Goal: Information Seeking & Learning: Learn about a topic

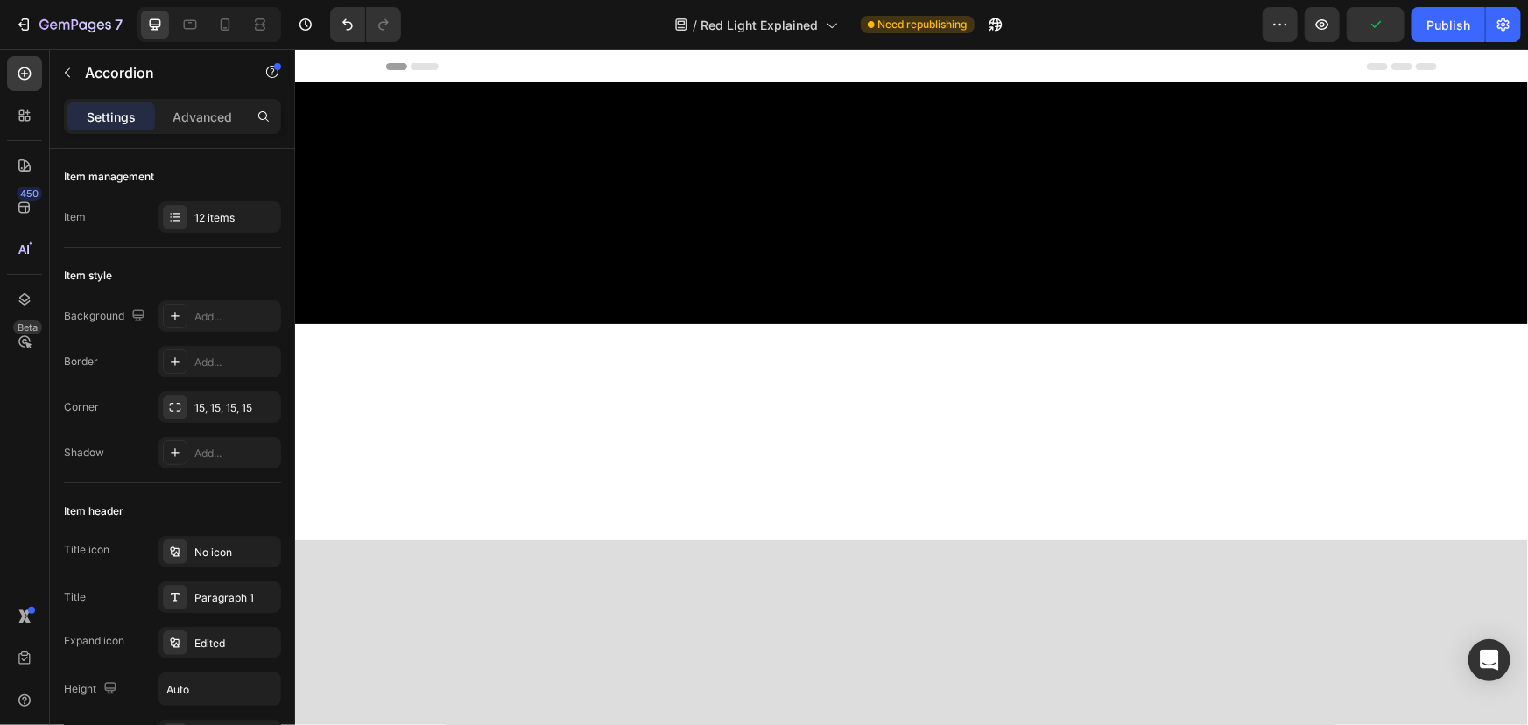
scroll to position [3046, 0]
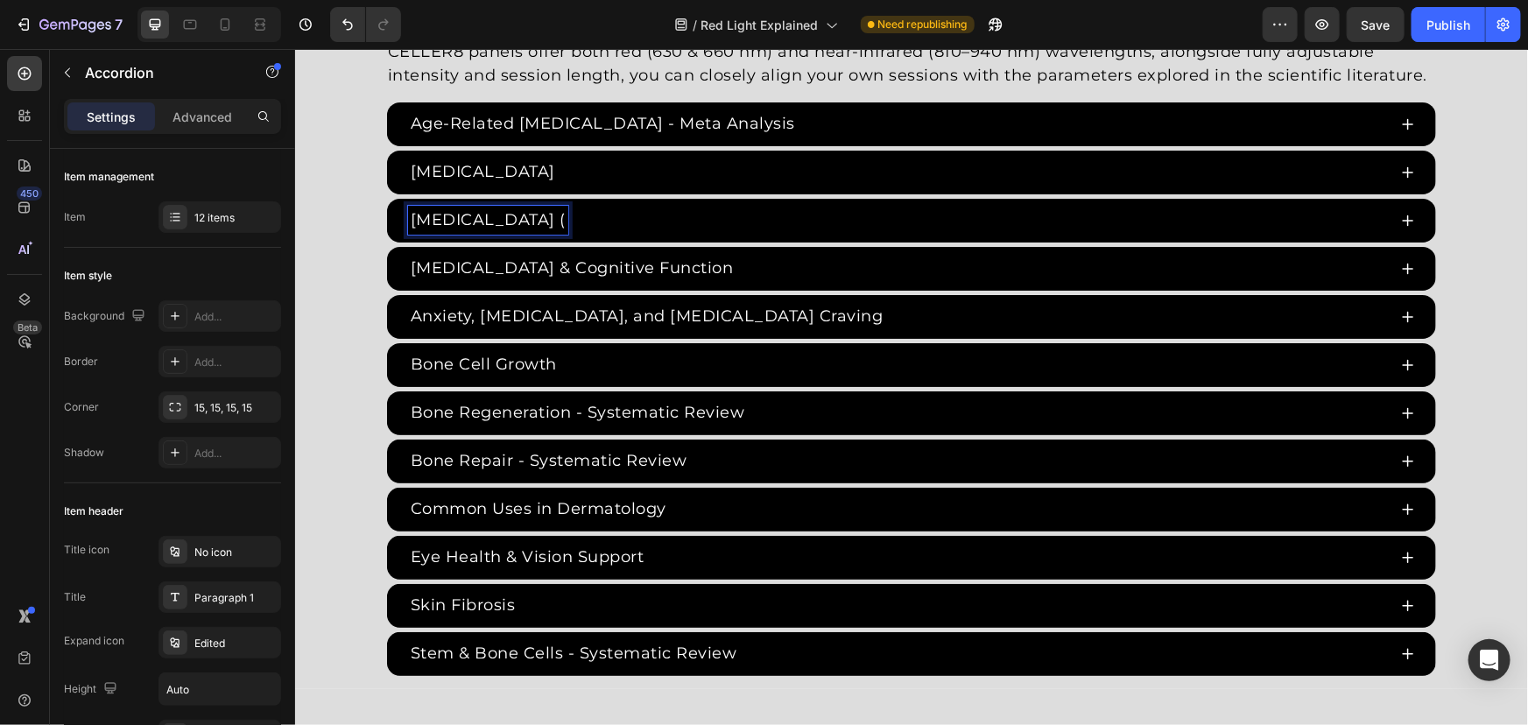
click at [565, 211] on p "[MEDICAL_DATA] (" at bounding box center [487, 220] width 155 height 24
click at [565, 218] on p "[MEDICAL_DATA] (" at bounding box center [487, 220] width 155 height 24
click at [999, 208] on div "[MEDICAL_DATA] (Cognitive Function)" at bounding box center [896, 219] width 979 height 29
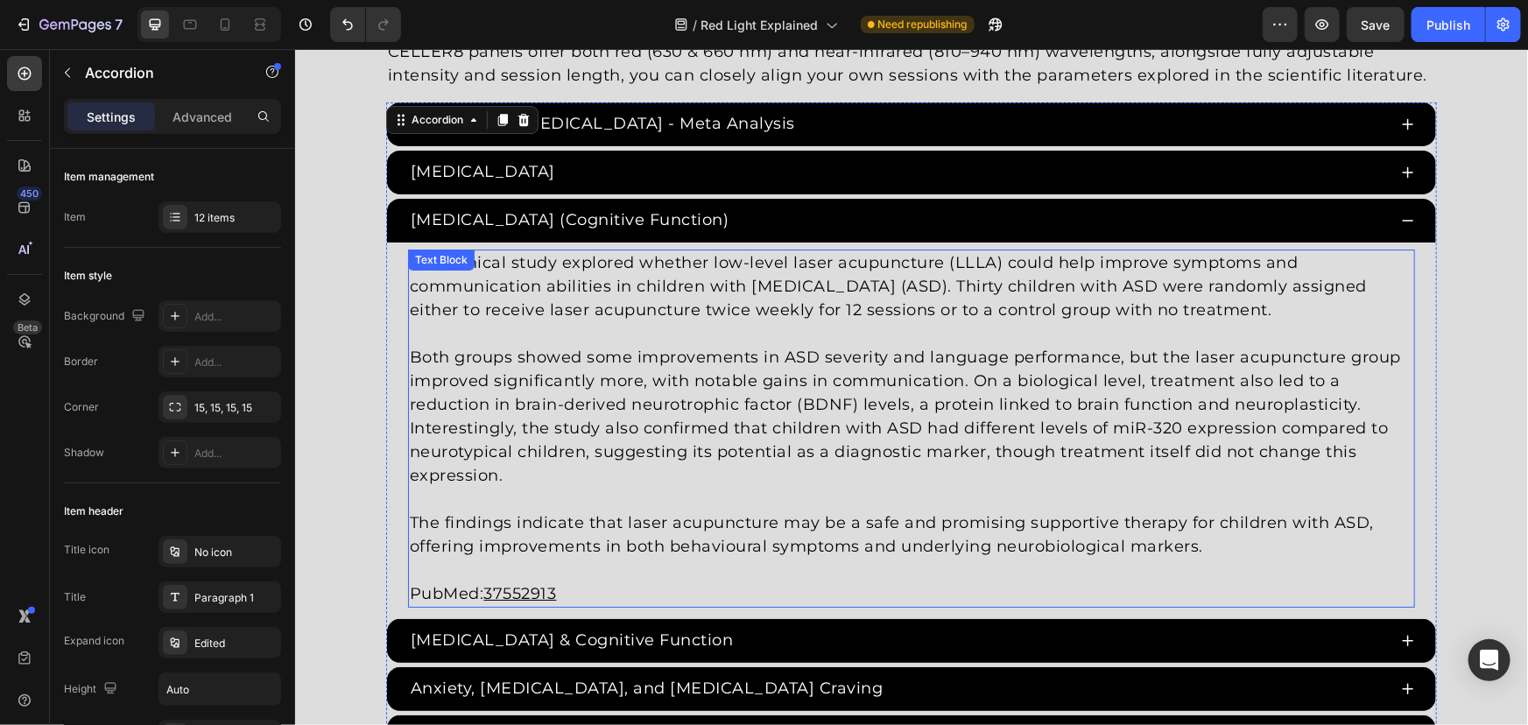
drag, startPoint x: 557, startPoint y: 511, endPoint x: 924, endPoint y: 512, distance: 366.9
click at [559, 512] on p "The findings indicate that laser acupuncture may be a safe and promising suppor…" at bounding box center [910, 534] width 1003 height 47
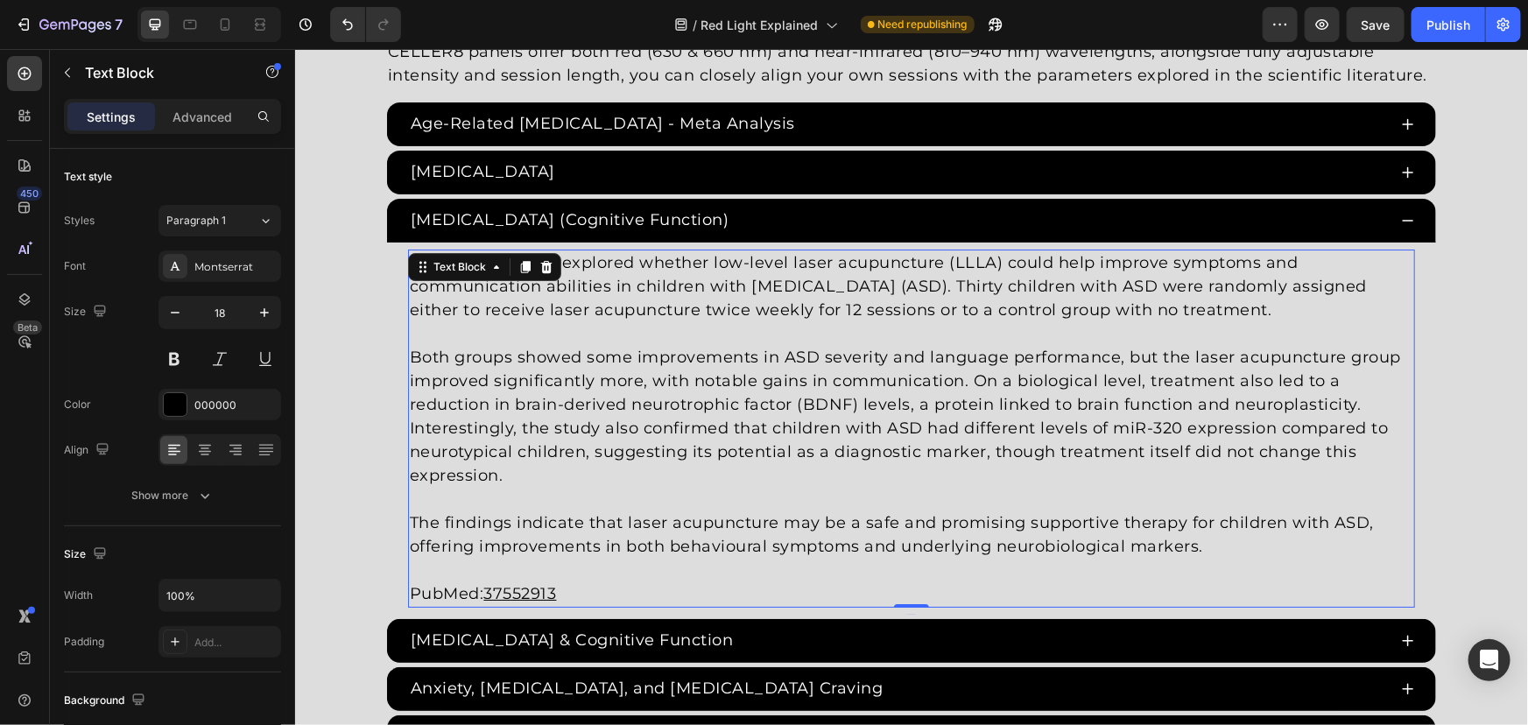
click at [1044, 521] on p "The findings indicate that laser acupuncture may be a safe and promising suppor…" at bounding box center [910, 534] width 1003 height 47
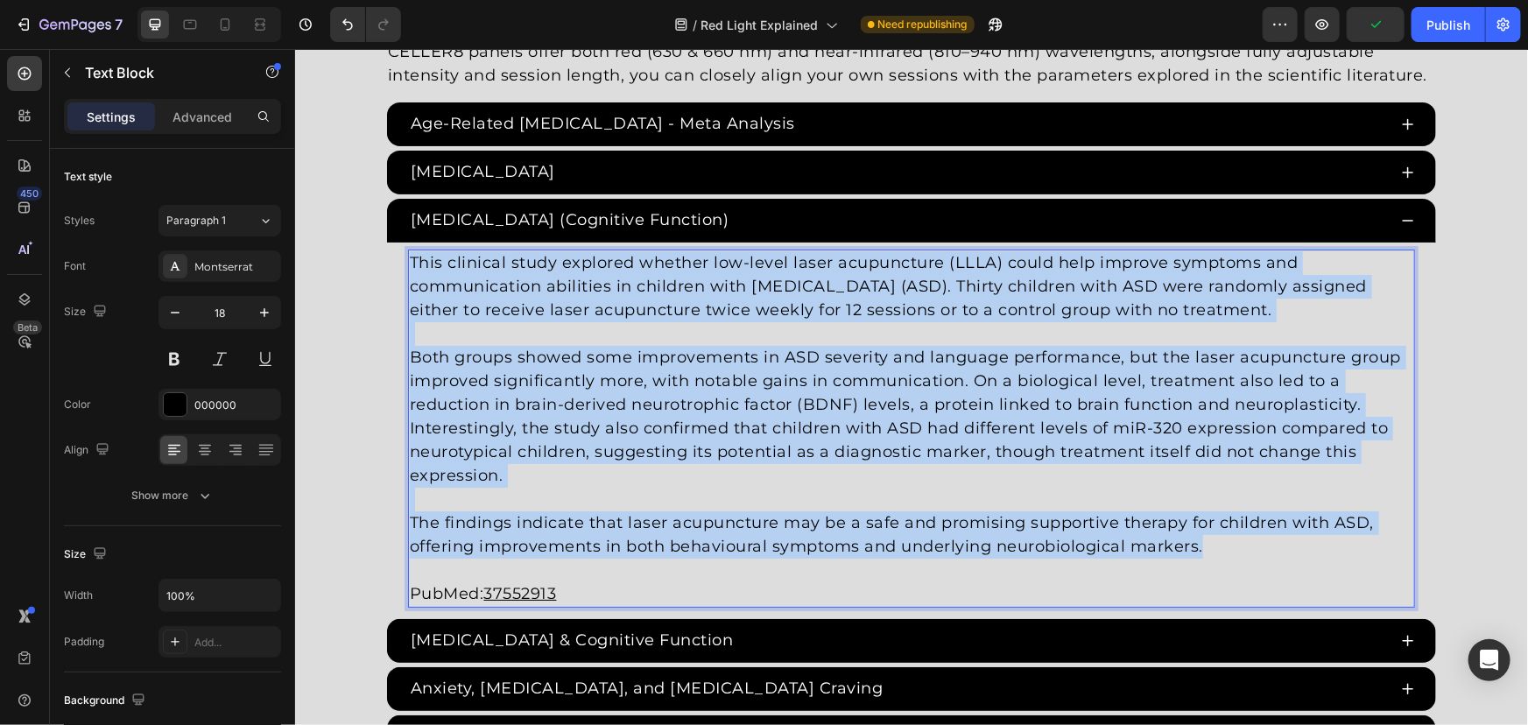
drag, startPoint x: 1292, startPoint y: 556, endPoint x: 259, endPoint y: 237, distance: 1080.5
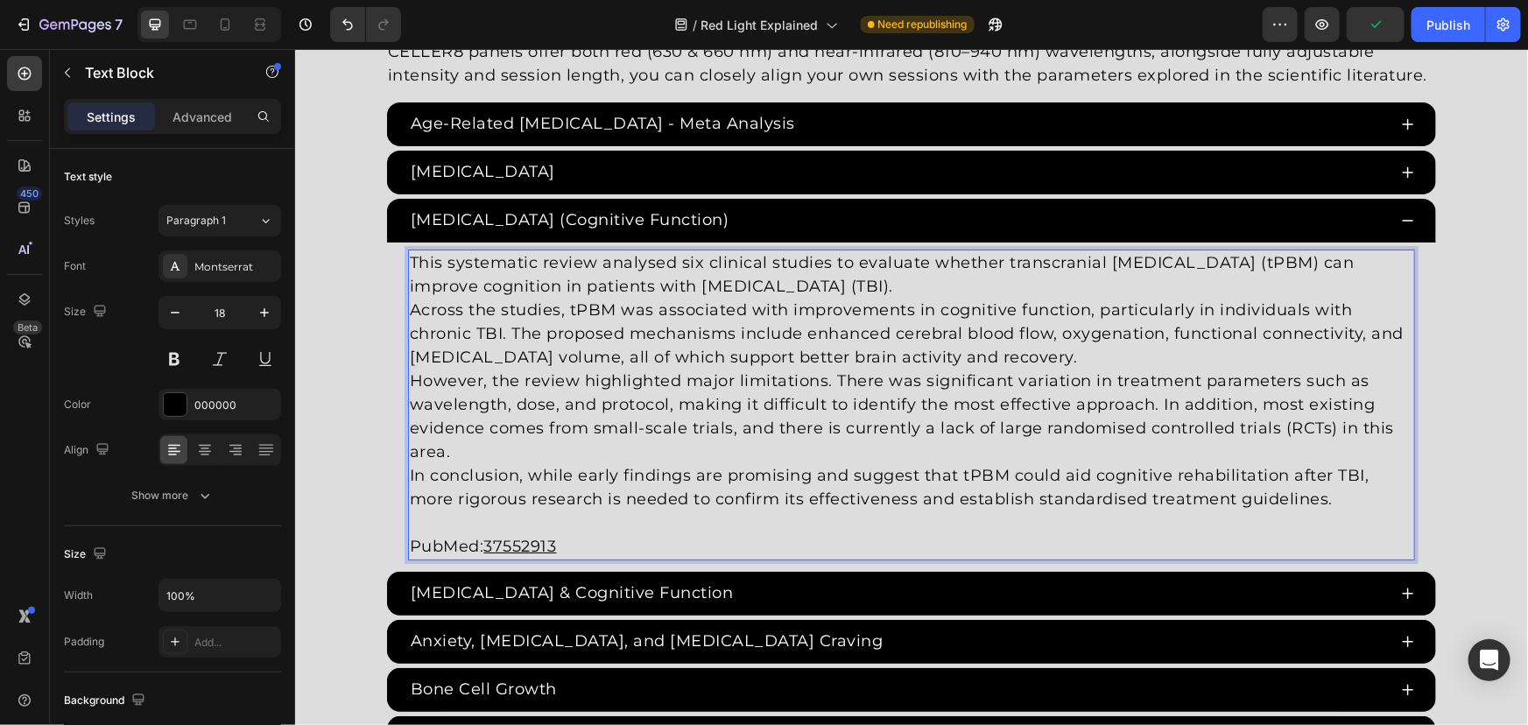
click at [939, 284] on p "This systematic review analysed six clinical studies to evaluate whether transc…" at bounding box center [910, 273] width 1003 height 47
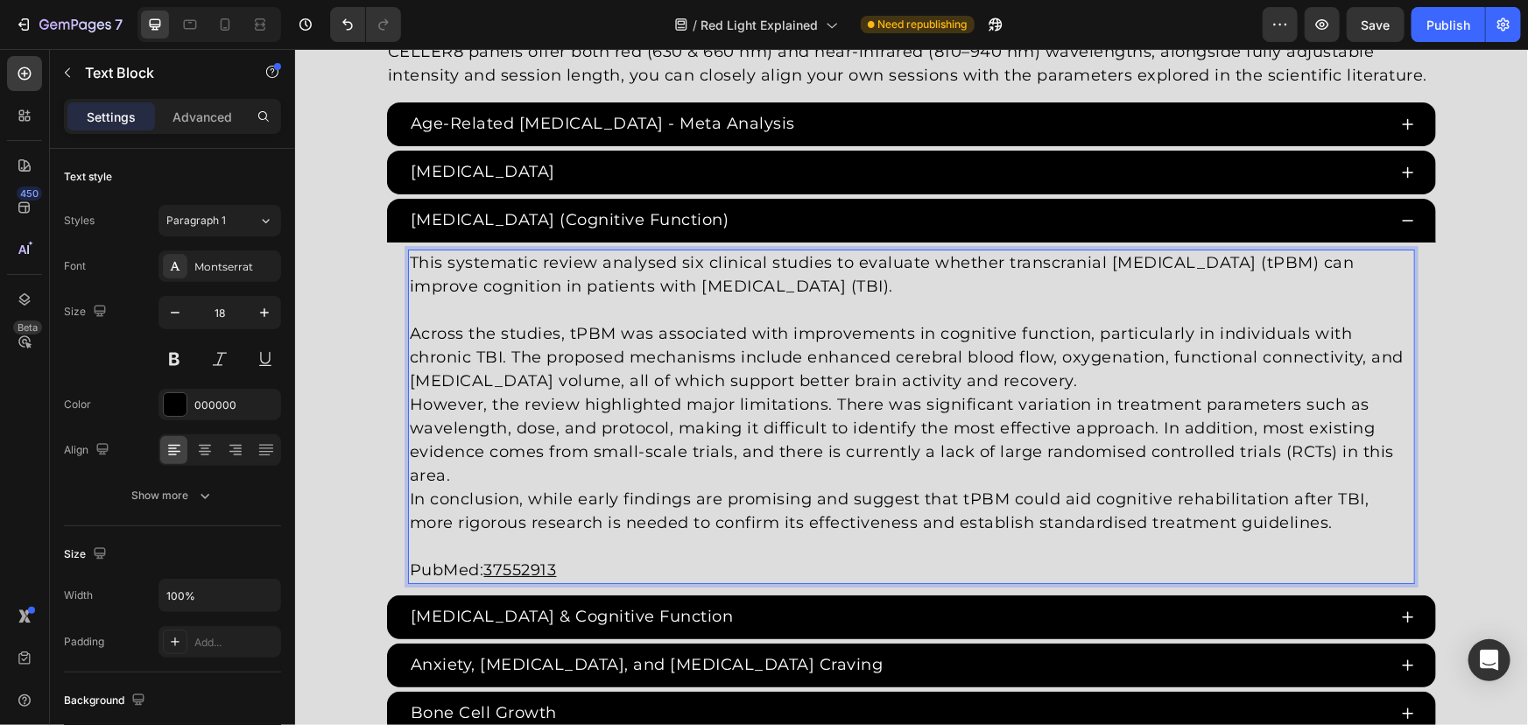
click at [1023, 369] on p "Across the studies, tPBM was associated with improvements in cognitive function…" at bounding box center [910, 356] width 1003 height 71
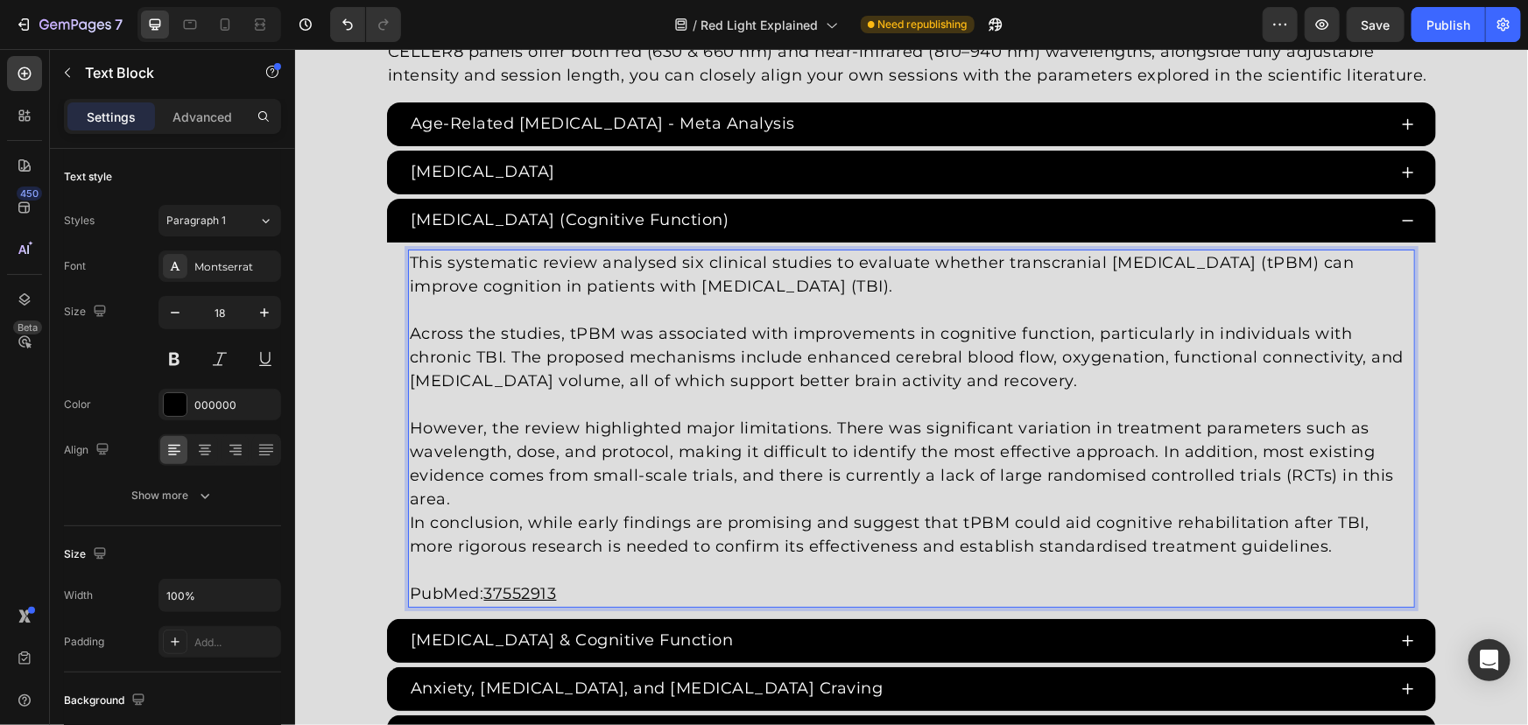
click at [511, 501] on p "However, the review highlighted major limitations. There was significant variat…" at bounding box center [910, 463] width 1003 height 95
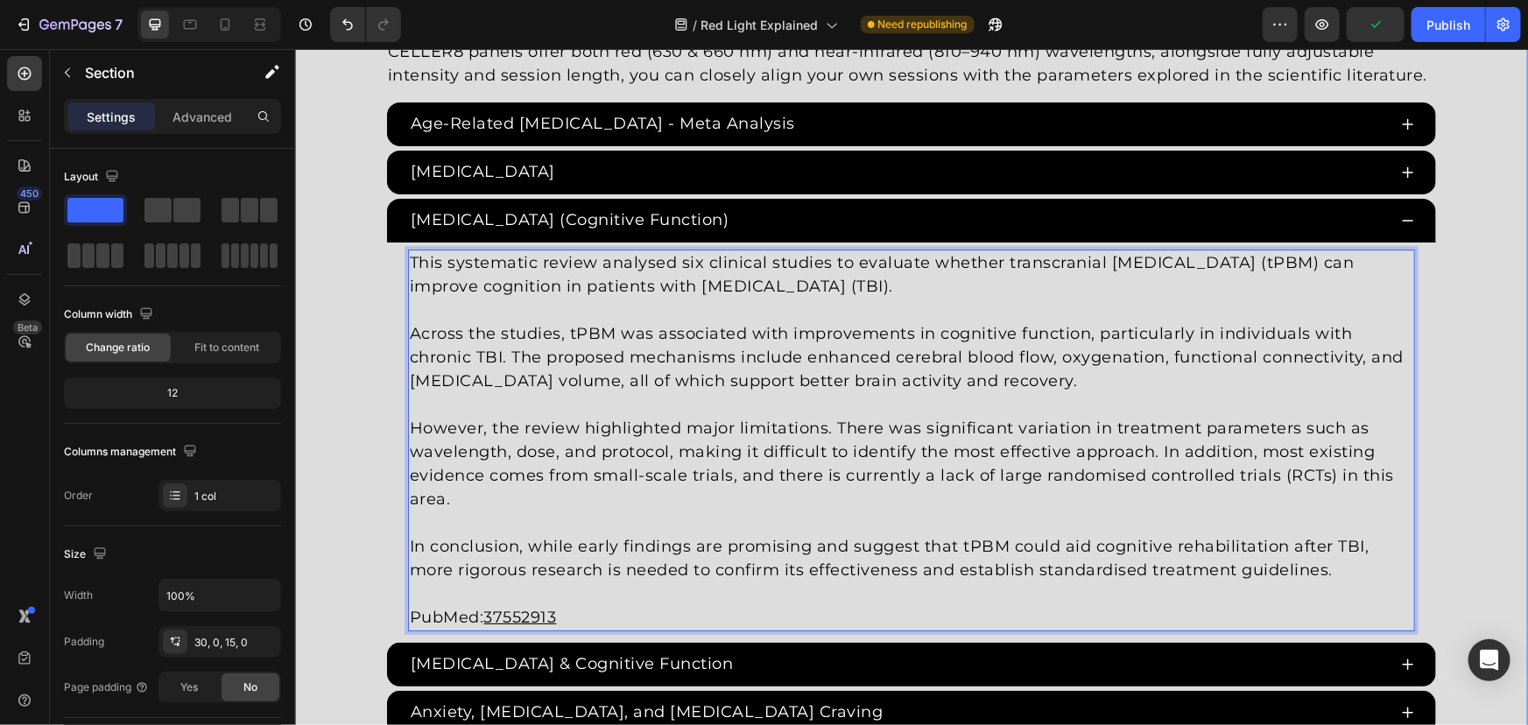
click at [370, 339] on div "Red [MEDICAL_DATA] Studies Heading Since the 1960s, 8,000+ studies have investi…" at bounding box center [910, 474] width 1233 height 1193
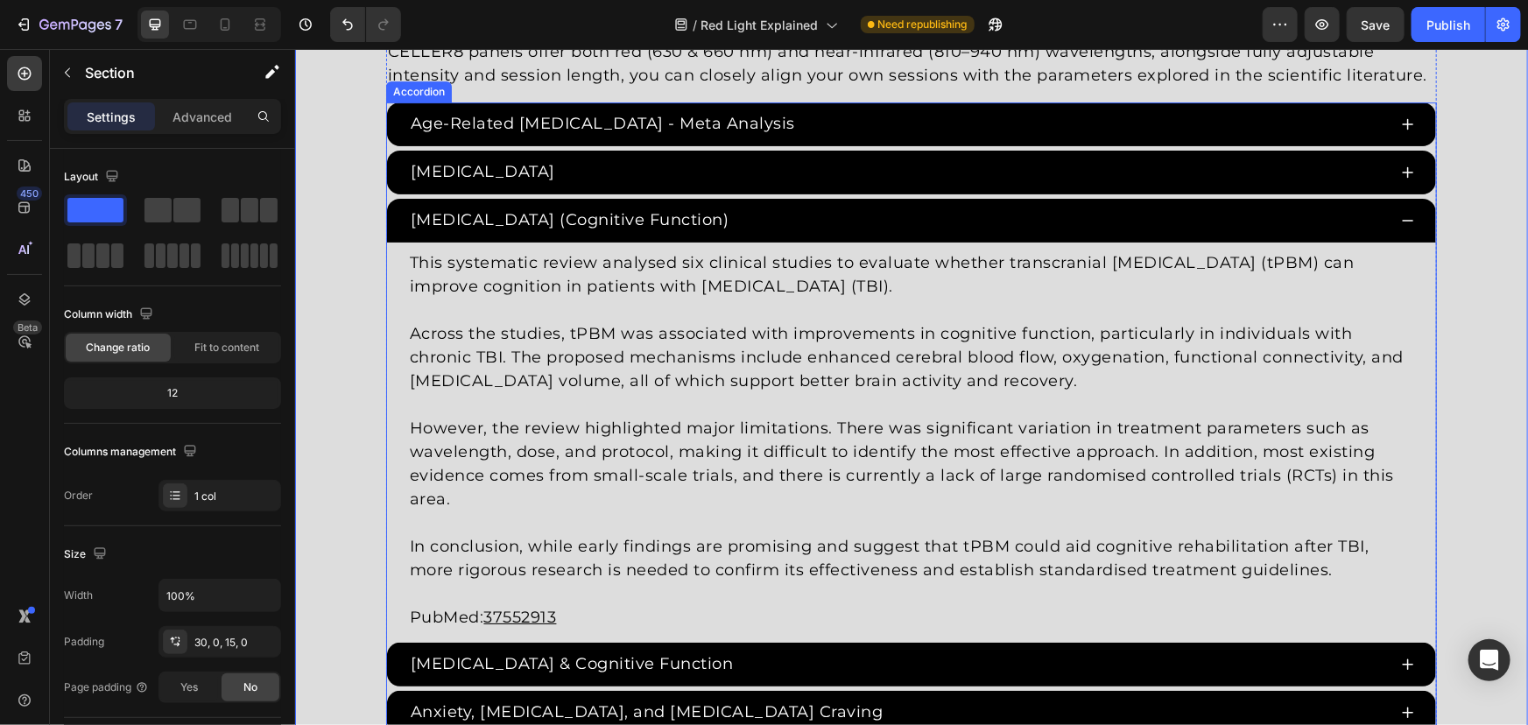
click at [505, 598] on p "Rich Text Editor. Editing area: main" at bounding box center [910, 593] width 1003 height 24
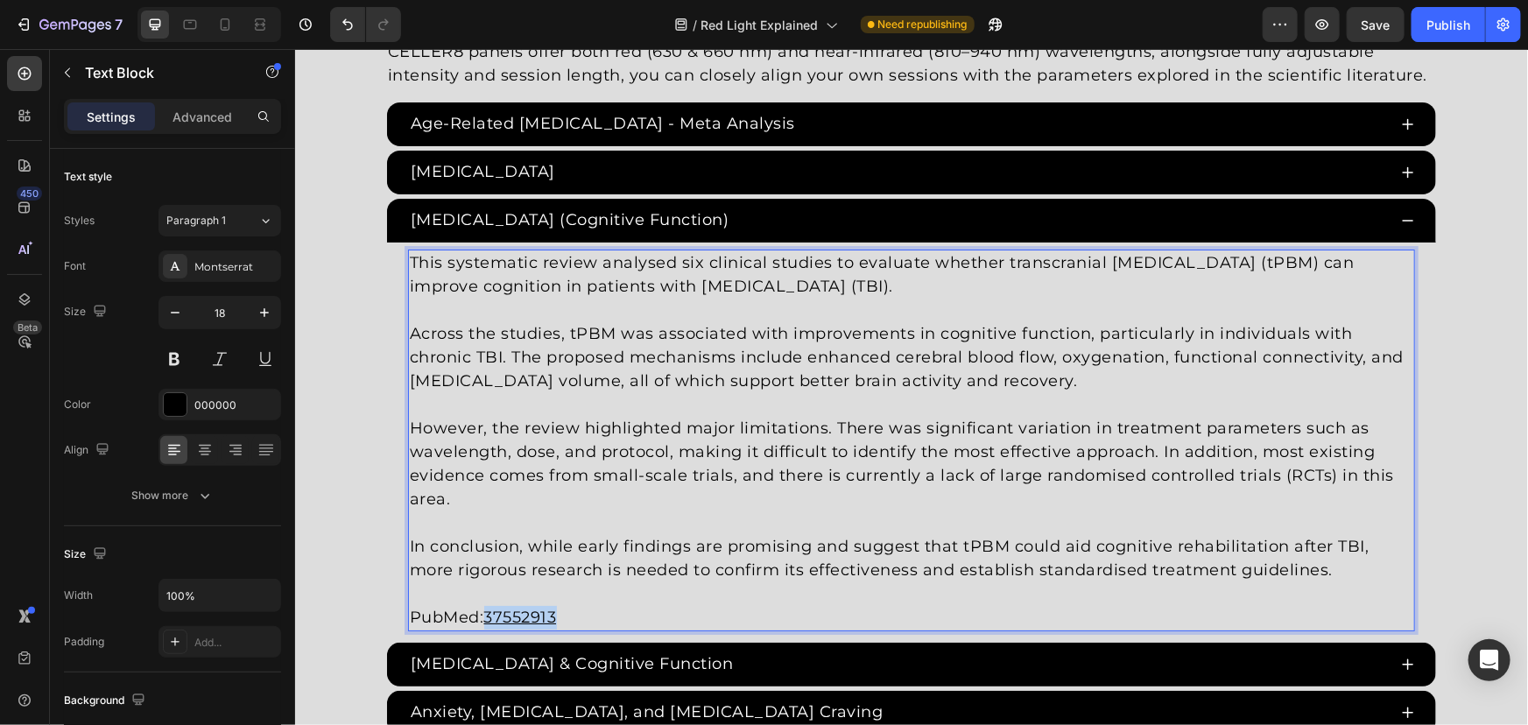
drag, startPoint x: 576, startPoint y: 613, endPoint x: 484, endPoint y: 613, distance: 91.9
click at [484, 613] on p "PubMed: 37552913" at bounding box center [910, 617] width 1003 height 24
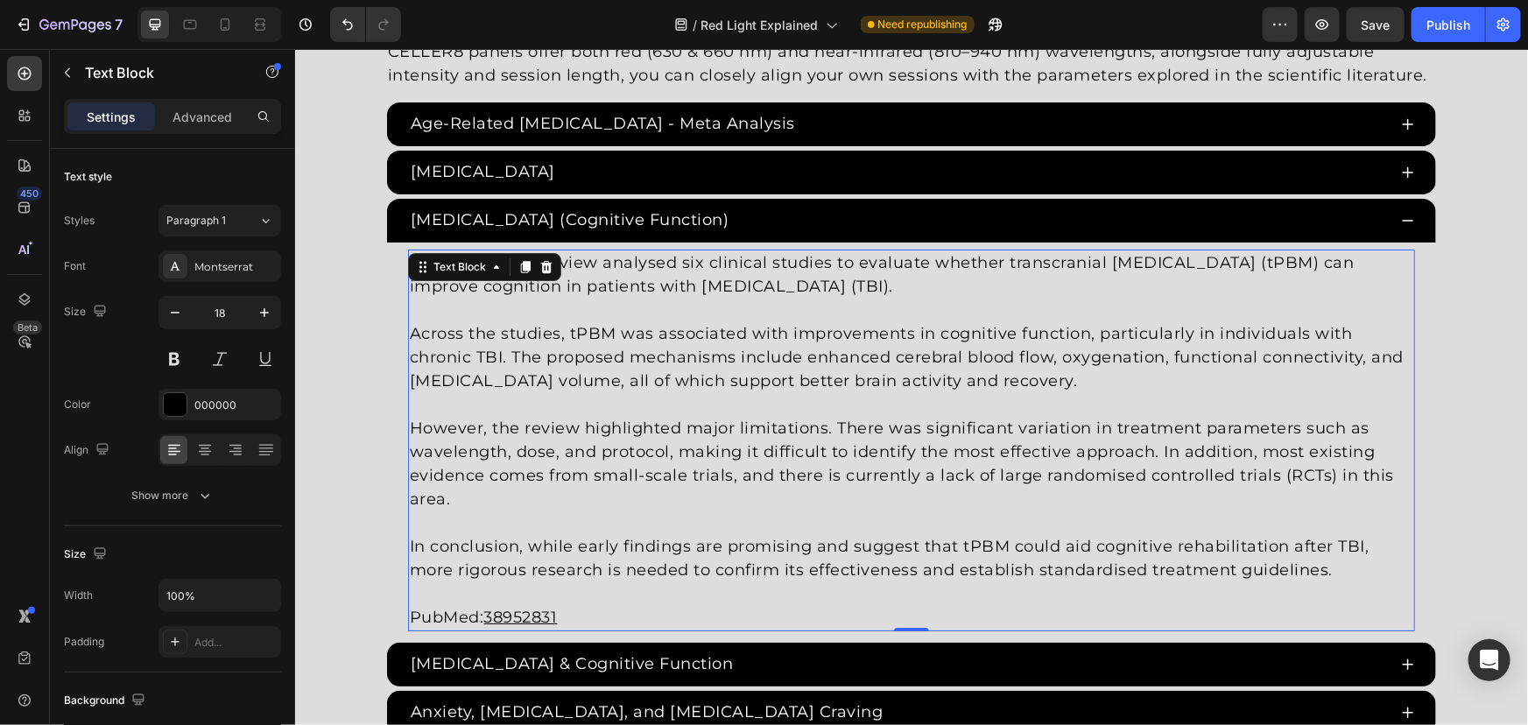
click at [588, 617] on p "PubMed: 38952831" at bounding box center [910, 617] width 1003 height 24
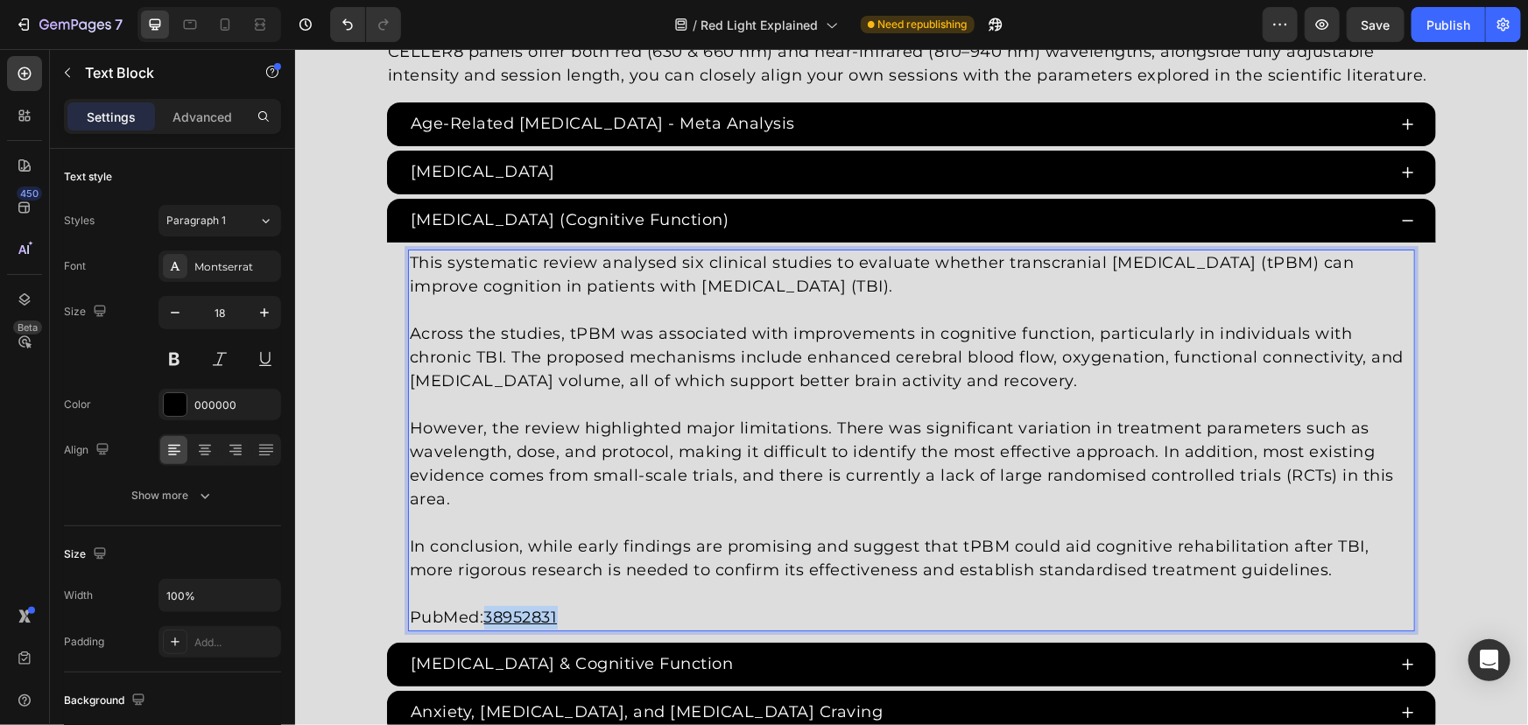
drag, startPoint x: 562, startPoint y: 618, endPoint x: 485, endPoint y: 617, distance: 77.1
click at [485, 617] on p "PubMed: 38952831" at bounding box center [910, 617] width 1003 height 24
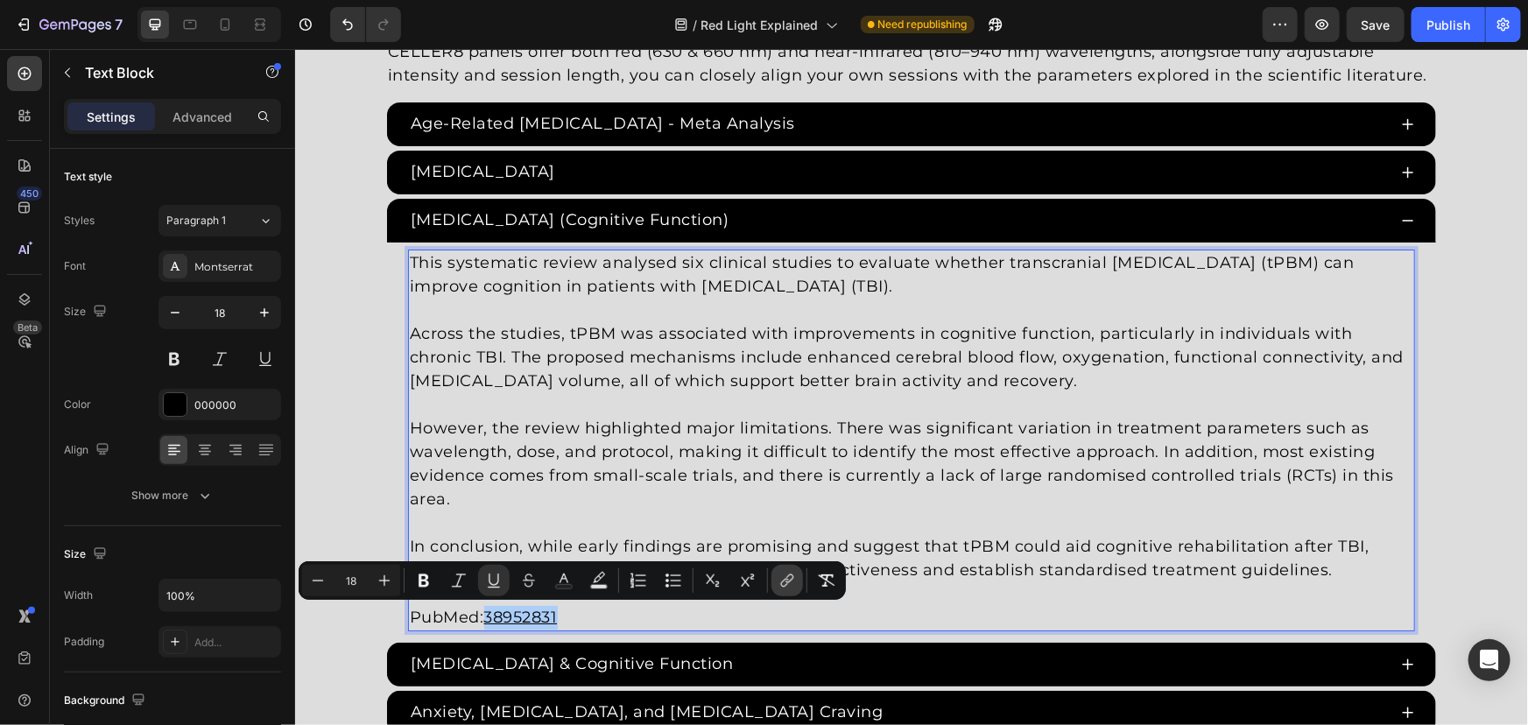
click at [785, 575] on icon "Editor contextual toolbar" at bounding box center [787, 581] width 18 height 18
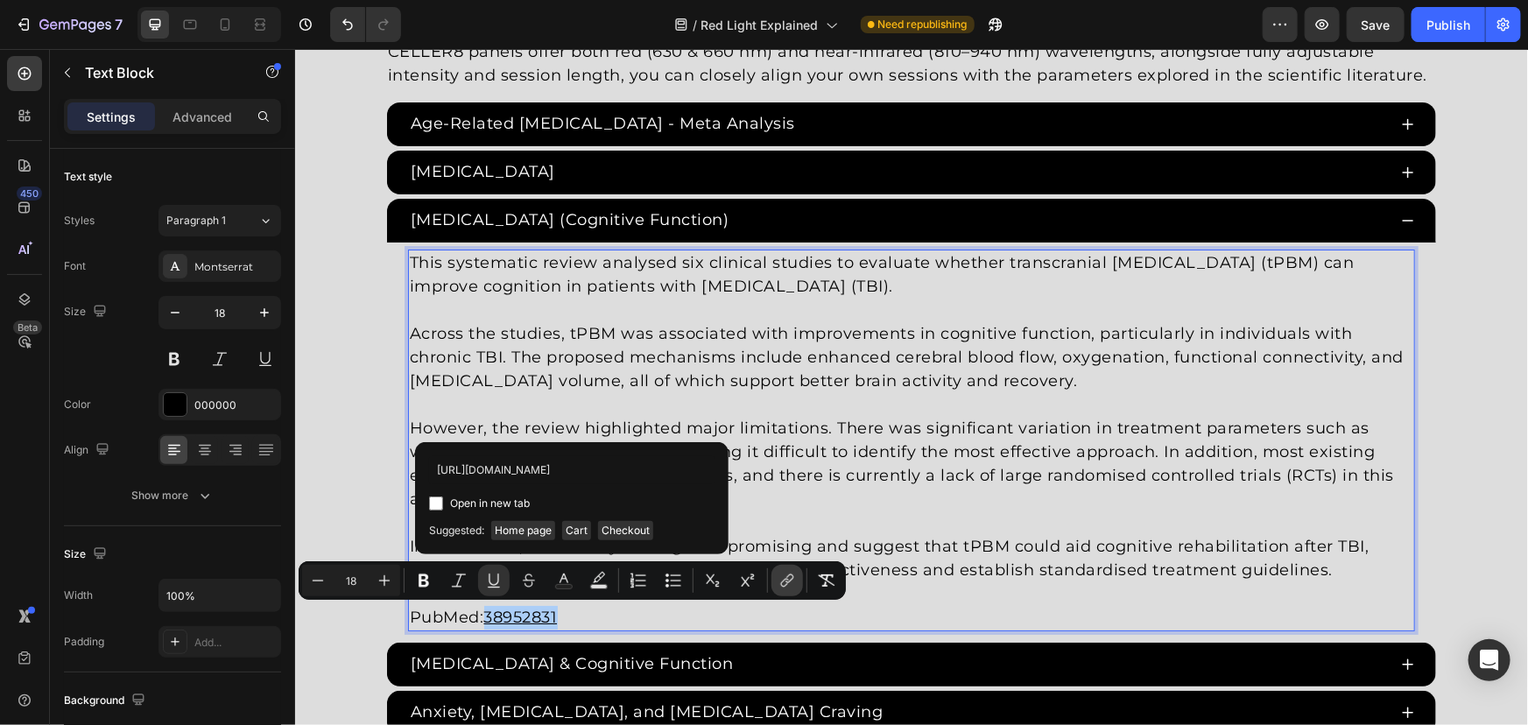
scroll to position [0, 20]
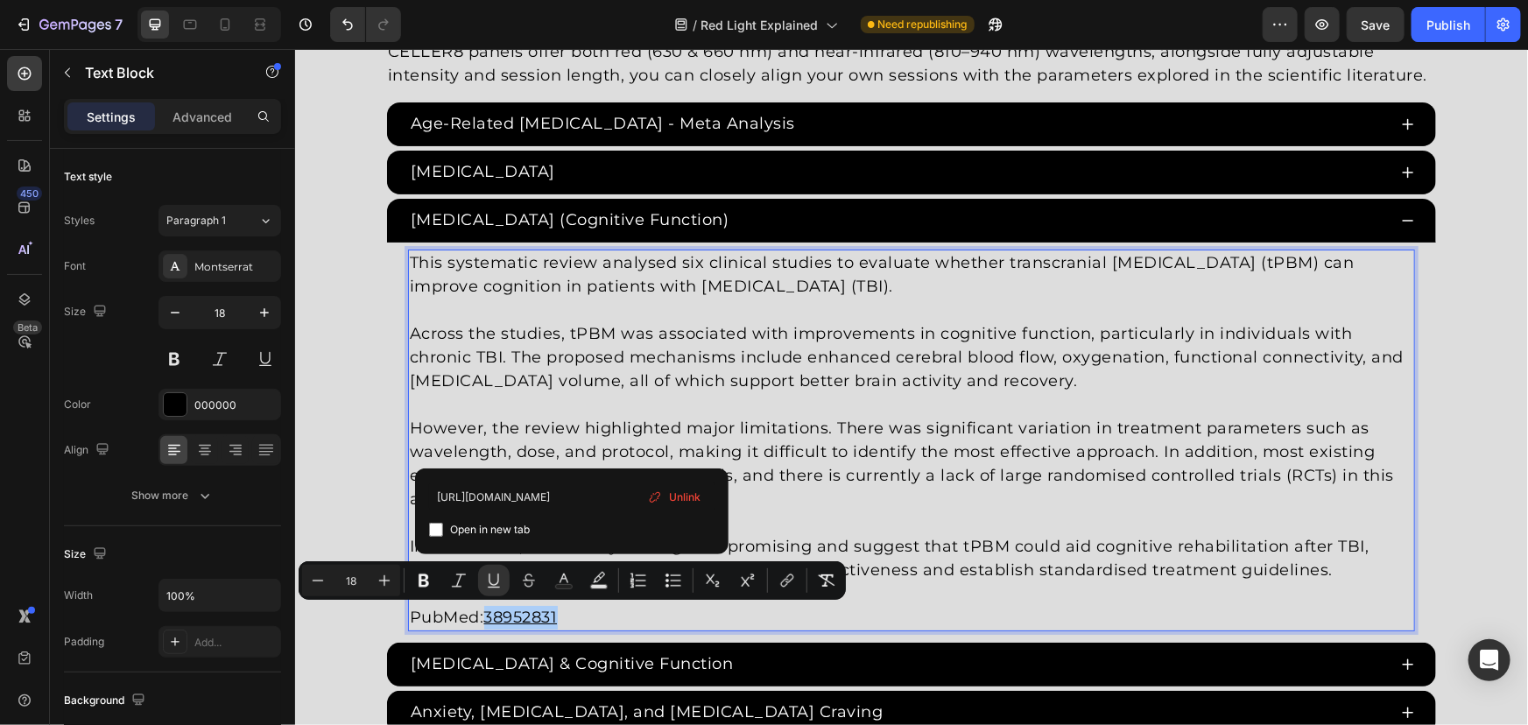
type input "https://pubmed.ncbi.nlm.nih.gov/38952831/"
click at [494, 531] on span "Open in new tab" at bounding box center [490, 529] width 80 height 21
checkbox input "true"
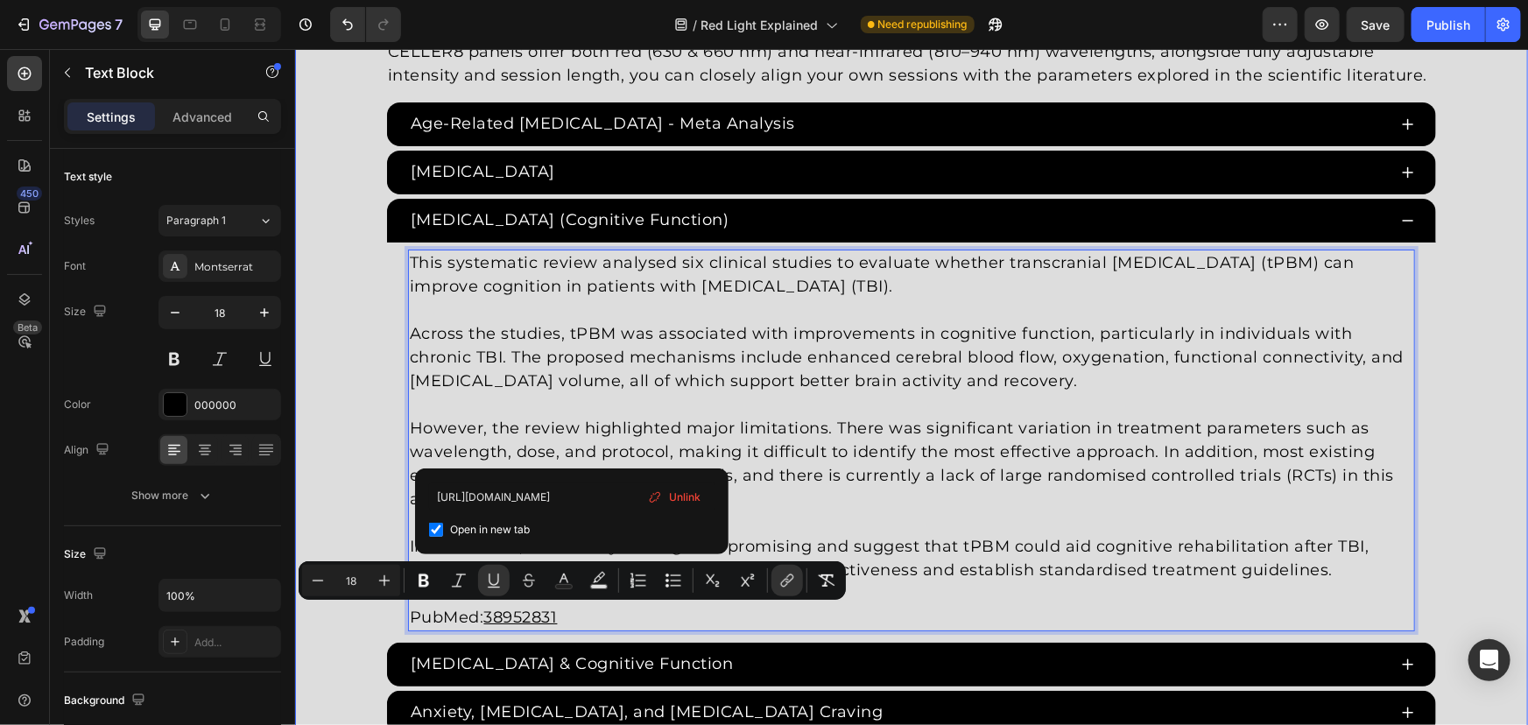
click at [354, 330] on div "Red Light Therapy Studies Heading Since the 1960s, 8,000+ studies have investig…" at bounding box center [910, 474] width 1233 height 1193
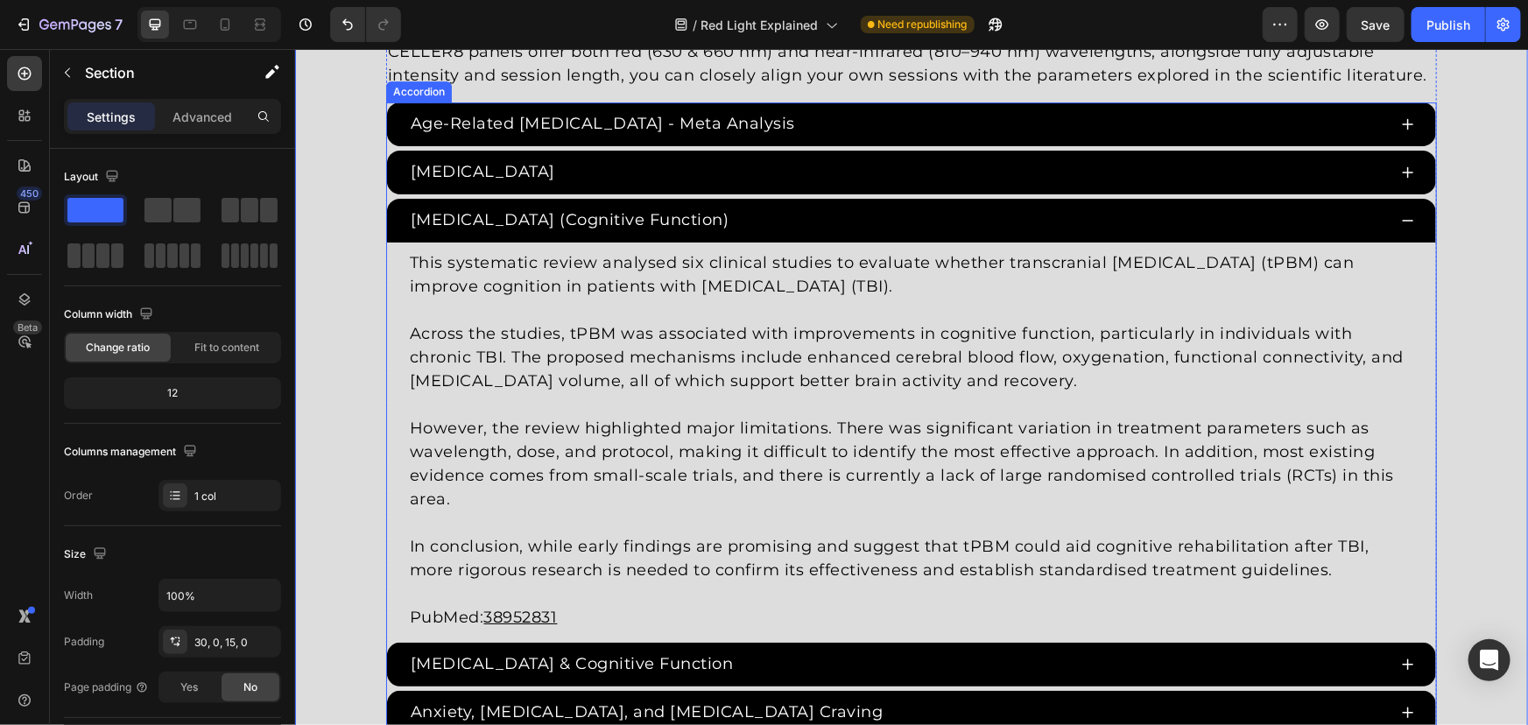
click at [893, 211] on div "Traumatic Brain Injury (Cognitive Function)" at bounding box center [896, 219] width 979 height 29
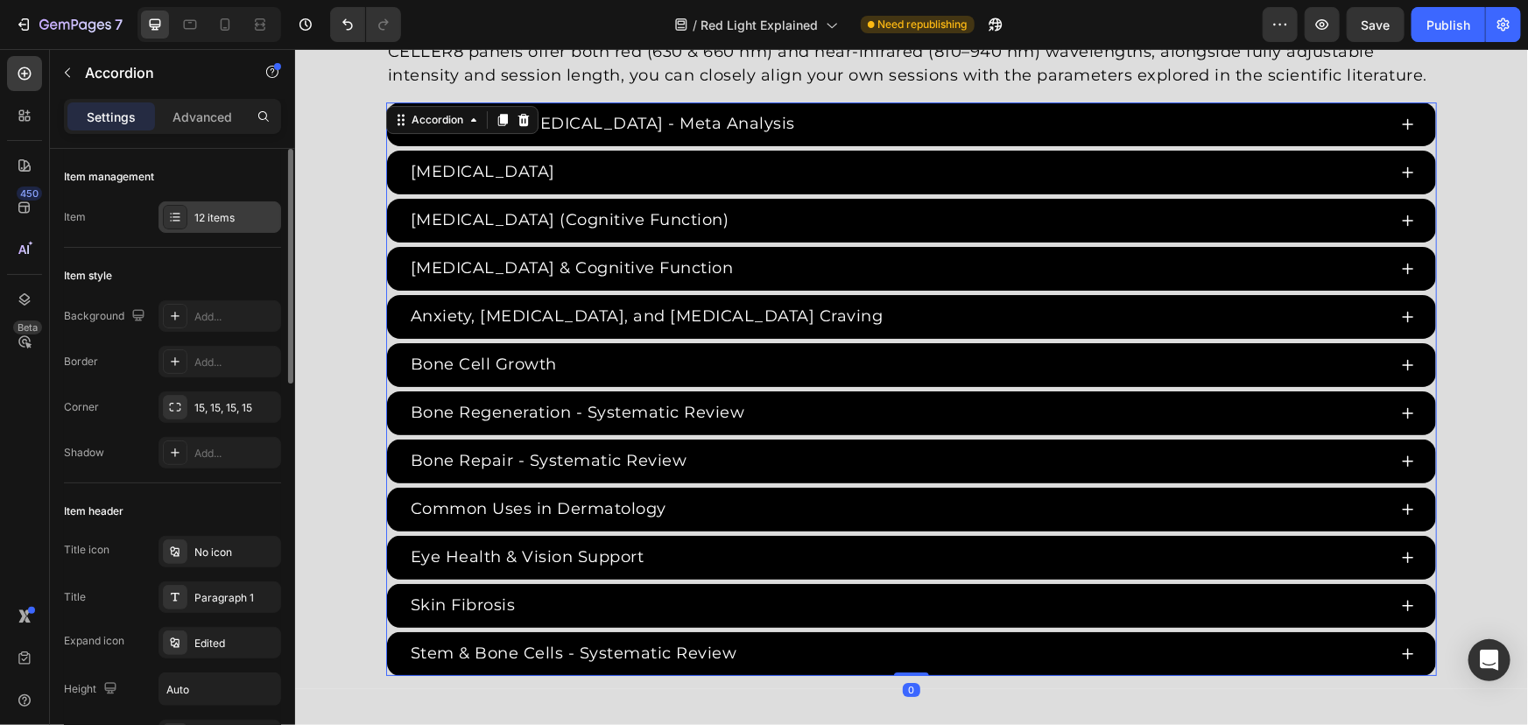
click at [252, 213] on div "12 items" at bounding box center [235, 218] width 82 height 16
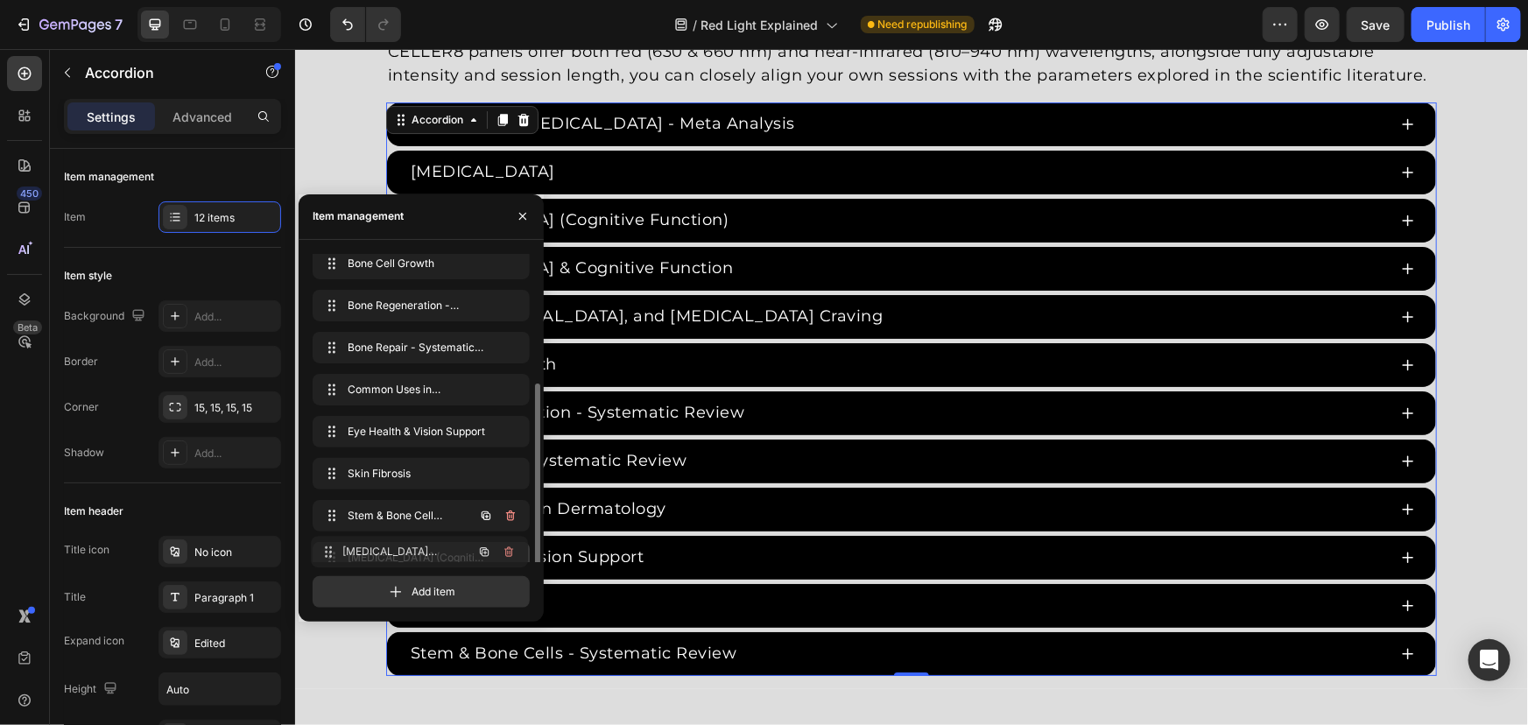
scroll to position [193, 0]
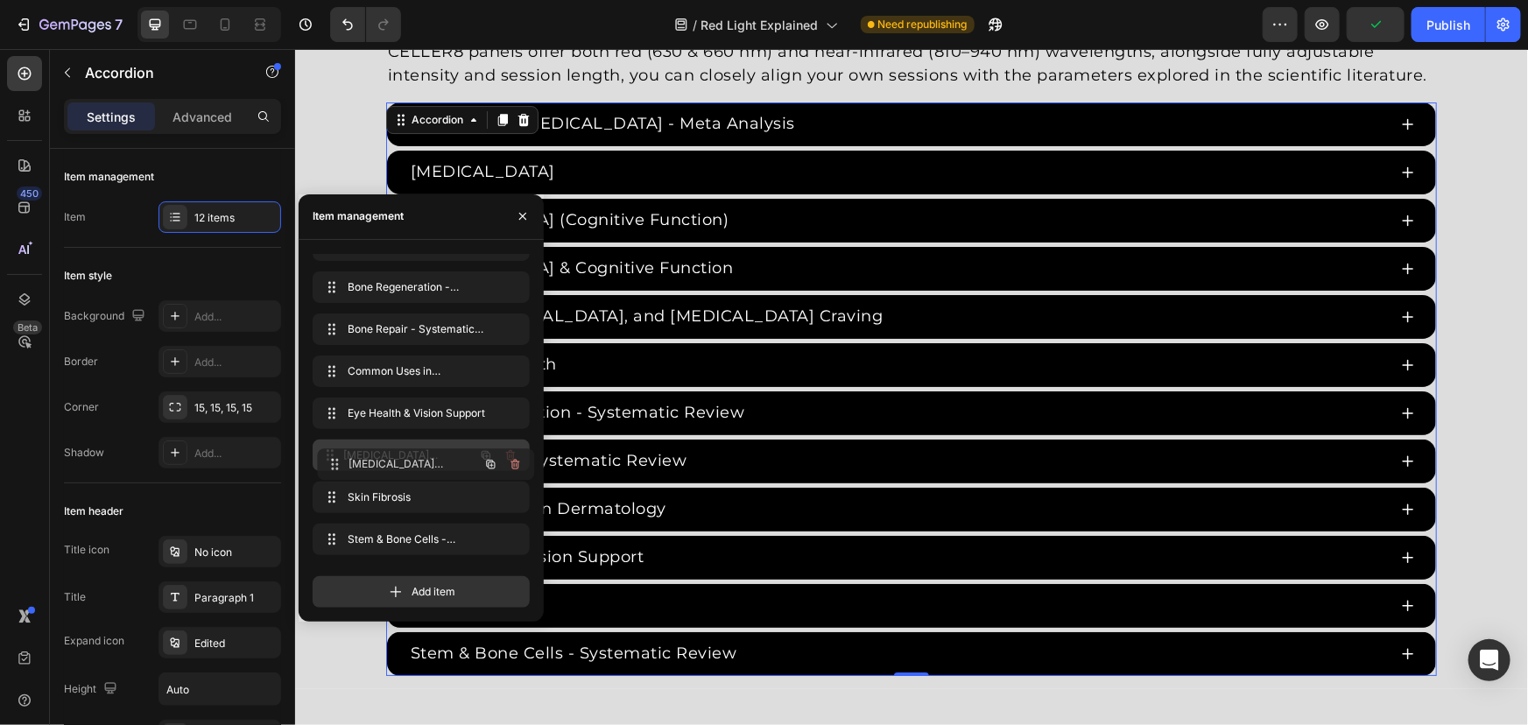
drag, startPoint x: 402, startPoint y: 345, endPoint x: 43, endPoint y: 96, distance: 436.7
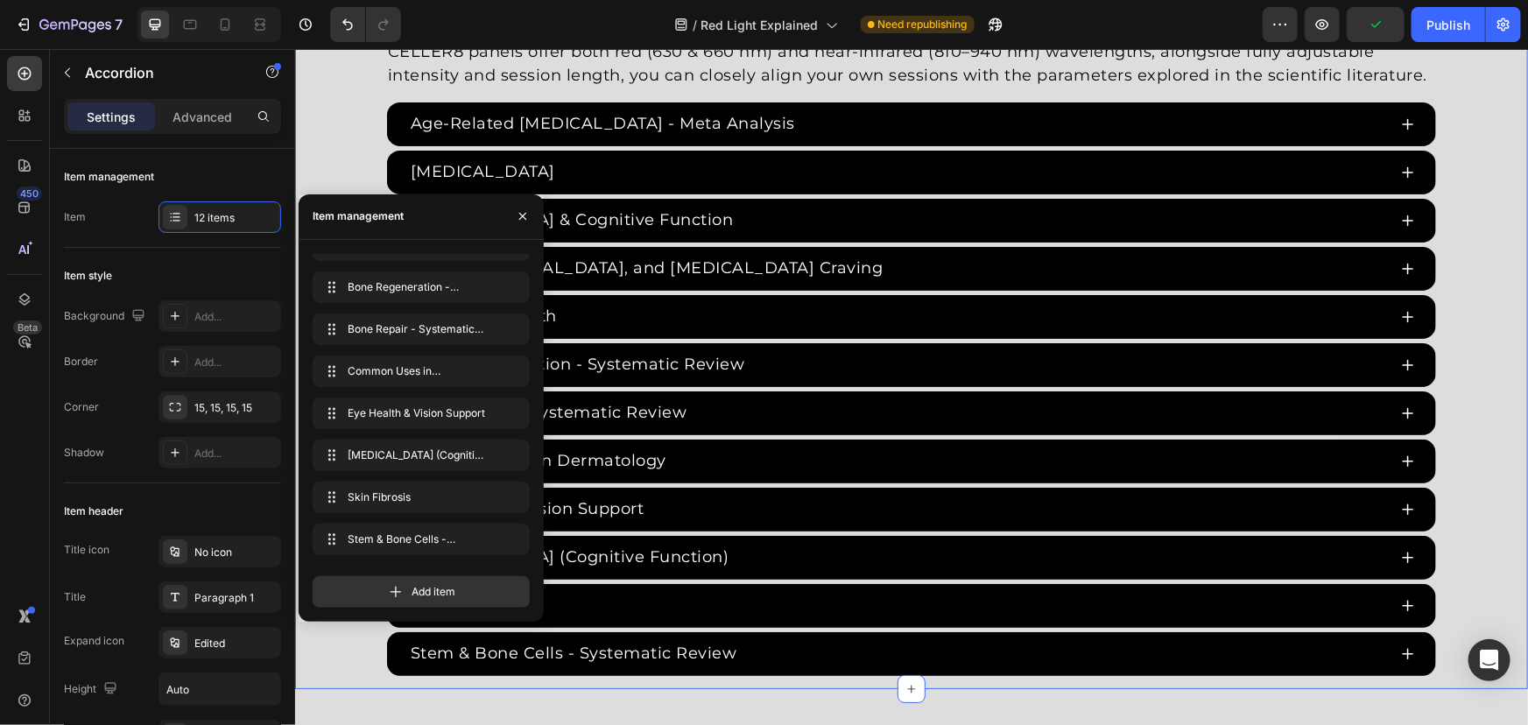
click at [337, 144] on div "Red Light Therapy Studies Heading Since the 1960s, 8,000+ studies have investig…" at bounding box center [910, 276] width 1233 height 797
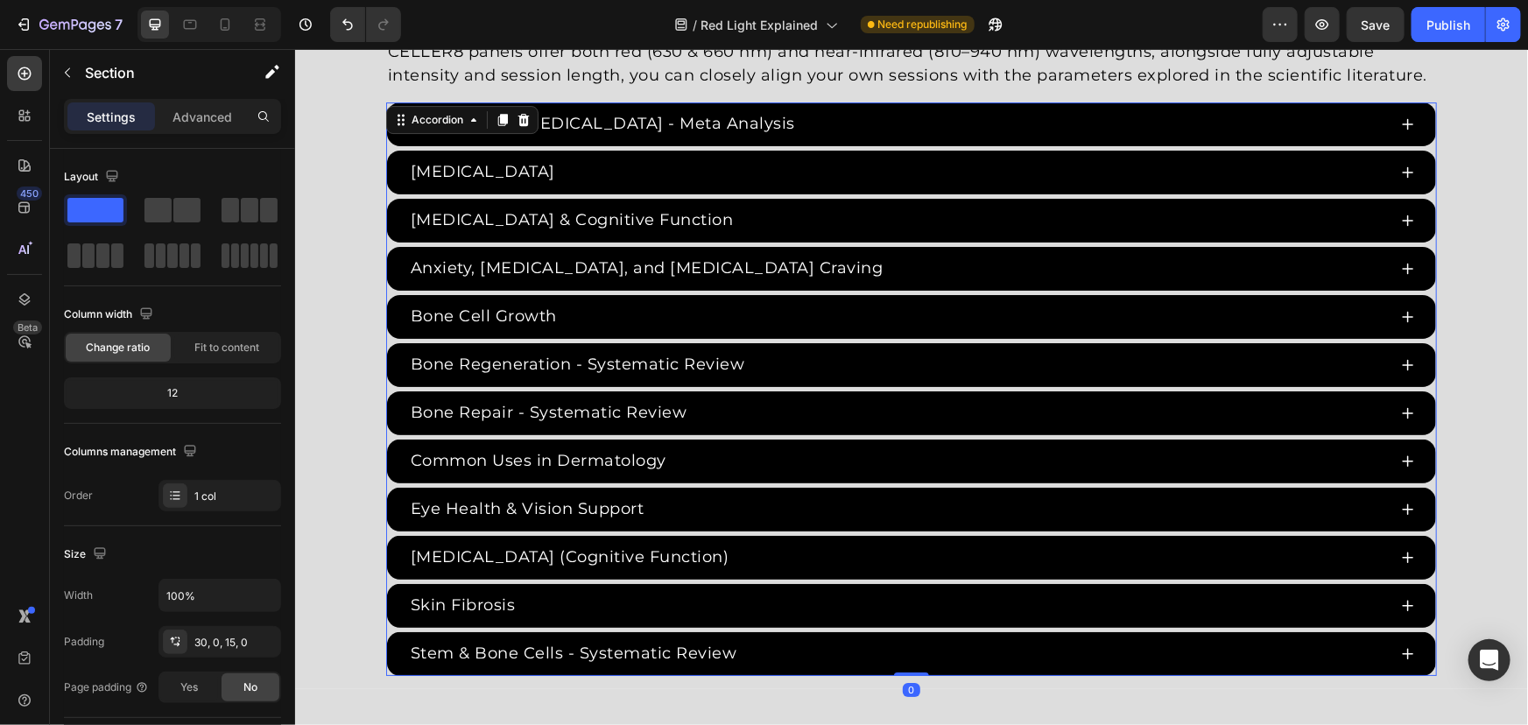
click at [386, 527] on div "Eye Health & Vision Support" at bounding box center [910, 509] width 1049 height 44
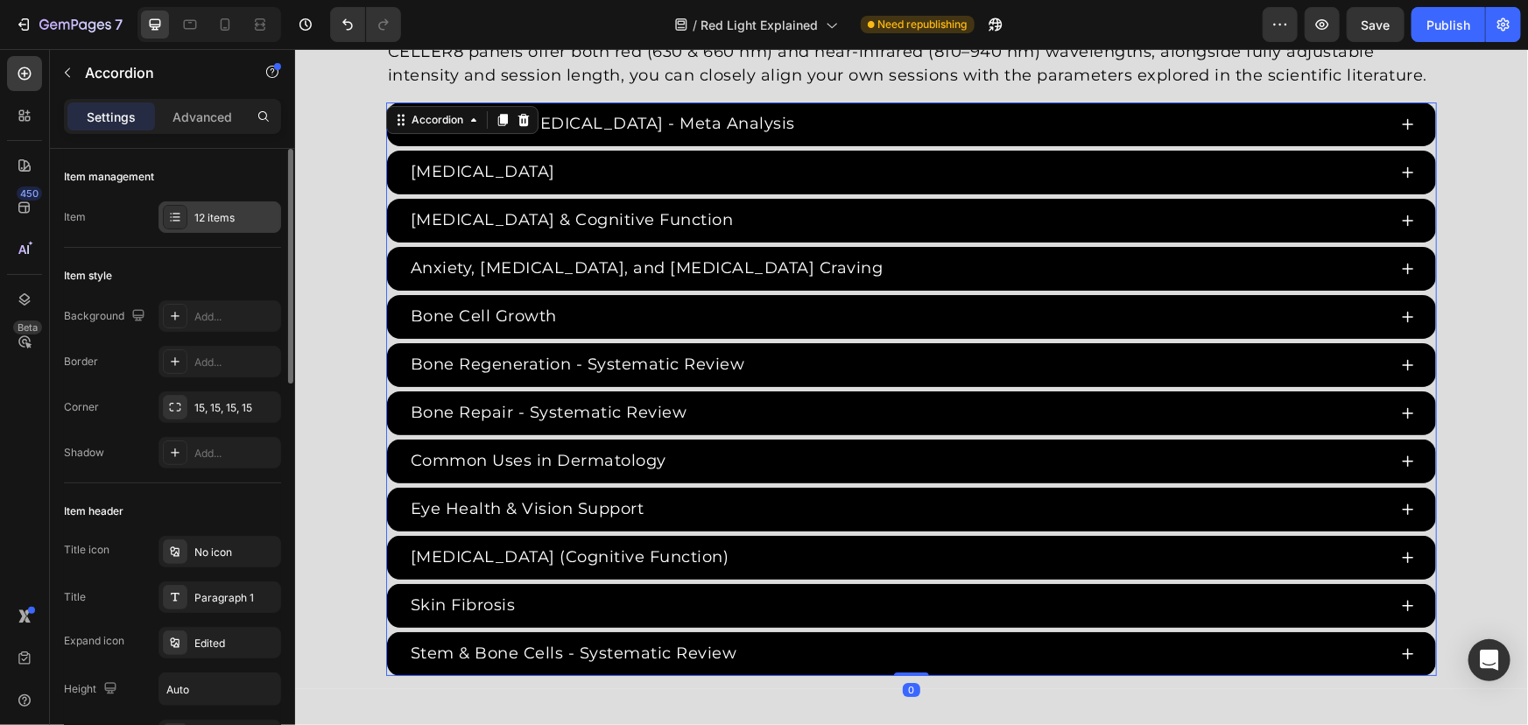
click at [192, 222] on div "12 items" at bounding box center [219, 217] width 123 height 32
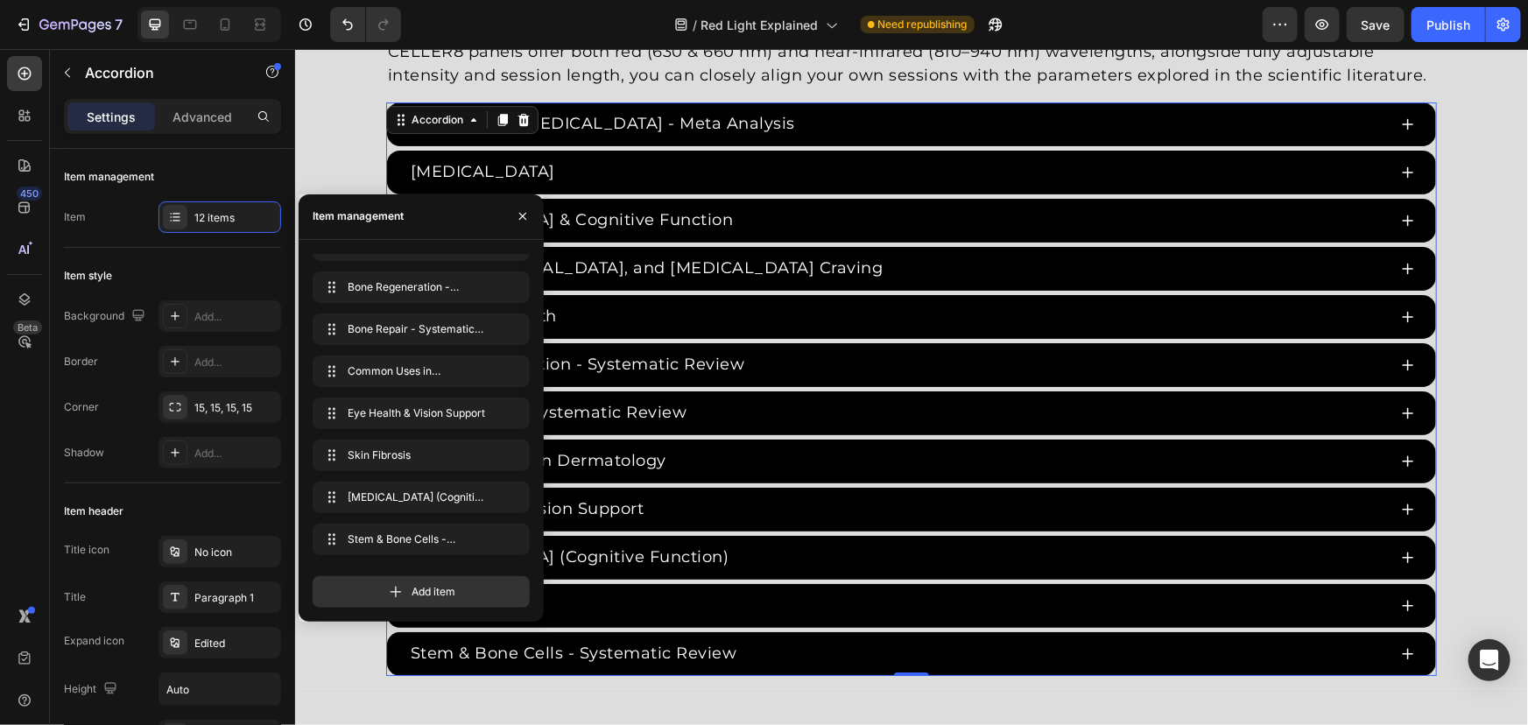
drag, startPoint x: 416, startPoint y: 452, endPoint x: 416, endPoint y: 574, distance: 122.6
drag, startPoint x: 411, startPoint y: 506, endPoint x: 405, endPoint y: 539, distance: 32.8
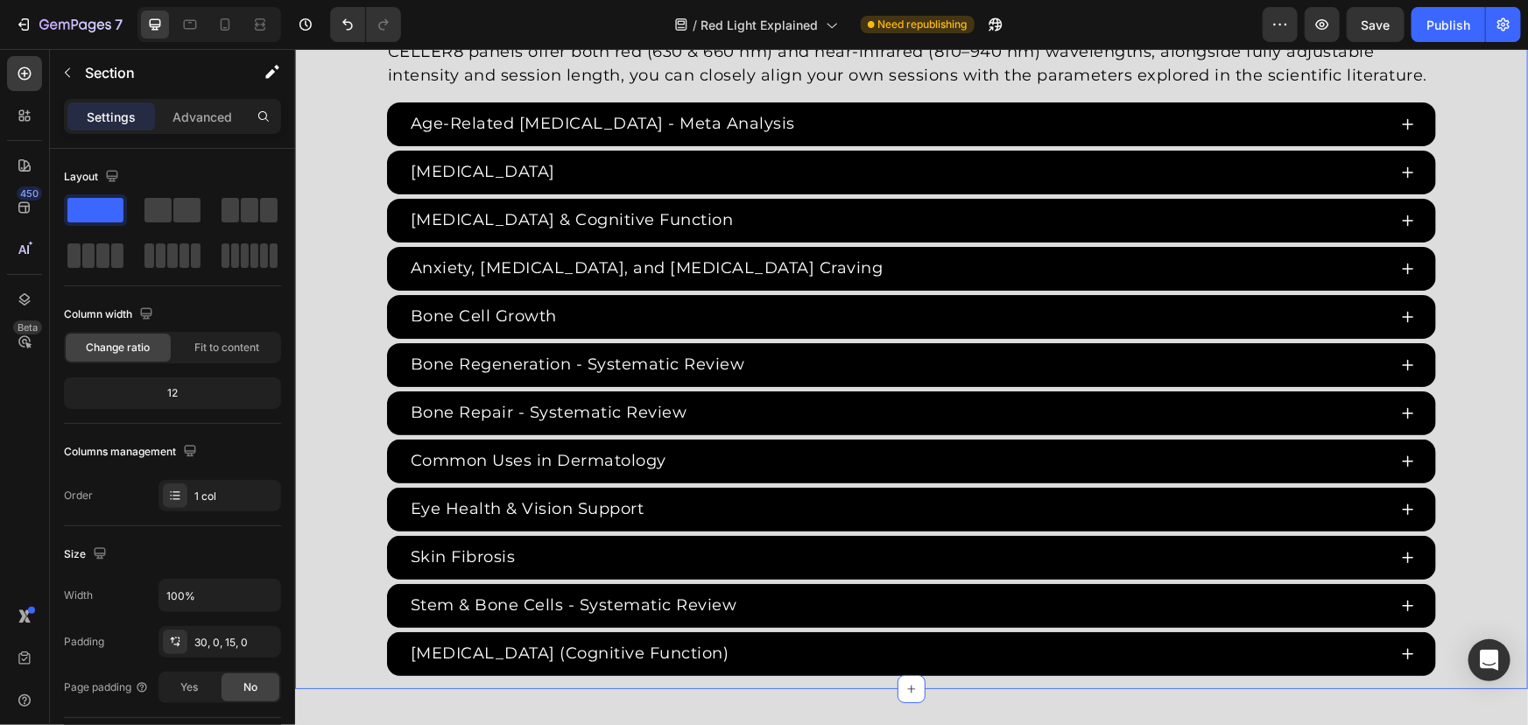
click at [352, 172] on div "Red Light Therapy Studies Heading Since the 1960s, 8,000+ studies have investig…" at bounding box center [910, 276] width 1233 height 797
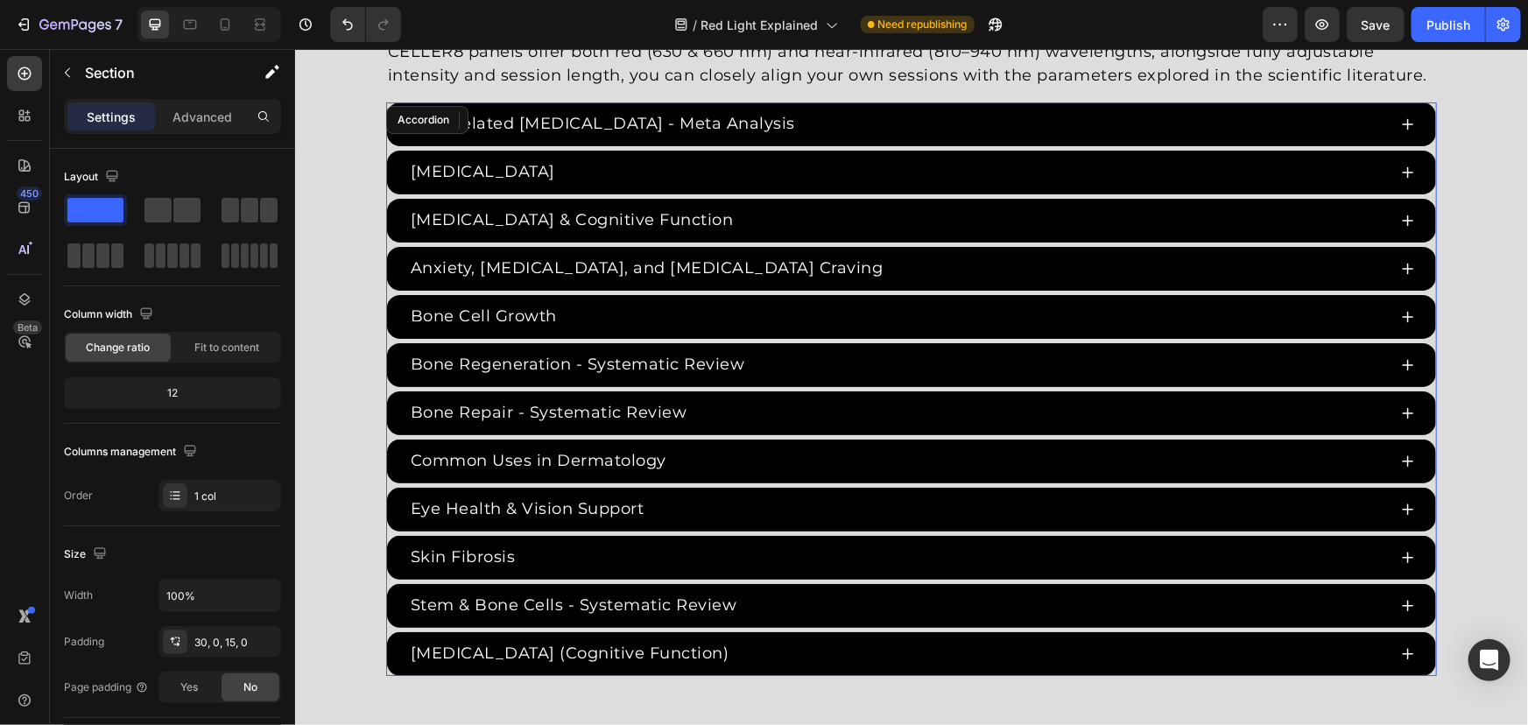
click at [386, 246] on div "Anxiety, Depression, and Opioid Craving" at bounding box center [910, 268] width 1049 height 44
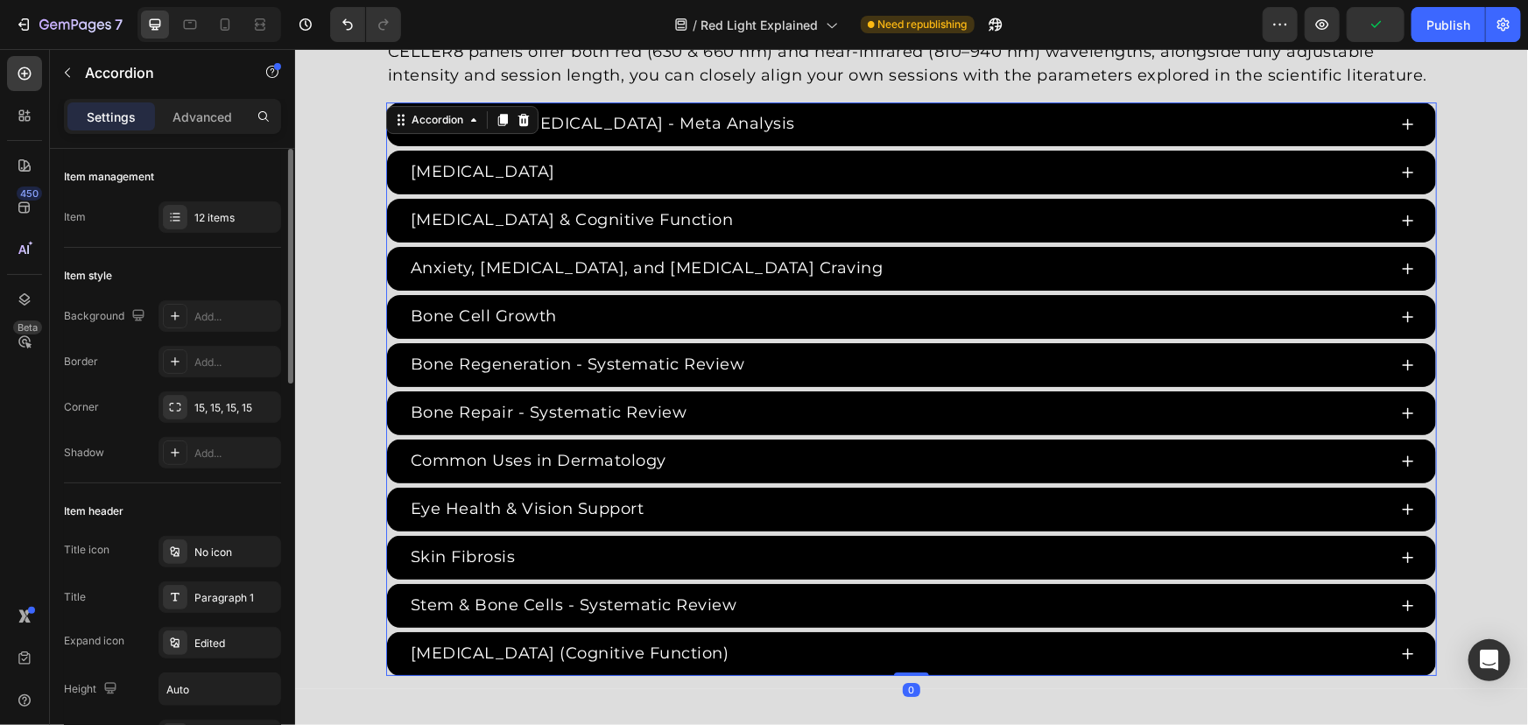
click at [189, 483] on div "Item management Item 12 items" at bounding box center [172, 670] width 217 height 374
click at [201, 228] on div "12 items" at bounding box center [219, 217] width 123 height 32
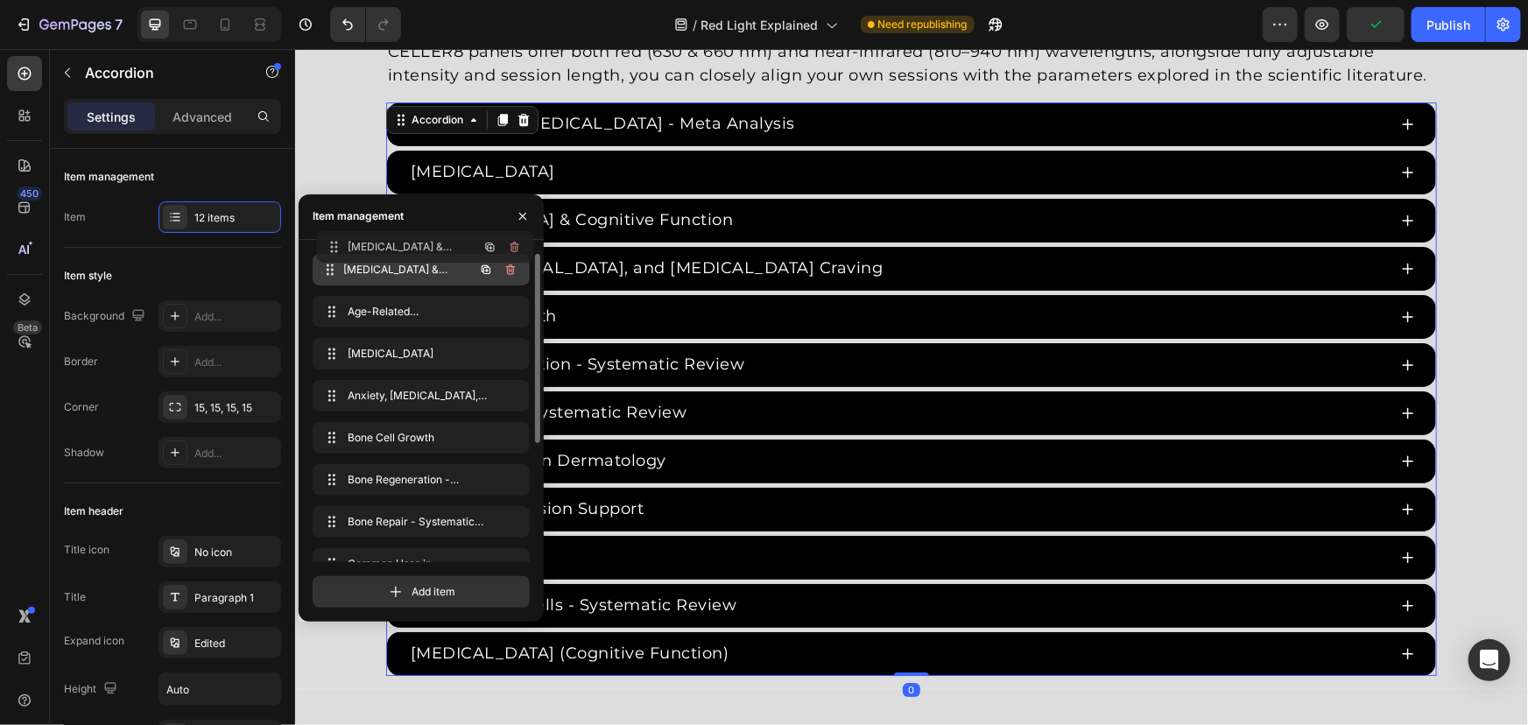
drag, startPoint x: 401, startPoint y: 348, endPoint x: 404, endPoint y: 257, distance: 91.1
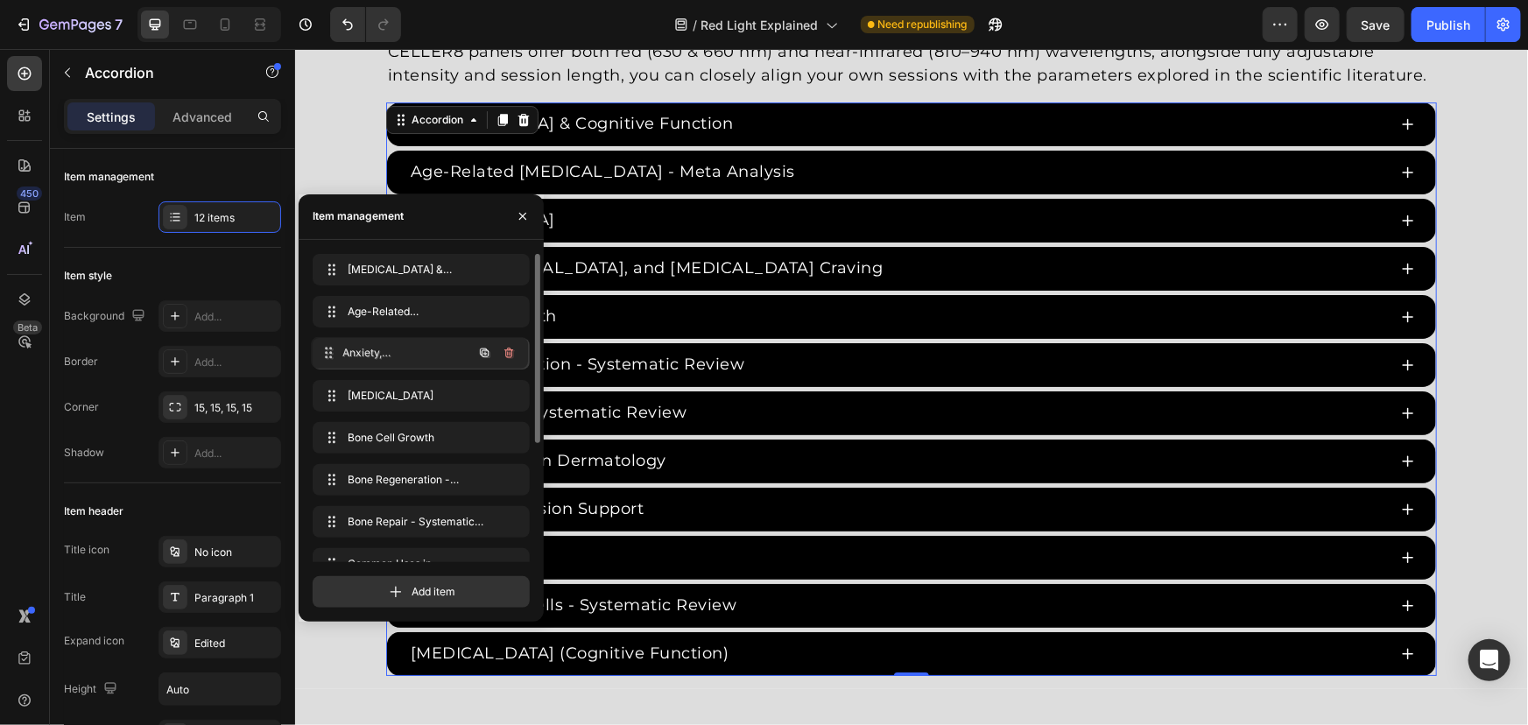
drag, startPoint x: 410, startPoint y: 389, endPoint x: 55, endPoint y: 102, distance: 455.8
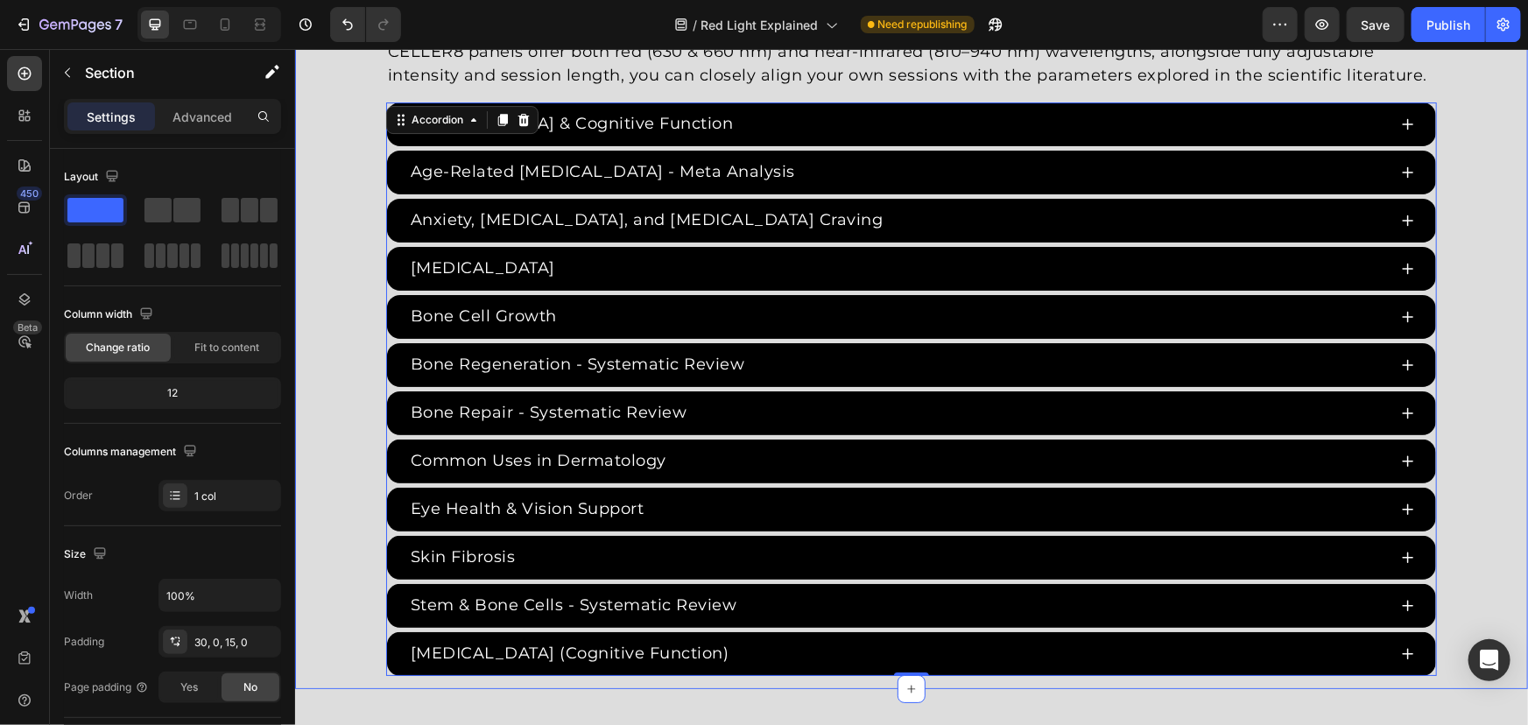
click at [341, 144] on div "Red Light Therapy Studies Heading Since the 1960s, 8,000+ studies have investig…" at bounding box center [910, 276] width 1233 height 797
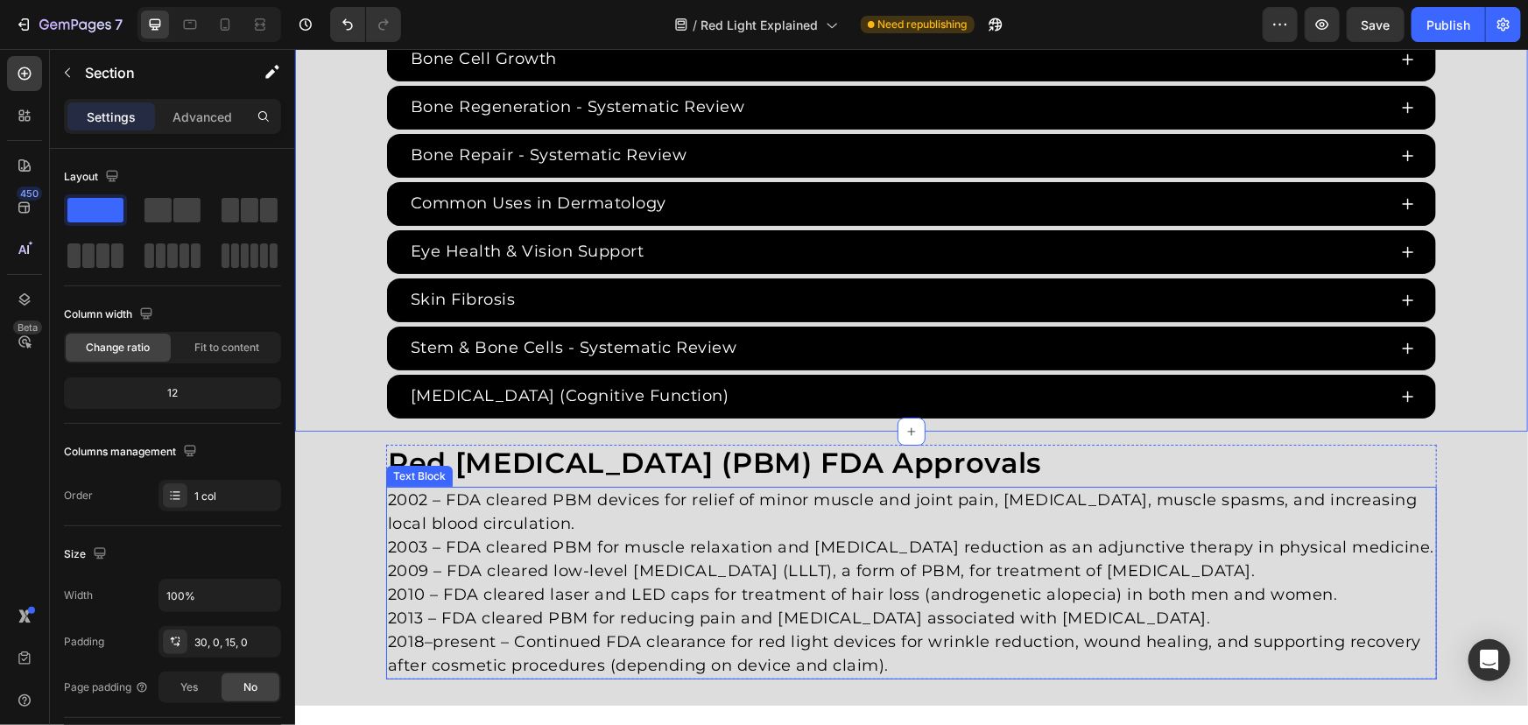
scroll to position [3285, 0]
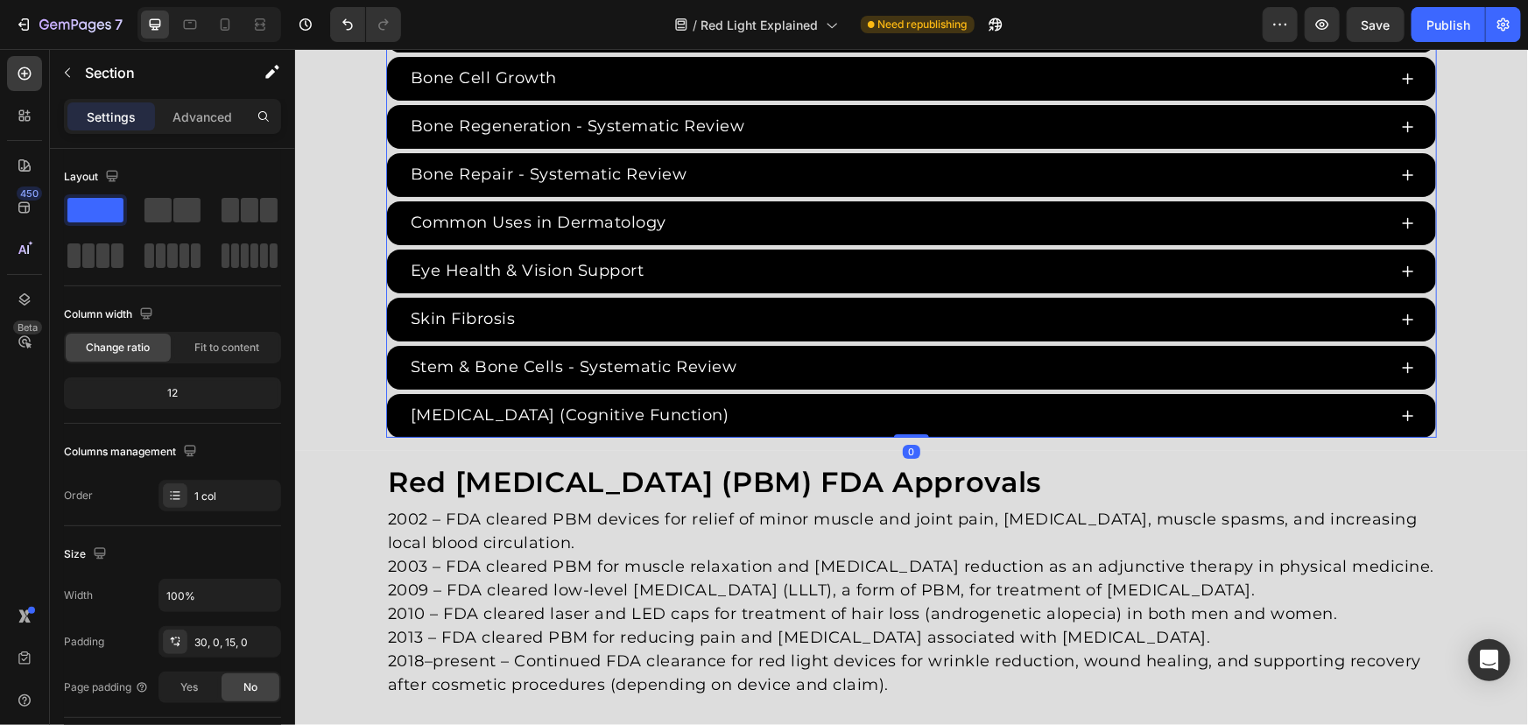
click at [386, 384] on div "Stem & Bone Cells - Systematic Review" at bounding box center [910, 367] width 1049 height 44
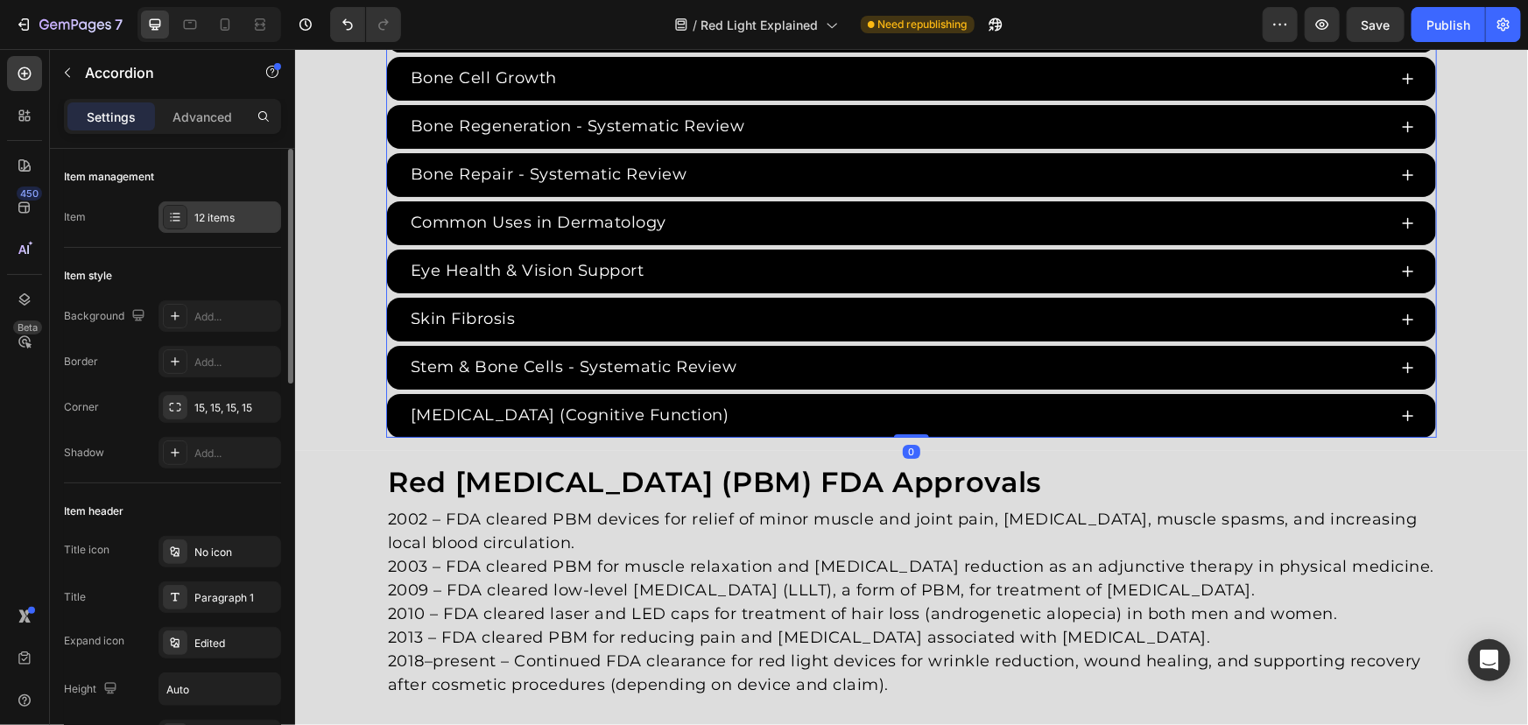
click at [194, 211] on div "12 items" at bounding box center [235, 218] width 82 height 16
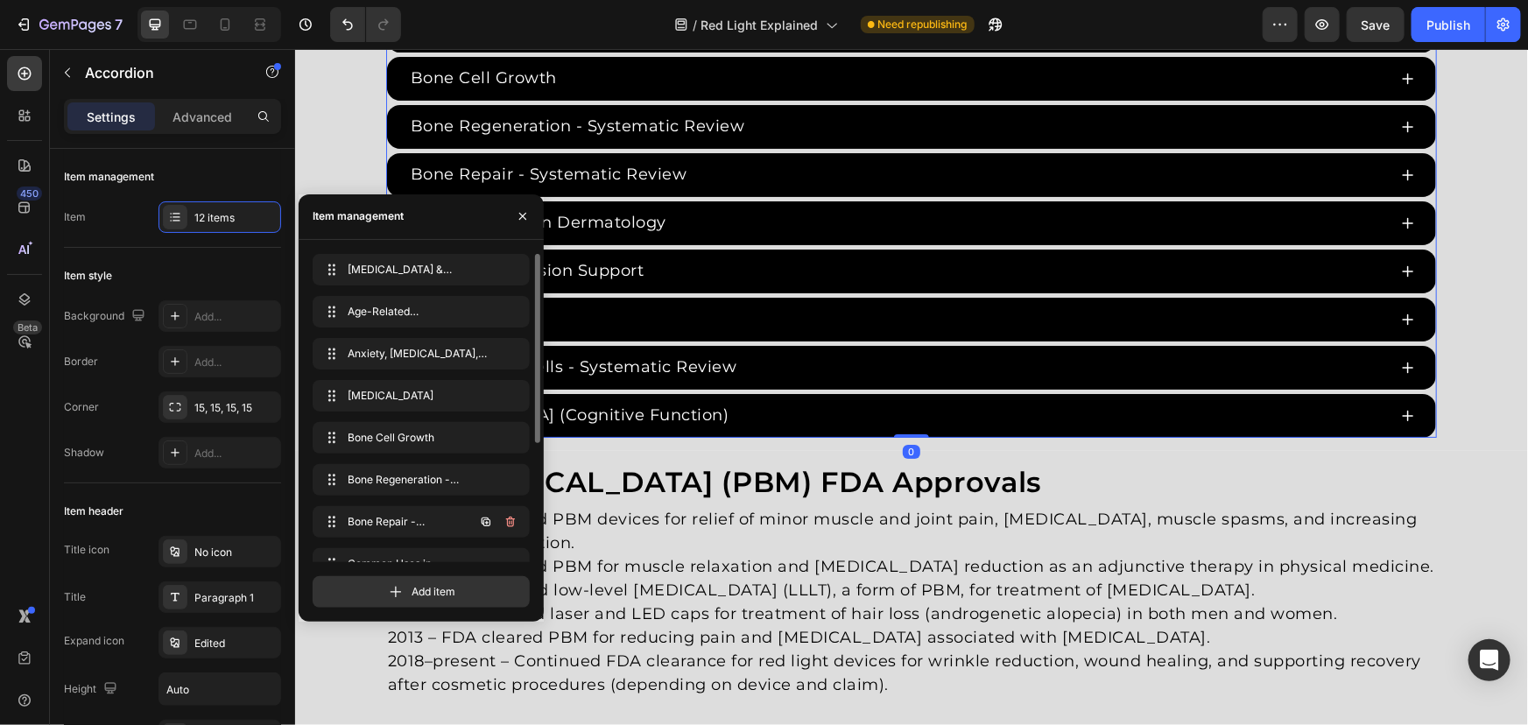
scroll to position [193, 0]
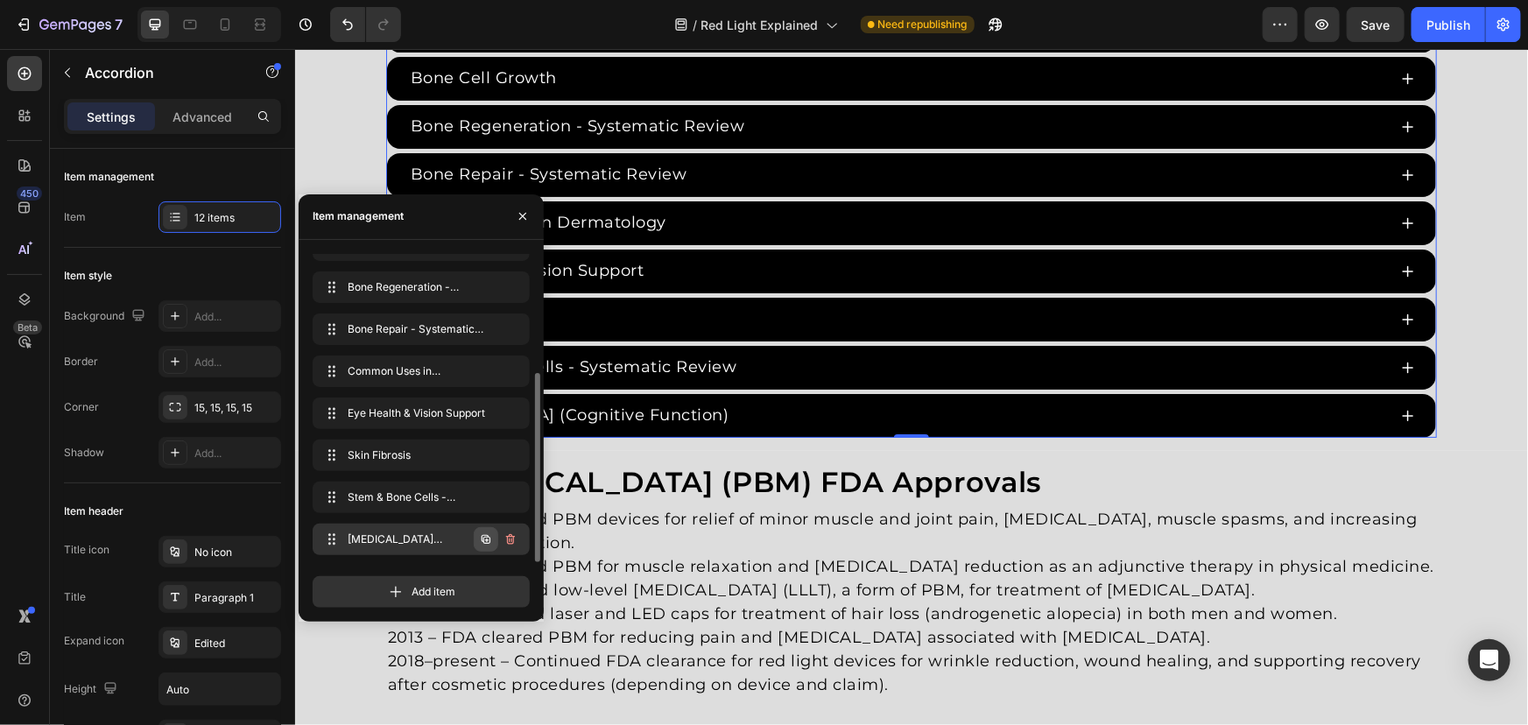
click at [480, 538] on icon "button" at bounding box center [486, 539] width 14 height 14
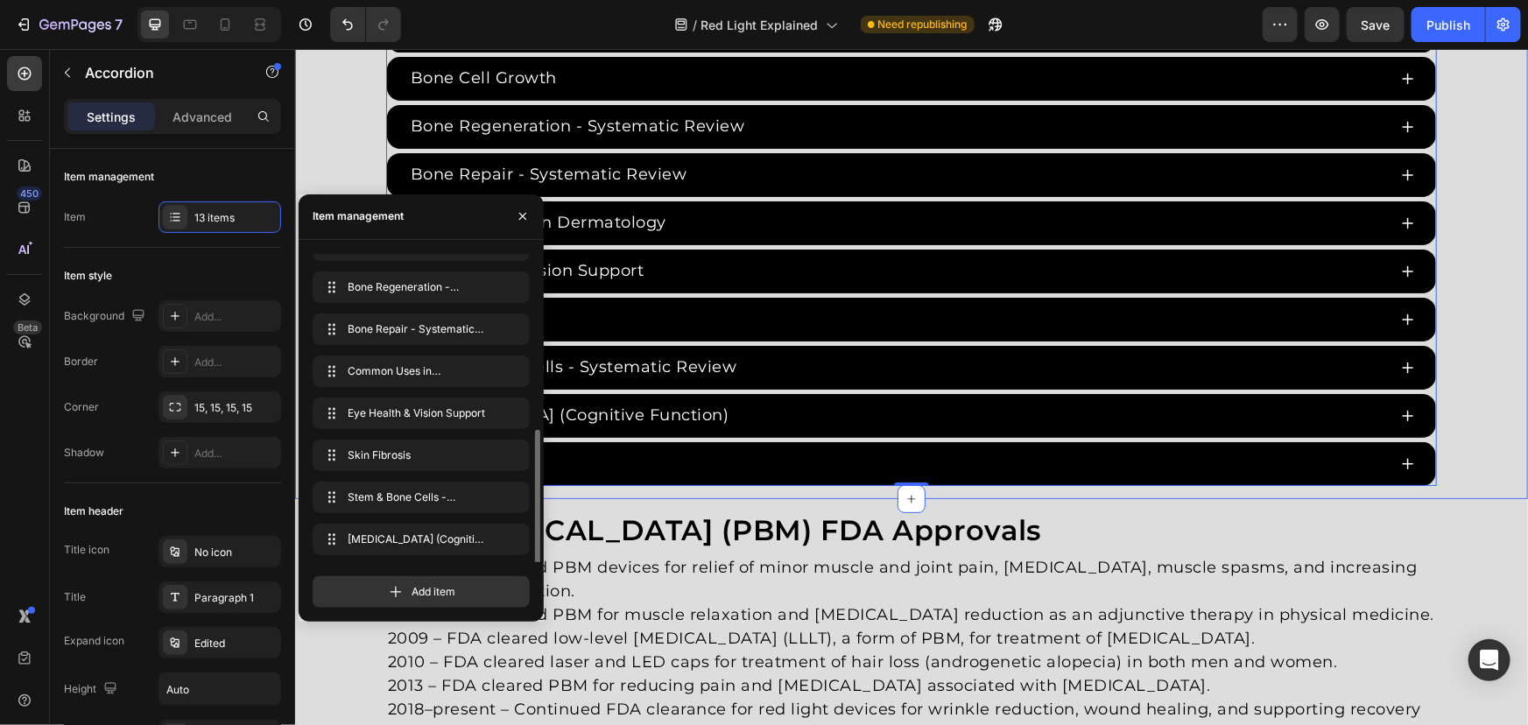
scroll to position [235, 0]
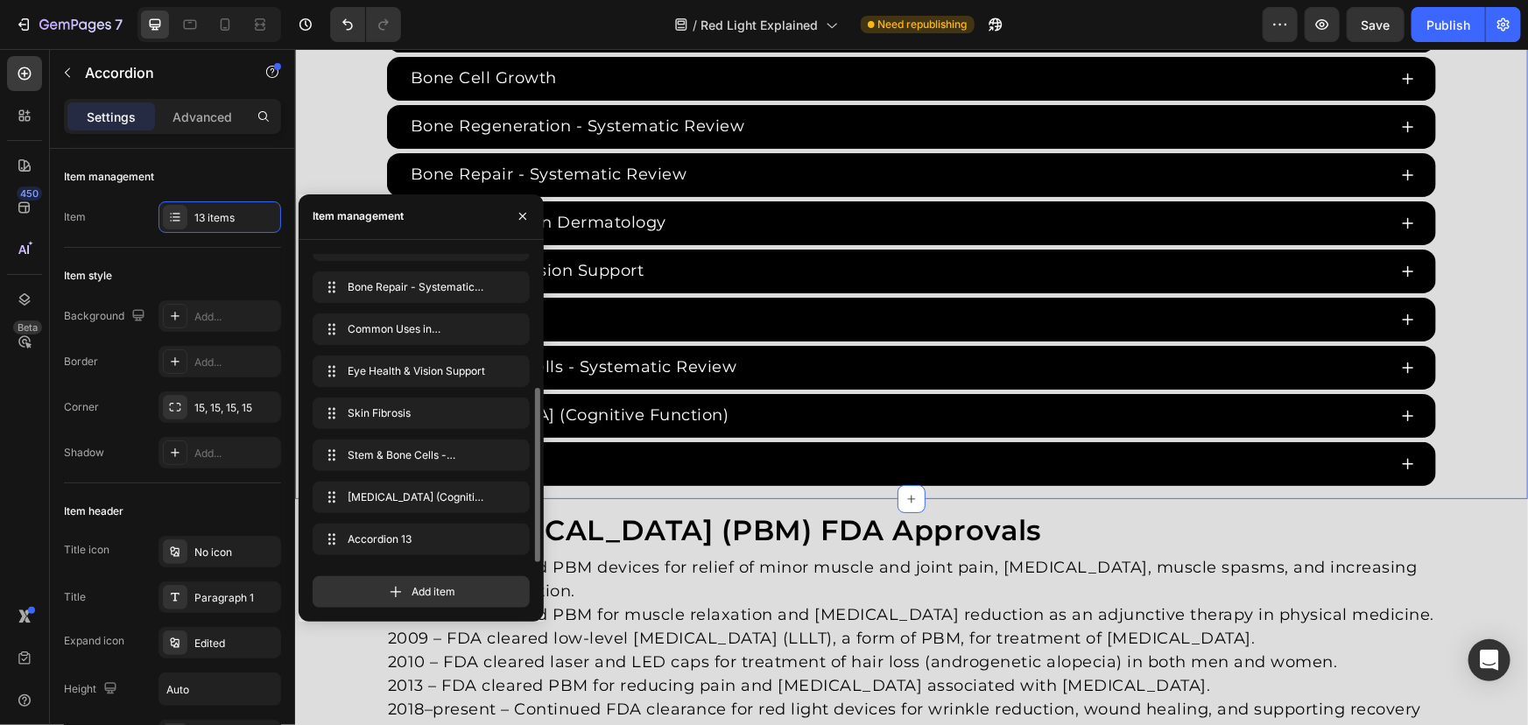
click at [364, 148] on div "Red Light Therapy Studies Heading Since the 1960s, 8,000+ studies have investig…" at bounding box center [910, 62] width 1233 height 845
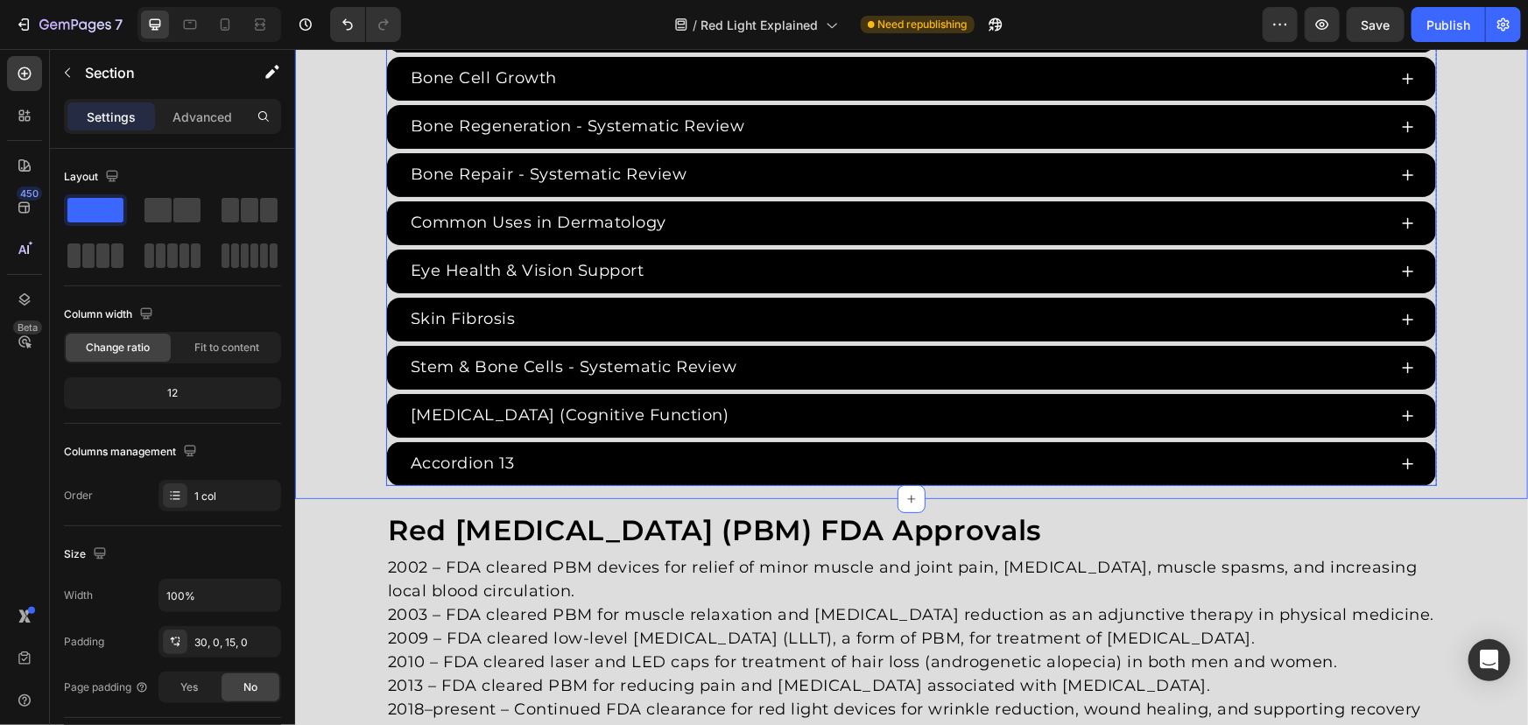
click at [482, 448] on div "Accordion 13" at bounding box center [461, 462] width 109 height 29
click at [496, 463] on div "Accordion 13" at bounding box center [461, 462] width 109 height 29
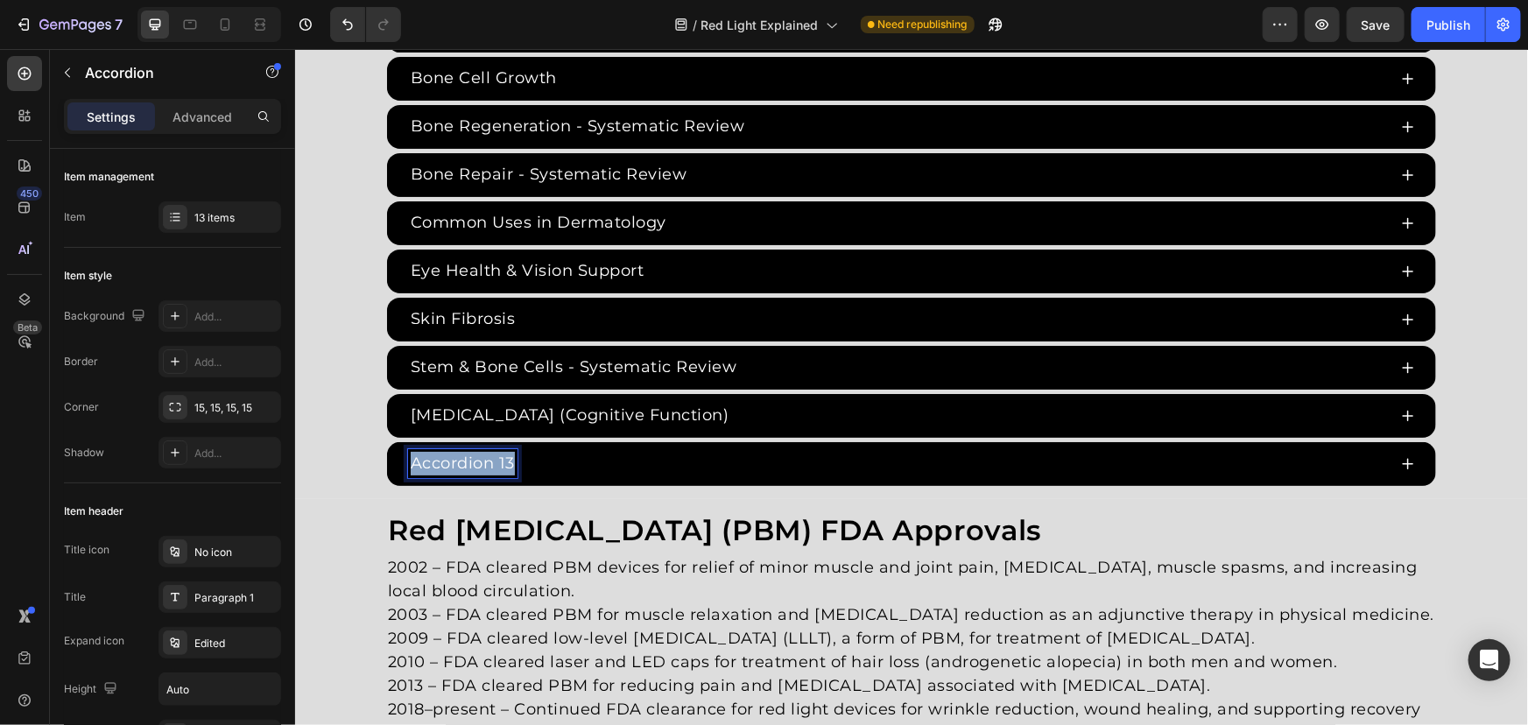
drag, startPoint x: 504, startPoint y: 463, endPoint x: 334, endPoint y: 455, distance: 170.9
click at [334, 455] on div "Red Light Therapy Studies Heading Since the 1960s, 8,000+ studies have investig…" at bounding box center [910, 62] width 1233 height 845
click at [596, 461] on div "Working Memory" at bounding box center [896, 462] width 979 height 29
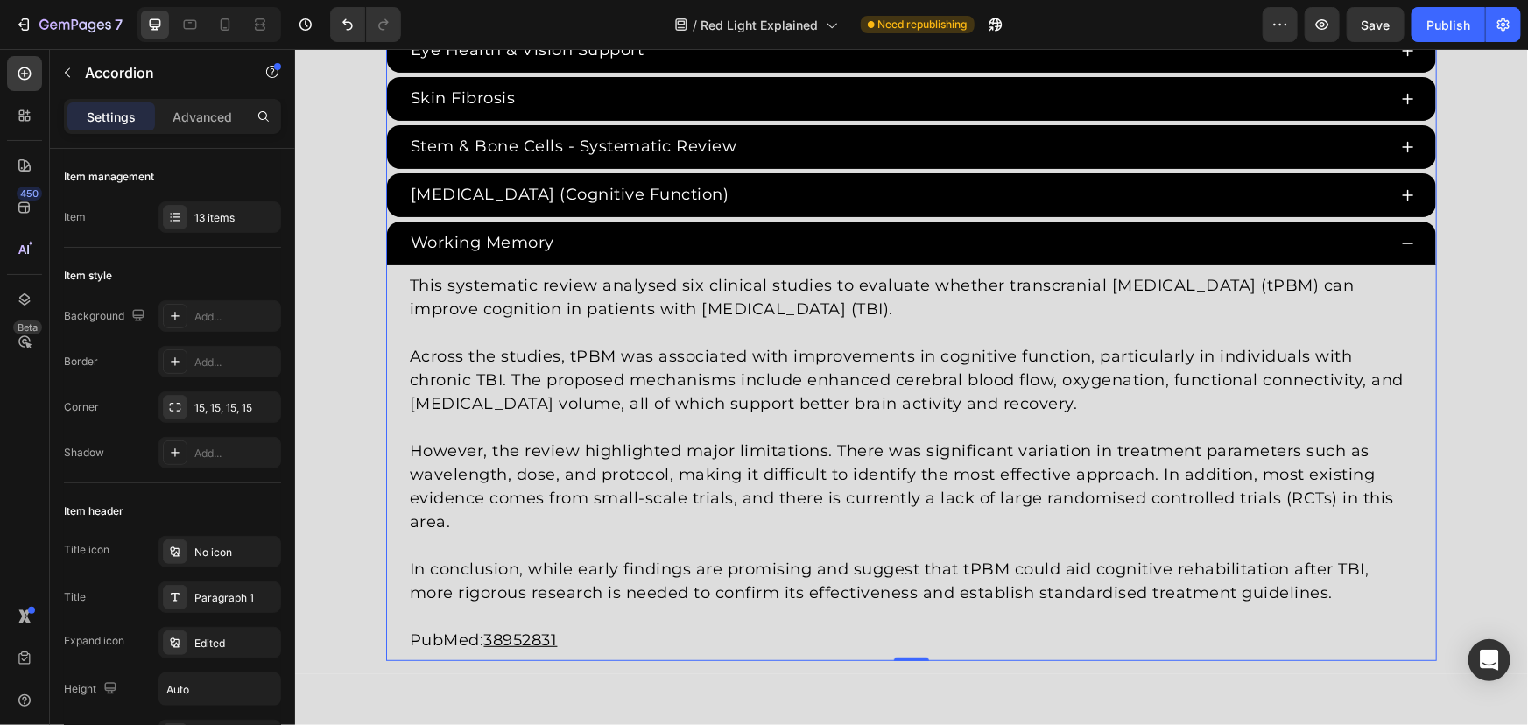
scroll to position [3524, 0]
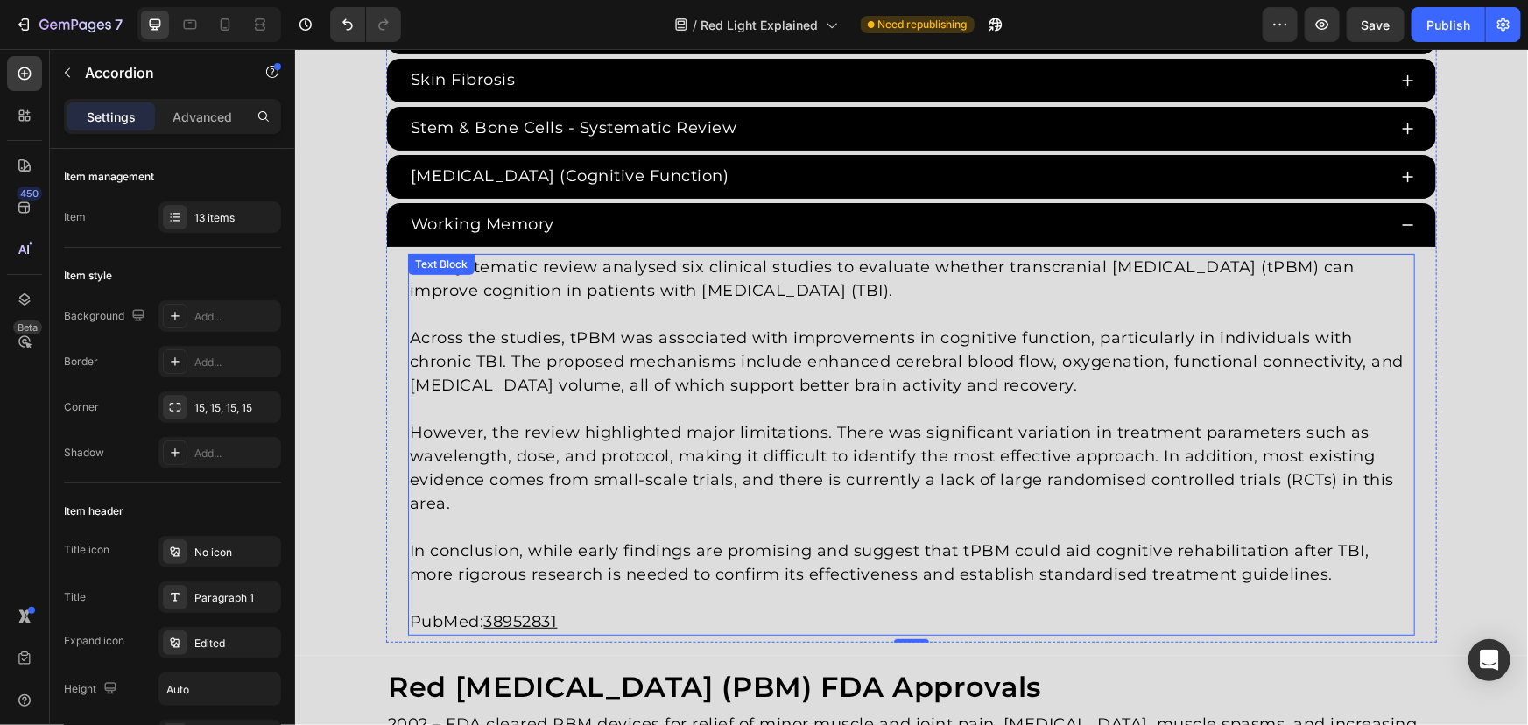
click at [631, 428] on p "However, the review highlighted major limitations. There was significant variat…" at bounding box center [910, 467] width 1003 height 95
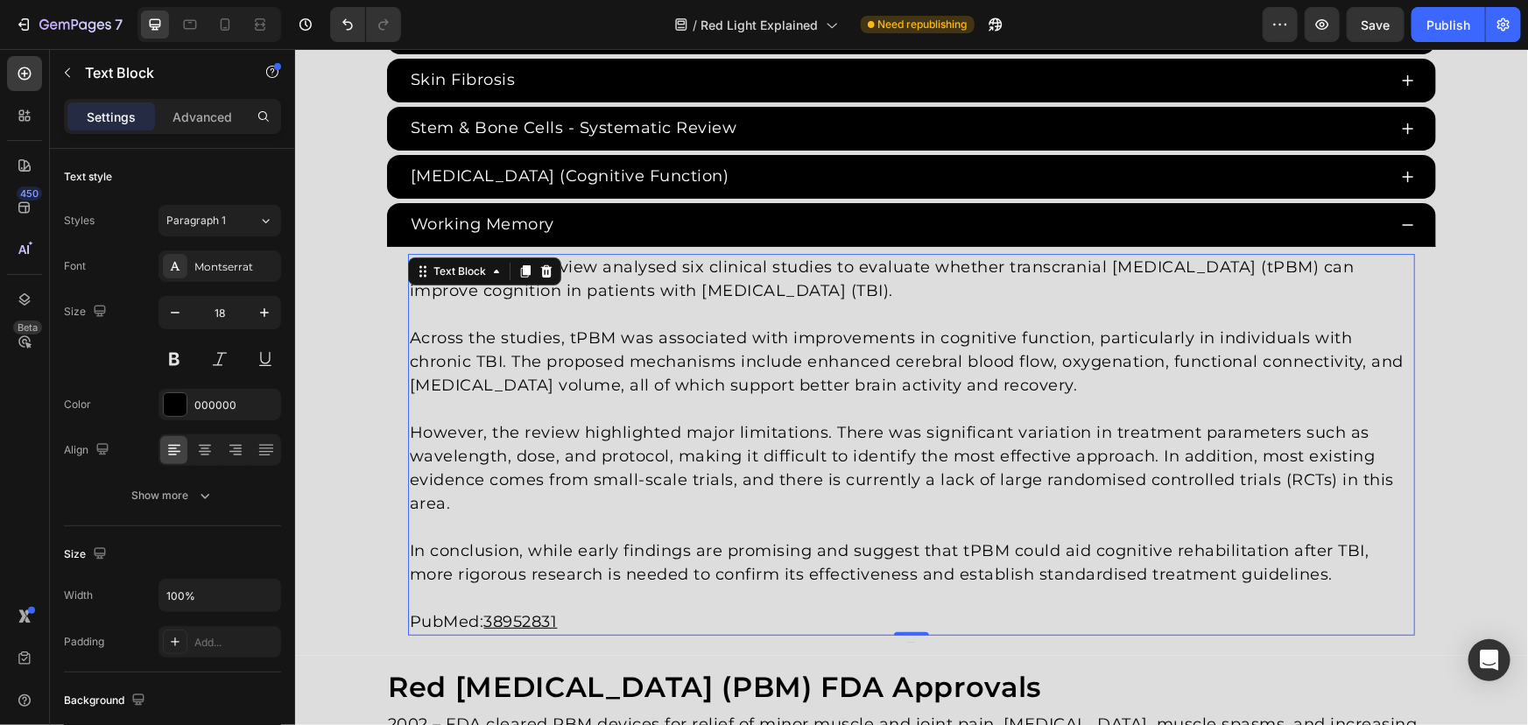
drag, startPoint x: 702, startPoint y: 527, endPoint x: 1149, endPoint y: 533, distance: 446.6
click at [706, 527] on p at bounding box center [910, 527] width 1003 height 24
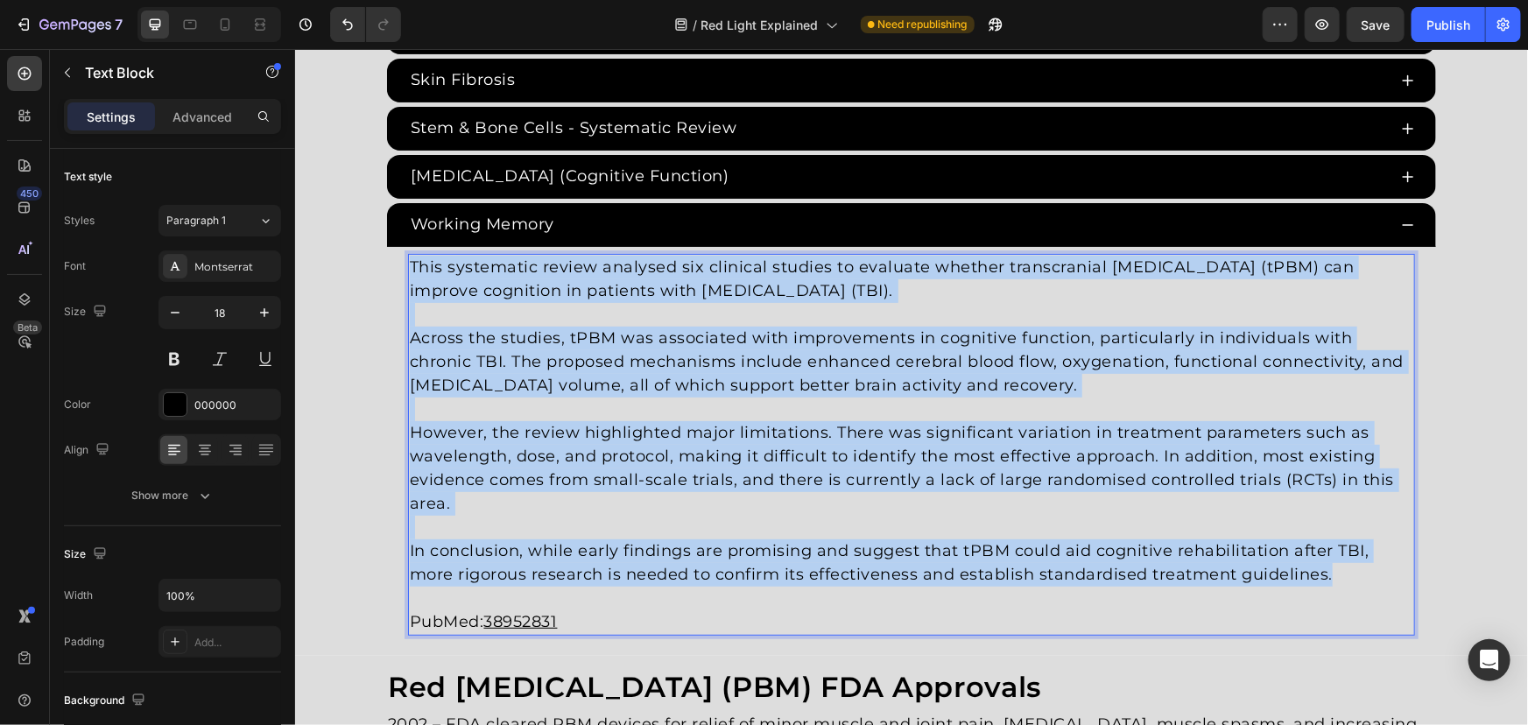
drag, startPoint x: 1335, startPoint y: 567, endPoint x: 266, endPoint y: 202, distance: 1129.5
click at [294, 202] on html "Header Red Light Therapy Studies Heading Since the 1960s, 8,000+ studies have i…" at bounding box center [910, 448] width 1233 height 7846
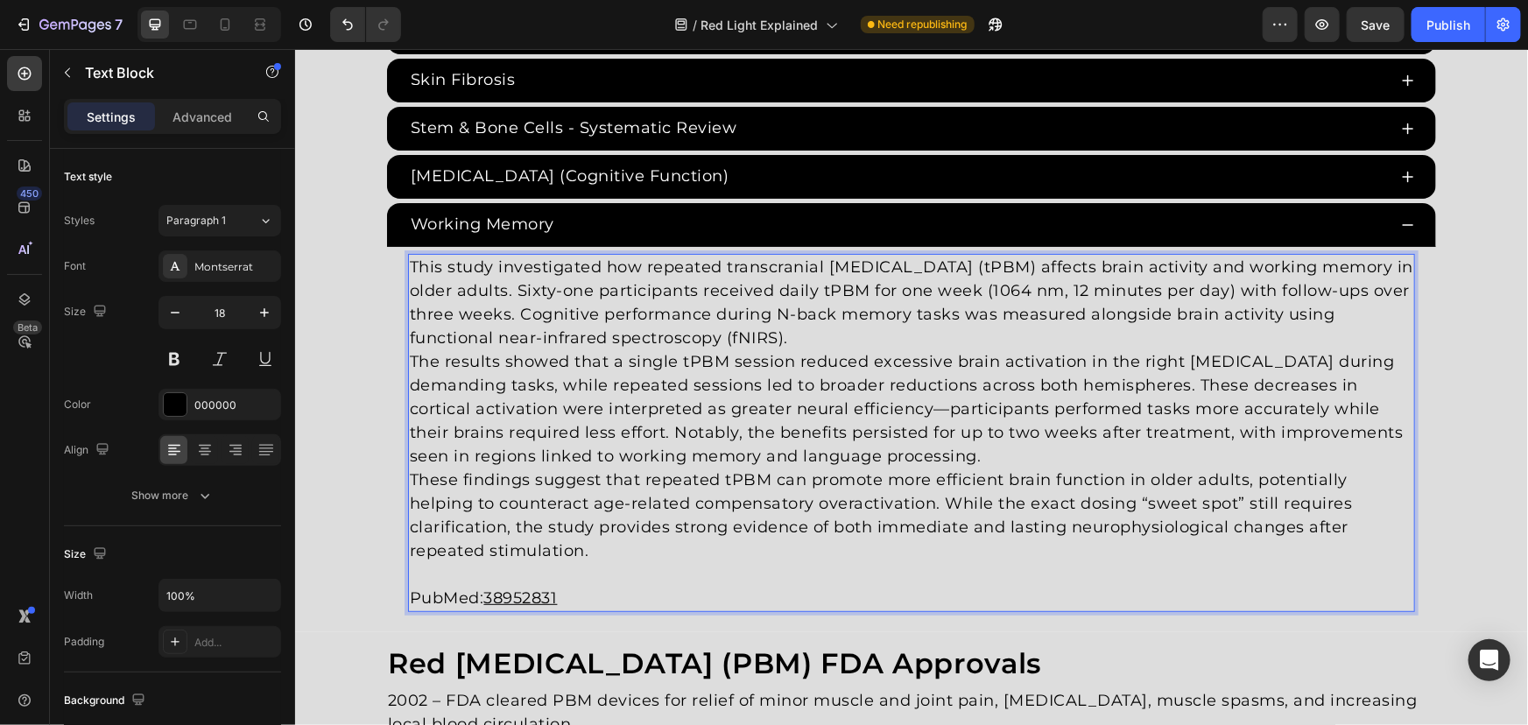
click at [905, 332] on p "This study investigated how repeated transcranial photobiomodulation (tPBM) aff…" at bounding box center [910, 302] width 1003 height 95
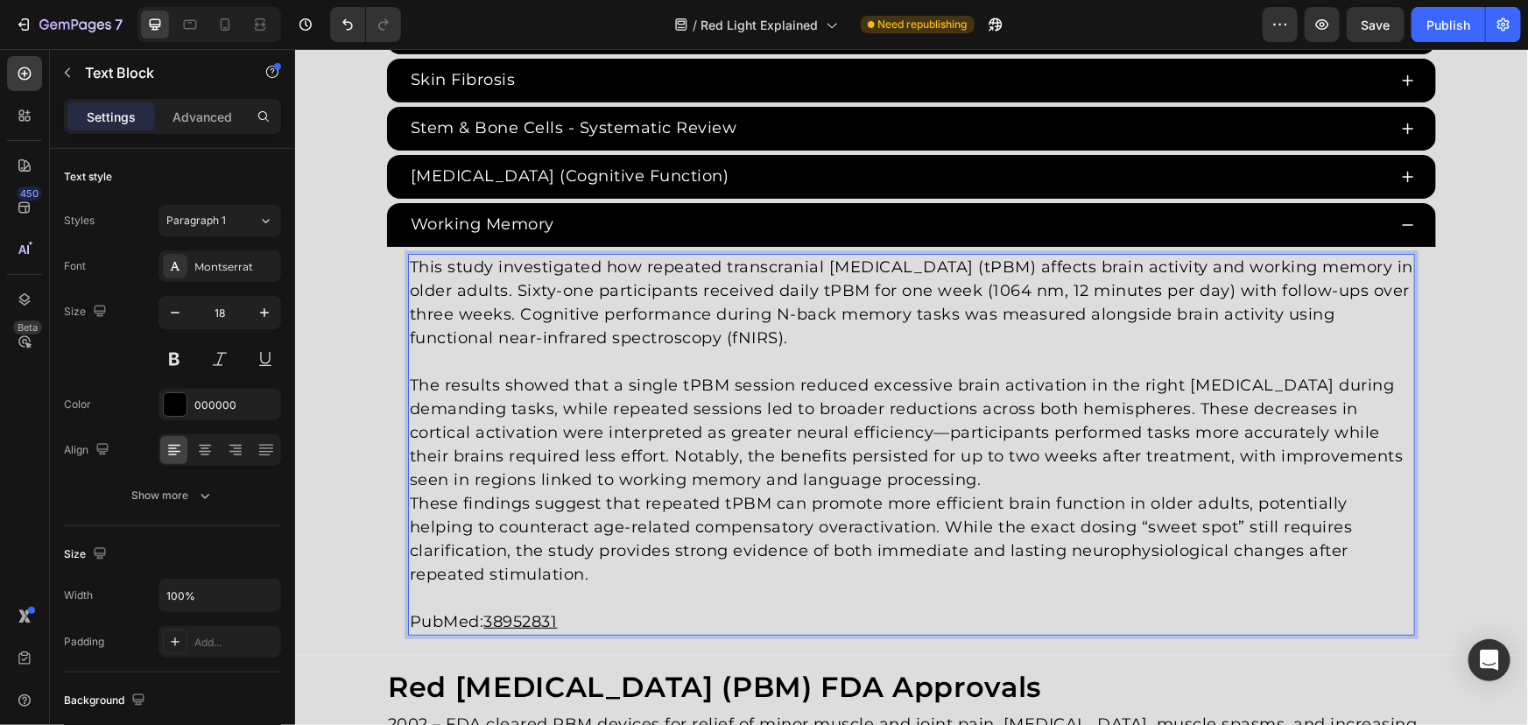
click at [1025, 468] on p "The results showed that a single tPBM session reduced excessive brain activatio…" at bounding box center [910, 432] width 1003 height 118
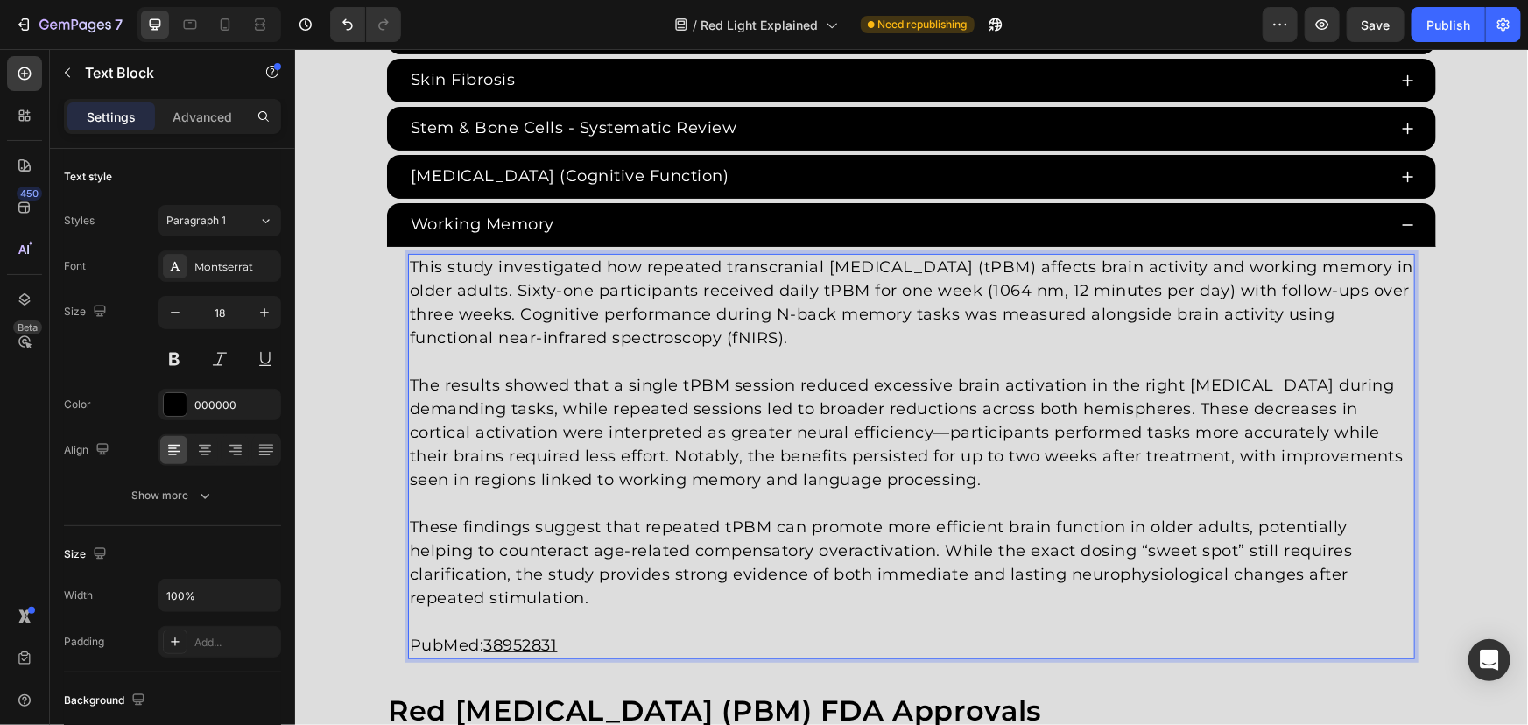
click at [940, 419] on p "The results showed that a single tPBM session reduced excessive brain activatio…" at bounding box center [910, 432] width 1003 height 118
click at [386, 404] on div "This study investigated how repeated transcranial photobiomodulation (tPBM) aff…" at bounding box center [910, 455] width 1049 height 419
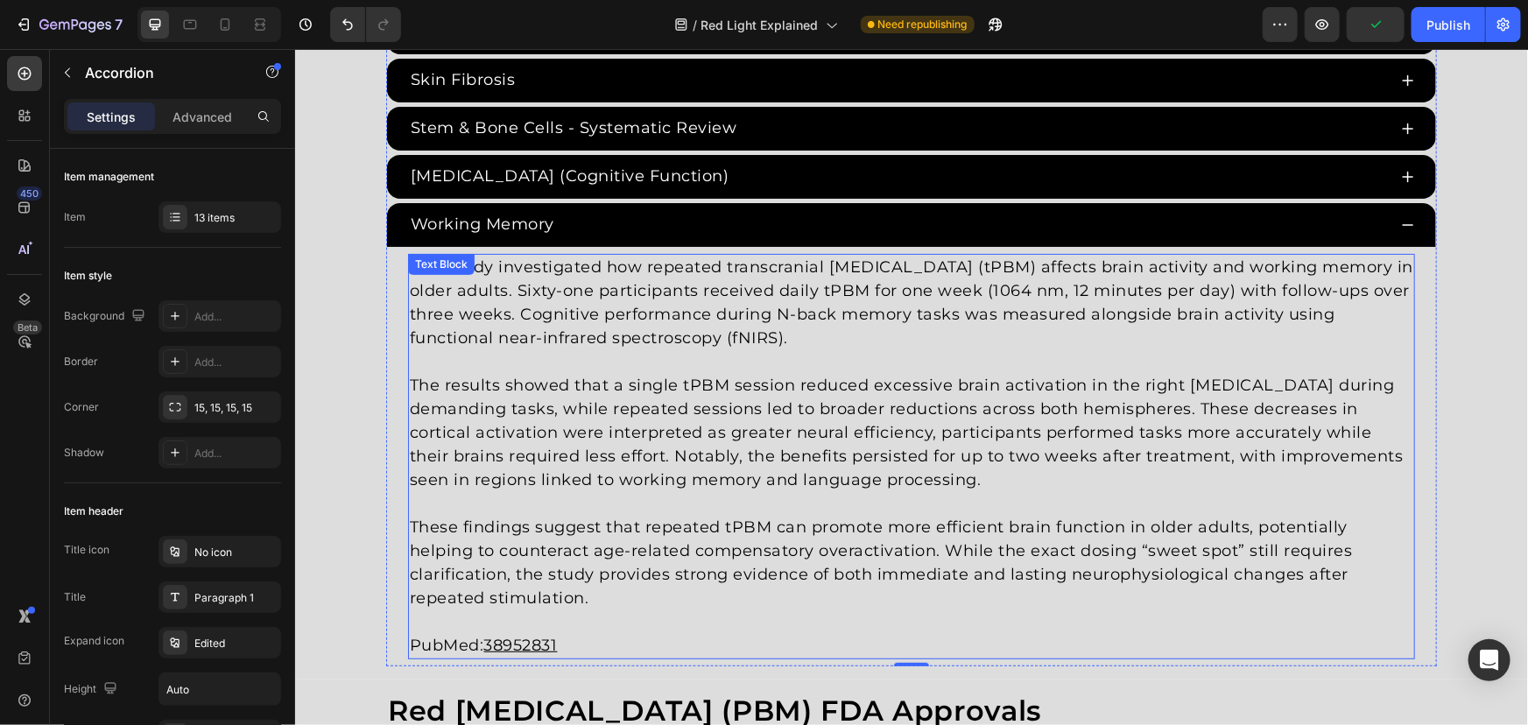
click at [586, 633] on p "PubMed: 38952831" at bounding box center [910, 645] width 1003 height 24
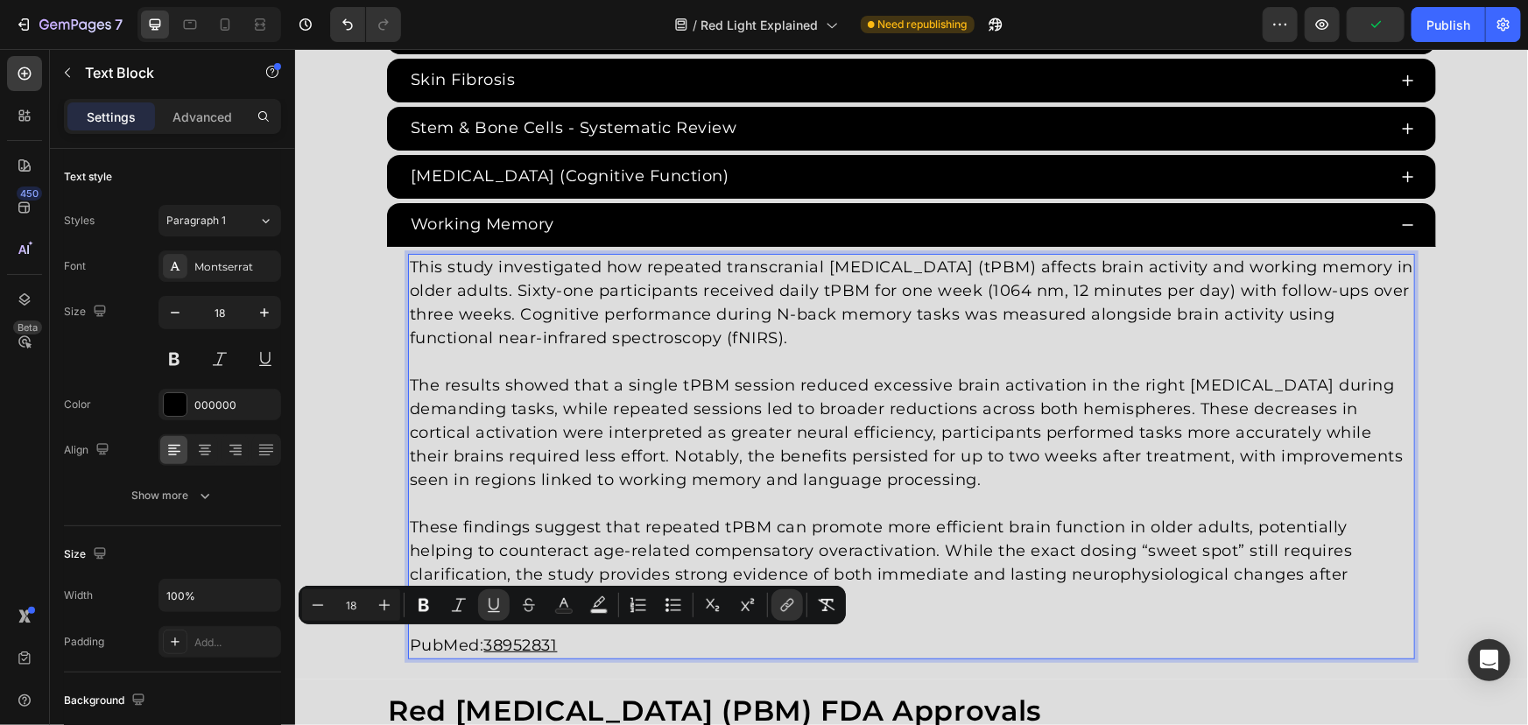
drag, startPoint x: 607, startPoint y: 638, endPoint x: 496, endPoint y: 640, distance: 111.2
click at [496, 640] on p "PubMed: 38952831" at bounding box center [910, 645] width 1003 height 24
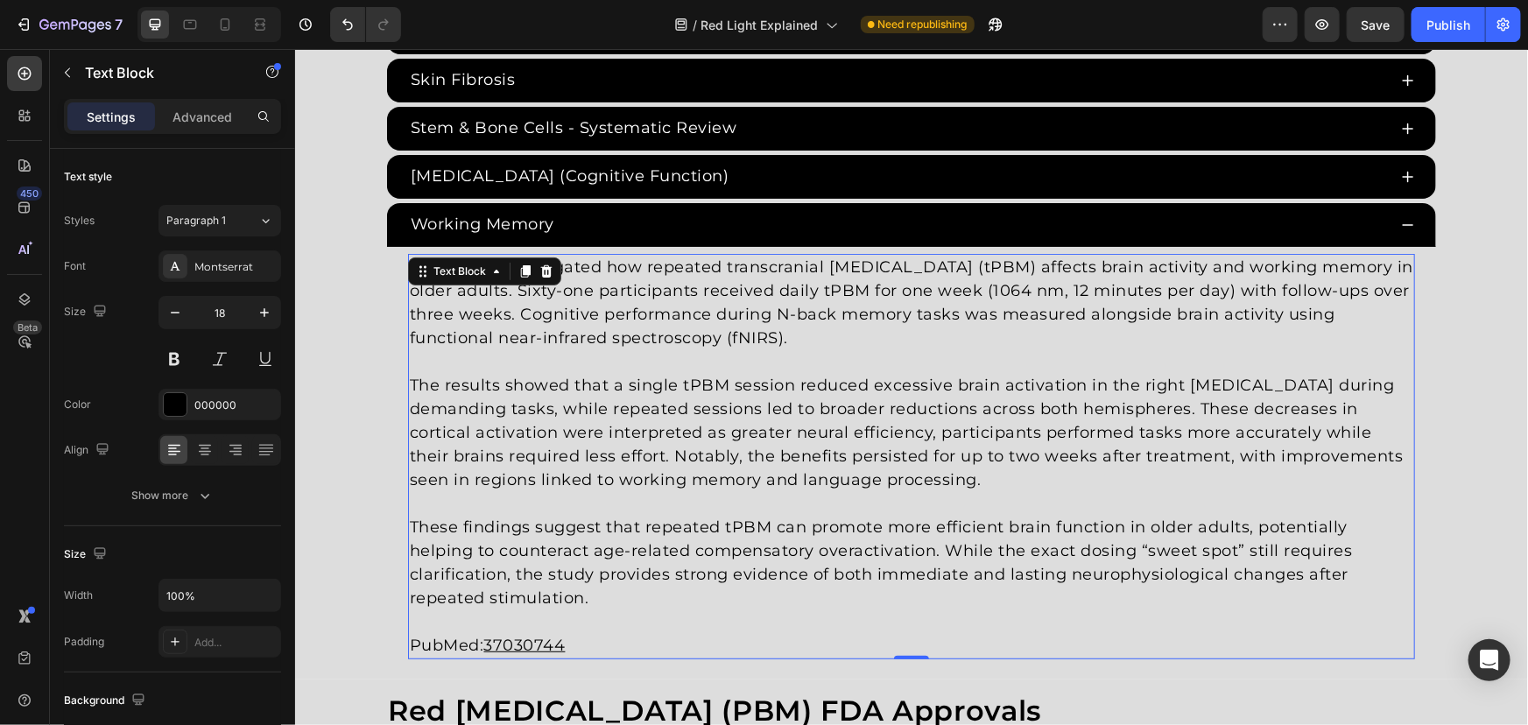
click at [569, 609] on p "Rich Text Editor. Editing area: main" at bounding box center [910, 621] width 1003 height 24
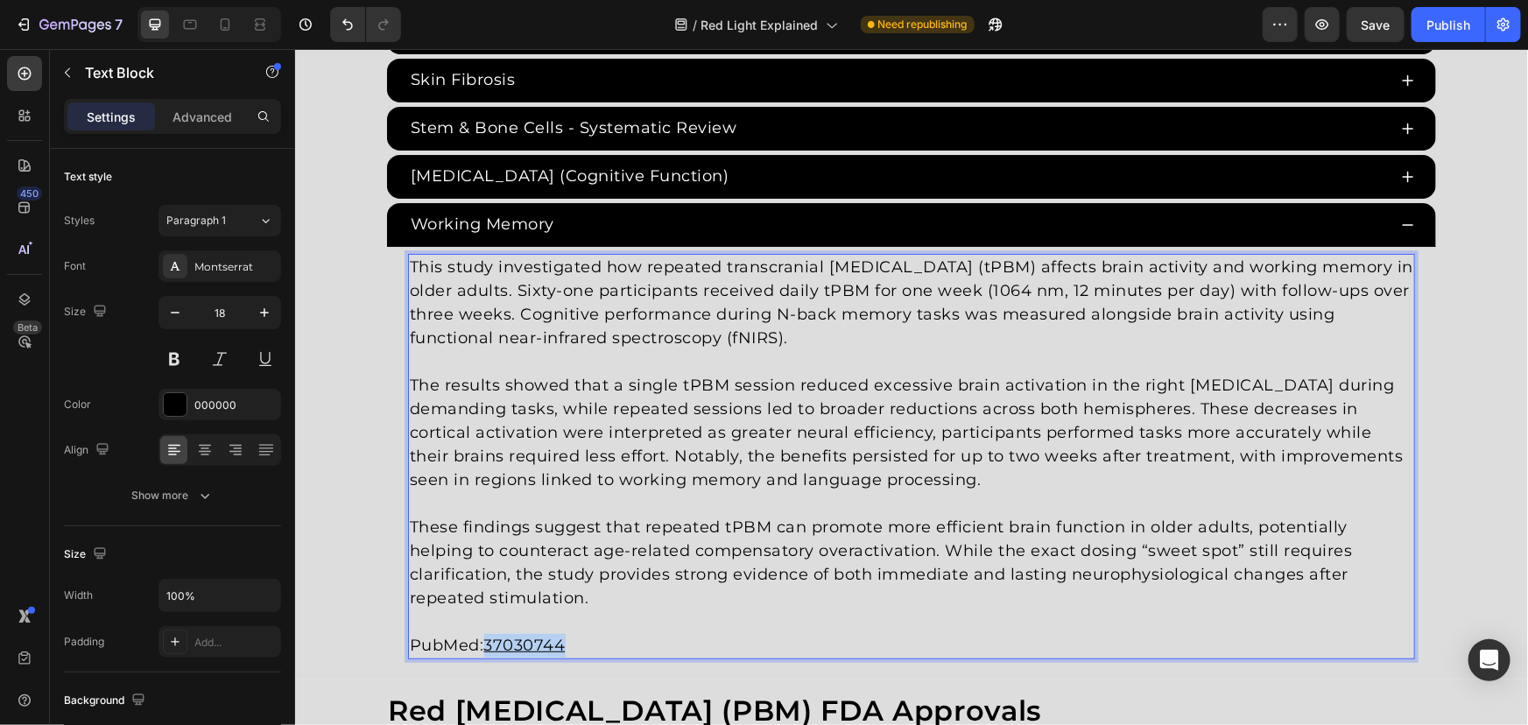
drag, startPoint x: 574, startPoint y: 632, endPoint x: 485, endPoint y: 645, distance: 90.3
click at [485, 645] on p "PubMed: 37030744" at bounding box center [910, 645] width 1003 height 24
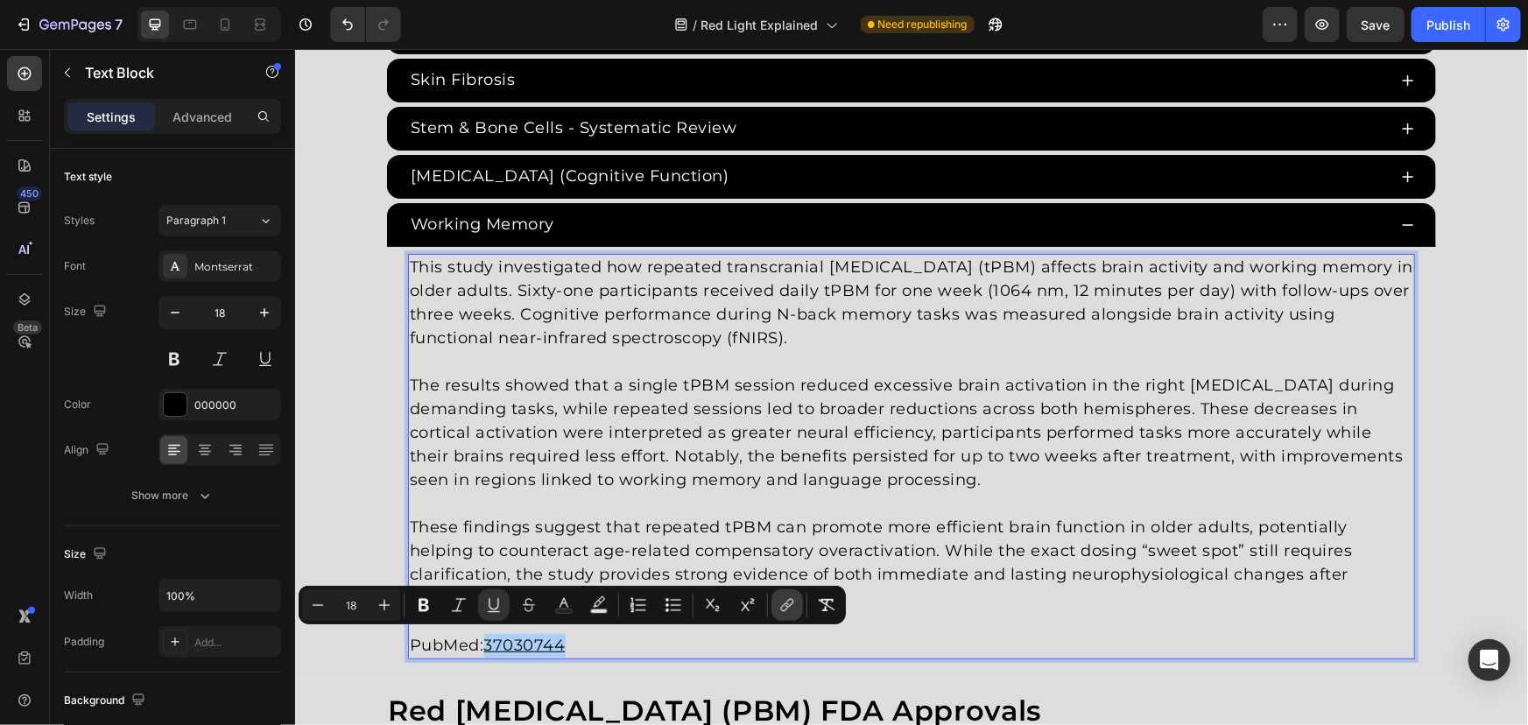
click at [784, 609] on icon "Editor contextual toolbar" at bounding box center [787, 605] width 18 height 18
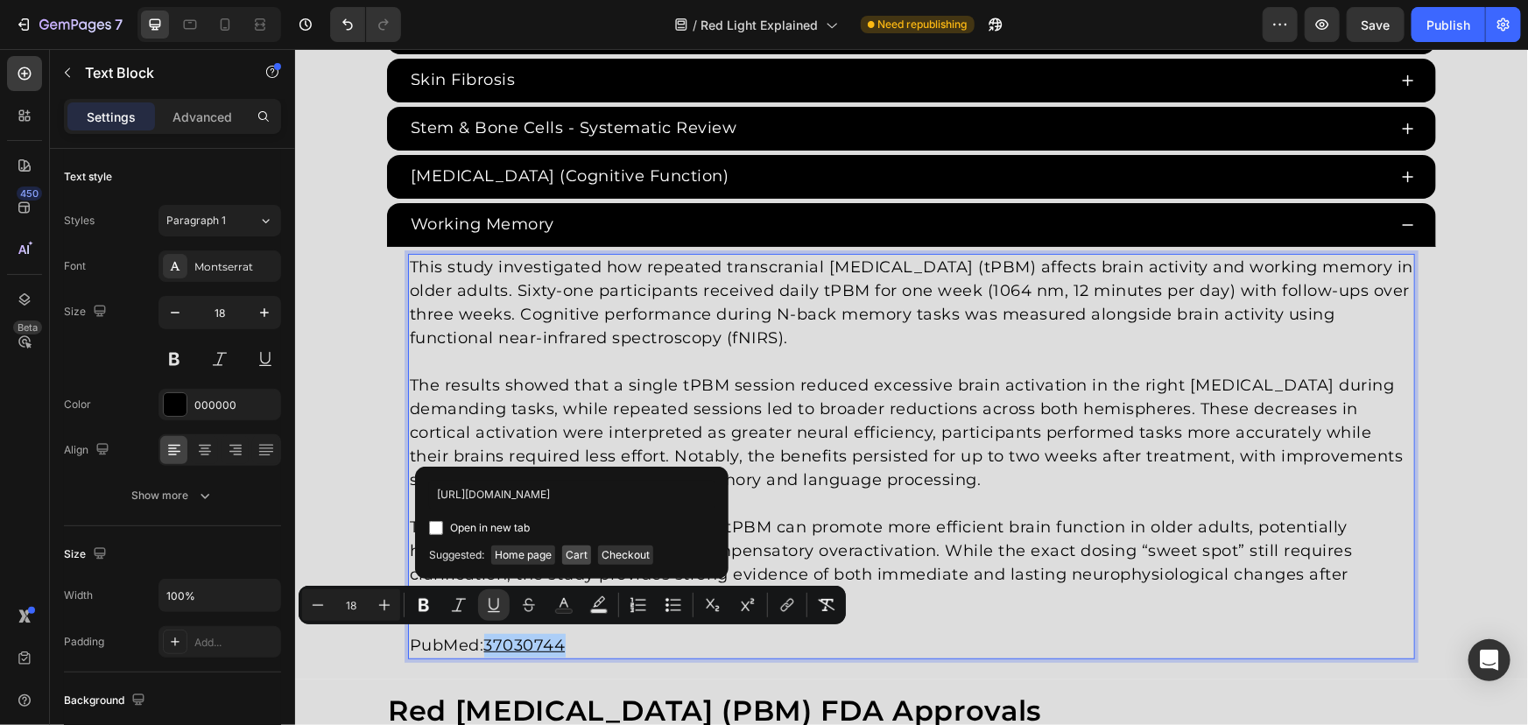
scroll to position [0, 22]
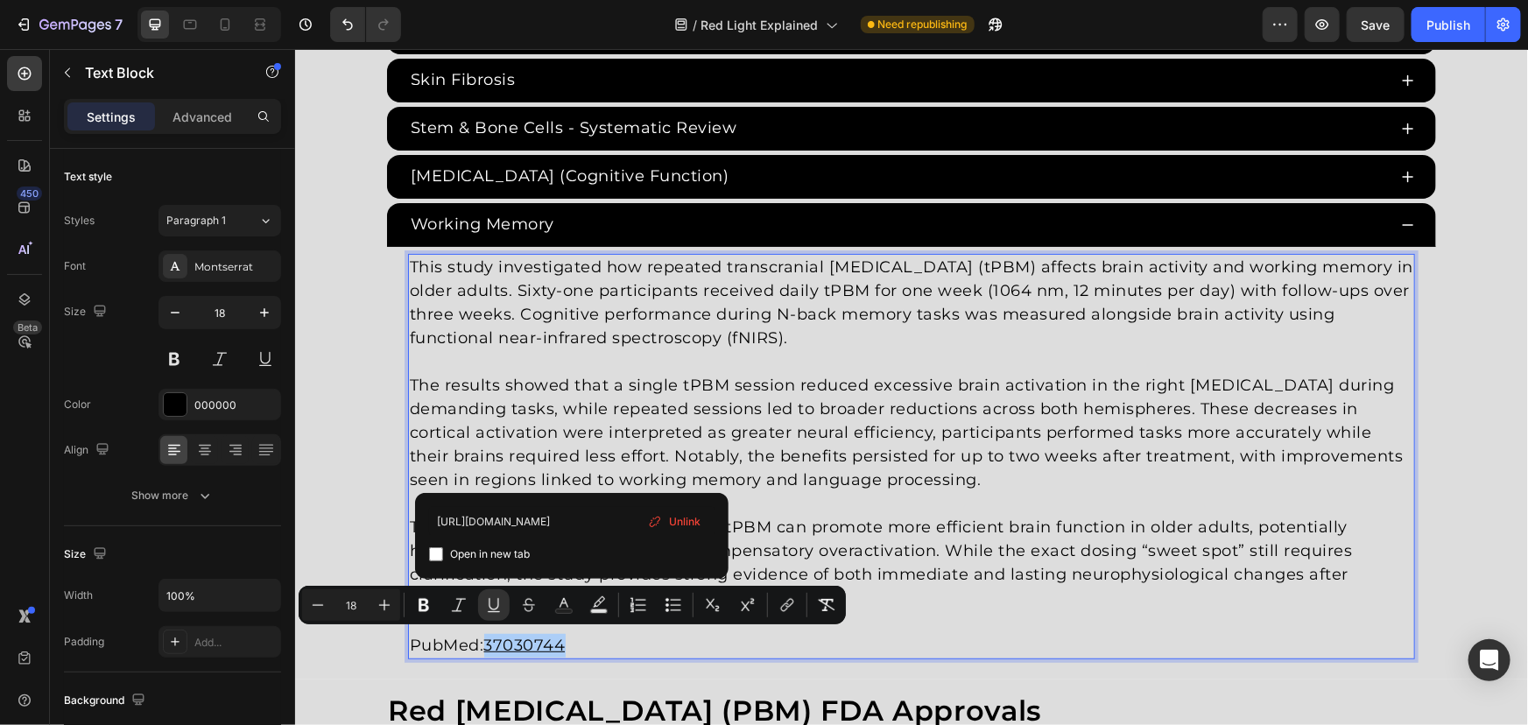
type input "https://pubmed.ncbi.nlm.nih.gov/37030744/"
click at [499, 553] on span "Open in new tab" at bounding box center [490, 554] width 80 height 21
checkbox input "true"
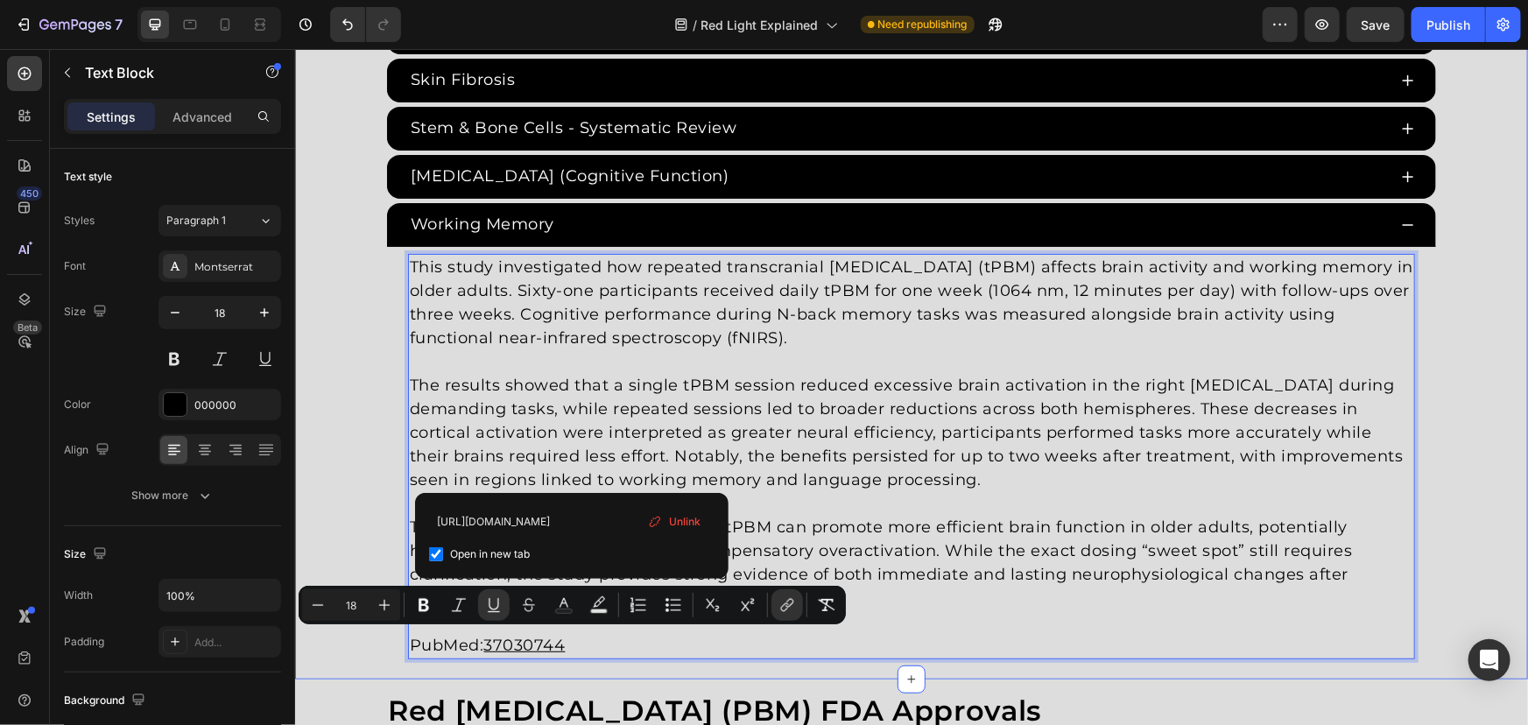
click at [334, 359] on div "Red Light Therapy Studies Heading Since the 1960s, 8,000+ studies have investig…" at bounding box center [910, 33] width 1233 height 1264
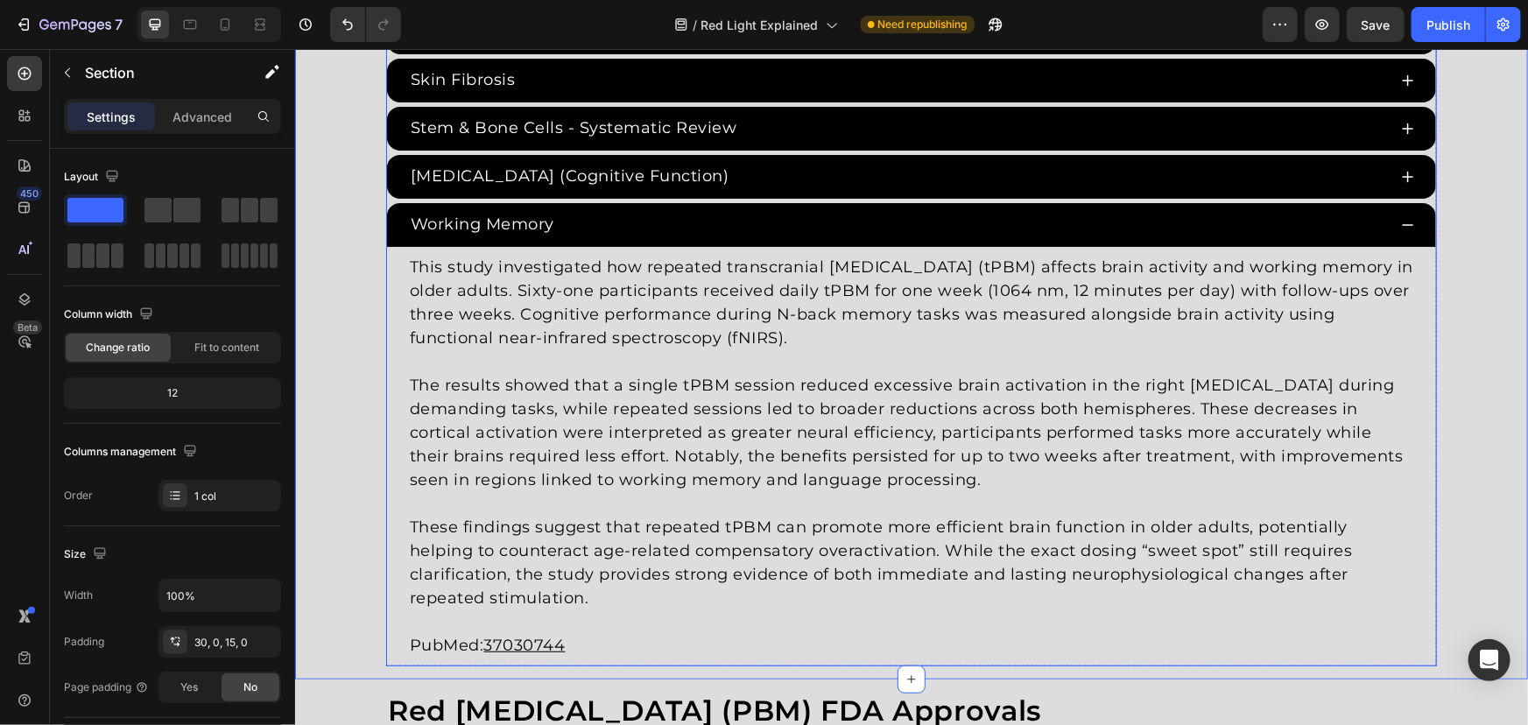
click at [623, 220] on div "Working Memory" at bounding box center [896, 223] width 979 height 29
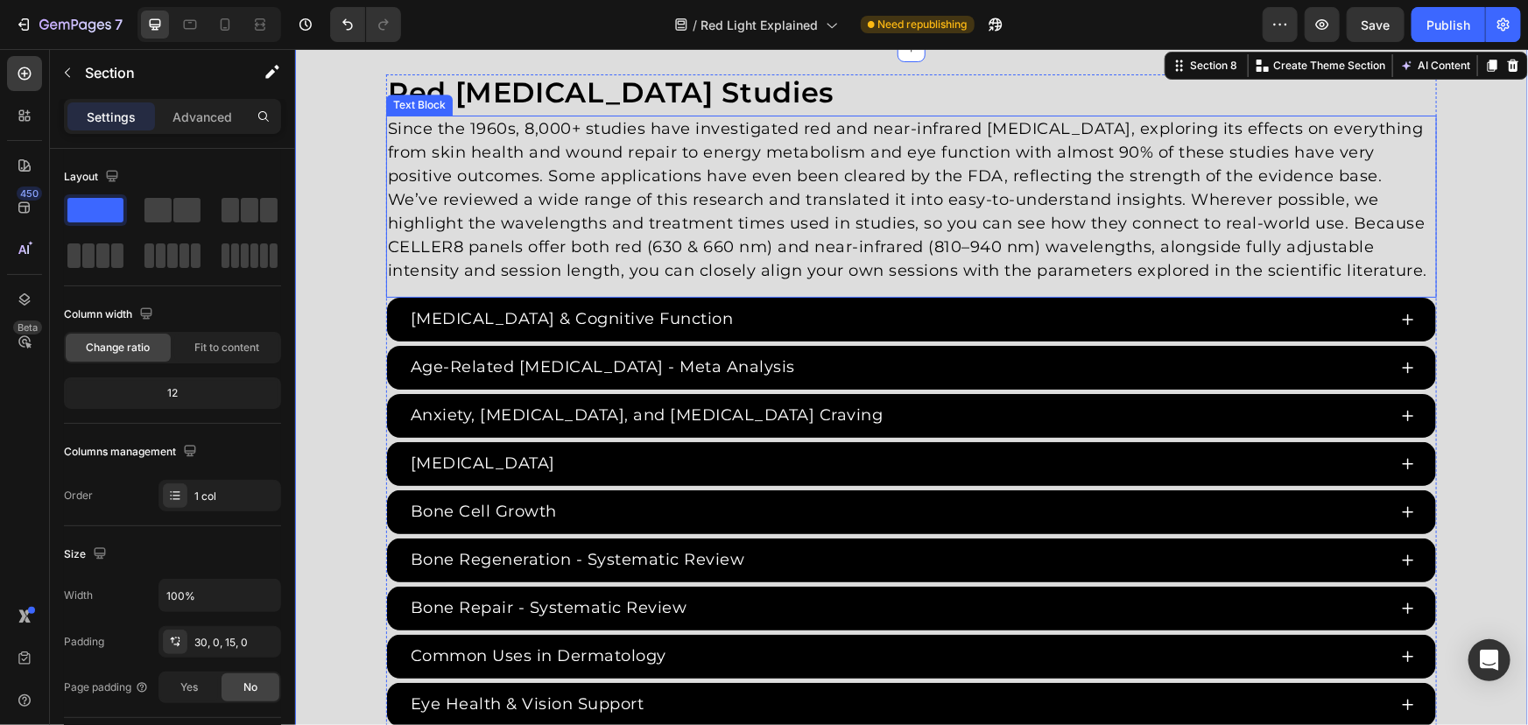
scroll to position [2967, 0]
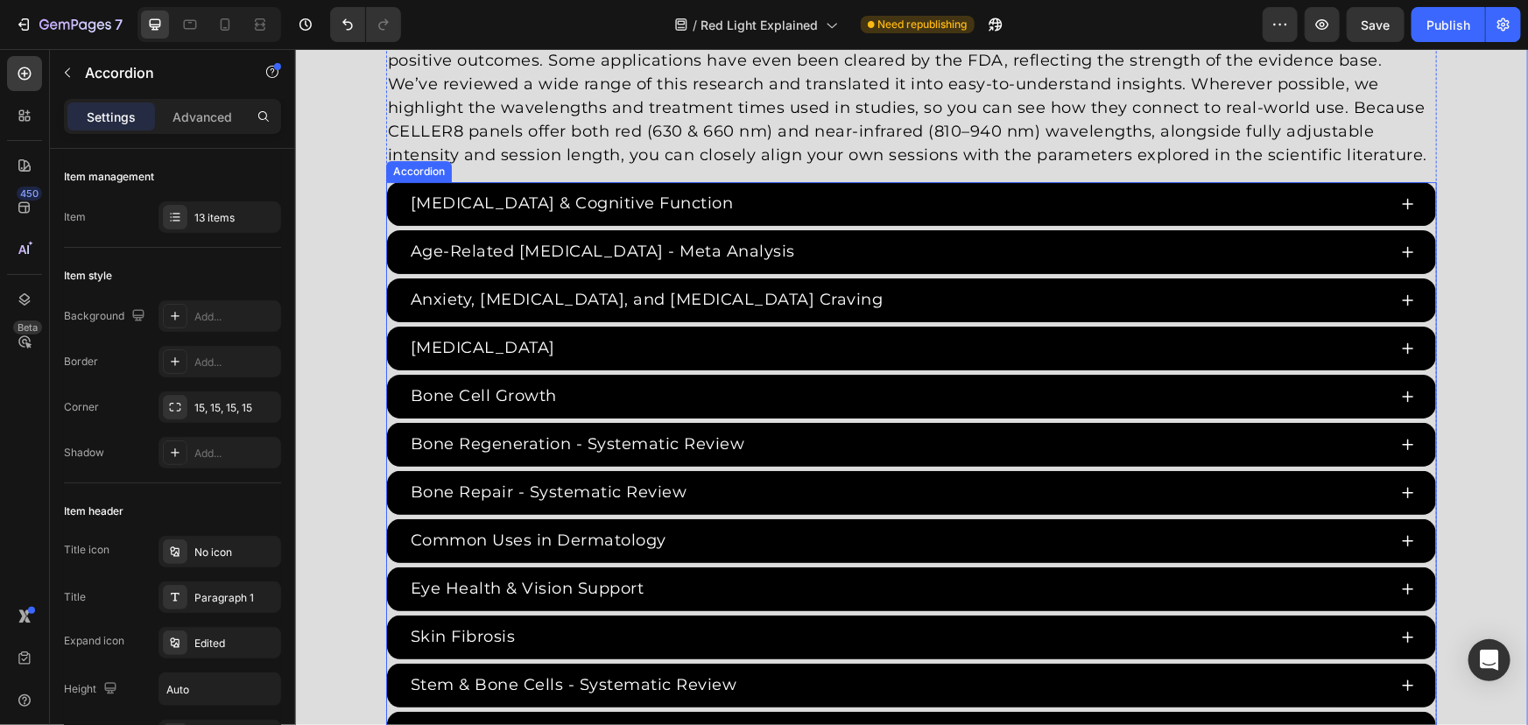
click at [386, 224] on div "ADHD & Cognitive Function" at bounding box center [910, 203] width 1049 height 44
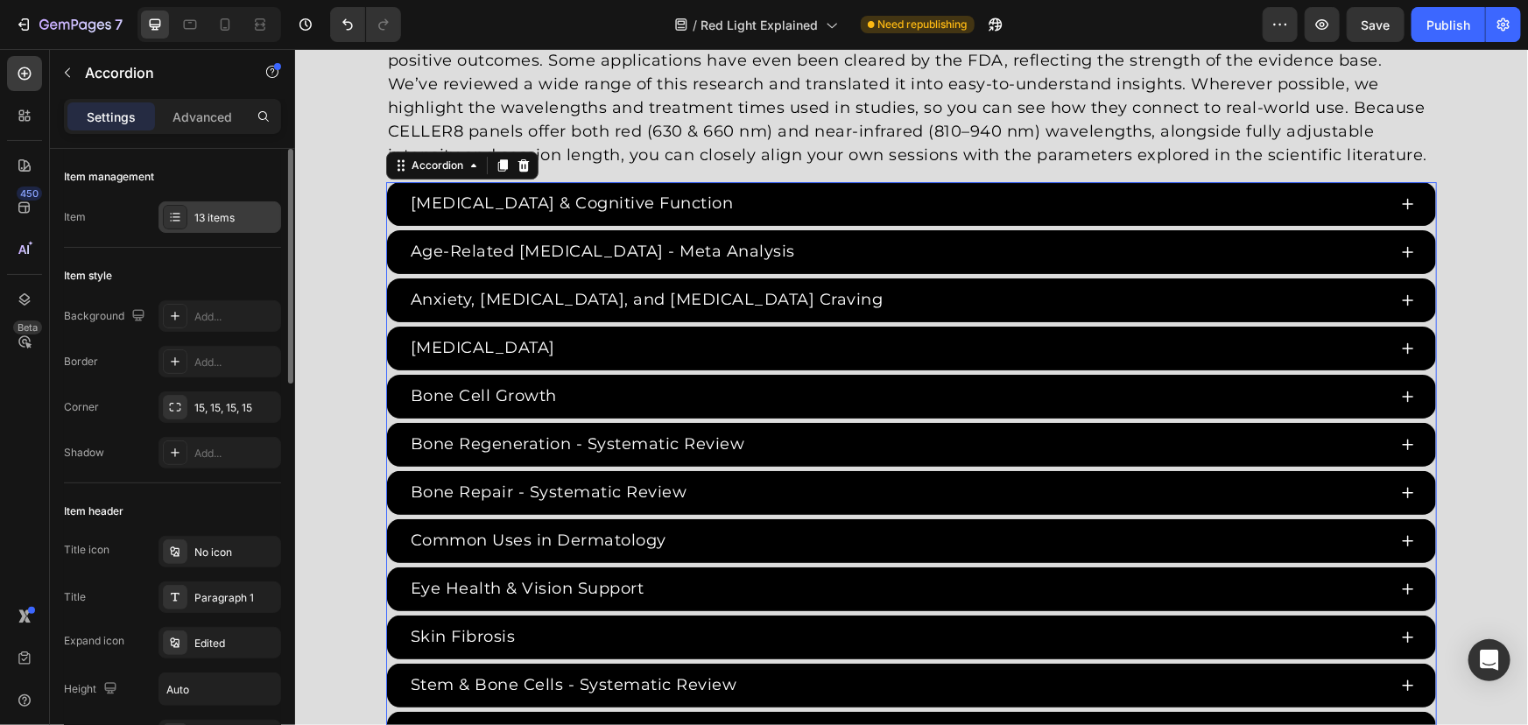
click at [230, 222] on div "13 items" at bounding box center [235, 218] width 82 height 16
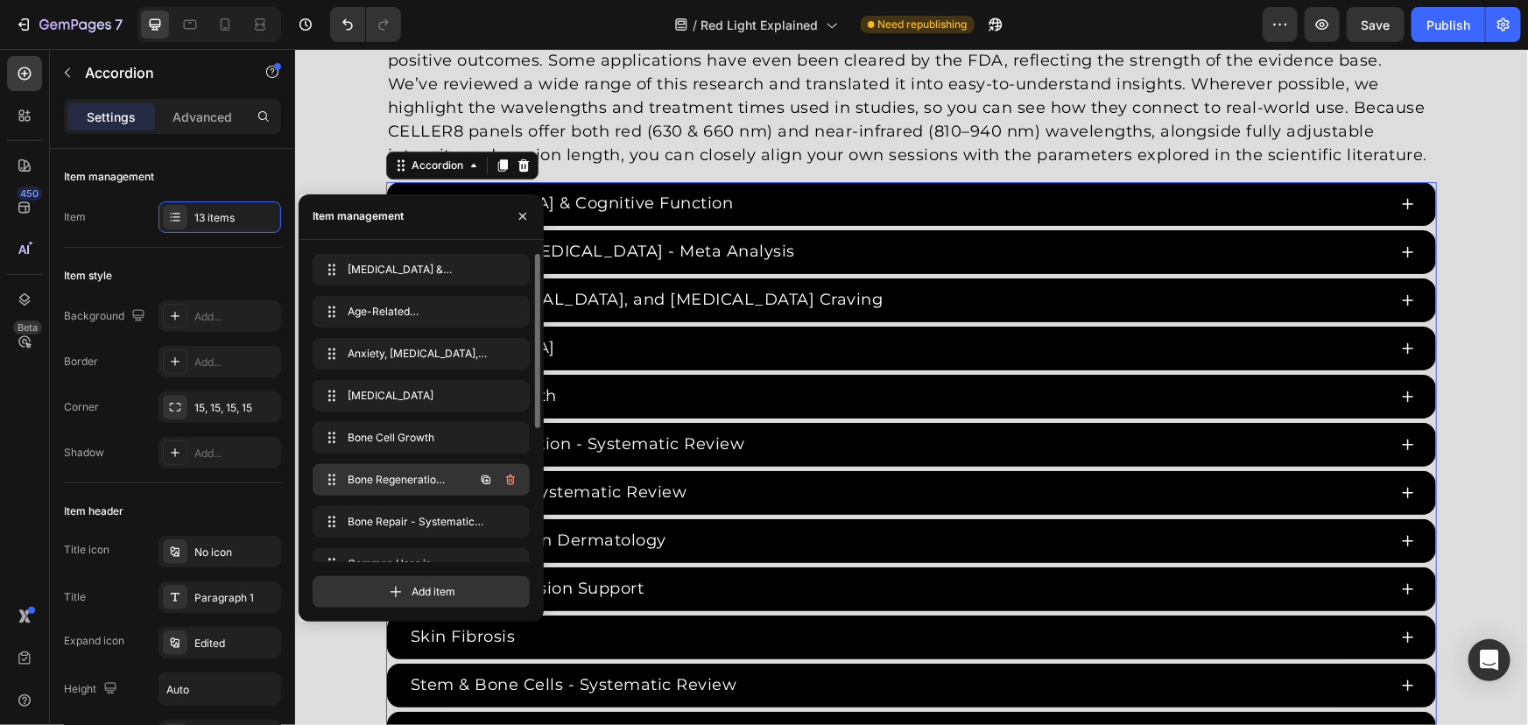
scroll to position [79, 0]
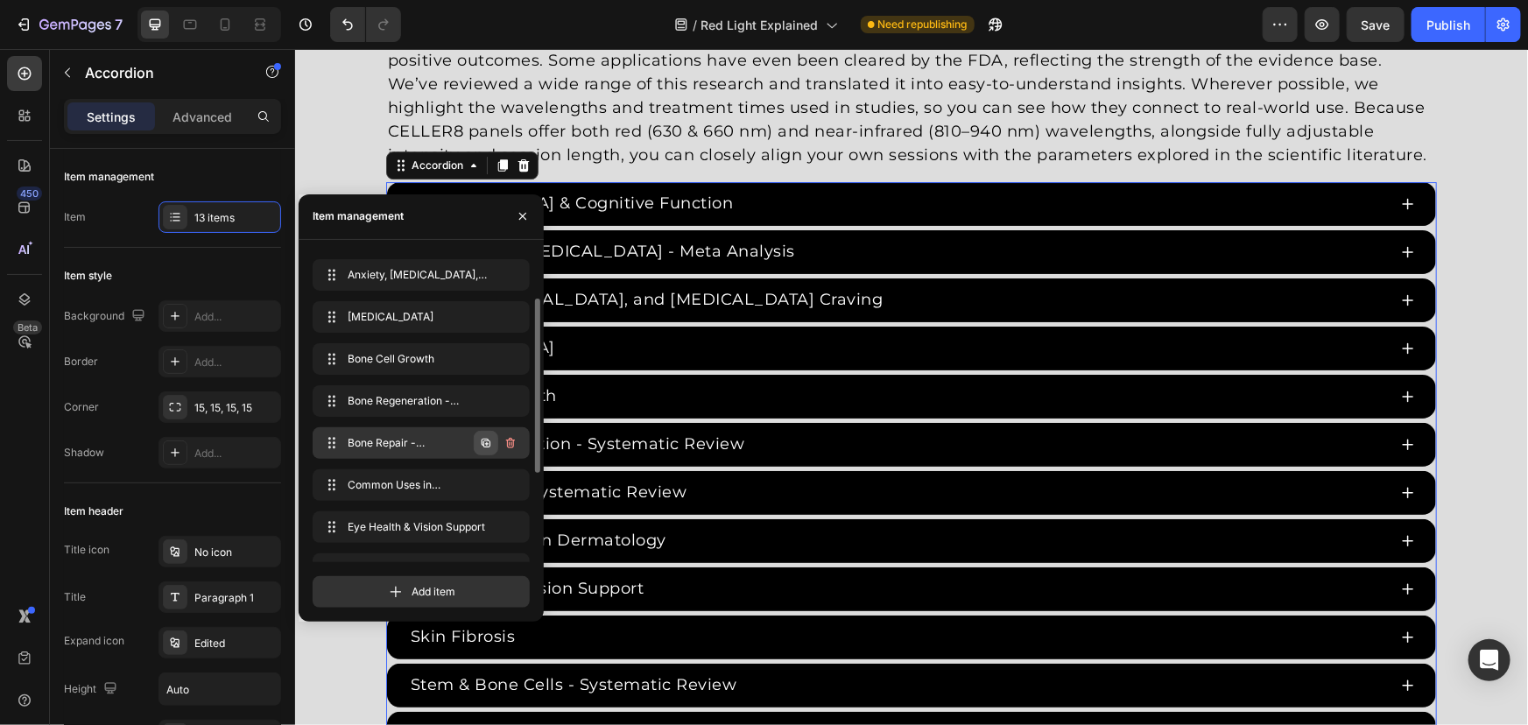
click at [479, 441] on icon "button" at bounding box center [486, 443] width 14 height 14
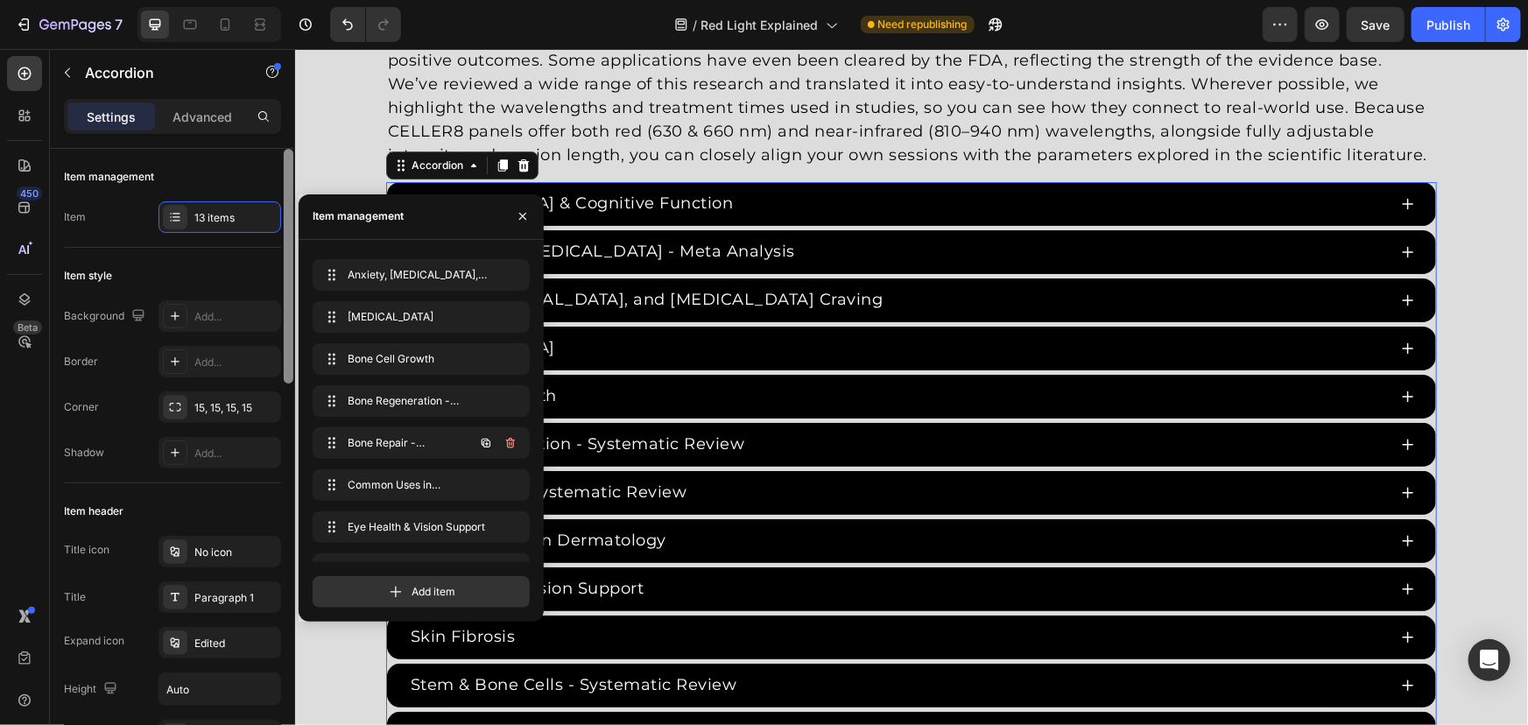
click at [221, 266] on div "Item style" at bounding box center [172, 276] width 217 height 28
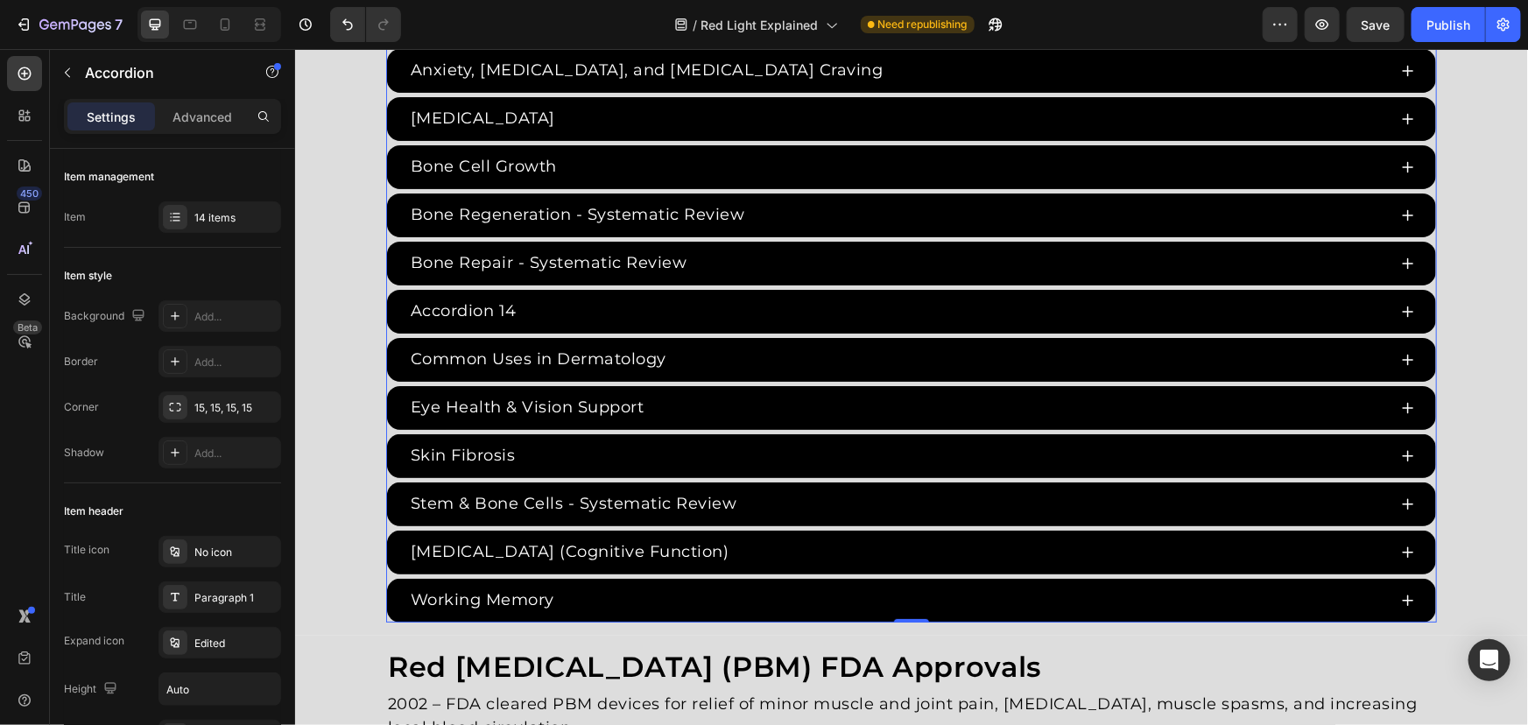
scroll to position [3205, 0]
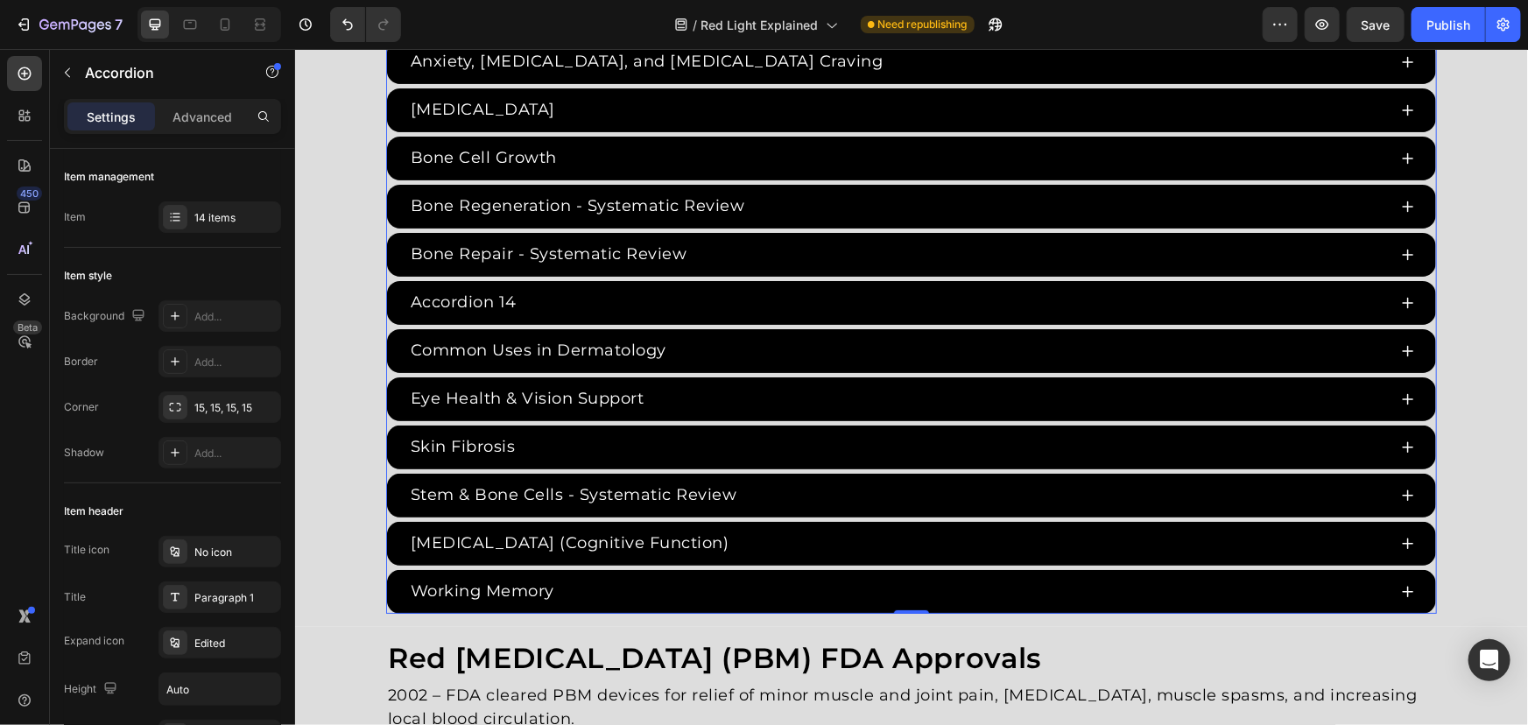
click at [496, 289] on div "Accordion 14" at bounding box center [462, 301] width 111 height 29
click at [504, 297] on p "Accordion 14" at bounding box center [463, 302] width 106 height 24
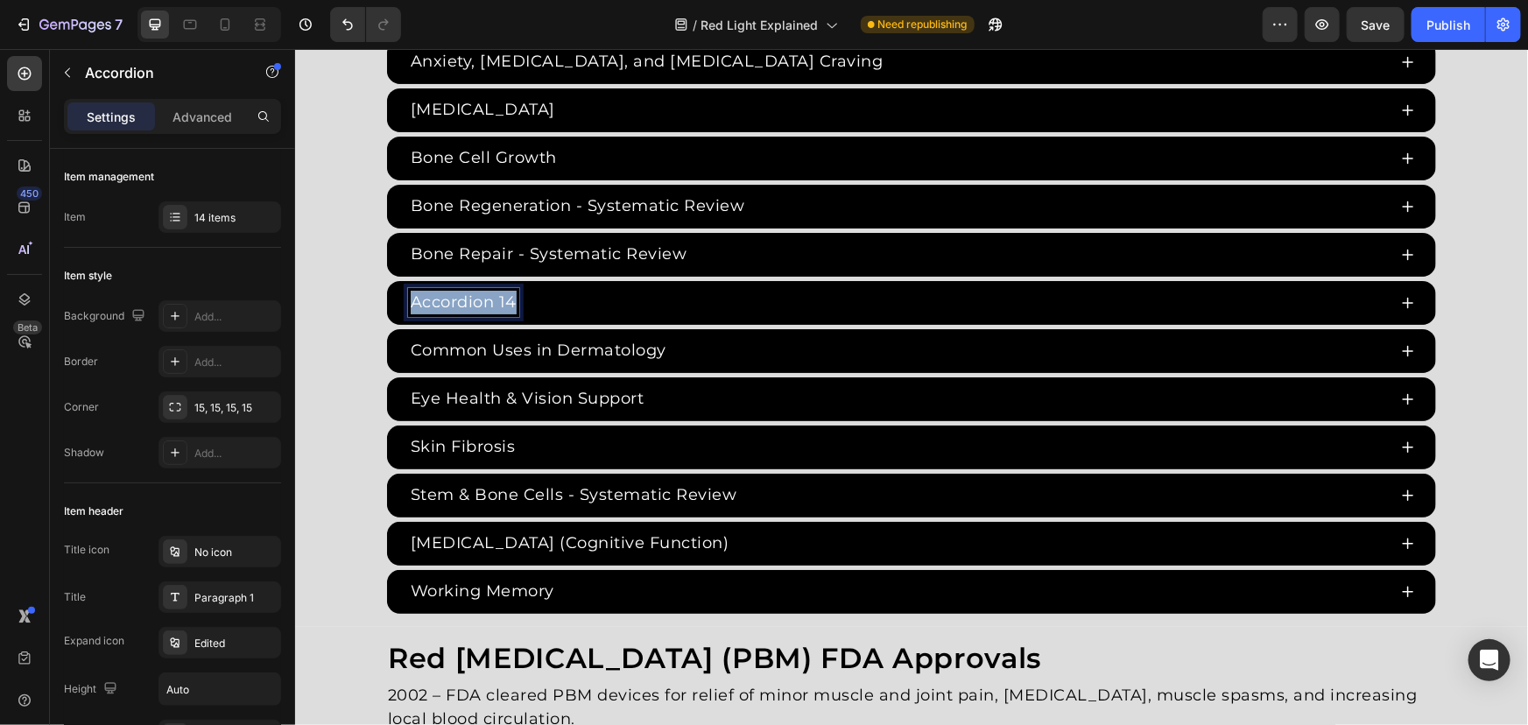
drag, startPoint x: 508, startPoint y: 299, endPoint x: 311, endPoint y: 288, distance: 197.3
click at [313, 289] on div "Red Light Therapy Studies Heading Since the 1960s, 8,000+ studies have investig…" at bounding box center [910, 166] width 1233 height 893
click at [620, 303] on div "Brain Oxygenation" at bounding box center [896, 301] width 979 height 29
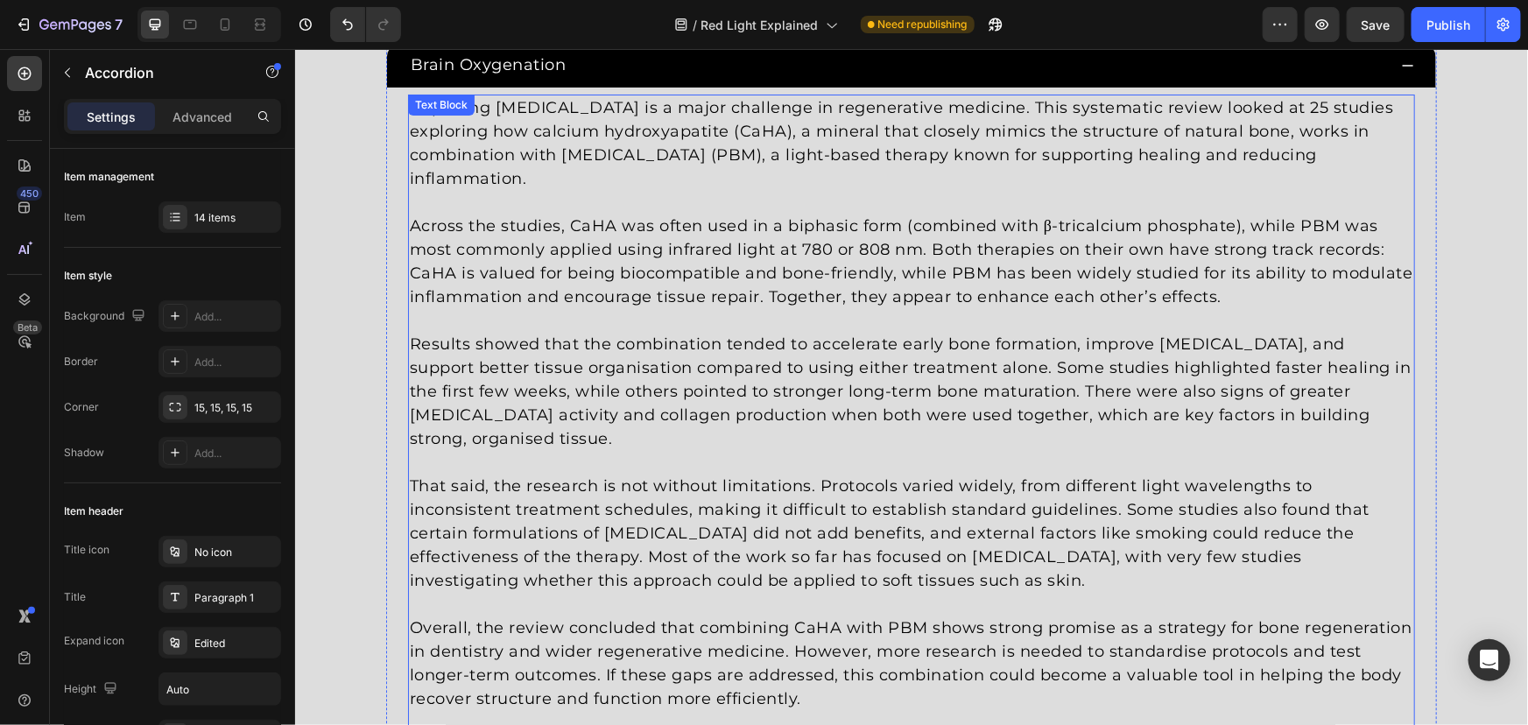
scroll to position [3444, 0]
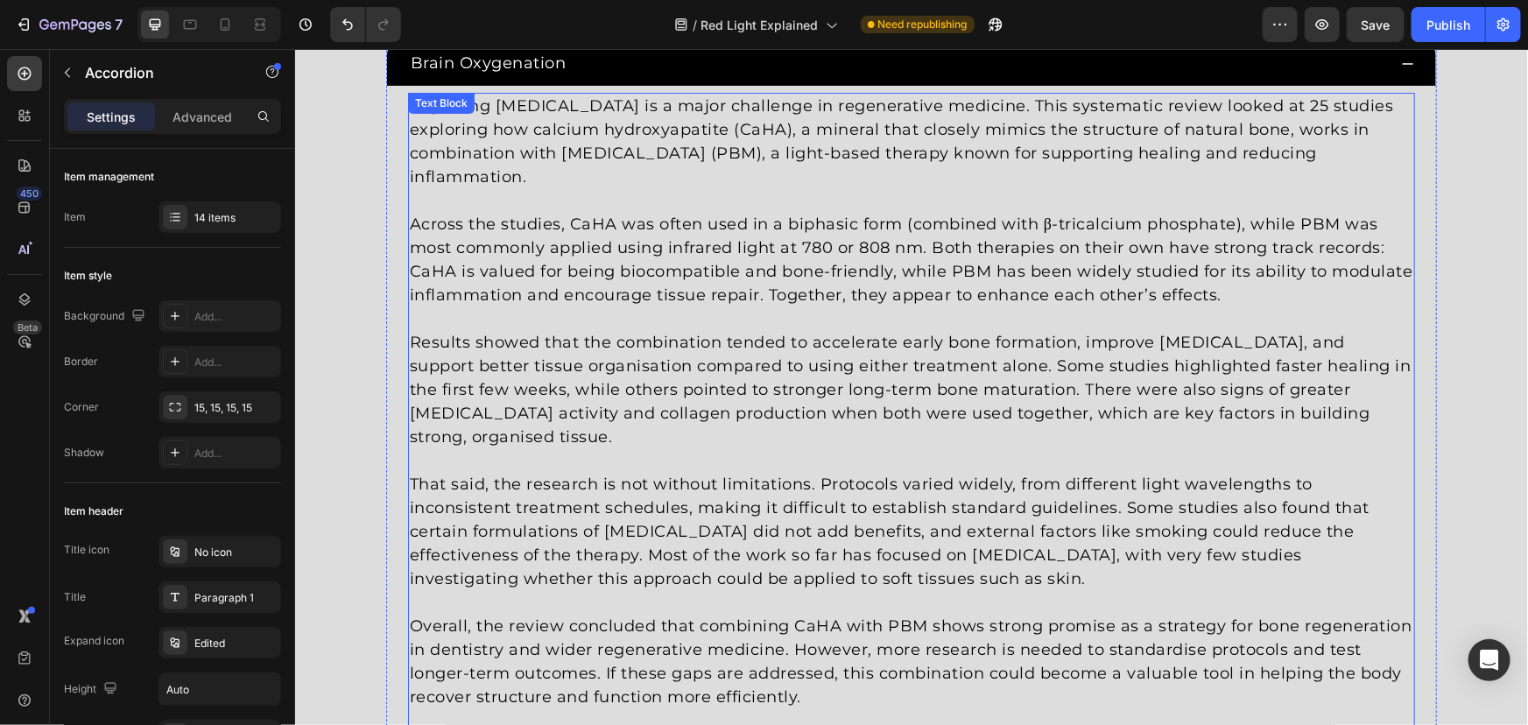
click at [758, 399] on p "Results showed that the combination tended to accelerate early bone formation, …" at bounding box center [910, 389] width 1003 height 118
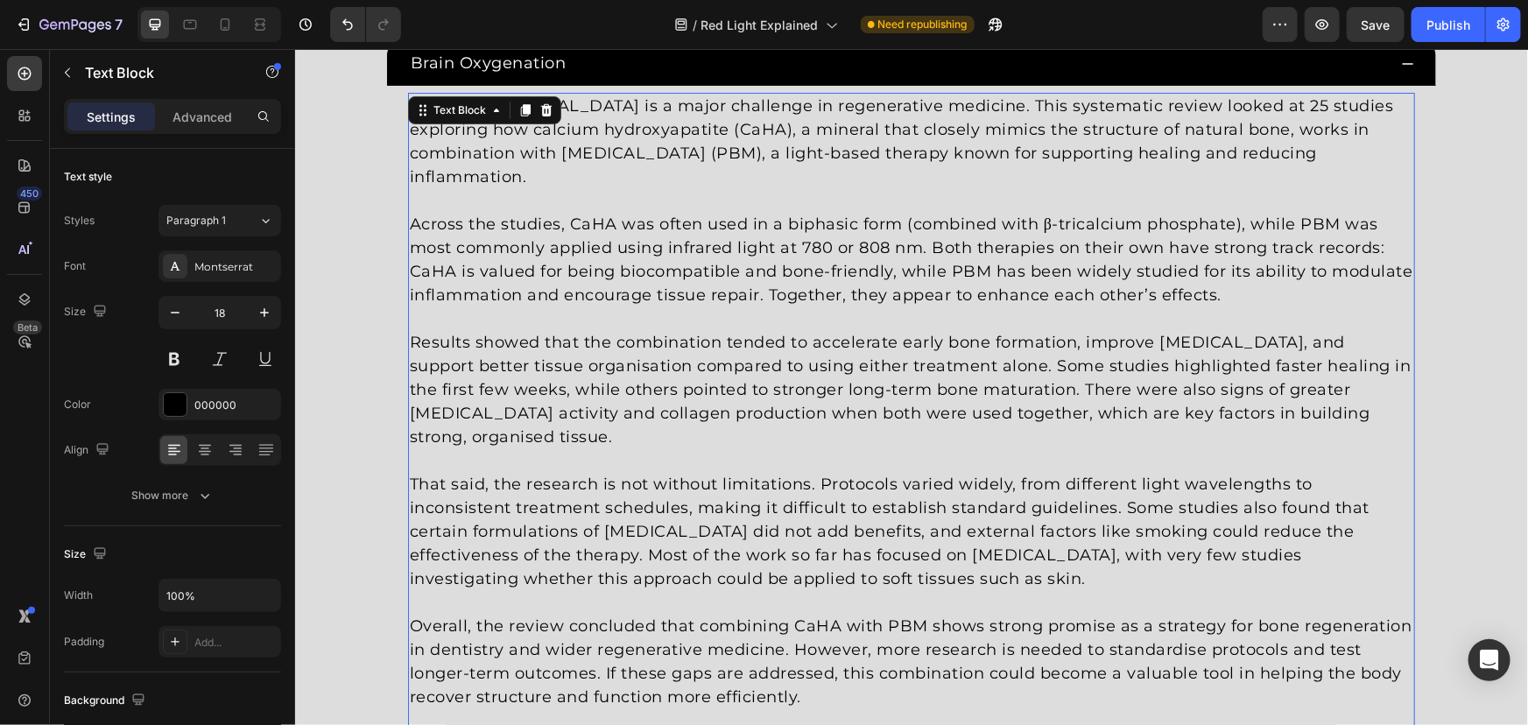
click at [830, 539] on p "That said, the research is not without limitations. Protocols varied widely, fr…" at bounding box center [910, 531] width 1003 height 118
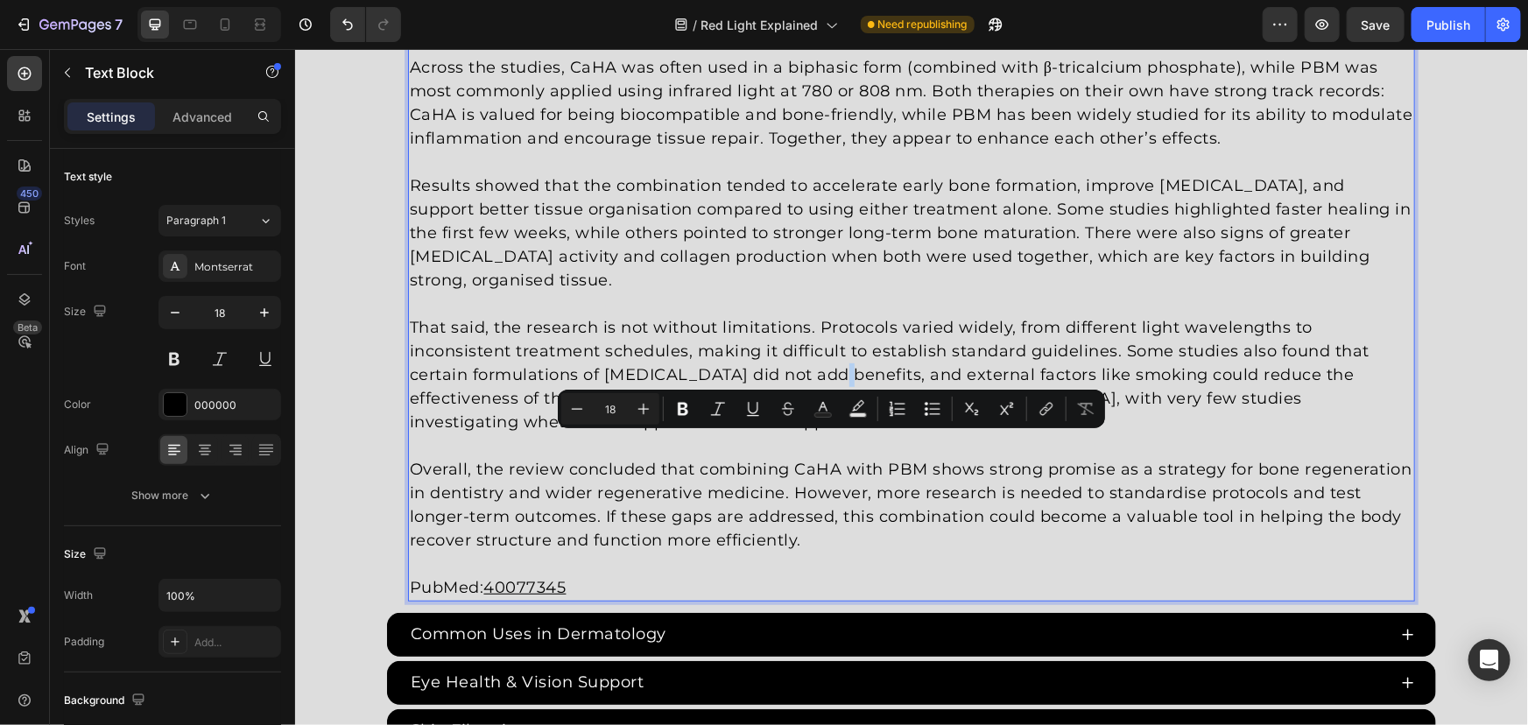
scroll to position [3603, 0]
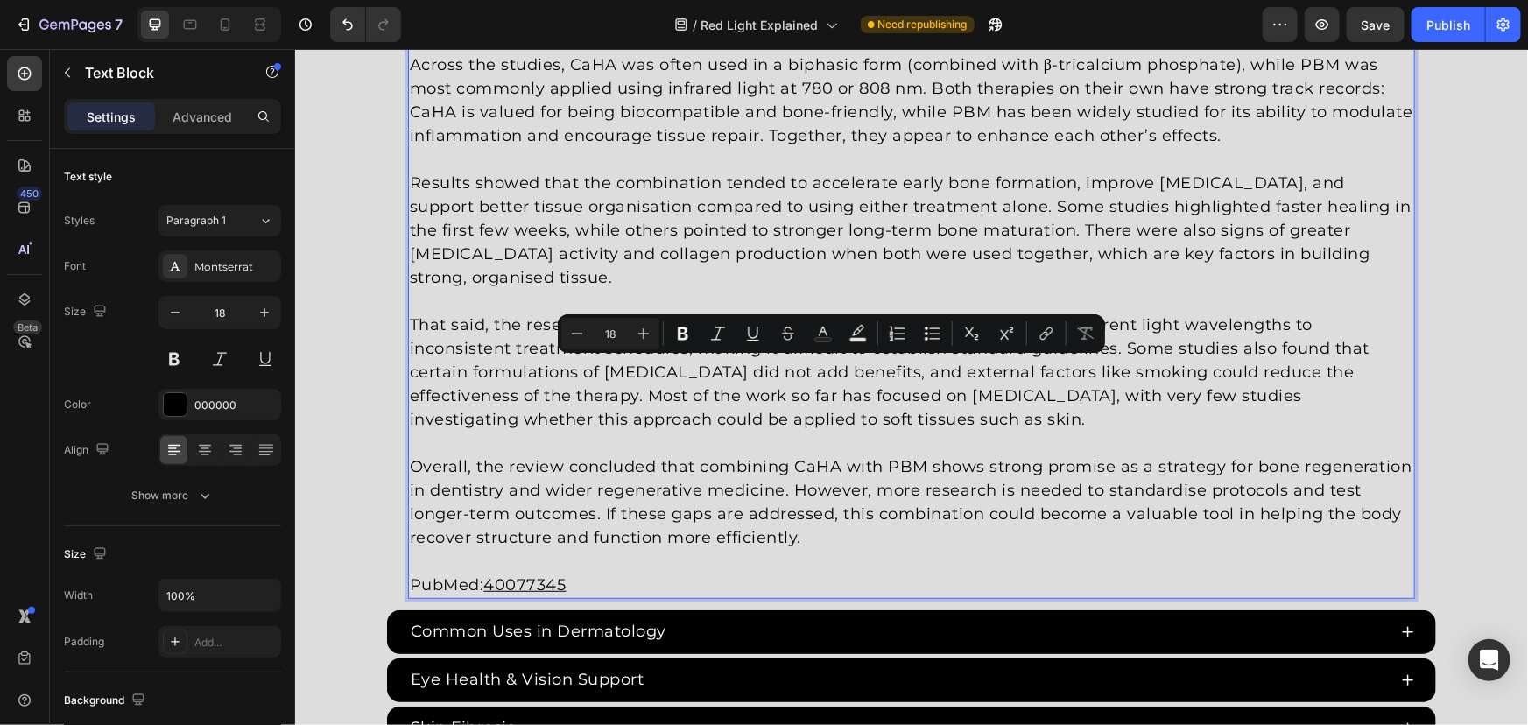
click at [796, 543] on p "Overall, the review concluded that combining CaHA with PBM shows strong promise…" at bounding box center [910, 501] width 1003 height 95
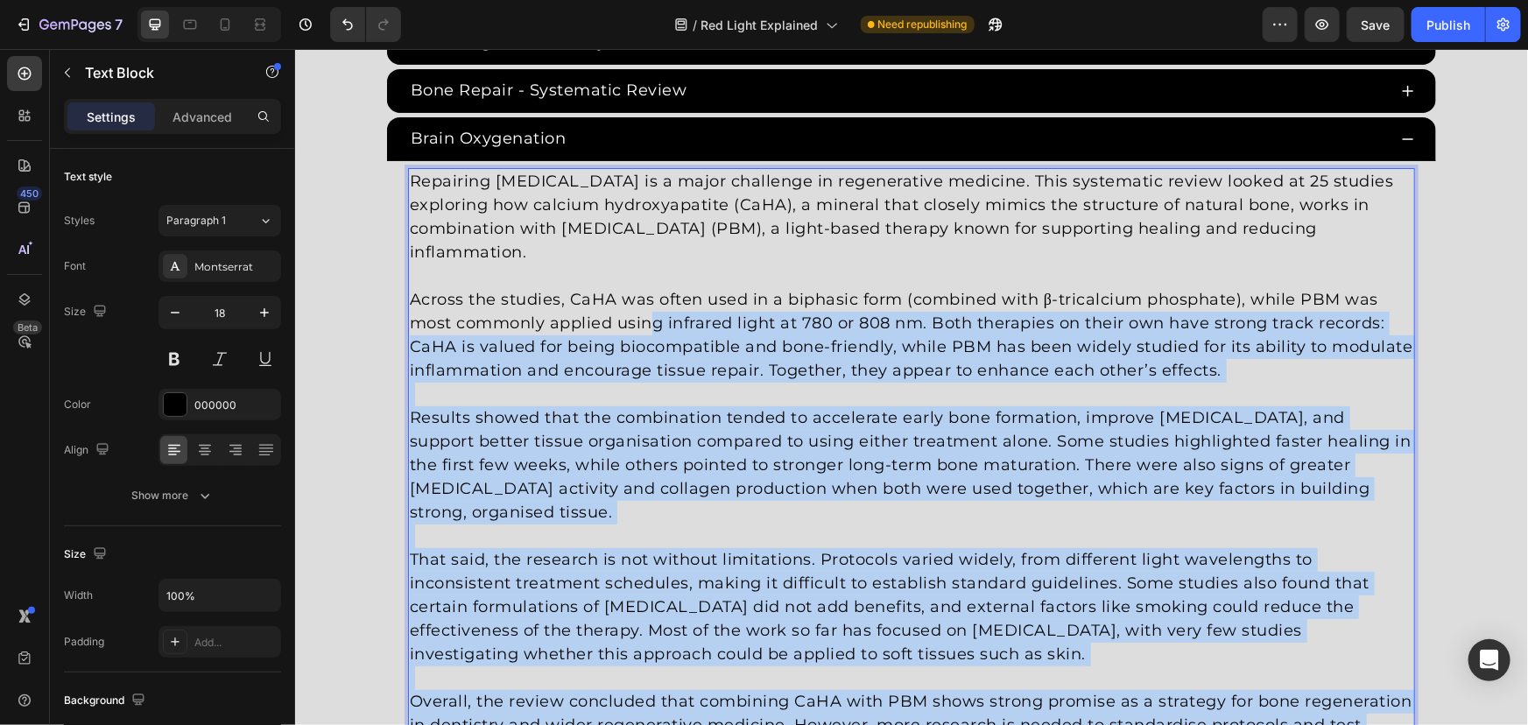
scroll to position [3364, 0]
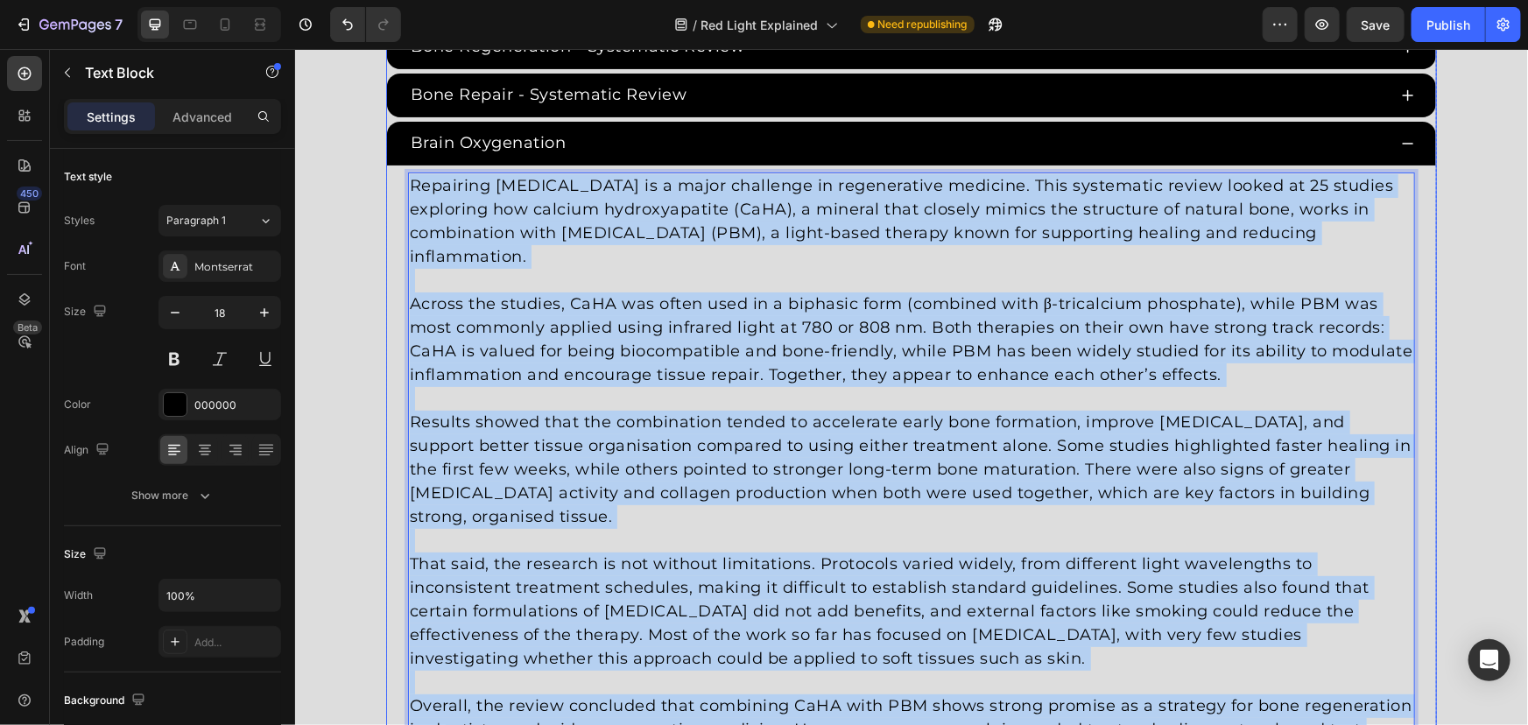
drag, startPoint x: 799, startPoint y: 510, endPoint x: 384, endPoint y: 189, distance: 525.1
click at [386, 189] on div "Repairing bone tissue is a major challenge in regenerative medicine. This syste…" at bounding box center [910, 505] width 1049 height 680
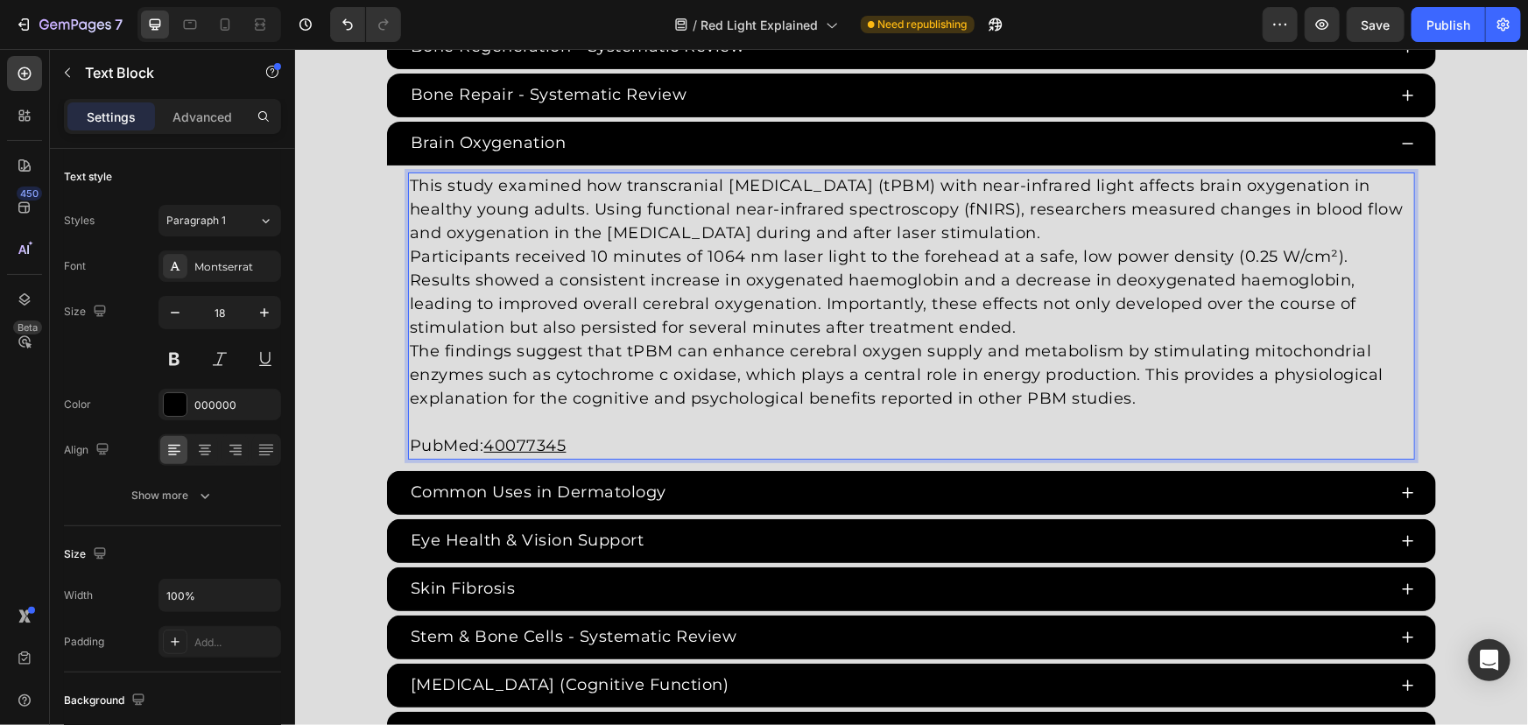
click at [1102, 231] on p "This study examined how transcranial photobiomodulation (tPBM) with near-infrar…" at bounding box center [910, 208] width 1003 height 71
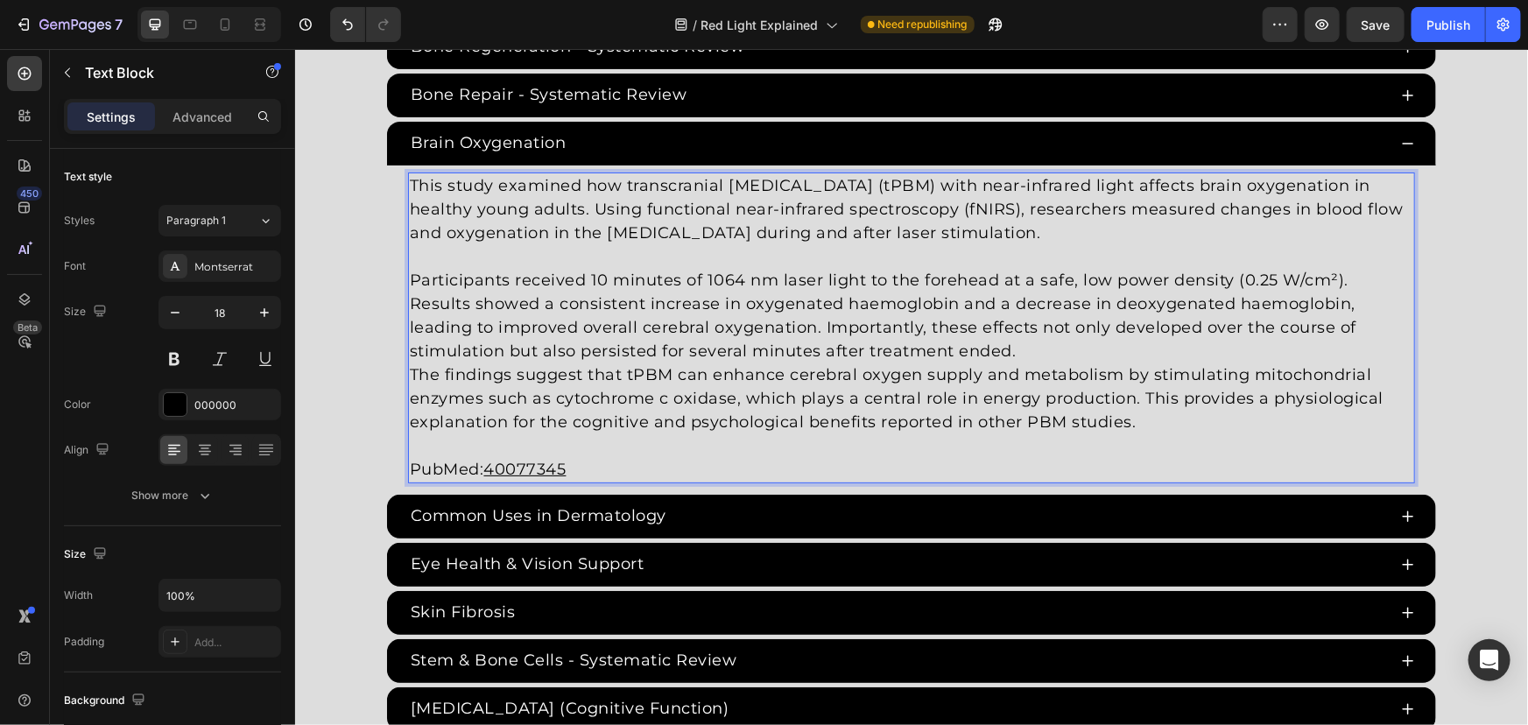
click at [933, 348] on p "Participants received 10 minutes of 1064 nm laser light to the forehead at a sa…" at bounding box center [910, 315] width 1003 height 95
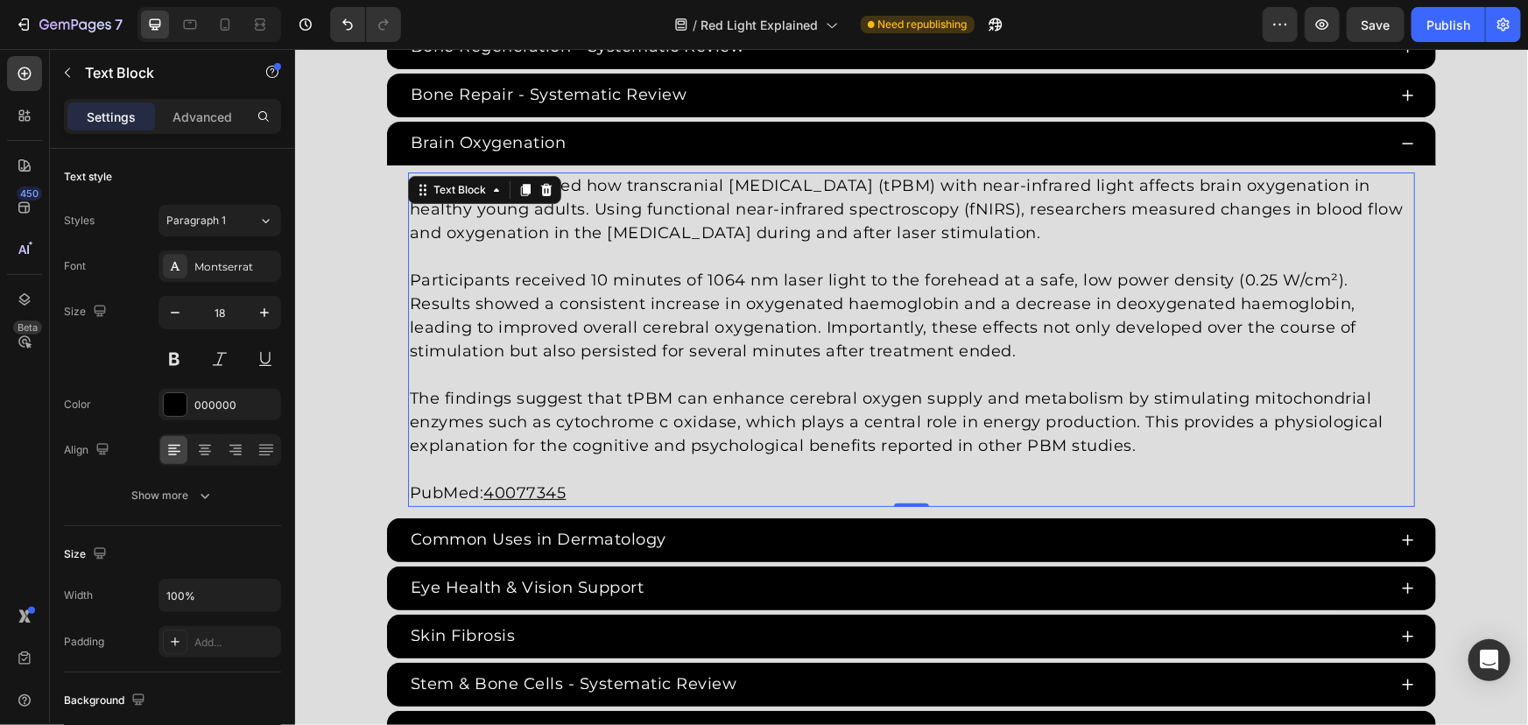
click at [576, 494] on p "PubMed: 40077345" at bounding box center [910, 493] width 1003 height 24
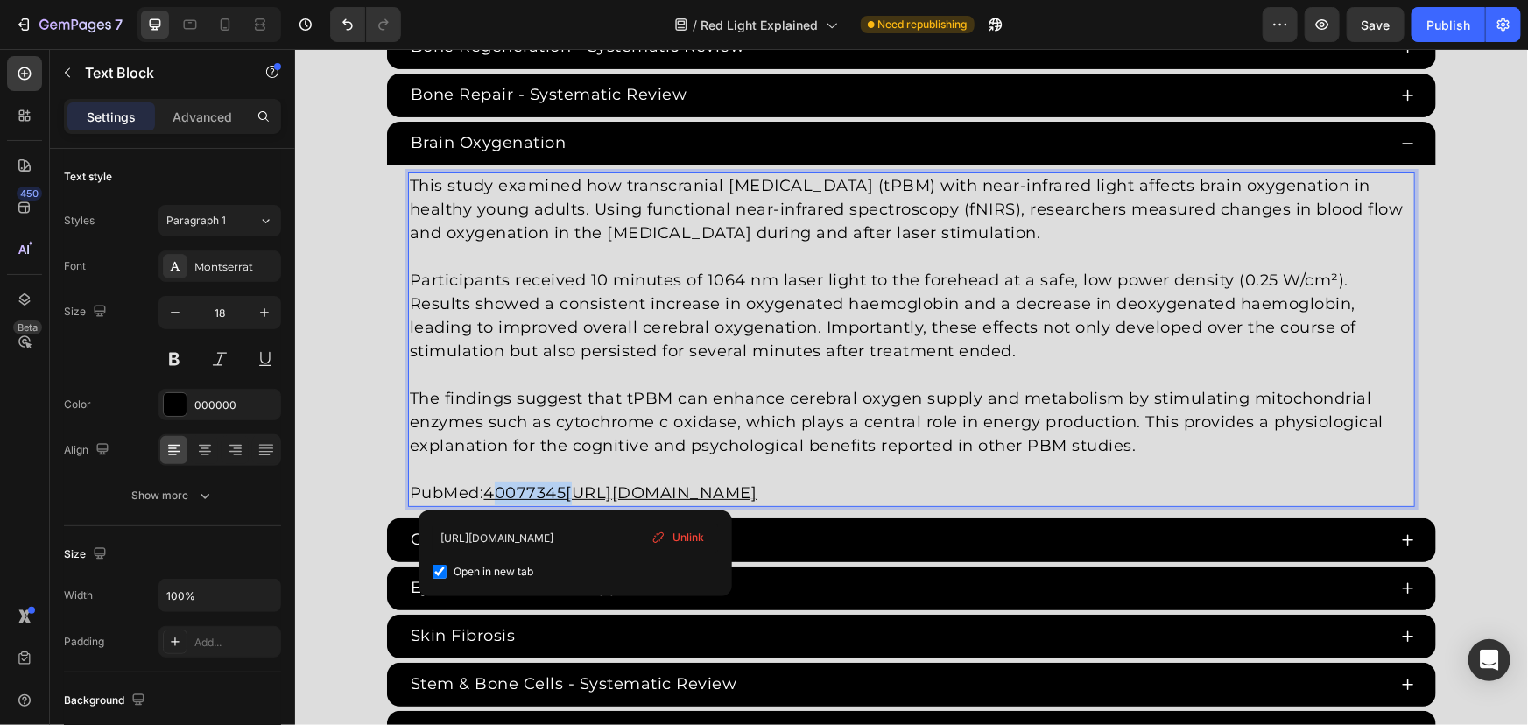
drag, startPoint x: 565, startPoint y: 491, endPoint x: 489, endPoint y: 490, distance: 76.2
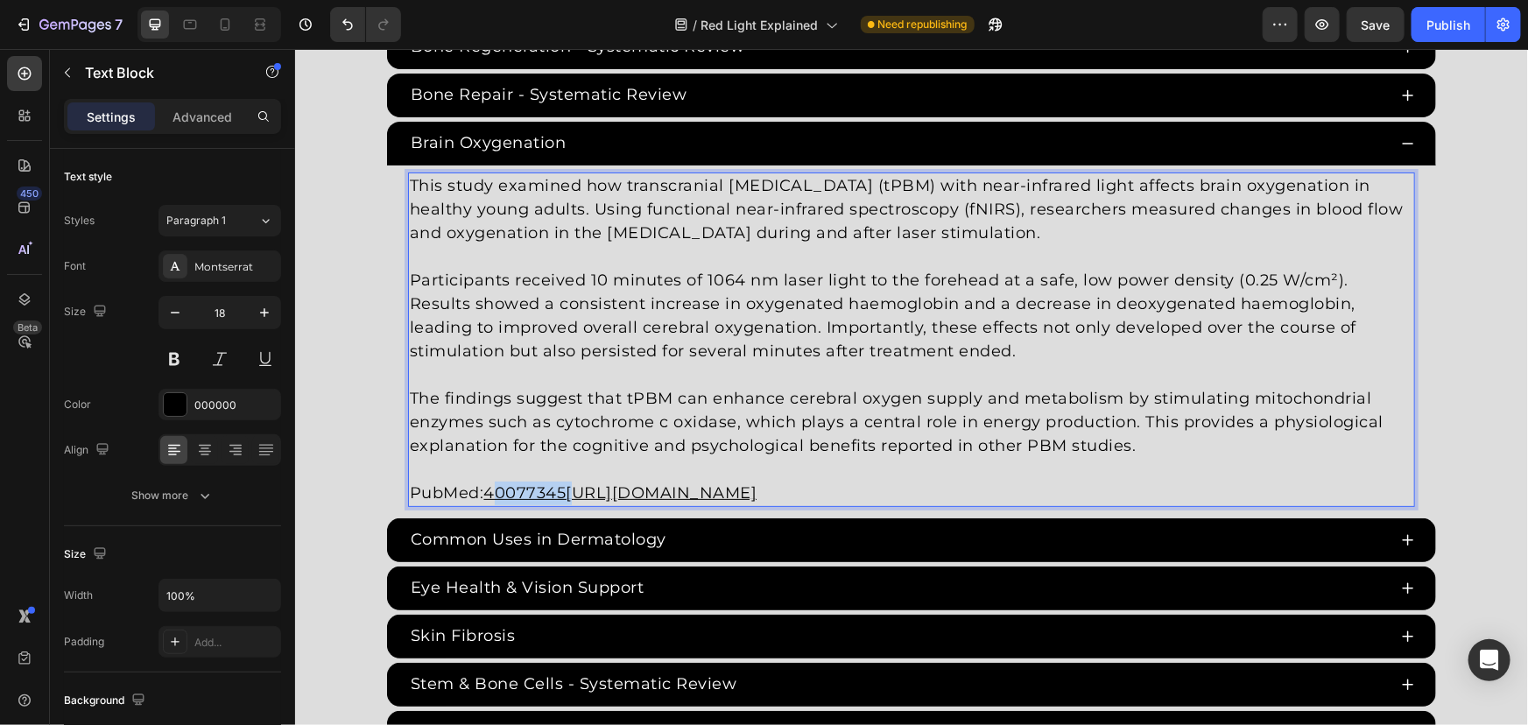
drag, startPoint x: 503, startPoint y: 487, endPoint x: 1076, endPoint y: 484, distance: 573.6
click at [1076, 484] on p "PubMed: 40077345https://pubmed.ncbi.nlm.nih.gov/40077345/" at bounding box center [910, 493] width 1003 height 24
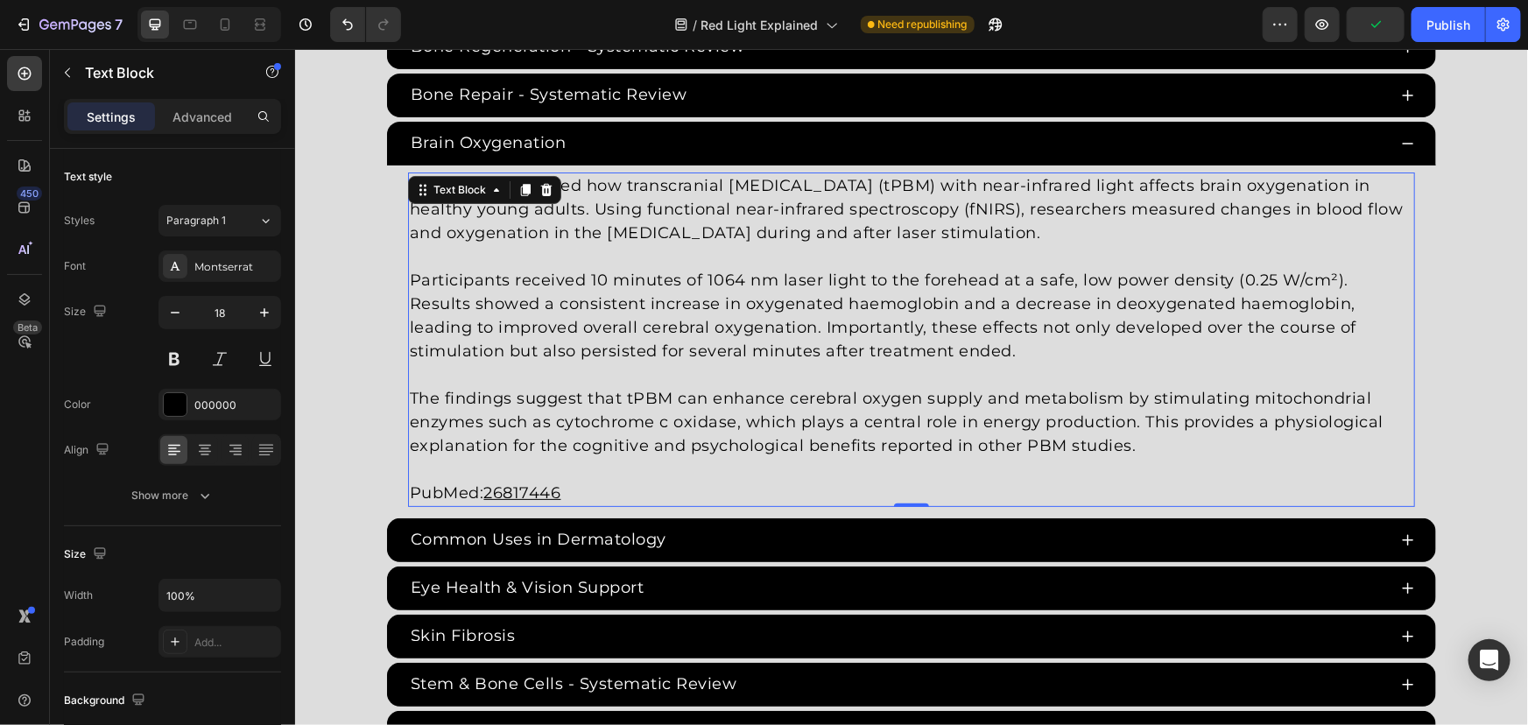
click at [520, 482] on u "26817446" at bounding box center [521, 491] width 77 height 19
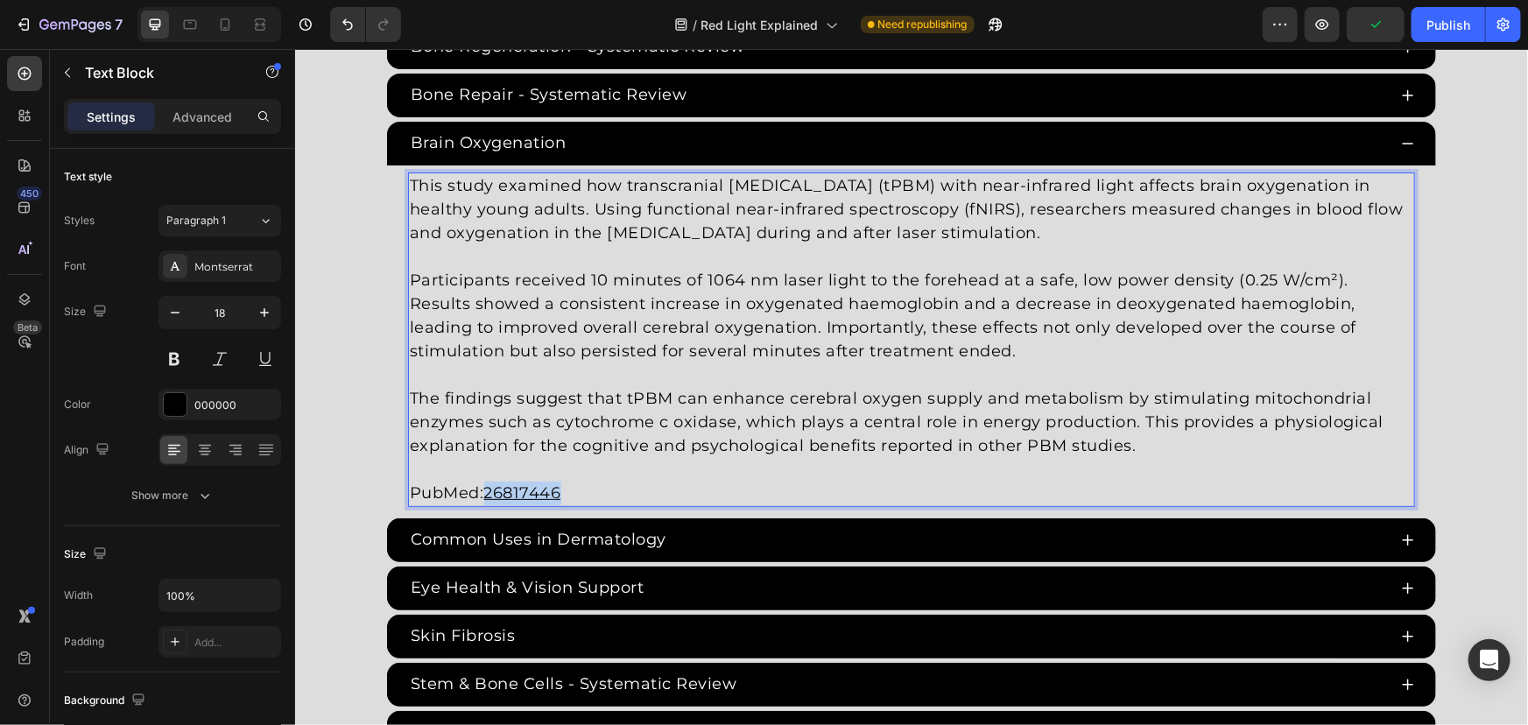
click at [520, 482] on u "26817446" at bounding box center [521, 491] width 77 height 19
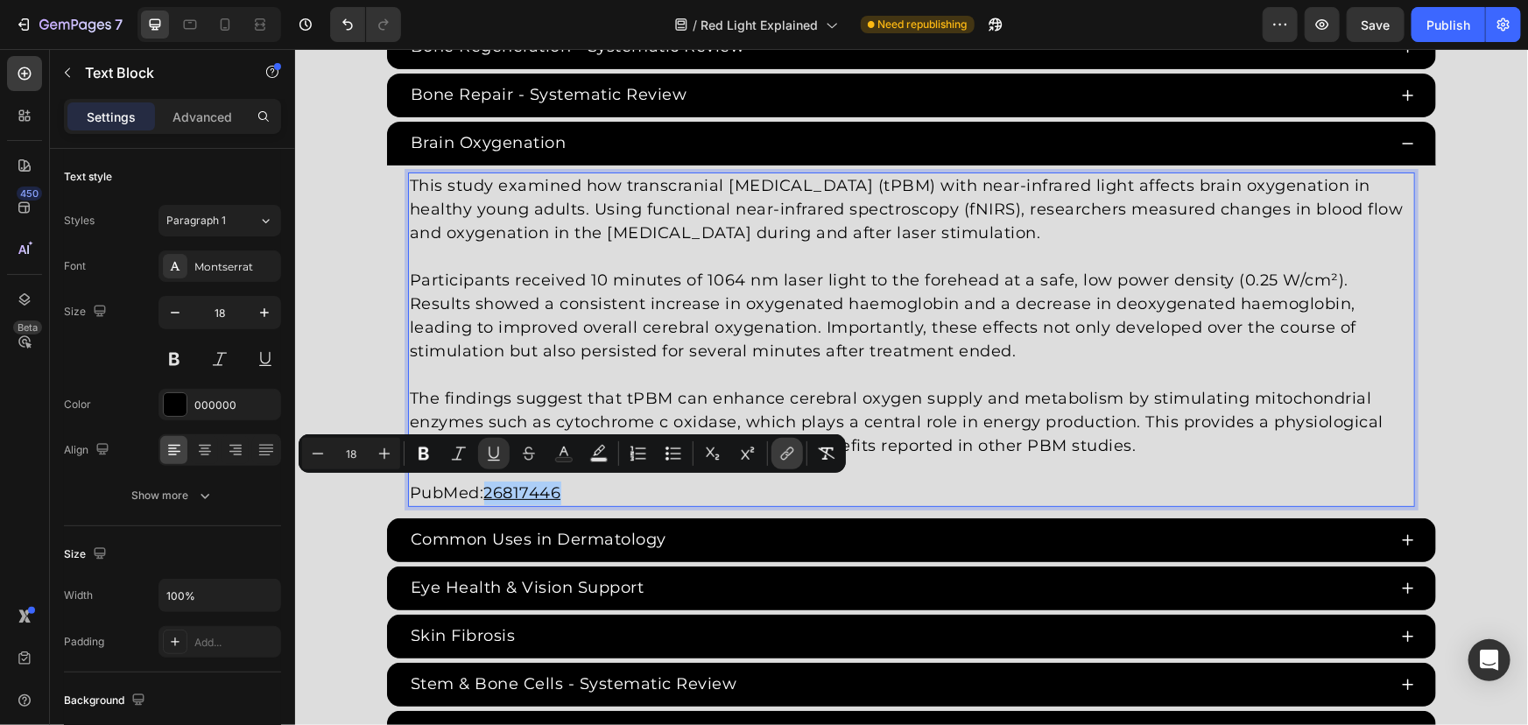
click at [796, 451] on button "link" at bounding box center [787, 454] width 32 height 32
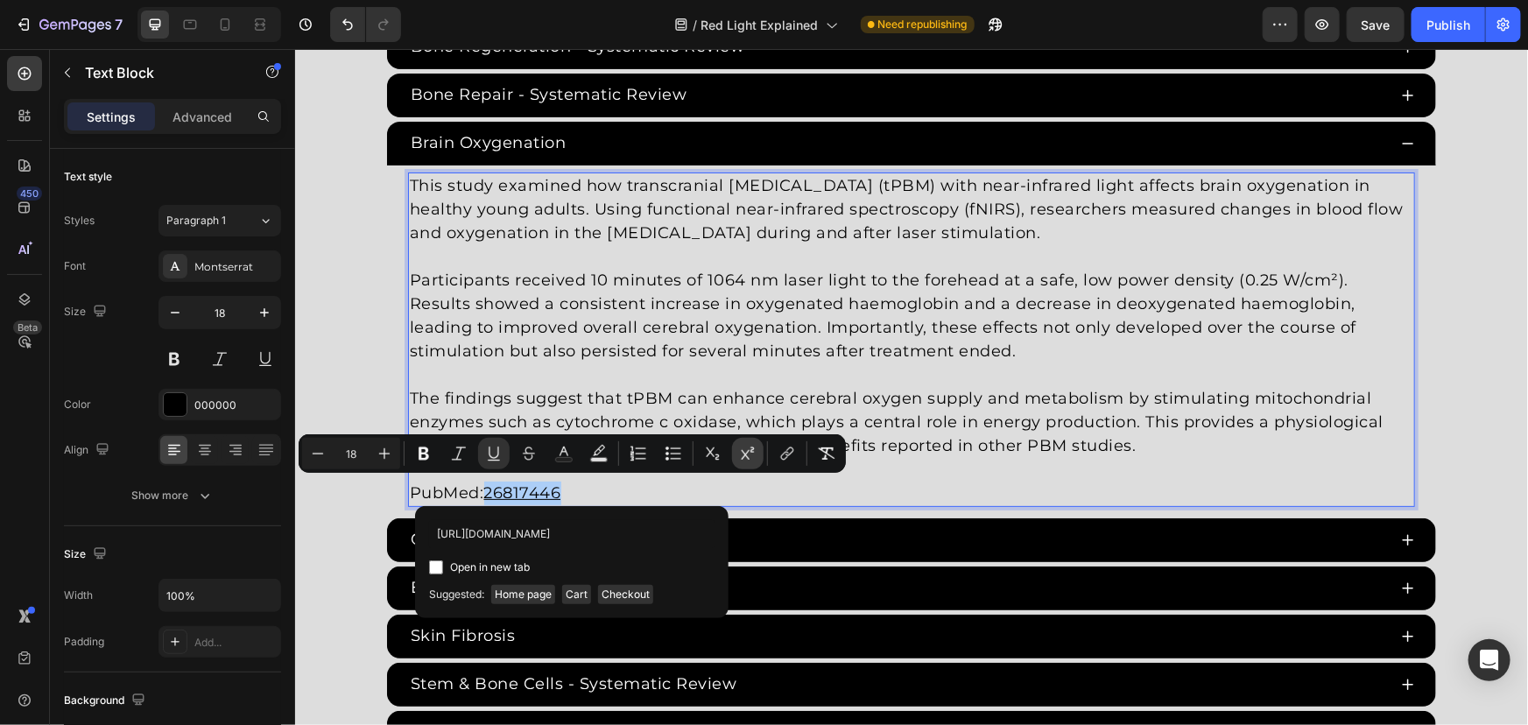
scroll to position [0, 20]
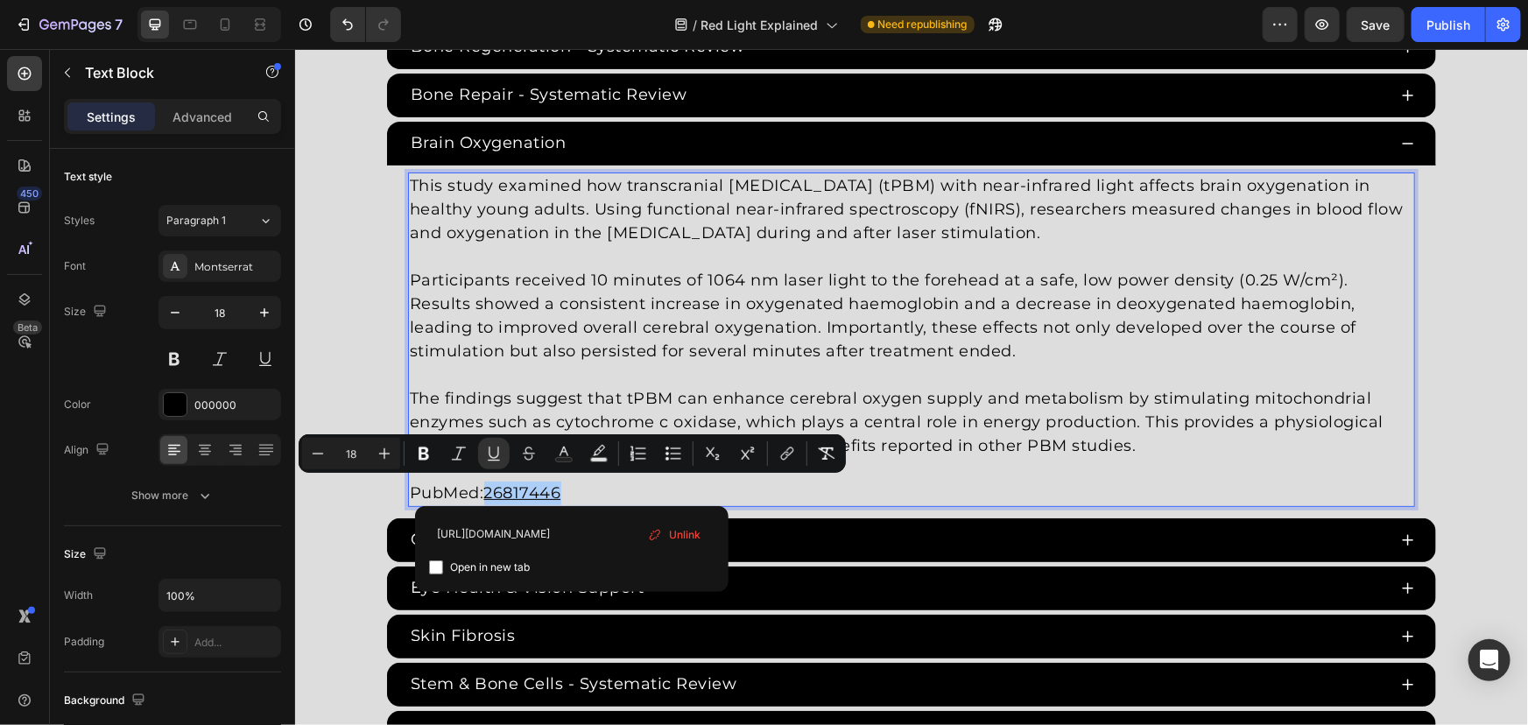
type input "https://pubmed.ncbi.nlm.nih.gov/26817446/"
click at [480, 578] on div "https://pubmed.ncbi.nlm.nih.gov/26817446/ Open in new tab Unlink" at bounding box center [571, 549] width 313 height 86
click at [473, 574] on span "Open in new tab" at bounding box center [490, 567] width 80 height 21
checkbox input "true"
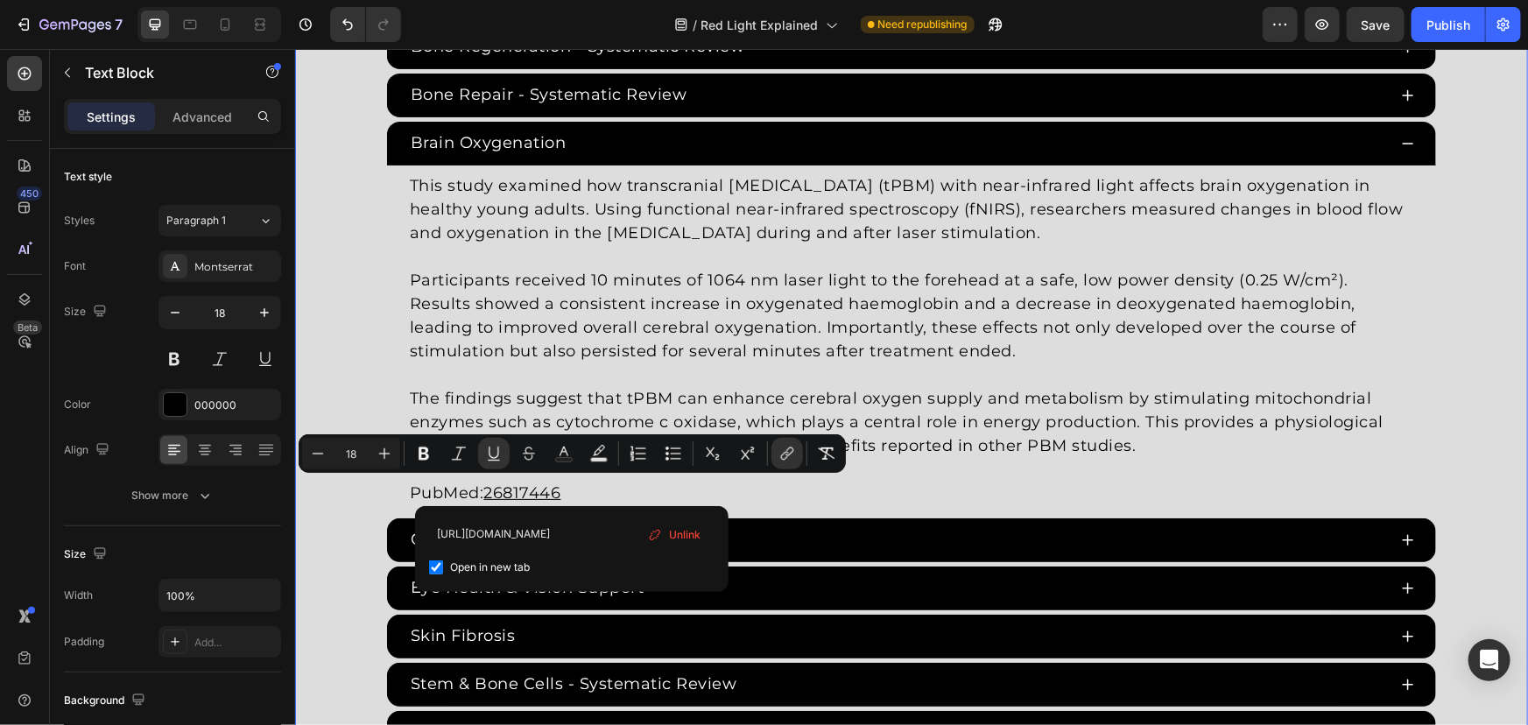
click at [375, 273] on div "Red Light Therapy Studies Heading Since the 1960s, 8,000+ studies have investig…" at bounding box center [910, 181] width 1233 height 1242
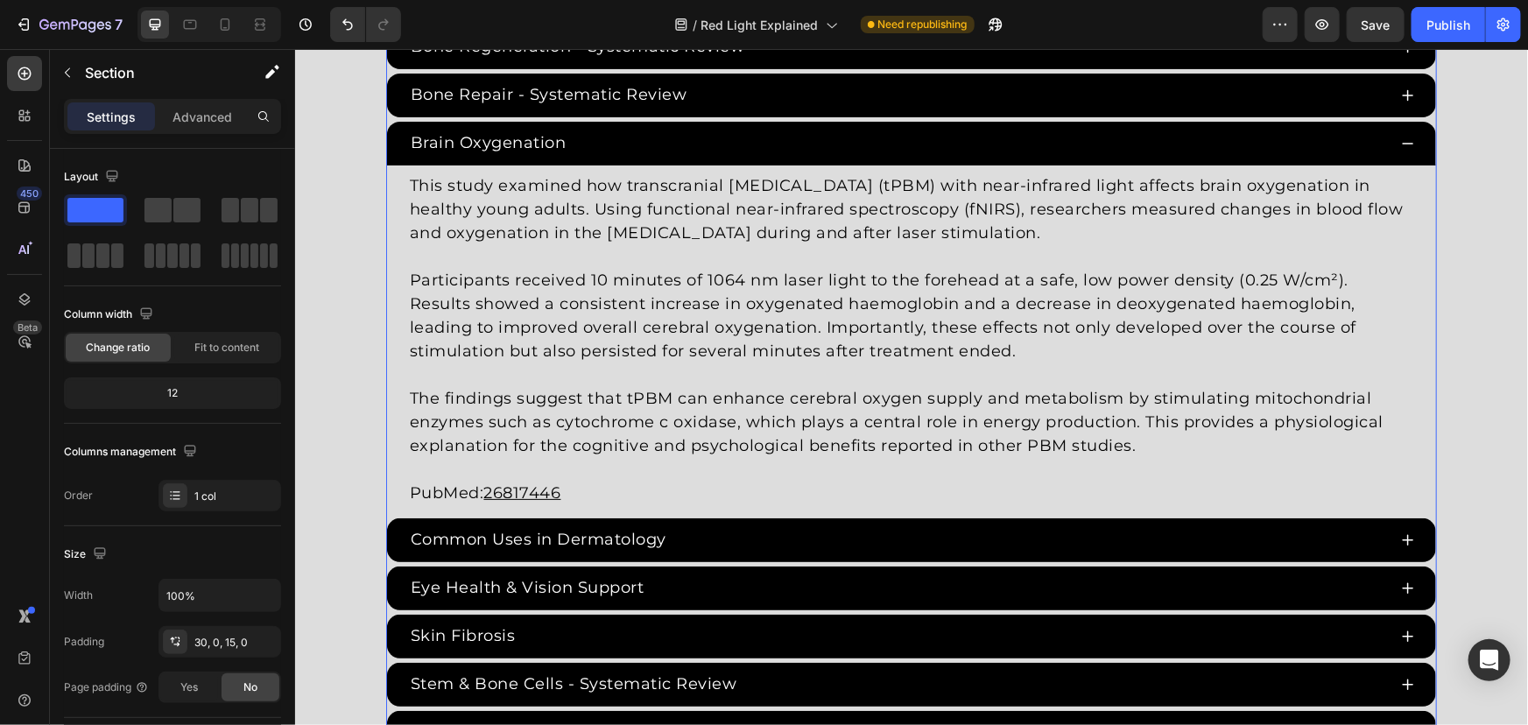
click at [593, 137] on div "Brain Oxygenation" at bounding box center [896, 142] width 979 height 29
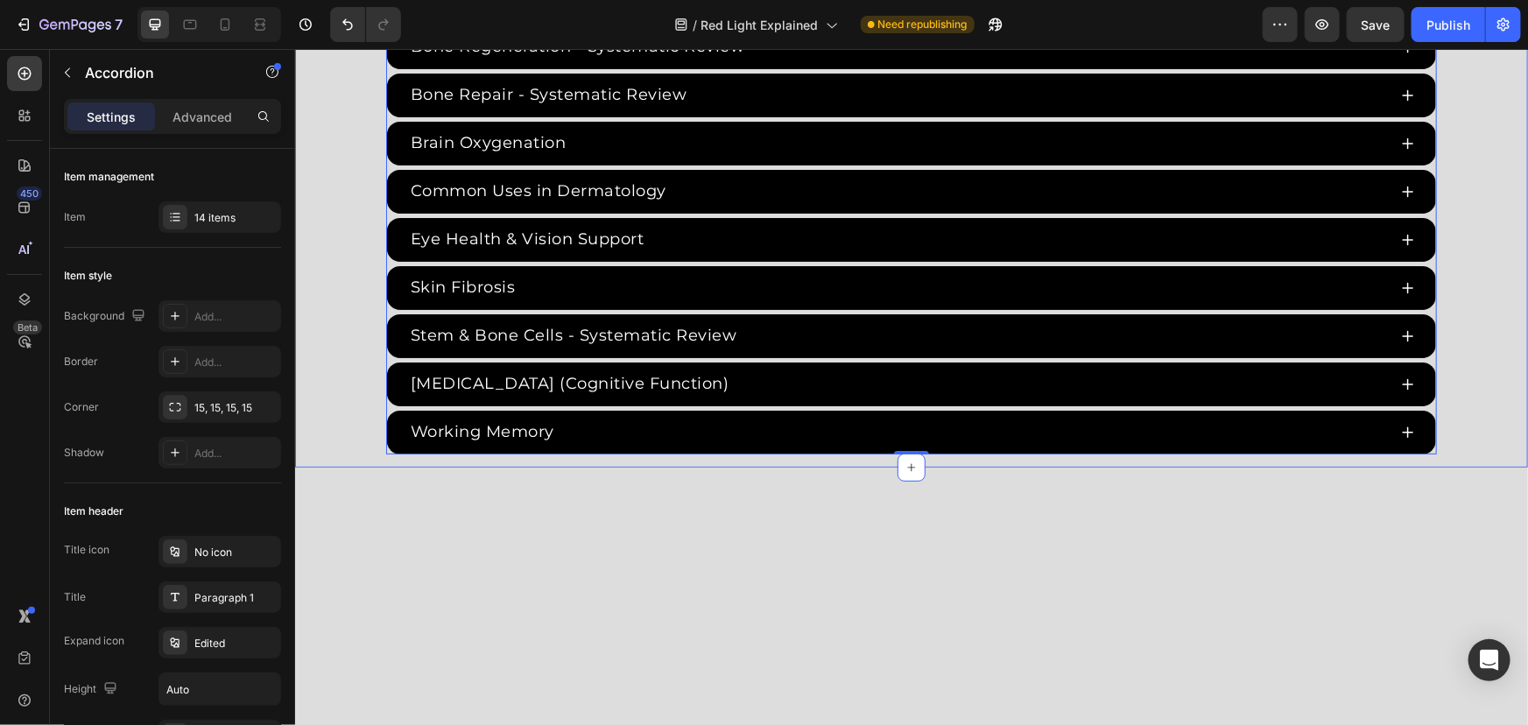
click at [362, 173] on div "Red Light Therapy Studies Heading Since the 1960s, 8,000+ studies have investig…" at bounding box center [910, 6] width 1233 height 893
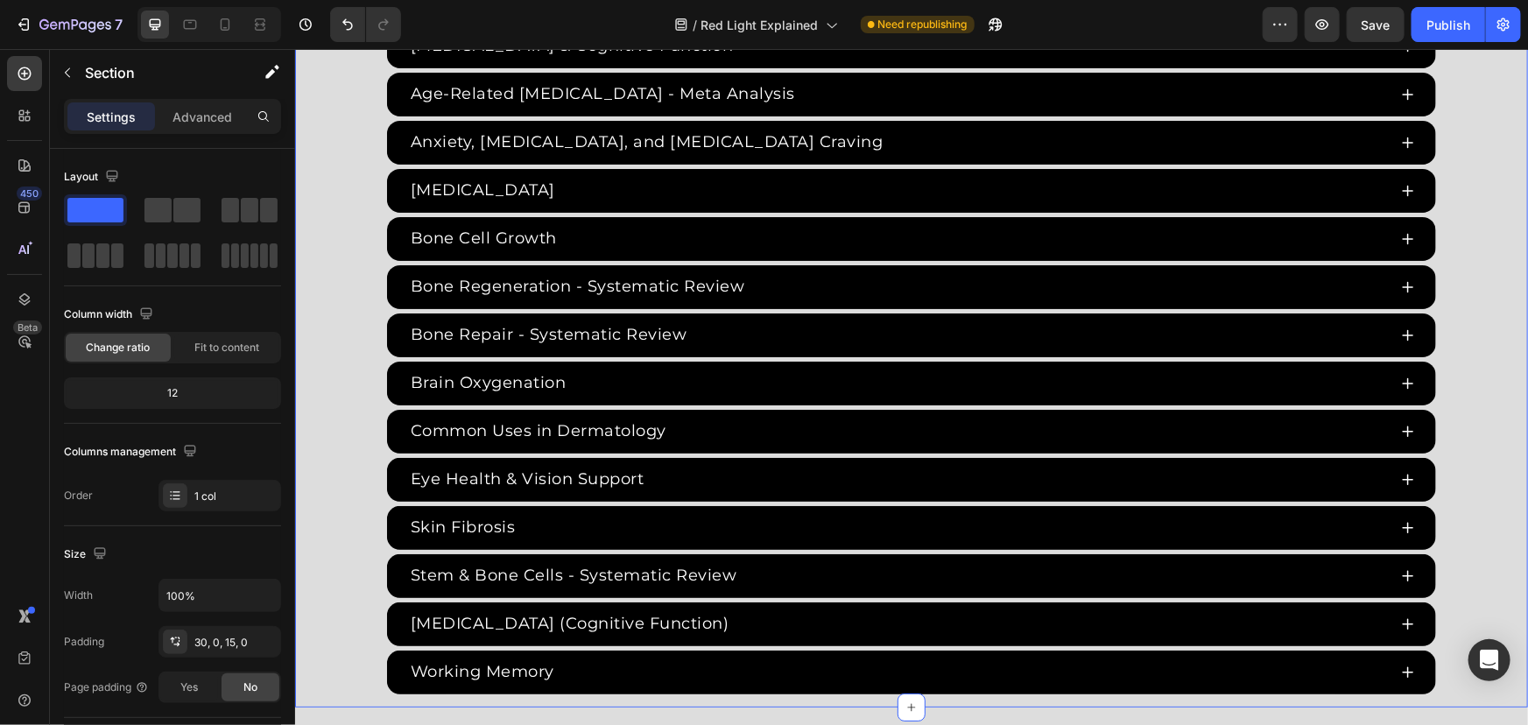
scroll to position [3126, 0]
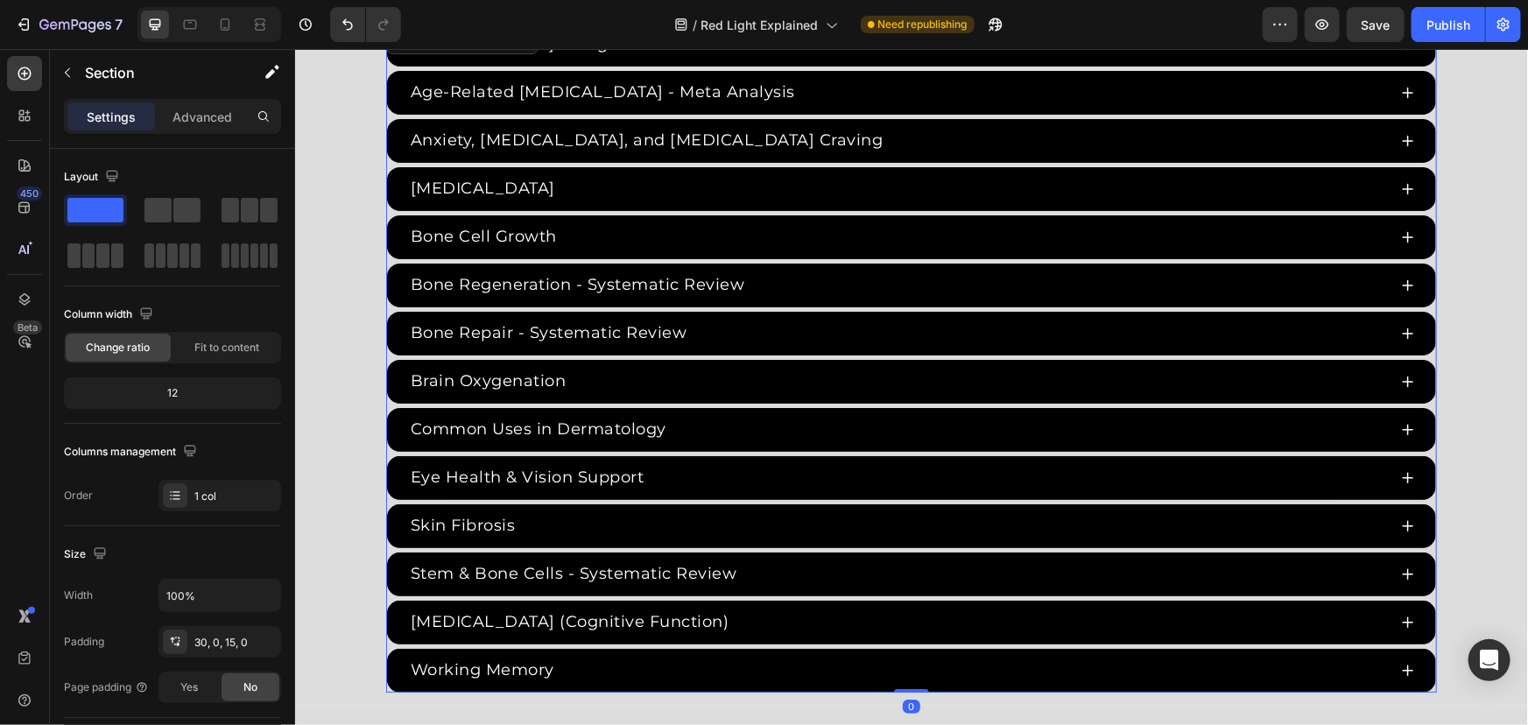
click at [385, 209] on div "ADHD & Cognitive Function Age-Related Cognitive Impairment - Meta Analysis Anxi…" at bounding box center [910, 357] width 1051 height 670
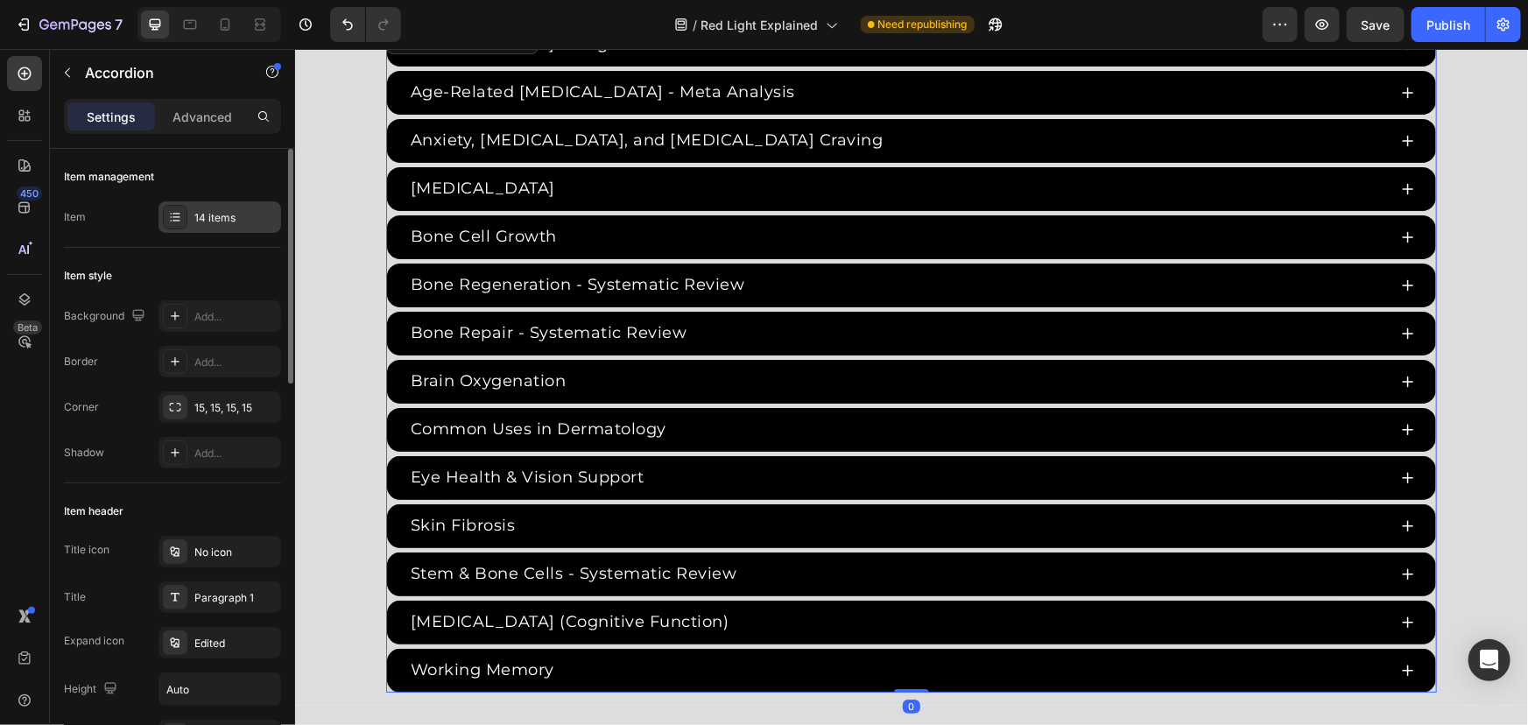
click at [250, 224] on div "14 items" at bounding box center [235, 218] width 82 height 16
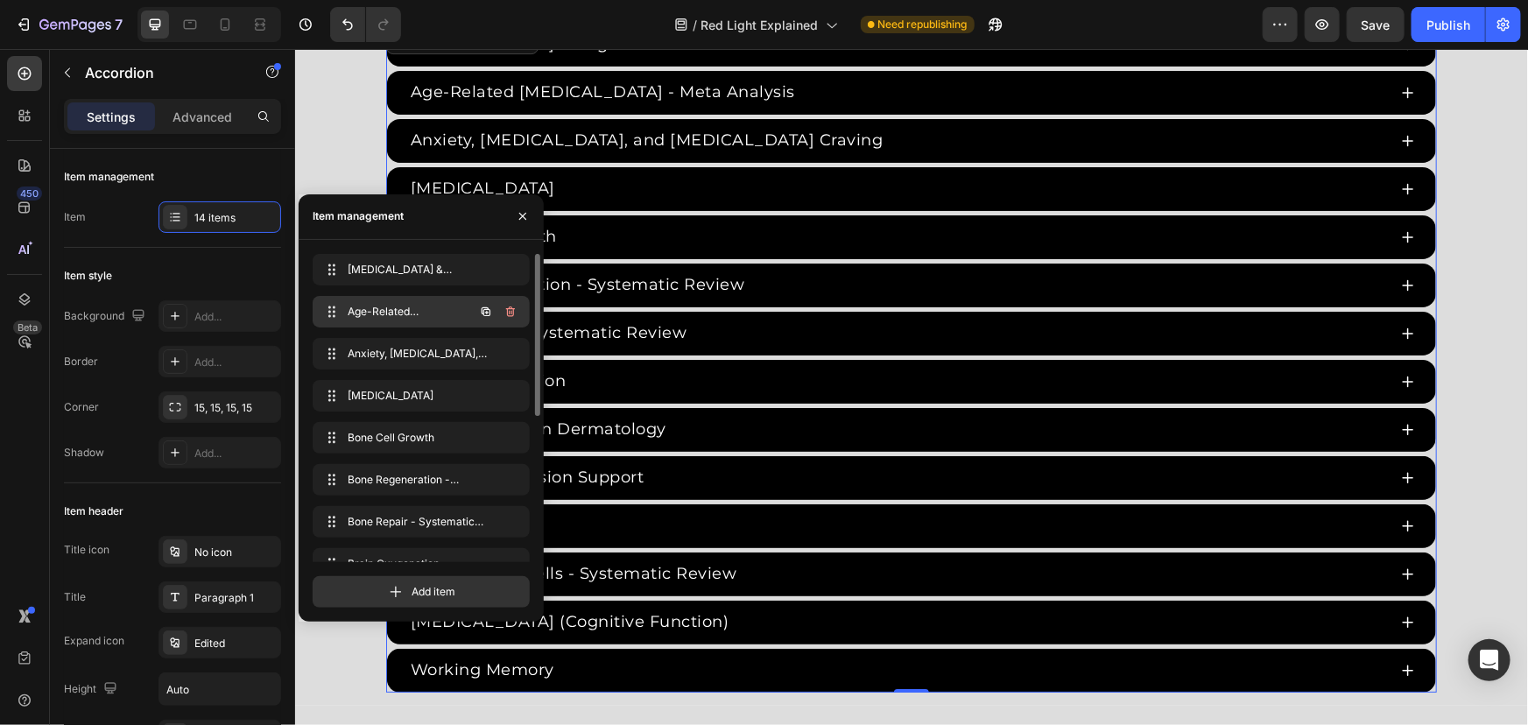
scroll to position [79, 0]
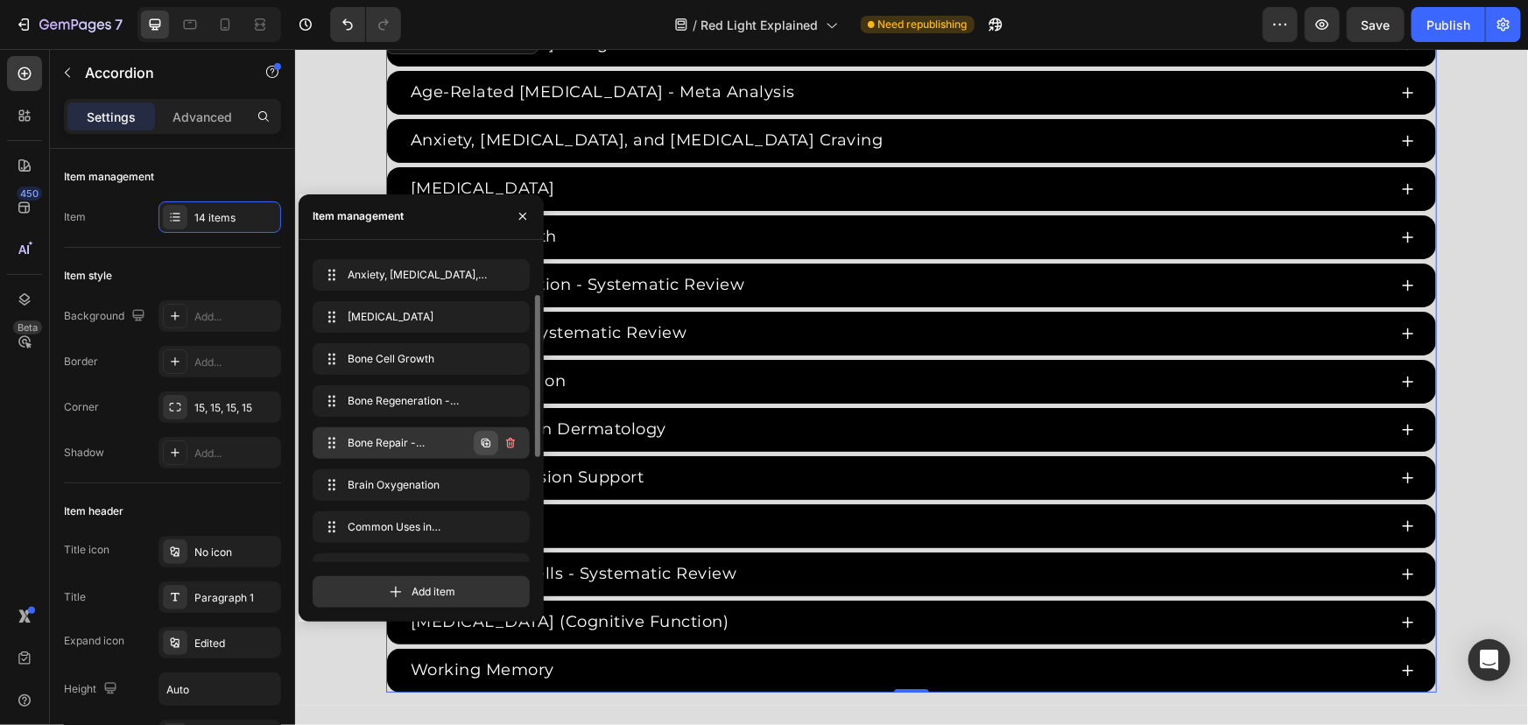
click at [479, 440] on icon "button" at bounding box center [486, 443] width 14 height 14
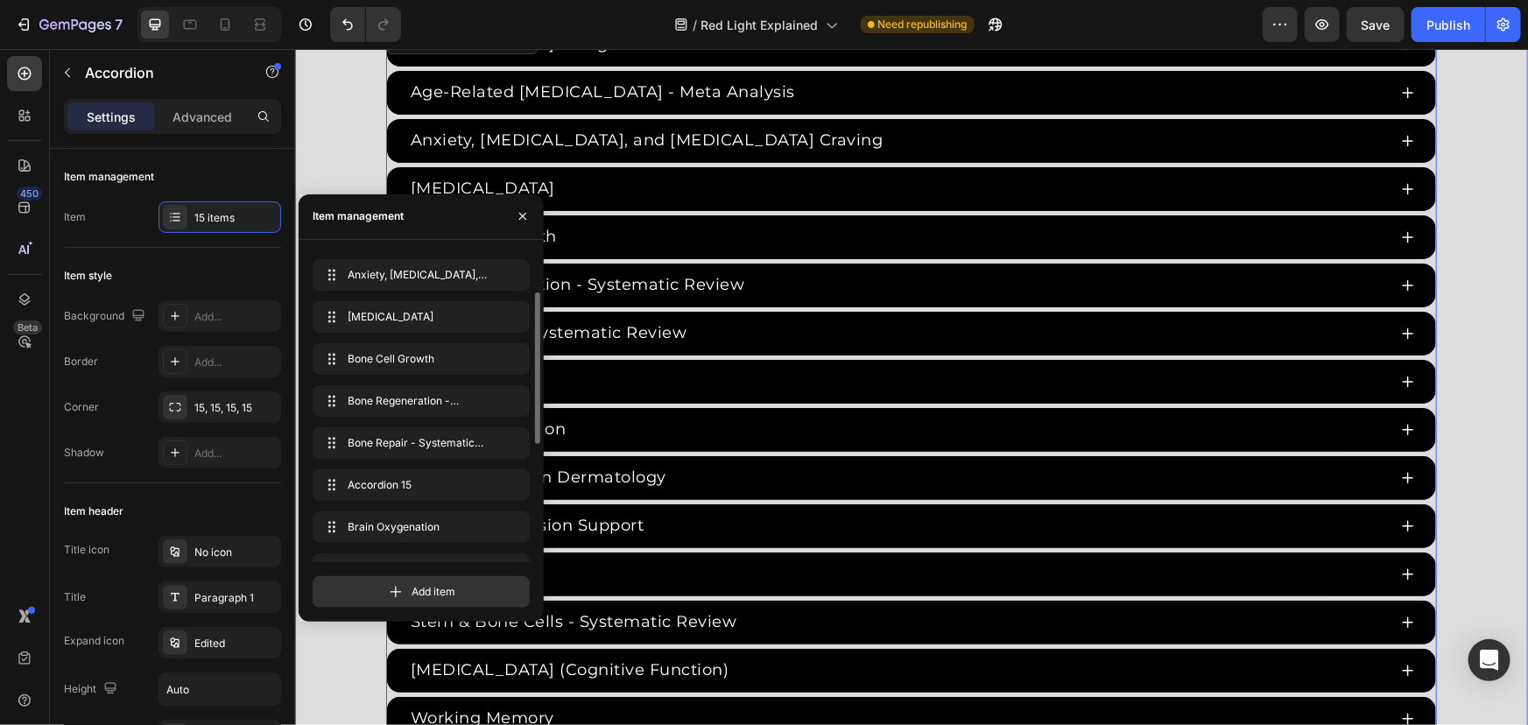
click at [341, 148] on div "Red Light Therapy Studies Heading Since the 1960s, 8,000+ studies have investig…" at bounding box center [910, 269] width 1233 height 941
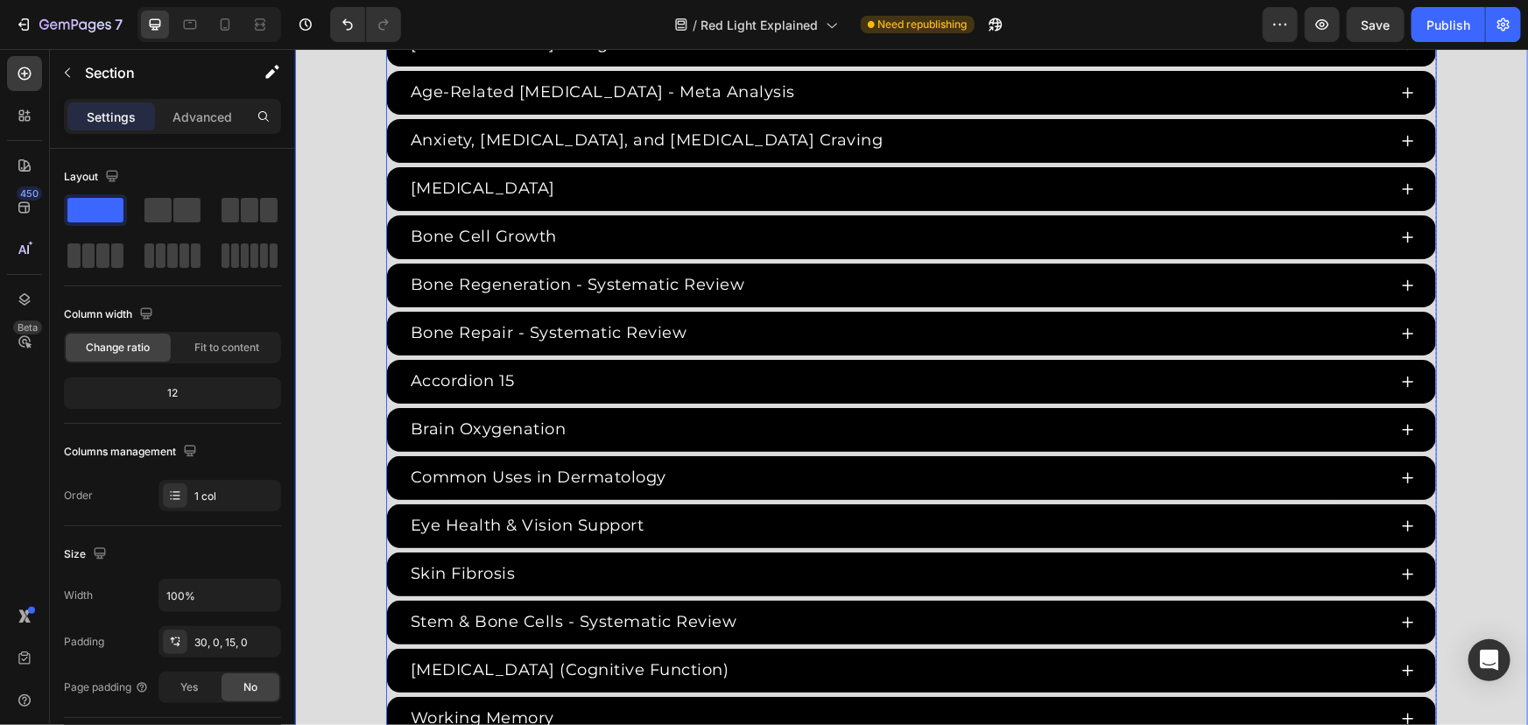
click at [482, 390] on div "Accordion 15" at bounding box center [461, 380] width 109 height 29
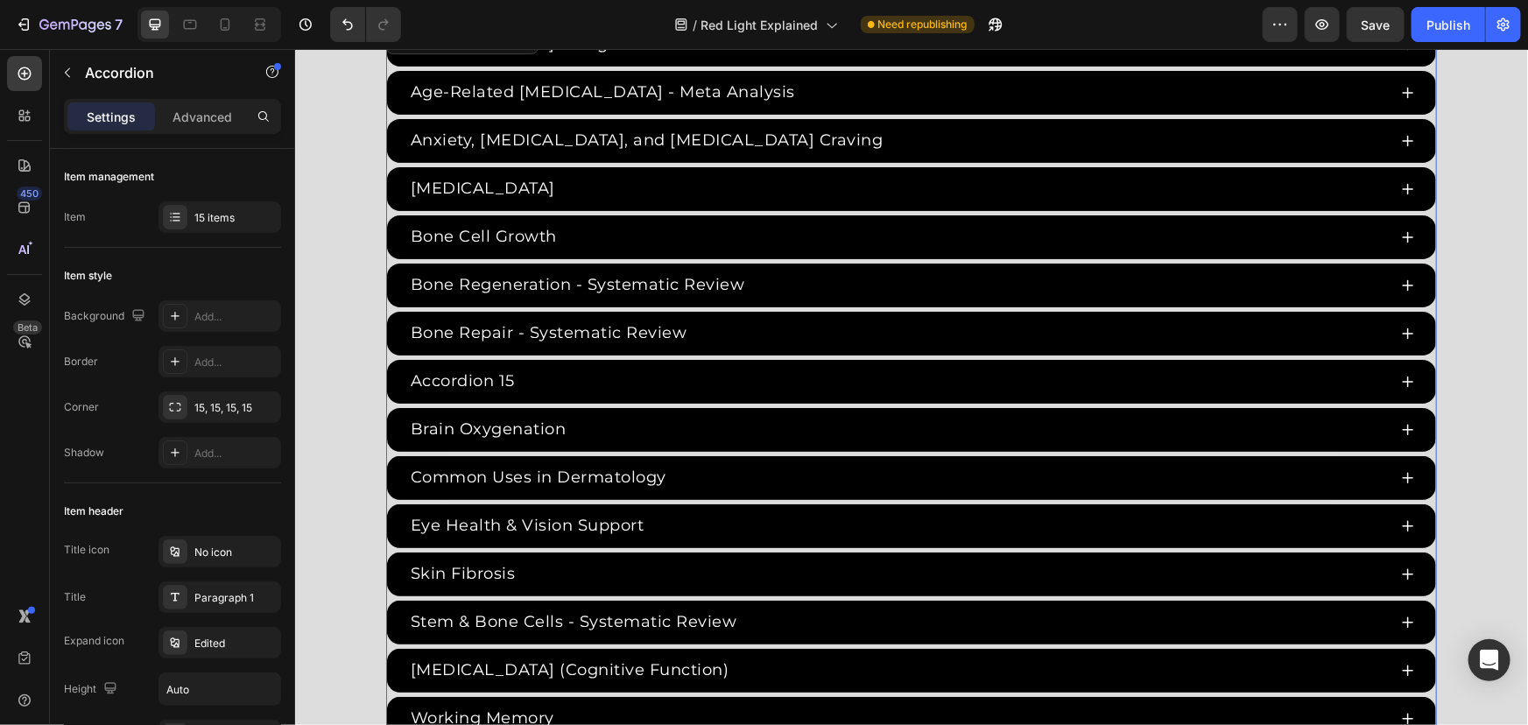
click at [504, 378] on div "Accordion 15" at bounding box center [461, 380] width 109 height 29
drag, startPoint x: 506, startPoint y: 377, endPoint x: 364, endPoint y: 376, distance: 141.9
click at [364, 376] on div "Red Light Therapy Studies Heading Since the 1960s, 8,000+ studies have investig…" at bounding box center [910, 269] width 1233 height 941
click at [525, 374] on p "Vasodilation and Blood Flow" at bounding box center [528, 381] width 237 height 24
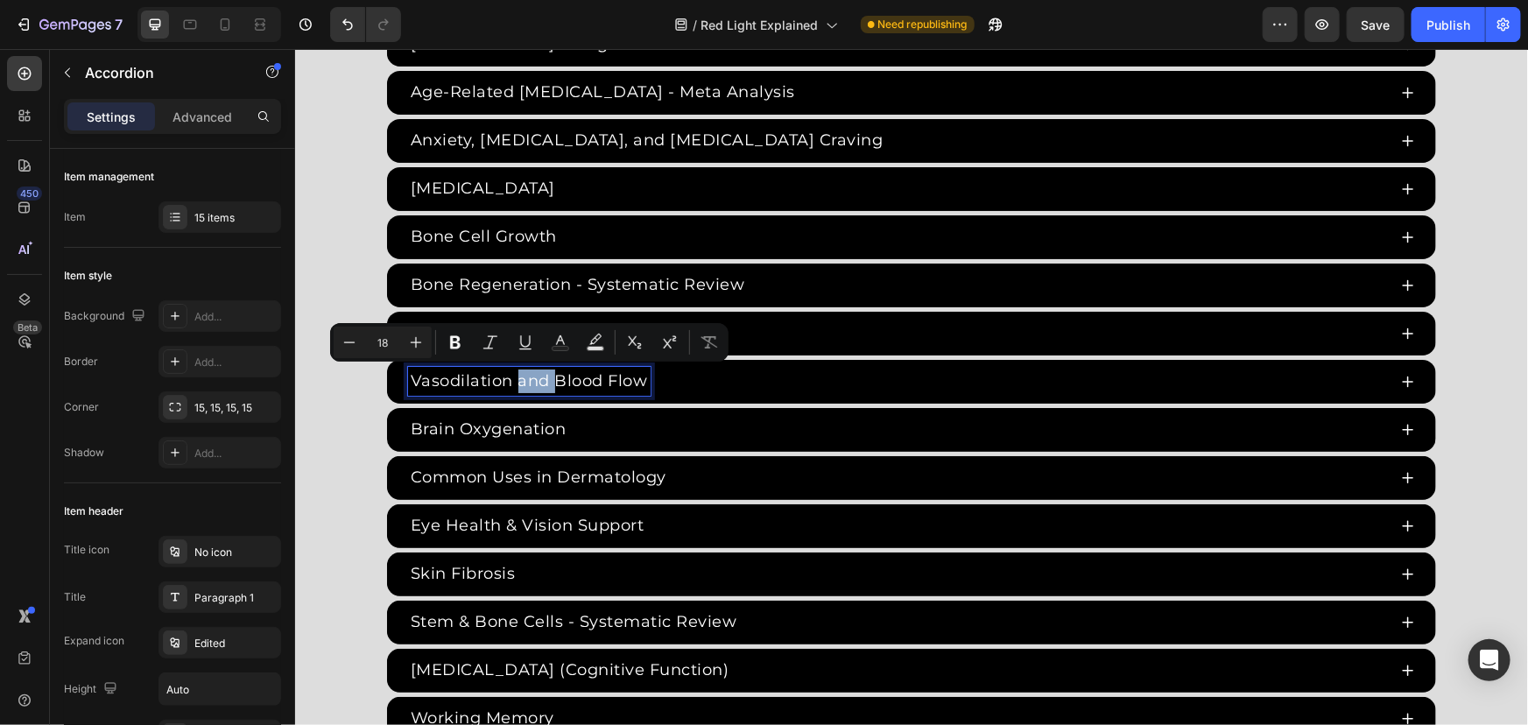
click at [544, 376] on p "Vasodilation and Blood Flow" at bounding box center [528, 381] width 237 height 24
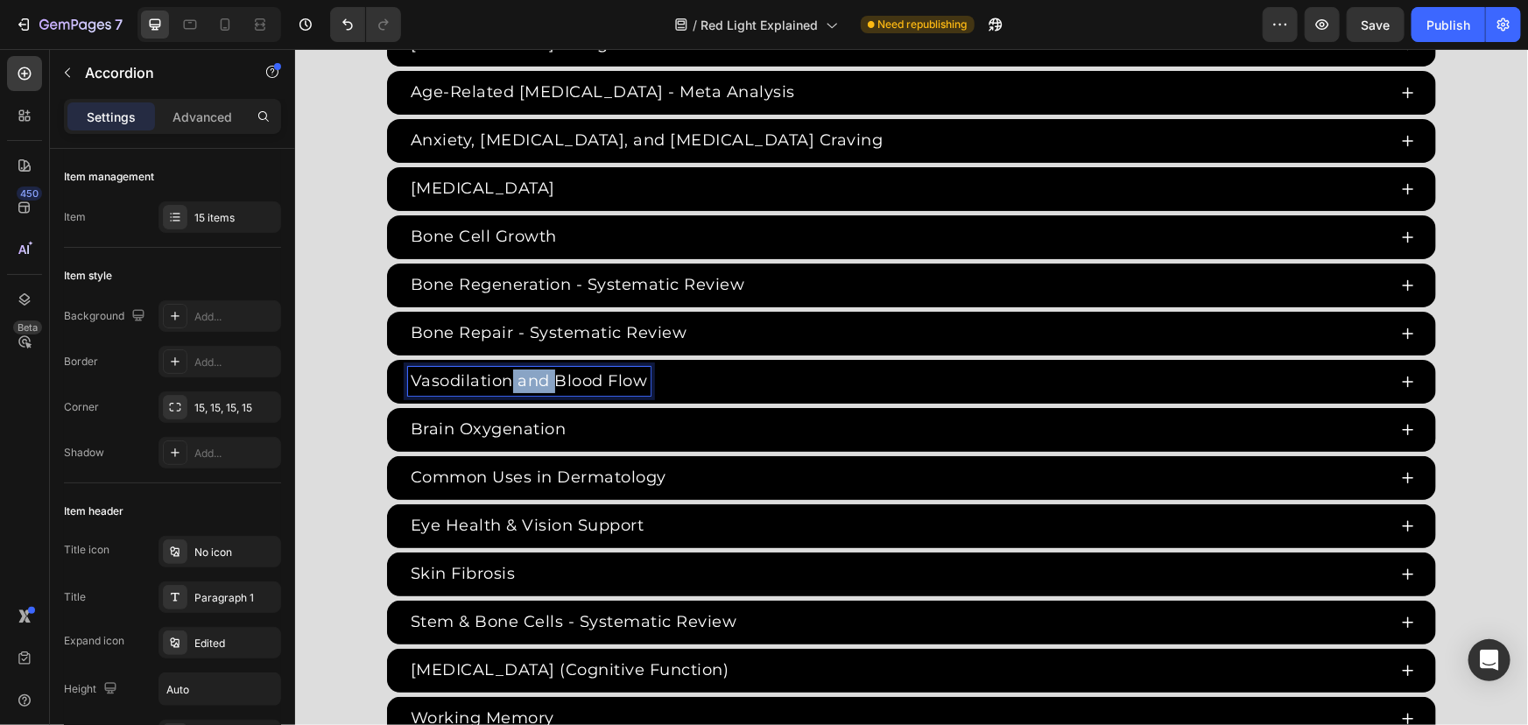
drag, startPoint x: 548, startPoint y: 377, endPoint x: 504, endPoint y: 377, distance: 43.8
click at [504, 377] on p "Vasodilation and Blood Flow" at bounding box center [528, 381] width 237 height 24
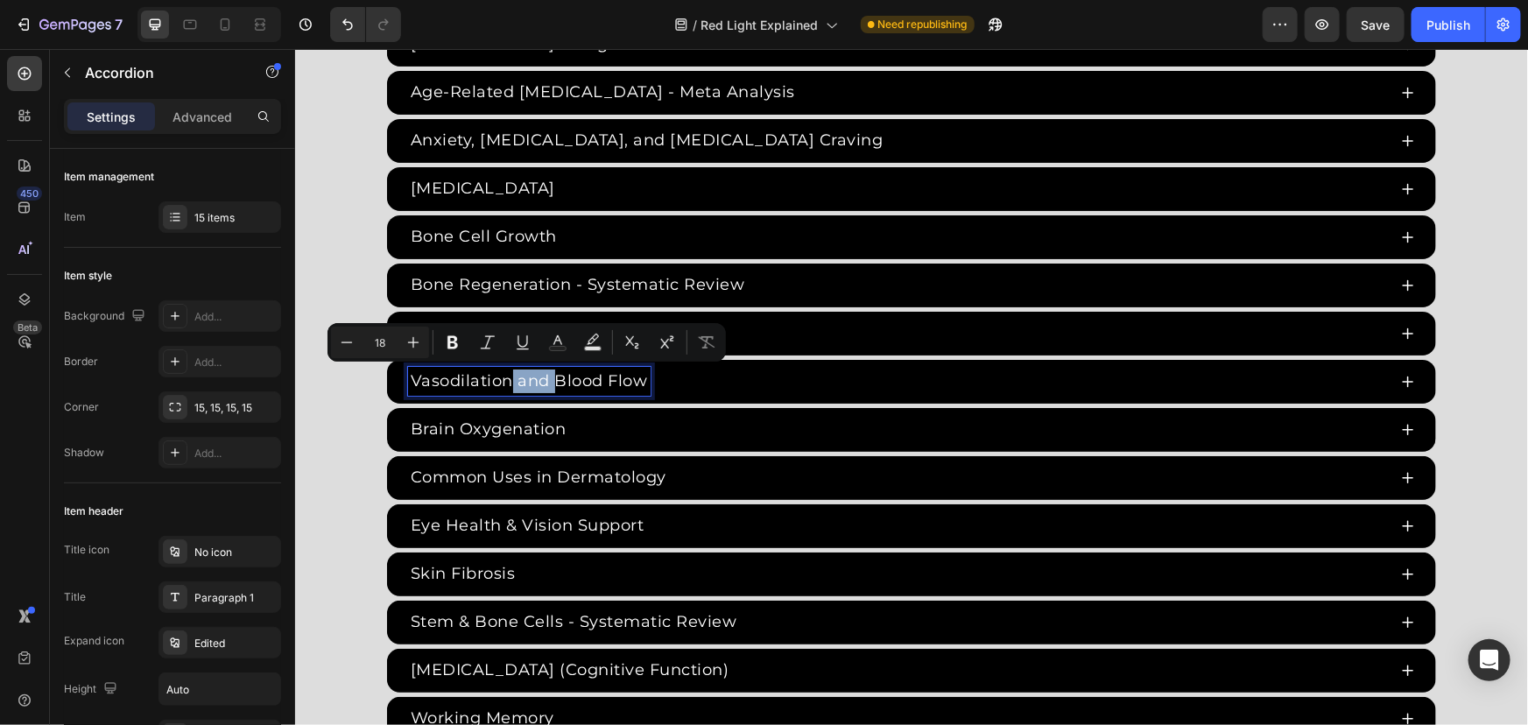
click at [504, 376] on p "Vasodilation and Blood Flow" at bounding box center [528, 381] width 237 height 24
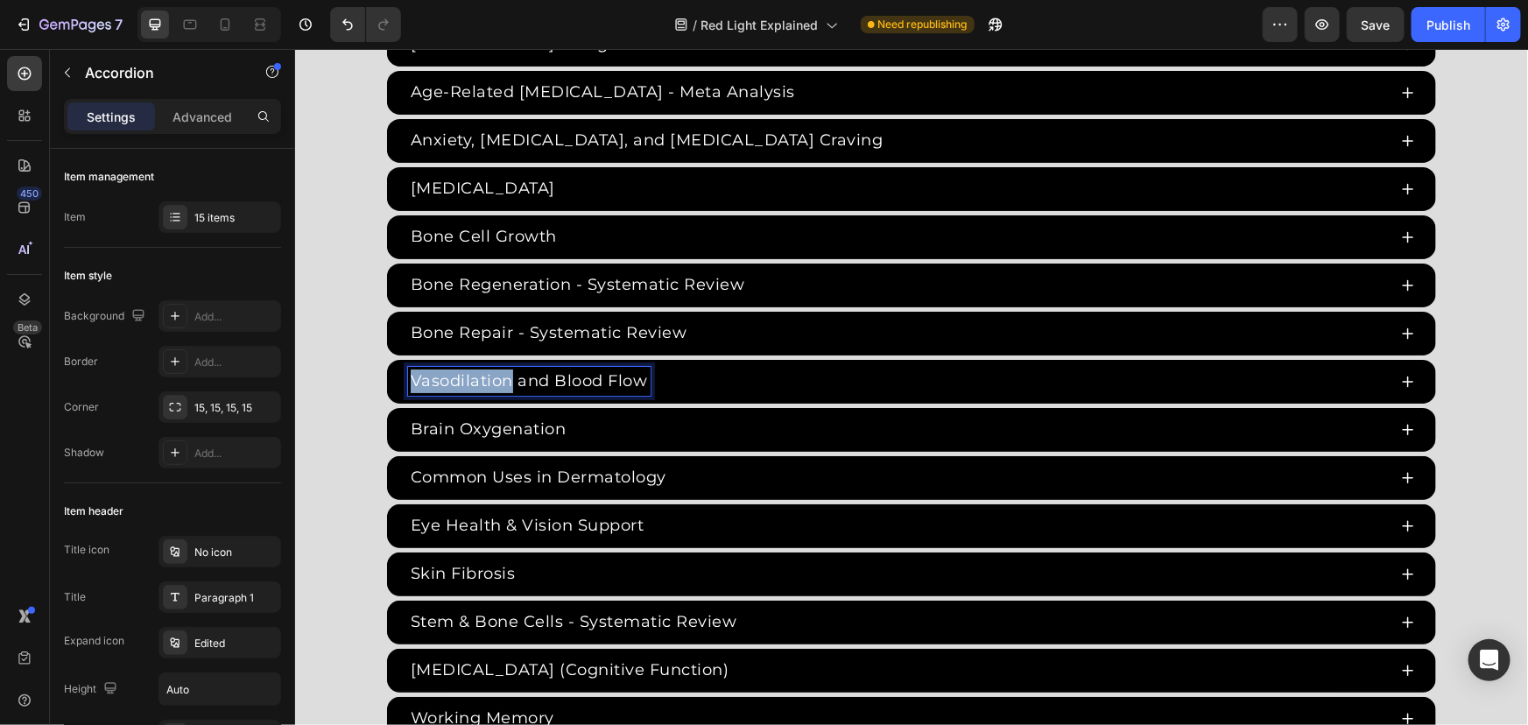
drag, startPoint x: 503, startPoint y: 376, endPoint x: 333, endPoint y: 376, distance: 169.9
click at [329, 376] on div "Red Light Therapy Studies Heading Since the 1960s, 8,000+ studies have investig…" at bounding box center [910, 269] width 1233 height 941
copy p "Vasodilation"
click at [548, 376] on p "Vasodilation and Blood Flow" at bounding box center [528, 381] width 237 height 24
drag, startPoint x: 546, startPoint y: 376, endPoint x: 289, endPoint y: 373, distance: 256.6
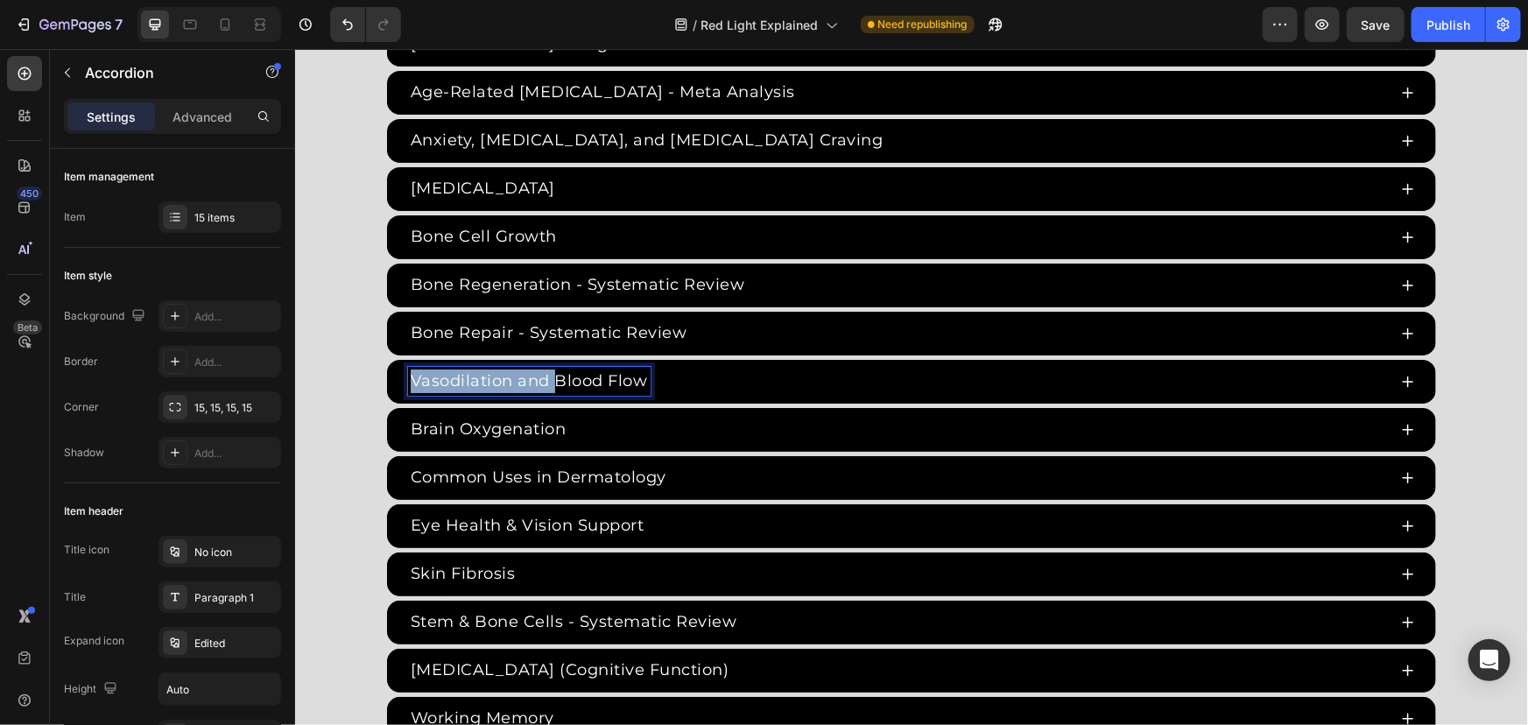
click at [294, 373] on html "Header Red Light Therapy Studies Heading Since the 1960s, 8,000+ studies have i…" at bounding box center [910, 695] width 1233 height 7546
click at [496, 381] on p "Blood Flow" at bounding box center [456, 381] width 93 height 24
click at [813, 402] on div "ADHD & Cognitive Function Age-Related Cognitive Impairment - Meta Analysis Anxi…" at bounding box center [910, 381] width 1051 height 718
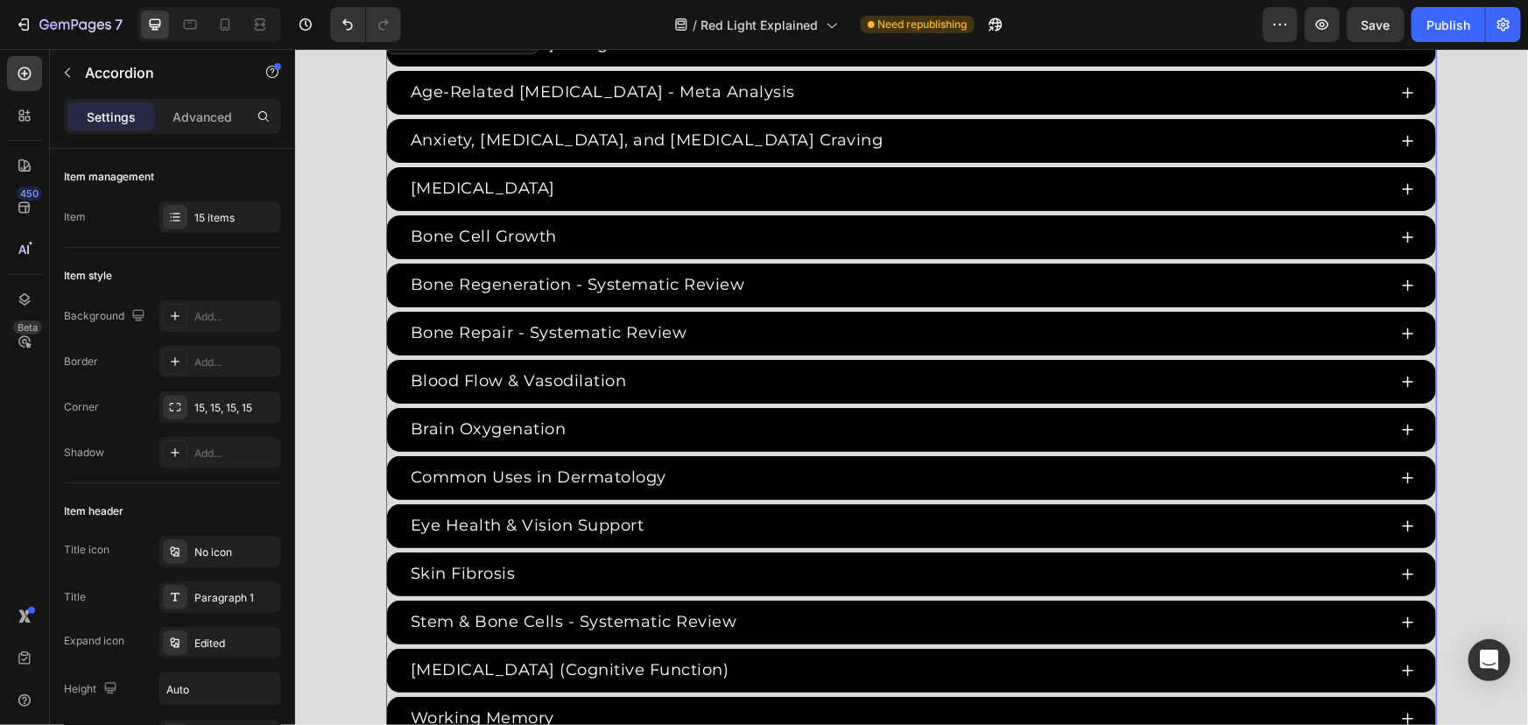
click at [816, 393] on div "Blood Flow & Vasodilation" at bounding box center [910, 381] width 1049 height 44
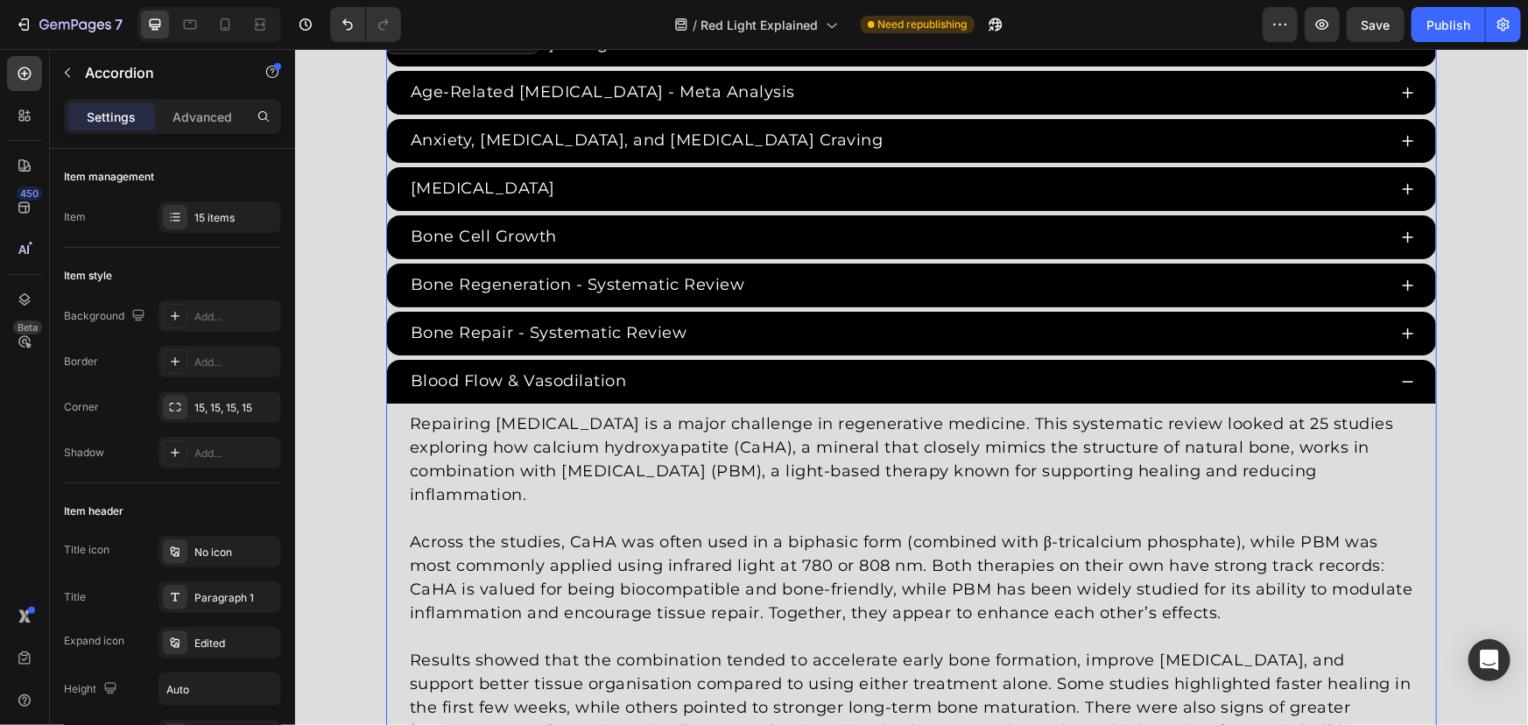
scroll to position [3364, 0]
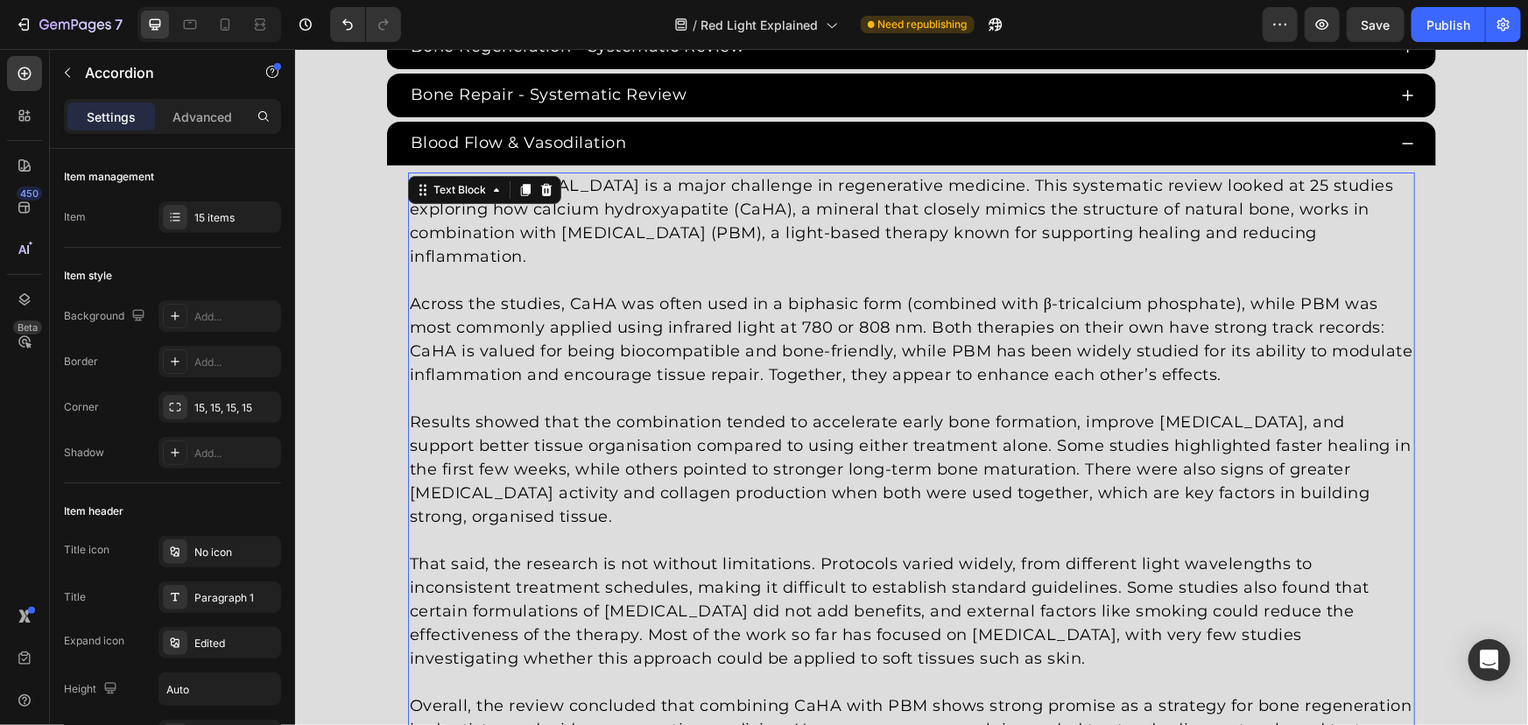
click at [721, 287] on p at bounding box center [910, 280] width 1003 height 24
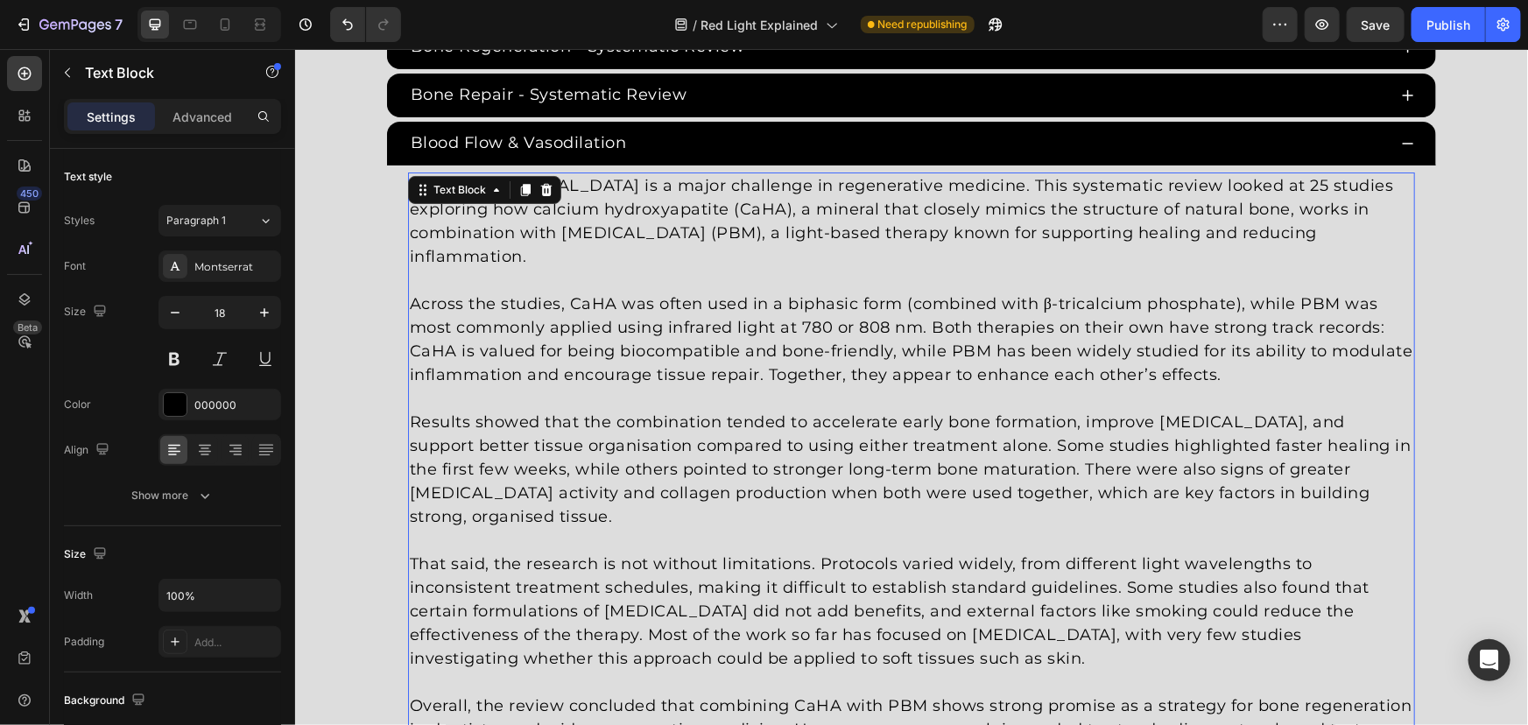
click at [721, 287] on p at bounding box center [910, 280] width 1003 height 24
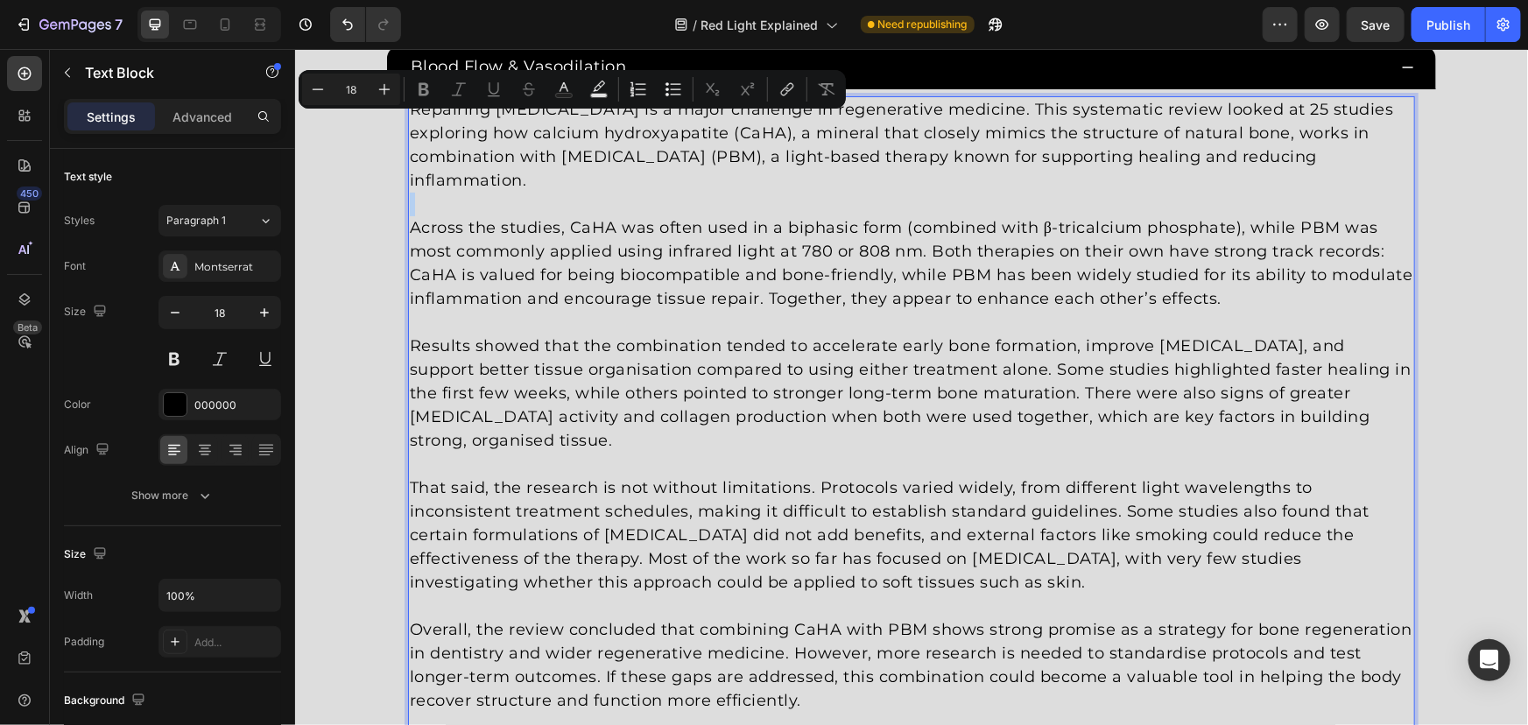
scroll to position [3524, 0]
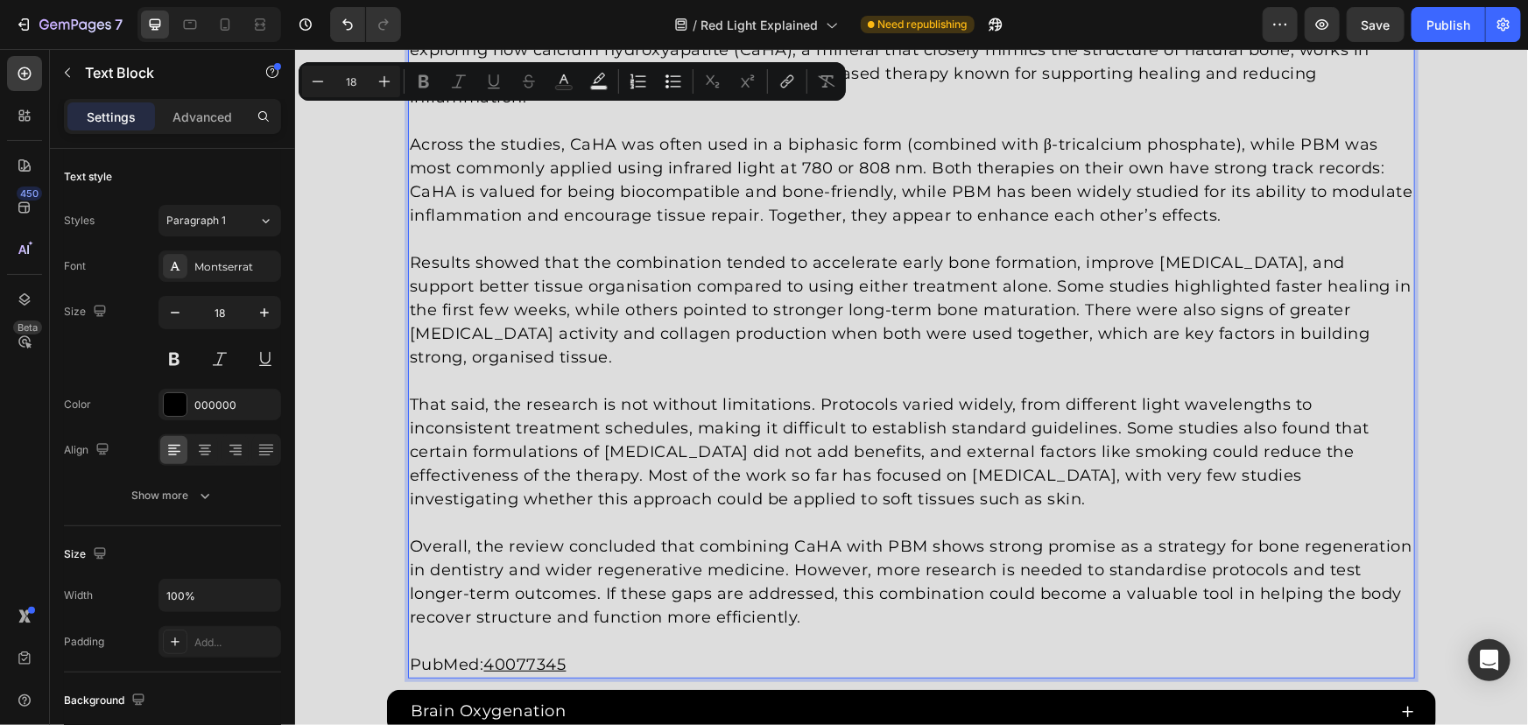
drag, startPoint x: 1011, startPoint y: 509, endPoint x: 996, endPoint y: 511, distance: 14.1
click at [1011, 511] on p "Rich Text Editor. Editing area: main" at bounding box center [910, 523] width 1003 height 24
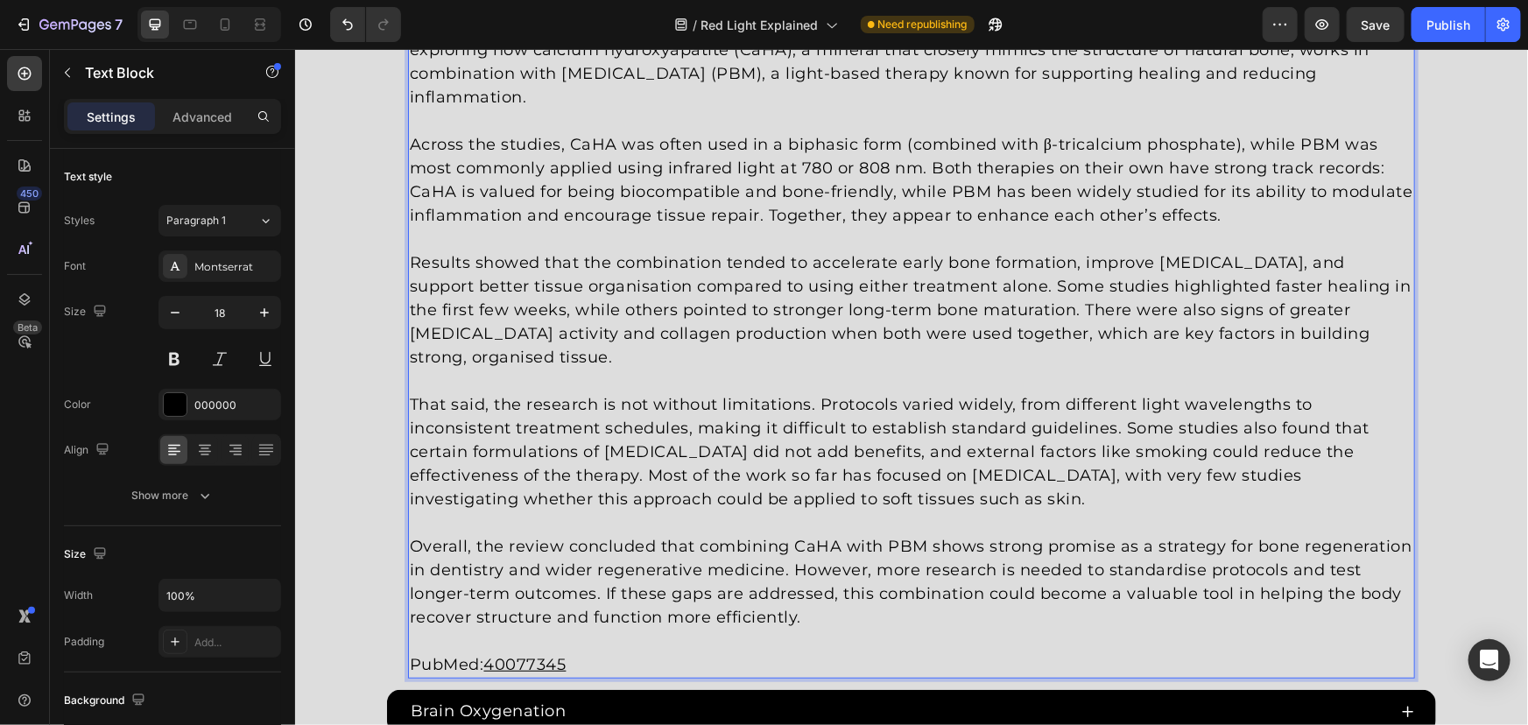
click at [799, 622] on p "Overall, the review concluded that combining CaHA with PBM shows strong promise…" at bounding box center [910, 581] width 1003 height 95
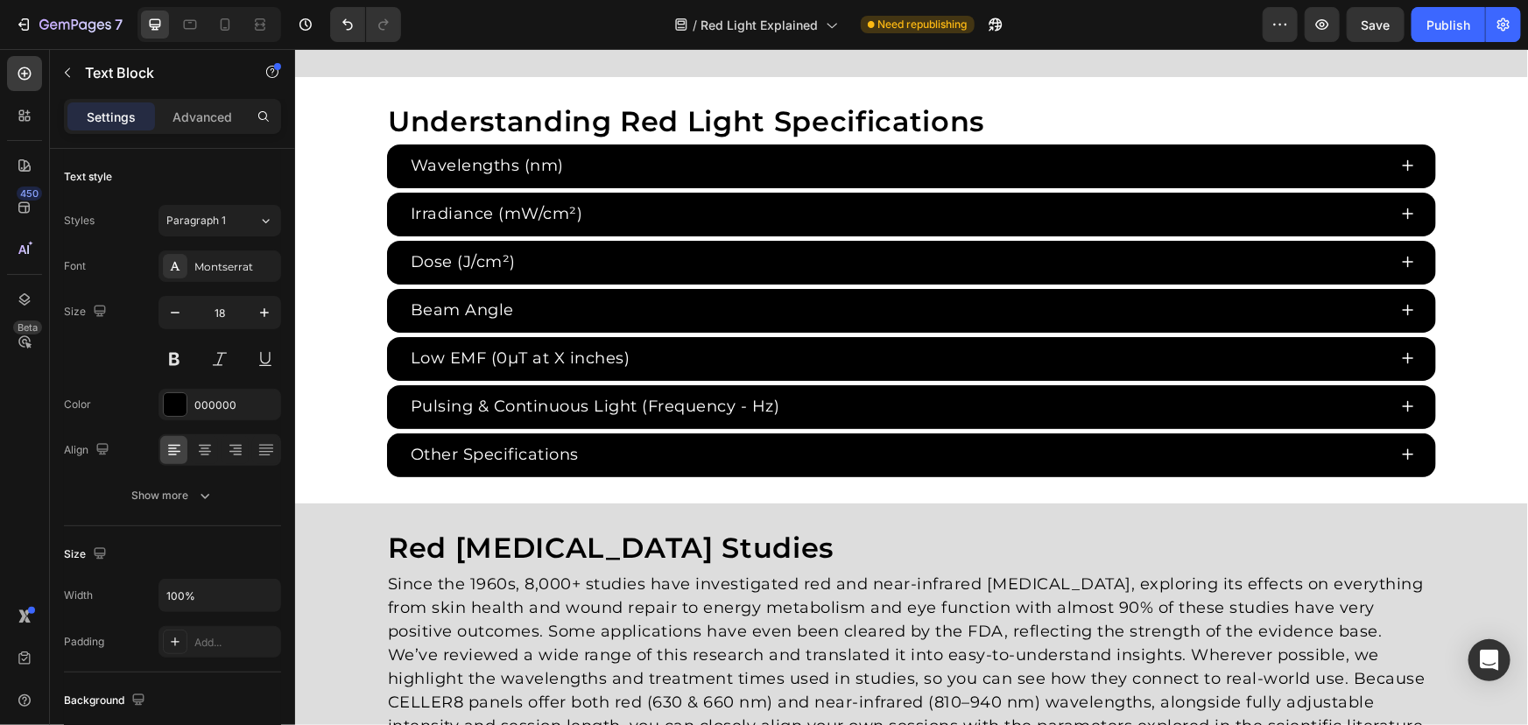
drag, startPoint x: 825, startPoint y: 616, endPoint x: 265, endPoint y: -9, distance: 839.0
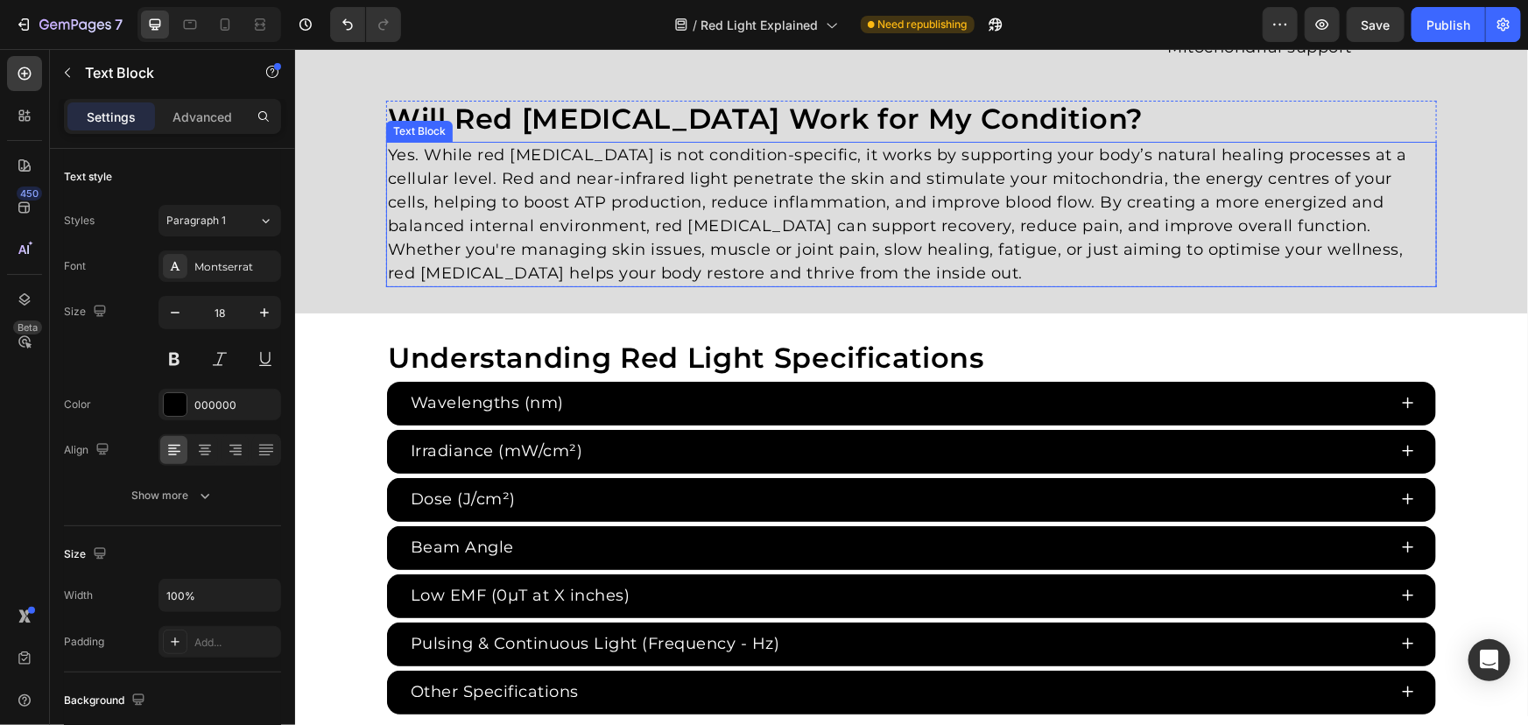
type input "16"
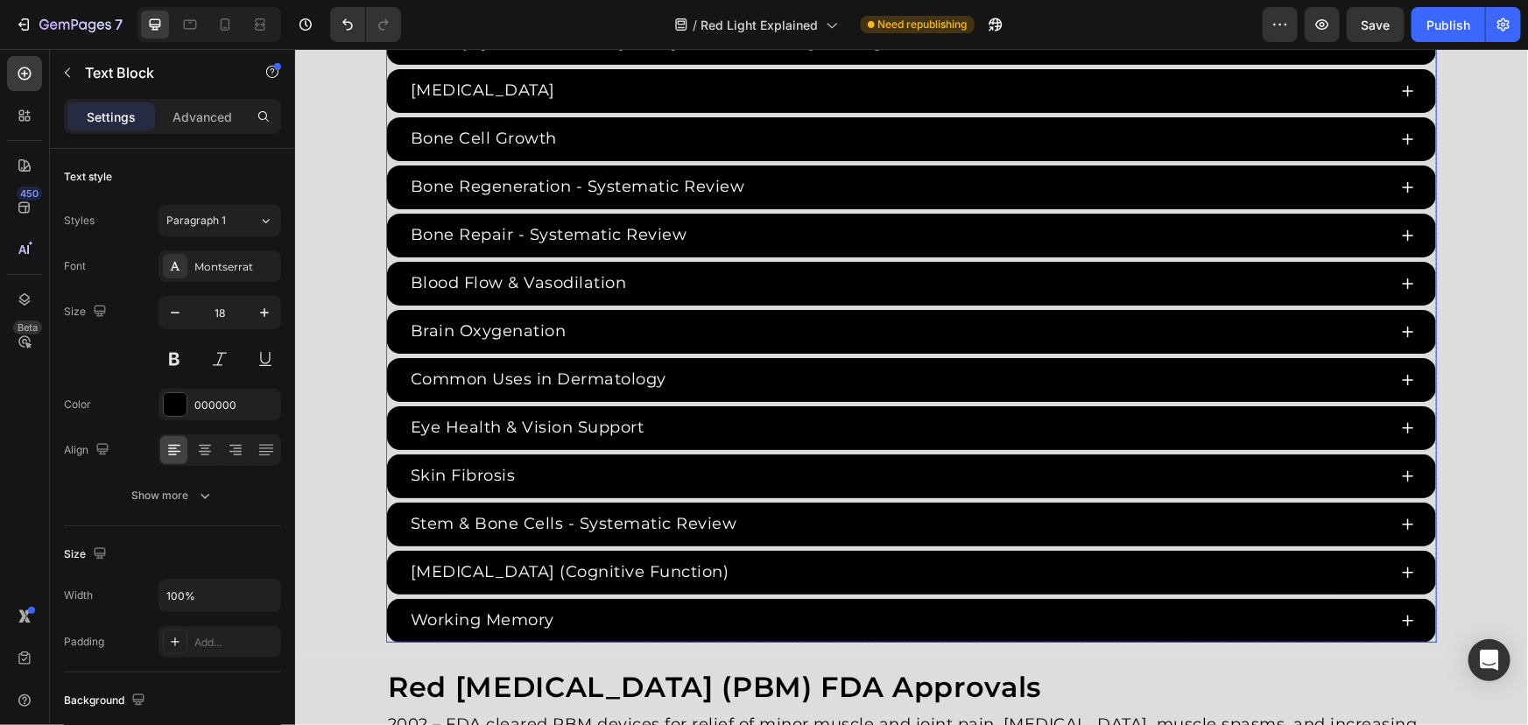
click at [692, 290] on div "Blood Flow & Vasodilation" at bounding box center [896, 282] width 979 height 29
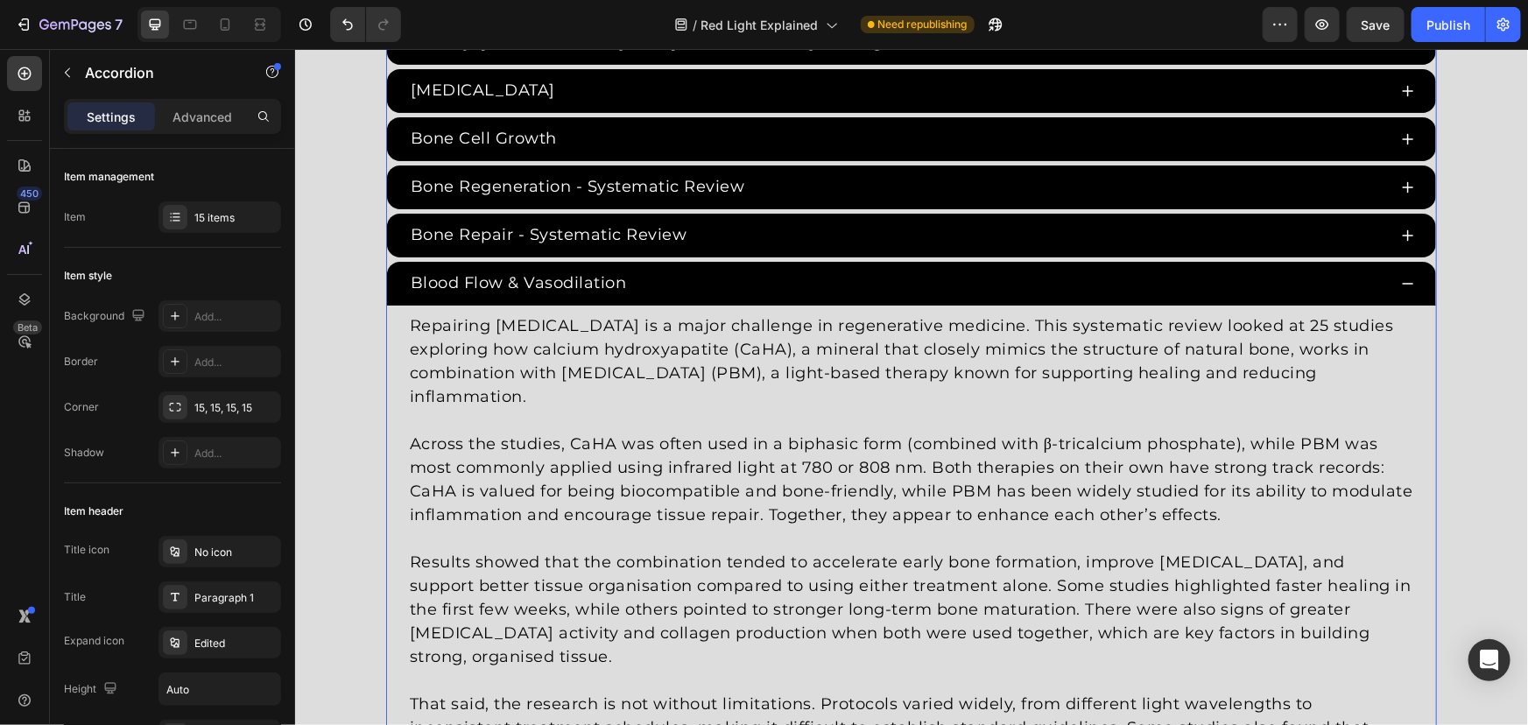
scroll to position [3557, 0]
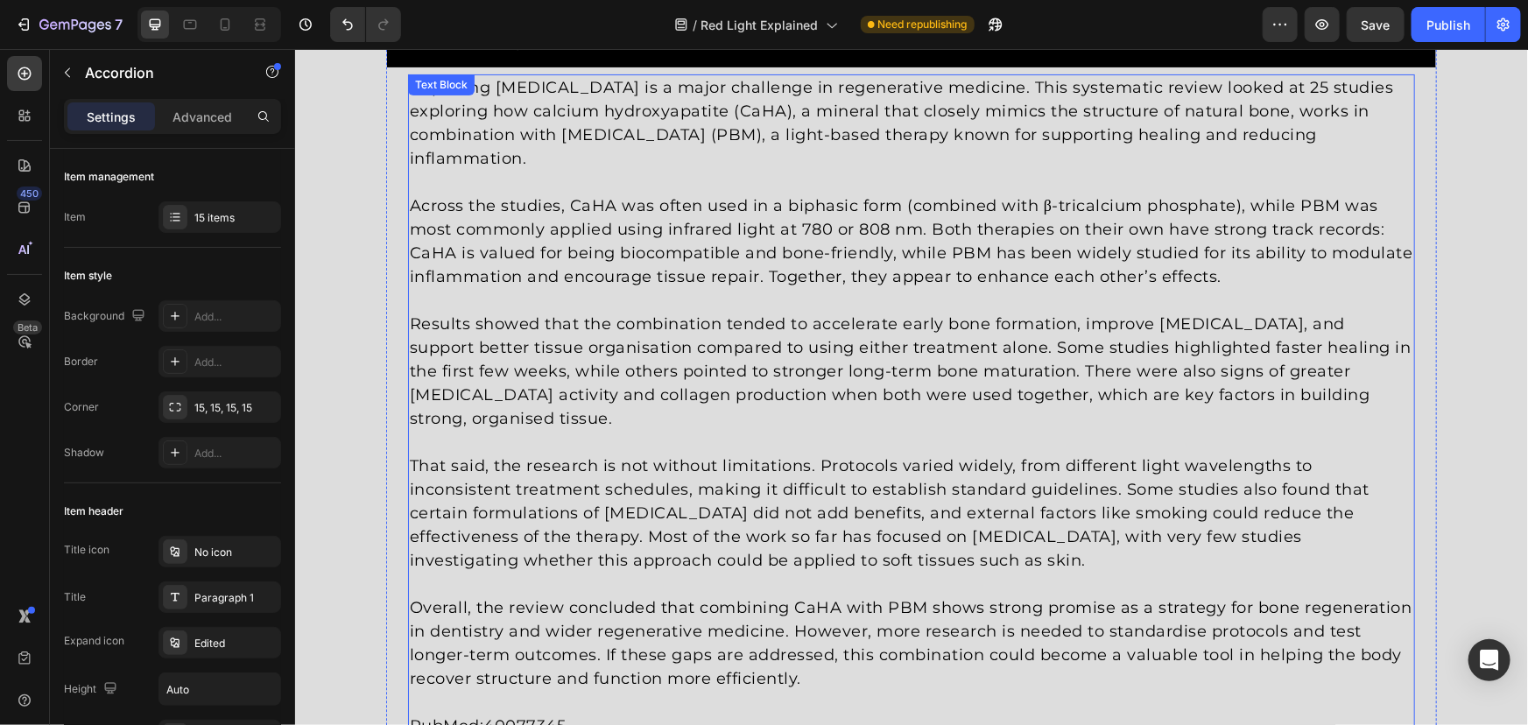
click at [697, 402] on p "Results showed that the combination tended to accelerate early bone formation, …" at bounding box center [910, 371] width 1003 height 118
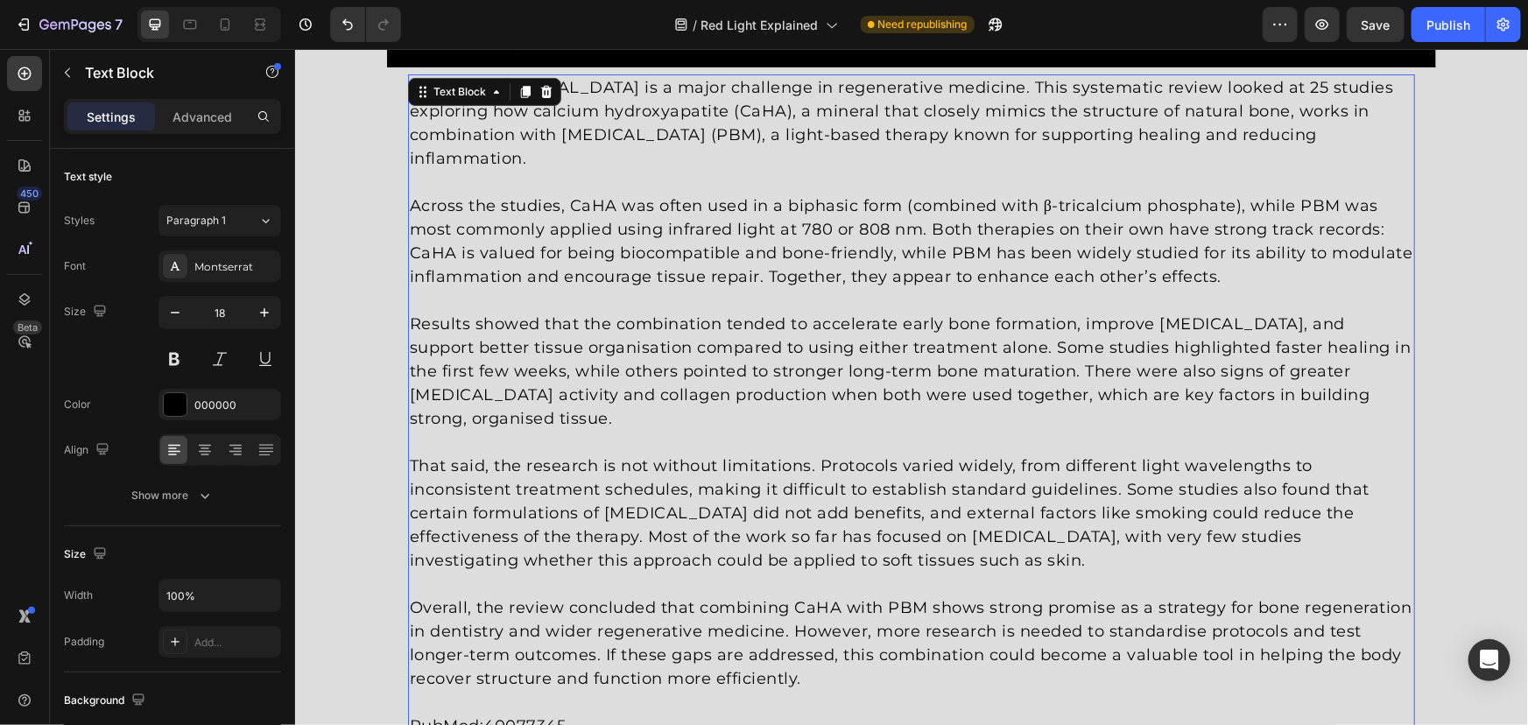
click at [684, 386] on p "Results showed that the combination tended to accelerate early bone formation, …" at bounding box center [910, 371] width 1003 height 118
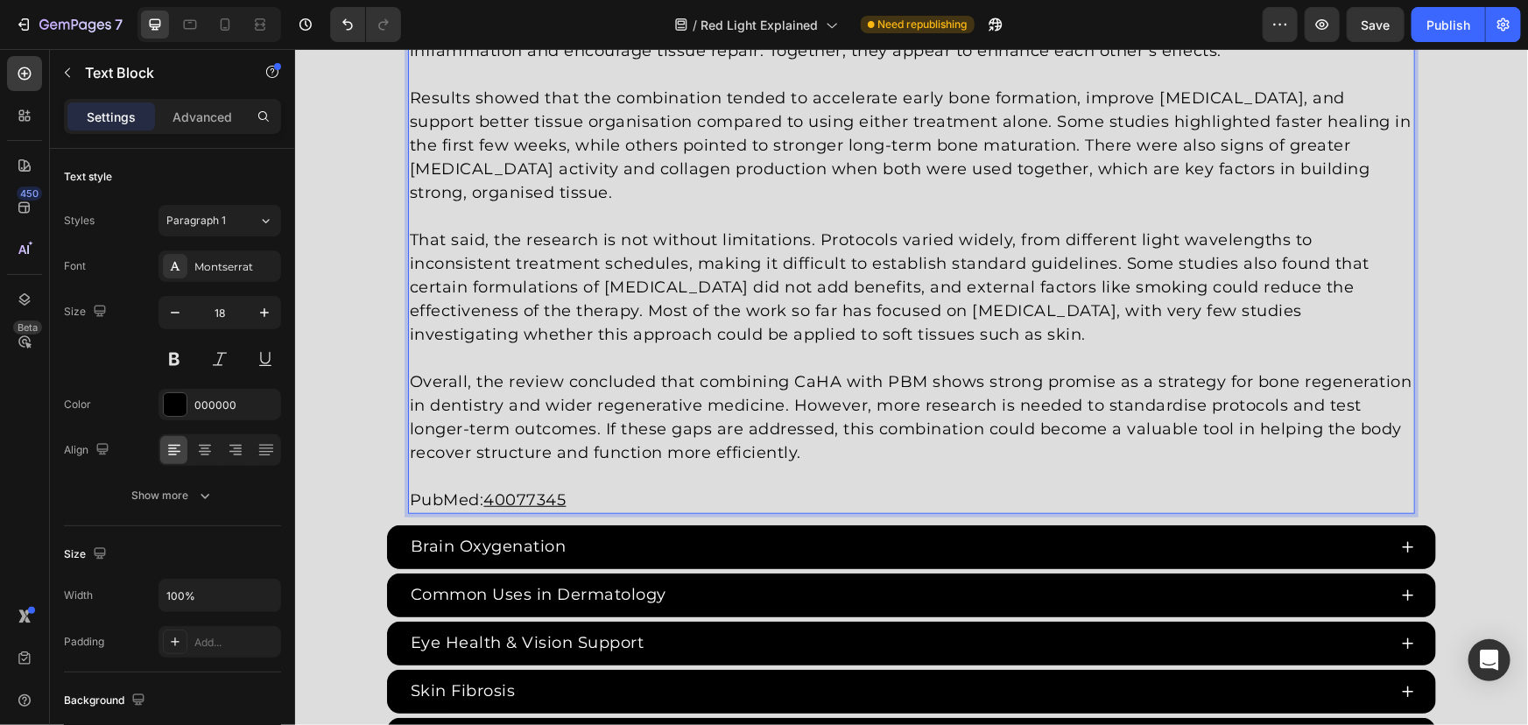
scroll to position [3796, 0]
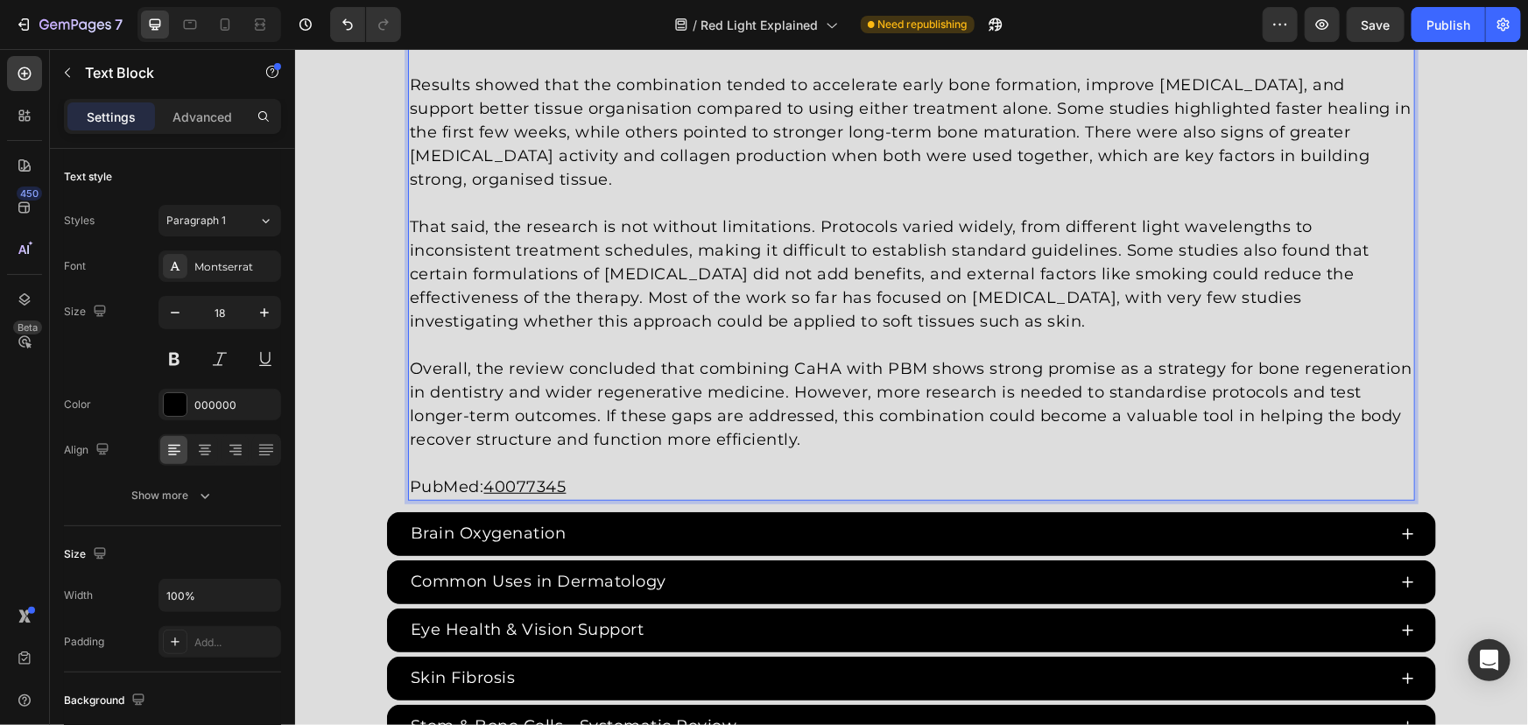
click at [729, 471] on p "Rich Text Editor. Editing area: main" at bounding box center [910, 463] width 1003 height 24
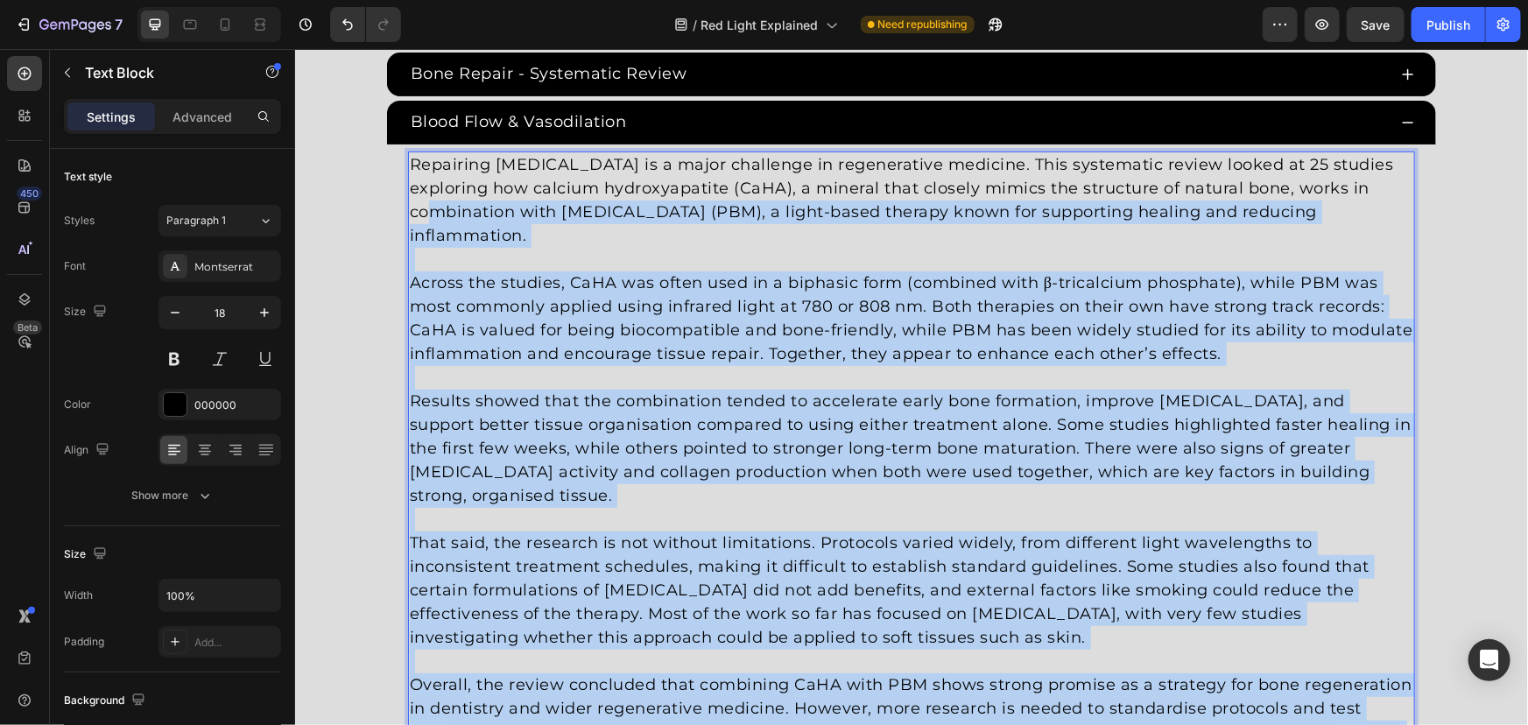
scroll to position [3477, 0]
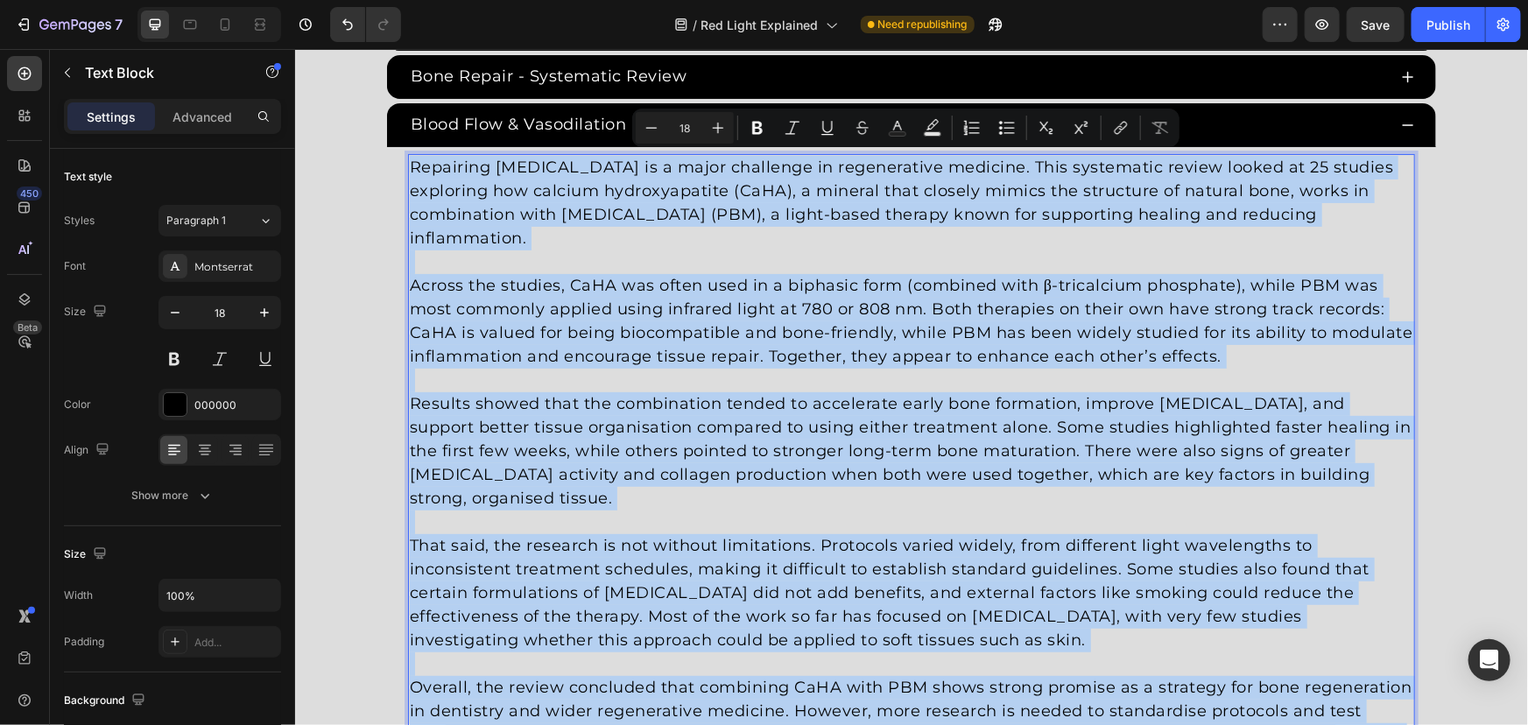
drag, startPoint x: 804, startPoint y: 433, endPoint x: 405, endPoint y: 169, distance: 478.9
click at [407, 169] on div "Repairing bone tissue is a major challenge in regenerative medicine. This syste…" at bounding box center [910, 485] width 1007 height 665
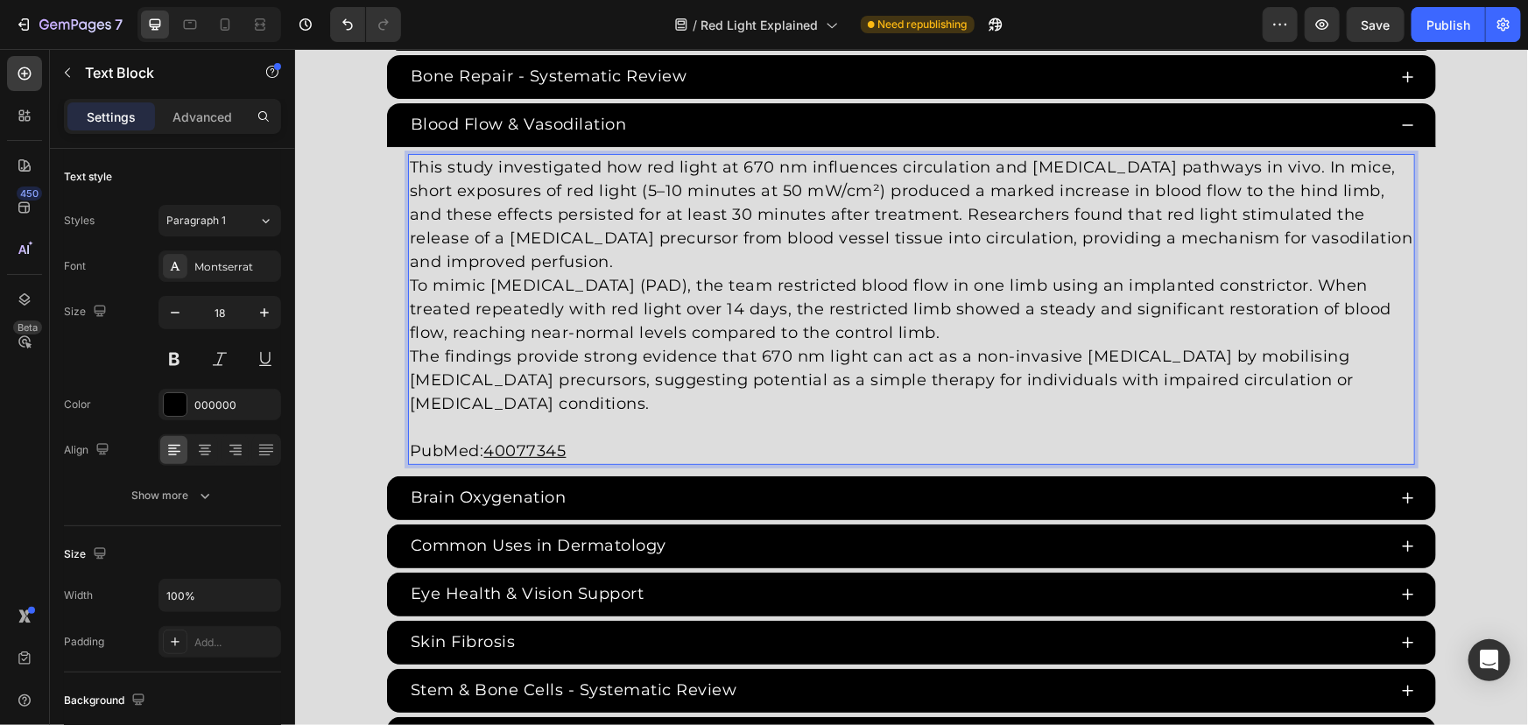
click at [636, 262] on p "This study investigated how red light at 670 nm influences circulation and nitr…" at bounding box center [910, 214] width 1003 height 118
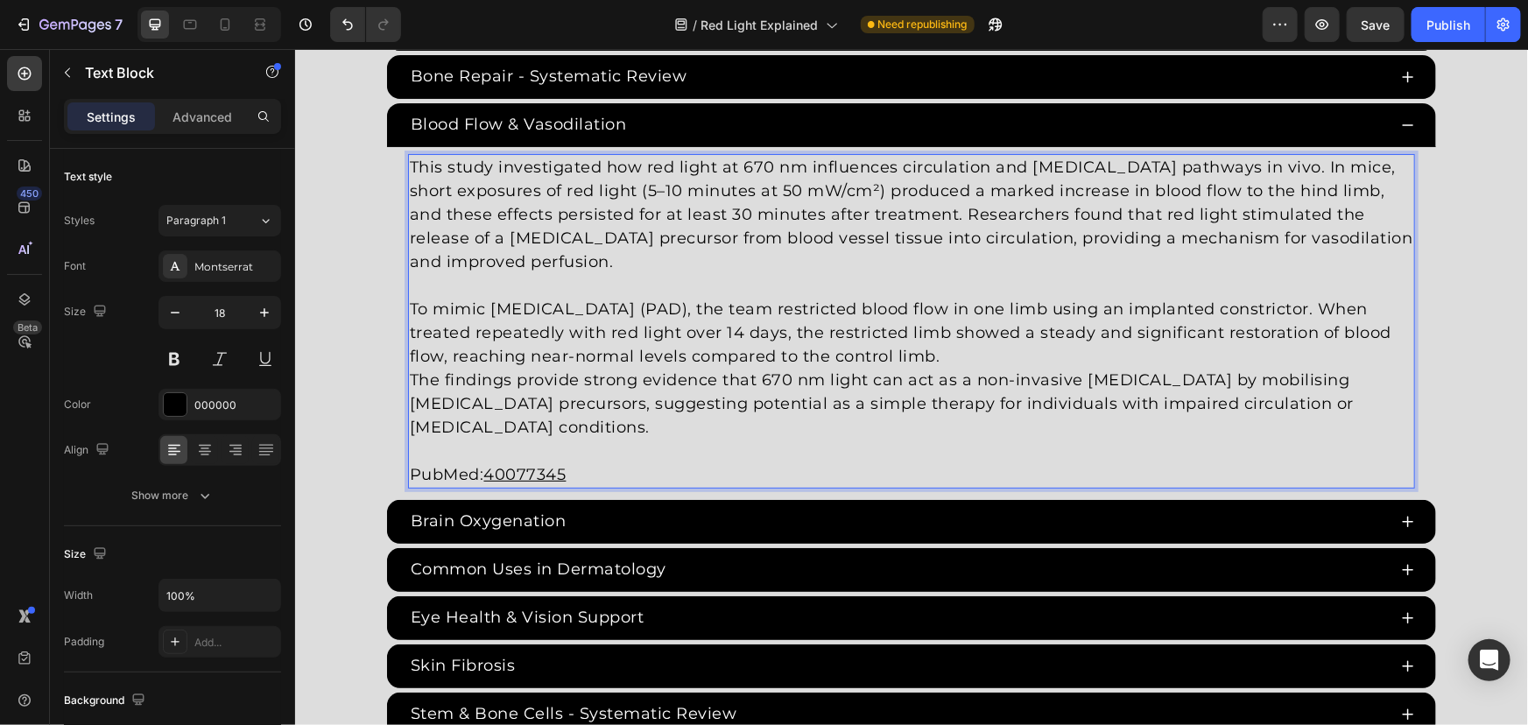
click at [1127, 340] on p "To mimic peripheral artery disease (PAD), the team restricted blood flow in one…" at bounding box center [910, 332] width 1003 height 71
click at [1095, 355] on p "To mimic peripheral artery disease (PAD), the team restricted blood flow in one…" at bounding box center [910, 332] width 1003 height 71
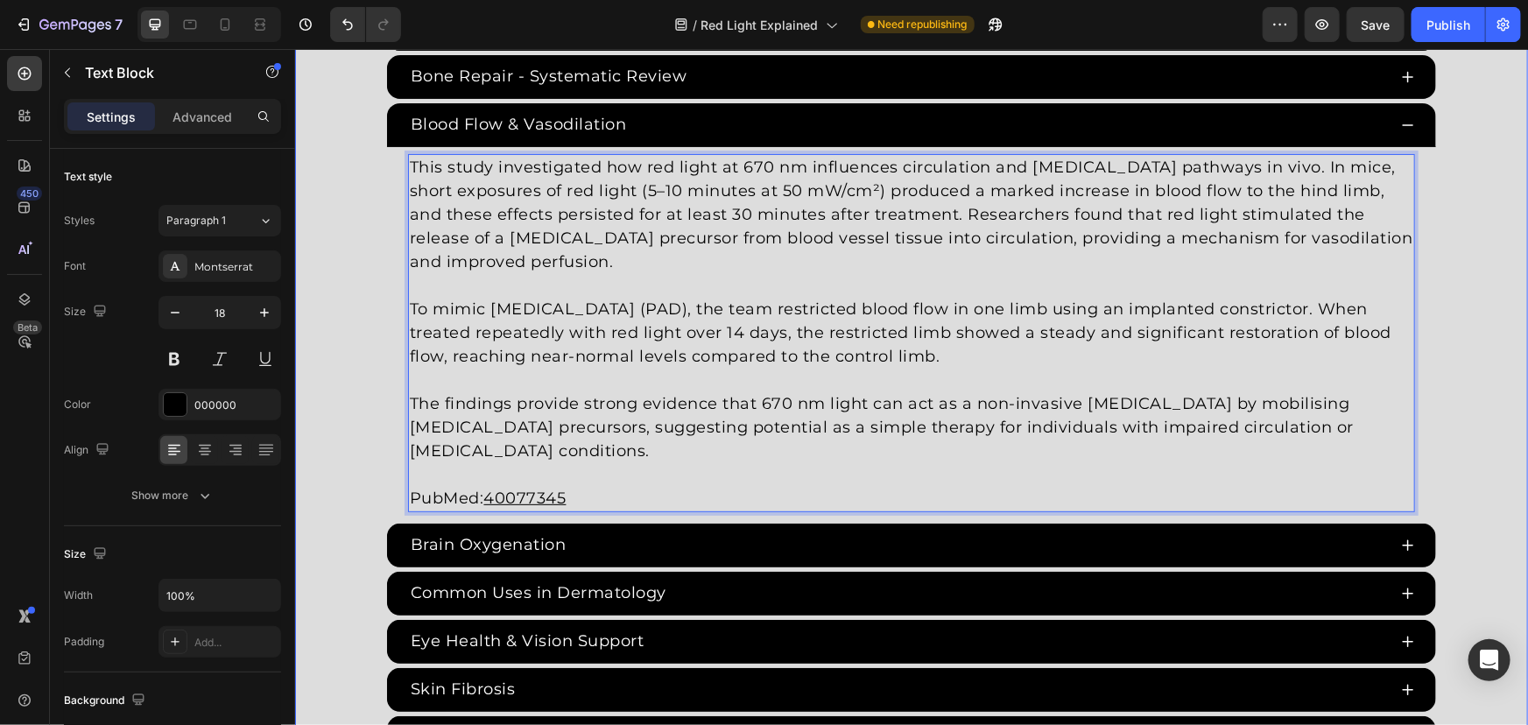
click at [376, 278] on div "Red Light Therapy Studies Heading Since the 1960s, 8,000+ studies have investig…" at bounding box center [910, 198] width 1233 height 1313
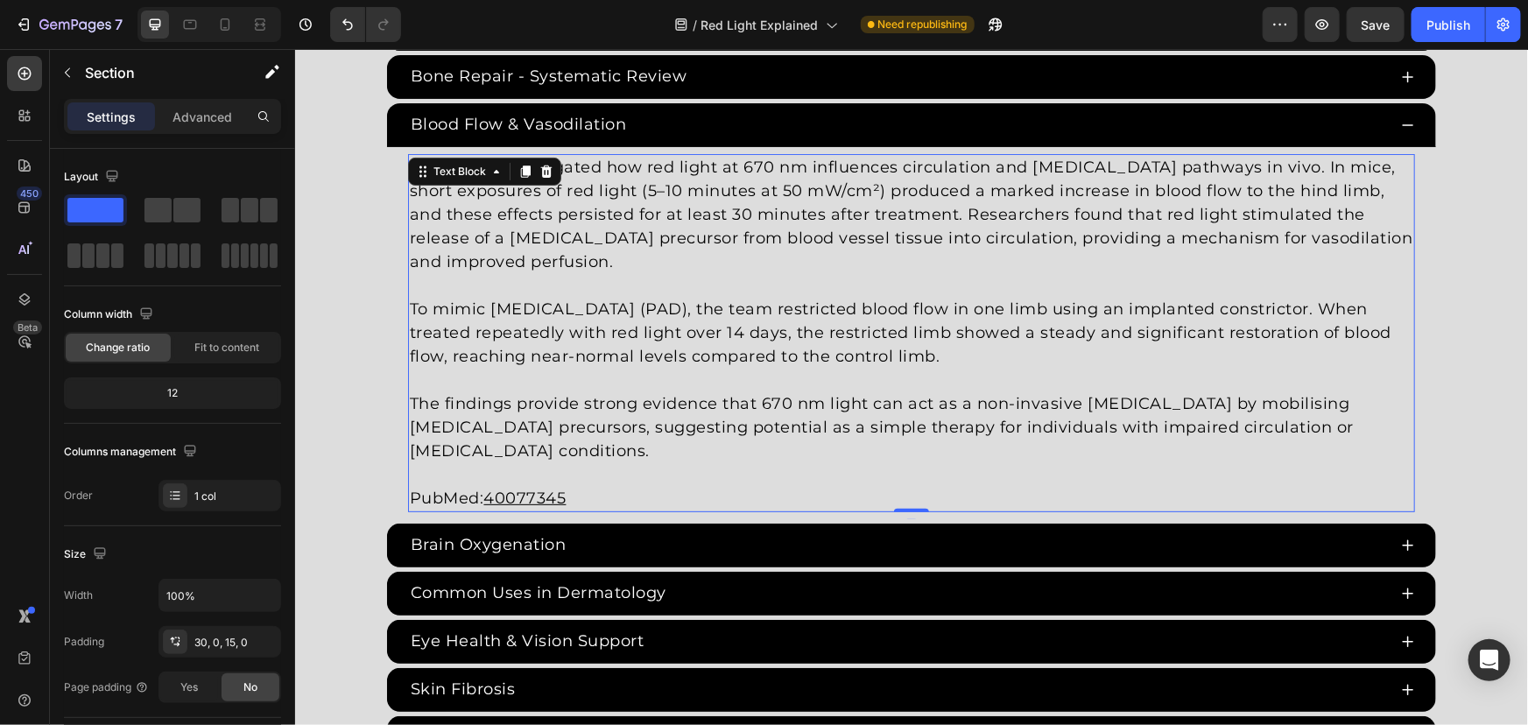
click at [636, 486] on p "PubMed: 40077345" at bounding box center [910, 498] width 1003 height 24
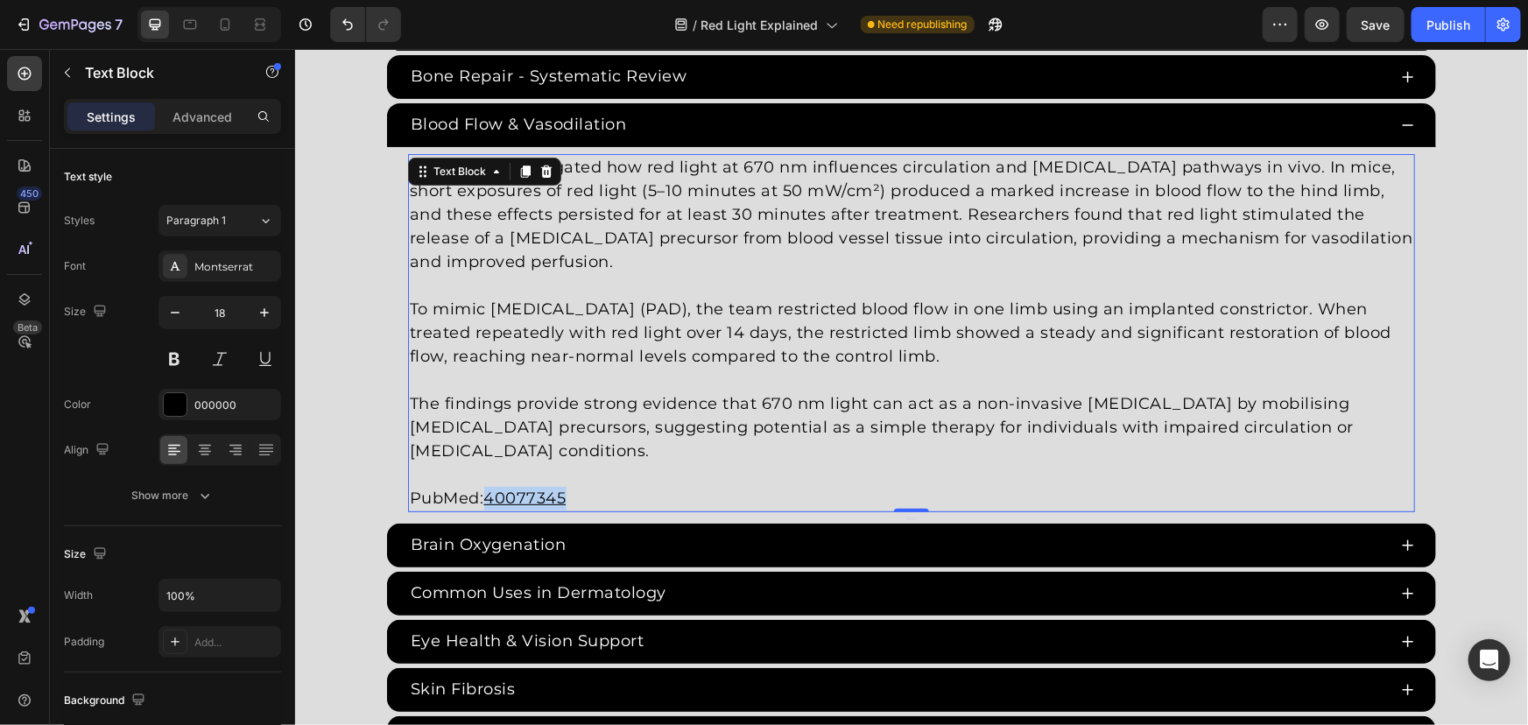
click at [528, 488] on u "40077345" at bounding box center [524, 497] width 82 height 19
click at [525, 488] on u "35586710" at bounding box center [520, 497] width 75 height 19
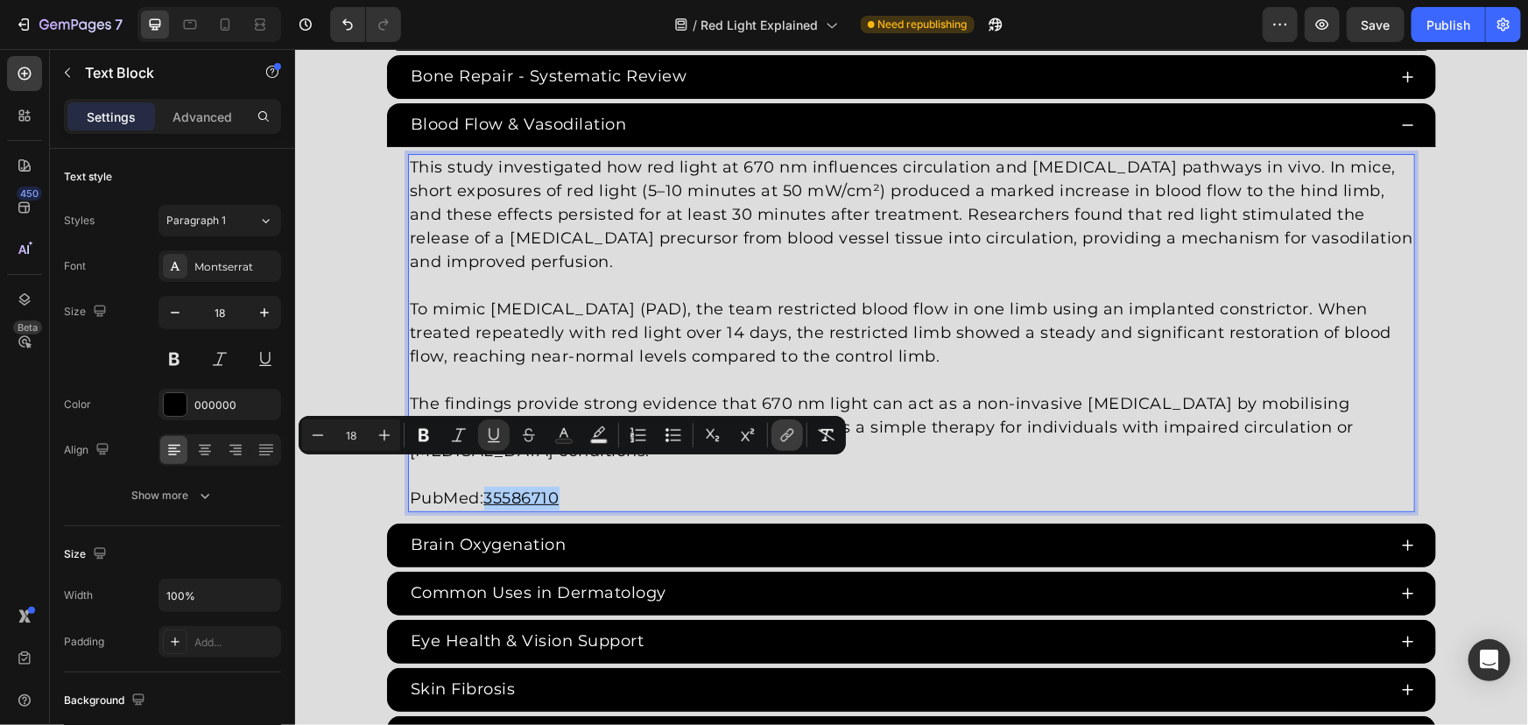
click at [788, 433] on icon "Editor contextual toolbar" at bounding box center [787, 435] width 18 height 18
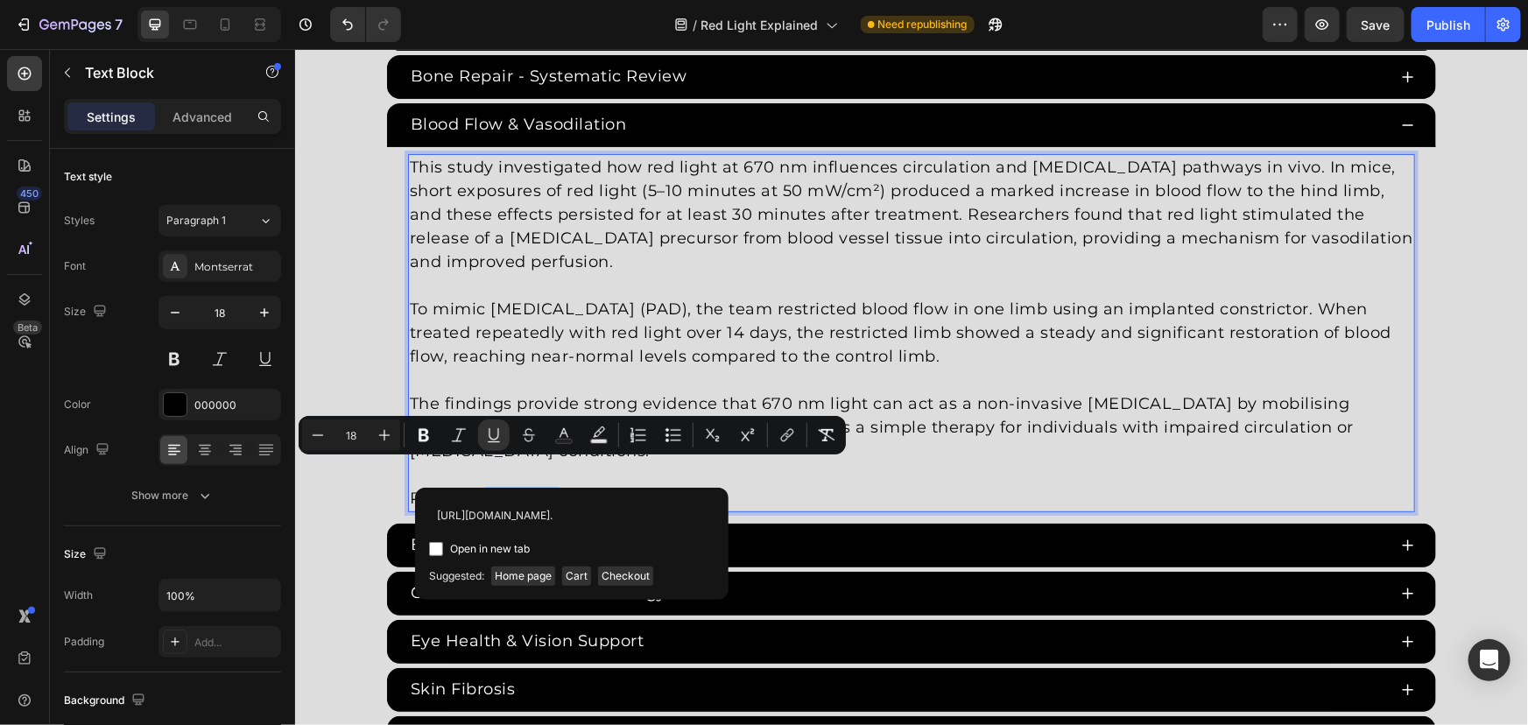
scroll to position [0, 488]
type input "https://pubmed.ncbi.nlm.nih.gov/35586710/#:~:text=First%2C%20a%205%2D10%20min,;…"
click at [464, 552] on span "Open in new tab" at bounding box center [490, 549] width 80 height 21
checkbox input "true"
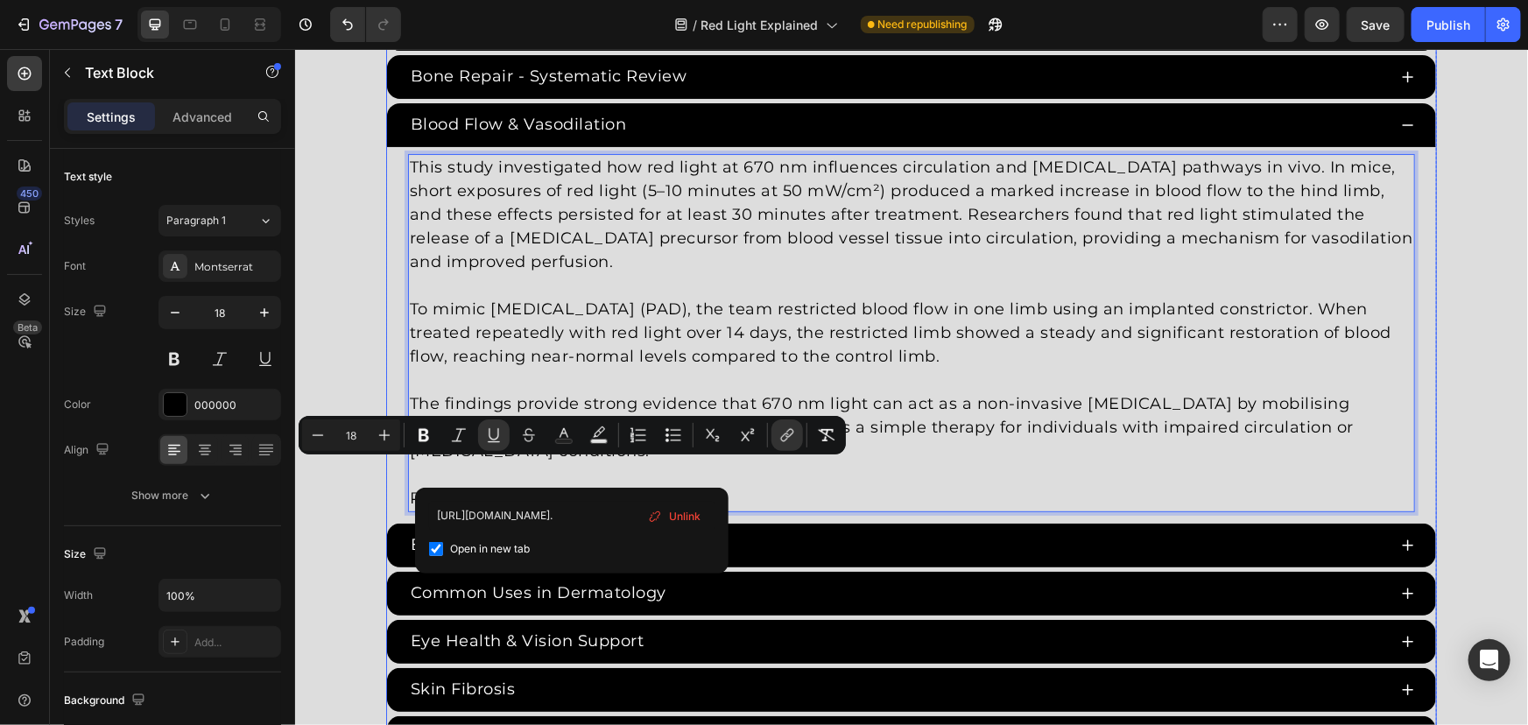
click at [376, 279] on div "Red Light Therapy Studies Heading Since the 1960s, 8,000+ studies have investig…" at bounding box center [910, 198] width 1233 height 1313
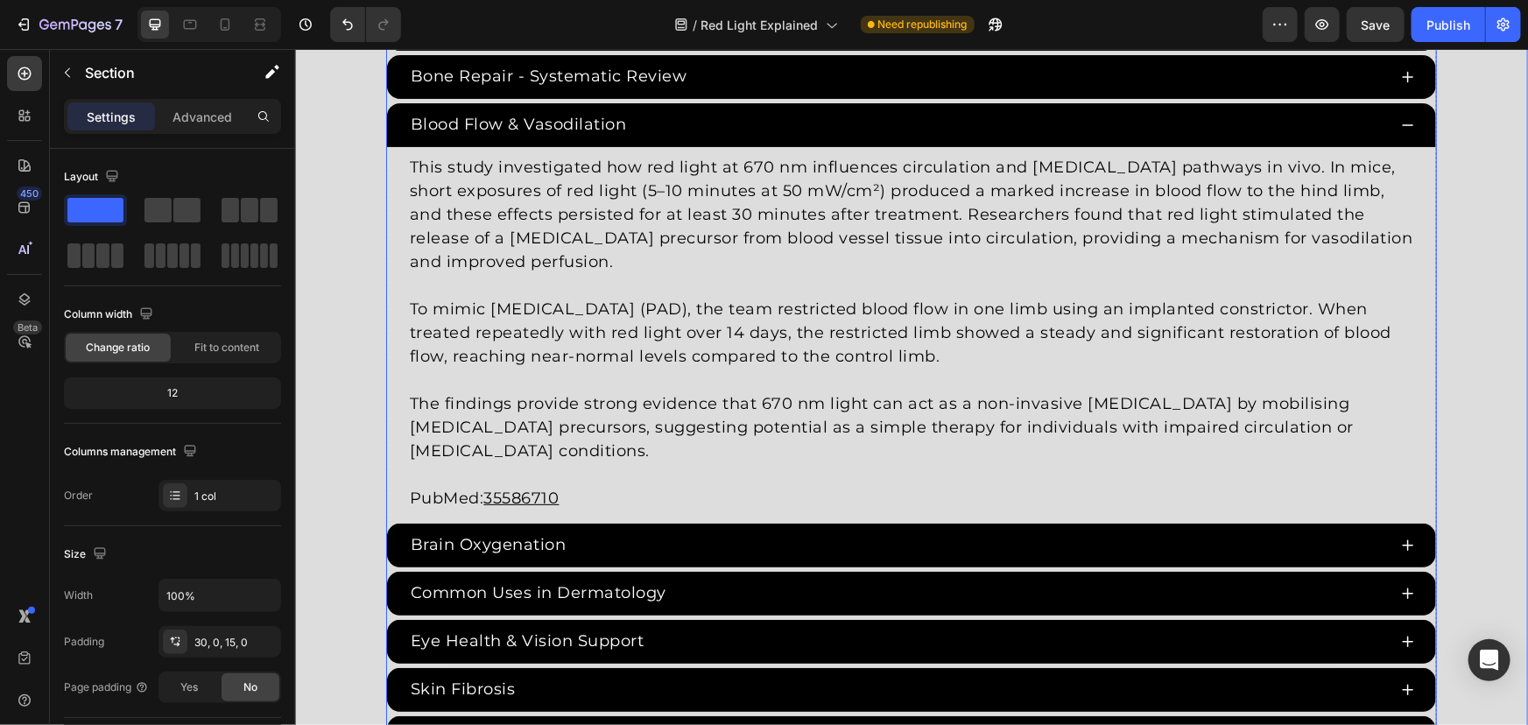
click at [793, 130] on div "Blood Flow & Vasodilation" at bounding box center [896, 123] width 979 height 29
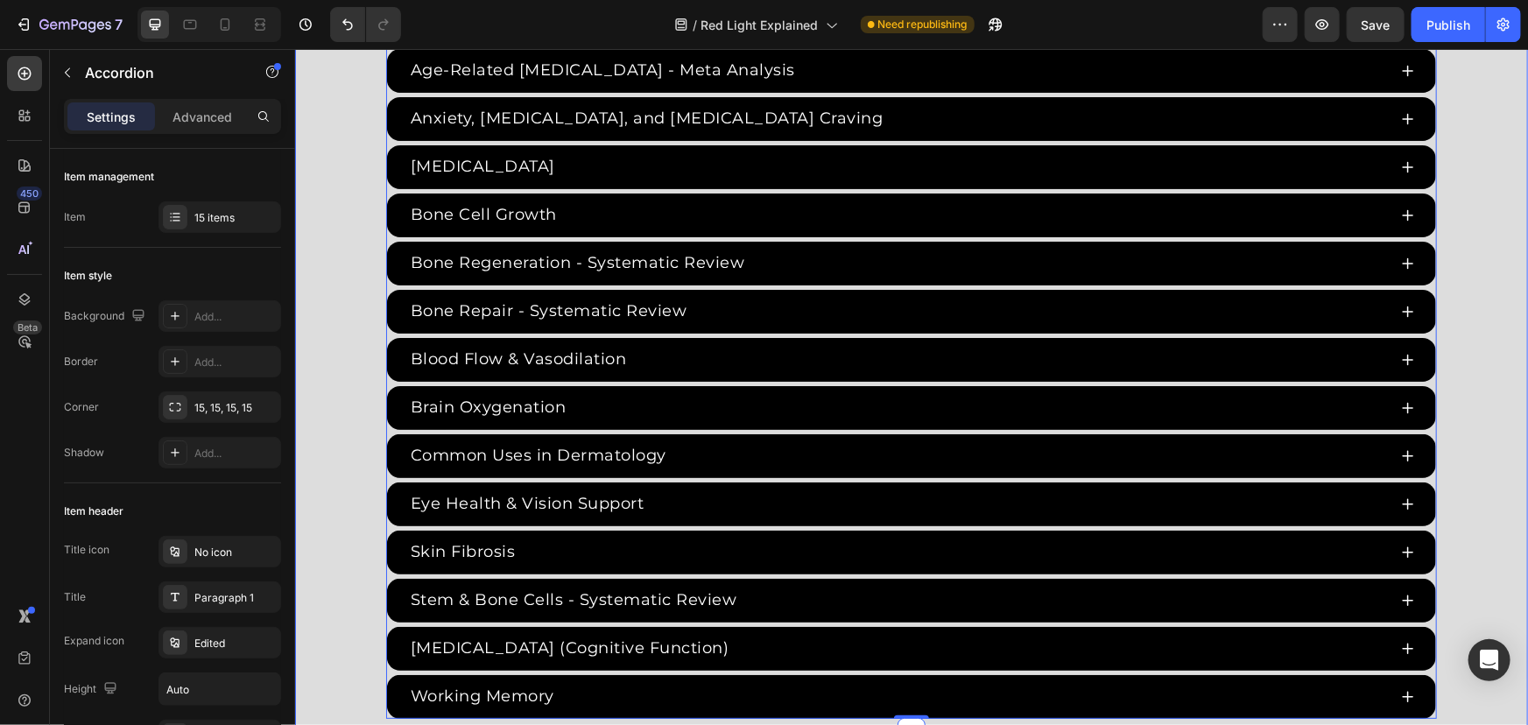
scroll to position [3239, 0]
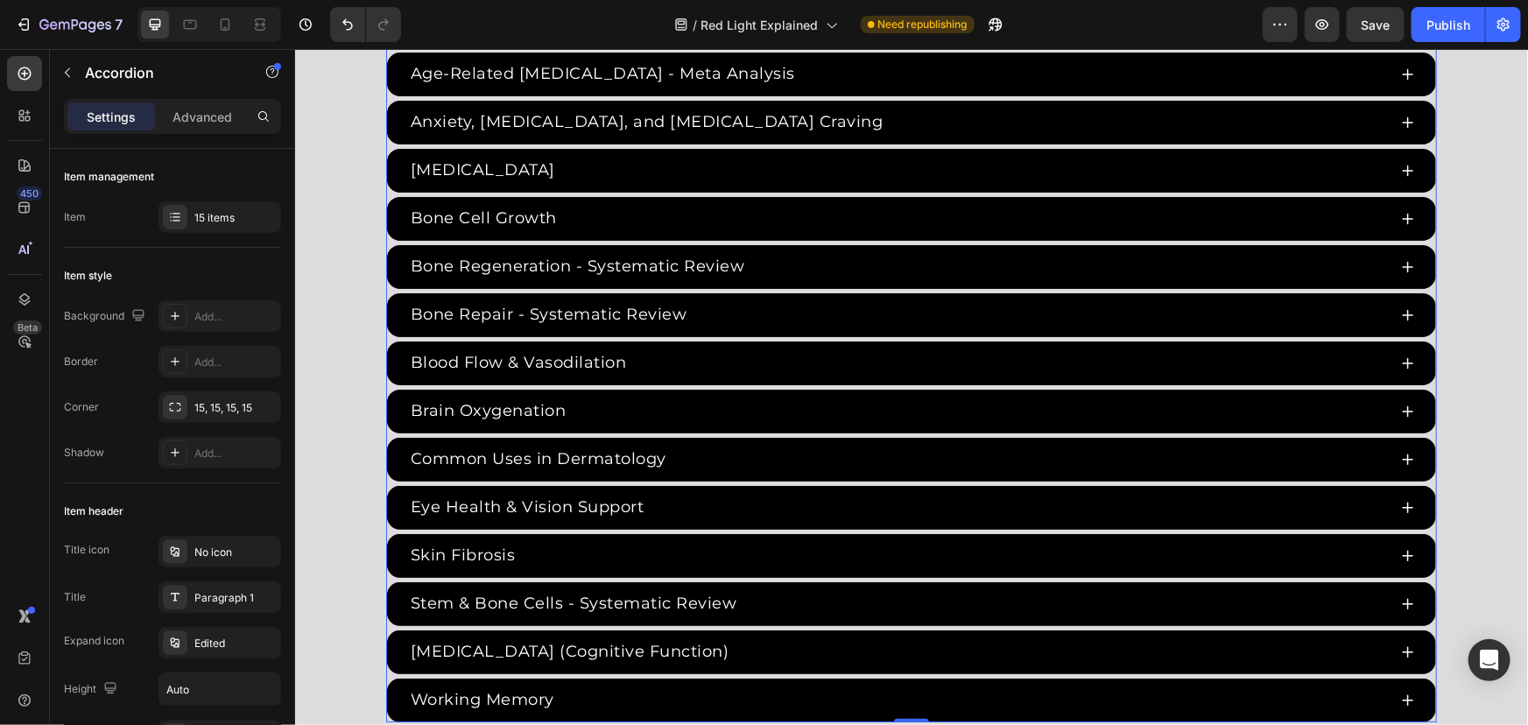
click at [386, 333] on div "Bone Repair - Systematic Review" at bounding box center [910, 314] width 1049 height 44
click at [236, 219] on div "15 items" at bounding box center [235, 218] width 82 height 16
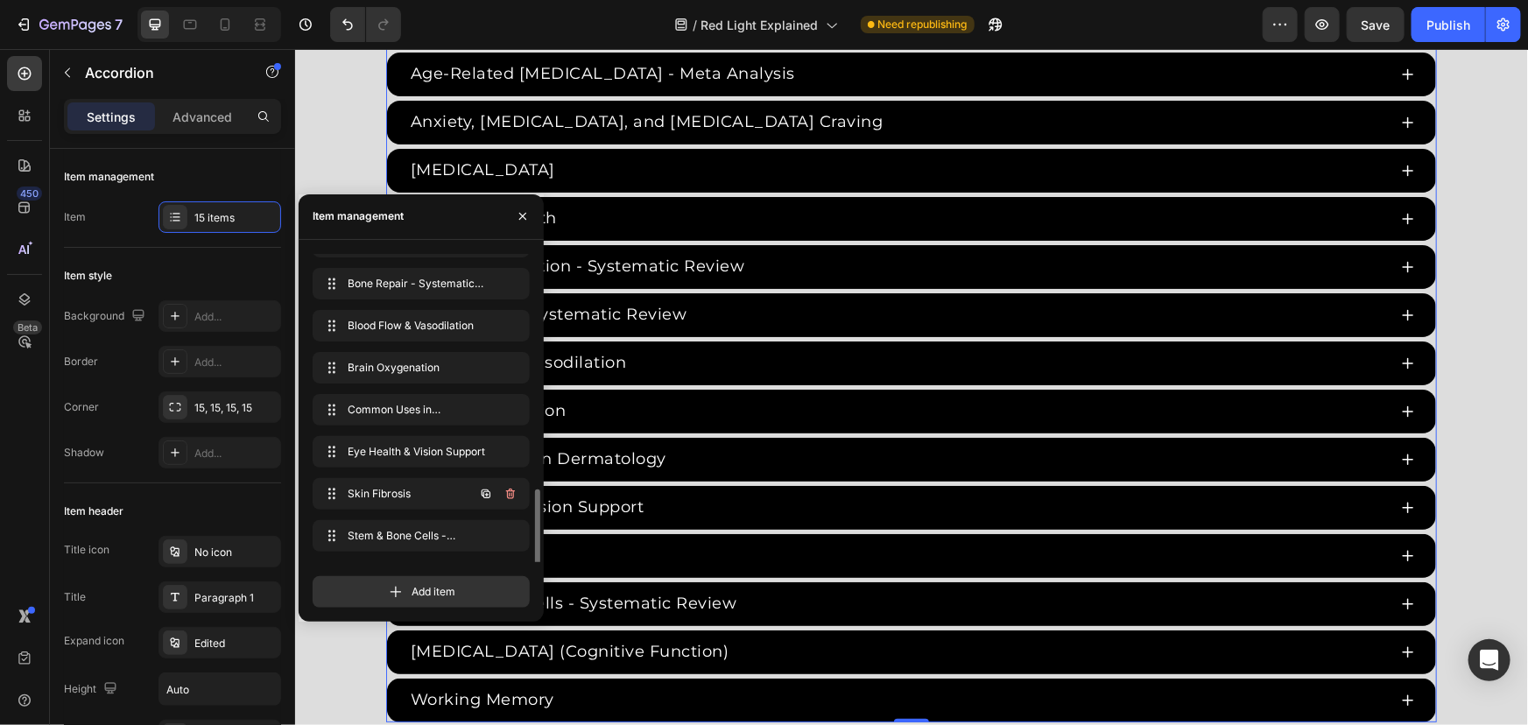
scroll to position [318, 0]
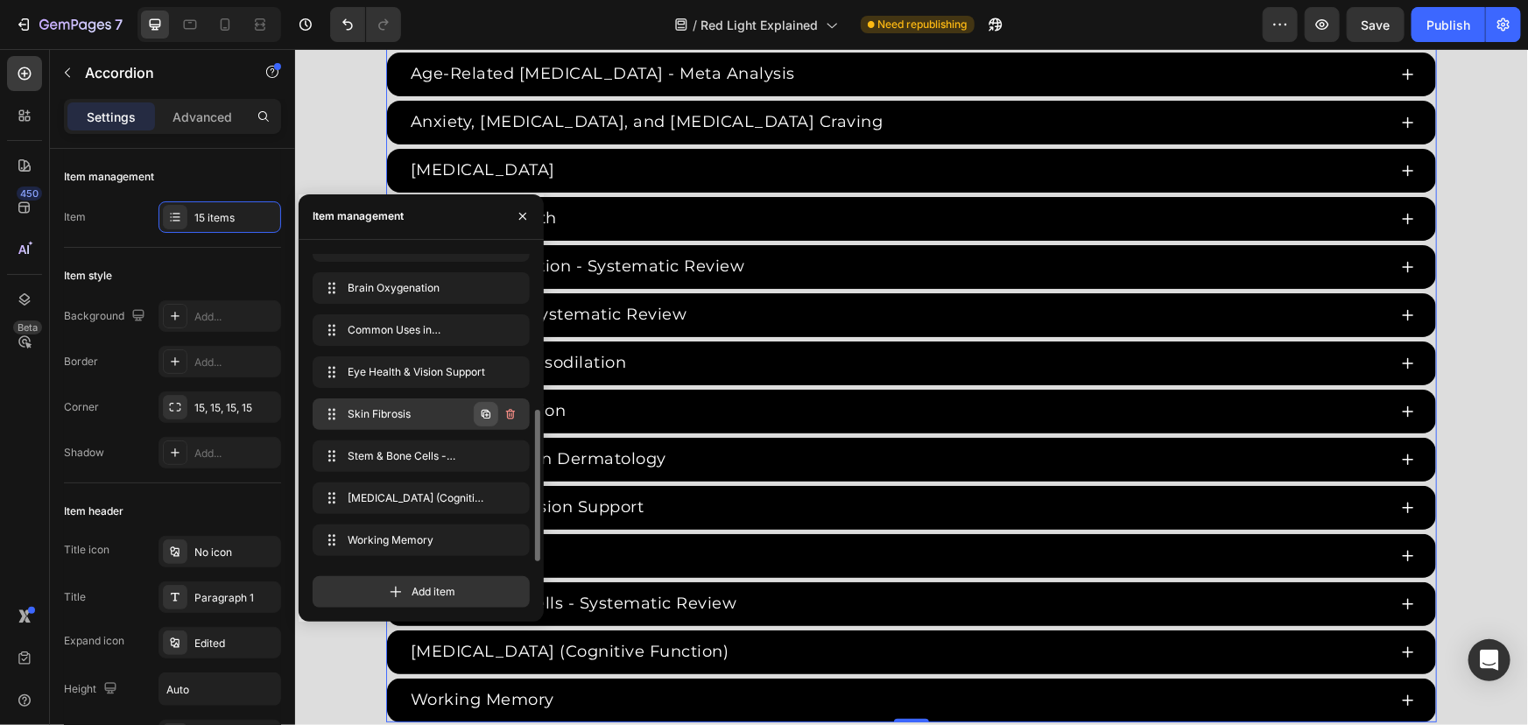
click at [481, 404] on button "button" at bounding box center [486, 414] width 25 height 25
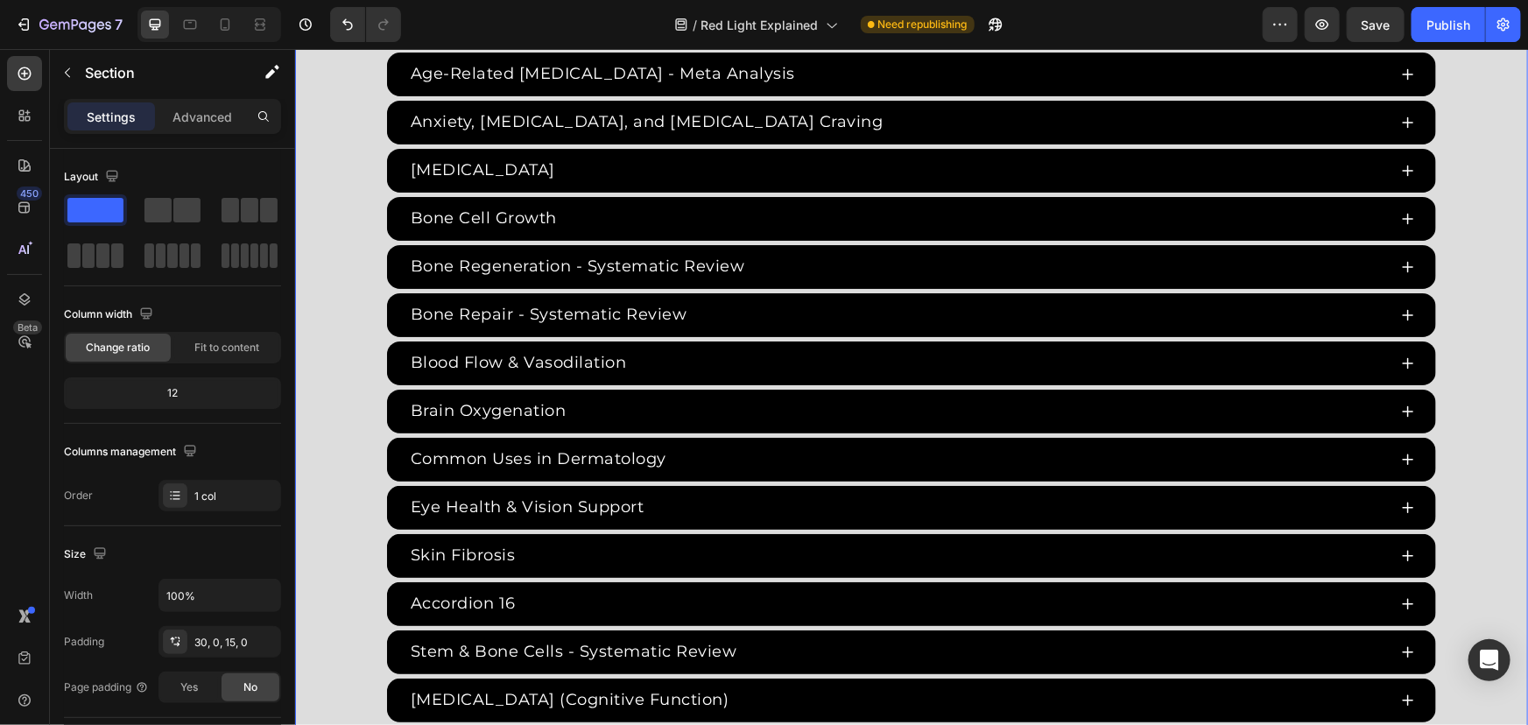
click at [350, 157] on div "Red Light Therapy Studies Heading Since the 1960s, 8,000+ studies have investig…" at bounding box center [910, 274] width 1233 height 989
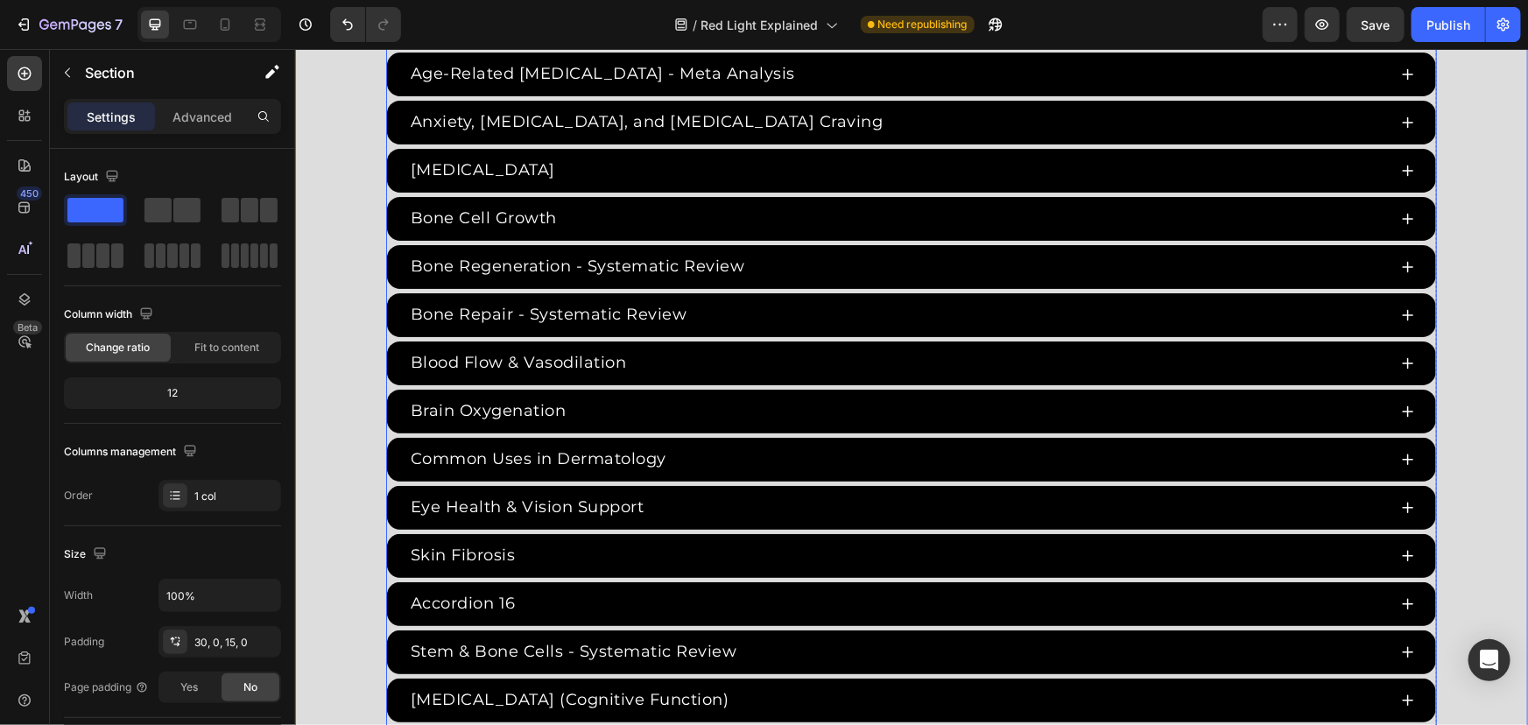
click at [488, 610] on div "Accordion 16" at bounding box center [462, 602] width 110 height 29
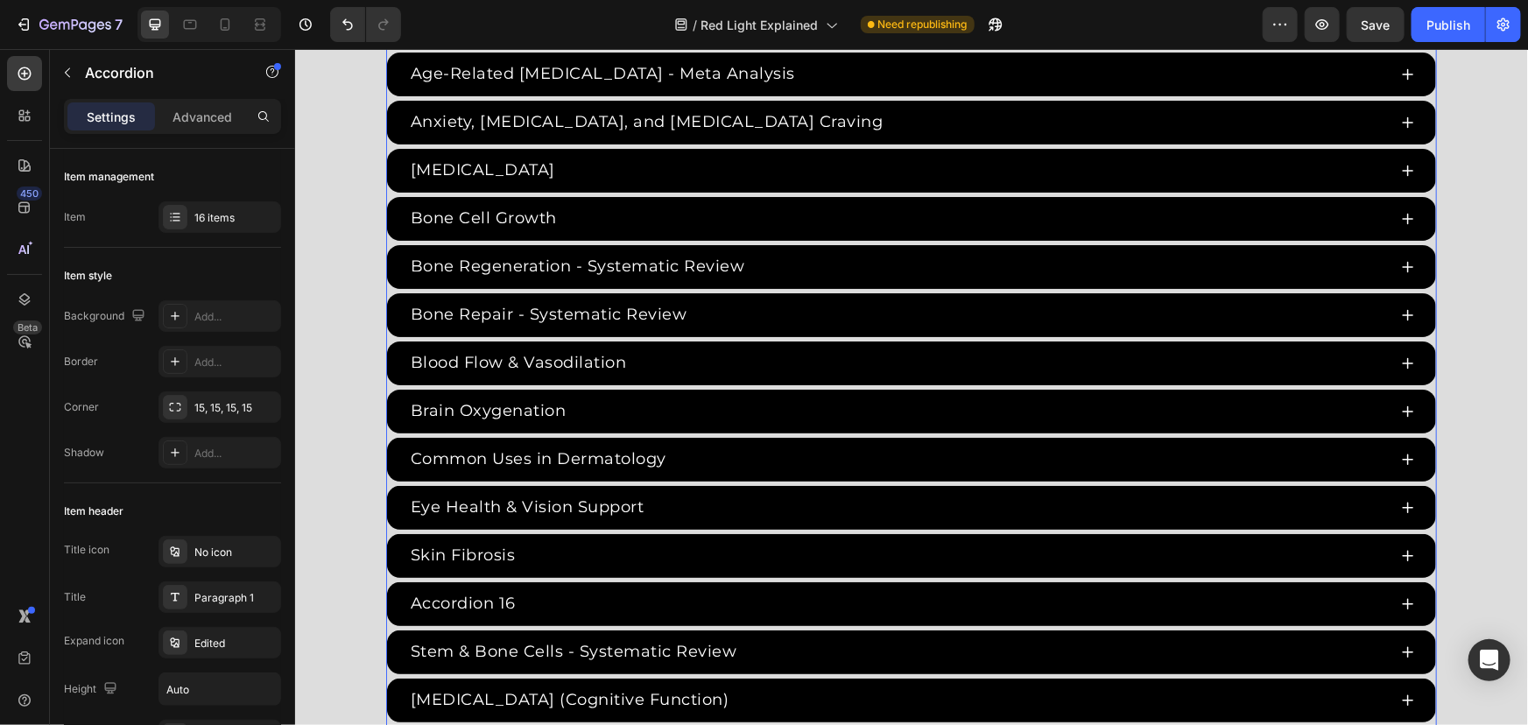
click at [496, 604] on div "Accordion 16" at bounding box center [462, 602] width 110 height 29
click at [504, 602] on p "Accordion 16" at bounding box center [462, 603] width 105 height 24
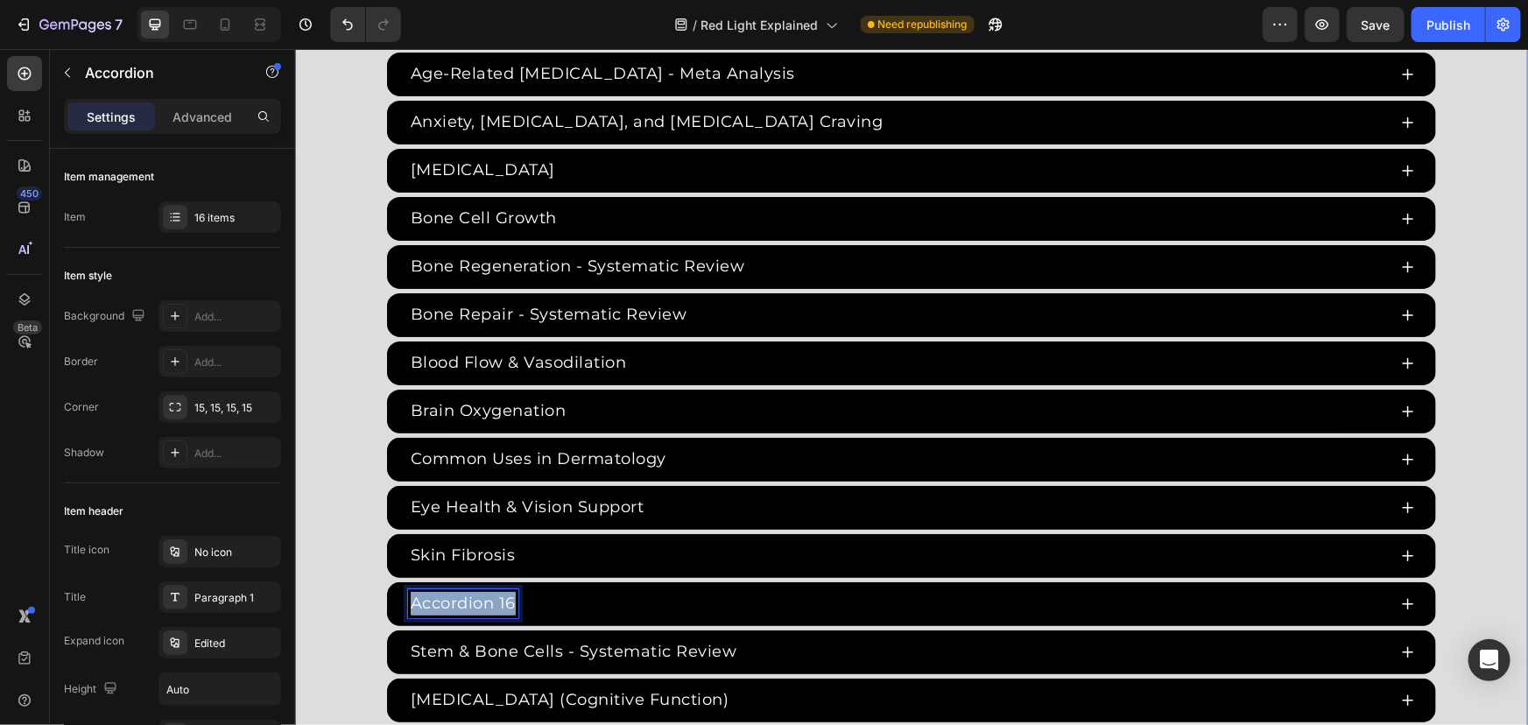
drag, startPoint x: 507, startPoint y: 597, endPoint x: 279, endPoint y: 575, distance: 228.7
click at [294, 575] on html "Header Red Light Therapy Studies Heading Since the 1960s, 8,000+ studies have i…" at bounding box center [910, 653] width 1233 height 7689
click at [385, 575] on div "ADHD & Cognitive Function Age-Related Cognitive Impairment - Meta Analysis Anxi…" at bounding box center [910, 387] width 1051 height 766
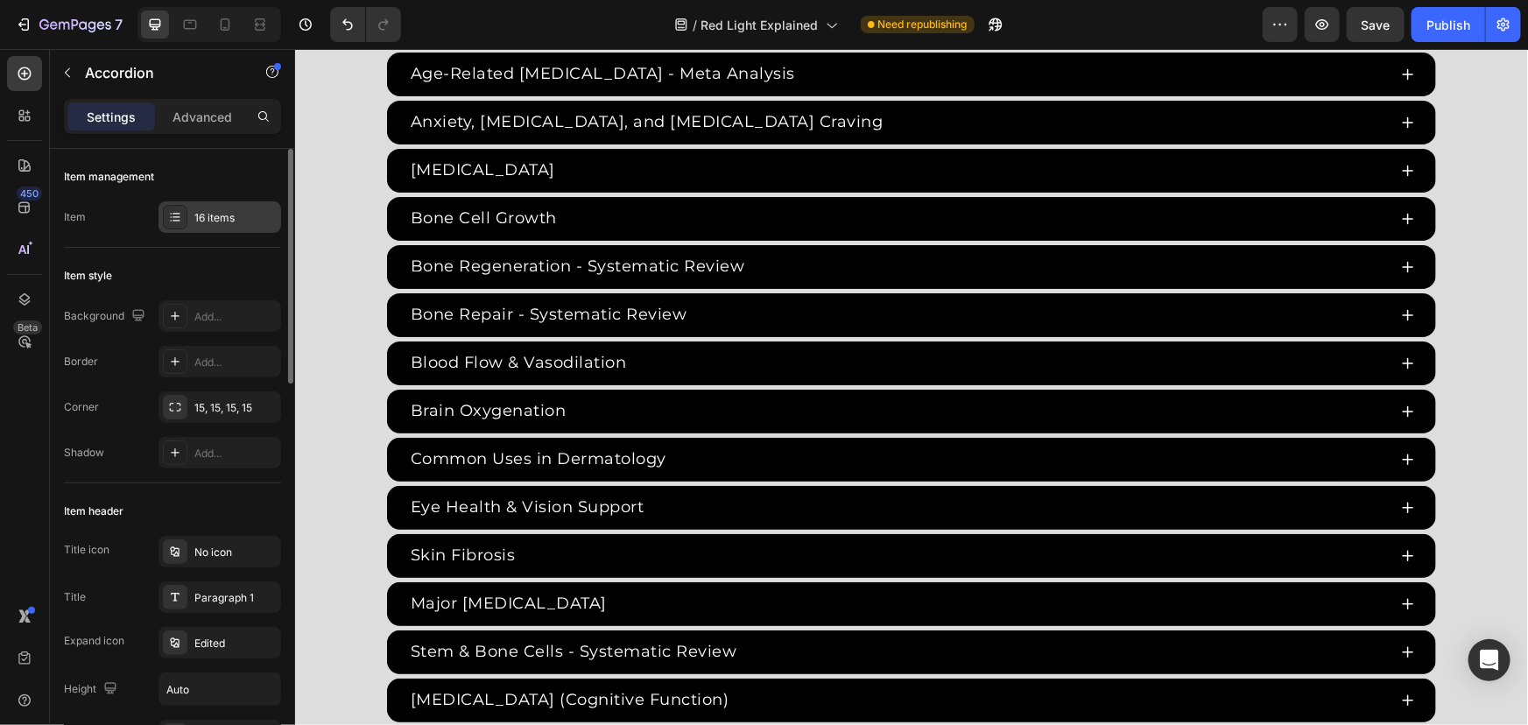
click at [208, 221] on div "16 items" at bounding box center [235, 218] width 82 height 16
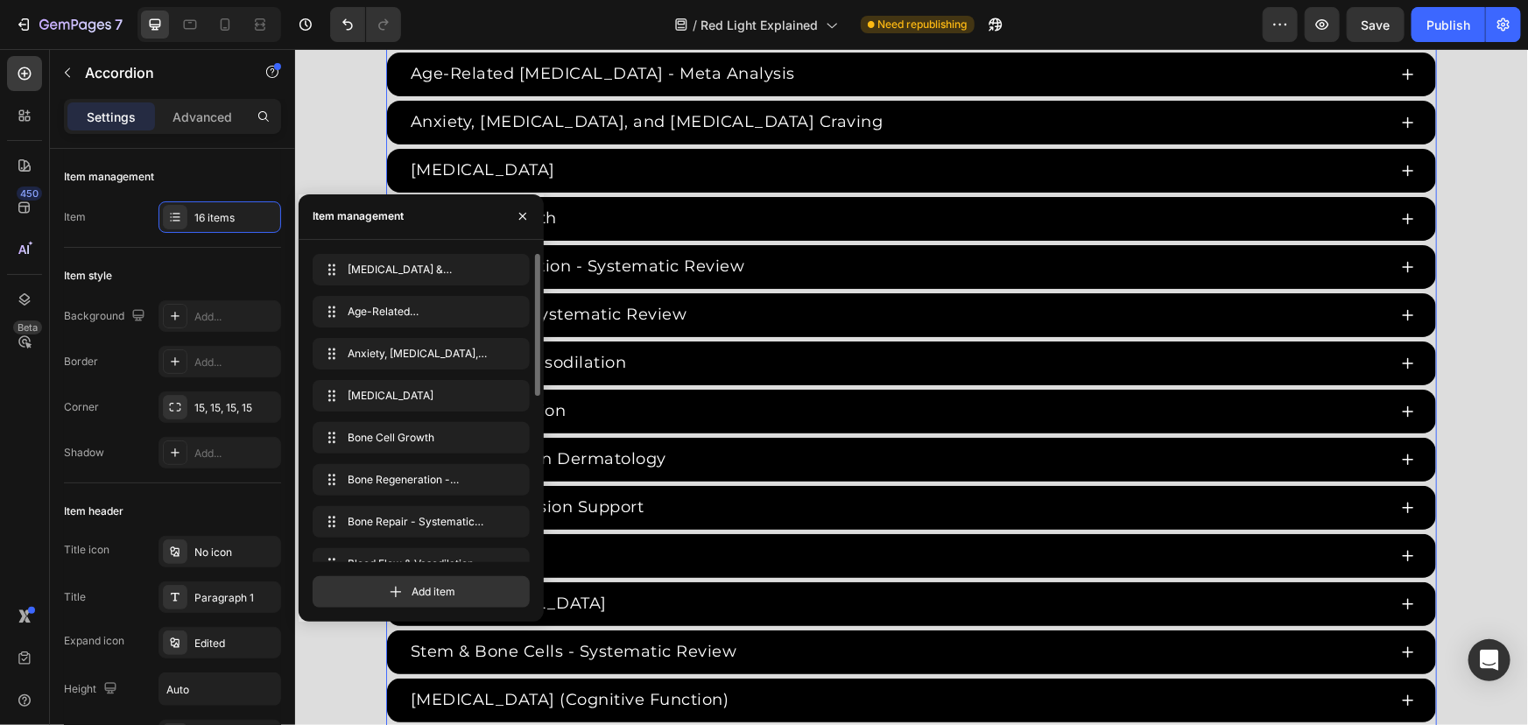
scroll to position [360, 0]
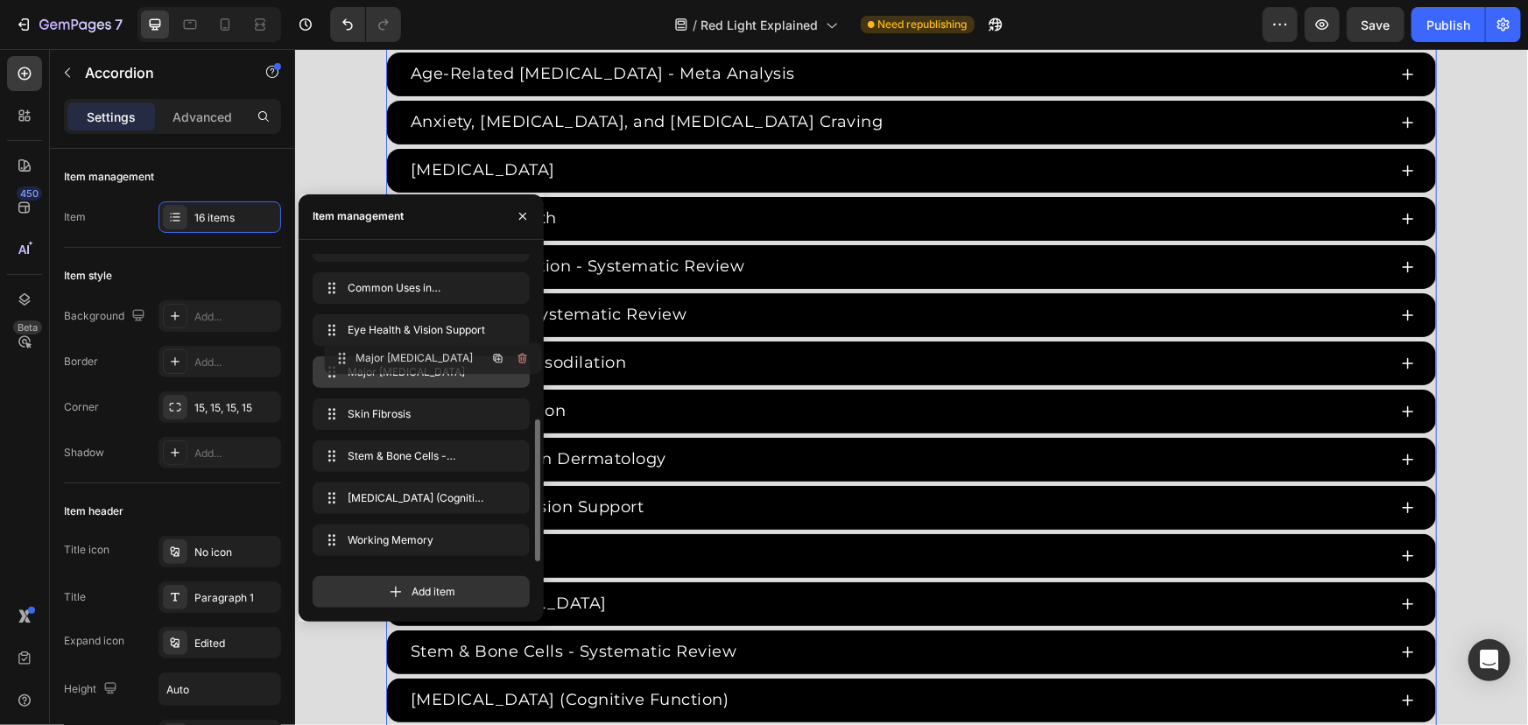
drag, startPoint x: 413, startPoint y: 412, endPoint x: 74, endPoint y: 123, distance: 445.9
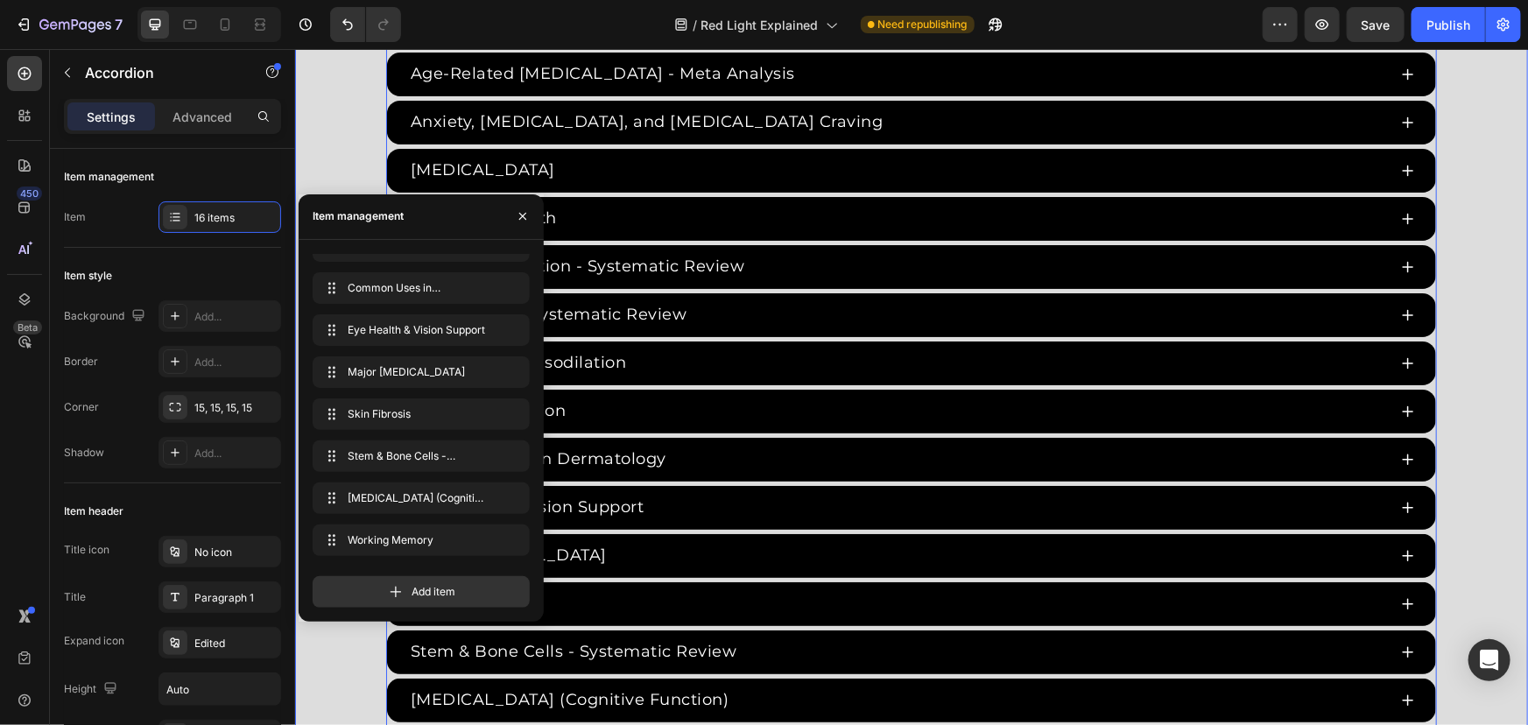
click at [355, 165] on div "Red Light Therapy Studies Heading Since the 1960s, 8,000+ studies have investig…" at bounding box center [910, 274] width 1233 height 989
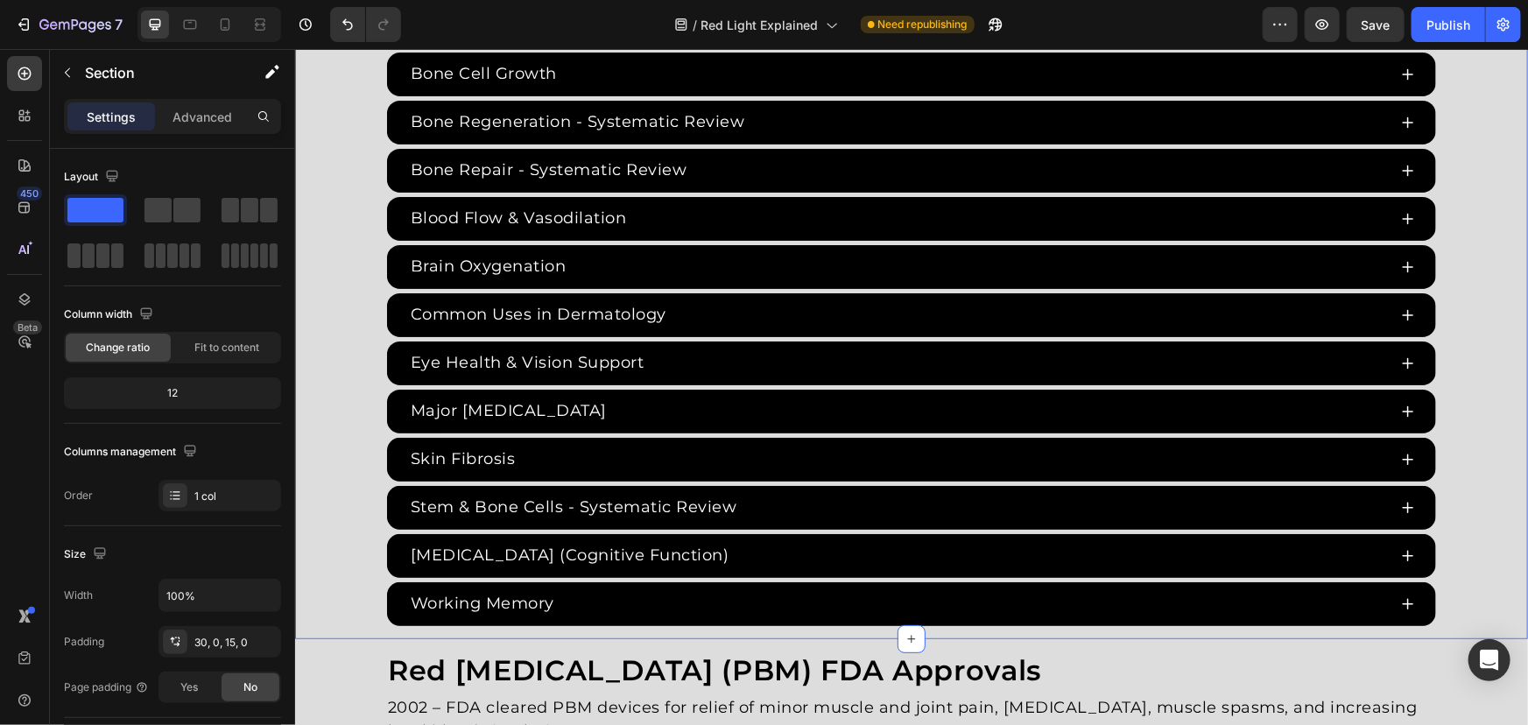
scroll to position [3557, 0]
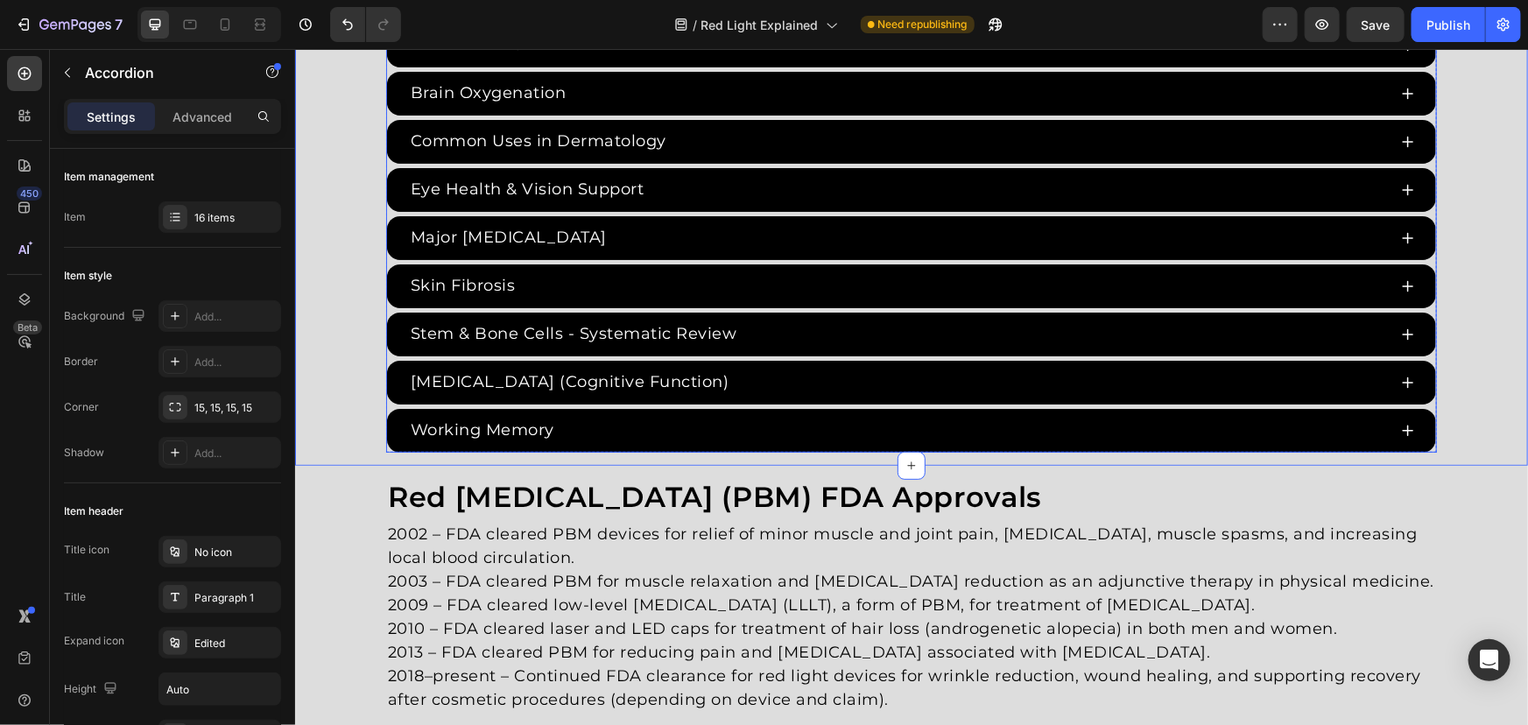
click at [715, 227] on div "Major Depressive Disorder" at bounding box center [896, 236] width 979 height 29
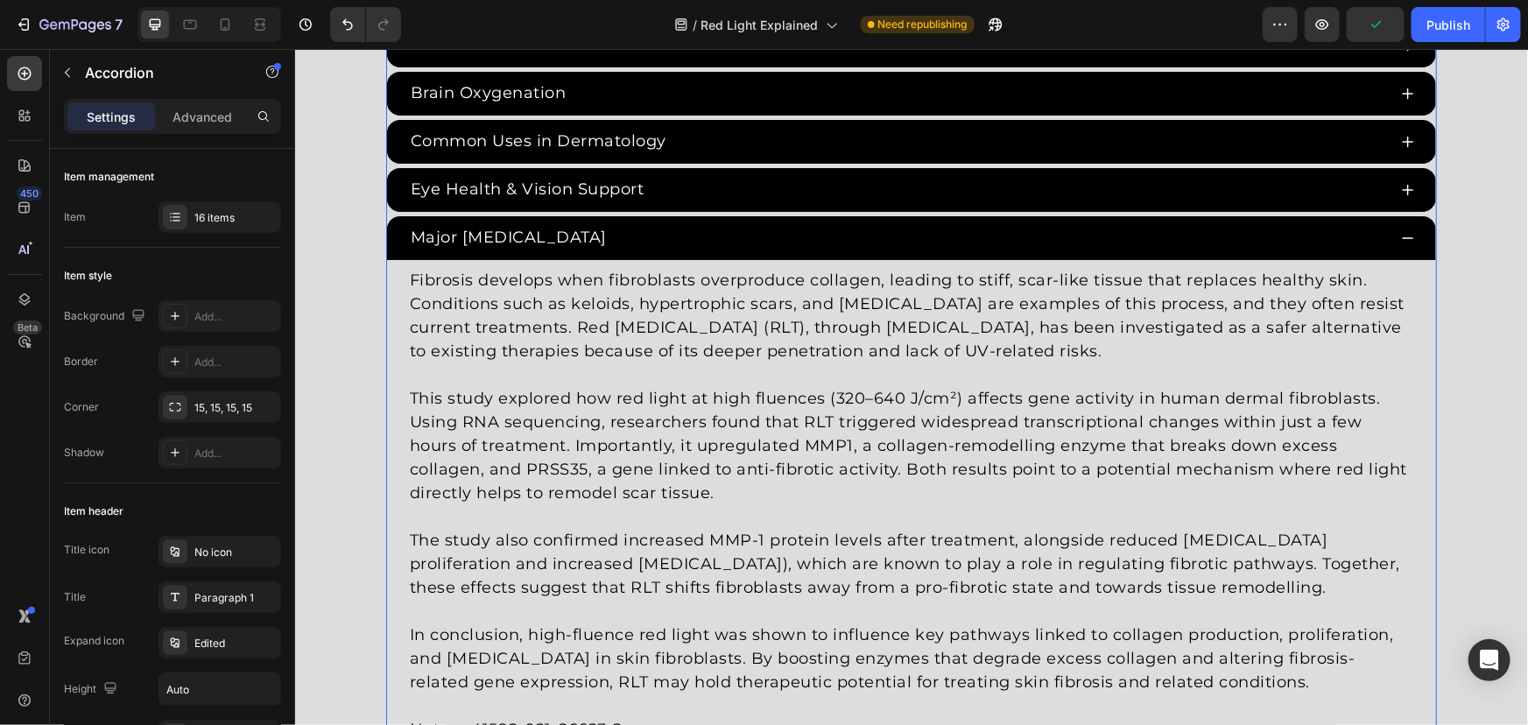
scroll to position [3637, 0]
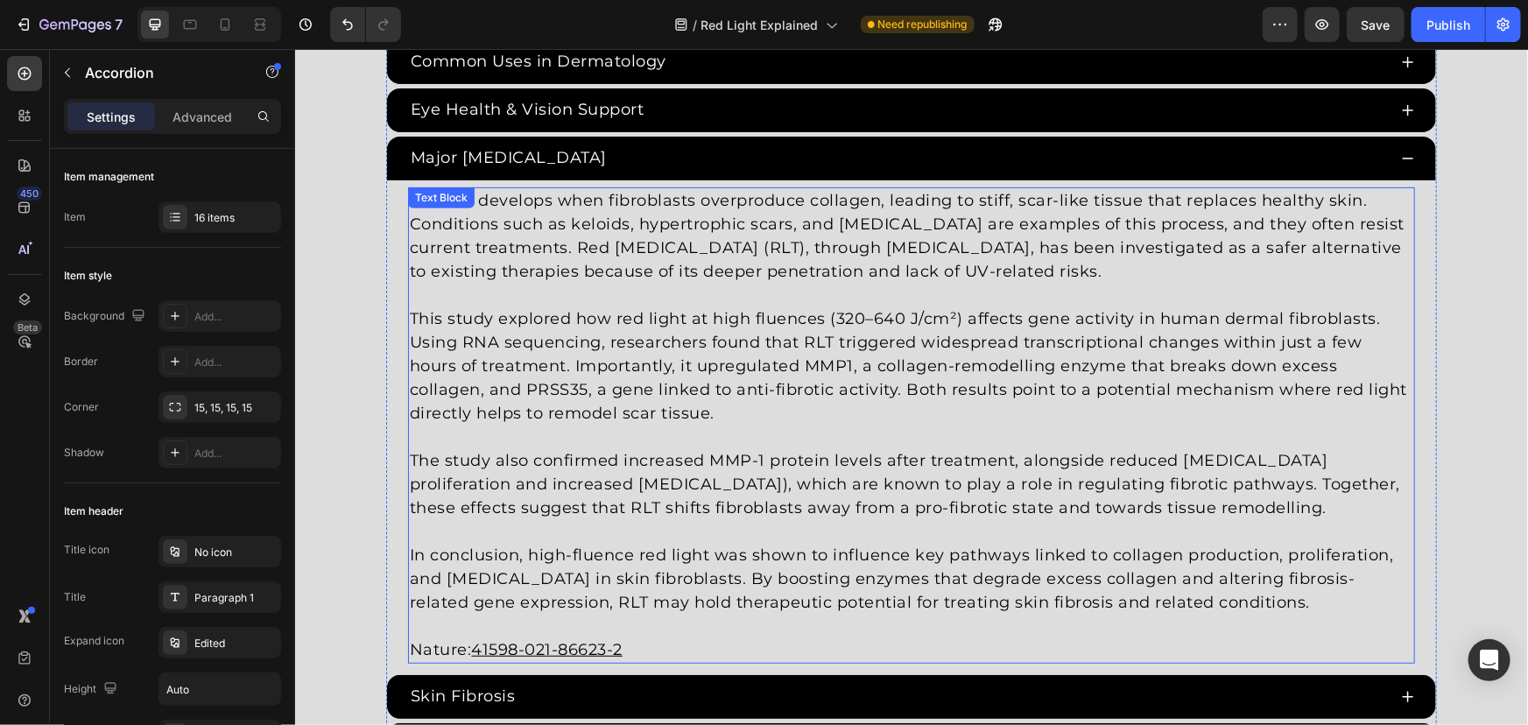
click at [662, 379] on p "This study explored how red light at high fluences (320–640 J/cm²) affects gene…" at bounding box center [910, 365] width 1003 height 118
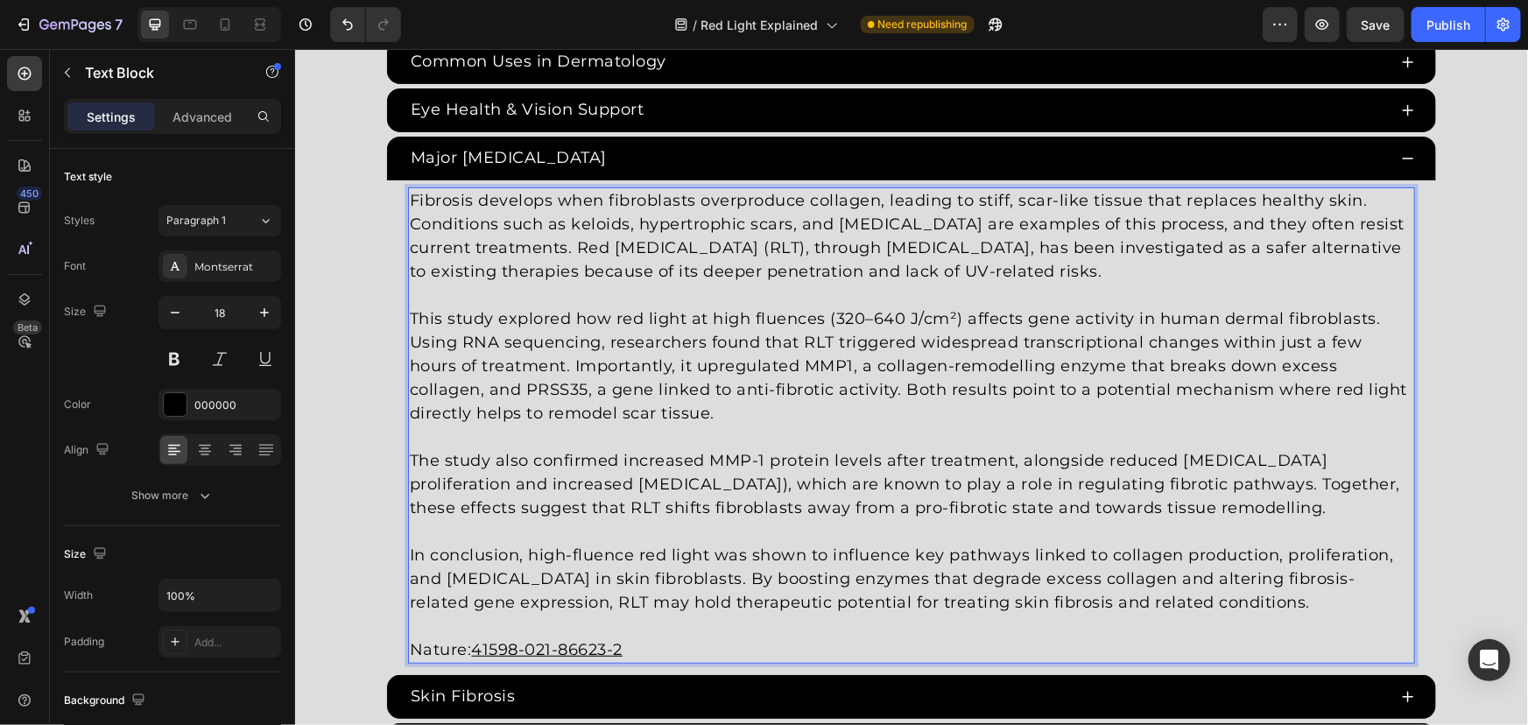
click at [665, 543] on p "In conclusion, high-fluence red light was shown to influence key pathways linke…" at bounding box center [910, 578] width 1003 height 71
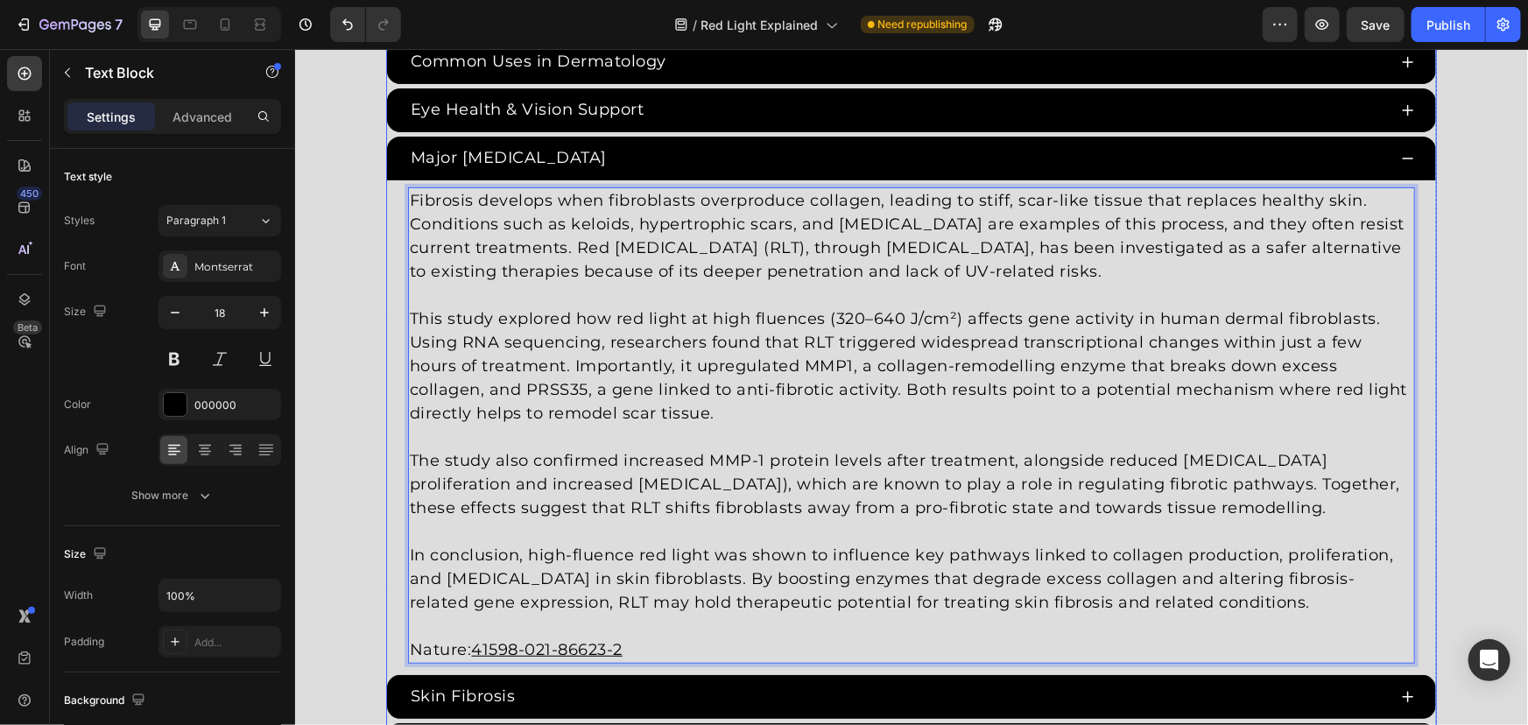
drag, startPoint x: 1245, startPoint y: 603, endPoint x: 371, endPoint y: 160, distance: 979.8
click at [371, 160] on div "Red Light Therapy Studies Heading Since the 1960s, 8,000+ studies have investig…" at bounding box center [910, 123] width 1233 height 1480
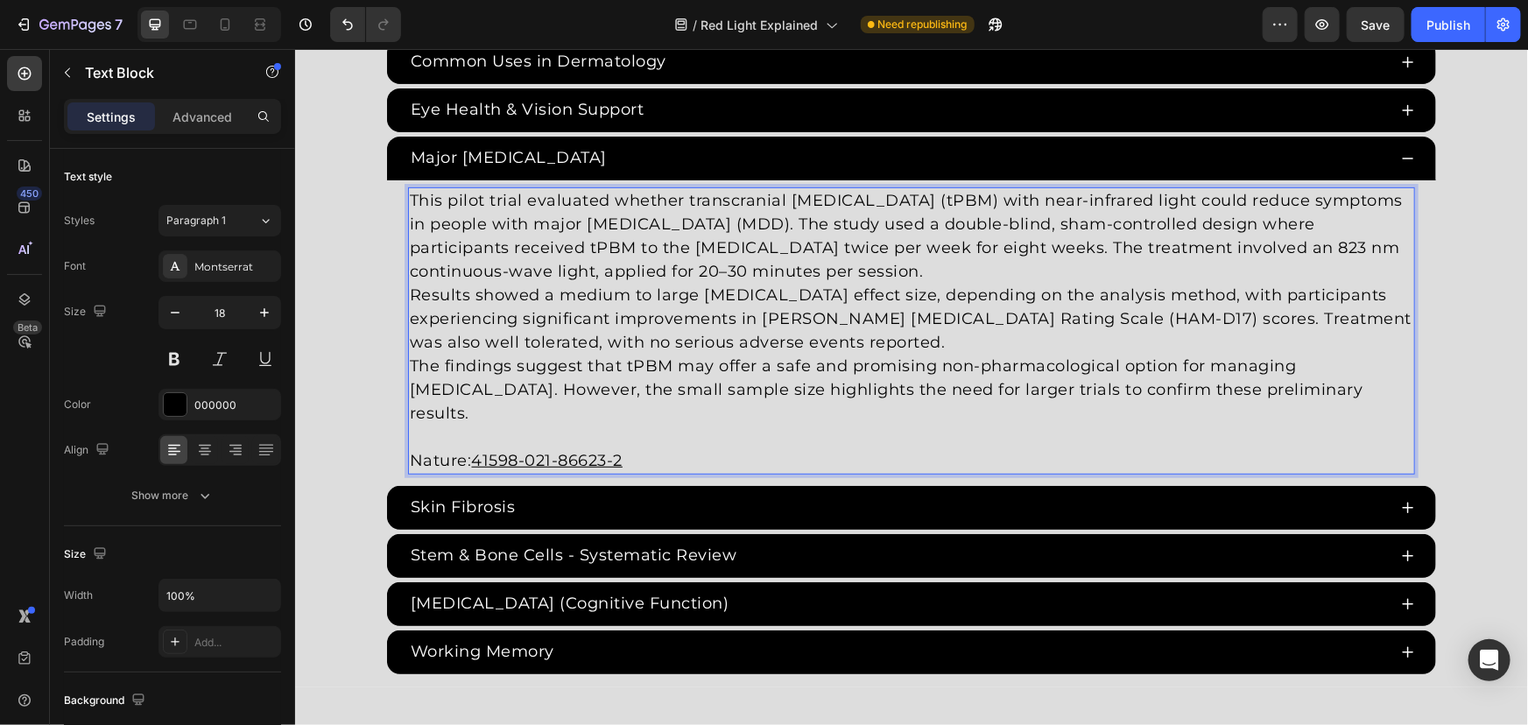
click at [840, 327] on p "Results showed a medium to large antidepressant effect size, depending on the a…" at bounding box center [910, 318] width 1003 height 71
click at [1222, 278] on p "This pilot trial evaluated whether transcranial photobiomodulation (tPBM) with …" at bounding box center [910, 235] width 1003 height 95
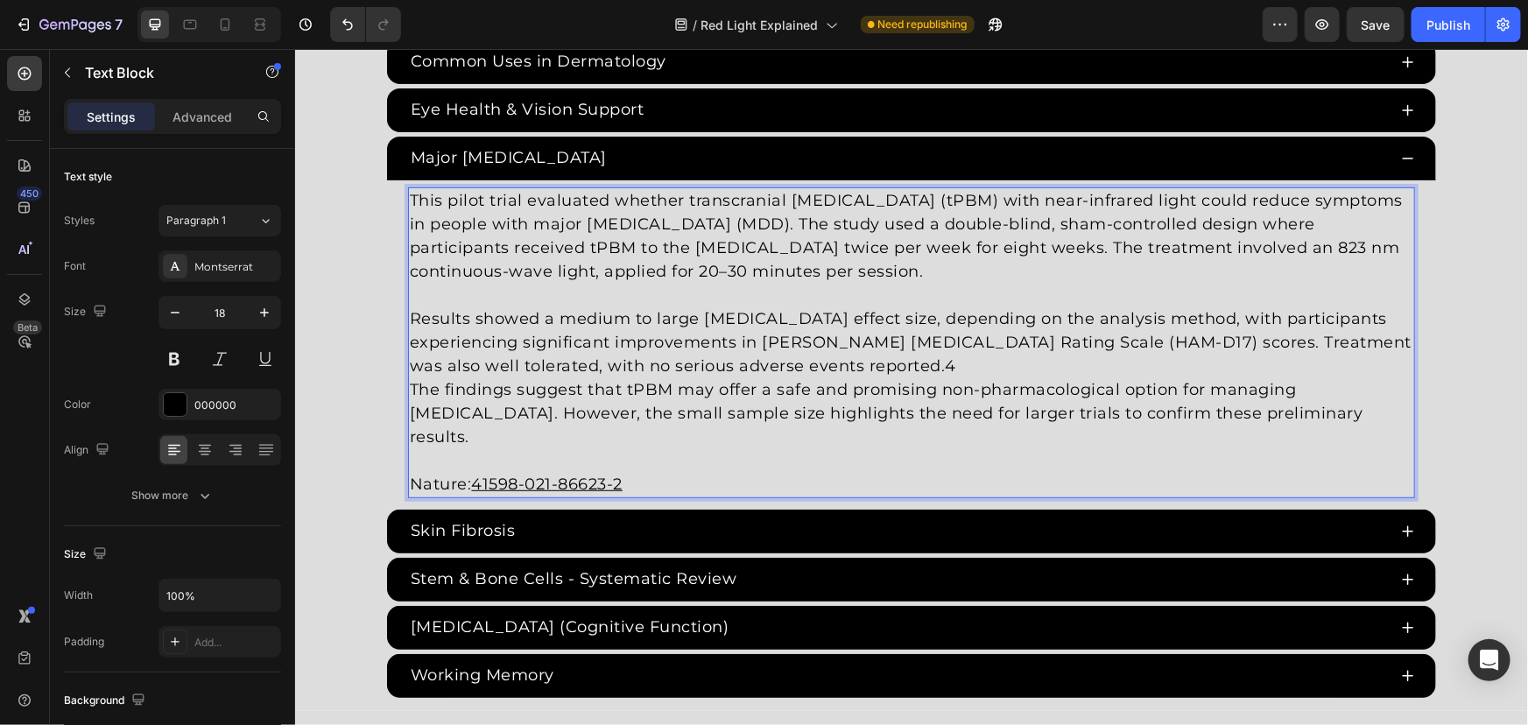
click at [843, 361] on p "Results showed a medium to large antidepressant effect size, depending on the a…" at bounding box center [910, 341] width 1003 height 71
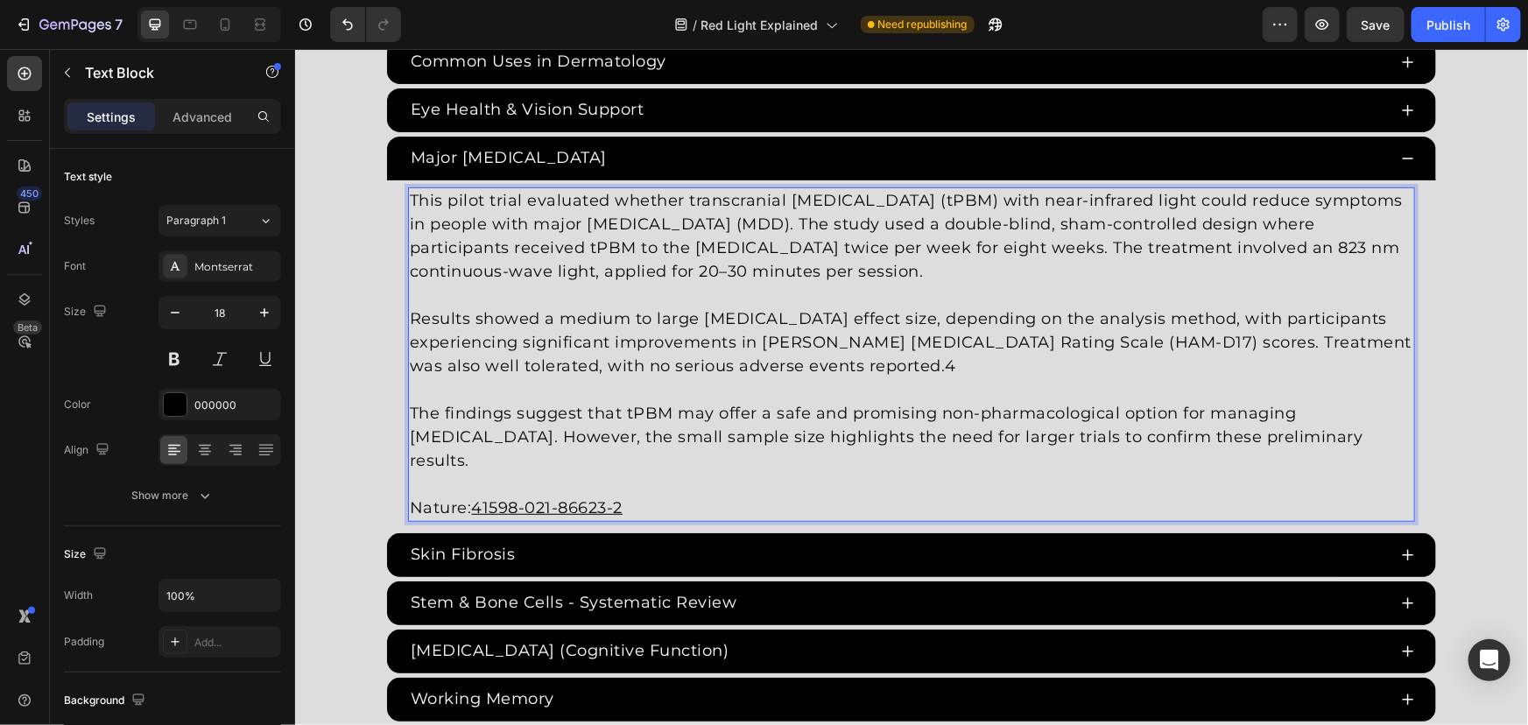
click at [851, 363] on p "Results showed a medium to large antidepressant effect size, depending on the a…" at bounding box center [910, 341] width 1003 height 71
drag, startPoint x: 645, startPoint y: 473, endPoint x: 674, endPoint y: 483, distance: 30.7
click at [645, 473] on p "Nature: 41598-021-86623-2" at bounding box center [910, 495] width 1003 height 47
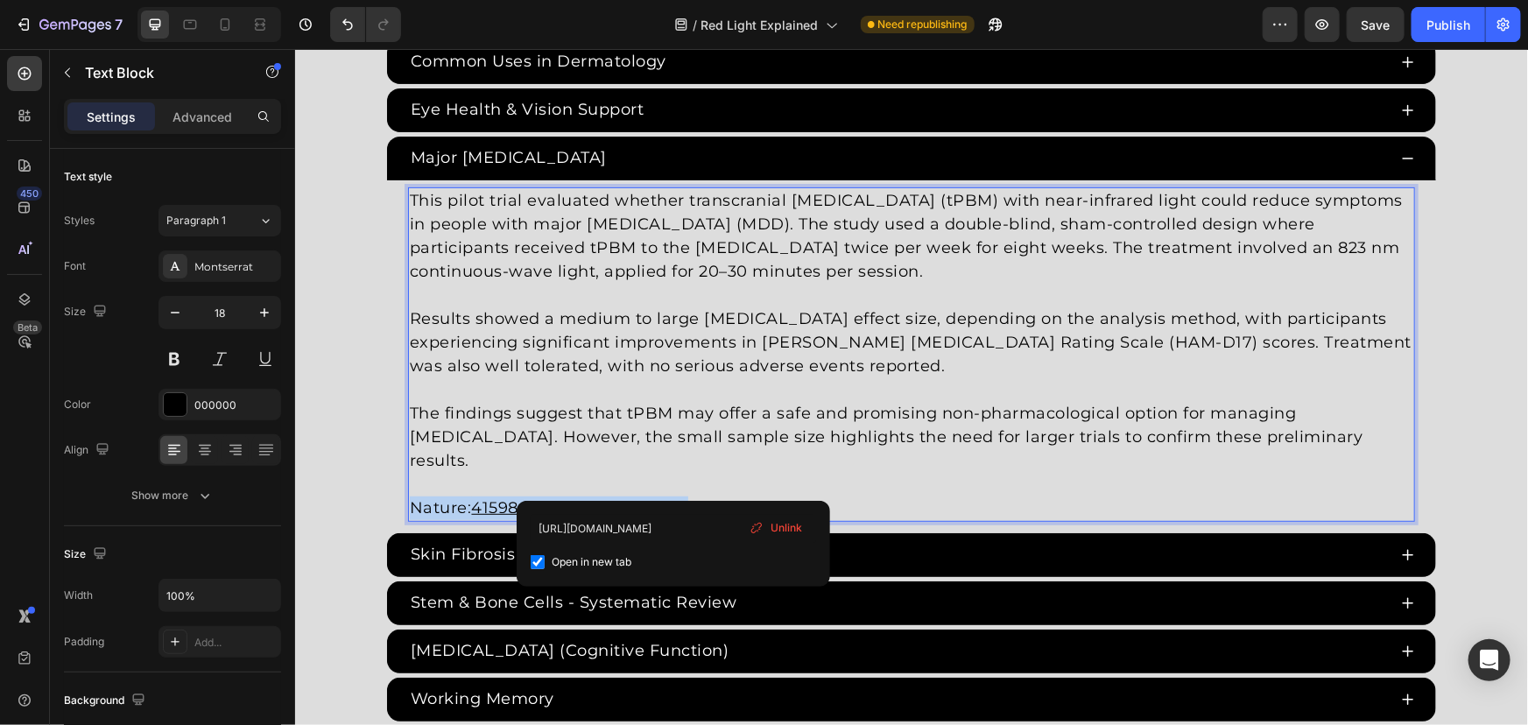
drag, startPoint x: 674, startPoint y: 483, endPoint x: 322, endPoint y: 468, distance: 352.3
click at [322, 468] on div "Red Light Therapy Studies Heading Since the 1960s, 8,000+ studies have investig…" at bounding box center [910, 52] width 1233 height 1338
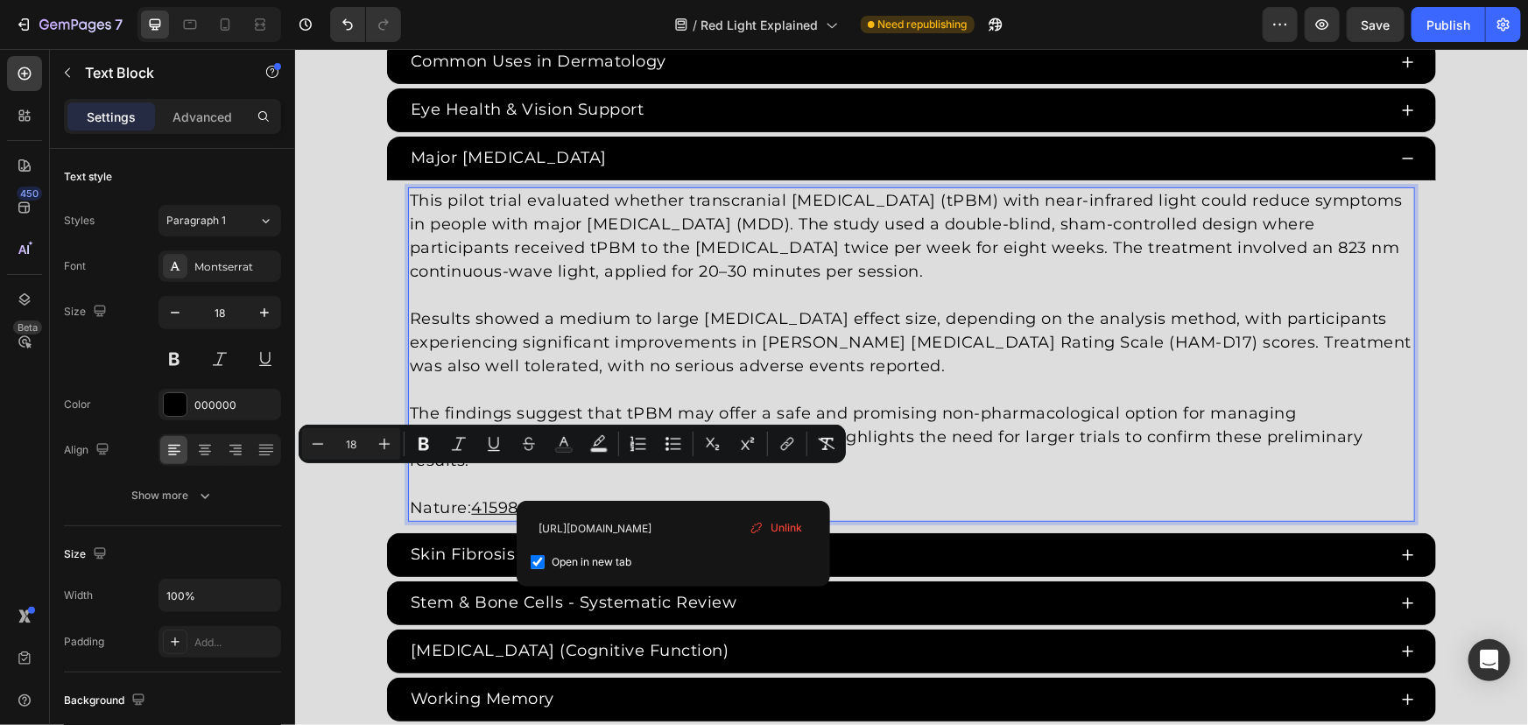
click at [1110, 476] on p "Nature: 41598-021-86623-2https://www.nature.com/articles/s41598-021-86623-2" at bounding box center [910, 495] width 1003 height 47
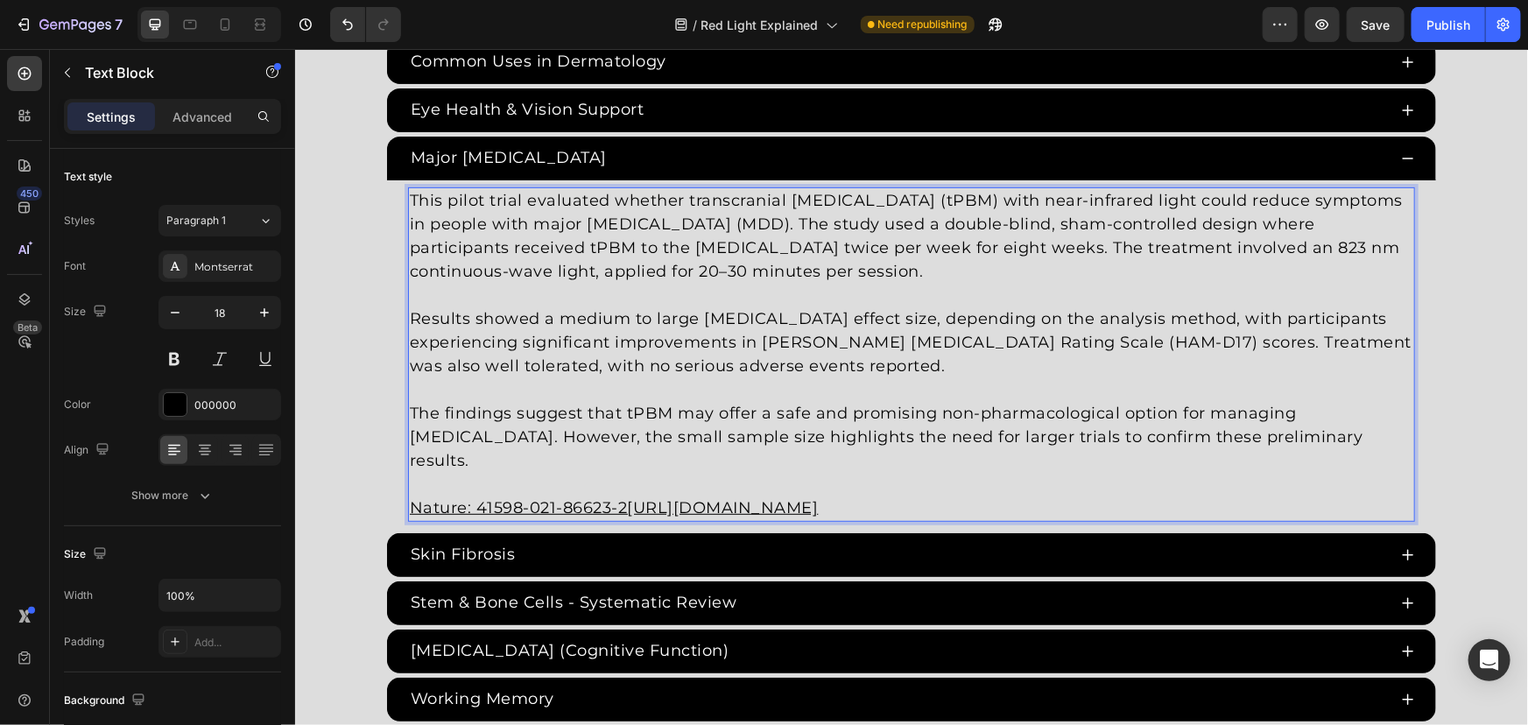
drag, startPoint x: 1110, startPoint y: 482, endPoint x: 320, endPoint y: 452, distance: 790.4
click at [356, 461] on div "Red Light Therapy Studies Heading Since the 1960s, 8,000+ studies have investig…" at bounding box center [910, 52] width 1233 height 1338
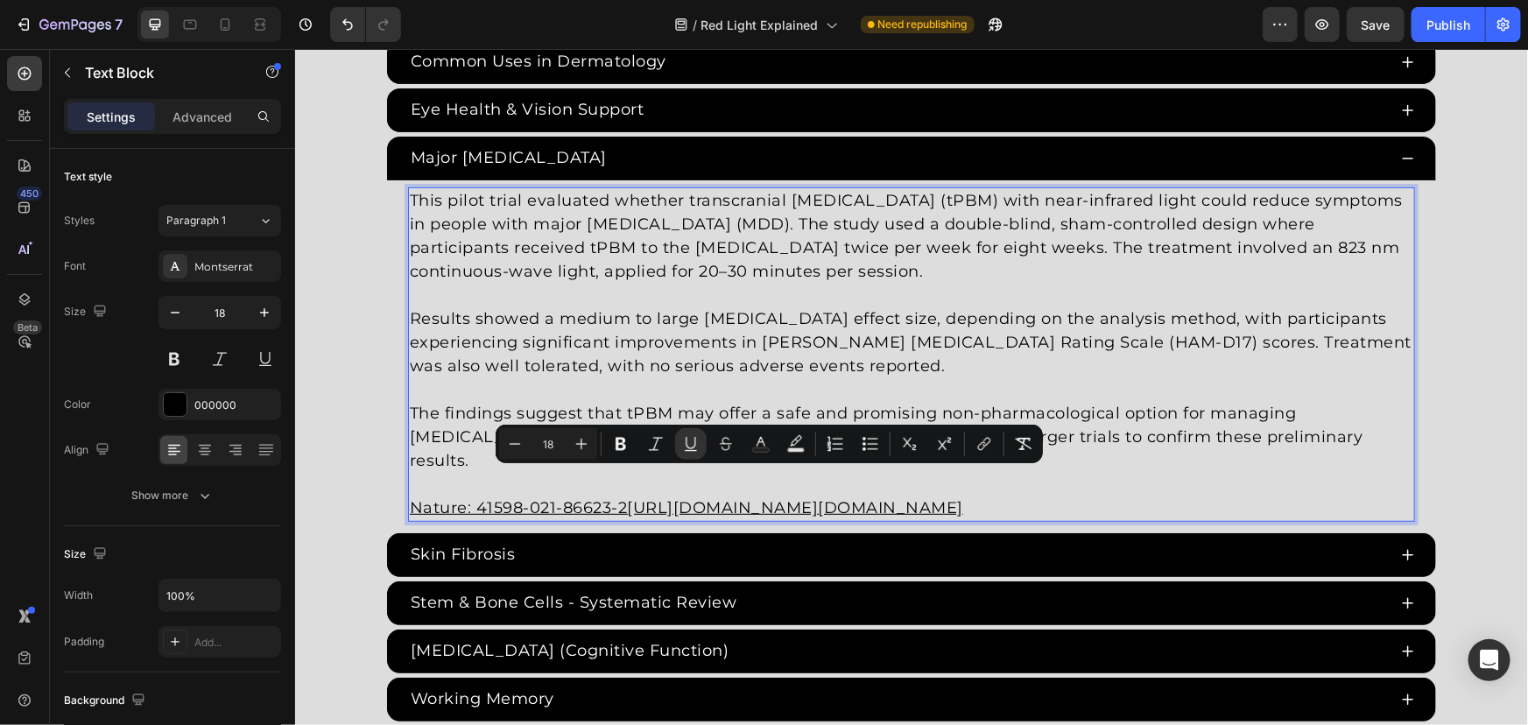
click at [542, 502] on p "Nature: 41598-021-86623-2https://www.nature.com/articles/s41598-021-86623-2http…" at bounding box center [910, 495] width 1003 height 47
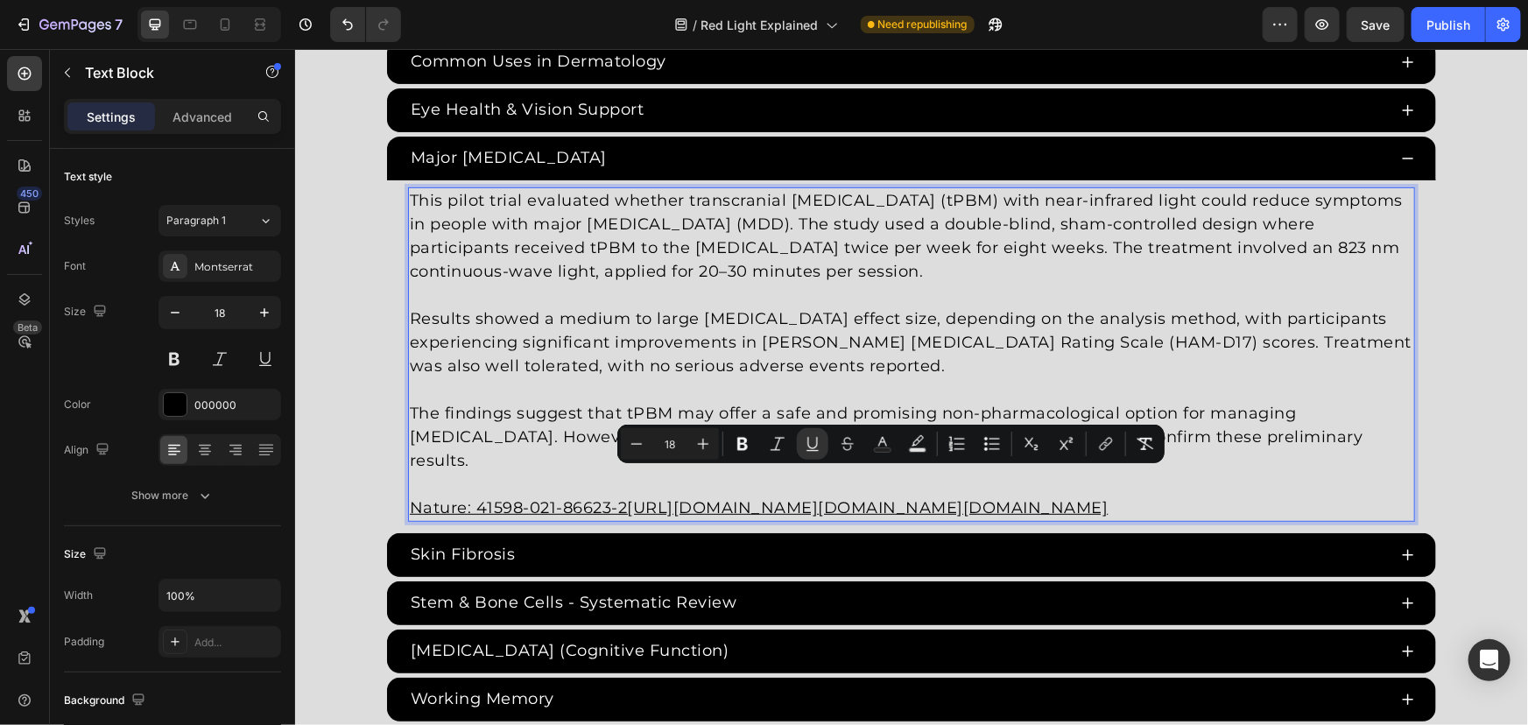
drag, startPoint x: 595, startPoint y: 503, endPoint x: 259, endPoint y: 466, distance: 338.3
click at [983, 492] on p "Nature: 41598-021-86623-2https://www.nature.com/articles/s41598-021-86623-2http…" at bounding box center [910, 495] width 1003 height 47
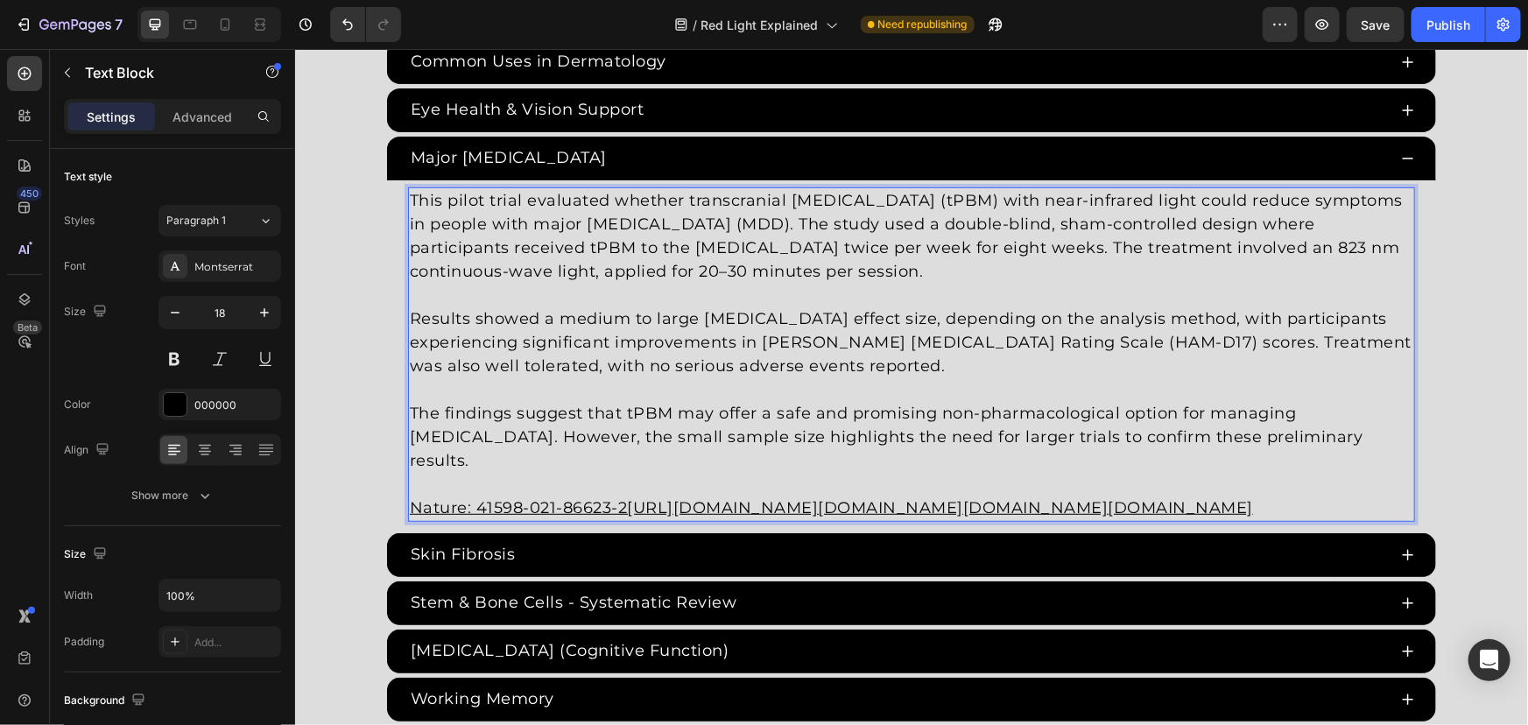
drag, startPoint x: 1370, startPoint y: 491, endPoint x: 680, endPoint y: 491, distance: 690.0
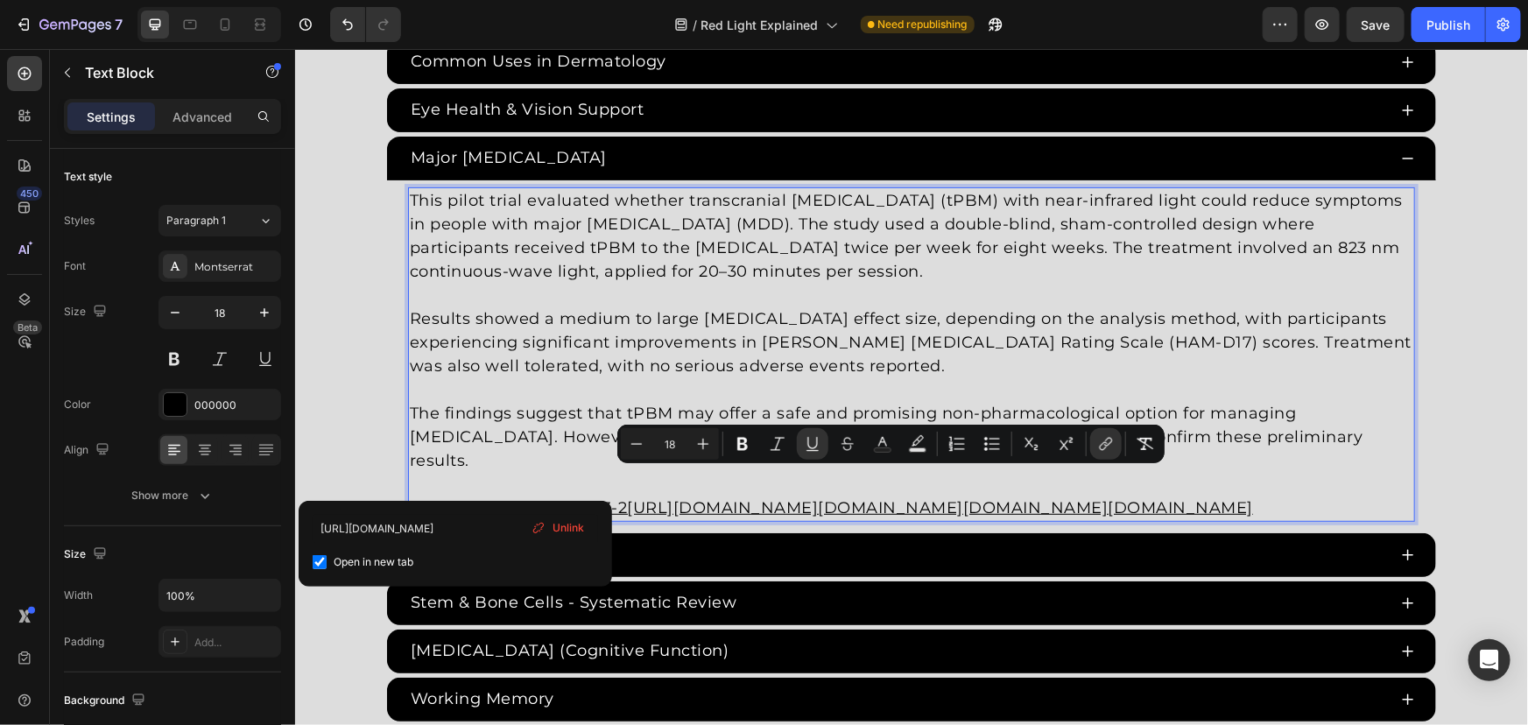
drag, startPoint x: 406, startPoint y: 480, endPoint x: 1388, endPoint y: 500, distance: 981.8
click at [1388, 500] on p "Nature: 41598-021-86623-2https://www.nature.com/articles/s41598-021-86623-2http…" at bounding box center [910, 495] width 1003 height 47
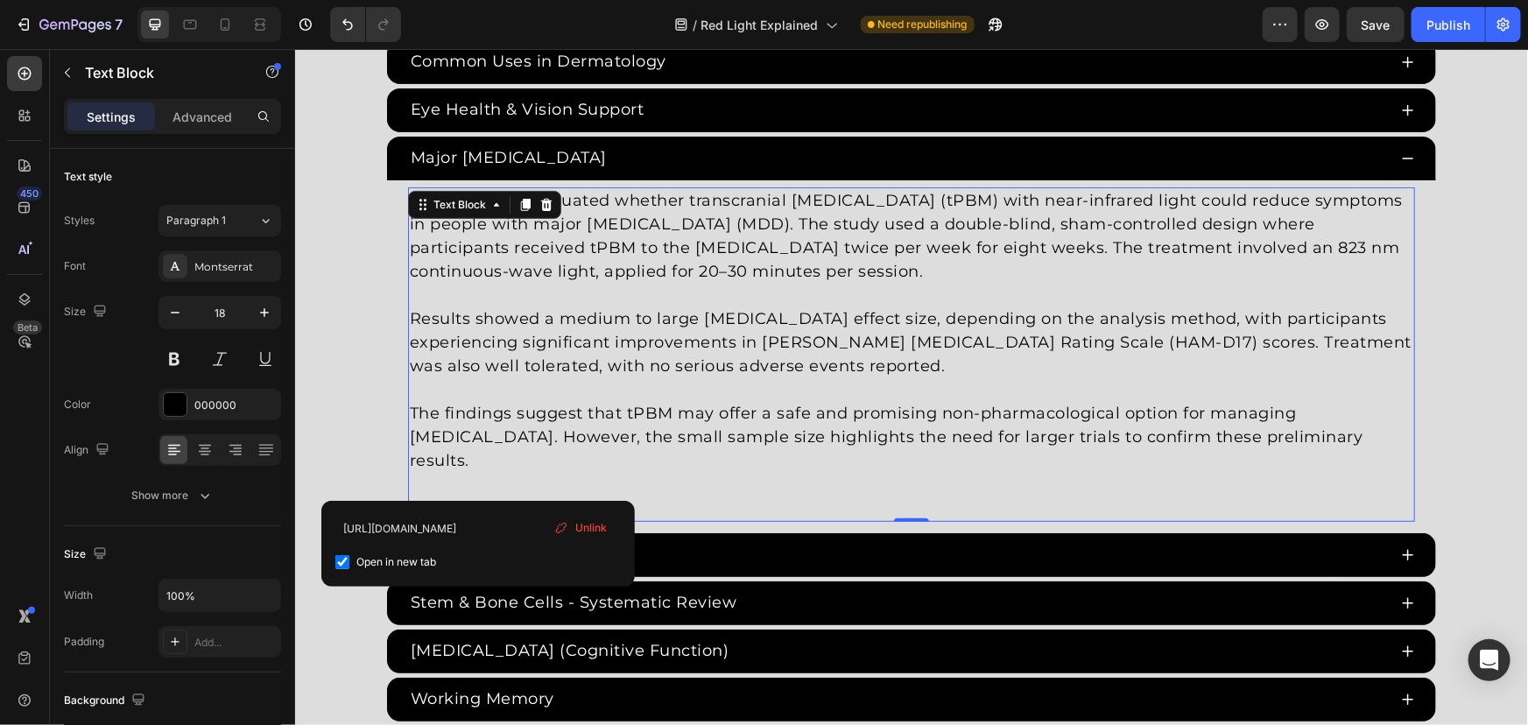
click at [609, 528] on div "Unlink" at bounding box center [580, 528] width 67 height 23
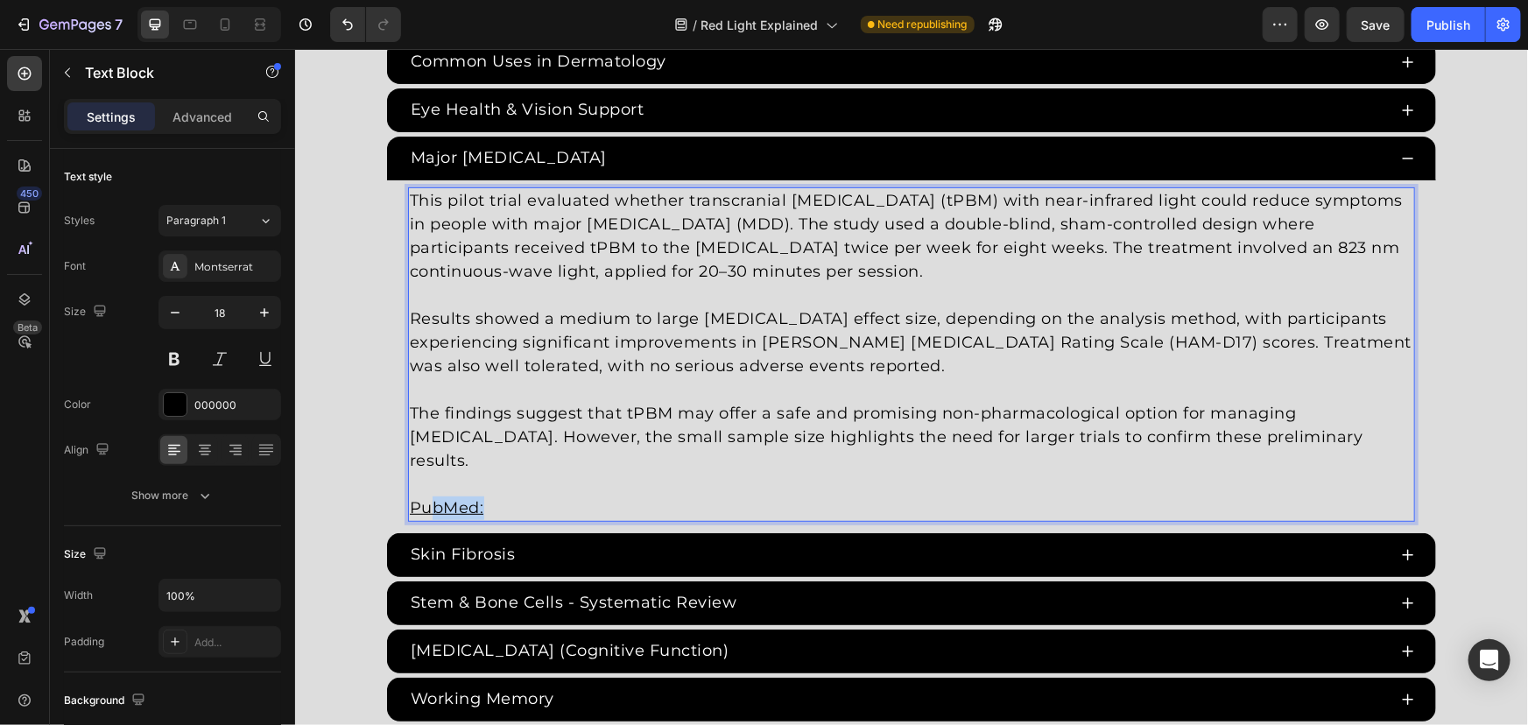
drag, startPoint x: 494, startPoint y: 482, endPoint x: 426, endPoint y: 482, distance: 68.3
click at [426, 482] on p "PubMed: ⁠⁠⁠⁠⁠⁠⁠" at bounding box center [910, 495] width 1003 height 47
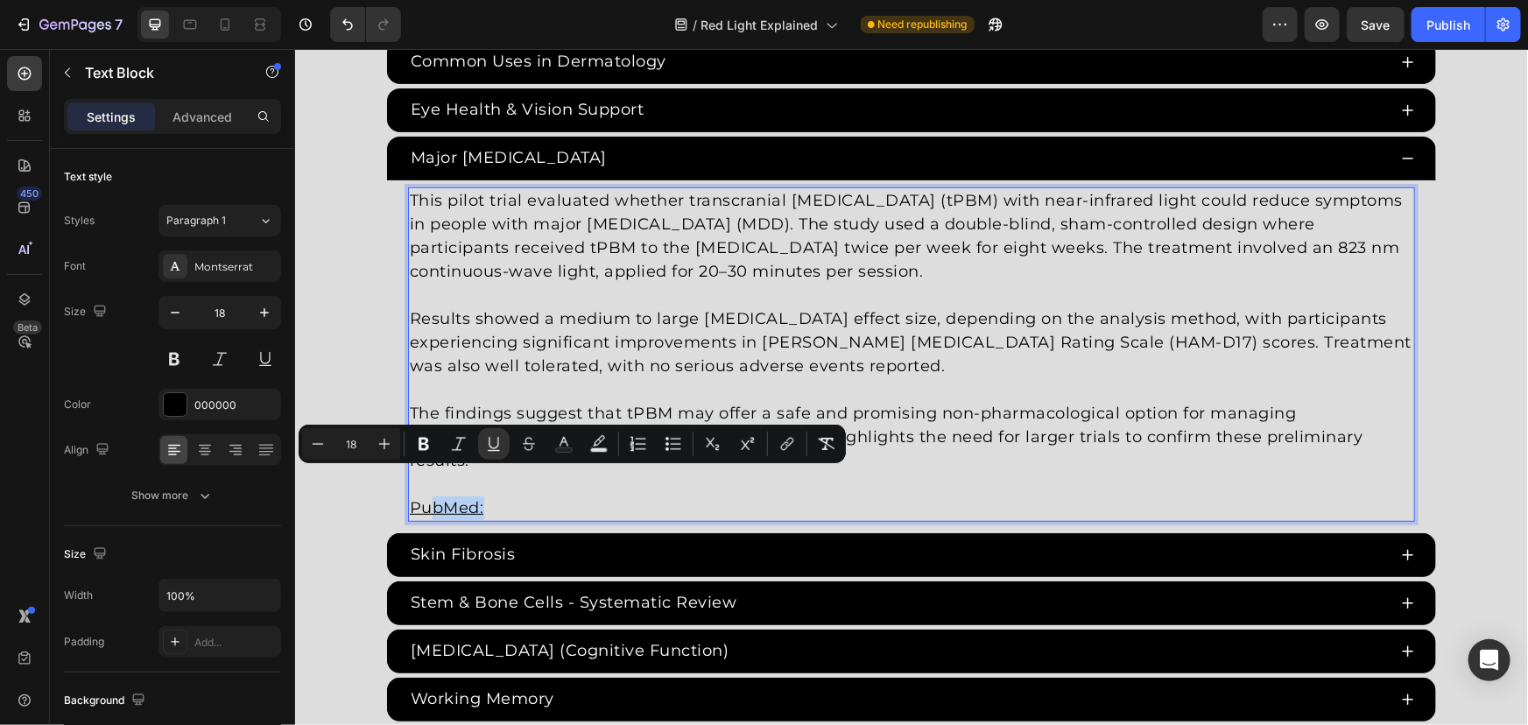
click at [525, 475] on p "PubMed:" at bounding box center [910, 495] width 1003 height 47
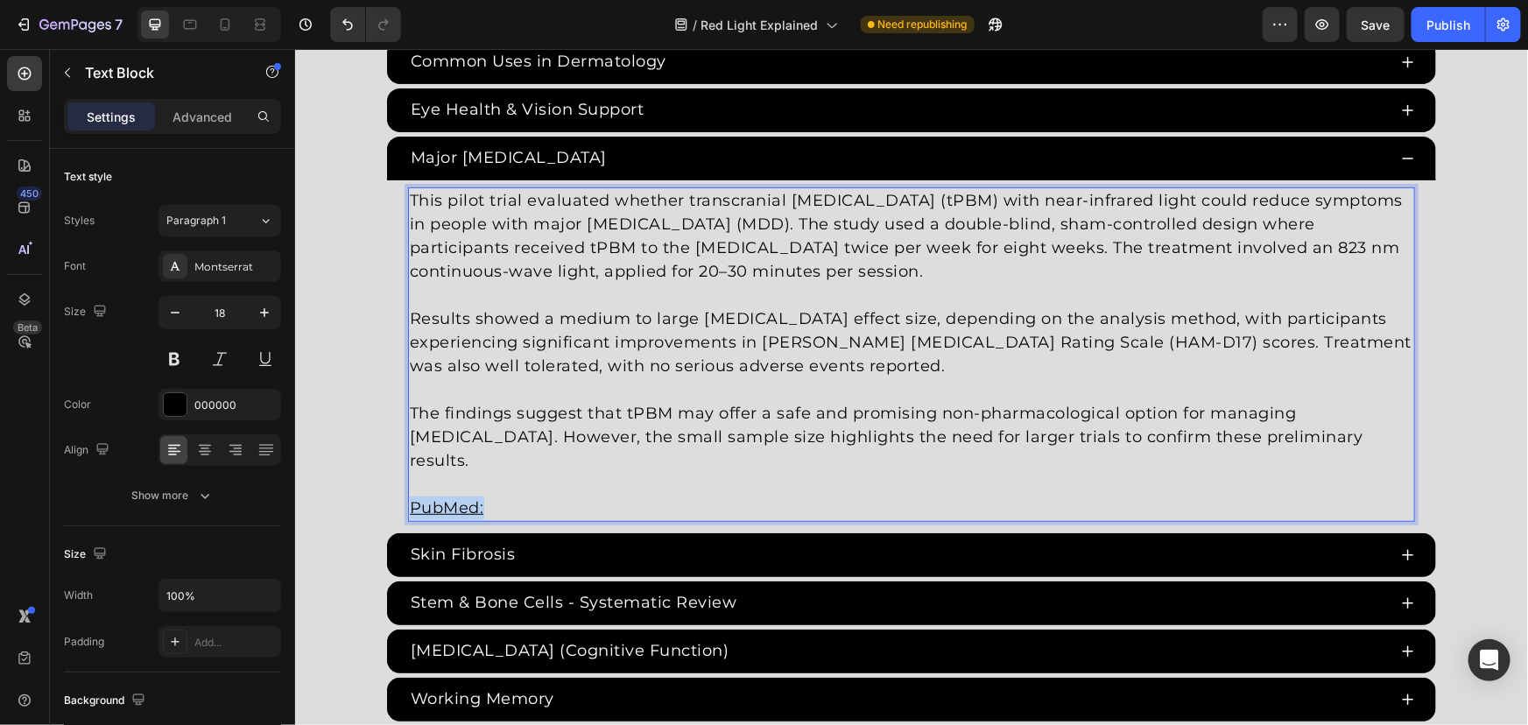
drag, startPoint x: 530, startPoint y: 475, endPoint x: 362, endPoint y: 477, distance: 168.1
click at [362, 477] on div "Red Light Therapy Studies Heading Since the 1960s, 8,000+ studies have investig…" at bounding box center [910, 52] width 1233 height 1338
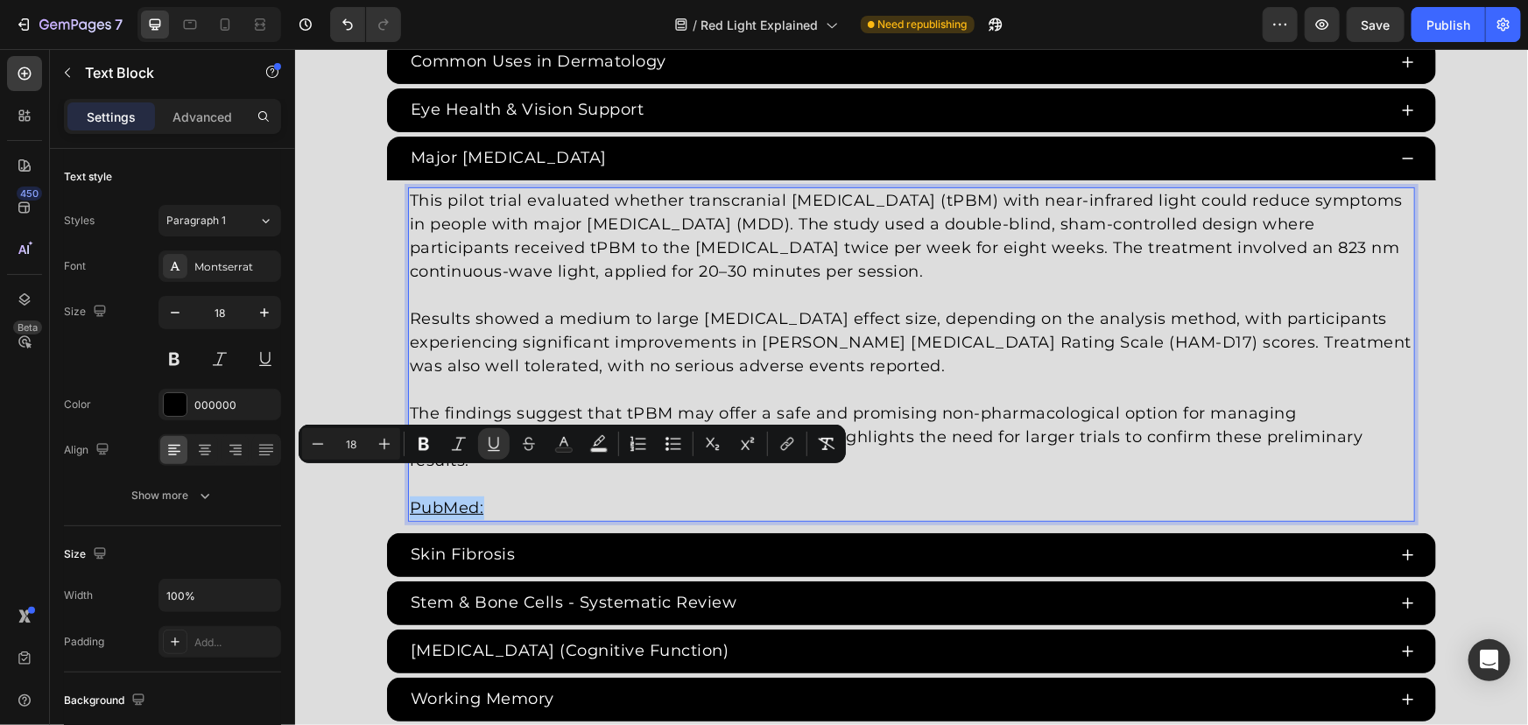
click at [510, 446] on div "Minus 18 Plus Bold Italic Underline Strikethrough Text Color Text Background Co…" at bounding box center [572, 444] width 540 height 32
click at [504, 446] on button "Underline" at bounding box center [494, 444] width 32 height 32
click at [503, 472] on p "PubMed:" at bounding box center [910, 495] width 1003 height 47
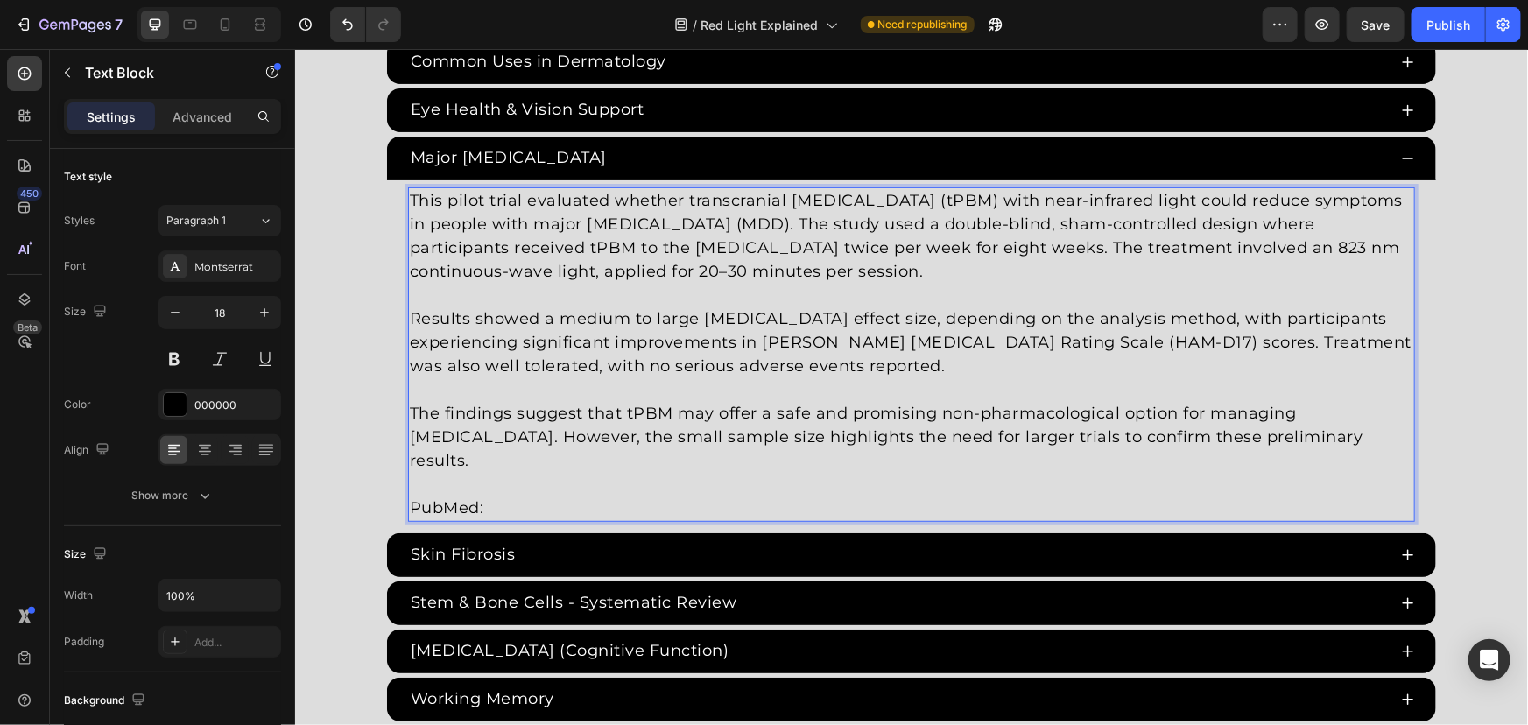
click at [512, 472] on p "⁠⁠⁠⁠⁠⁠⁠ PubMed:" at bounding box center [910, 495] width 1003 height 47
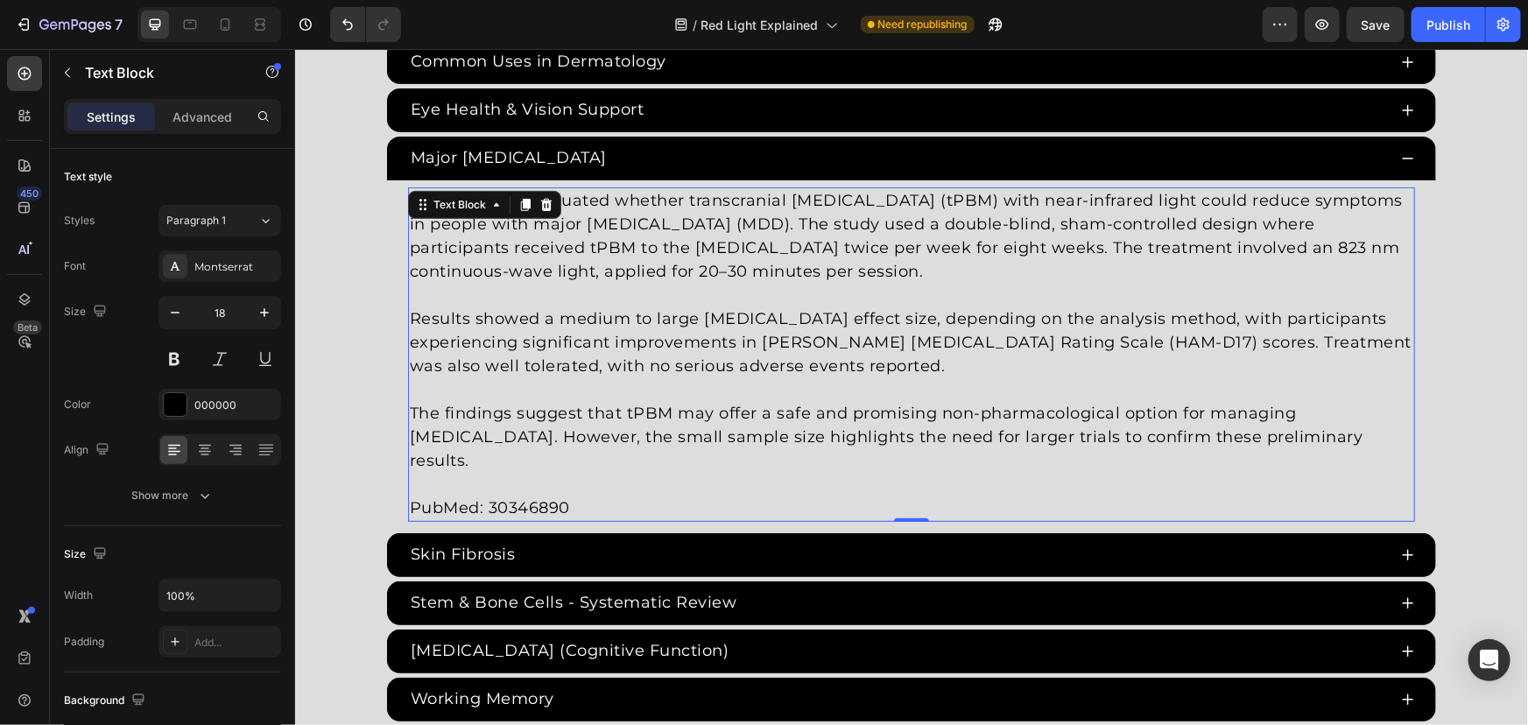
click at [537, 475] on p "PubMed: 30346890" at bounding box center [910, 495] width 1003 height 47
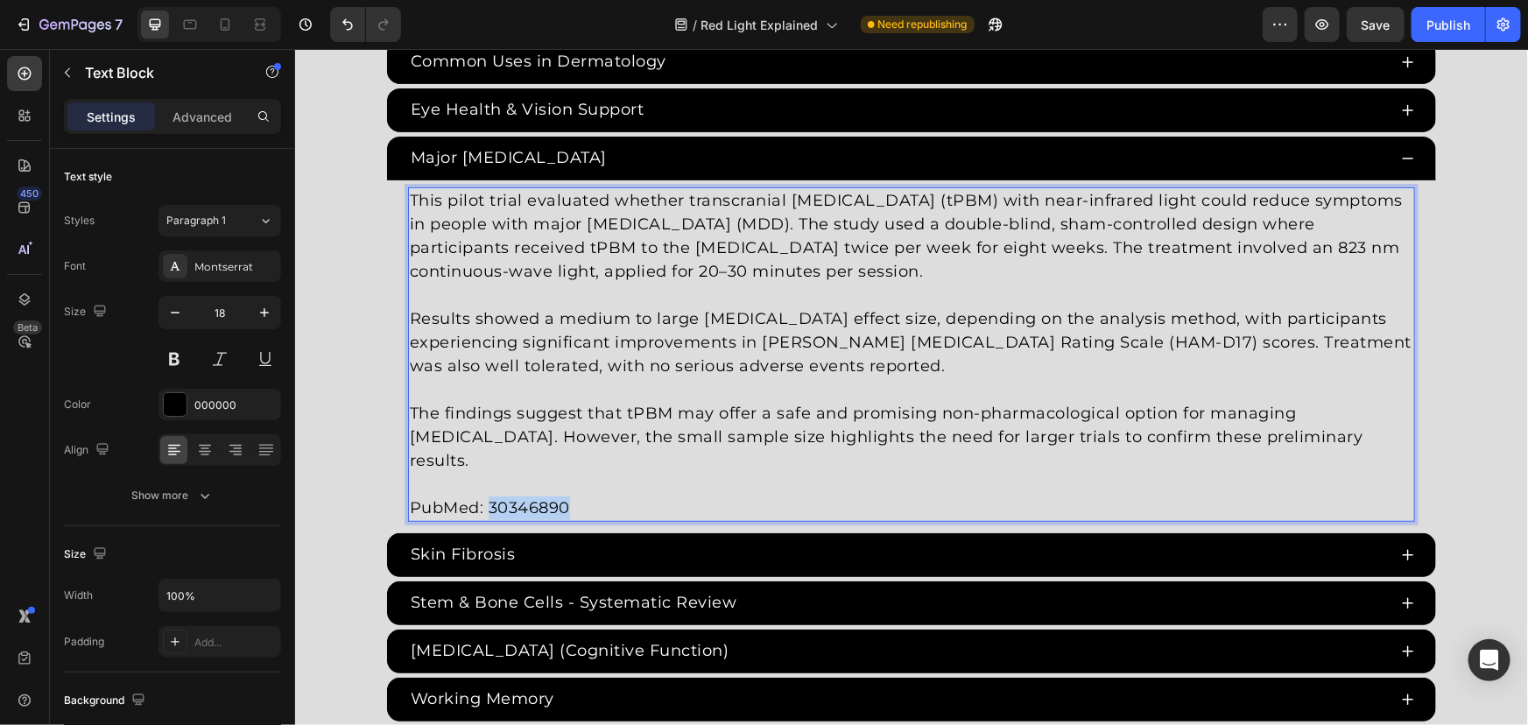
click at [537, 475] on p "PubMed: 30346890" at bounding box center [910, 495] width 1003 height 47
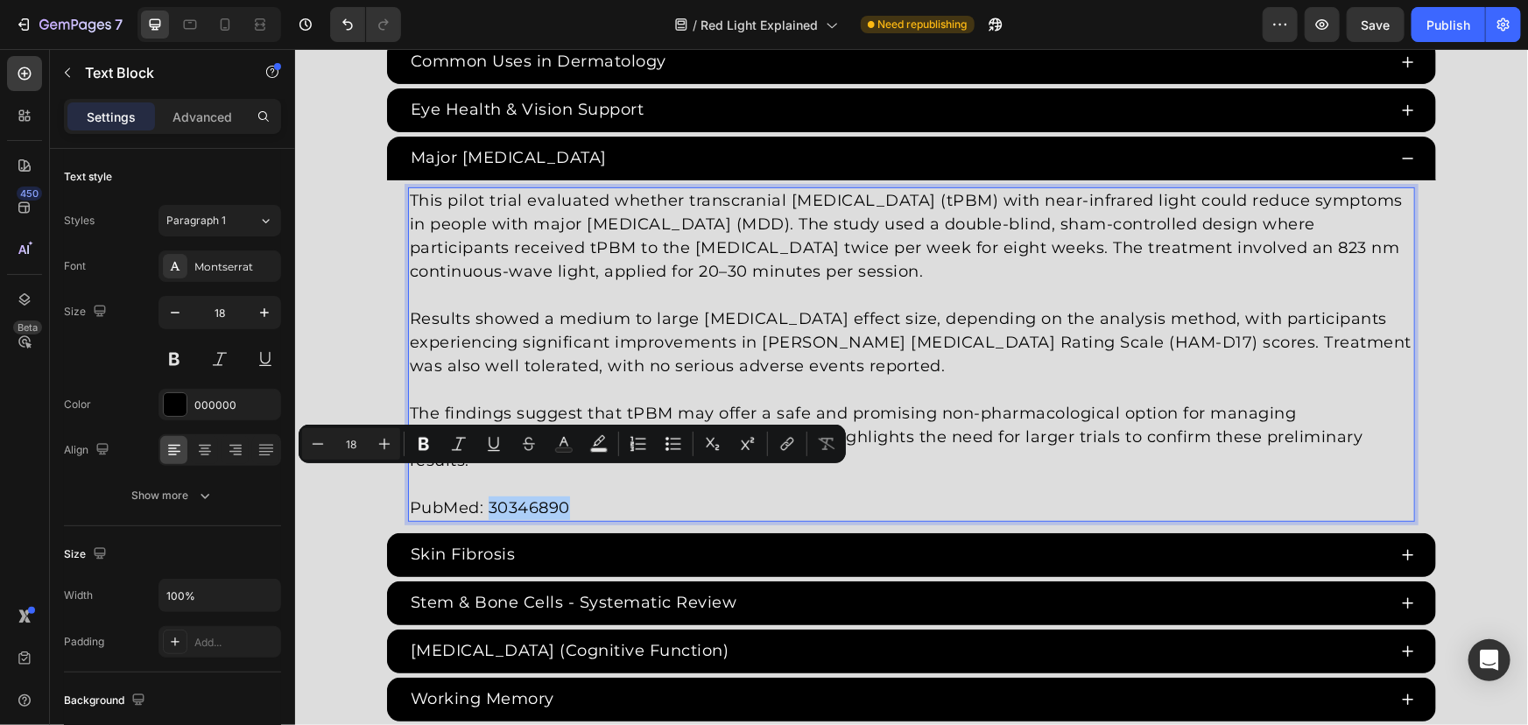
click at [806, 448] on div "Minus 18 Plus Bold Italic Underline Strikethrough Text Color Text Background Co…" at bounding box center [572, 444] width 540 height 32
click at [785, 447] on icon "Editor contextual toolbar" at bounding box center [787, 444] width 18 height 18
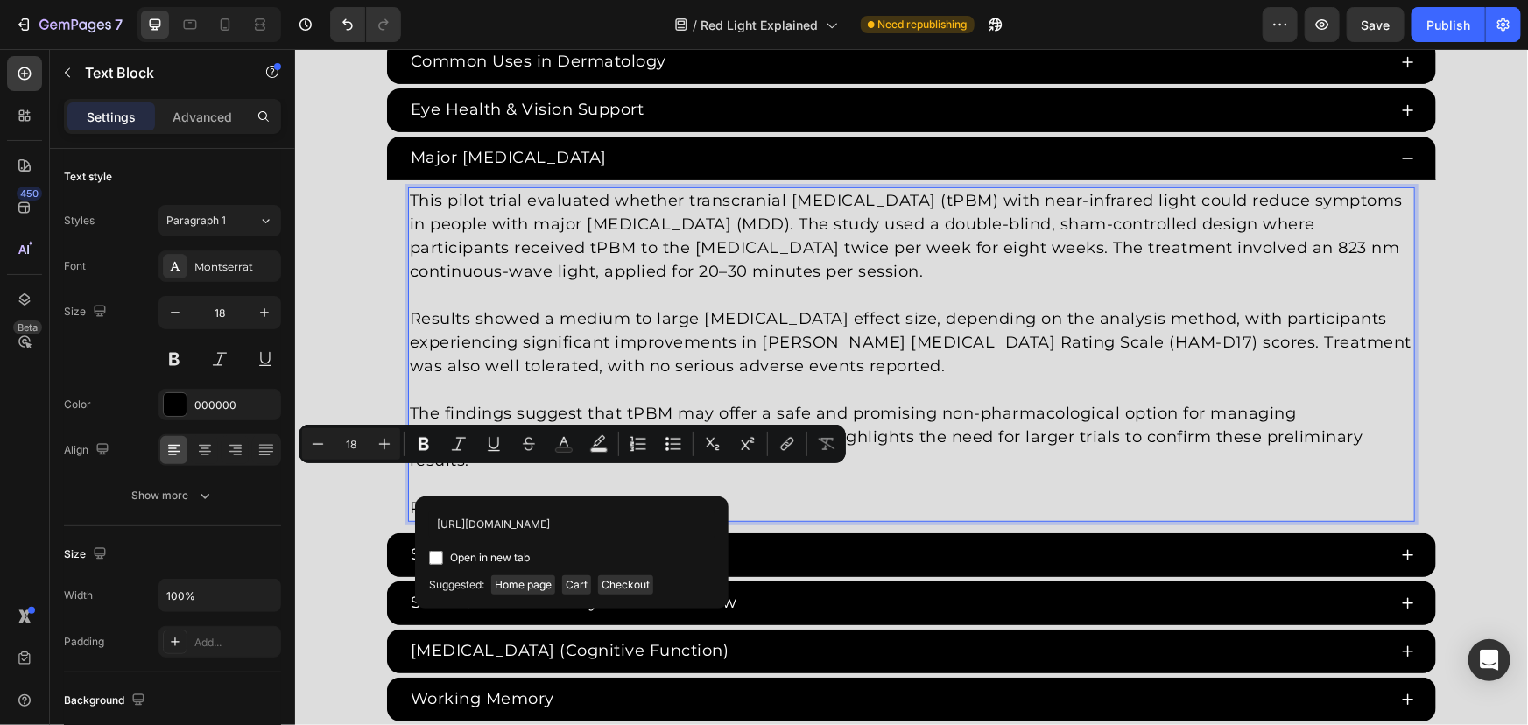
scroll to position [0, 24]
type input "https://pubmed.ncbi.nlm.nih.gov/30346890/"
click at [474, 561] on span "Open in new tab" at bounding box center [490, 557] width 80 height 21
checkbox input "true"
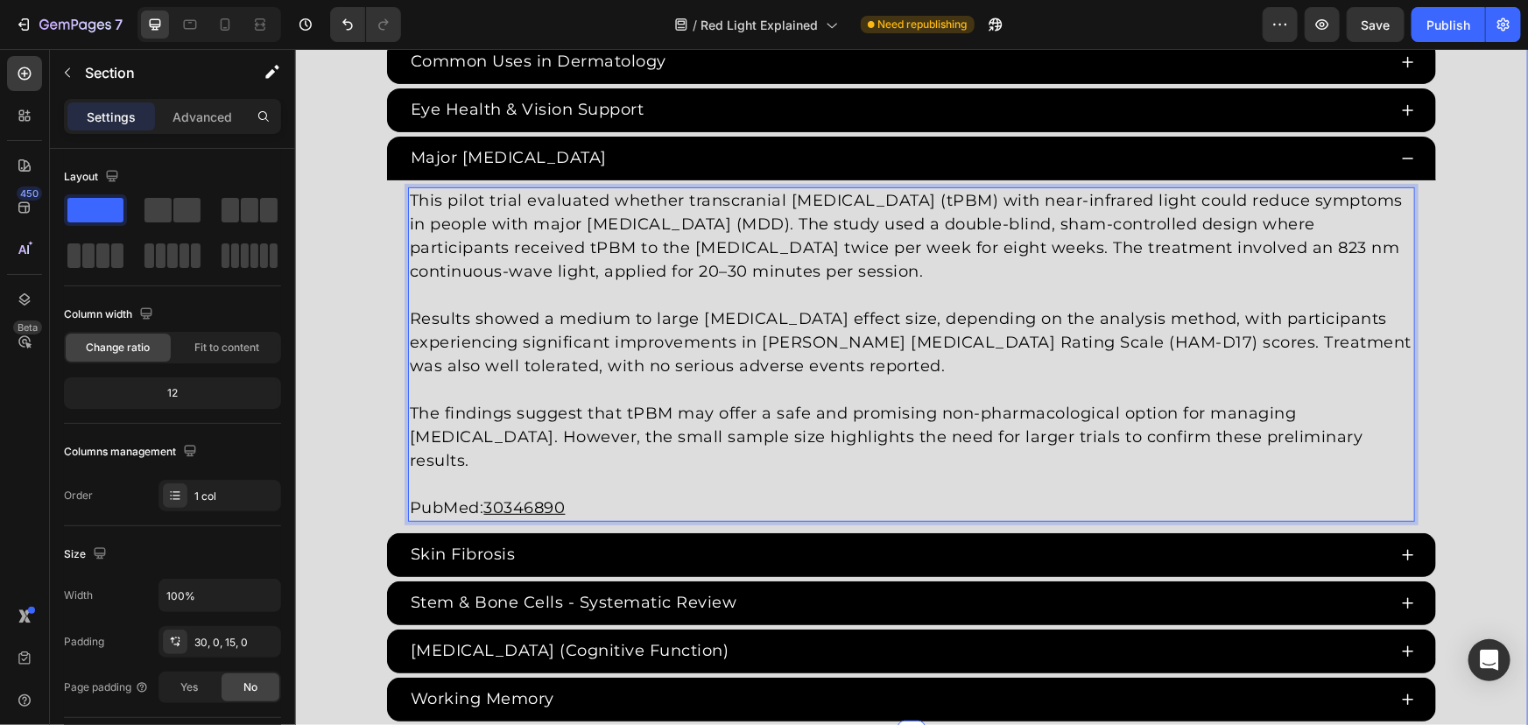
click at [364, 280] on div "Red Light Therapy Studies Heading Since the 1960s, 8,000+ studies have investig…" at bounding box center [910, 52] width 1233 height 1338
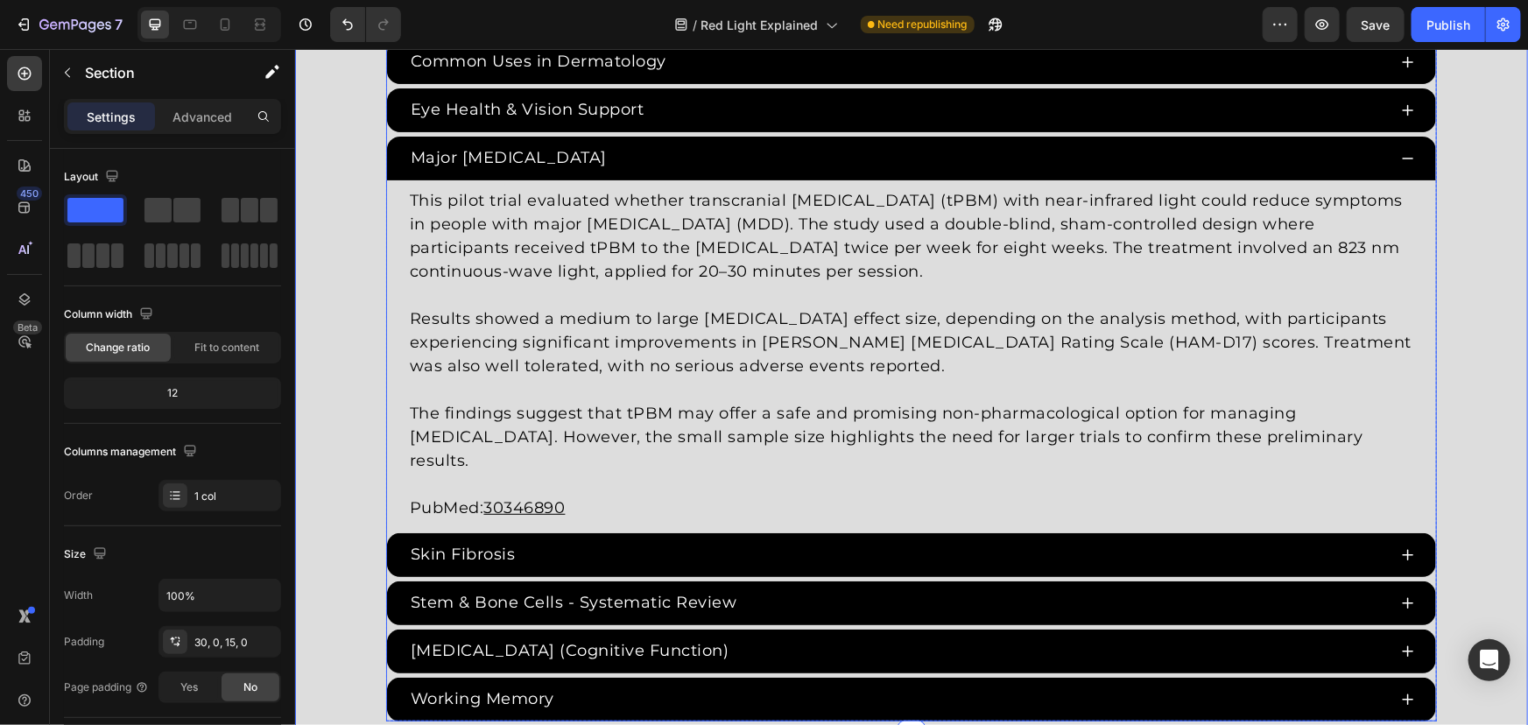
click at [809, 165] on div "Major Depressive Disorder" at bounding box center [896, 157] width 979 height 29
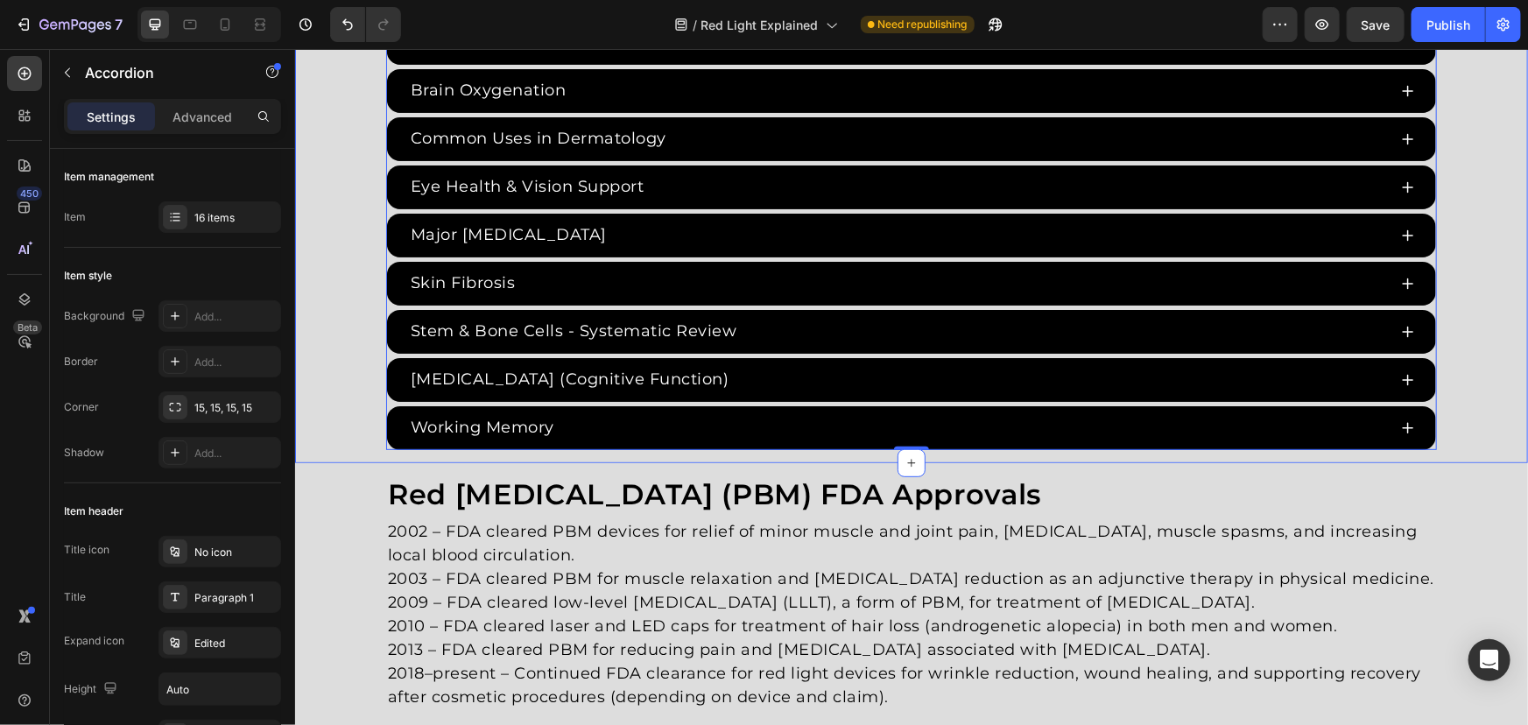
scroll to position [3557, 0]
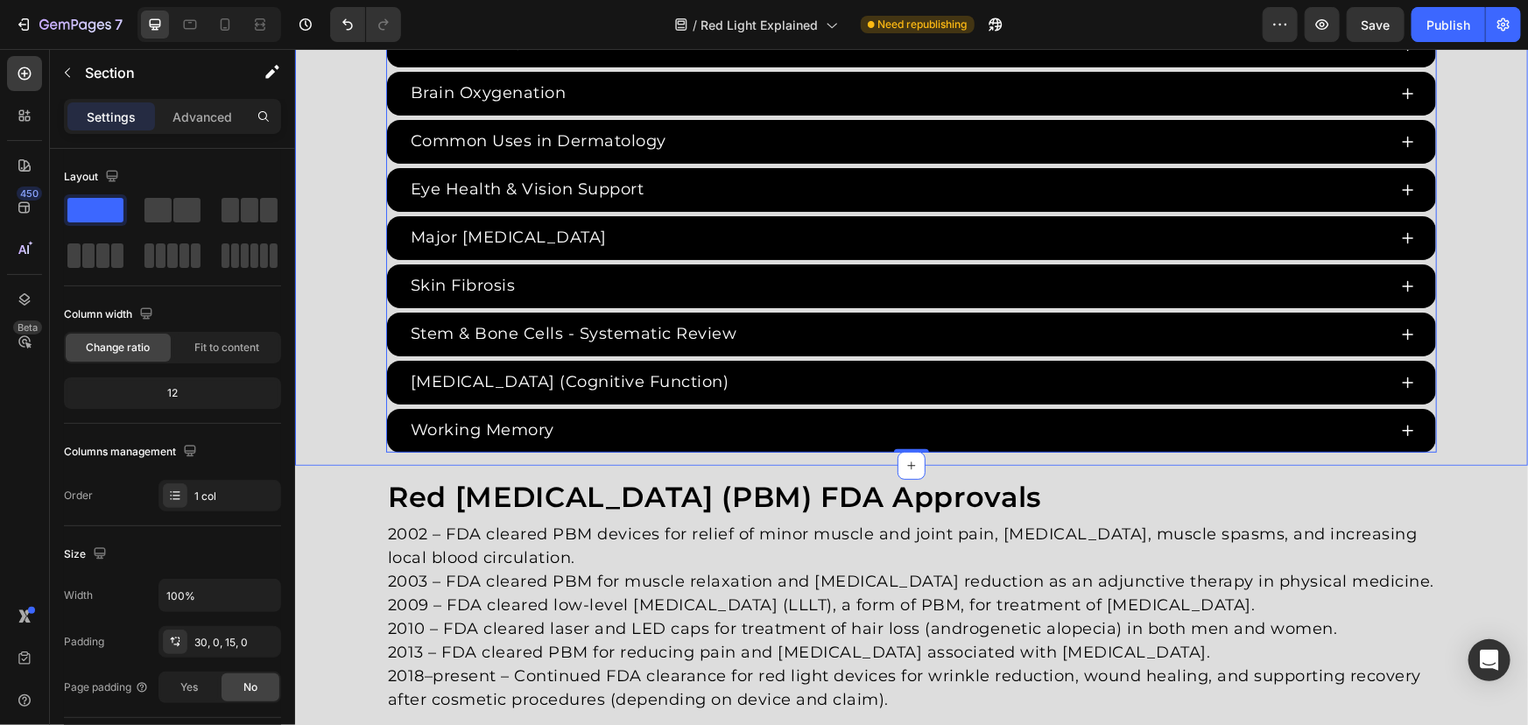
click at [705, 236] on div "Major Depressive Disorder" at bounding box center [896, 236] width 979 height 29
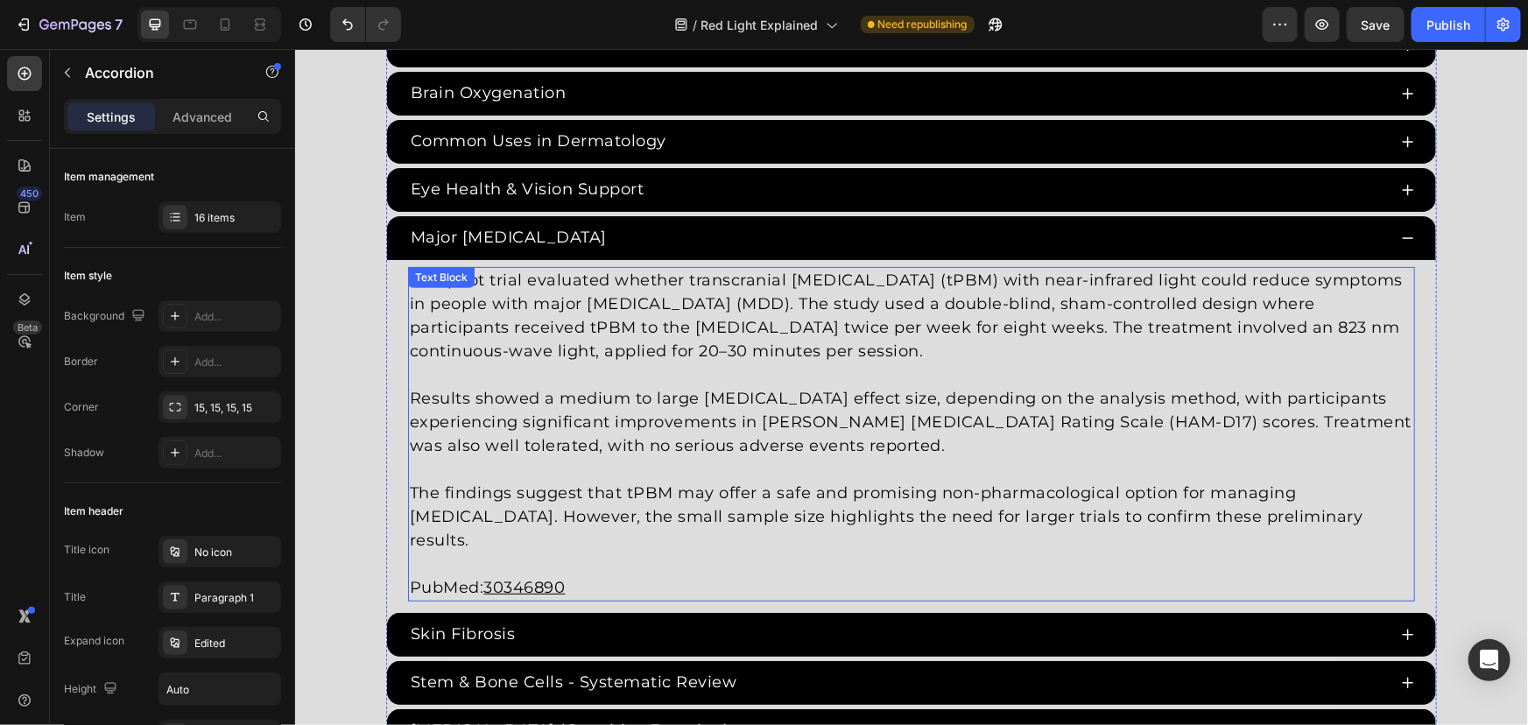
click at [720, 419] on p "Results showed a medium to large antidepressant effect size, depending on the a…" at bounding box center [910, 421] width 1003 height 71
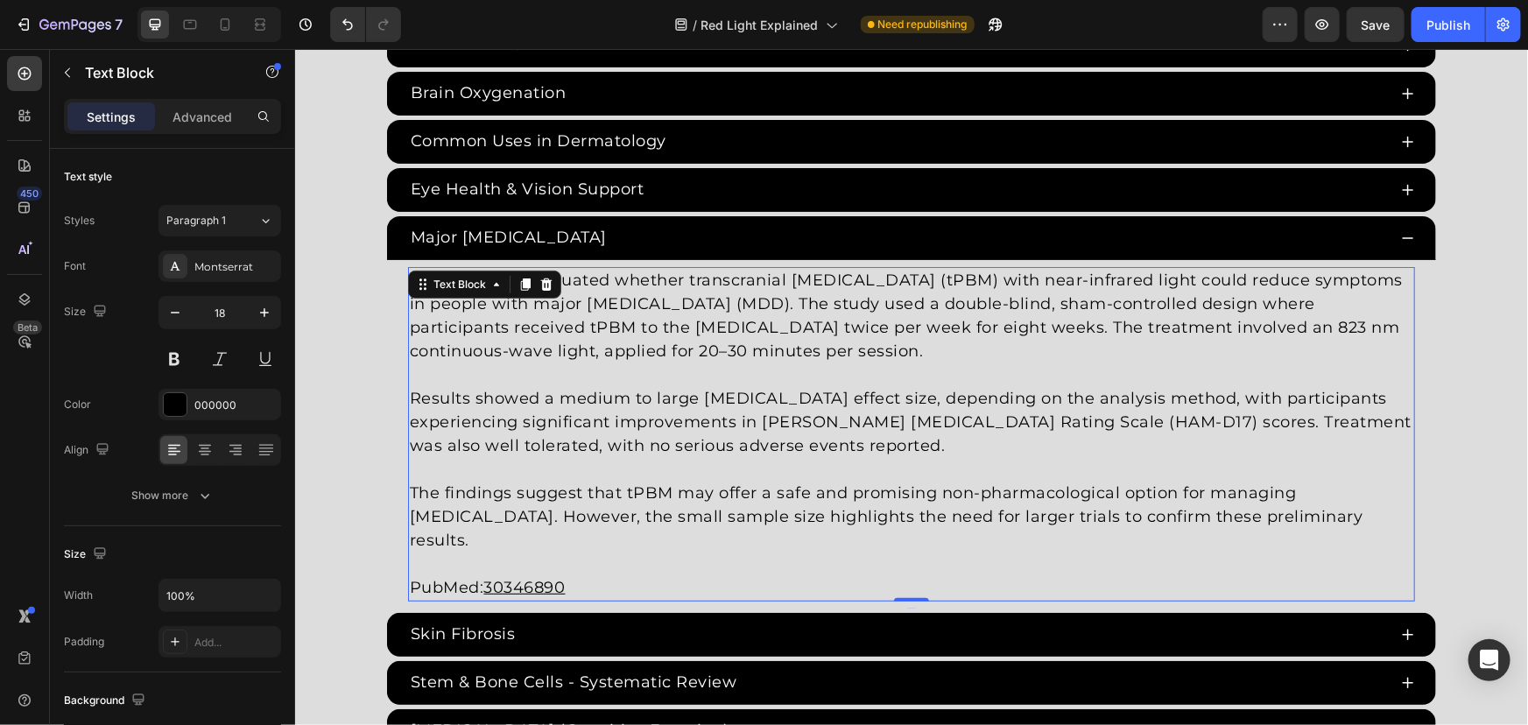
drag, startPoint x: 841, startPoint y: 475, endPoint x: 1039, endPoint y: 515, distance: 202.0
click at [842, 475] on p at bounding box center [910, 469] width 1003 height 24
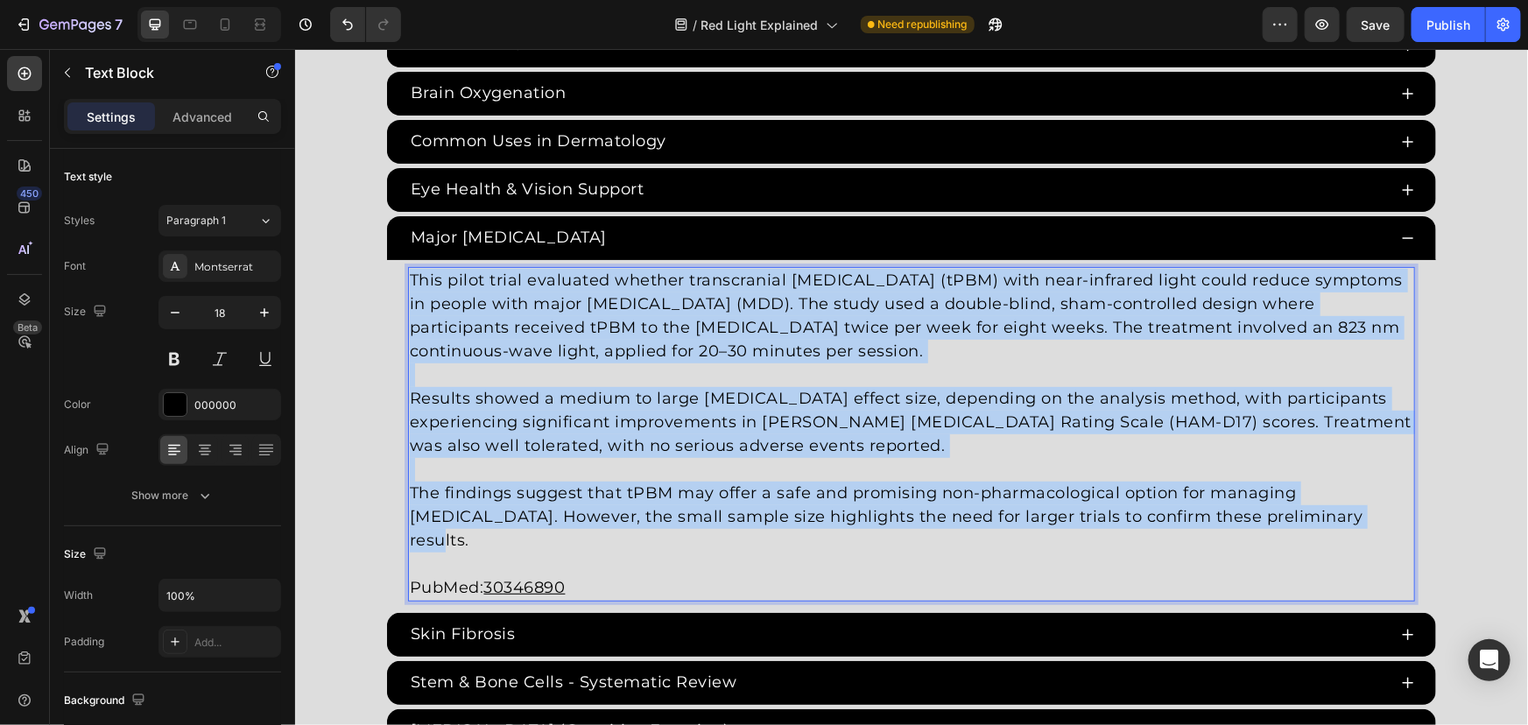
drag, startPoint x: 1165, startPoint y: 479, endPoint x: 245, endPoint y: 173, distance: 969.7
click at [294, 173] on html "Header Red Light Therapy Studies Heading Since the 1960s, 8,000+ studies have i…" at bounding box center [910, 510] width 1233 height 8038
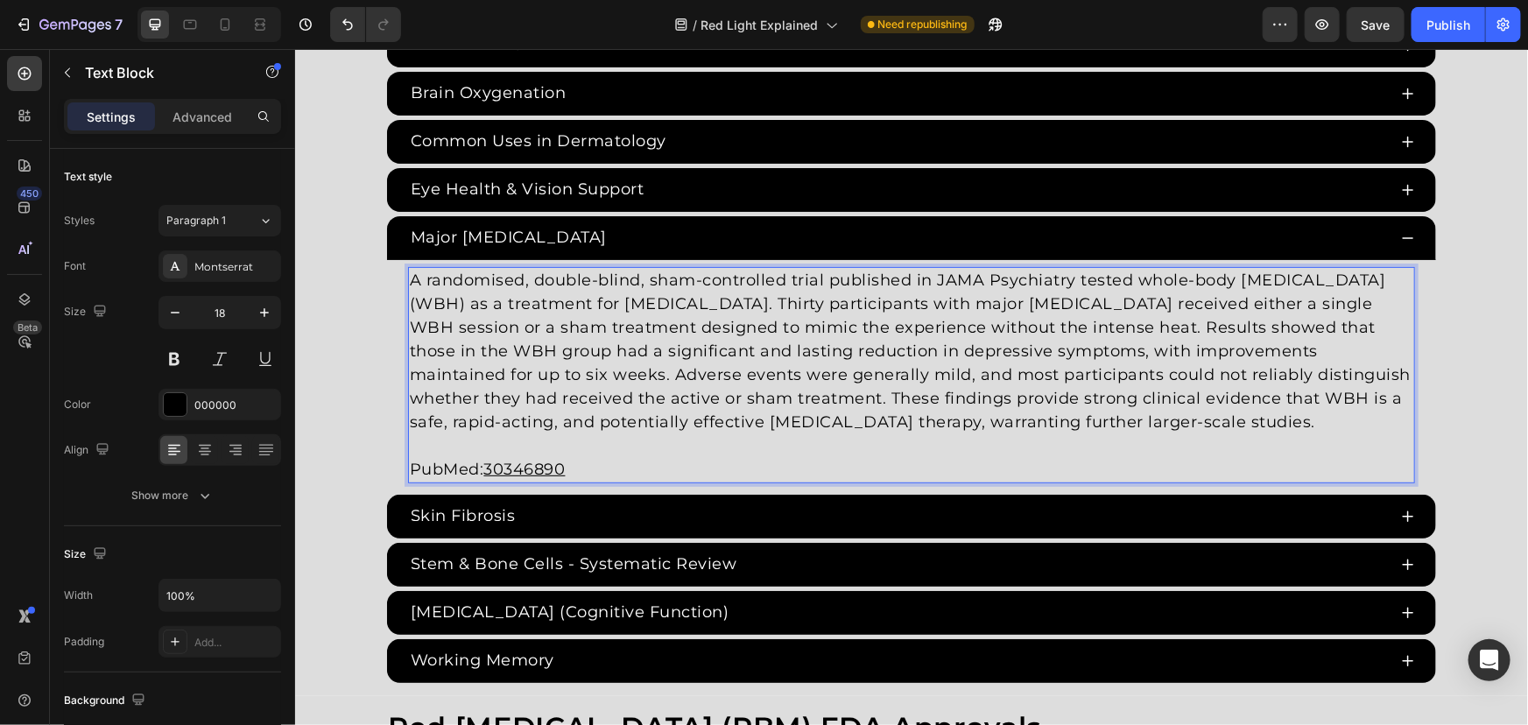
click at [1062, 323] on p "A randomised, double-blind, sham-controlled trial published in JAMA Psychiatry …" at bounding box center [910, 350] width 1003 height 165
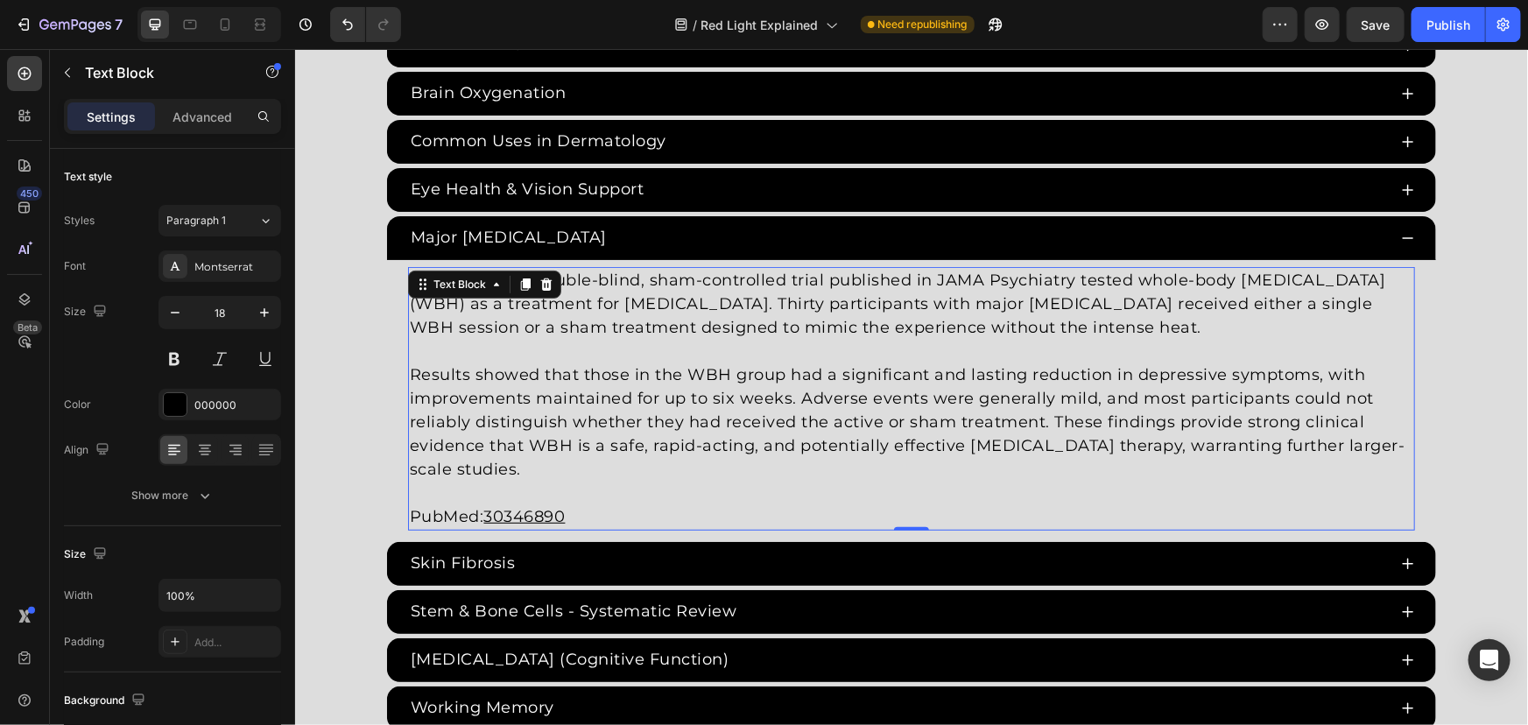
click at [580, 502] on p "PubMed: 30346890" at bounding box center [910, 504] width 1003 height 47
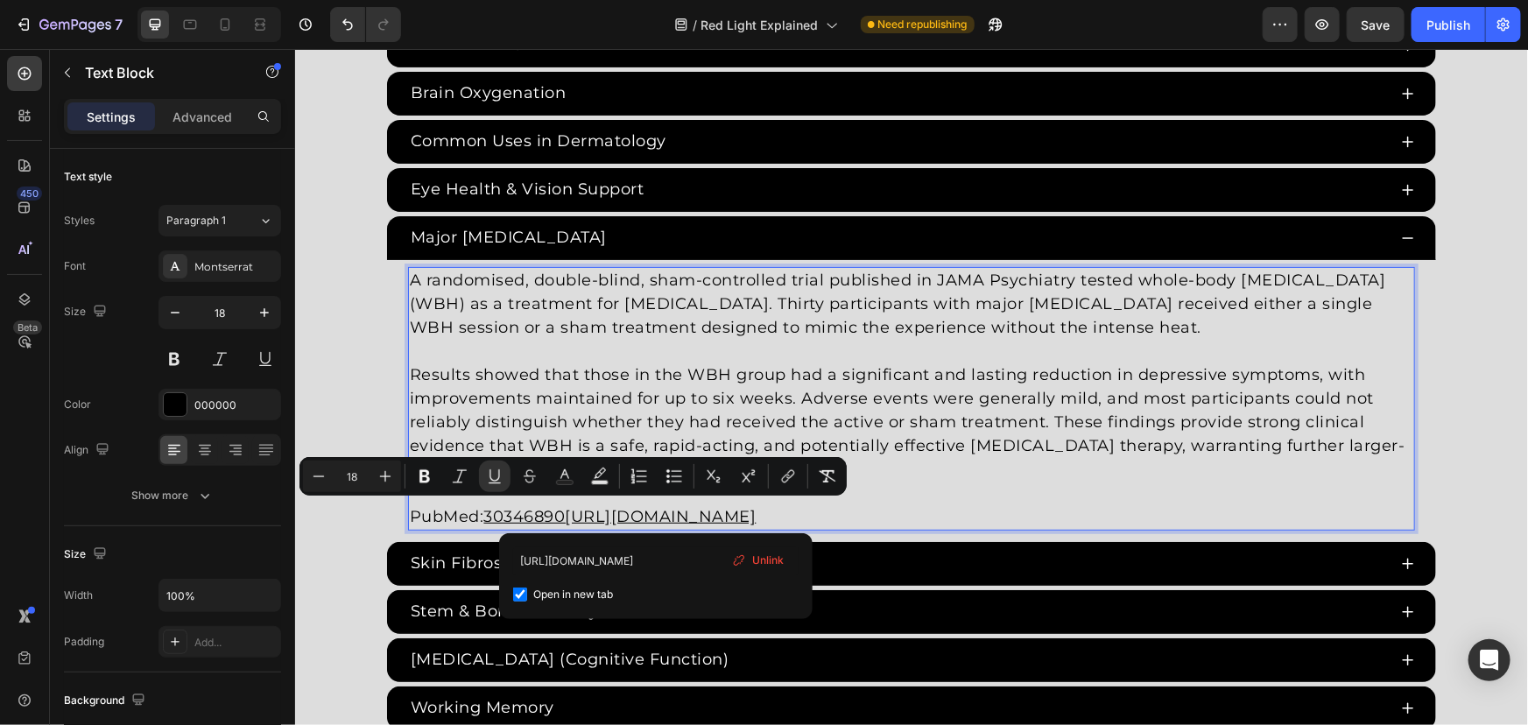
drag, startPoint x: 599, startPoint y: 505, endPoint x: 492, endPoint y: 508, distance: 106.9
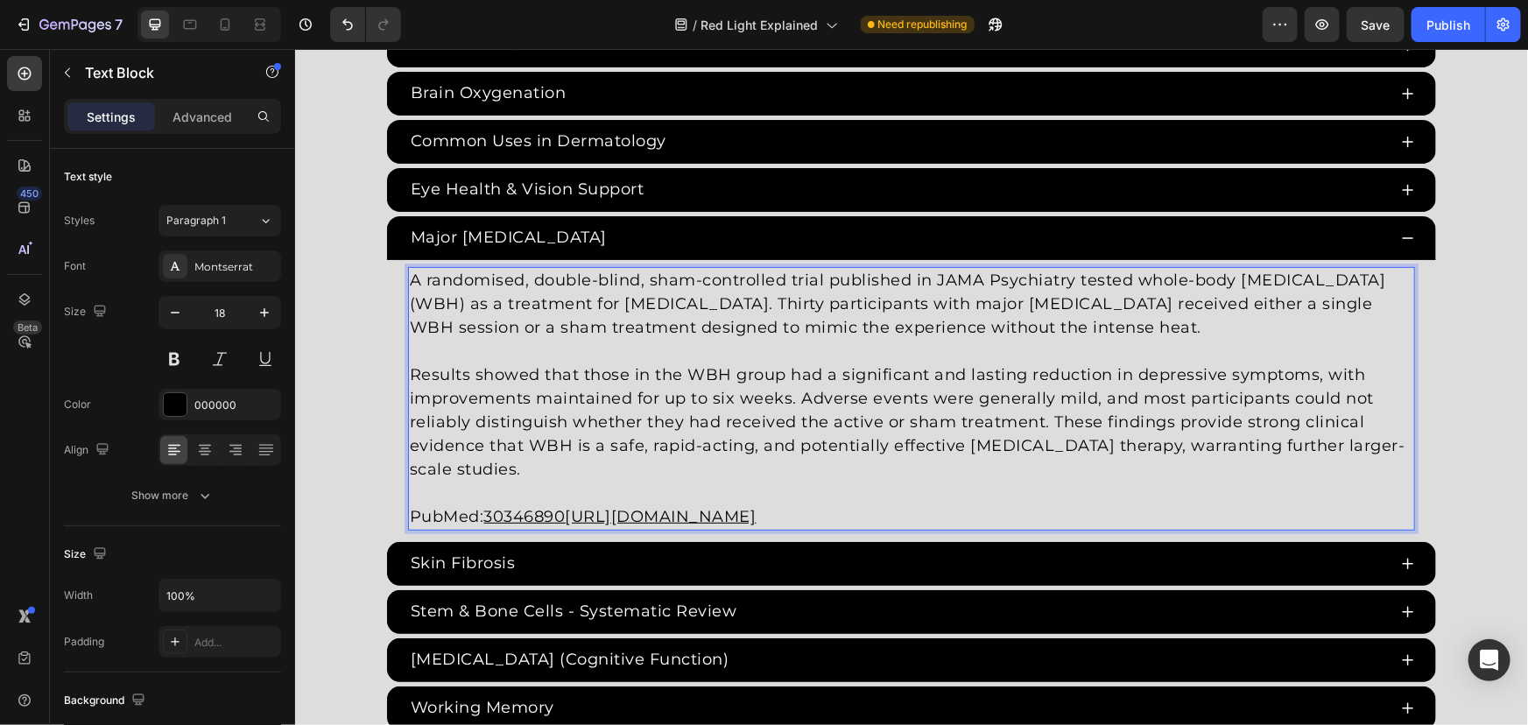
drag, startPoint x: 483, startPoint y: 509, endPoint x: 1081, endPoint y: 509, distance: 598.1
click at [1081, 509] on p "PubMed: 30346890https://pubmed.ncbi.nlm.nih.gov/30346890/" at bounding box center [910, 504] width 1003 height 47
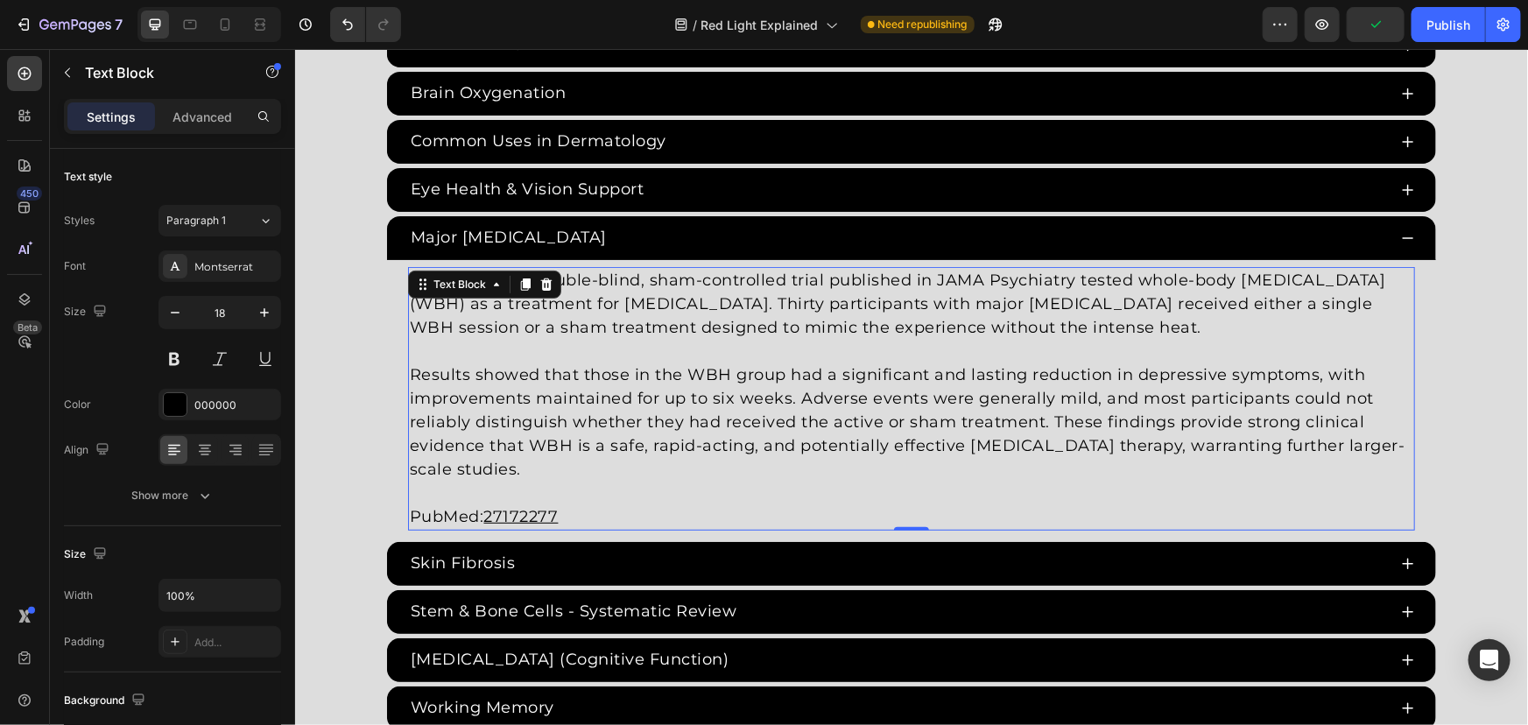
click at [510, 506] on u "27172277" at bounding box center [520, 515] width 74 height 19
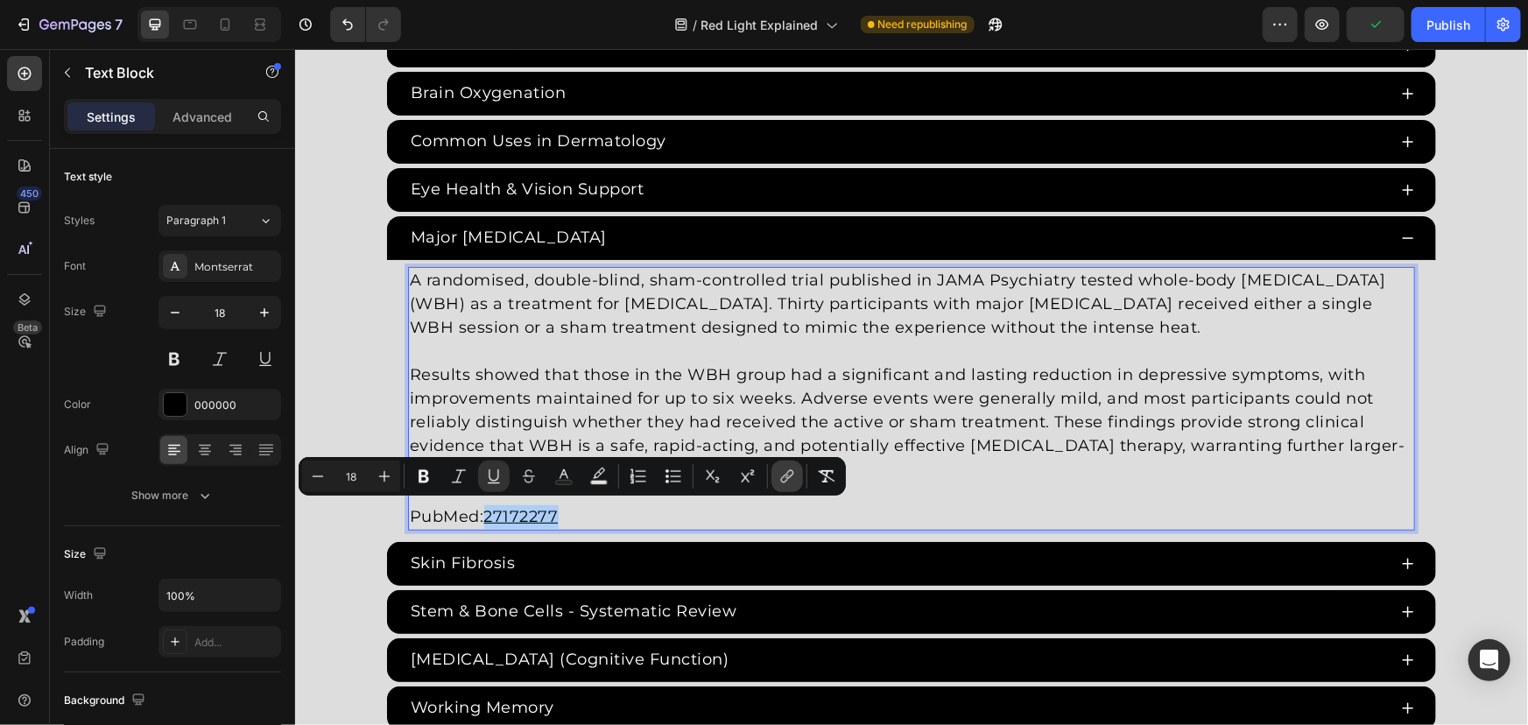
click at [786, 472] on icon "Editor contextual toolbar" at bounding box center [787, 477] width 18 height 18
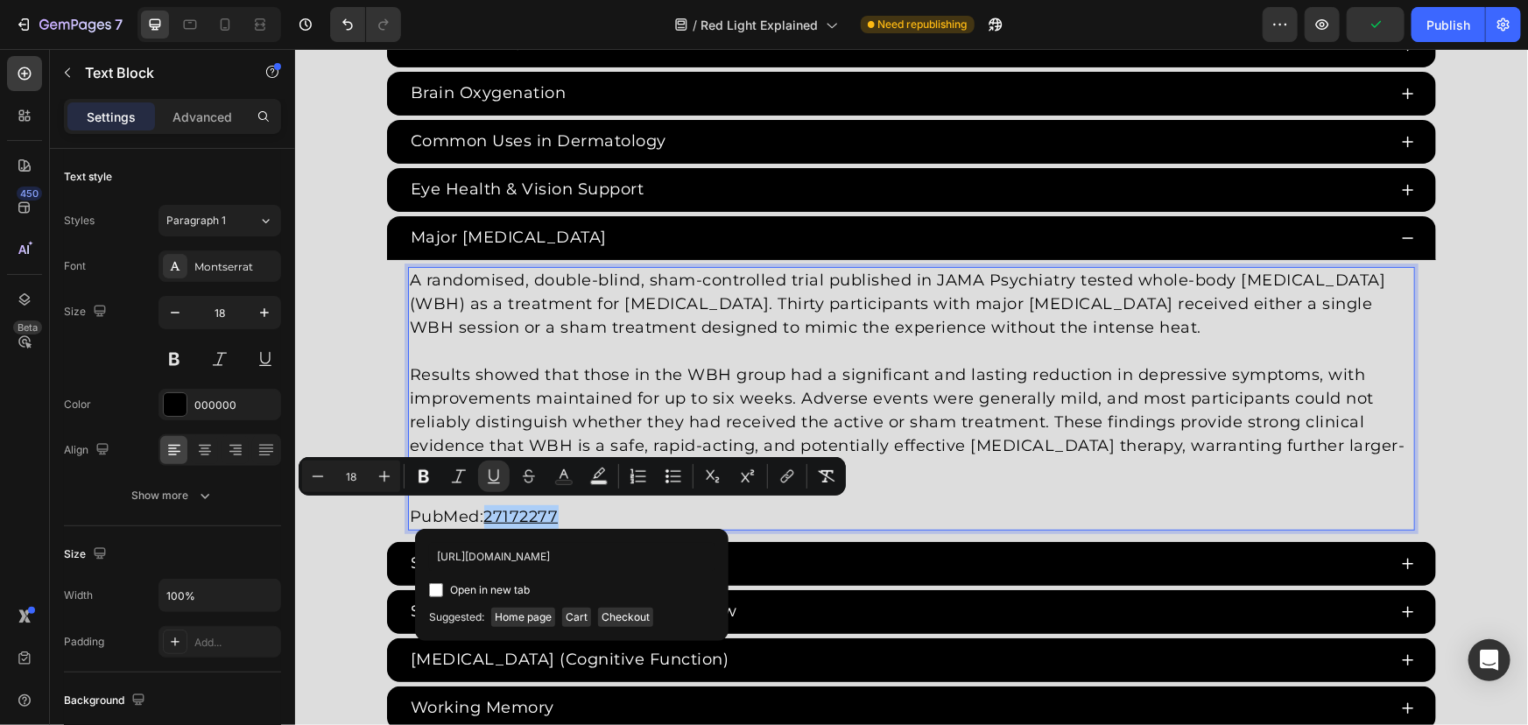
scroll to position [0, 18]
type input "https://pubmed.ncbi.nlm.nih.gov/27172277/"
click at [483, 596] on span "Open in new tab" at bounding box center [490, 590] width 80 height 21
checkbox input "true"
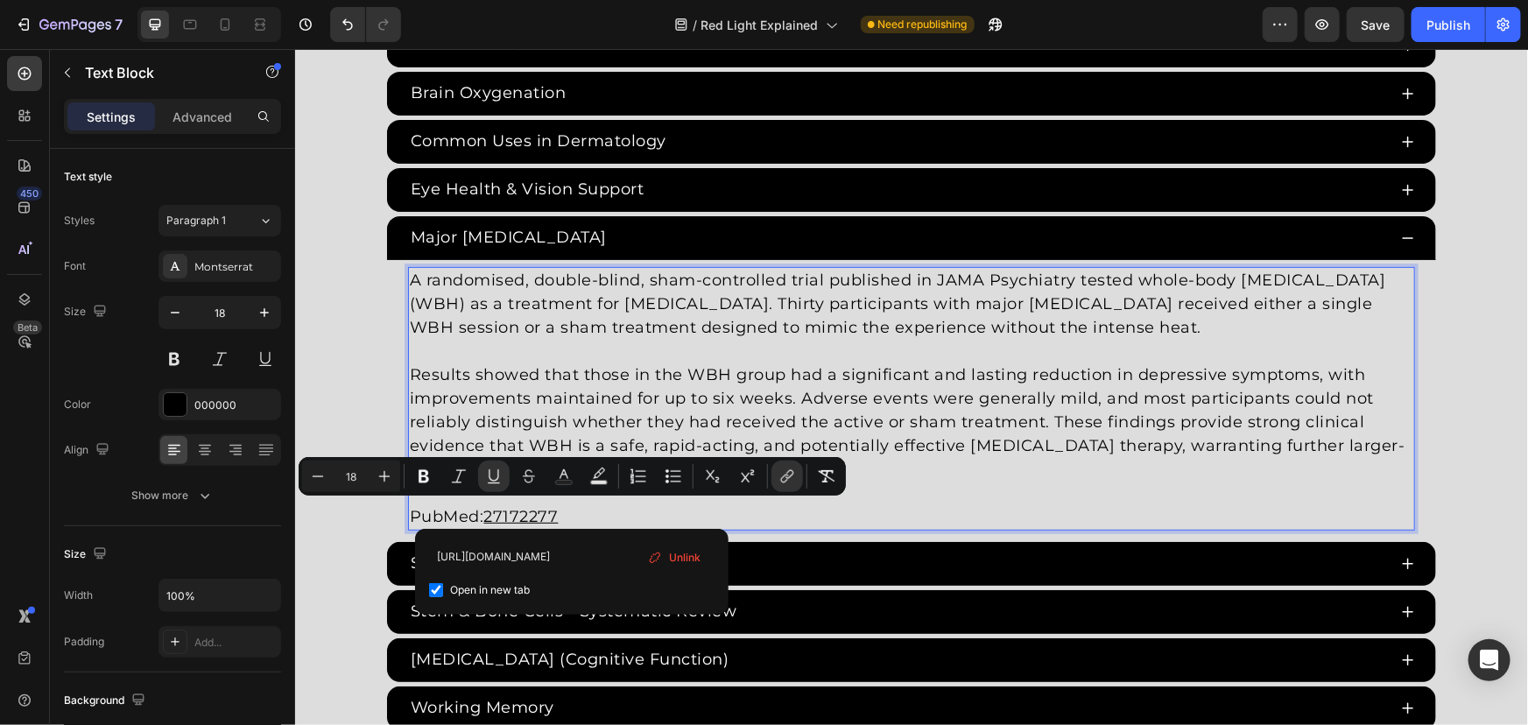
click at [358, 384] on div "Red Light Therapy Studies Heading Since the 1960s, 8,000+ studies have investig…" at bounding box center [910, 95] width 1233 height 1267
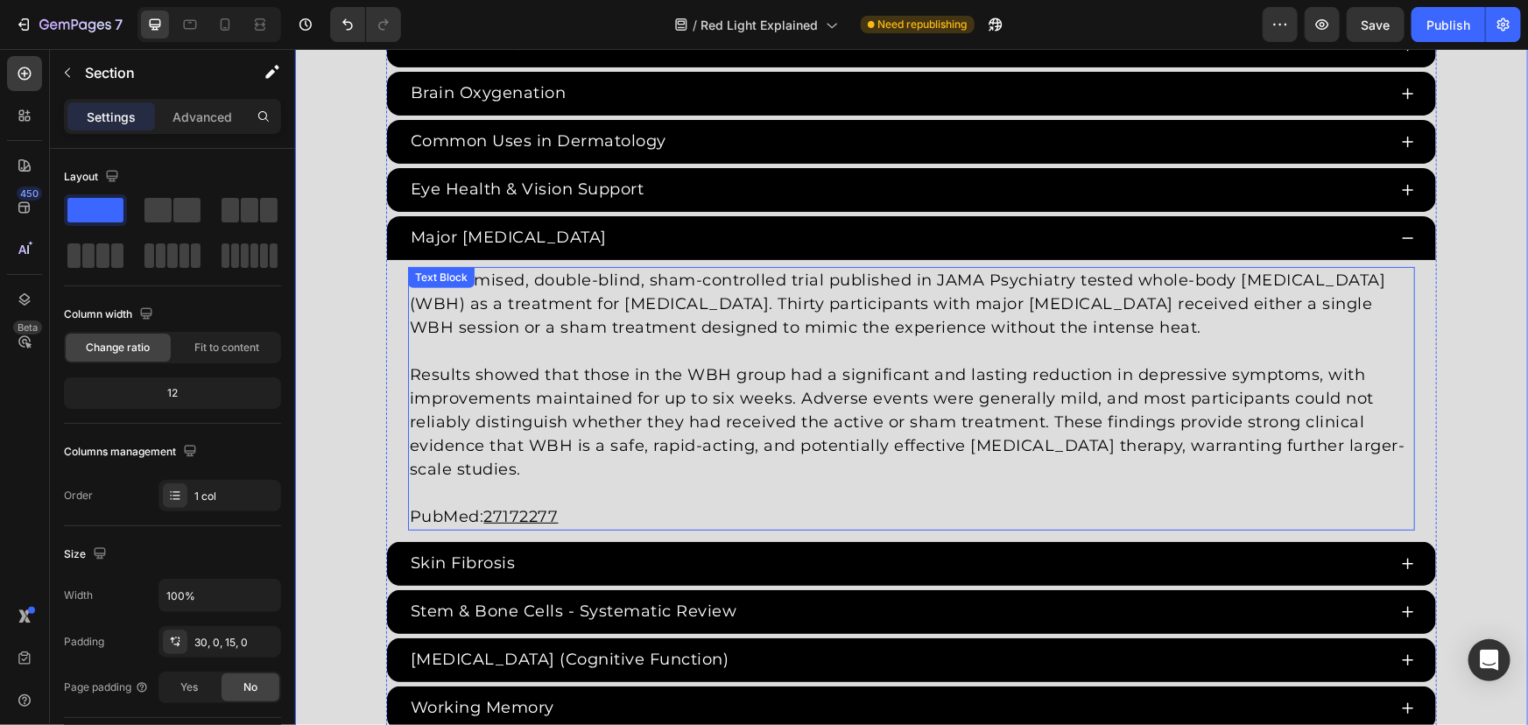
click at [763, 240] on div "Major Depressive Disorder" at bounding box center [896, 236] width 979 height 29
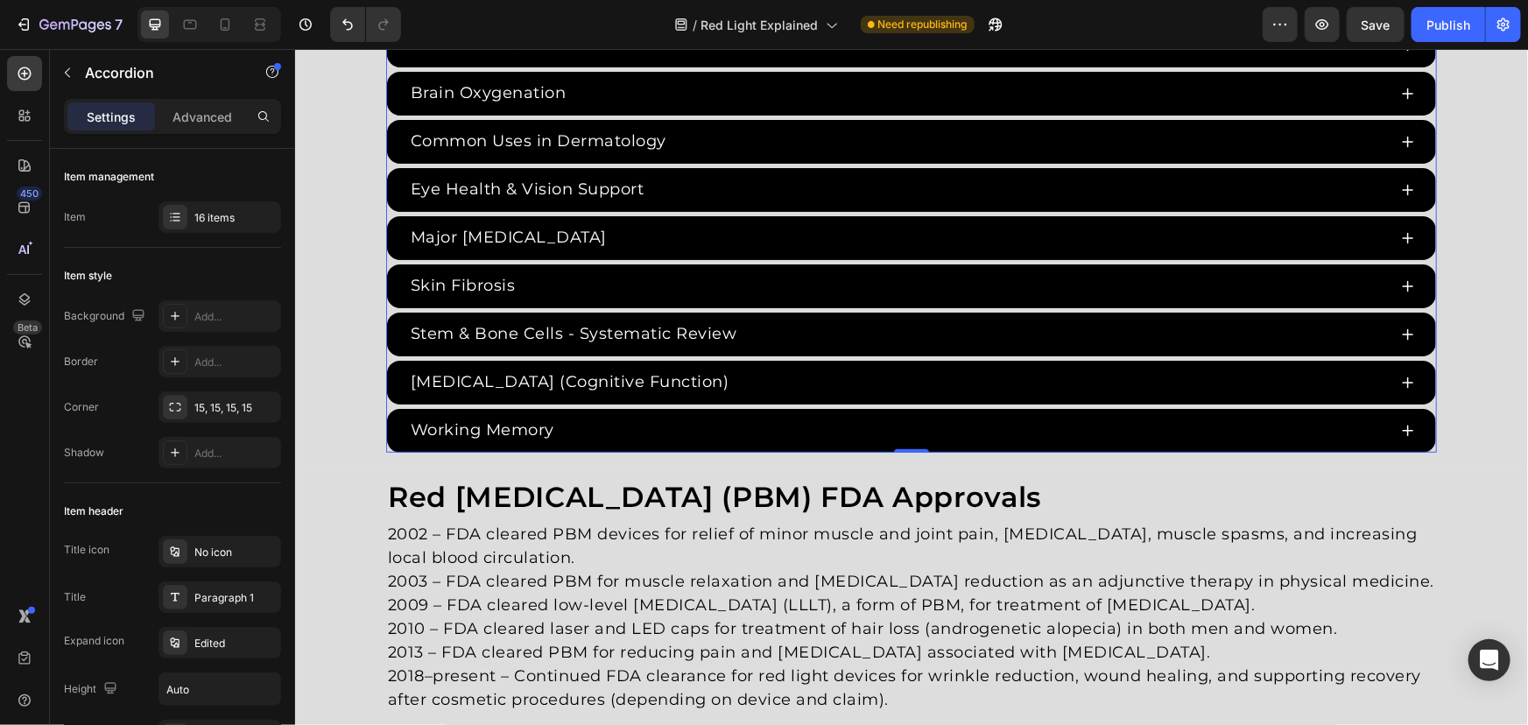
click at [385, 306] on div "ADHD & Cognitive Function Age-Related Cognitive Impairment - Meta Analysis Anxi…" at bounding box center [910, 69] width 1051 height 766
click at [215, 218] on div "16 items" at bounding box center [235, 218] width 82 height 16
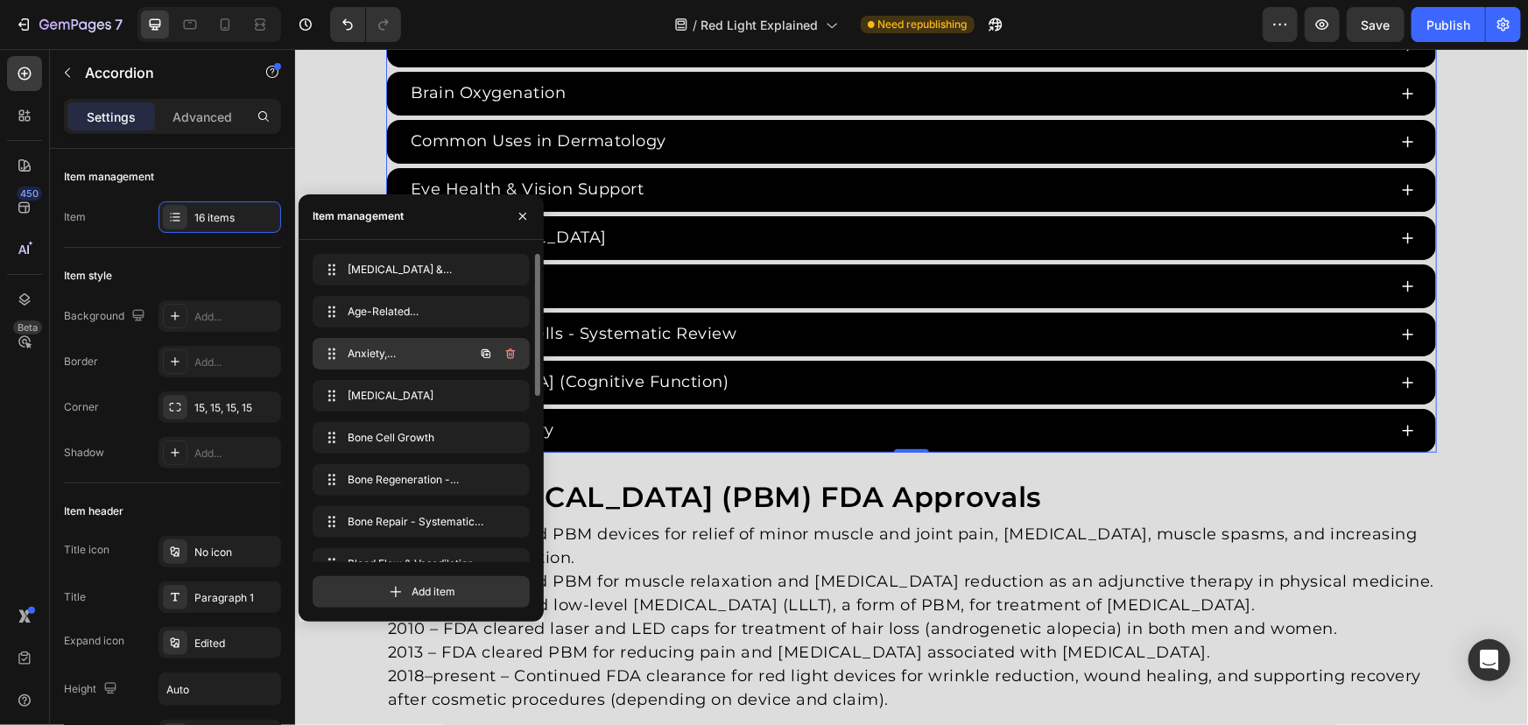
scroll to position [360, 0]
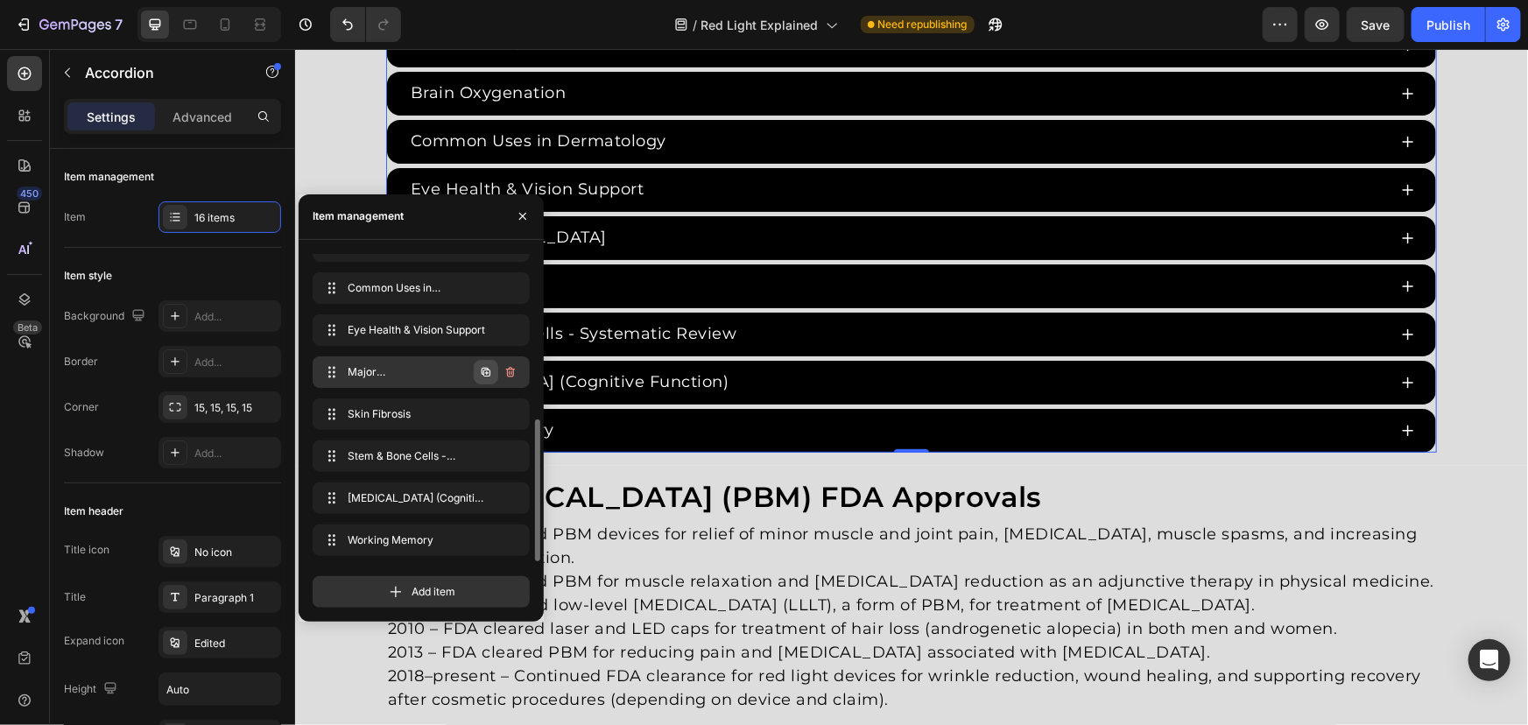
click at [482, 372] on icon "button" at bounding box center [486, 372] width 9 height 9
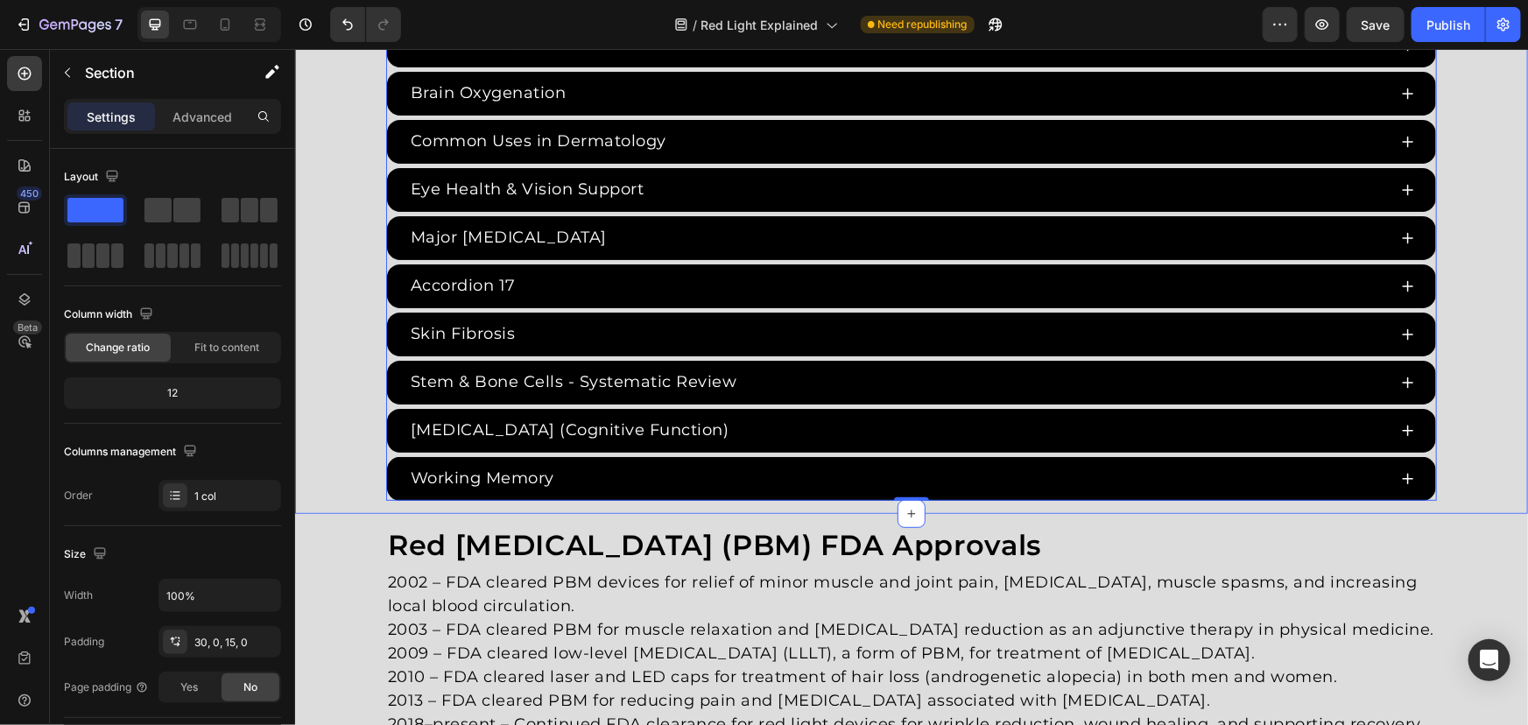
click at [489, 284] on div "Accordion 17" at bounding box center [462, 285] width 110 height 29
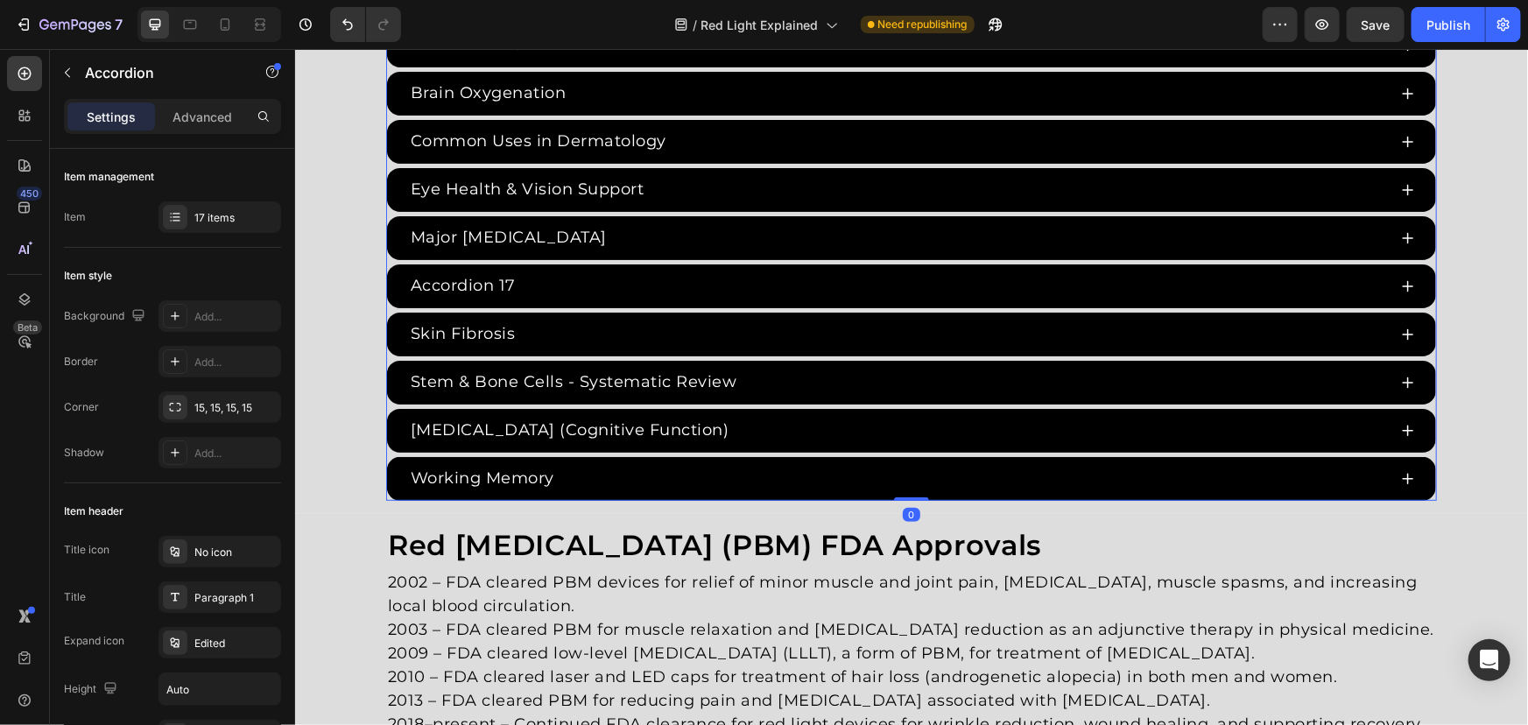
click at [502, 284] on div "Accordion 17" at bounding box center [462, 285] width 110 height 29
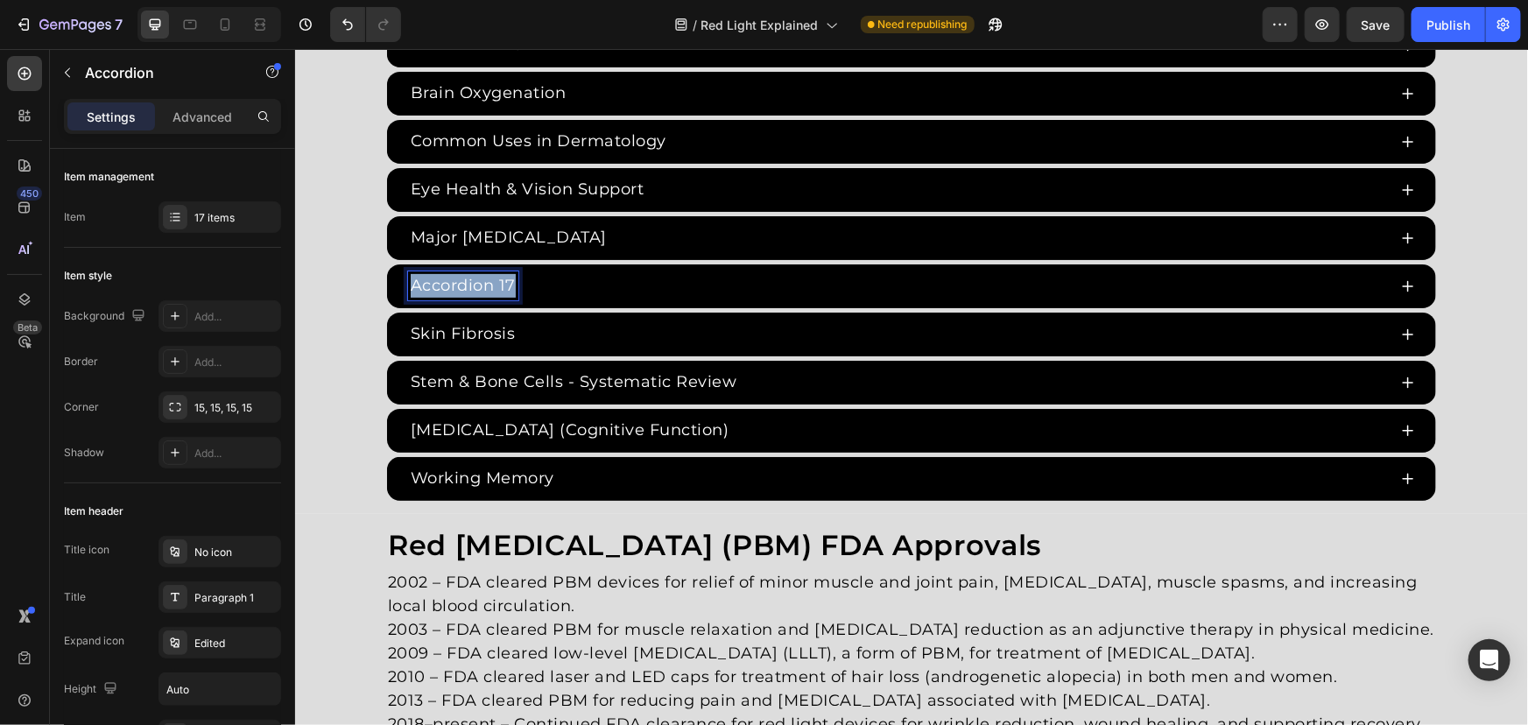
drag, startPoint x: 504, startPoint y: 283, endPoint x: 306, endPoint y: 256, distance: 200.6
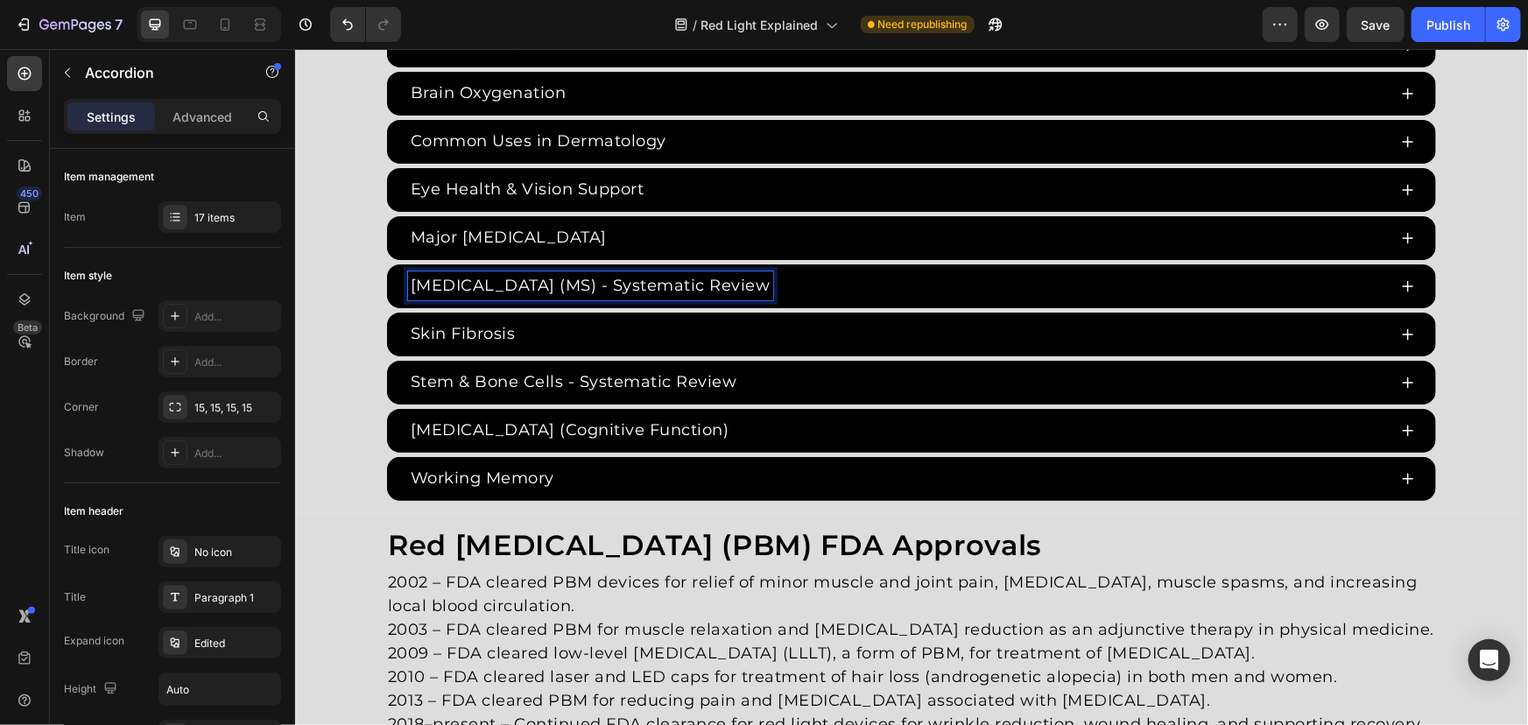
click at [1039, 297] on div "Multiple Sclerosis (MS) - Systematic Review" at bounding box center [910, 286] width 1049 height 44
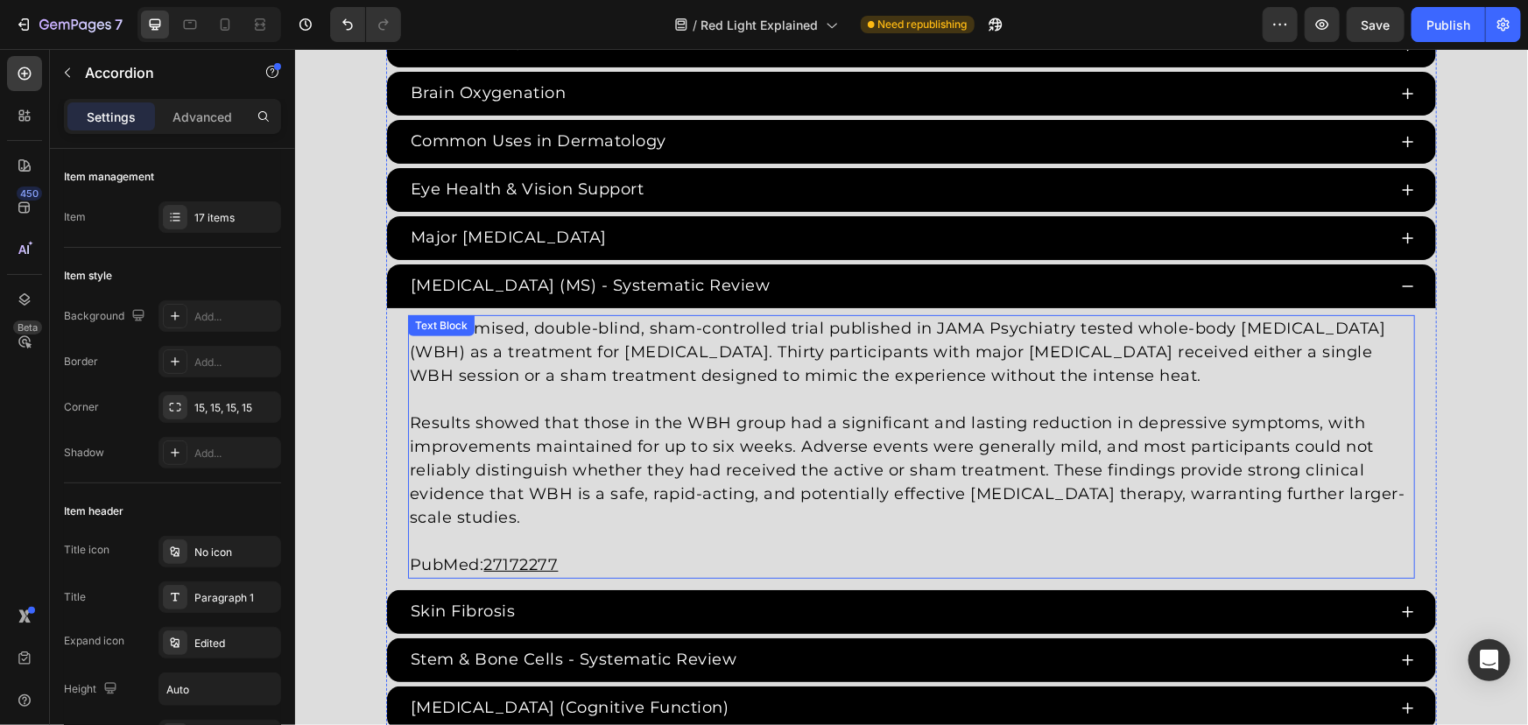
click at [657, 499] on p "Results showed that those in the WBH group had a significant and lasting reduct…" at bounding box center [910, 470] width 1003 height 118
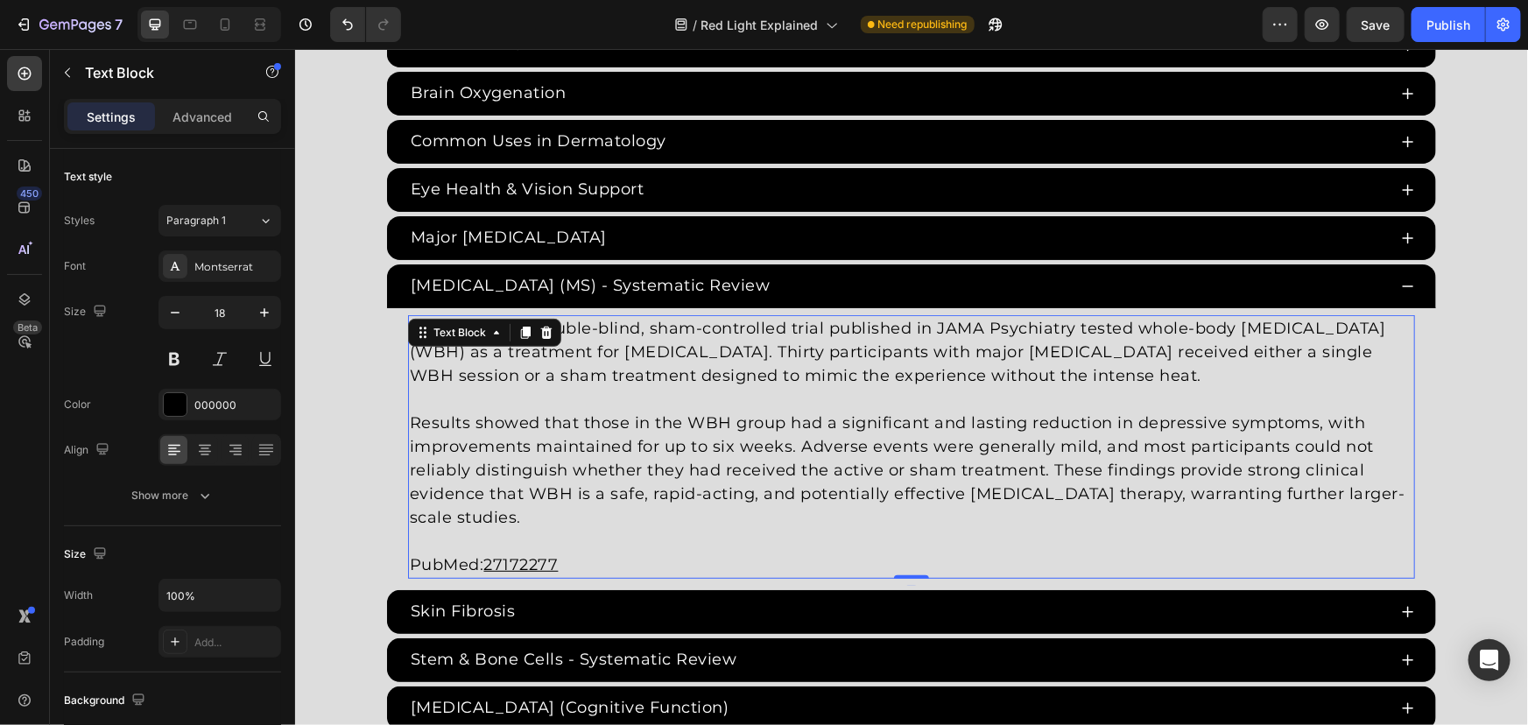
click at [525, 509] on p "Results showed that those in the WBH group had a significant and lasting reduct…" at bounding box center [910, 470] width 1003 height 118
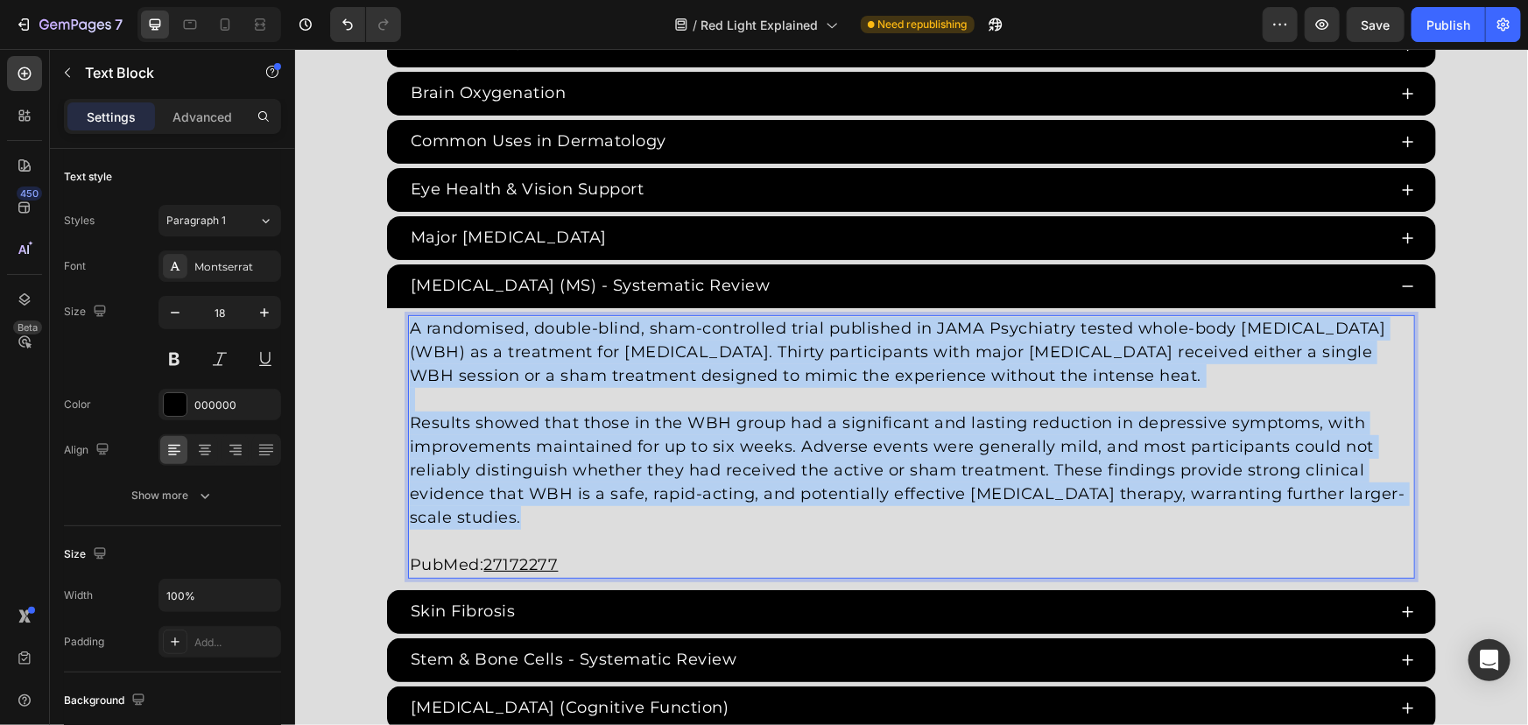
drag, startPoint x: 262, startPoint y: 279, endPoint x: 165, endPoint y: 231, distance: 108.5
click at [294, 231] on html "Header Red Light Therapy Studies Heading Since the 1960s, 8,000+ studies have i…" at bounding box center [910, 498] width 1233 height 8015
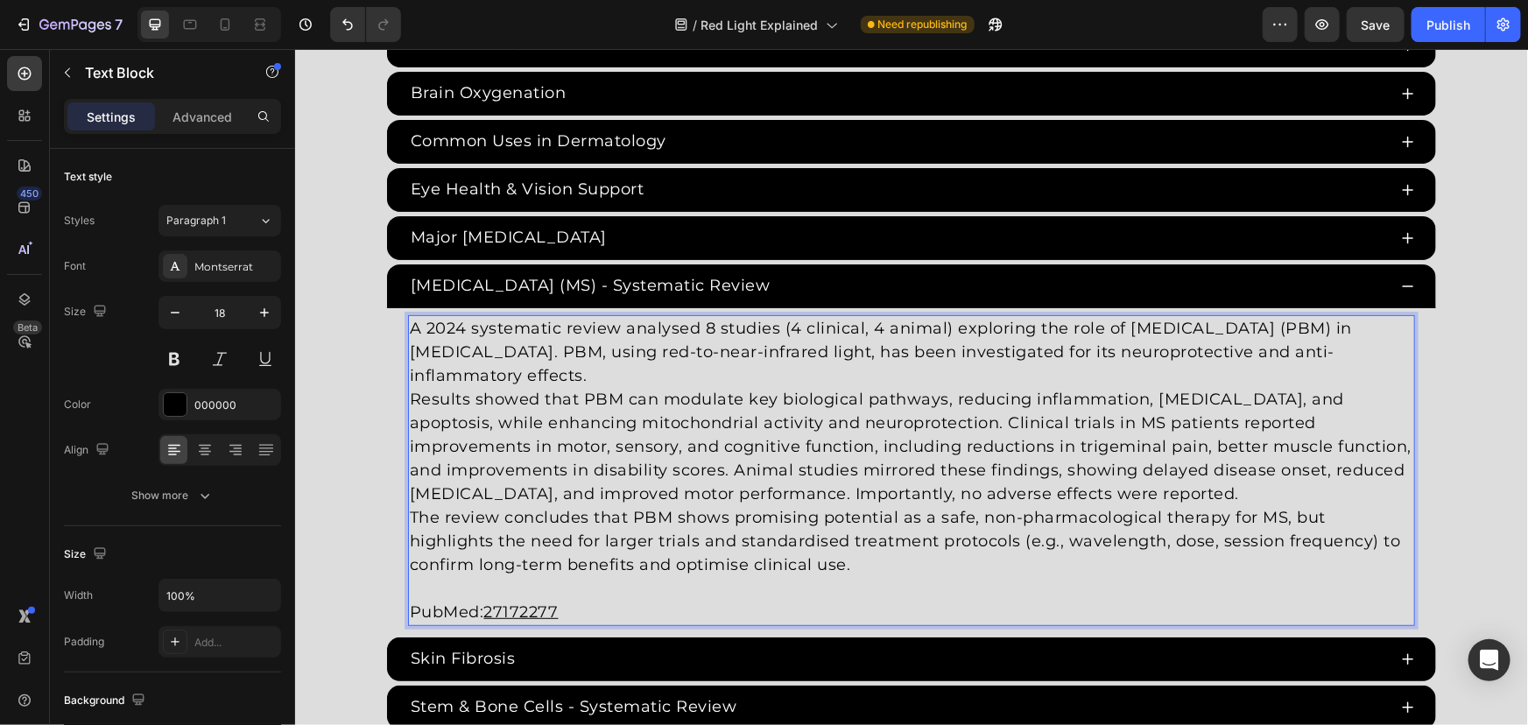
click at [723, 369] on p "A 2024 systematic review analysed 8 studies (4 clinical, 4 animal) exploring th…" at bounding box center [910, 351] width 1003 height 71
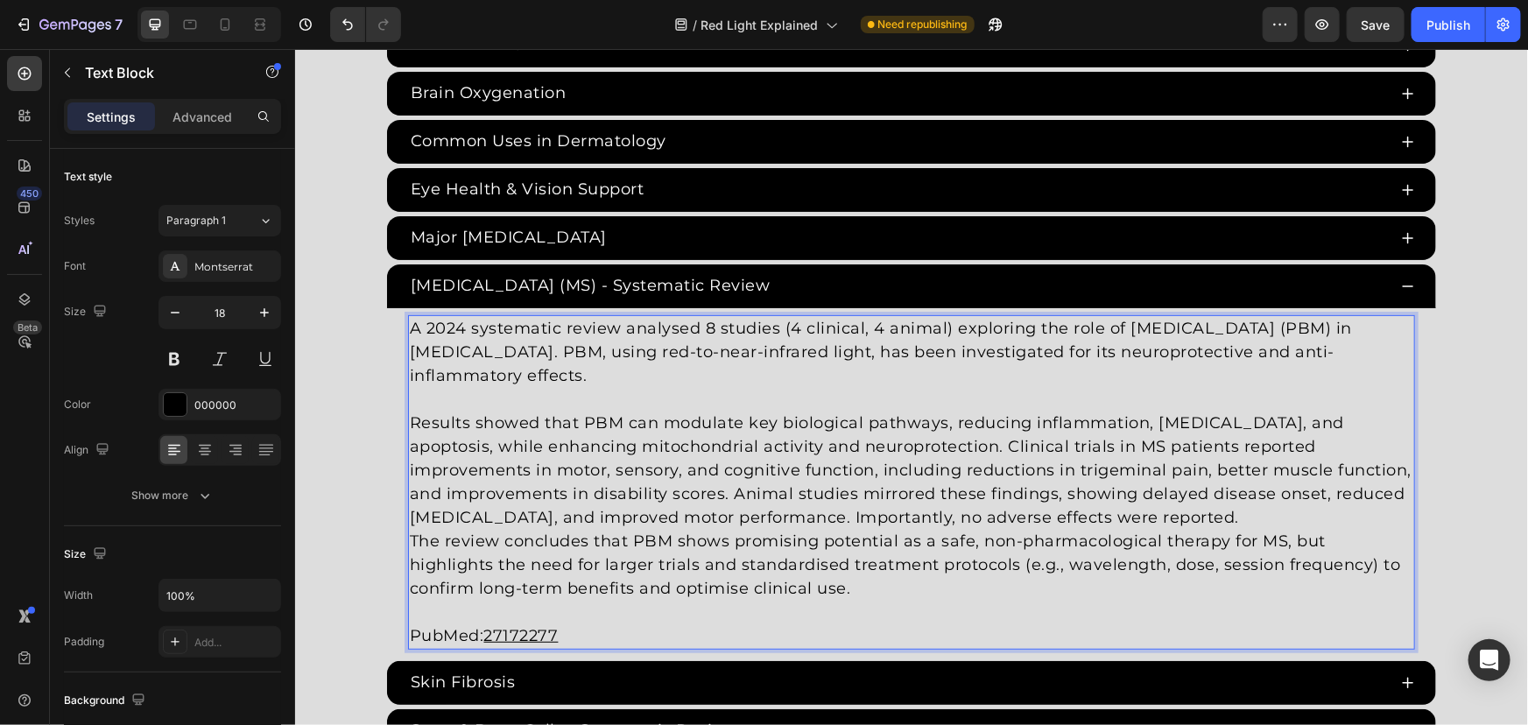
click at [1222, 516] on p "Results showed that PBM can modulate key biological pathways, reducing inflamma…" at bounding box center [910, 470] width 1003 height 118
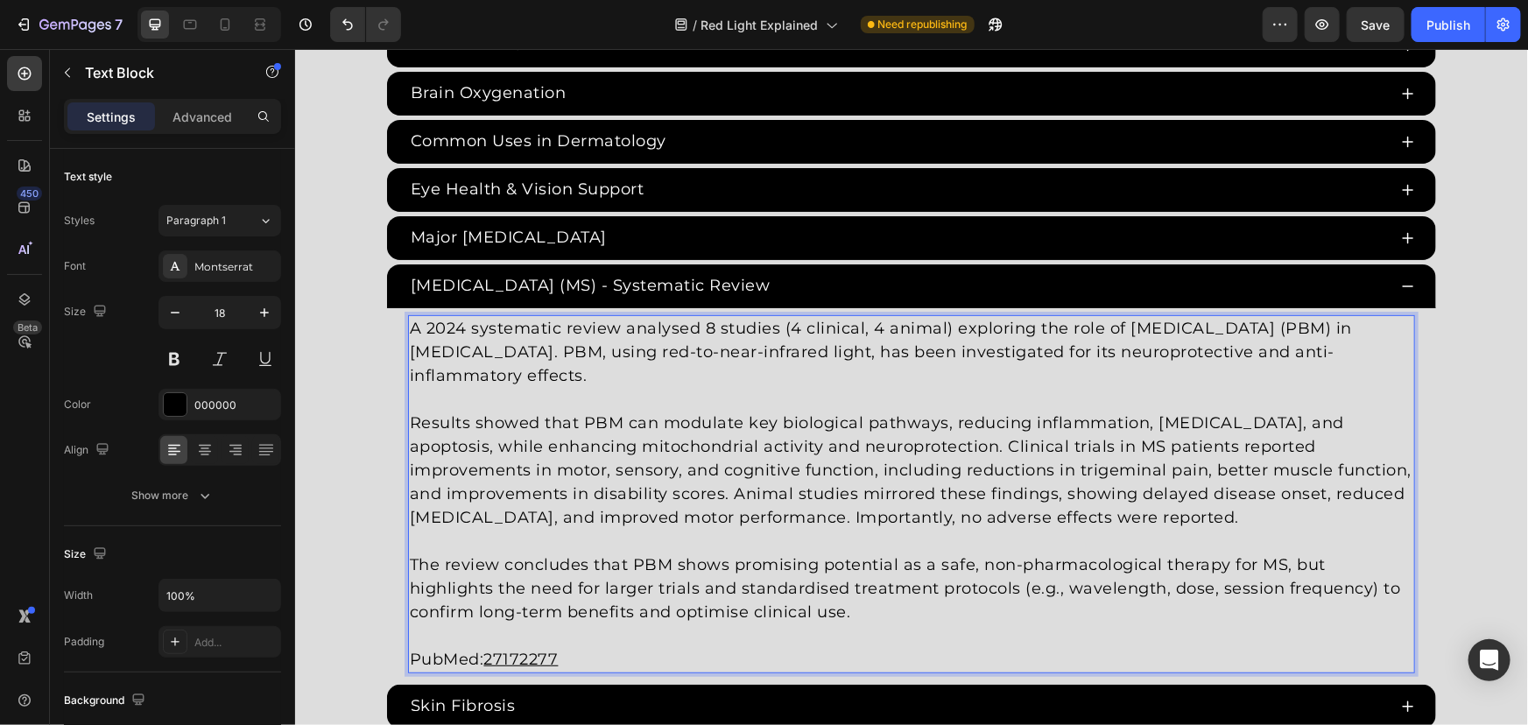
scroll to position [3796, 0]
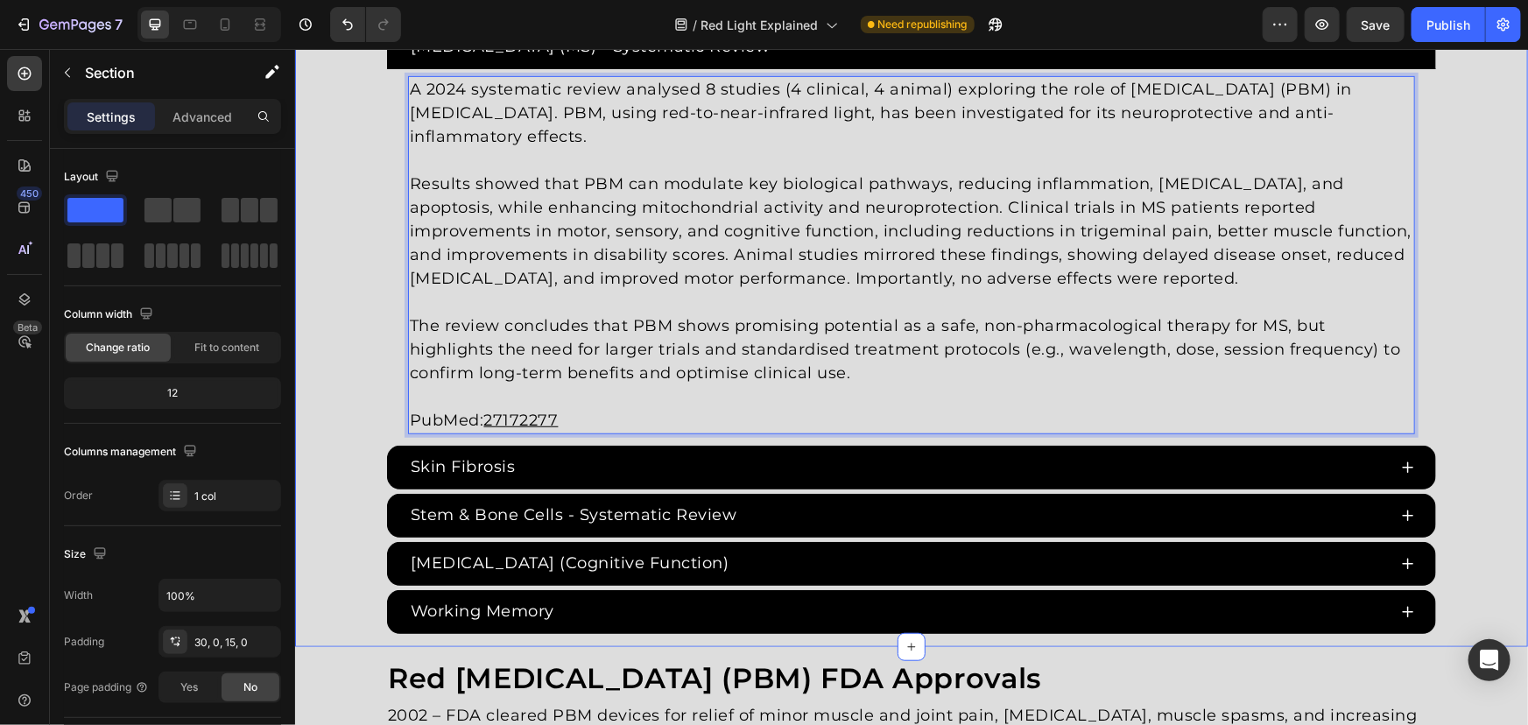
click at [583, 409] on p "PubMed: 27172277" at bounding box center [910, 407] width 1003 height 47
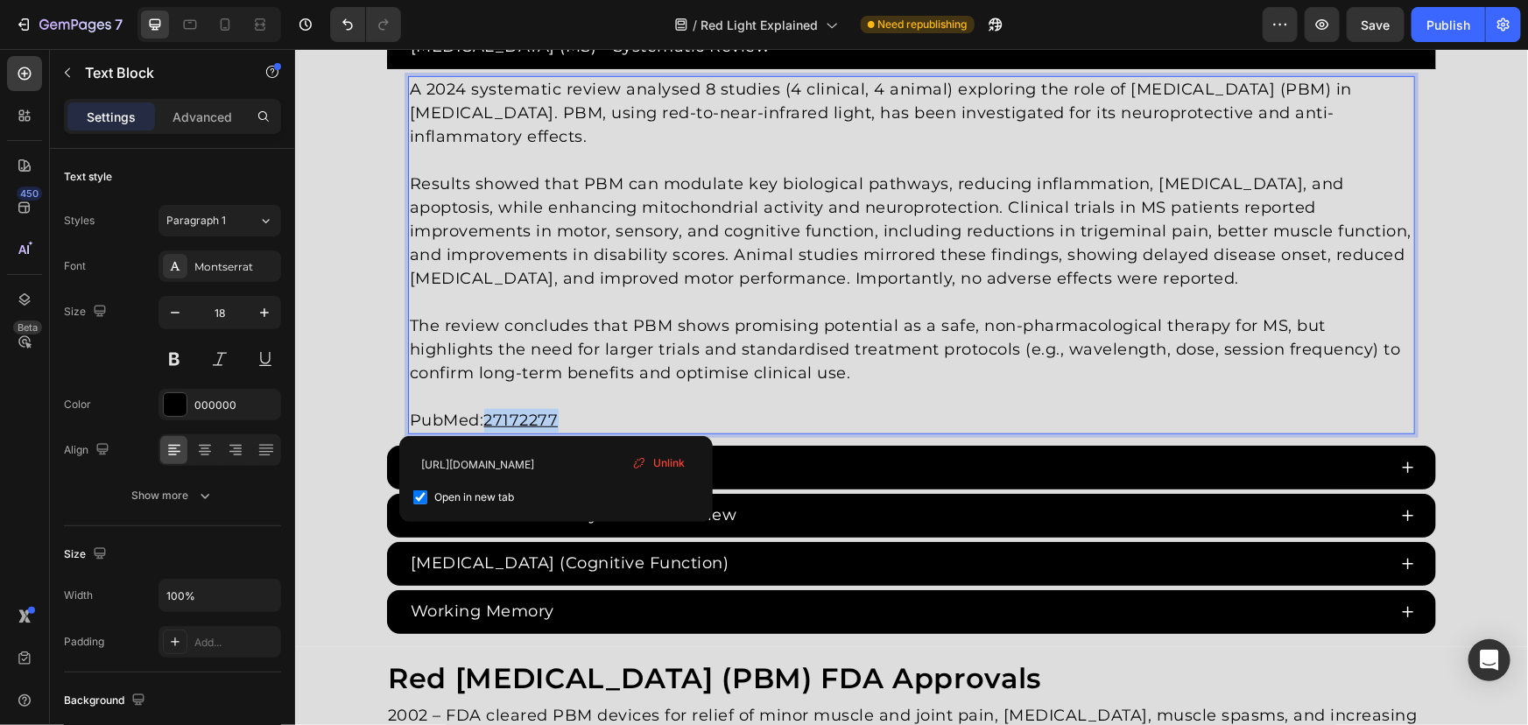
drag, startPoint x: 482, startPoint y: 414, endPoint x: 760, endPoint y: 411, distance: 277.6
click at [741, 411] on p "PubMed: 27172277" at bounding box center [910, 407] width 1003 height 47
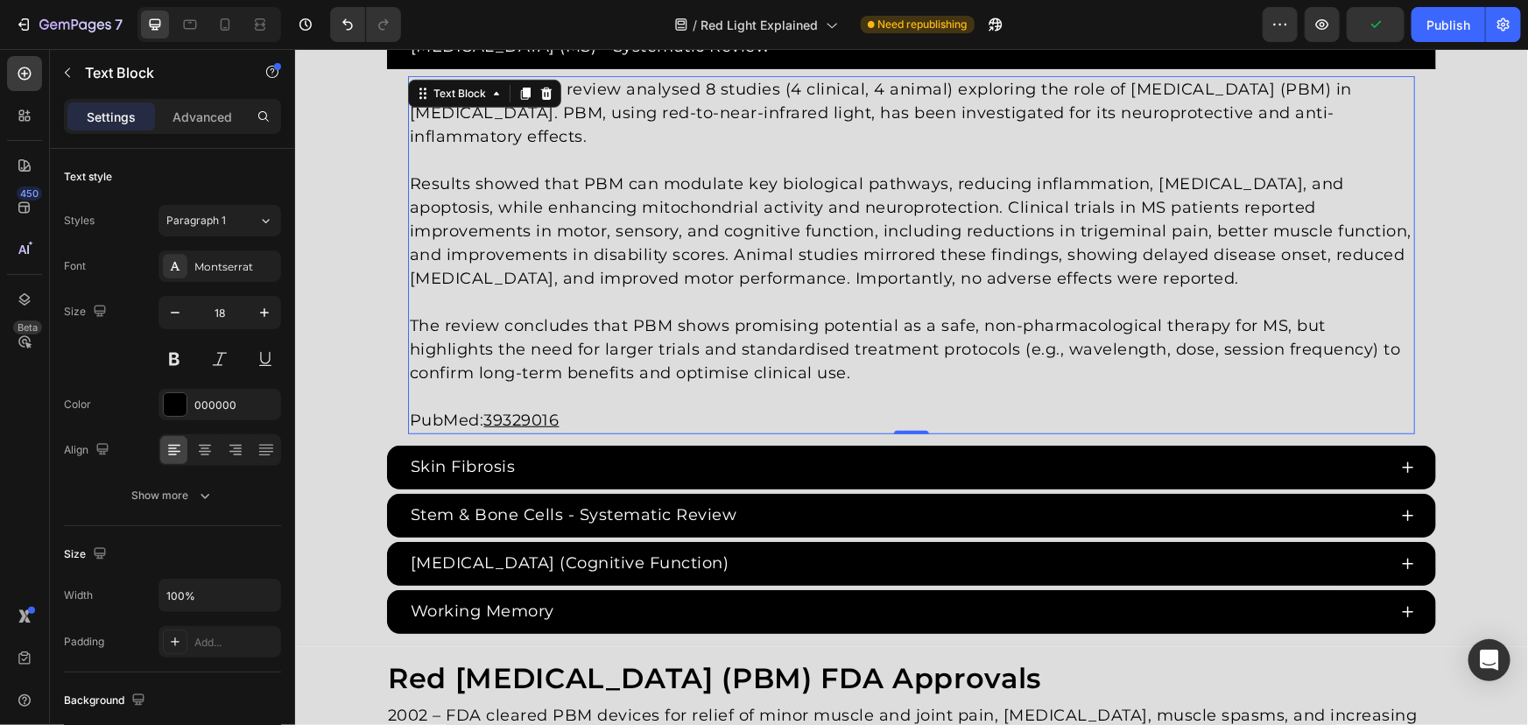
click at [595, 403] on p "PubMed: 39329016" at bounding box center [910, 407] width 1003 height 47
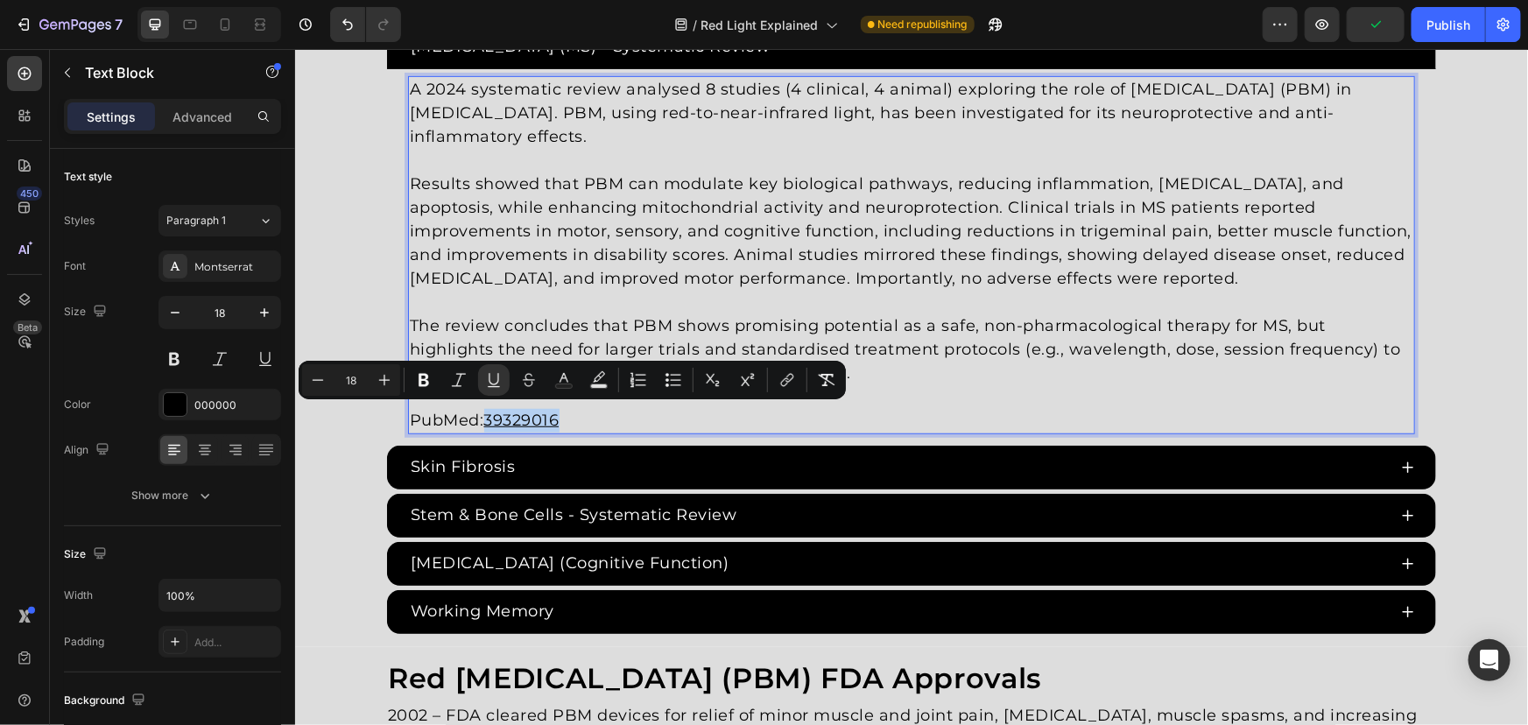
drag, startPoint x: 581, startPoint y: 415, endPoint x: 482, endPoint y: 416, distance: 99.8
click at [482, 416] on p "⁠⁠⁠⁠⁠⁠⁠ PubMed: 39329016" at bounding box center [910, 407] width 1003 height 47
click at [787, 388] on button "link" at bounding box center [787, 380] width 32 height 32
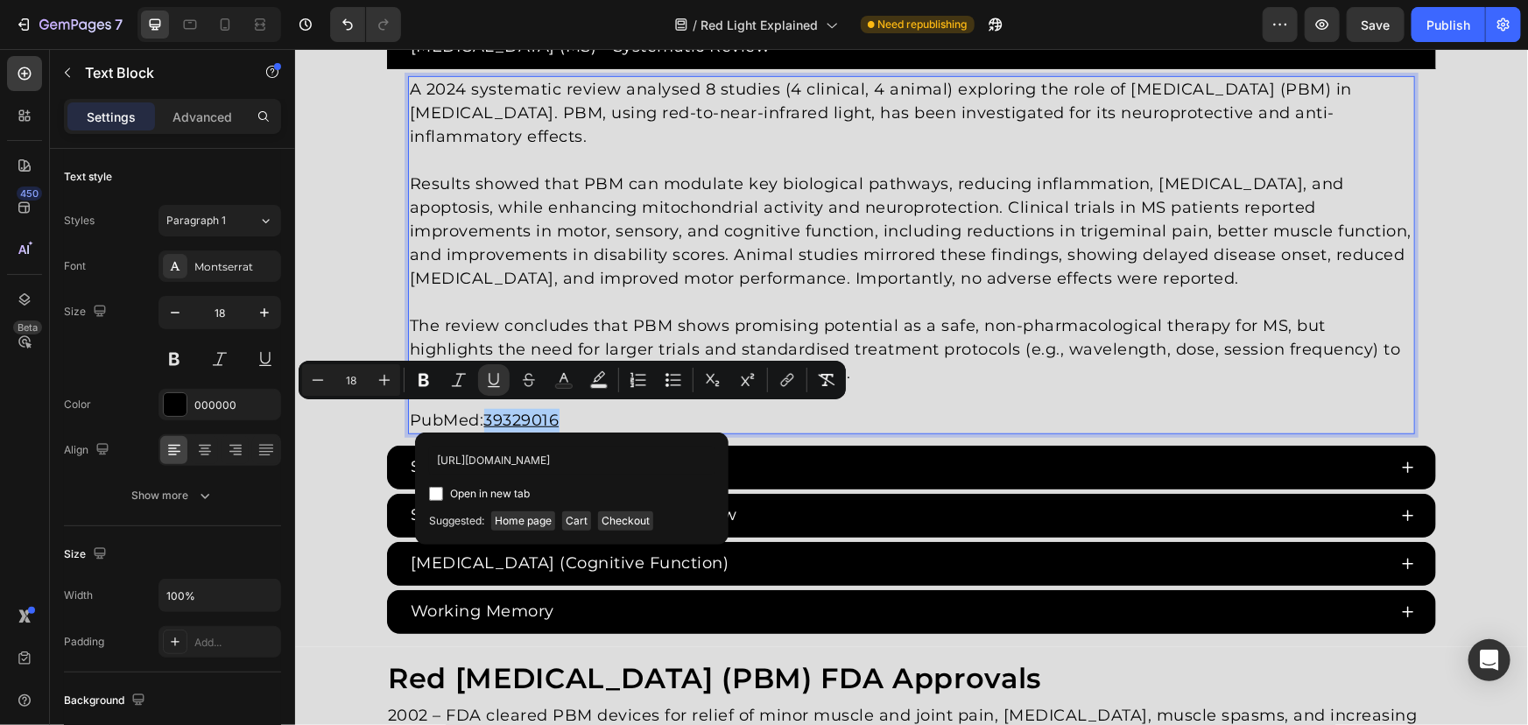
scroll to position [0, 21]
type input "https://pubmed.ncbi.nlm.nih.gov/39329016/"
click at [498, 490] on span "Open in new tab" at bounding box center [490, 493] width 80 height 21
checkbox input "true"
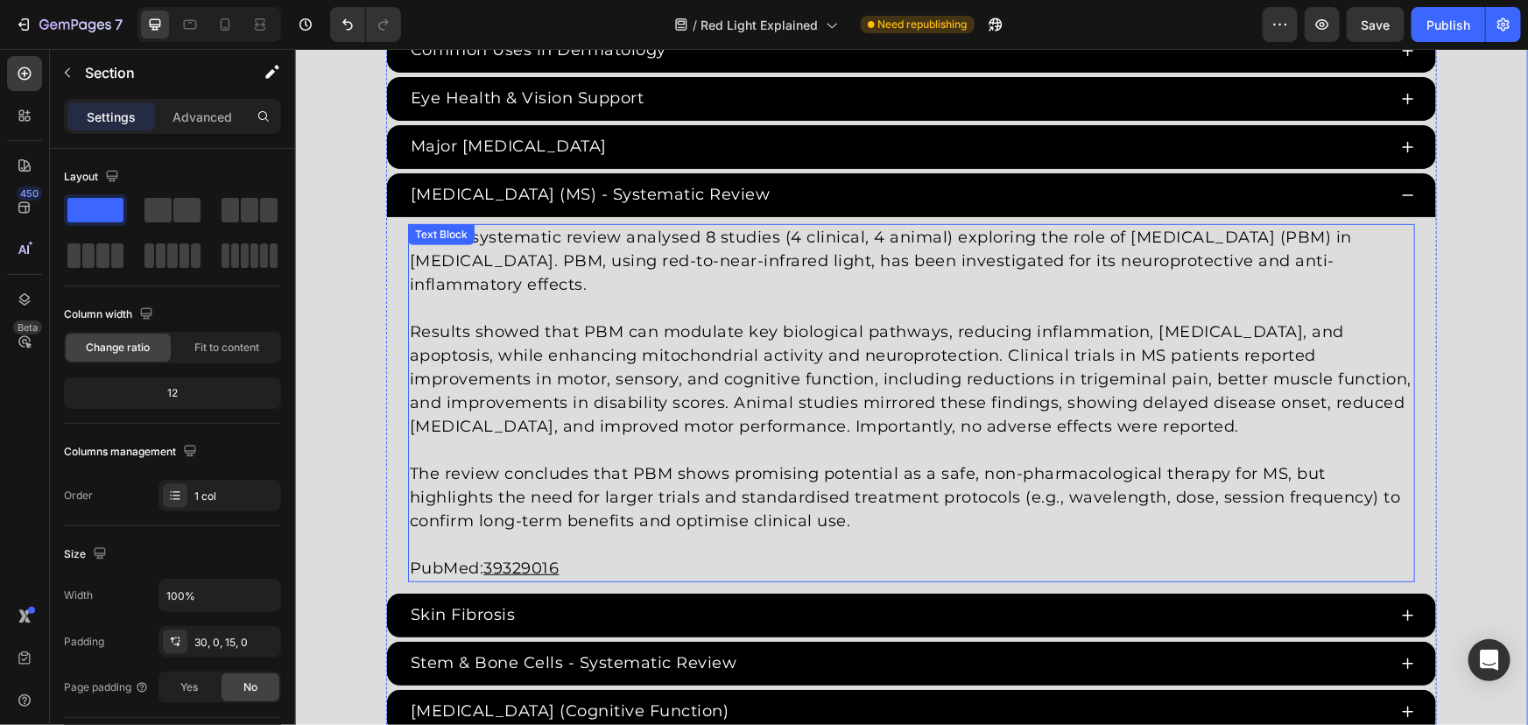
scroll to position [3637, 0]
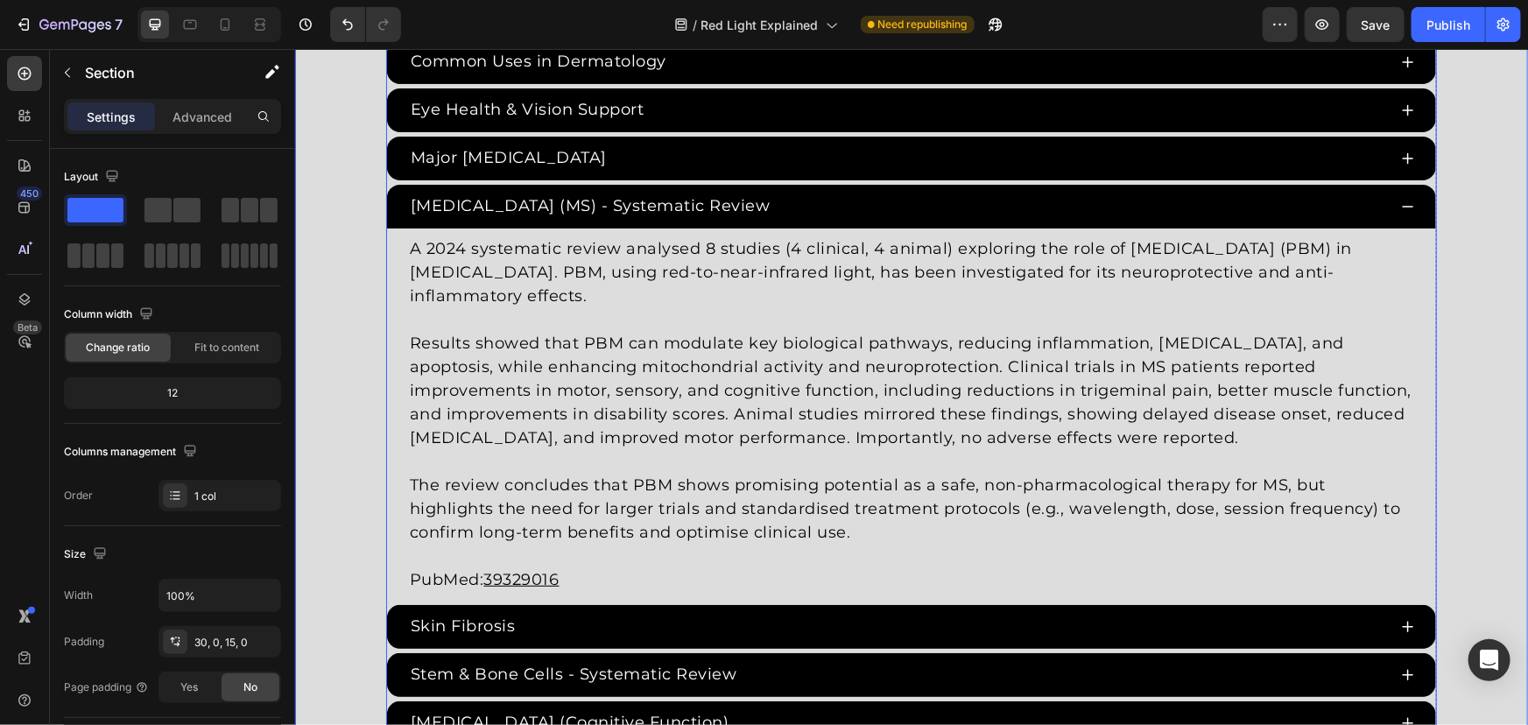
click at [792, 204] on div "Multiple Sclerosis (MS) - Systematic Review" at bounding box center [896, 205] width 979 height 29
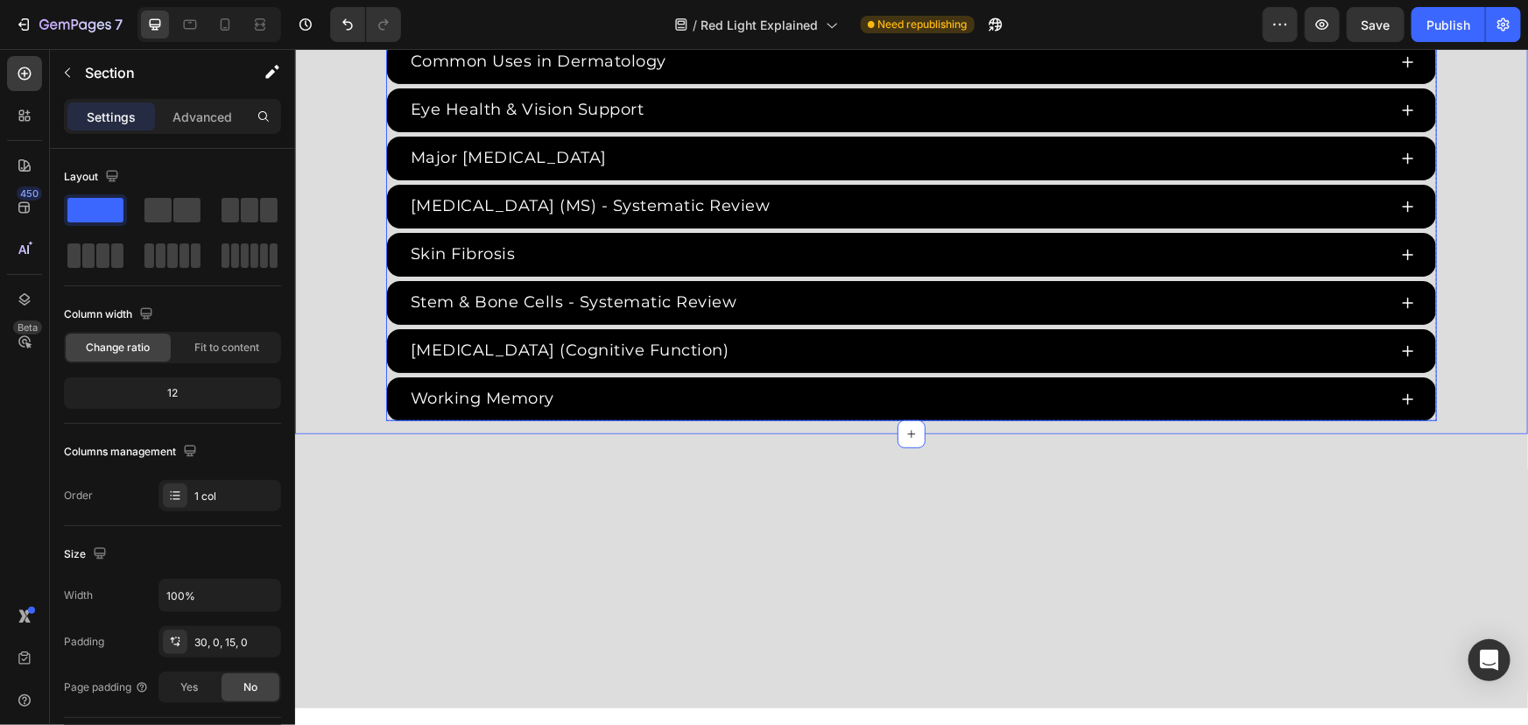
click at [388, 174] on div "Major Depressive Disorder" at bounding box center [910, 158] width 1049 height 44
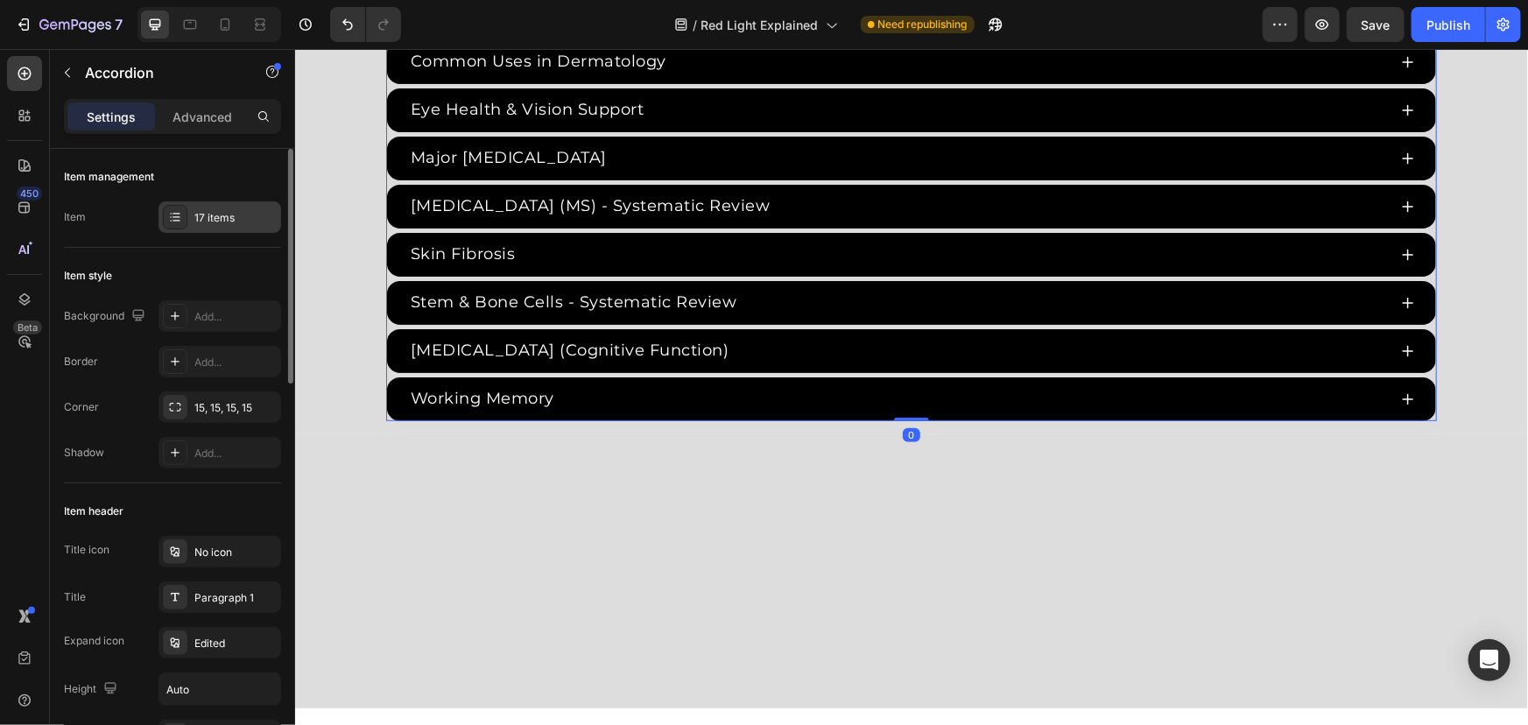
click at [232, 207] on div "17 items" at bounding box center [219, 217] width 123 height 32
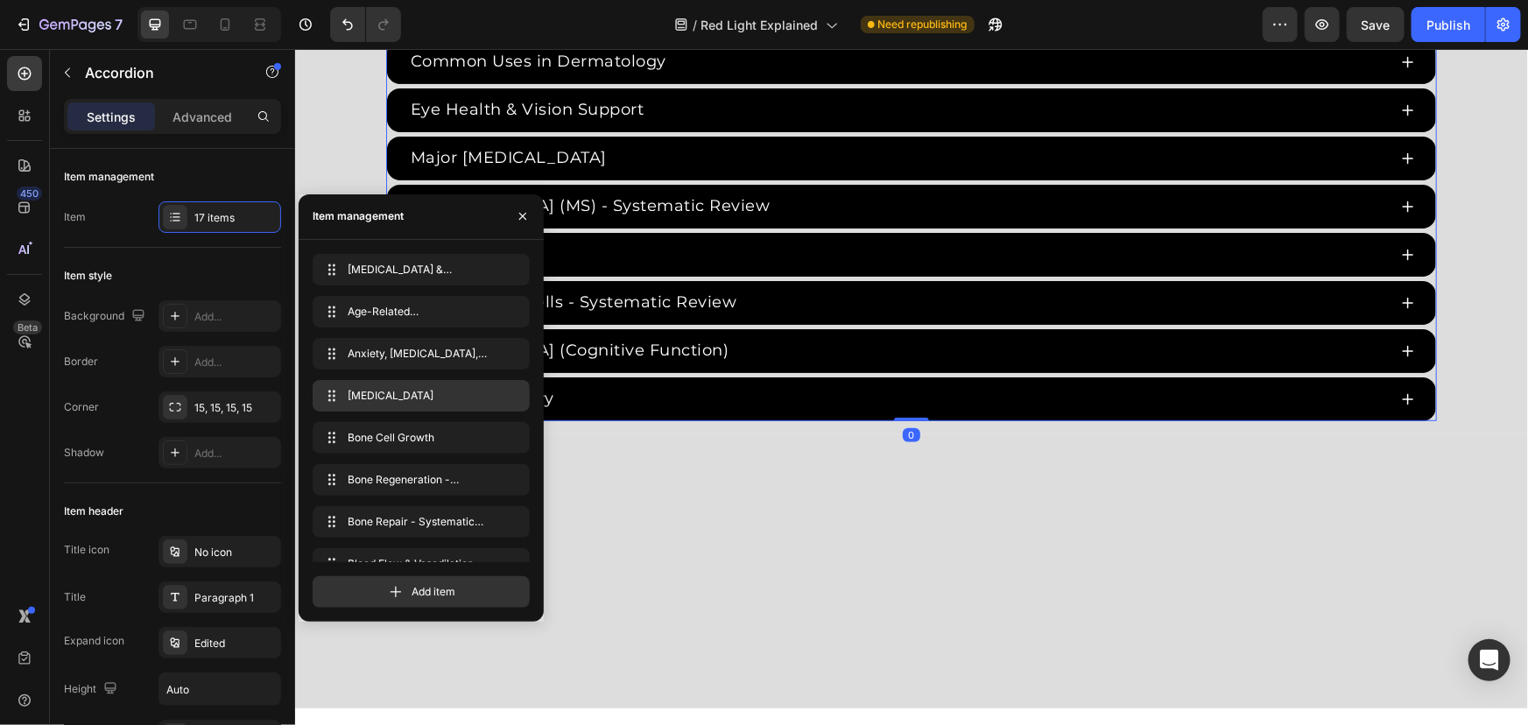
scroll to position [403, 0]
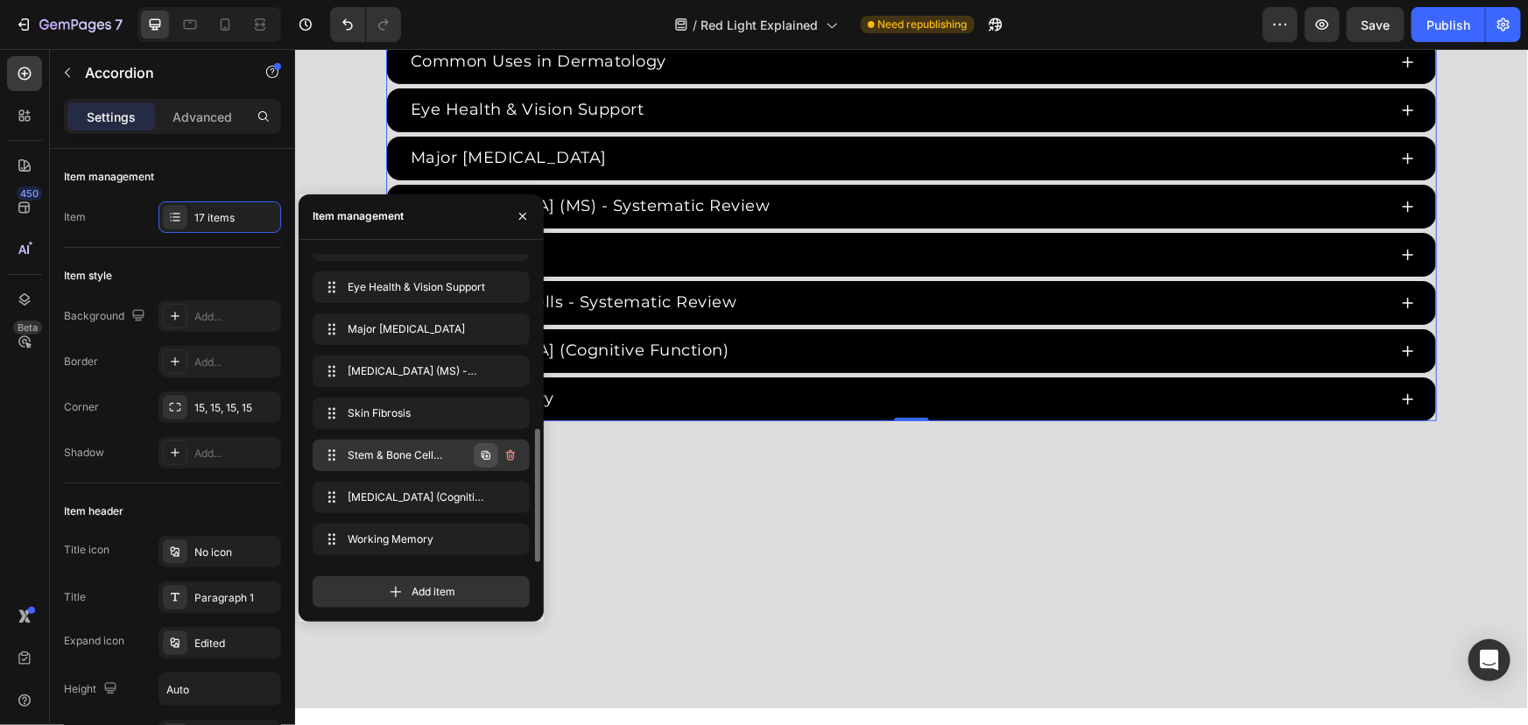
click at [483, 451] on icon "button" at bounding box center [486, 455] width 14 height 14
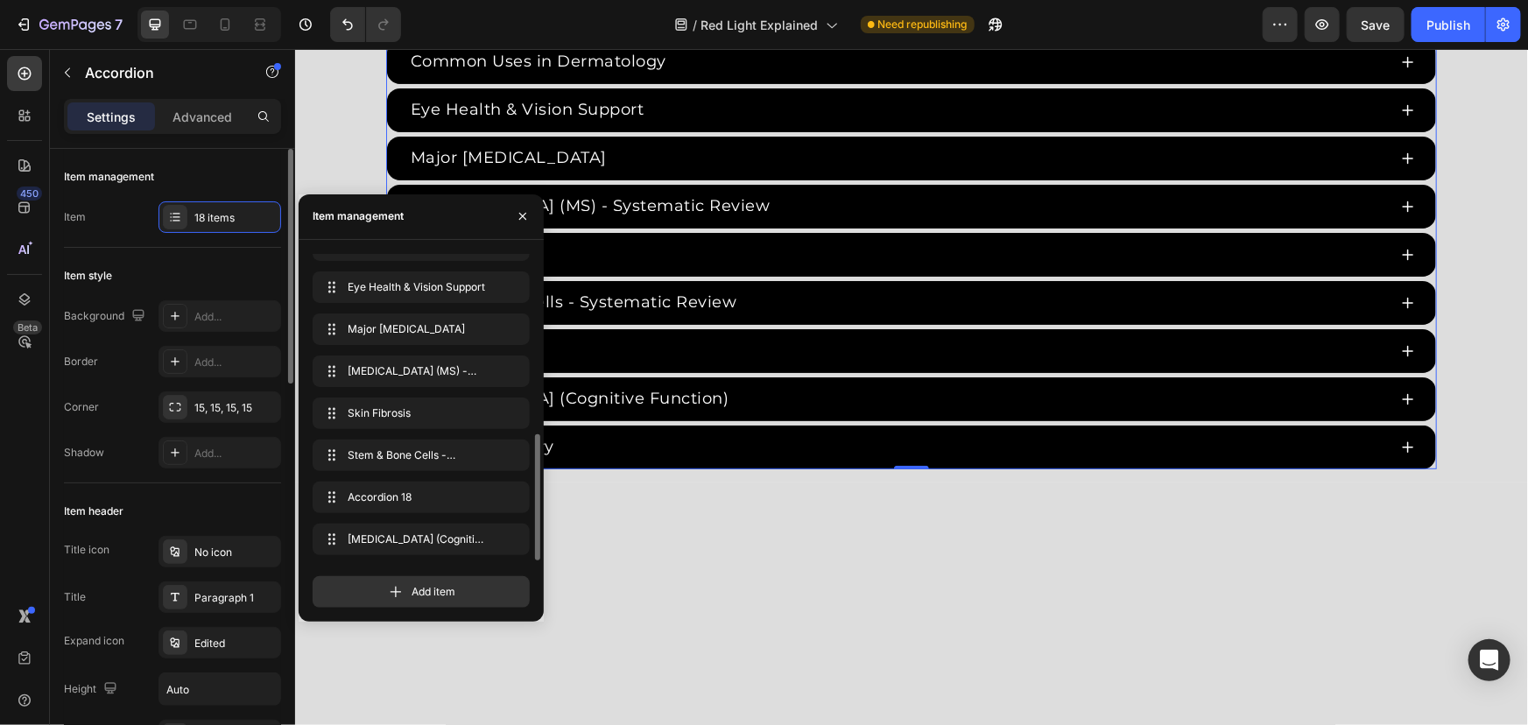
scroll to position [414, 0]
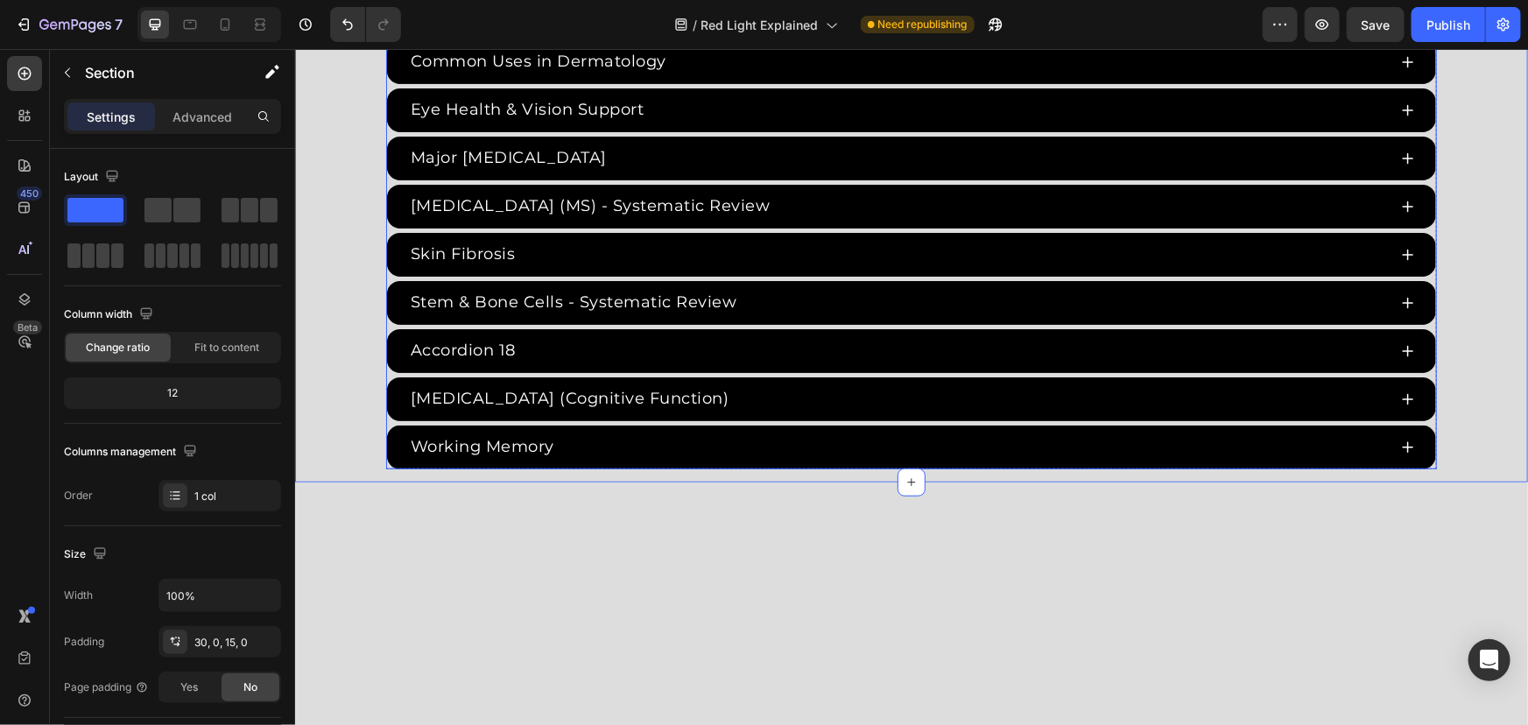
click at [492, 337] on div "Accordion 18" at bounding box center [462, 349] width 110 height 29
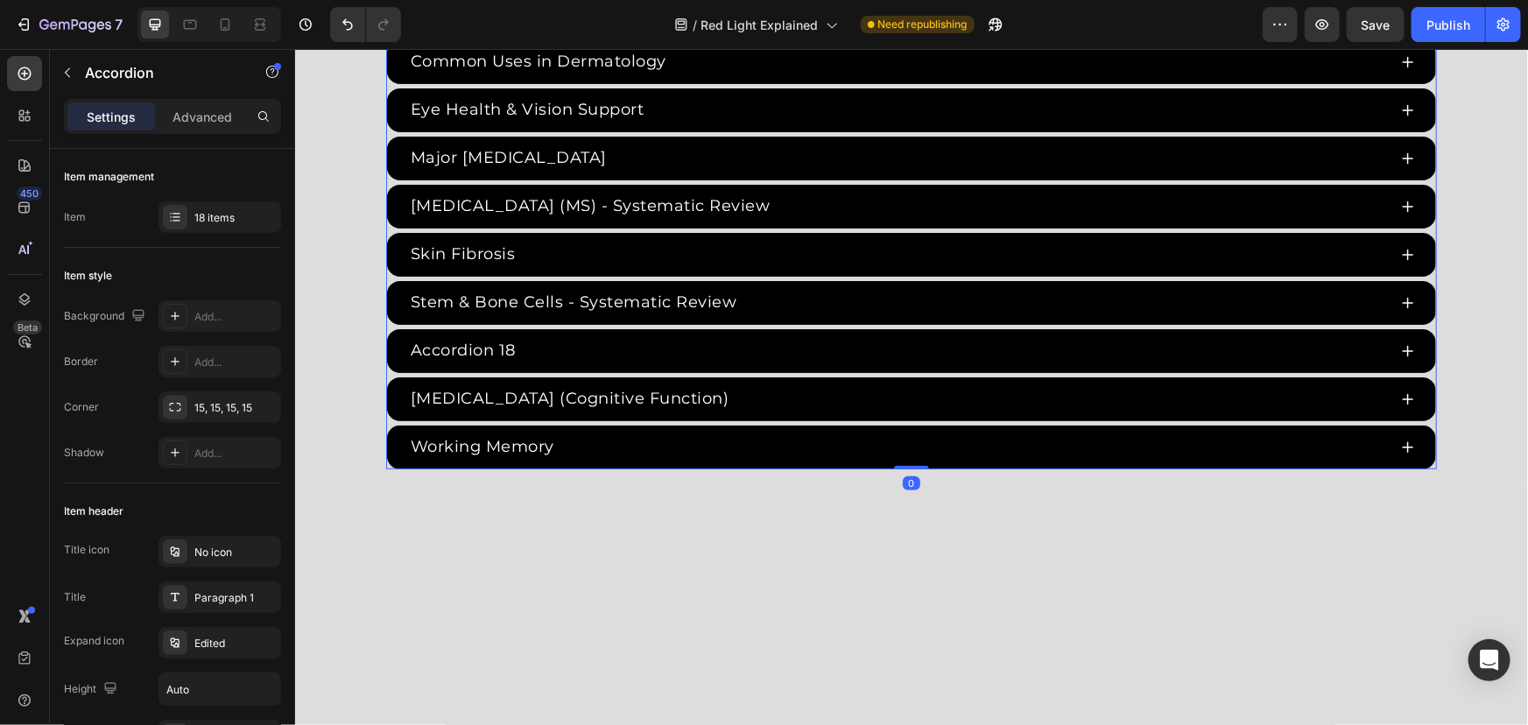
click at [499, 342] on div "Accordion 18" at bounding box center [462, 349] width 110 height 29
click at [504, 342] on p "Accordion 18" at bounding box center [462, 350] width 105 height 24
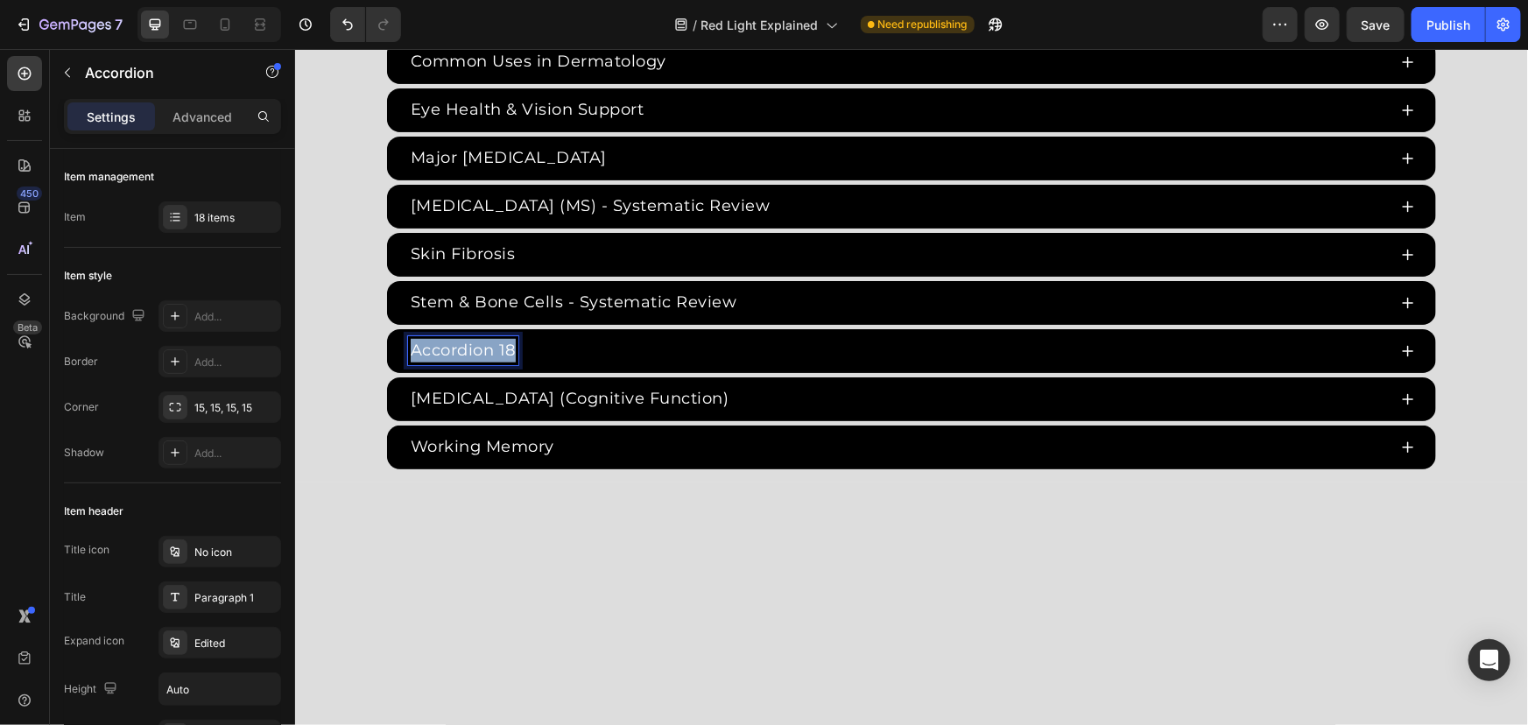
drag, startPoint x: 506, startPoint y: 342, endPoint x: 257, endPoint y: 337, distance: 249.6
click at [294, 337] on html "Header Red Light Therapy Studies Heading Since the 1960s, 8,000+ studies have i…" at bounding box center [910, 304] width 1233 height 7785
click at [680, 349] on div "Parkinson’s Disease" at bounding box center [896, 349] width 979 height 29
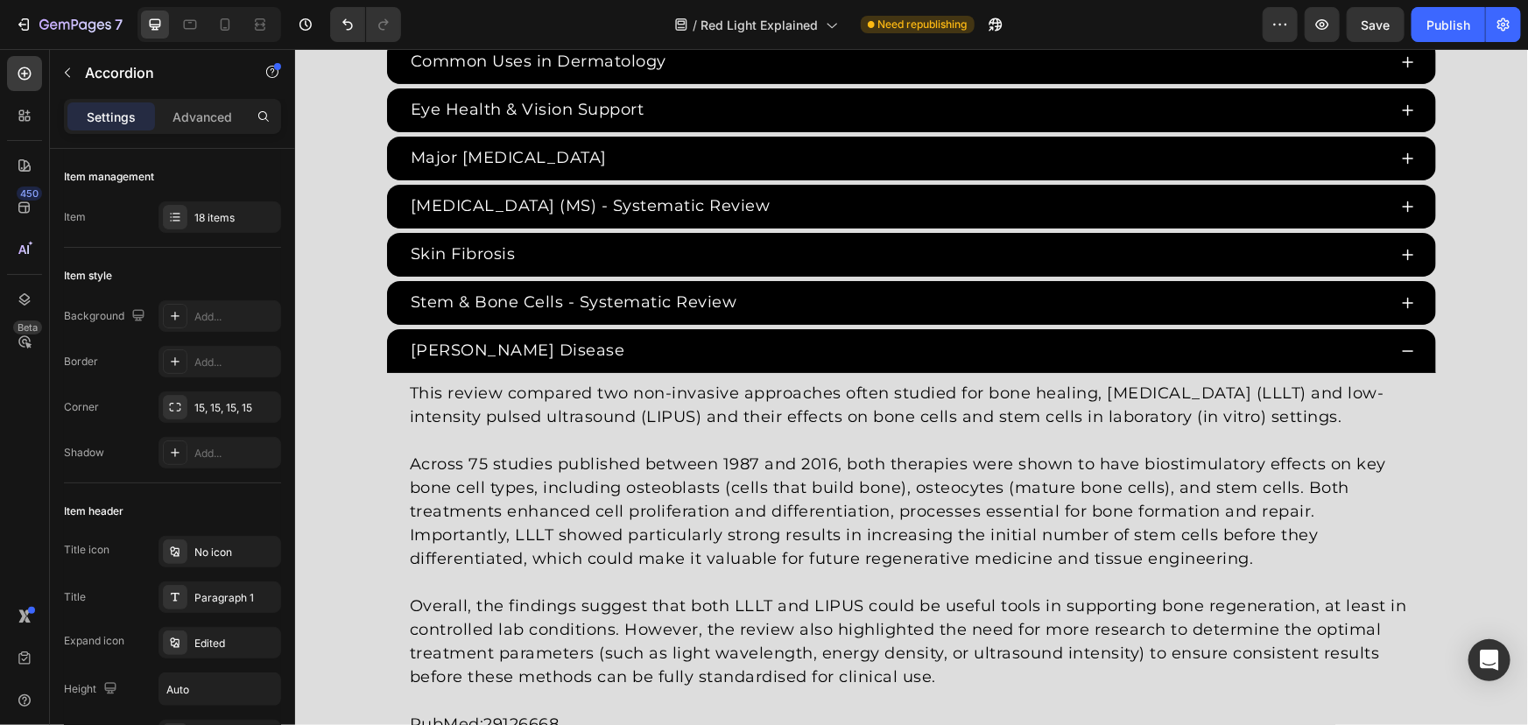
scroll to position [3876, 0]
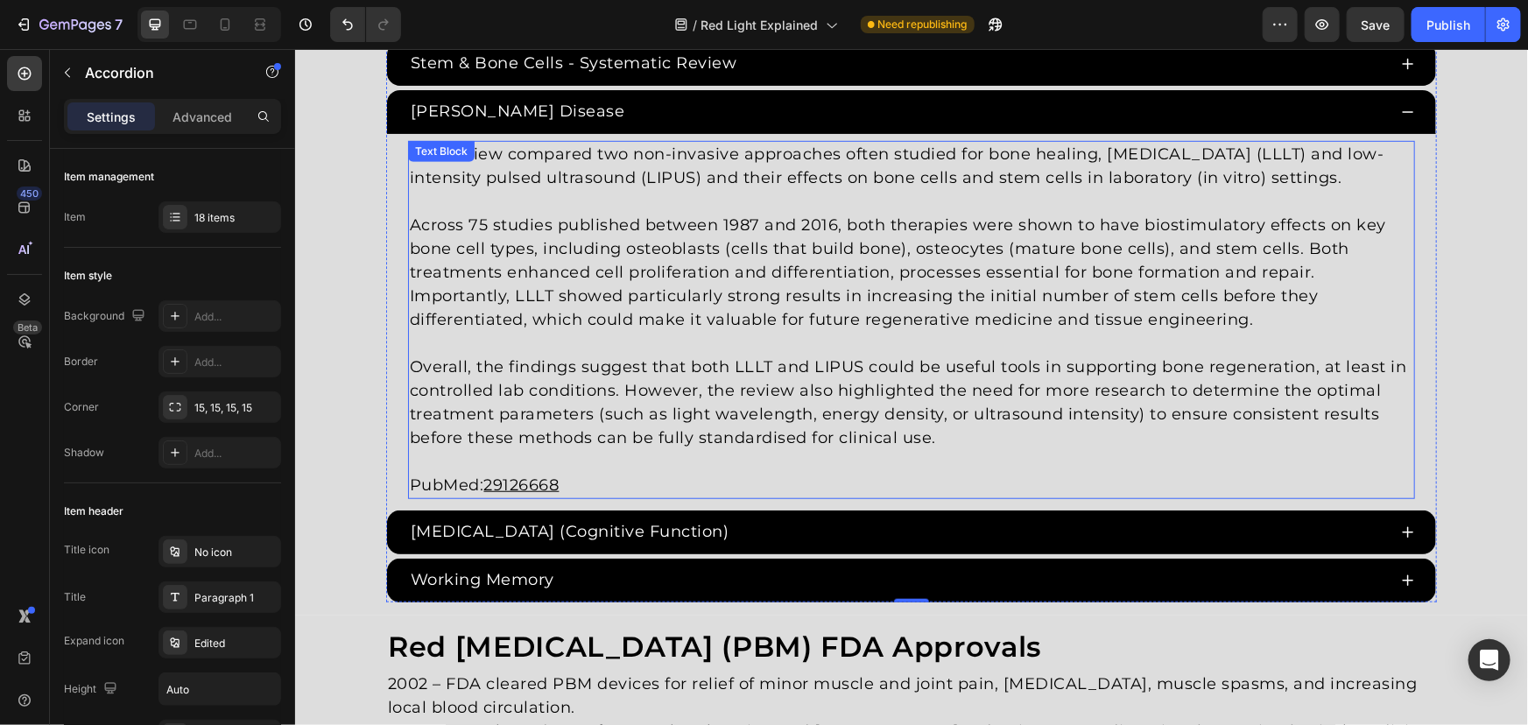
click at [583, 365] on p "Overall, the findings suggest that both LLLT and LIPUS could be useful tools in…" at bounding box center [910, 402] width 1003 height 95
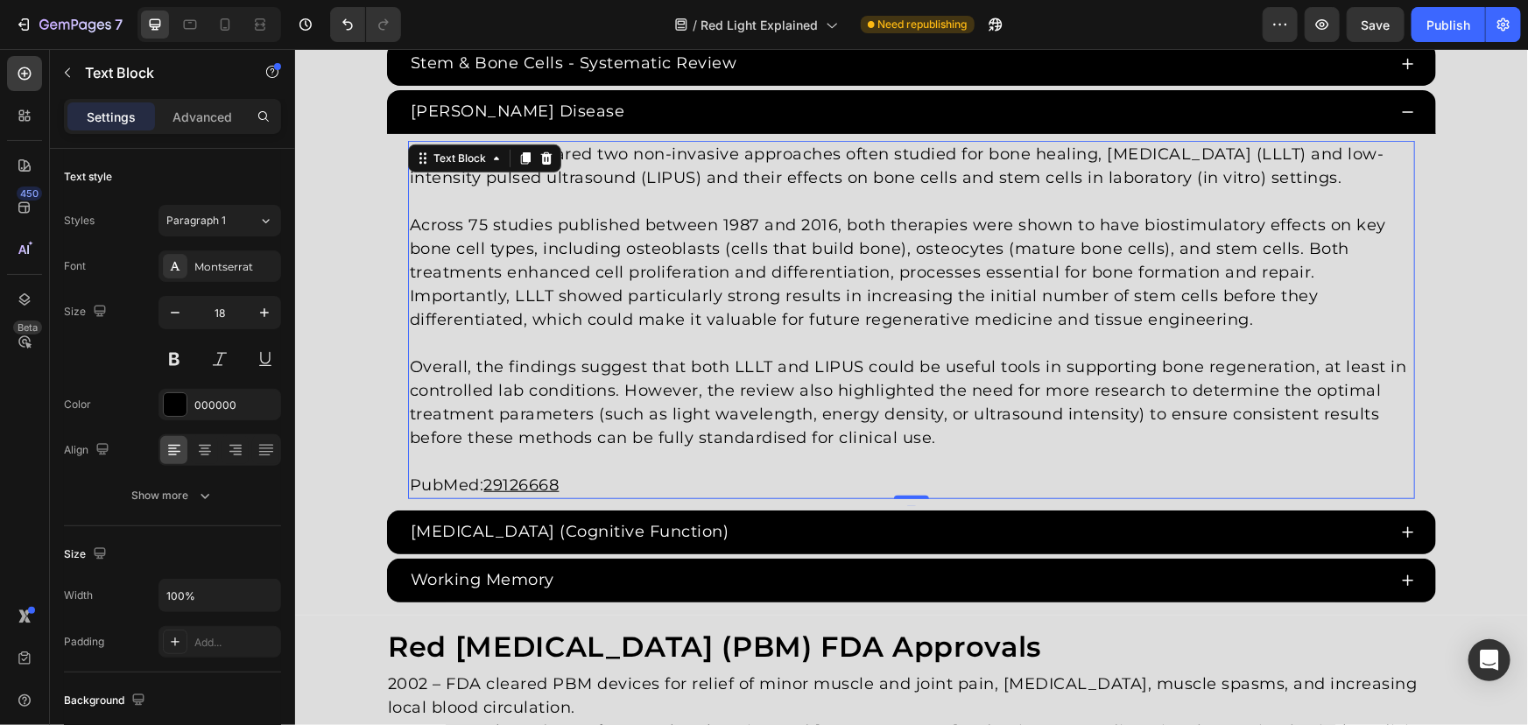
click at [885, 393] on p "Overall, the findings suggest that both LLLT and LIPUS could be useful tools in…" at bounding box center [910, 402] width 1003 height 95
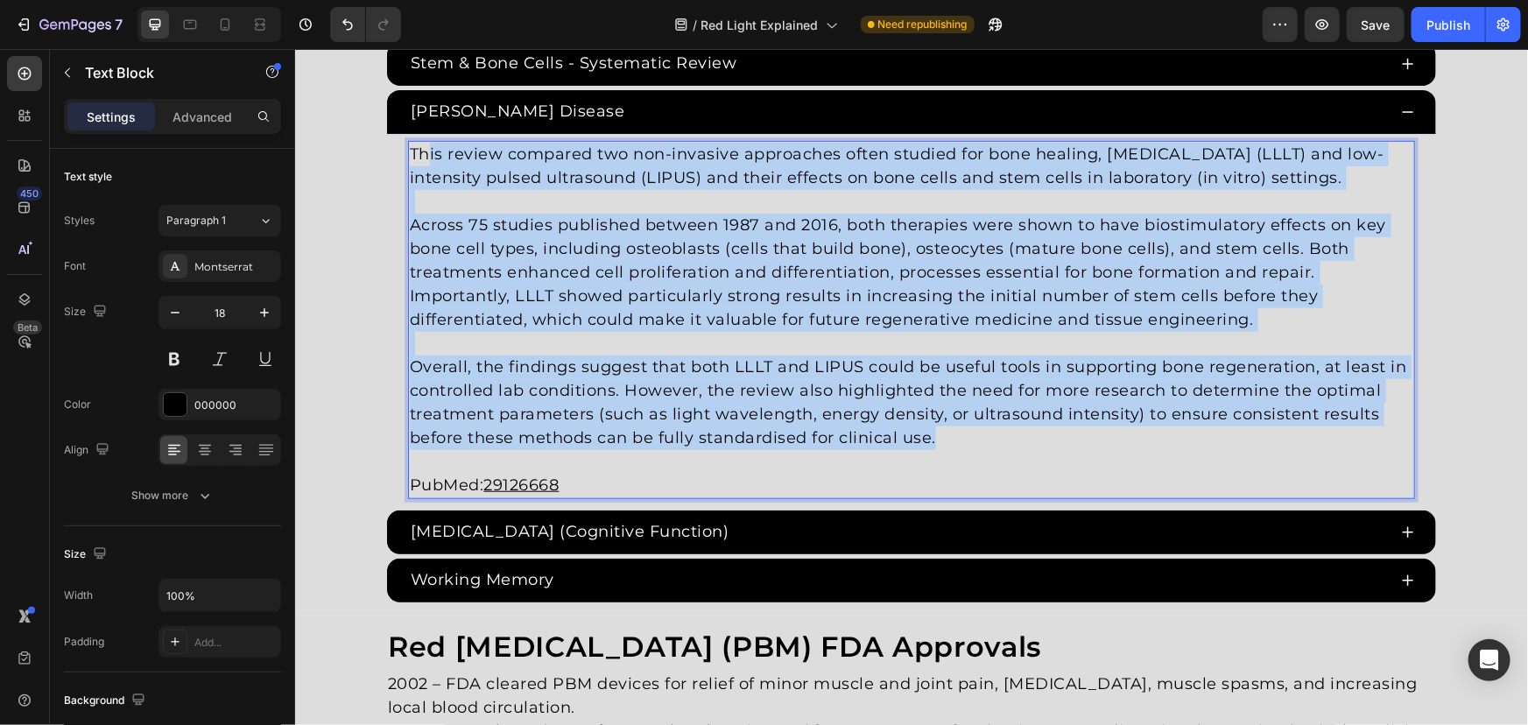
drag, startPoint x: 970, startPoint y: 427, endPoint x: 215, endPoint y: -18, distance: 876.6
click at [294, 0] on html "Header Red Light Therapy Studies Heading Since the 1960s, 8,000+ studies have i…" at bounding box center [910, 252] width 1233 height 8158
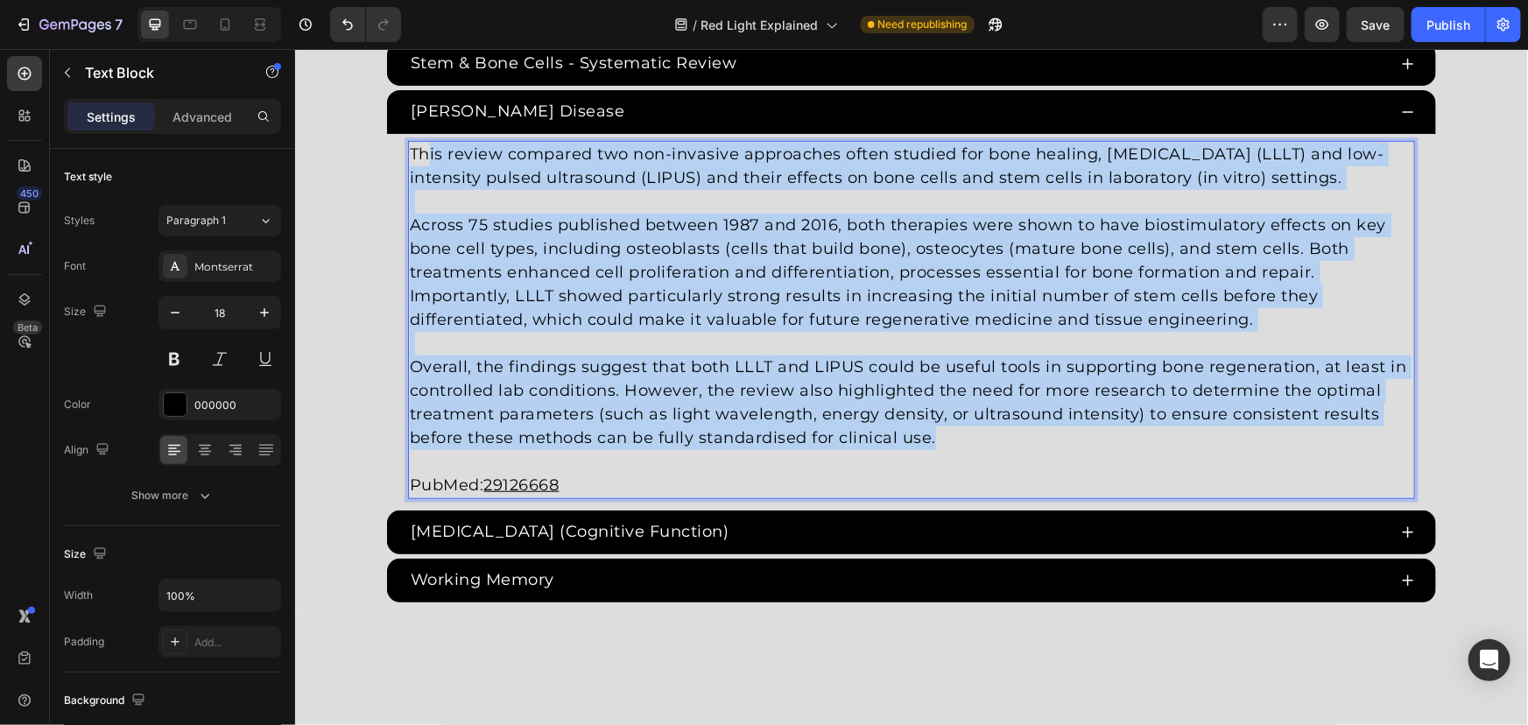
scroll to position [3722, 0]
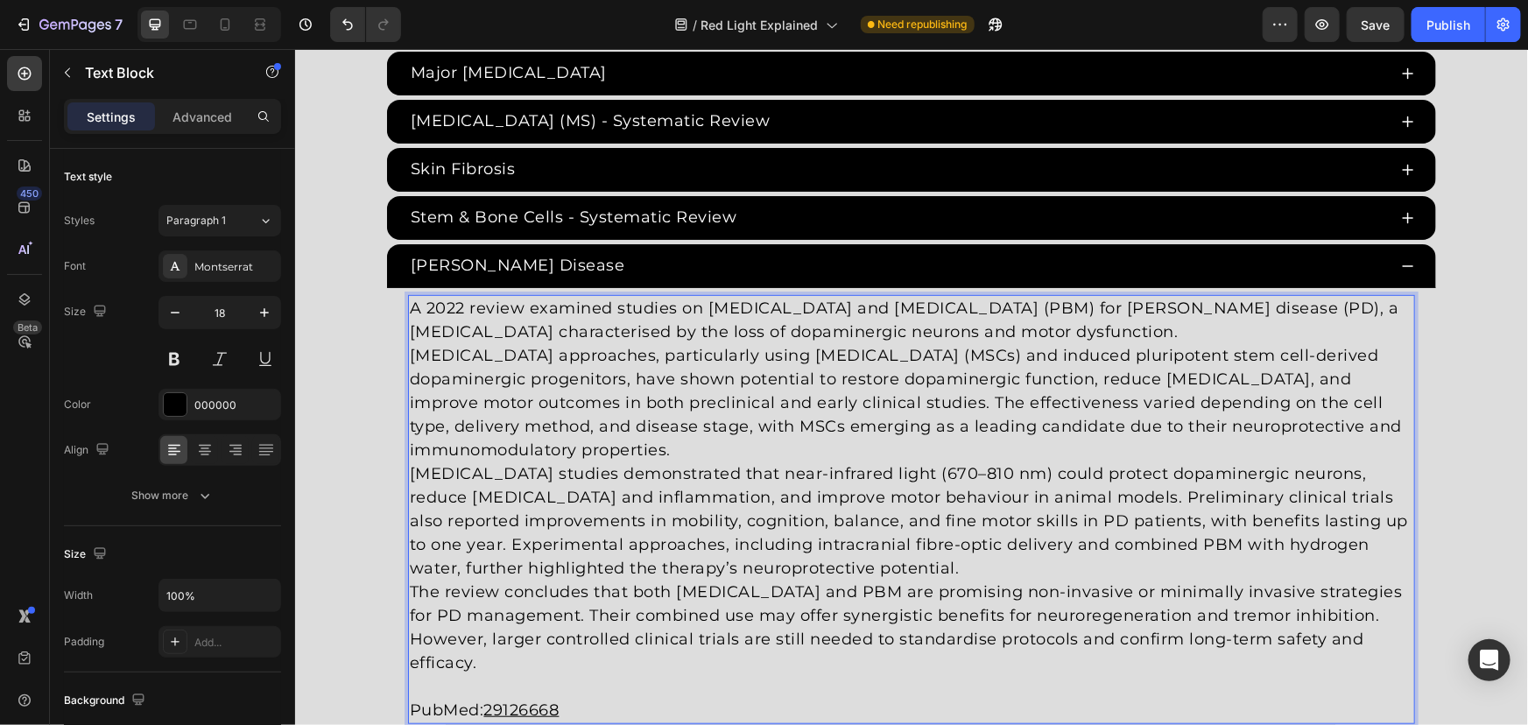
click at [1300, 322] on p "A 2022 review examined studies on cell therapy and photobiomodulation (PBM) for…" at bounding box center [910, 319] width 1003 height 47
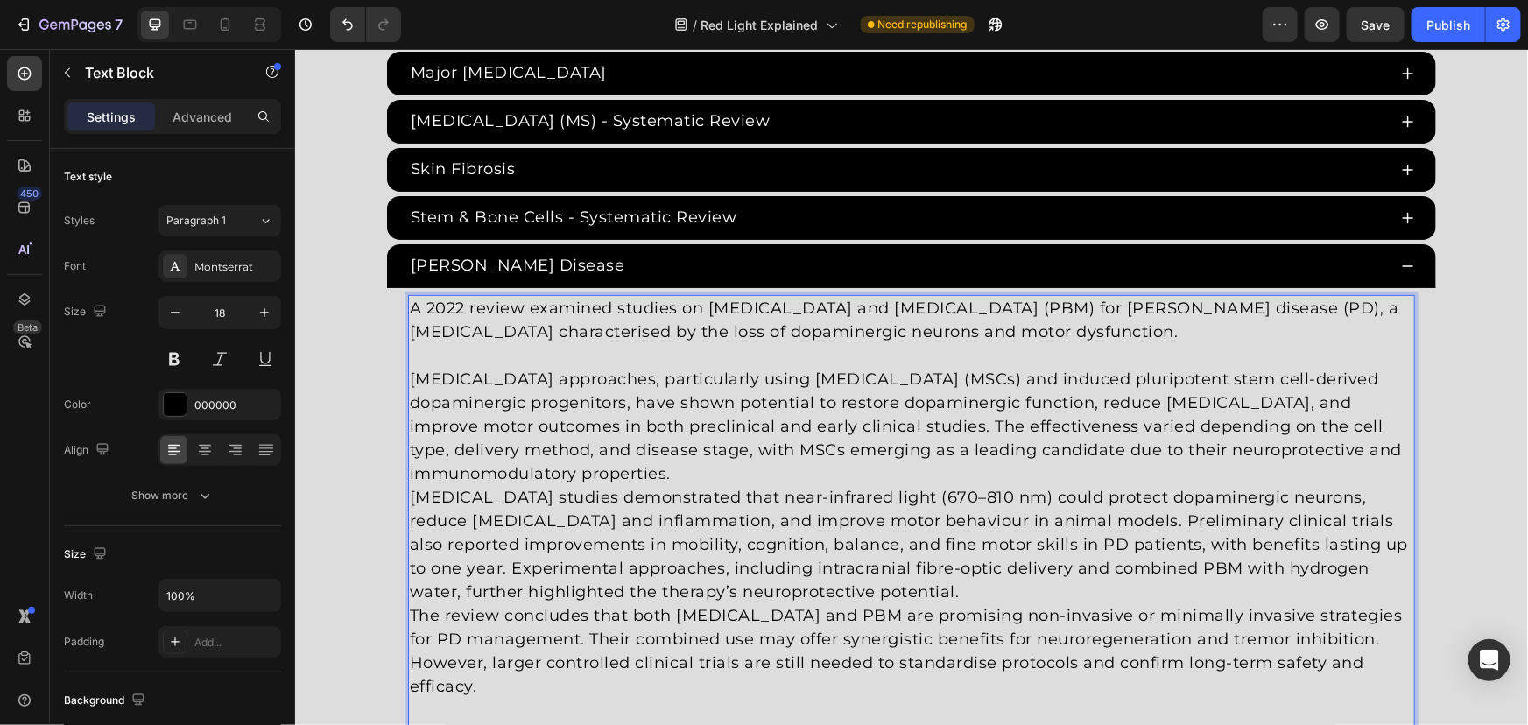
click at [704, 473] on p "Cell therapy approaches, particularly using mesenchymal stem cells (MSCs) and i…" at bounding box center [910, 426] width 1003 height 118
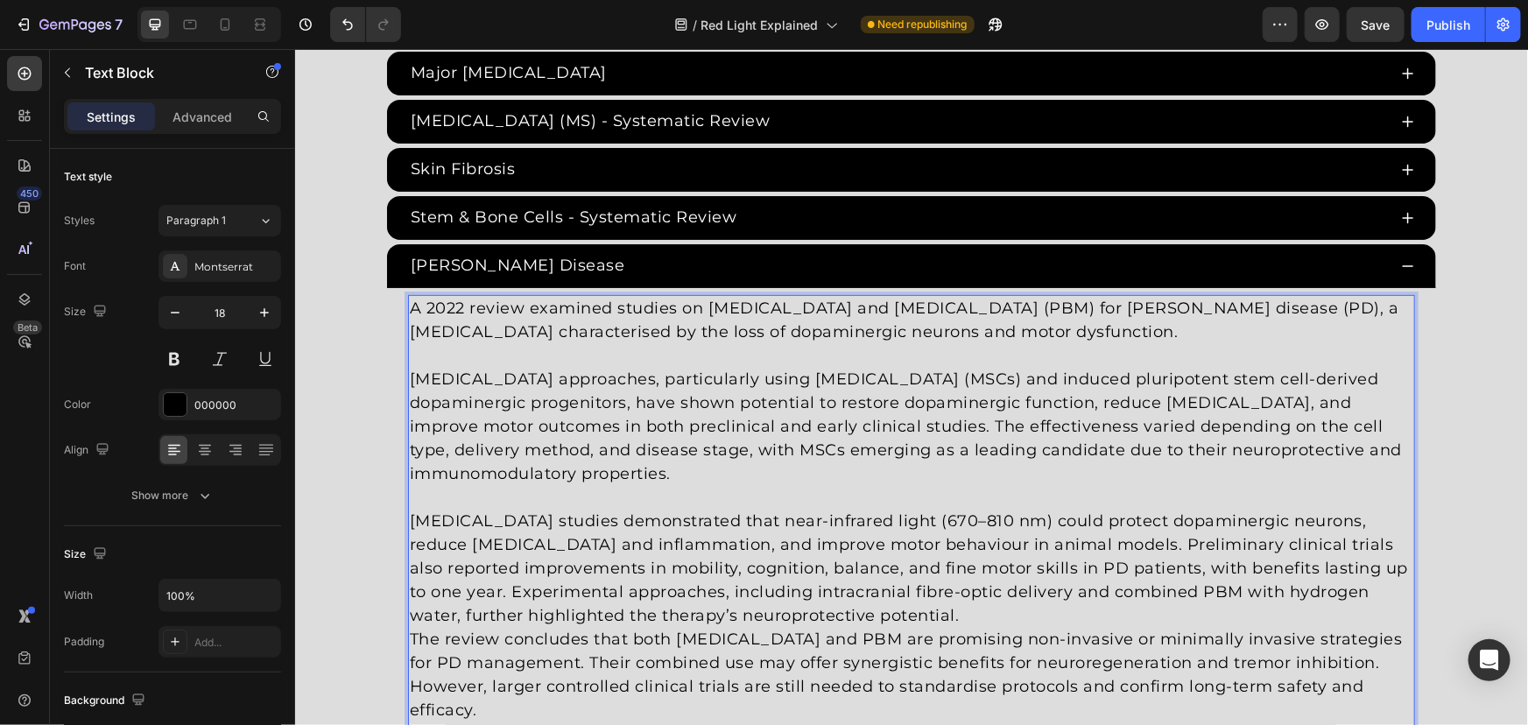
click at [957, 595] on p "Photobiomodulation studies demonstrated that near-infrared light (670–810 nm) c…" at bounding box center [910, 568] width 1003 height 118
click at [961, 612] on p "Photobiomodulation studies demonstrated that near-infrared light (670–810 nm) c…" at bounding box center [910, 568] width 1003 height 118
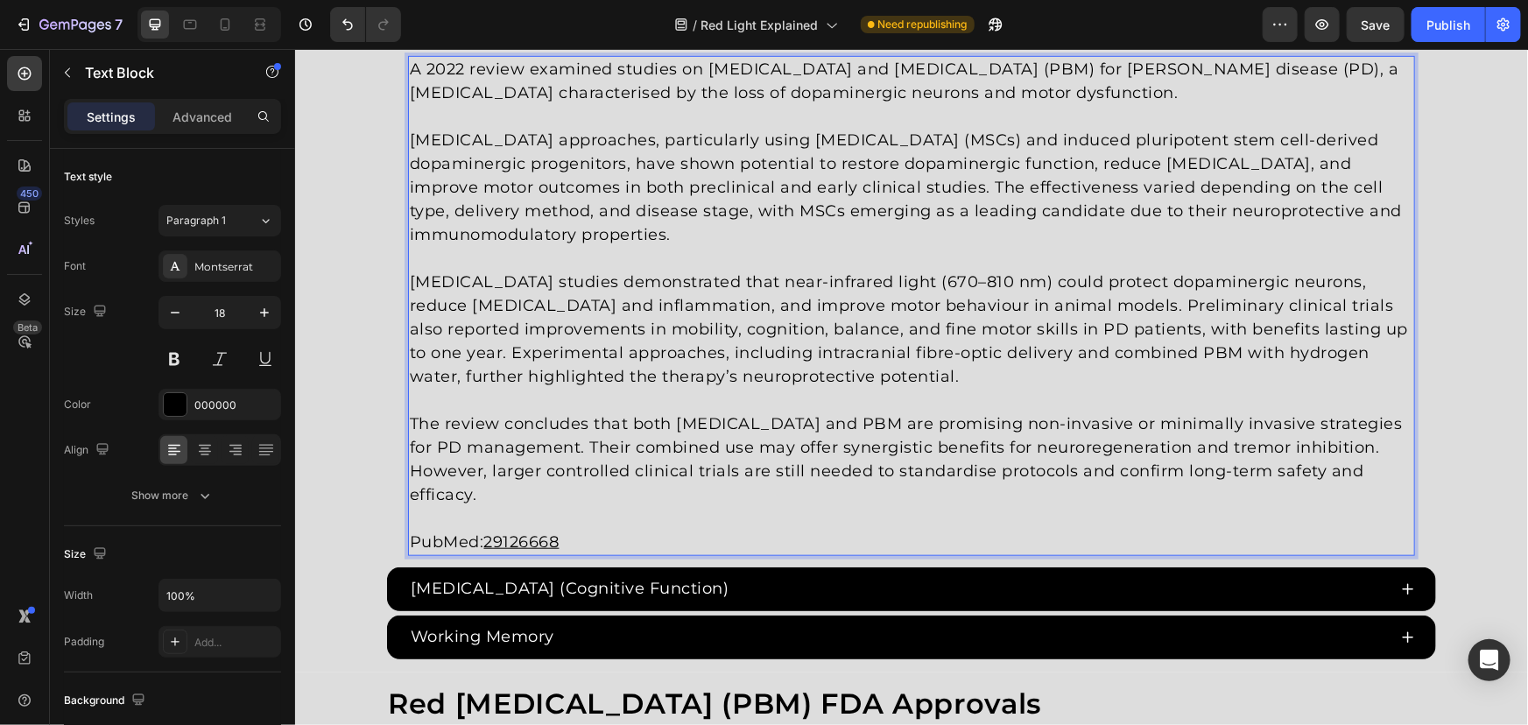
scroll to position [3881, 0]
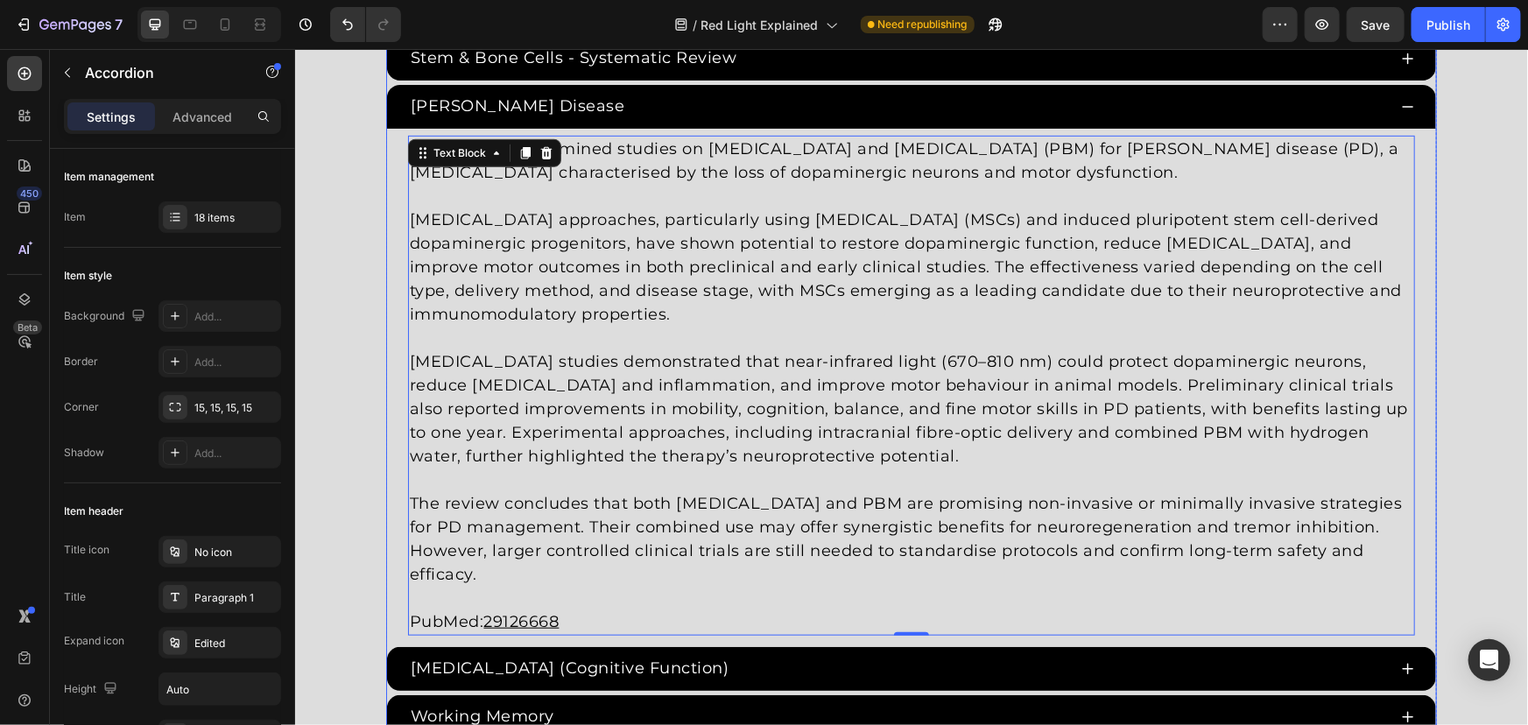
click at [611, 607] on div "A 2022 review examined studies on cell therapy and photobiomodulation (PBM) for…" at bounding box center [910, 385] width 1049 height 514
click at [626, 609] on p "PubMed: 29126668" at bounding box center [910, 621] width 1003 height 24
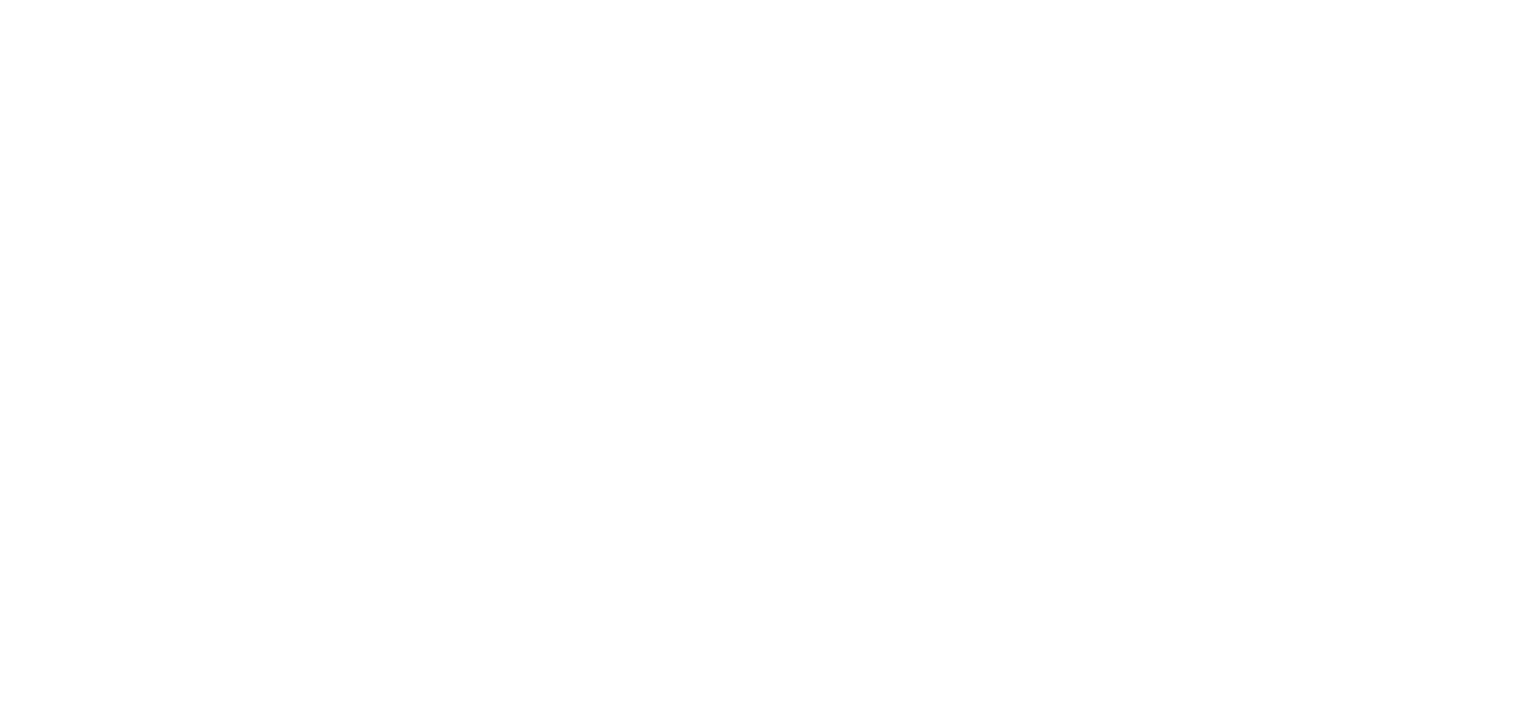
drag, startPoint x: 546, startPoint y: 591, endPoint x: 482, endPoint y: 593, distance: 64.8
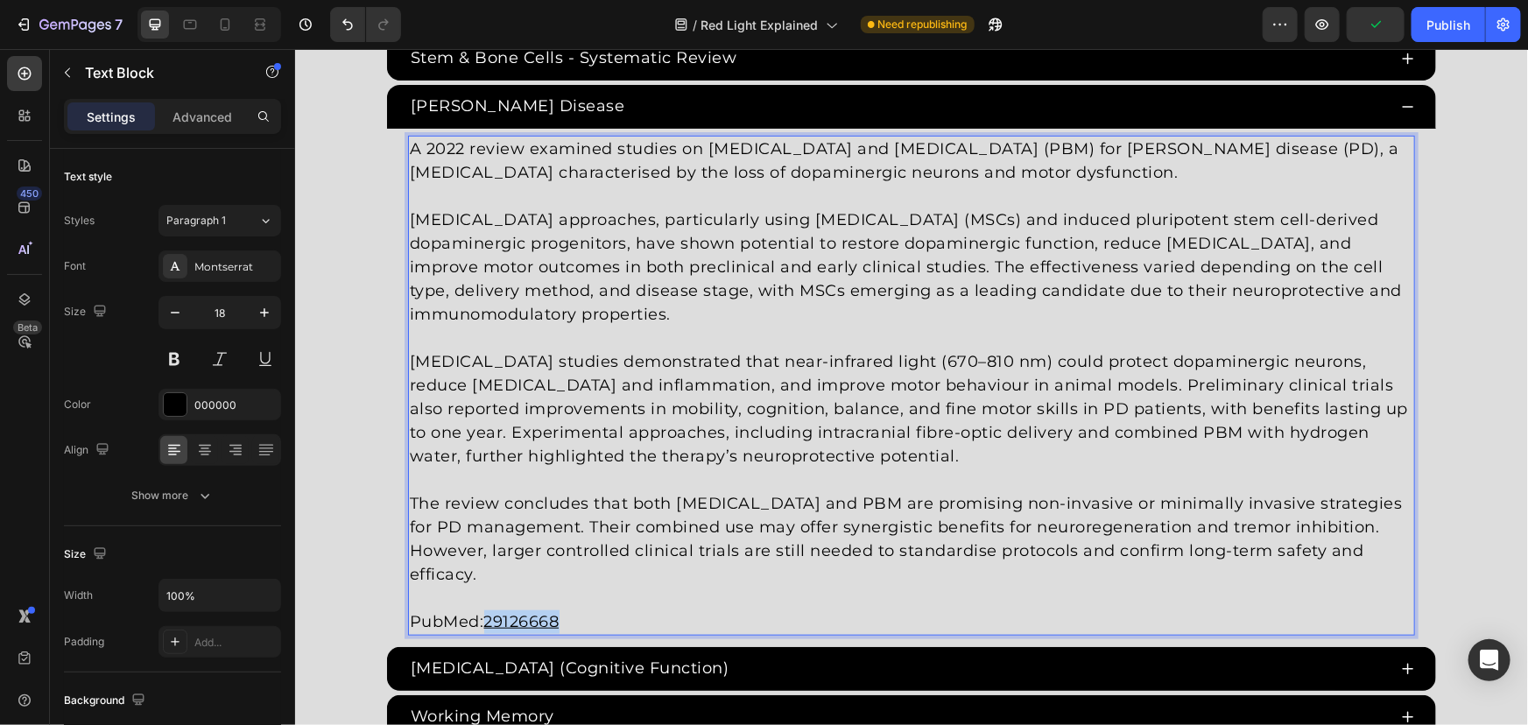
click at [482, 609] on p "PubMed: 29126668" at bounding box center [910, 621] width 1003 height 24
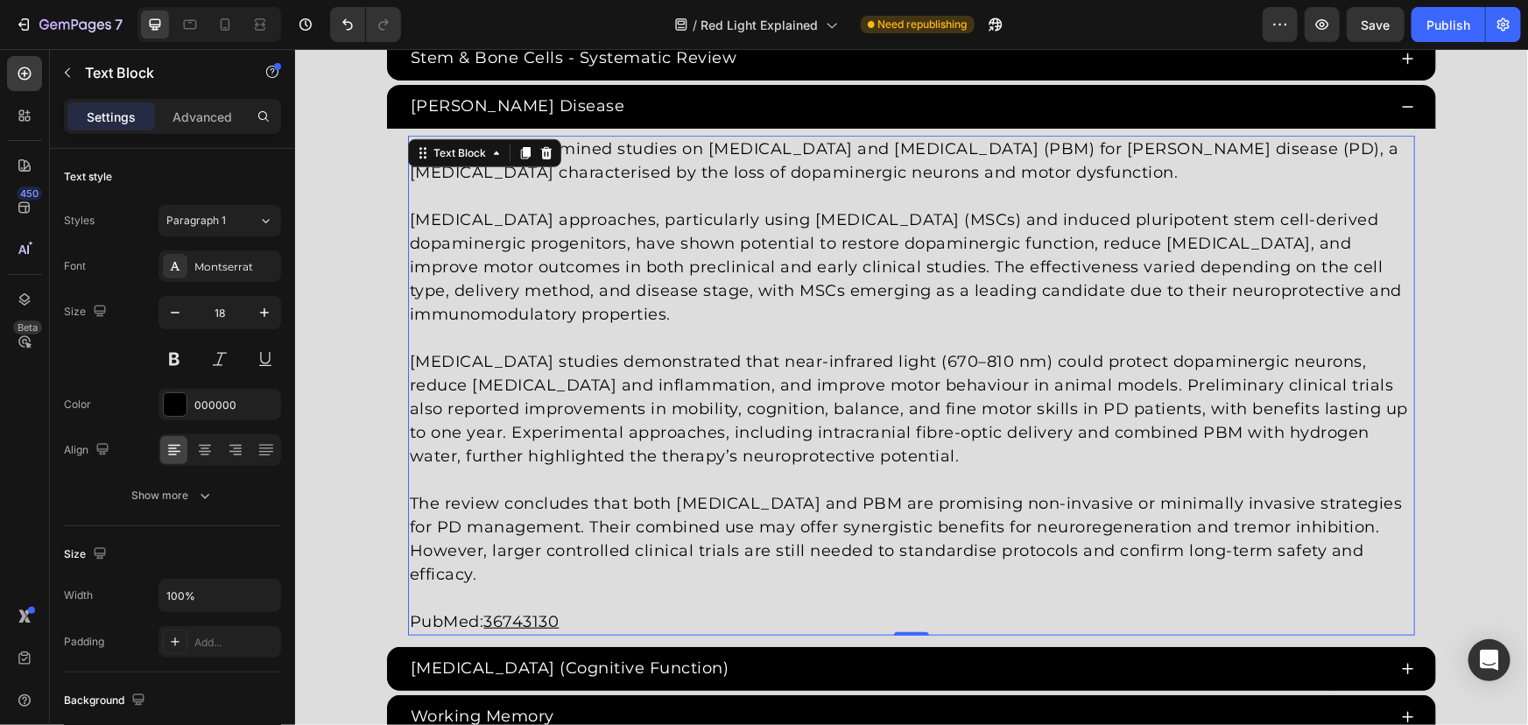
click at [598, 586] on p "Rich Text Editor. Editing area: main" at bounding box center [910, 598] width 1003 height 24
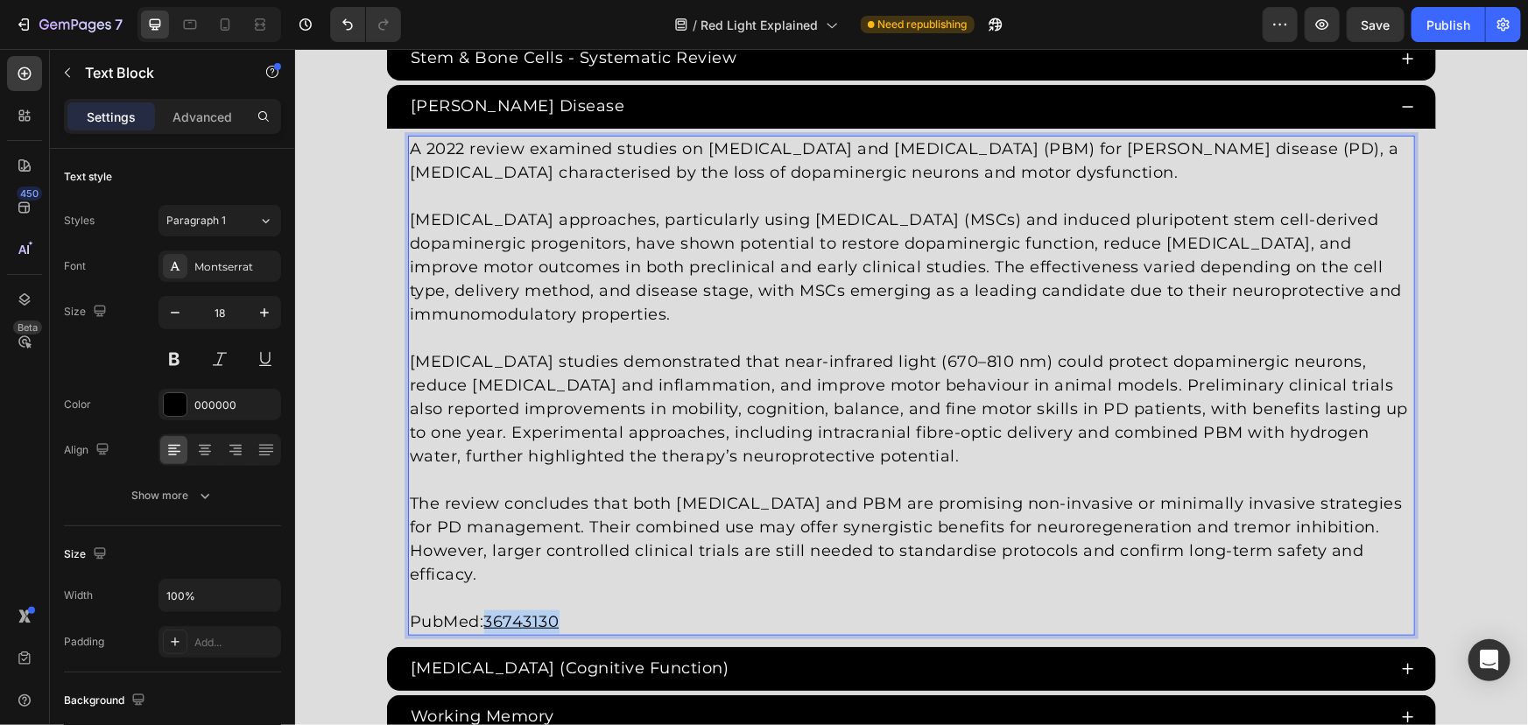
drag, startPoint x: 572, startPoint y: 589, endPoint x: 482, endPoint y: 591, distance: 90.2
click at [482, 609] on p "PubMed: 36743130" at bounding box center [910, 621] width 1003 height 24
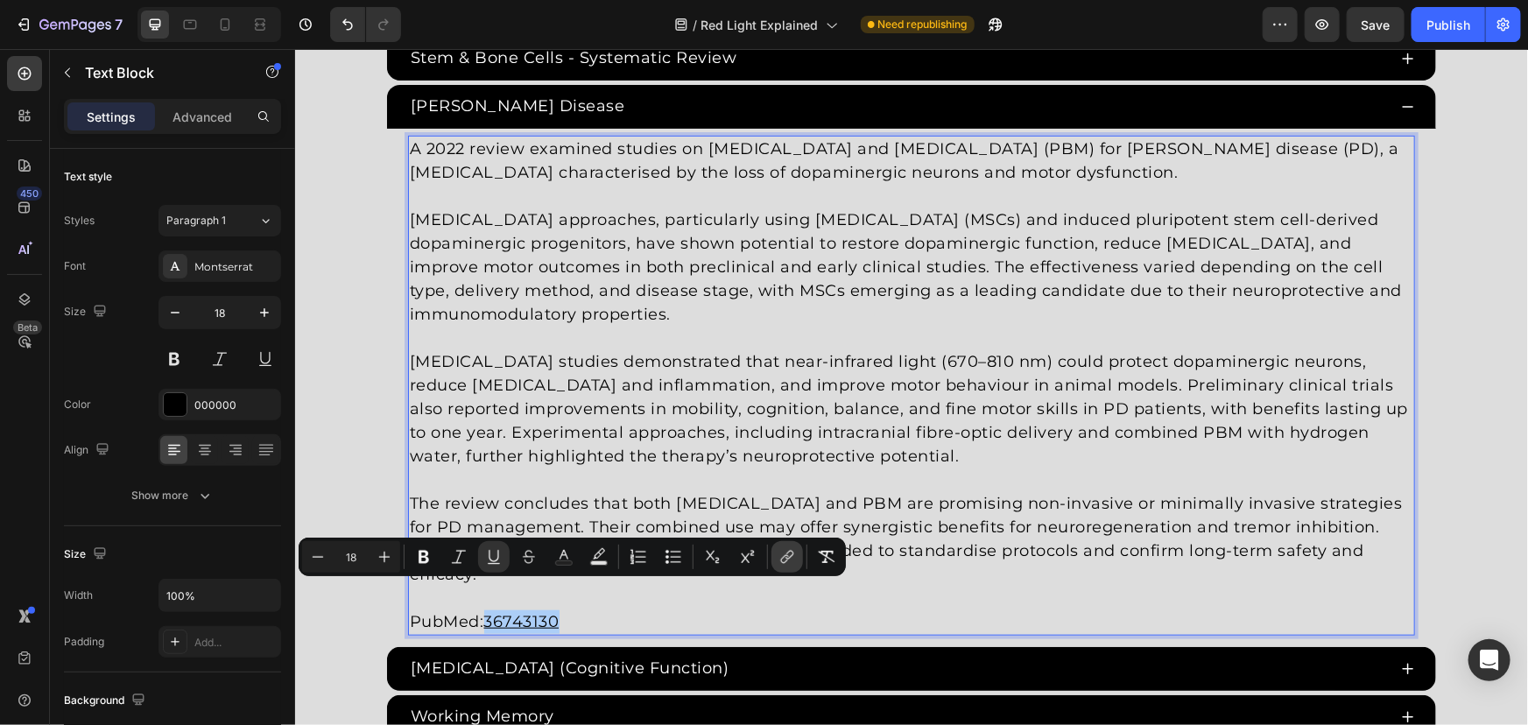
click at [777, 552] on button "link" at bounding box center [787, 557] width 32 height 32
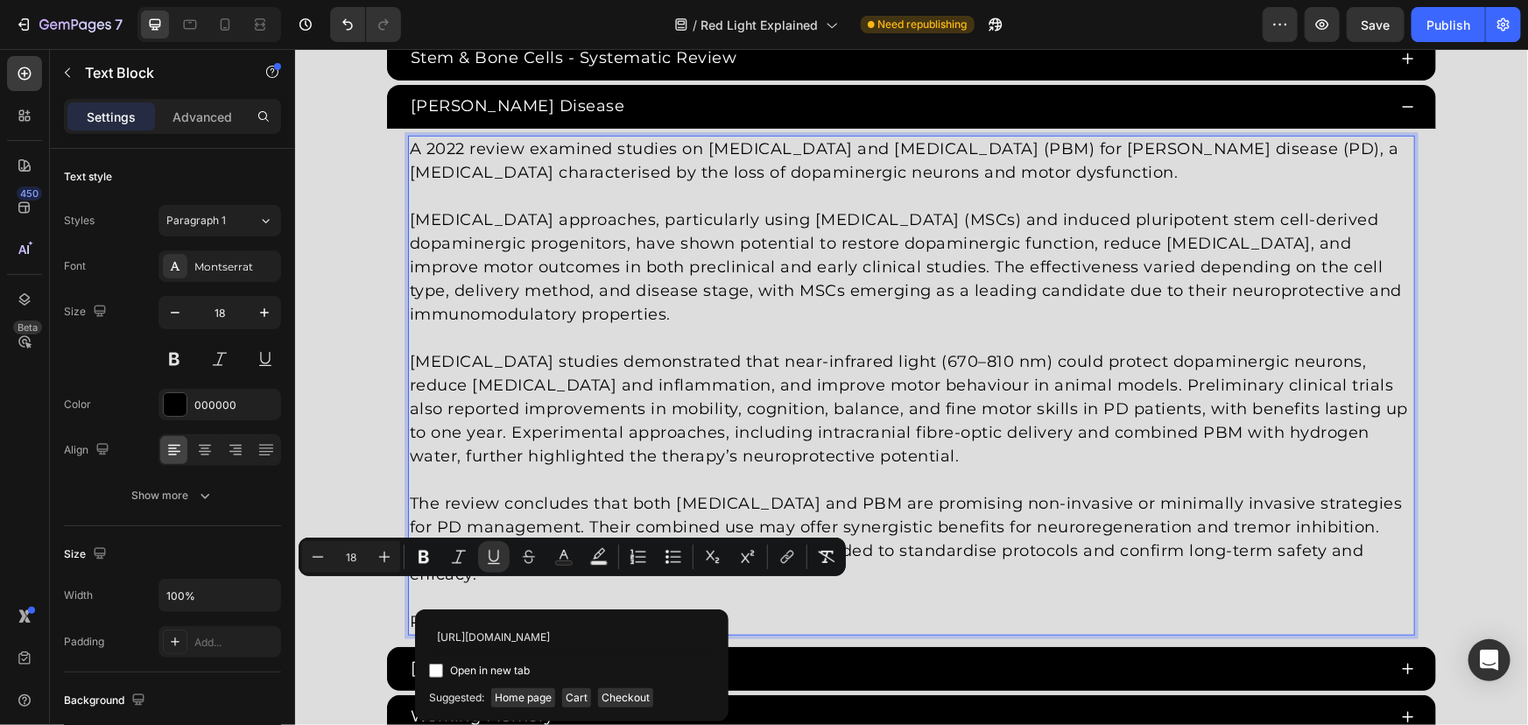
scroll to position [0, 20]
type input "https://pubmed.ncbi.nlm.nih.gov/36743130/"
click at [504, 671] on span "Open in new tab" at bounding box center [490, 670] width 80 height 21
checkbox input "true"
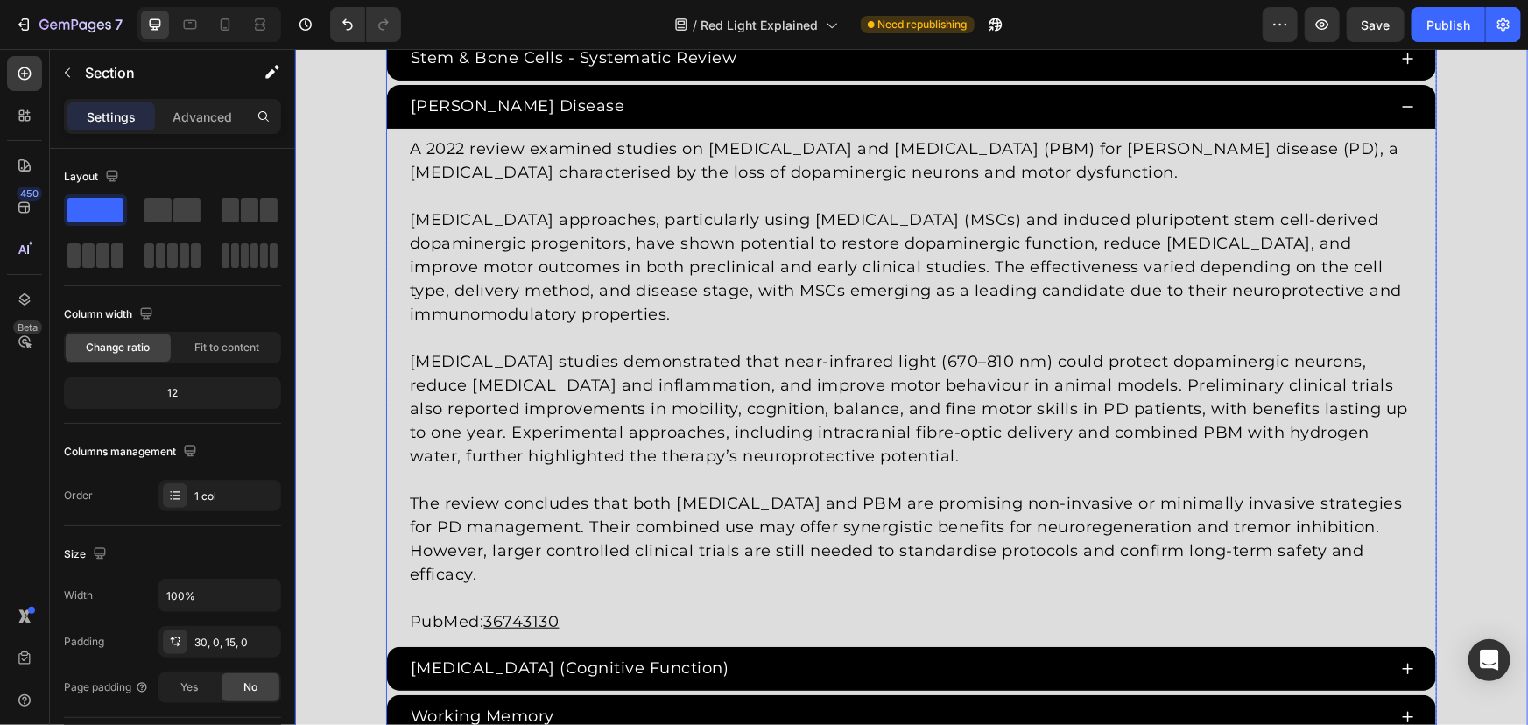
click at [1403, 107] on icon at bounding box center [1407, 106] width 14 height 14
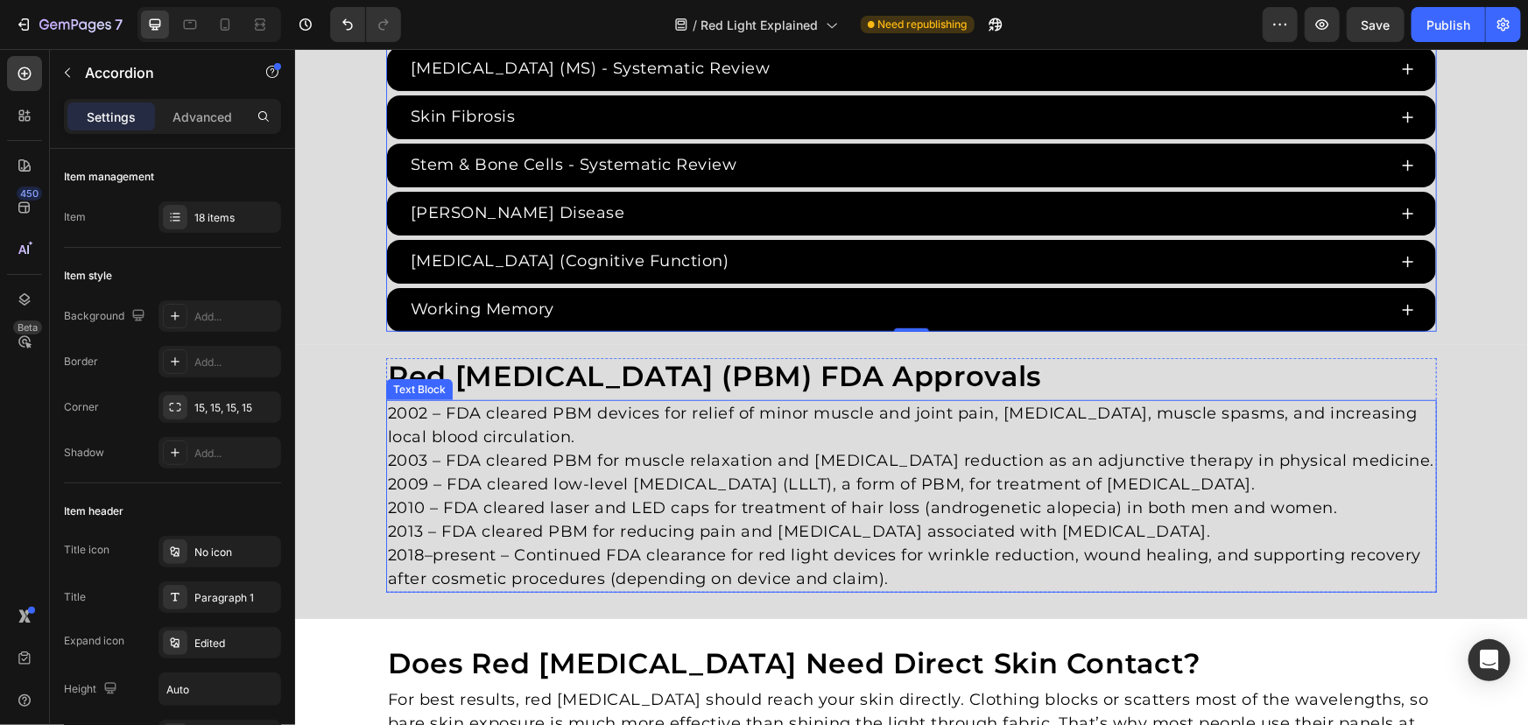
scroll to position [3643, 0]
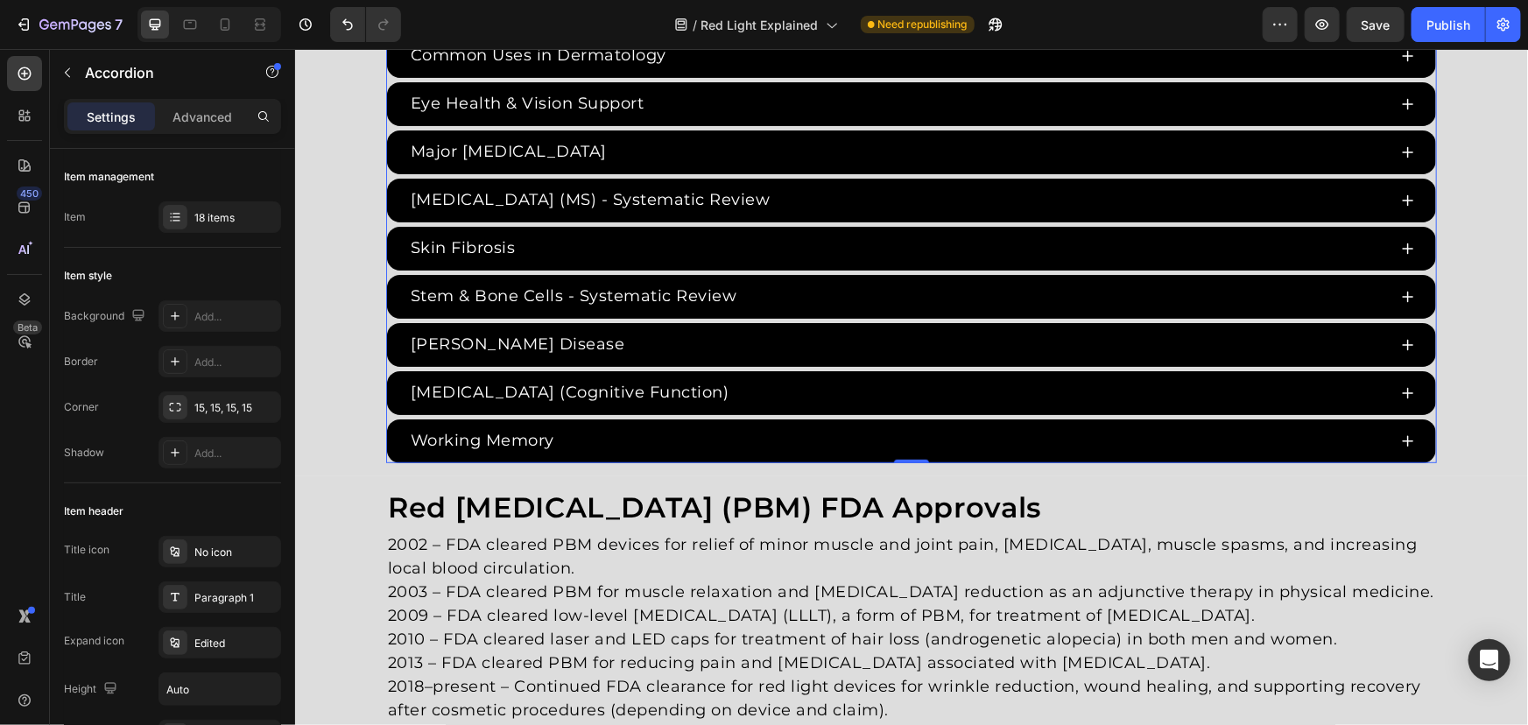
click at [386, 313] on div "Stem & Bone Cells - Systematic Review" at bounding box center [910, 296] width 1049 height 44
click at [222, 221] on div "18 items" at bounding box center [235, 218] width 82 height 16
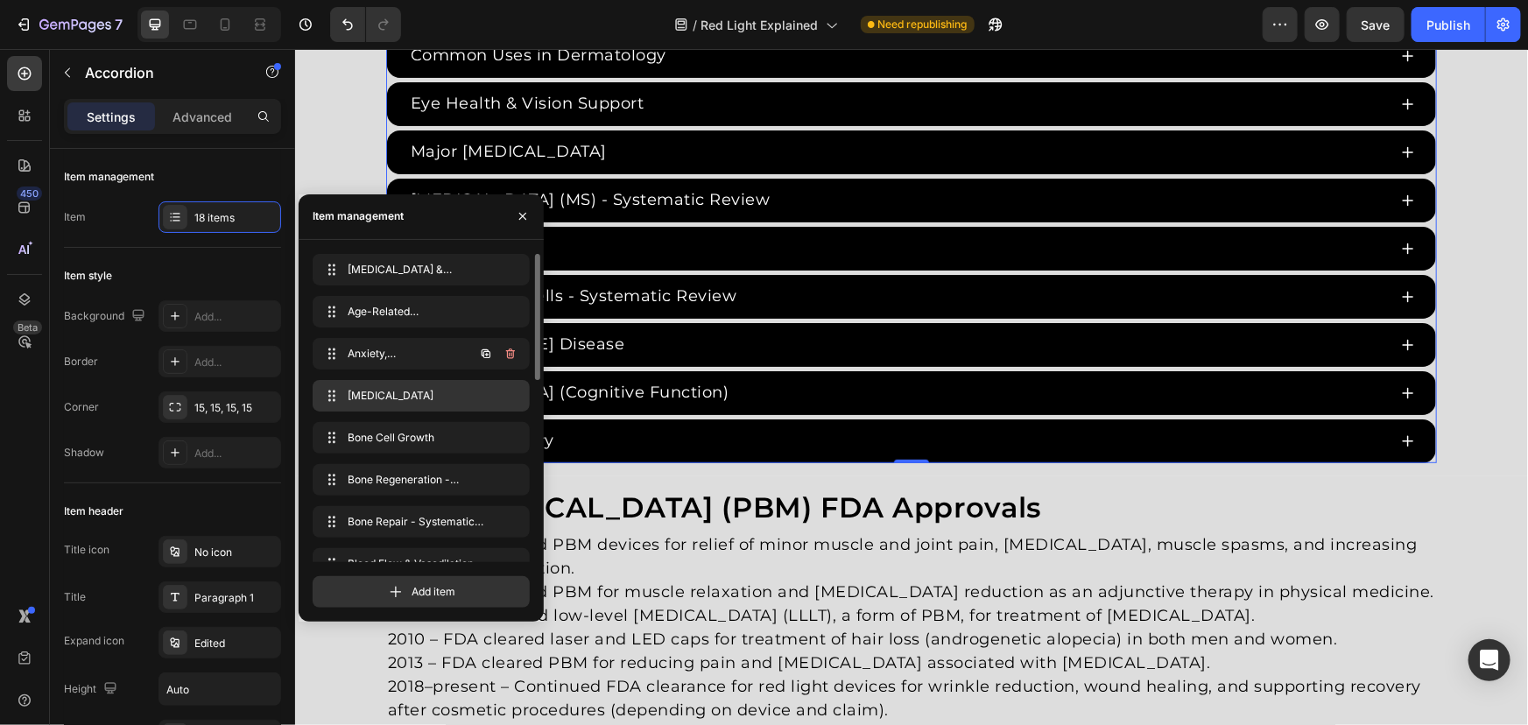
scroll to position [445, 0]
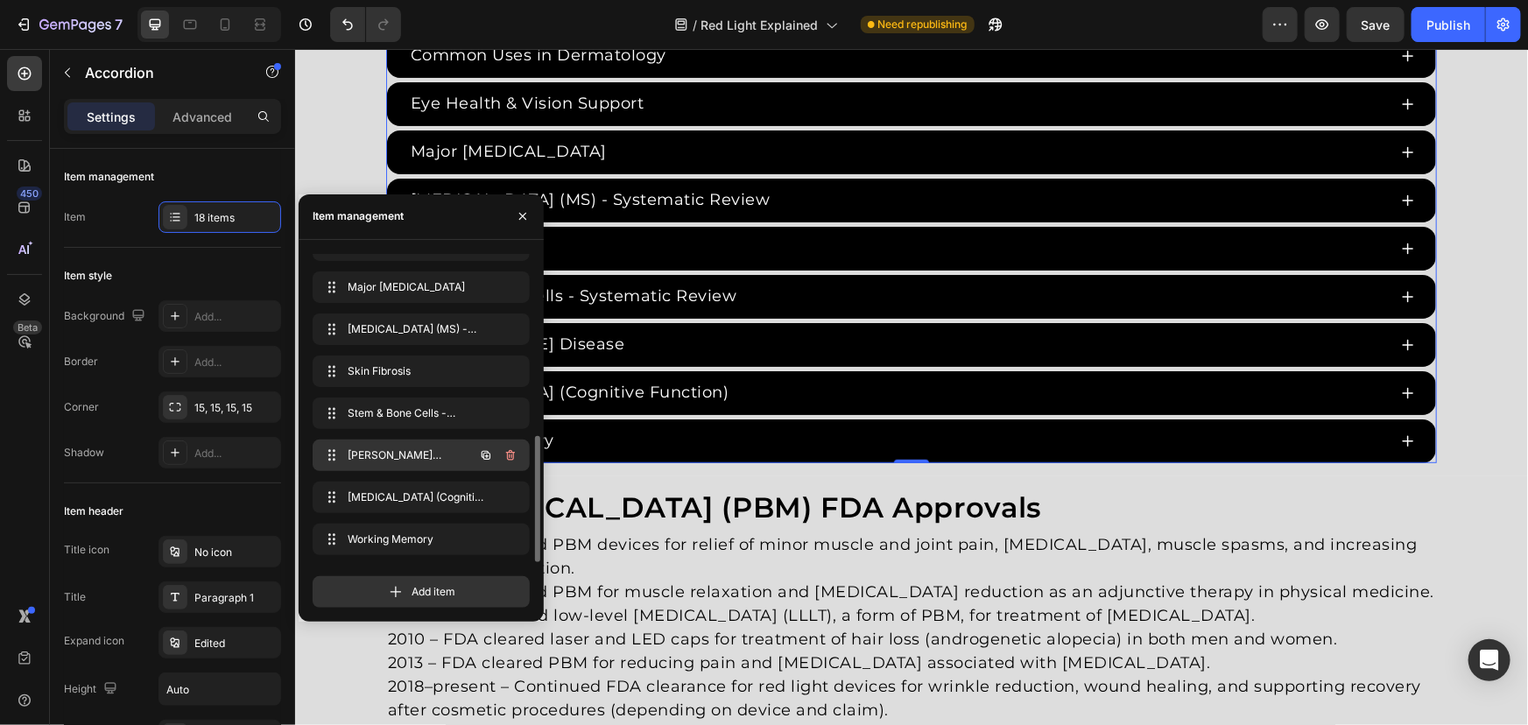
click at [485, 453] on icon "button" at bounding box center [486, 455] width 14 height 14
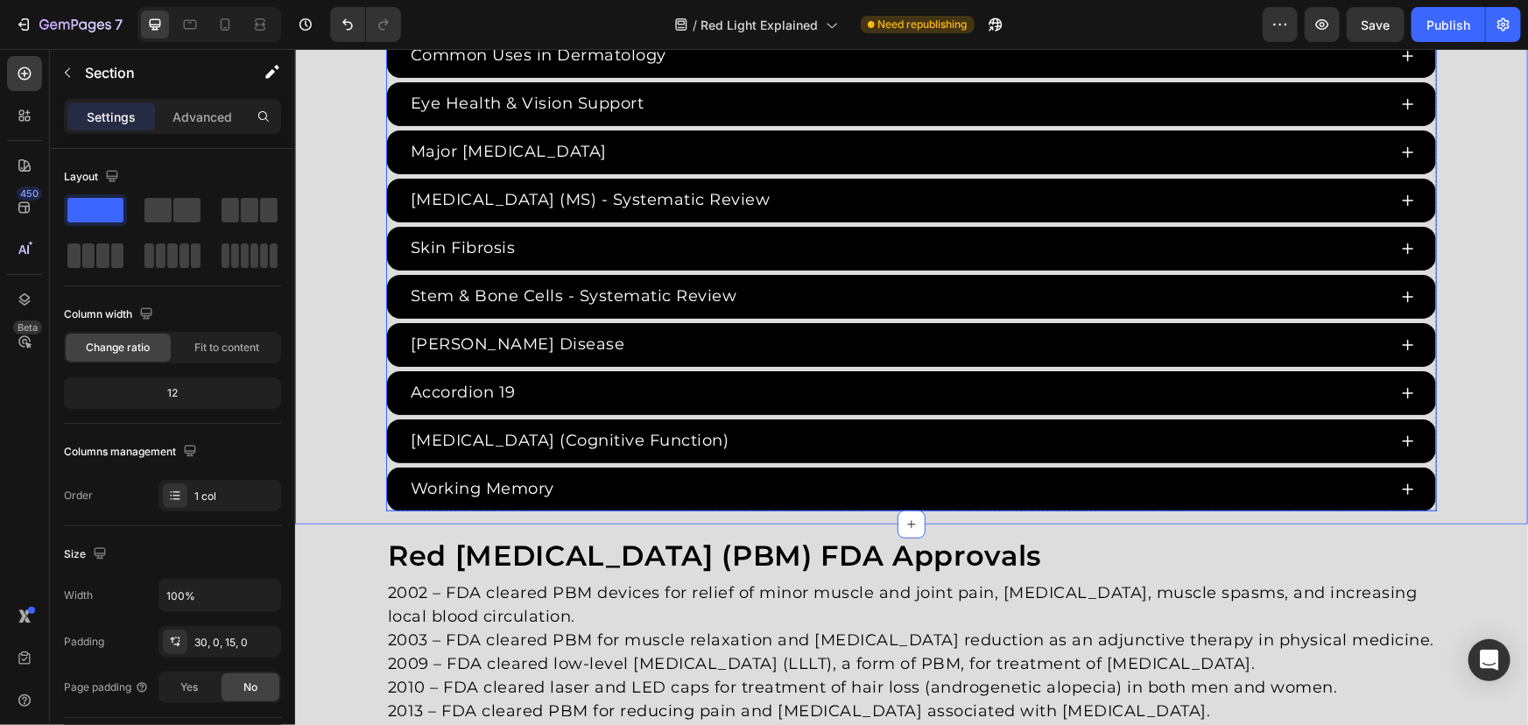
click at [436, 391] on div "Accordion 19" at bounding box center [462, 391] width 110 height 29
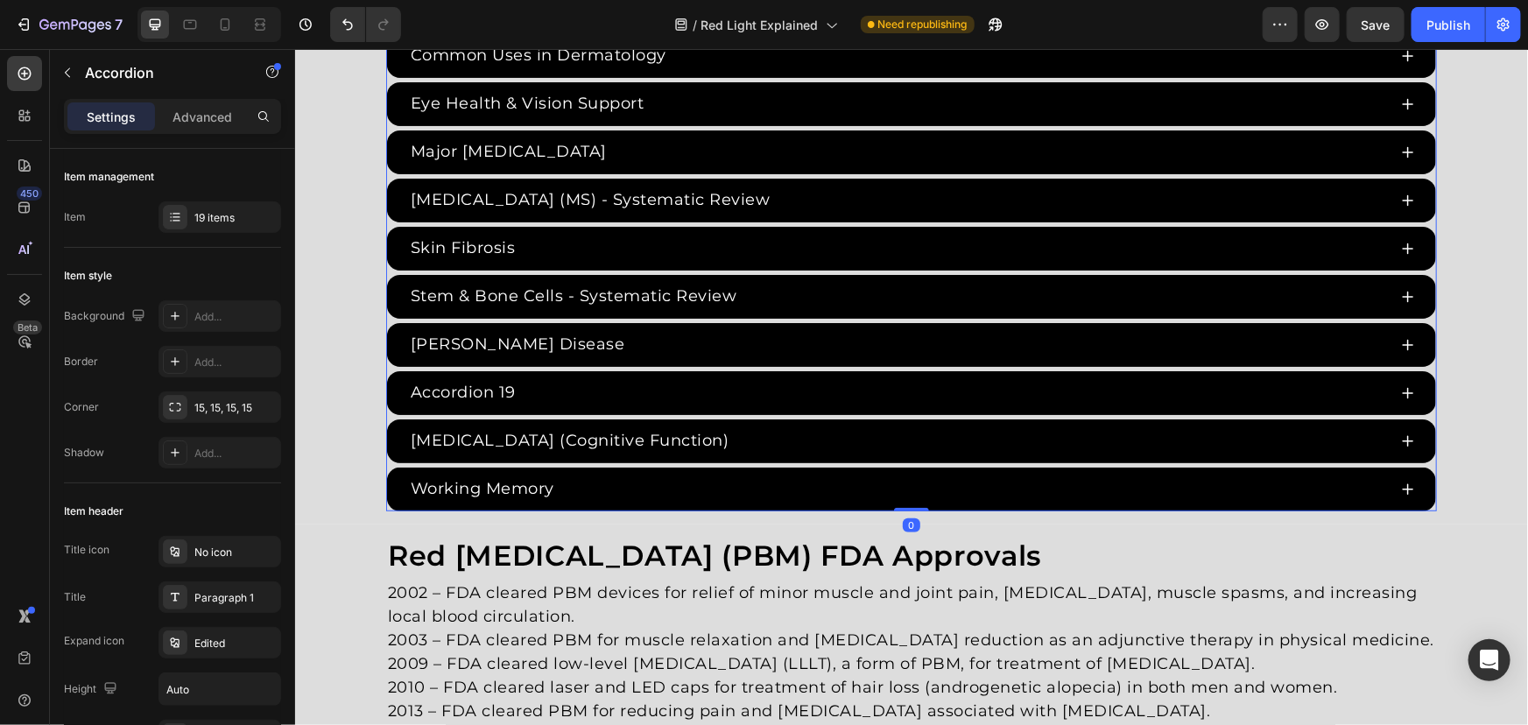
click at [407, 391] on div "Accordion 19" at bounding box center [462, 391] width 110 height 29
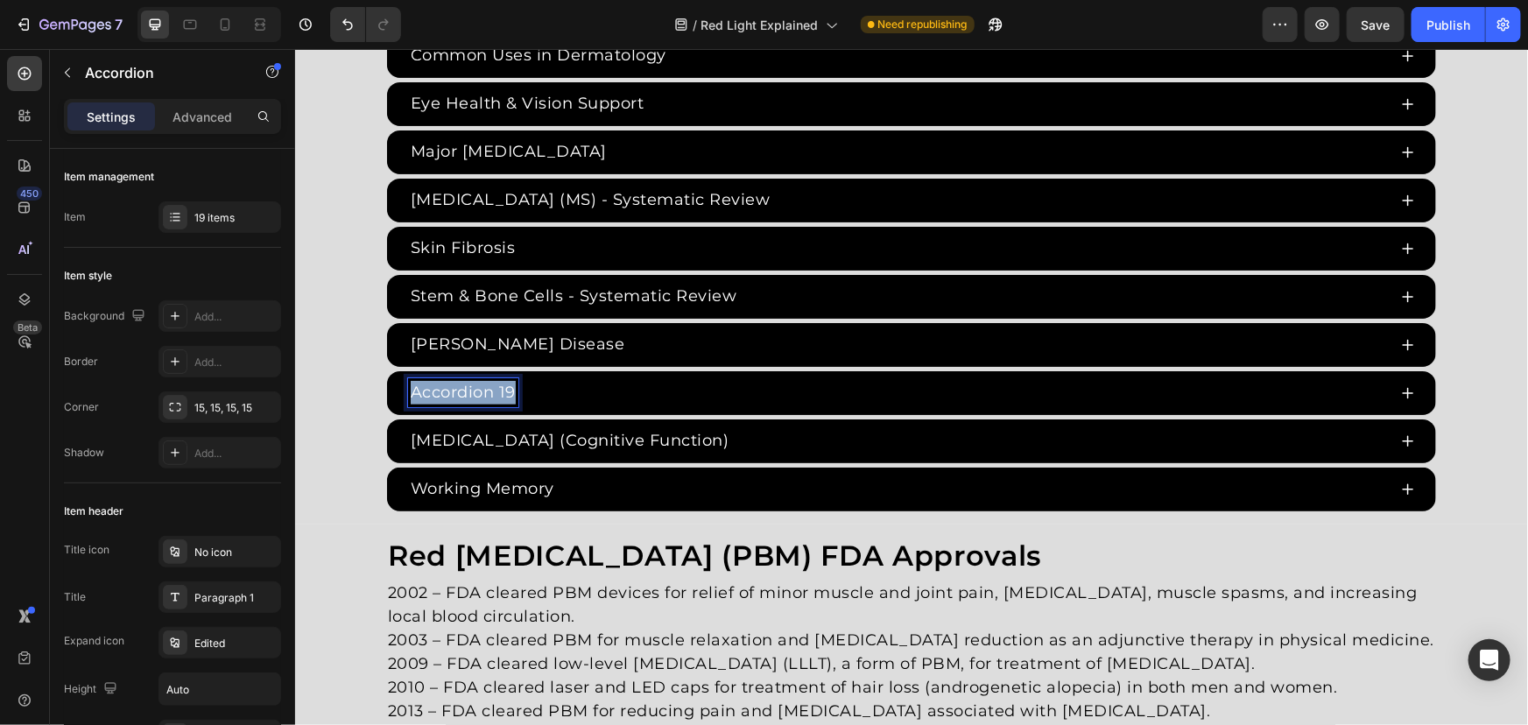
drag, startPoint x: 405, startPoint y: 391, endPoint x: 636, endPoint y: 394, distance: 230.3
click at [635, 393] on div "Accordion 19" at bounding box center [896, 391] width 979 height 29
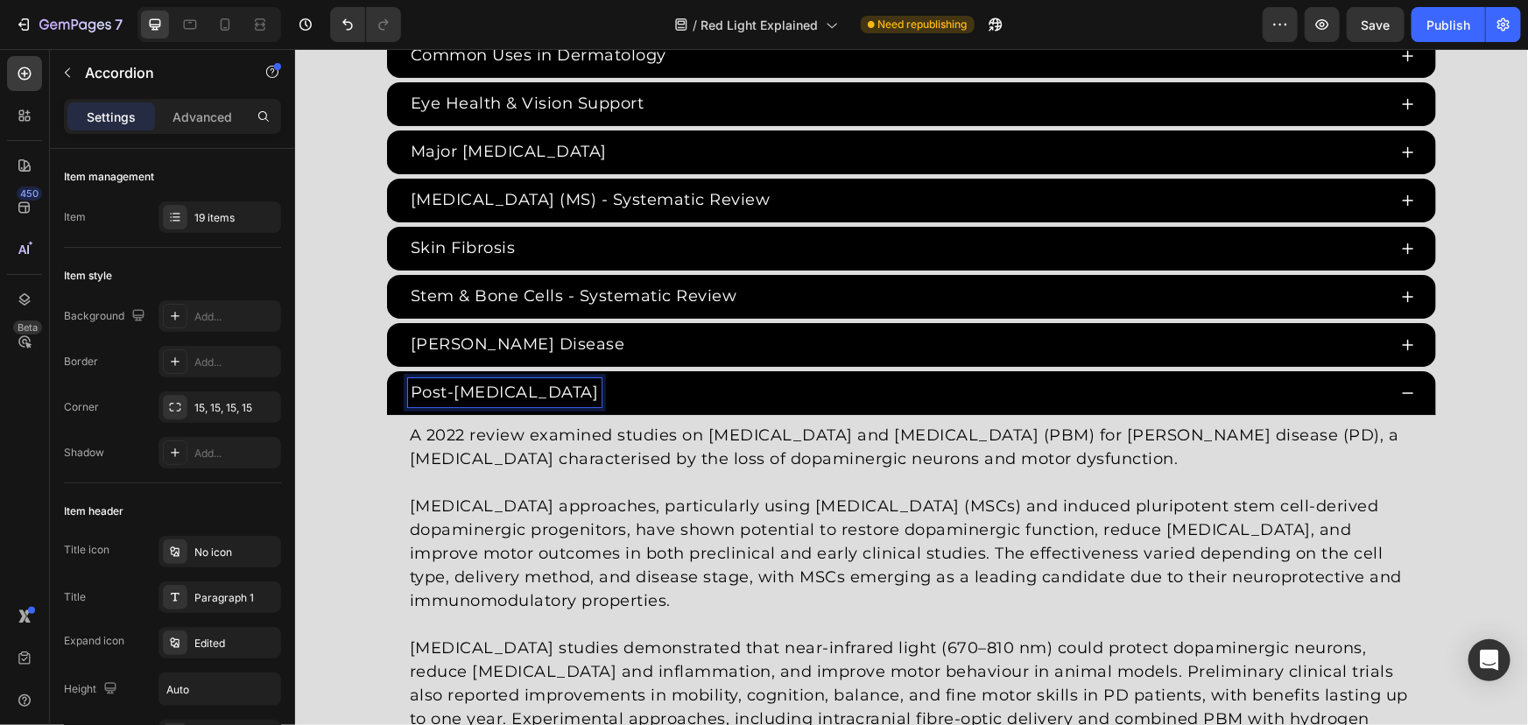
click at [310, 310] on div "Red Light Therapy Studies Heading Since the 1960s, 8,000+ studies have investig…" at bounding box center [910, 201] width 1233 height 1648
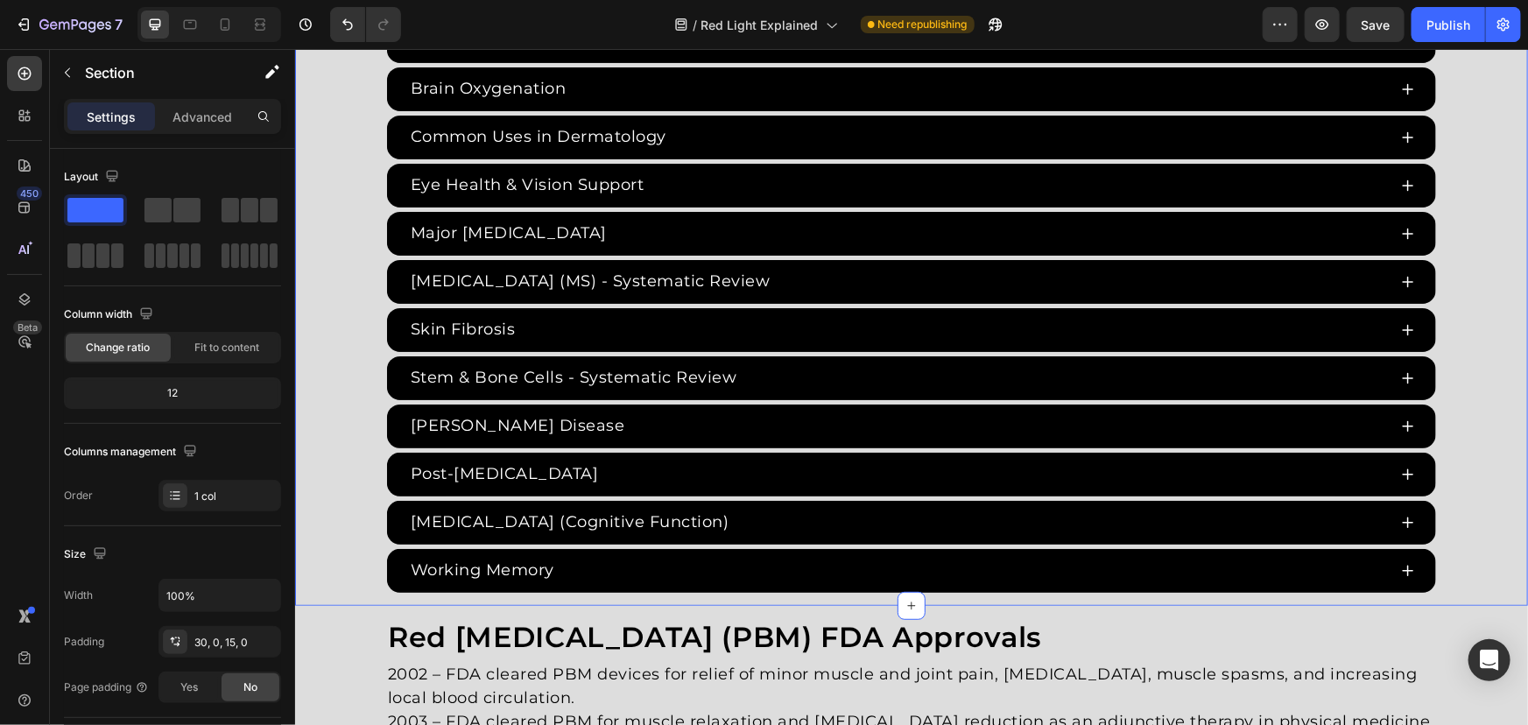
scroll to position [3563, 0]
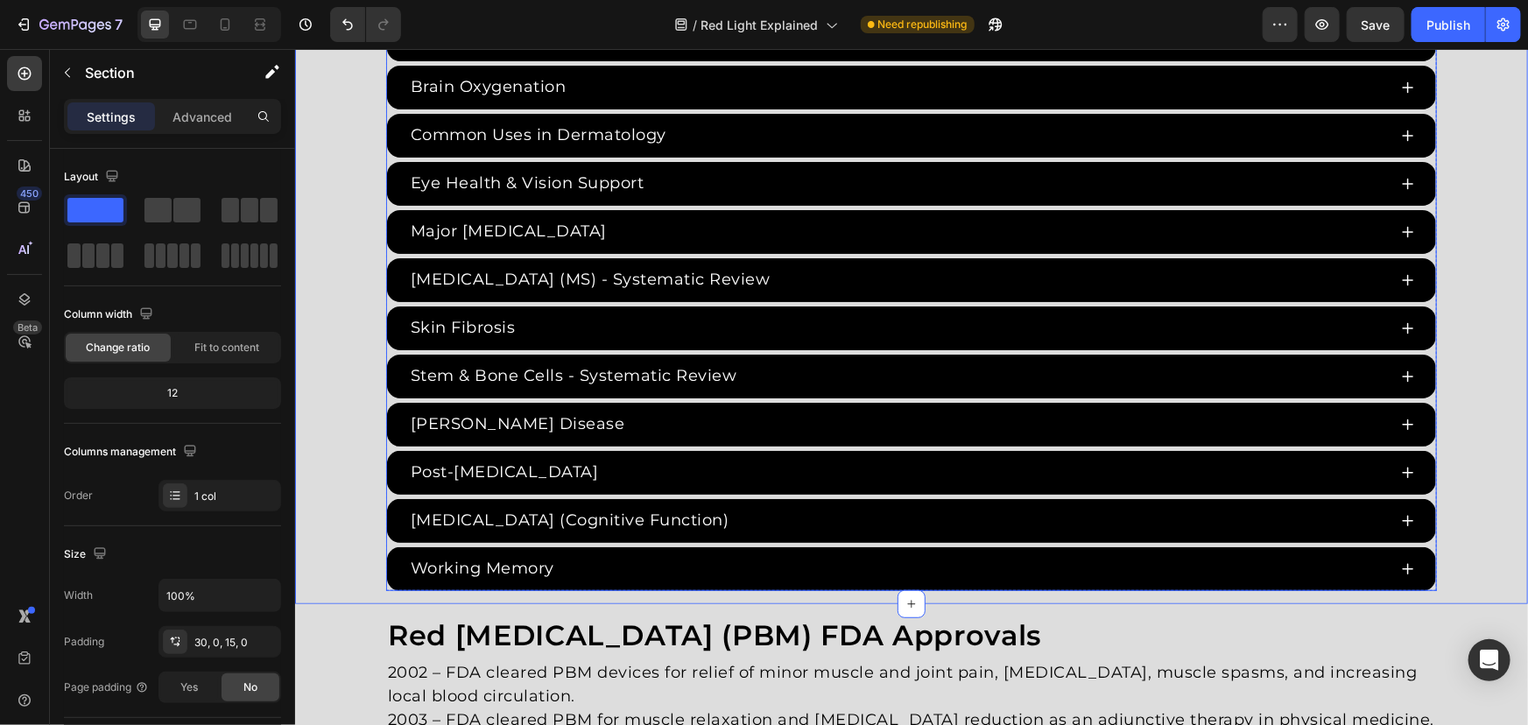
click at [693, 460] on div "Post-Stroke Recovery" at bounding box center [896, 471] width 979 height 29
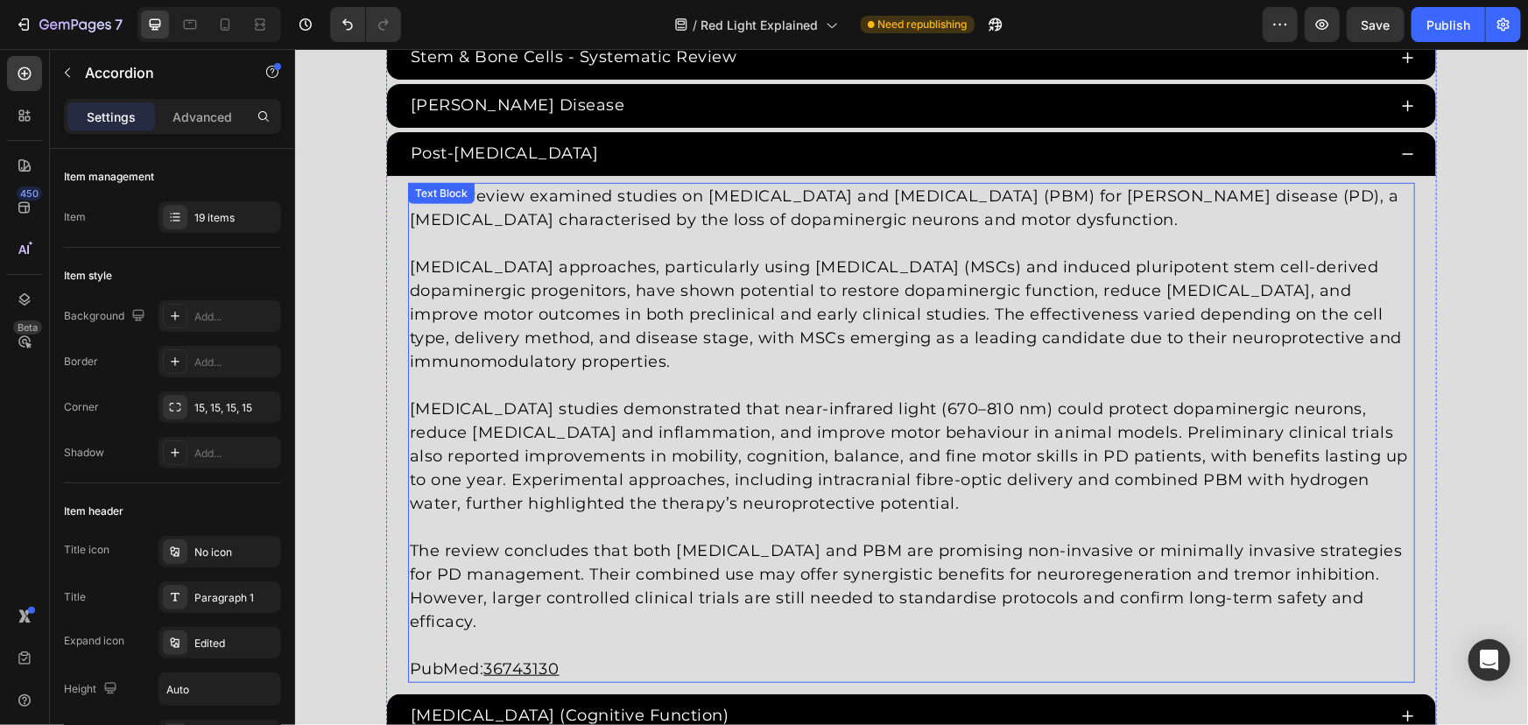
scroll to position [3881, 0]
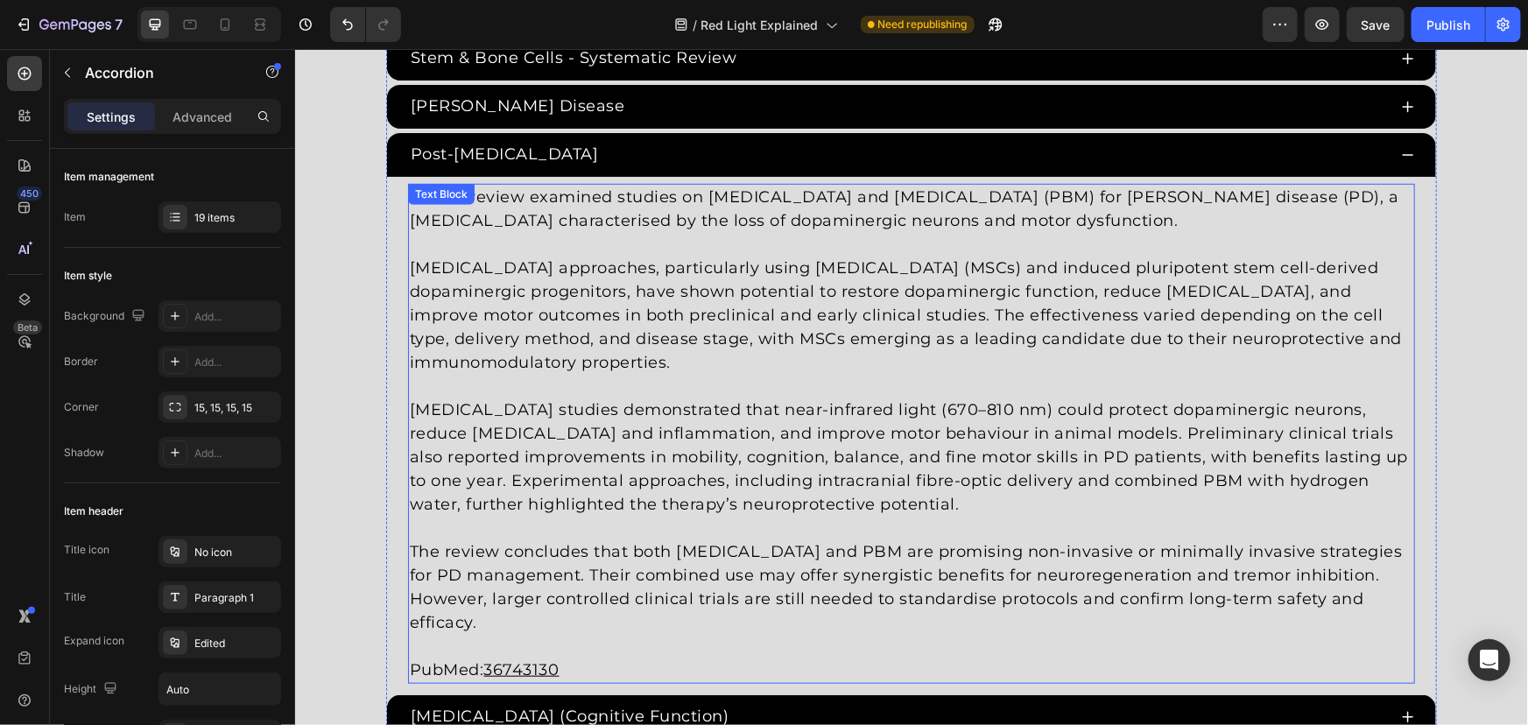
click at [597, 421] on p "Photobiomodulation studies demonstrated that near-infrared light (670–810 nm) c…" at bounding box center [910, 457] width 1003 height 118
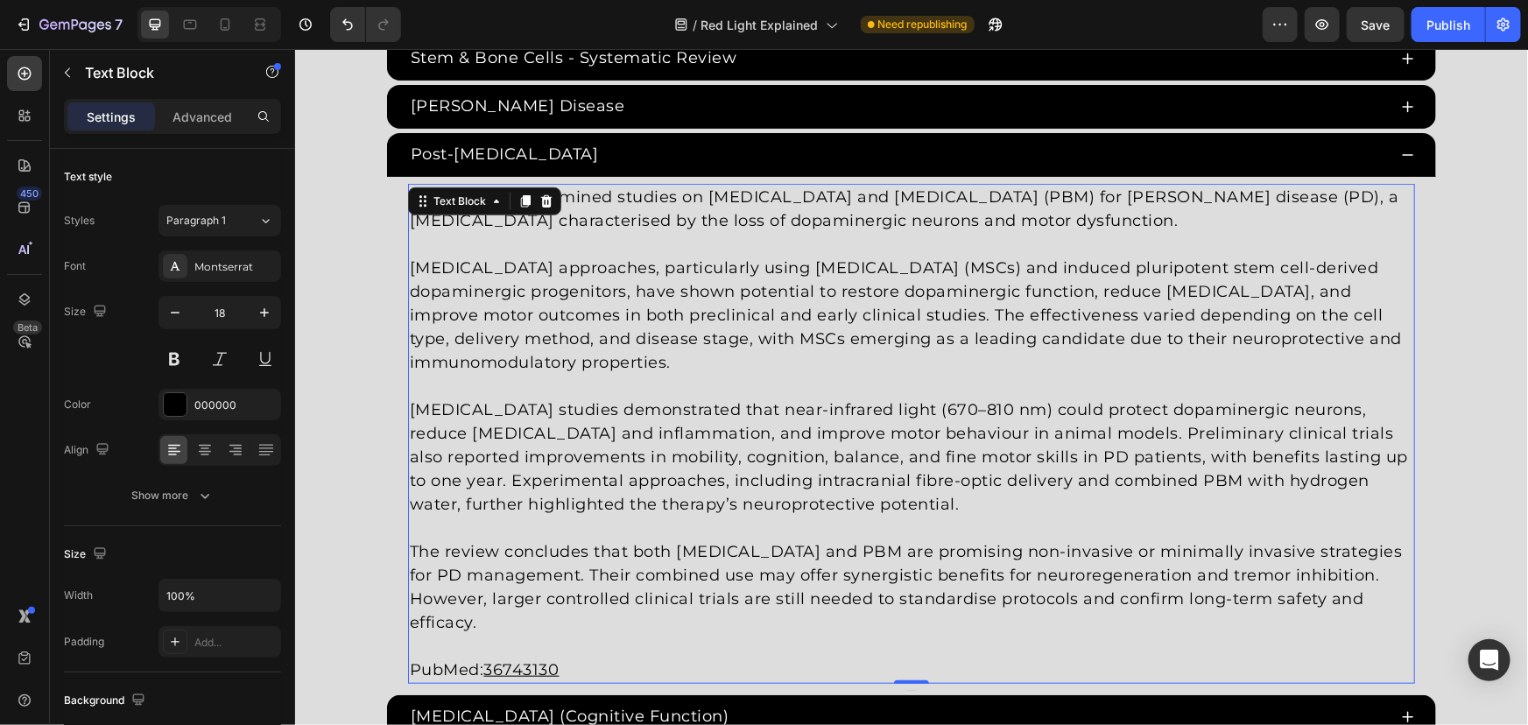
click at [842, 539] on p "The review concludes that both cell therapy and PBM are promising non-invasive …" at bounding box center [910, 586] width 1003 height 95
click at [1386, 584] on p "The review concludes that both cell therapy and PBM are promising non-invasive …" at bounding box center [910, 586] width 1003 height 95
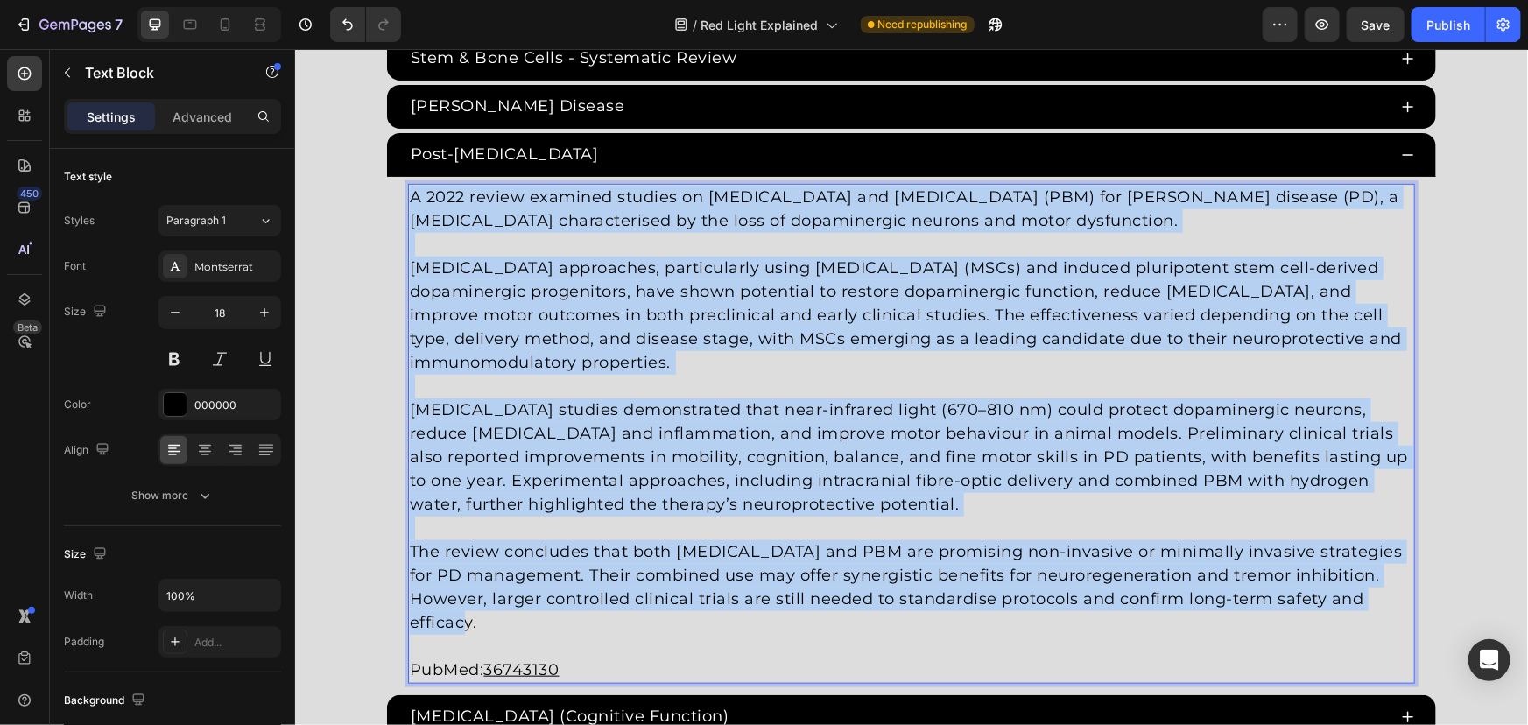
drag, startPoint x: 1373, startPoint y: 595, endPoint x: 201, endPoint y: 34, distance: 1298.8
click at [294, 34] on html "Header Red Light Therapy Studies Heading Since the 1960s, 8,000+ studies have i…" at bounding box center [910, 341] width 1233 height 8348
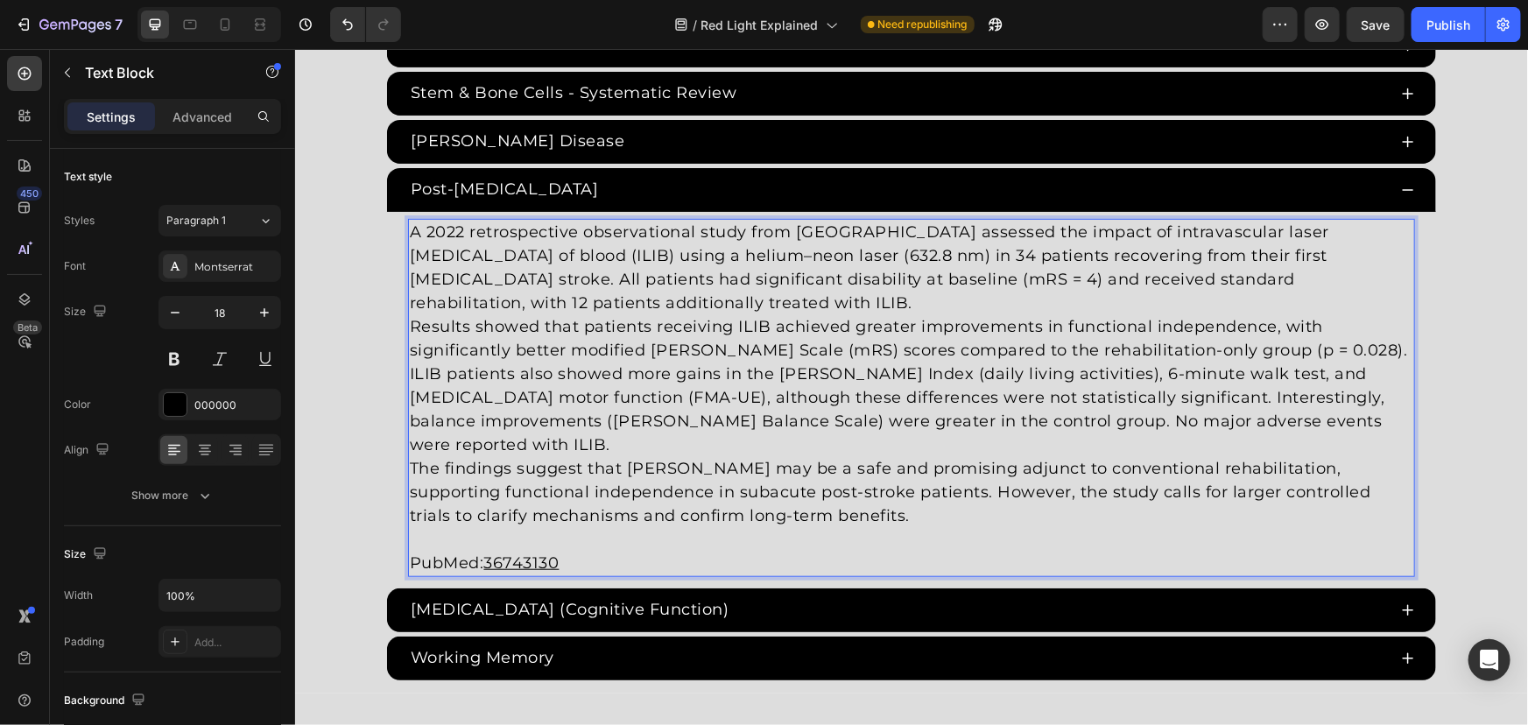
click at [1257, 285] on p "A 2022 retrospective observational study from Taiwan assessed the impact of int…" at bounding box center [910, 267] width 1003 height 95
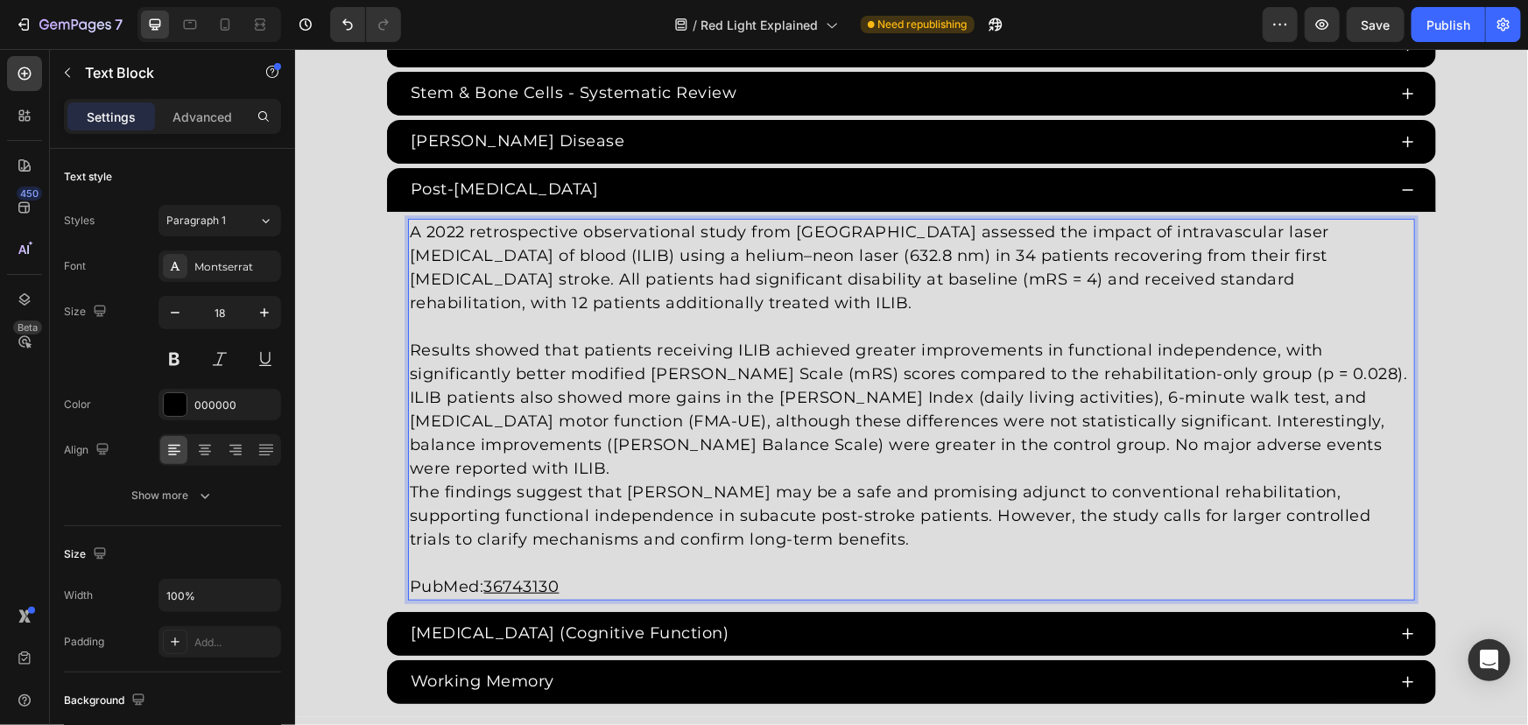
click at [1391, 415] on p "Results showed that patients receiving ILIB achieved greater improvements in fu…" at bounding box center [910, 409] width 1003 height 142
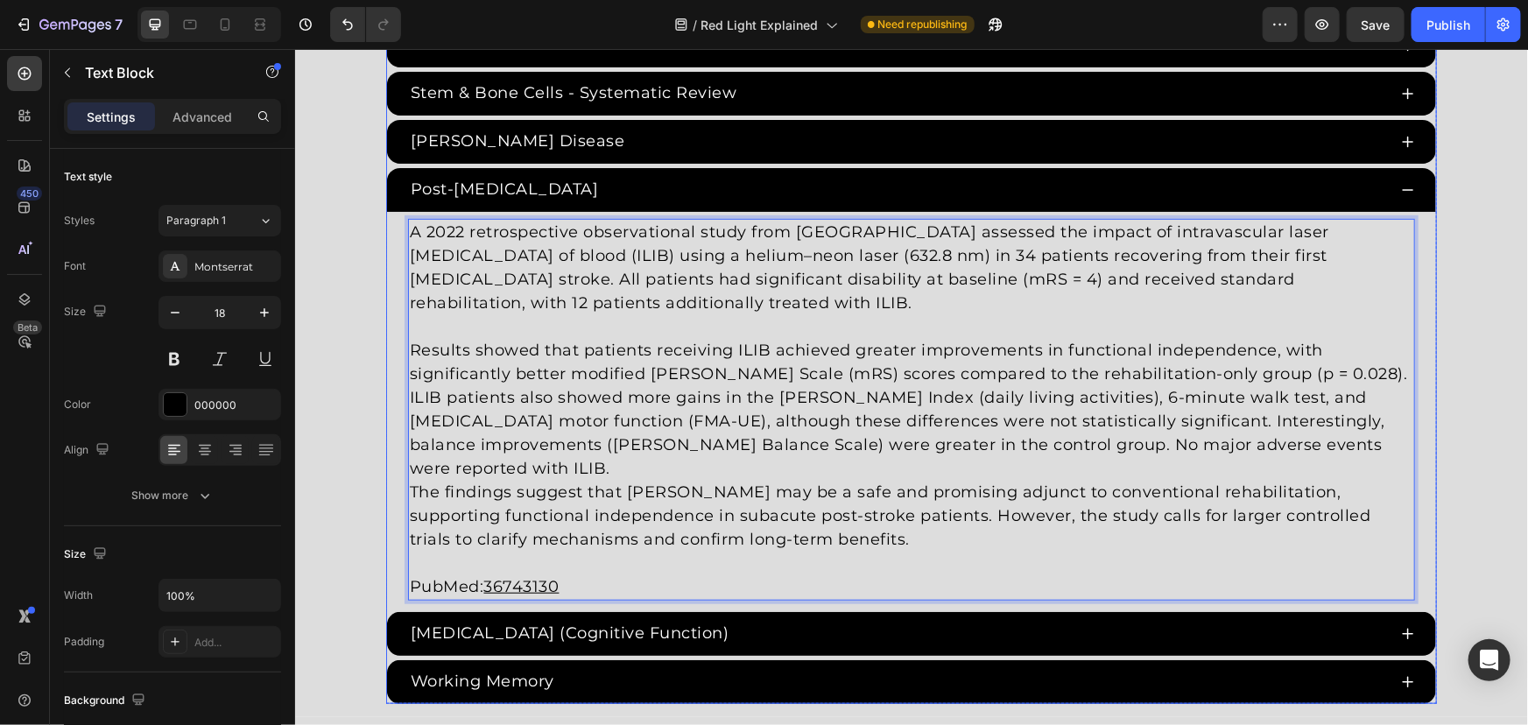
click at [1405, 434] on p "Results showed that patients receiving ILIB achieved greater improvements in fu…" at bounding box center [910, 409] width 1003 height 142
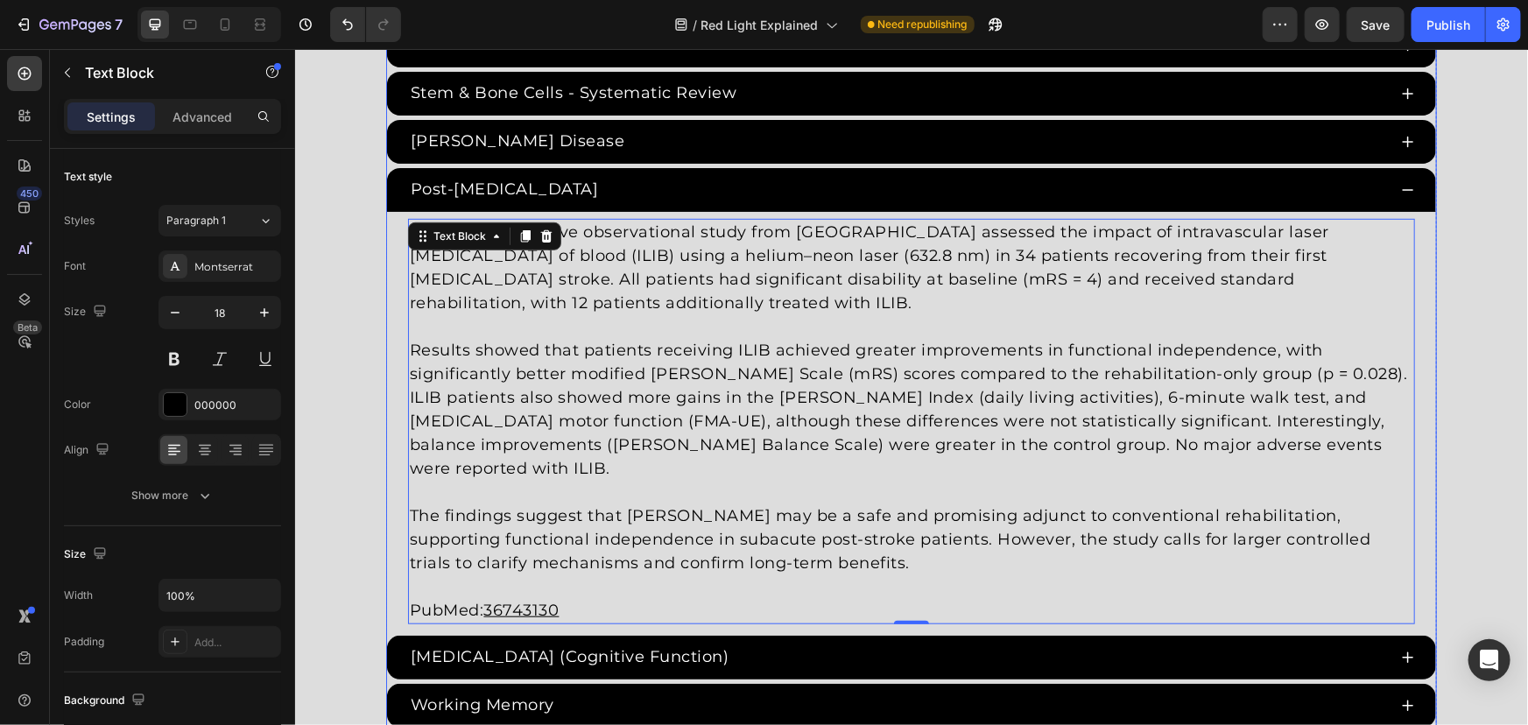
click at [603, 598] on p "PubMed: 36743130" at bounding box center [910, 610] width 1003 height 24
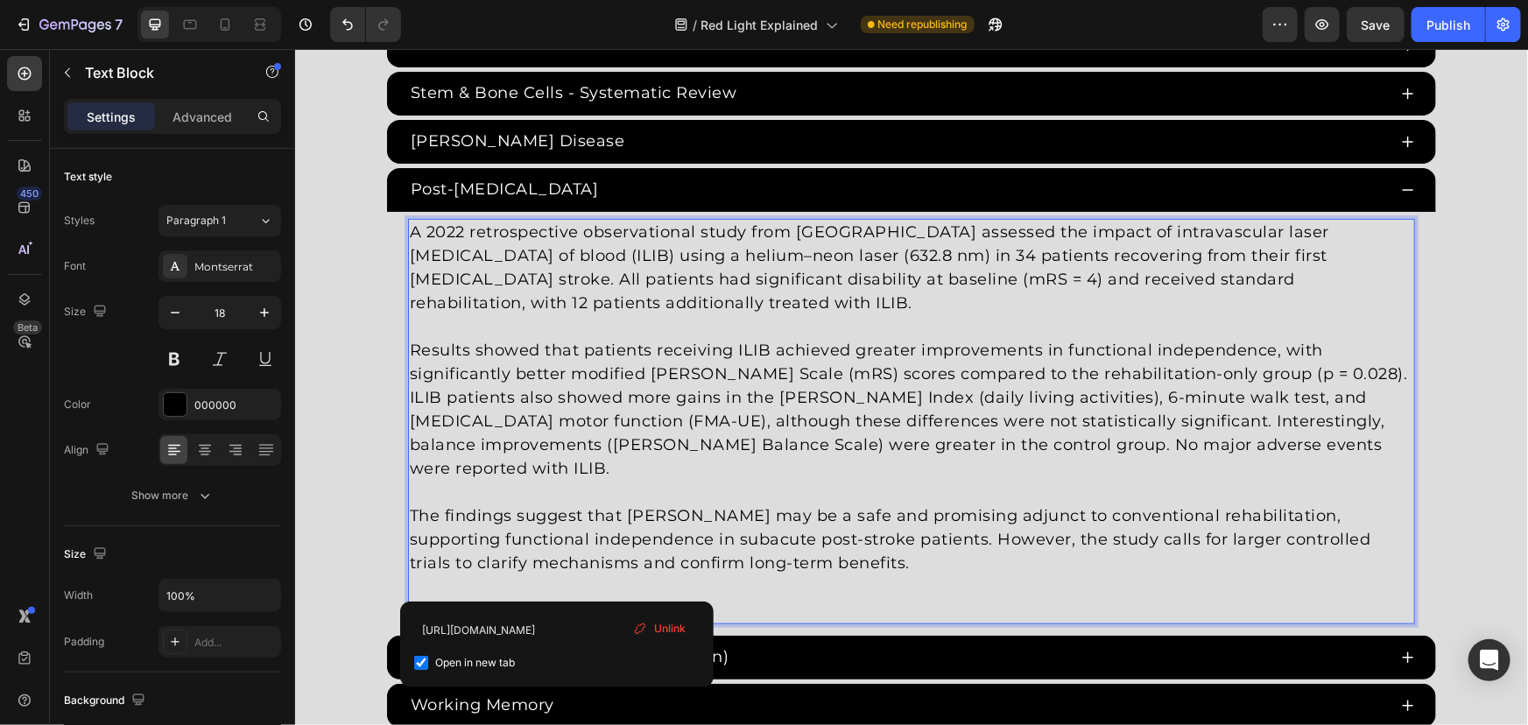
click at [577, 598] on p "PubMed: 36743130 ⁠⁠⁠⁠⁠⁠⁠" at bounding box center [910, 610] width 1003 height 24
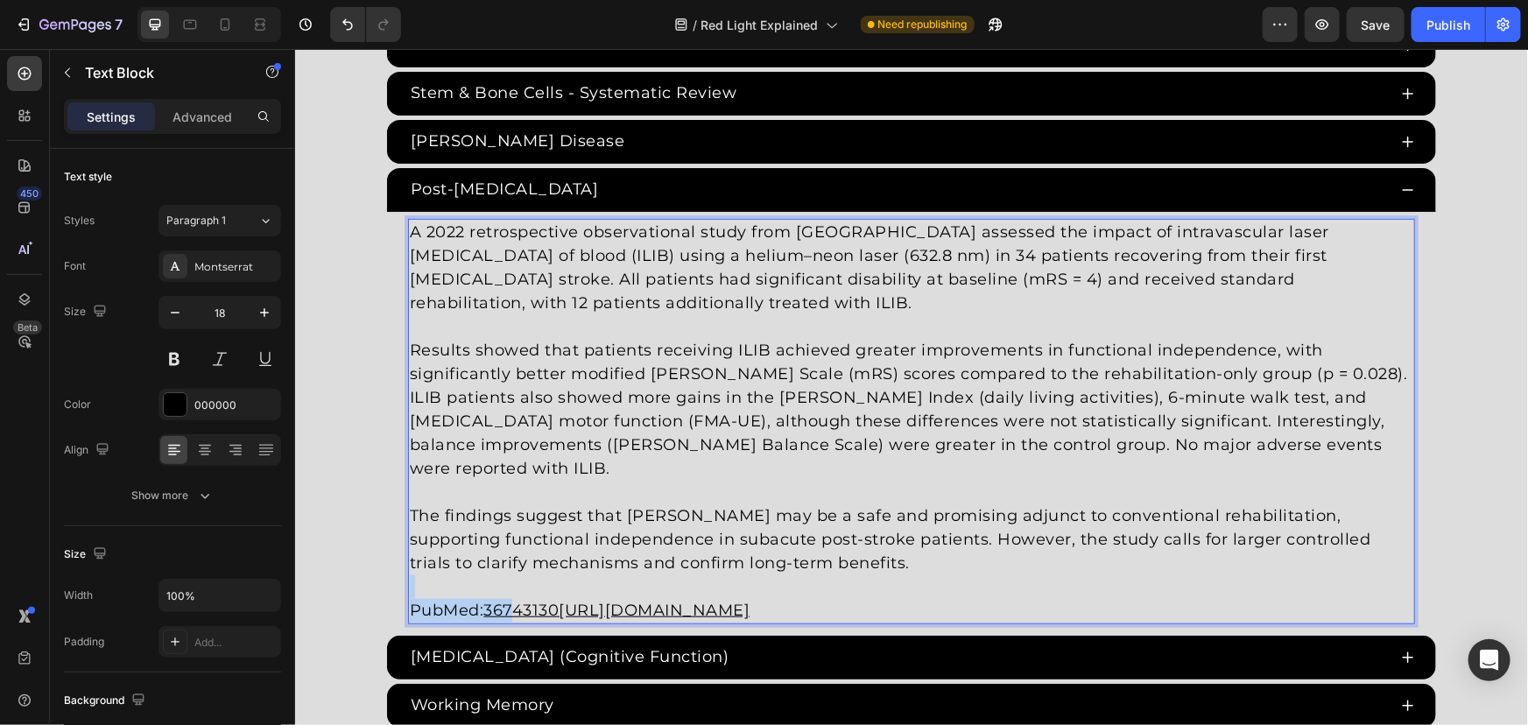
drag, startPoint x: 643, startPoint y: 567, endPoint x: 506, endPoint y: 569, distance: 136.6
click at [506, 569] on div "A 2022 retrospective observational study from Taiwan assessed the impact of int…" at bounding box center [910, 420] width 1007 height 405
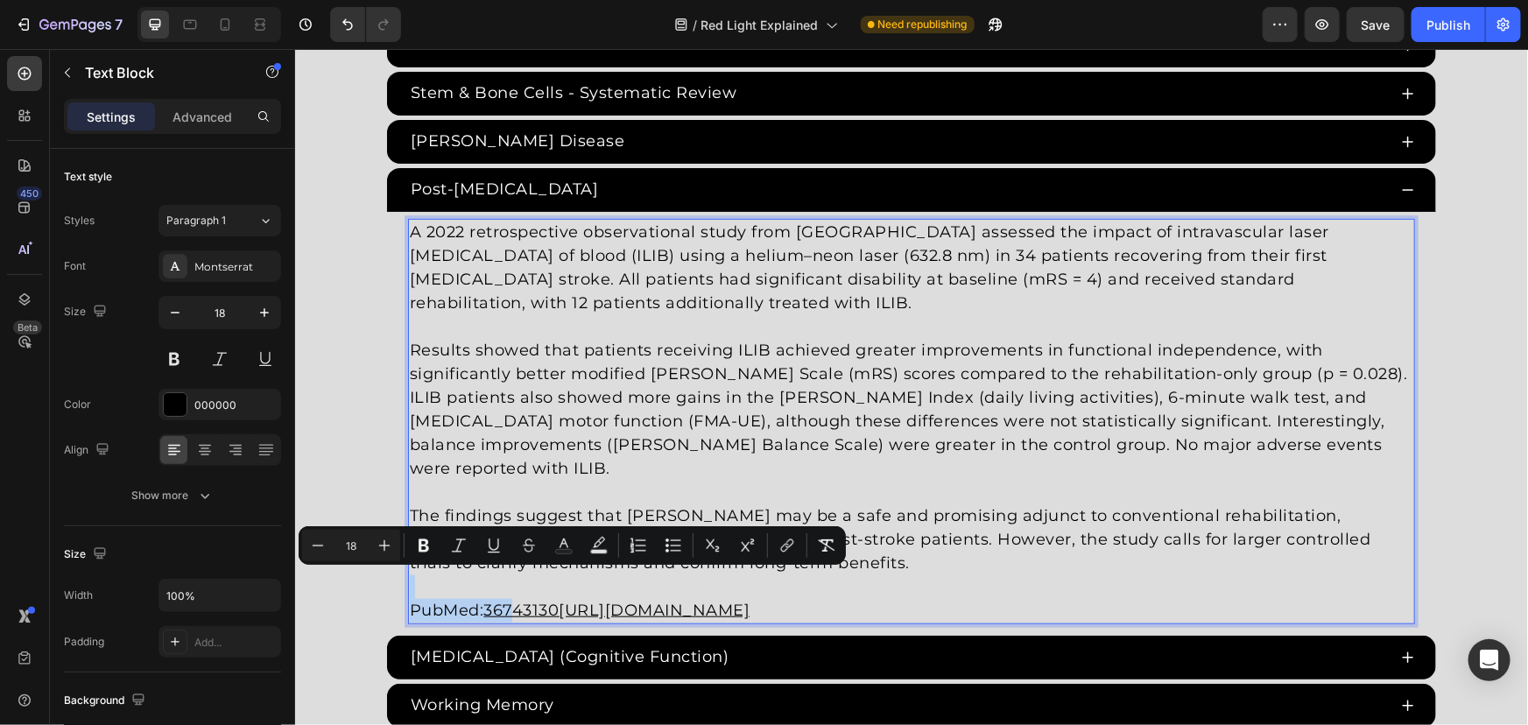
click at [489, 600] on u "36743130https://pubmed.ncbi.nlm.nih.gov/36743130/" at bounding box center [616, 609] width 266 height 19
click at [485, 600] on u "36743130https://pubmed.ncbi.nlm.nih.gov/36743130/" at bounding box center [616, 609] width 266 height 19
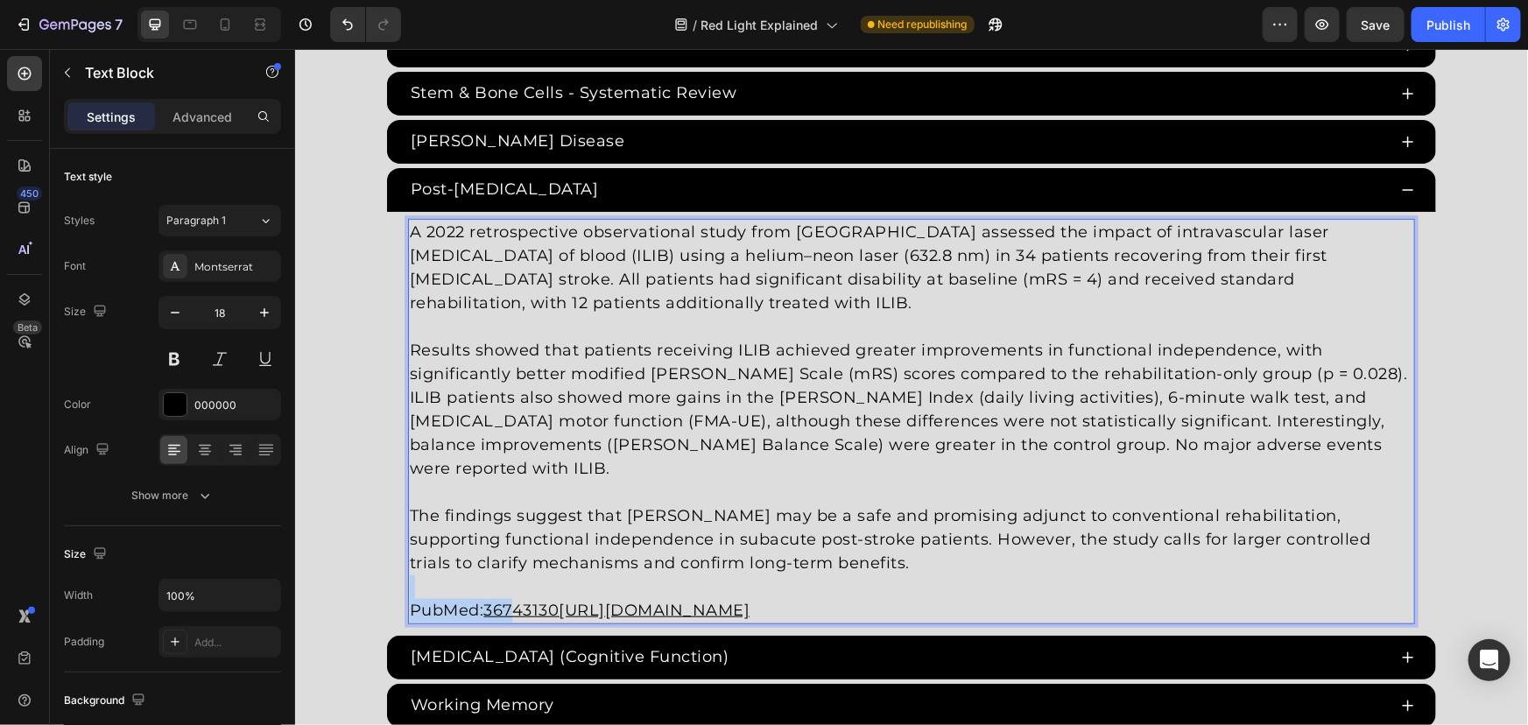
drag, startPoint x: 485, startPoint y: 582, endPoint x: 1221, endPoint y: 579, distance: 735.6
click at [1221, 598] on p "PubMed: 36743130https://pubmed.ncbi.nlm.nih.gov/36743130/" at bounding box center [910, 610] width 1003 height 24
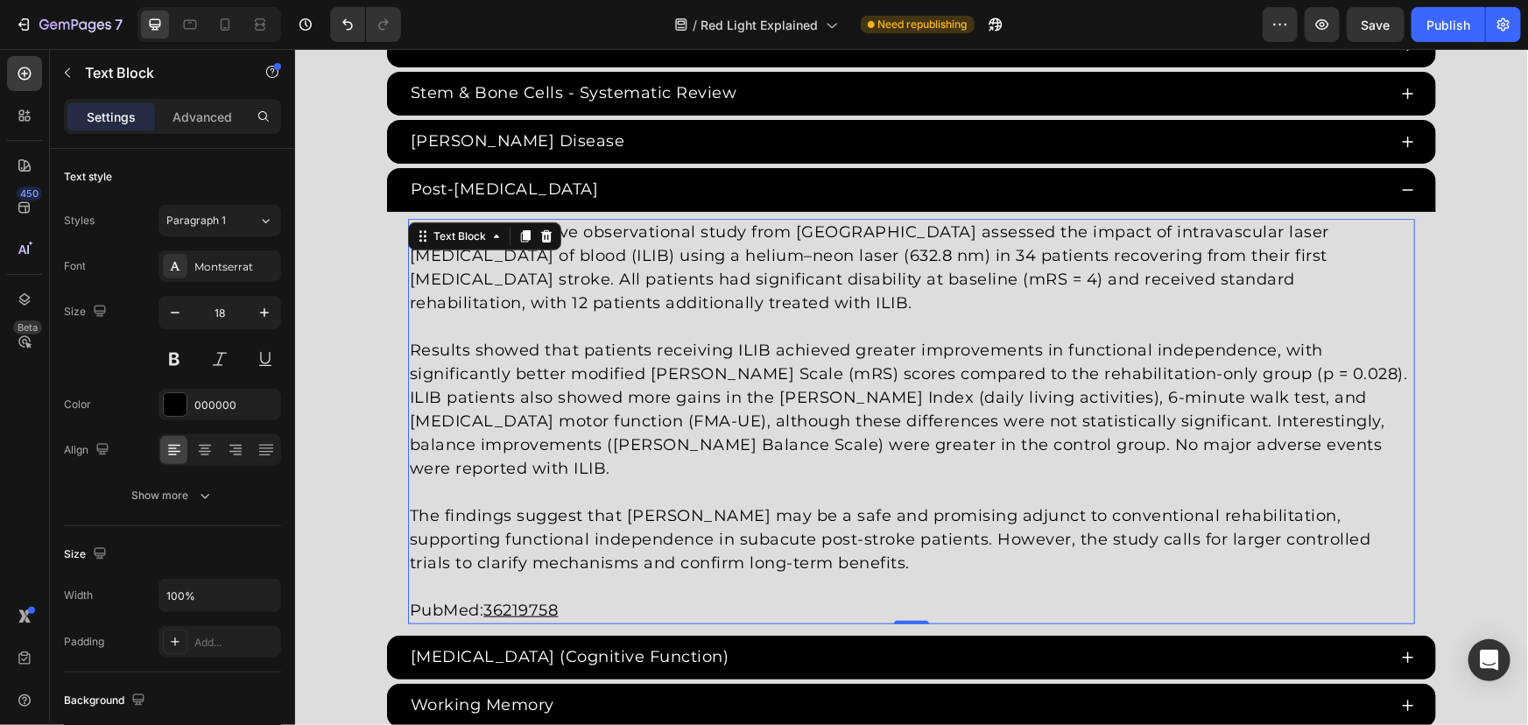
click at [527, 600] on u "36219758" at bounding box center [520, 609] width 74 height 19
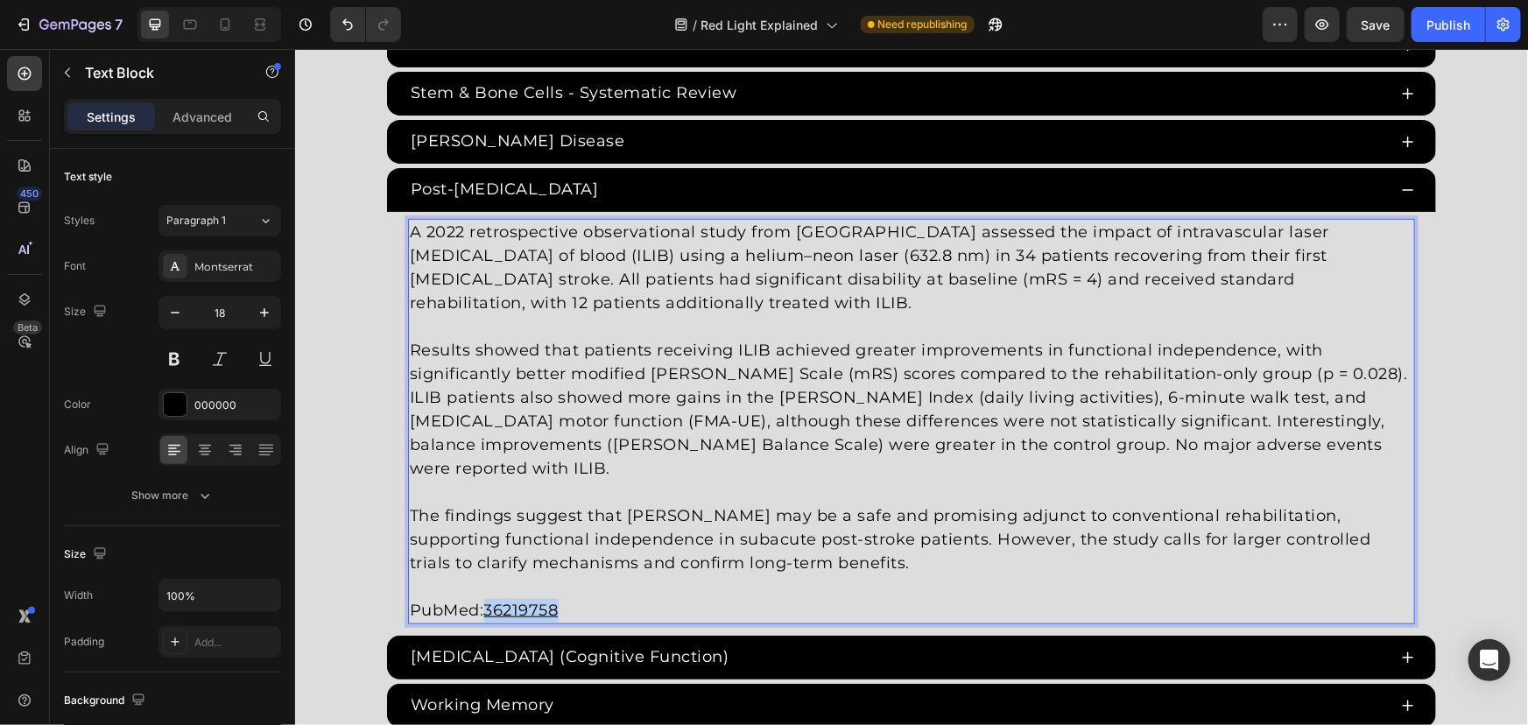
click at [527, 600] on u "36219758" at bounding box center [520, 609] width 74 height 19
click at [529, 600] on u "36219758" at bounding box center [520, 609] width 74 height 19
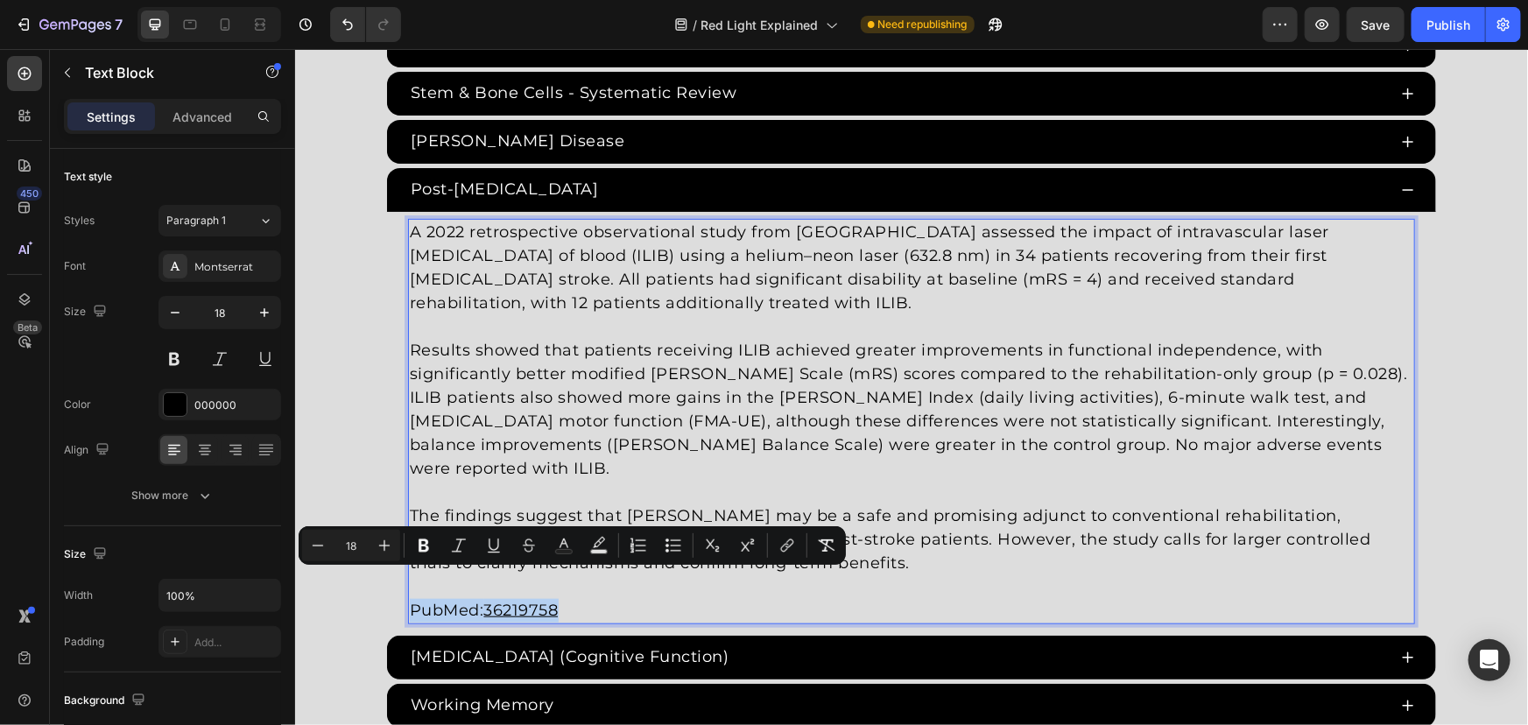
click at [539, 600] on u "36219758" at bounding box center [520, 609] width 74 height 19
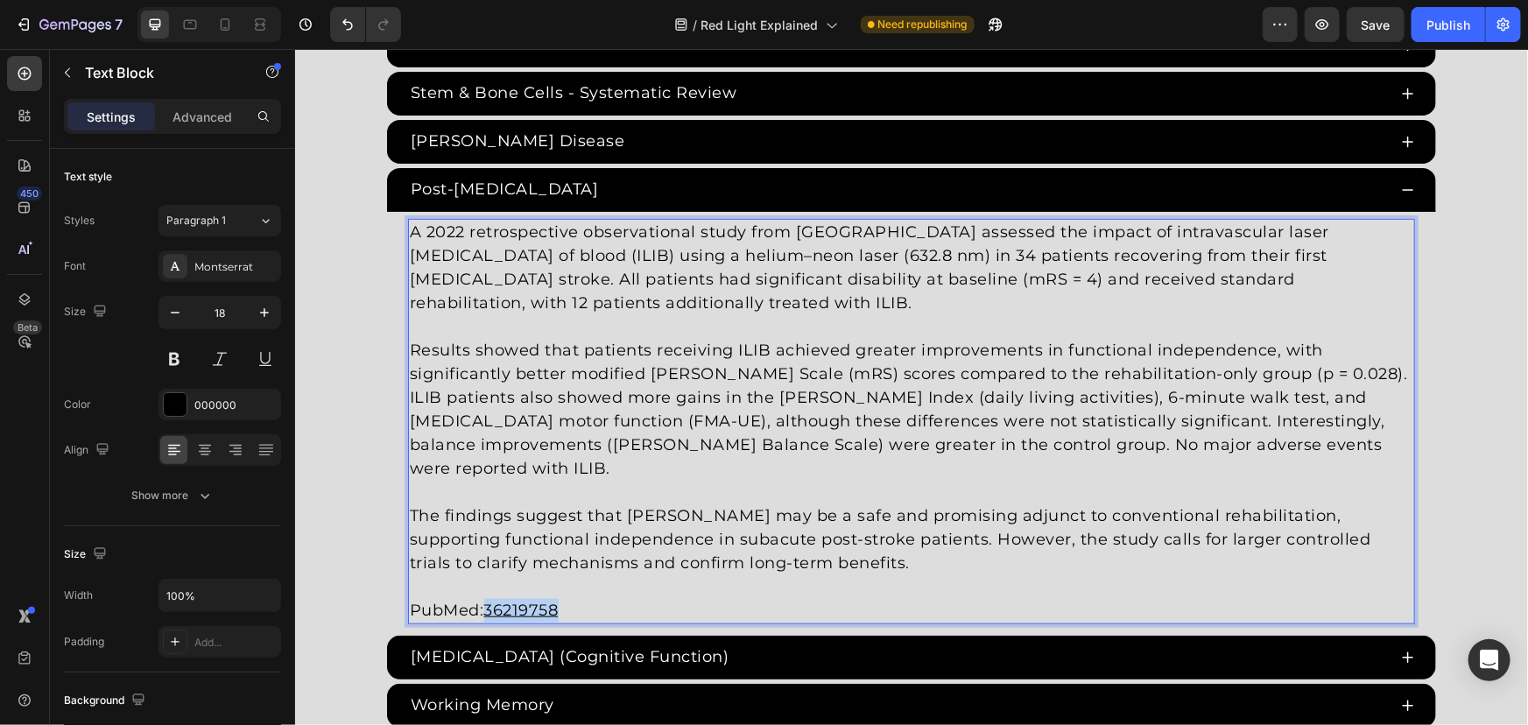
click at [539, 600] on u "36219758" at bounding box center [520, 609] width 74 height 19
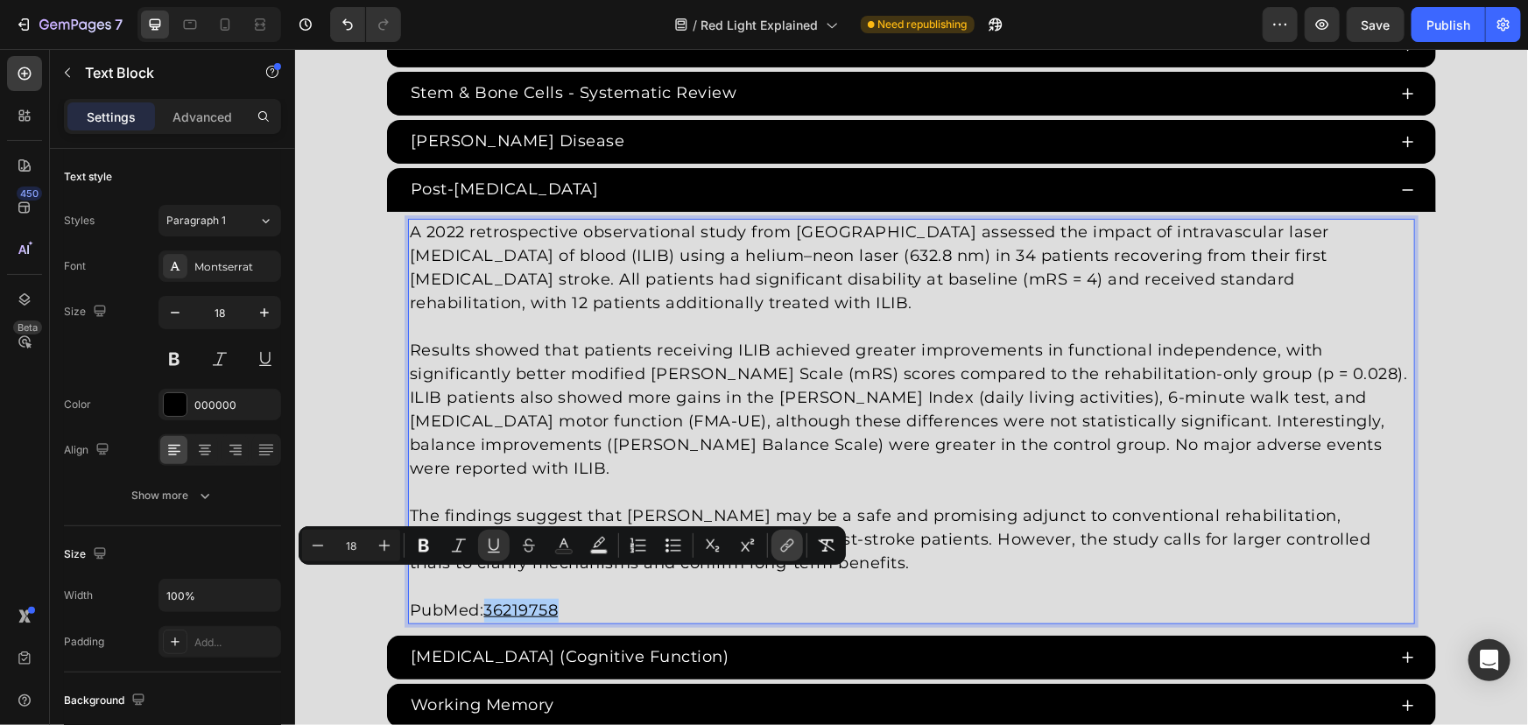
click at [796, 543] on button "link" at bounding box center [787, 546] width 32 height 32
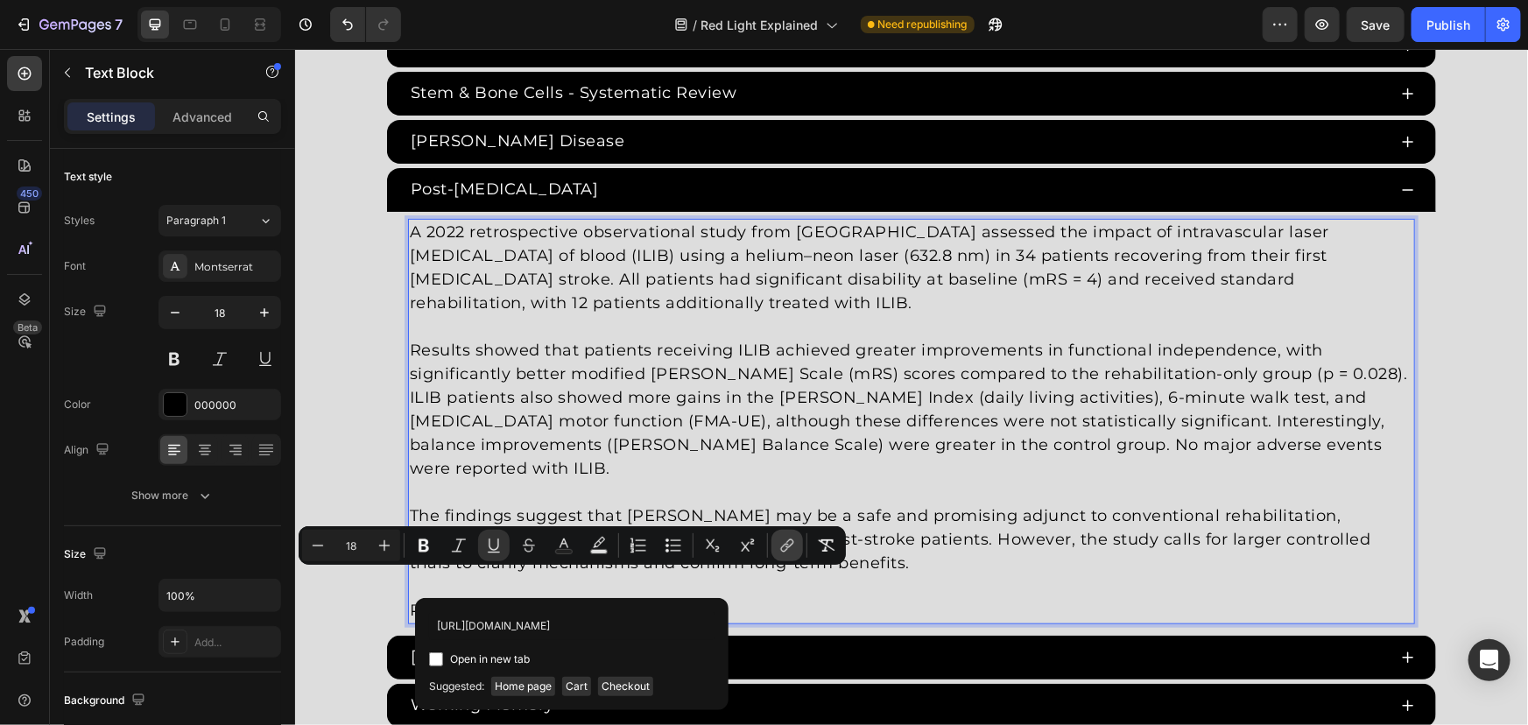
scroll to position [0, 19]
type input "https://pubmed.ncbi.nlm.nih.gov/36219758/"
click at [468, 657] on span "Open in new tab" at bounding box center [490, 659] width 80 height 21
checkbox input "true"
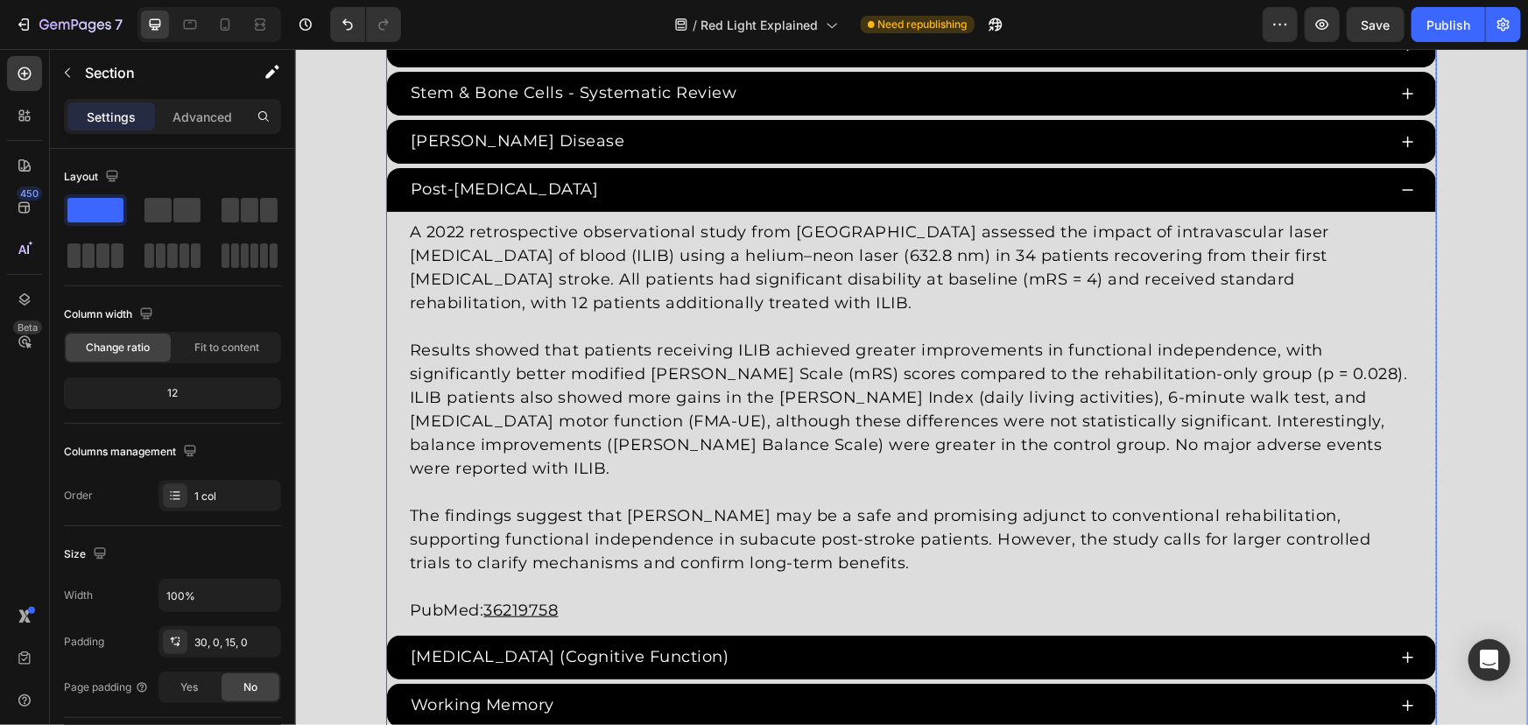
click at [686, 183] on div "Post-Stroke Recovery" at bounding box center [896, 188] width 979 height 29
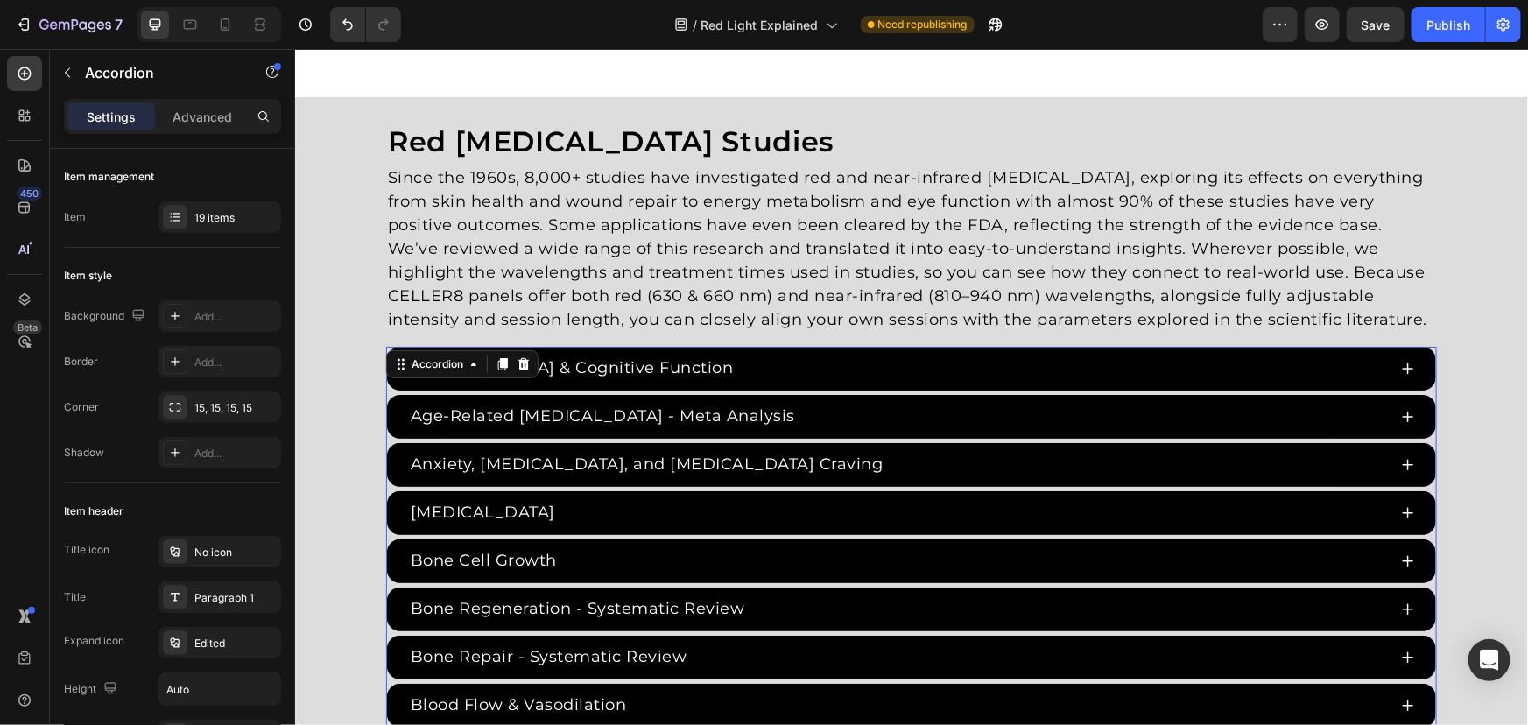
scroll to position [2891, 0]
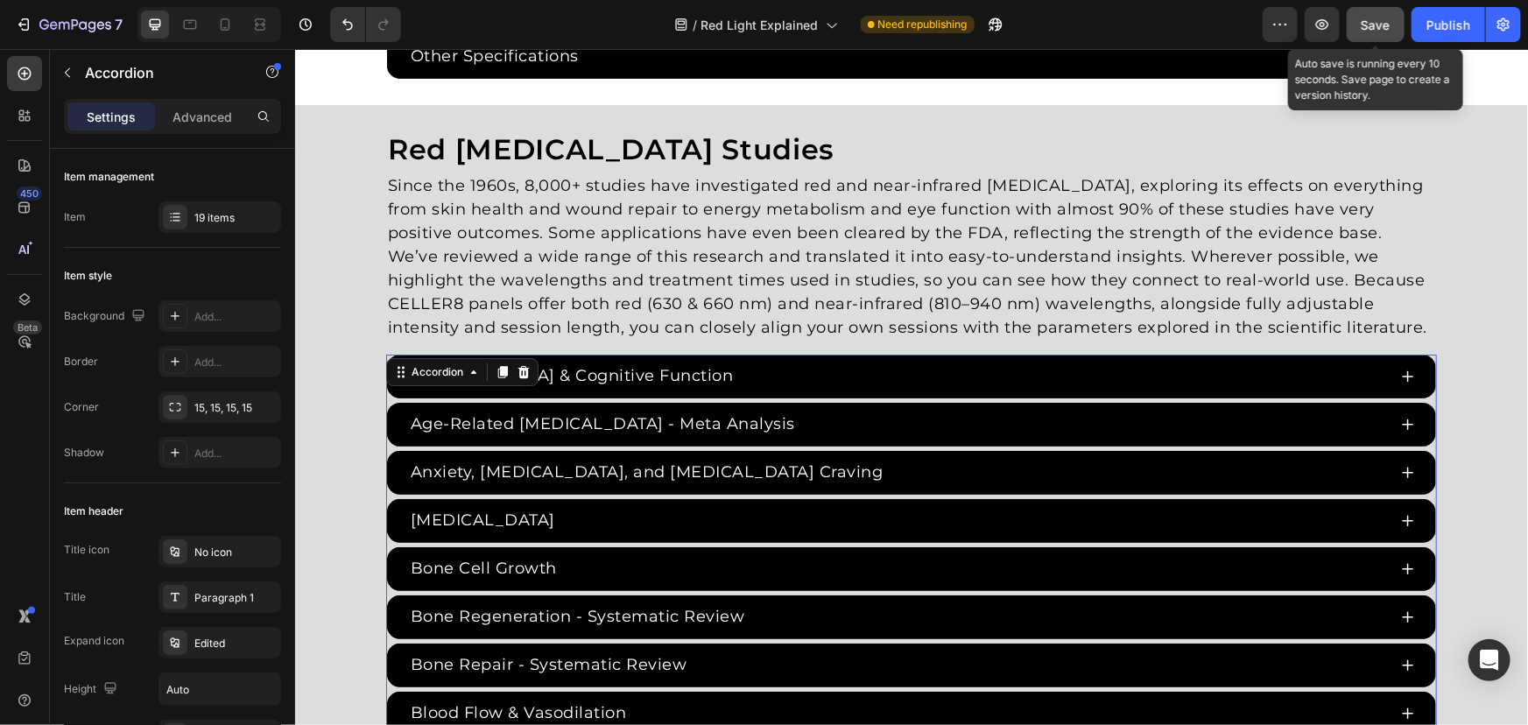
click at [1386, 29] on span "Save" at bounding box center [1376, 25] width 29 height 15
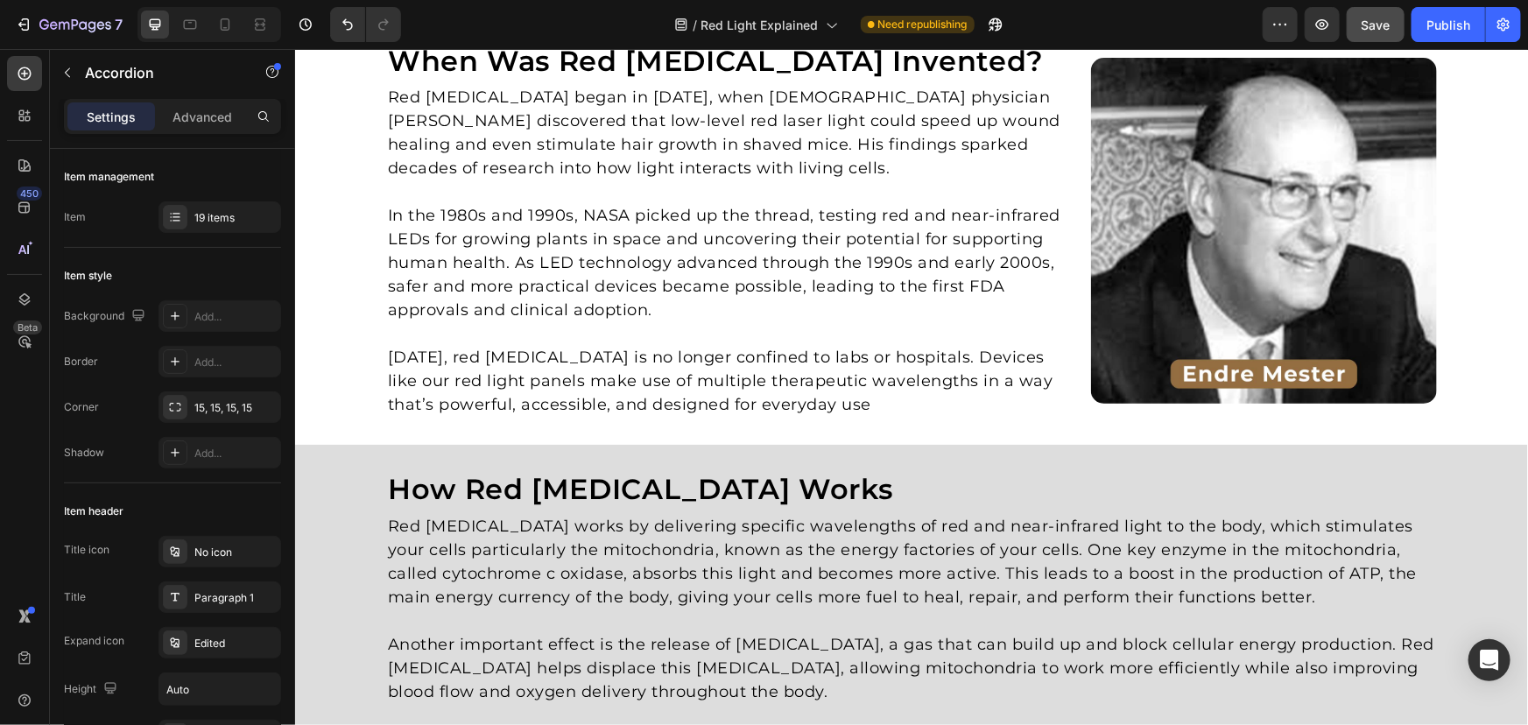
scroll to position [582, 0]
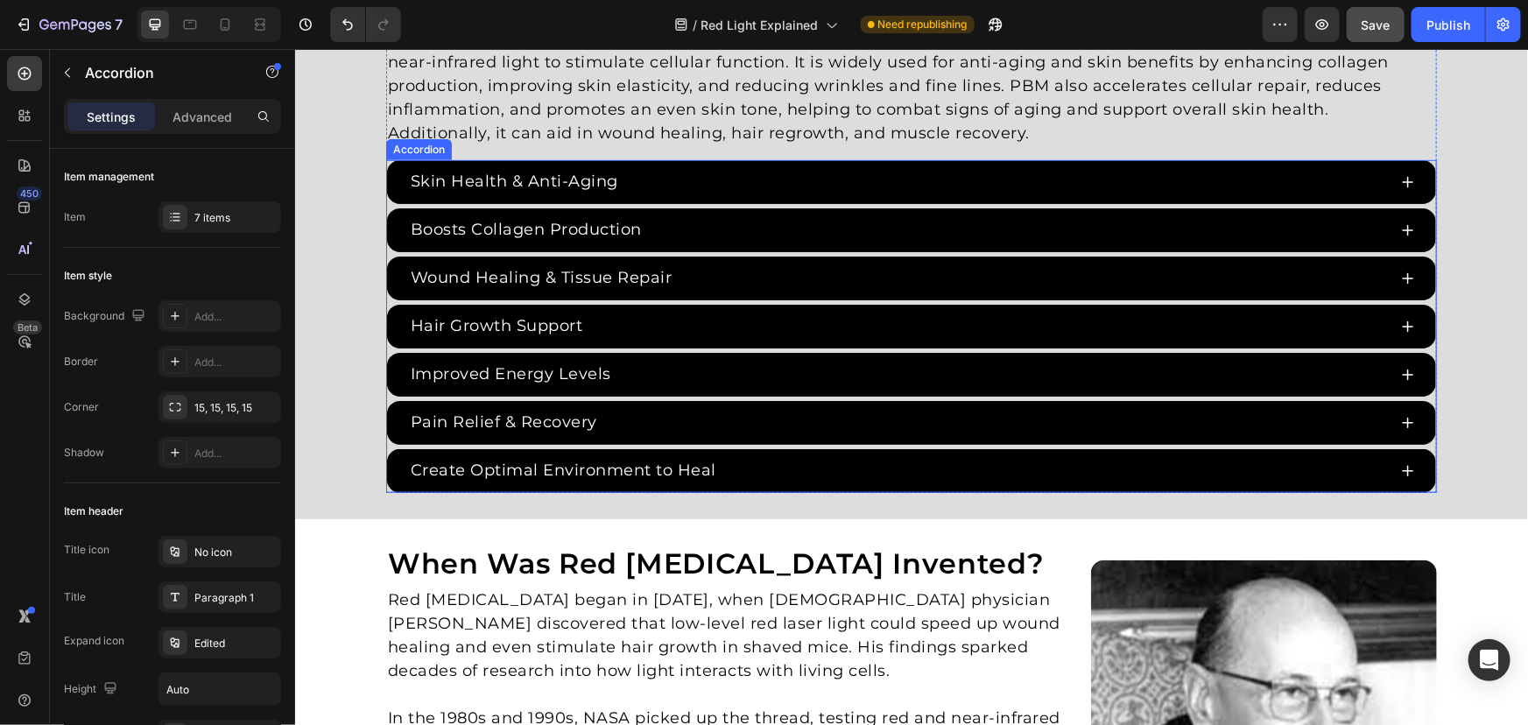
click at [983, 381] on div "Improved Energy Levels" at bounding box center [896, 373] width 979 height 29
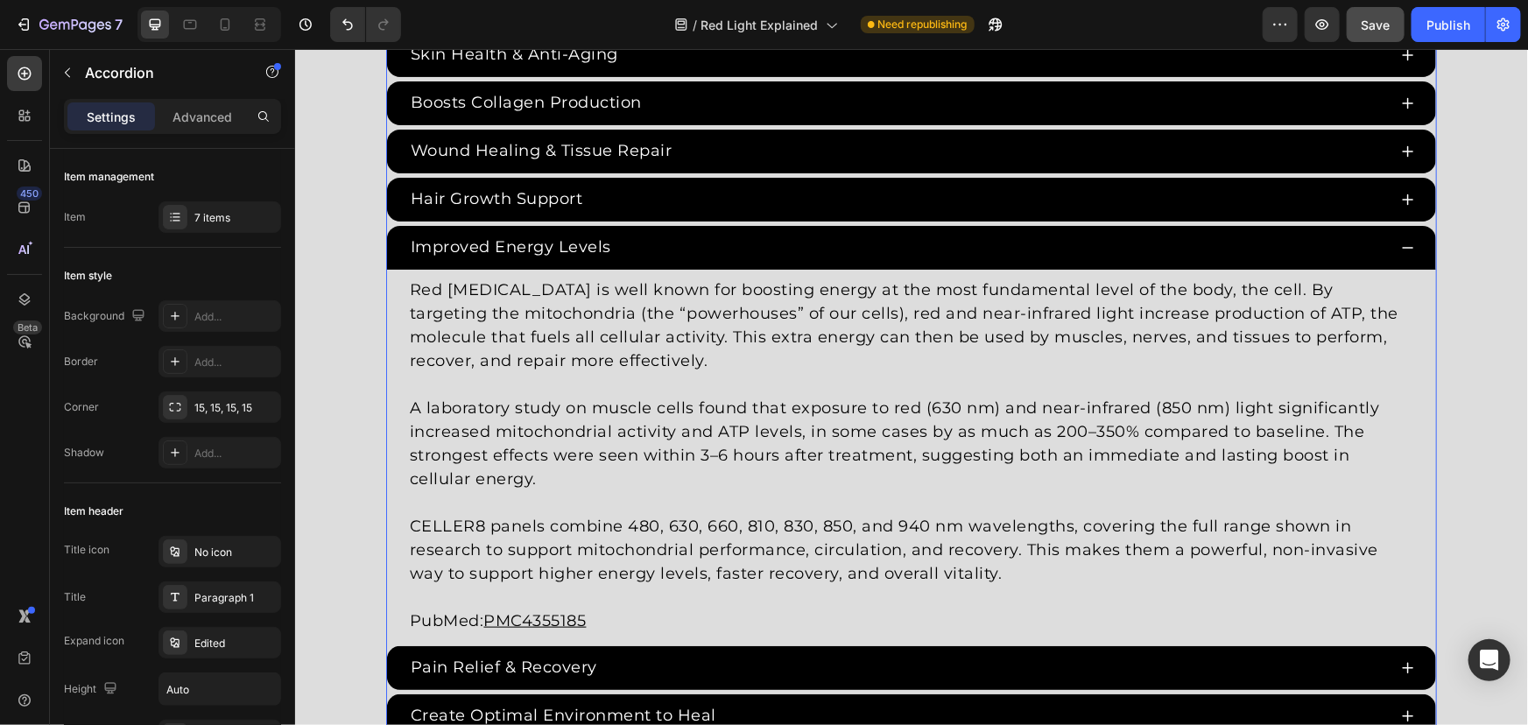
scroll to position [742, 0]
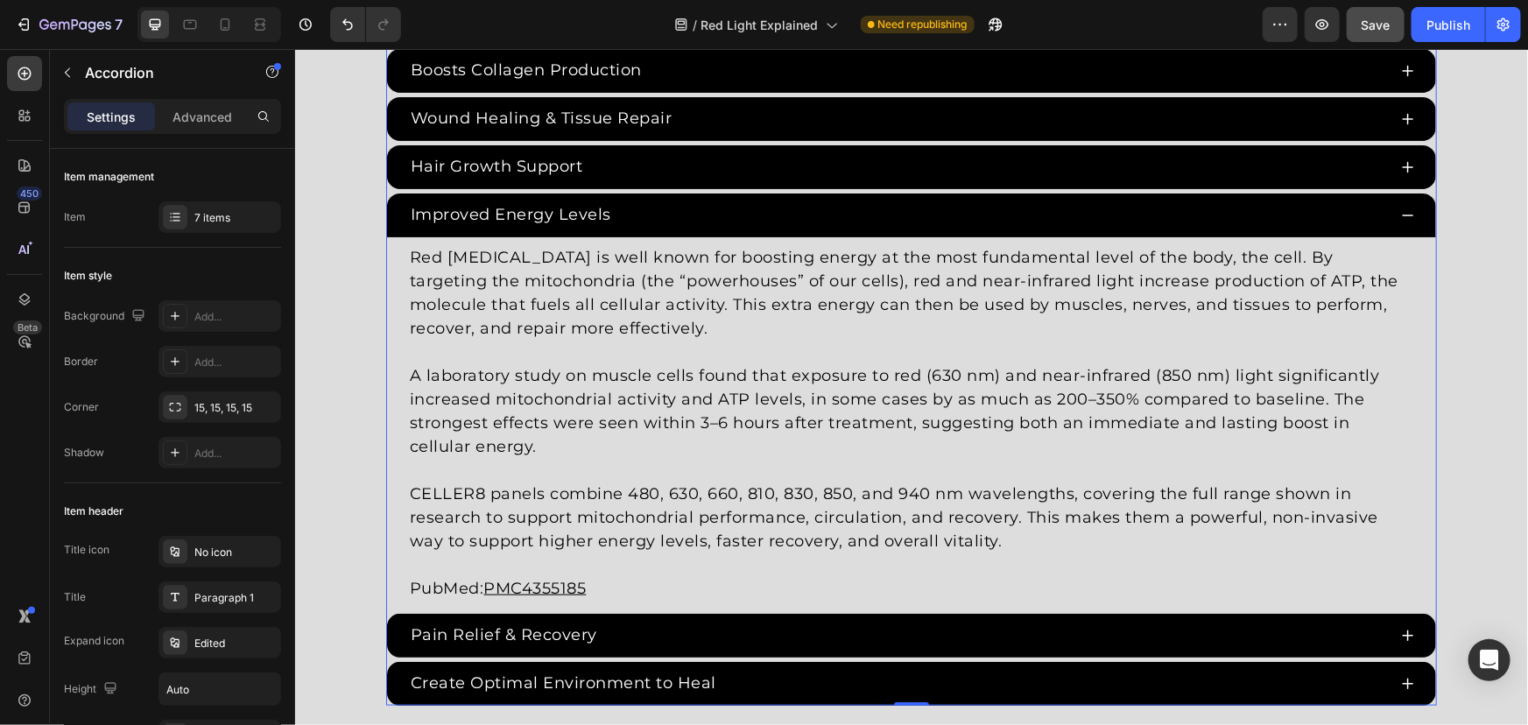
click at [1003, 216] on div "Improved Energy Levels" at bounding box center [896, 214] width 979 height 29
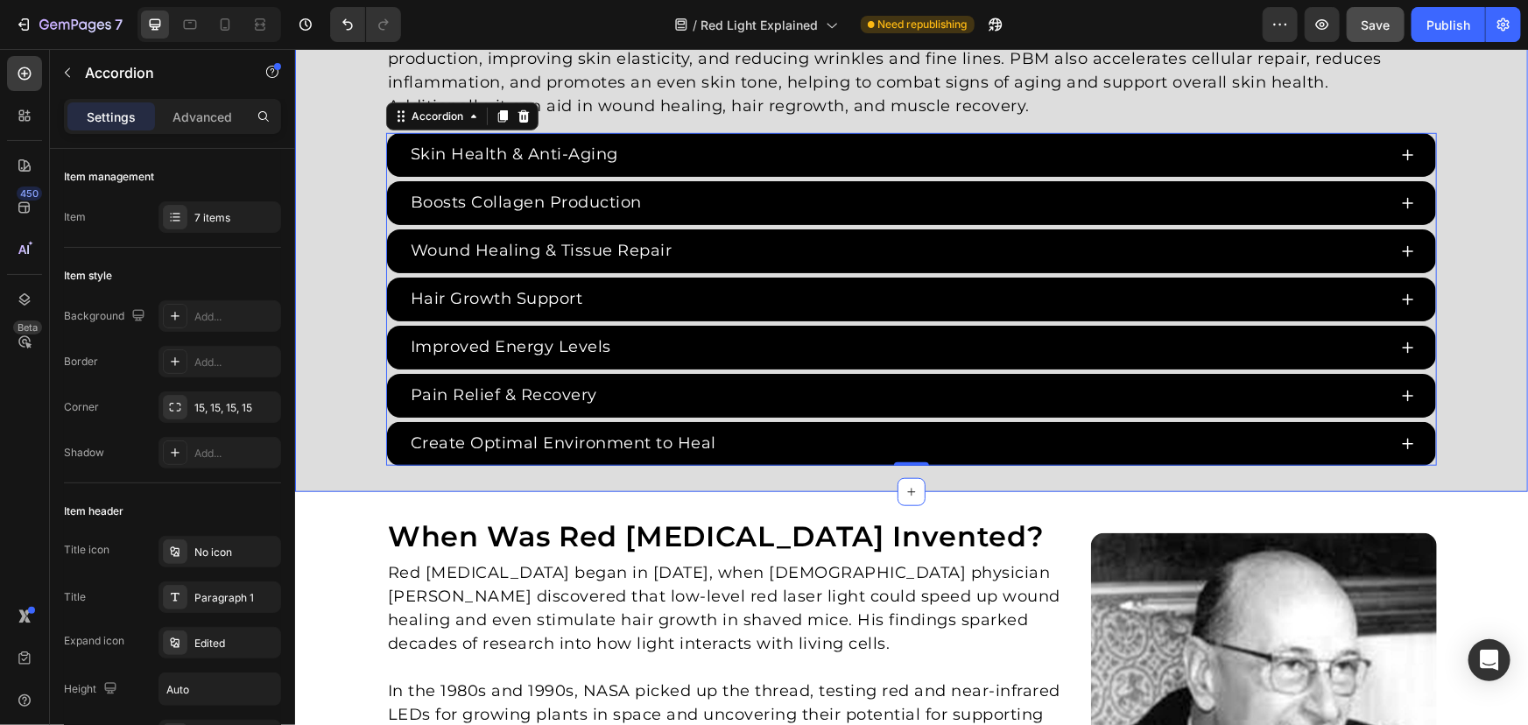
scroll to position [503, 0]
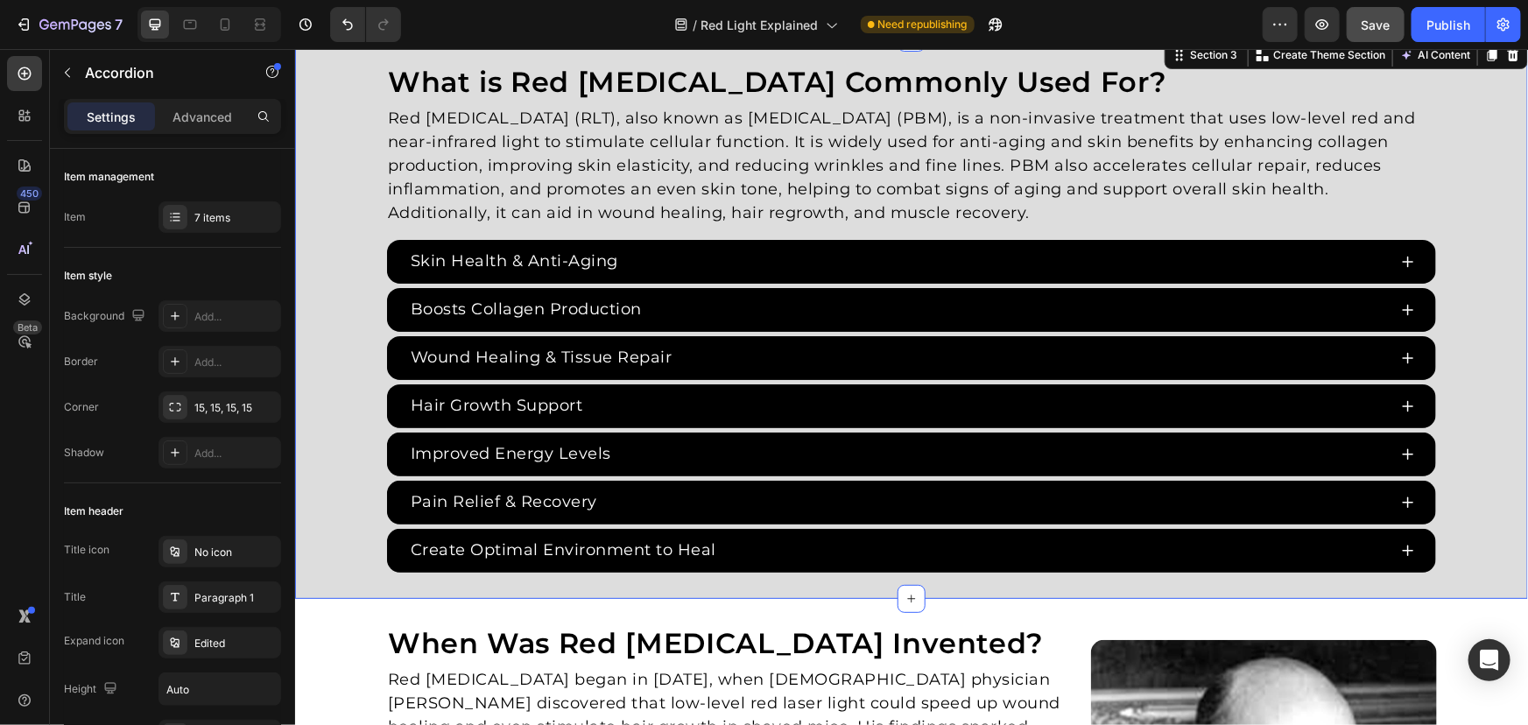
click at [1495, 314] on div "What is Red Light Therapy Commonly Used For? Heading Red light therapy (RLT), a…" at bounding box center [910, 317] width 1233 height 509
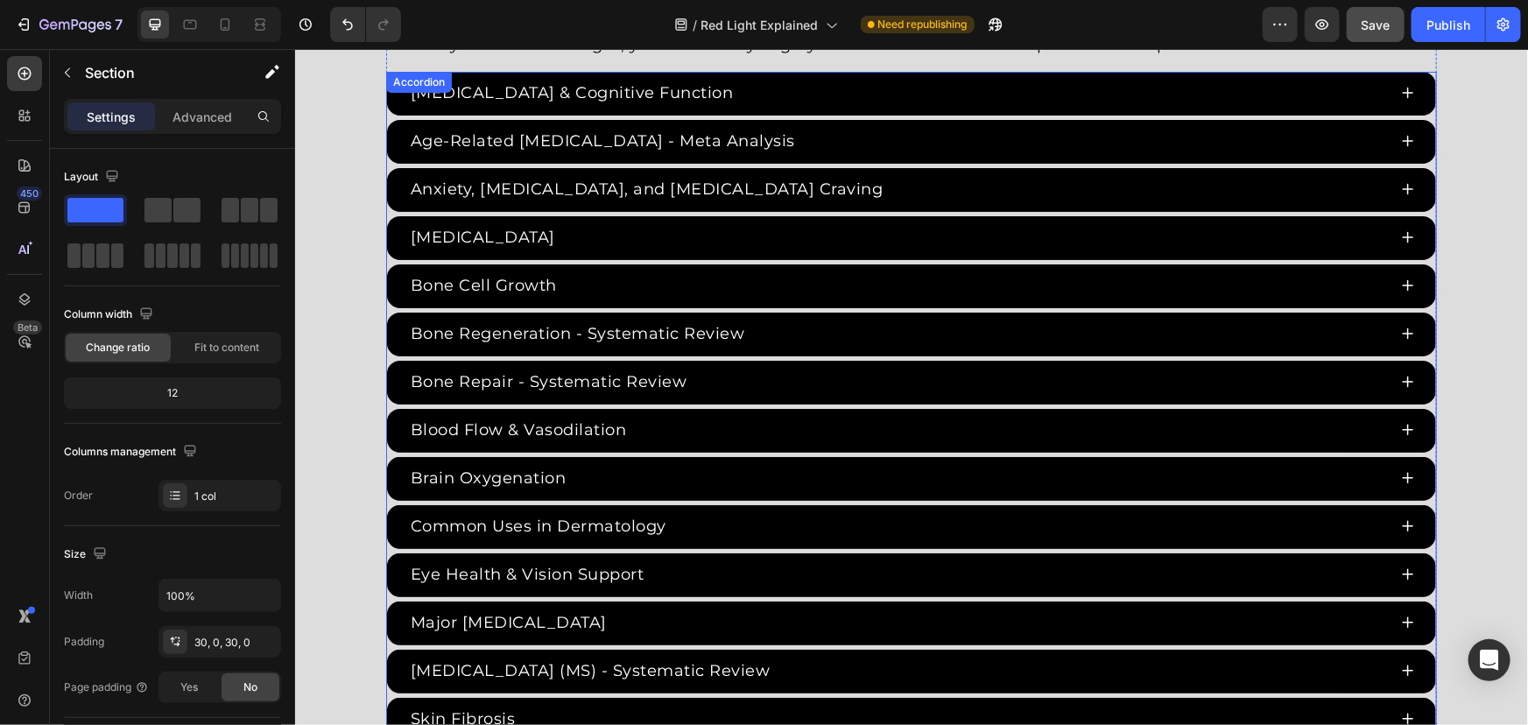
scroll to position [3264, 0]
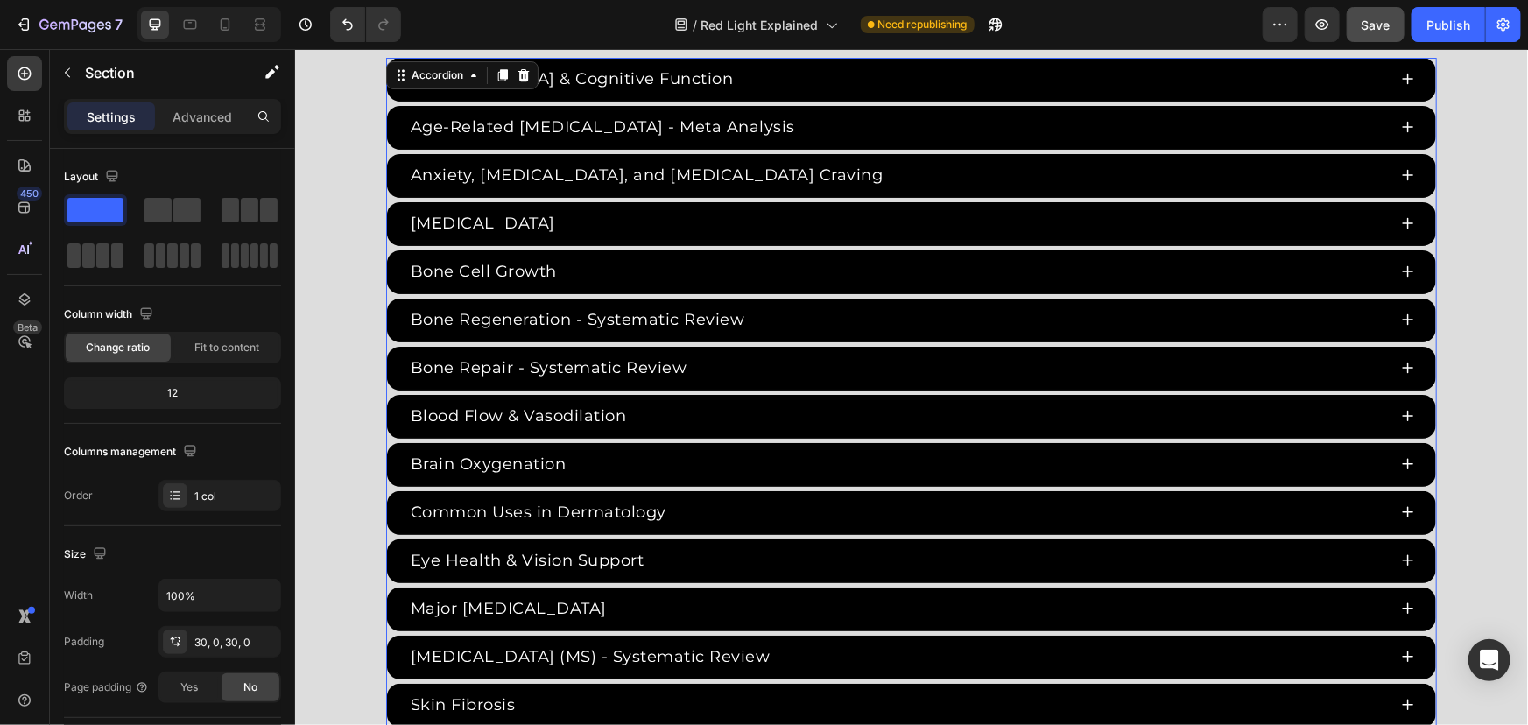
click at [385, 484] on div "ADHD & Cognitive Function Age-Related Cognitive Impairment - Meta Analysis Anxi…" at bounding box center [910, 512] width 1051 height 911
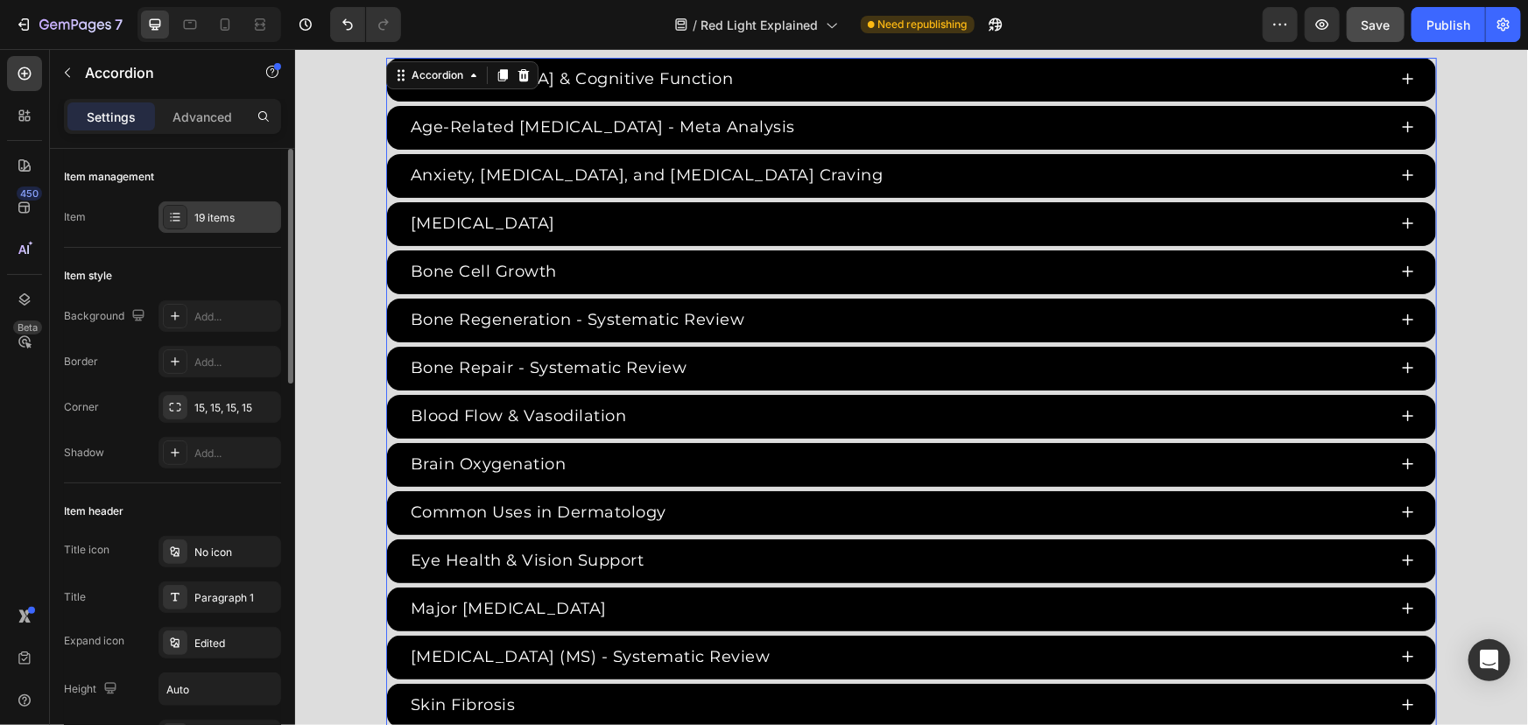
click at [226, 220] on div "19 items" at bounding box center [235, 218] width 82 height 16
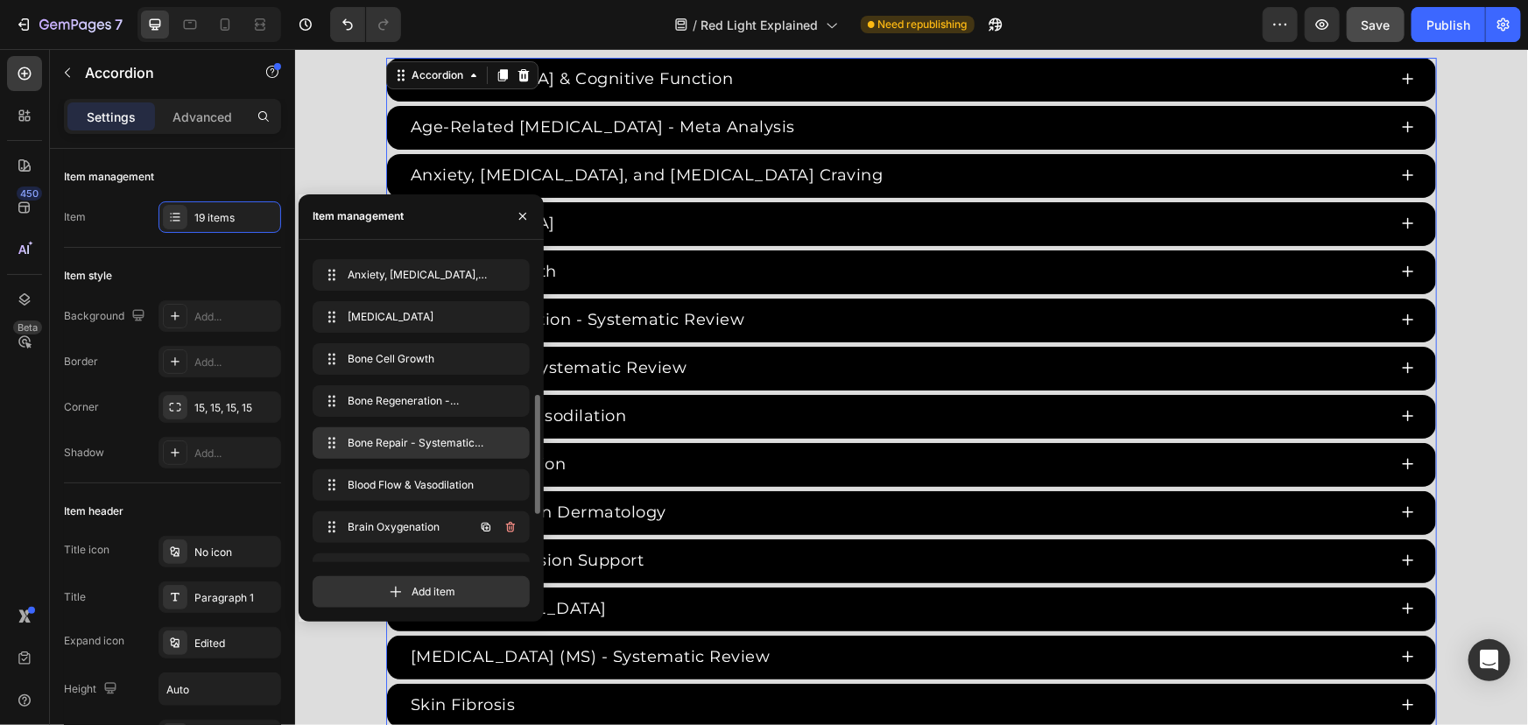
scroll to position [238, 0]
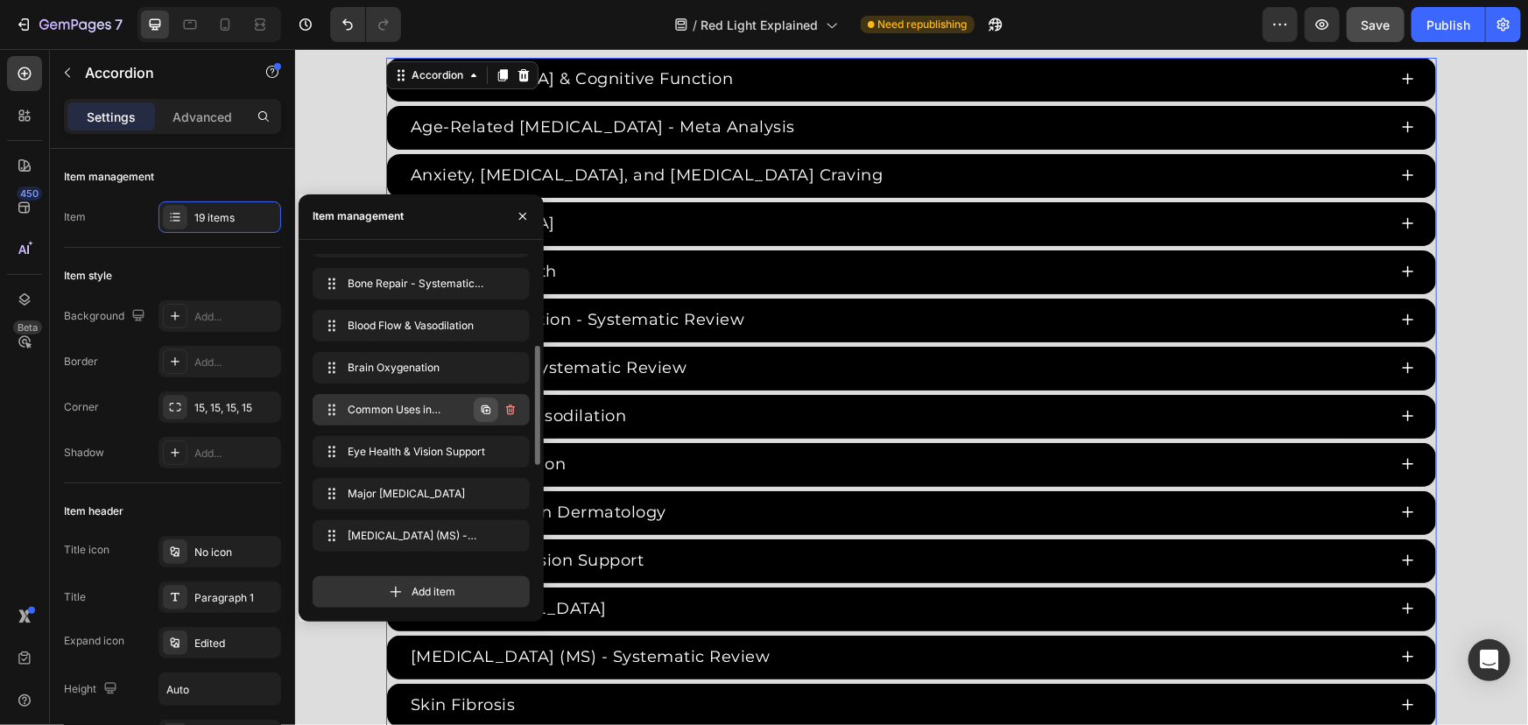
click at [477, 402] on button "button" at bounding box center [486, 410] width 25 height 25
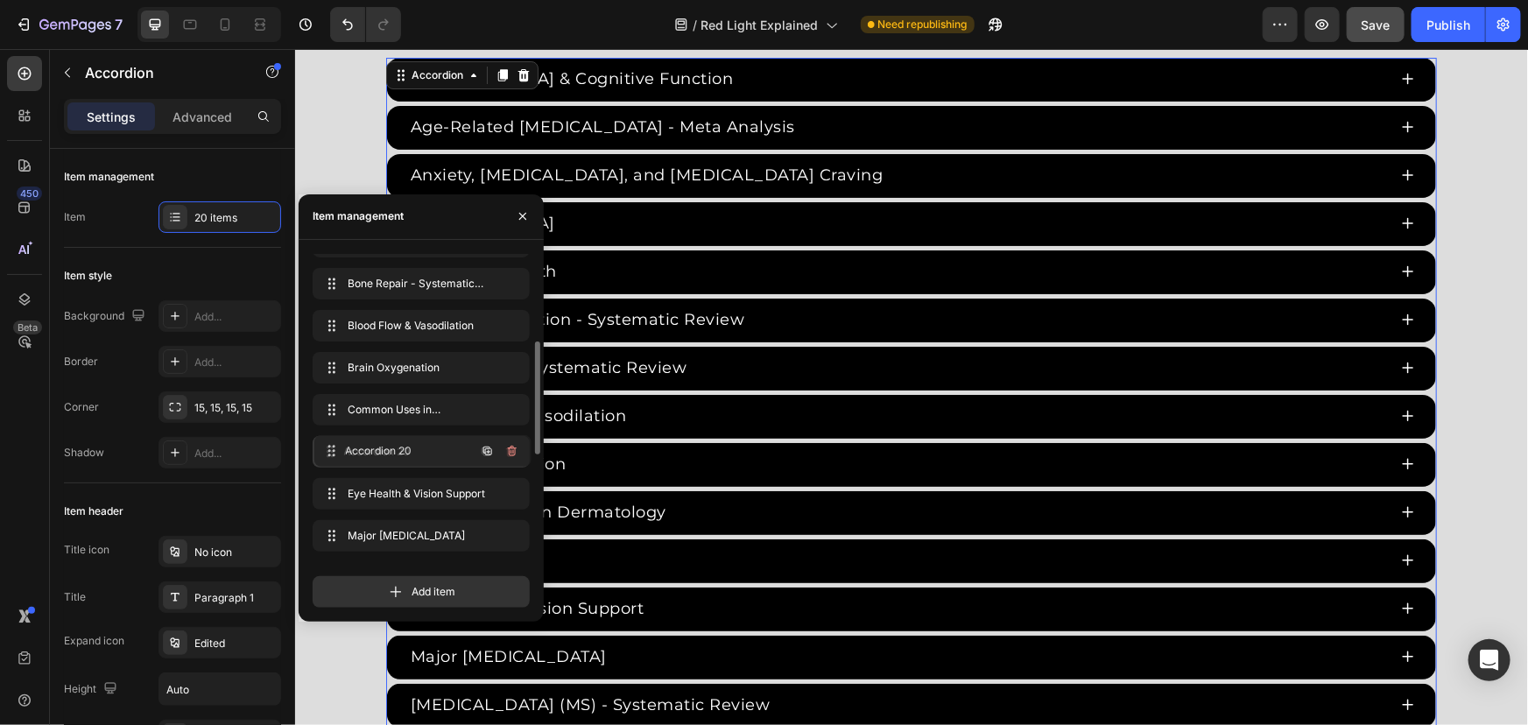
click at [411, 436] on div "Accordion 20 Accordion 20" at bounding box center [421, 452] width 217 height 32
drag, startPoint x: 411, startPoint y: 436, endPoint x: 411, endPoint y: 407, distance: 28.9
click at [318, 149] on div "Red Light Therapy Studies Heading Since the 1960s, 8,000+ studies have investig…" at bounding box center [910, 424] width 1233 height 1182
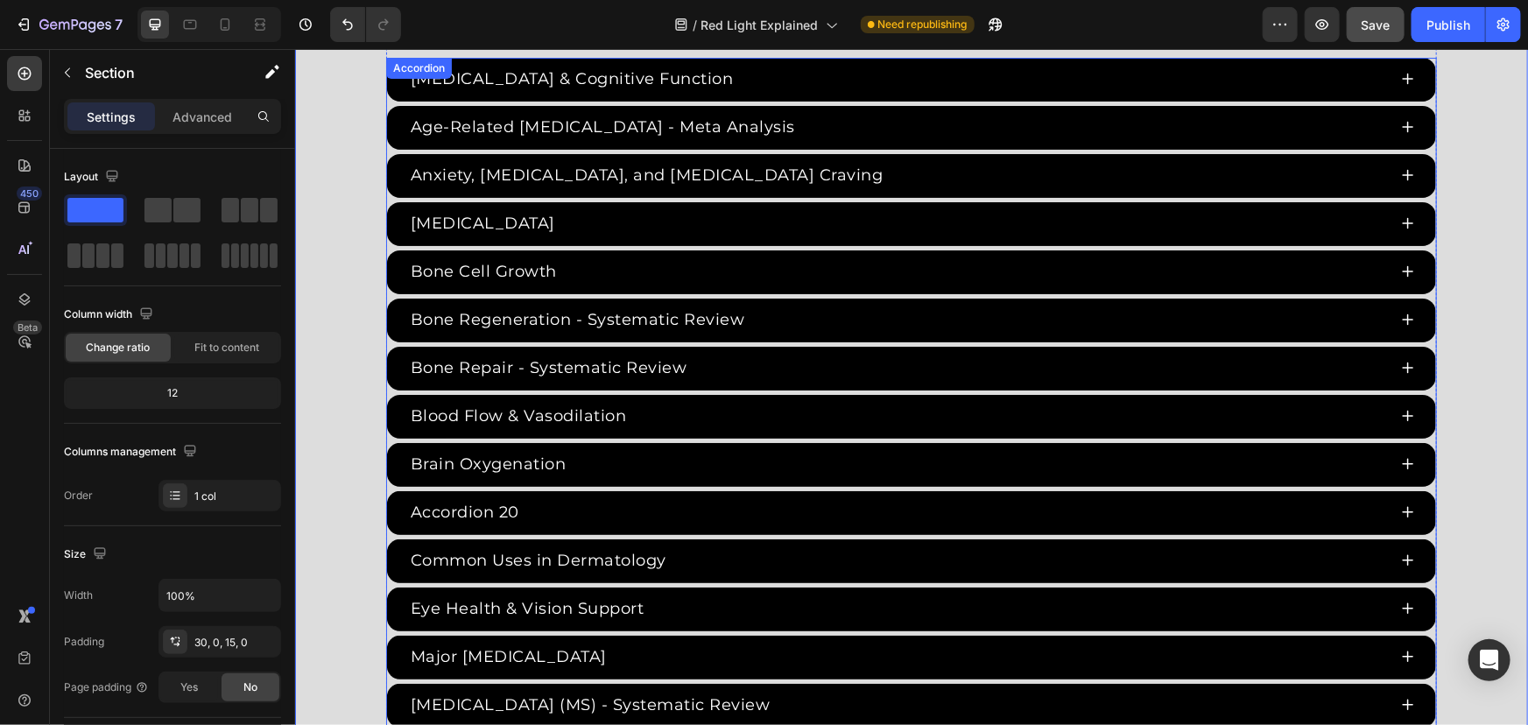
click at [518, 452] on p "Brain Oxygenation" at bounding box center [488, 464] width 156 height 24
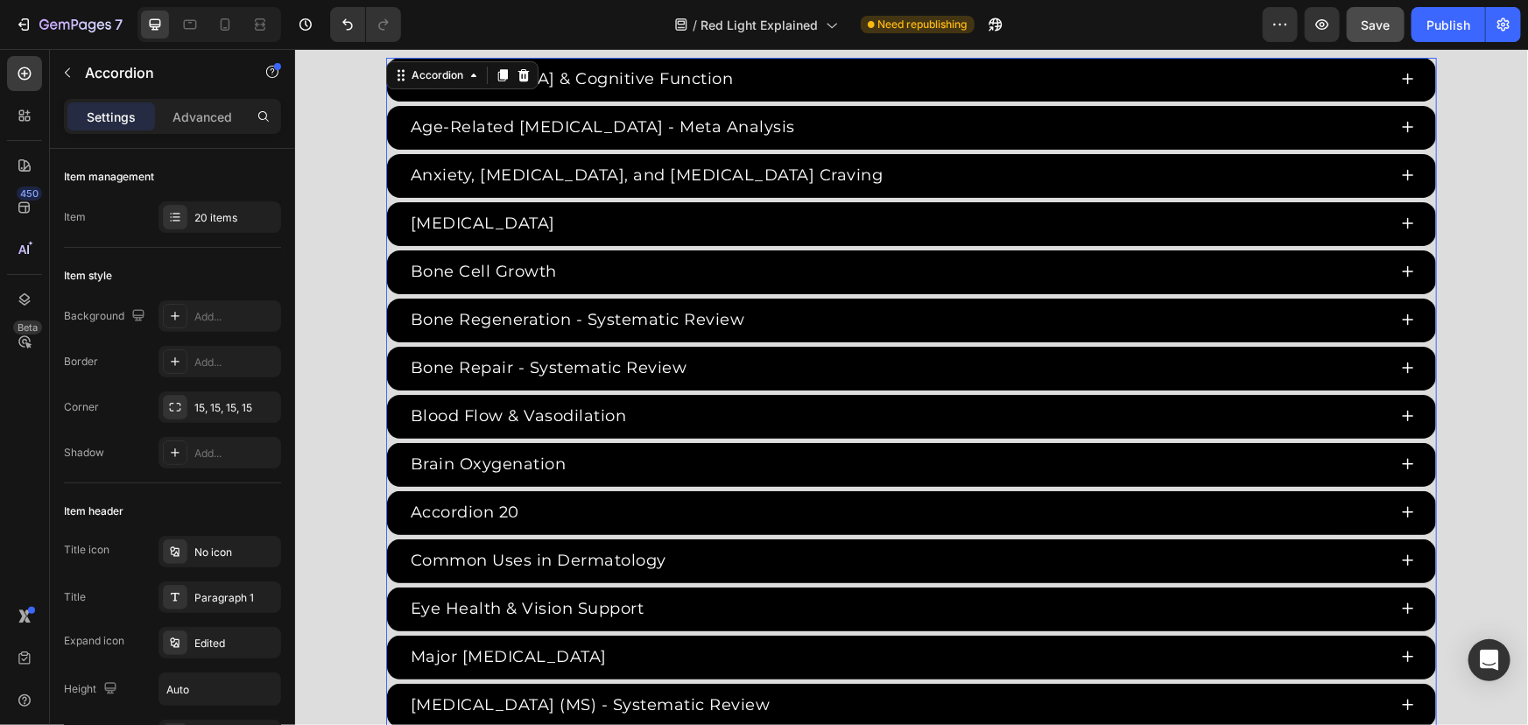
click at [510, 506] on div "Accordion 20" at bounding box center [464, 511] width 114 height 29
click at [510, 503] on p "Accordion 20" at bounding box center [464, 512] width 109 height 24
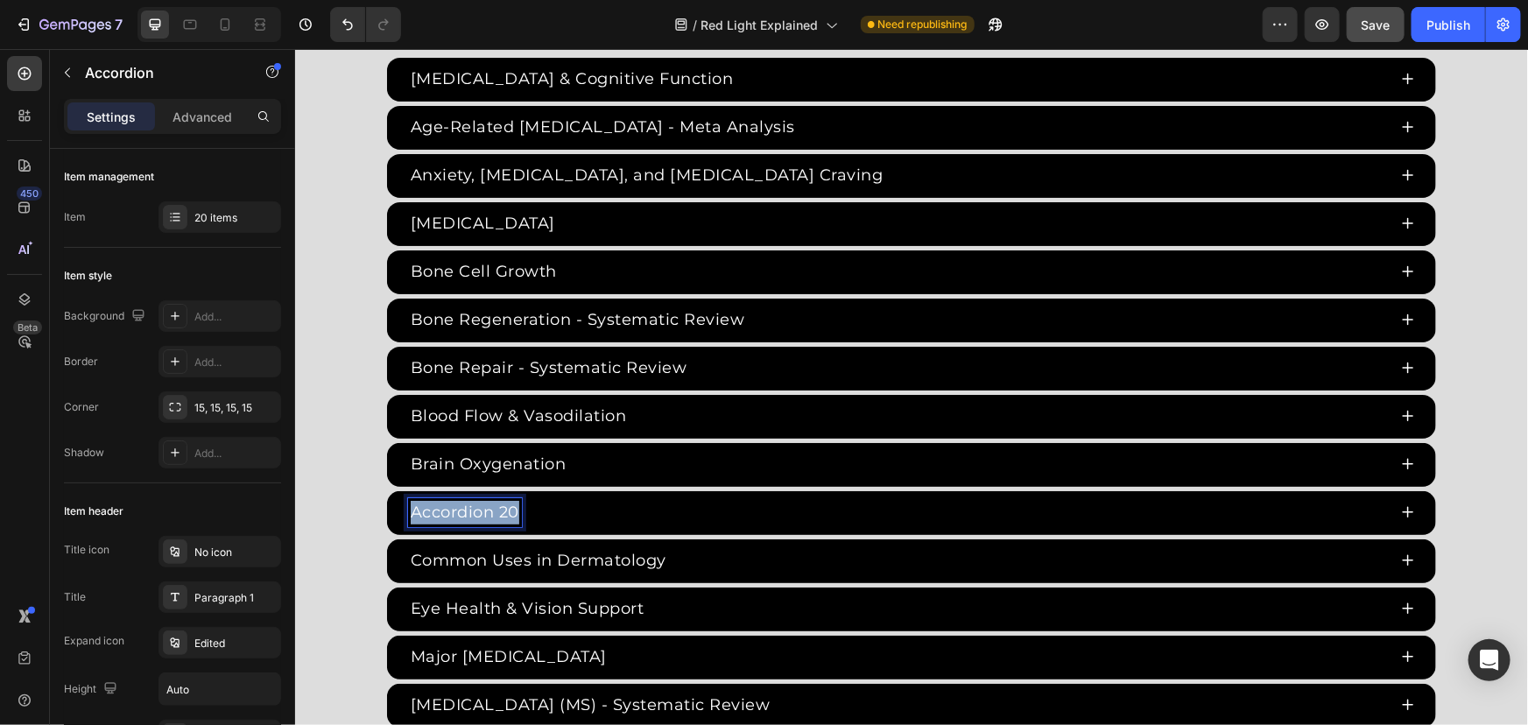
drag, startPoint x: 511, startPoint y: 508, endPoint x: 294, endPoint y: 493, distance: 217.7
click at [296, 494] on div "Red Light Therapy Studies Heading Since the 1960s, 8,000+ studies have investig…" at bounding box center [910, 424] width 1233 height 1182
click at [664, 514] on div "Cell Death Pathways" at bounding box center [896, 511] width 979 height 29
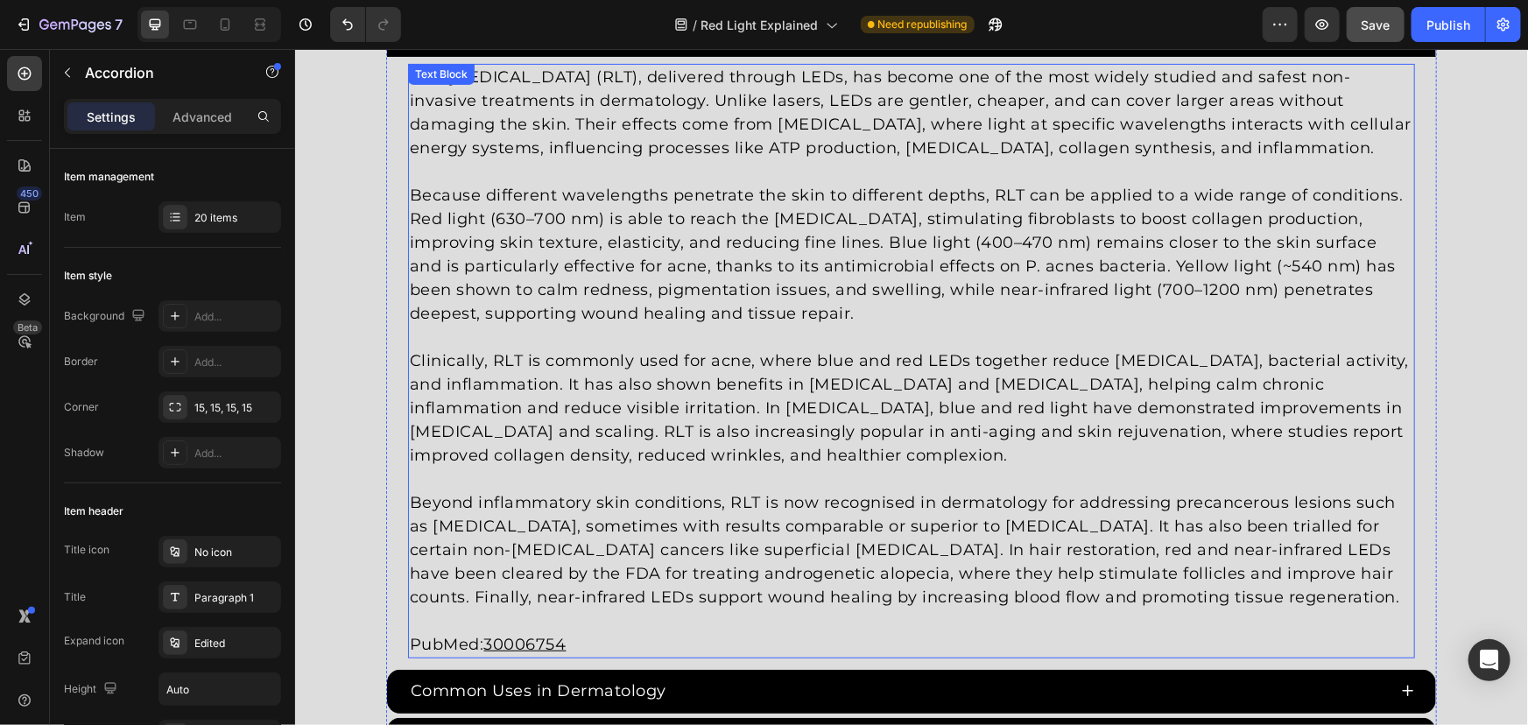
scroll to position [3741, 0]
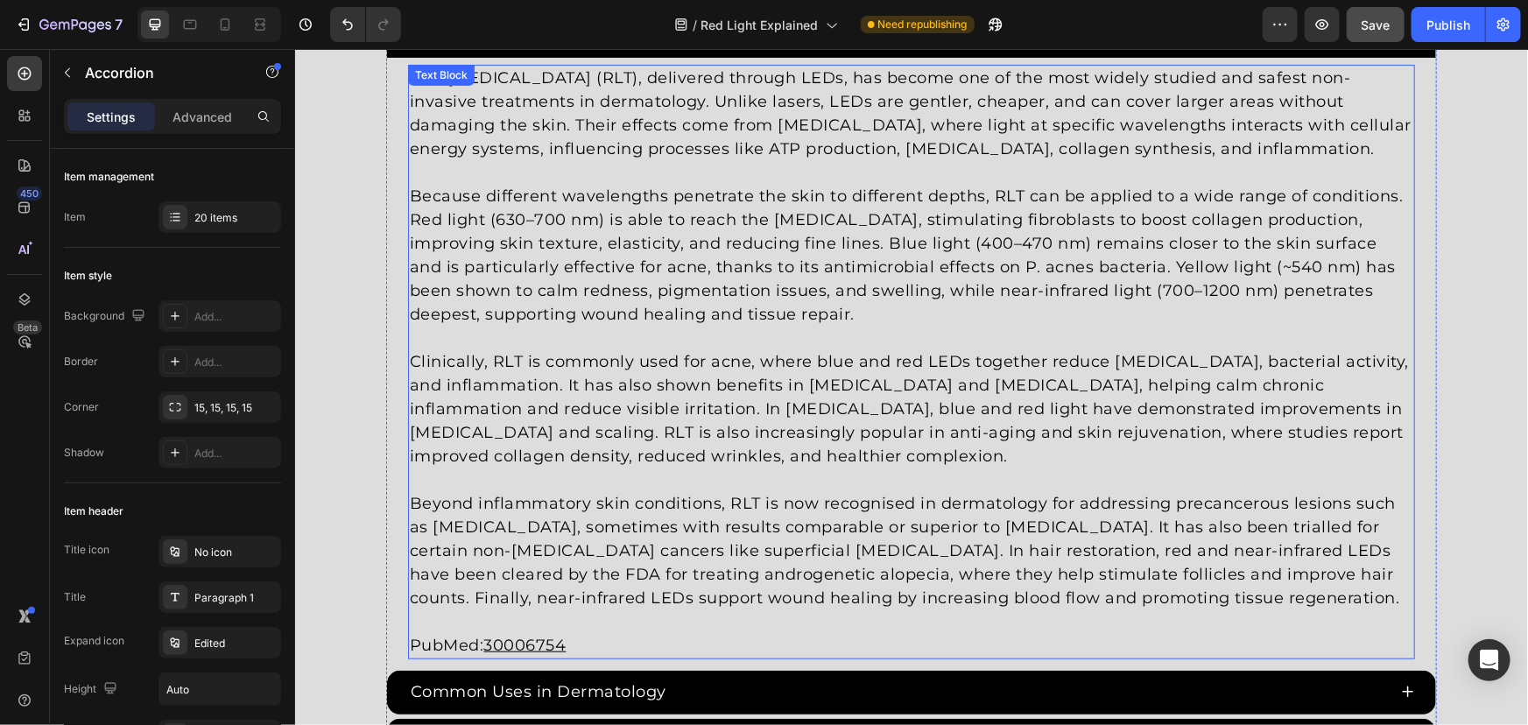
click at [649, 418] on p "Clinically, RLT is commonly used for acne, where blue and red LEDs together red…" at bounding box center [910, 408] width 1003 height 118
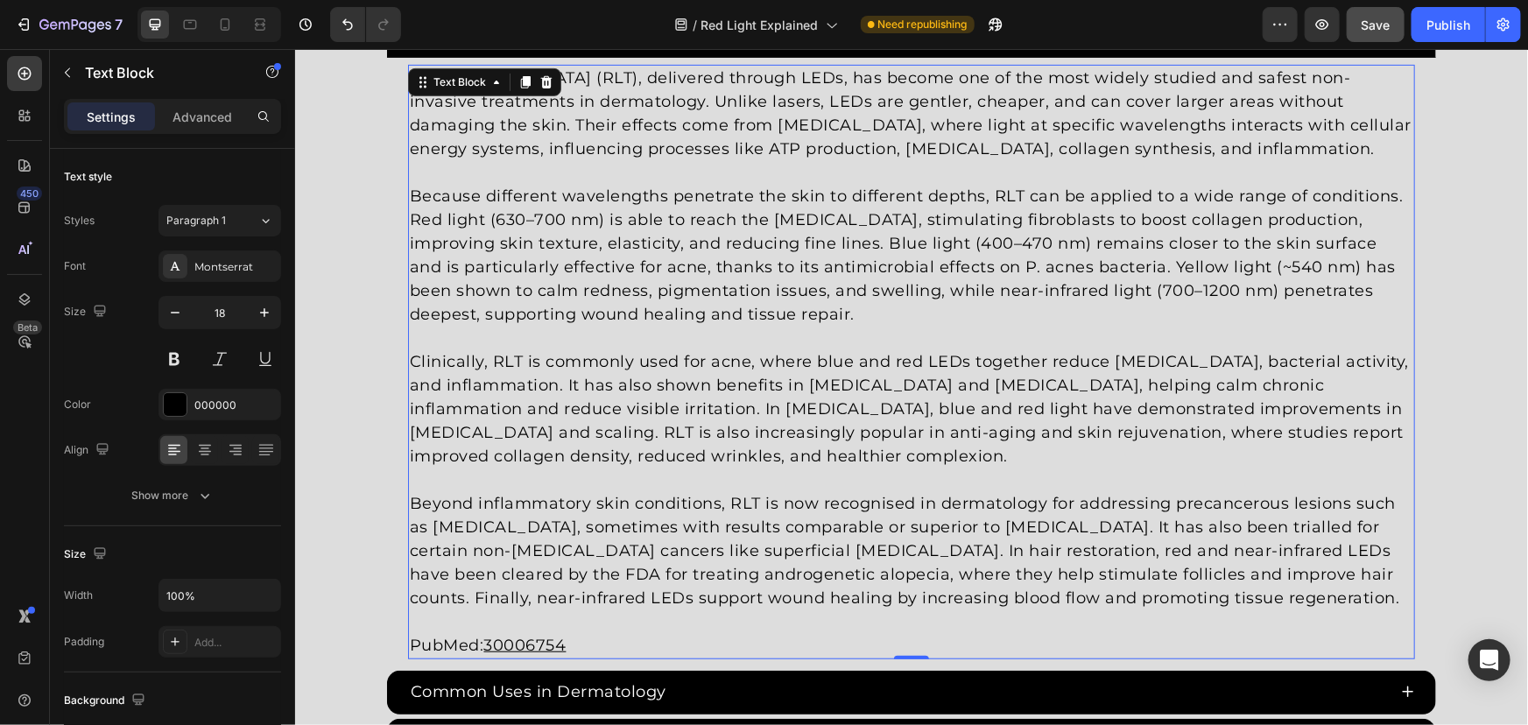
drag, startPoint x: 674, startPoint y: 580, endPoint x: 1094, endPoint y: 580, distance: 419.4
click at [686, 580] on p "Beyond inflammatory skin conditions, RLT is now recognised in dermatology for a…" at bounding box center [910, 550] width 1003 height 118
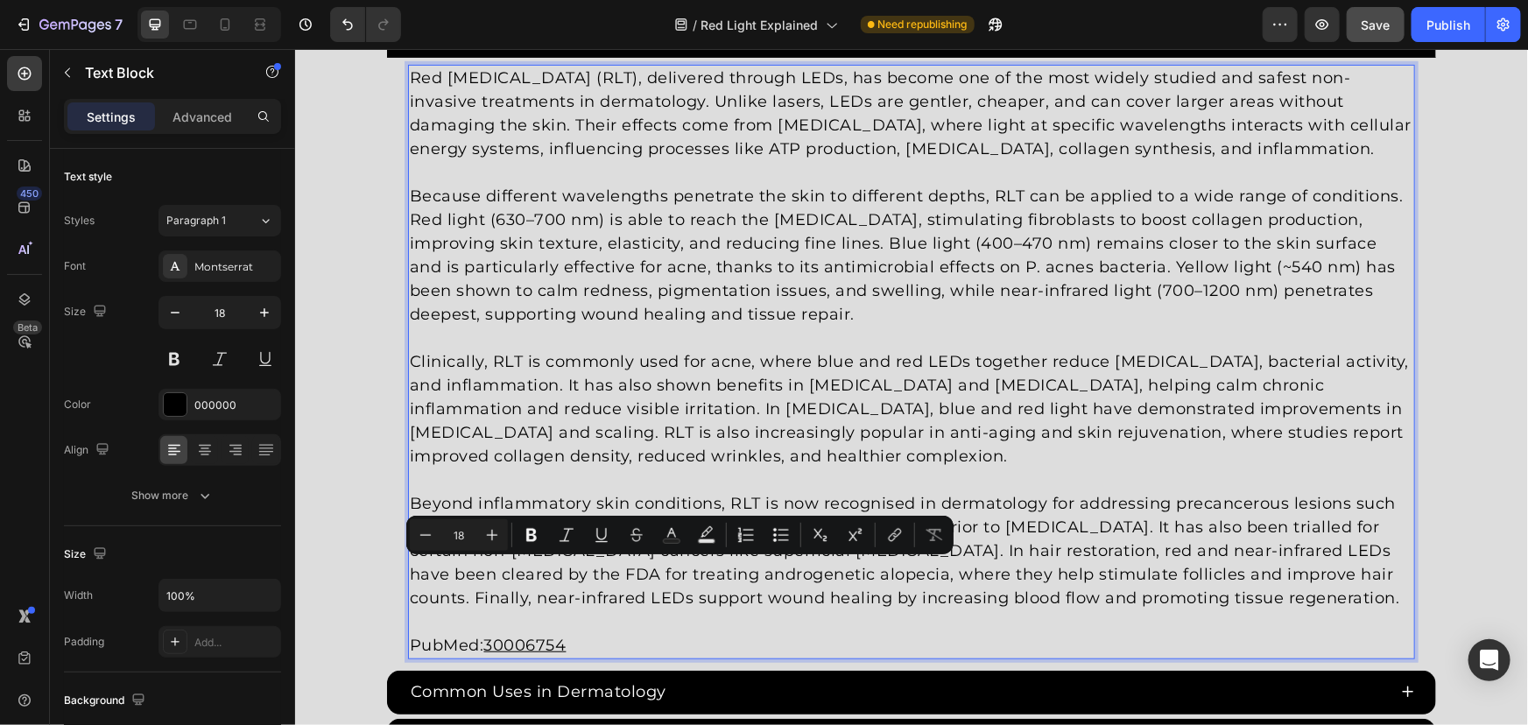
click at [1217, 581] on p "Beyond inflammatory skin conditions, RLT is now recognised in dermatology for a…" at bounding box center [910, 550] width 1003 height 118
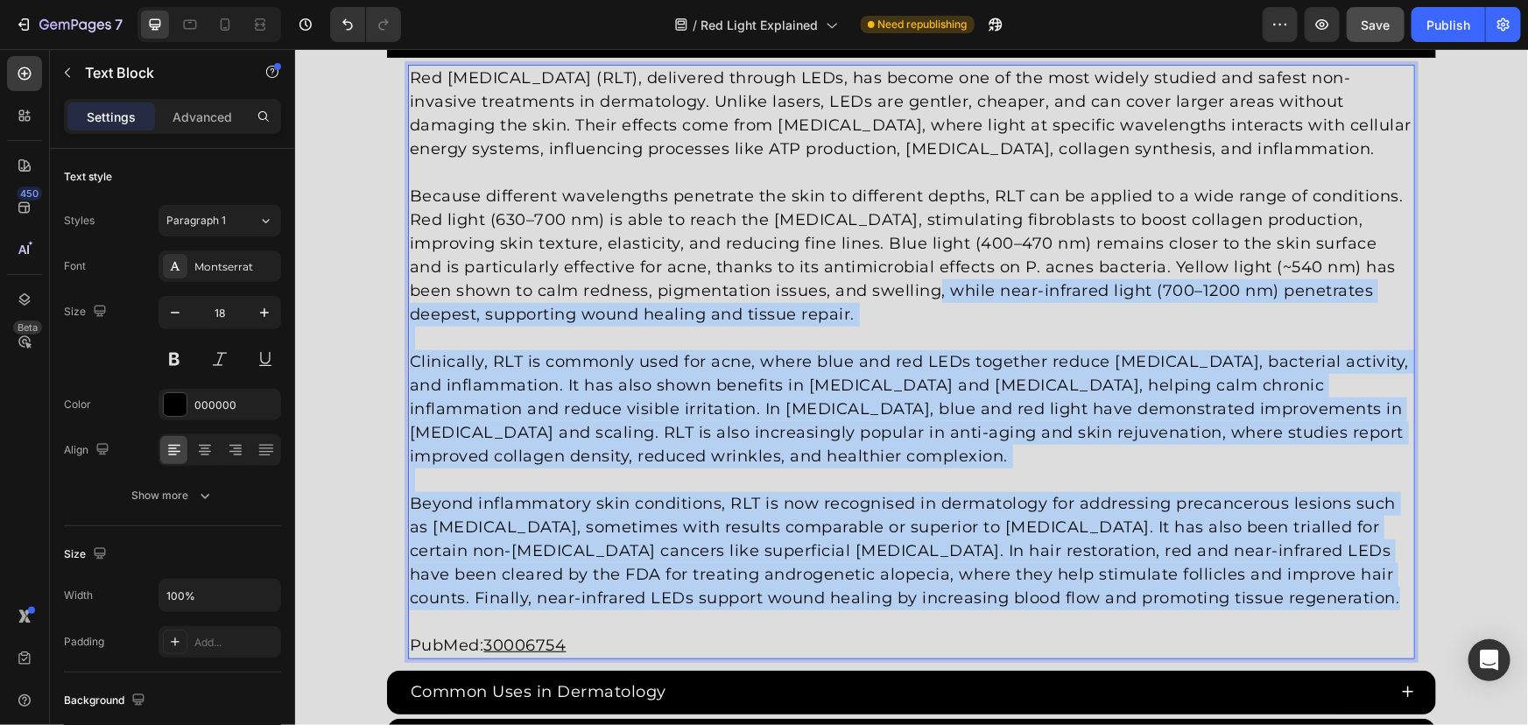
scroll to position [3581, 0]
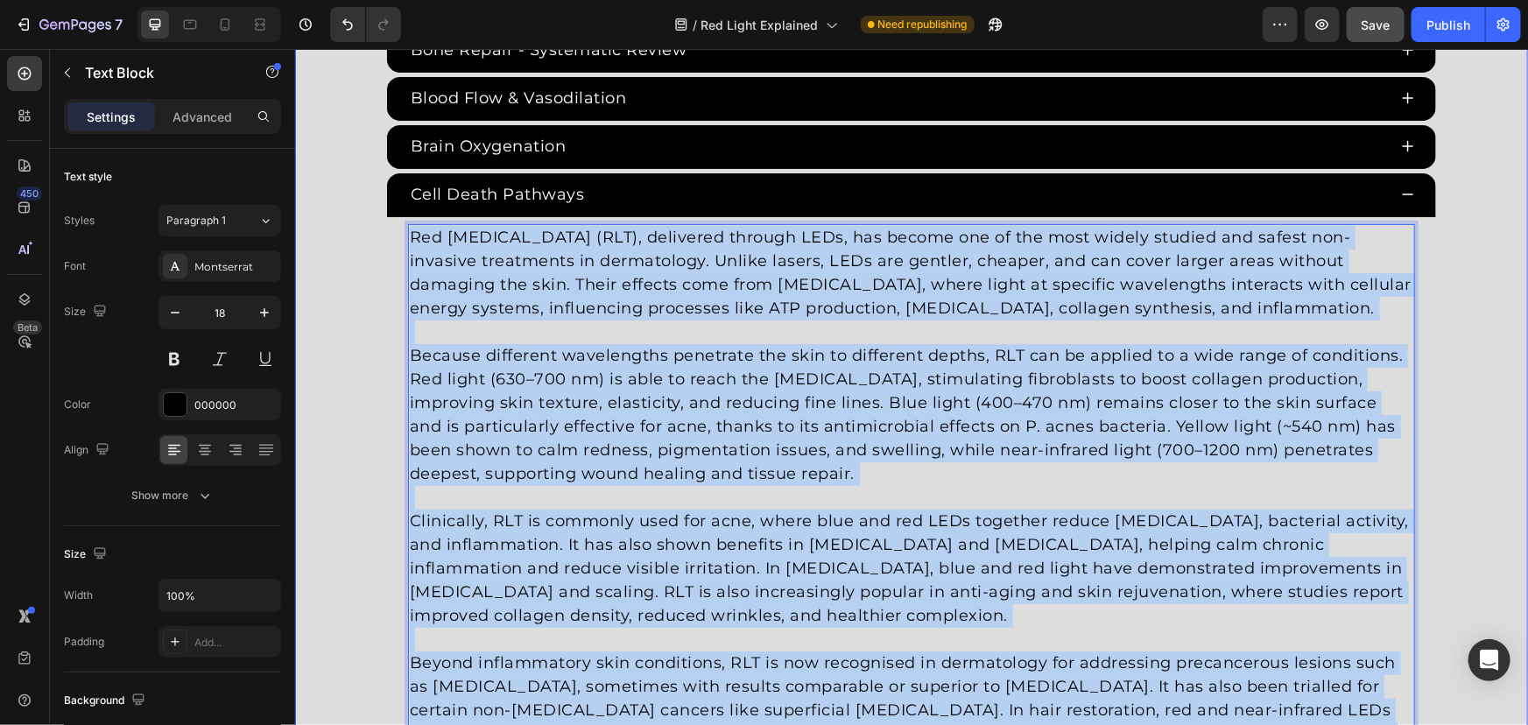
drag, startPoint x: 1333, startPoint y: 587, endPoint x: 375, endPoint y: 236, distance: 1020.3
click at [375, 236] on div "Red Light Therapy Studies Heading Since the 1960s, 8,000+ studies have investig…" at bounding box center [910, 410] width 1233 height 1791
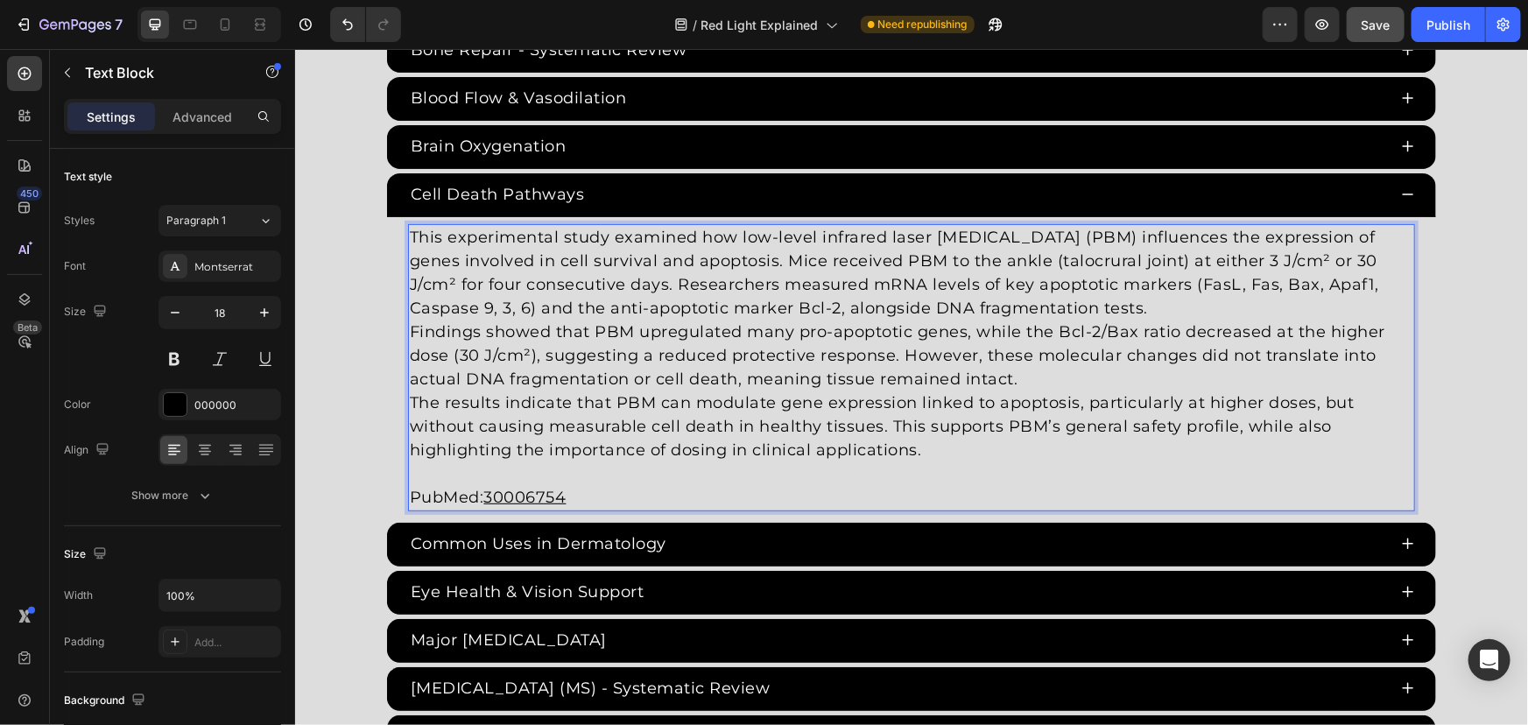
click at [1170, 299] on p "This experimental study examined how low-level infrared laser photobiomodulatio…" at bounding box center [910, 272] width 1003 height 95
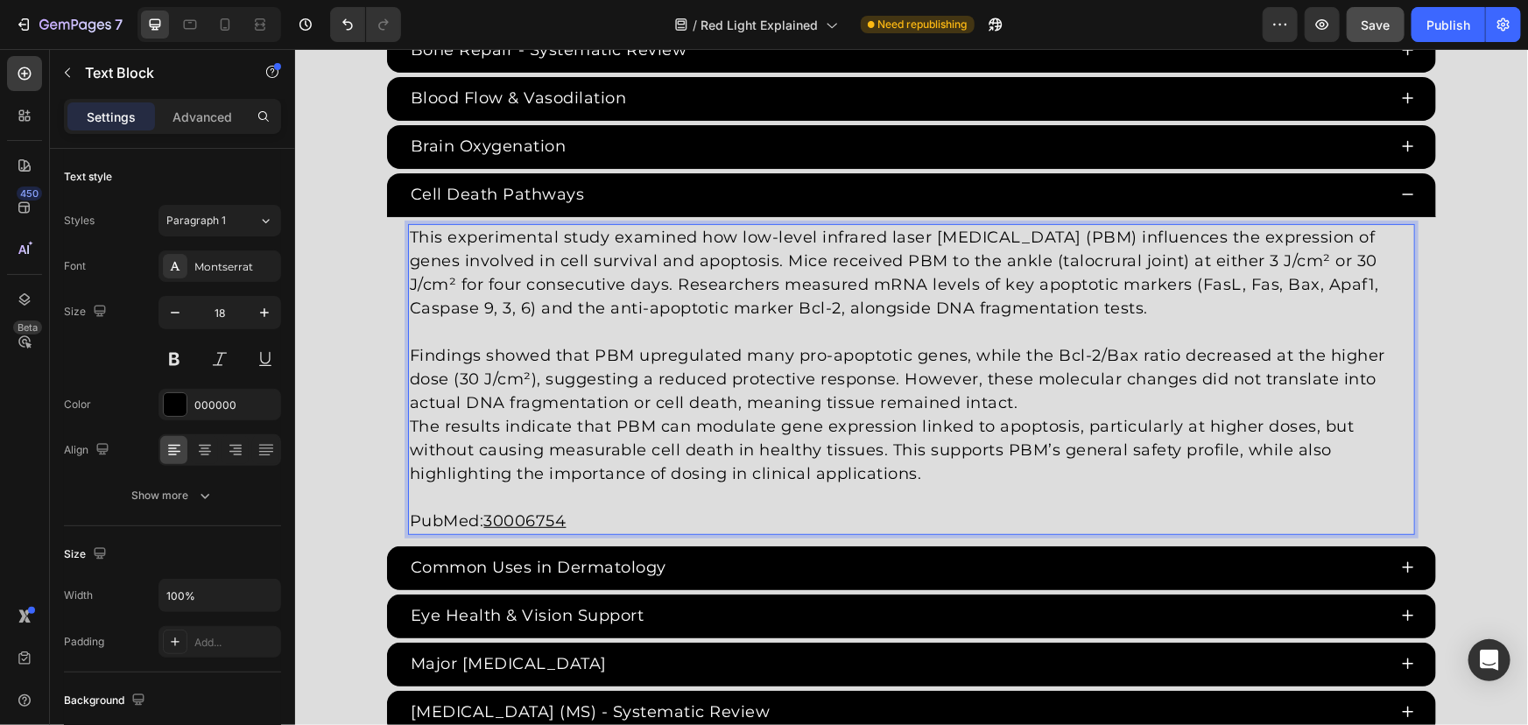
click at [1076, 396] on p "Findings showed that PBM upregulated many pro-apoptotic genes, while the Bcl-2/…" at bounding box center [910, 378] width 1003 height 71
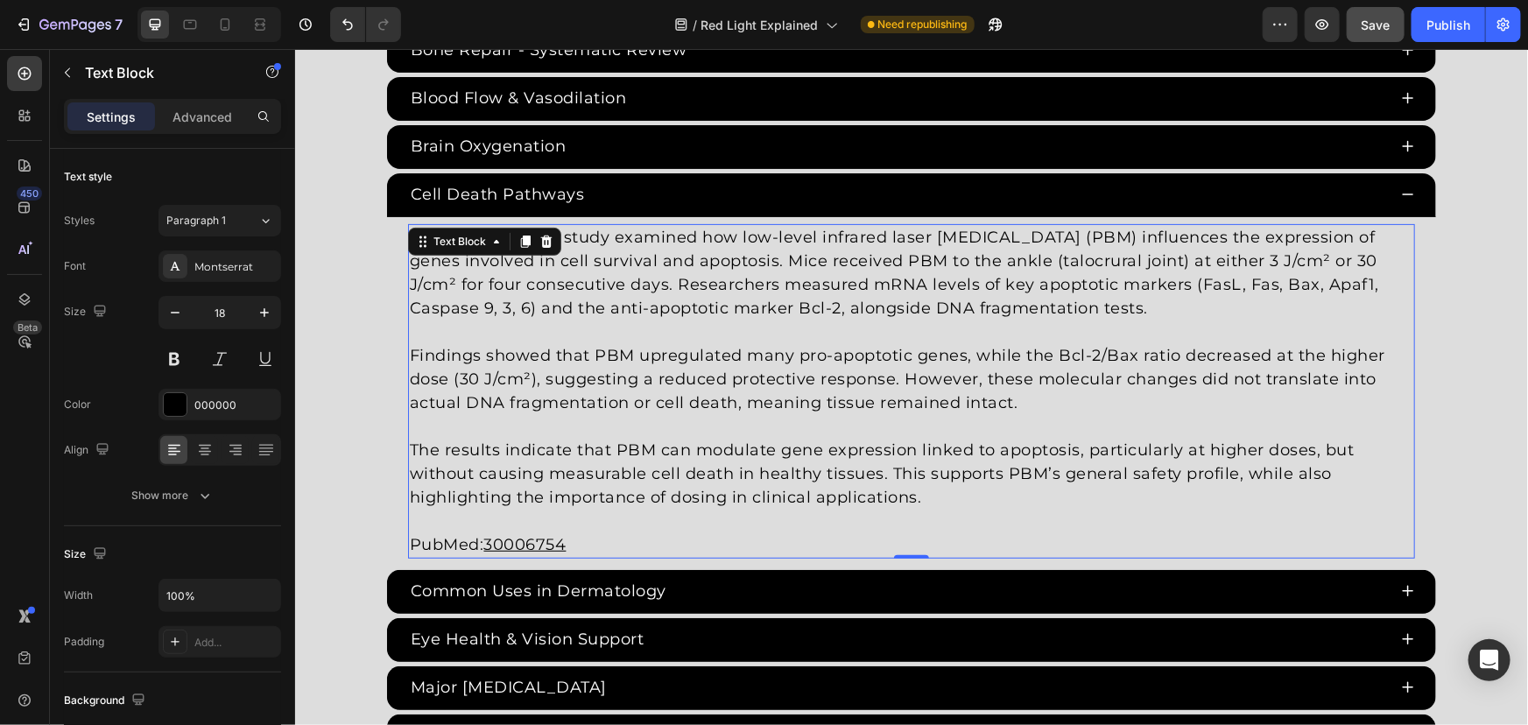
click at [619, 540] on p "PubMed: 30006754" at bounding box center [910, 532] width 1003 height 47
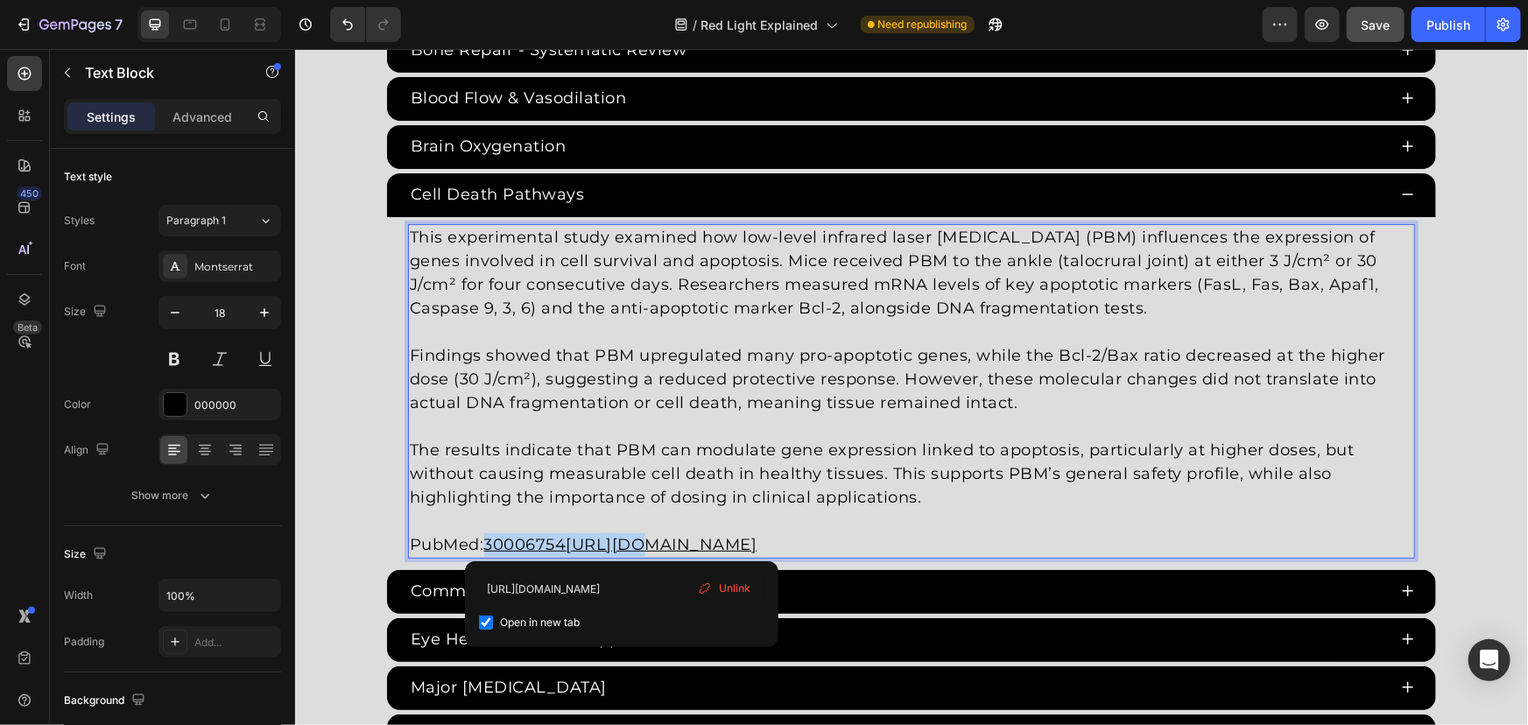
drag, startPoint x: 623, startPoint y: 541, endPoint x: 477, endPoint y: 545, distance: 145.4
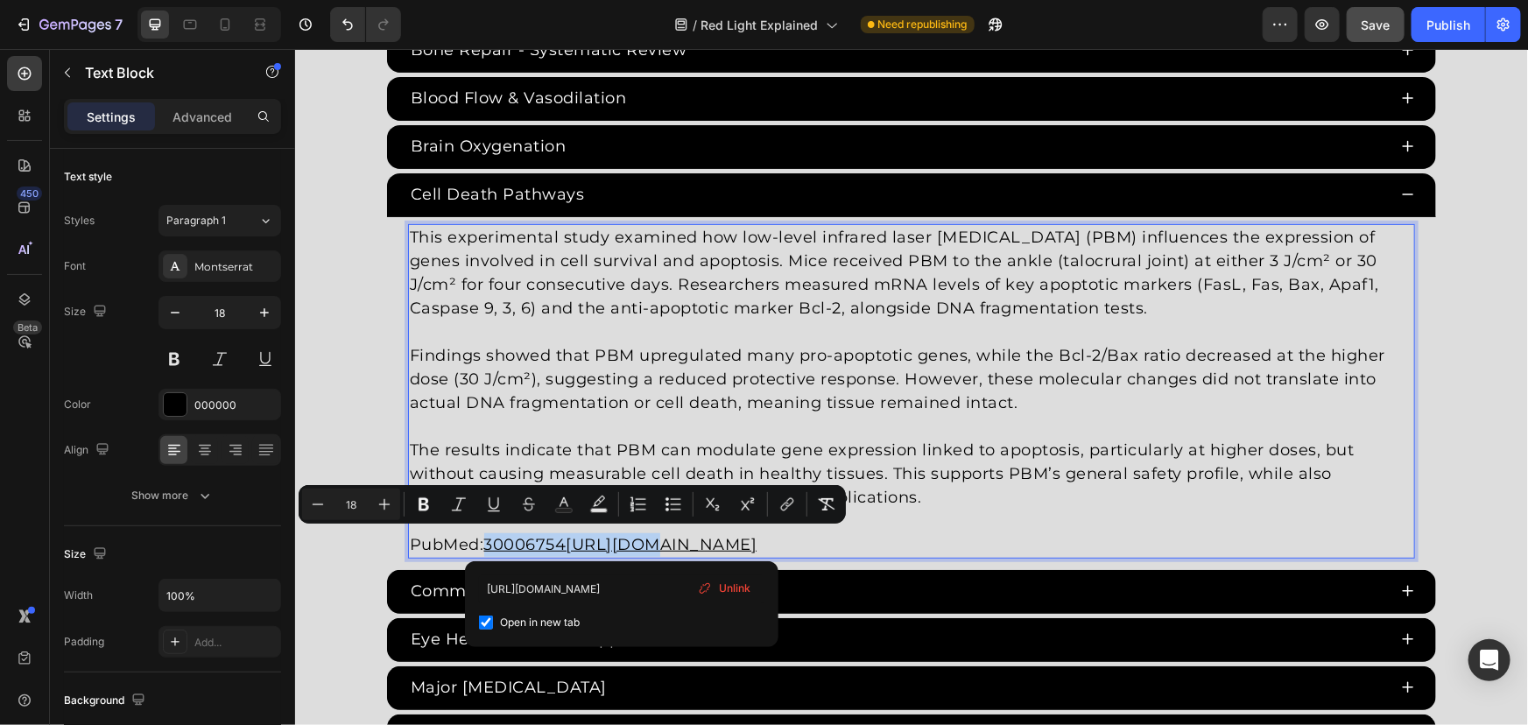
click at [479, 541] on p "PubMed: 30006754https://pubmed.ncbi.nlm.nih.gov/30006754/" at bounding box center [910, 532] width 1003 height 47
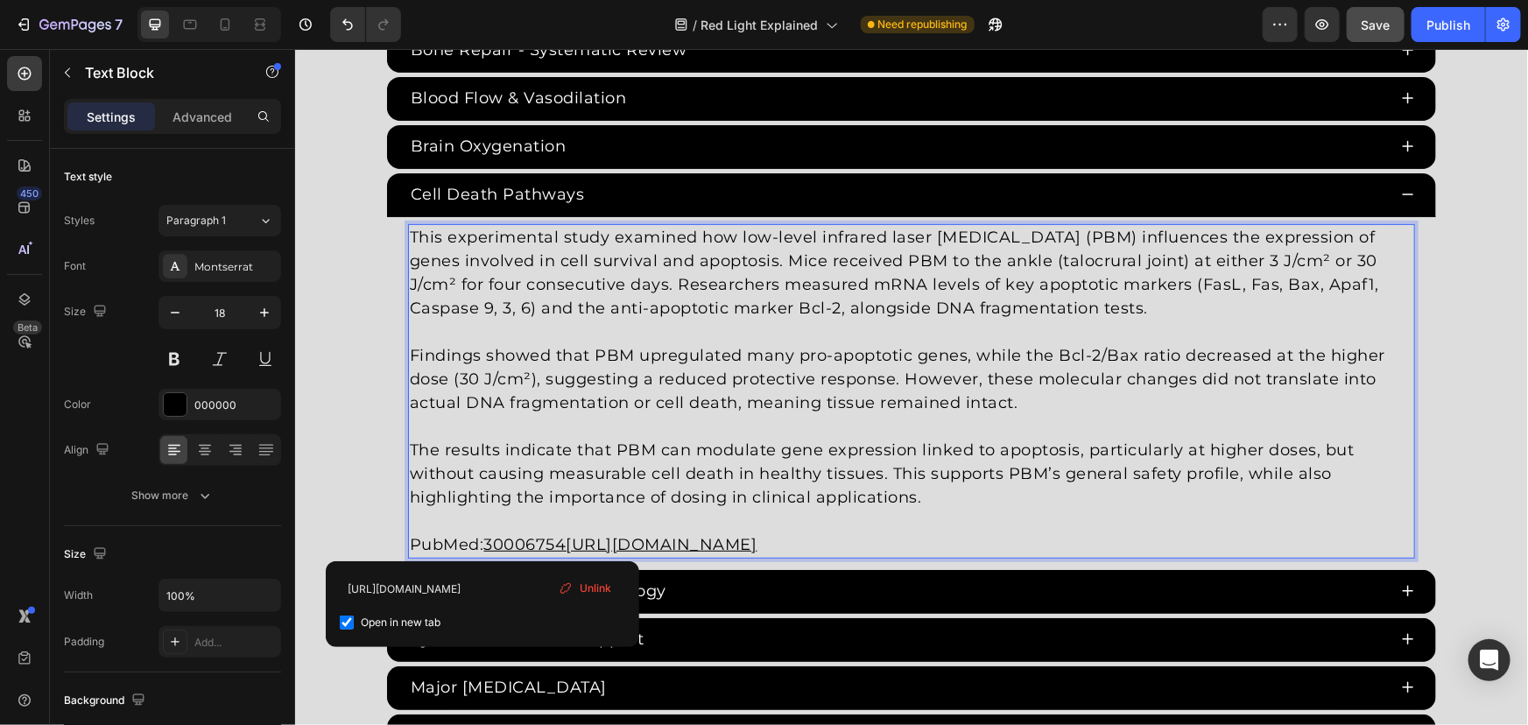
drag, startPoint x: 482, startPoint y: 542, endPoint x: 1212, endPoint y: 537, distance: 729.4
click at [1212, 537] on p "PubMed: 30006754https://pubmed.ncbi.nlm.nih.gov/30006754/" at bounding box center [910, 532] width 1003 height 47
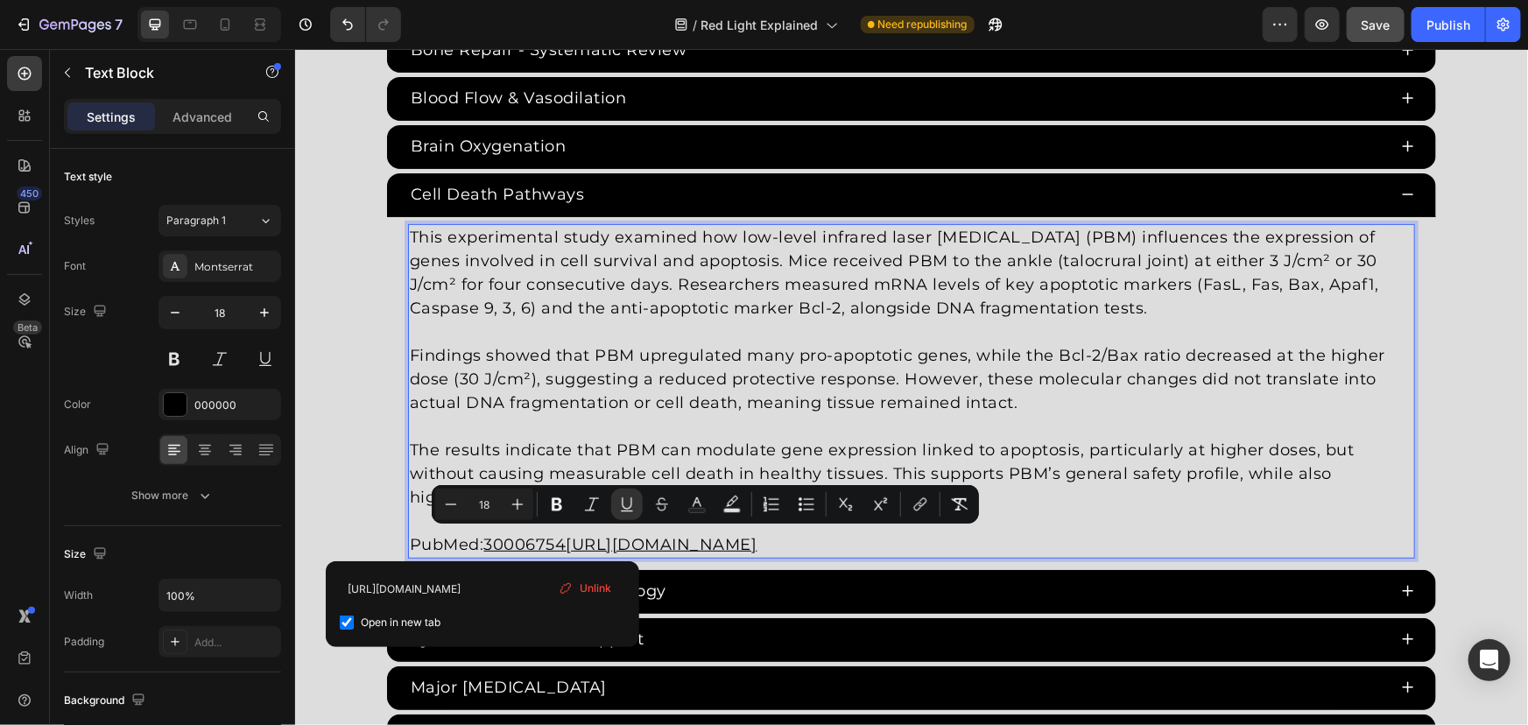
click at [1039, 540] on p "PubMed: 30006754https://pubmed.ncbi.nlm.nih.gov/30006754/" at bounding box center [910, 532] width 1003 height 47
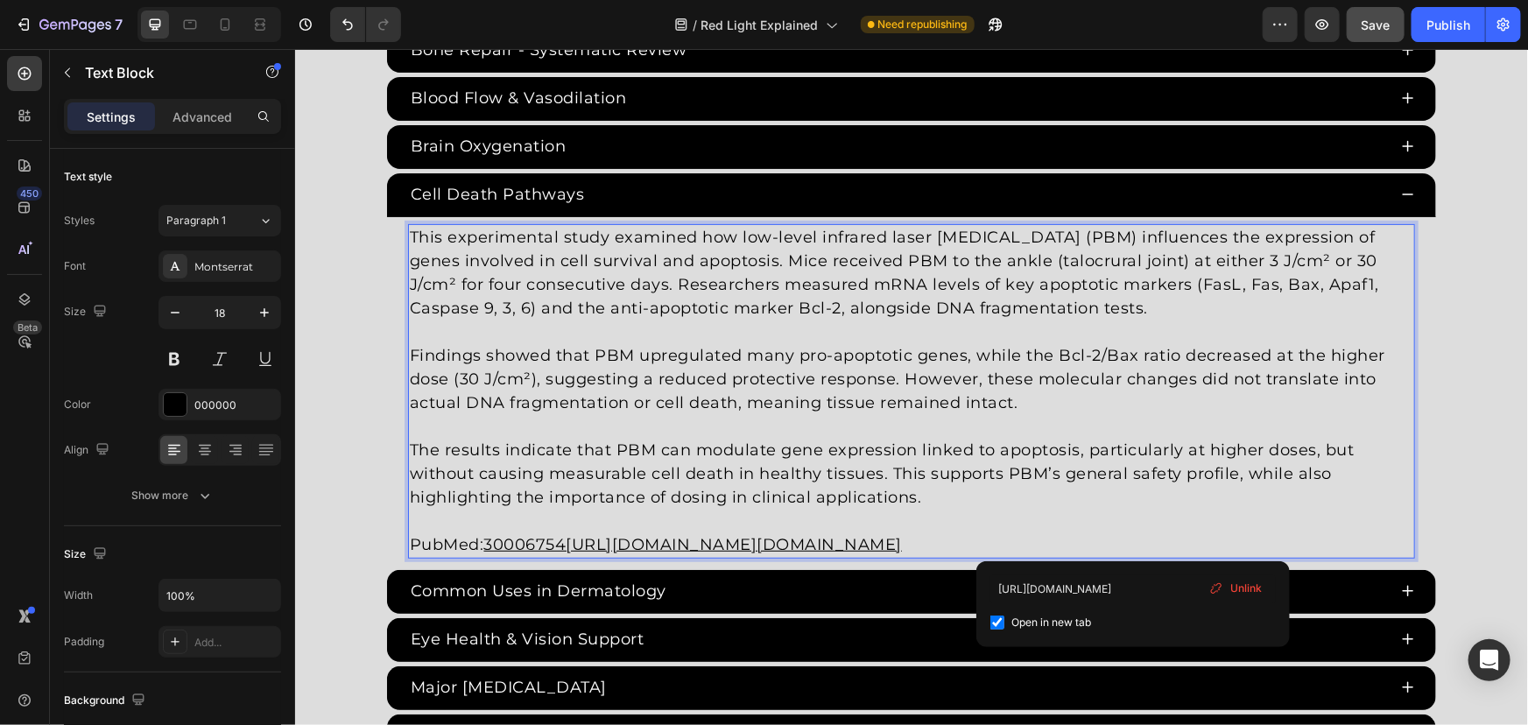
drag, startPoint x: 1116, startPoint y: 536, endPoint x: 539, endPoint y: 537, distance: 576.2
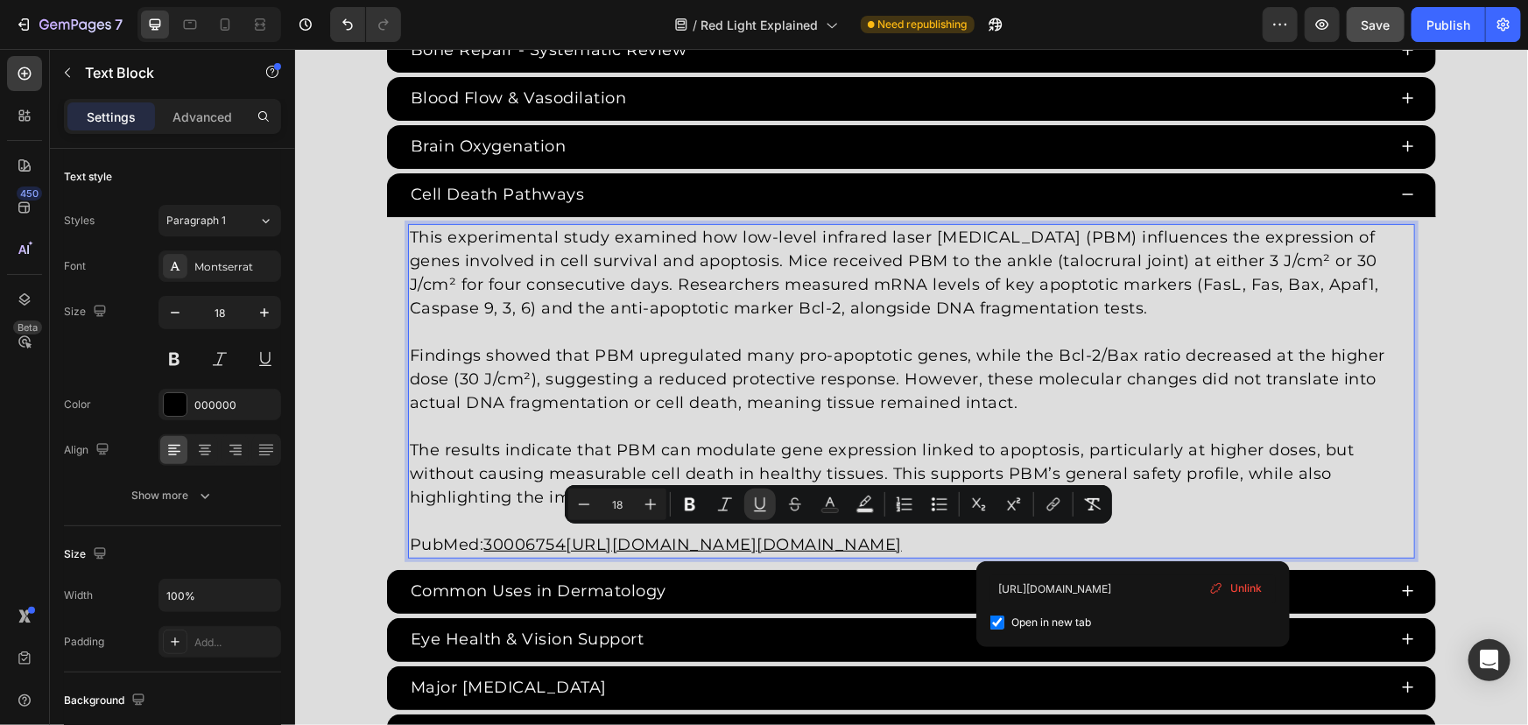
click at [464, 542] on p "PubMed: 30006754https://pubmed.ncbi.nlm.nih.gov/30006754/https://pubmed.ncbi.nl…" at bounding box center [910, 532] width 1003 height 47
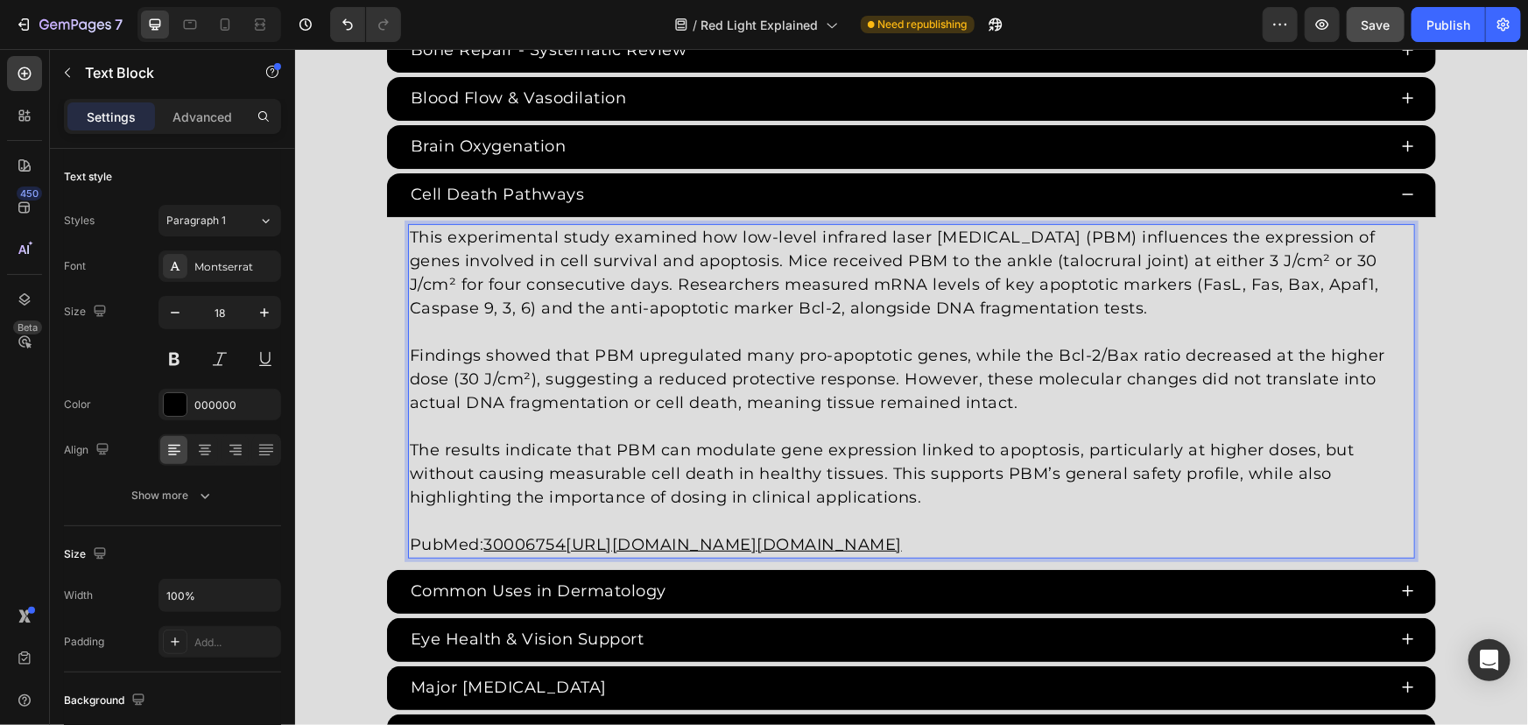
drag, startPoint x: 406, startPoint y: 537, endPoint x: 1769, endPoint y: 534, distance: 1362.5
click at [1527, 534] on html "Header Red Light Therapy Studies Heading Since the 1960s, 8,000+ studies have i…" at bounding box center [910, 704] width 1233 height 8474
click at [409, 546] on p "30721415" at bounding box center [910, 532] width 1003 height 47
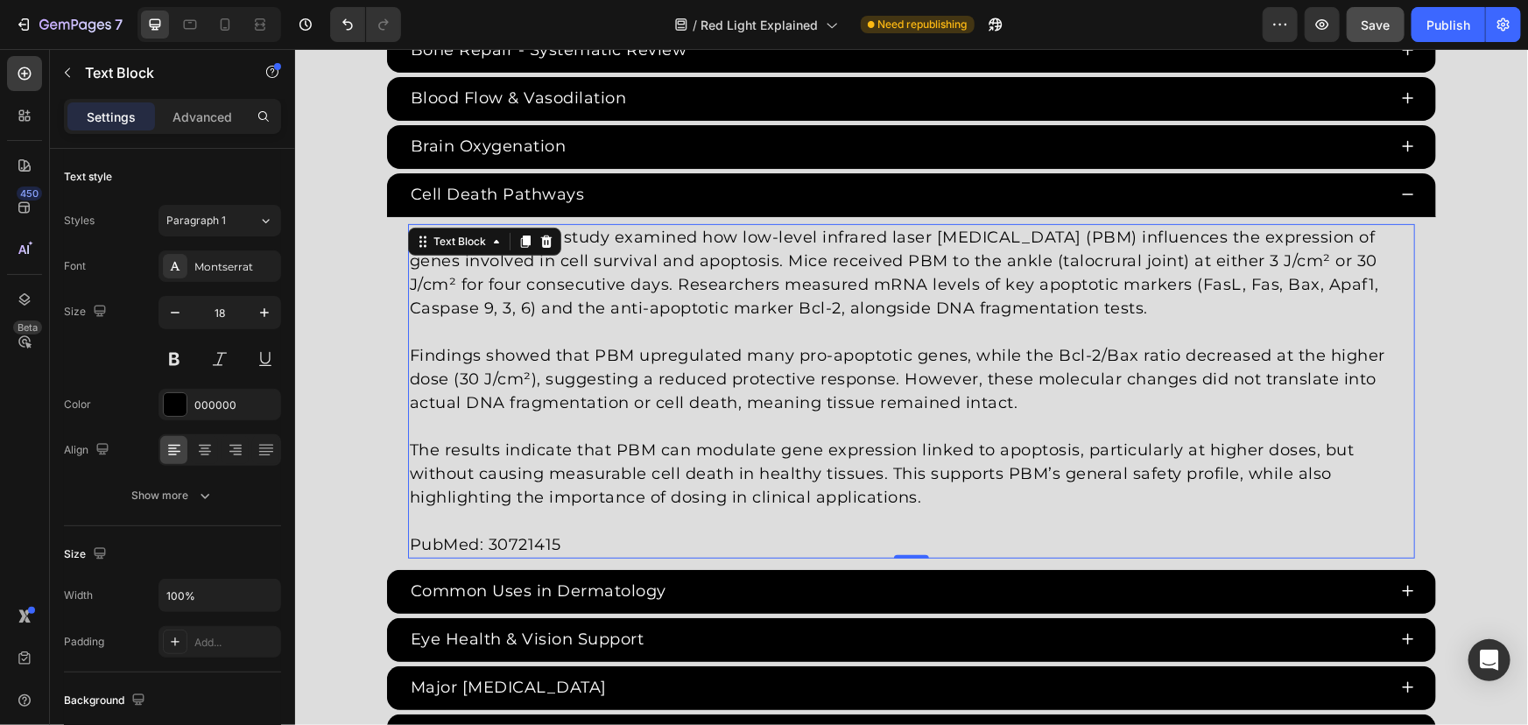
click at [529, 537] on p "PubMed: 30721415" at bounding box center [910, 532] width 1003 height 47
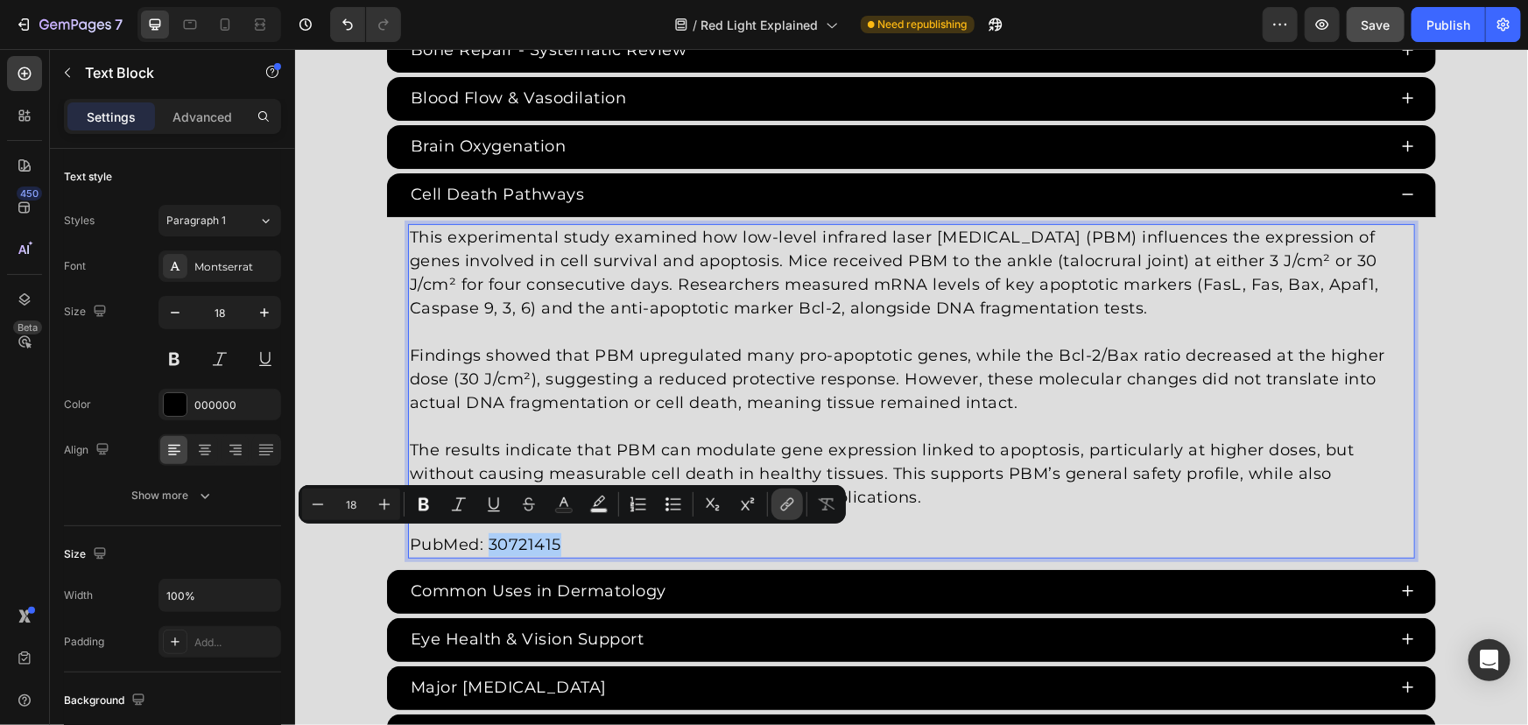
click at [785, 507] on icon "Editor contextual toolbar" at bounding box center [787, 505] width 18 height 18
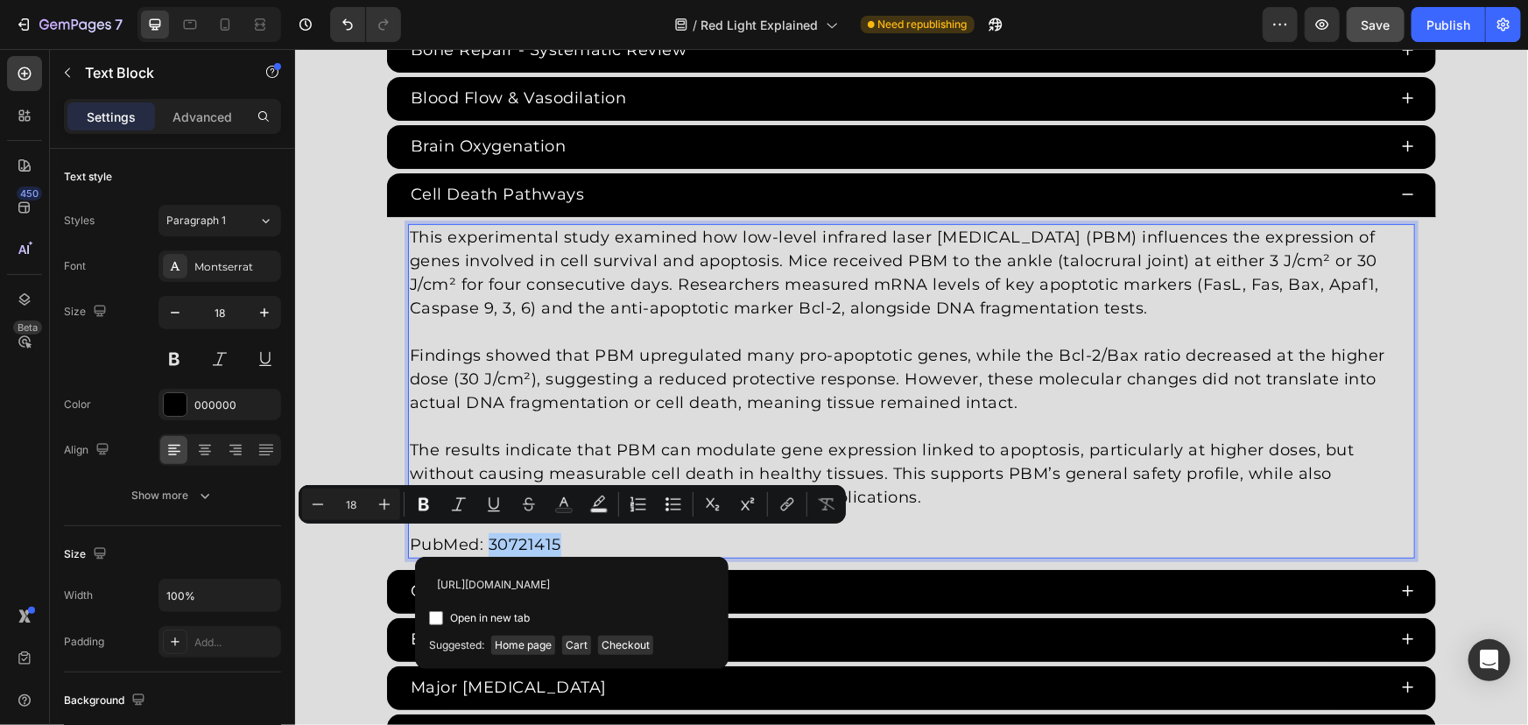
scroll to position [0, 18]
type input "https://pubmed.ncbi.nlm.nih.gov/30721415/"
drag, startPoint x: 484, startPoint y: 620, endPoint x: 144, endPoint y: 432, distance: 388.4
click at [484, 620] on span "Open in new tab" at bounding box center [490, 618] width 80 height 21
checkbox input "true"
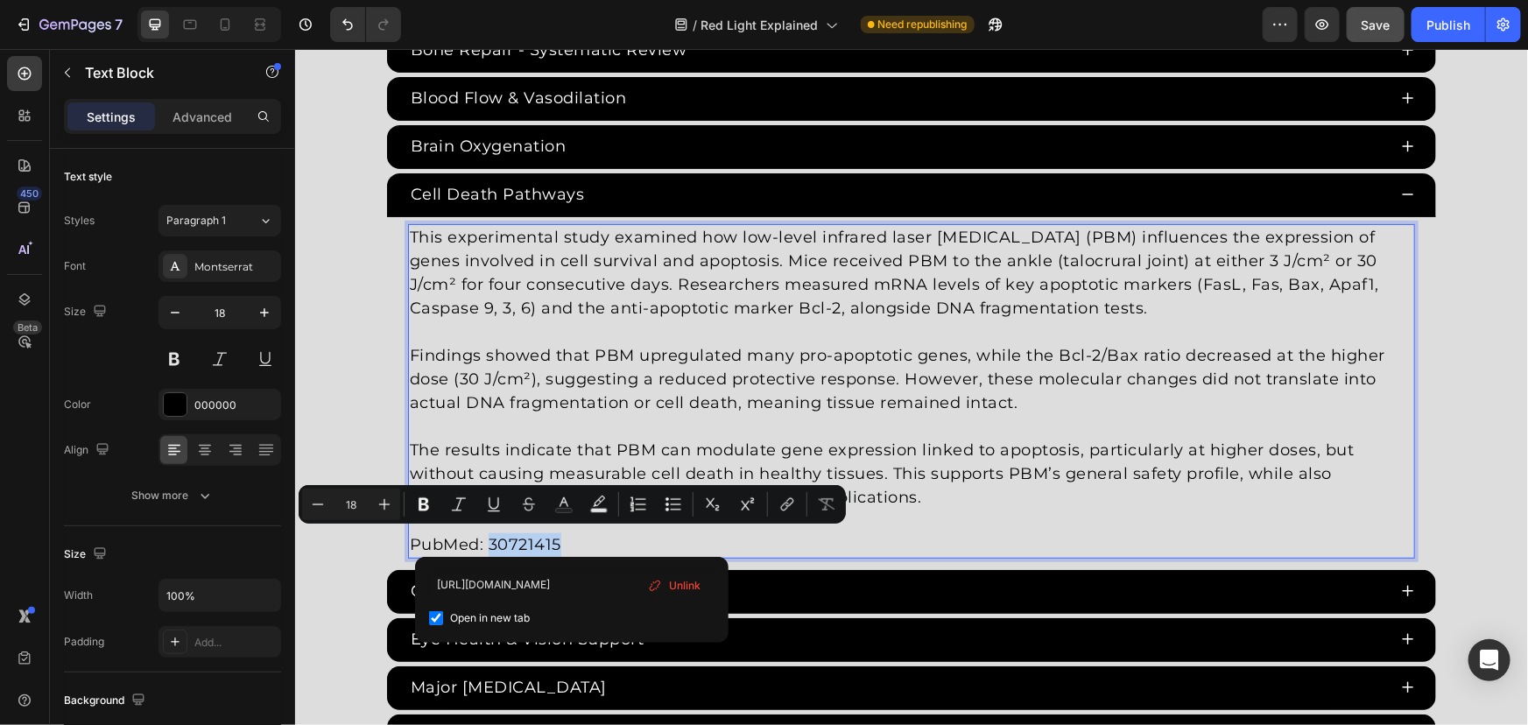
scroll to position [0, 0]
click at [389, 350] on div "This experimental study examined how low-level infrared laser photobiomodulatio…" at bounding box center [910, 390] width 1049 height 349
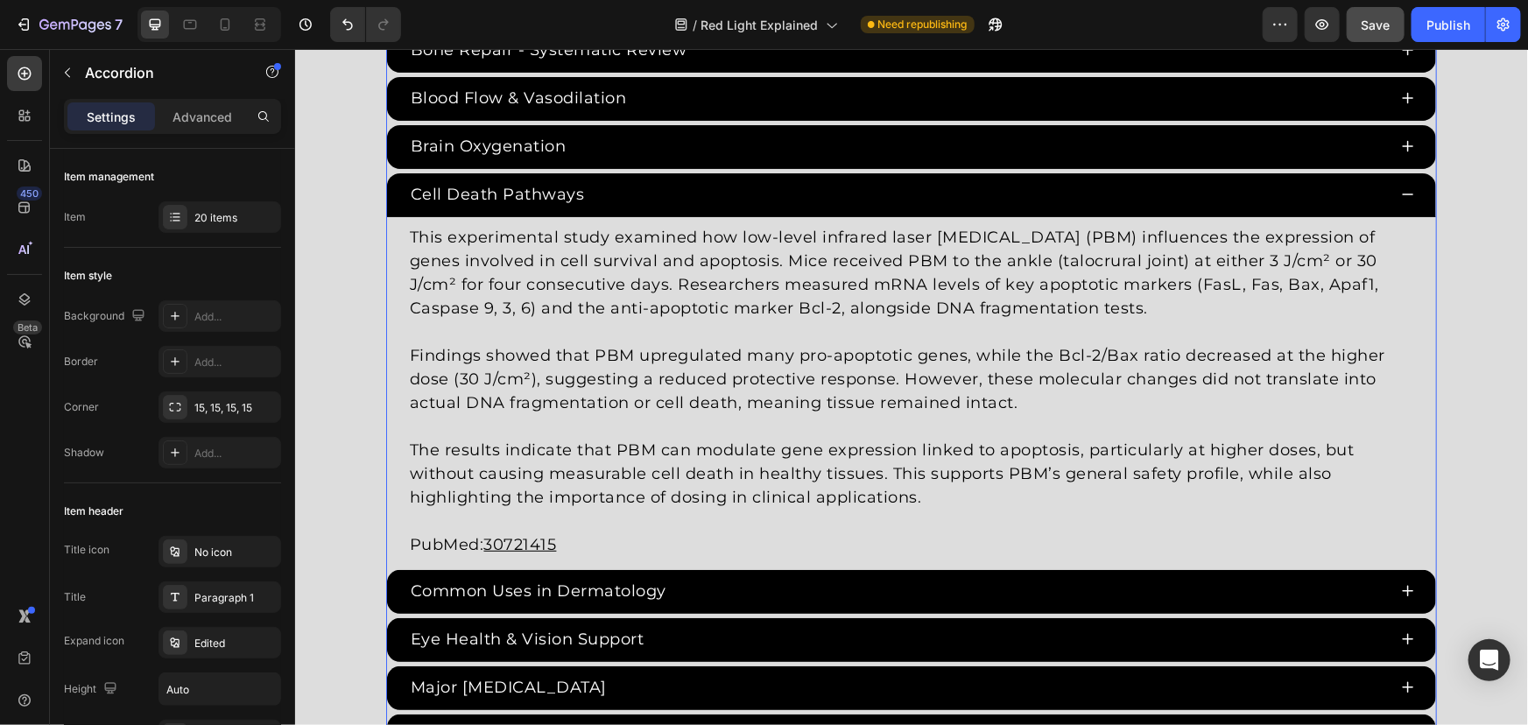
click at [822, 194] on div "Cell Death Pathways" at bounding box center [896, 194] width 979 height 29
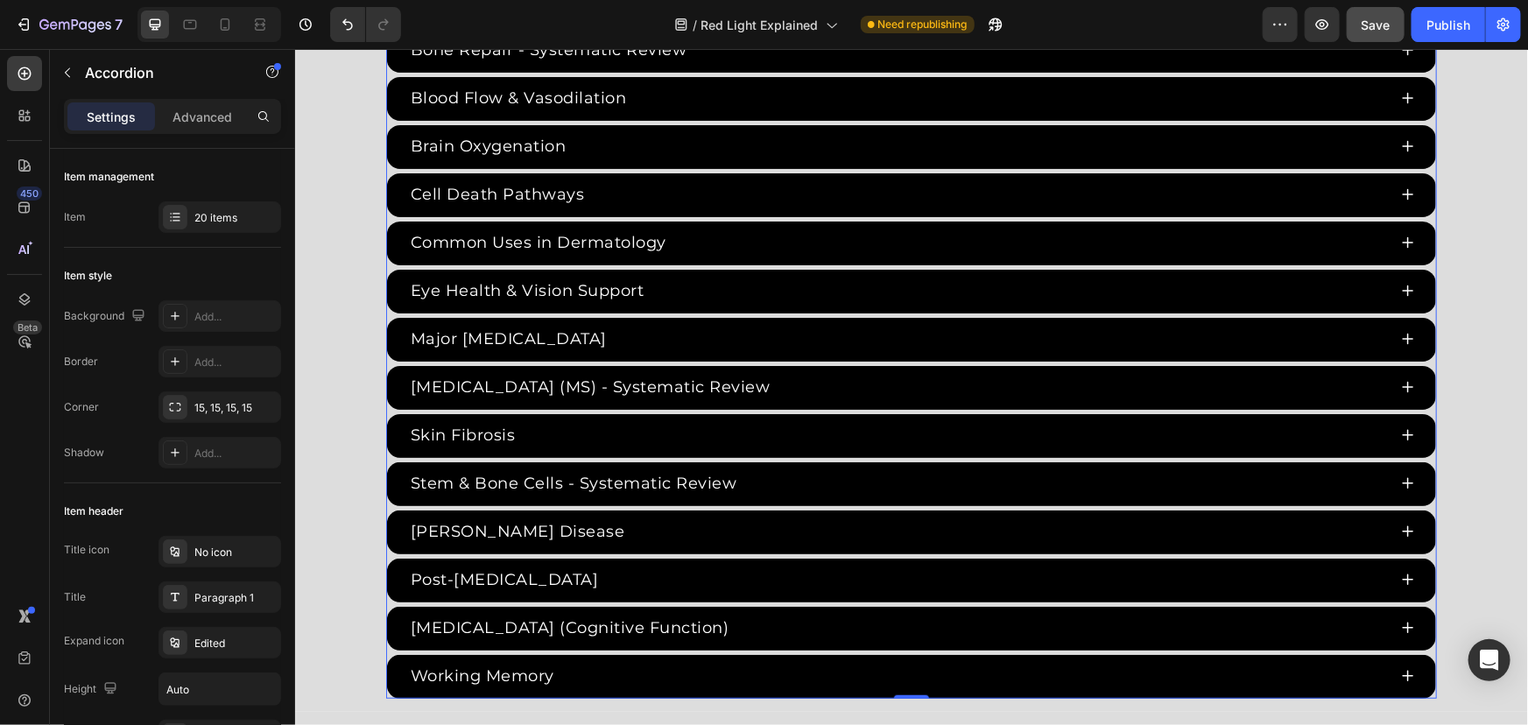
click at [385, 215] on div "ADHD & Cognitive Function Age-Related Cognitive Impairment - Meta Analysis Anxi…" at bounding box center [910, 218] width 1051 height 959
click at [193, 207] on div "20 items" at bounding box center [219, 217] width 123 height 32
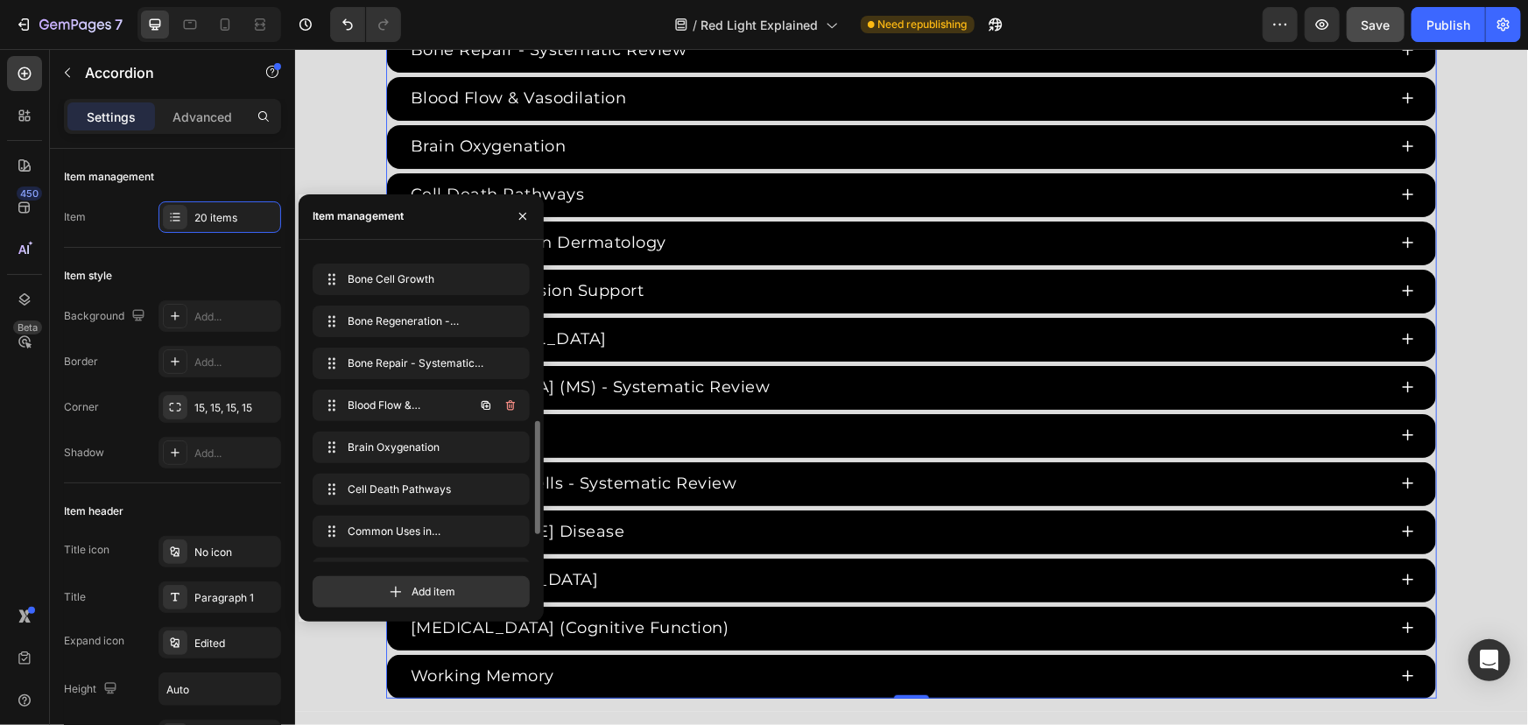
scroll to position [238, 0]
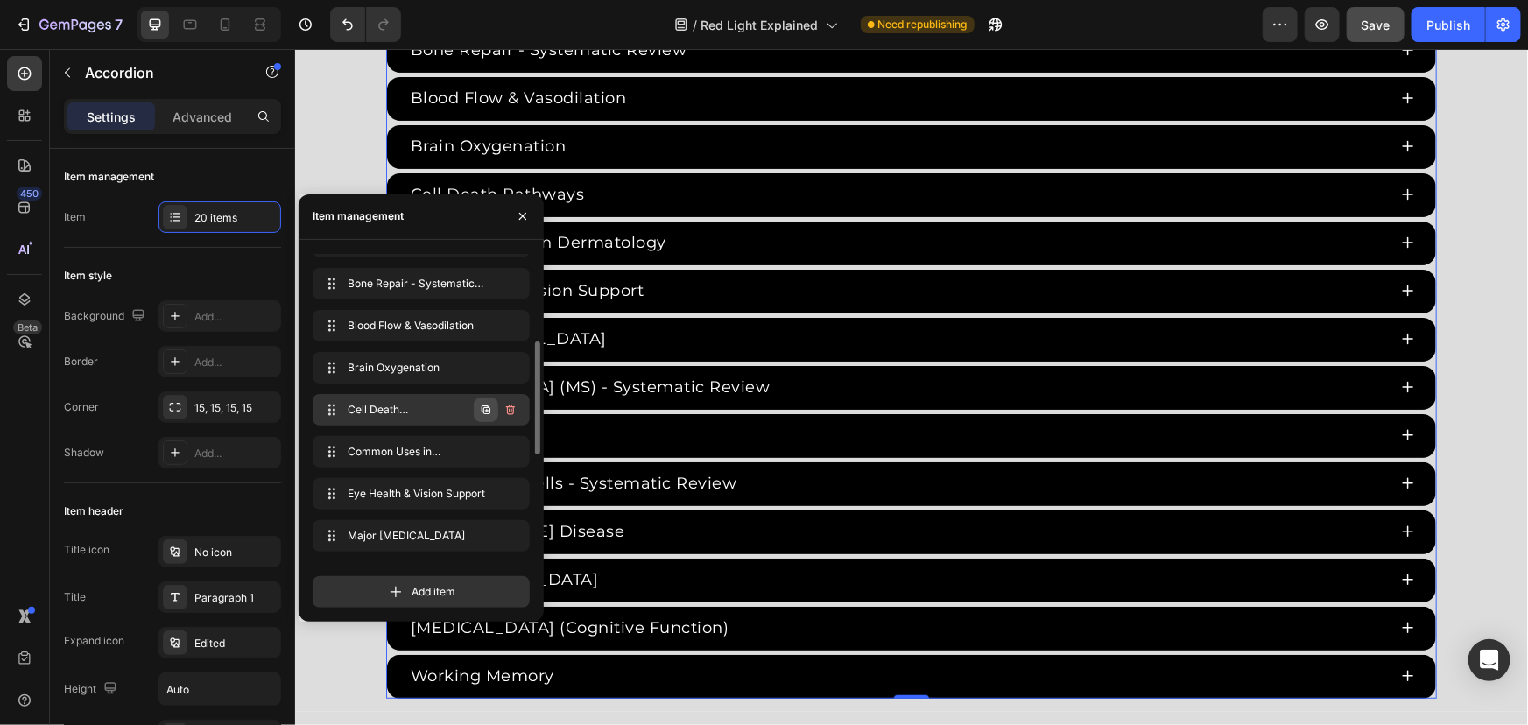
click at [477, 403] on button "button" at bounding box center [486, 410] width 25 height 25
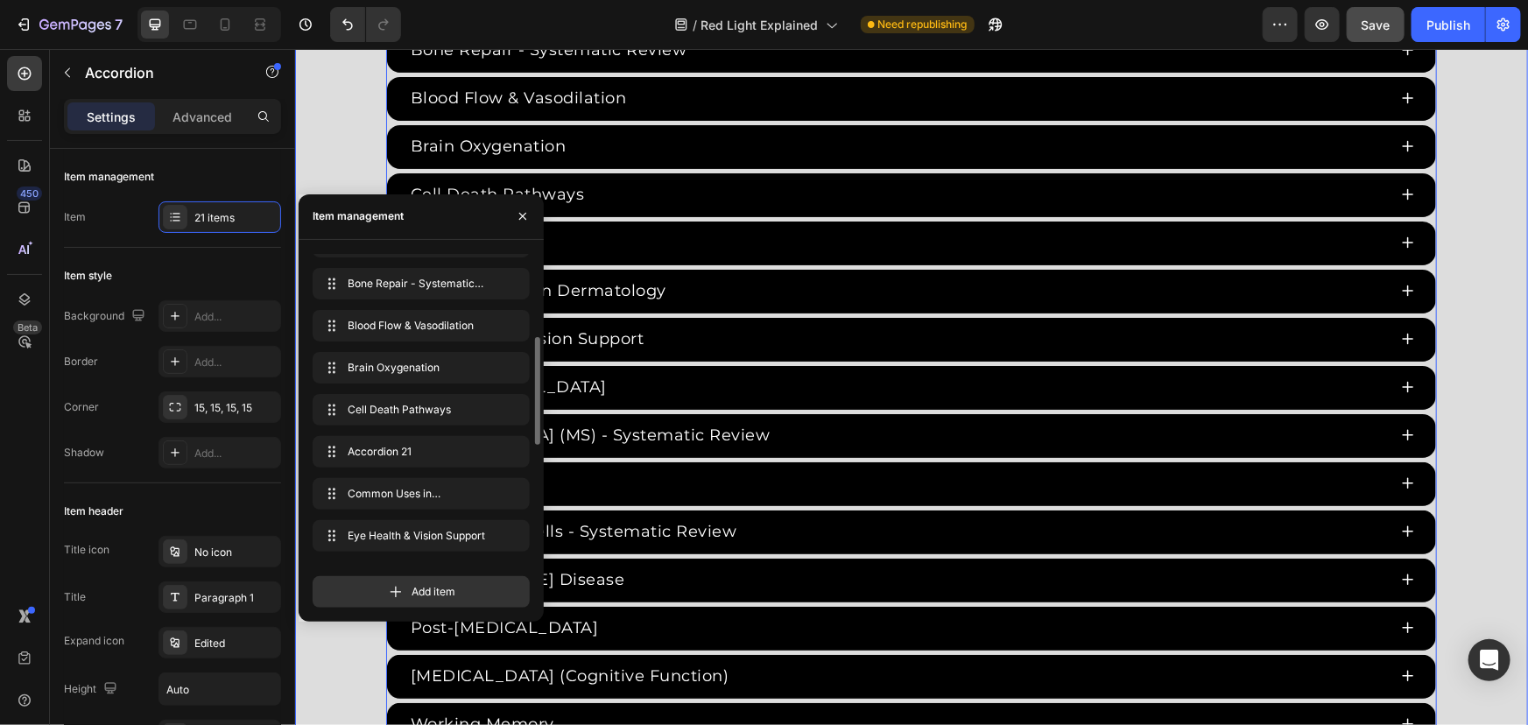
click at [350, 148] on div "Red Light Therapy Studies Heading Since the 1960s, 8,000+ studies have investig…" at bounding box center [910, 130] width 1233 height 1230
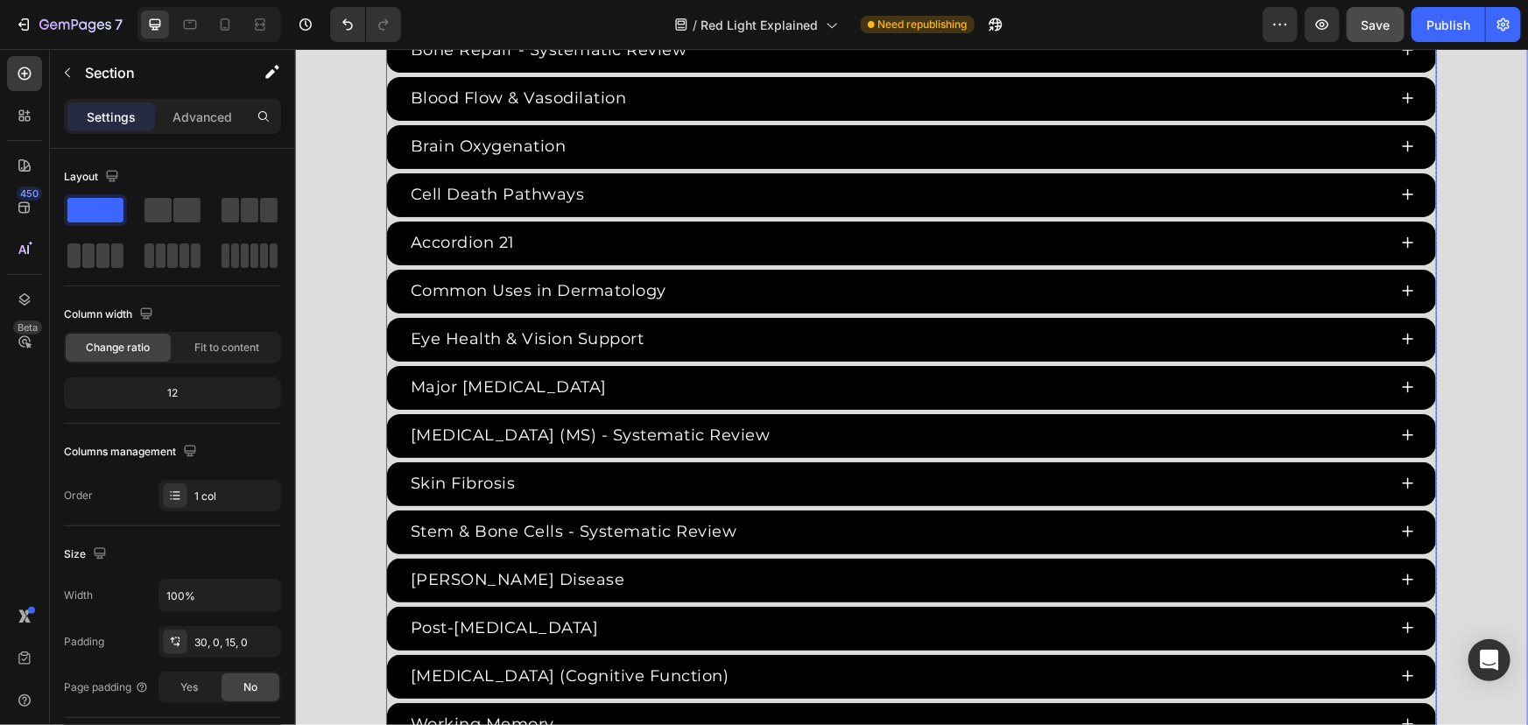
click at [440, 228] on div "Accordion 21" at bounding box center [461, 242] width 109 height 29
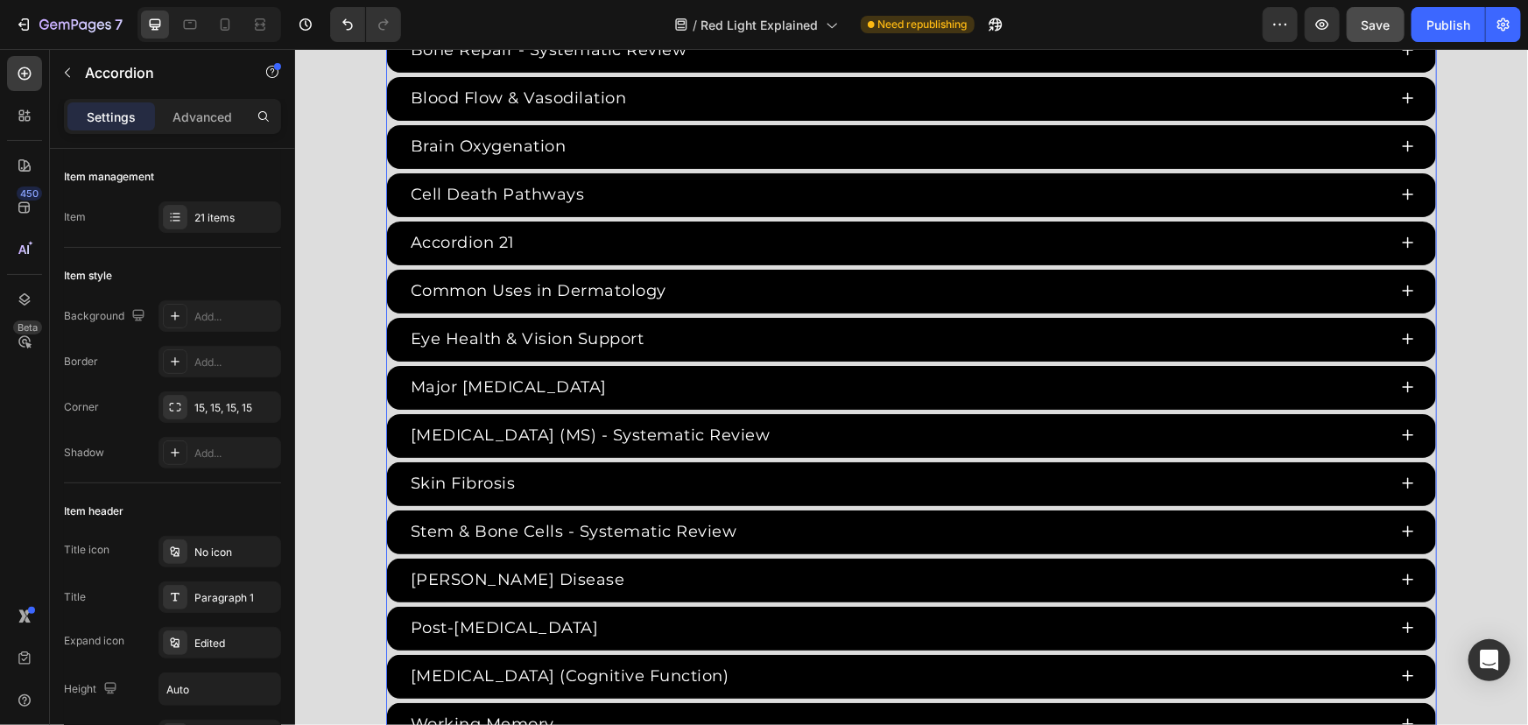
click at [472, 238] on div "Accordion 21" at bounding box center [461, 242] width 109 height 29
click at [504, 238] on p "Accordion 21" at bounding box center [462, 242] width 104 height 24
drag, startPoint x: 505, startPoint y: 238, endPoint x: 294, endPoint y: 216, distance: 212.2
click at [333, 227] on div "Red Light Therapy Studies Heading Since the 1960s, 8,000+ studies have investig…" at bounding box center [910, 130] width 1233 height 1230
click at [637, 240] on div "Cellular Effects" at bounding box center [896, 242] width 979 height 29
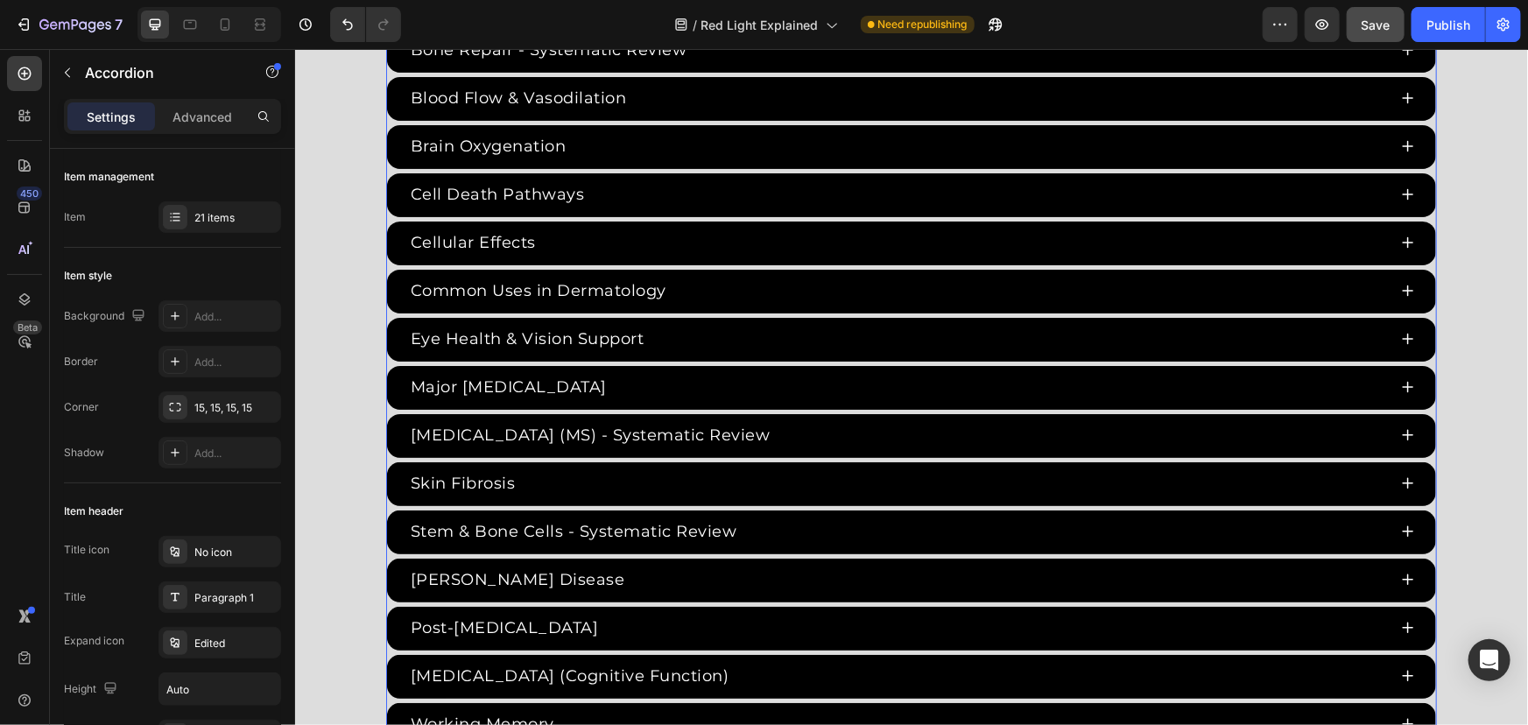
click at [527, 241] on p "Cellular Effects" at bounding box center [472, 242] width 125 height 24
click at [602, 242] on p "Cellular Effects - Redox regulation" at bounding box center [552, 242] width 285 height 24
click at [757, 250] on div "Cellular Effects - Redox Regulation" at bounding box center [896, 242] width 979 height 29
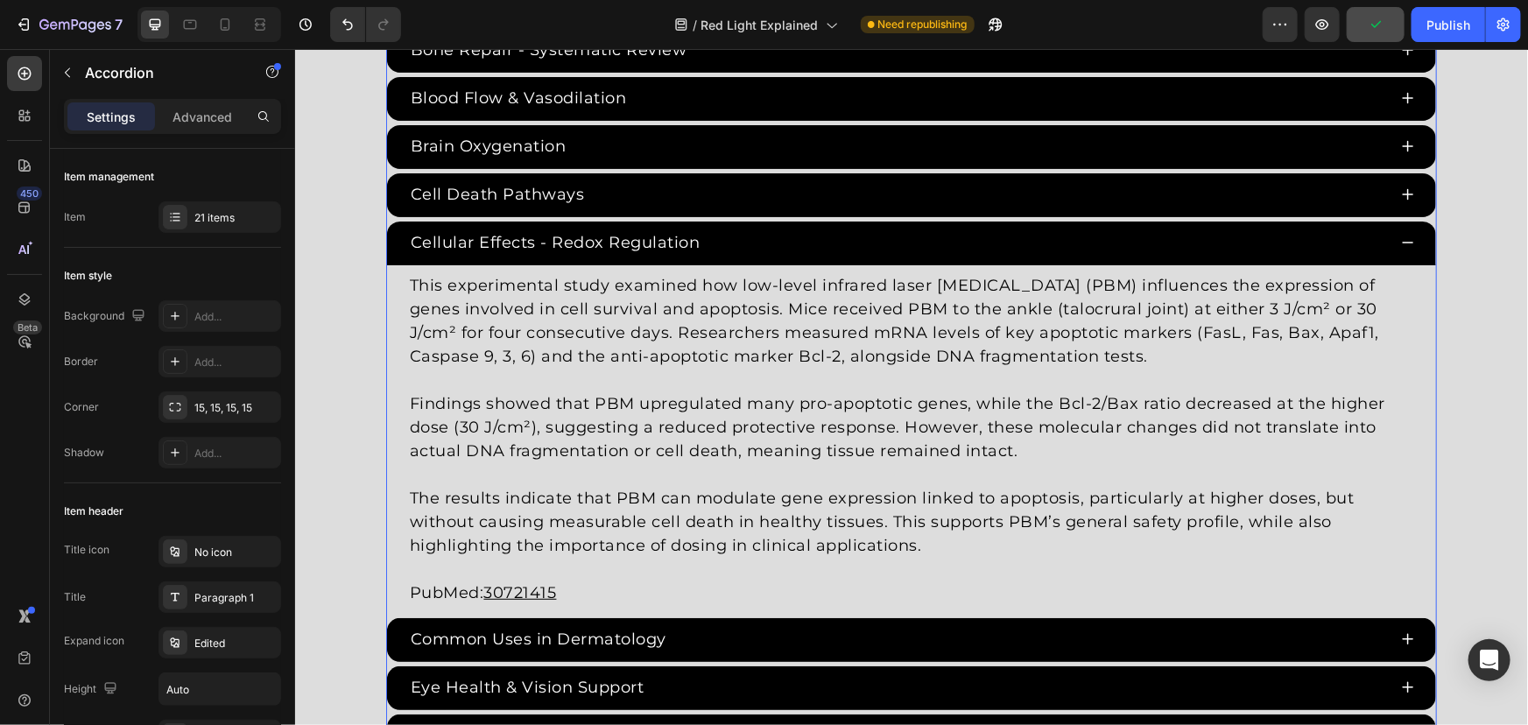
drag, startPoint x: 603, startPoint y: 454, endPoint x: 637, endPoint y: 479, distance: 41.9
click at [602, 456] on p "Findings showed that PBM upregulated many pro-apoptotic genes, while the Bcl-2/…" at bounding box center [910, 426] width 1003 height 71
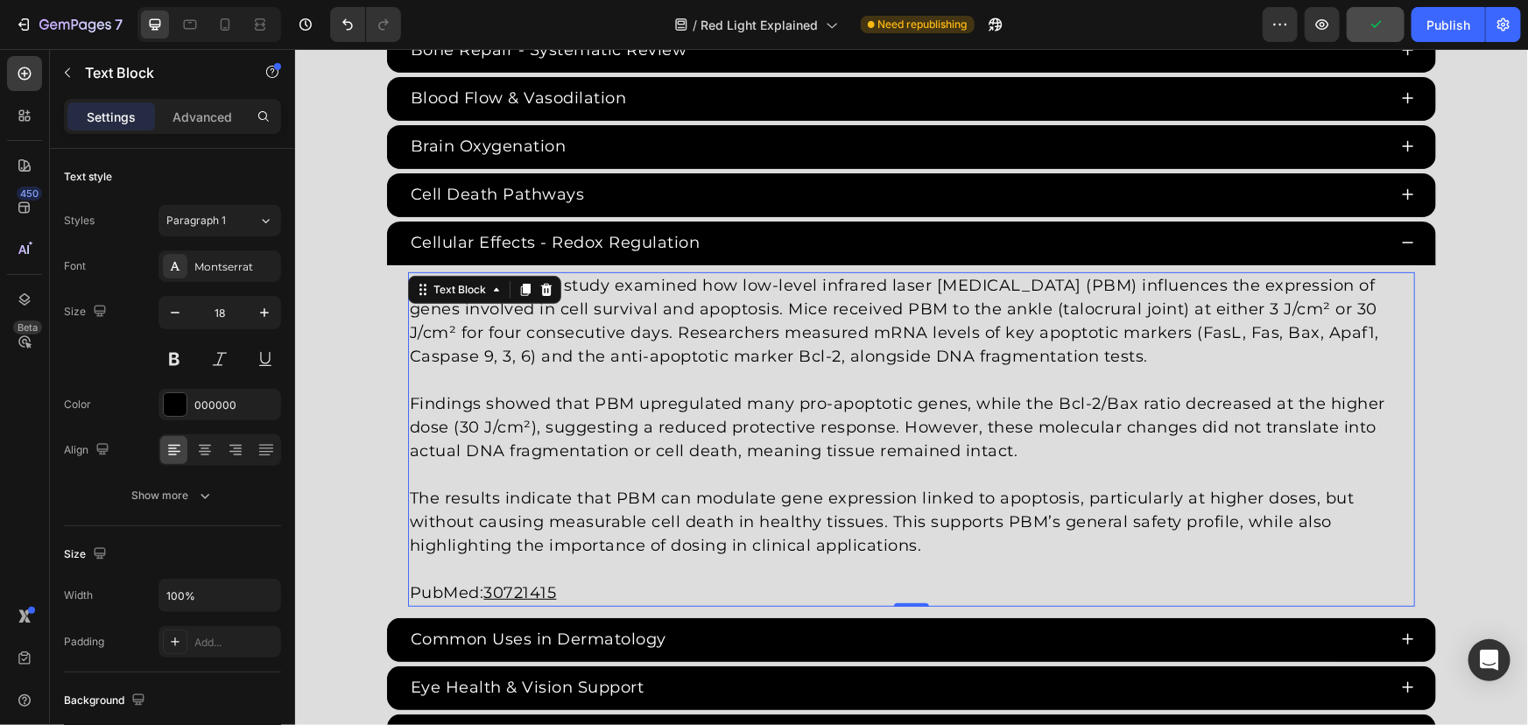
click at [874, 504] on p "The results indicate that PBM can modulate gene expression linked to apoptosis,…" at bounding box center [910, 521] width 1003 height 71
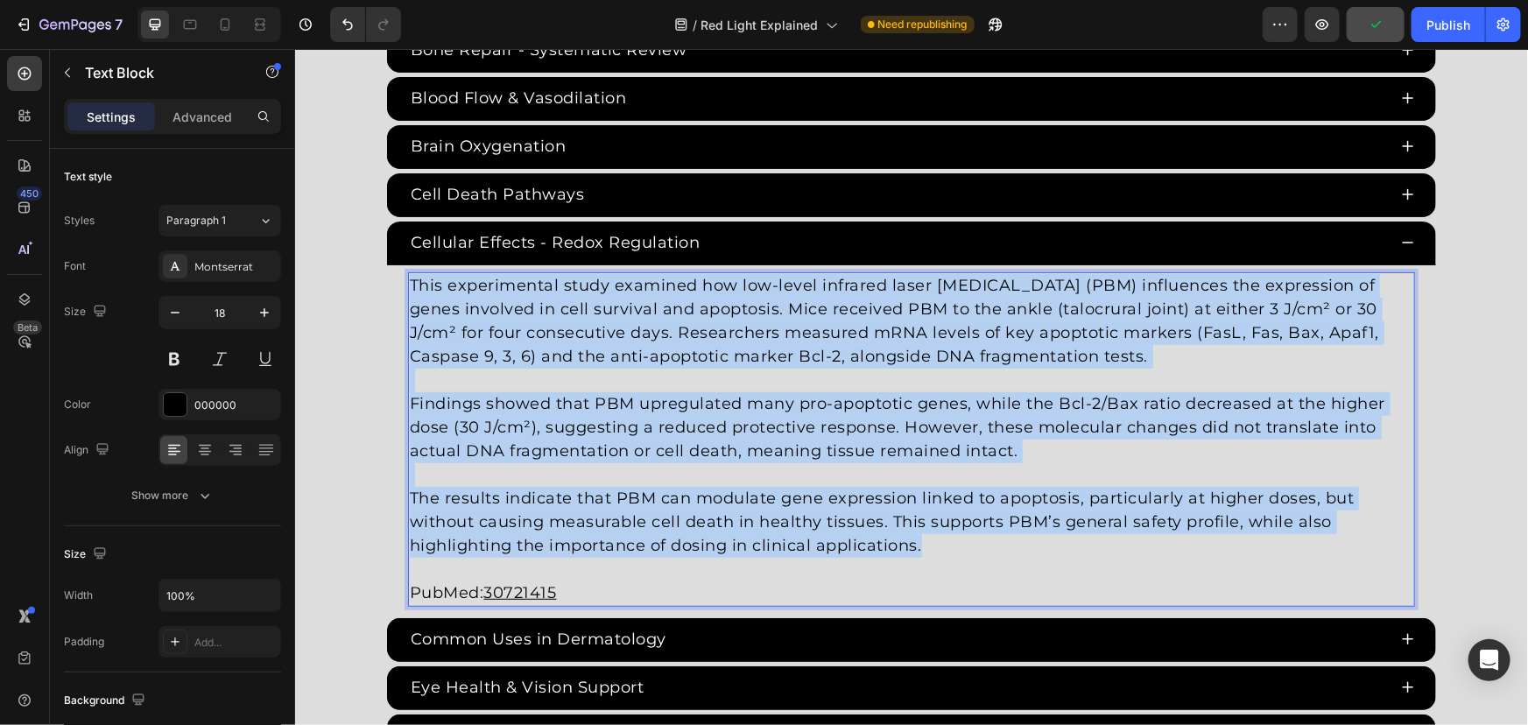
drag, startPoint x: 931, startPoint y: 539, endPoint x: 199, endPoint y: 177, distance: 816.9
click at [294, 177] on html "Header Red Light Therapy Studies Heading Since the 1960s, 8,000+ studies have i…" at bounding box center [910, 728] width 1233 height 8522
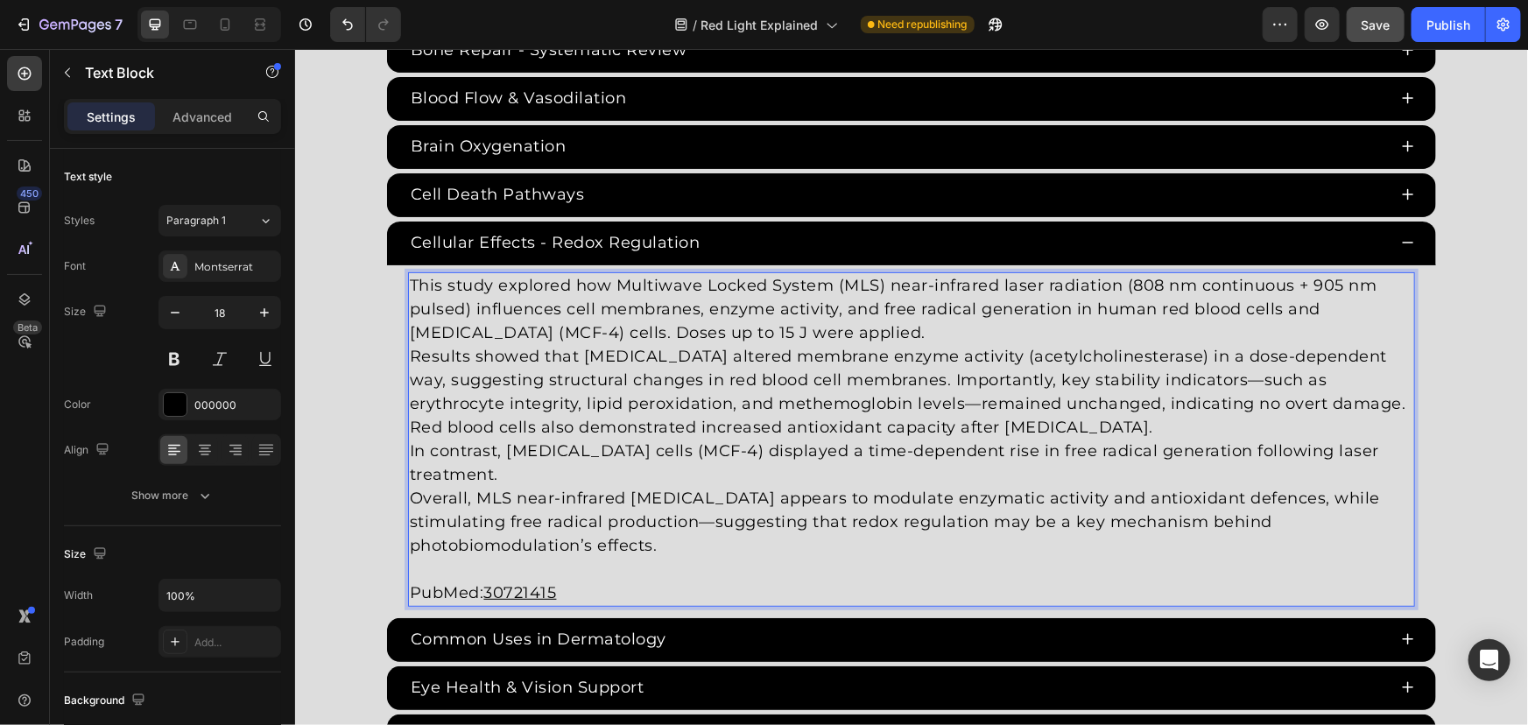
click at [871, 320] on p "This study explored how Multiwave Locked System (MLS) near-infrared laser radia…" at bounding box center [910, 308] width 1003 height 71
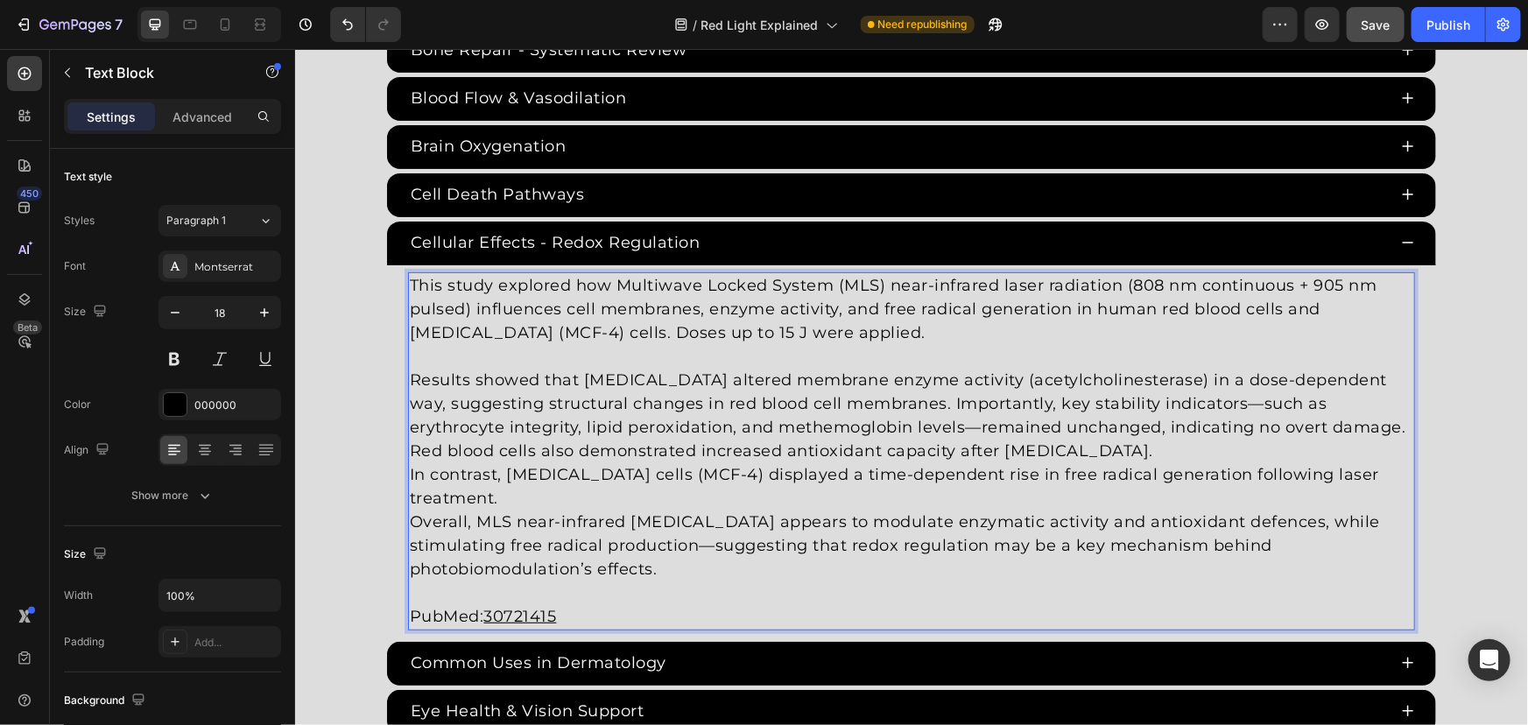
click at [1036, 450] on p "Results showed that laser exposure altered membrane enzyme activity (acetylchol…" at bounding box center [910, 415] width 1003 height 95
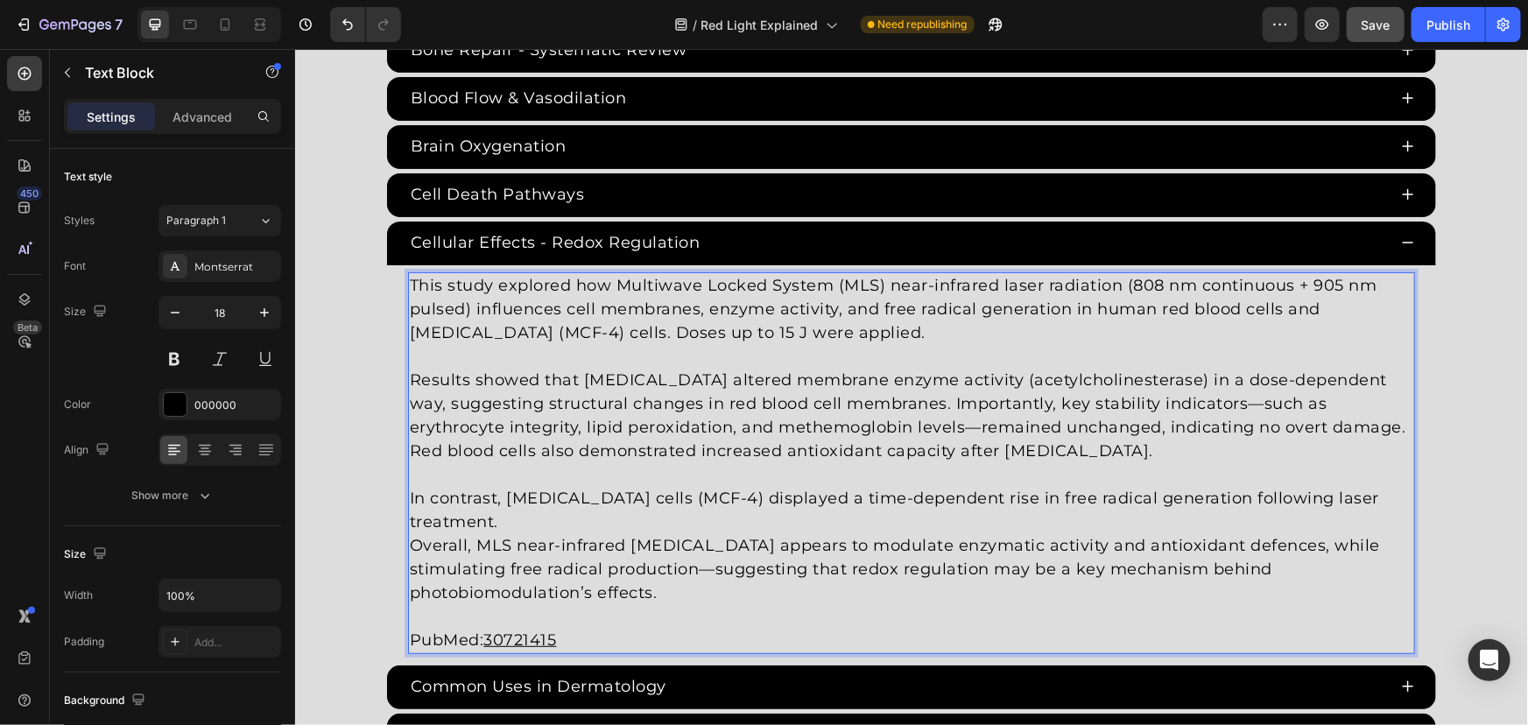
drag, startPoint x: 872, startPoint y: 419, endPoint x: 908, endPoint y: 464, distance: 57.3
click at [872, 420] on p "Results showed that laser exposure altered membrane enzyme activity (acetylchol…" at bounding box center [910, 415] width 1003 height 95
click at [1210, 402] on p "Results showed that laser exposure altered membrane enzyme activity (acetylchol…" at bounding box center [910, 415] width 1003 height 95
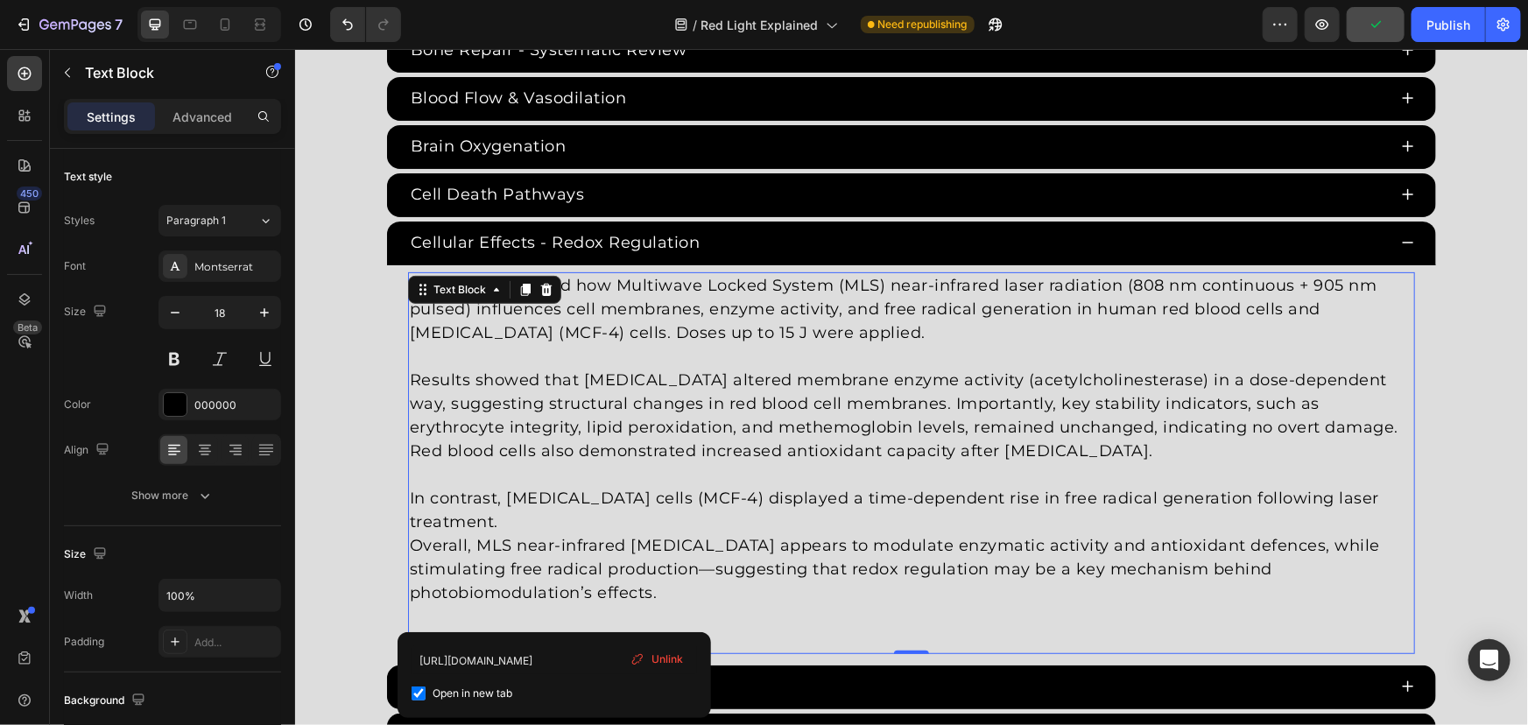
click at [553, 612] on p "PubMed: 30721415" at bounding box center [910, 627] width 1003 height 47
click at [536, 630] on u "30721415" at bounding box center [519, 639] width 73 height 19
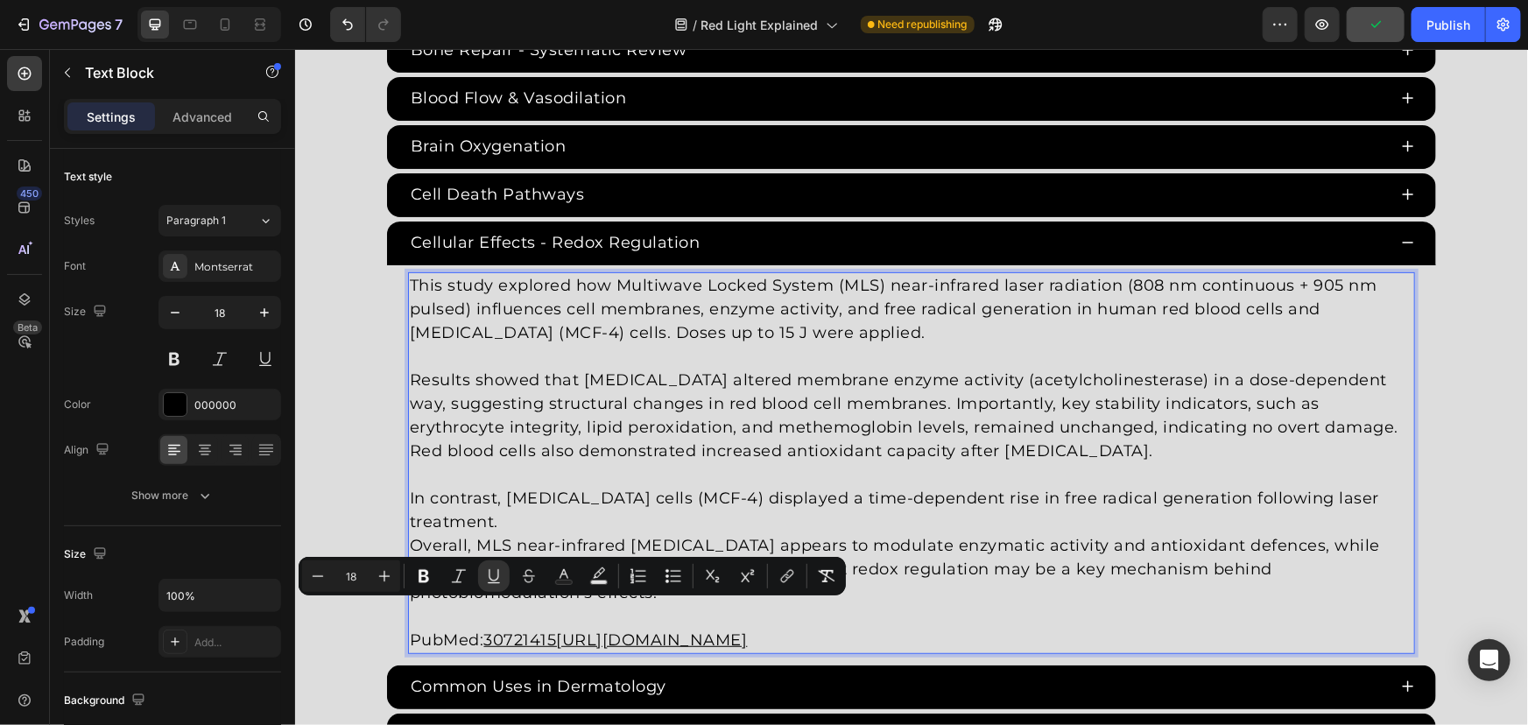
drag, startPoint x: 481, startPoint y: 611, endPoint x: 1230, endPoint y: 608, distance: 749.6
click at [1229, 608] on p "PubMed: 30721415https://pubmed.ncbi.nlm.nih.gov/30721415/" at bounding box center [910, 627] width 1003 height 47
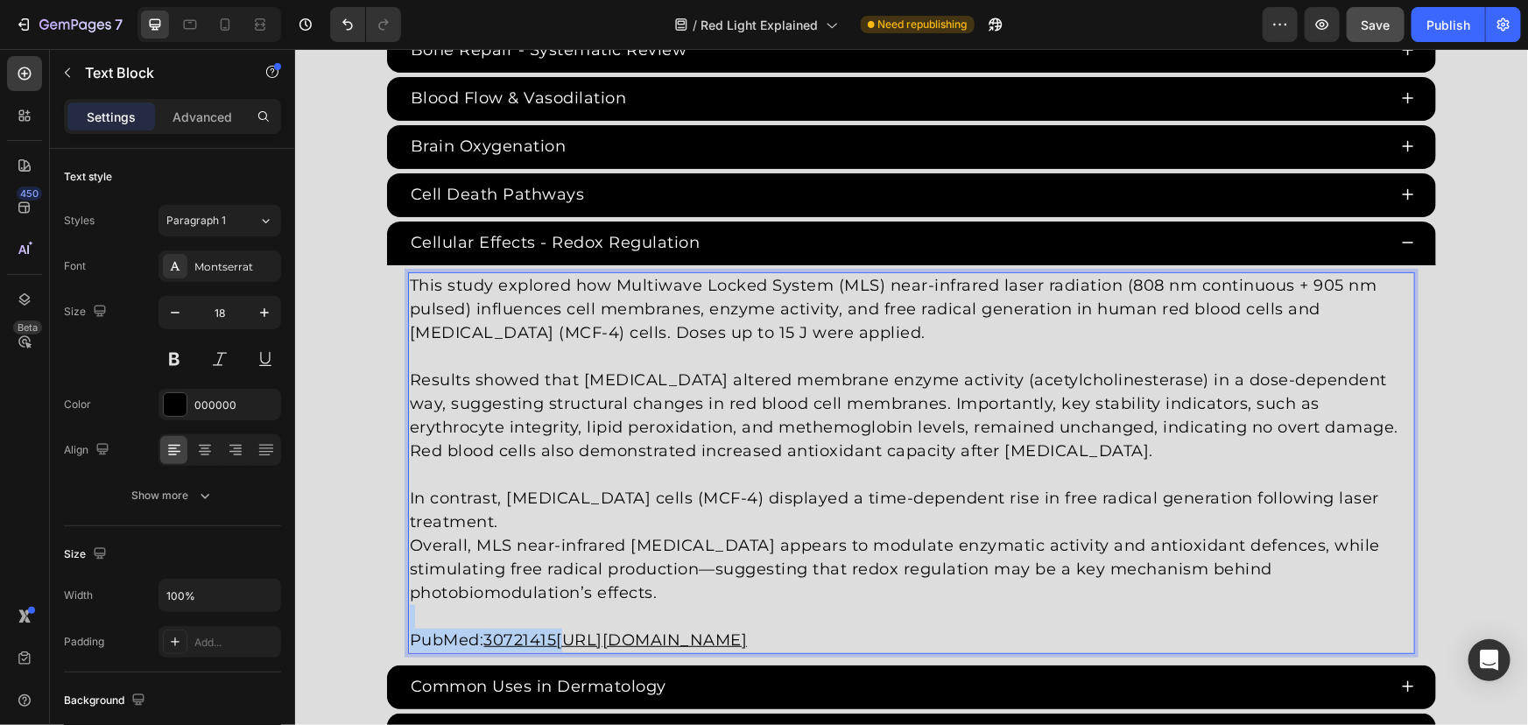
drag, startPoint x: 836, startPoint y: 602, endPoint x: 562, endPoint y: 604, distance: 274.1
click at [562, 604] on p "PubMed: 30721415https://pubmed.ncbi.nlm.nih.gov/30721415/" at bounding box center [910, 627] width 1003 height 47
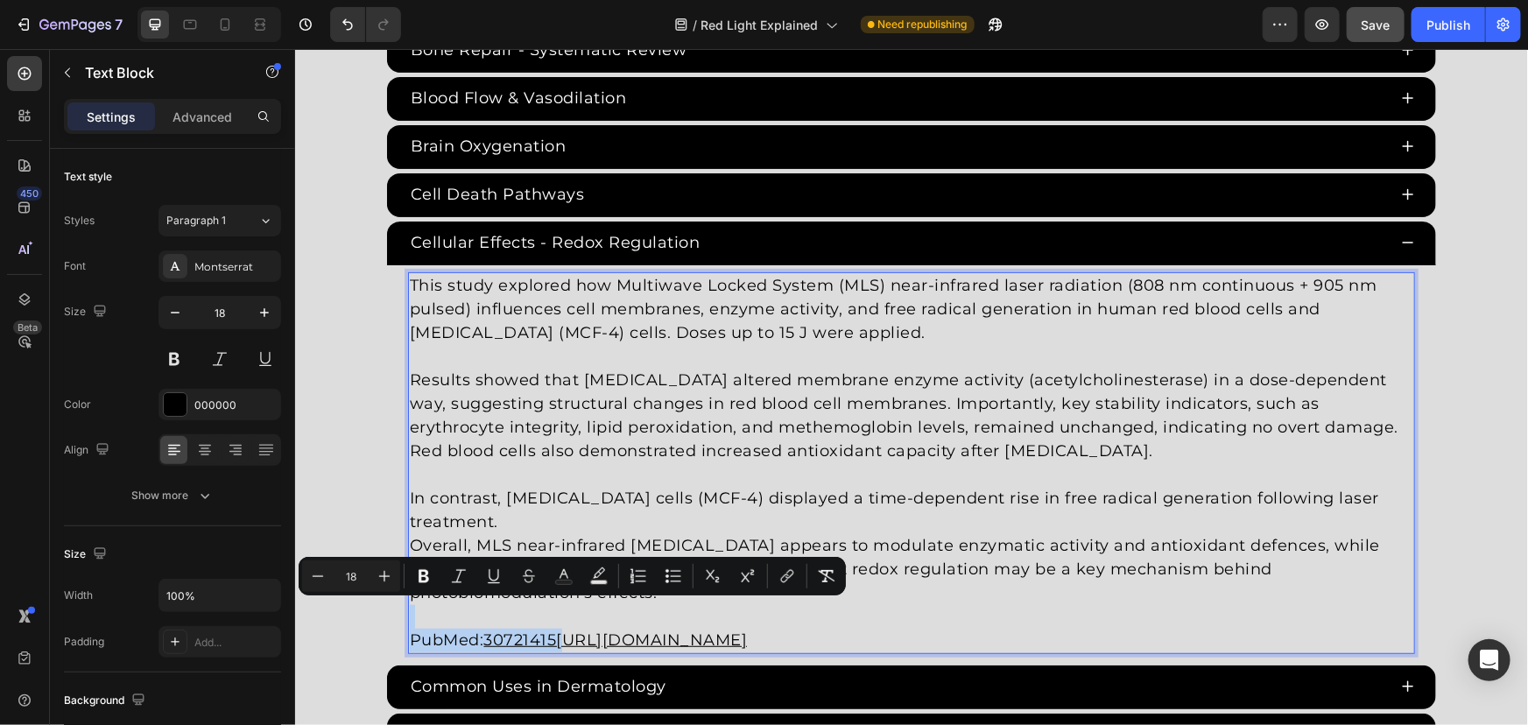
click at [496, 630] on u "30721415https://pubmed.ncbi.nlm.nih.gov/30721415/" at bounding box center [615, 639] width 264 height 19
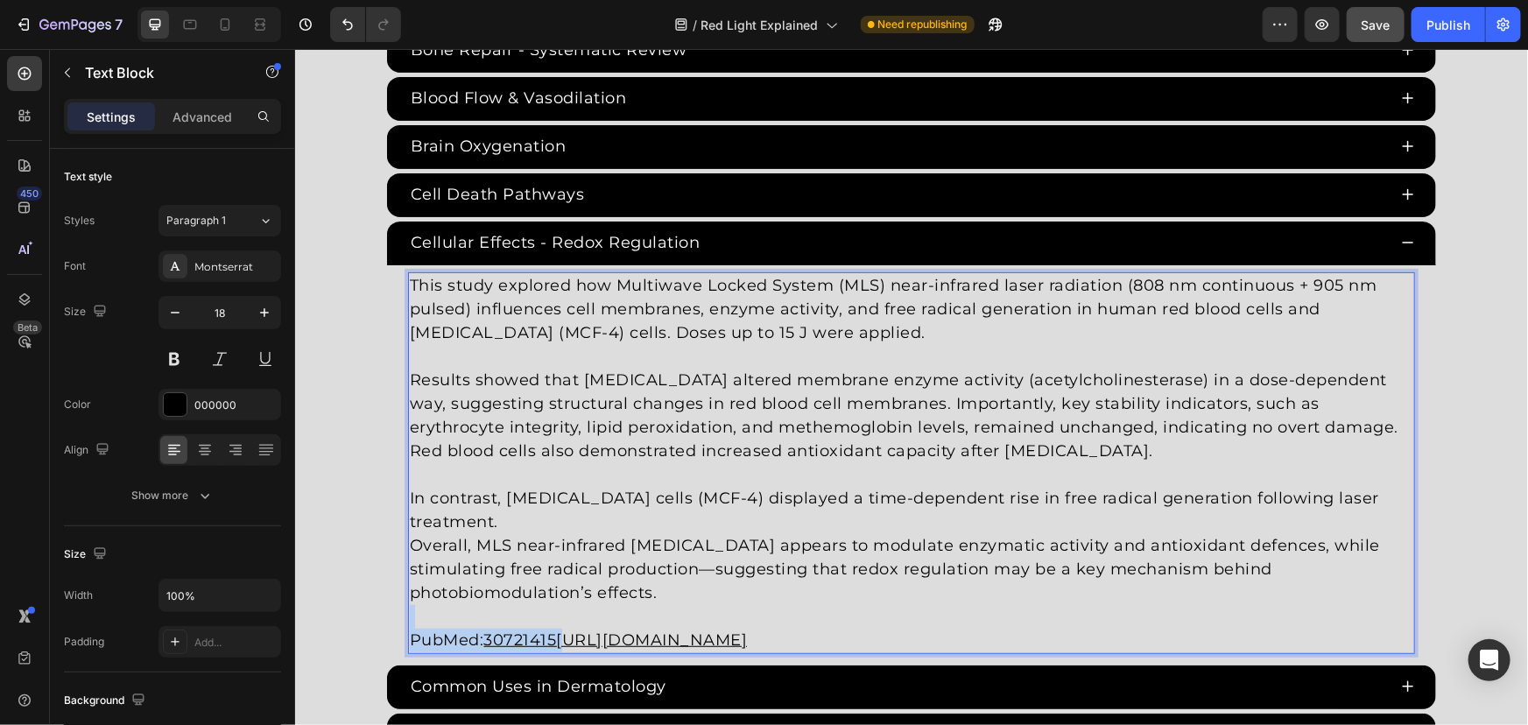
drag, startPoint x: 486, startPoint y: 609, endPoint x: 1129, endPoint y: 610, distance: 642.7
click at [1129, 610] on p "PubMed: 30721415https://pubmed.ncbi.nlm.nih.gov/30721415/" at bounding box center [910, 627] width 1003 height 47
click at [523, 630] on u "24718669" at bounding box center [521, 639] width 76 height 19
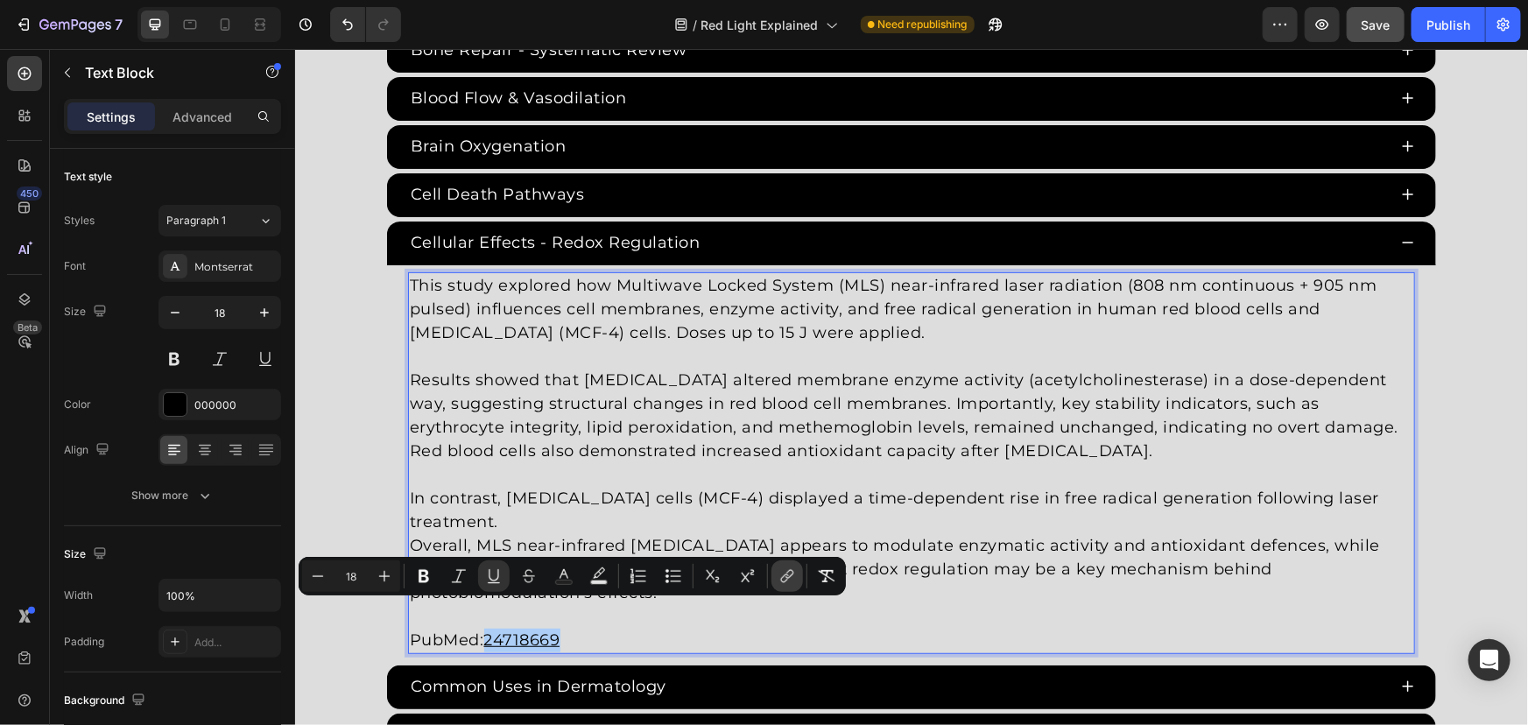
click at [792, 570] on icon "Editor contextual toolbar" at bounding box center [787, 576] width 18 height 18
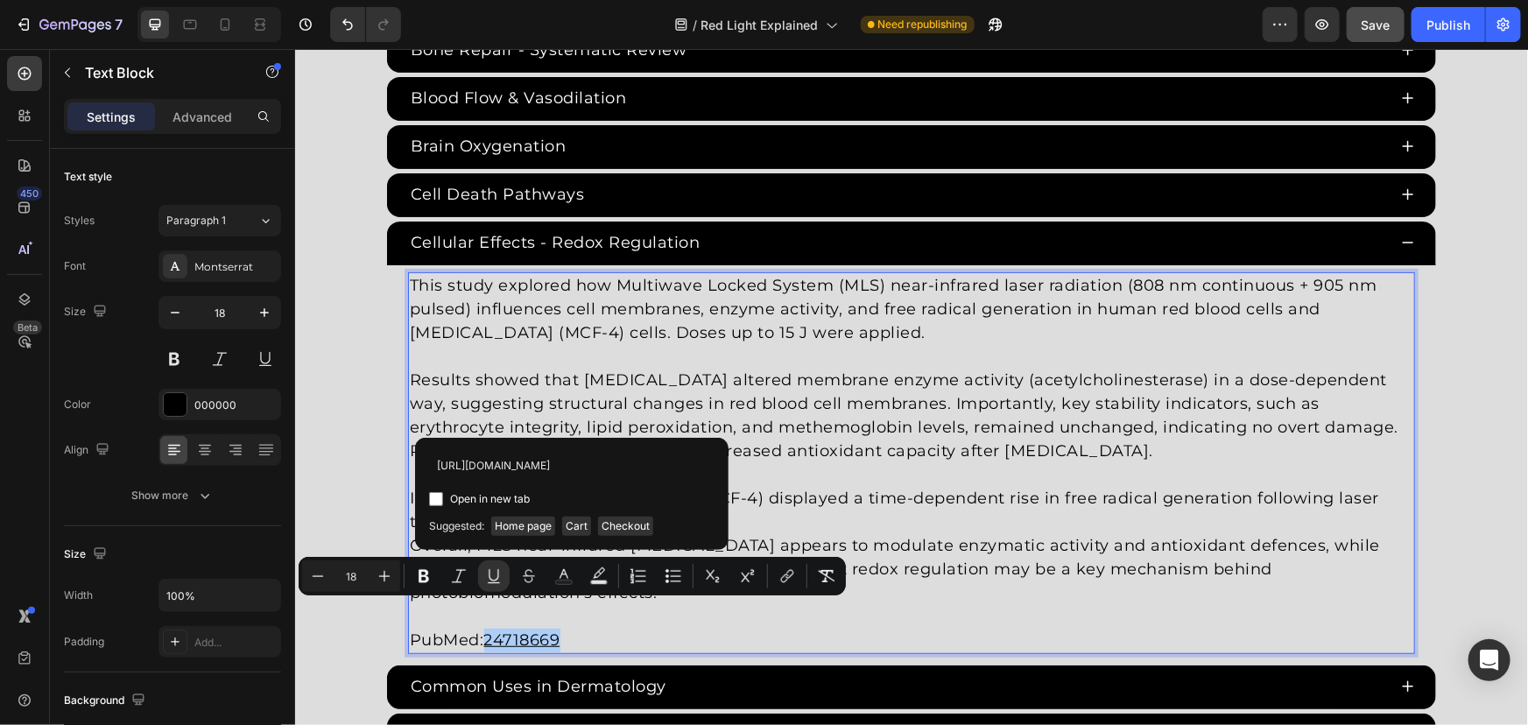
scroll to position [0, 20]
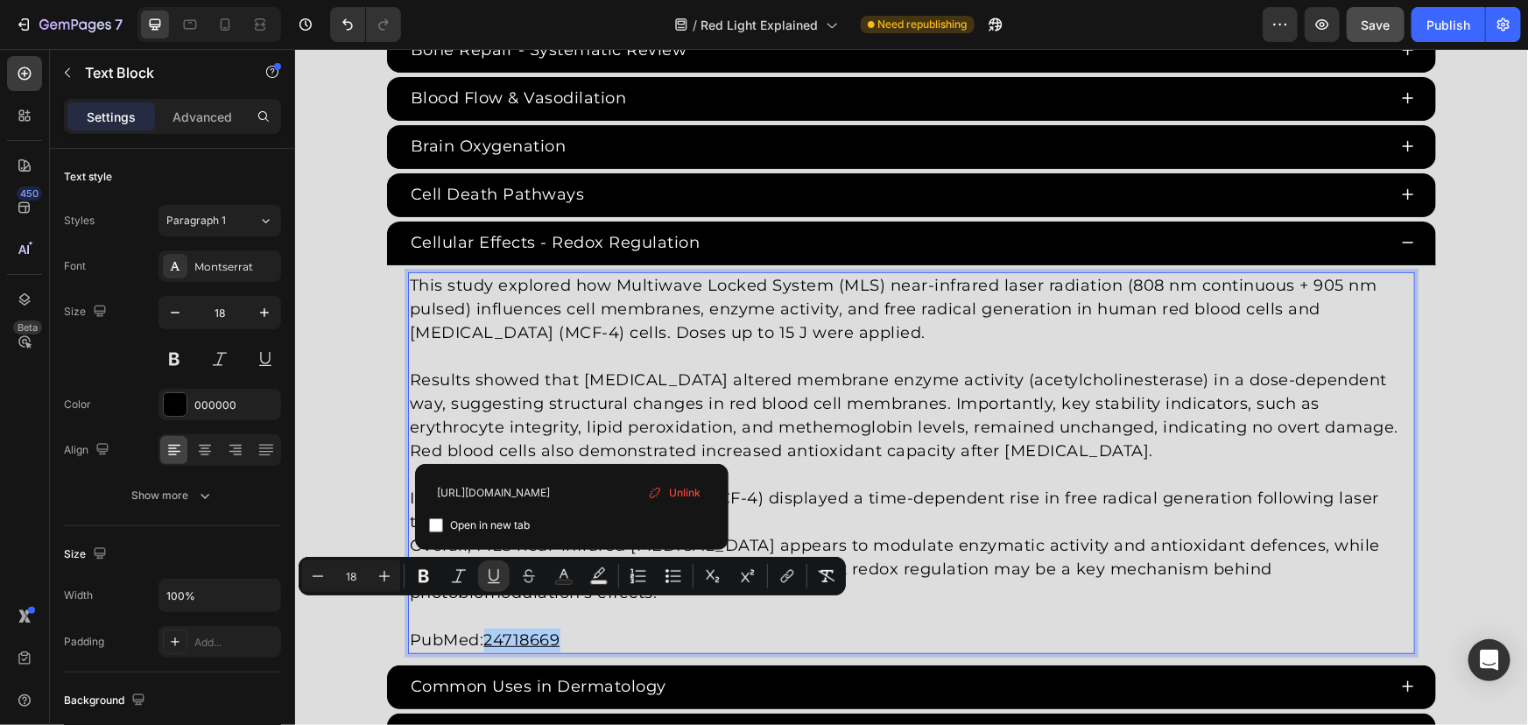
type input "https://pubmed.ncbi.nlm.nih.gov/24718669/"
click at [486, 524] on span "Open in new tab" at bounding box center [490, 525] width 80 height 21
checkbox input "true"
click at [334, 376] on div "Red Light Therapy Studies Heading Since the 1960s, 8,000+ studies have investig…" at bounding box center [910, 328] width 1233 height 1626
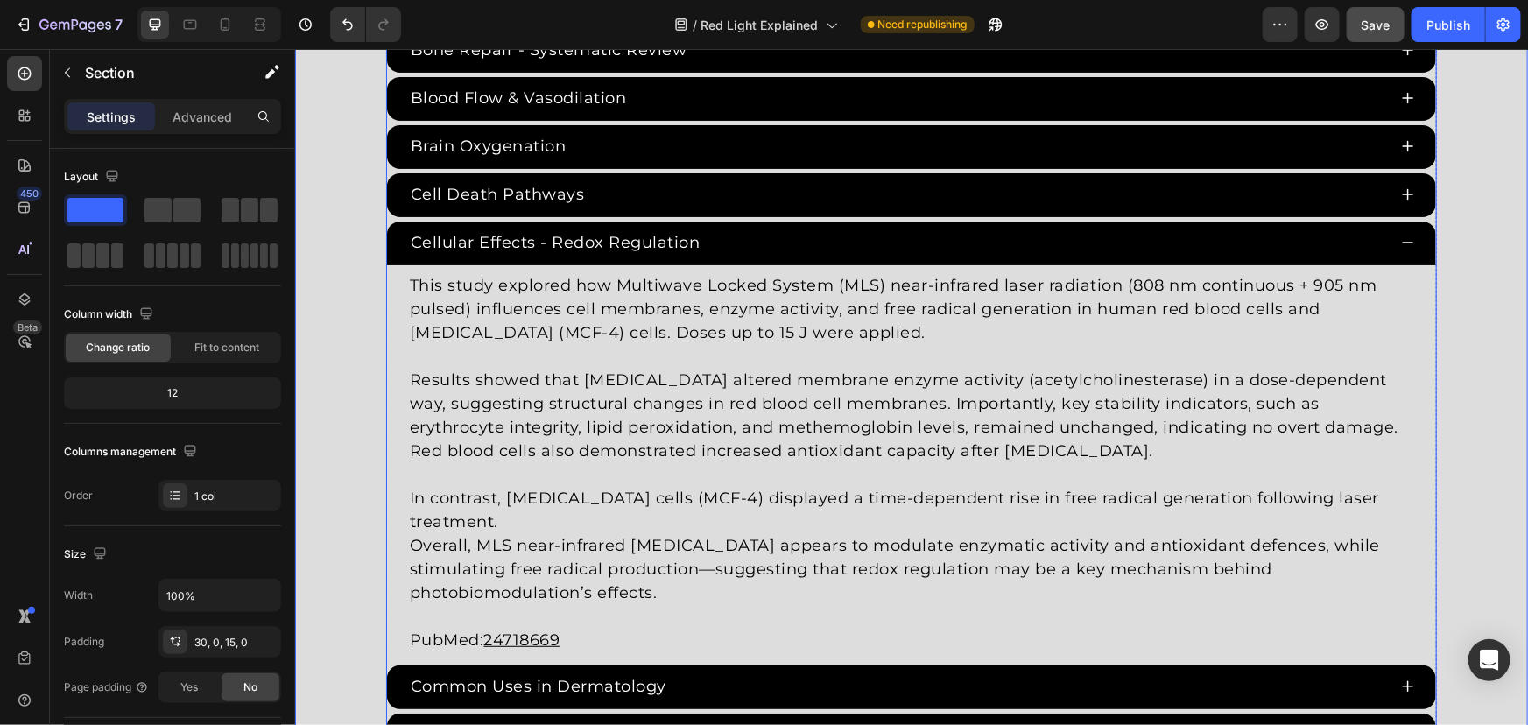
click at [698, 240] on div "Cellular Effects - Redox Regulation" at bounding box center [896, 242] width 979 height 29
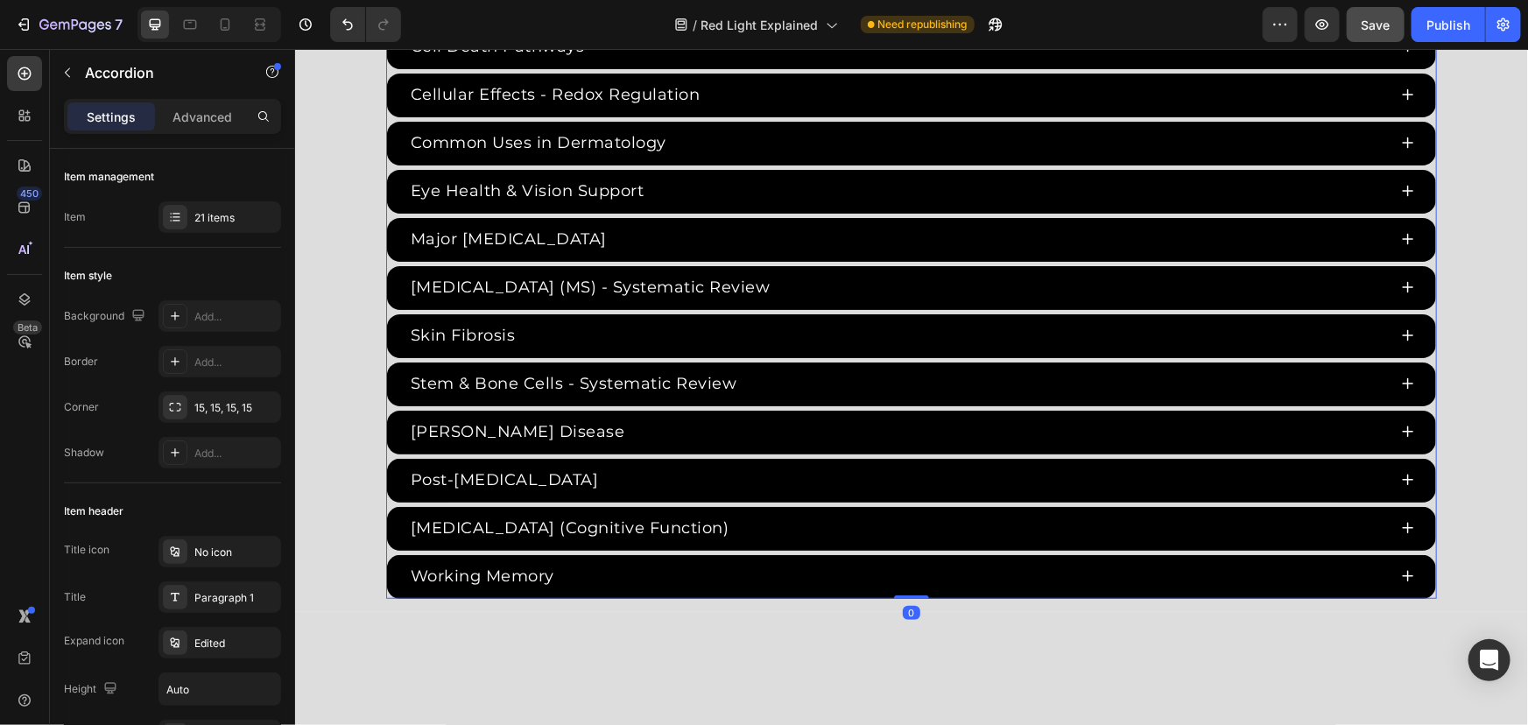
scroll to position [3741, 0]
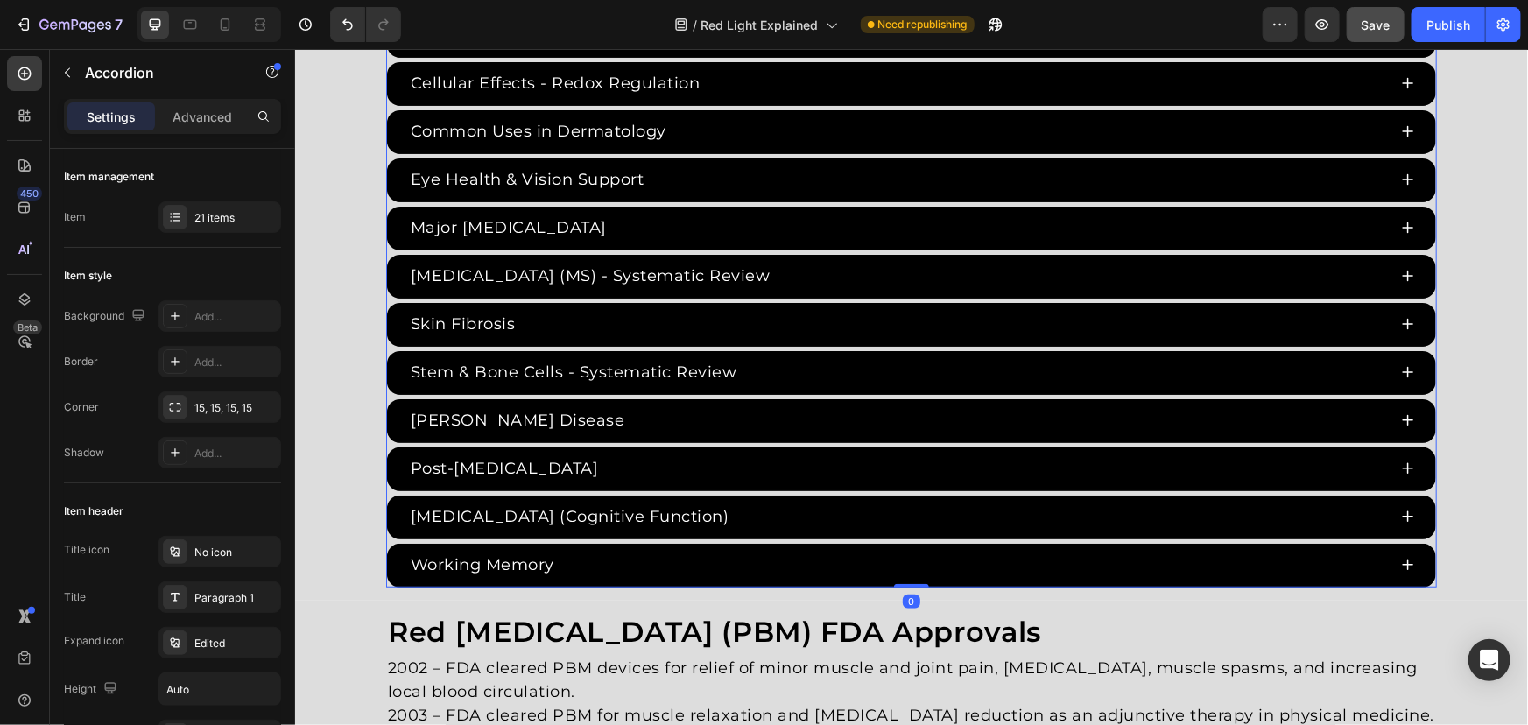
click at [386, 339] on div "Skin Fibrosis" at bounding box center [910, 324] width 1049 height 44
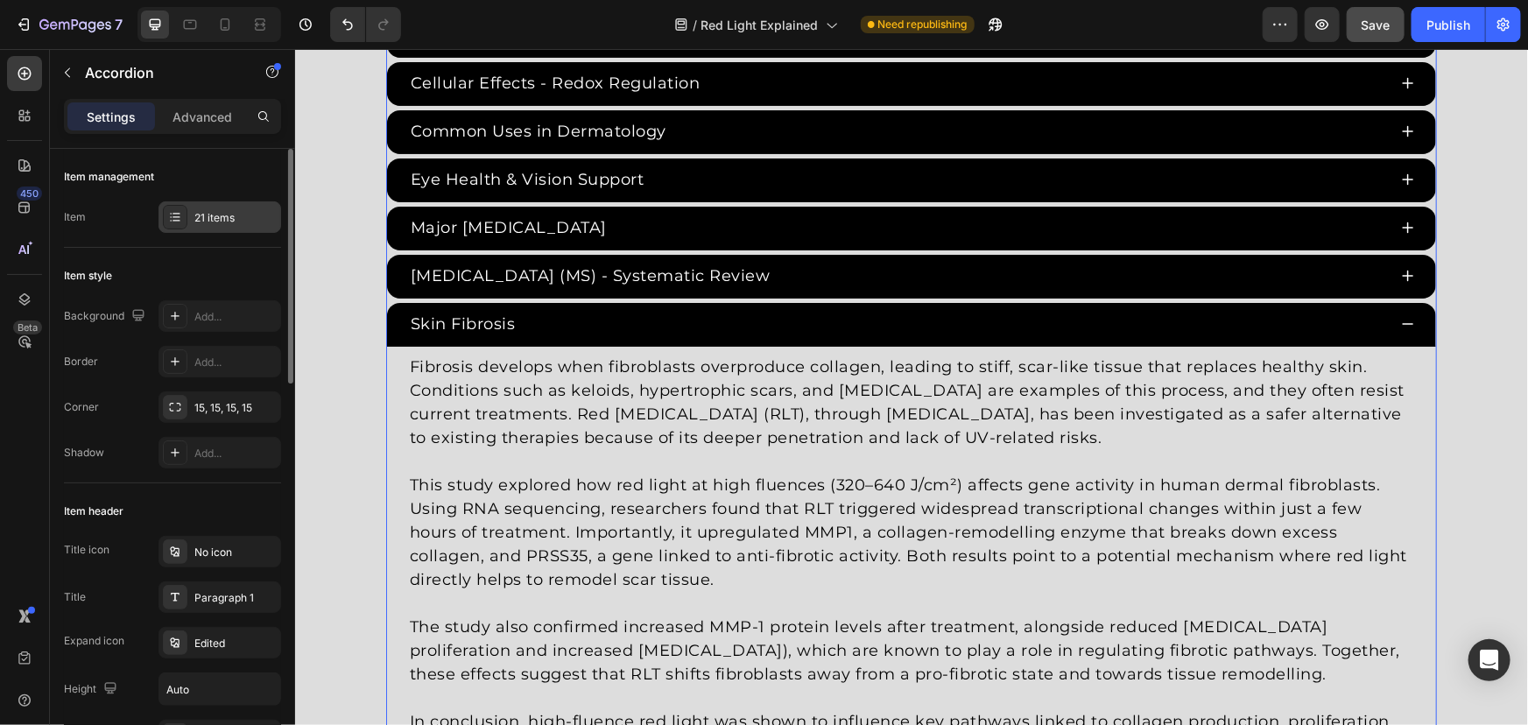
click at [229, 223] on div "21 items" at bounding box center [235, 218] width 82 height 16
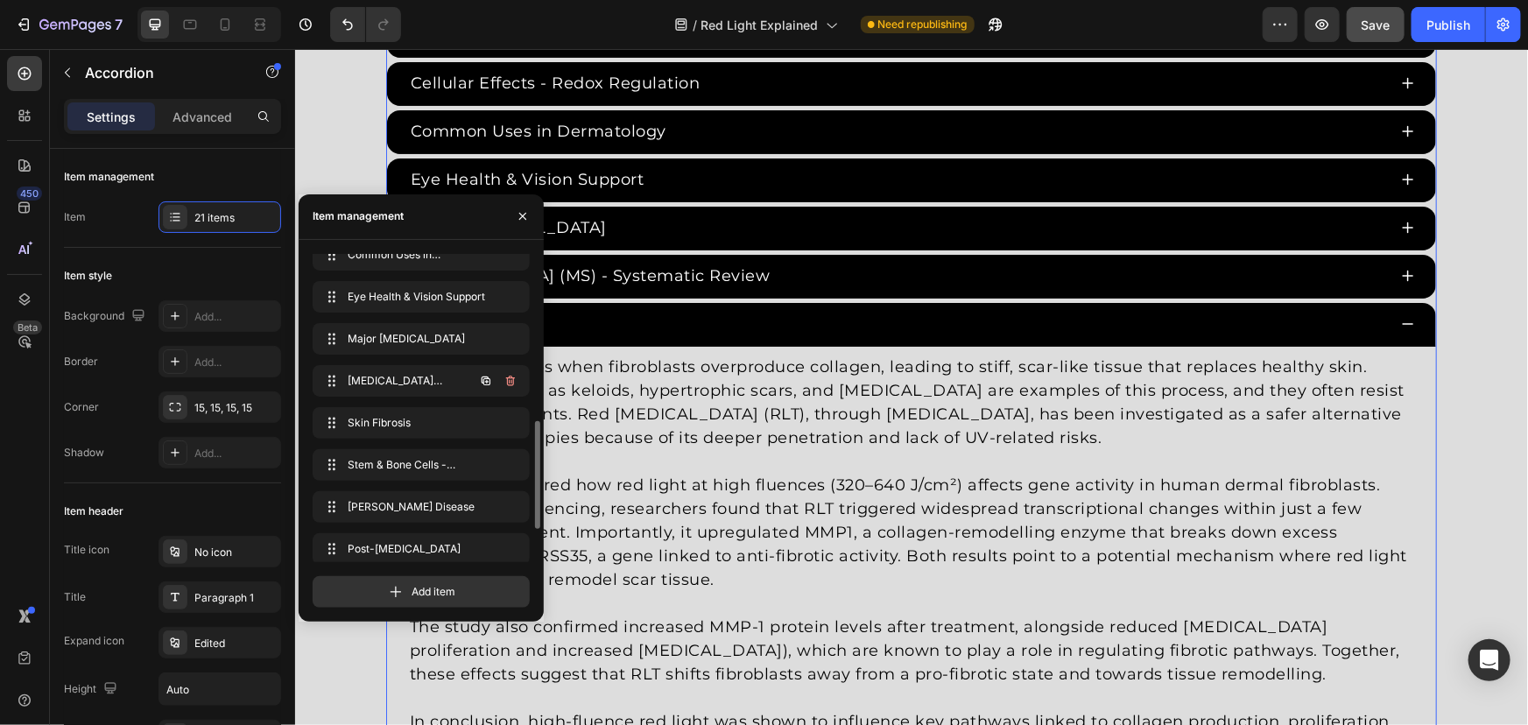
scroll to position [570, 0]
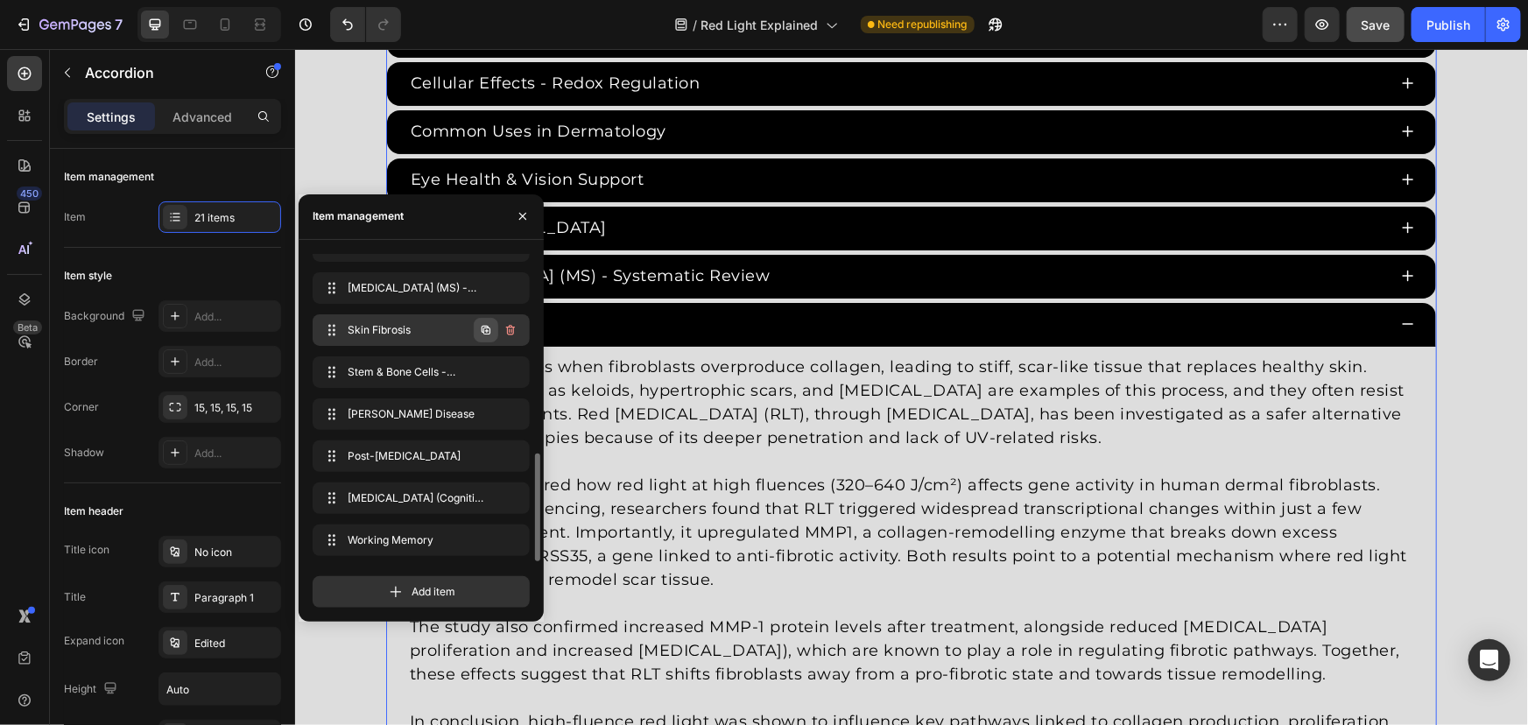
click at [474, 326] on button "button" at bounding box center [486, 330] width 25 height 25
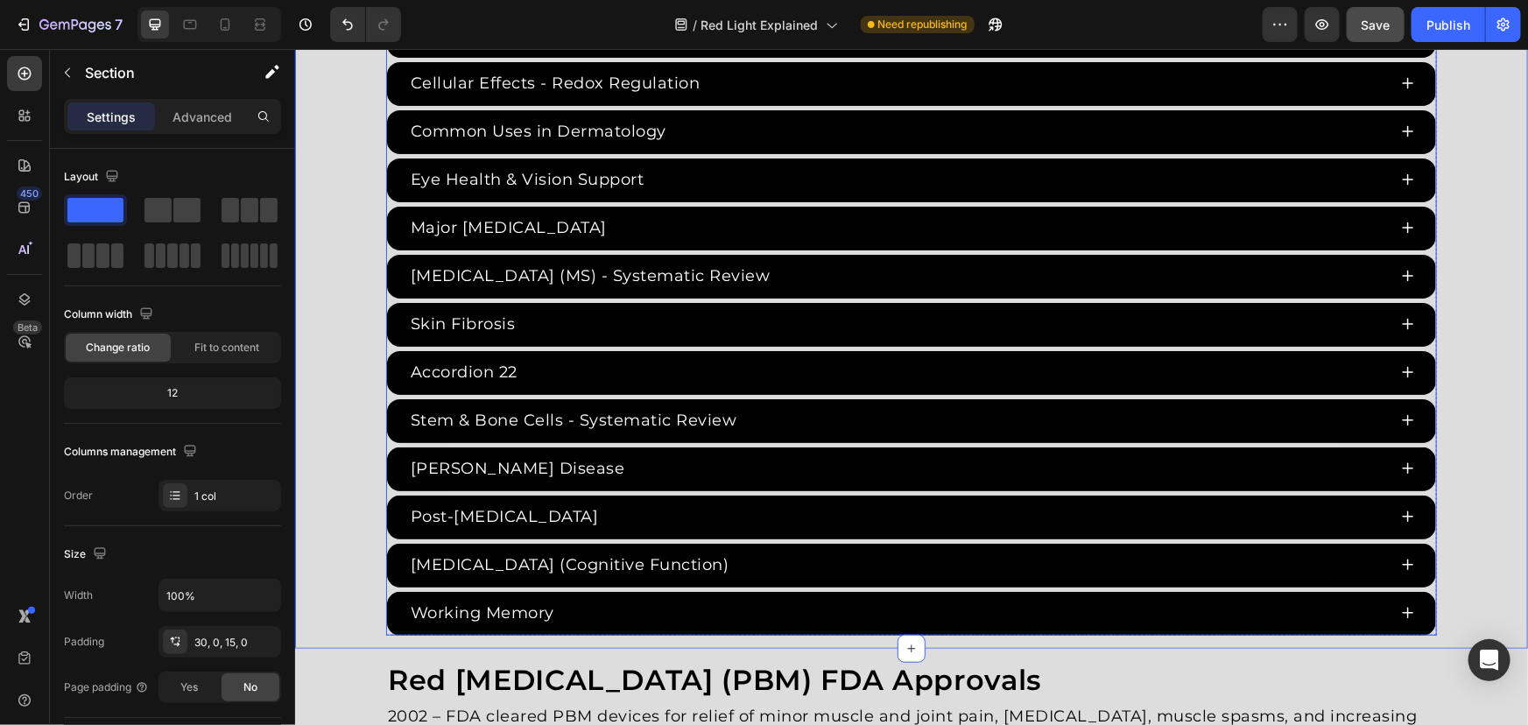
click at [495, 370] on div "Accordion 22" at bounding box center [463, 371] width 112 height 29
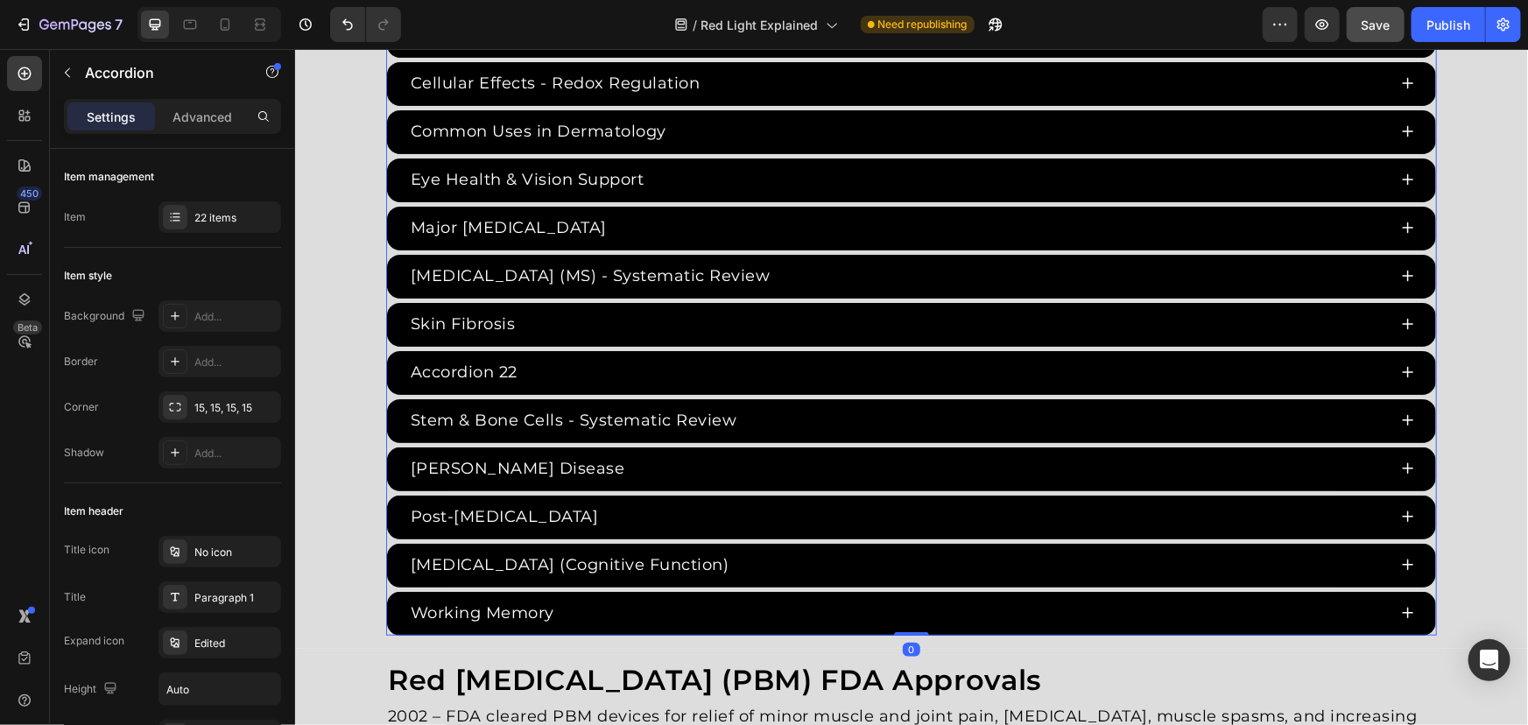
click at [511, 372] on div "Accordion 22" at bounding box center [463, 371] width 112 height 29
click at [504, 363] on p "Accordion 22" at bounding box center [463, 372] width 107 height 24
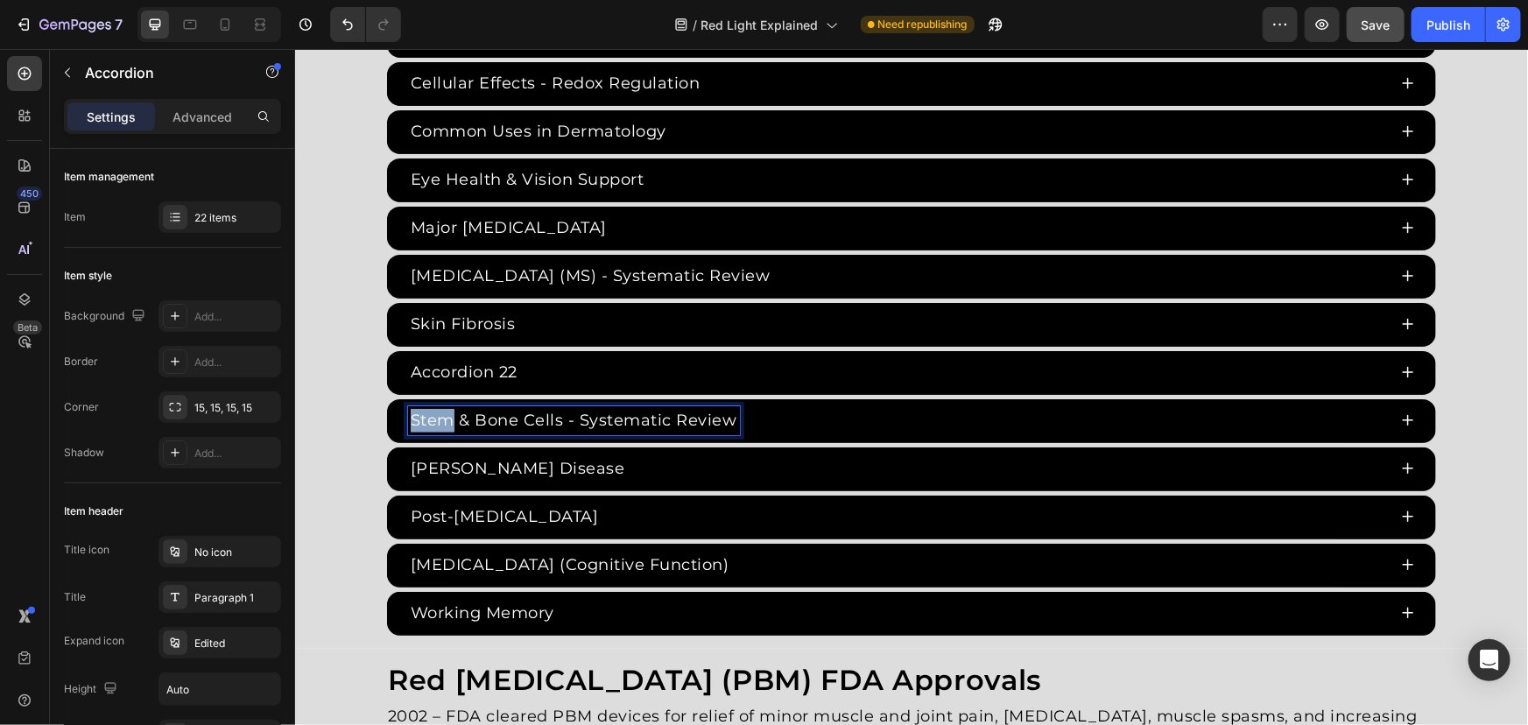
drag, startPoint x: 506, startPoint y: 365, endPoint x: 335, endPoint y: 349, distance: 171.5
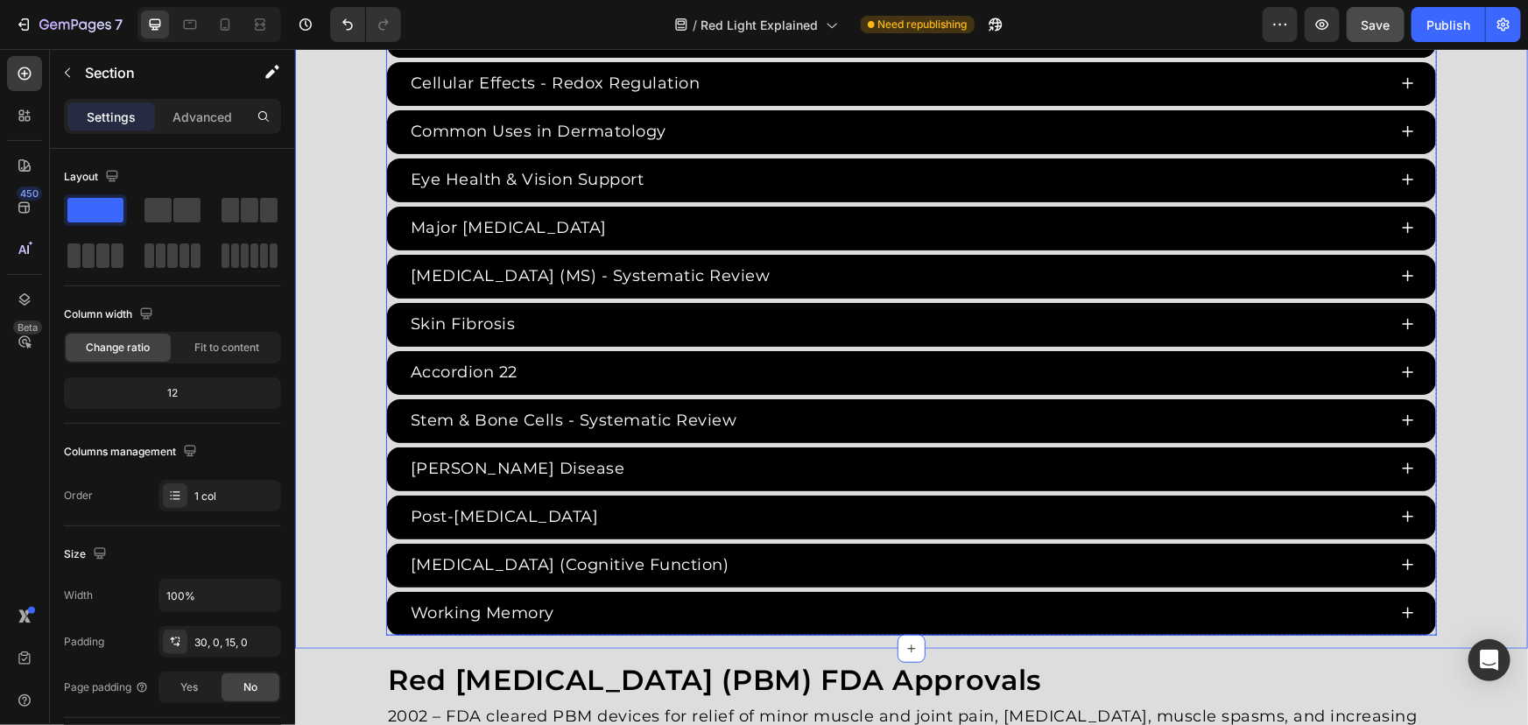
click at [500, 360] on p "Accordion 22" at bounding box center [463, 372] width 107 height 24
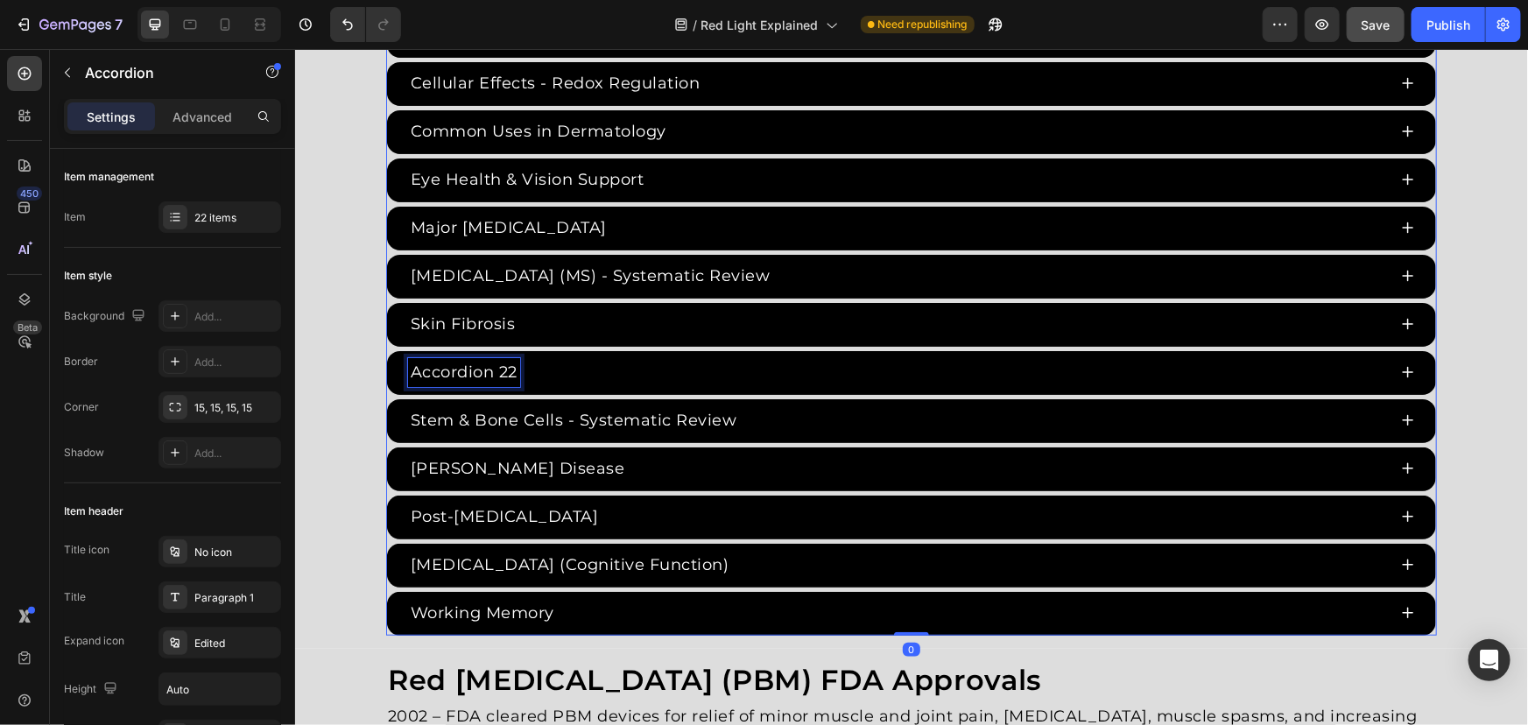
click at [508, 363] on p "Accordion 22" at bounding box center [463, 372] width 107 height 24
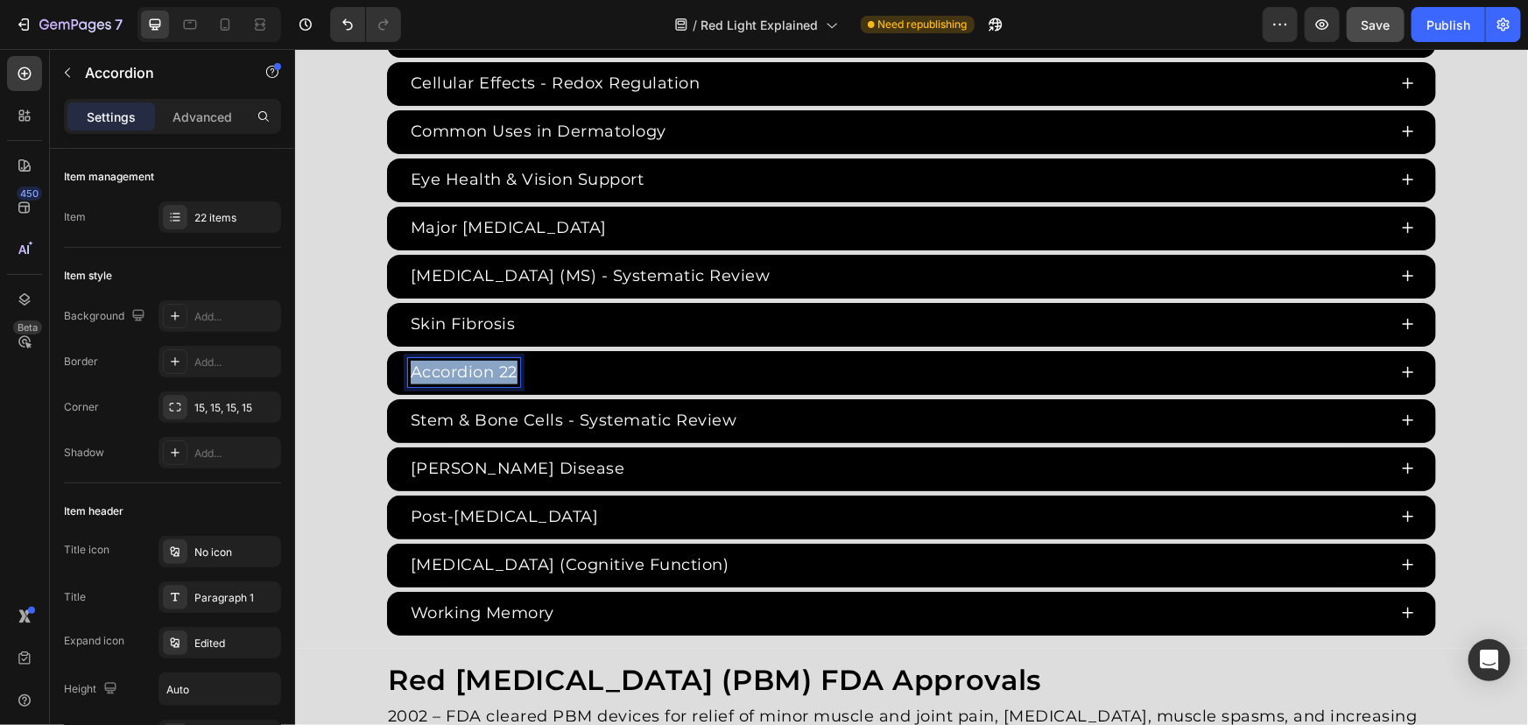
drag, startPoint x: 509, startPoint y: 372, endPoint x: 294, endPoint y: 349, distance: 215.7
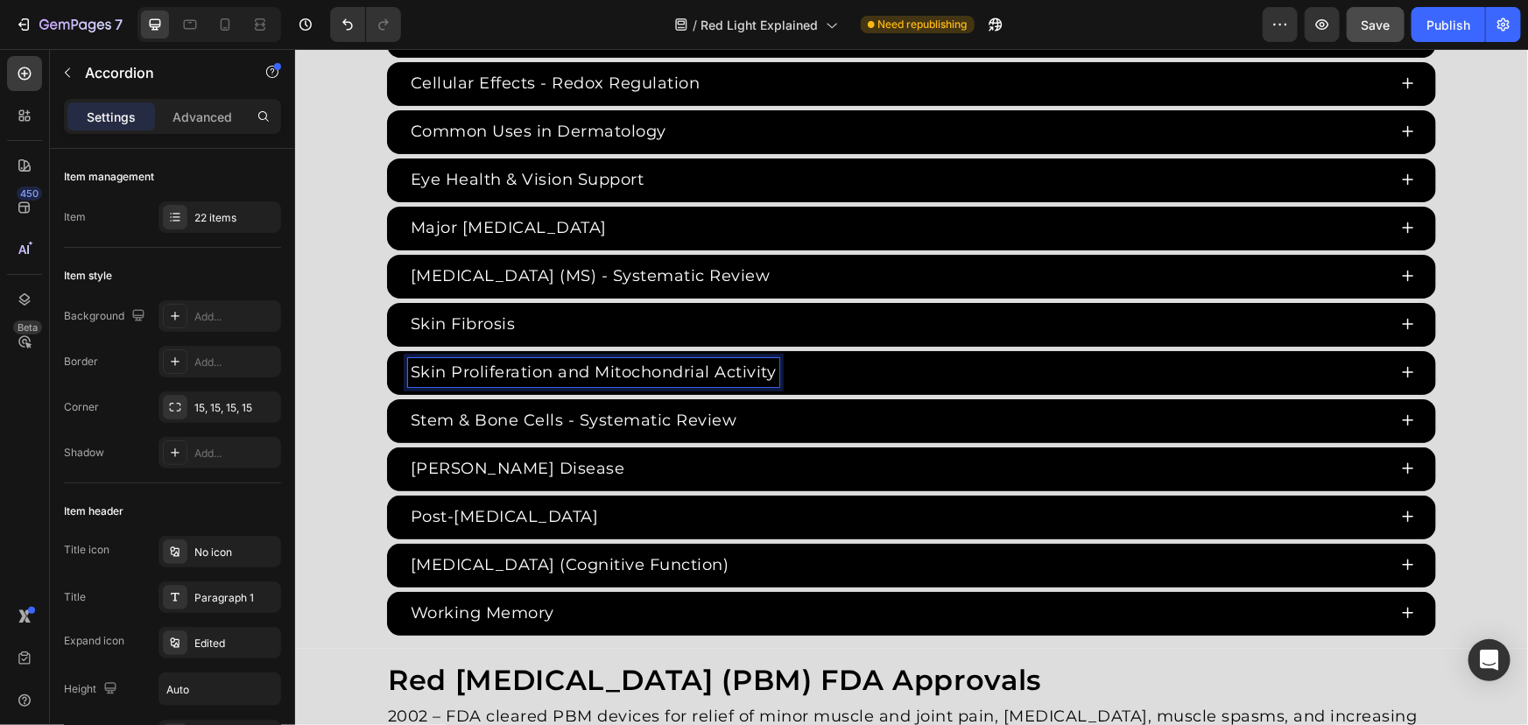
click at [566, 365] on p "Skin Proliferation and Mitochondrial Activity" at bounding box center [593, 372] width 366 height 24
click at [743, 370] on p "Skin Proliferation & Mitochondrial Activity" at bounding box center [582, 372] width 345 height 24
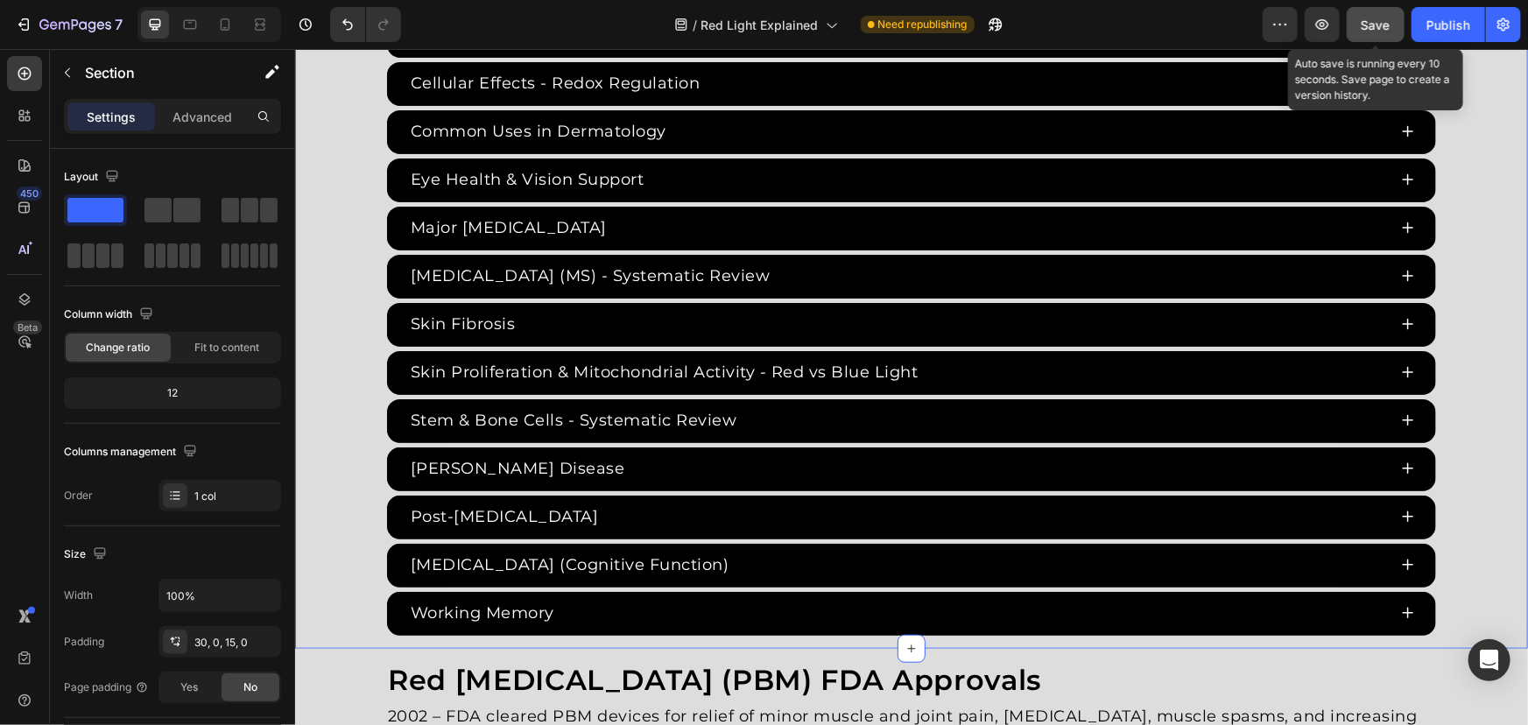
click at [1371, 31] on span "Save" at bounding box center [1376, 25] width 29 height 15
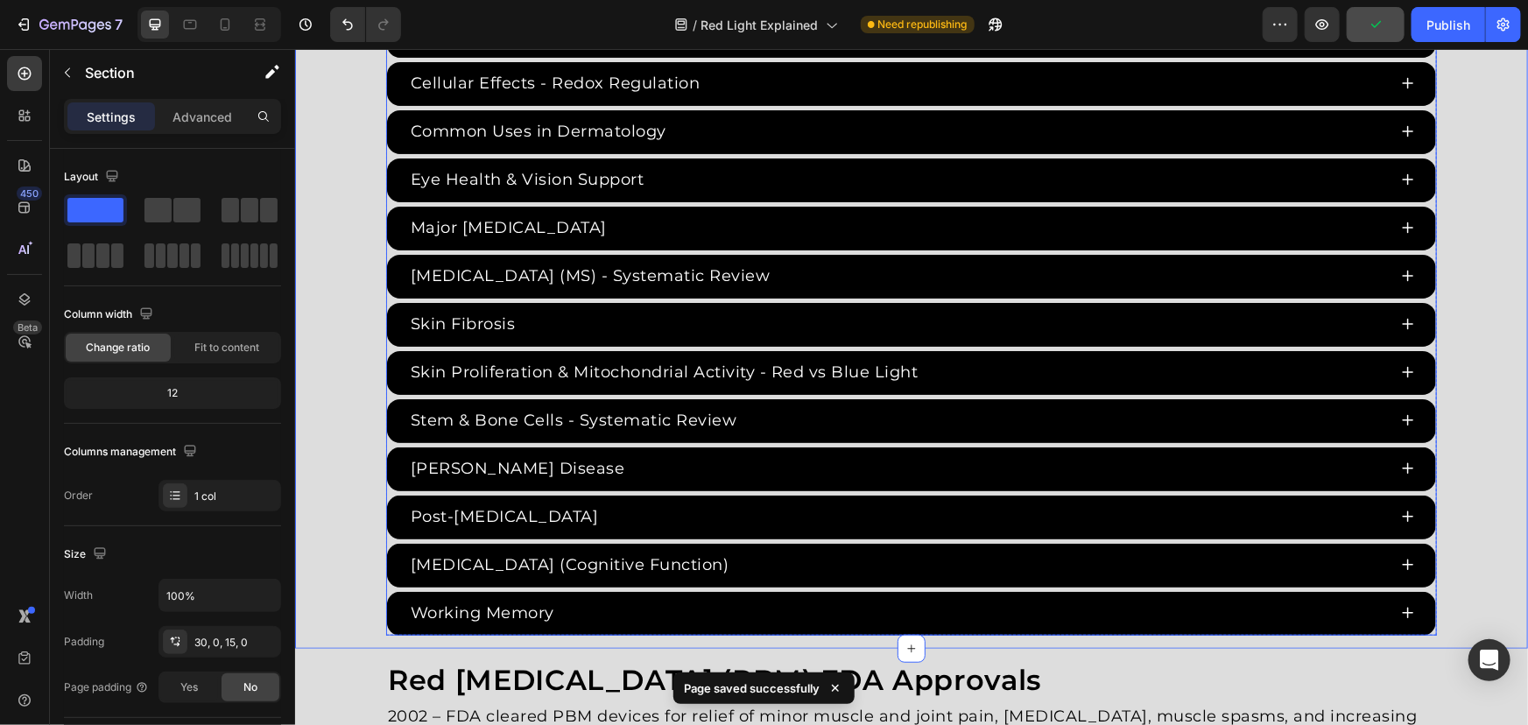
click at [1074, 370] on div "Skin Proliferation & Mitochondrial Activity - Red vs Blue Light" at bounding box center [896, 371] width 979 height 29
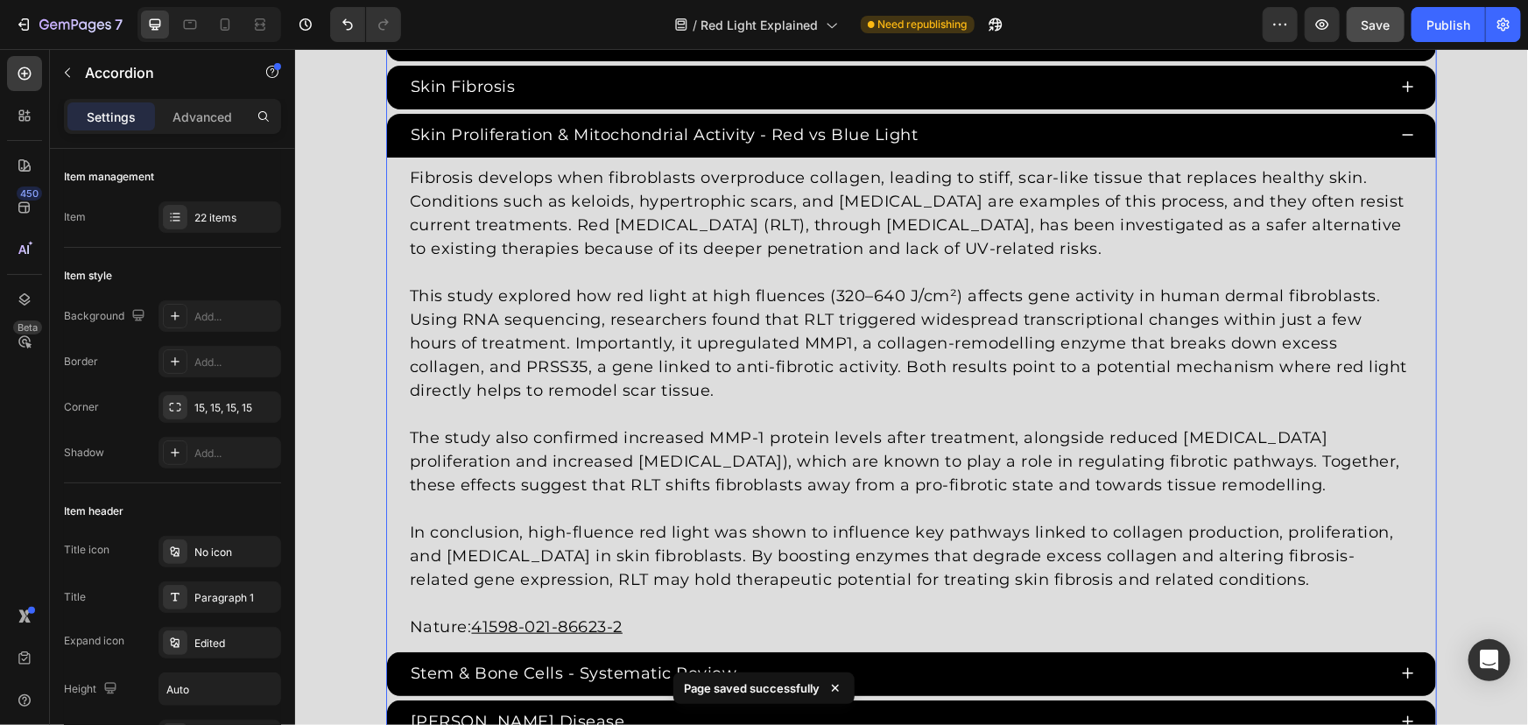
scroll to position [3980, 0]
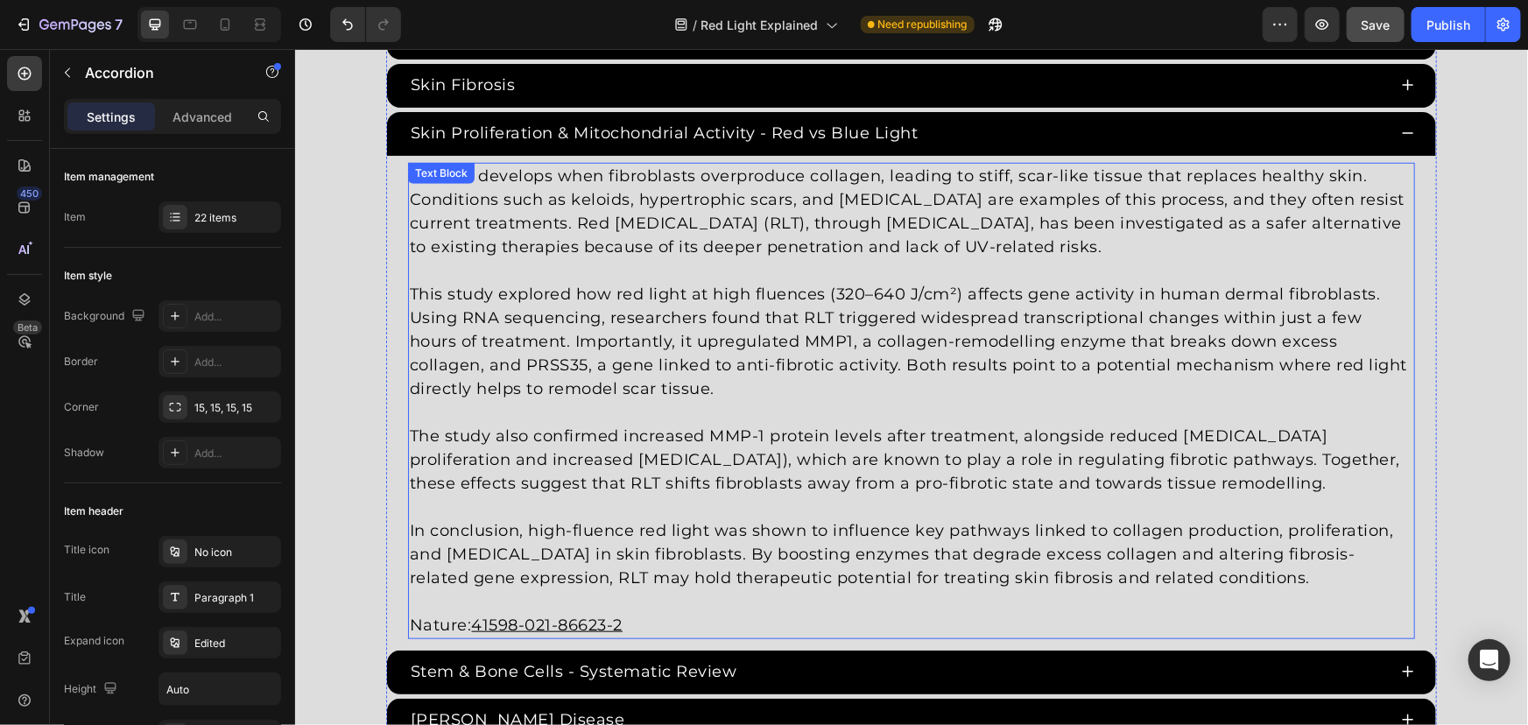
click at [688, 451] on p "The study also confirmed increased MMP-1 protein levels after treatment, alongs…" at bounding box center [910, 459] width 1003 height 71
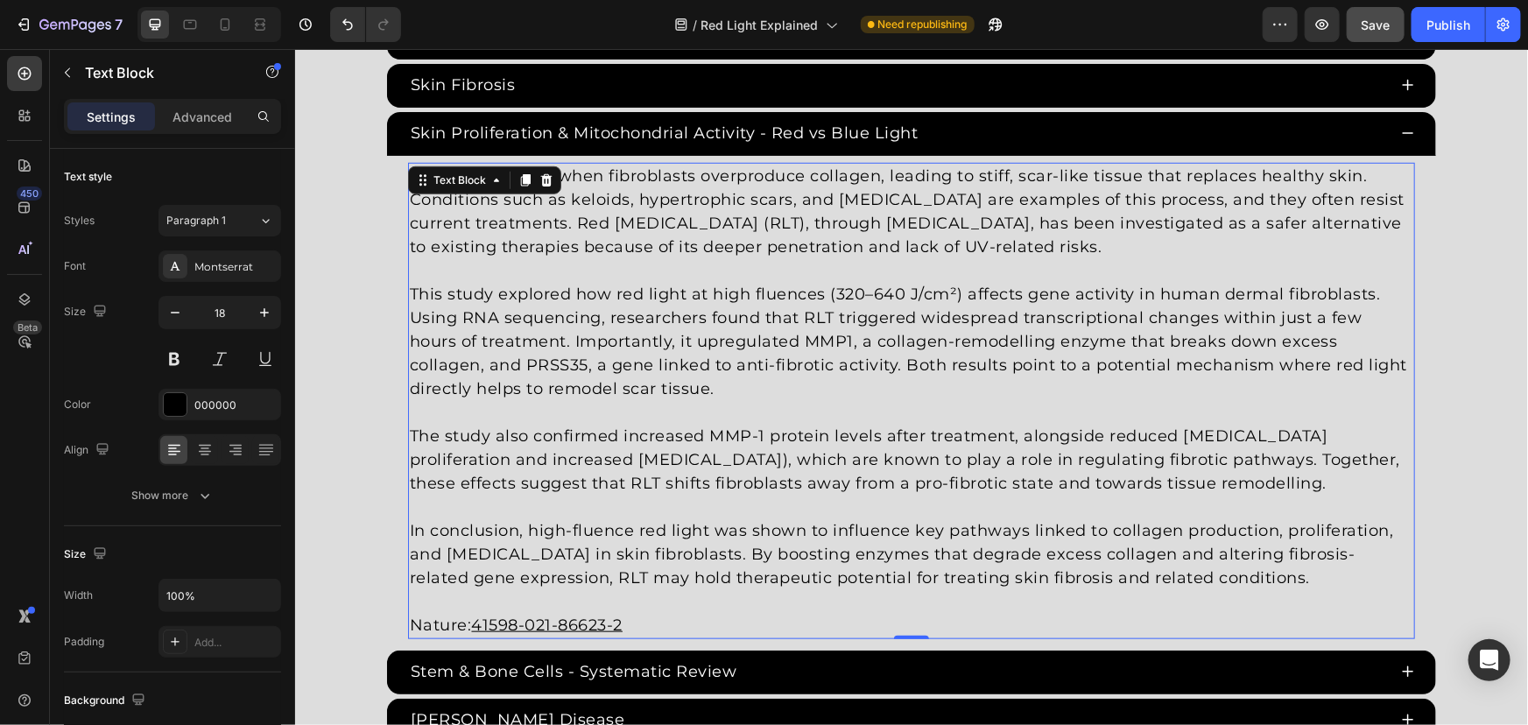
click at [1140, 551] on p "In conclusion, high-fluence red light was shown to influence key pathways linke…" at bounding box center [910, 553] width 1003 height 71
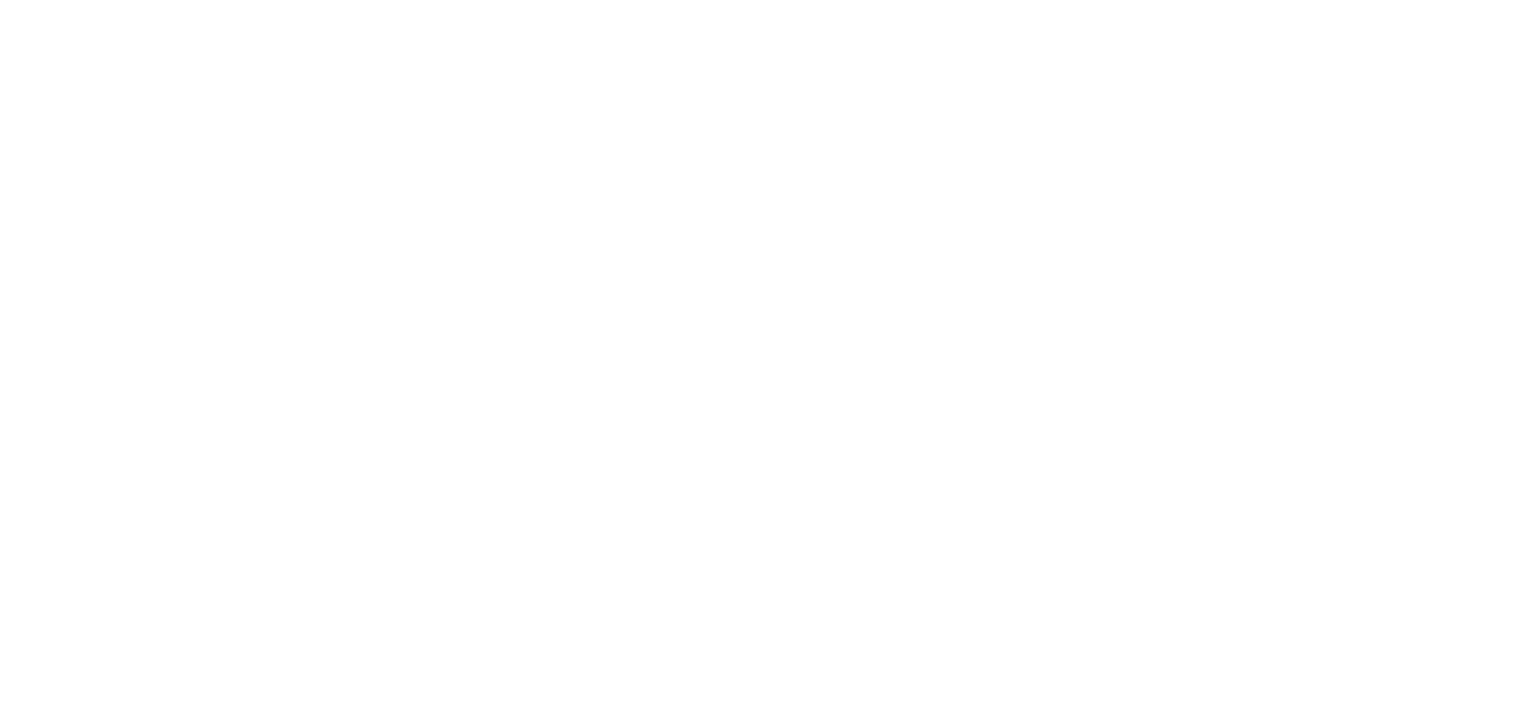
drag, startPoint x: 1271, startPoint y: 568, endPoint x: 382, endPoint y: 159, distance: 978.3
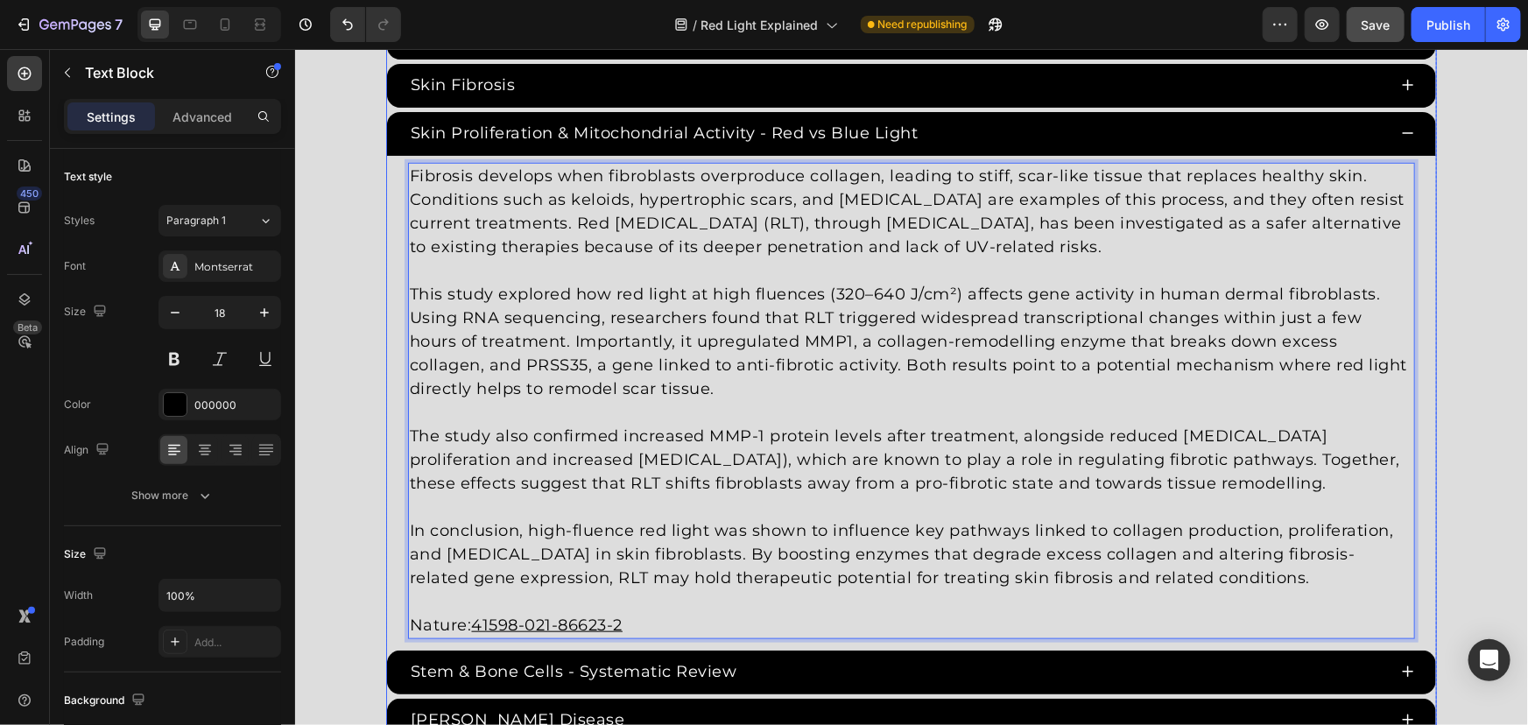
click at [386, 159] on div "Fibrosis develops when fibroblasts overproduce collagen, leading to stiff, scar…" at bounding box center [910, 400] width 1049 height 490
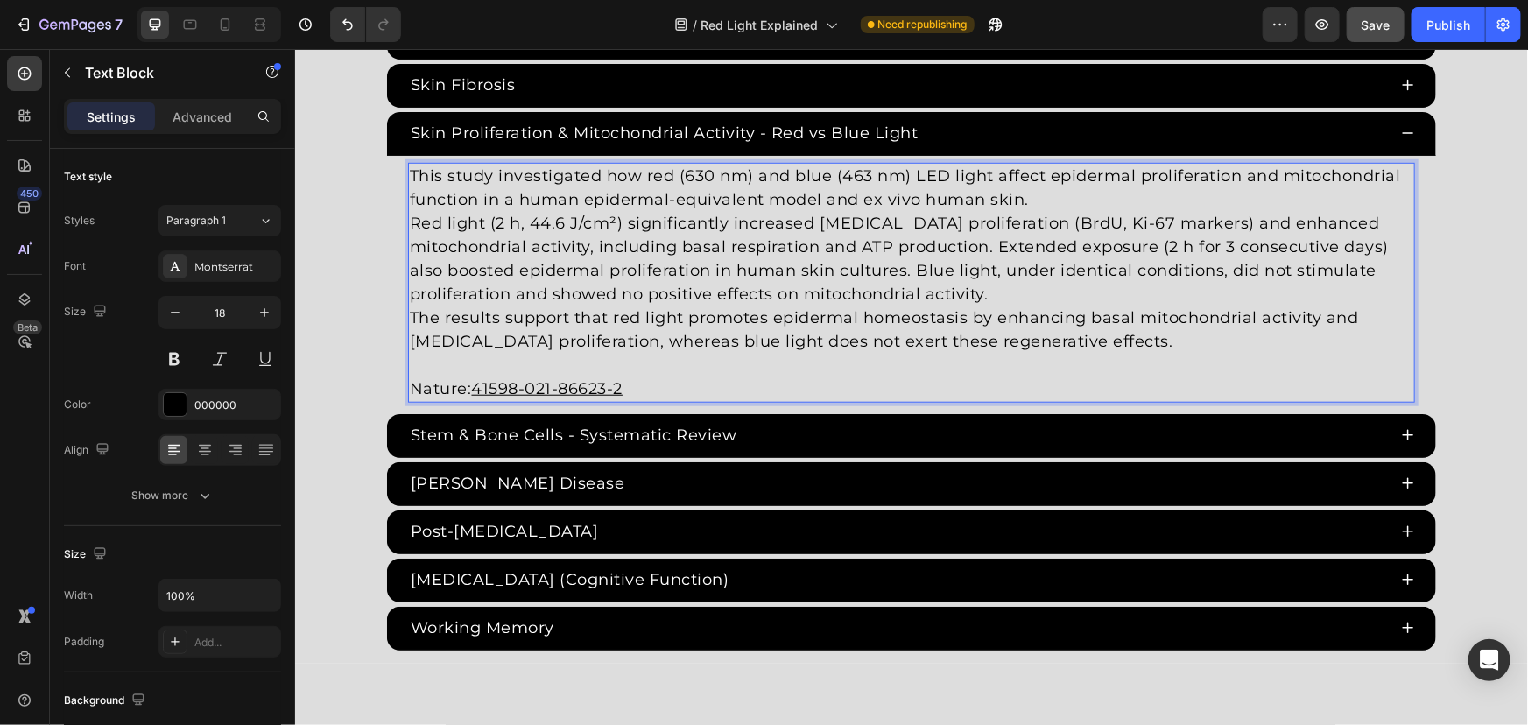
click at [1067, 192] on p "This study investigated how red (630 nm) and blue (463 nm) LED light affect epi…" at bounding box center [910, 187] width 1003 height 47
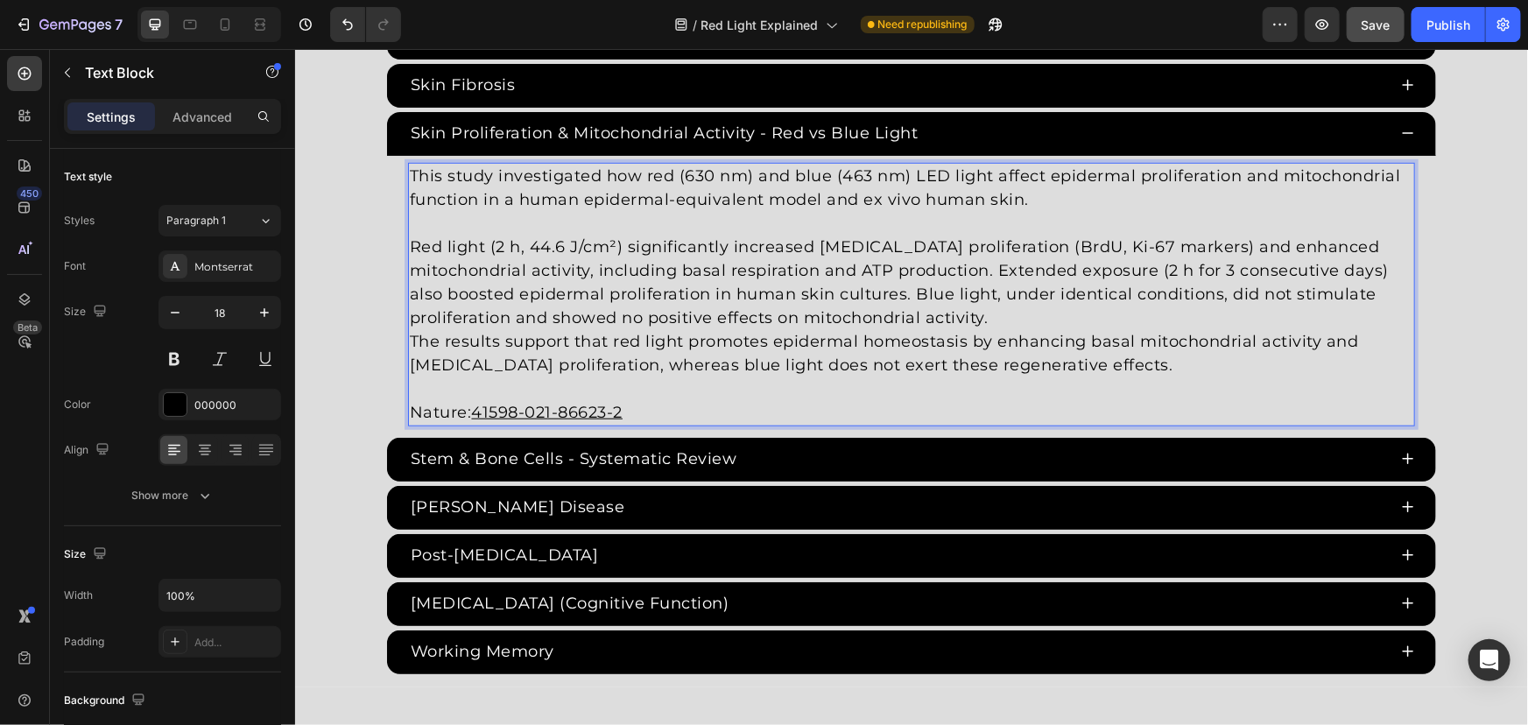
click at [1016, 313] on p "Red light (2 h, 44.6 J/cm²) significantly increased keratinocyte proliferation …" at bounding box center [910, 282] width 1003 height 95
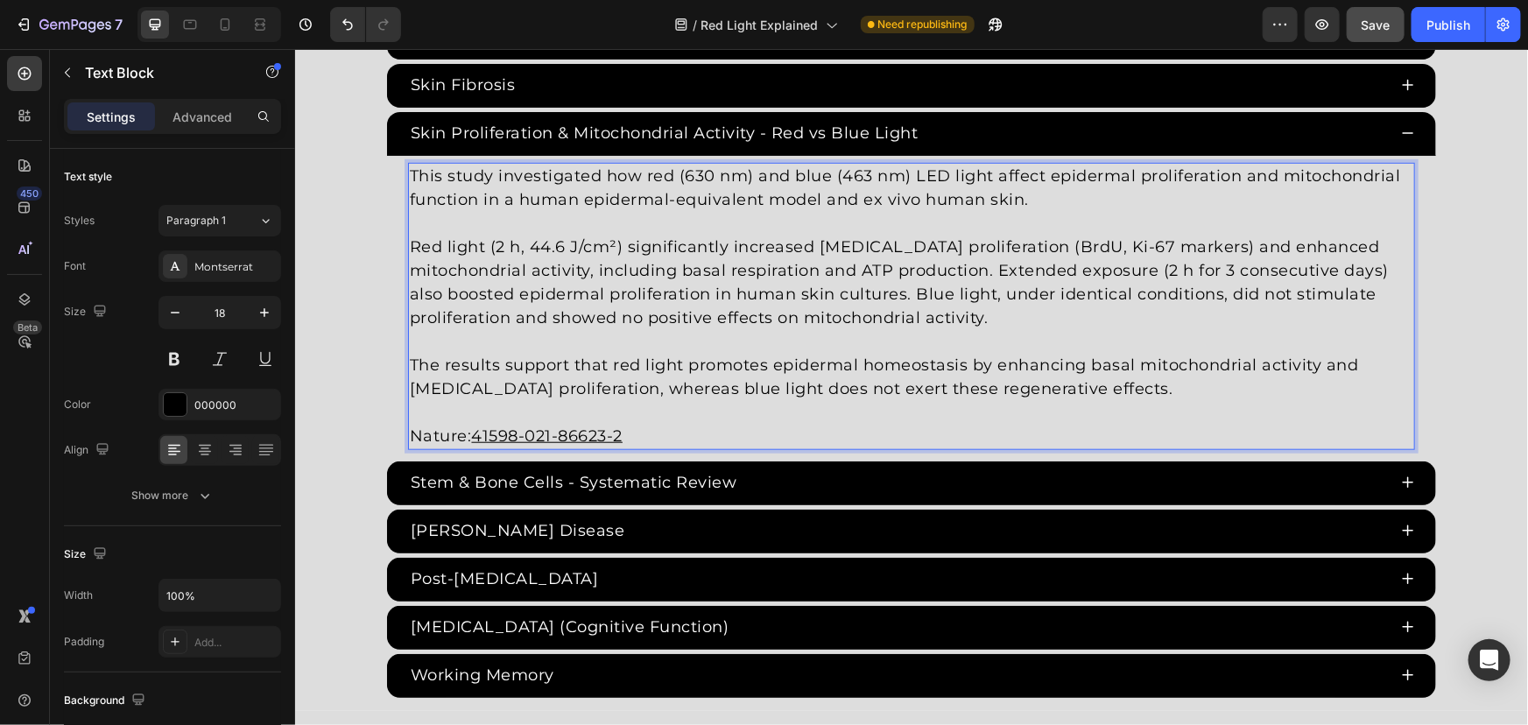
click at [676, 435] on p "Nature: 41598-021-86623-2" at bounding box center [910, 423] width 1003 height 47
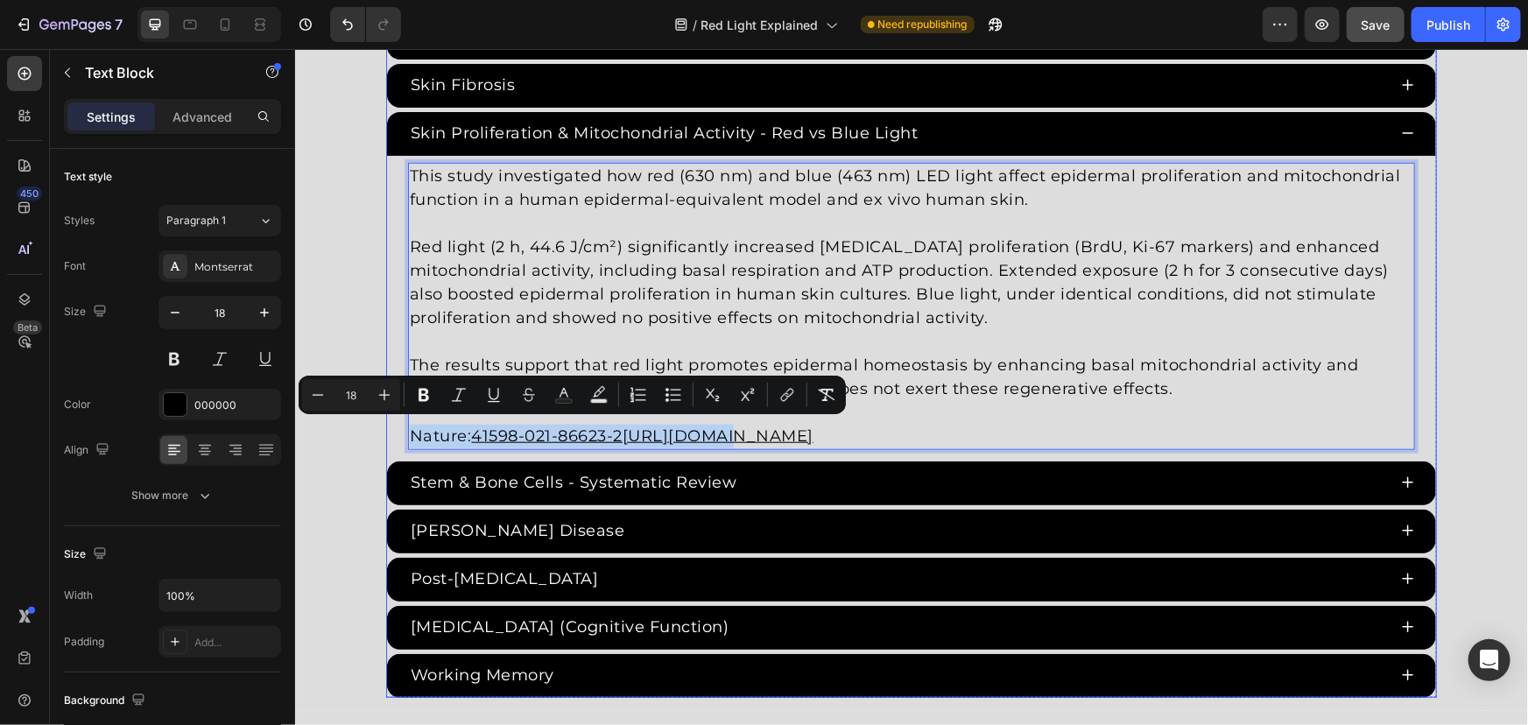
click at [407, 433] on div "This study investigated how red (630 nm) and blue (463 nm) LED light affect epi…" at bounding box center [910, 305] width 1007 height 287
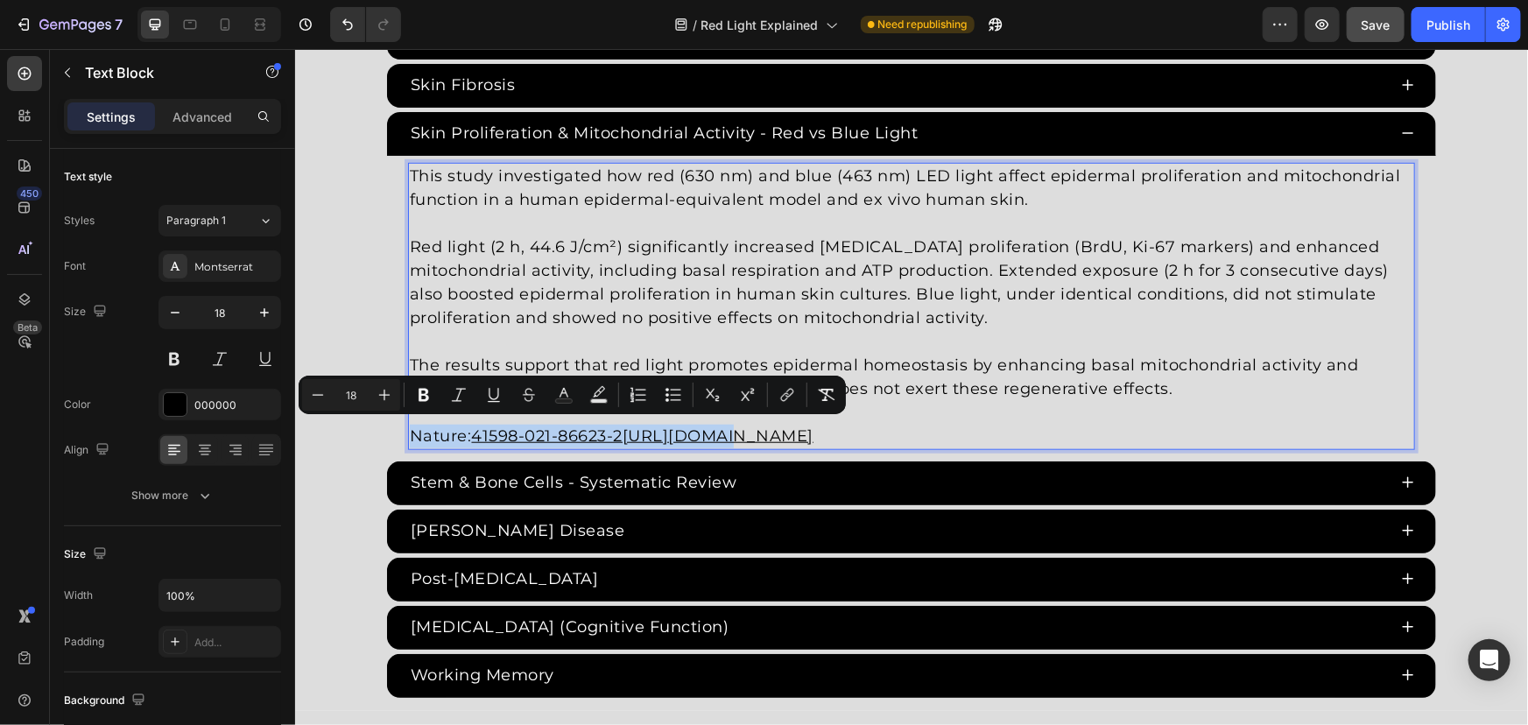
click at [409, 433] on p "Nature: 41598-021-86623-2https://www.nature.com/articles/s41598-021-86623-2" at bounding box center [910, 423] width 1003 height 47
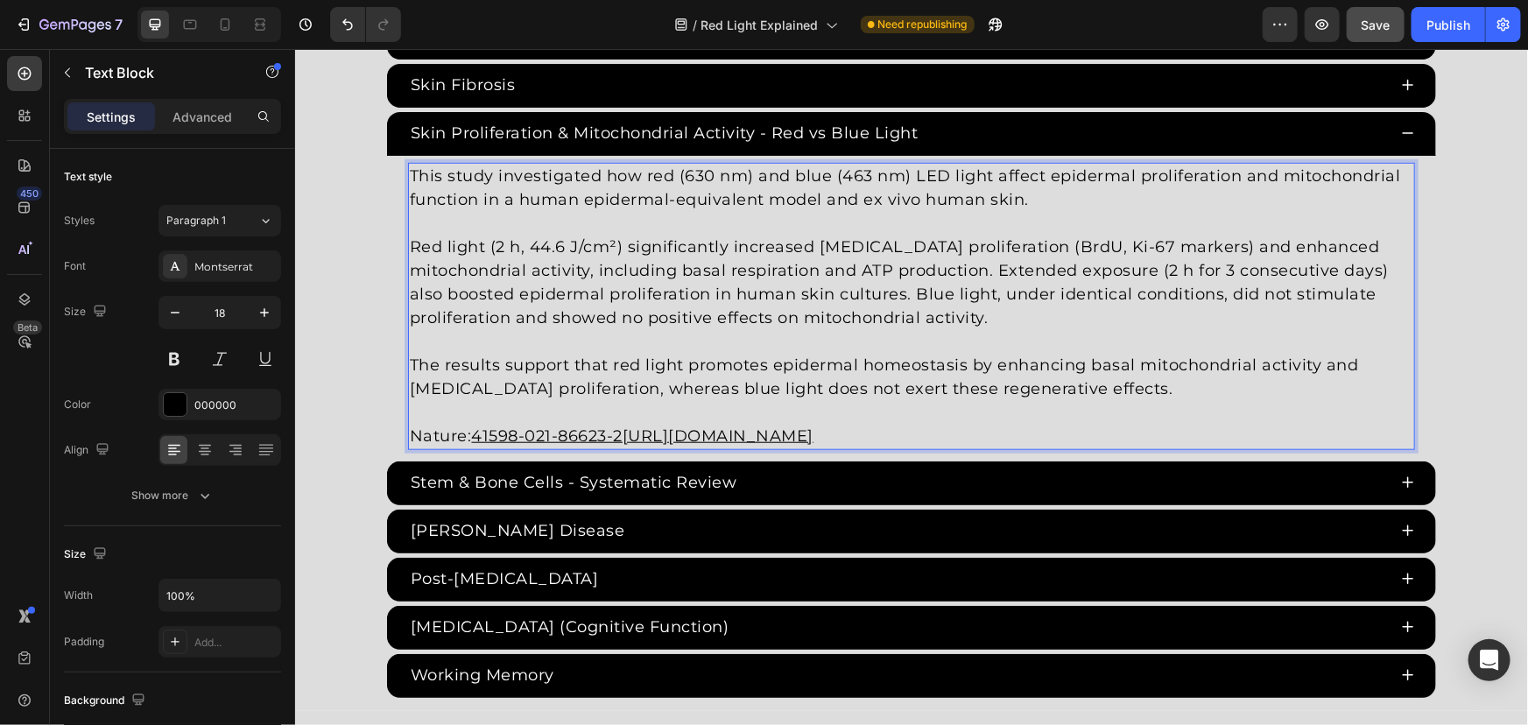
drag, startPoint x: 408, startPoint y: 432, endPoint x: 1138, endPoint y: 426, distance: 730.3
click at [1138, 426] on p "Nature: 41598-021-86623-2https://www.nature.com/articles/s41598-021-86623-2" at bounding box center [910, 423] width 1003 height 47
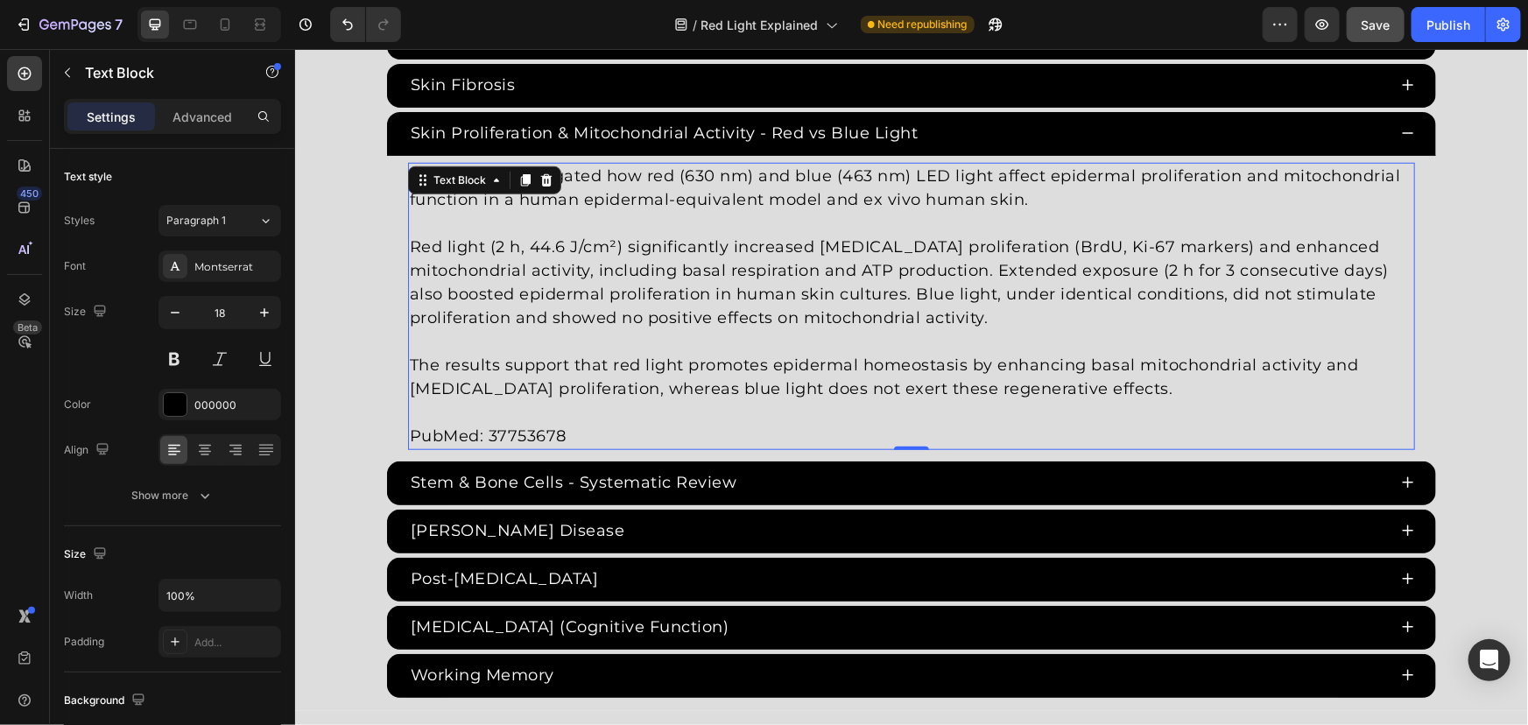
drag, startPoint x: 594, startPoint y: 417, endPoint x: 581, endPoint y: 422, distance: 14.1
click at [592, 418] on p "PubMed: 37753678" at bounding box center [910, 423] width 1003 height 47
click at [532, 433] on p "⁠⁠⁠⁠⁠⁠⁠ PubMed: 37753678" at bounding box center [910, 423] width 1003 height 47
click at [532, 433] on p "PubMed: 37753678" at bounding box center [910, 423] width 1003 height 47
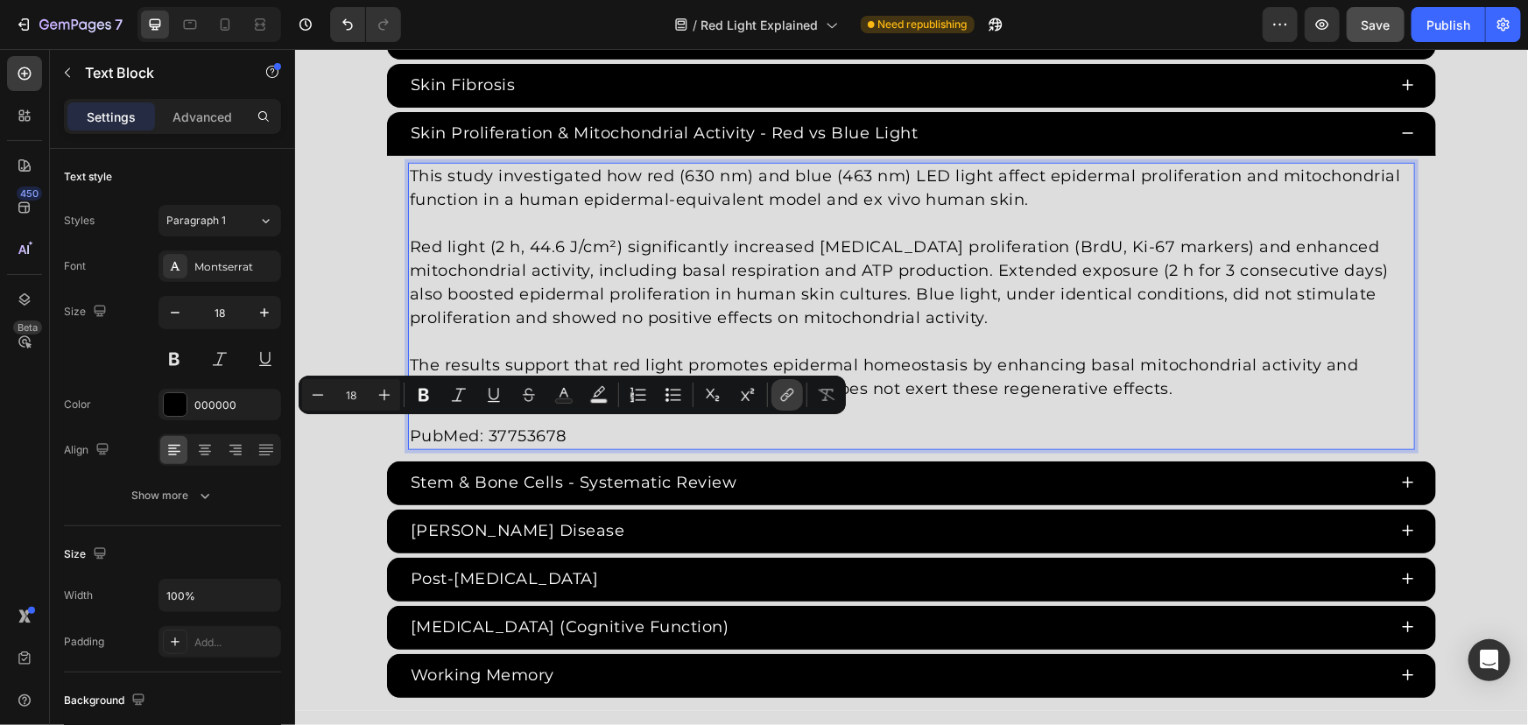
click at [786, 393] on icon "Editor contextual toolbar" at bounding box center [785, 397] width 8 height 9
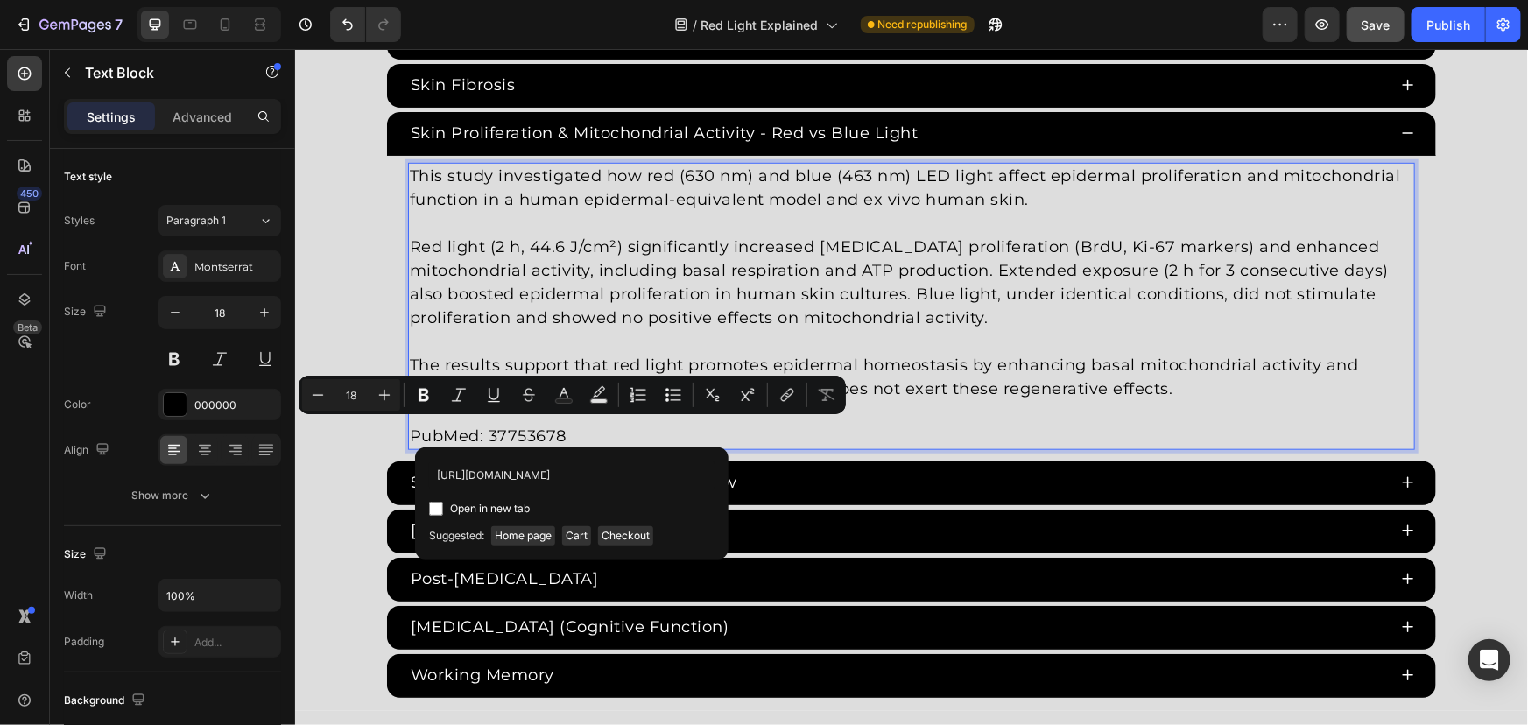
scroll to position [0, 21]
type input "https://pubmed.ncbi.nlm.nih.gov/37753678/"
click at [475, 517] on span "Open in new tab" at bounding box center [490, 508] width 80 height 21
checkbox input "true"
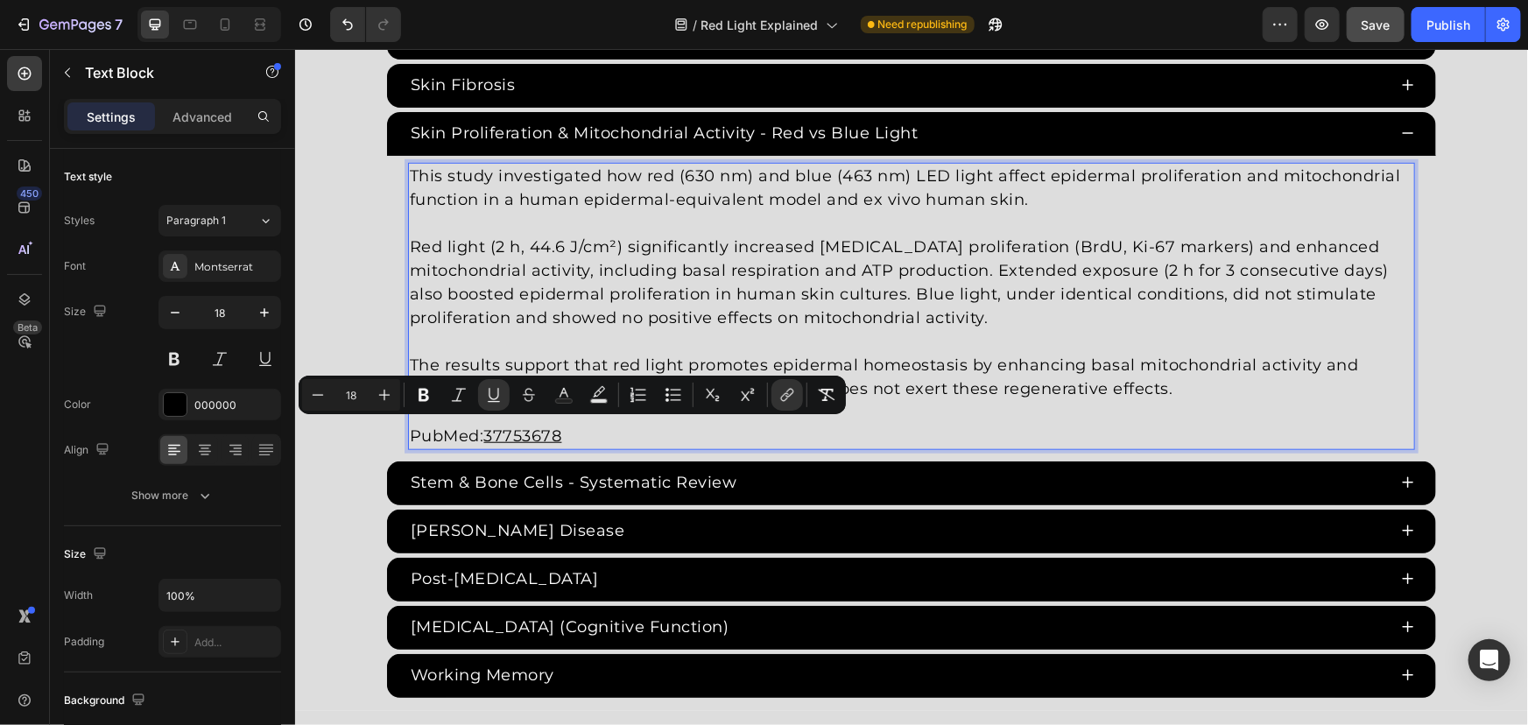
click at [337, 405] on input "18" at bounding box center [351, 394] width 35 height 21
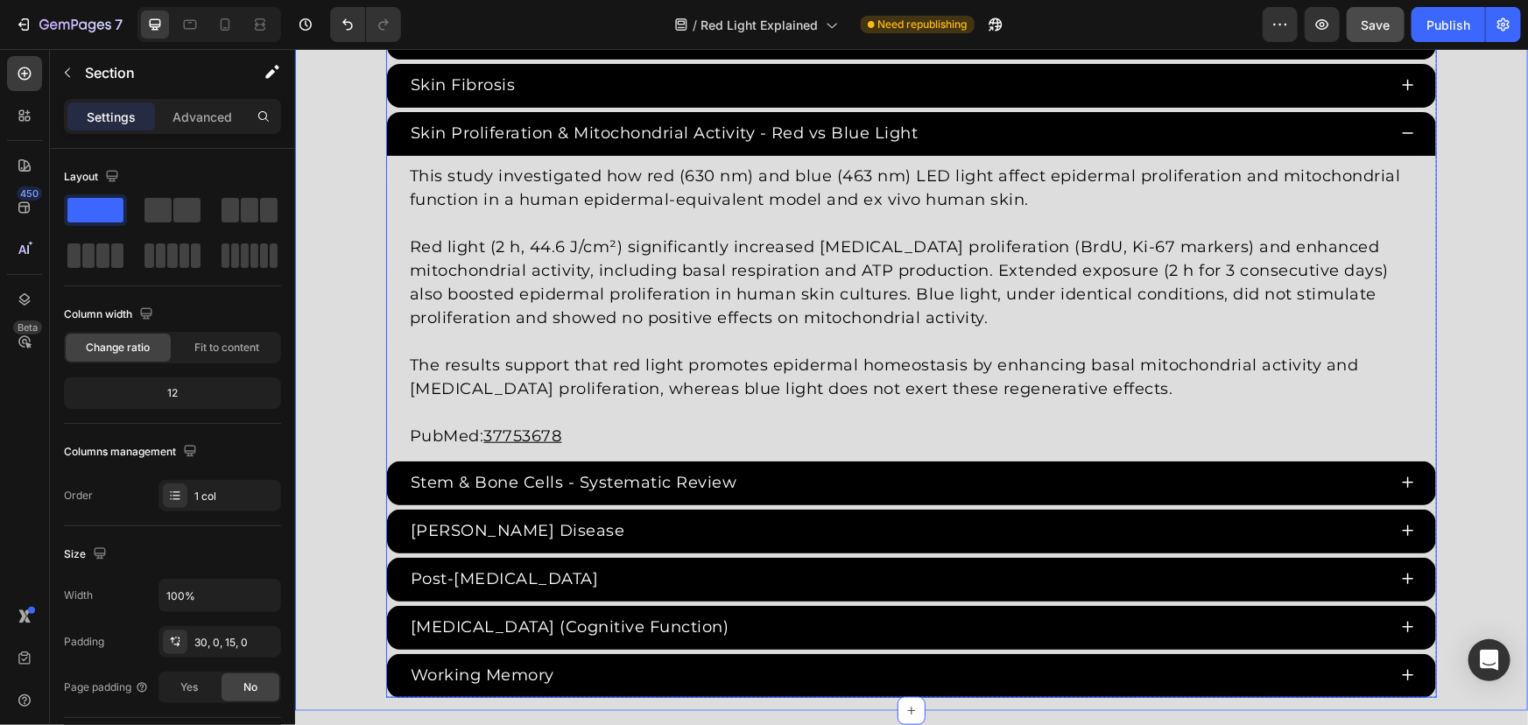
click at [1314, 124] on div "Skin Proliferation & Mitochondrial Activity - Red vs Blue Light" at bounding box center [896, 132] width 979 height 29
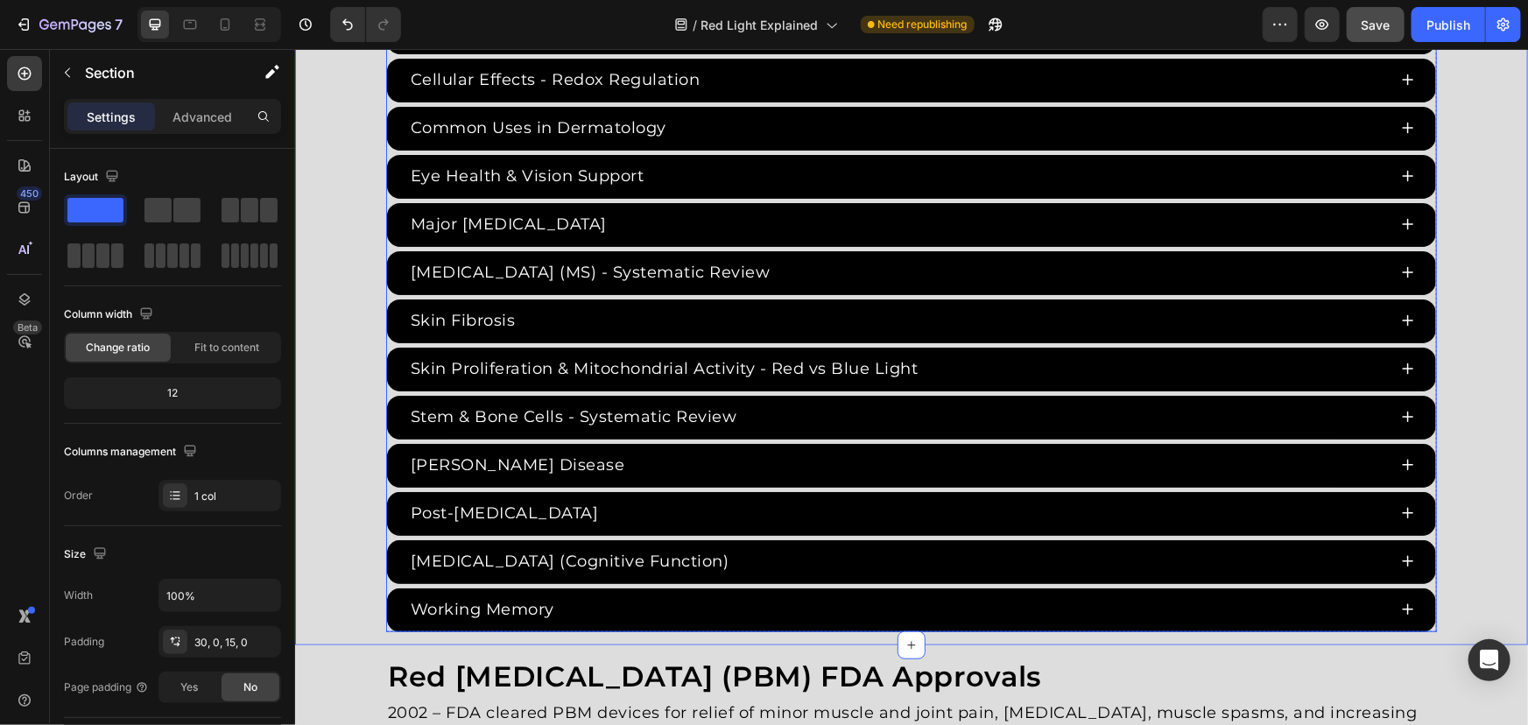
scroll to position [3741, 0]
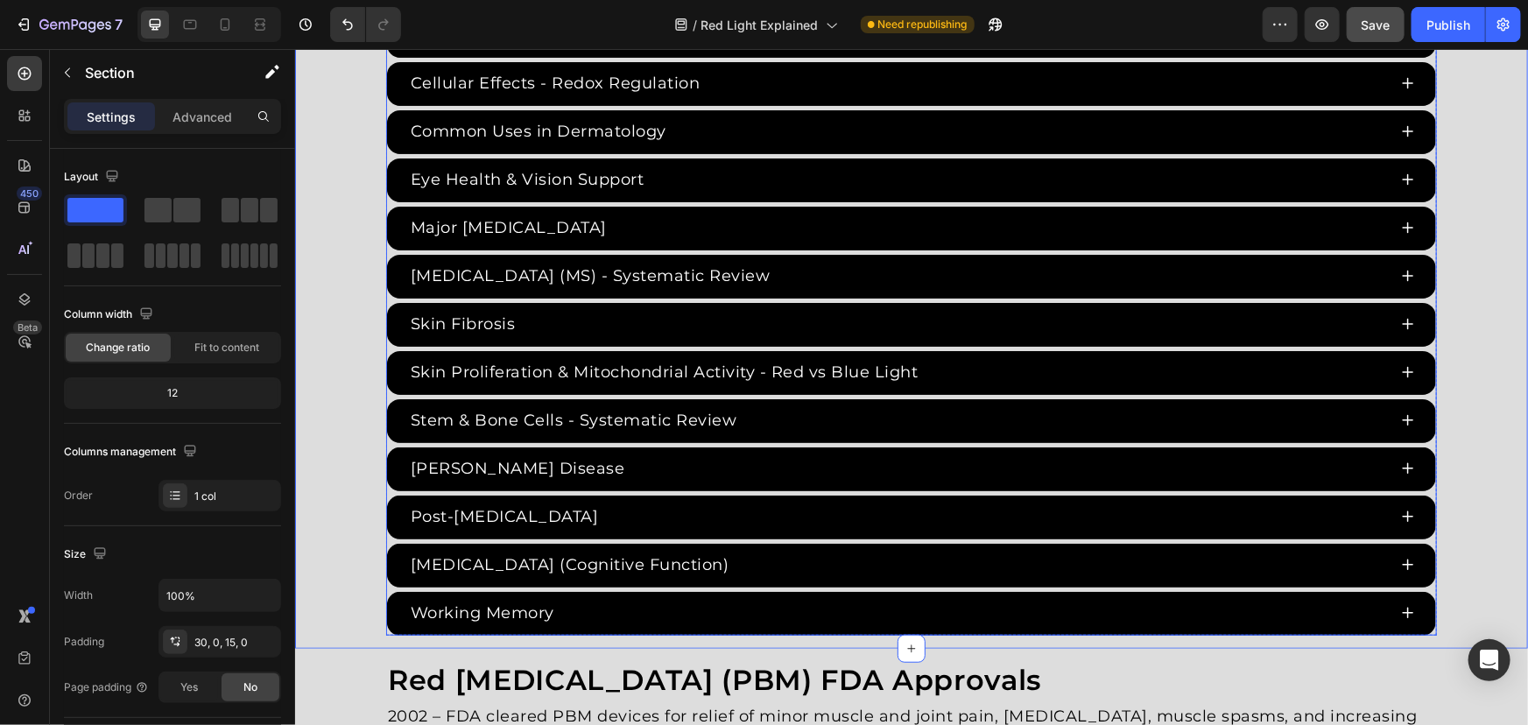
click at [385, 245] on div "ADHD & Cognitive Function Age-Related Cognitive Impairment - Meta Analysis Anxi…" at bounding box center [910, 107] width 1051 height 1055
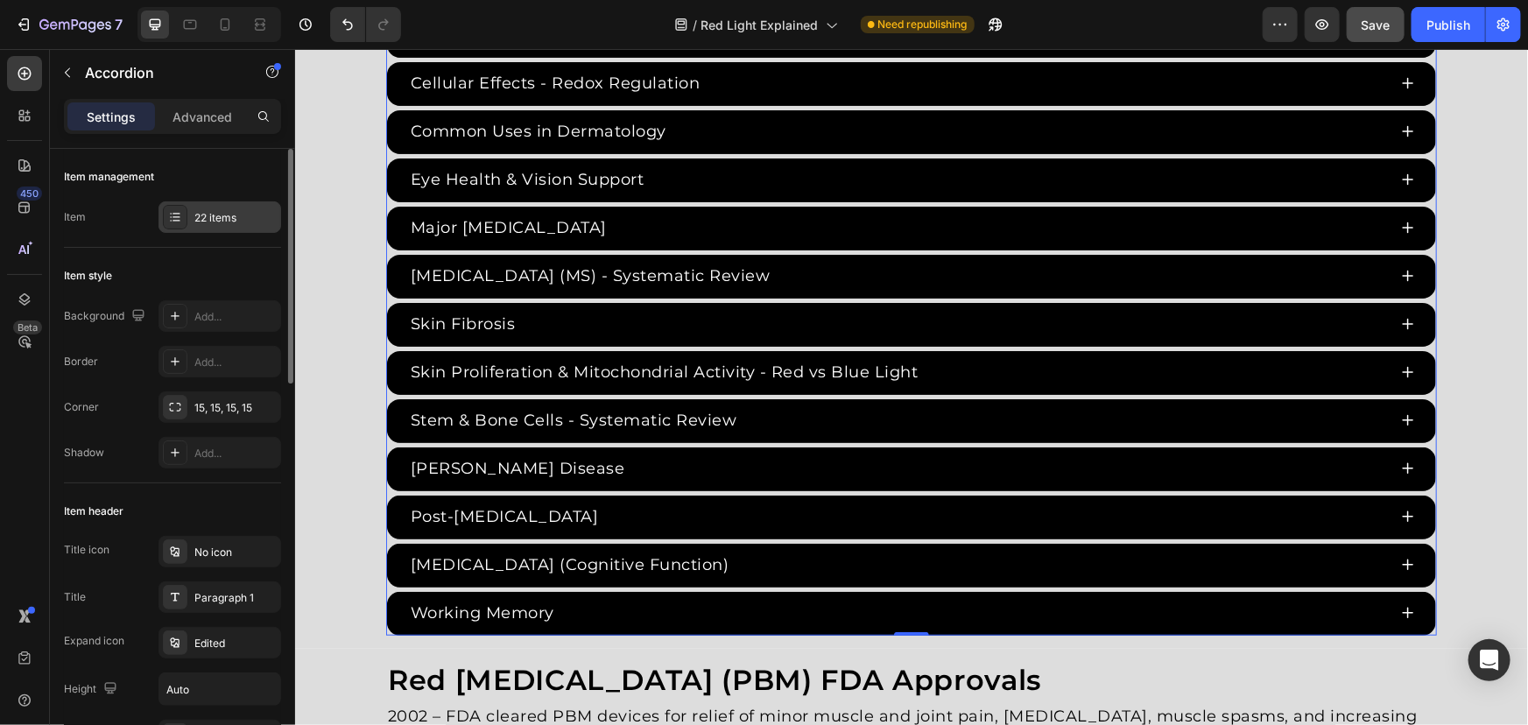
click at [229, 226] on div "22 items" at bounding box center [219, 217] width 123 height 32
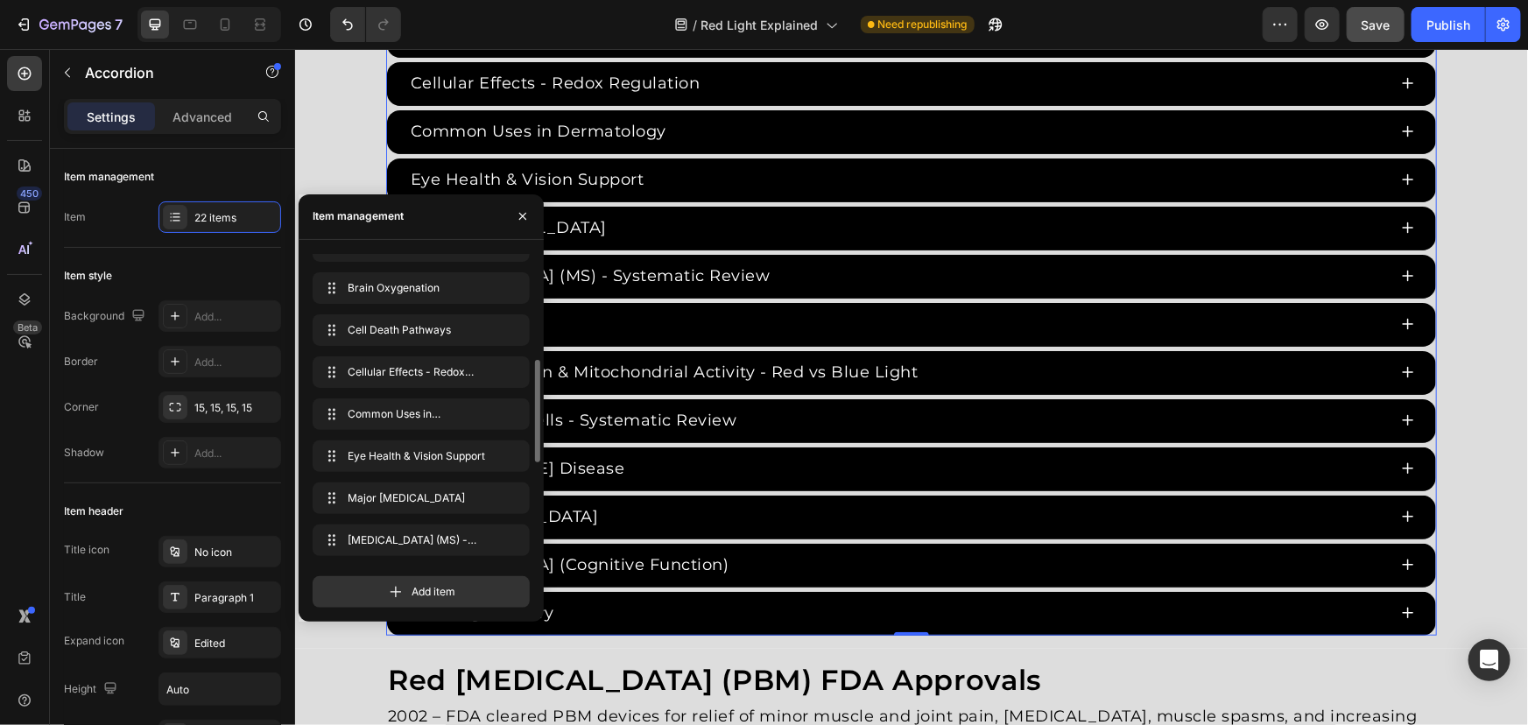
scroll to position [477, 0]
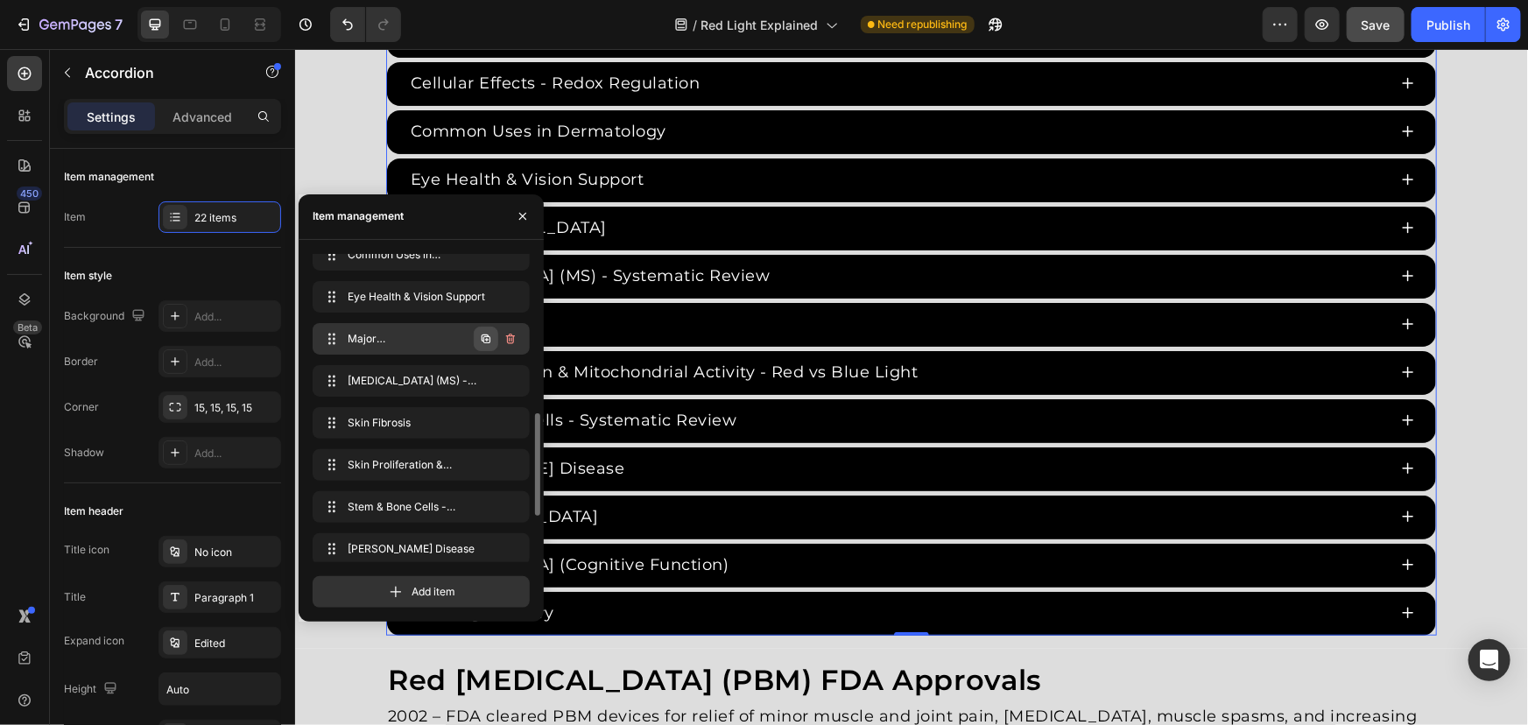
click at [490, 333] on icon "button" at bounding box center [486, 339] width 14 height 14
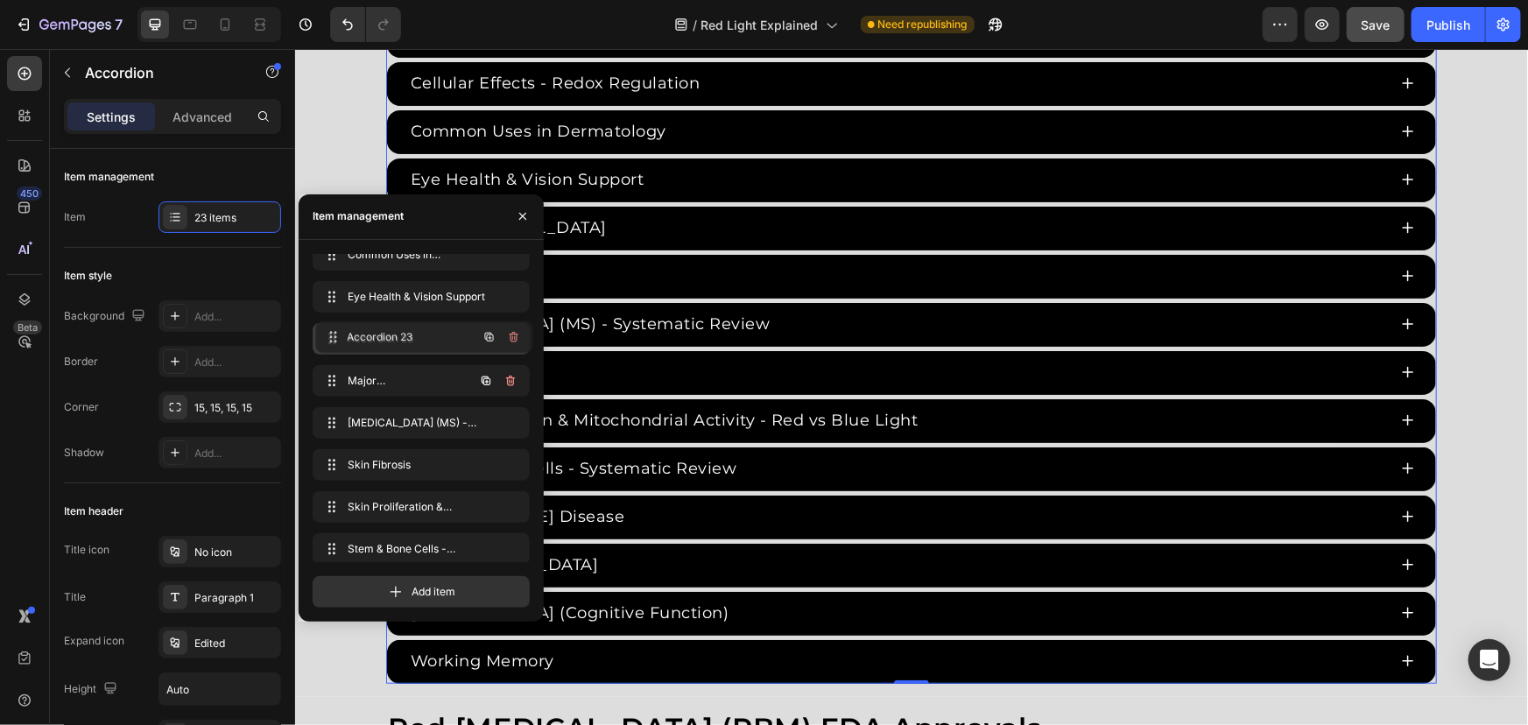
click at [341, 164] on div "Red Light Therapy Studies Heading Since the 1960s, 8,000+ studies have investig…" at bounding box center [910, 19] width 1233 height 1327
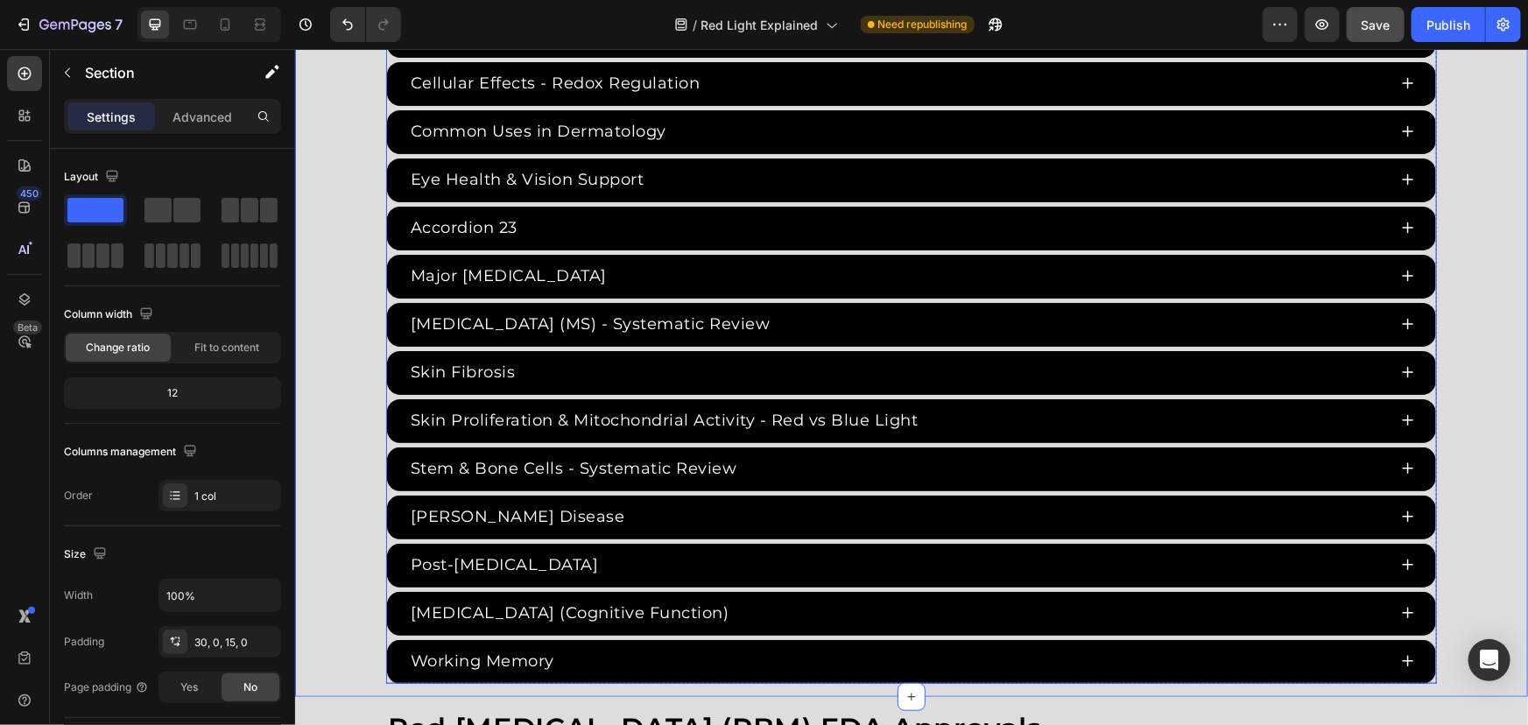
click at [487, 217] on div "Accordion 23" at bounding box center [463, 227] width 112 height 29
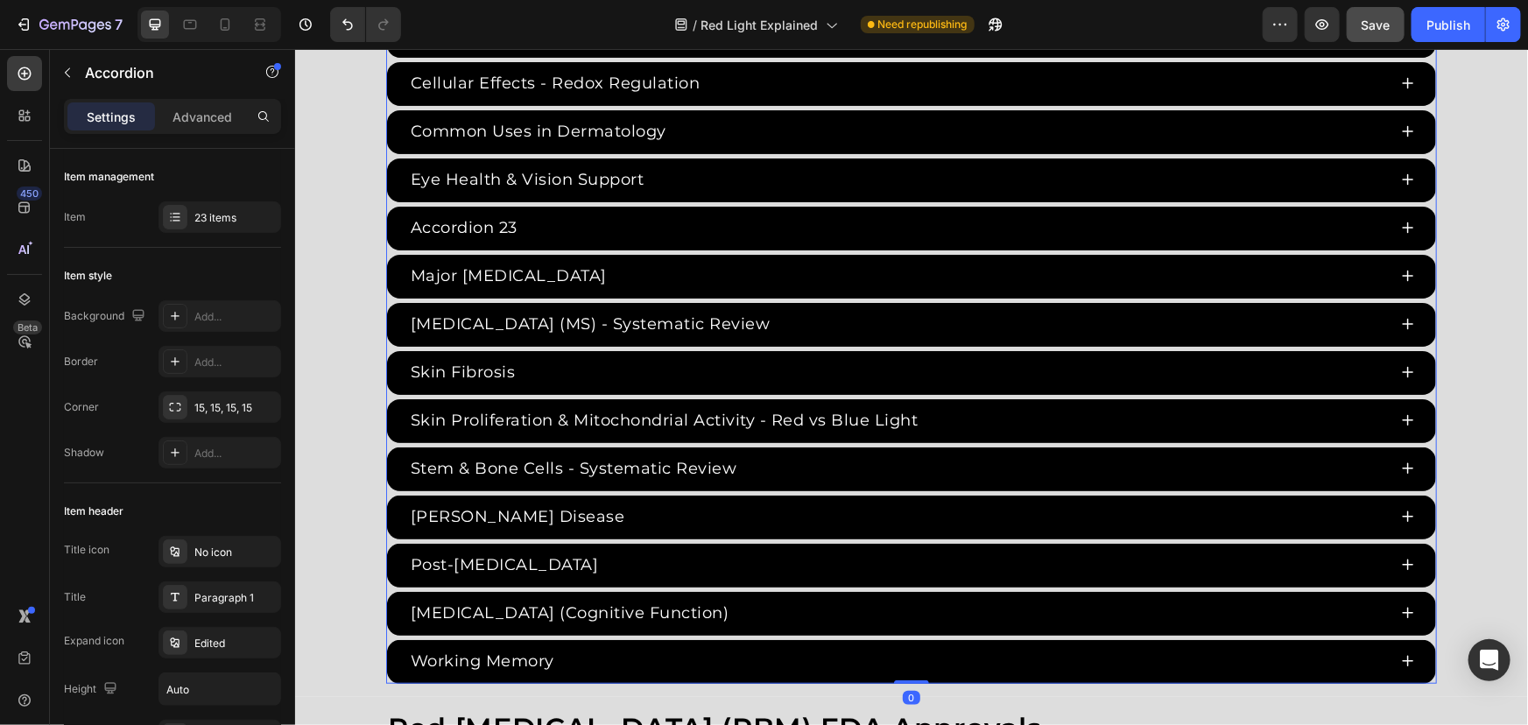
click at [504, 224] on div "Accordion 23" at bounding box center [463, 227] width 112 height 29
drag, startPoint x: 504, startPoint y: 224, endPoint x: 294, endPoint y: 217, distance: 210.3
click at [294, 217] on div "Red Light Therapy Studies Heading Since the 1960s, 8,000+ studies have investig…" at bounding box center [910, 19] width 1233 height 1327
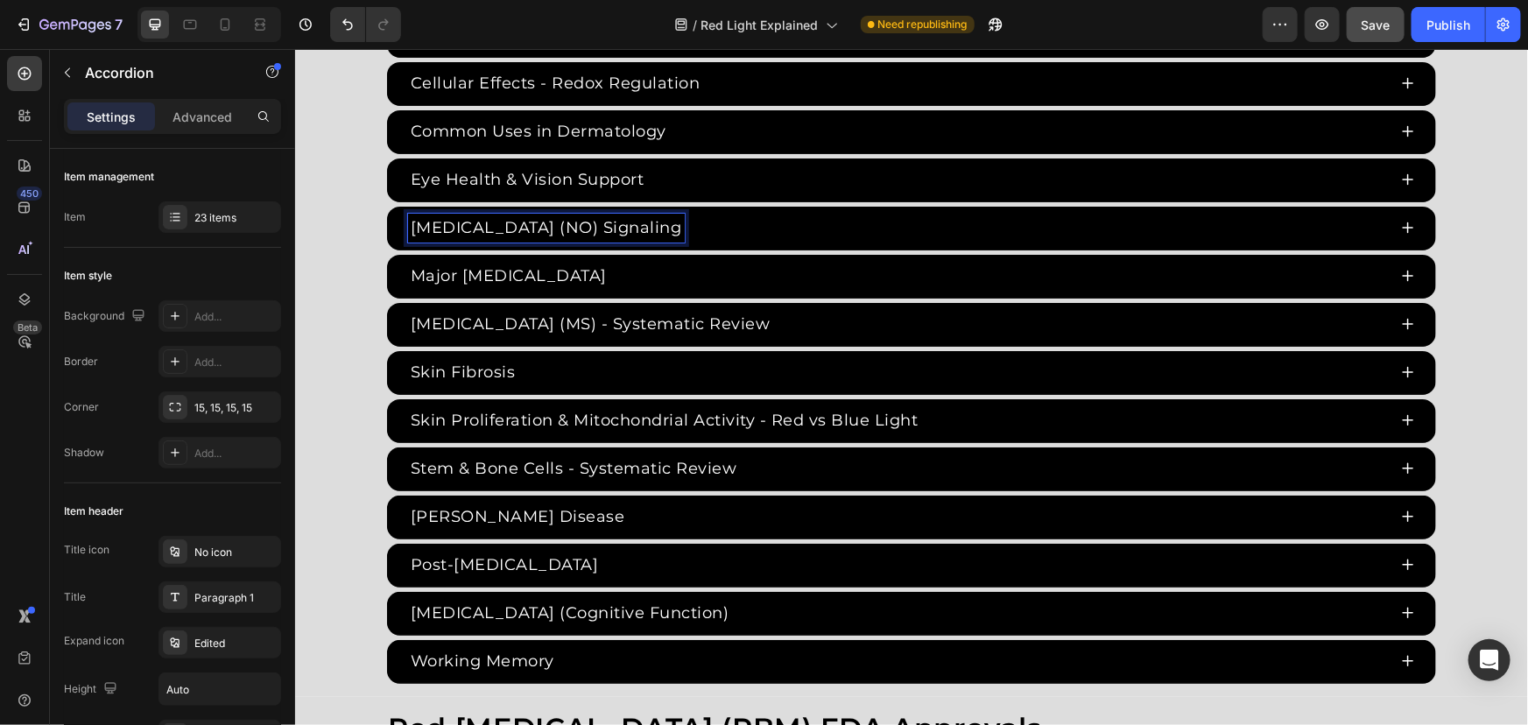
click at [692, 222] on div "Nitric Oxide (NO) Signaling" at bounding box center [896, 227] width 979 height 29
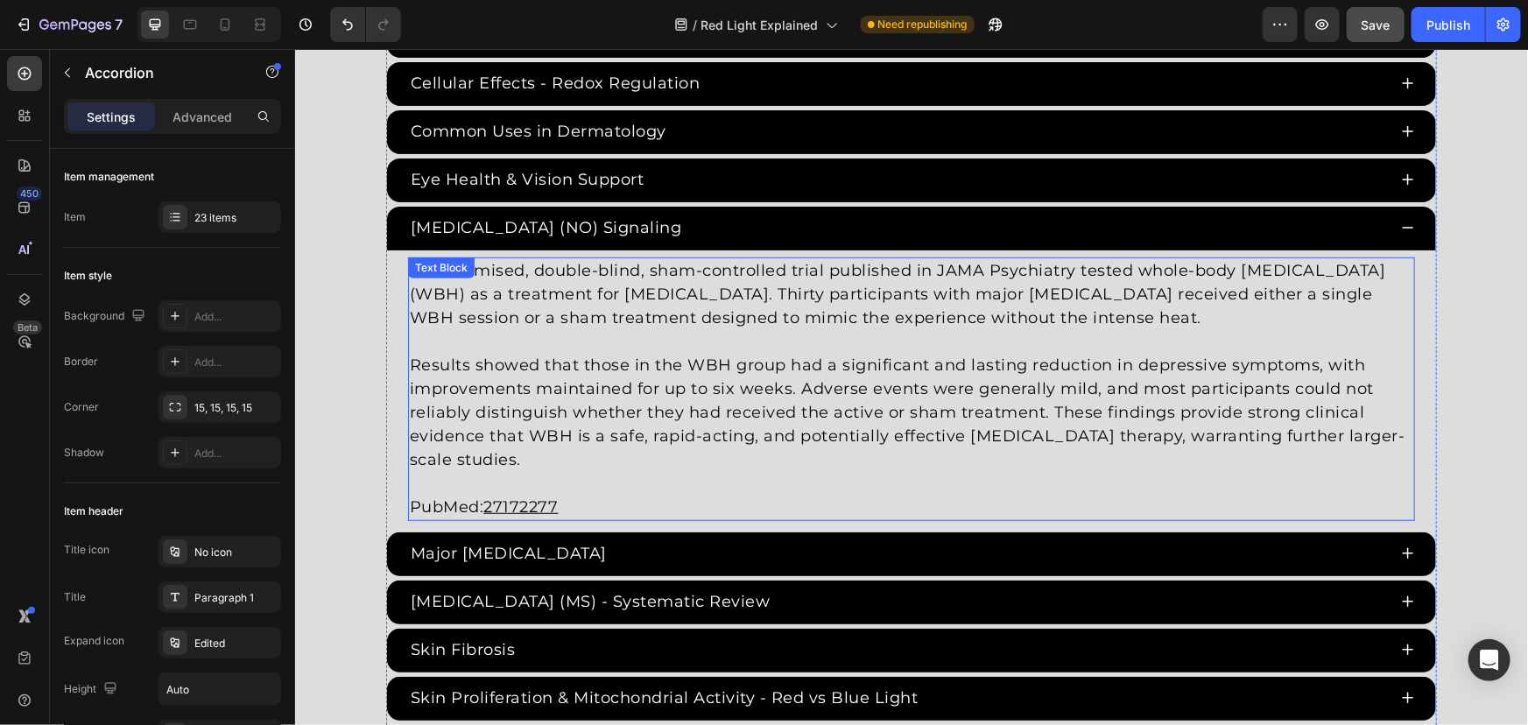
drag, startPoint x: 598, startPoint y: 447, endPoint x: 676, endPoint y: 454, distance: 78.2
click at [599, 447] on p "Results showed that those in the WBH group had a significant and lasting reduct…" at bounding box center [910, 412] width 1003 height 118
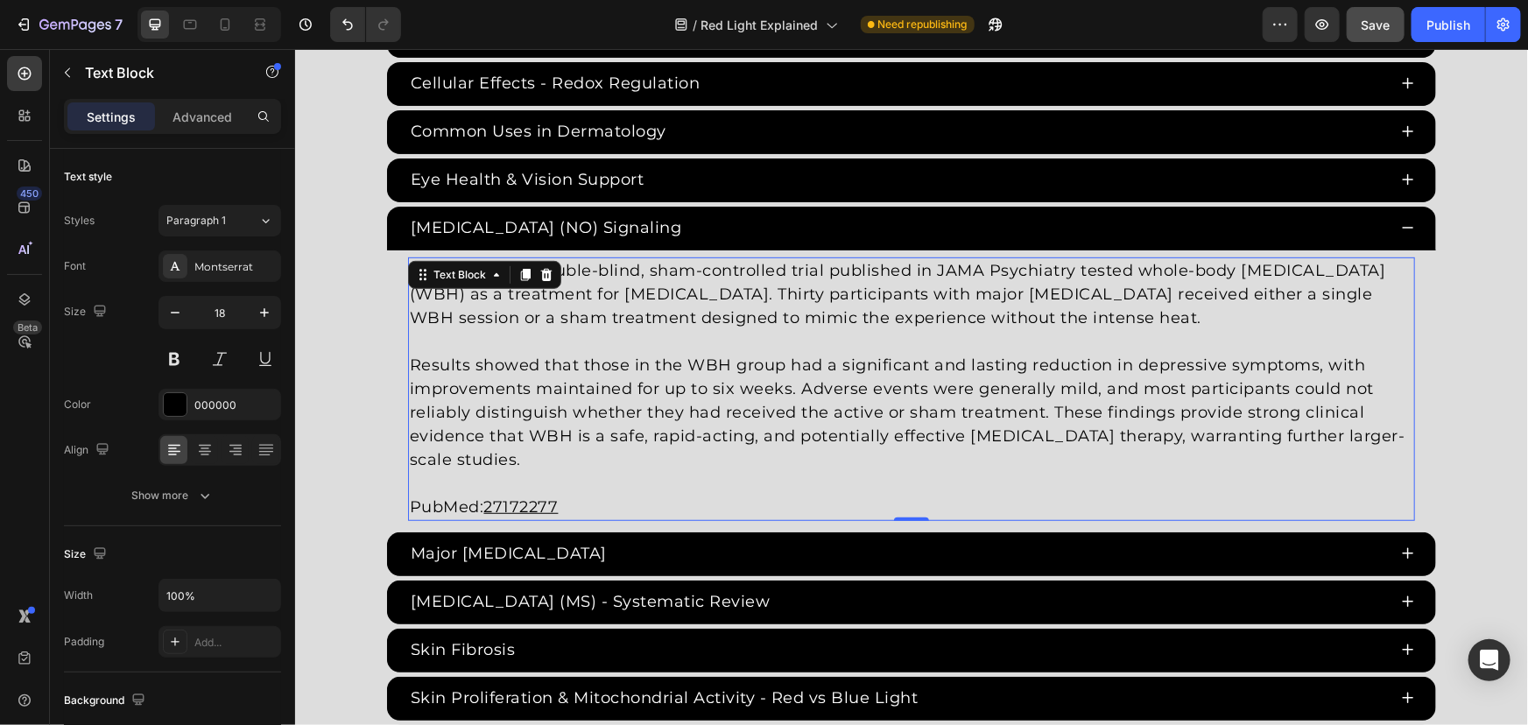
click at [540, 456] on p "Results showed that those in the WBH group had a significant and lasting reduct…" at bounding box center [910, 412] width 1003 height 118
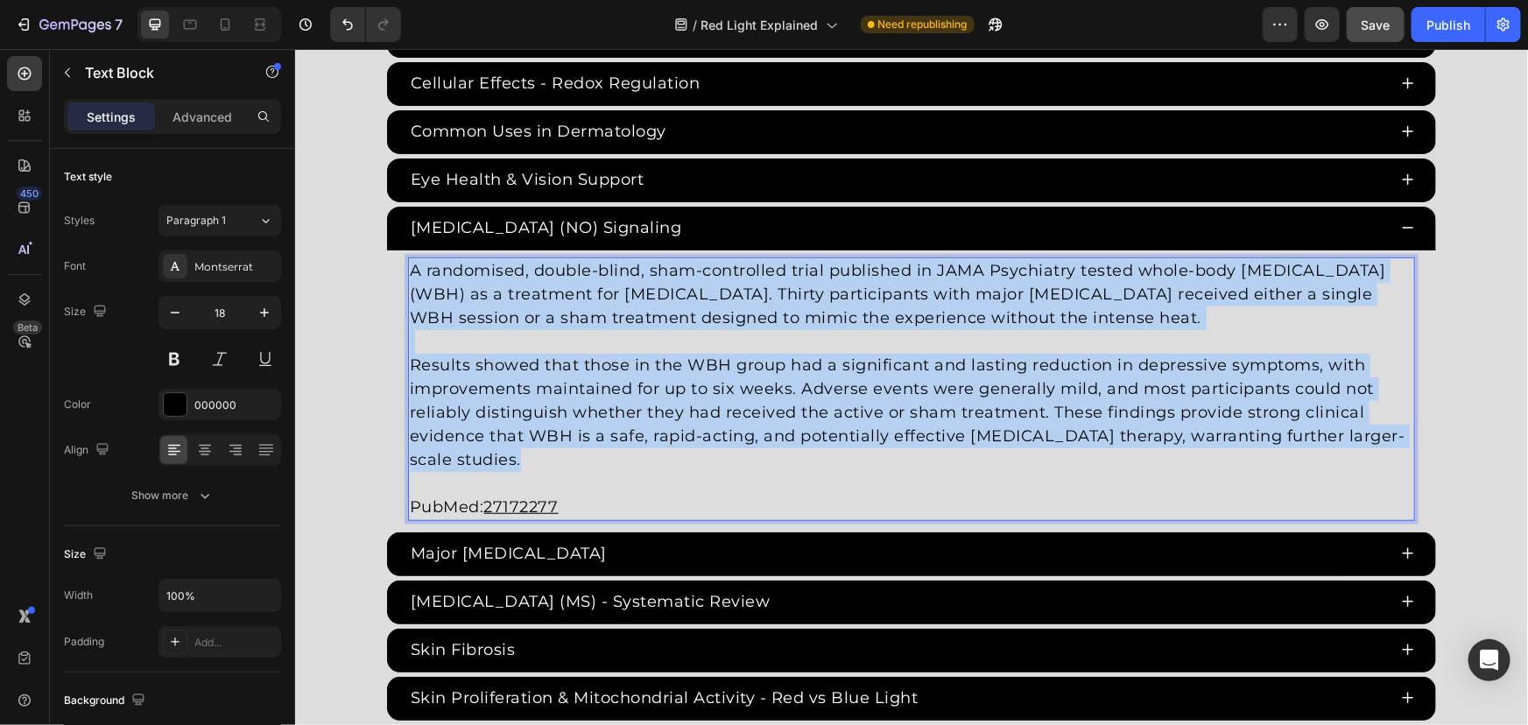
drag, startPoint x: 552, startPoint y: 447, endPoint x: 230, endPoint y: 236, distance: 384.5
click at [294, 236] on html "Header Red Light Therapy Studies Heading Since the 1960s, 8,000+ studies have i…" at bounding box center [910, 580] width 1233 height 8547
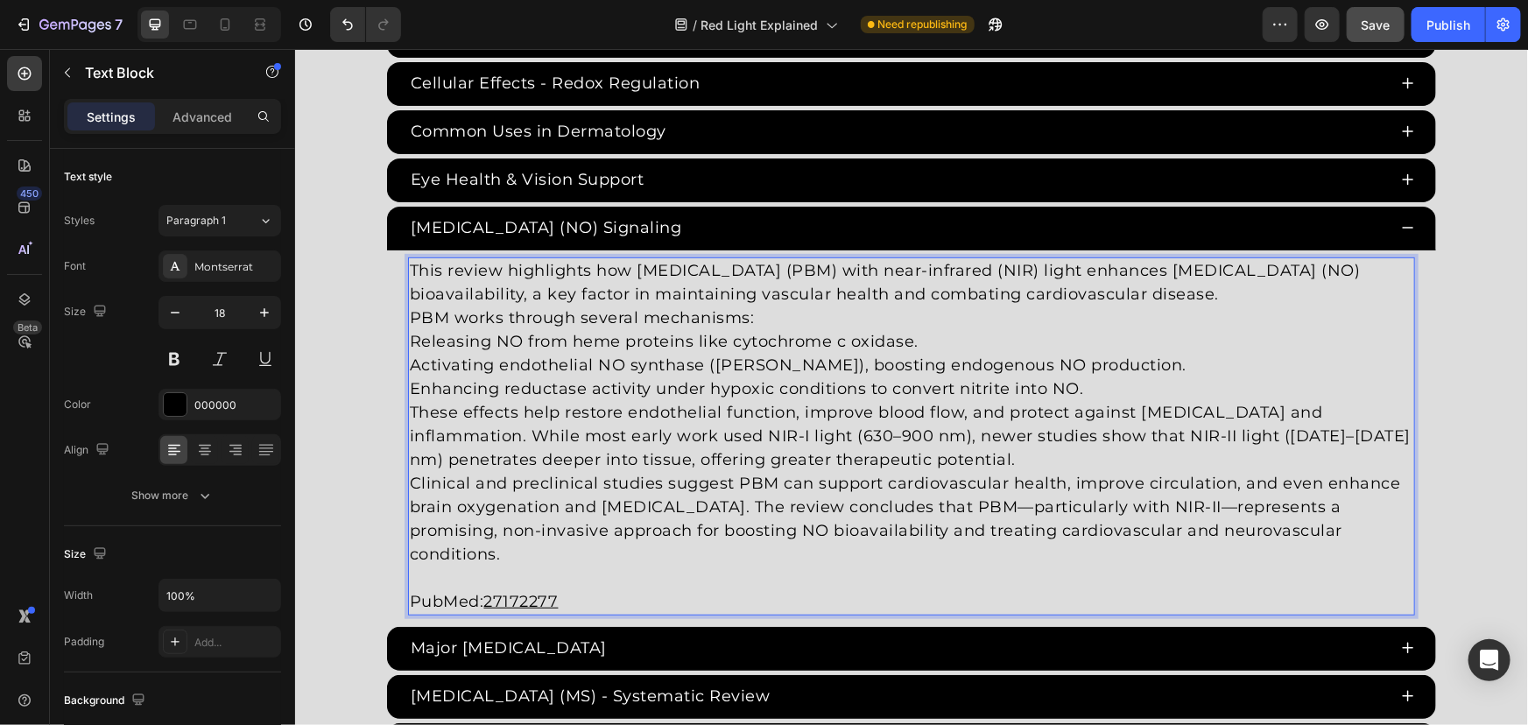
click at [1116, 377] on p "Enhancing reductase activity under hypoxic conditions to convert nitrite into N…" at bounding box center [910, 389] width 1003 height 24
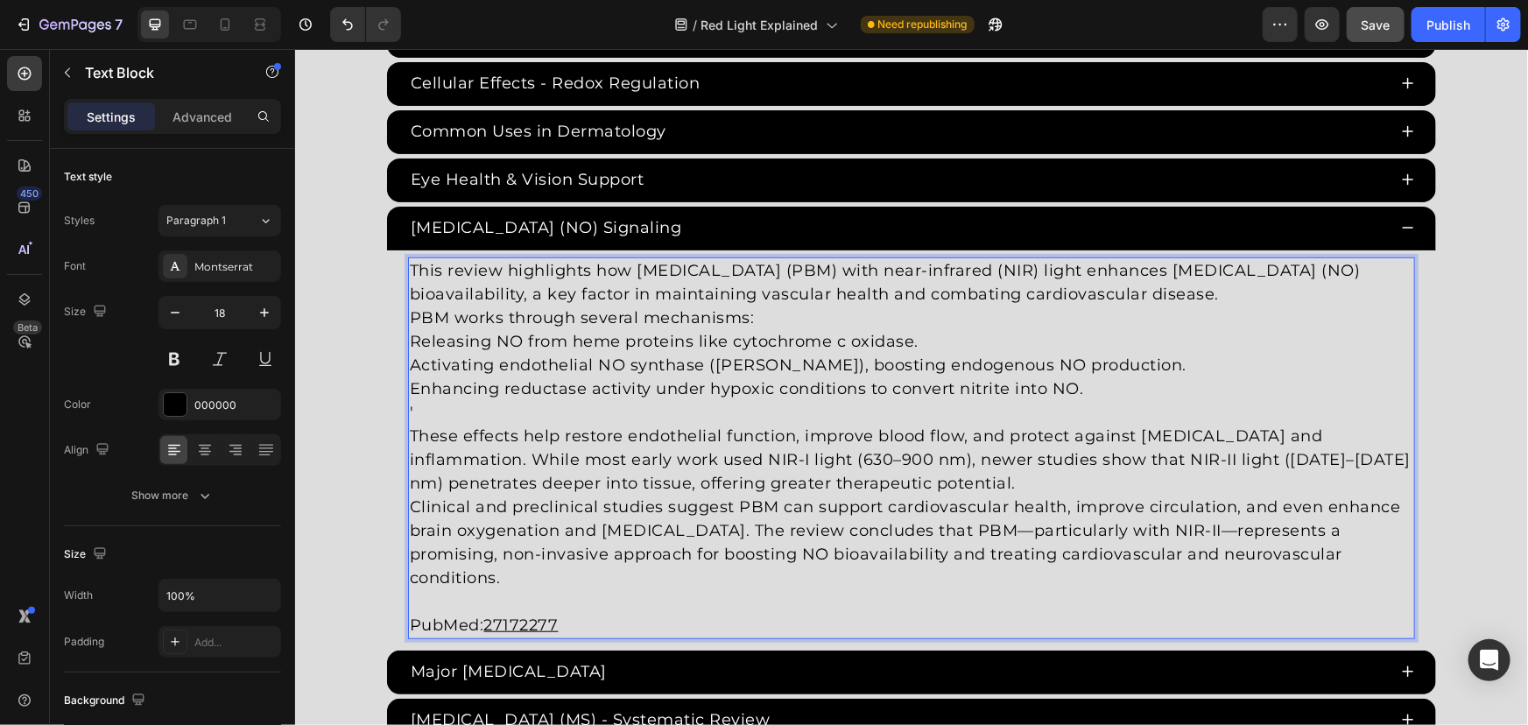
click at [1003, 482] on p "These effects help restore endothelial function, improve blood flow, and protec…" at bounding box center [910, 459] width 1003 height 71
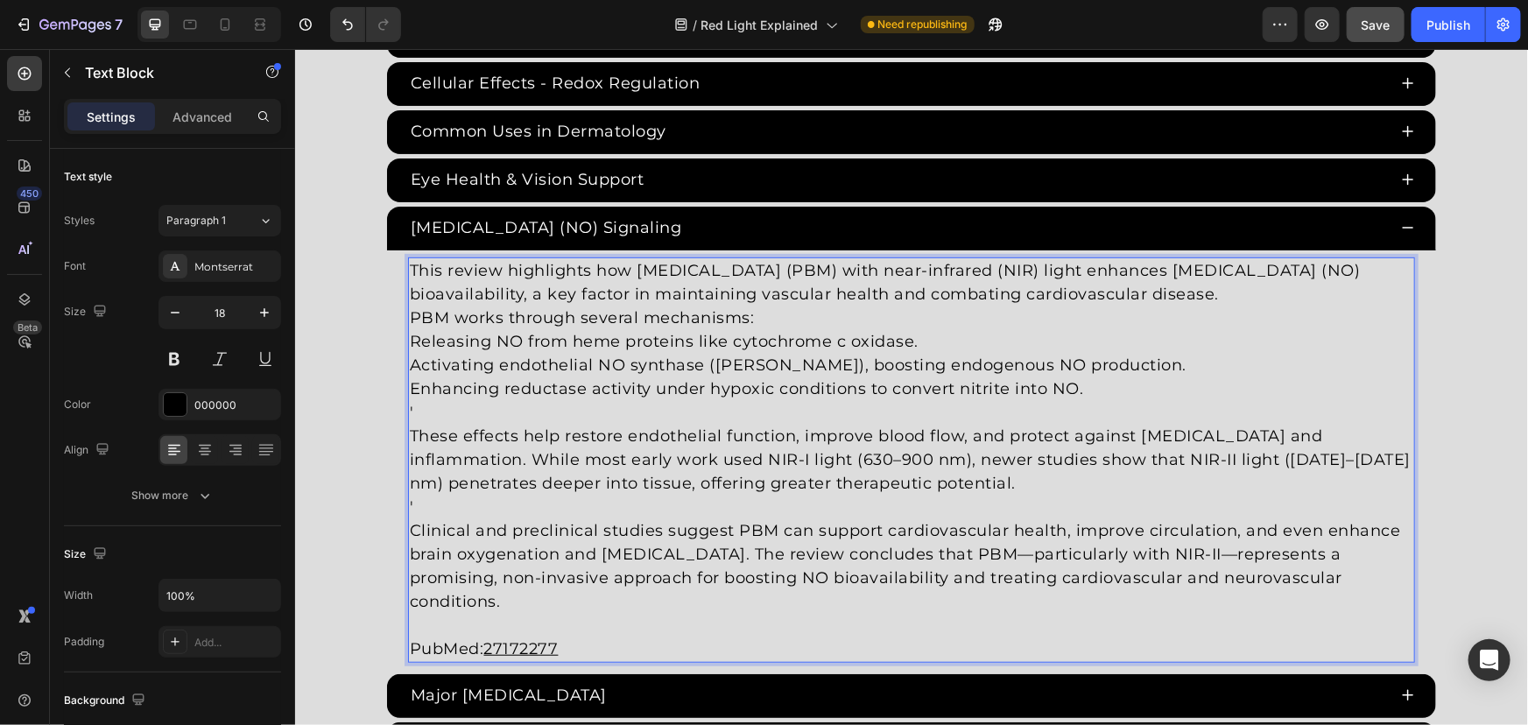
drag, startPoint x: 1038, startPoint y: 556, endPoint x: 1048, endPoint y: 556, distance: 10.5
click at [1039, 556] on p "Clinical and preclinical studies suggest PBM can support cardiovascular health,…" at bounding box center [910, 565] width 1003 height 95
click at [535, 443] on p "These effects help restore endothelial function, improve blood flow, and protec…" at bounding box center [910, 459] width 1003 height 71
click at [470, 509] on p "'" at bounding box center [910, 507] width 1003 height 24
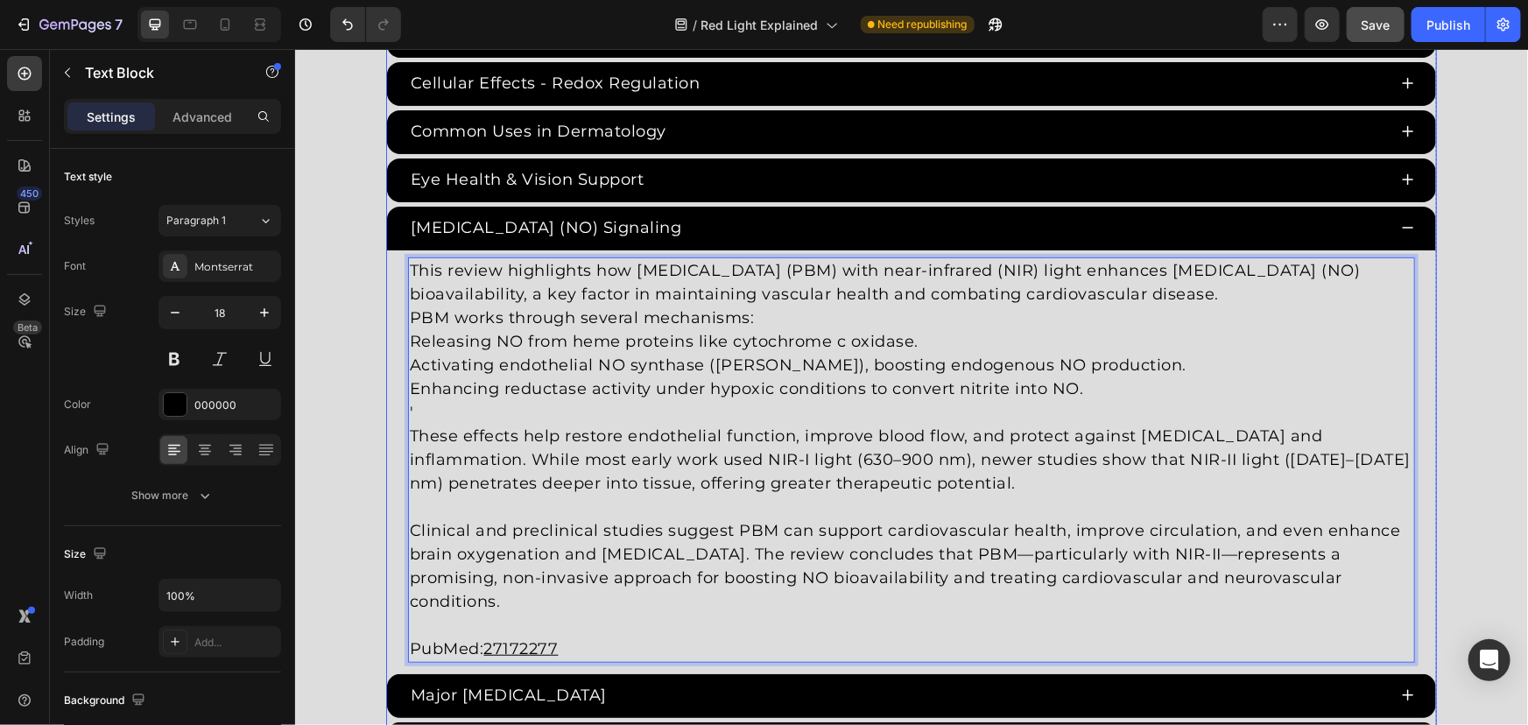
click at [436, 395] on p "Enhancing reductase activity under hypoxic conditions to convert nitrite into N…" at bounding box center [910, 389] width 1003 height 24
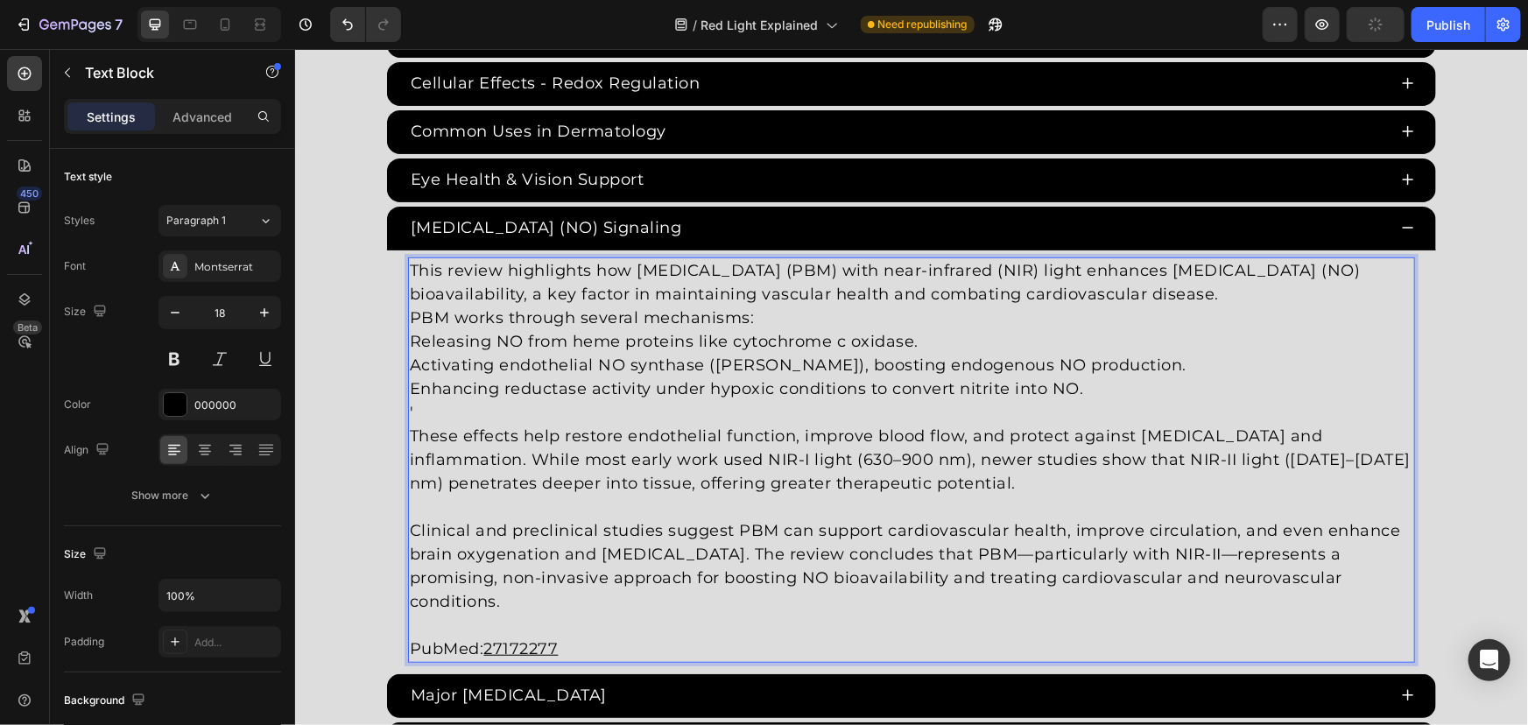
click at [439, 404] on p "'" at bounding box center [910, 412] width 1003 height 24
click at [1043, 557] on p "Clinical and preclinical studies suggest PBM can support cardiovascular health,…" at bounding box center [910, 565] width 1003 height 95
drag, startPoint x: 1238, startPoint y: 546, endPoint x: 1242, endPoint y: 589, distance: 43.9
click at [1237, 546] on p "Clinical and preclinical studies suggest PBM can support cardiovascular health,…" at bounding box center [910, 565] width 1003 height 95
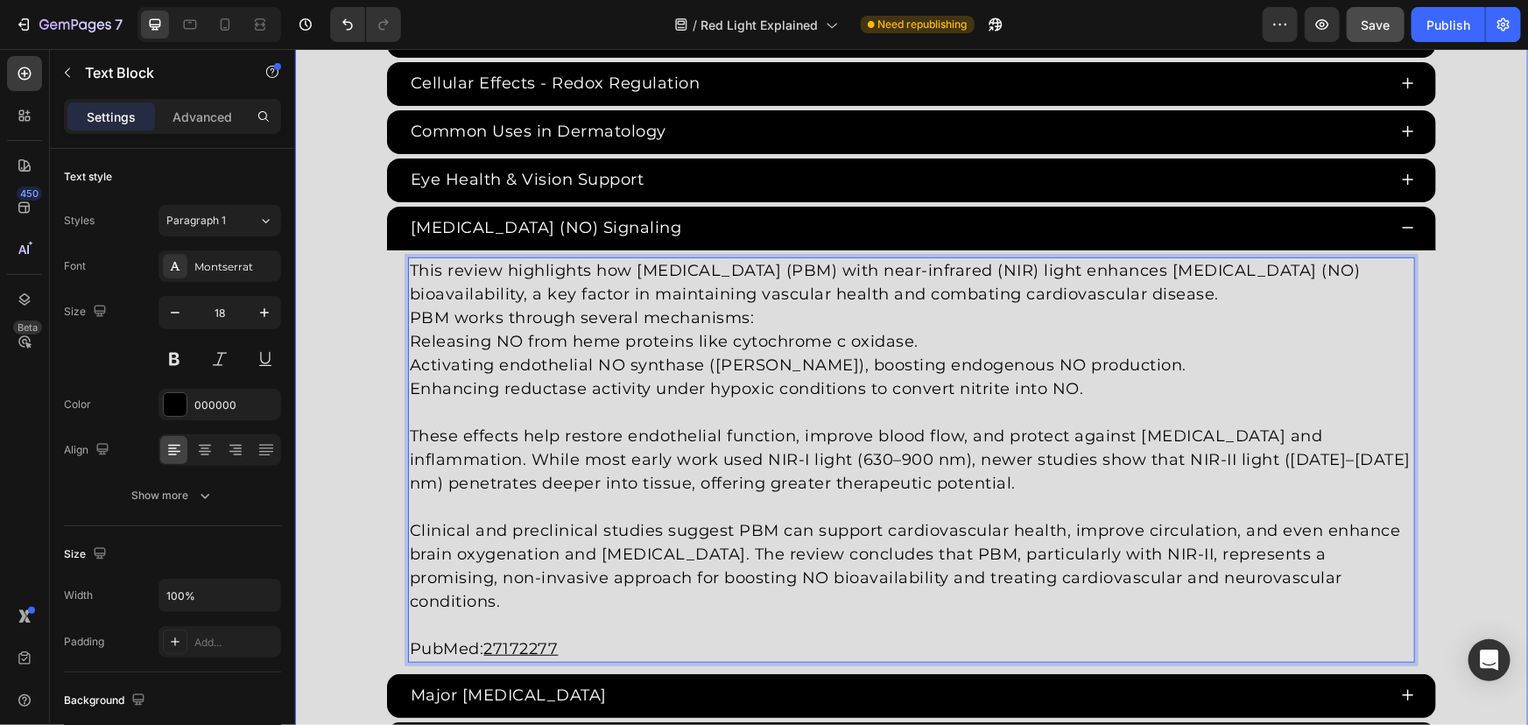
click at [371, 422] on div "Red Light Therapy Studies Heading Since the 1960s, 8,000+ studies have investig…" at bounding box center [910, 229] width 1233 height 1746
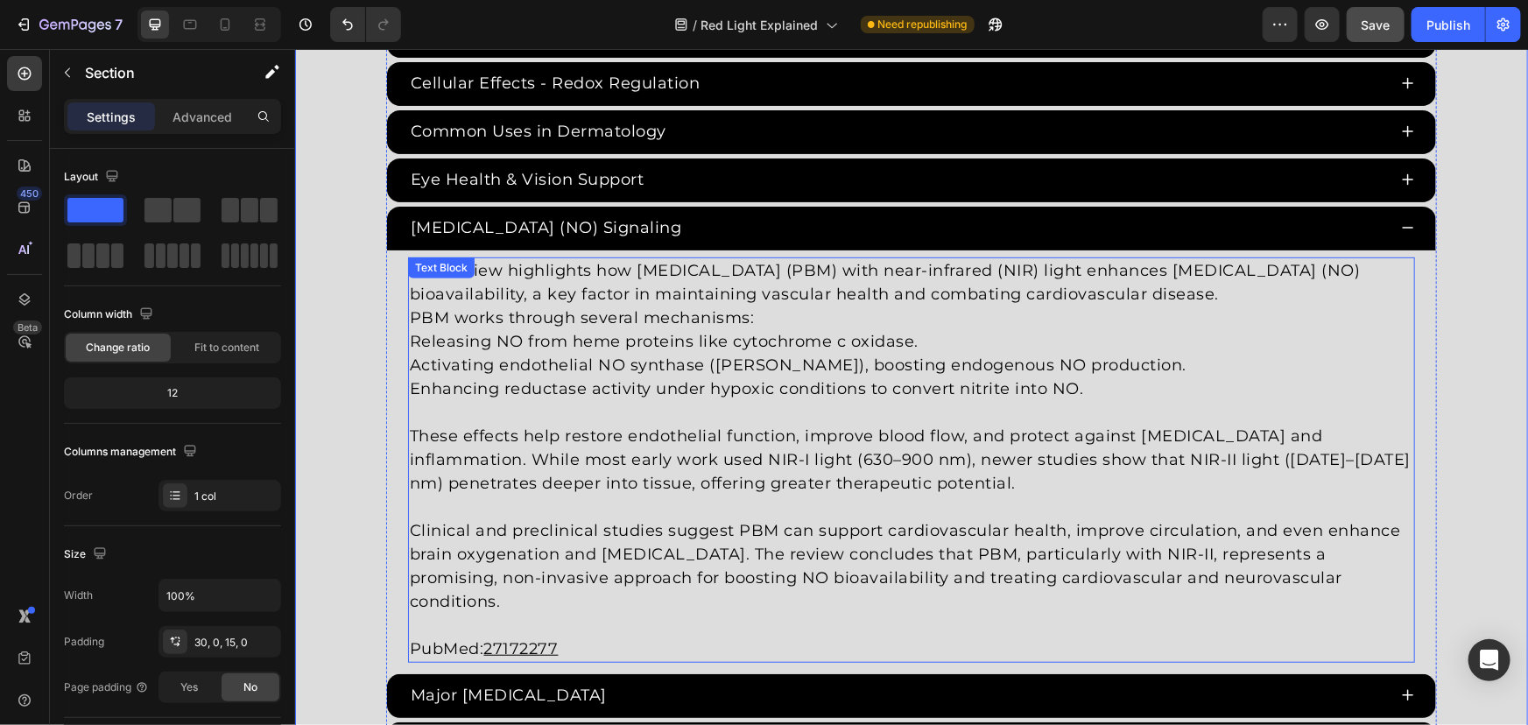
click at [725, 329] on p "Releasing NO from heme proteins like cytochrome c oxidase." at bounding box center [910, 341] width 1003 height 24
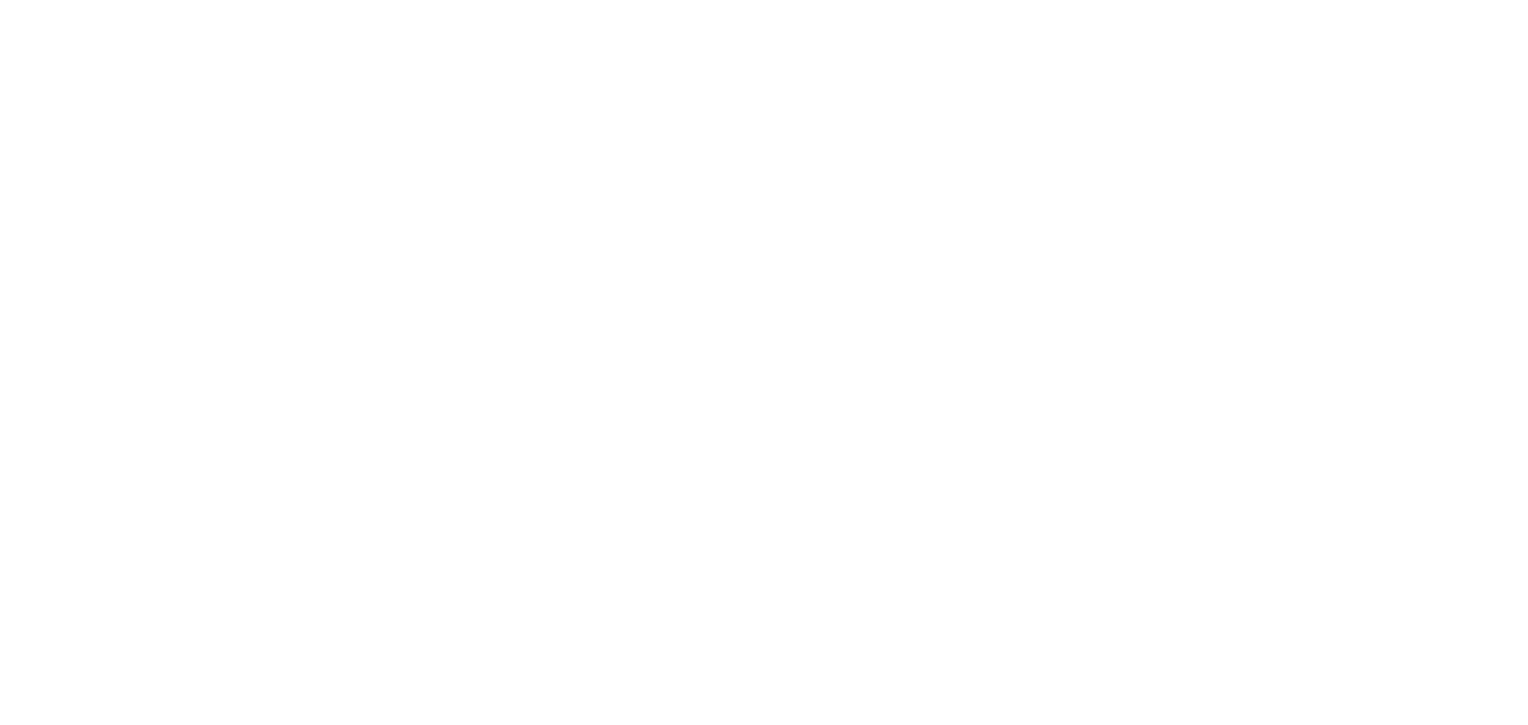
drag, startPoint x: 1099, startPoint y: 384, endPoint x: 404, endPoint y: 336, distance: 696.9
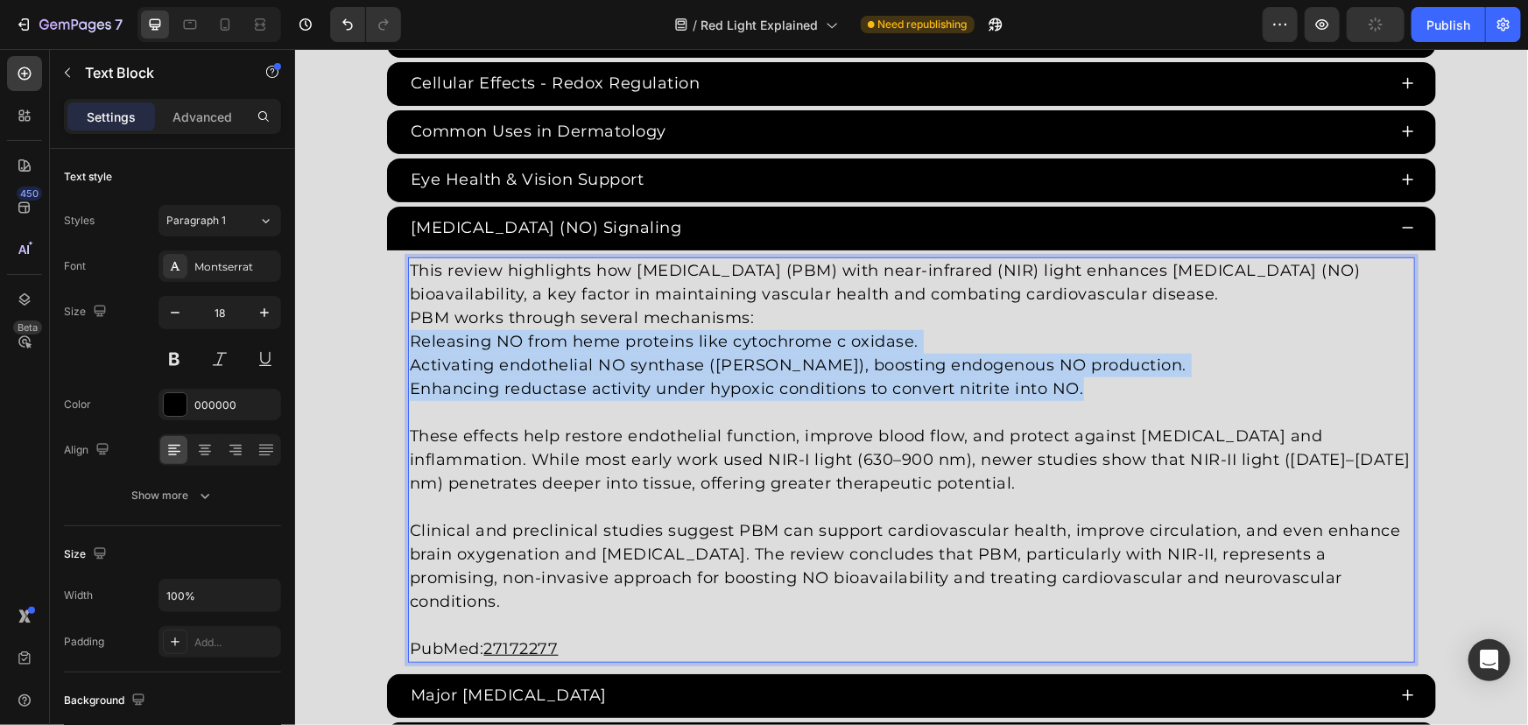
click at [407, 336] on div "This review highlights how photobiomodulation (PBM) with near-infrared (NIR) li…" at bounding box center [910, 459] width 1007 height 405
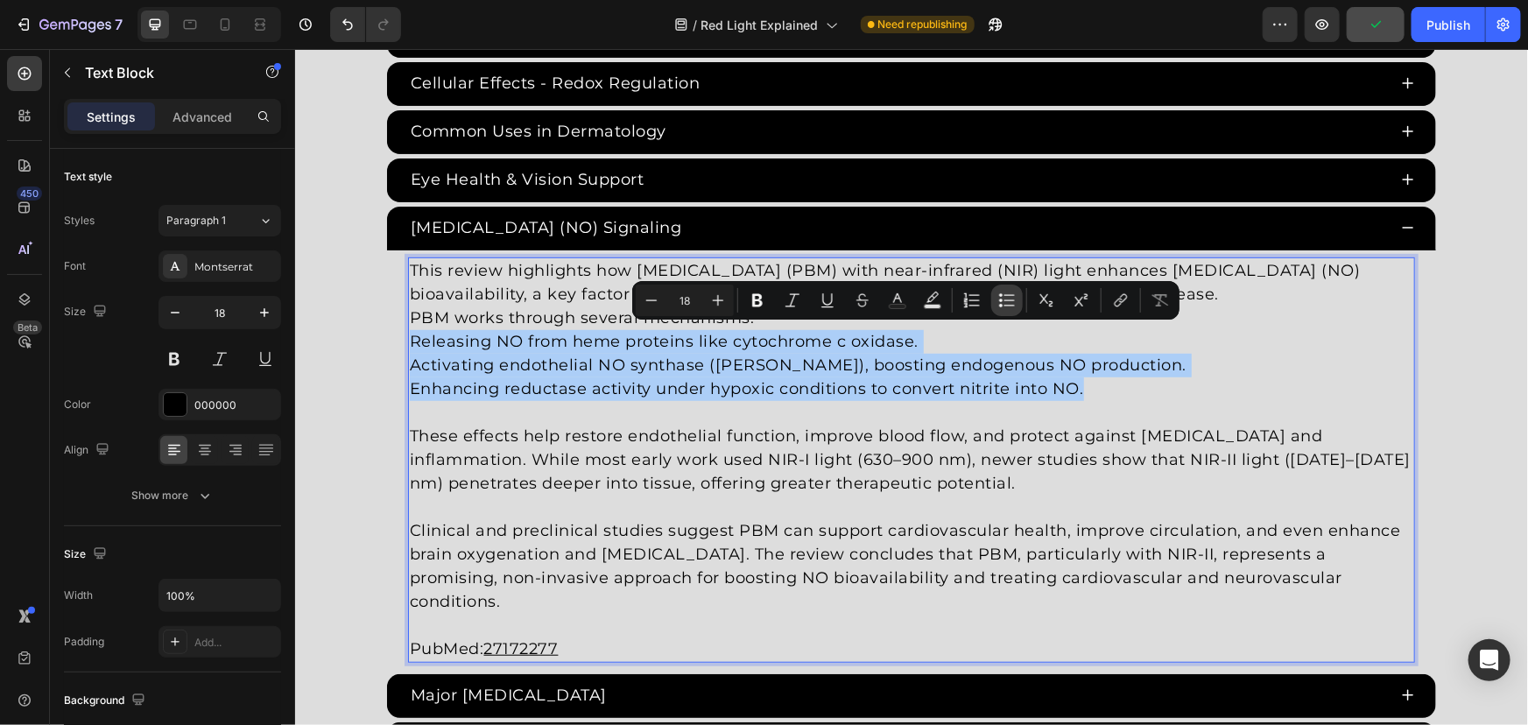
click at [1007, 299] on icon "Editor contextual toolbar" at bounding box center [1007, 301] width 18 height 18
type input "18"
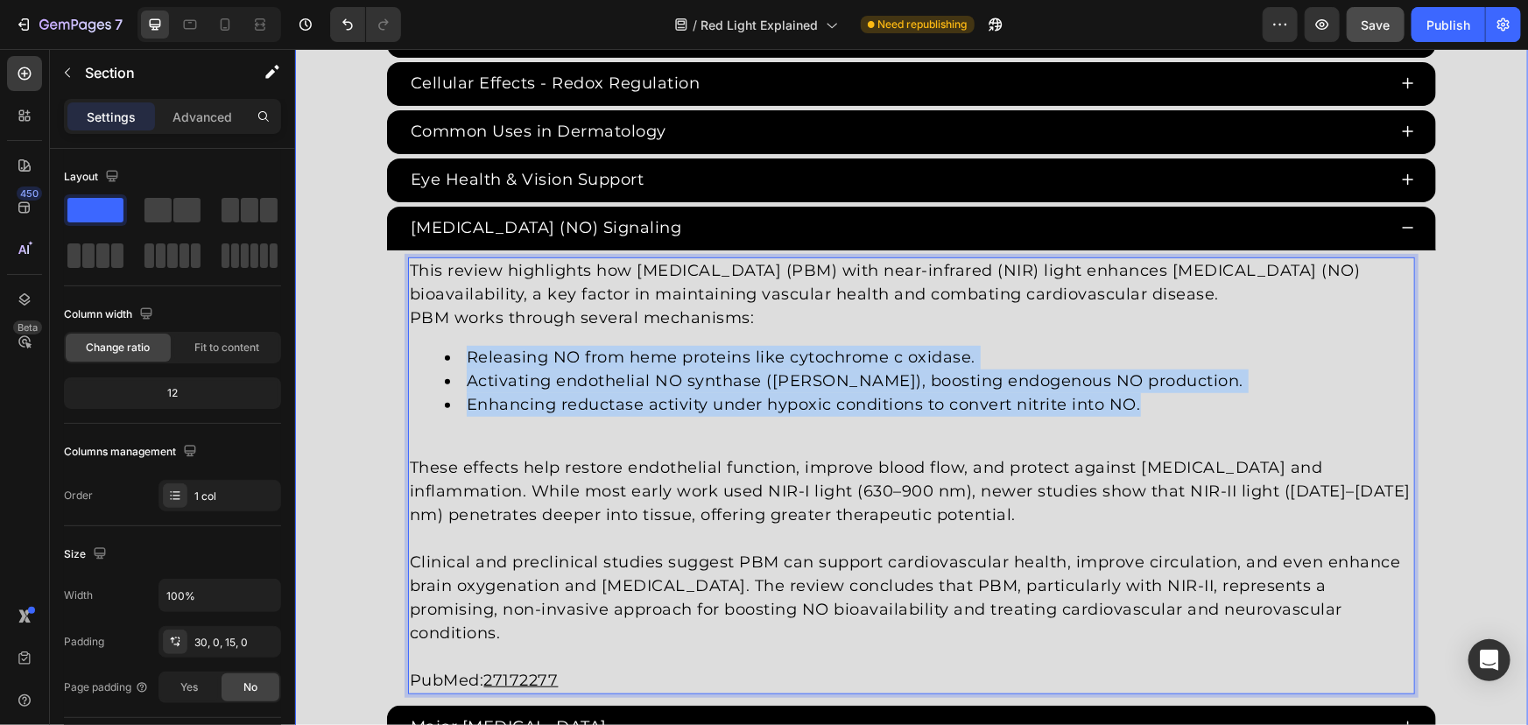
click at [353, 314] on div "Red Light Therapy Studies Heading Since the 1960s, 8,000+ studies have investig…" at bounding box center [910, 245] width 1233 height 1778
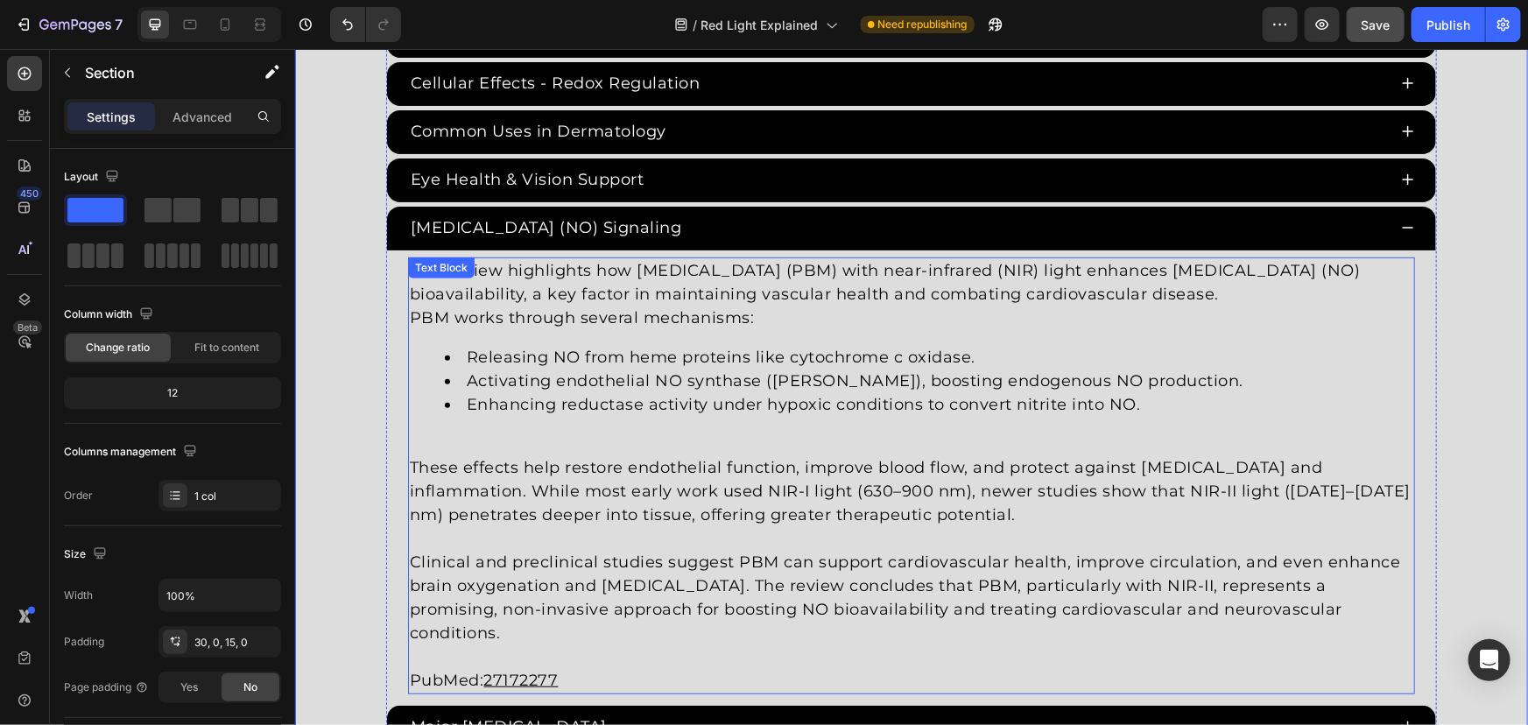
click at [506, 680] on u "27172277" at bounding box center [520, 679] width 74 height 19
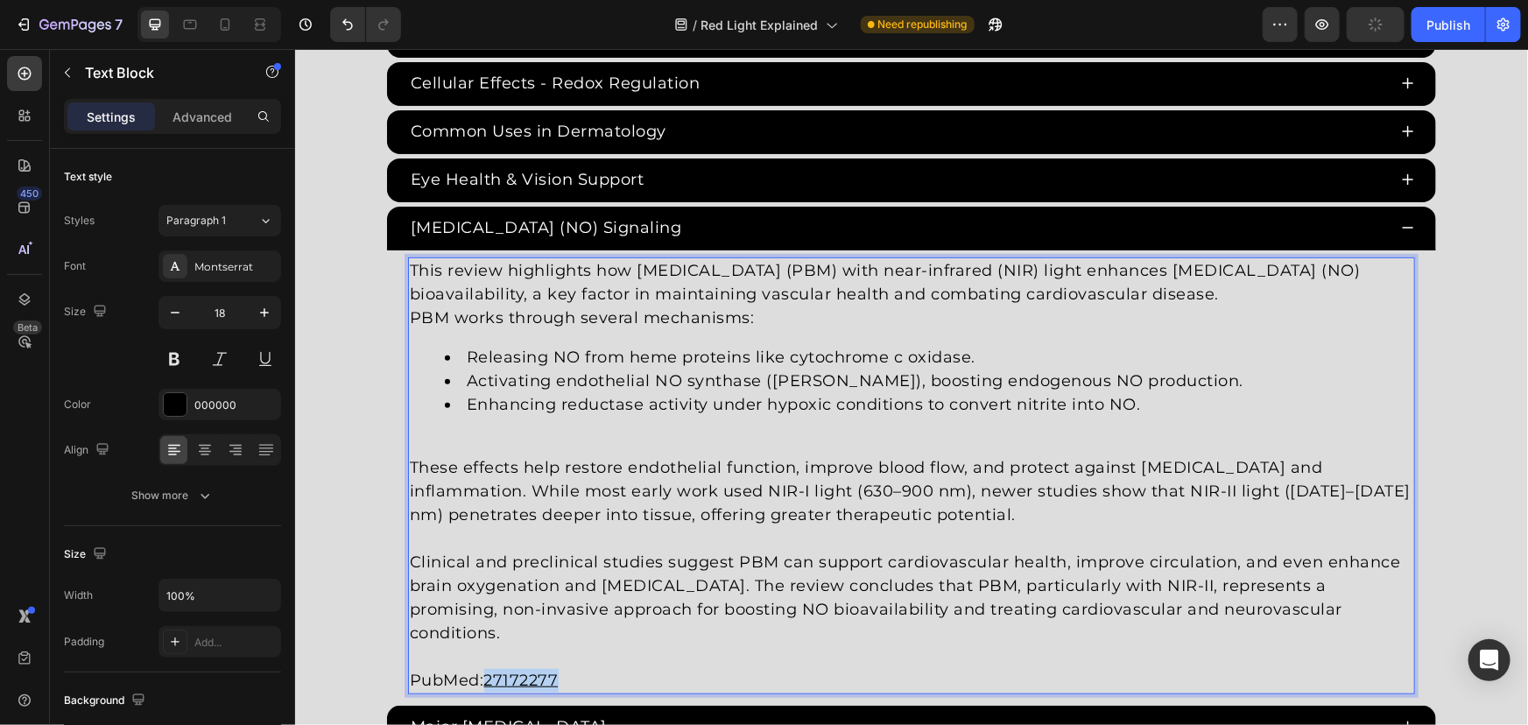
drag, startPoint x: 482, startPoint y: 674, endPoint x: 762, endPoint y: 673, distance: 280.2
click at [758, 673] on p "PubMed: 27172277" at bounding box center [910, 667] width 1003 height 47
click at [532, 663] on p "PubMed: 36462596" at bounding box center [910, 667] width 1003 height 47
click at [534, 672] on u "36462596" at bounding box center [522, 679] width 79 height 19
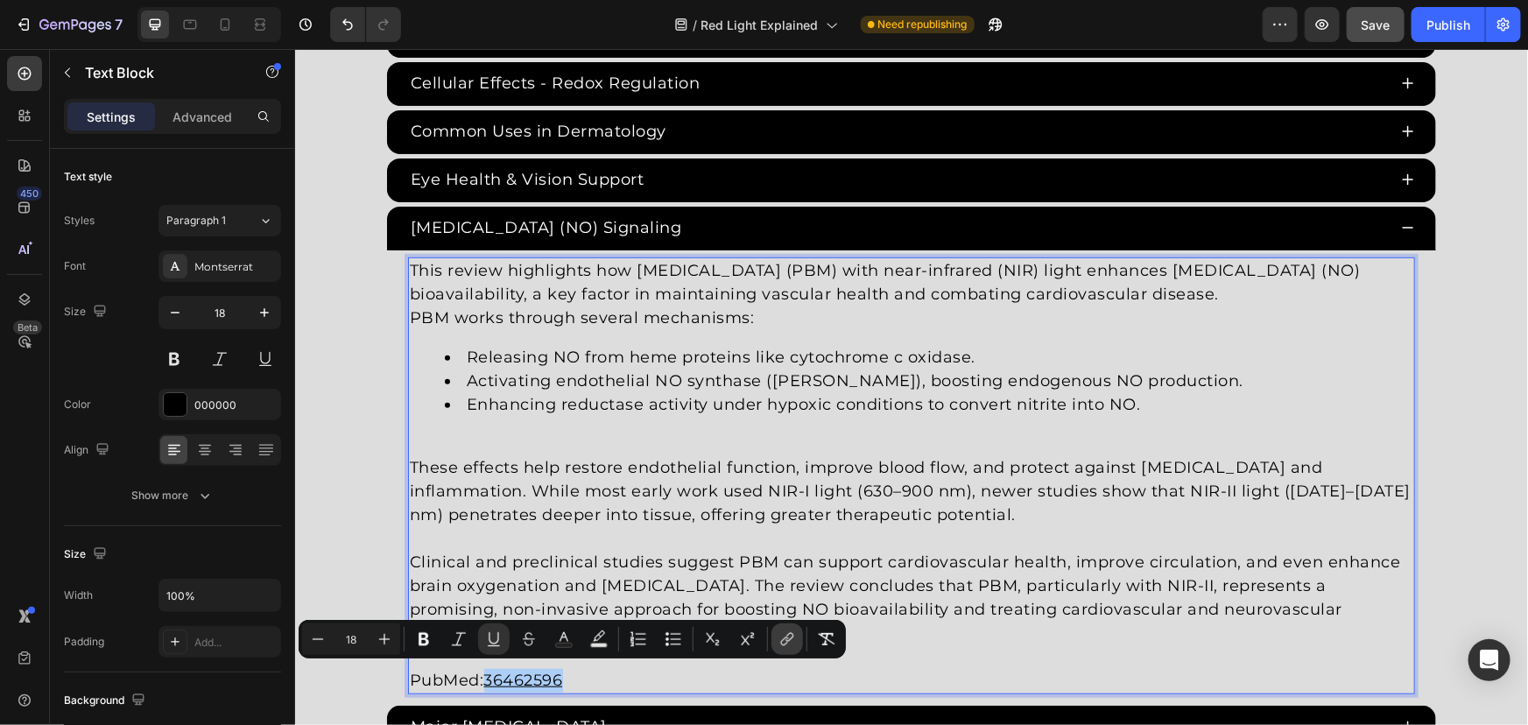
click at [793, 634] on icon "Editor contextual toolbar" at bounding box center [787, 639] width 18 height 18
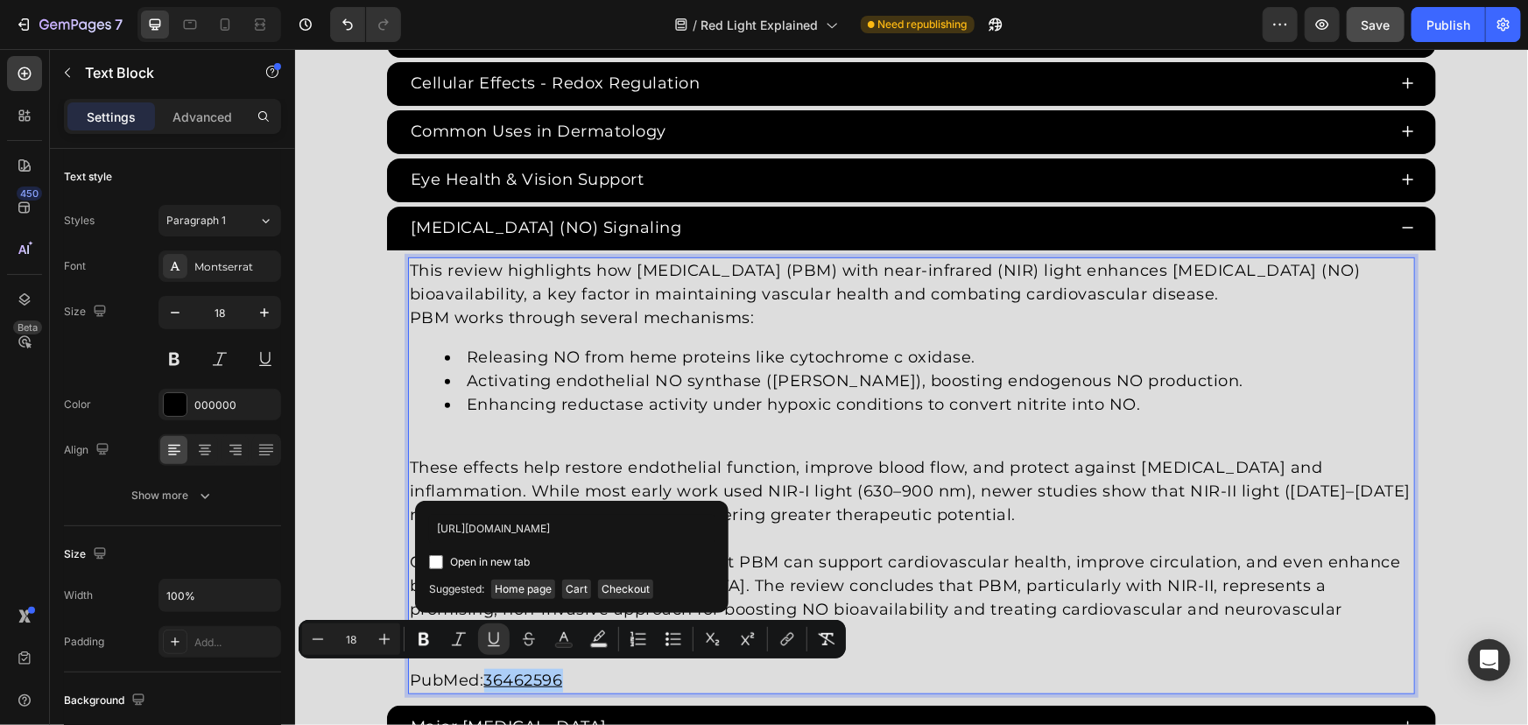
scroll to position [0, 24]
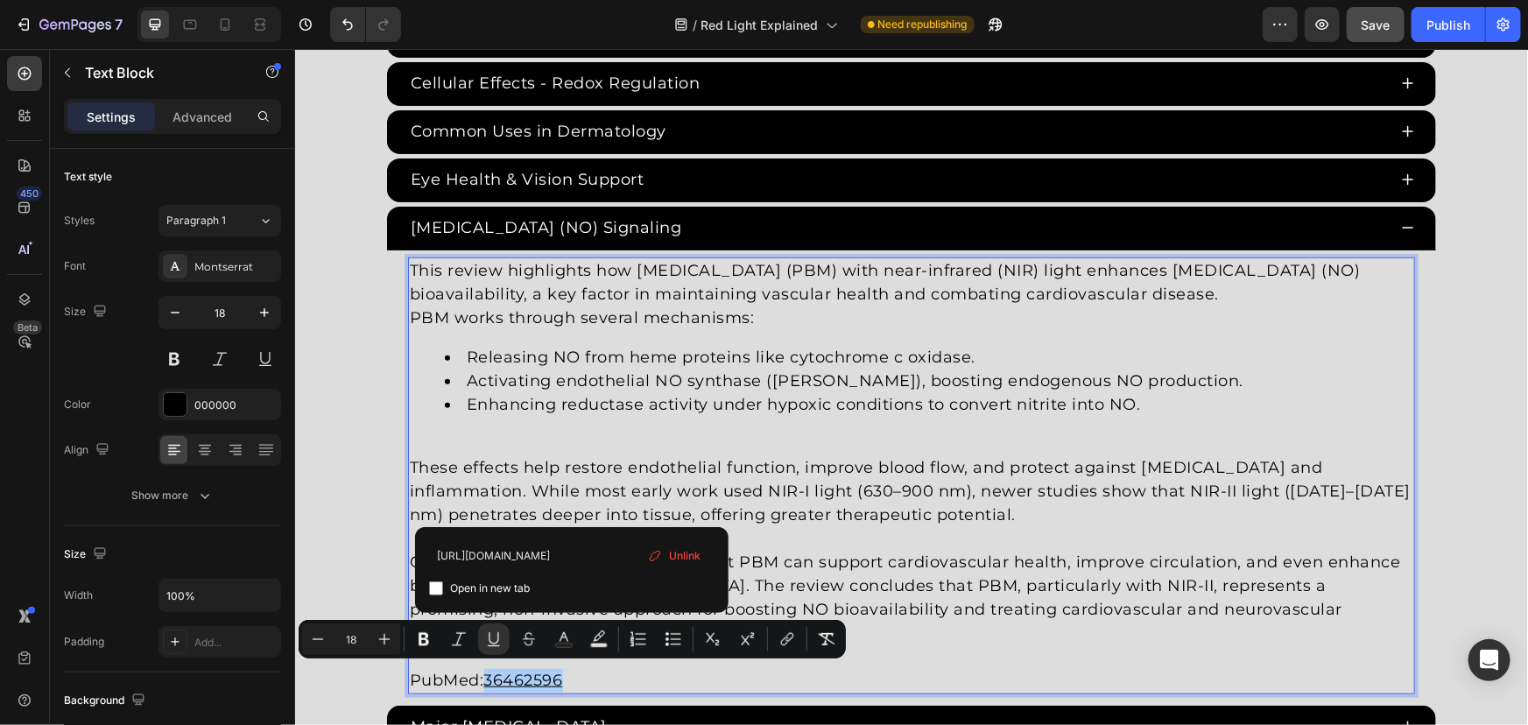
type input "https://pubmed.ncbi.nlm.nih.gov/36462596/"
click at [500, 583] on span "Open in new tab" at bounding box center [490, 588] width 80 height 21
checkbox input "true"
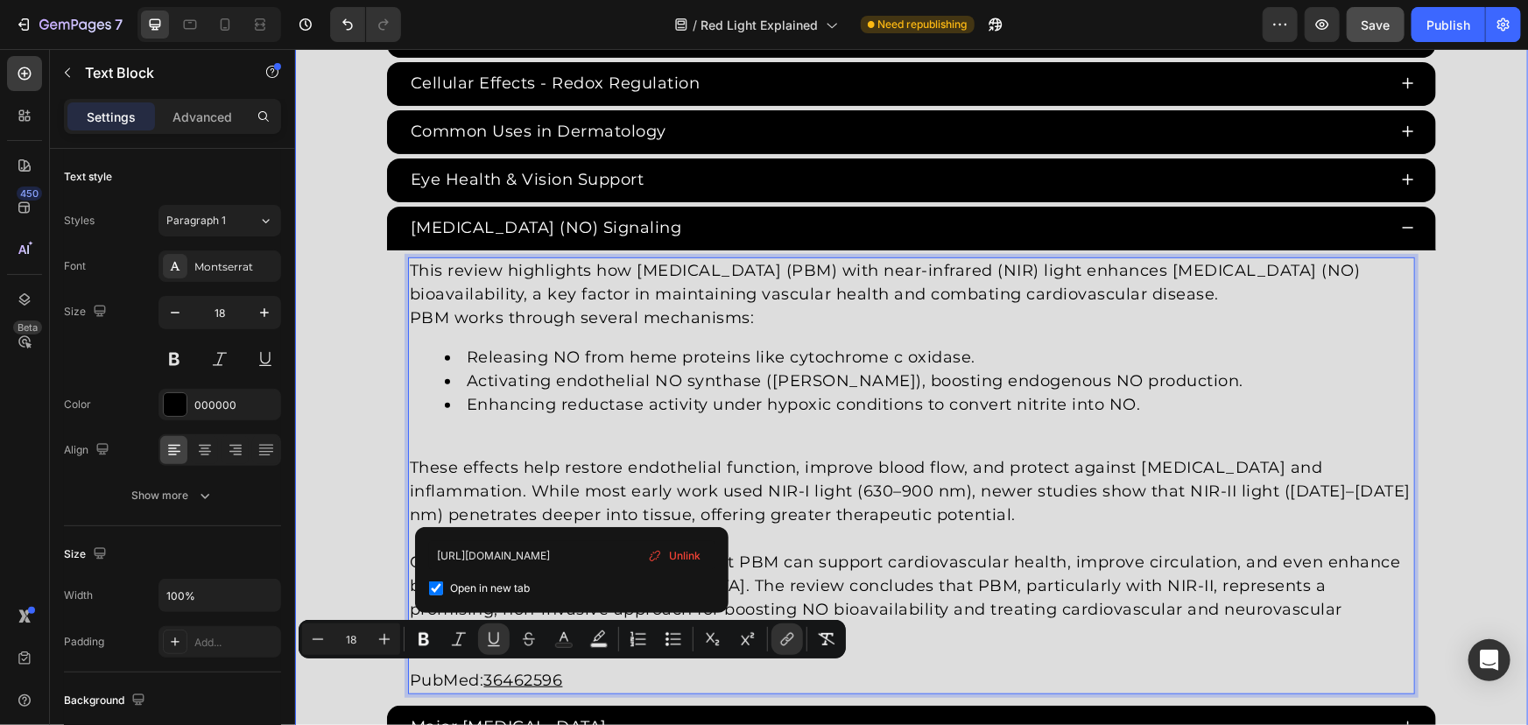
click at [345, 382] on div "Red Light Therapy Studies Heading Since the 1960s, 8,000+ studies have investig…" at bounding box center [910, 245] width 1233 height 1778
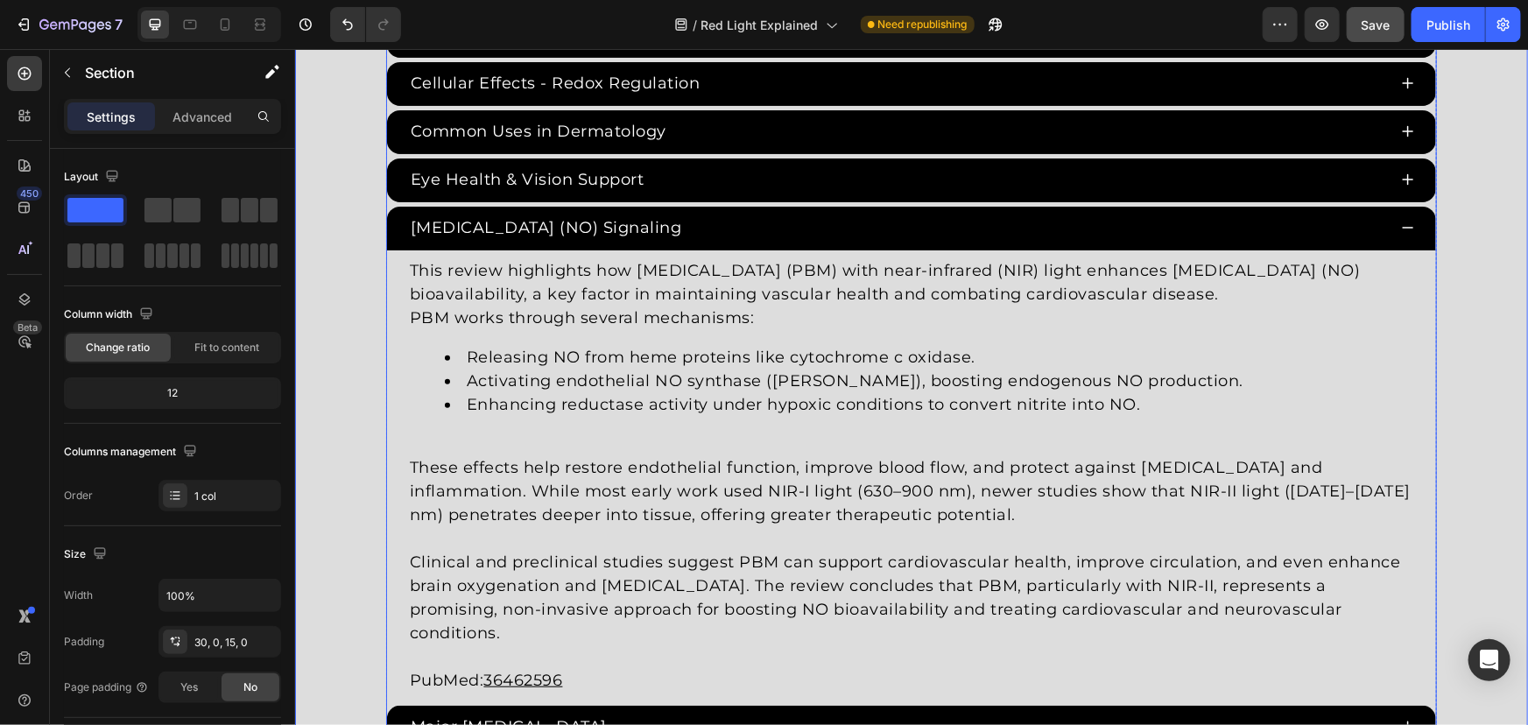
click at [754, 236] on div "Nitric Oxide (NO) Signaling" at bounding box center [896, 227] width 979 height 29
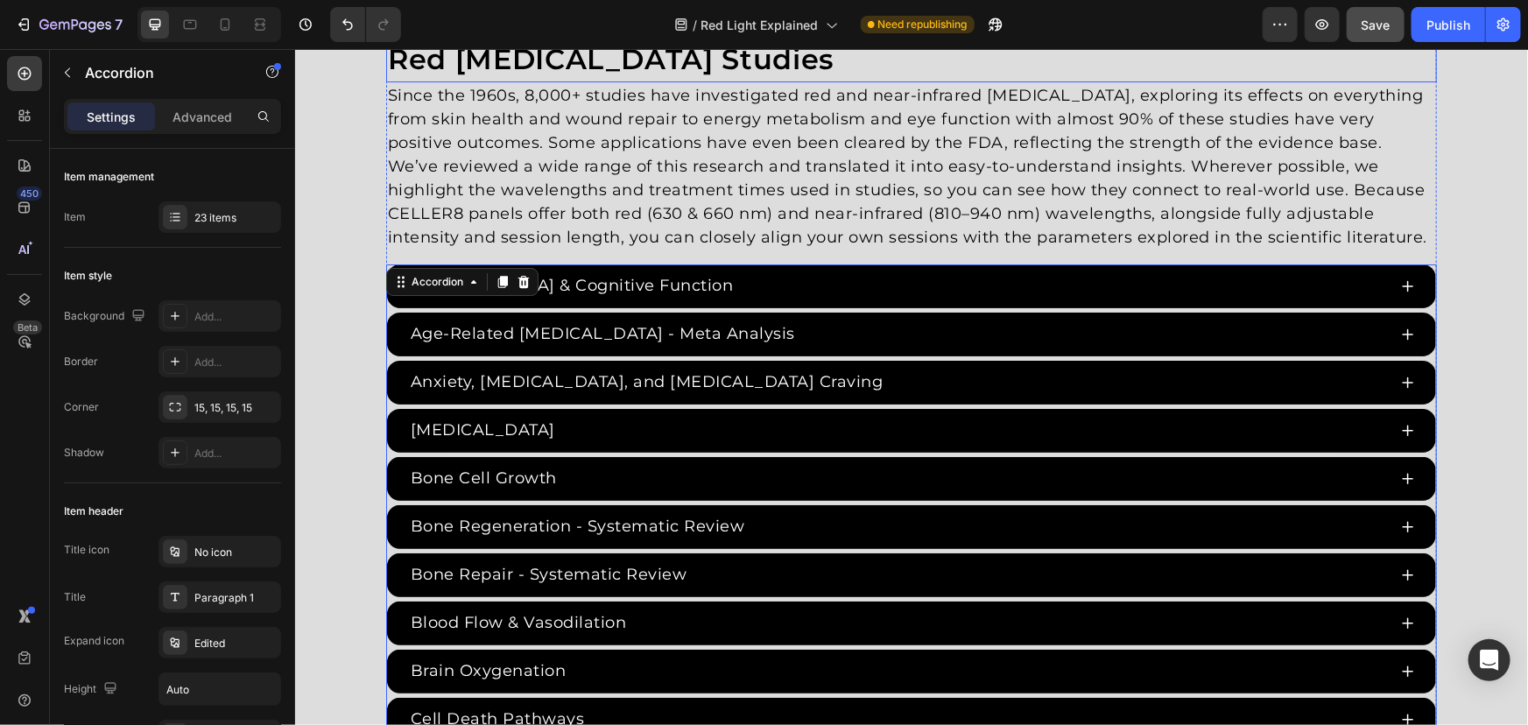
scroll to position [2865, 0]
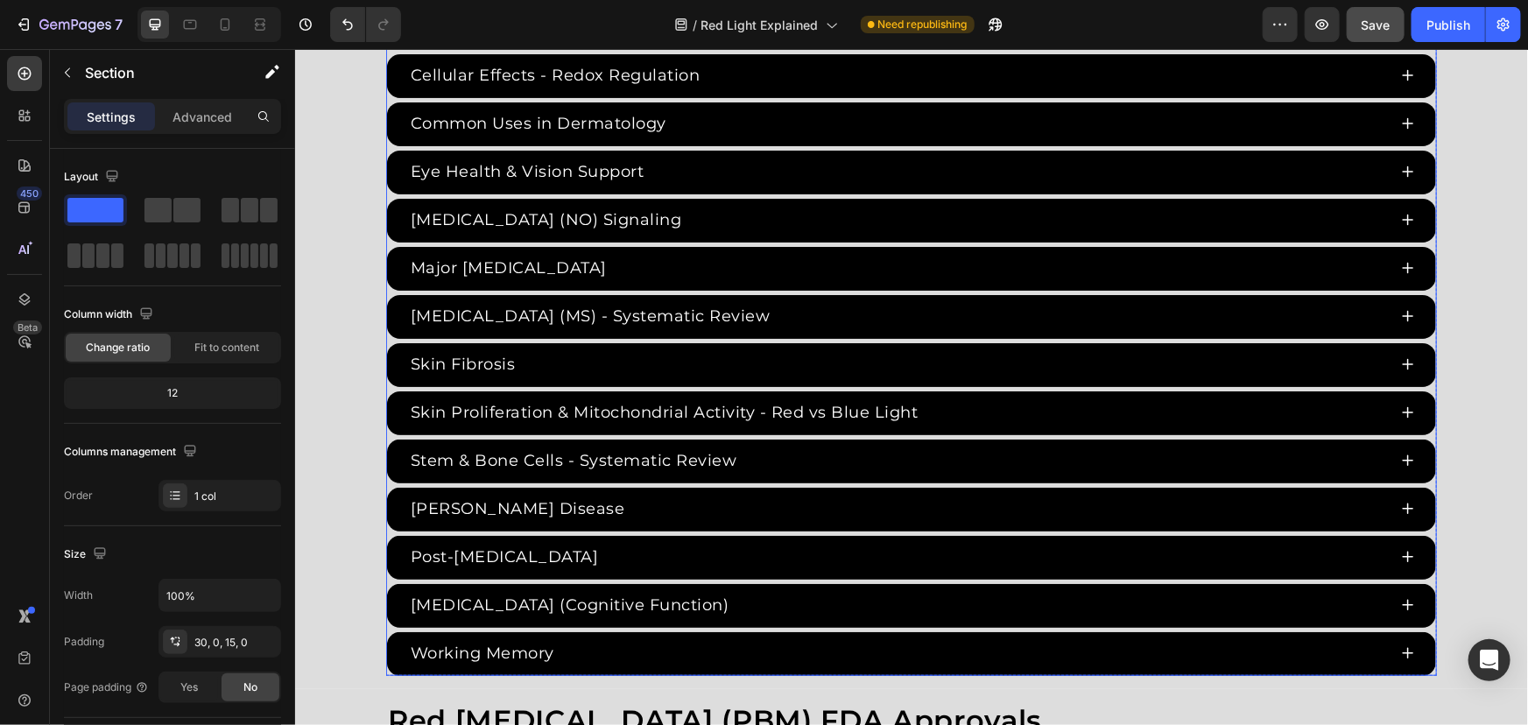
scroll to position [3741, 0]
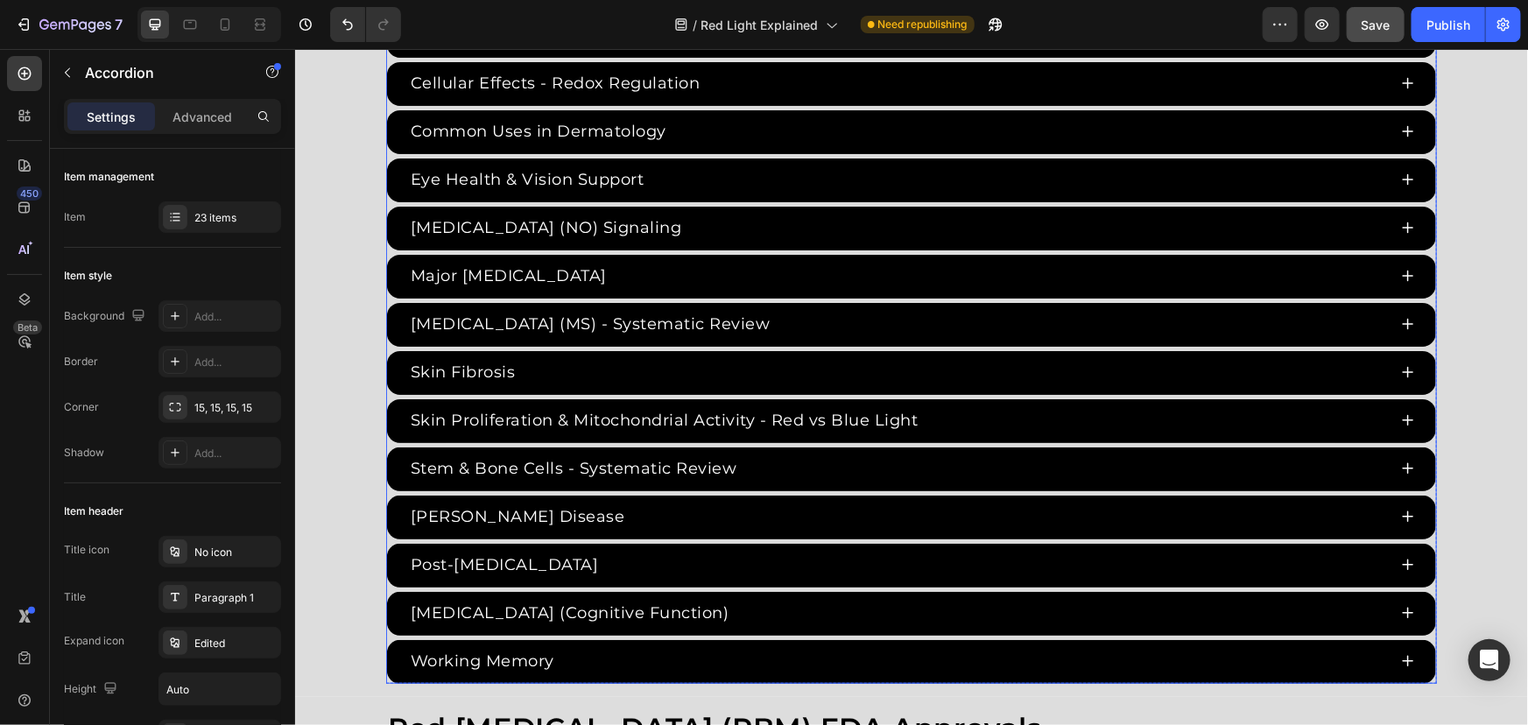
click at [385, 247] on div "ADHD & Cognitive Function Age-Related Cognitive Impairment - Meta Analysis Anxi…" at bounding box center [910, 131] width 1051 height 1103
click at [232, 232] on div "23 items" at bounding box center [219, 217] width 123 height 32
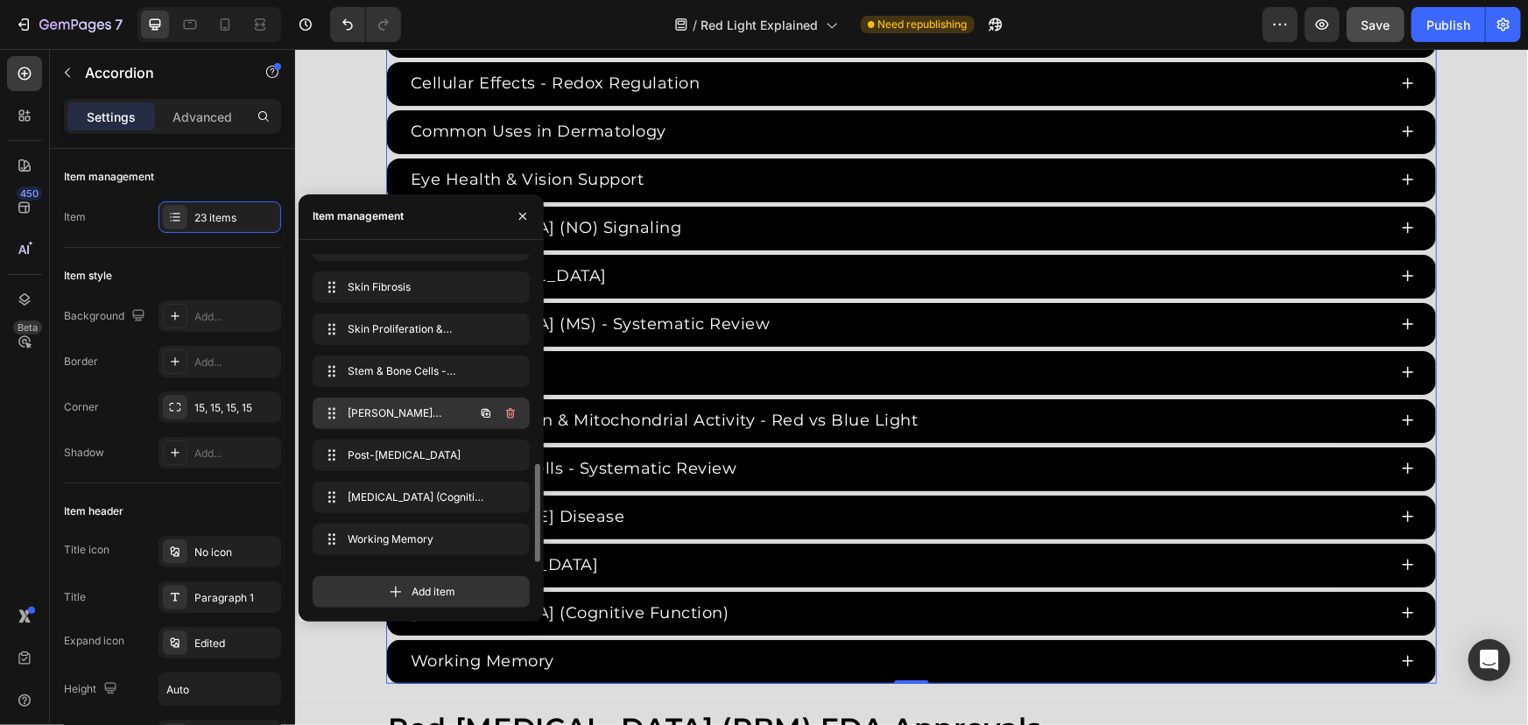
scroll to position [575, 0]
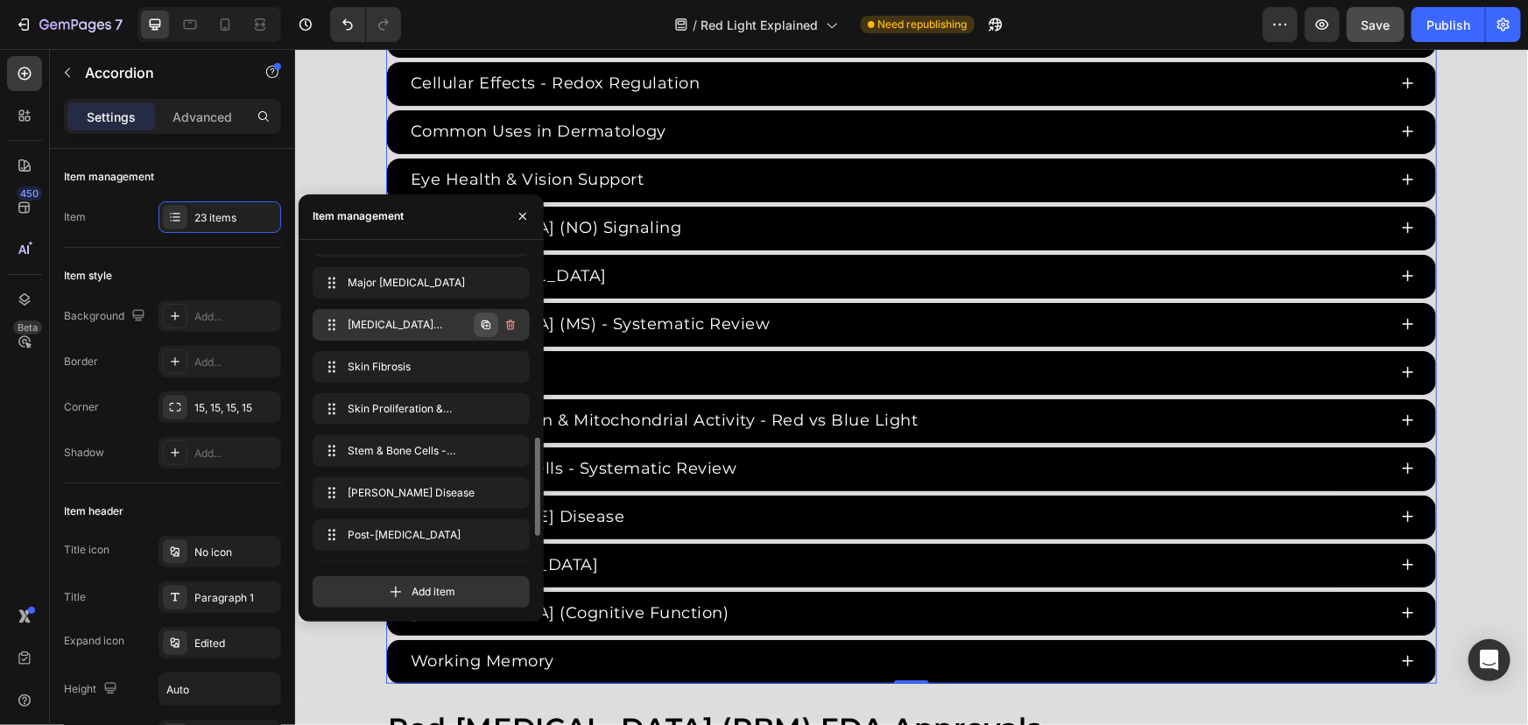
click at [482, 322] on icon "button" at bounding box center [486, 324] width 9 height 9
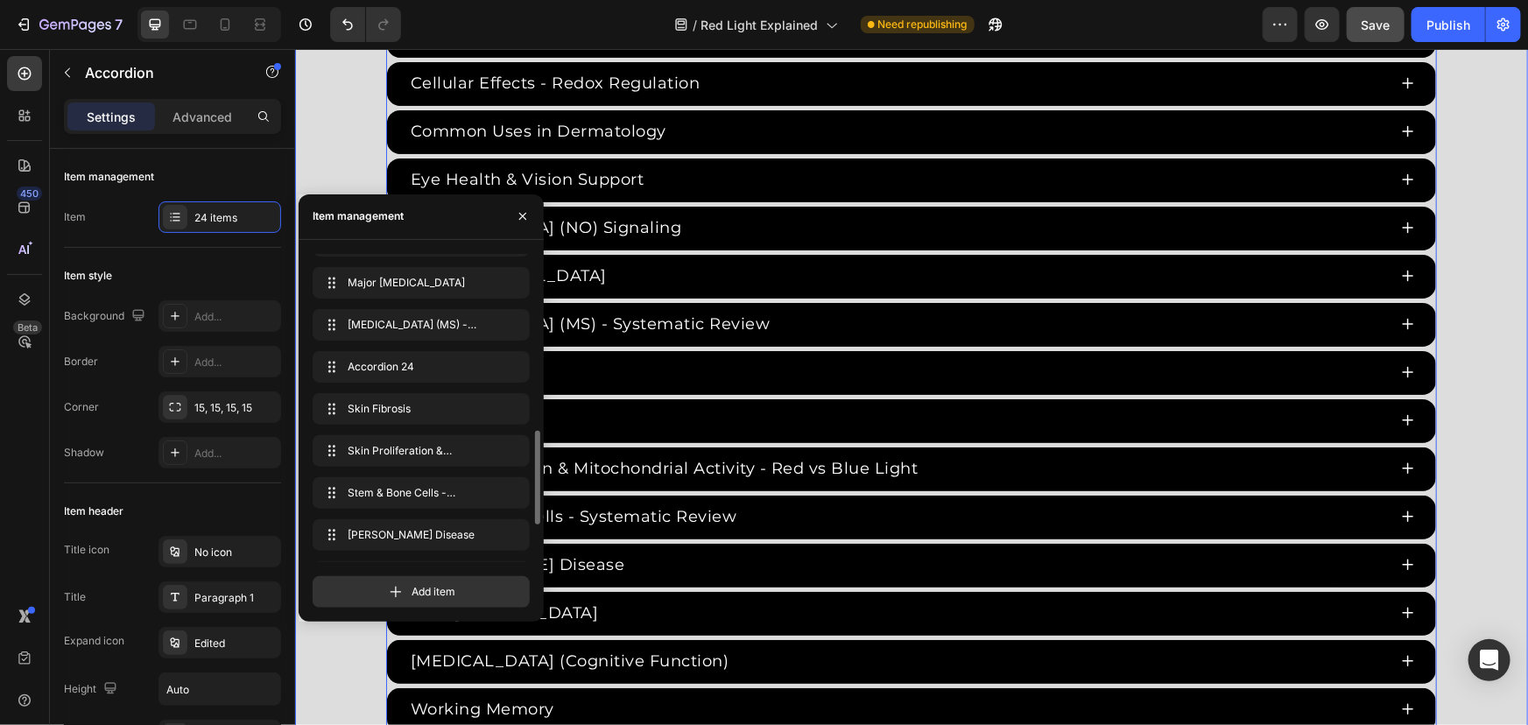
click at [327, 124] on div "Red Light Therapy Studies Heading Since the 1960s, 8,000+ studies have investig…" at bounding box center [910, 43] width 1233 height 1375
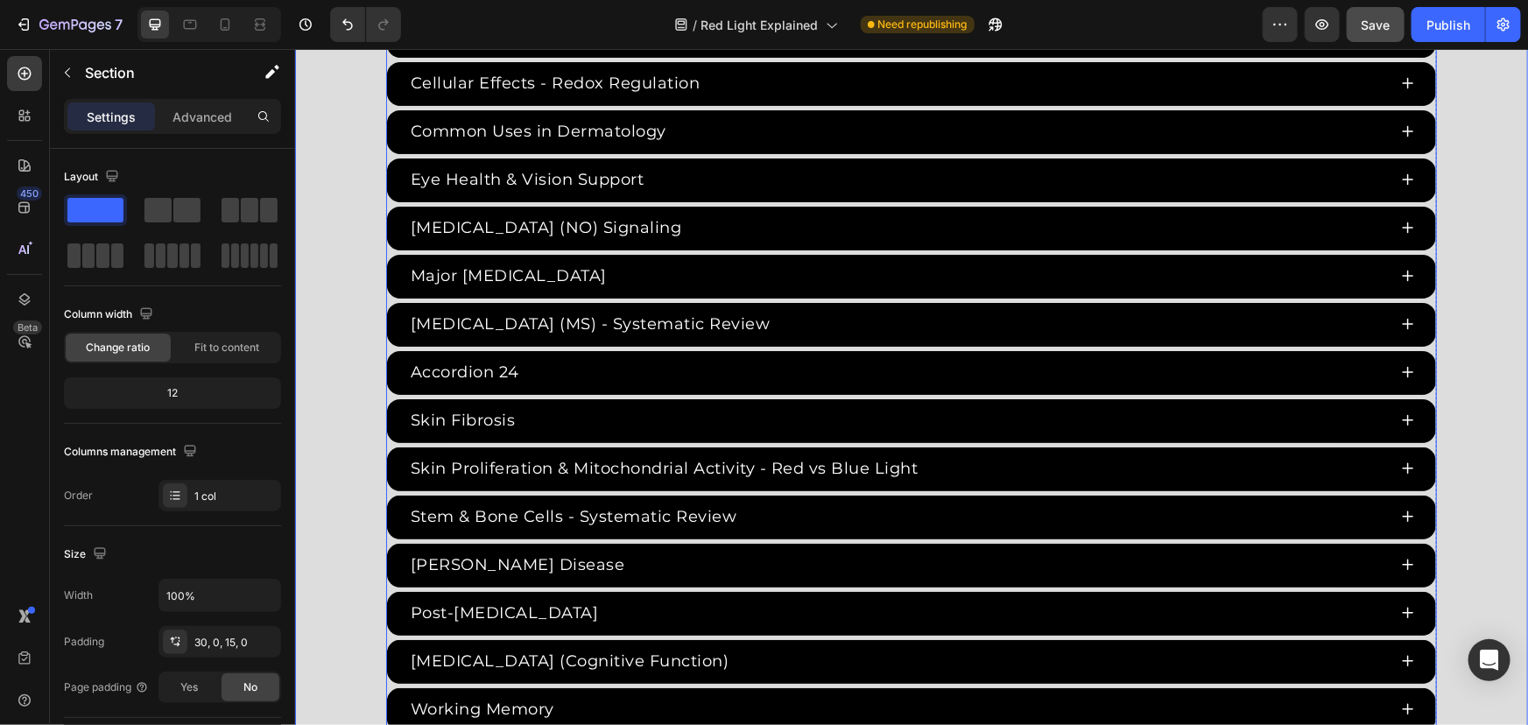
click at [475, 357] on div "Accordion 24" at bounding box center [464, 371] width 114 height 29
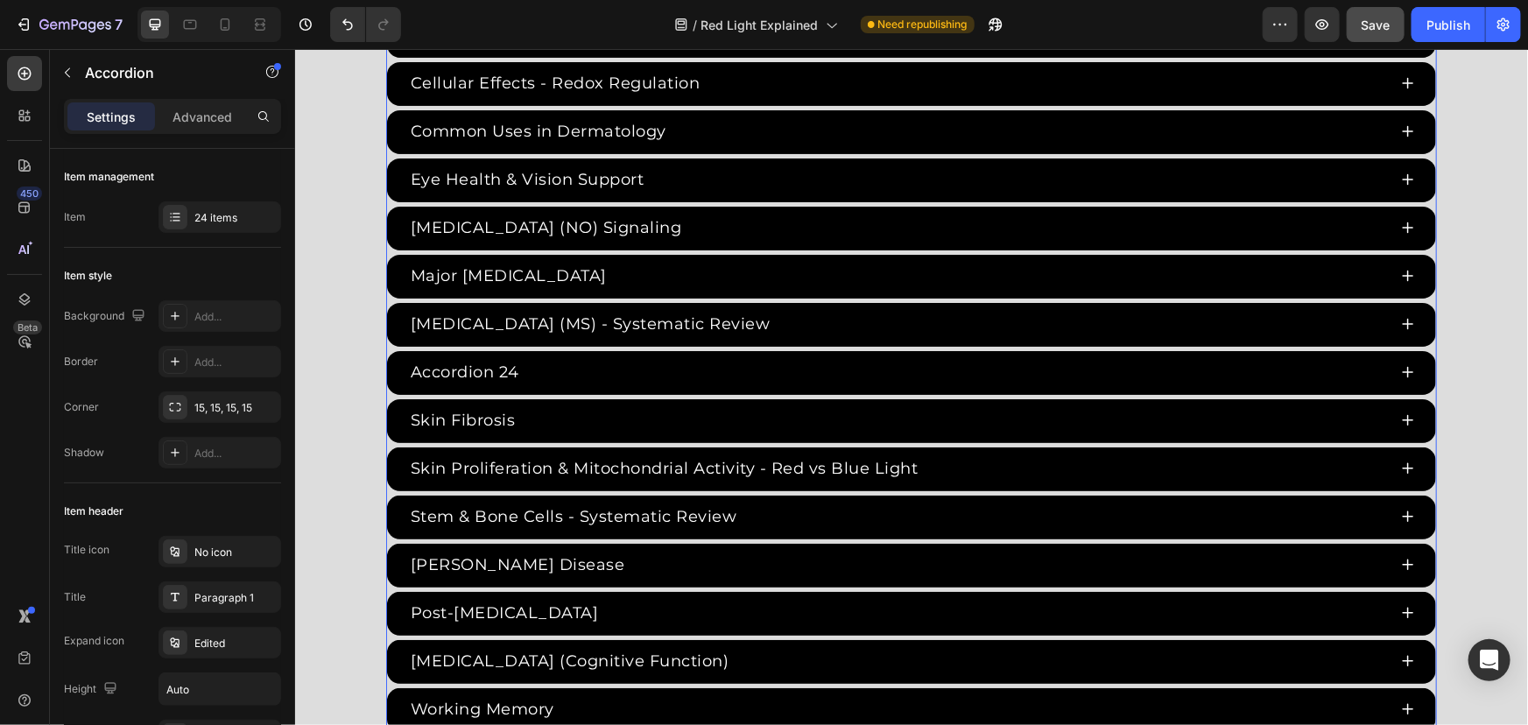
click at [506, 362] on div "Accordion 24" at bounding box center [464, 371] width 114 height 29
click at [509, 368] on p "Accordion 24" at bounding box center [464, 372] width 109 height 24
drag, startPoint x: 428, startPoint y: 368, endPoint x: 369, endPoint y: 363, distance: 59.8
click at [371, 363] on div "Red Light Therapy Studies Heading Since the 1960s, 8,000+ studies have investig…" at bounding box center [910, 43] width 1233 height 1375
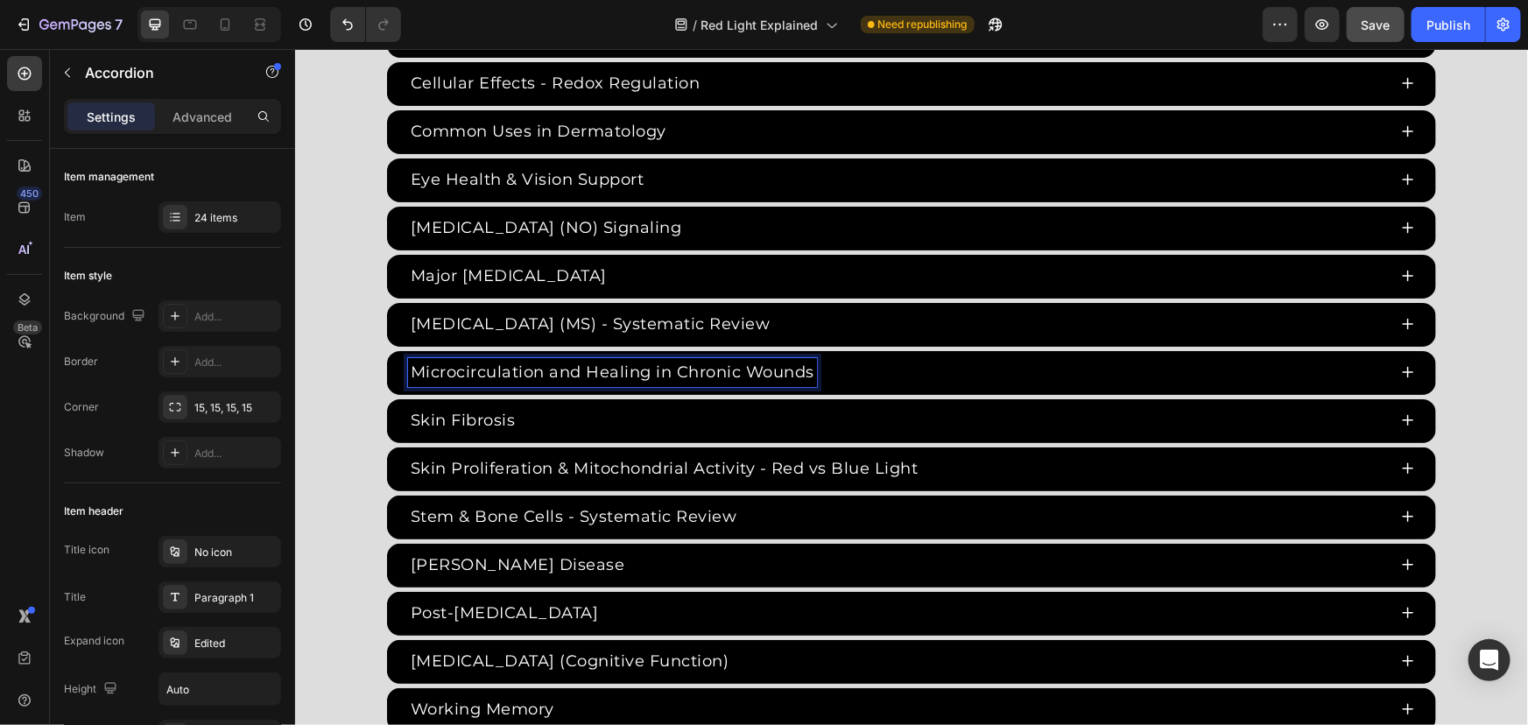
click at [545, 364] on p "Microcirculation and Healing in Chronic Wounds" at bounding box center [612, 372] width 404 height 24
click at [570, 364] on p "Microcirculation and Healing in Chronic Wounds" at bounding box center [612, 372] width 404 height 24
click at [565, 367] on p "Microcirculation and Healing in Chronic Wounds" at bounding box center [612, 372] width 404 height 24
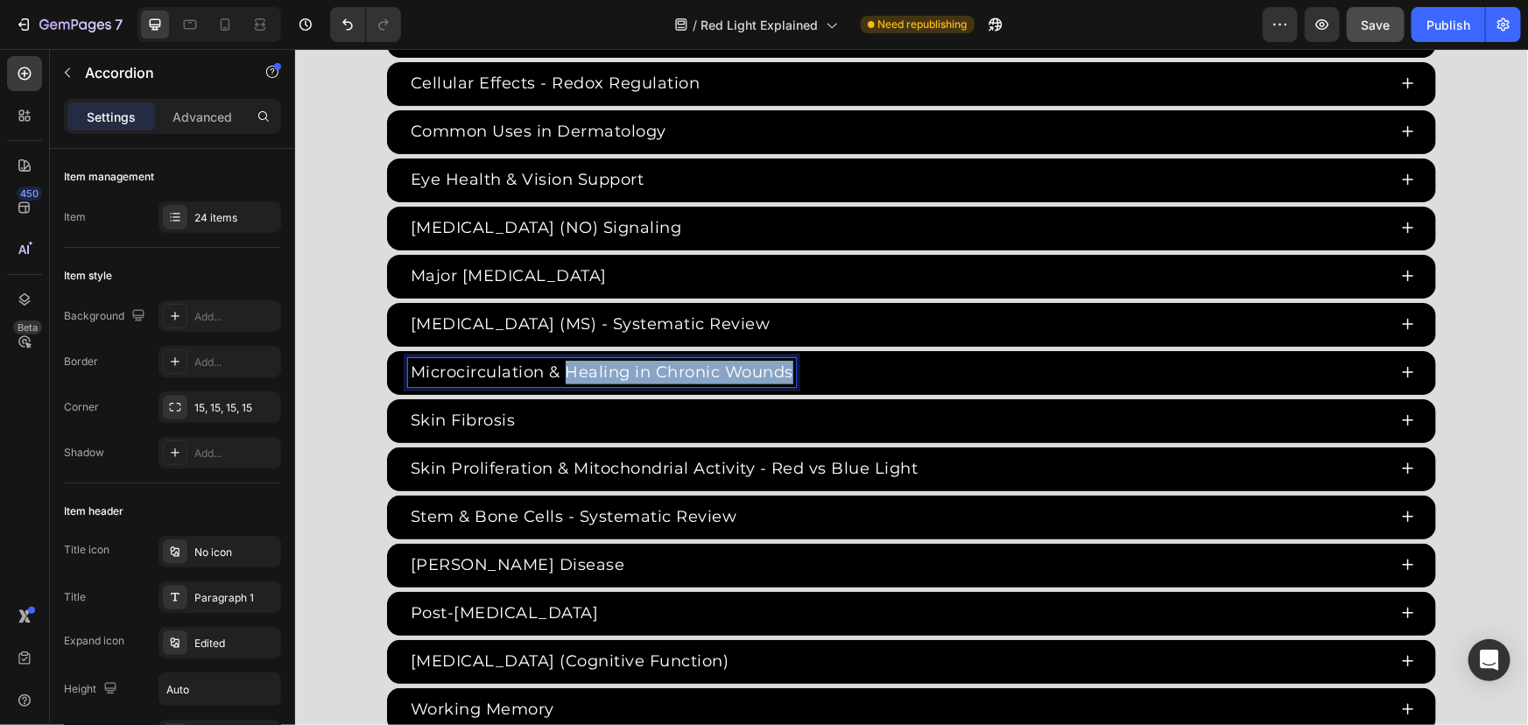
drag, startPoint x: 561, startPoint y: 363, endPoint x: 871, endPoint y: 363, distance: 310.0
click at [870, 363] on div "Microcirculation & Healing in Chronic Wounds" at bounding box center [896, 371] width 979 height 29
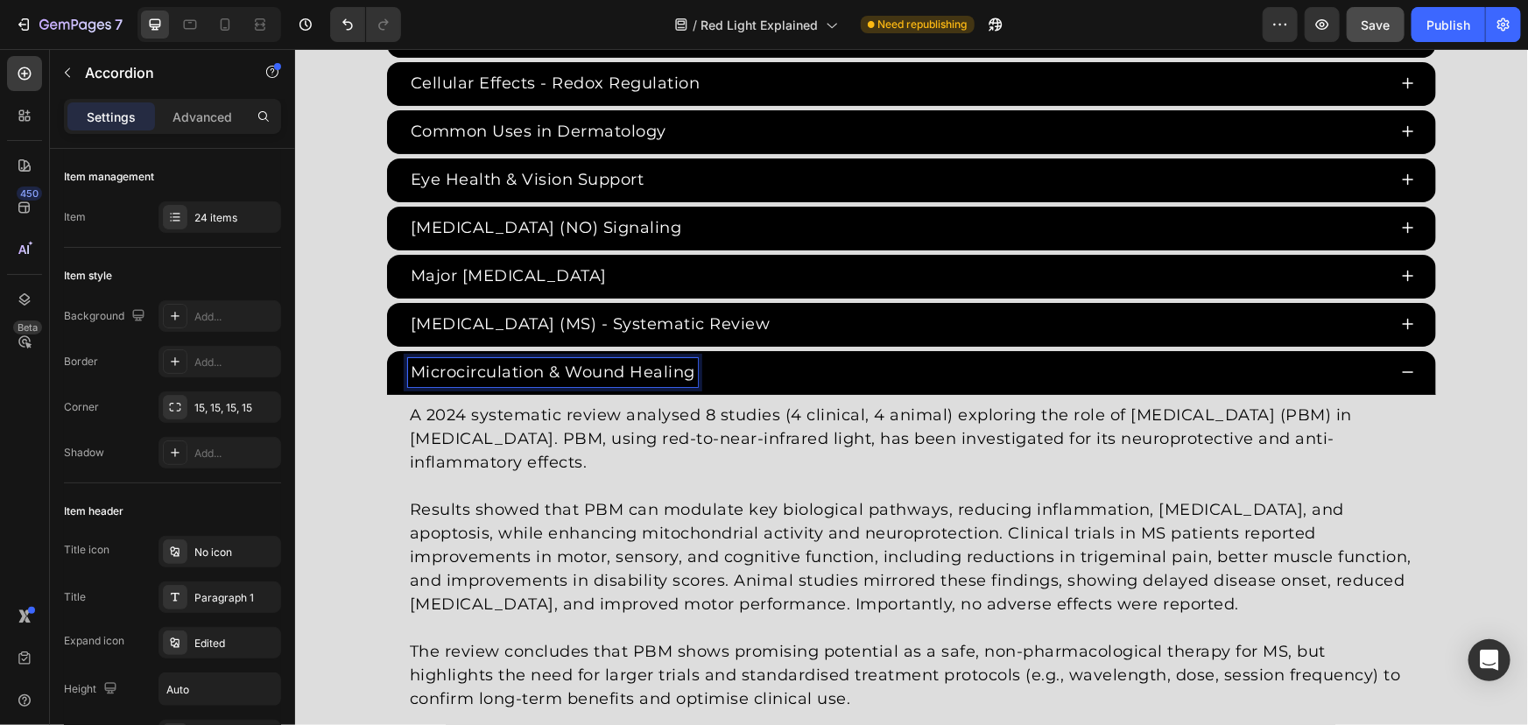
click at [326, 384] on div "Red Light Therapy Studies Heading Since the 1960s, 8,000+ studies have investig…" at bounding box center [910, 229] width 1233 height 1747
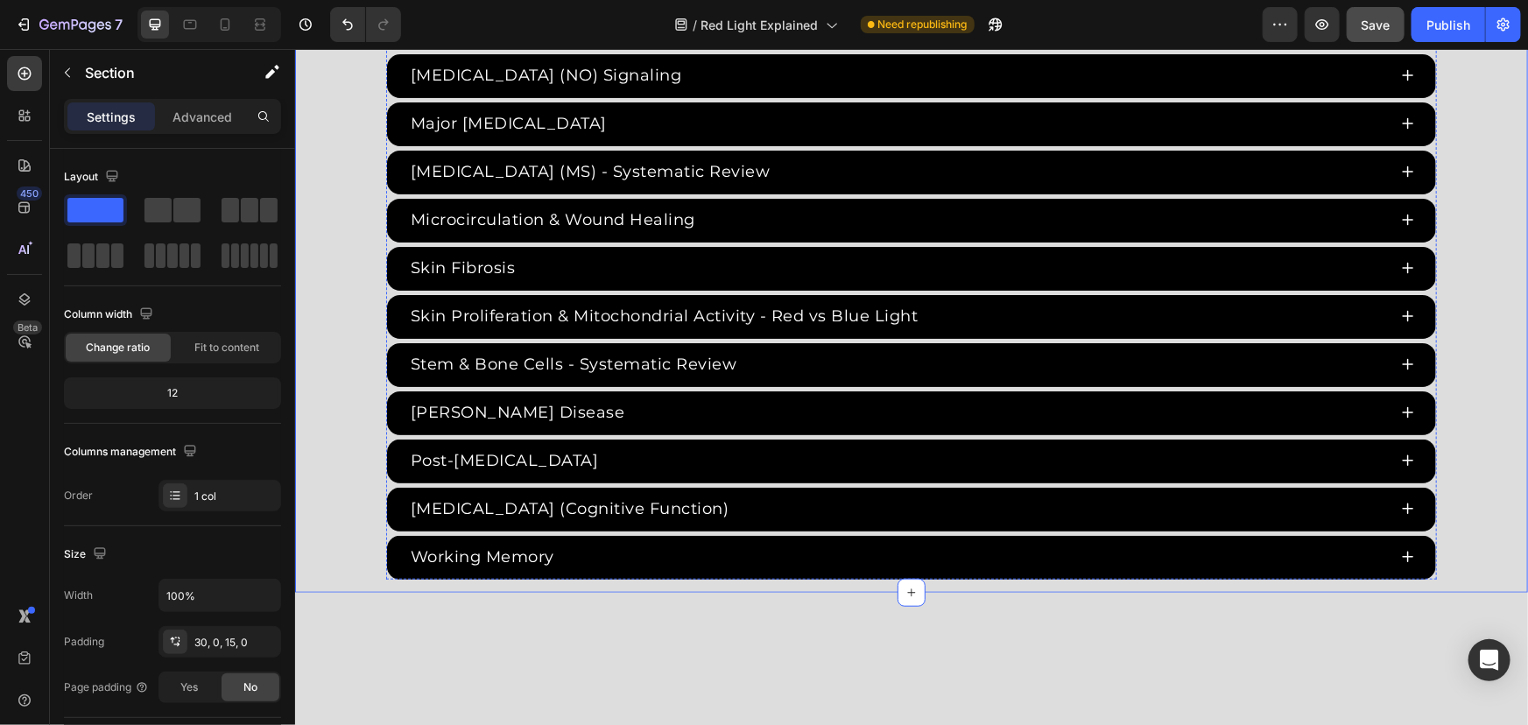
scroll to position [3900, 0]
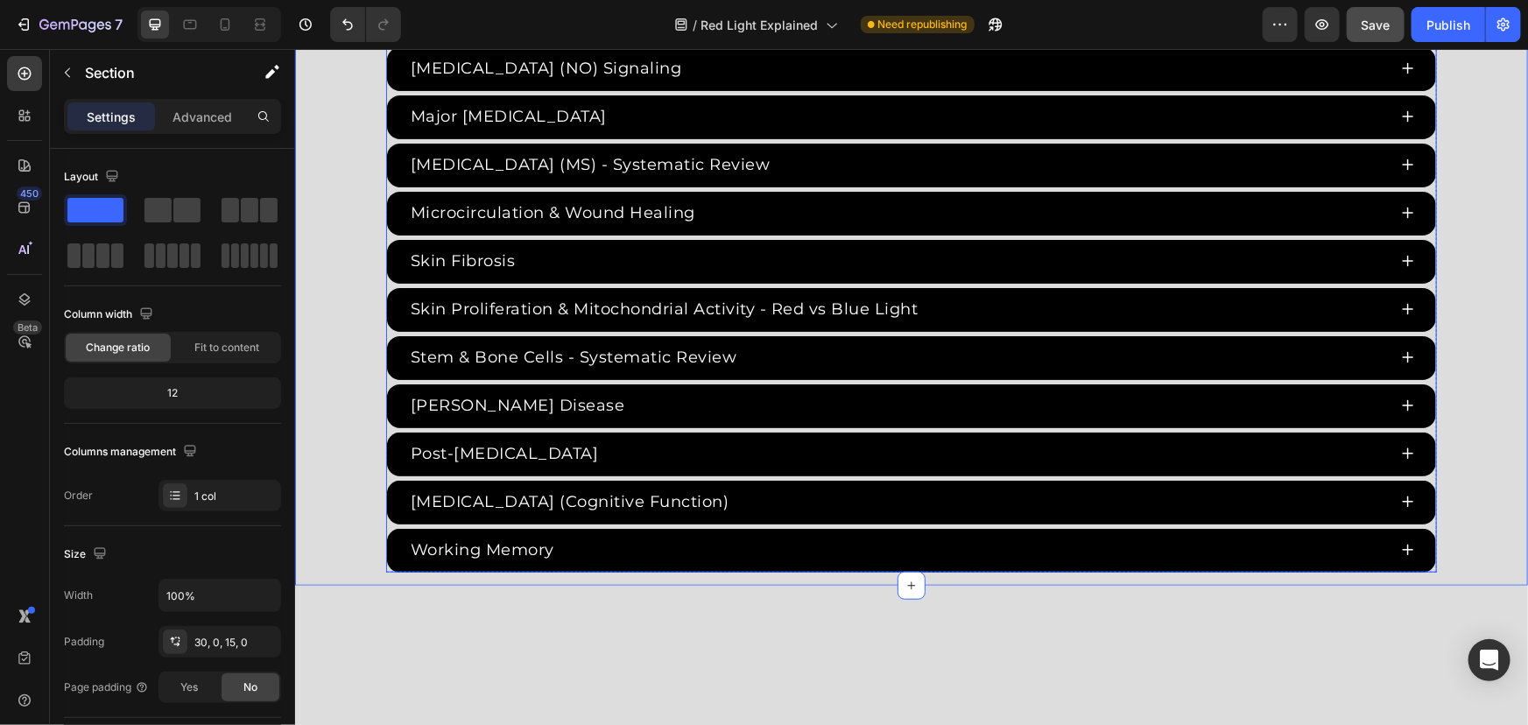
click at [724, 202] on div "Microcirculation & Wound Healing" at bounding box center [896, 212] width 979 height 29
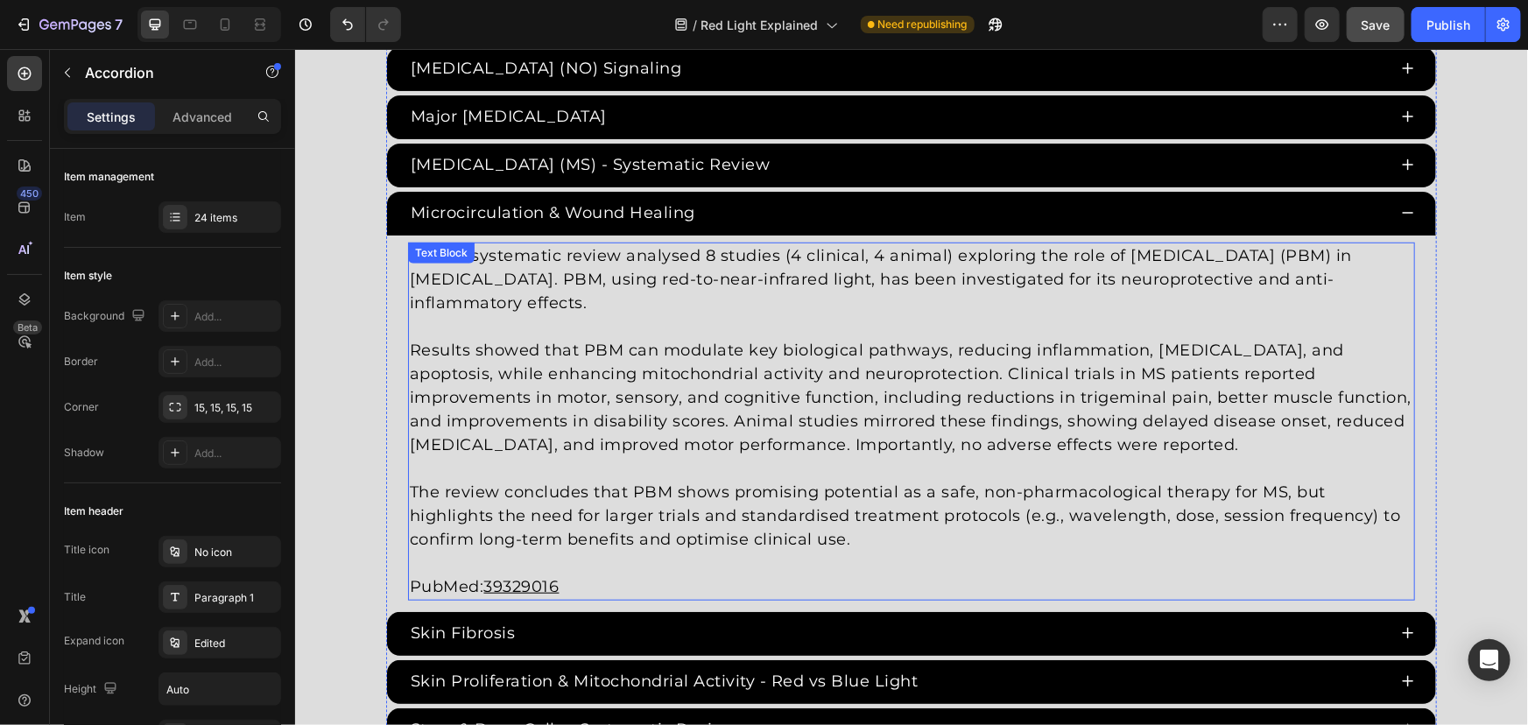
click at [653, 424] on p "Results showed that PBM can modulate key biological pathways, reducing inflamma…" at bounding box center [910, 397] width 1003 height 118
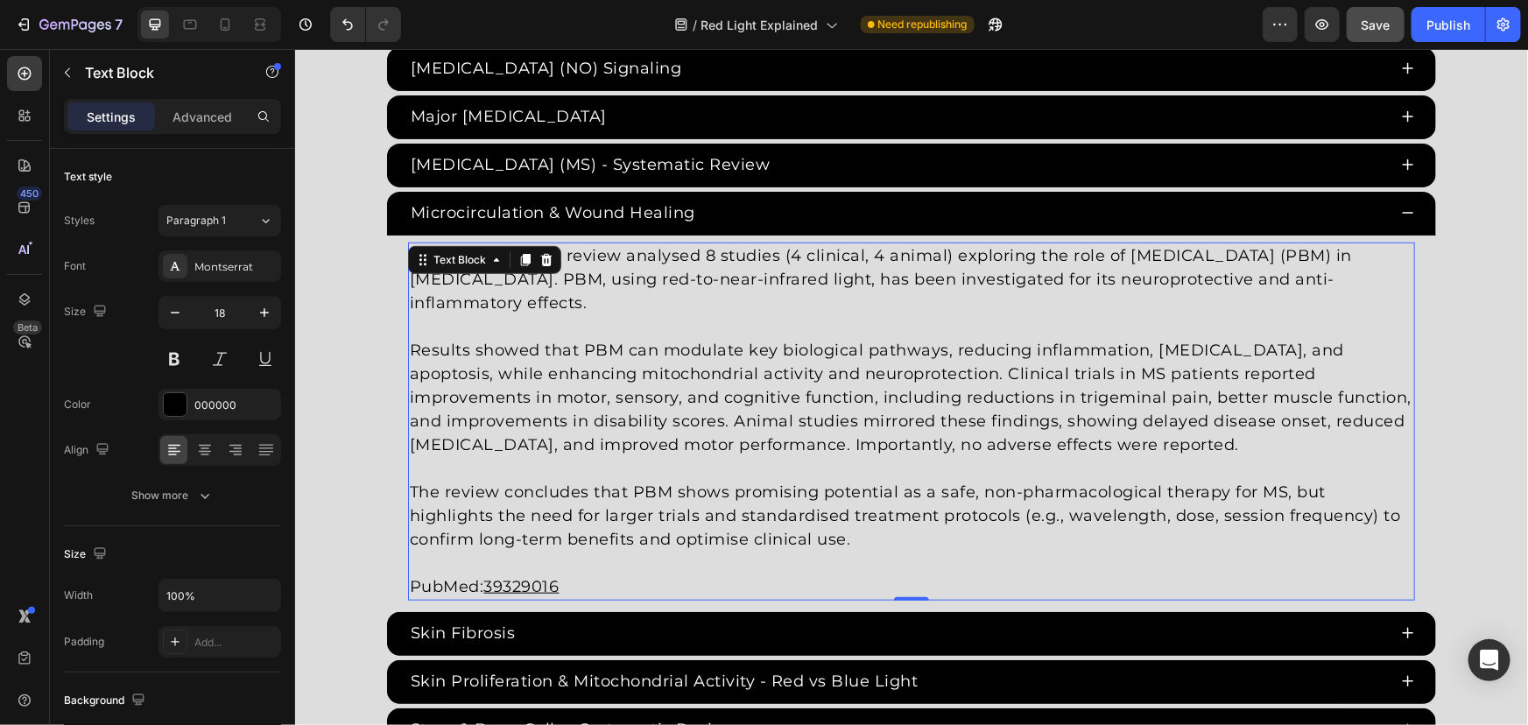
drag, startPoint x: 778, startPoint y: 509, endPoint x: 787, endPoint y: 510, distance: 8.8
click at [780, 510] on p "The review concludes that PBM shows promising potential as a safe, non-pharmaco…" at bounding box center [910, 515] width 1003 height 71
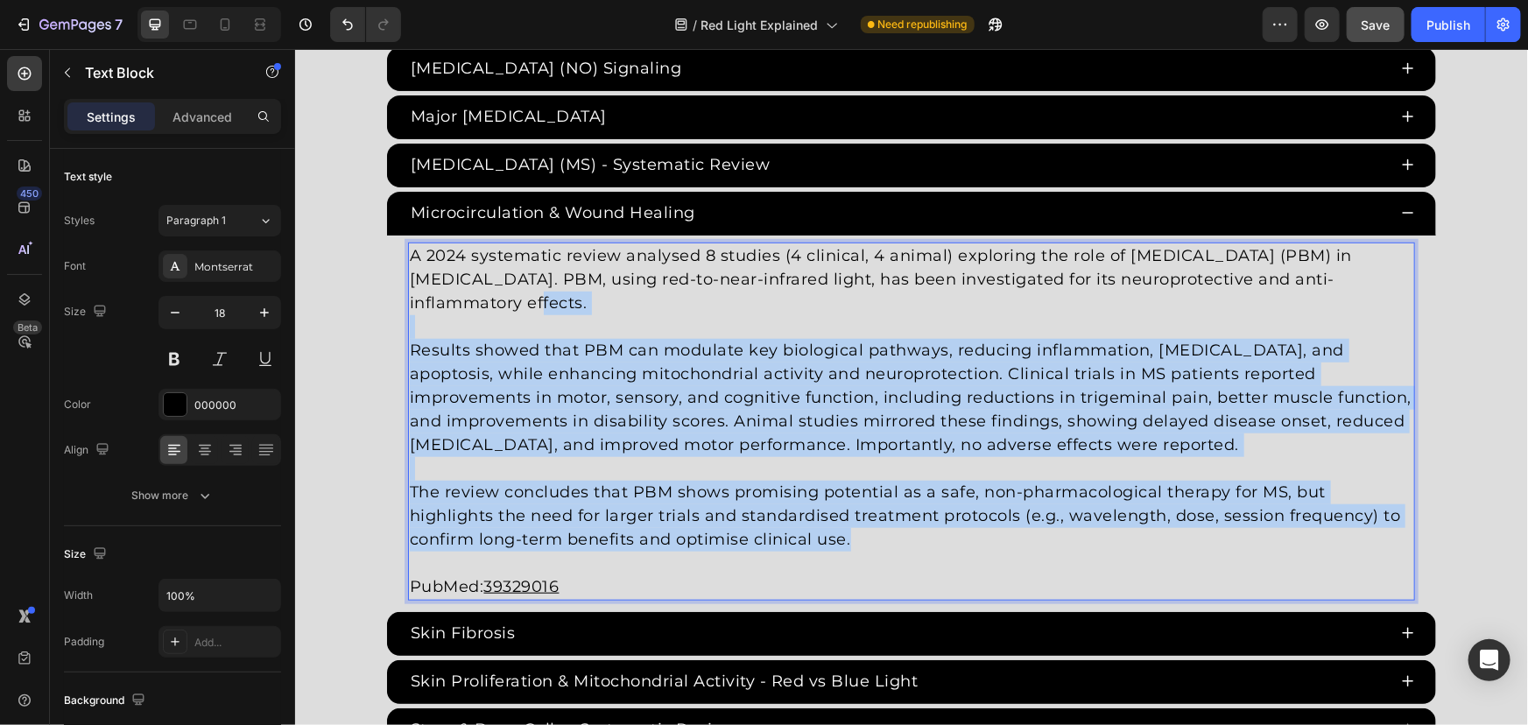
drag, startPoint x: 827, startPoint y: 529, endPoint x: 316, endPoint y: 187, distance: 614.9
click at [316, 187] on div "Red Light Therapy Studies Heading Since the 1960s, 8,000+ studies have investig…" at bounding box center [910, 69] width 1233 height 1747
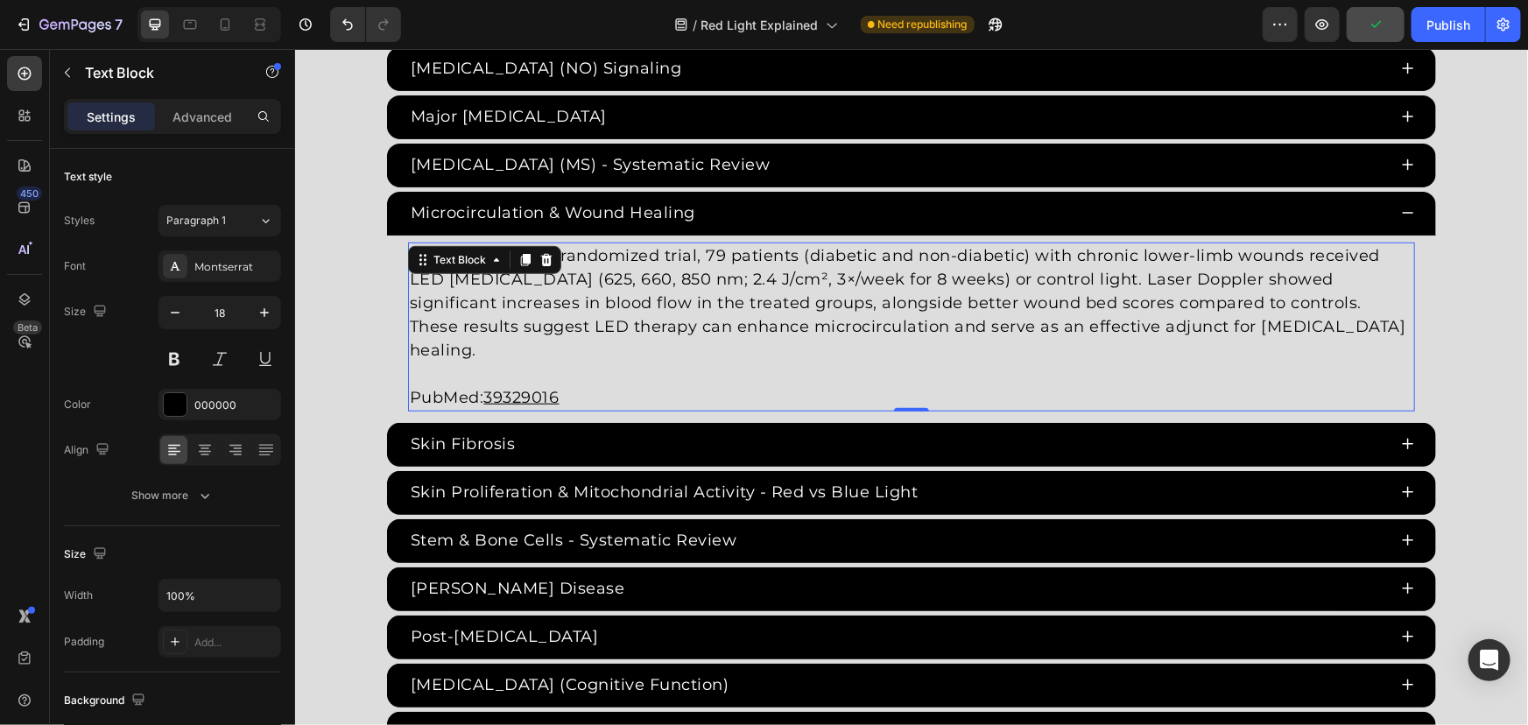
click at [635, 377] on p "PubMed: 39329016" at bounding box center [910, 385] width 1003 height 47
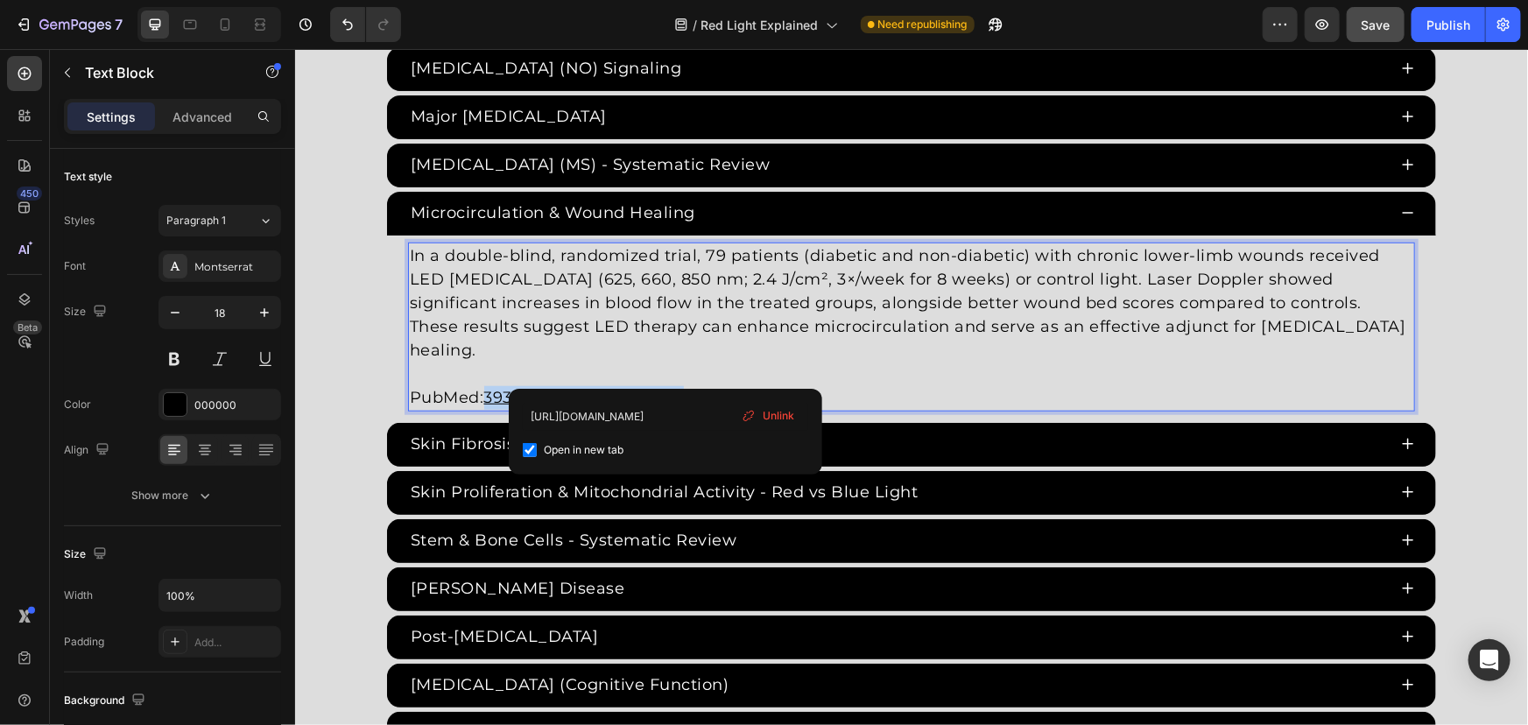
drag, startPoint x: 499, startPoint y: 374, endPoint x: 482, endPoint y: 374, distance: 17.5
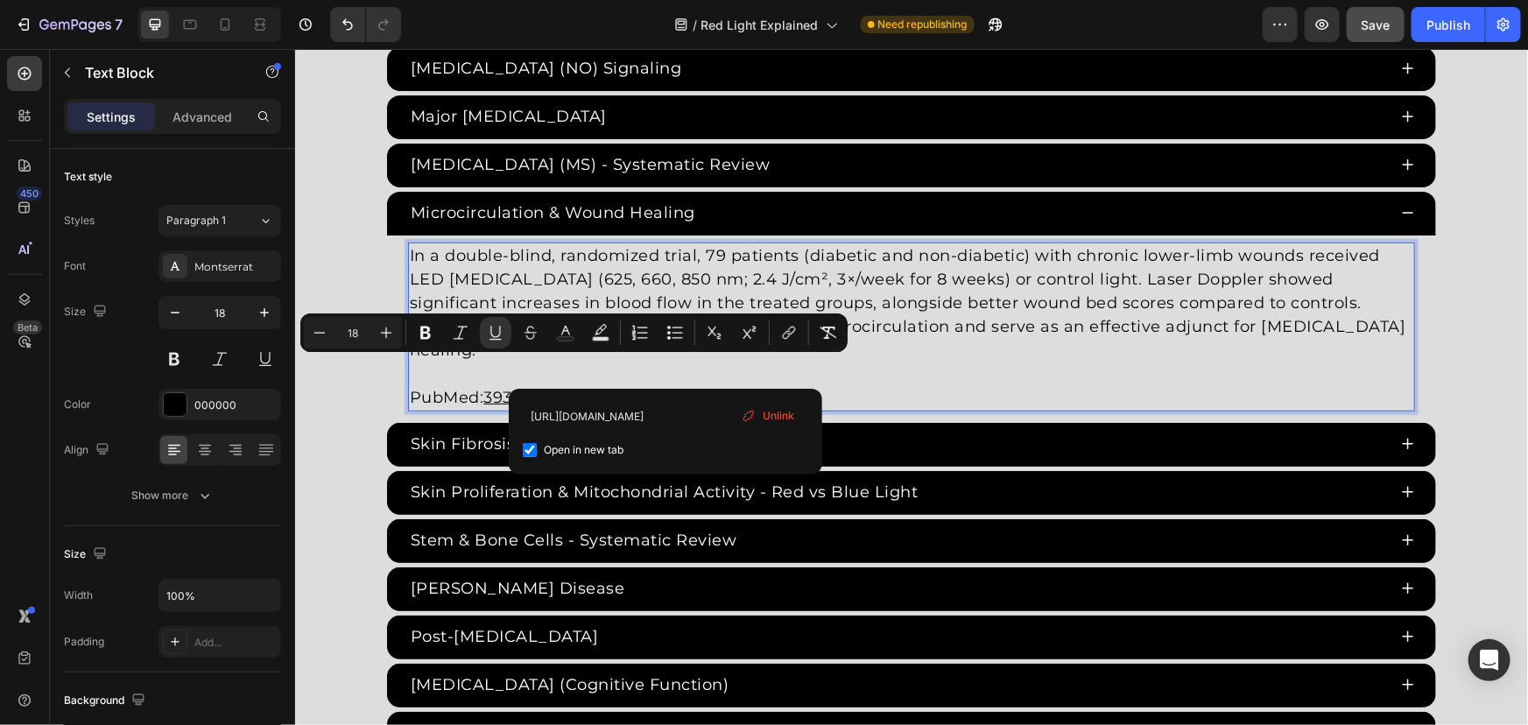
click at [480, 369] on p "PubMed: 39329016https://pubmed.ncbi.nlm.nih.gov/39329016/" at bounding box center [910, 385] width 1003 height 47
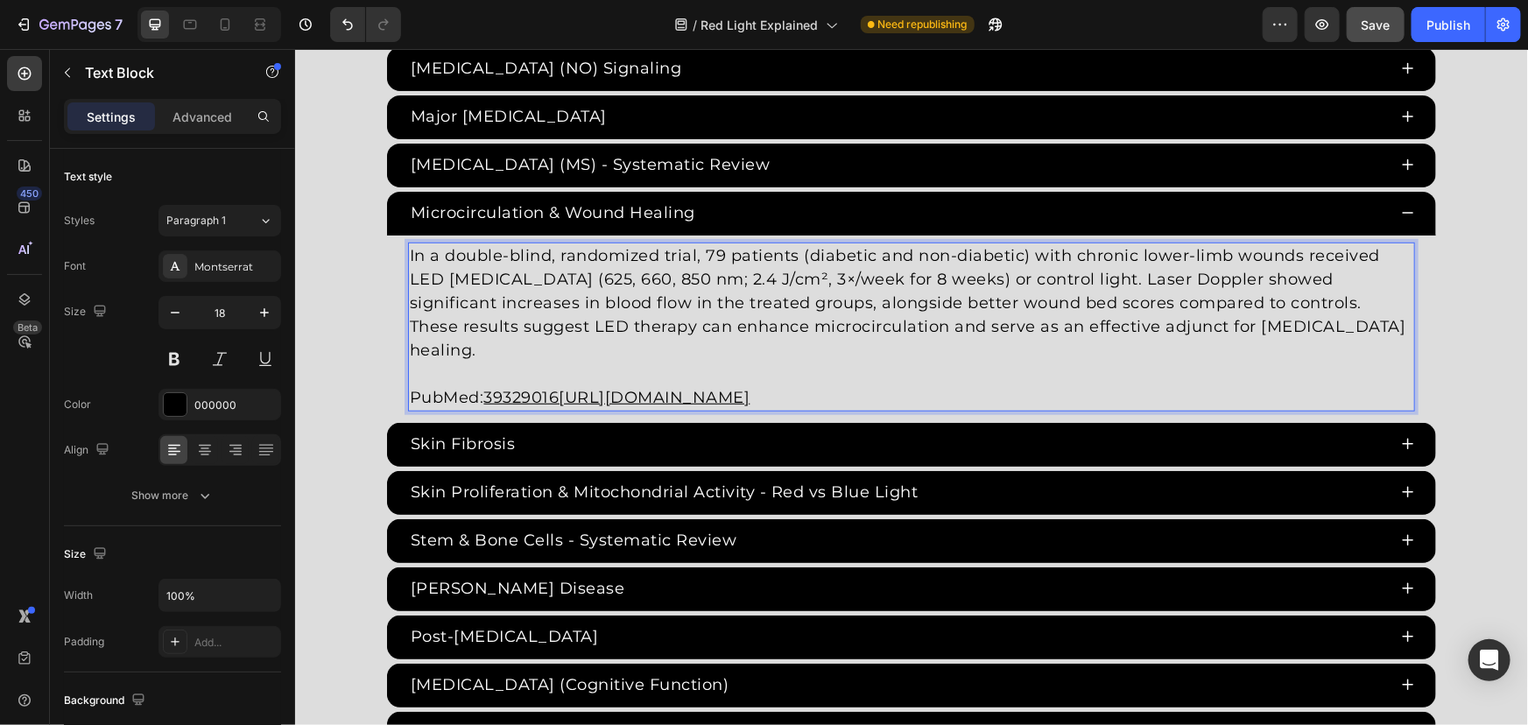
drag, startPoint x: 481, startPoint y: 367, endPoint x: 1132, endPoint y: 367, distance: 651.5
click at [1132, 367] on p "PubMed: 39329016https://pubmed.ncbi.nlm.nih.gov/39329016/" at bounding box center [910, 385] width 1003 height 47
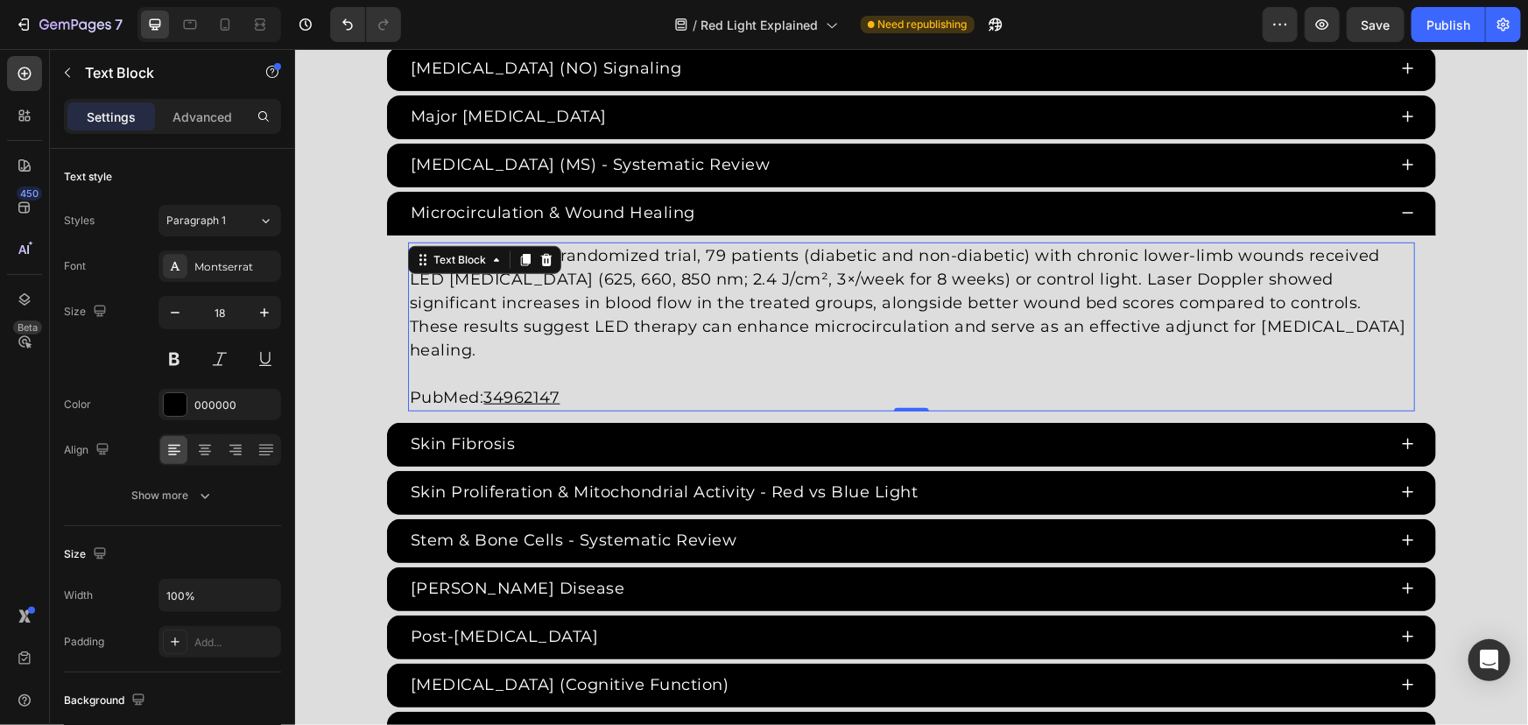
click at [528, 387] on u "34962147" at bounding box center [521, 396] width 76 height 19
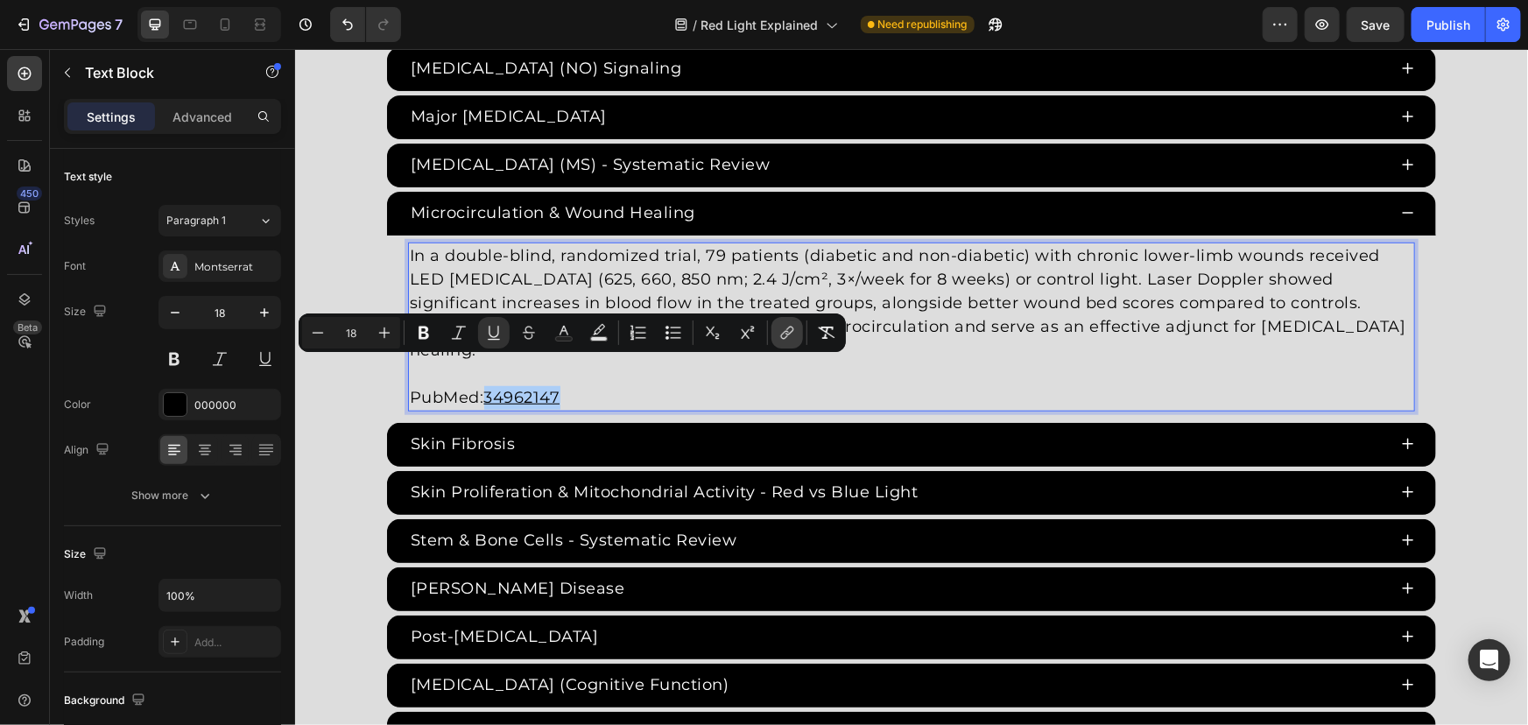
click at [778, 332] on icon "Editor contextual toolbar" at bounding box center [787, 333] width 18 height 18
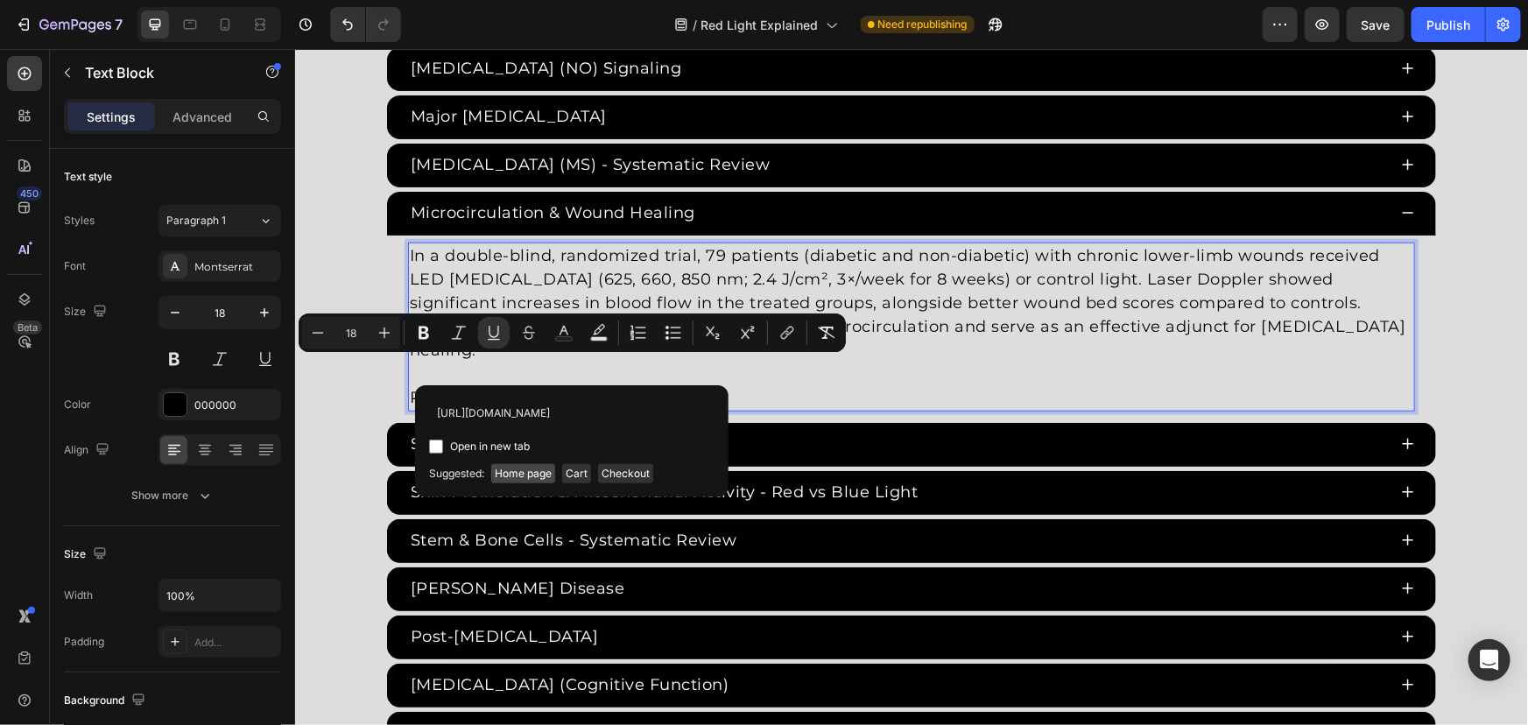
scroll to position [0, 21]
type input "https://pubmed.ncbi.nlm.nih.gov/34962147/"
click at [467, 453] on span "Open in new tab" at bounding box center [490, 446] width 80 height 21
checkbox input "true"
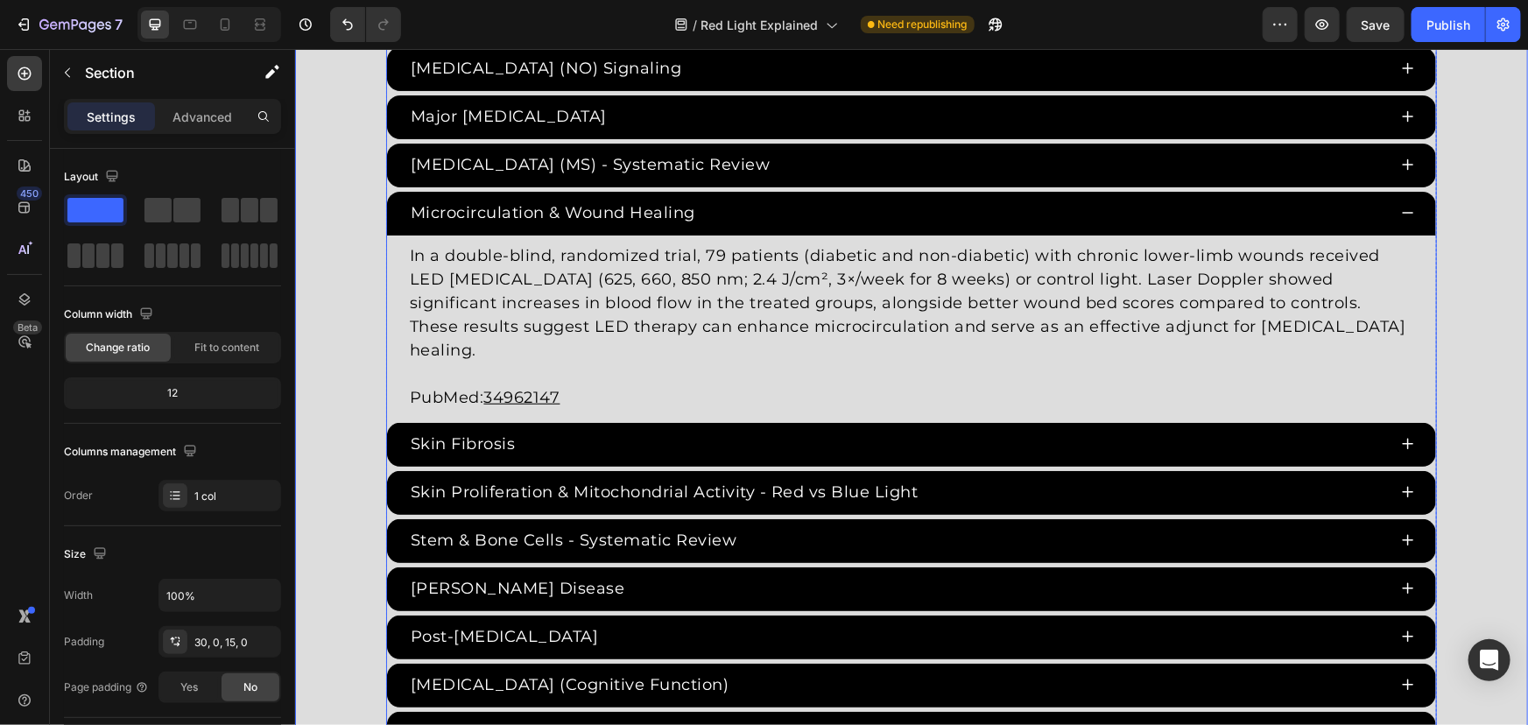
click at [799, 208] on div "Microcirculation & Wound Healing" at bounding box center [896, 212] width 979 height 29
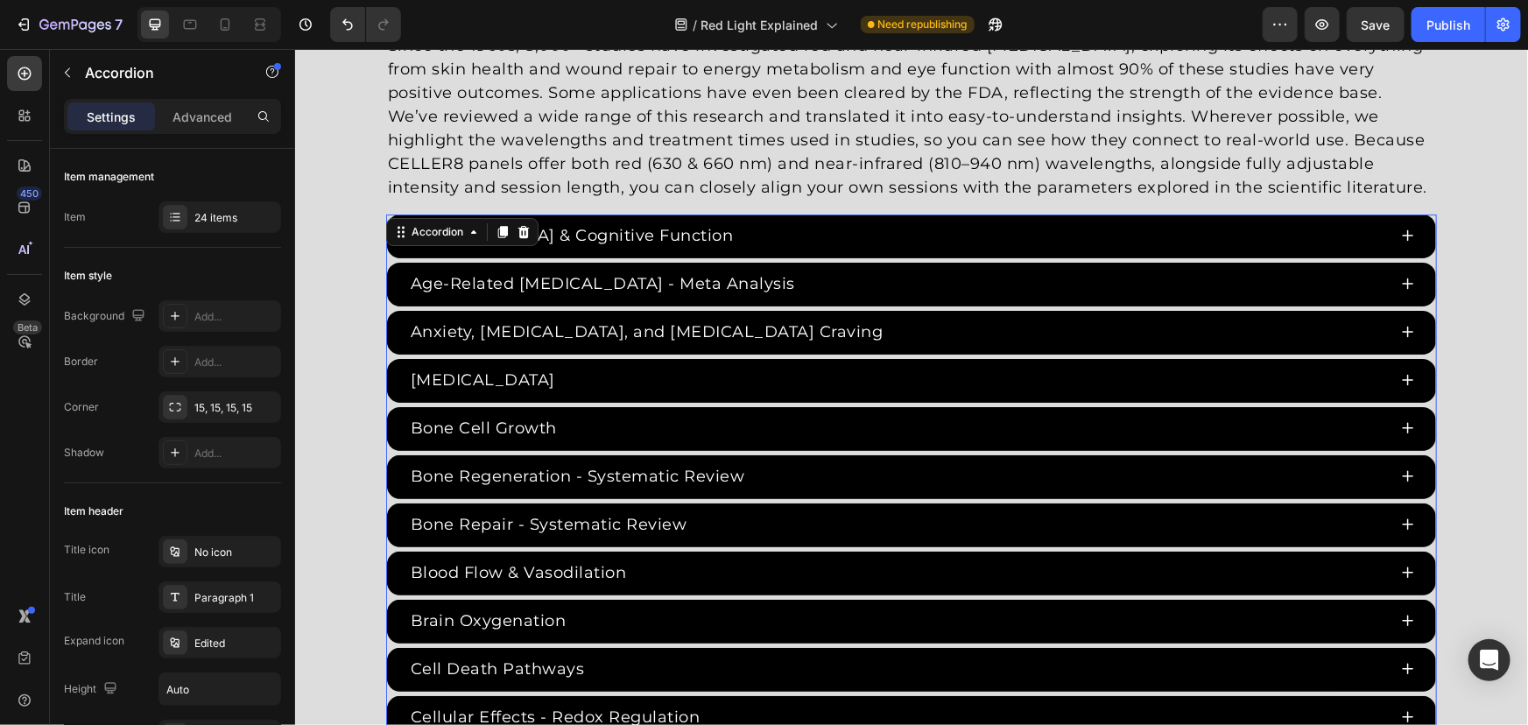
scroll to position [3104, 0]
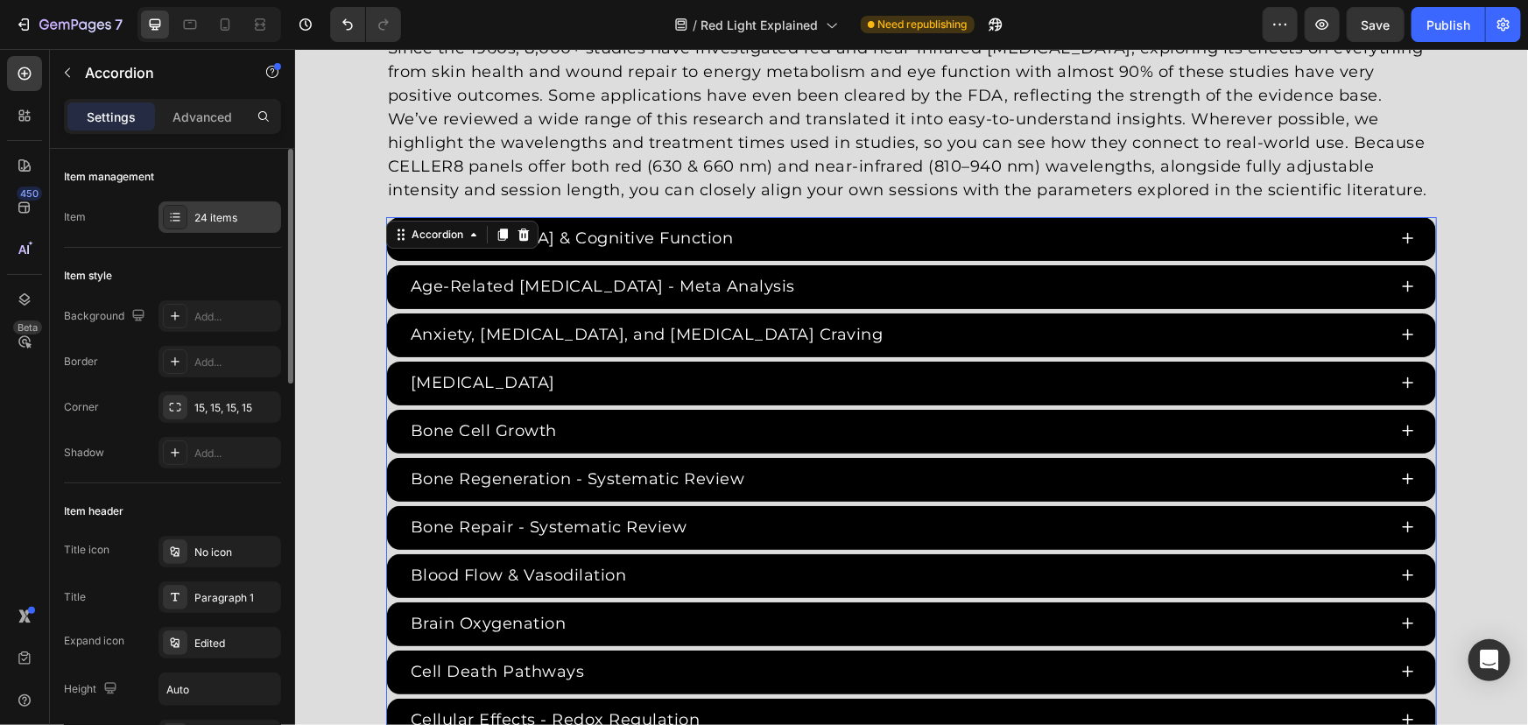
click at [229, 210] on div "24 items" at bounding box center [235, 218] width 82 height 16
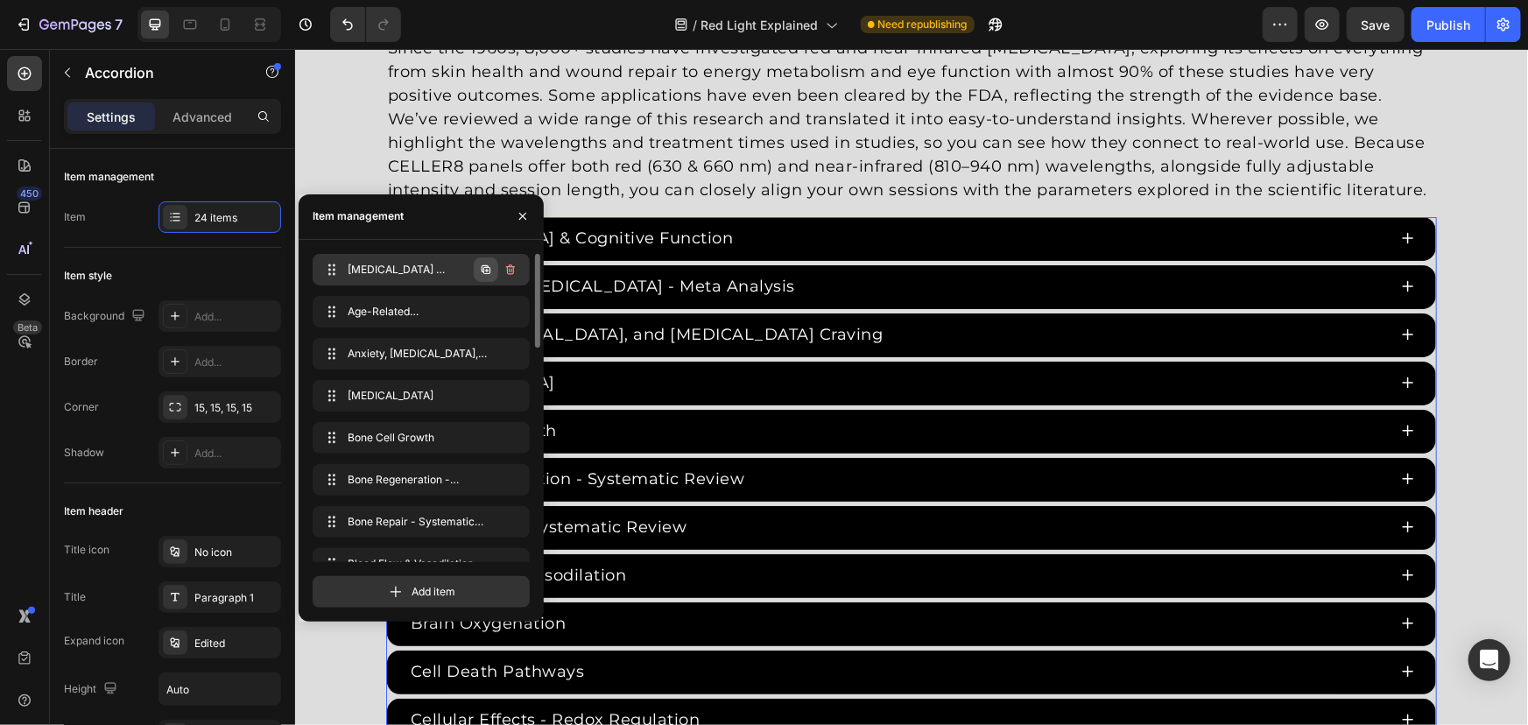
click at [489, 268] on icon "button" at bounding box center [486, 270] width 14 height 14
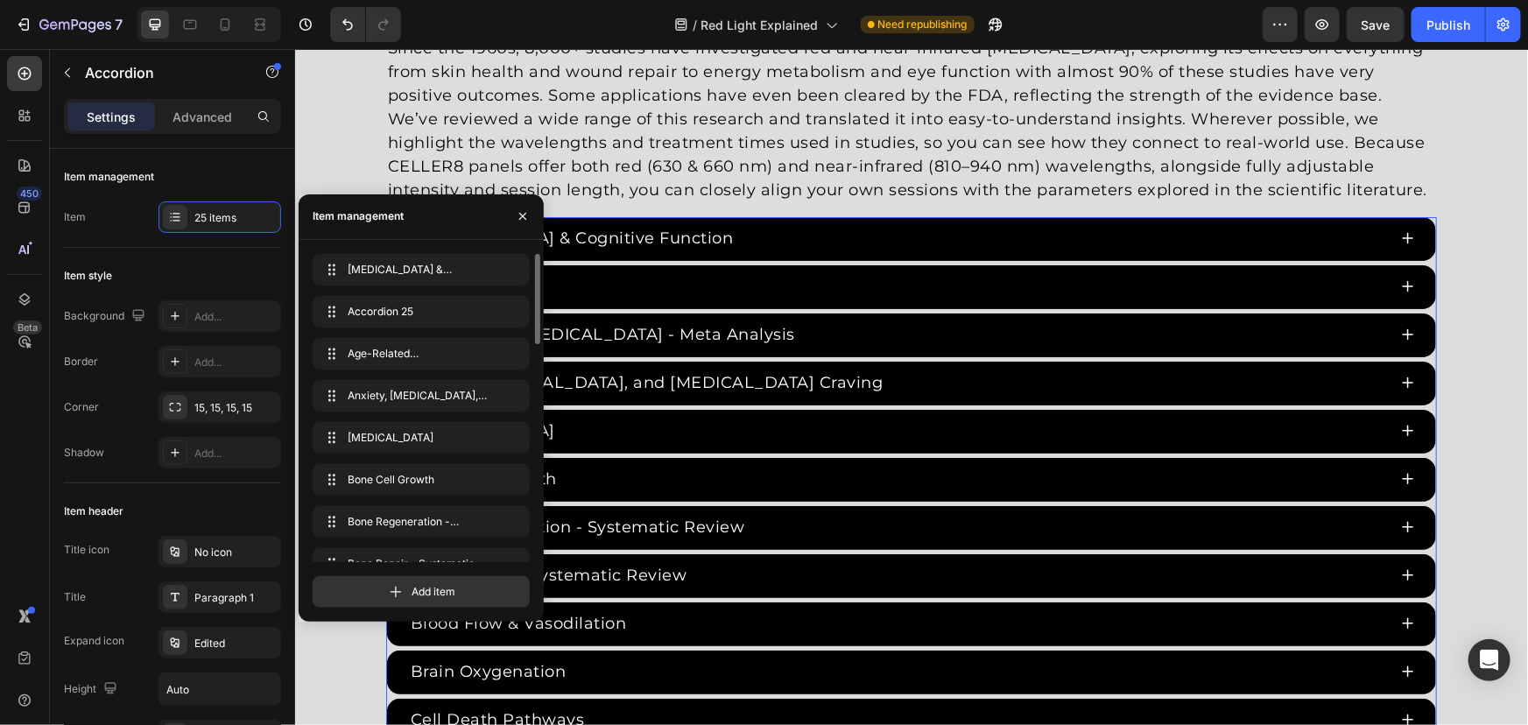
click at [596, 264] on div "Accordion 25" at bounding box center [910, 286] width 1049 height 44
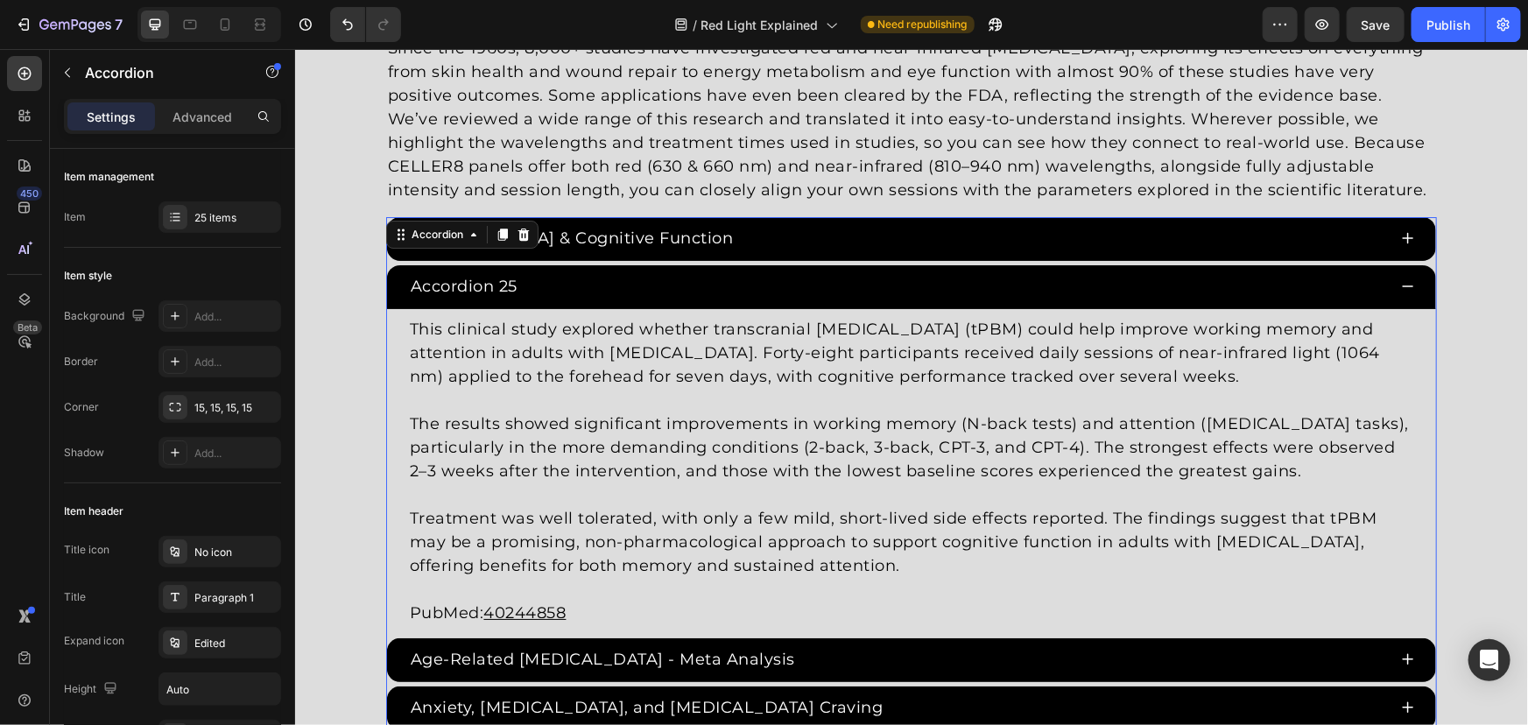
click at [498, 285] on div "Accordion 25" at bounding box center [463, 285] width 112 height 29
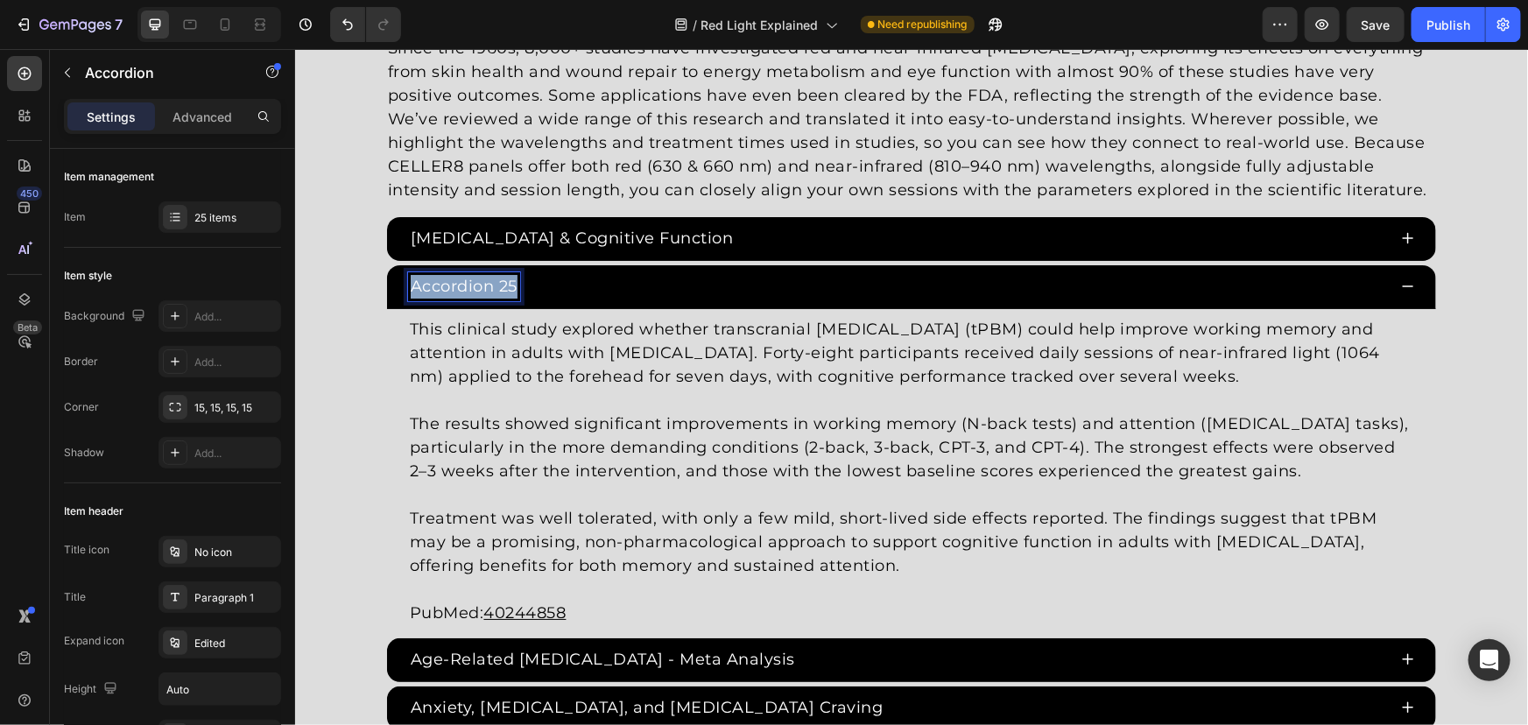
drag, startPoint x: 510, startPoint y: 287, endPoint x: 285, endPoint y: 281, distance: 224.3
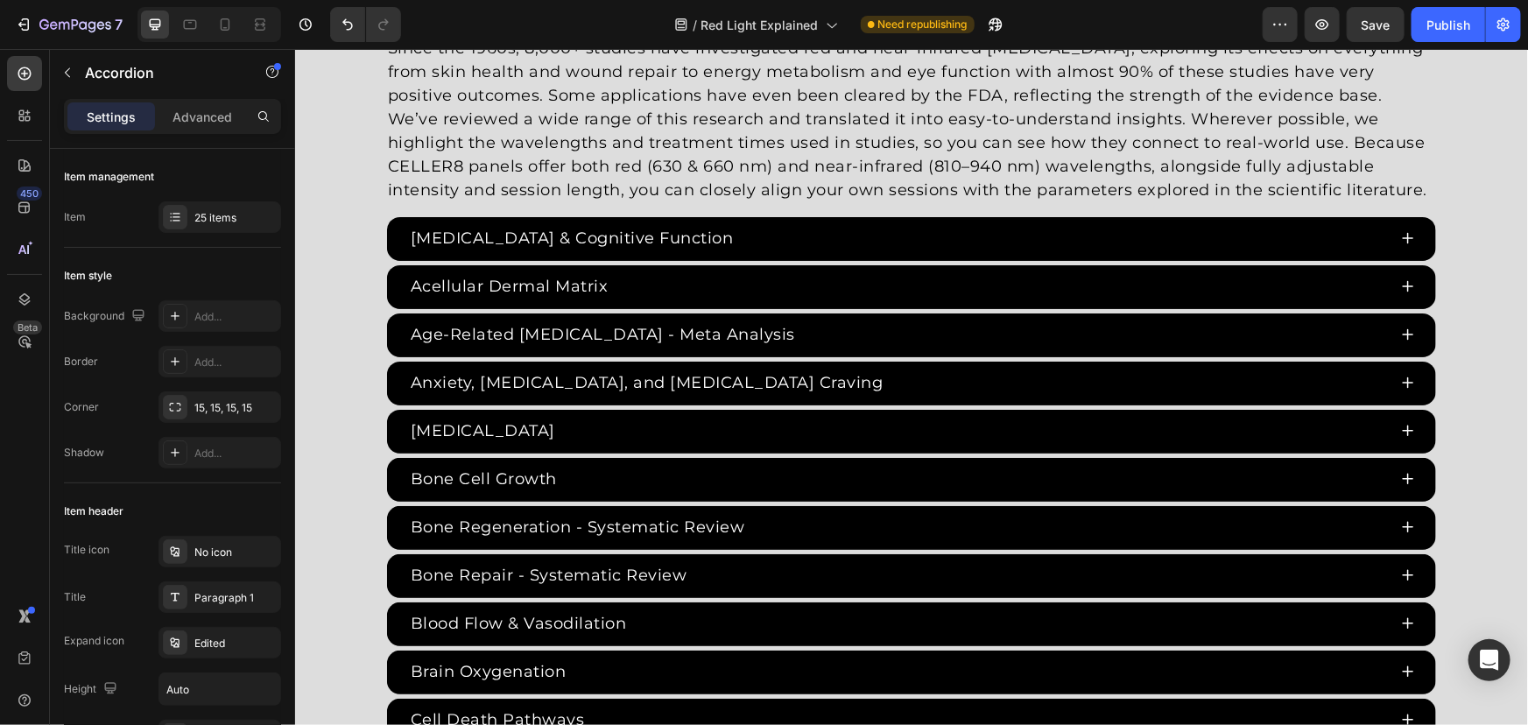
drag, startPoint x: 644, startPoint y: 448, endPoint x: 670, endPoint y: 410, distance: 46.1
click at [646, 448] on div "Autism Spectrum Disorder" at bounding box center [910, 431] width 1049 height 44
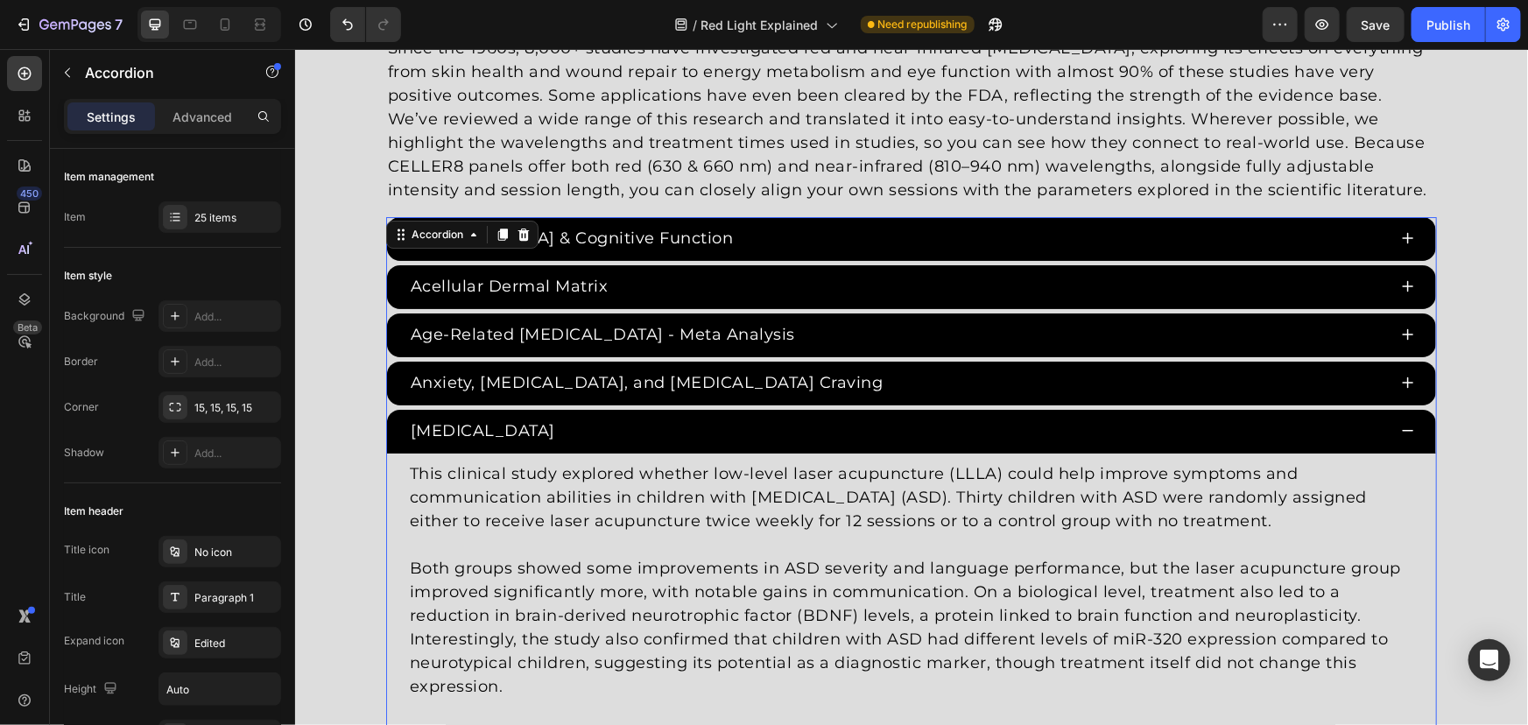
click at [722, 295] on div "Acellular Dermal Matrix" at bounding box center [896, 285] width 979 height 29
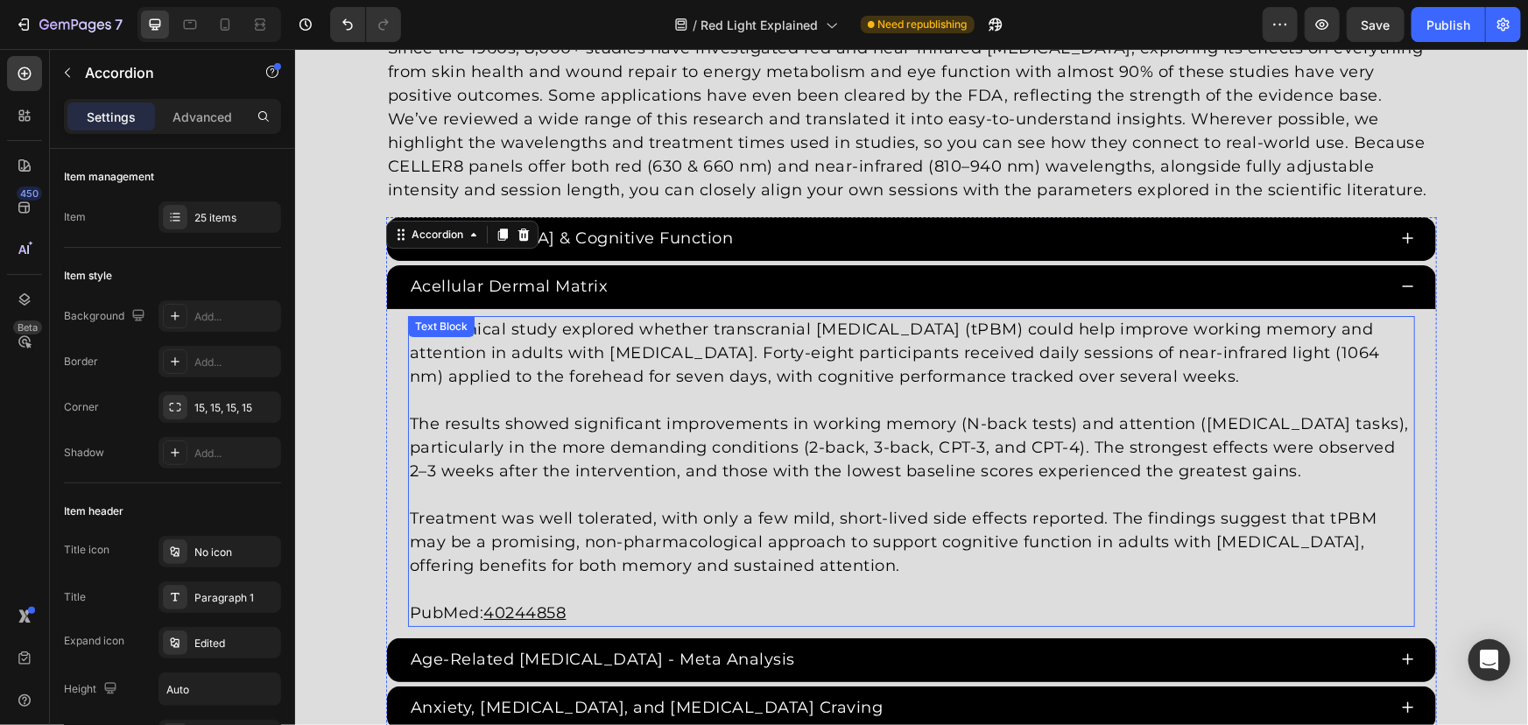
click at [764, 445] on p "The results showed significant improvements in working memory (N-back tests) an…" at bounding box center [910, 447] width 1003 height 71
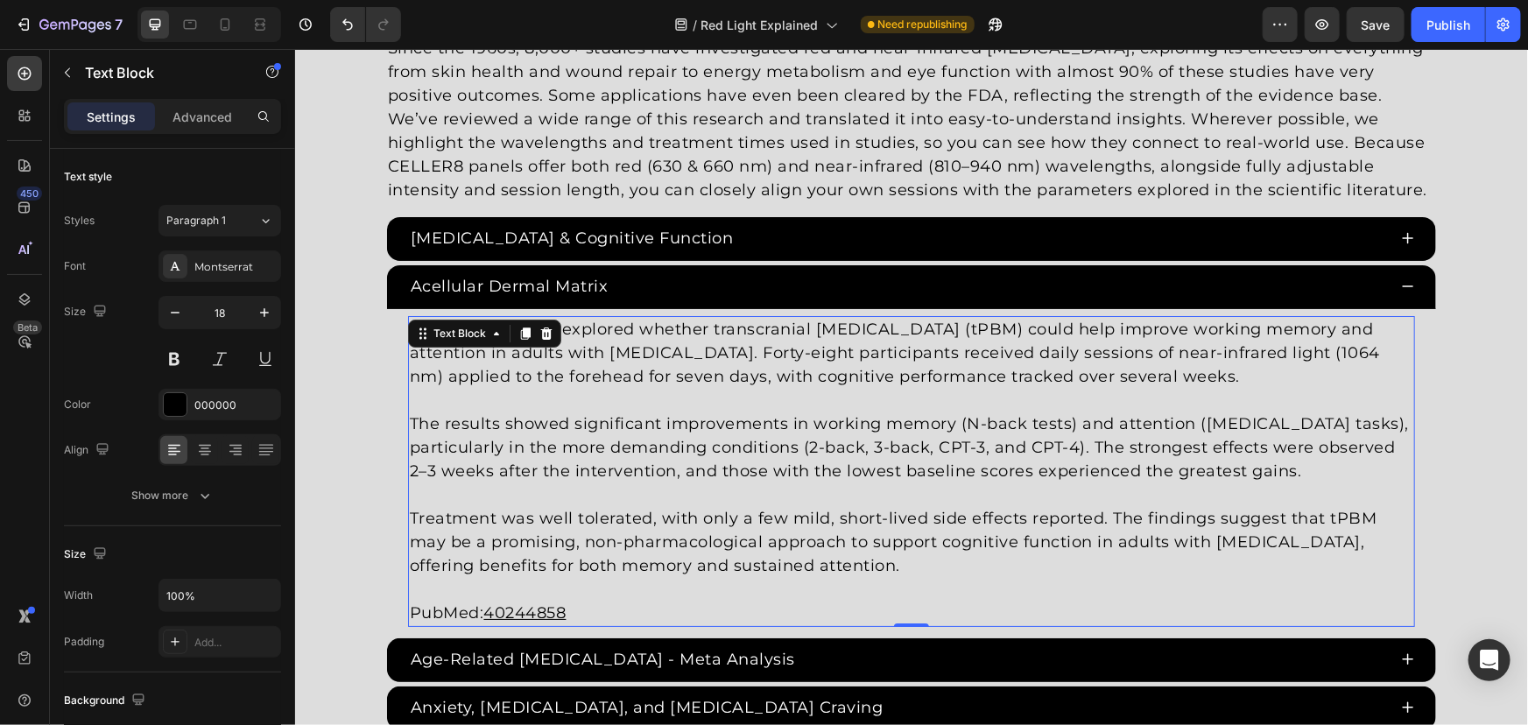
click at [741, 553] on p "Treatment was well tolerated, with only a few mild, short-lived side effects re…" at bounding box center [910, 541] width 1003 height 71
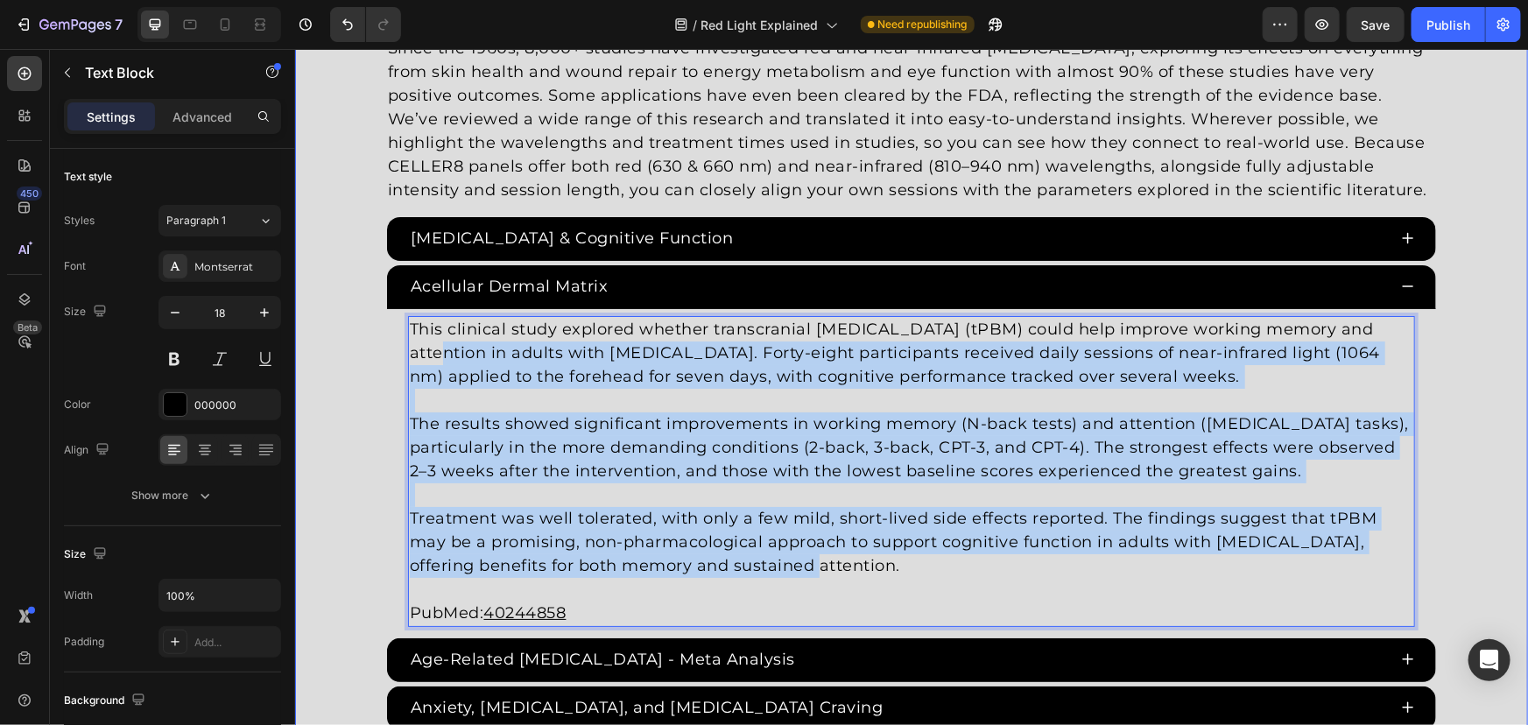
drag, startPoint x: 733, startPoint y: 560, endPoint x: 268, endPoint y: 298, distance: 533.6
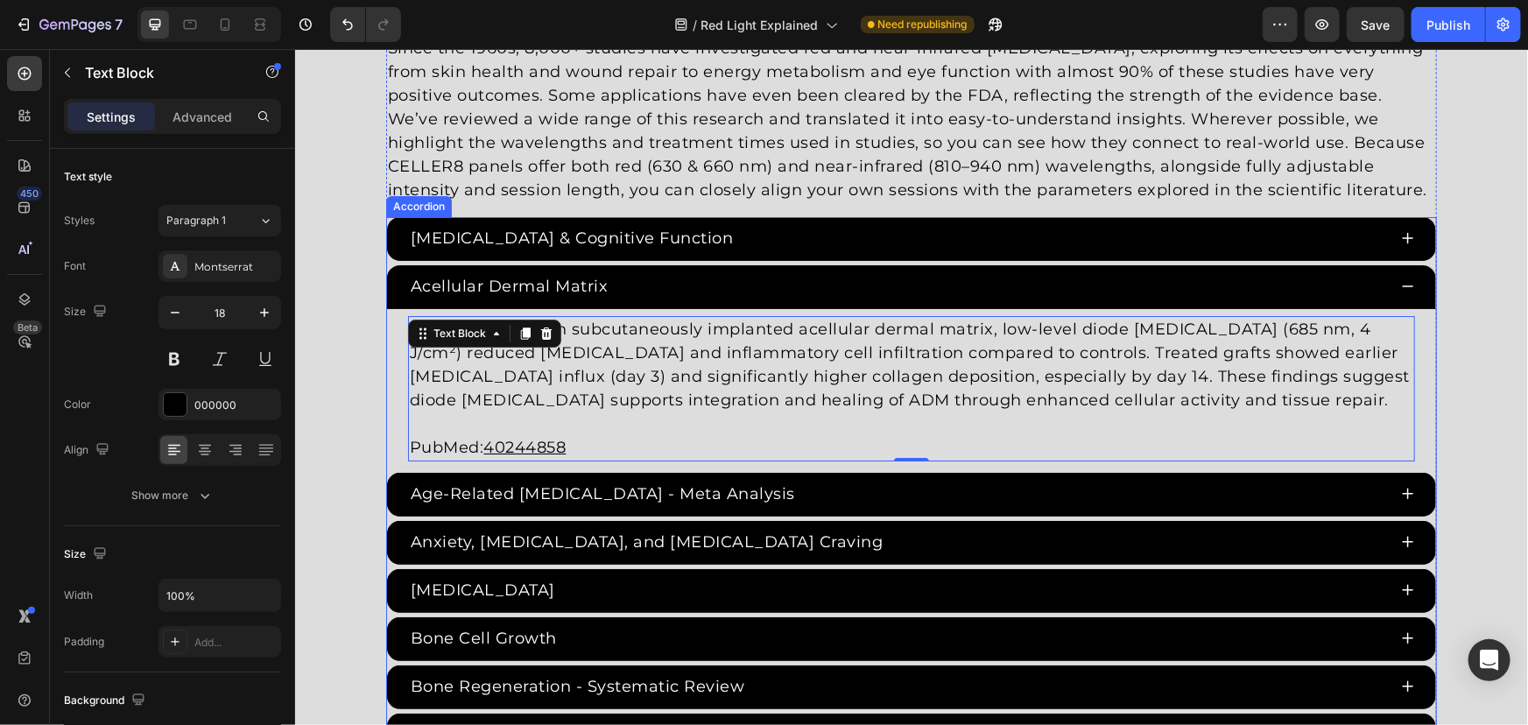
click at [569, 443] on p "PubMed: 40244858" at bounding box center [910, 447] width 1003 height 24
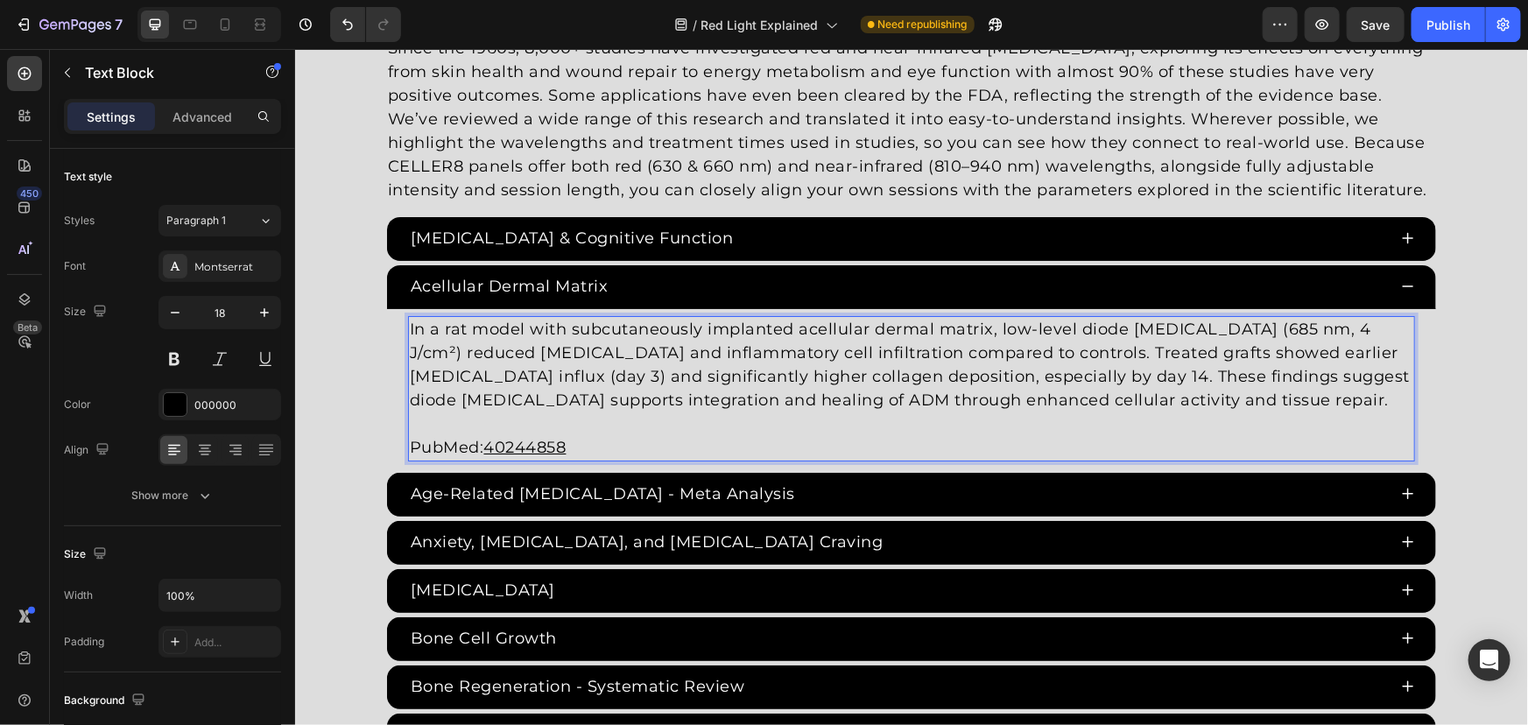
click at [520, 449] on u "40244858" at bounding box center [524, 446] width 82 height 19
click at [520, 441] on u "19593638" at bounding box center [520, 446] width 74 height 19
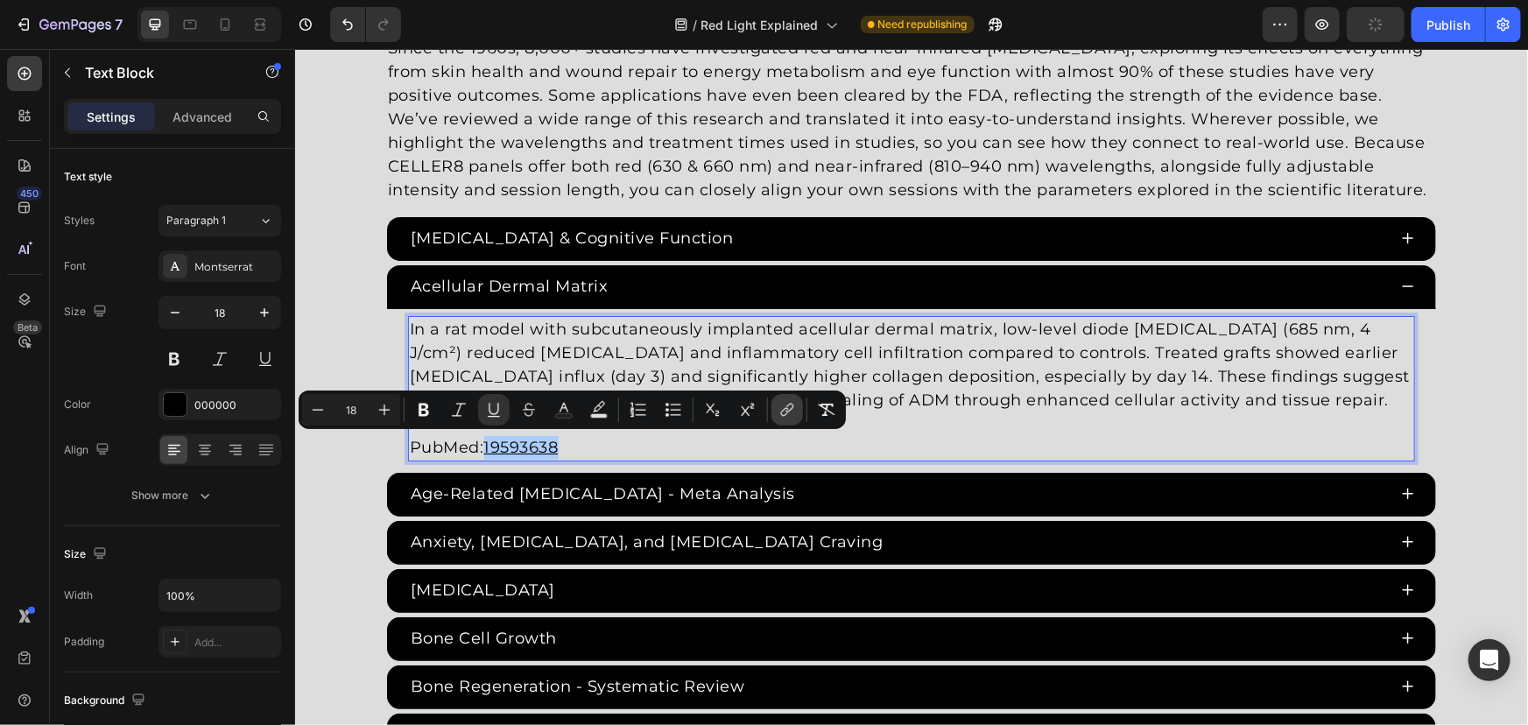
click at [786, 409] on icon "Editor contextual toolbar" at bounding box center [787, 410] width 18 height 18
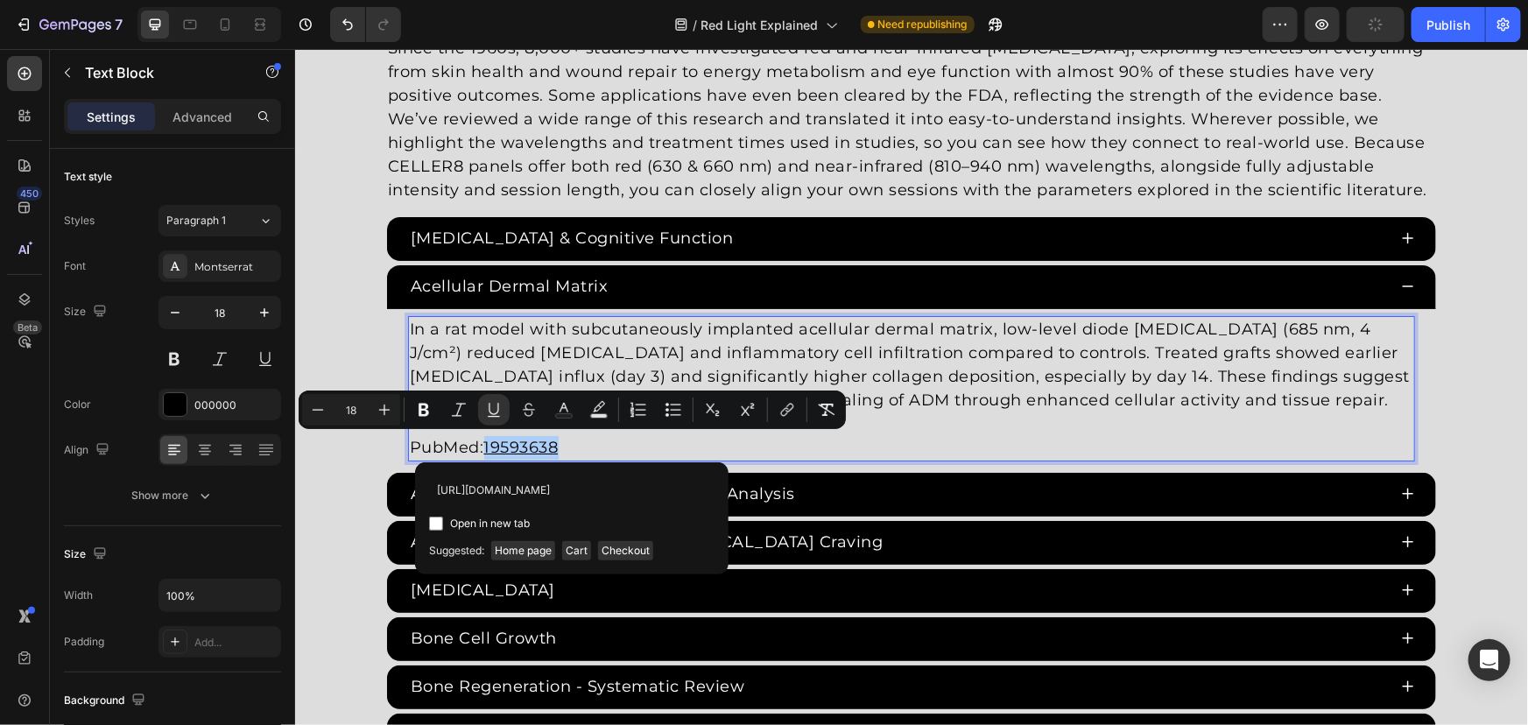
scroll to position [0, 20]
type input "https://pubmed.ncbi.nlm.nih.gov/19593638/"
click at [465, 514] on span "Open in new tab" at bounding box center [490, 523] width 80 height 21
checkbox input "true"
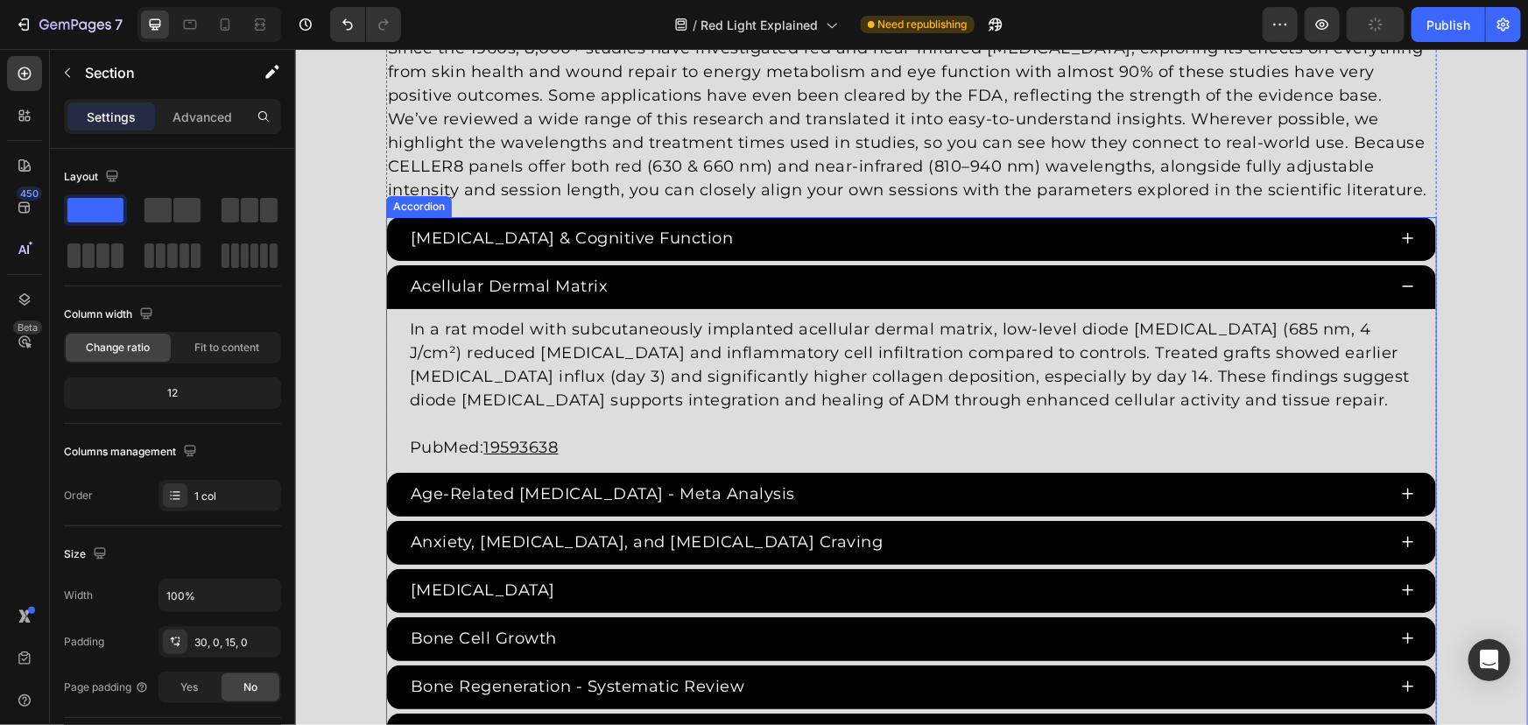
click at [853, 286] on div "Acellular Dermal Matrix" at bounding box center [896, 285] width 979 height 29
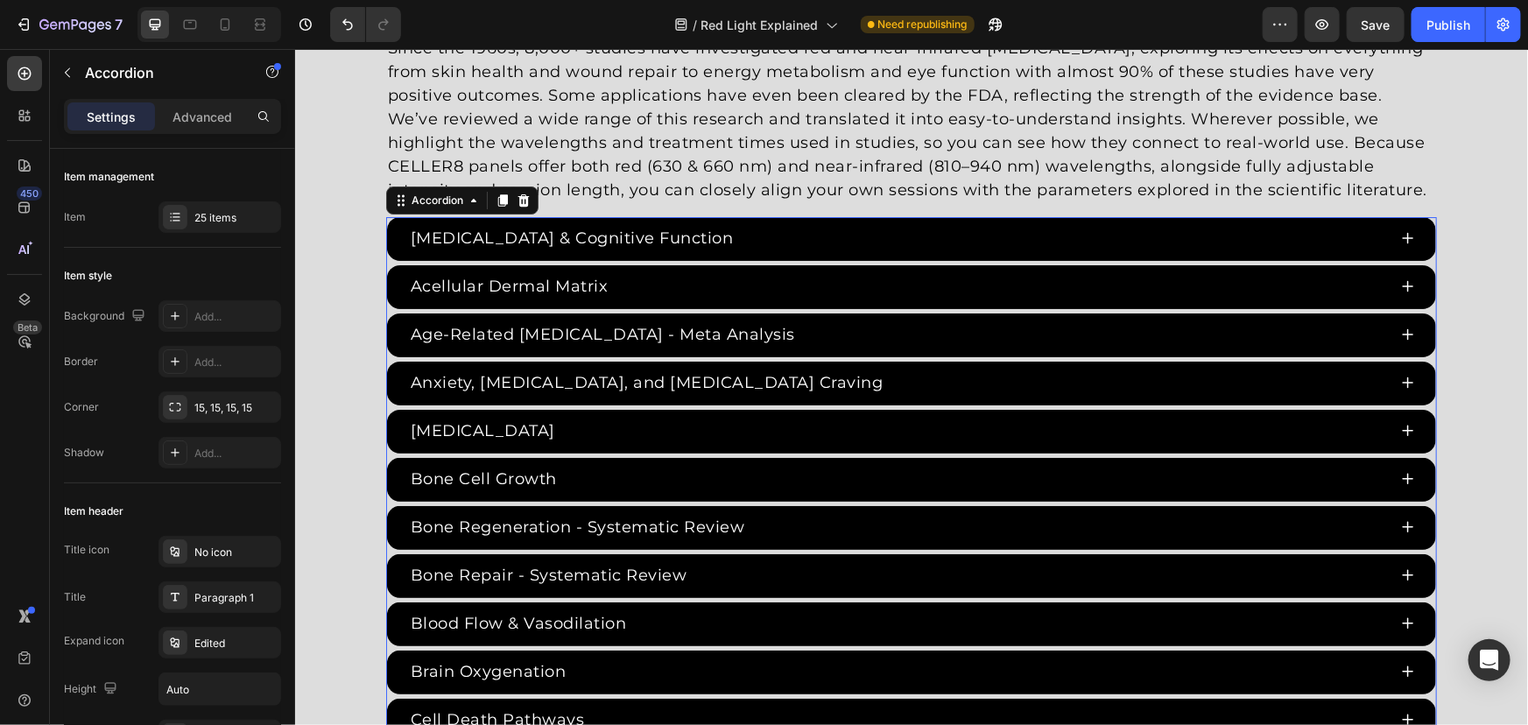
click at [594, 368] on div "Anxiety, Depression, and Opioid Craving" at bounding box center [646, 382] width 478 height 29
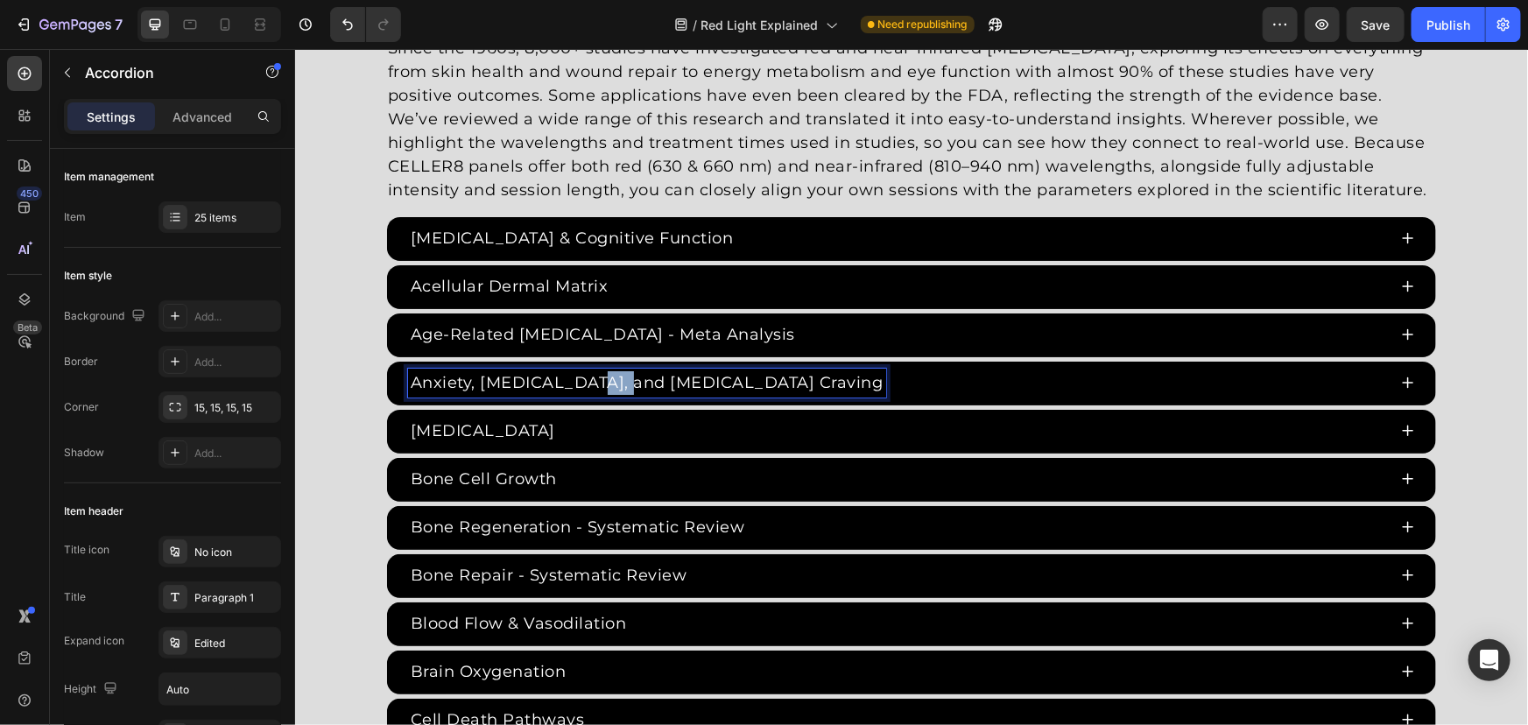
click at [592, 381] on p "Anxiety, Depression, and Opioid Craving" at bounding box center [646, 382] width 473 height 24
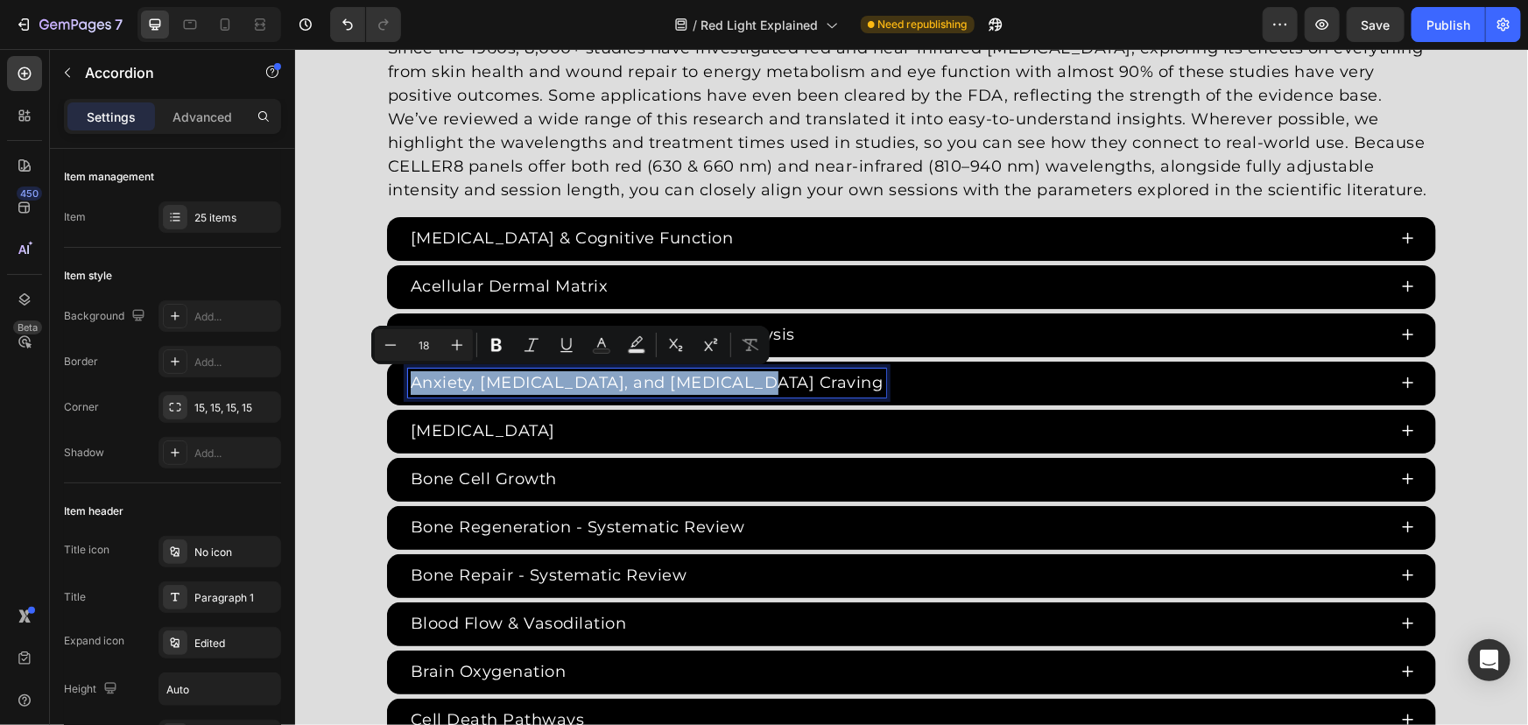
click at [592, 381] on p "Anxiety, Depression, and Opioid Craving" at bounding box center [646, 382] width 473 height 24
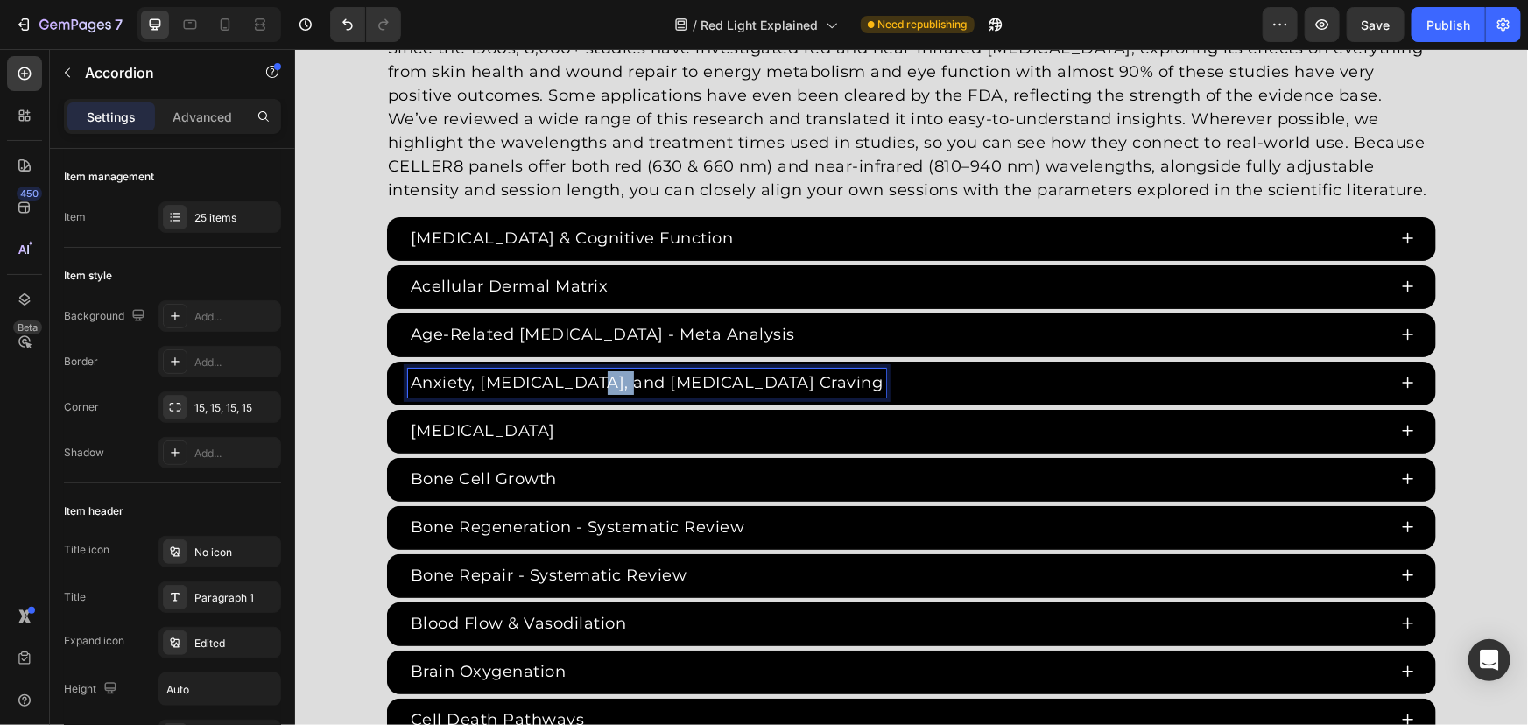
click at [592, 381] on p "Anxiety, Depression, and Opioid Craving" at bounding box center [646, 382] width 473 height 24
click at [349, 296] on div "Red Light Therapy Studies Heading Since the 1960s, 8,000+ studies have investig…" at bounding box center [910, 703] width 1233 height 1423
click at [328, 324] on div "Red Light Therapy Studies Heading Since the 1960s, 8,000+ studies have investig…" at bounding box center [910, 703] width 1233 height 1423
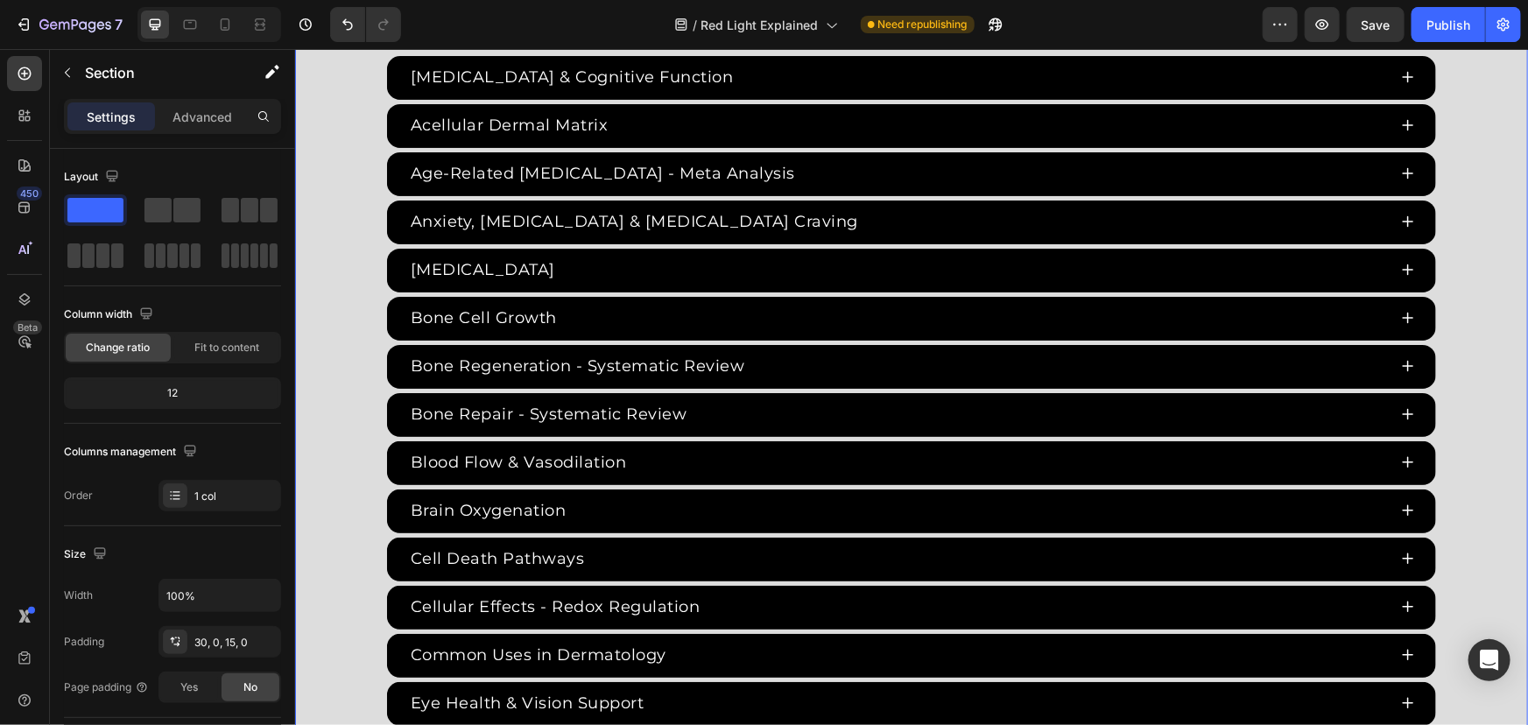
scroll to position [3264, 0]
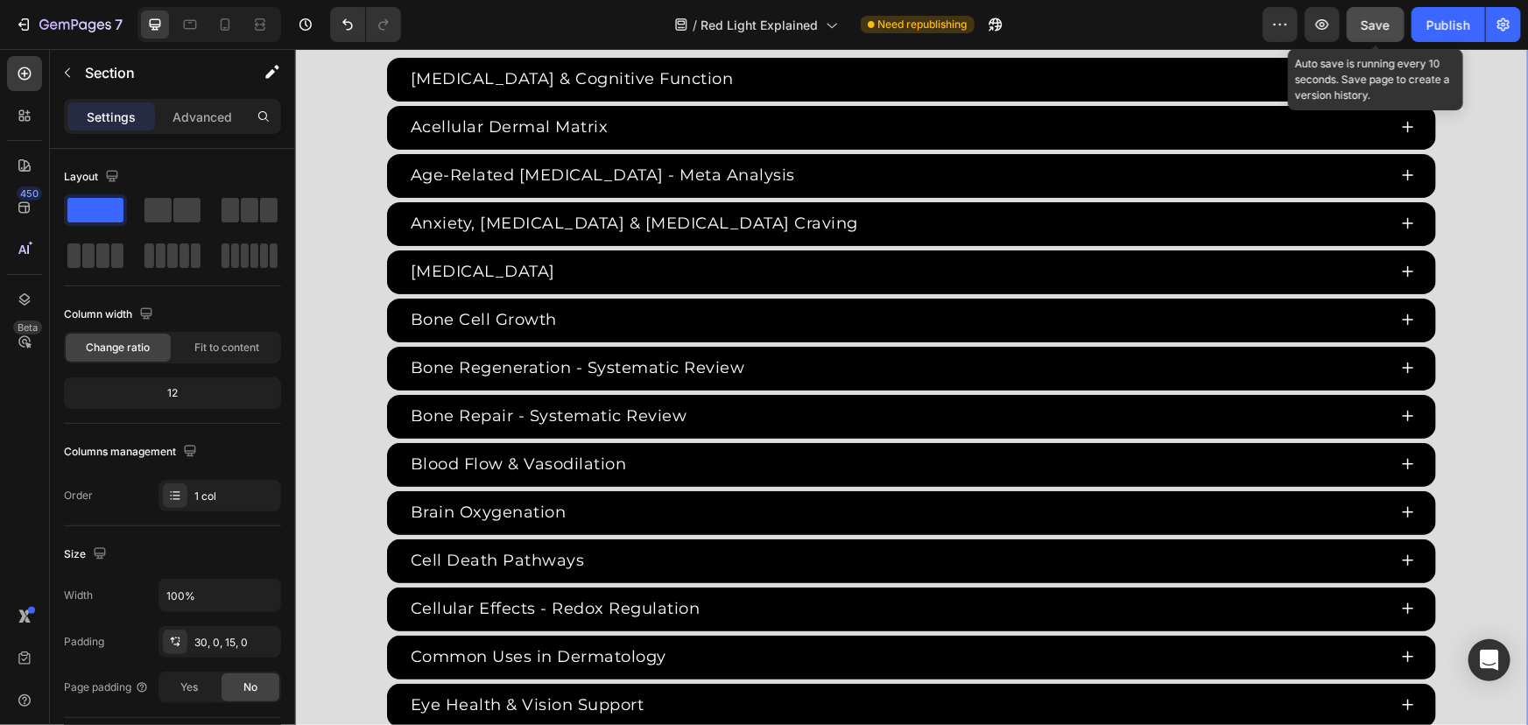
click at [1376, 28] on span "Save" at bounding box center [1376, 25] width 29 height 15
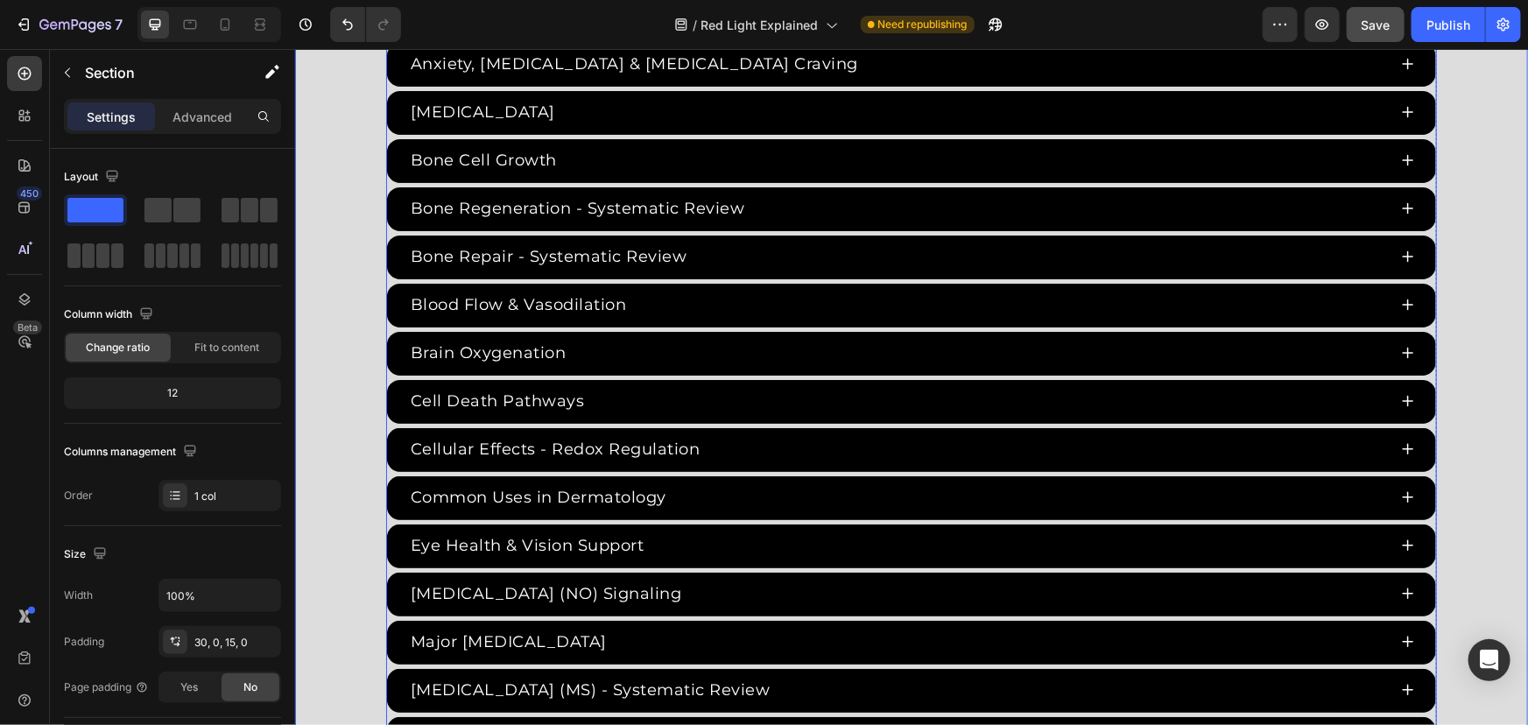
scroll to position [3104, 0]
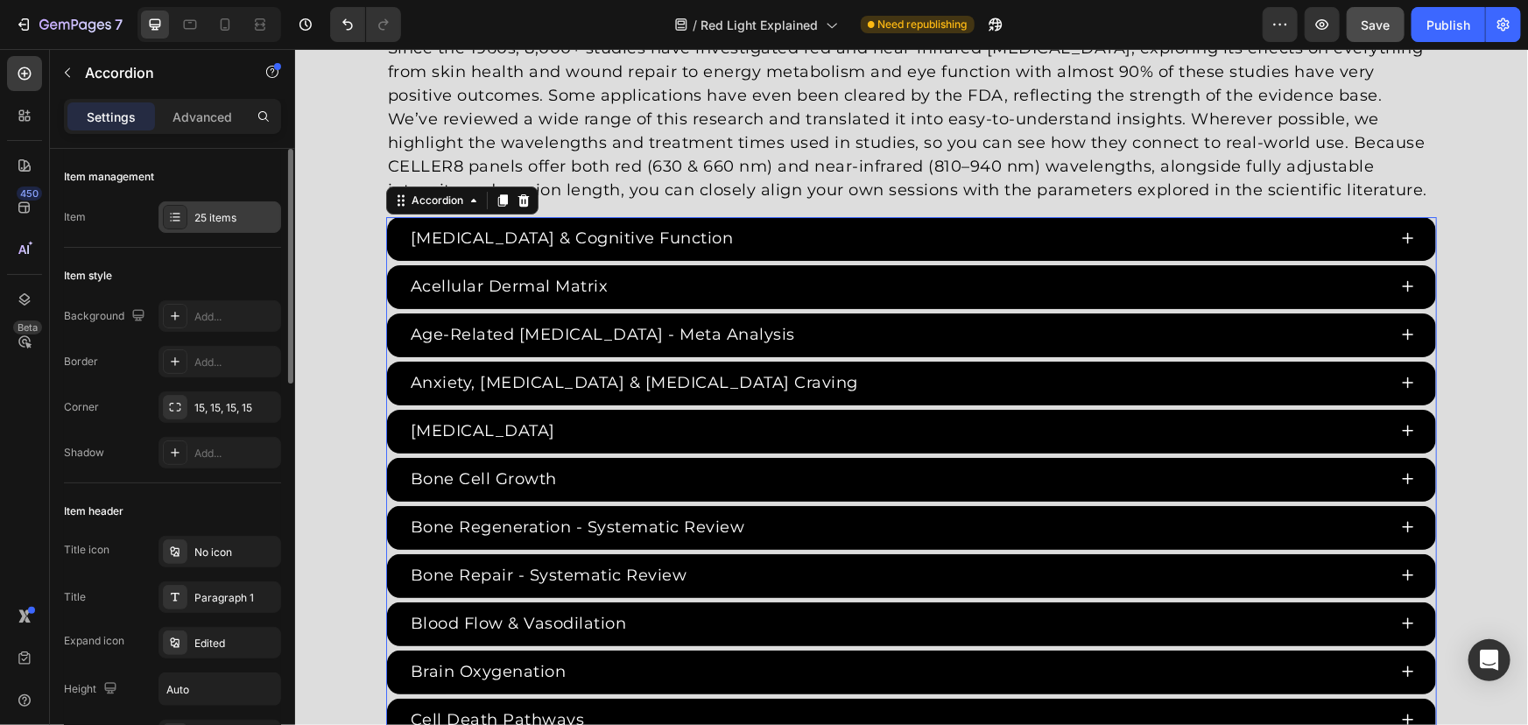
click at [198, 219] on div "25 items" at bounding box center [235, 218] width 82 height 16
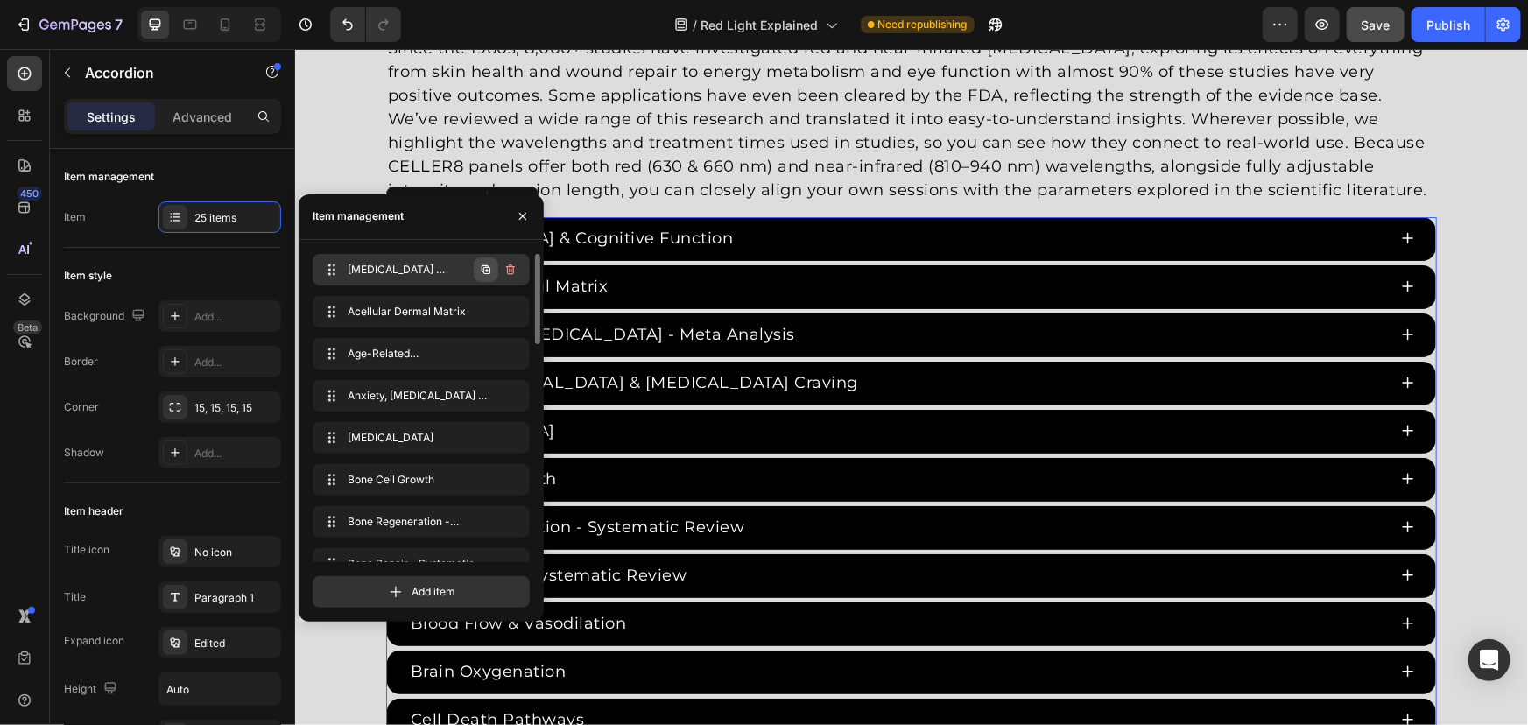
click at [489, 272] on icon "button" at bounding box center [486, 269] width 9 height 9
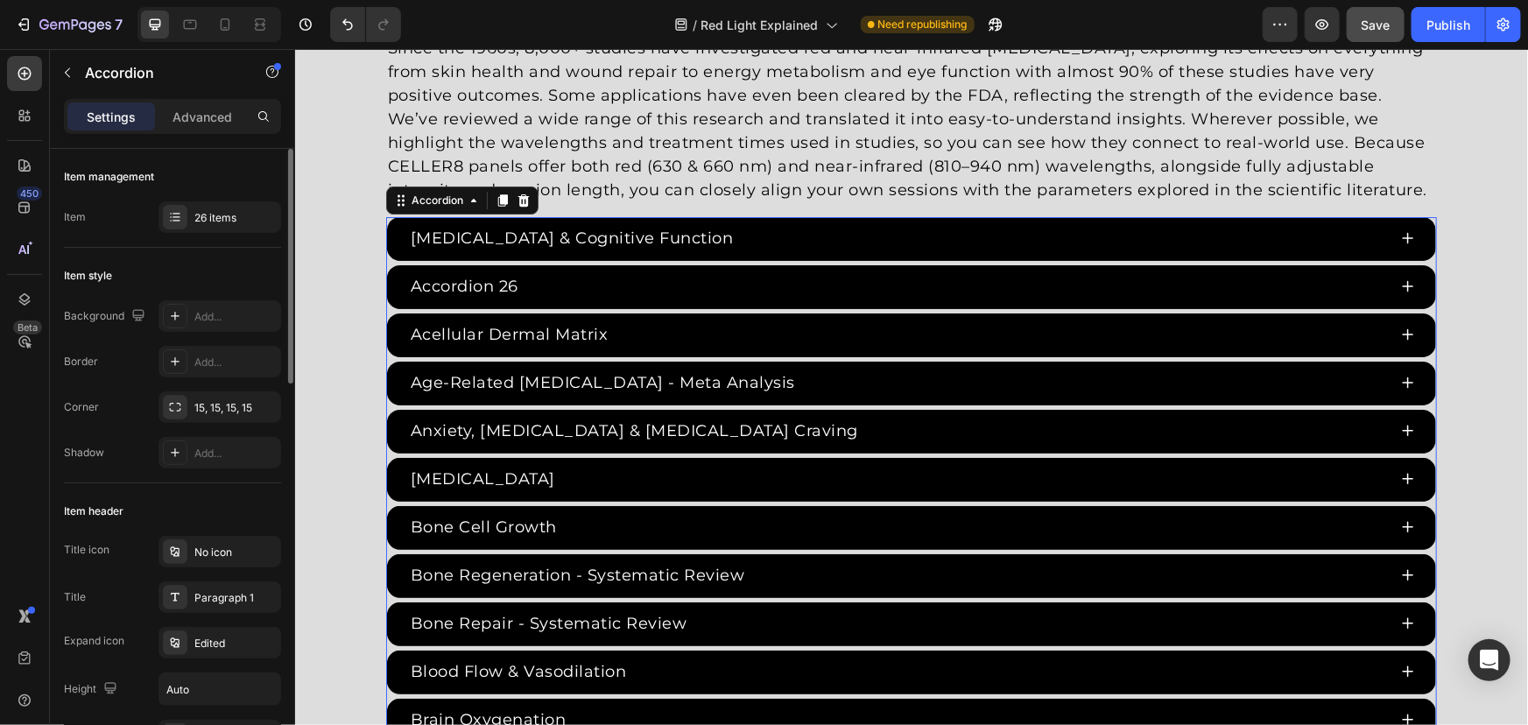
click at [487, 284] on div "Accordion 26" at bounding box center [463, 285] width 113 height 29
click at [501, 286] on p "Accordion 26" at bounding box center [464, 286] width 108 height 24
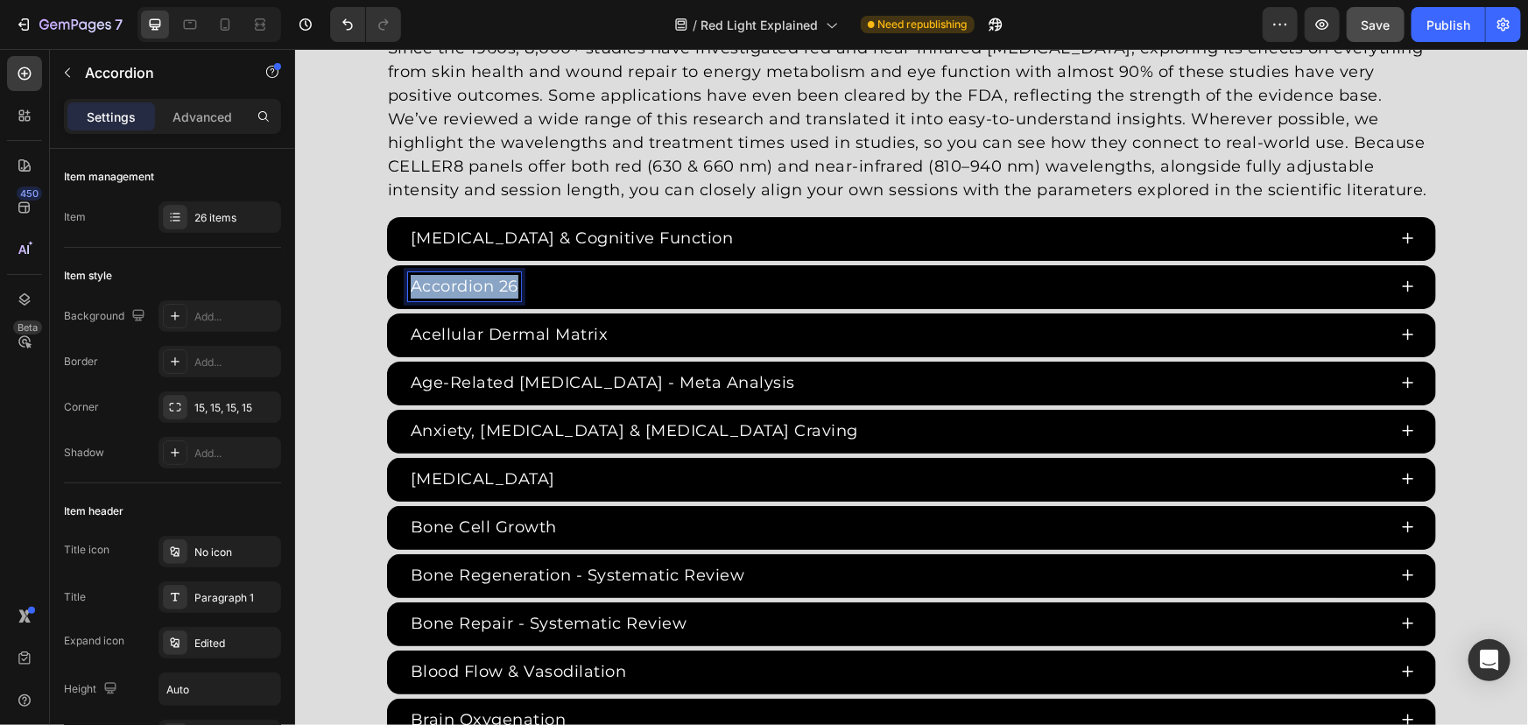
drag, startPoint x: 507, startPoint y: 285, endPoint x: 277, endPoint y: 270, distance: 230.8
click at [645, 281] on div "Acne Management" at bounding box center [896, 285] width 979 height 29
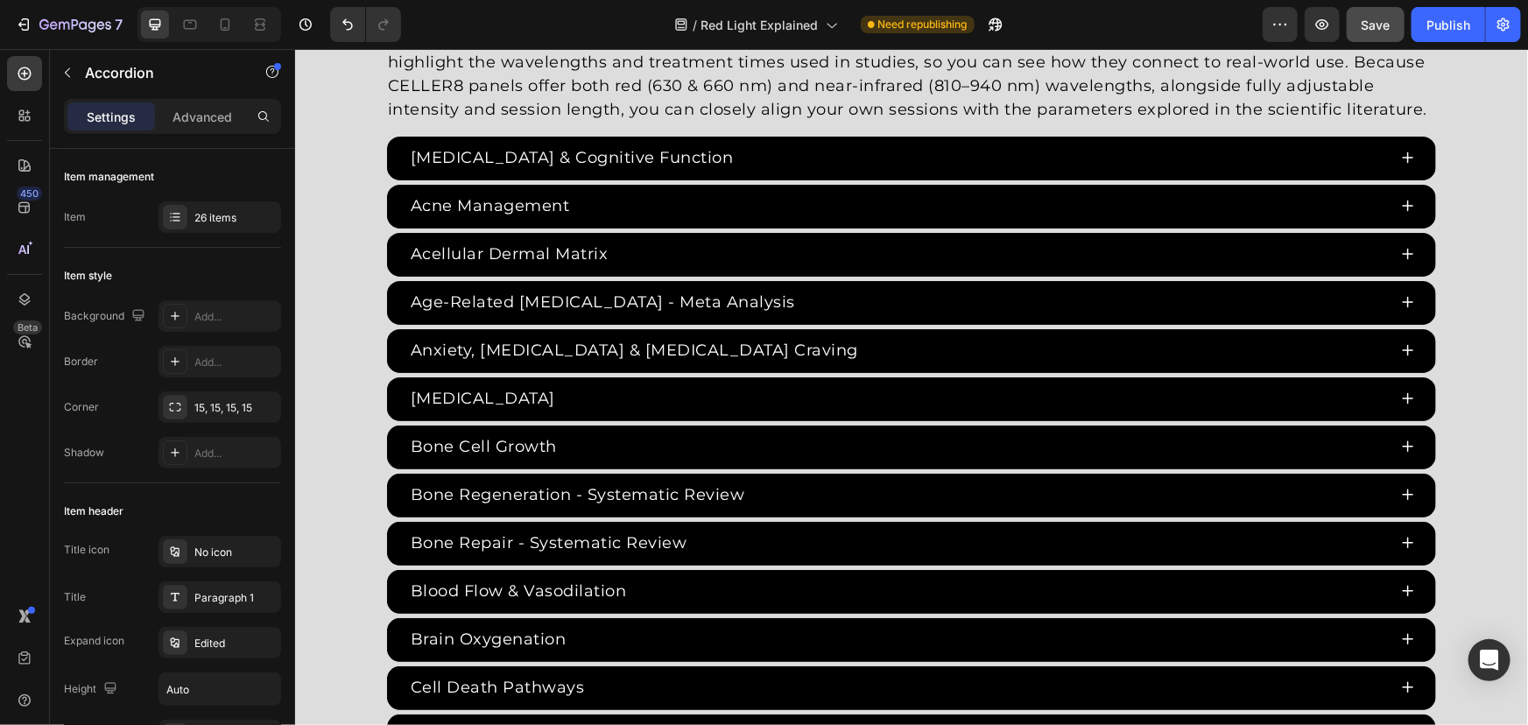
scroll to position [3184, 0]
click at [653, 216] on div "Acne Management" at bounding box center [896, 206] width 979 height 29
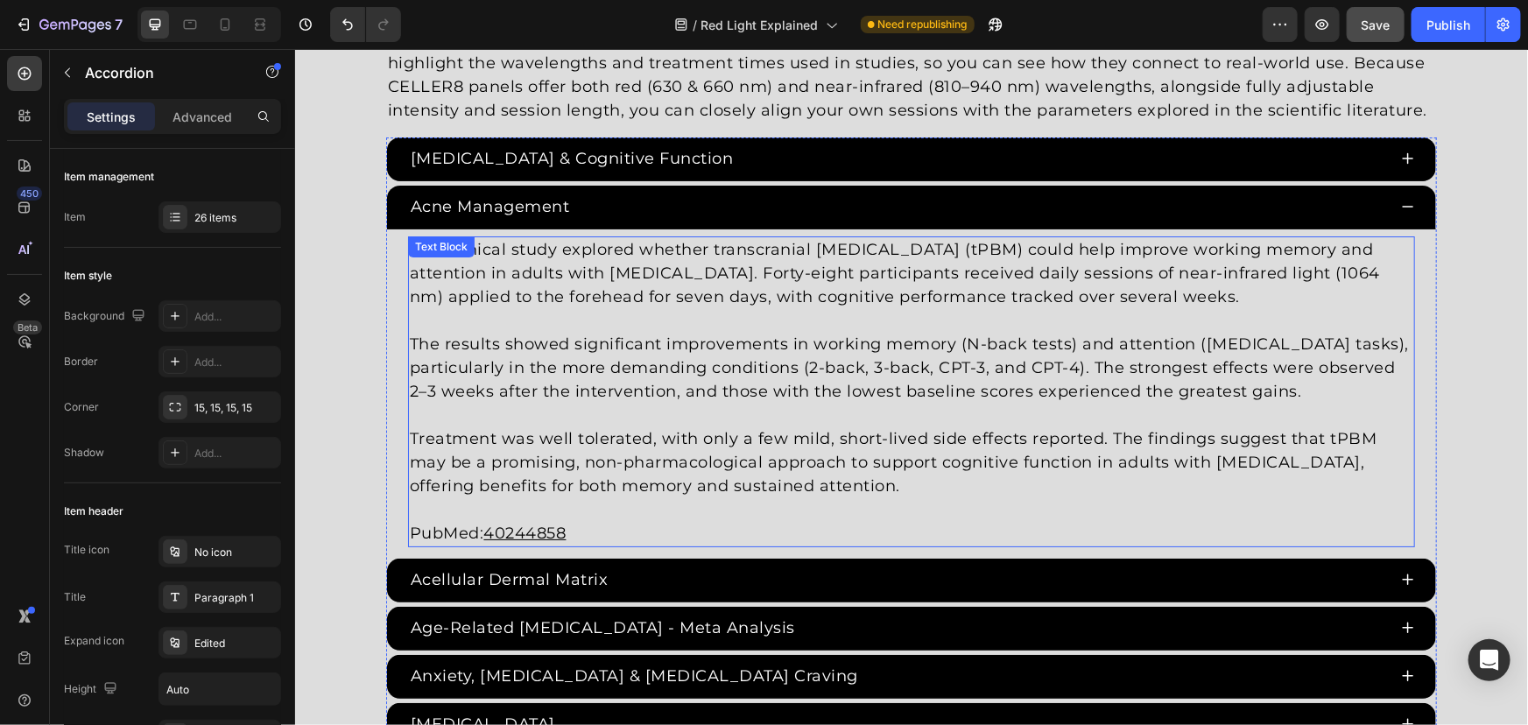
click at [614, 385] on p "The results showed significant improvements in working memory (N-back tests) an…" at bounding box center [910, 367] width 1003 height 71
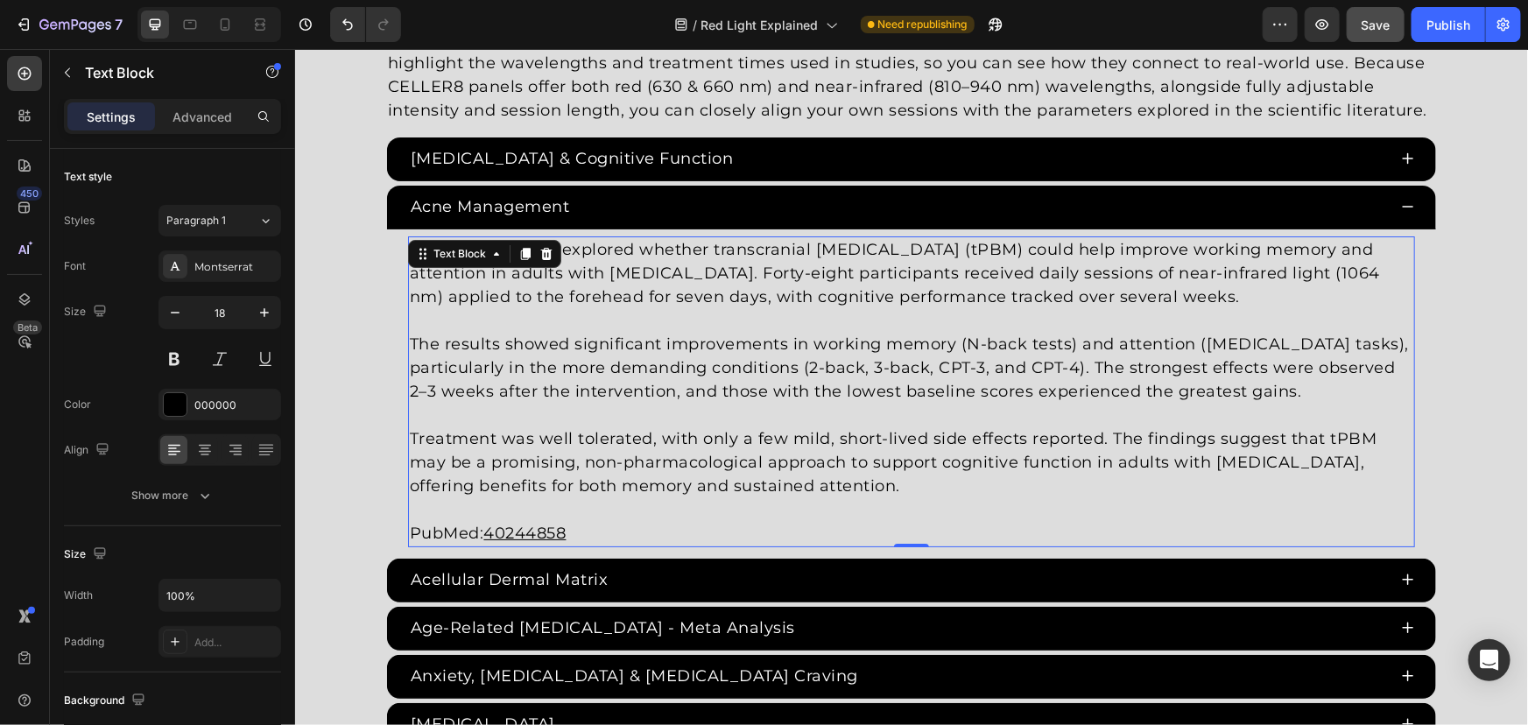
click at [723, 479] on p "Treatment was well tolerated, with only a few mild, short-lived side effects re…" at bounding box center [910, 461] width 1003 height 71
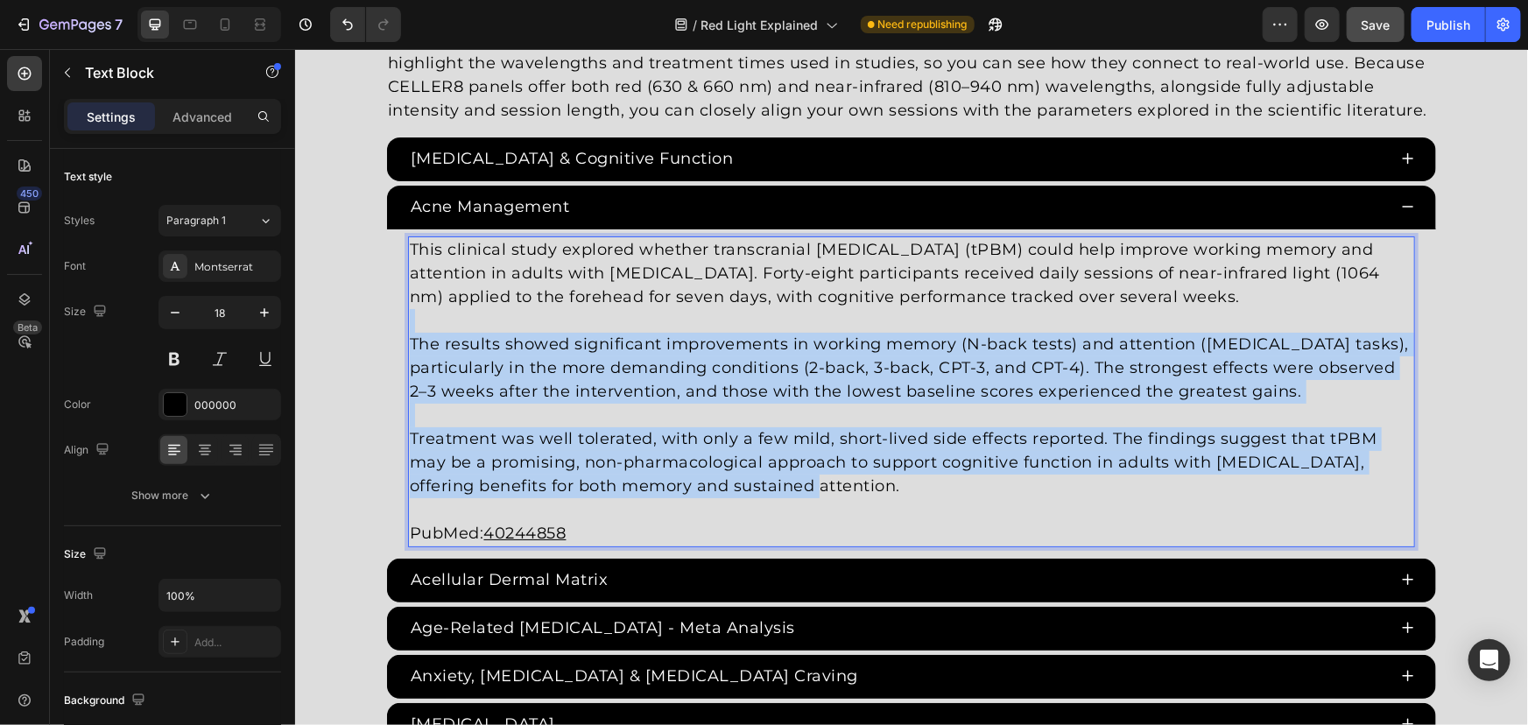
drag, startPoint x: 758, startPoint y: 488, endPoint x: 280, endPoint y: 191, distance: 562.8
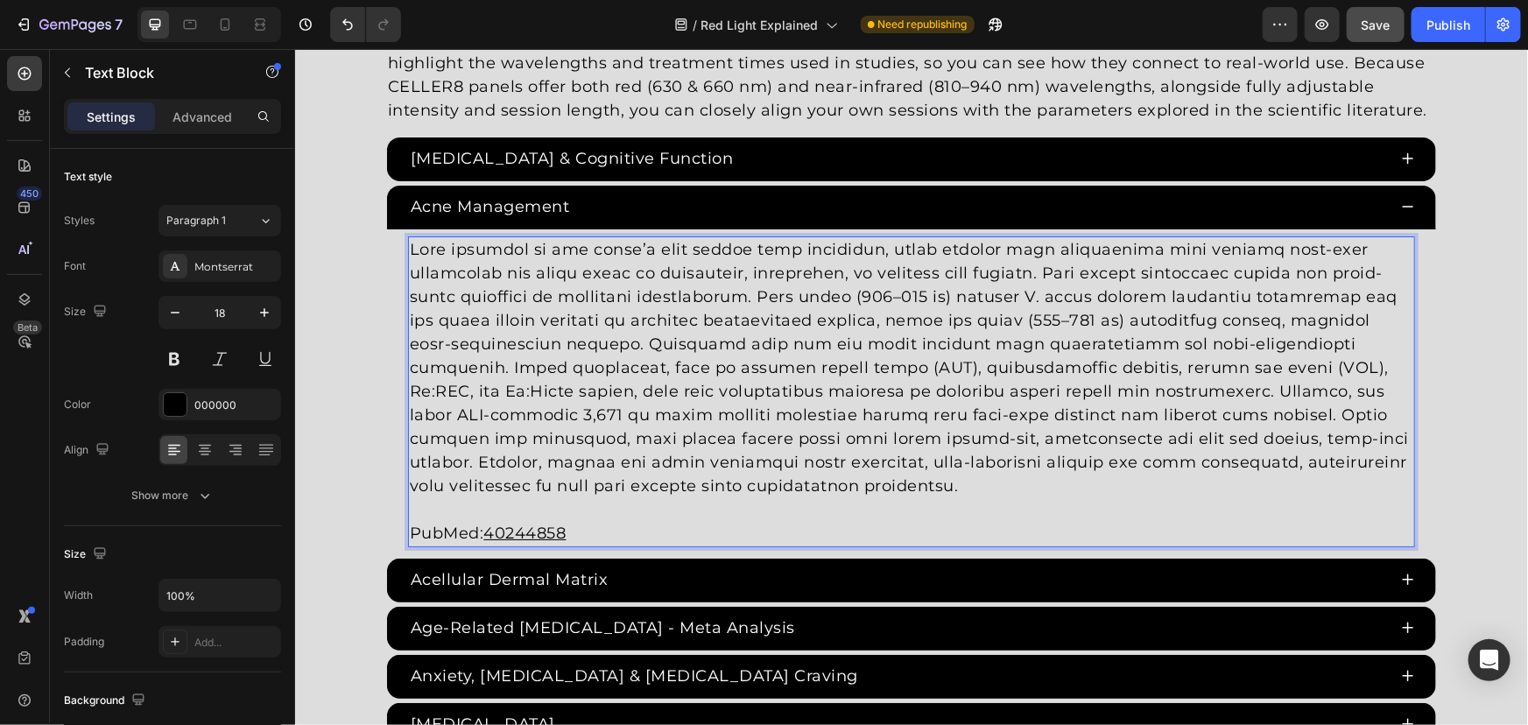
click at [1105, 393] on p "Rich Text Editor. Editing area: main" at bounding box center [910, 367] width 1003 height 260
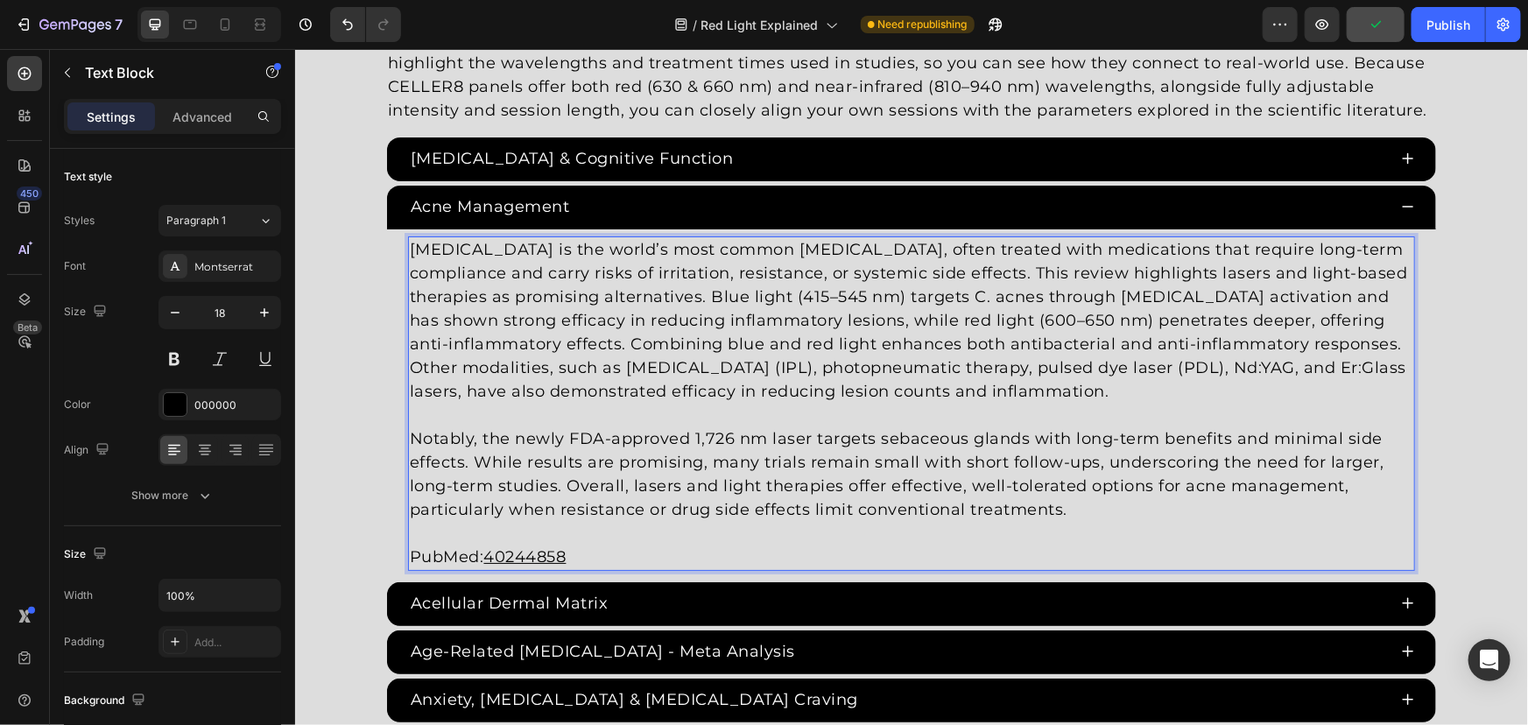
click at [1027, 271] on p "Acne vulgaris is the world’s most common skin condition, often treated with med…" at bounding box center [910, 319] width 1003 height 165
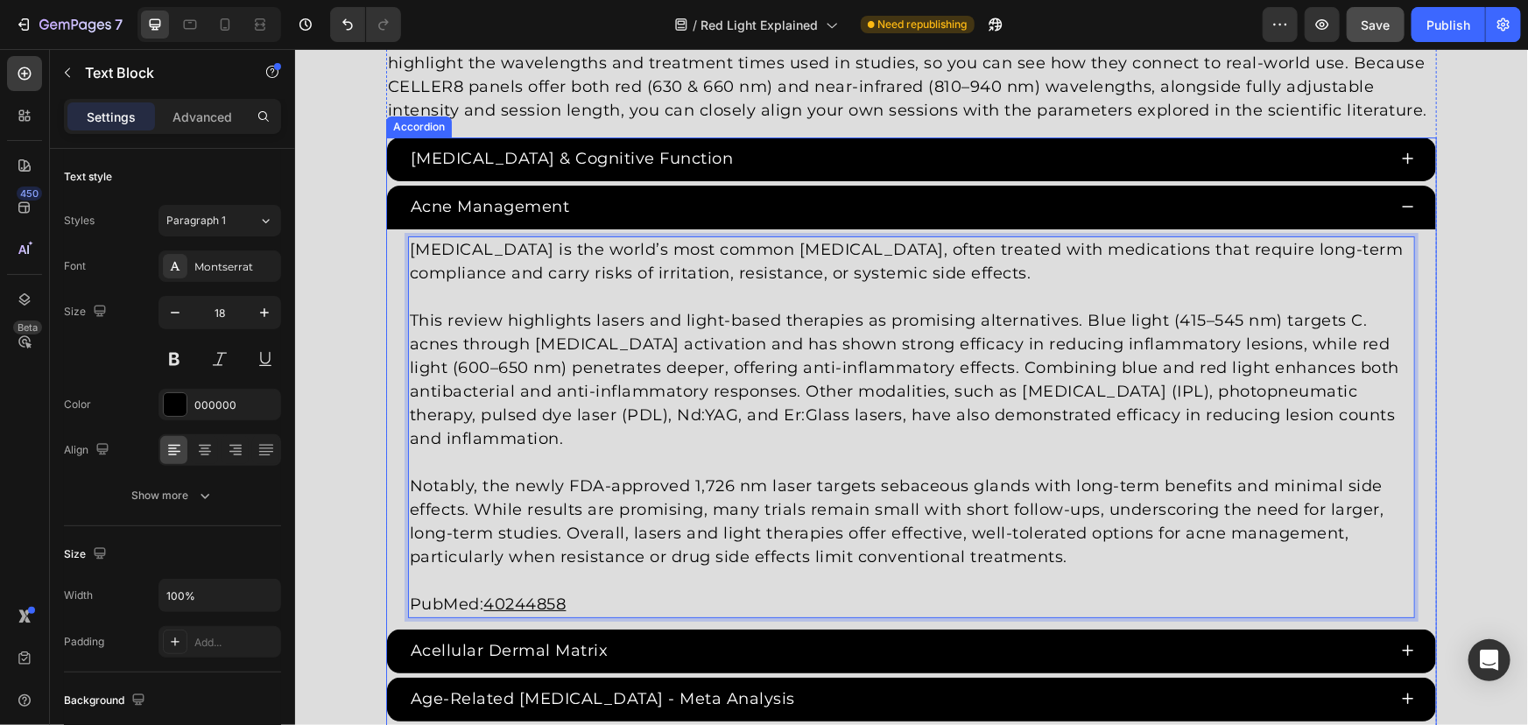
click at [386, 322] on div "Acne vulgaris is the world’s most common skin condition, often treated with med…" at bounding box center [910, 427] width 1049 height 396
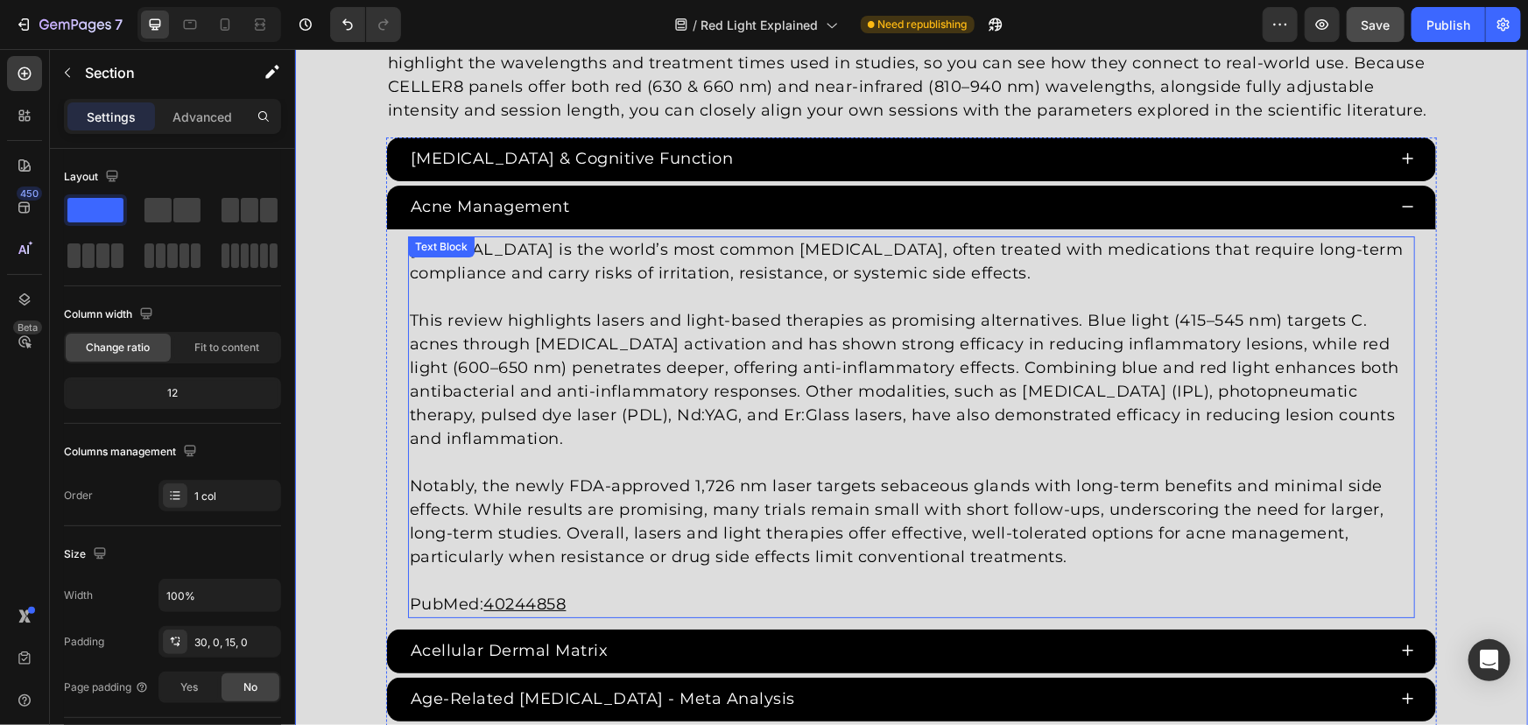
drag, startPoint x: 599, startPoint y: 607, endPoint x: 608, endPoint y: 603, distance: 9.4
click at [599, 607] on p "PubMed: 40244858" at bounding box center [910, 604] width 1003 height 24
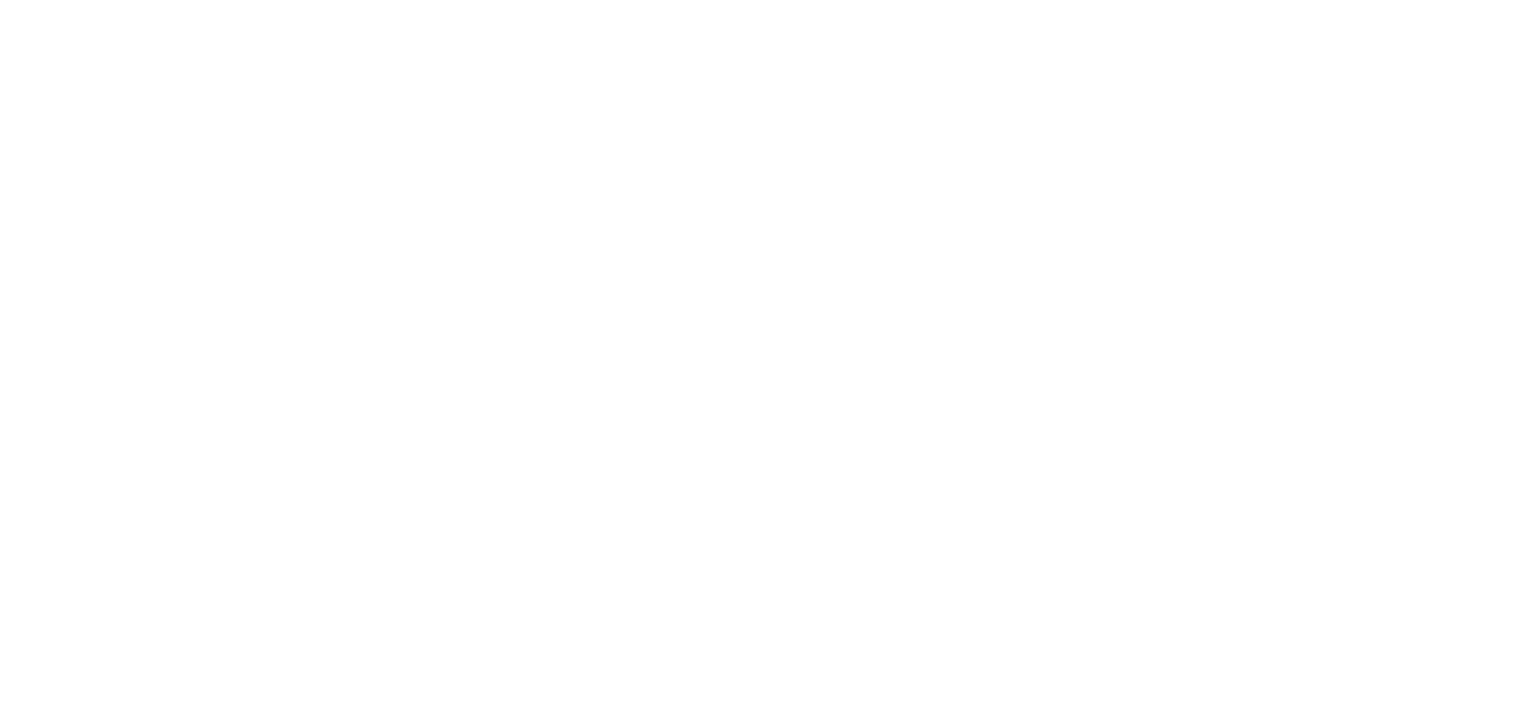
drag, startPoint x: 655, startPoint y: 600, endPoint x: 485, endPoint y: 601, distance: 169.9
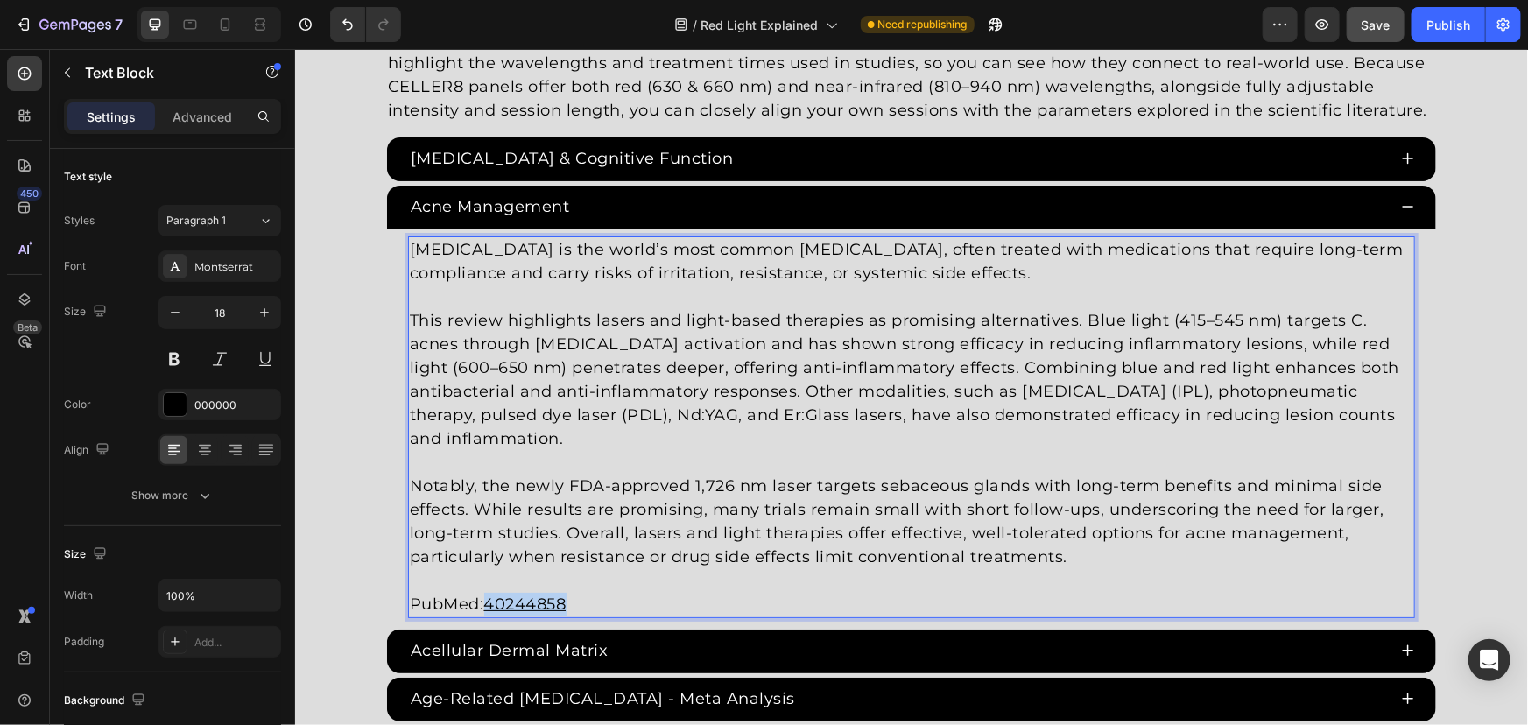
click at [485, 601] on p "PubMed: 40244858" at bounding box center [910, 604] width 1003 height 24
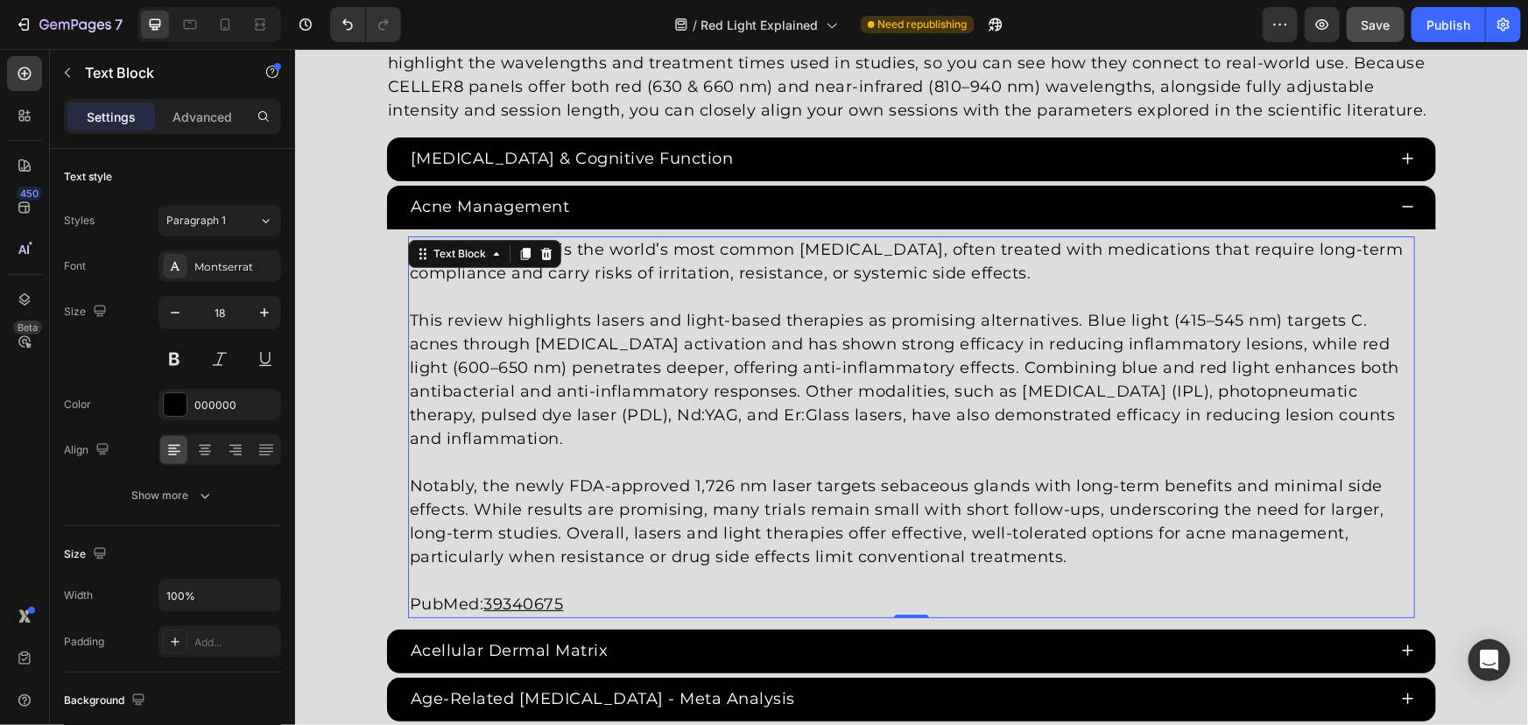
click at [521, 600] on u "39340675" at bounding box center [523, 603] width 80 height 19
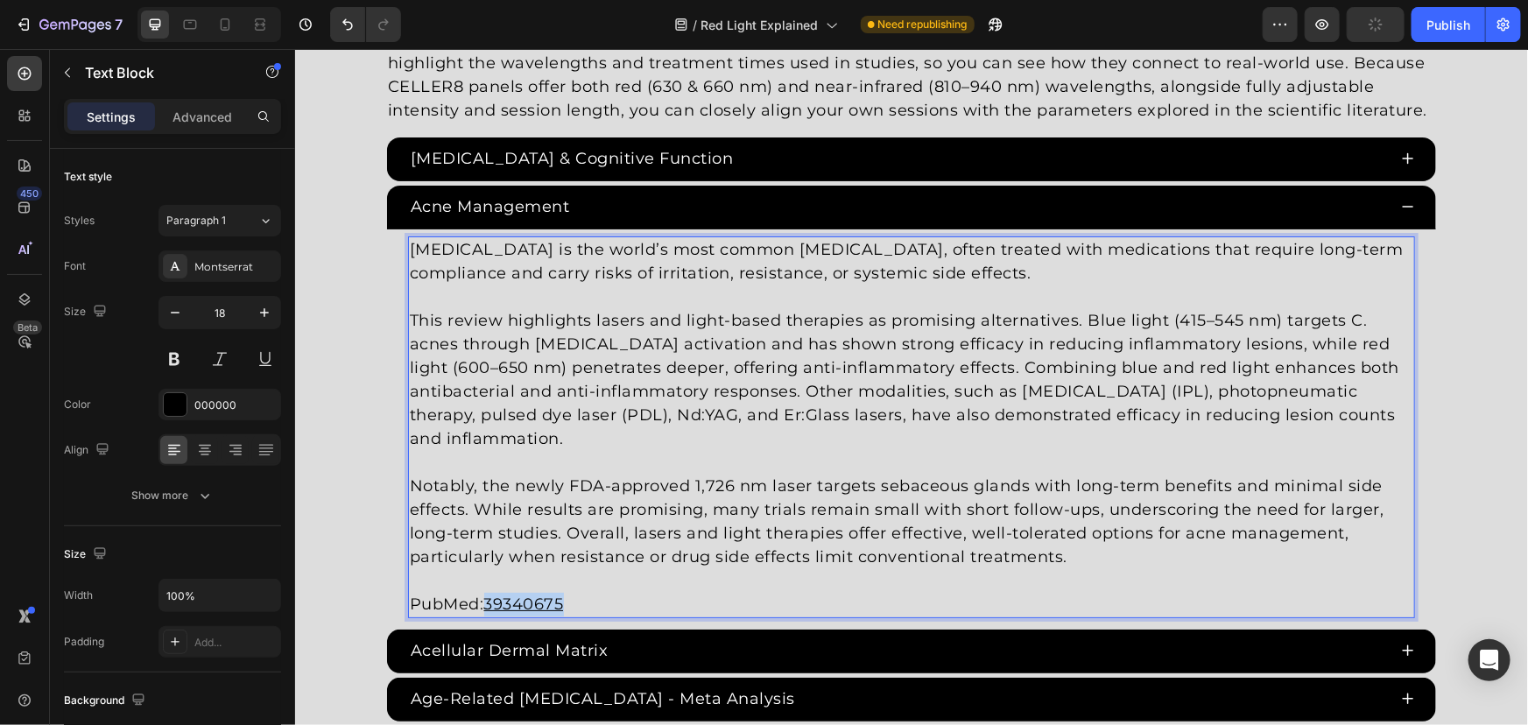
click at [522, 600] on u "39340675" at bounding box center [523, 603] width 80 height 19
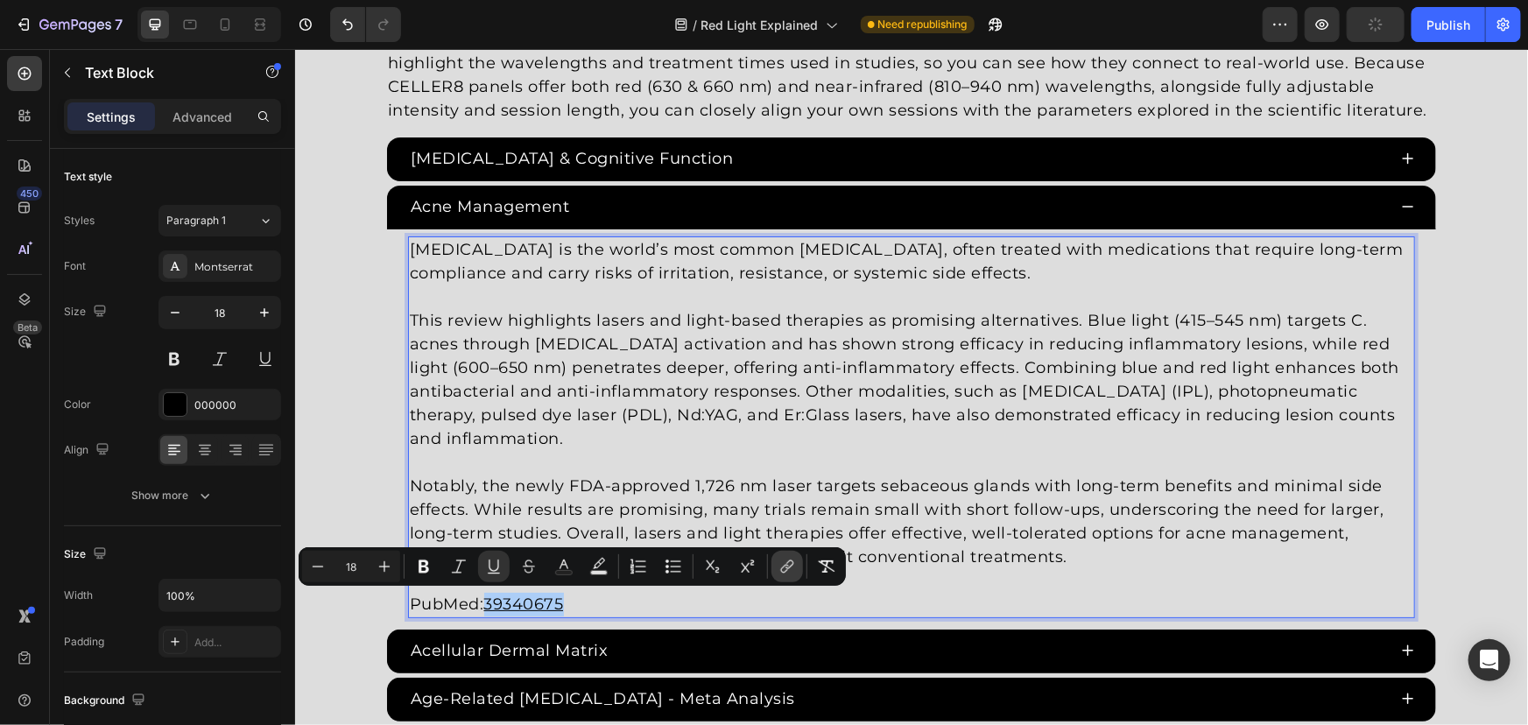
click at [794, 557] on button "link" at bounding box center [787, 567] width 32 height 32
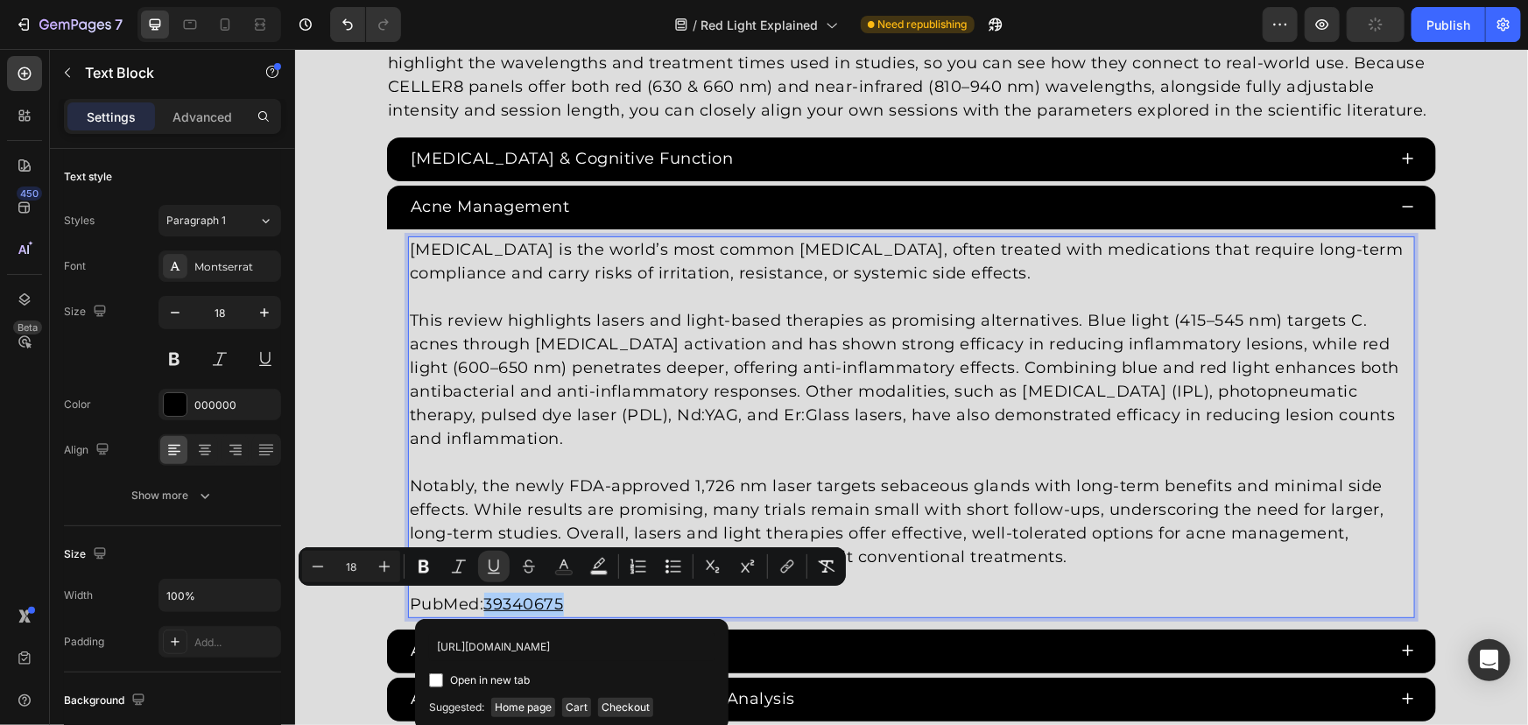
scroll to position [0, 23]
type input "https://pubmed.ncbi.nlm.nih.gov/39340675/"
click at [481, 672] on span "Open in new tab" at bounding box center [490, 680] width 80 height 21
checkbox input "true"
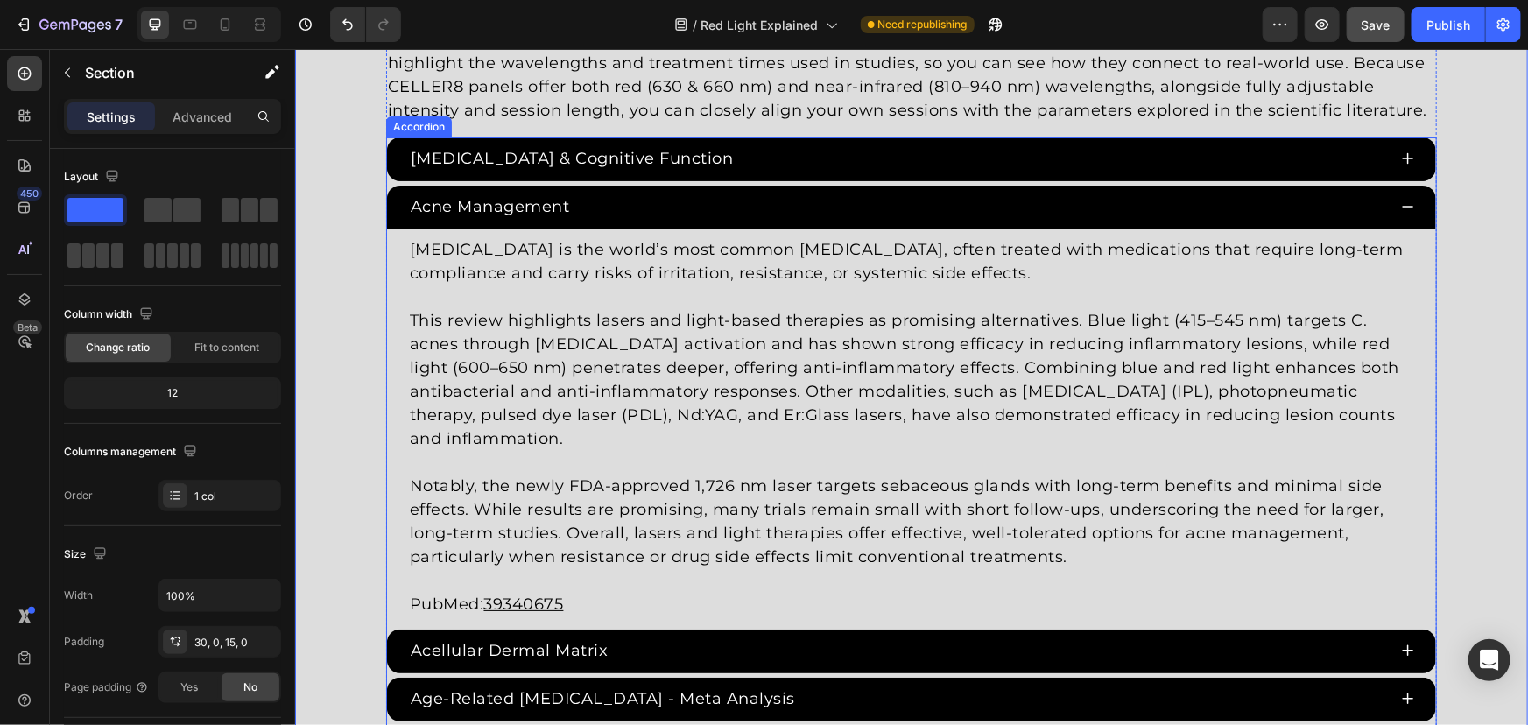
click at [671, 199] on div "Acne Management" at bounding box center [896, 206] width 979 height 29
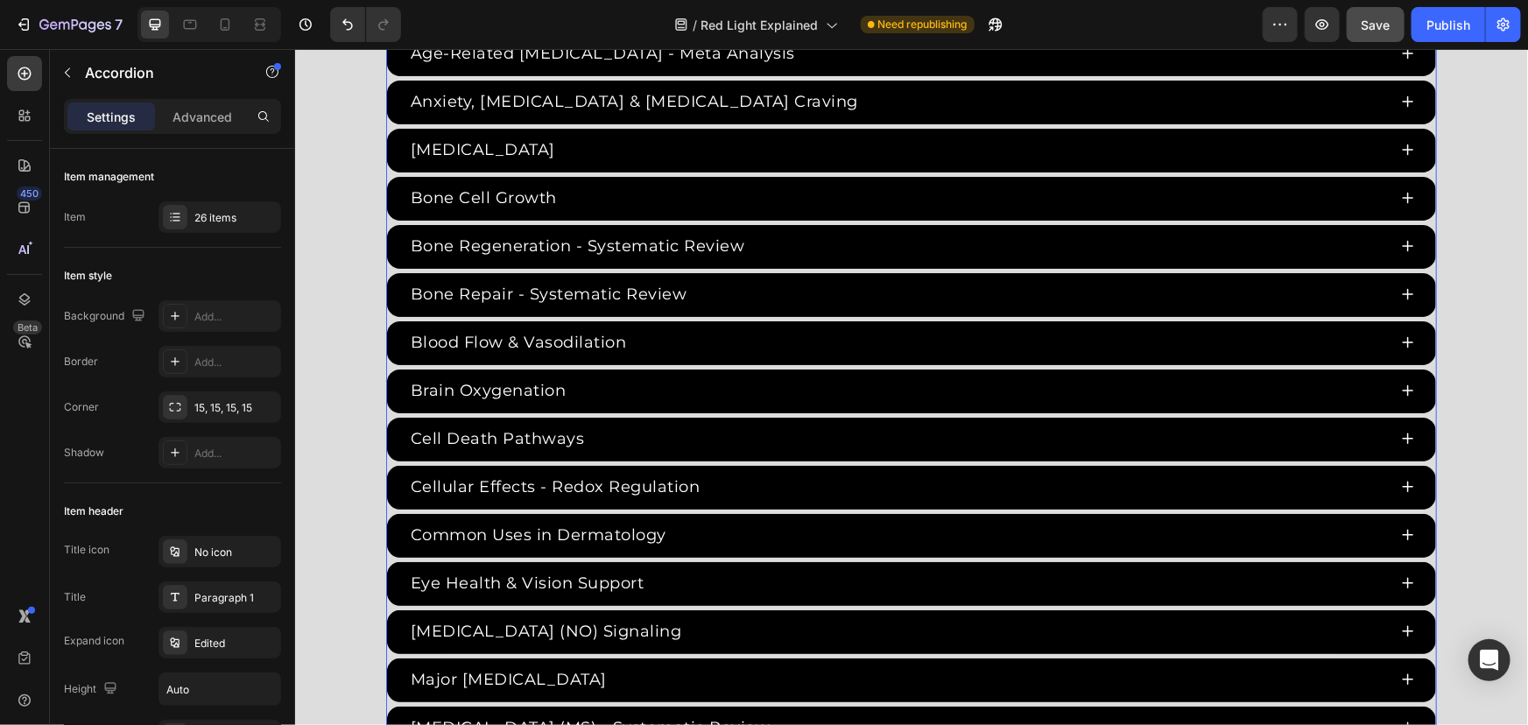
scroll to position [3503, 0]
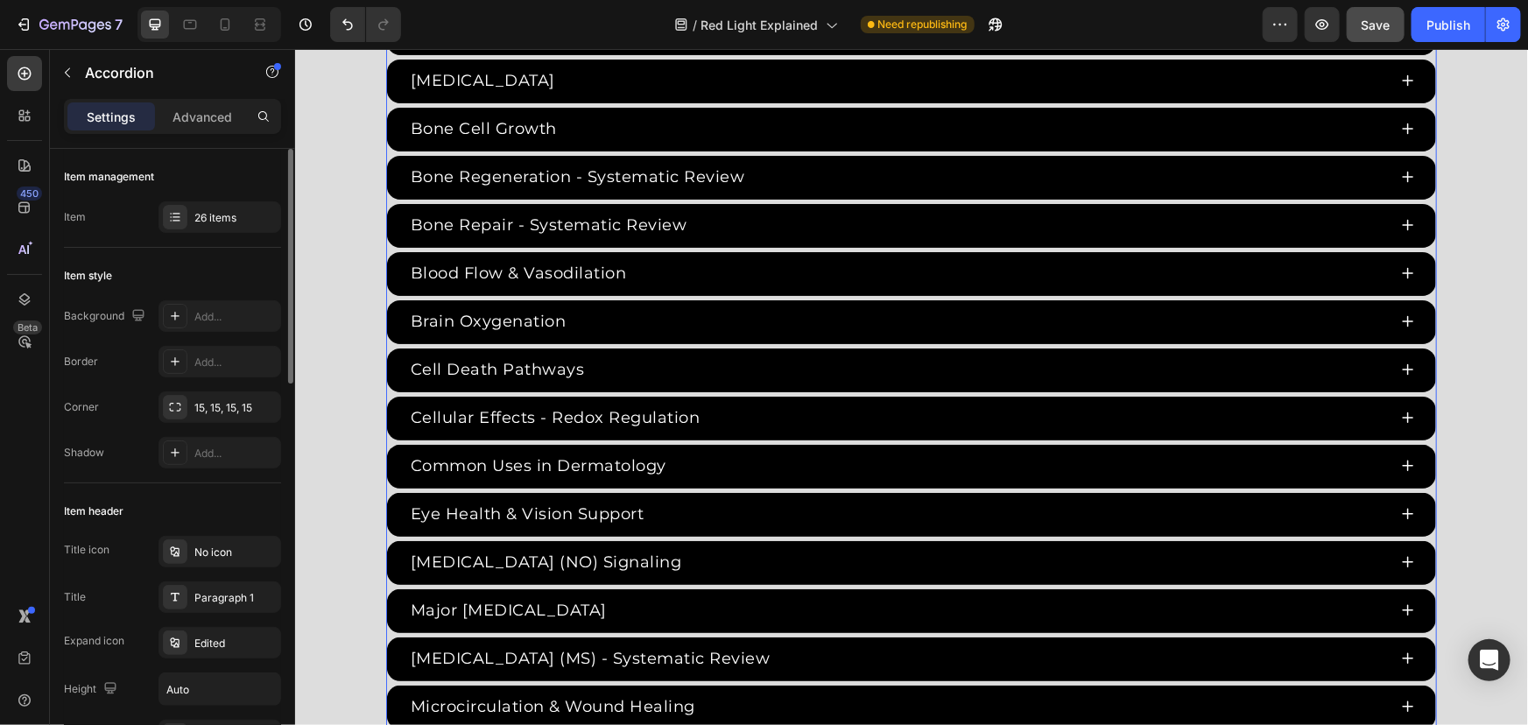
click at [210, 483] on div "Item management Item 26 items" at bounding box center [172, 670] width 217 height 374
click at [221, 228] on div "26 items" at bounding box center [219, 217] width 123 height 32
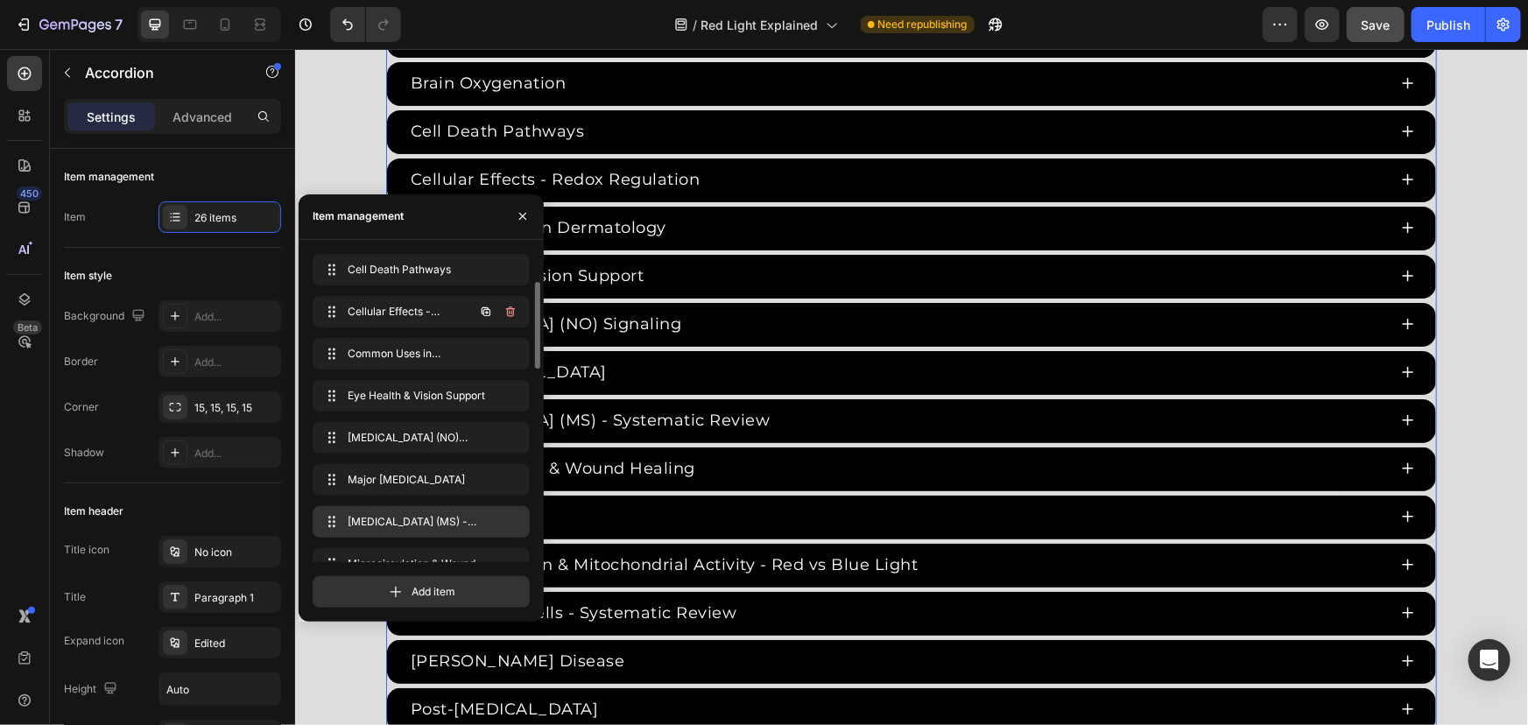
scroll to position [383, 0]
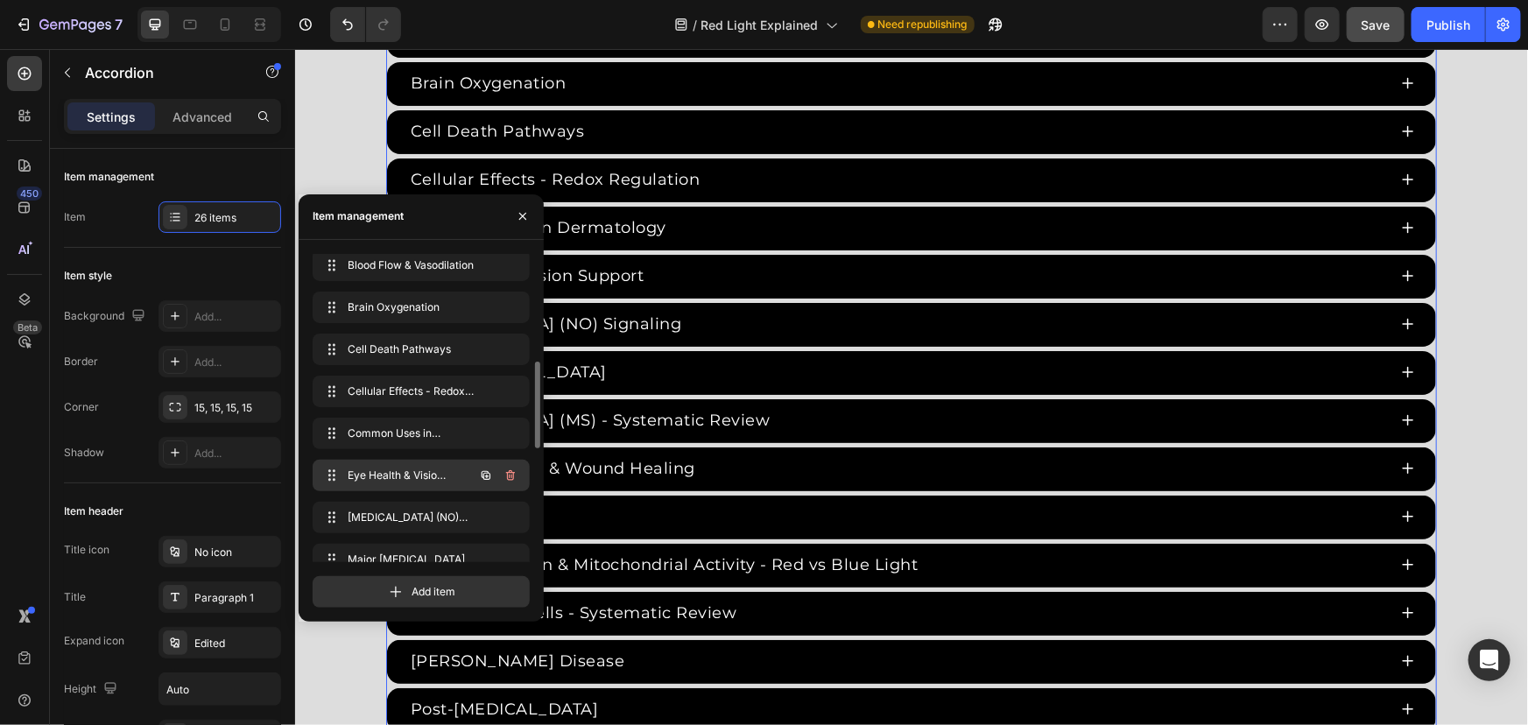
click at [479, 474] on icon "button" at bounding box center [486, 475] width 14 height 14
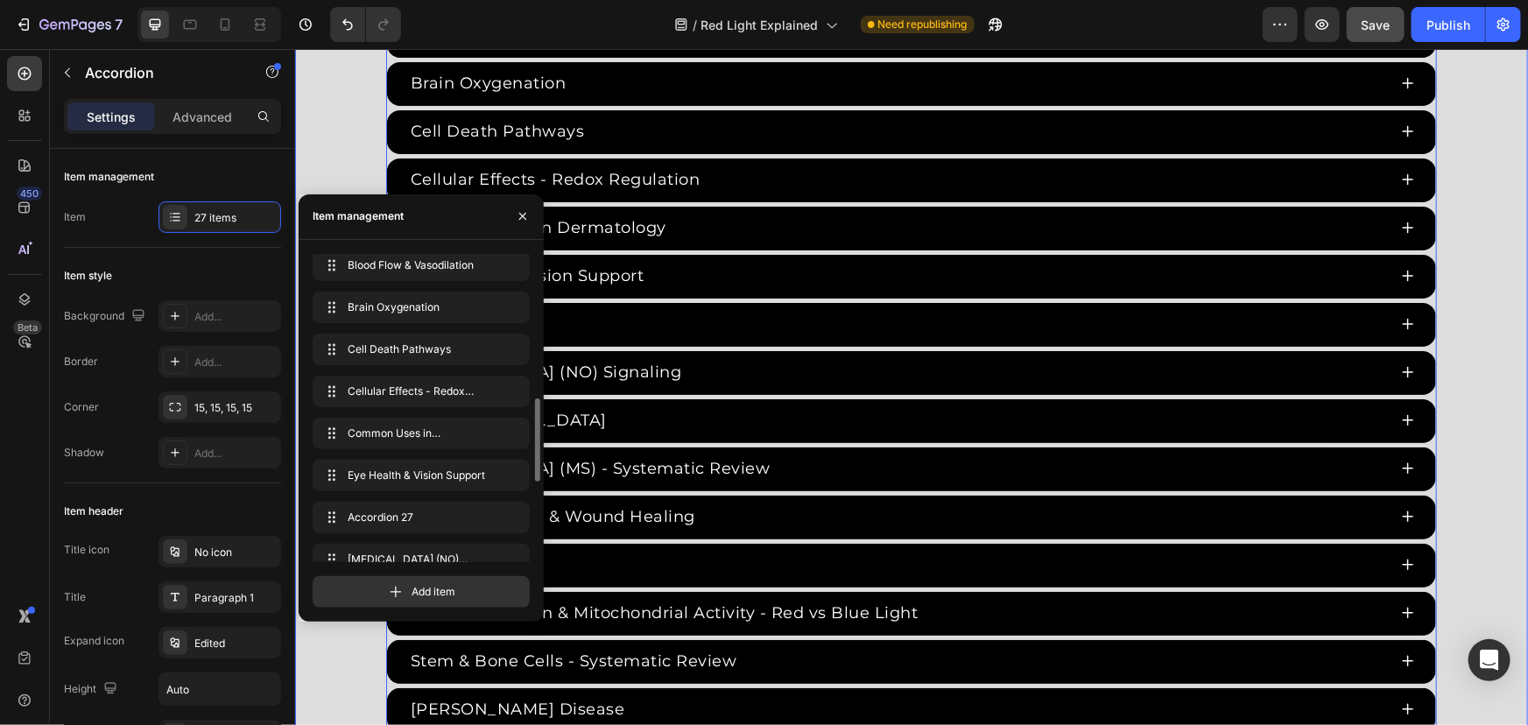
scroll to position [414, 0]
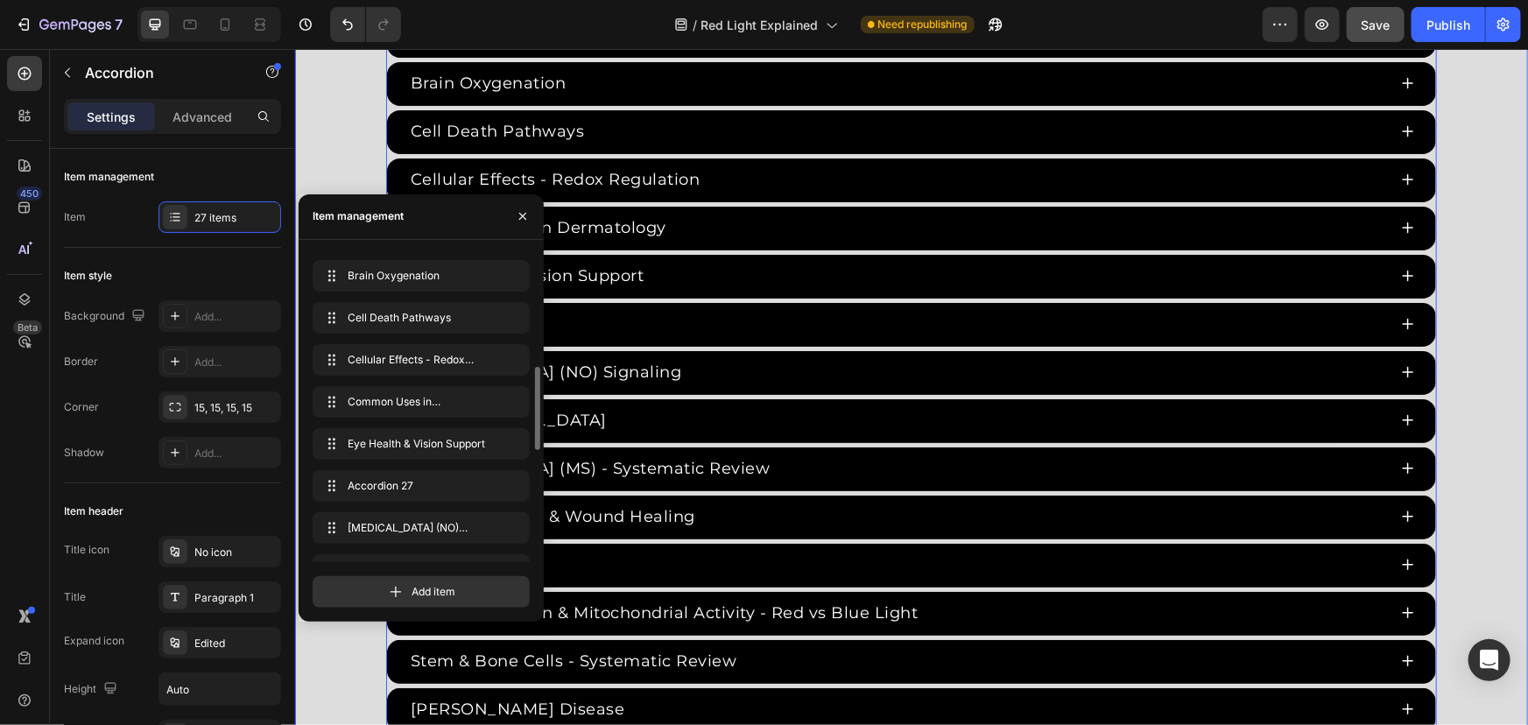
click at [338, 169] on div "Red Light Therapy Studies Heading Since the 1960s, 8,000+ studies have investig…" at bounding box center [910, 115] width 1233 height 1519
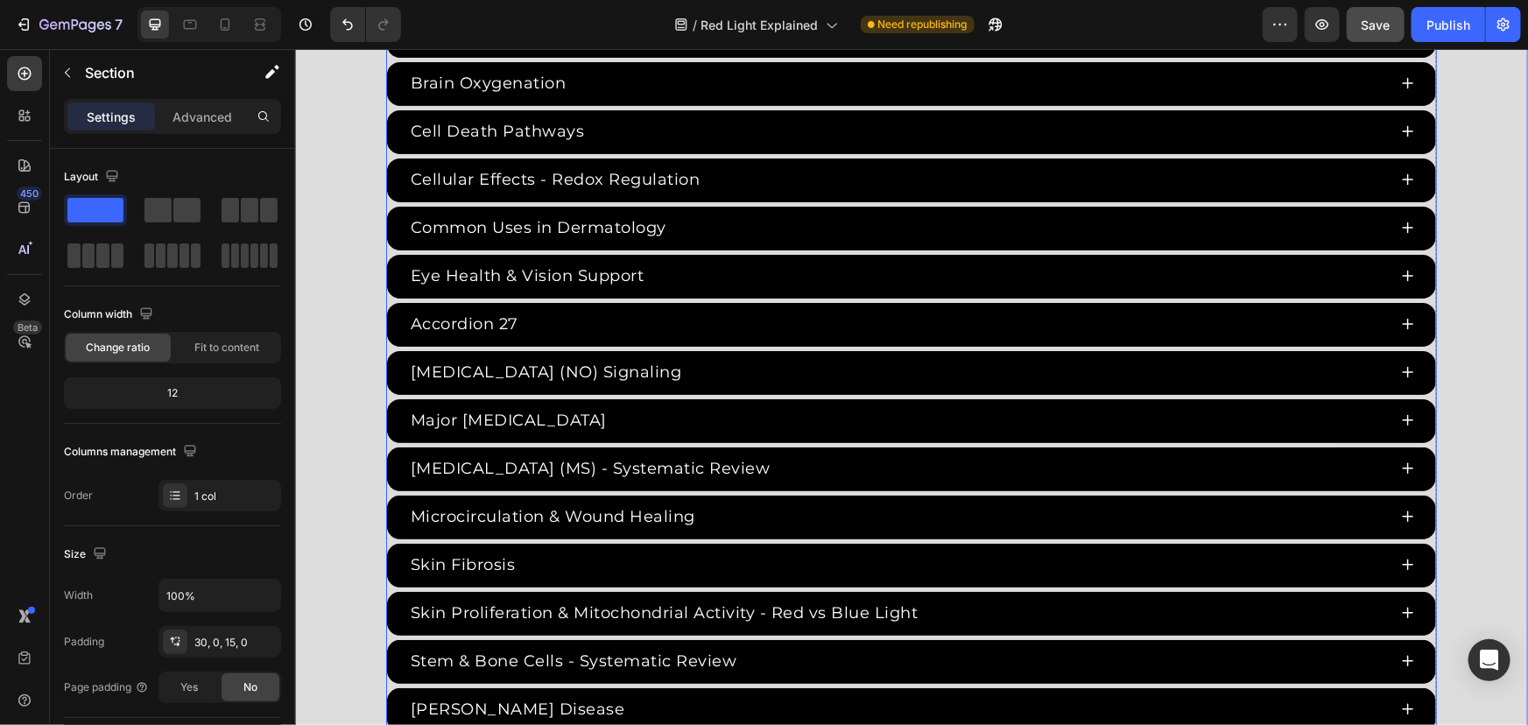
click at [464, 327] on div "Accordion 27" at bounding box center [463, 323] width 113 height 29
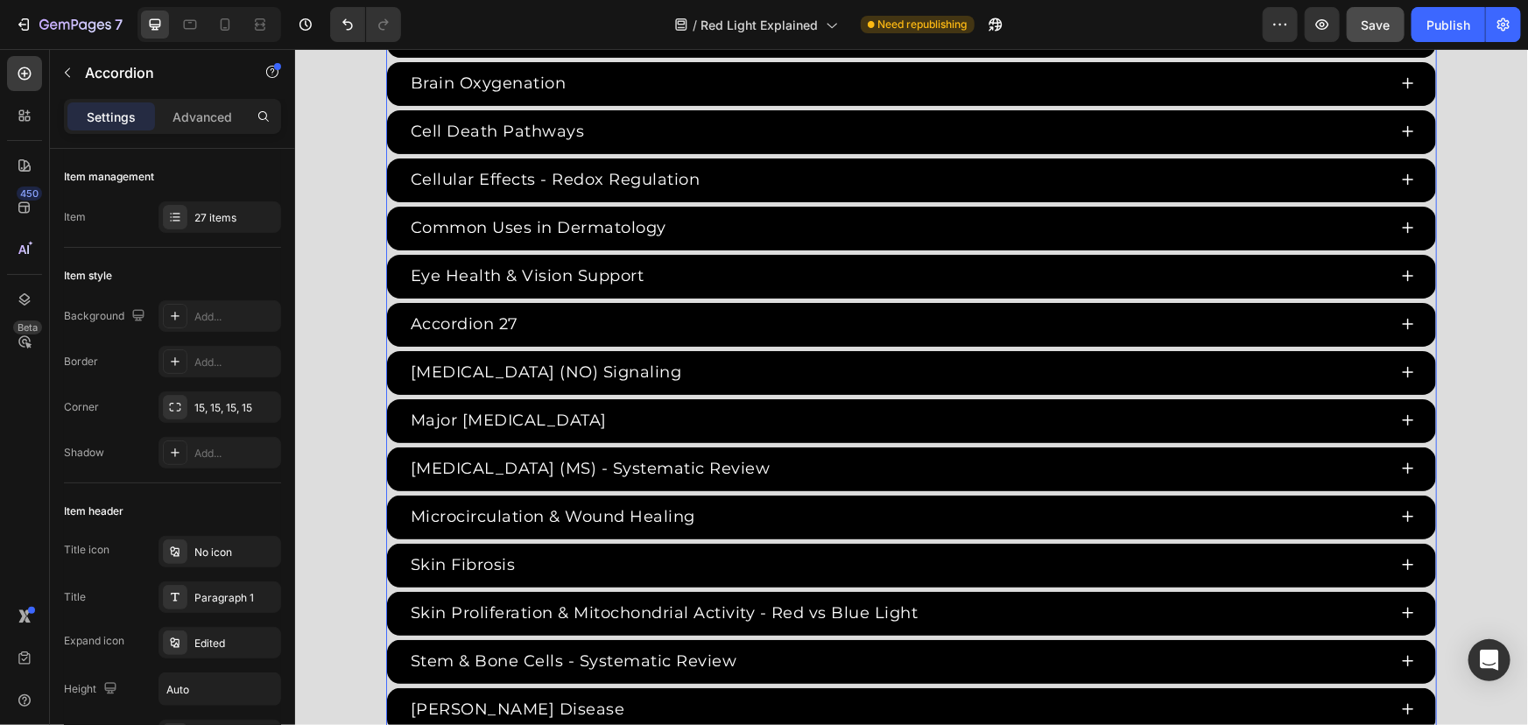
click at [498, 320] on div "Accordion 27" at bounding box center [463, 323] width 113 height 29
drag, startPoint x: 510, startPoint y: 319, endPoint x: 306, endPoint y: 297, distance: 205.2
click at [306, 297] on div "Red Light Therapy Studies Heading Since the 1960s, 8,000+ studies have investig…" at bounding box center [910, 115] width 1233 height 1519
click at [683, 313] on div "Eczema" at bounding box center [896, 323] width 979 height 29
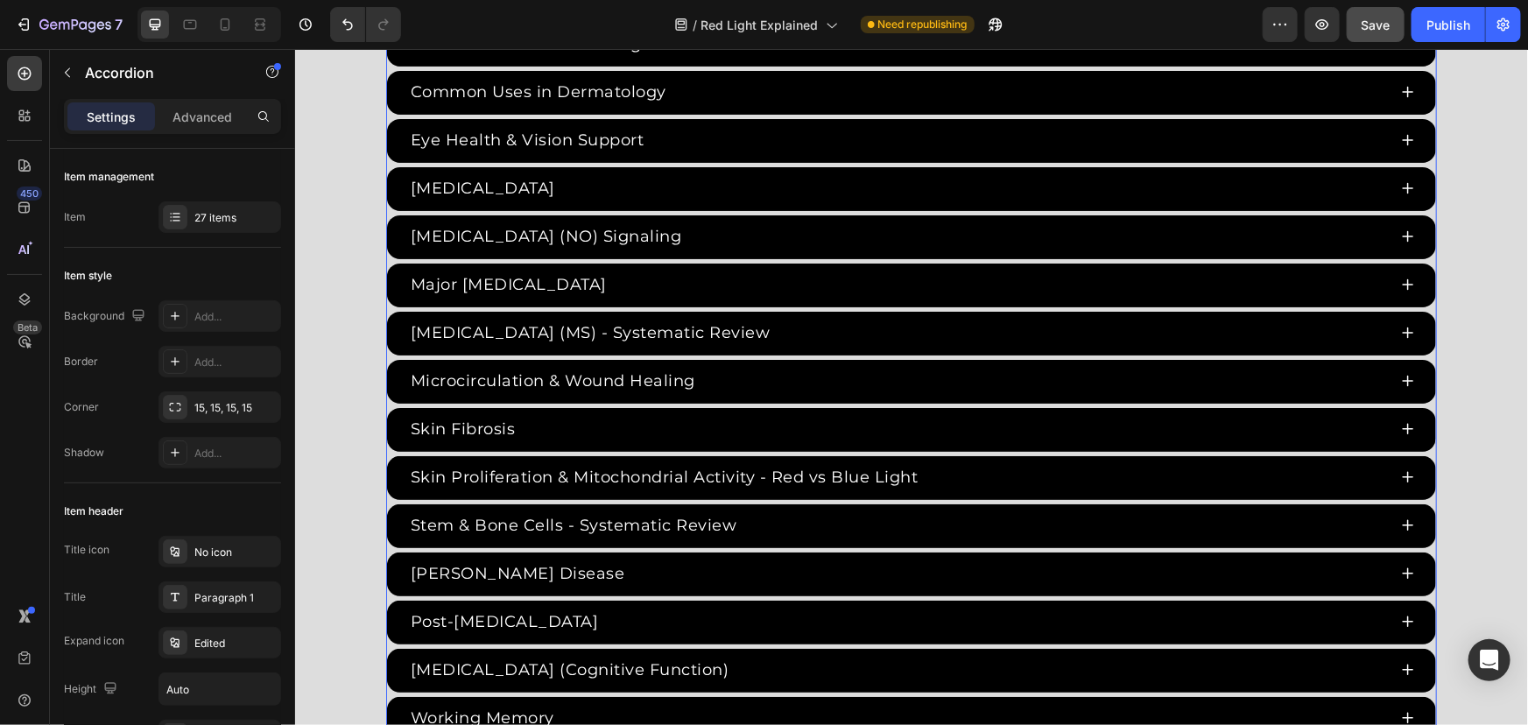
scroll to position [3980, 0]
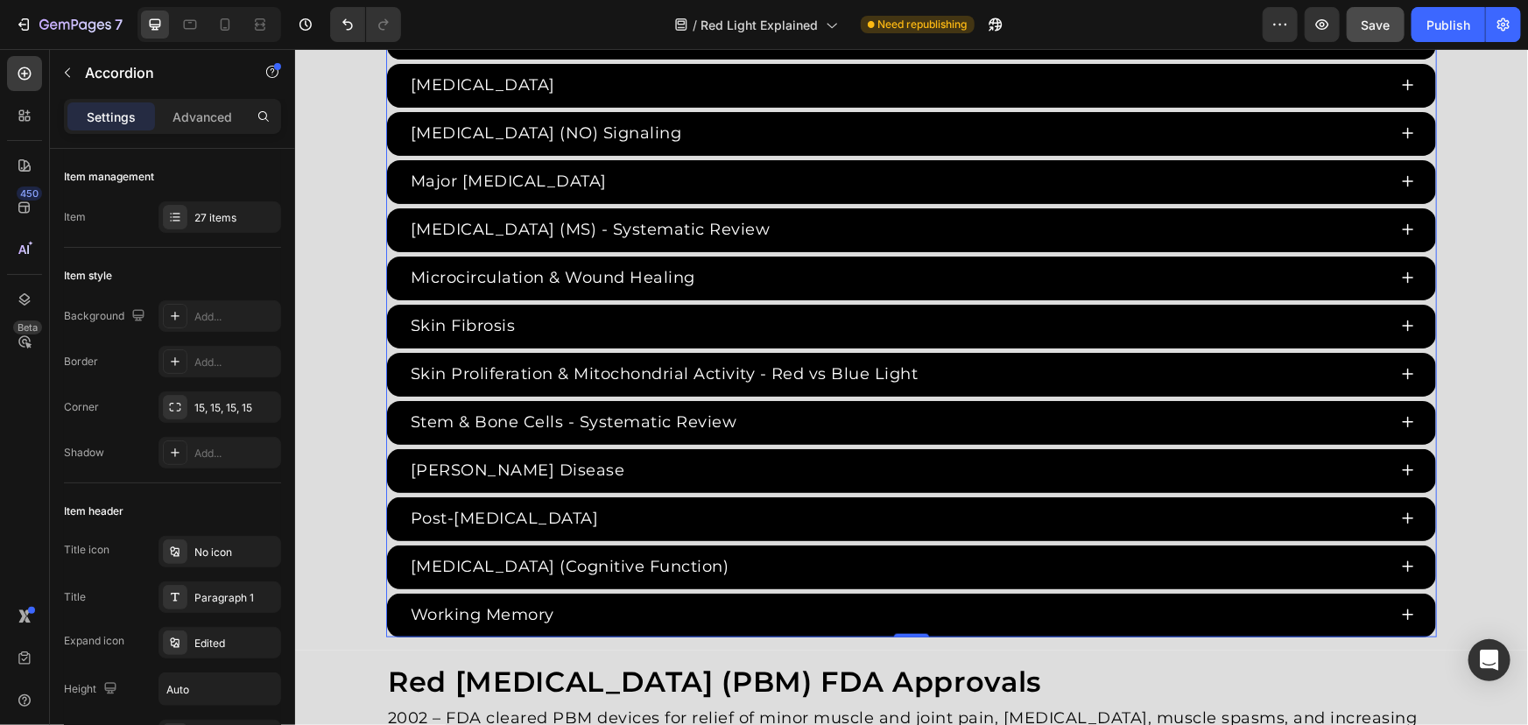
click at [660, 80] on div "Eczema" at bounding box center [896, 84] width 979 height 29
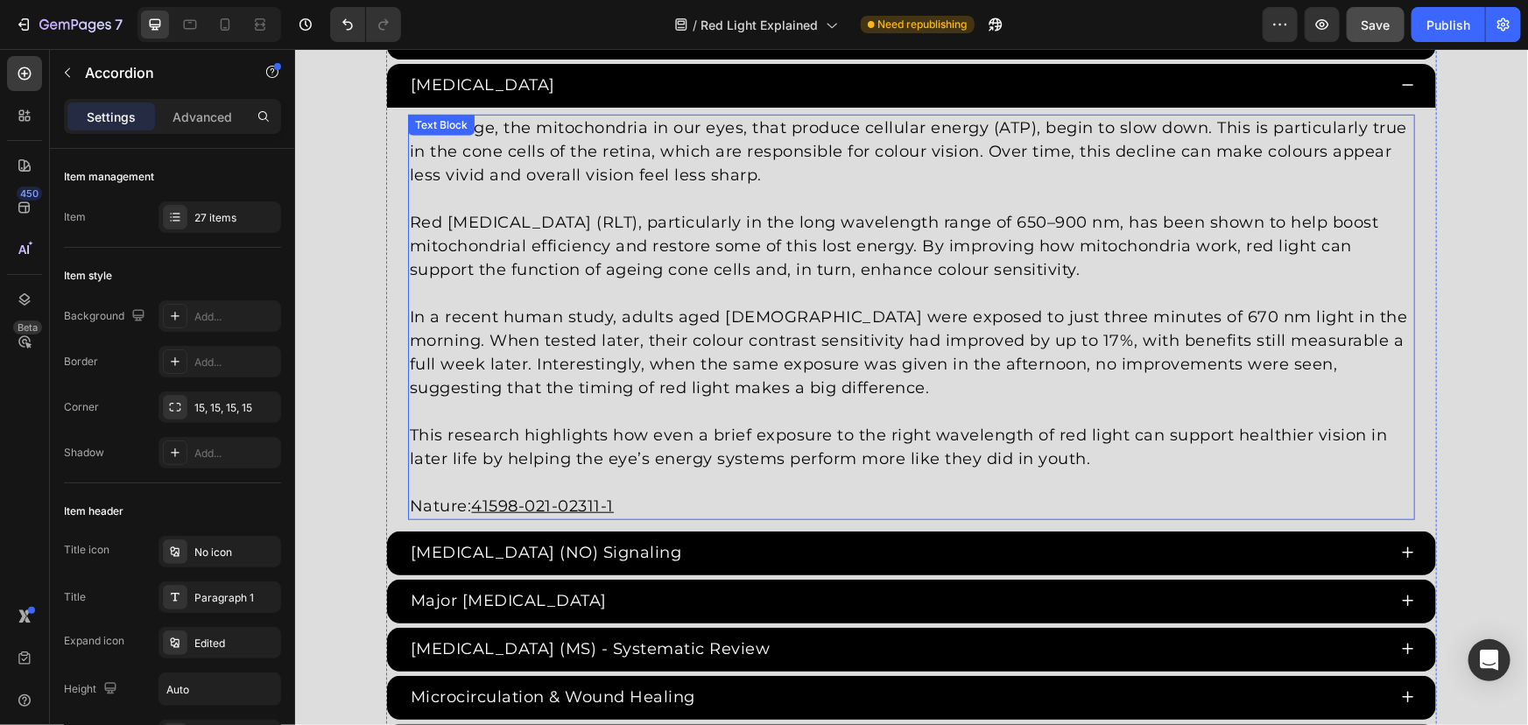
click at [626, 376] on link "In a recent human study, adults aged 34–70 were exposed to just three minutes o…" at bounding box center [908, 351] width 998 height 90
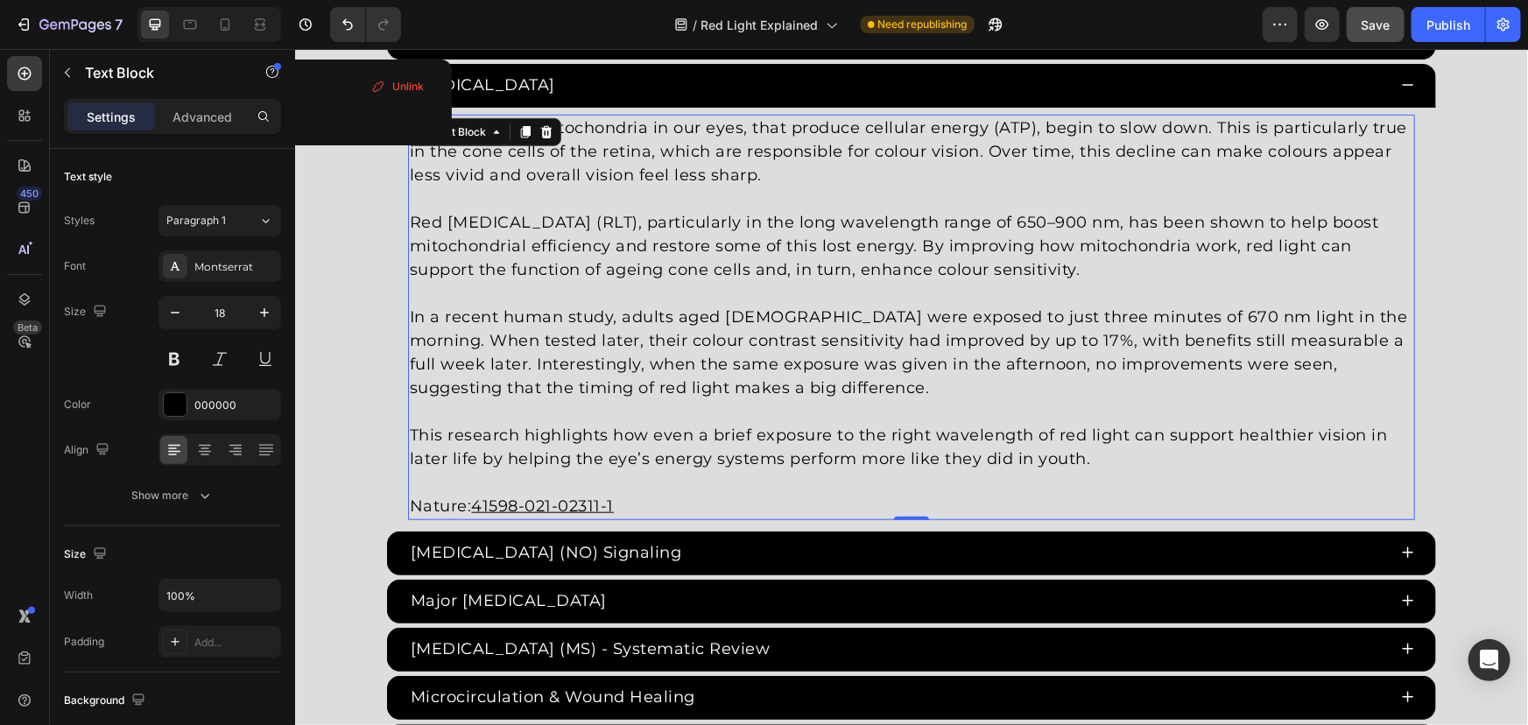
click at [1138, 440] on p "This research highlights how even a brief exposure to the right wavelength of r…" at bounding box center [910, 434] width 1003 height 71
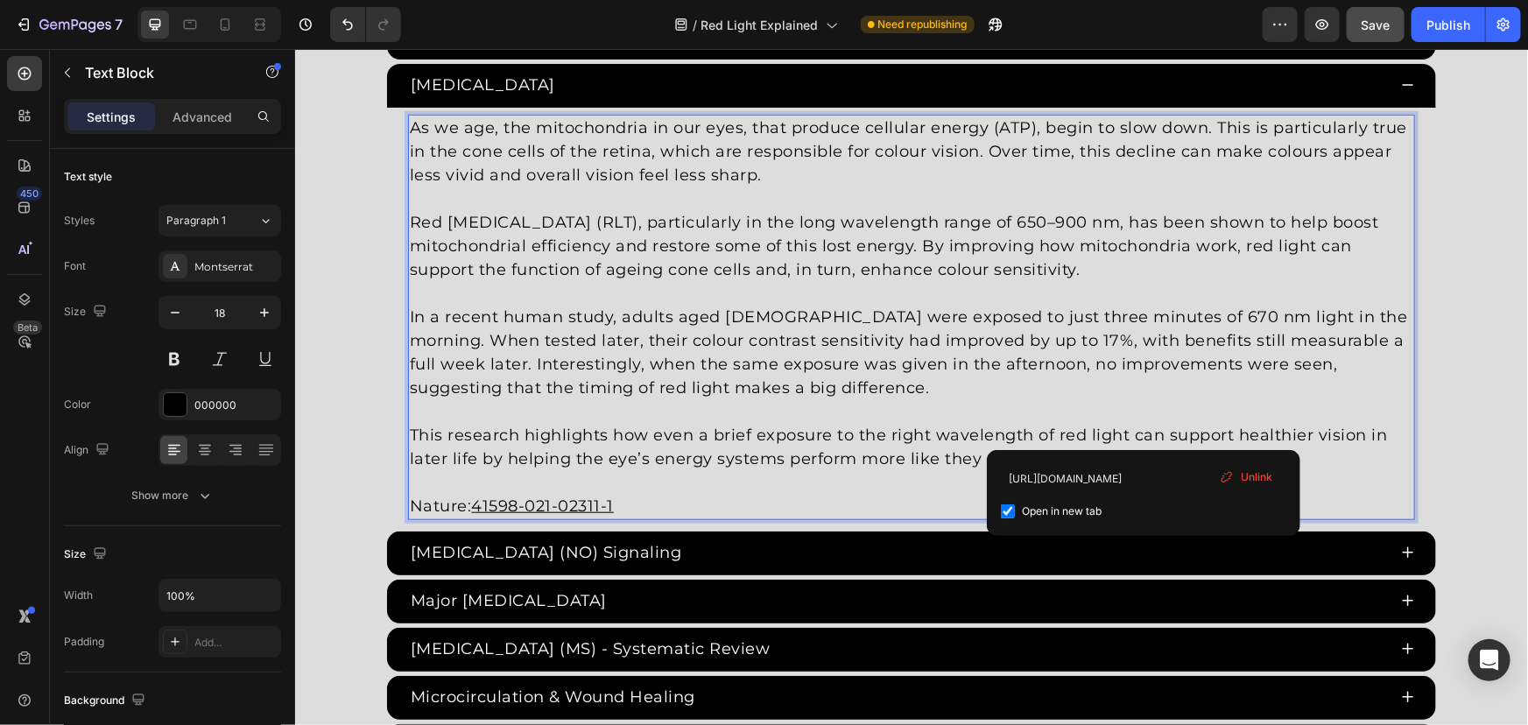
click at [1099, 402] on p "This research highlights how even a brief exposure to the right wavelength of r…" at bounding box center [910, 434] width 1003 height 71
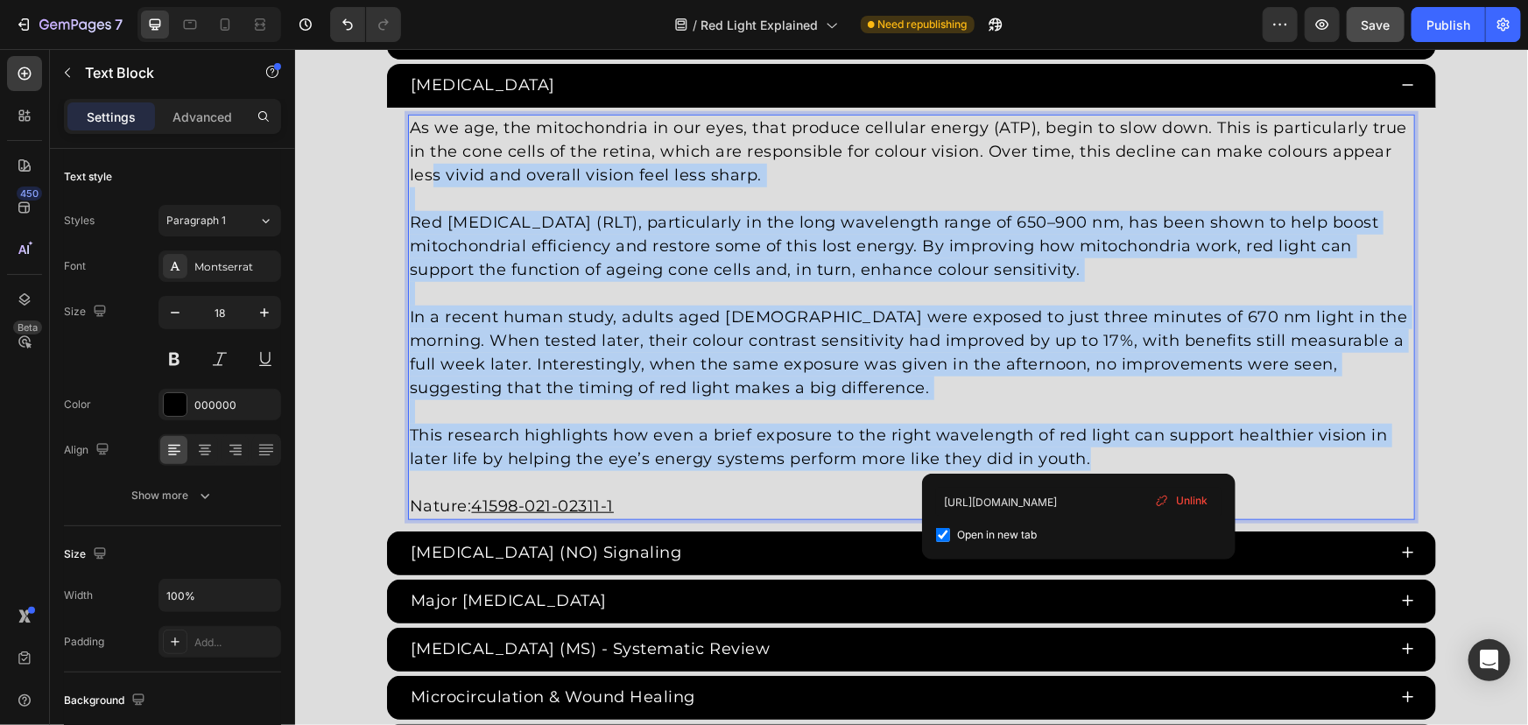
drag, startPoint x: 1109, startPoint y: 454, endPoint x: 201, endPoint y: 29, distance: 1002.0
click at [294, 29] on html "Header Red Light Therapy Studies Heading Since the 1960s, 8,000+ studies have i…" at bounding box center [910, 509] width 1233 height 8882
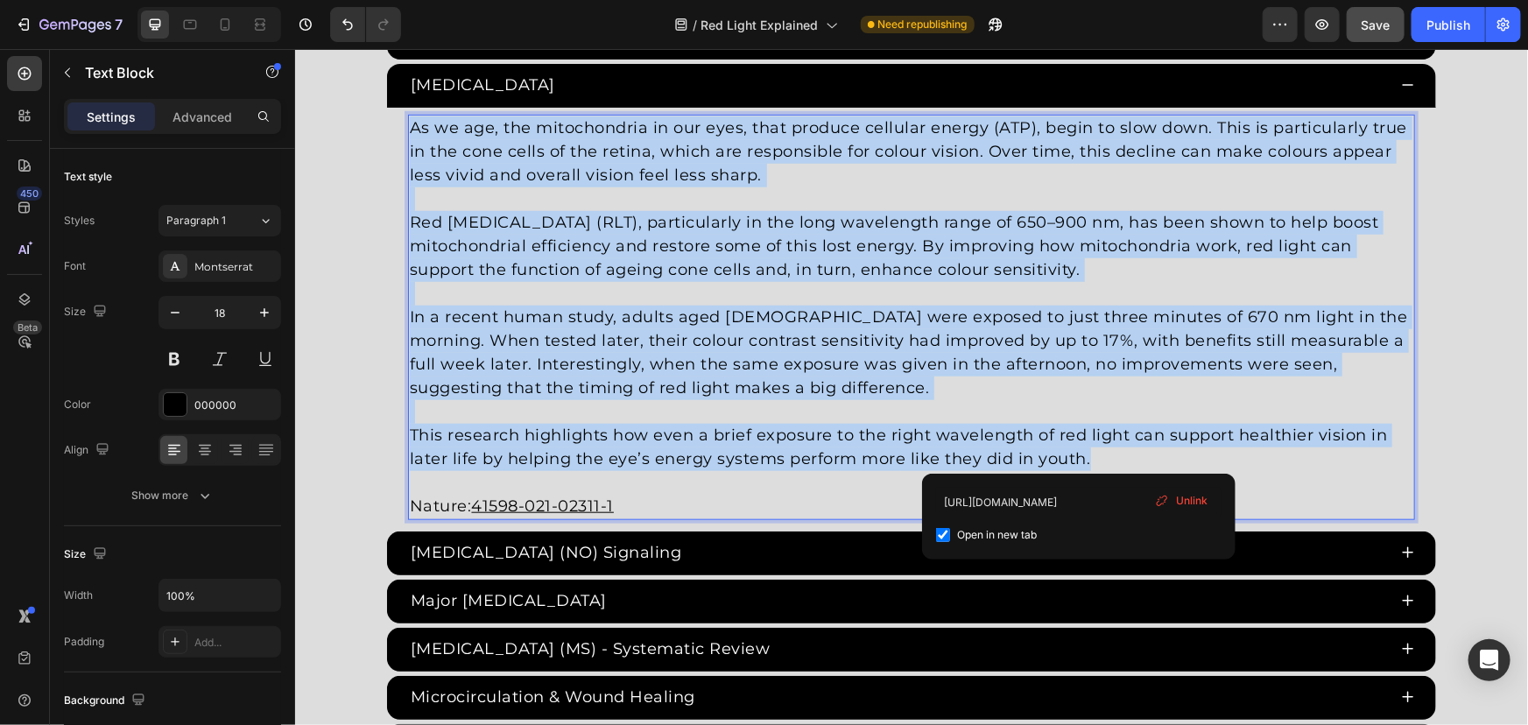
scroll to position [3969, 0]
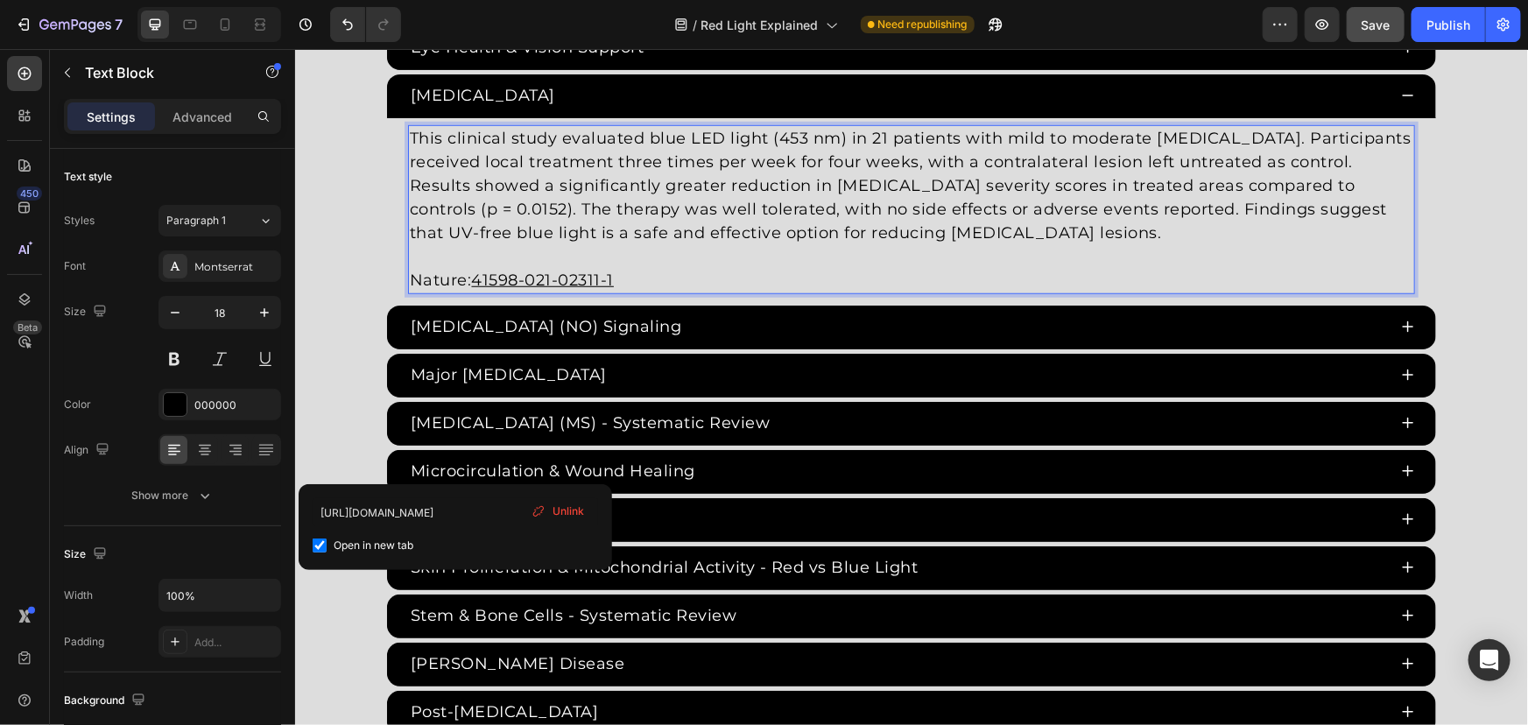
click at [626, 252] on p "Nature: 41598-021-02311-1" at bounding box center [910, 267] width 1003 height 47
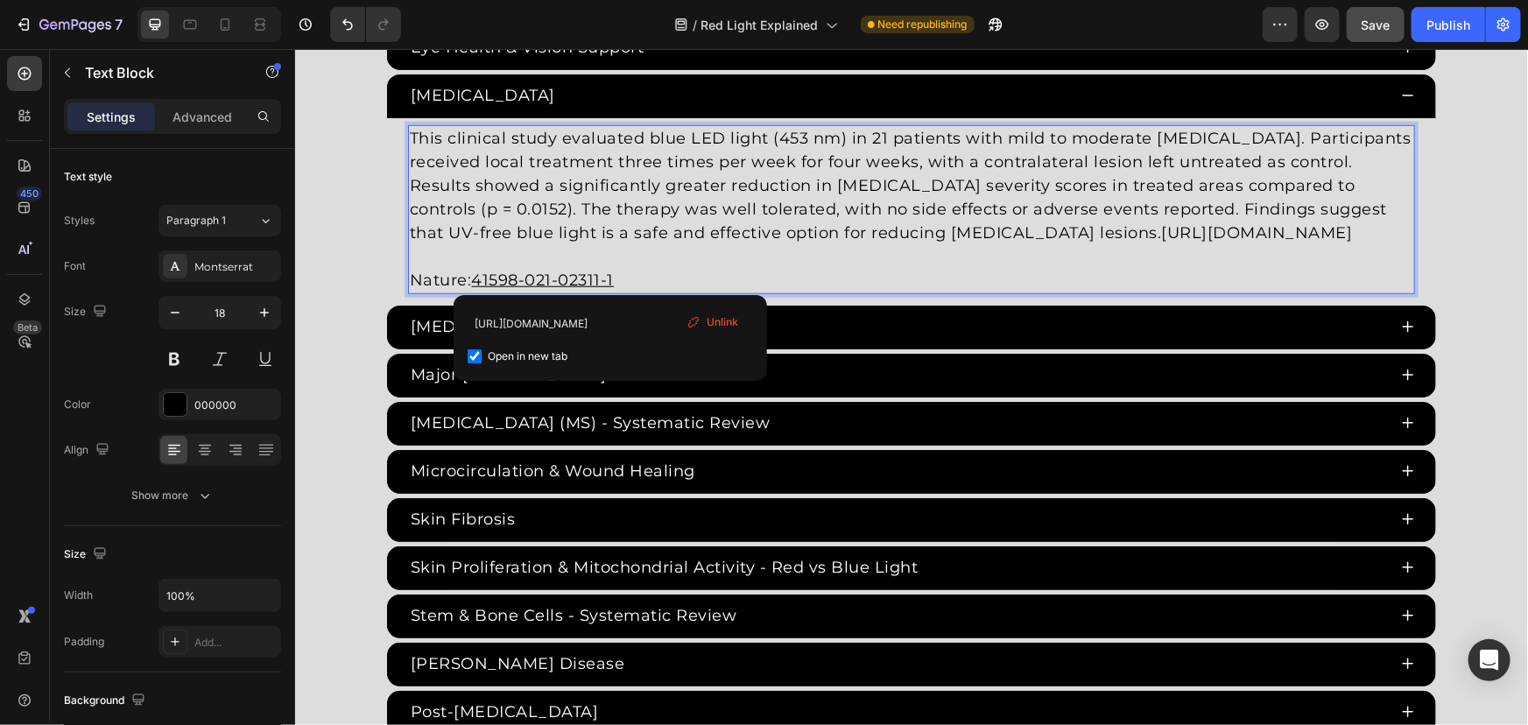
drag, startPoint x: 653, startPoint y: 271, endPoint x: 727, endPoint y: 271, distance: 73.6
click at [654, 271] on p "⁠⁠⁠⁠⁠⁠⁠ Nature: 41598-021-02311-1" at bounding box center [910, 267] width 1003 height 47
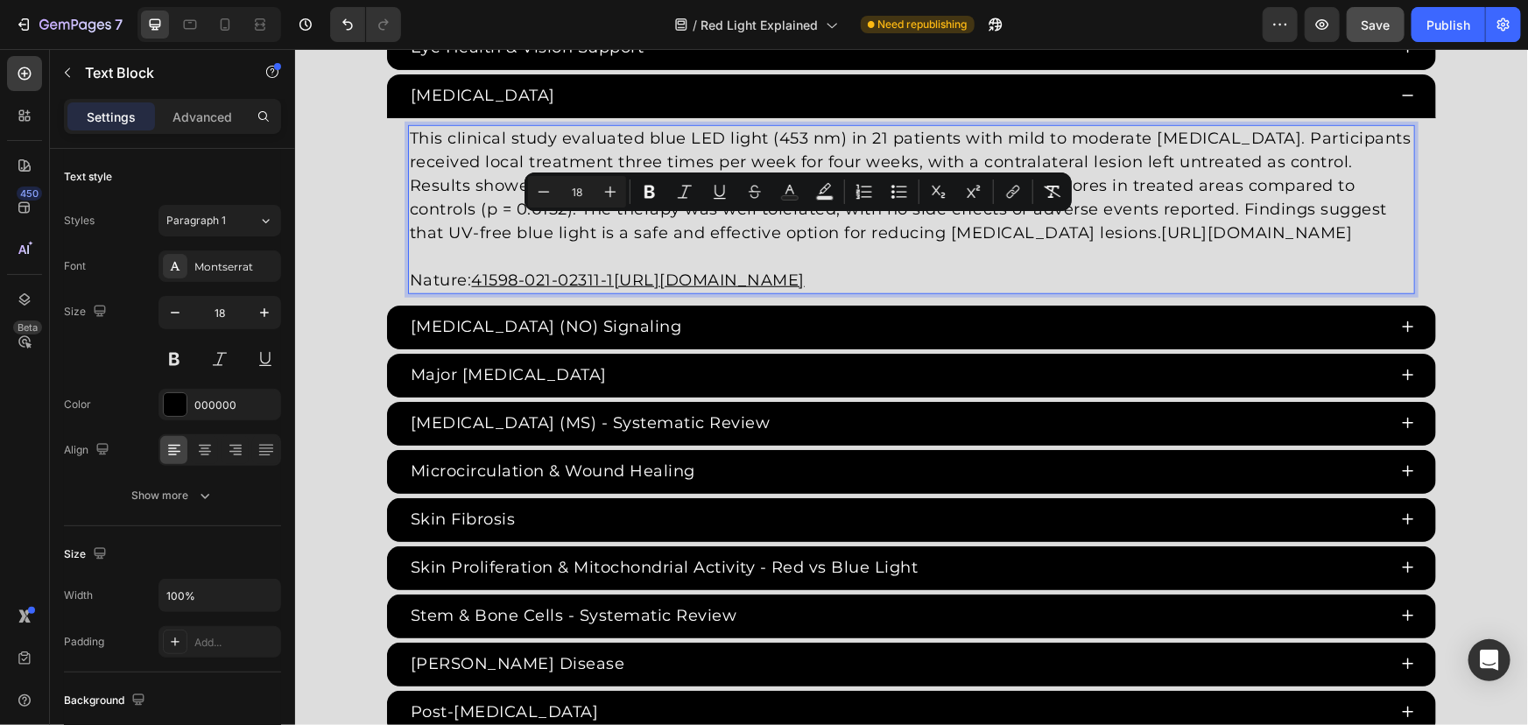
click at [1161, 232] on link "https://www.nature.com/articles/s41598-021-02311-1" at bounding box center [1256, 231] width 191 height 19
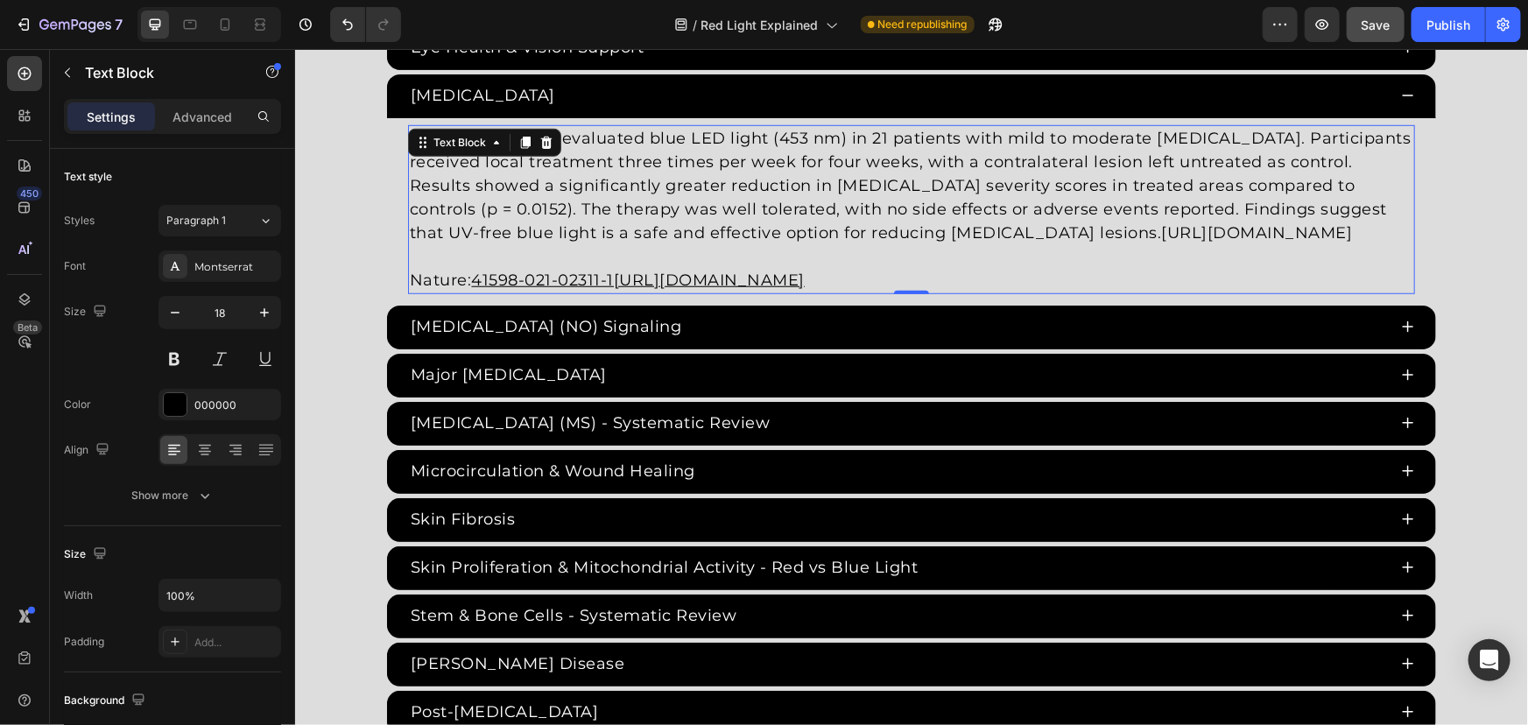
drag, startPoint x: 775, startPoint y: 223, endPoint x: 1098, endPoint y: 264, distance: 325.7
click at [1076, 266] on p "Nature: 41598-021-02311-1https://www.nature.com/articles/s41598-021-02311-1" at bounding box center [910, 267] width 1003 height 47
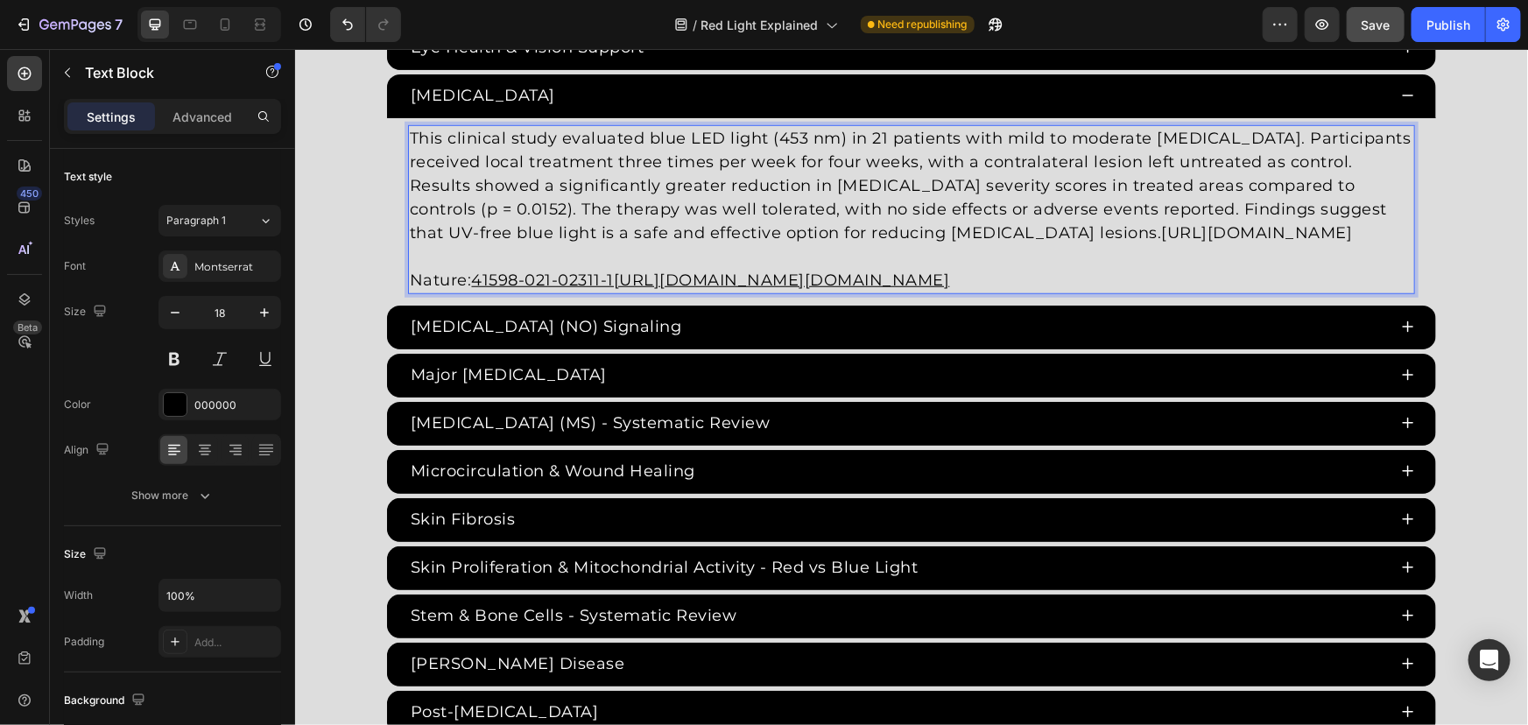
click at [776, 215] on p "This clinical study evaluated blue LED light (453 nm) in 21 patients with mild …" at bounding box center [910, 185] width 1003 height 118
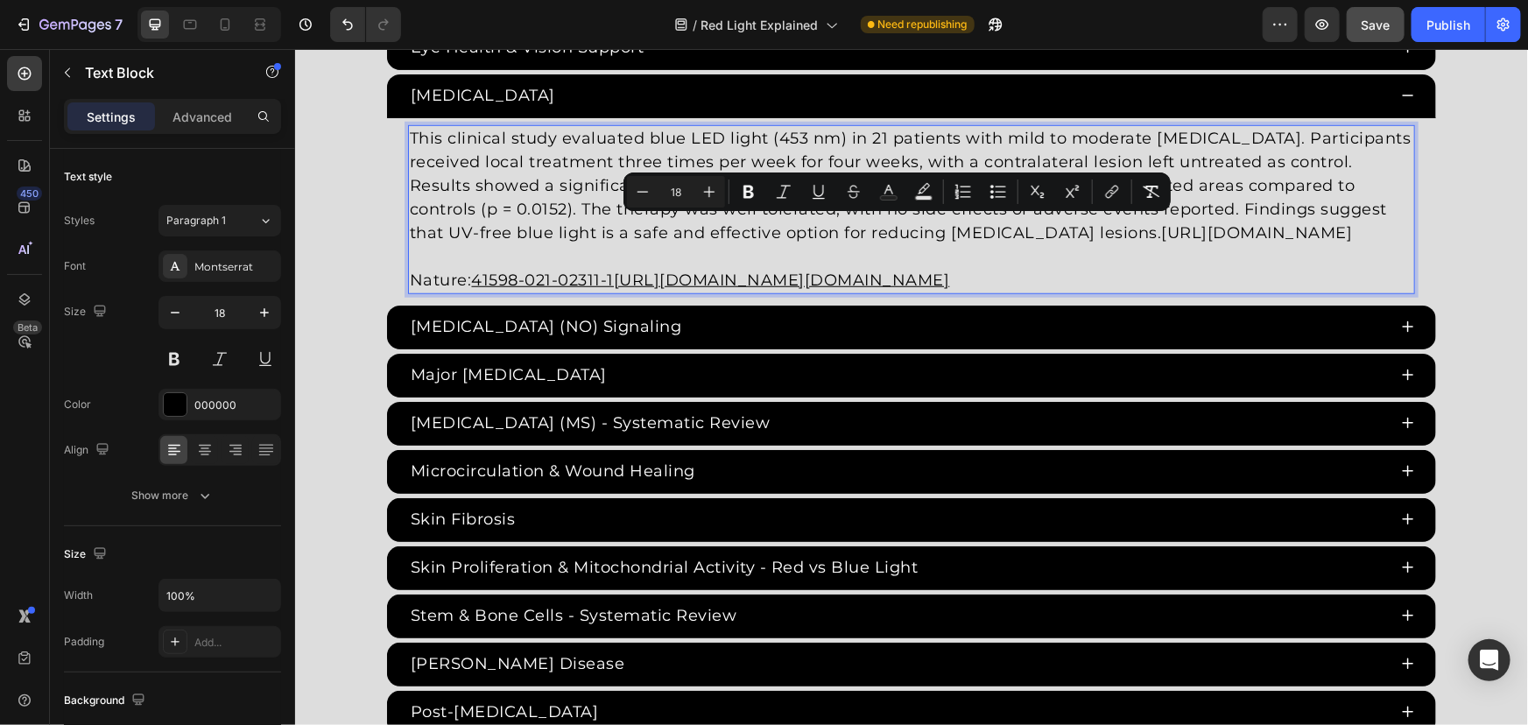
drag, startPoint x: 777, startPoint y: 229, endPoint x: 834, endPoint y: 296, distance: 88.2
click at [834, 293] on div "This clinical study evaluated blue LED light (453 nm) in 21 patients with mild …" at bounding box center [910, 208] width 1007 height 169
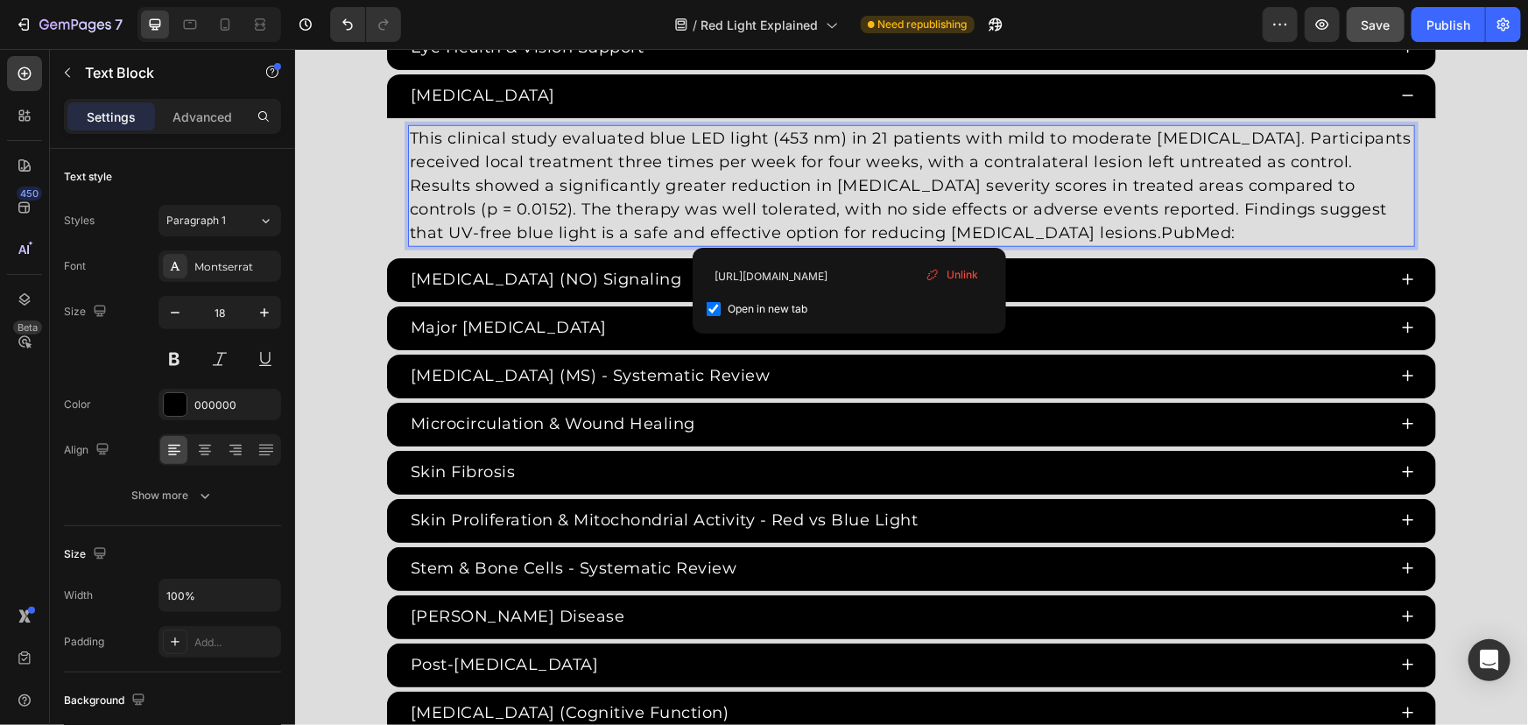
click at [1161, 227] on link "PubMed:" at bounding box center [1198, 231] width 74 height 19
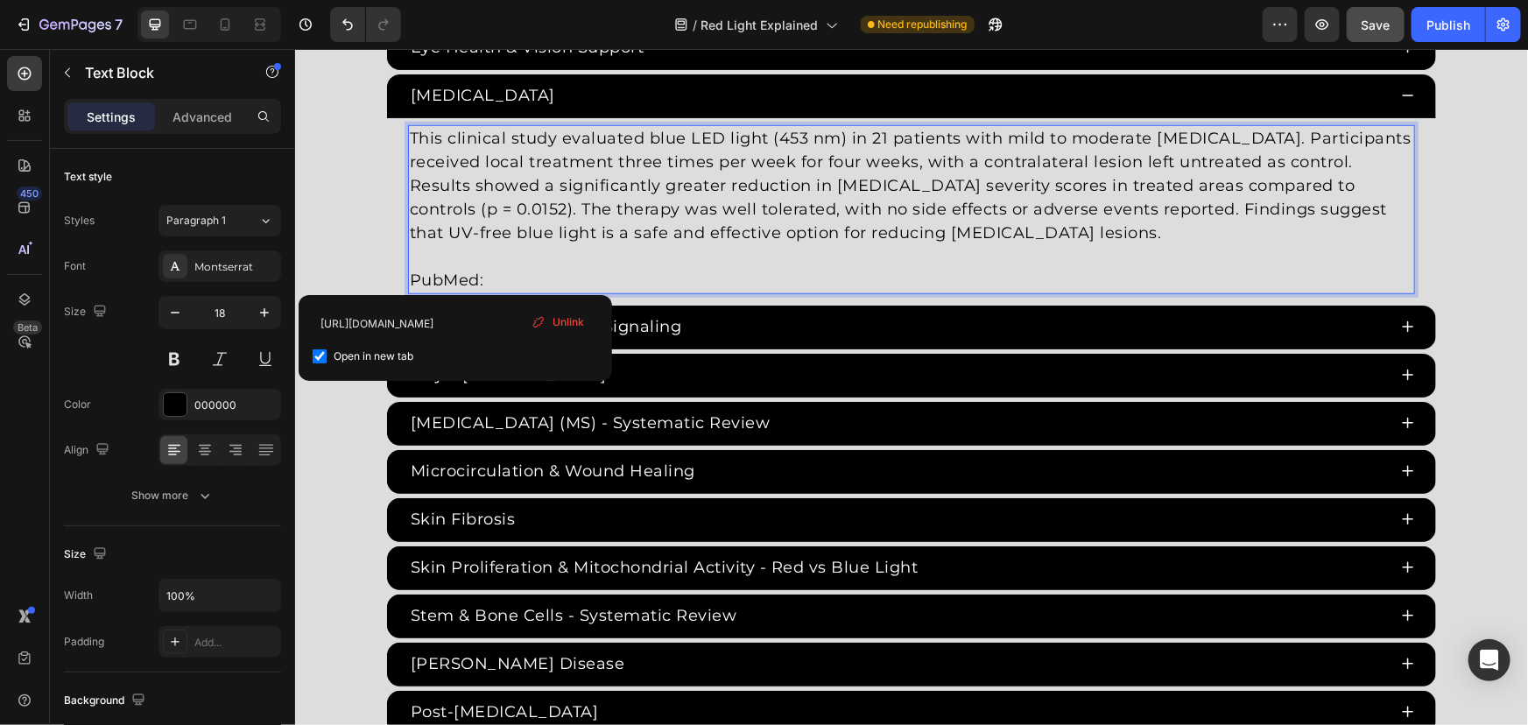
click at [401, 348] on span "Open in new tab" at bounding box center [374, 356] width 80 height 21
checkbox input "false"
click at [569, 318] on span "Unlink" at bounding box center [569, 322] width 32 height 16
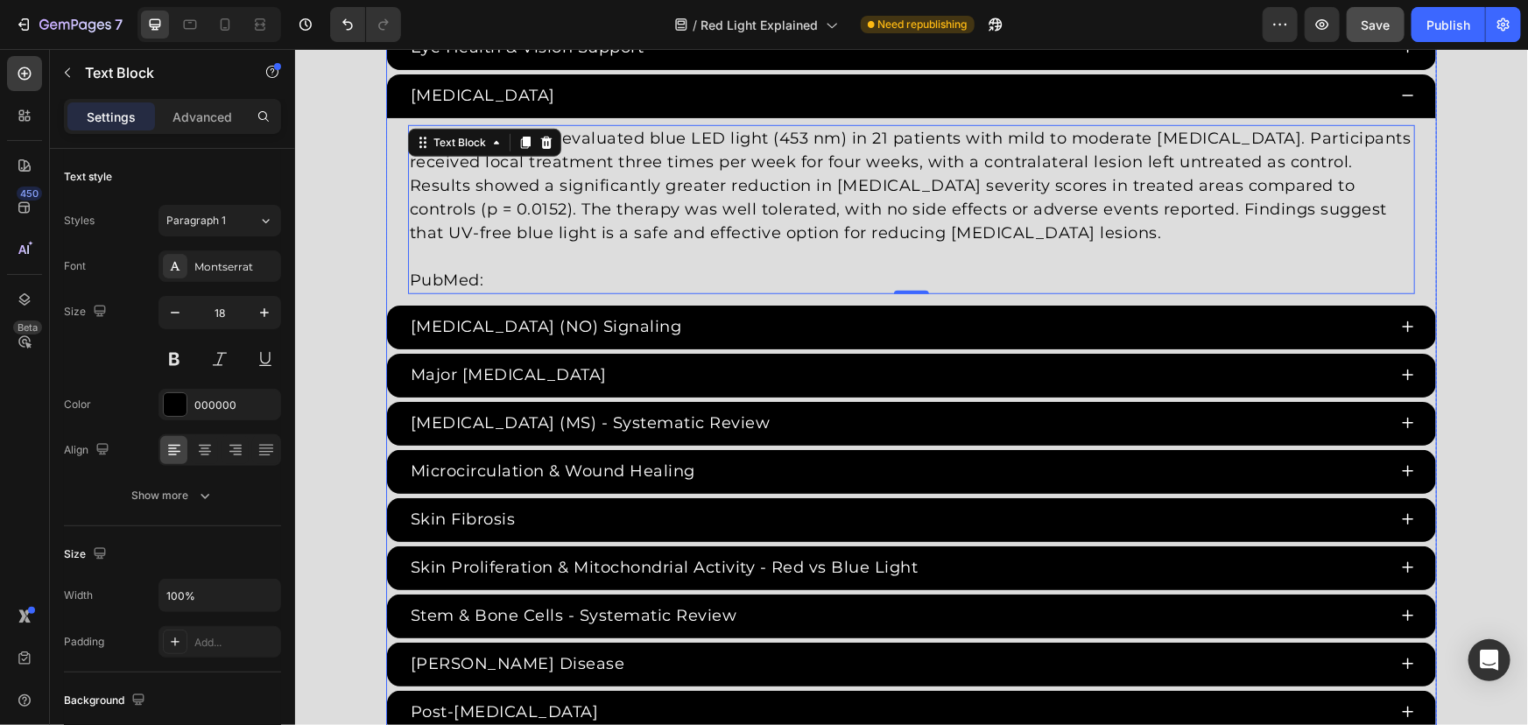
click at [521, 281] on p "PubMed:" at bounding box center [910, 280] width 1003 height 24
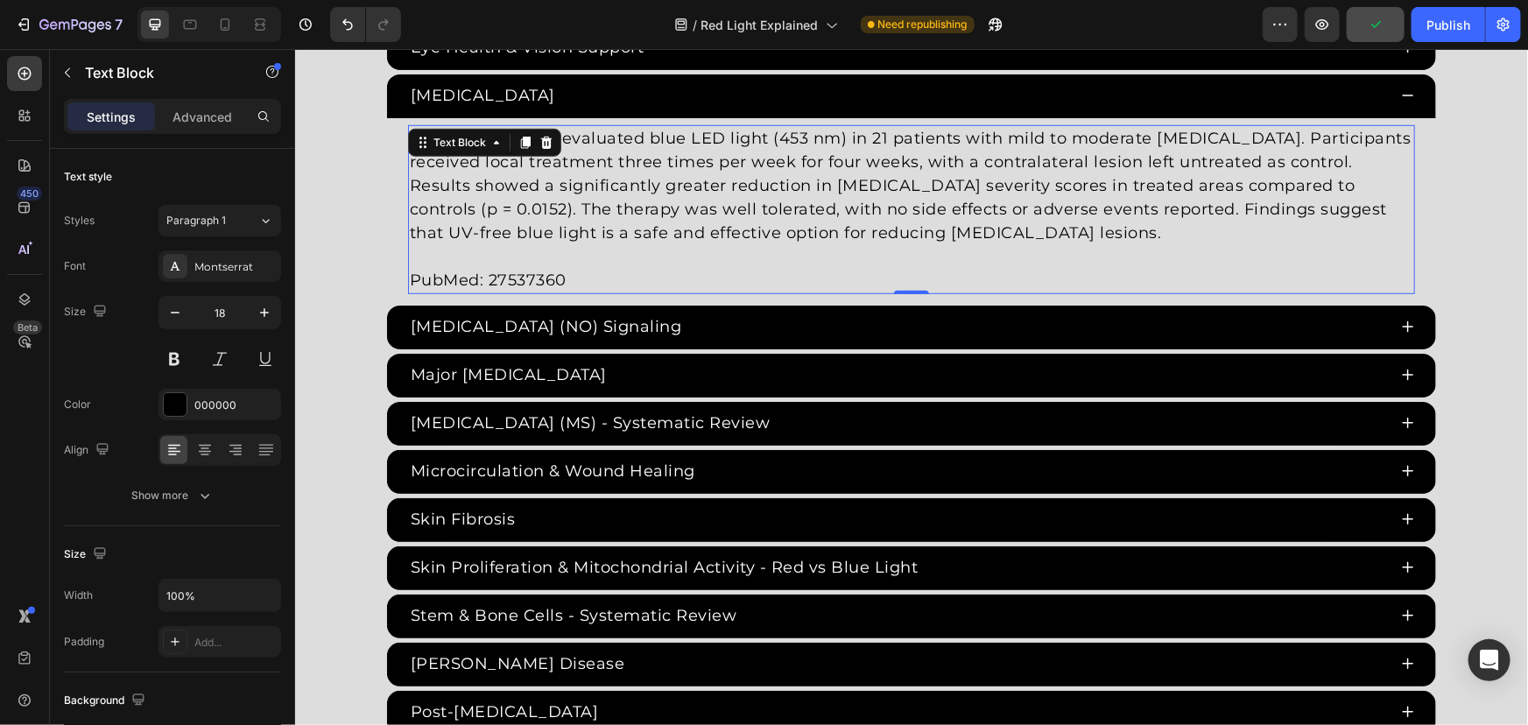
click at [538, 274] on p "PubMed: 27537360" at bounding box center [910, 280] width 1003 height 24
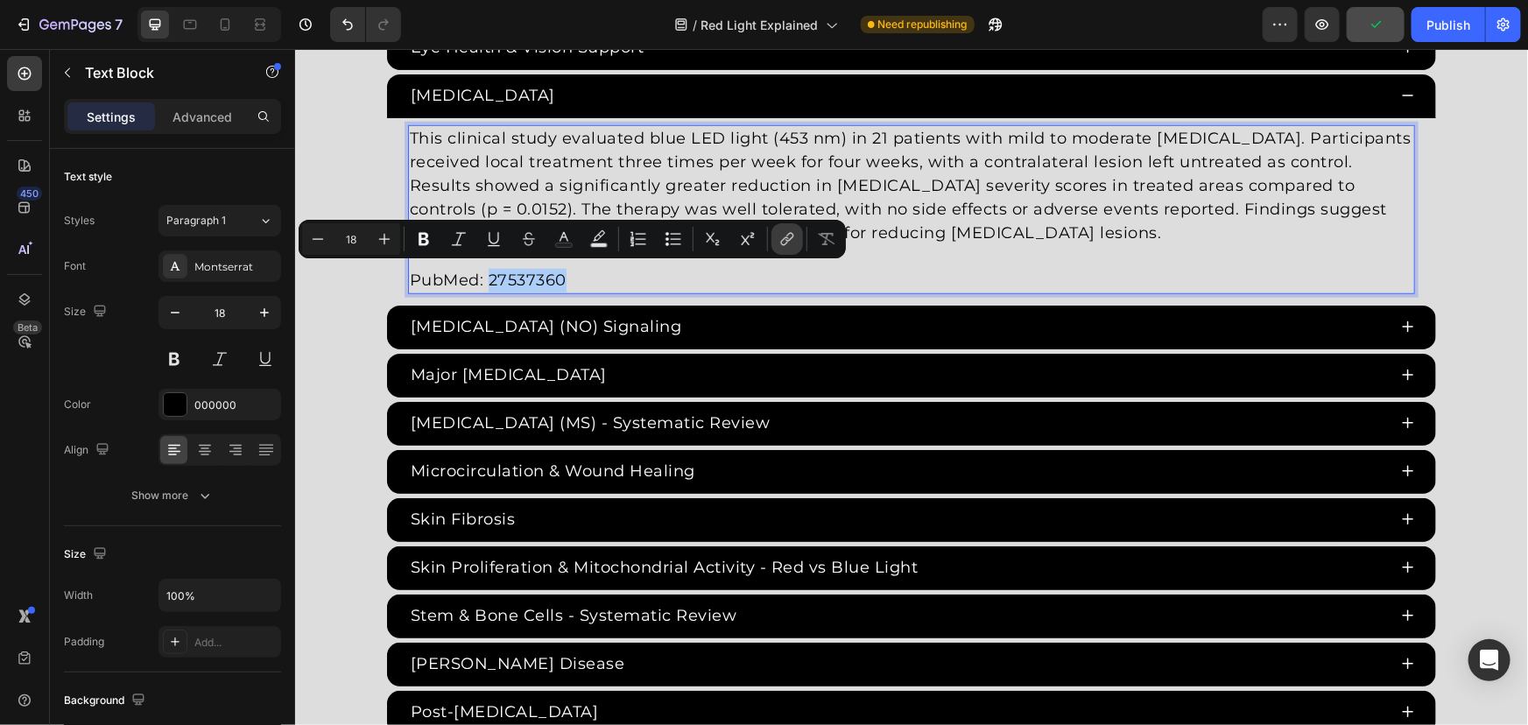
click at [801, 236] on button "link" at bounding box center [787, 239] width 32 height 32
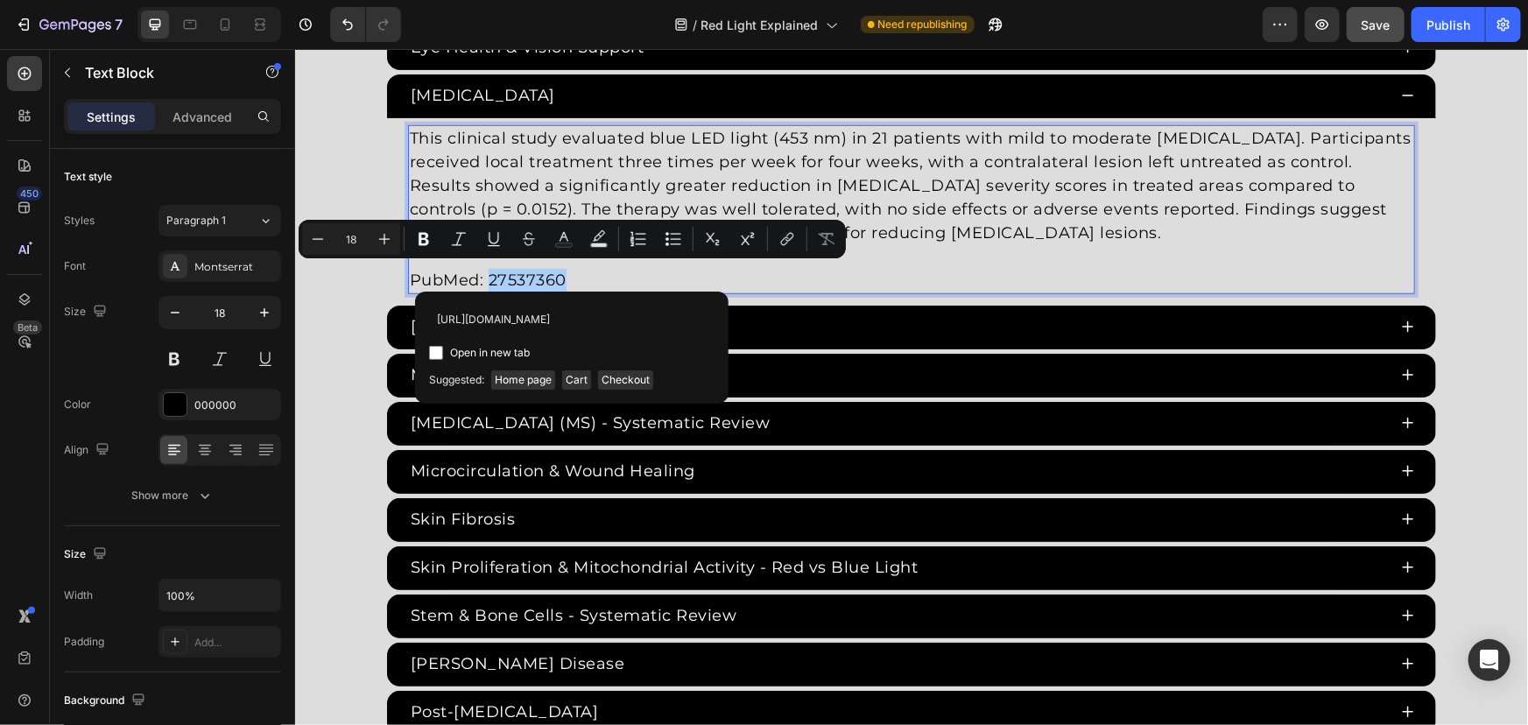
scroll to position [0, 22]
type input "https://pubmed.ncbi.nlm.nih.gov/27537360/"
click at [518, 354] on span "Open in new tab" at bounding box center [490, 352] width 80 height 21
checkbox input "true"
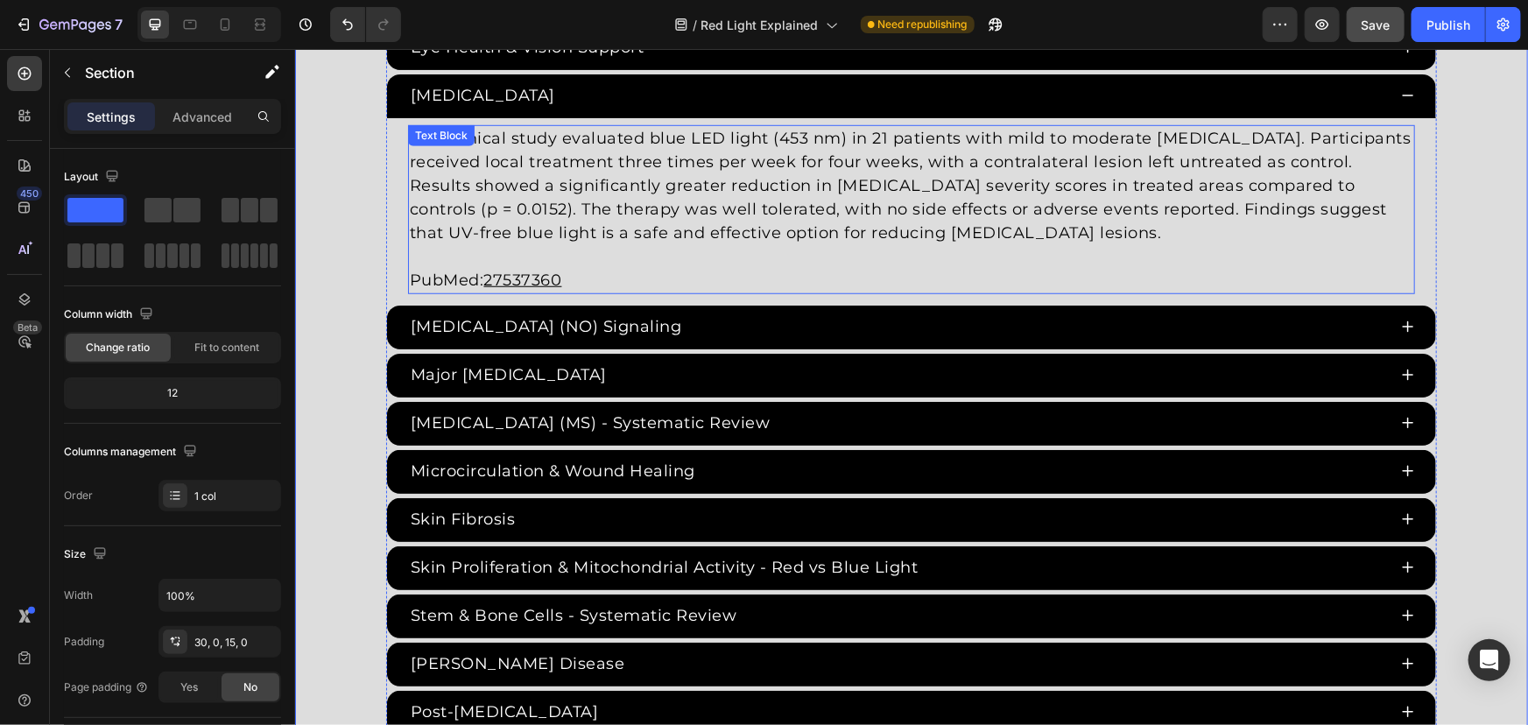
click at [601, 93] on div "Eczema" at bounding box center [896, 95] width 979 height 29
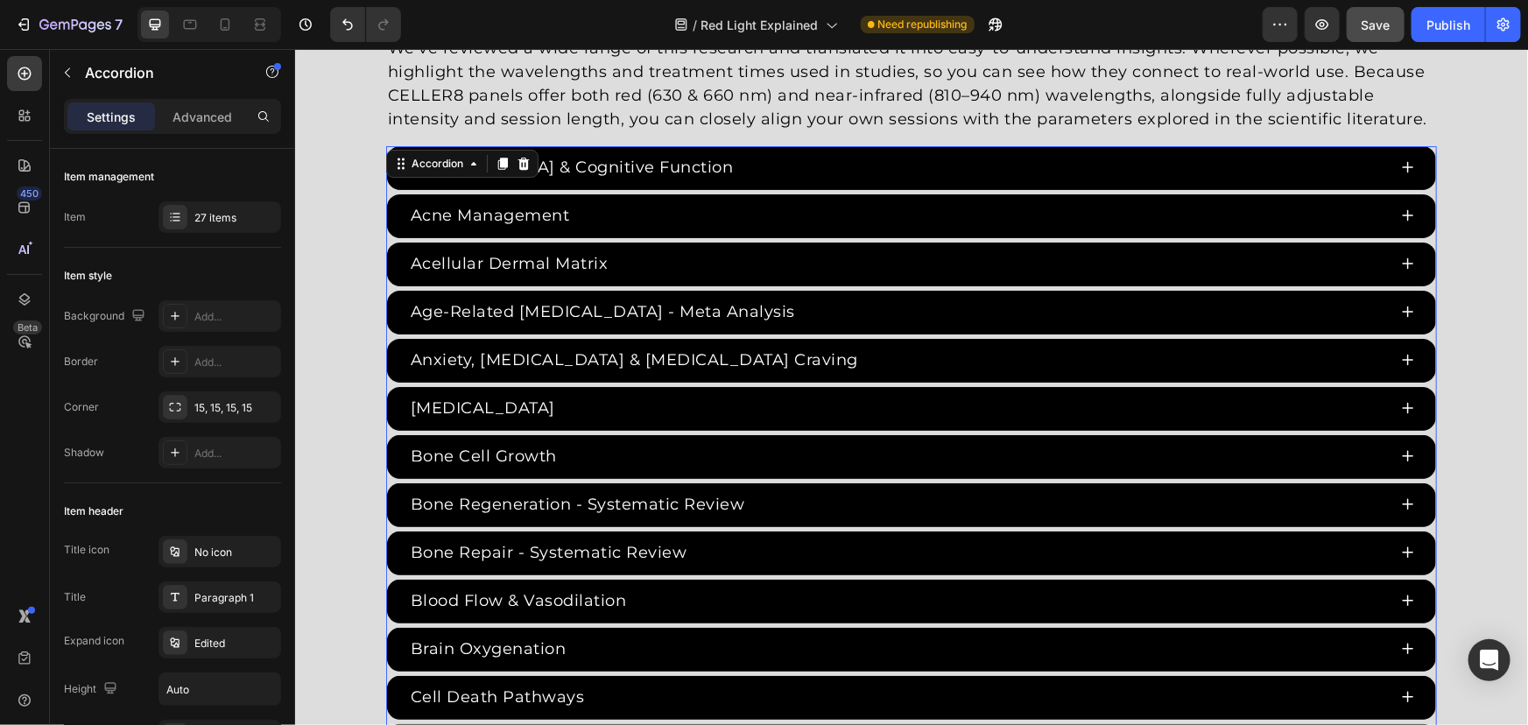
scroll to position [3173, 0]
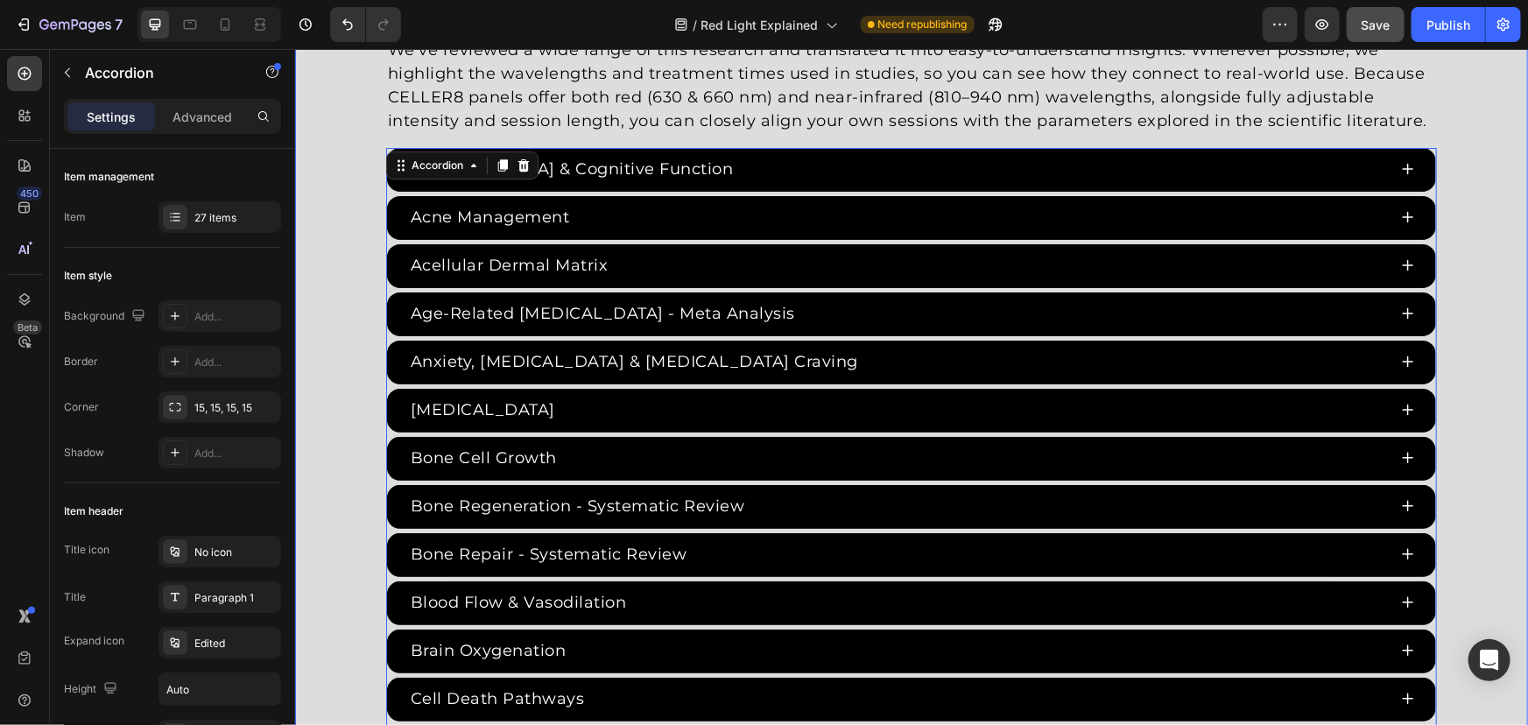
click at [356, 208] on div "Red Light Therapy Studies Heading Since the 1960s, 8,000+ studies have investig…" at bounding box center [910, 682] width 1233 height 1519
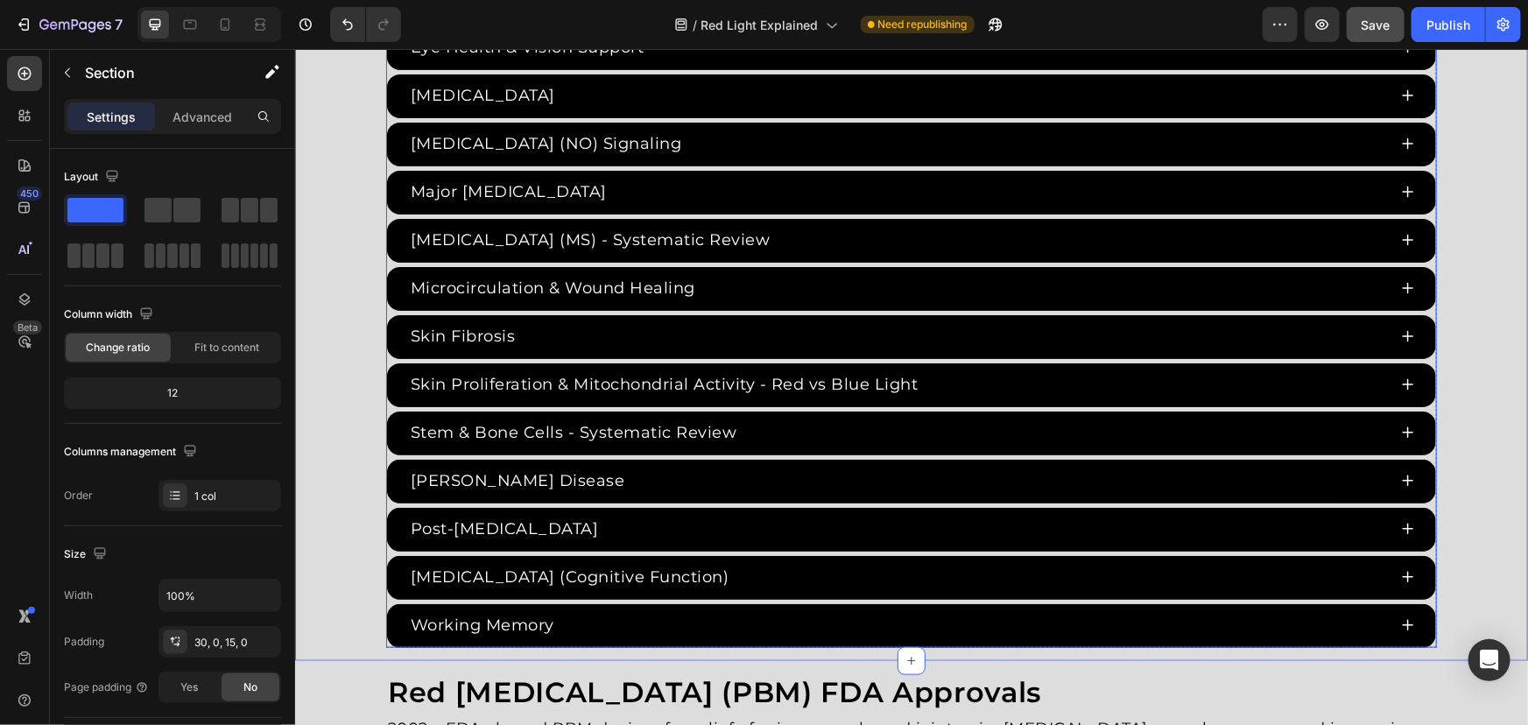
scroll to position [3890, 0]
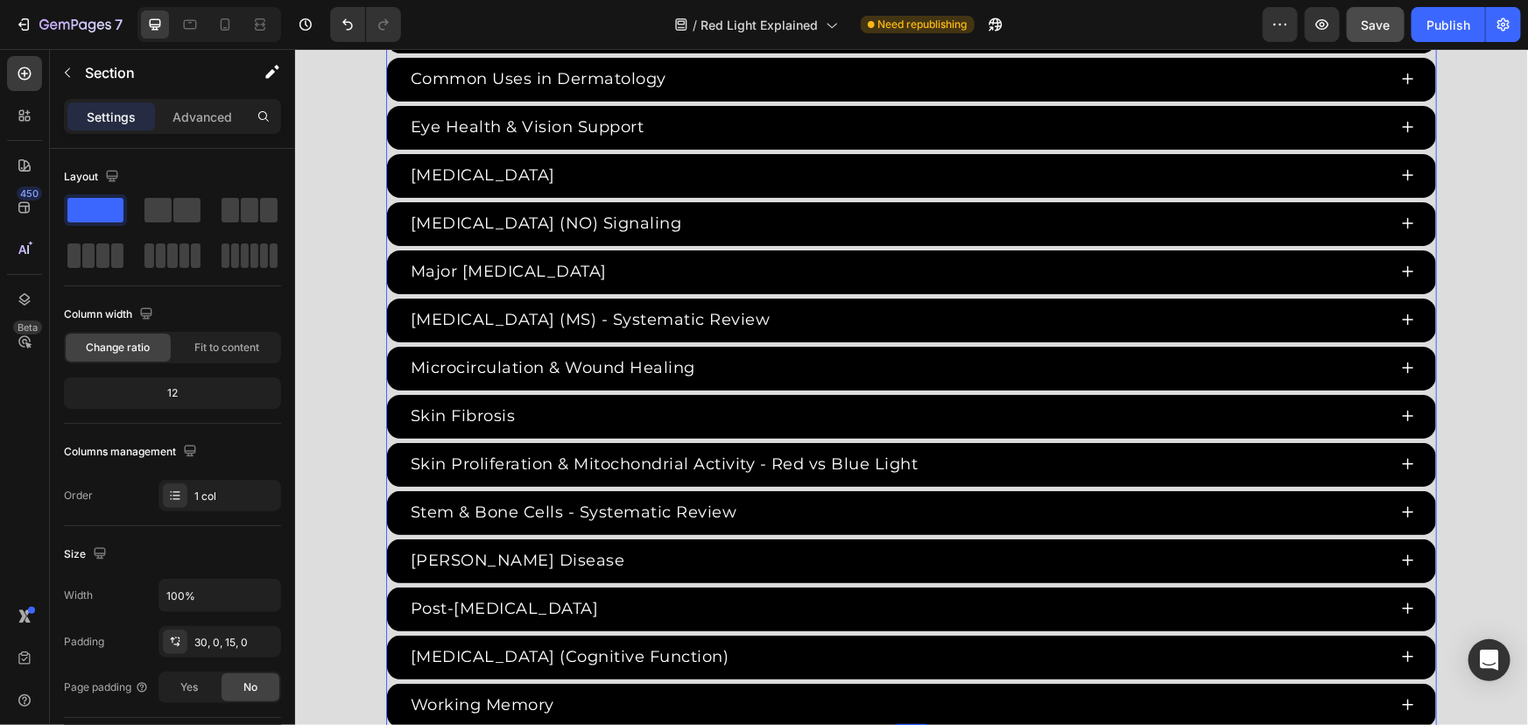
click at [385, 336] on div "ADHD & Cognitive Function Acne Management Acellular Dermal Matrix Age-Related C…" at bounding box center [910, 79] width 1051 height 1296
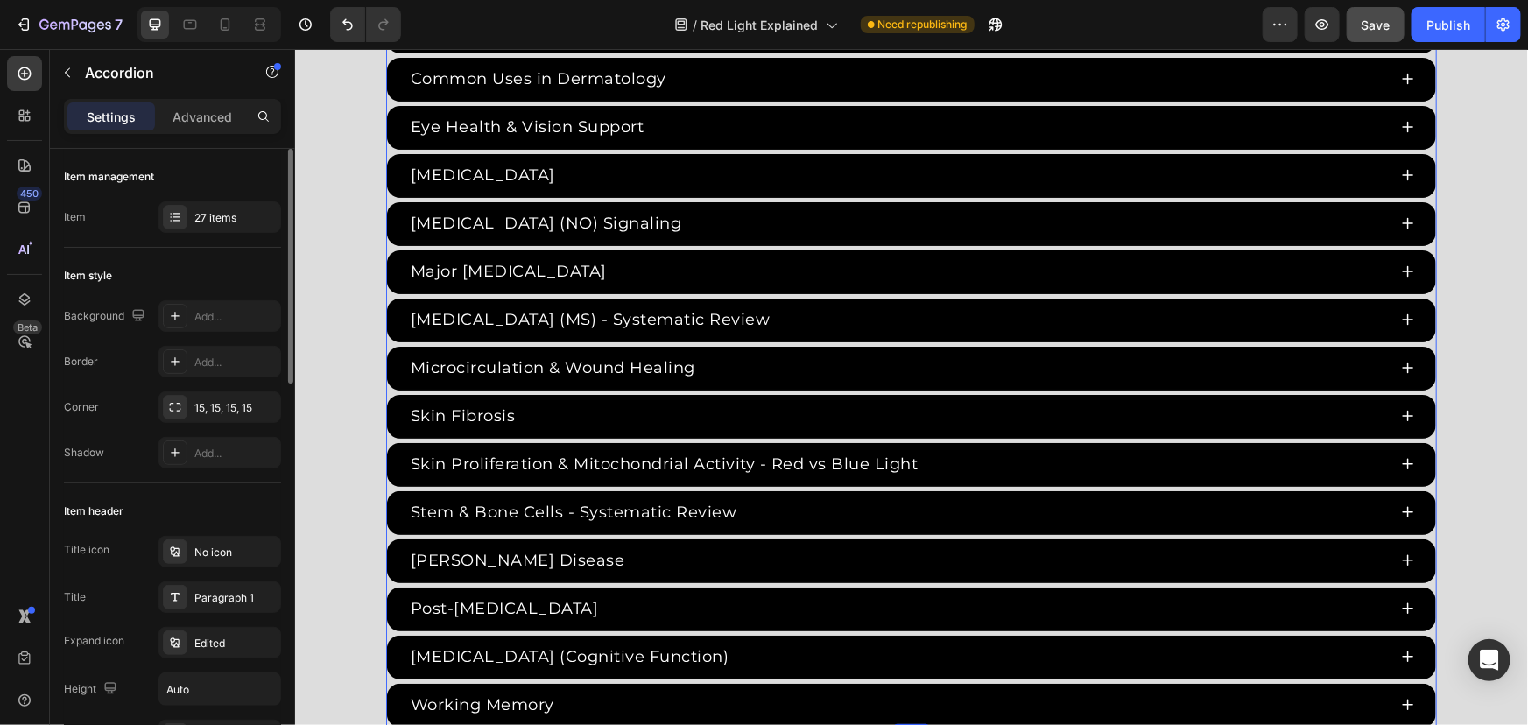
click at [201, 483] on div "Item management Item 27 items" at bounding box center [172, 670] width 217 height 374
click at [214, 219] on div "27 items" at bounding box center [235, 218] width 82 height 16
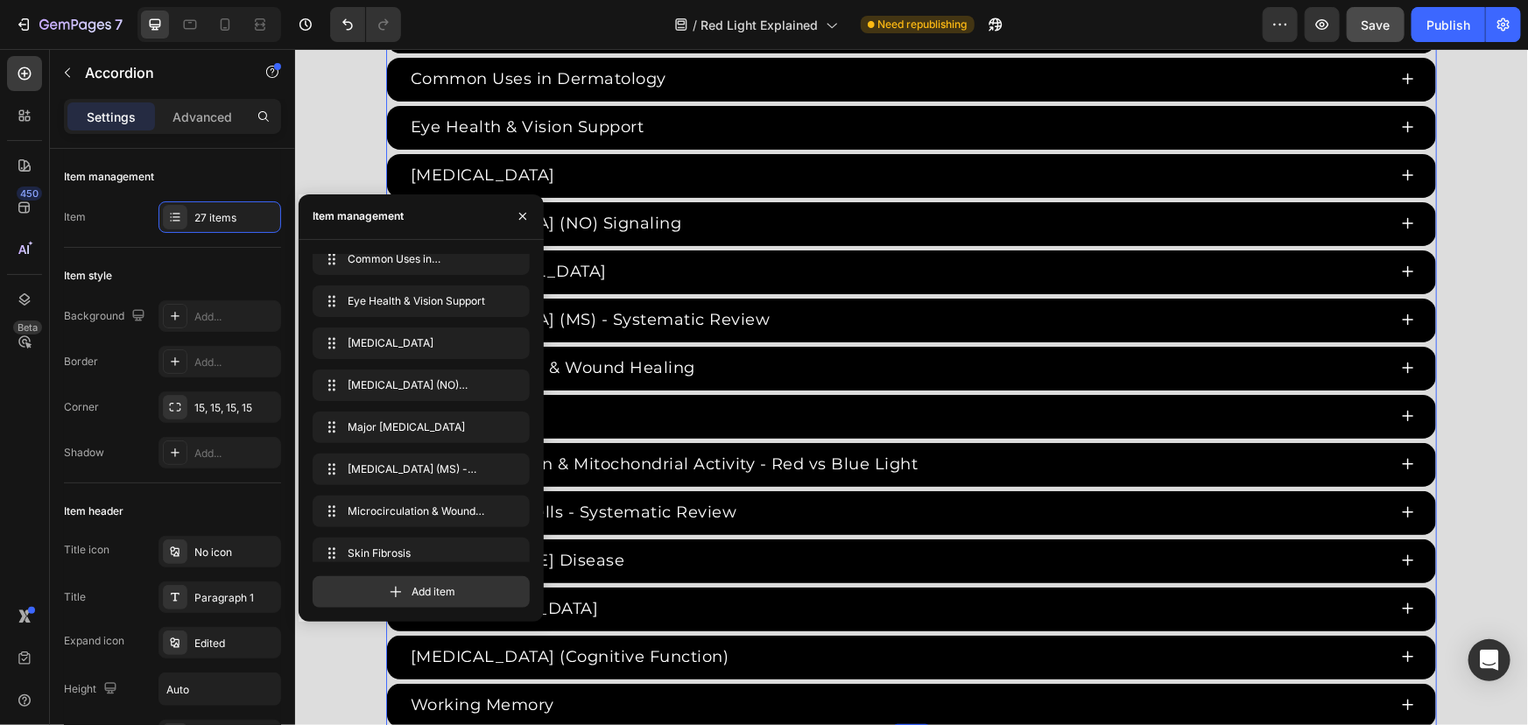
scroll to position [823, 0]
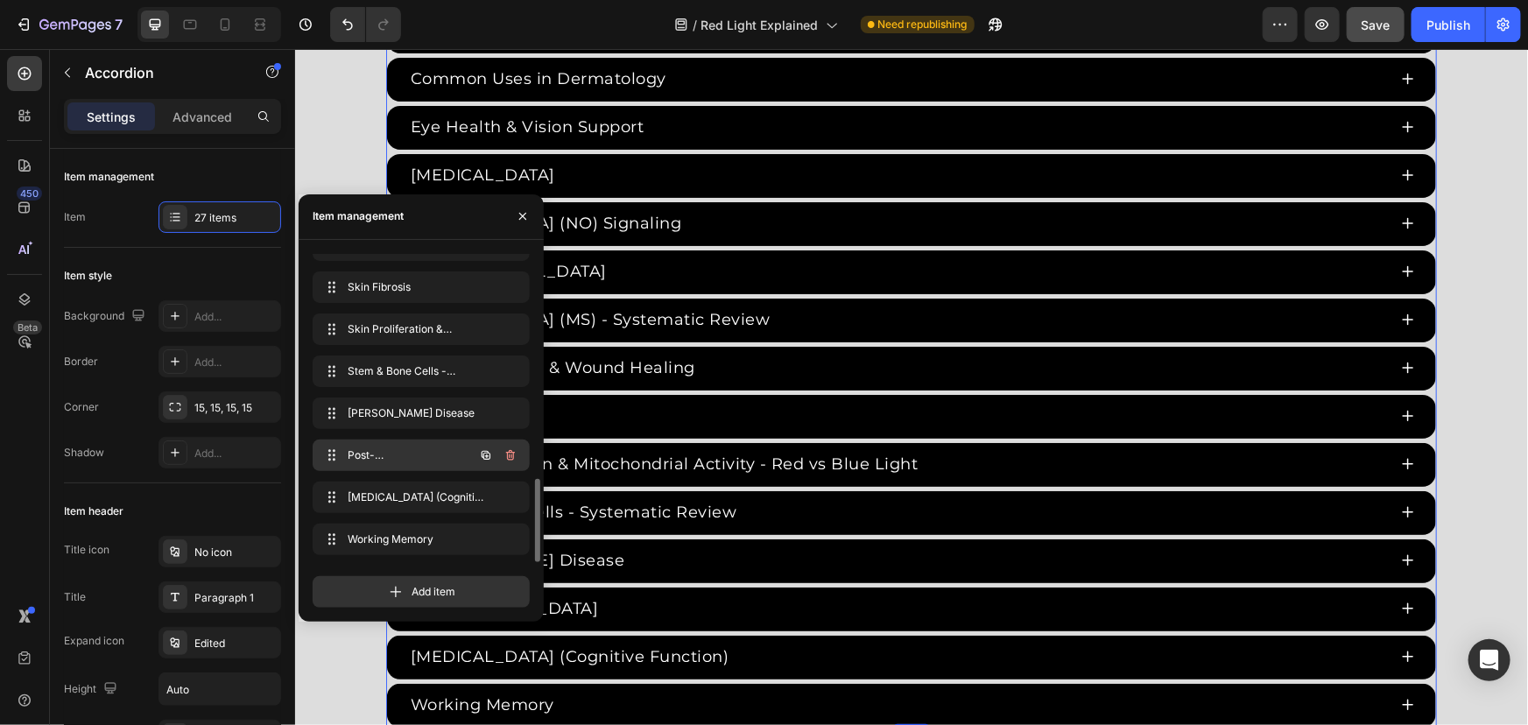
click at [490, 454] on icon "button" at bounding box center [486, 455] width 9 height 9
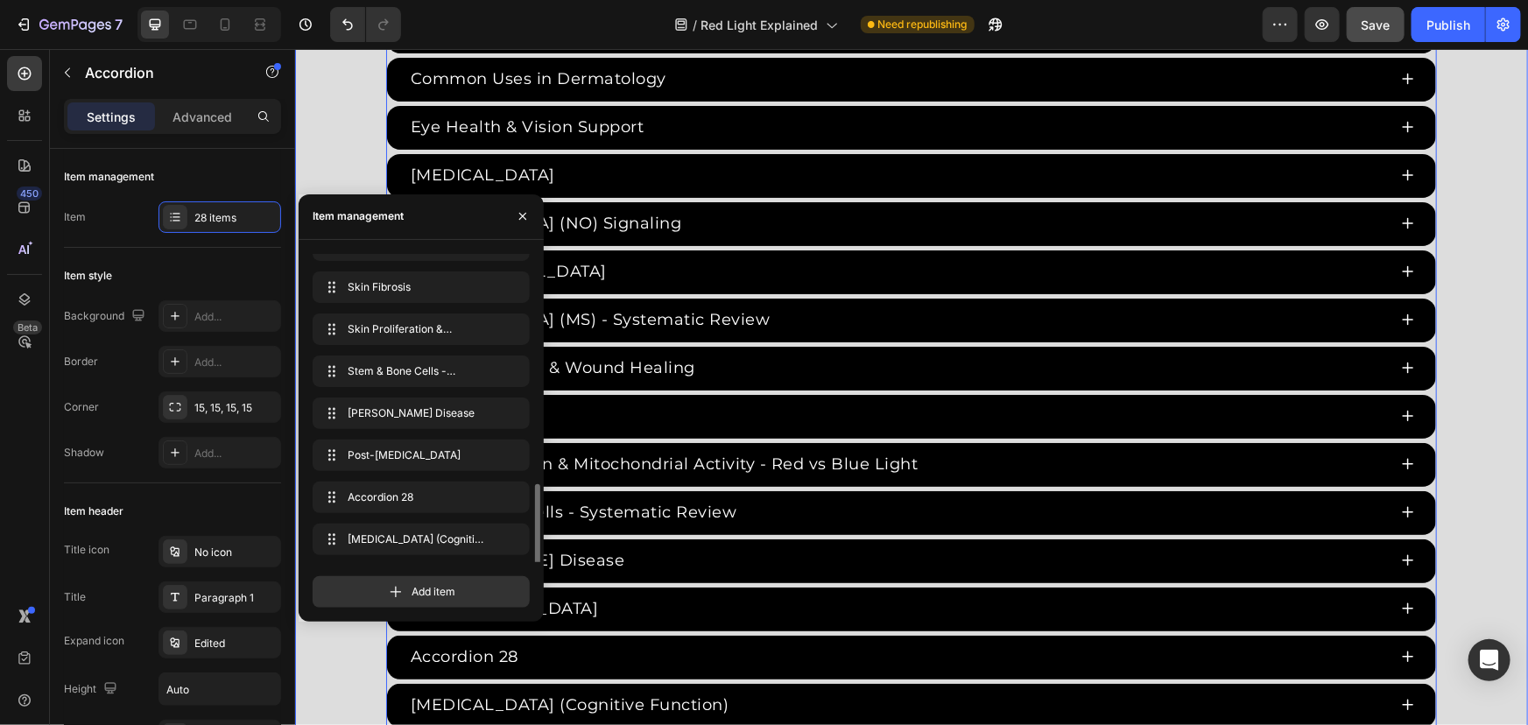
scroll to position [834, 0]
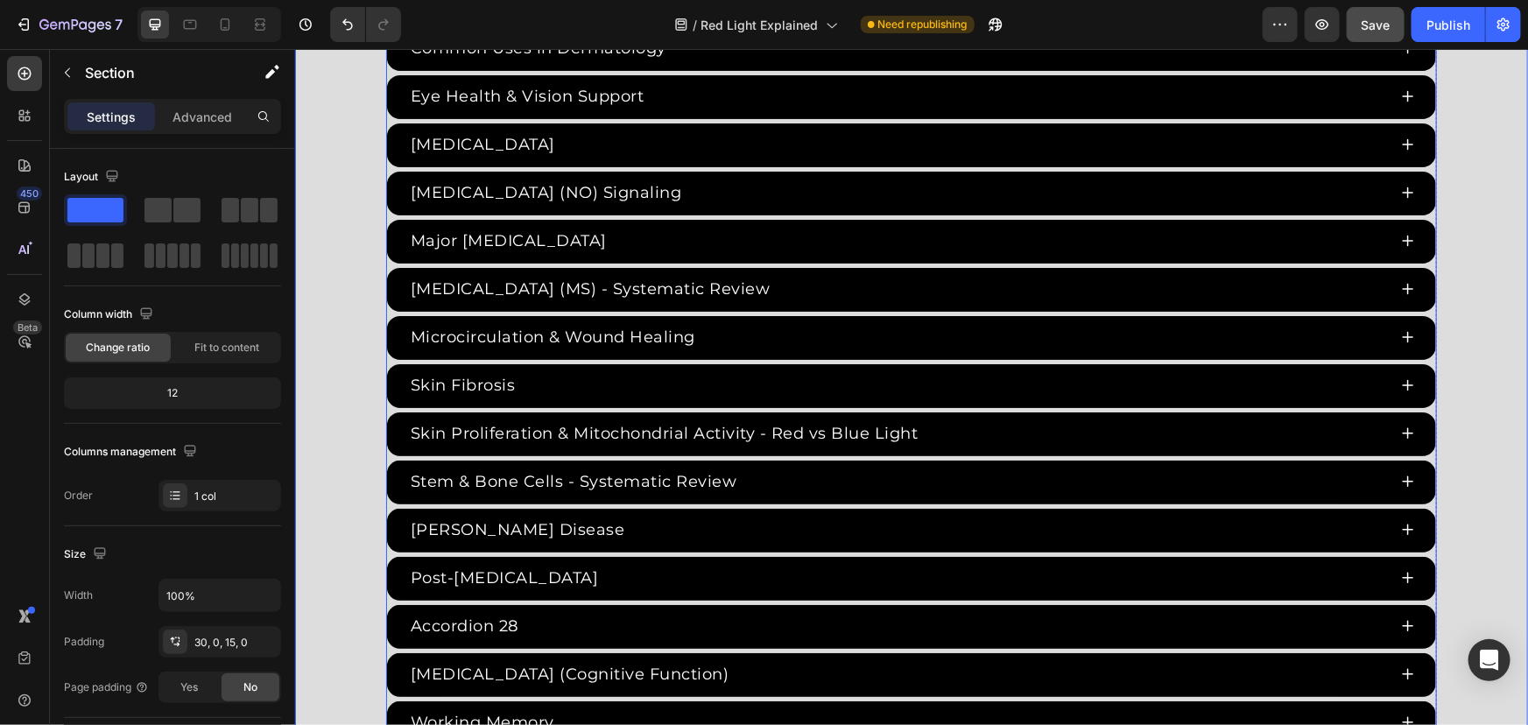
scroll to position [3969, 0]
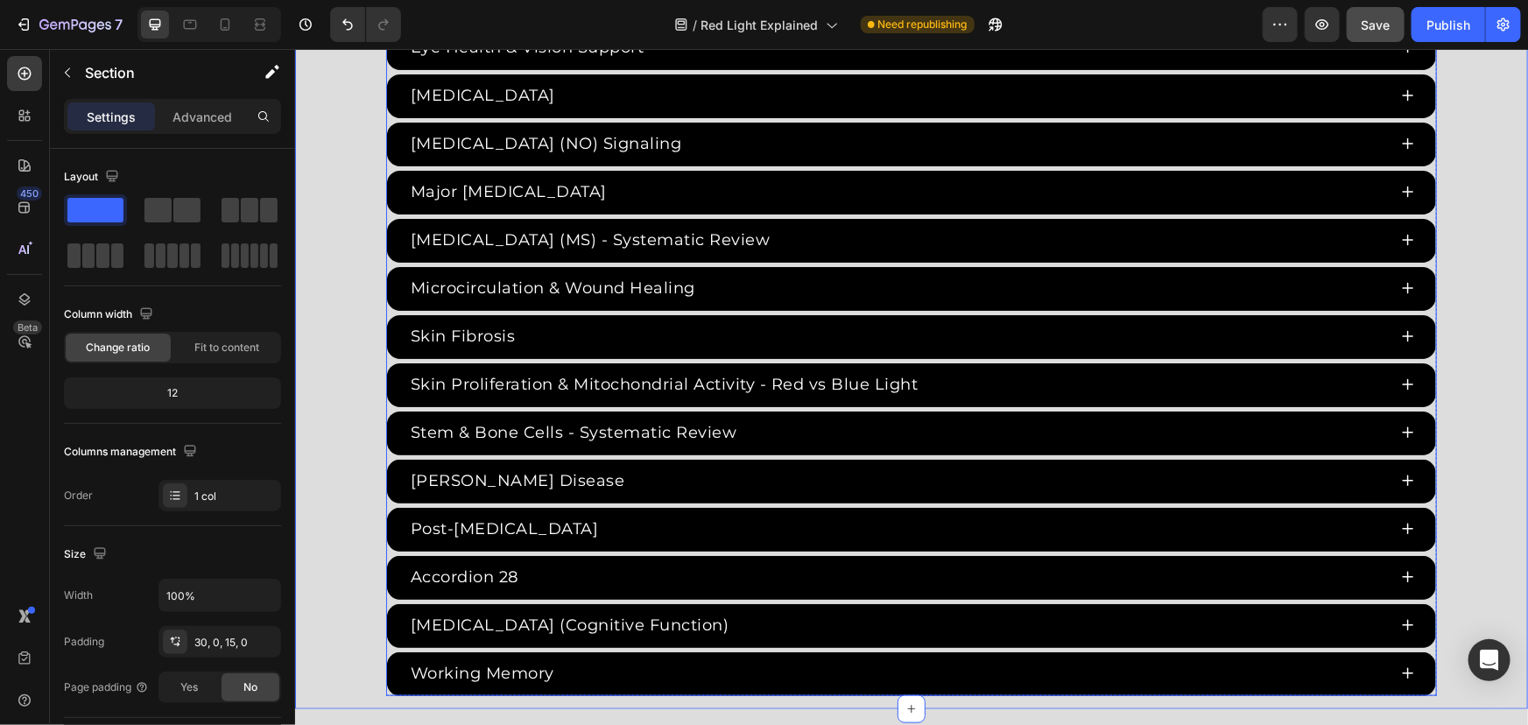
click at [481, 566] on div "Accordion 28" at bounding box center [463, 576] width 113 height 29
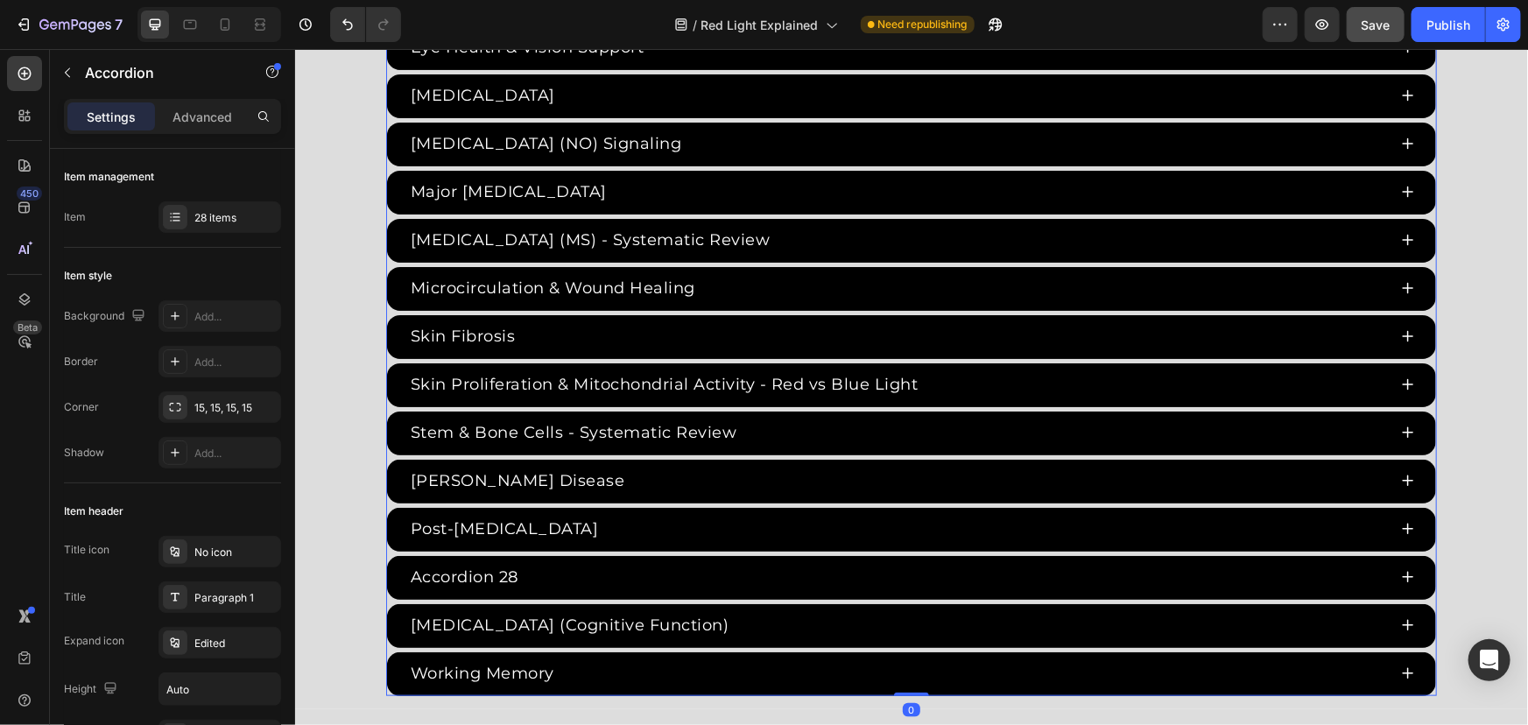
click at [499, 566] on div "Accordion 28" at bounding box center [463, 576] width 113 height 29
drag, startPoint x: 499, startPoint y: 566, endPoint x: 304, endPoint y: 553, distance: 195.7
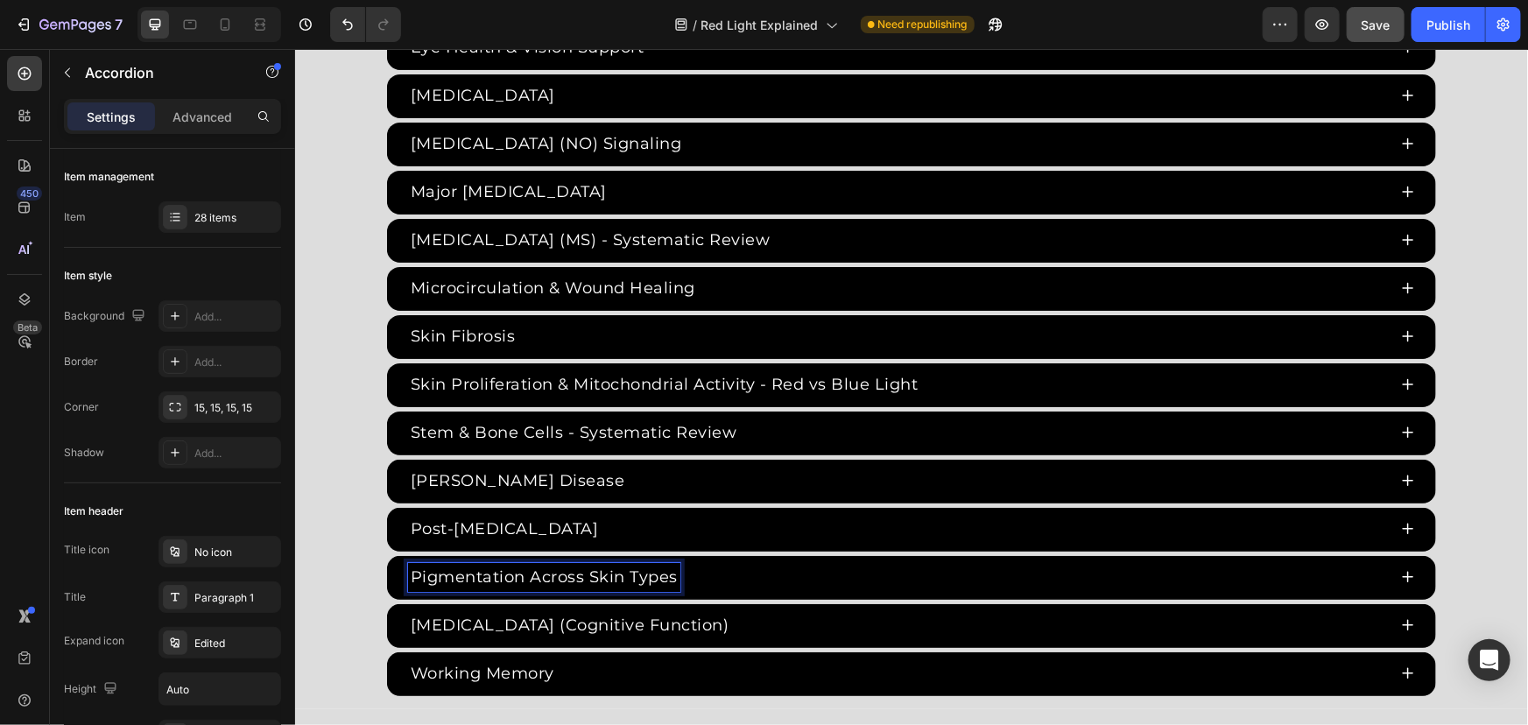
scroll to position [4010, 0]
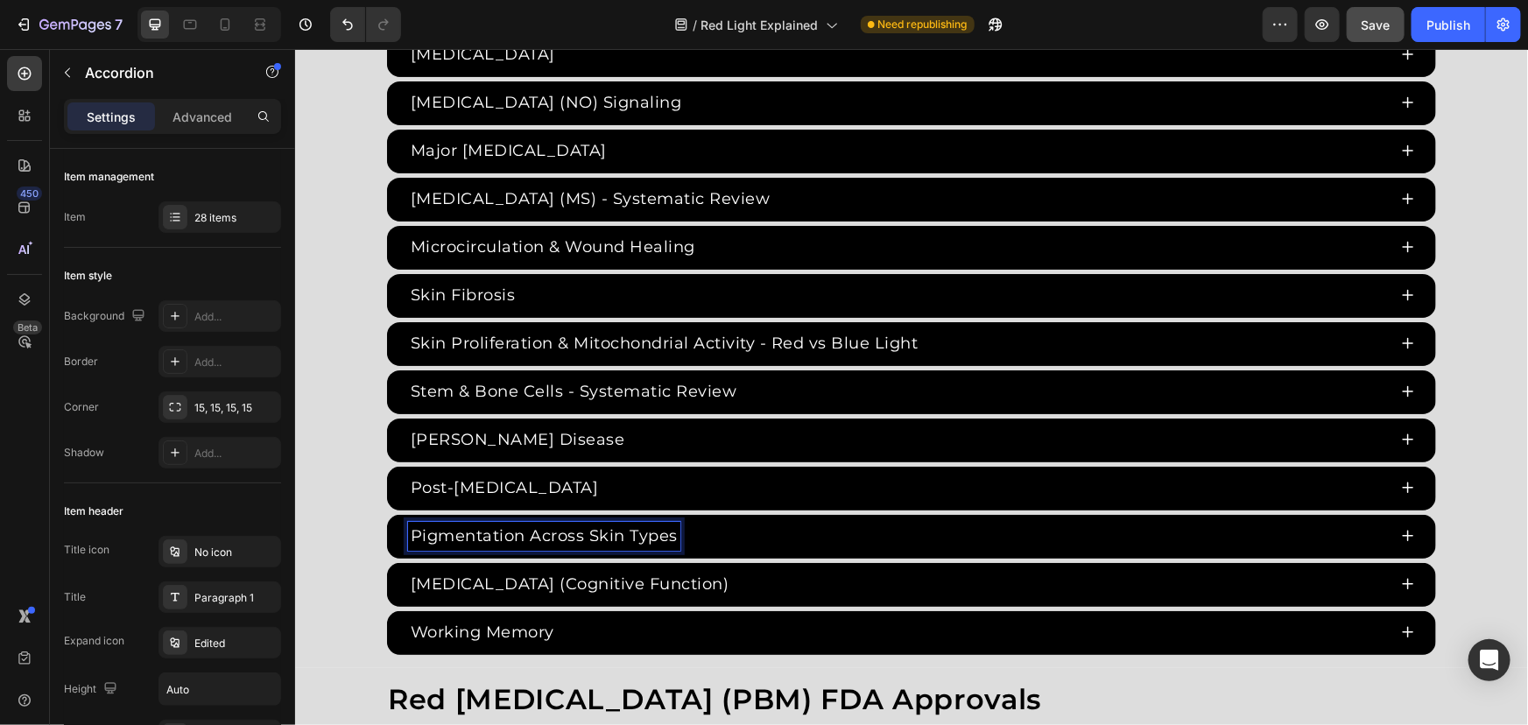
click at [758, 521] on div "Pigmentation Across Skin Types" at bounding box center [896, 535] width 979 height 29
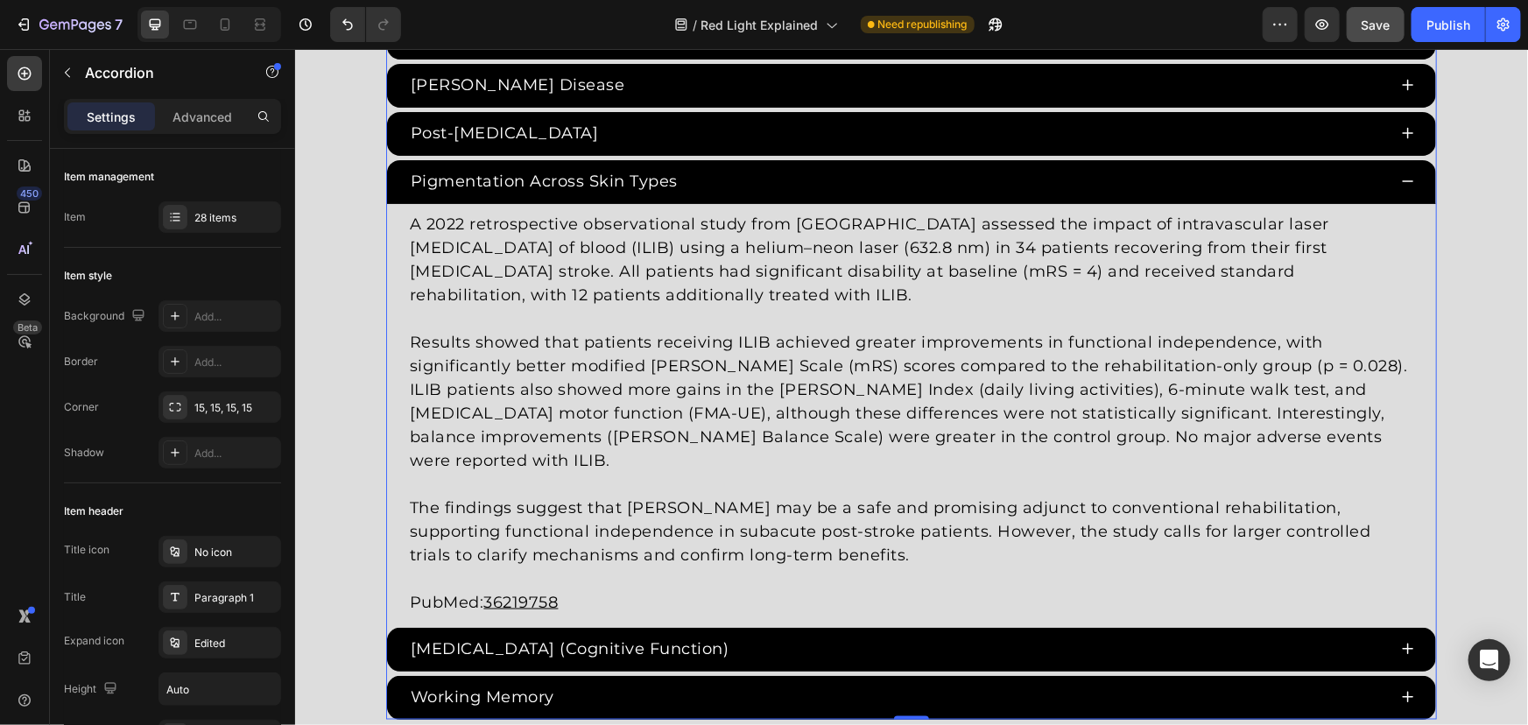
scroll to position [4288, 0]
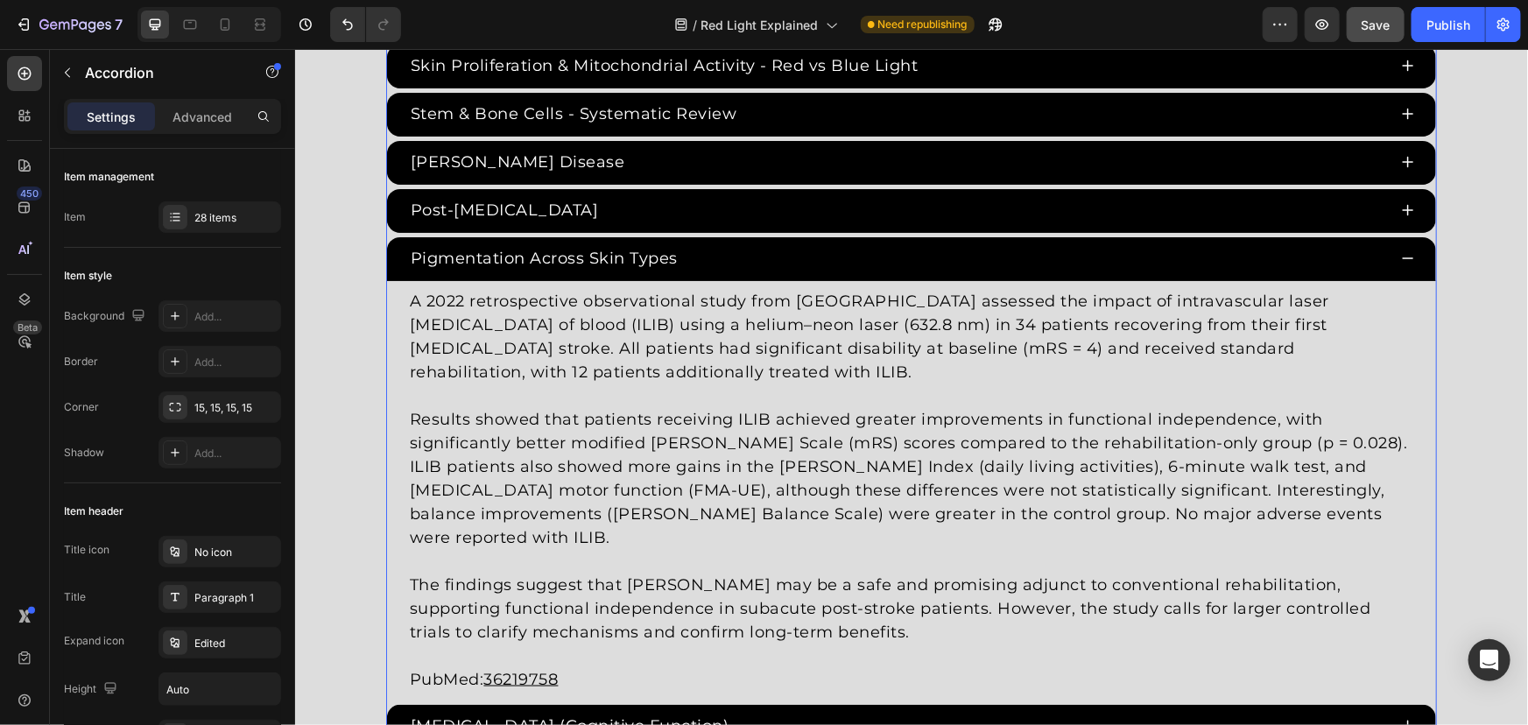
click at [589, 549] on p at bounding box center [910, 561] width 1003 height 24
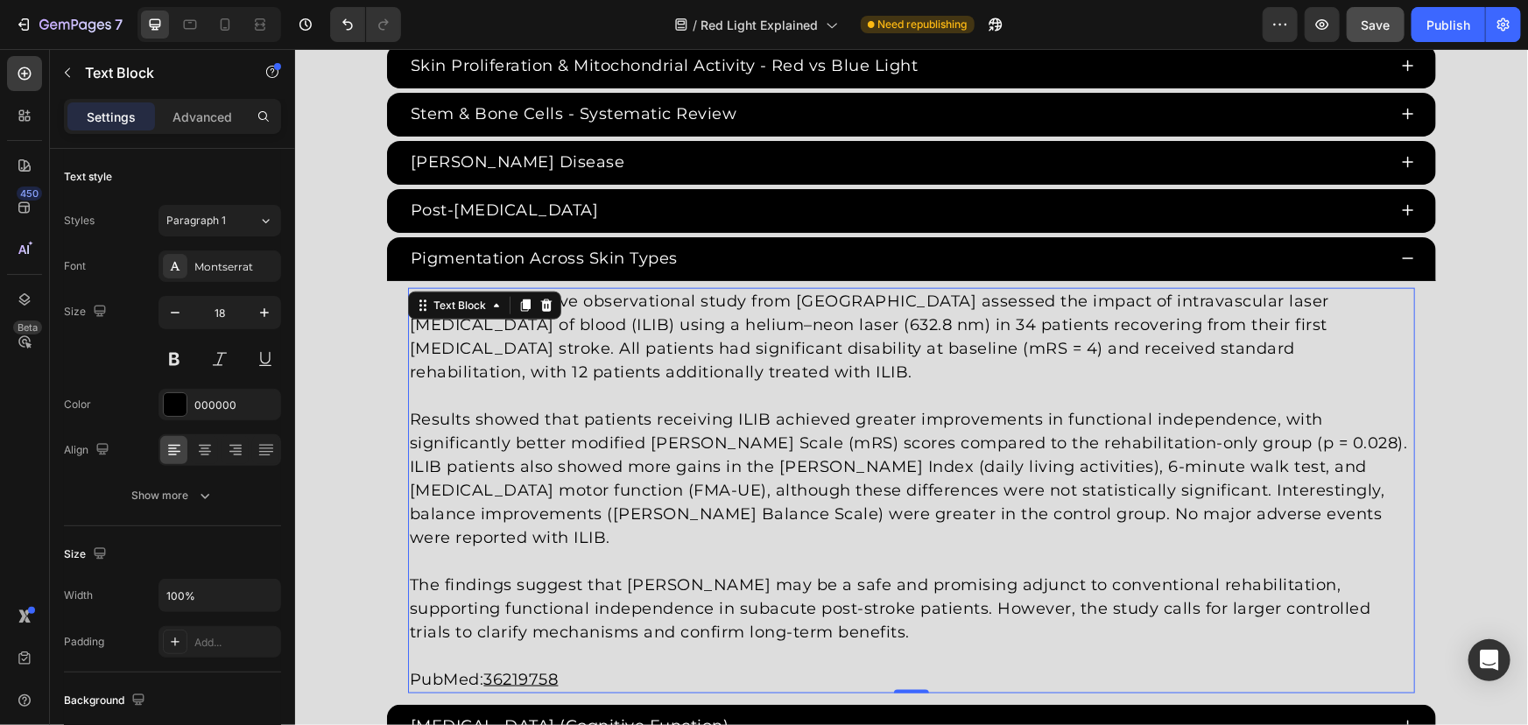
click at [817, 608] on p "The findings suggest that ILIB may be a safe and promising adjunct to conventio…" at bounding box center [910, 608] width 1003 height 71
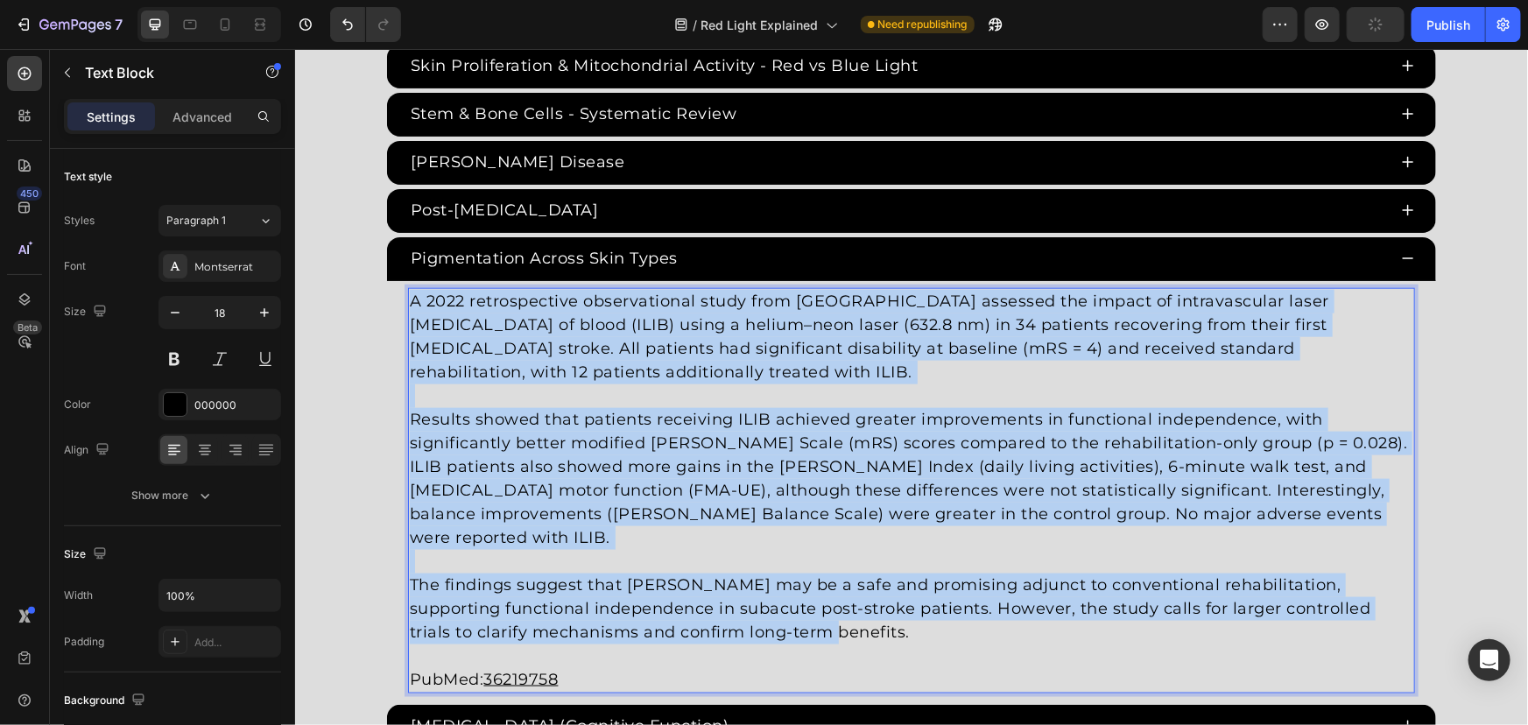
drag, startPoint x: 830, startPoint y: 596, endPoint x: 208, endPoint y: 222, distance: 726.2
click at [294, 222] on html "Header Red Light Therapy Studies Heading Since the 1960s, 8,000+ studies have i…" at bounding box center [910, 225] width 1233 height 8930
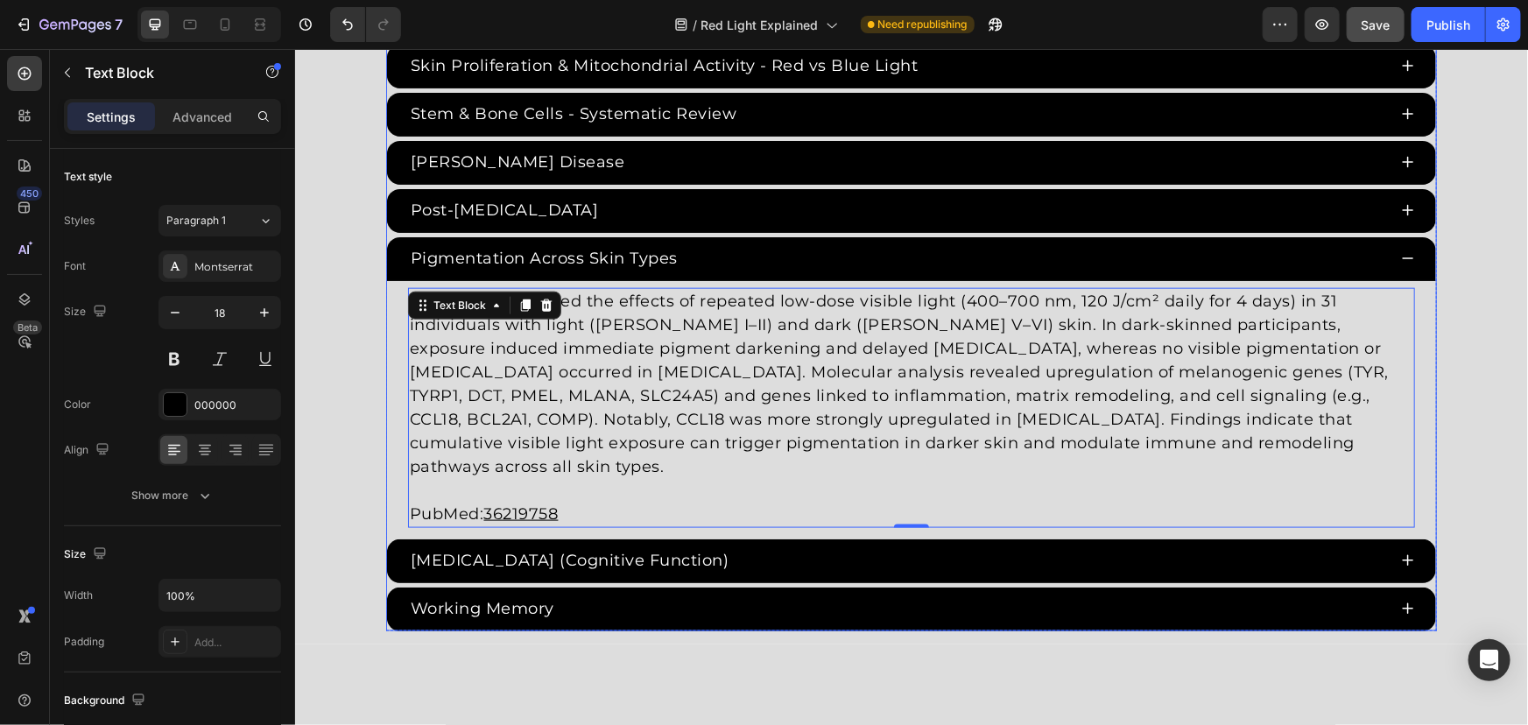
drag, startPoint x: 605, startPoint y: 511, endPoint x: 622, endPoint y: 504, distance: 18.4
click at [605, 539] on div "Traumatic Brain Injury (Cognitive Function)" at bounding box center [910, 561] width 1049 height 44
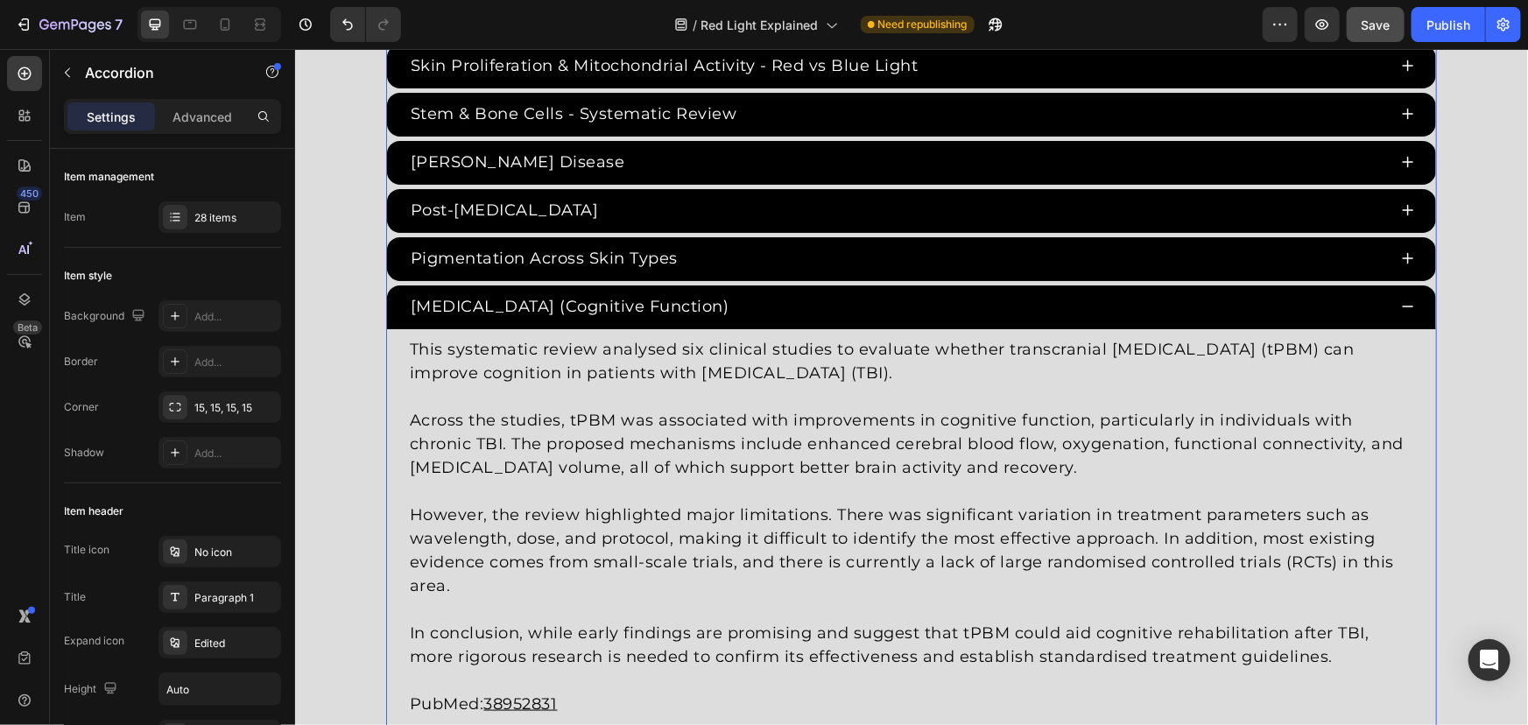
click at [741, 245] on div "Pigmentation Across Skin Types" at bounding box center [896, 257] width 979 height 29
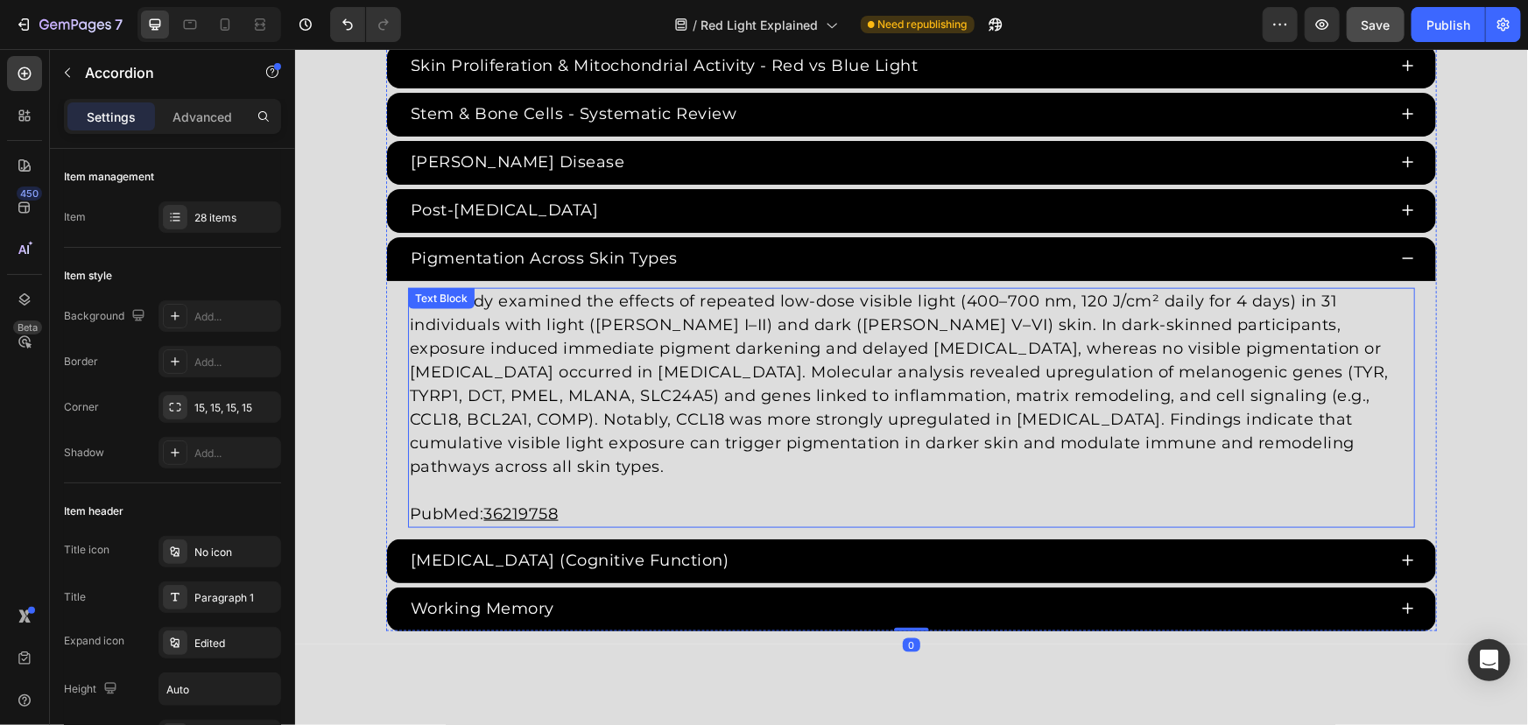
click at [627, 502] on p "PubMed: 36219758" at bounding box center [910, 514] width 1003 height 24
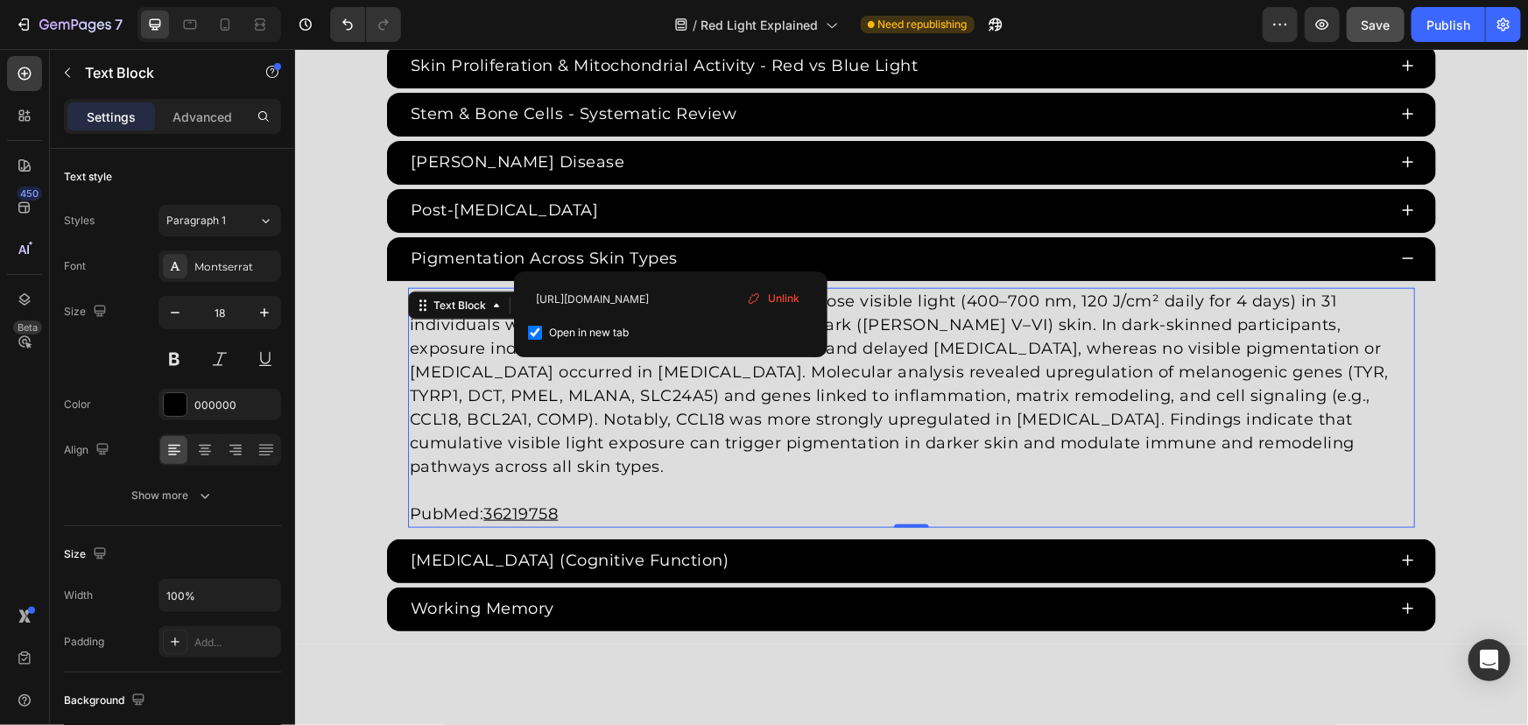
click at [671, 502] on p "PubMed: 36219758" at bounding box center [910, 514] width 1003 height 24
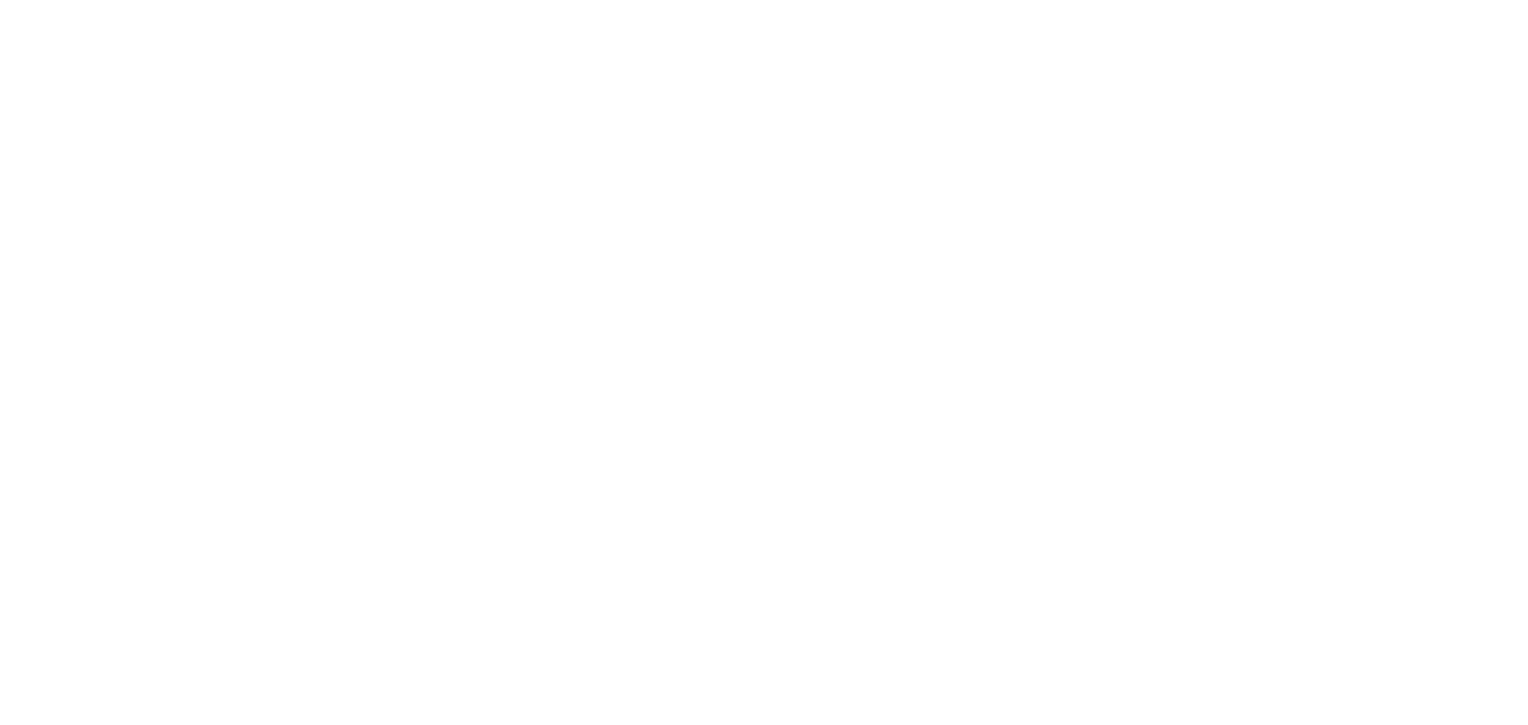
drag, startPoint x: 513, startPoint y: 482, endPoint x: 485, endPoint y: 482, distance: 28.0
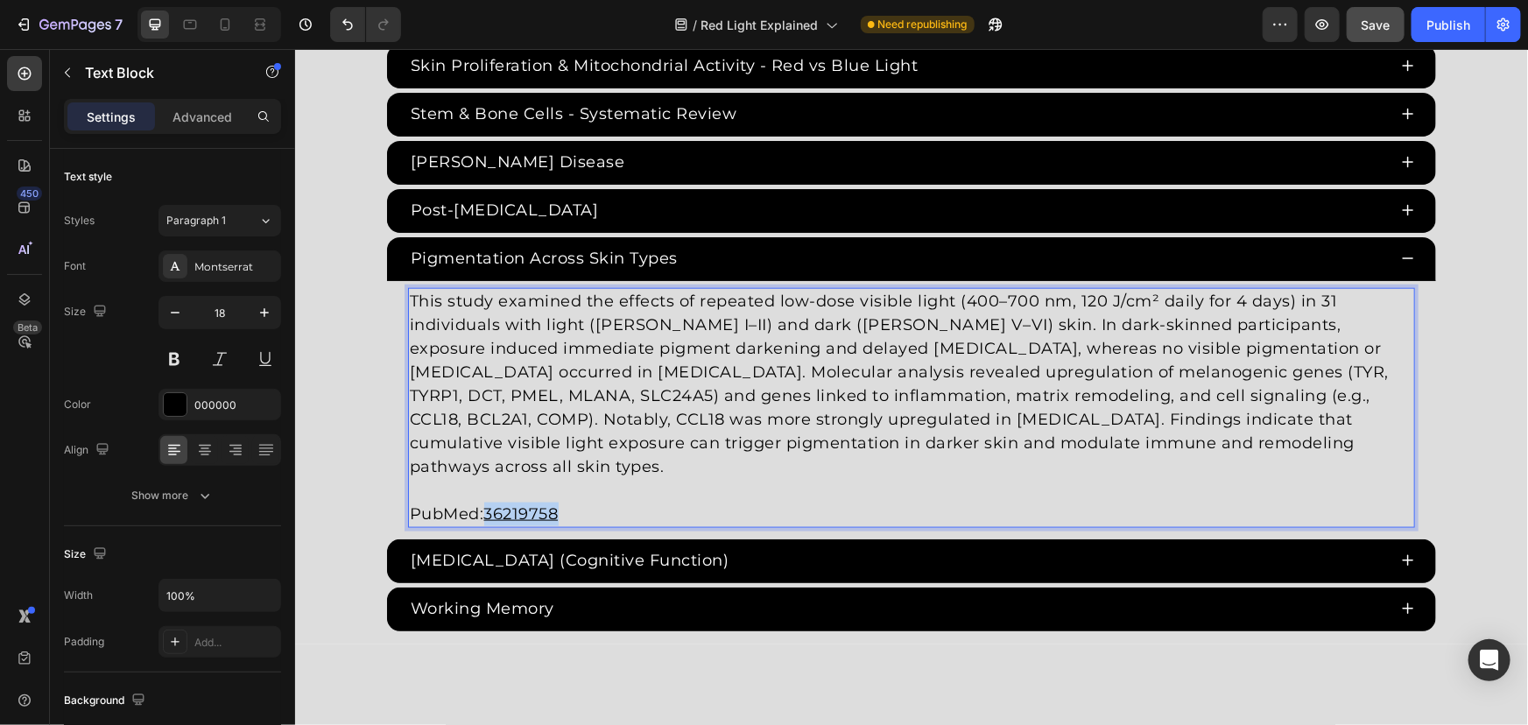
click at [485, 502] on p "PubMed: 36219758" at bounding box center [910, 514] width 1003 height 24
click at [531, 504] on u "35861041" at bounding box center [520, 513] width 74 height 19
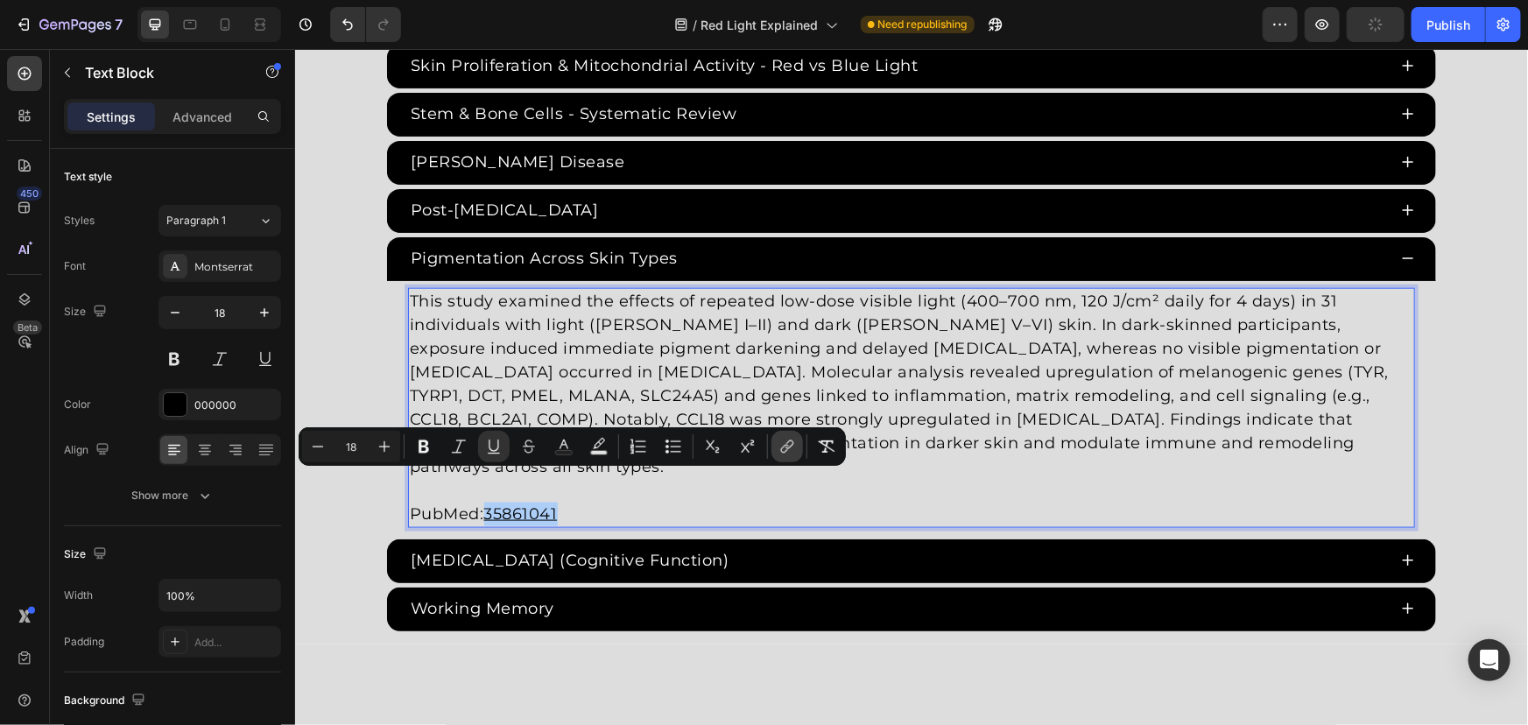
click at [784, 440] on icon "Editor contextual toolbar" at bounding box center [787, 447] width 18 height 18
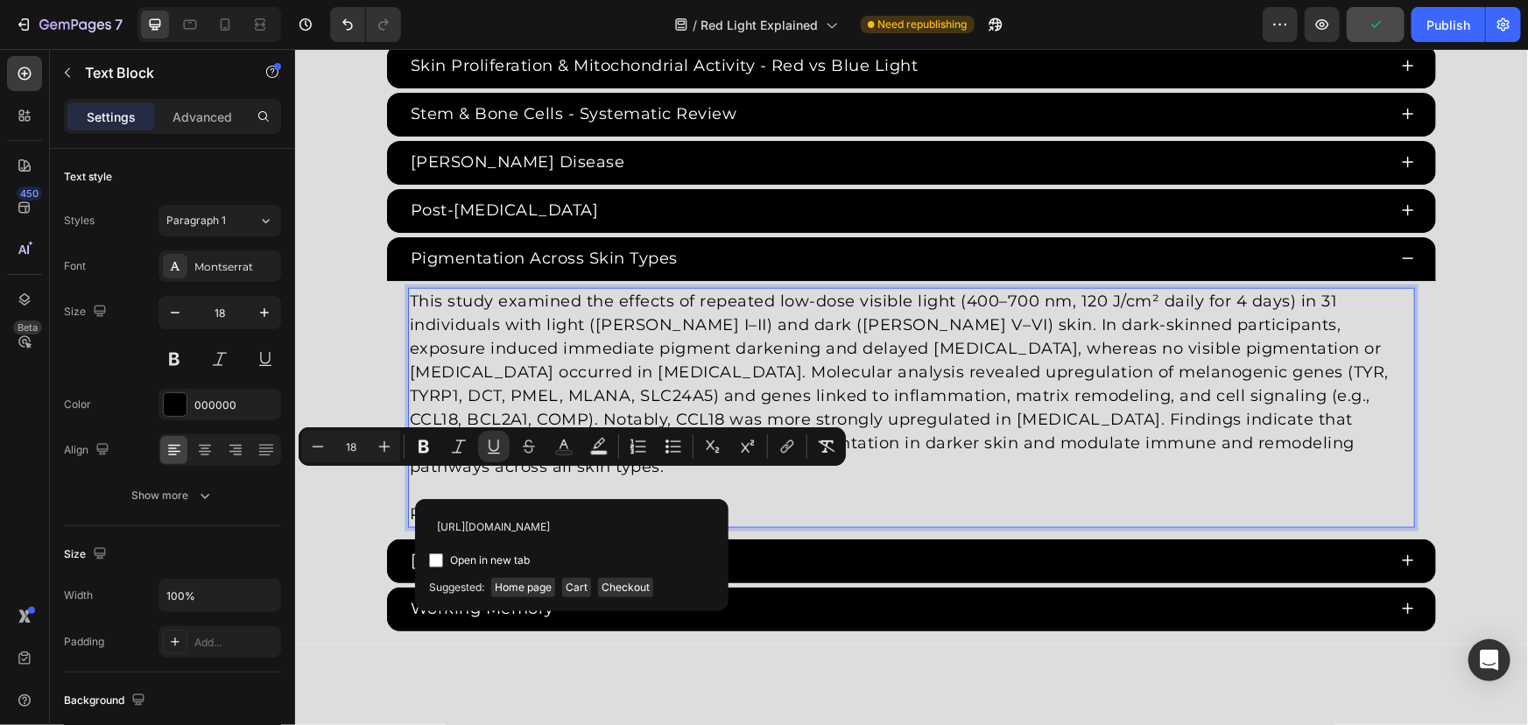
scroll to position [0, 18]
type input "https://pubmed.ncbi.nlm.nih.gov/35861041/"
click at [475, 563] on span "Open in new tab" at bounding box center [490, 560] width 80 height 21
checkbox input "true"
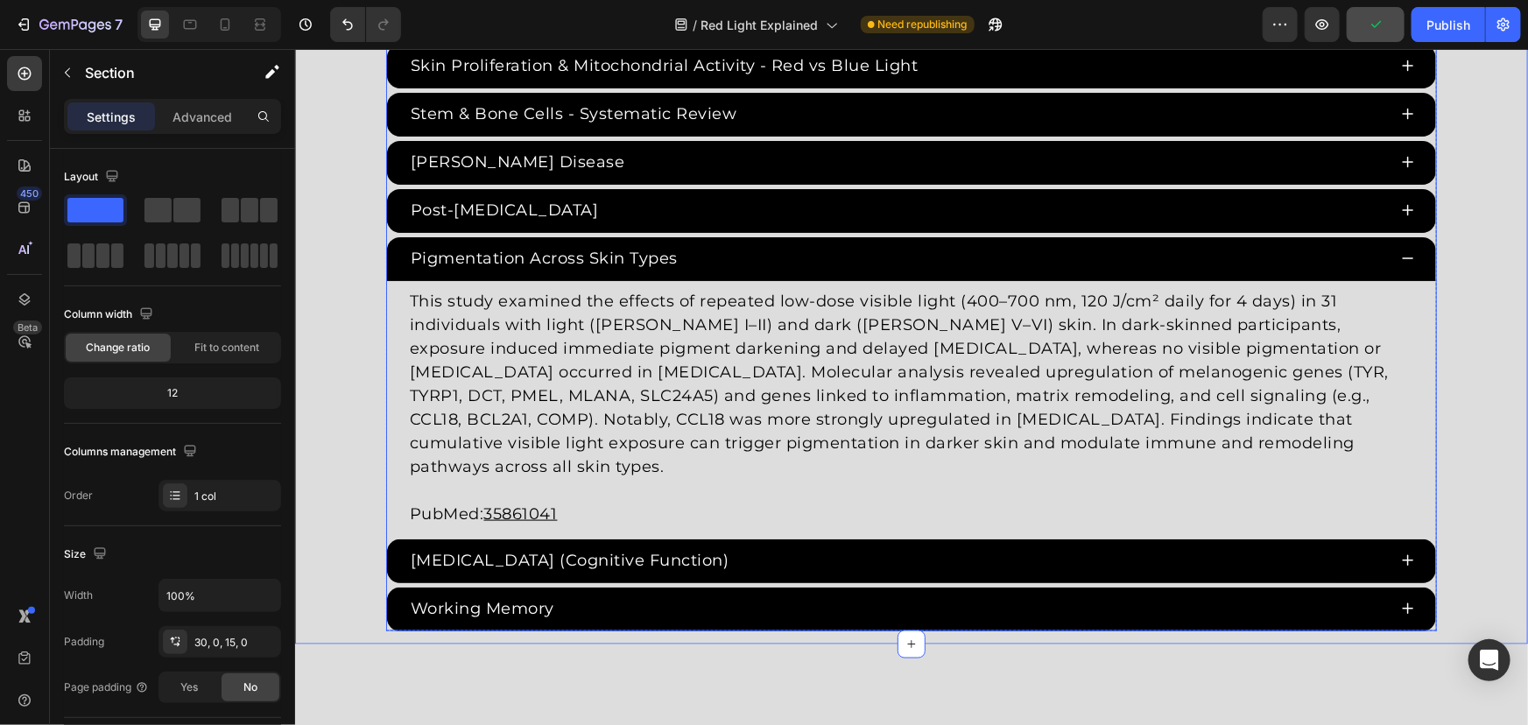
click at [850, 258] on div "Pigmentation Across Skin Types" at bounding box center [896, 257] width 979 height 29
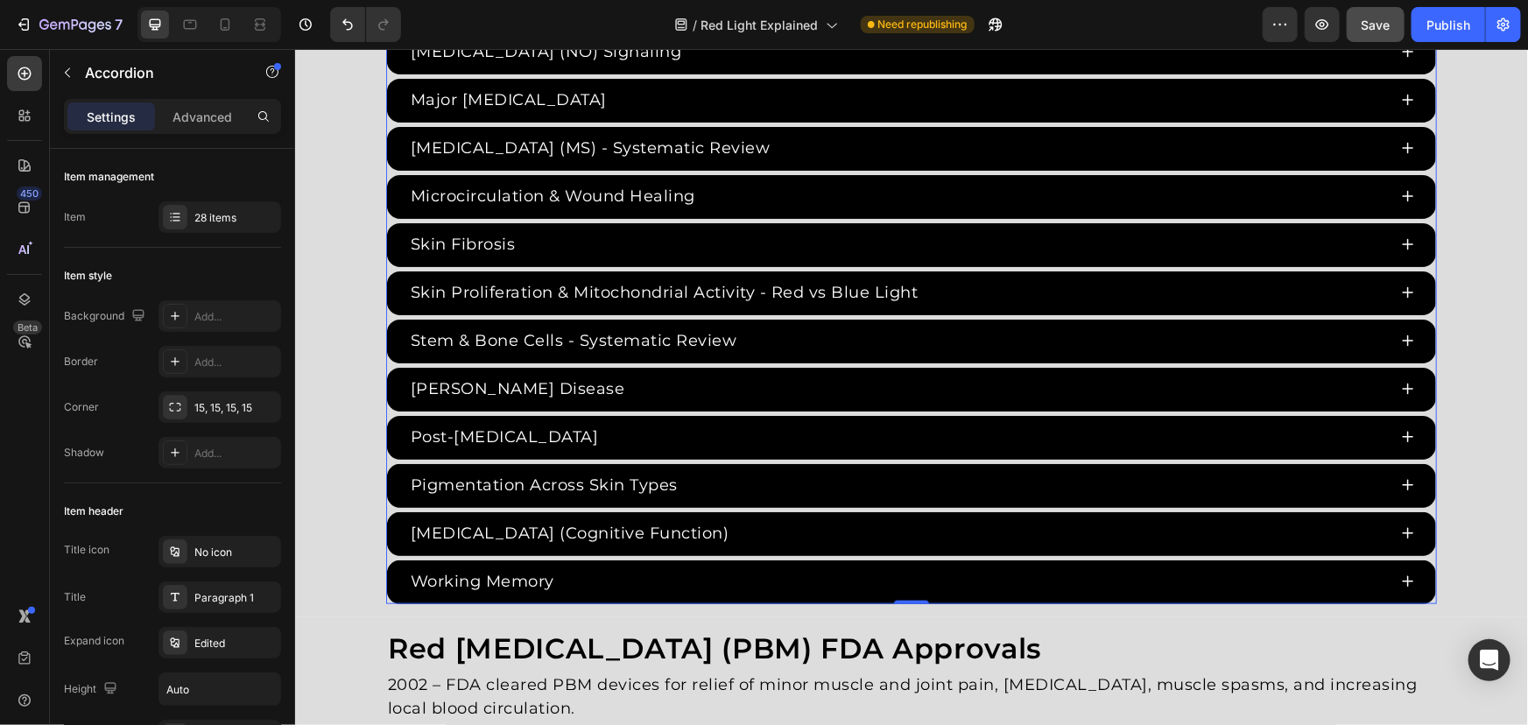
scroll to position [4049, 0]
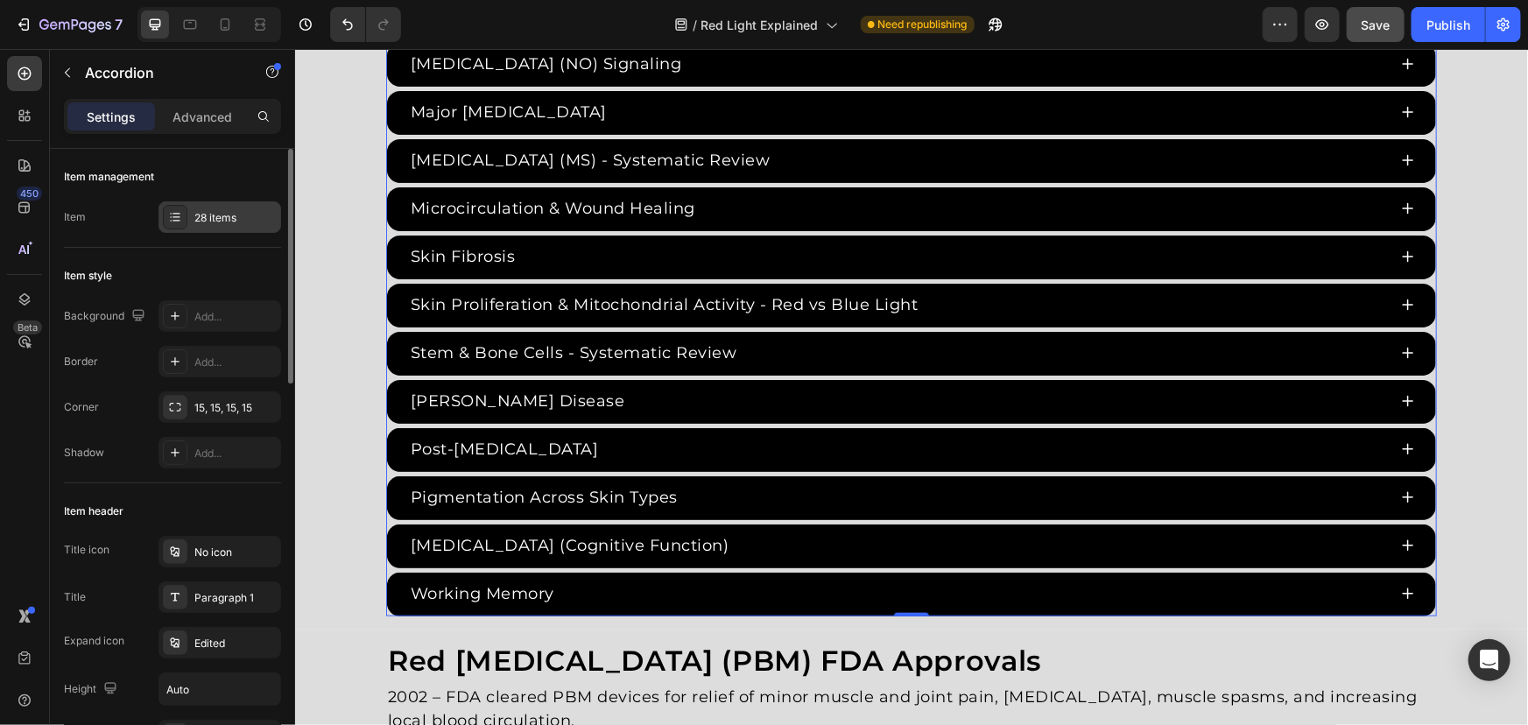
click at [218, 214] on div "28 items" at bounding box center [235, 218] width 82 height 16
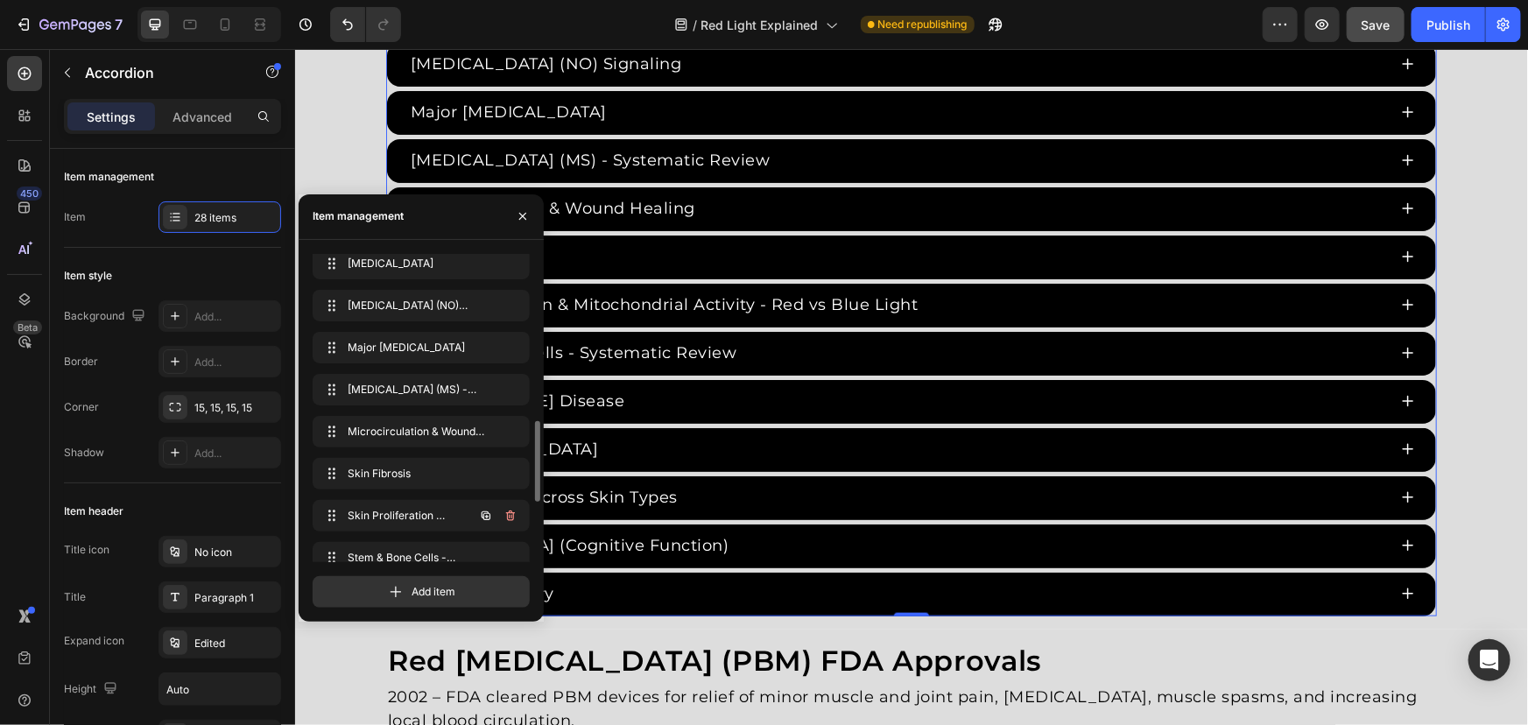
scroll to position [864, 0]
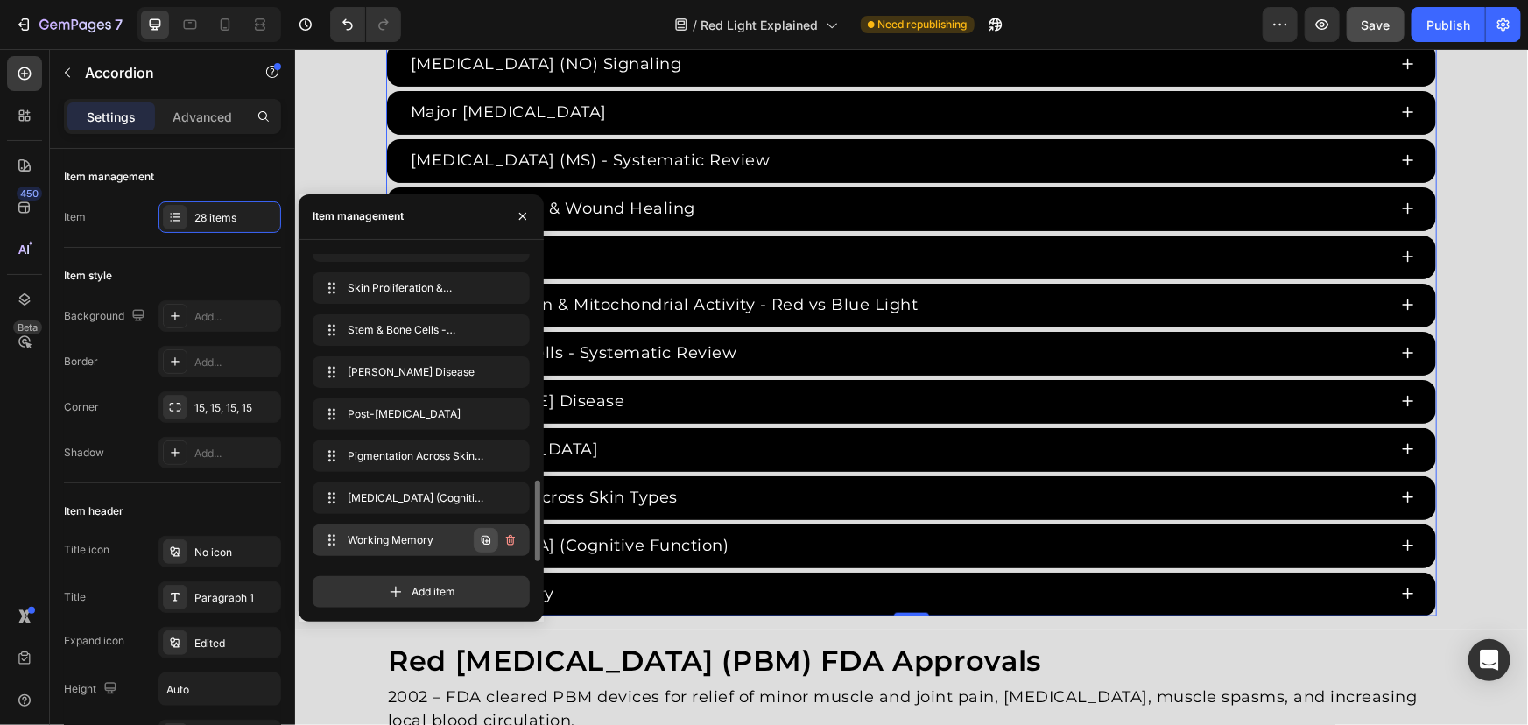
click at [477, 539] on button "button" at bounding box center [486, 540] width 25 height 25
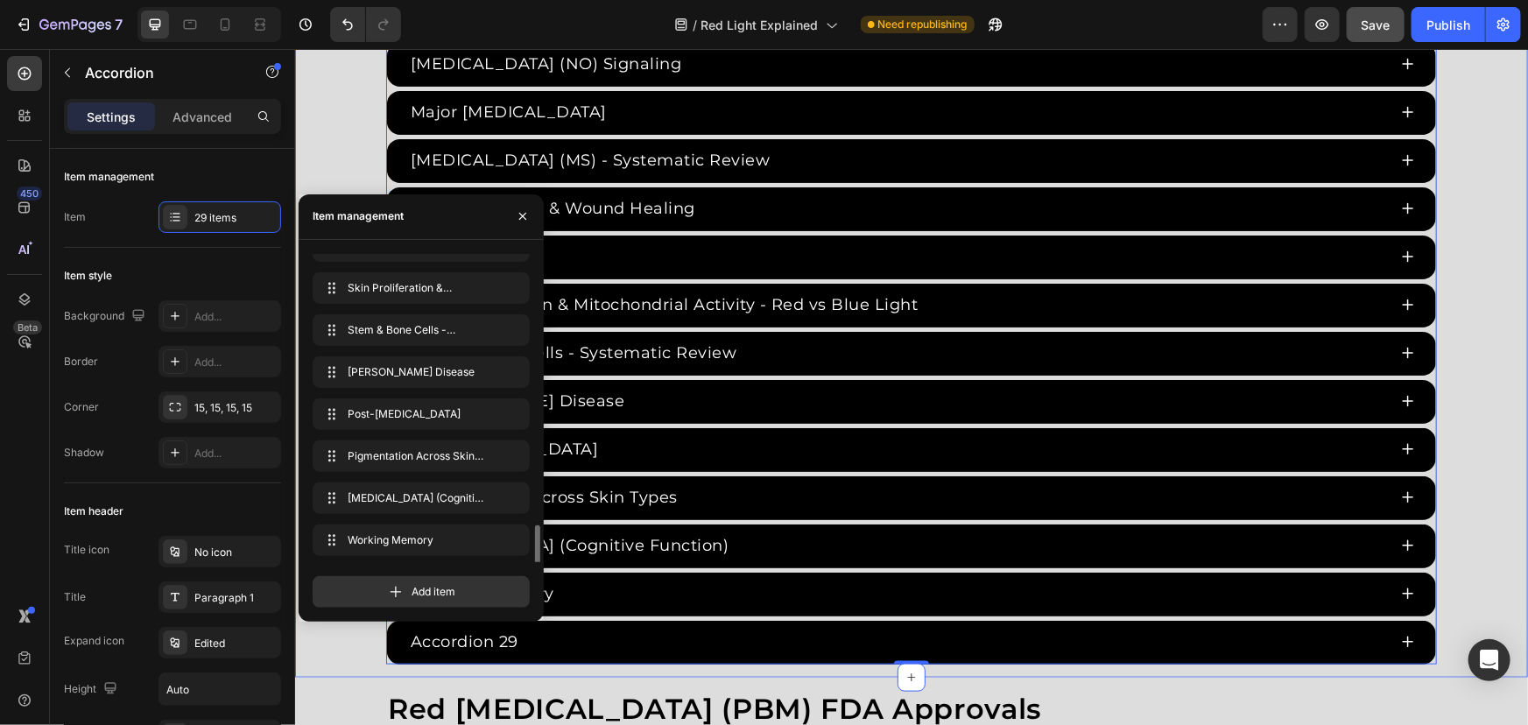
scroll to position [906, 0]
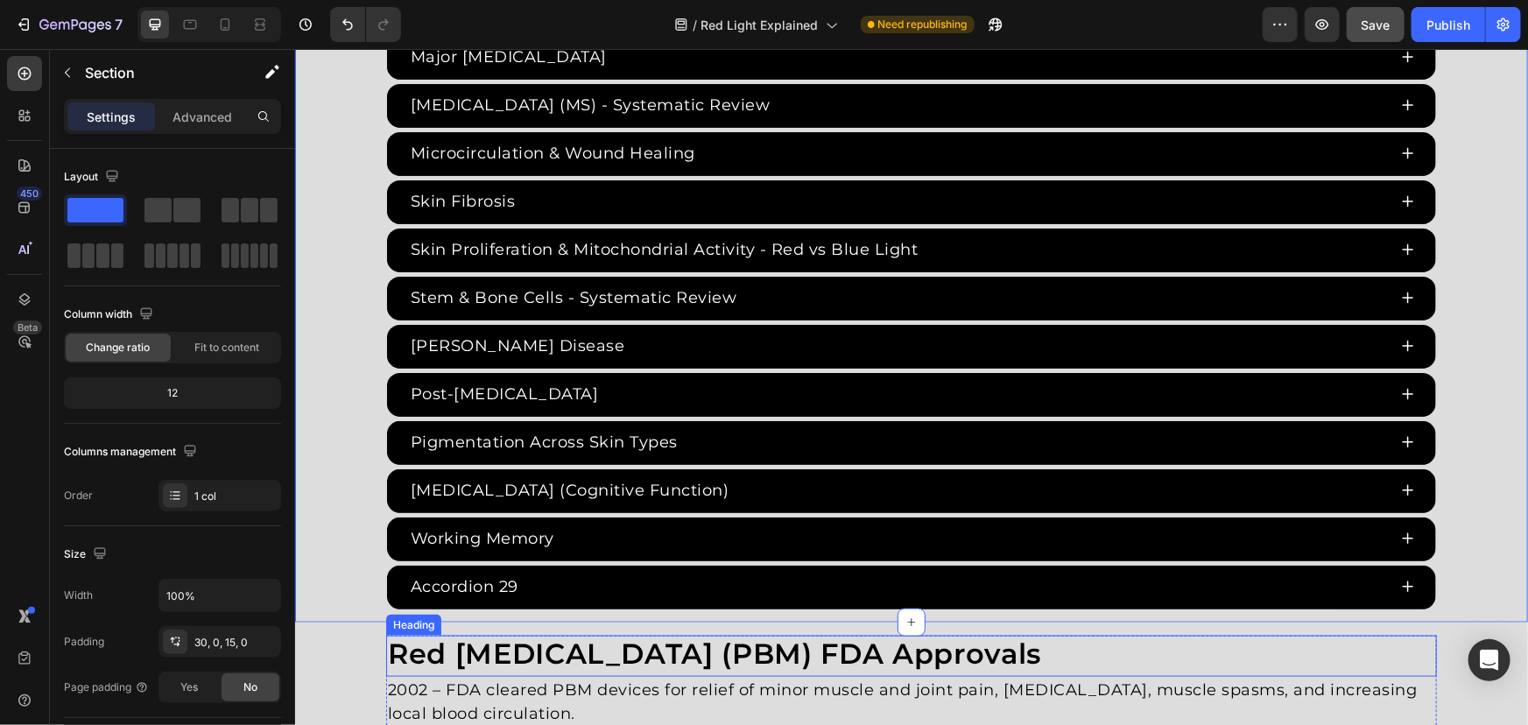
scroll to position [4208, 0]
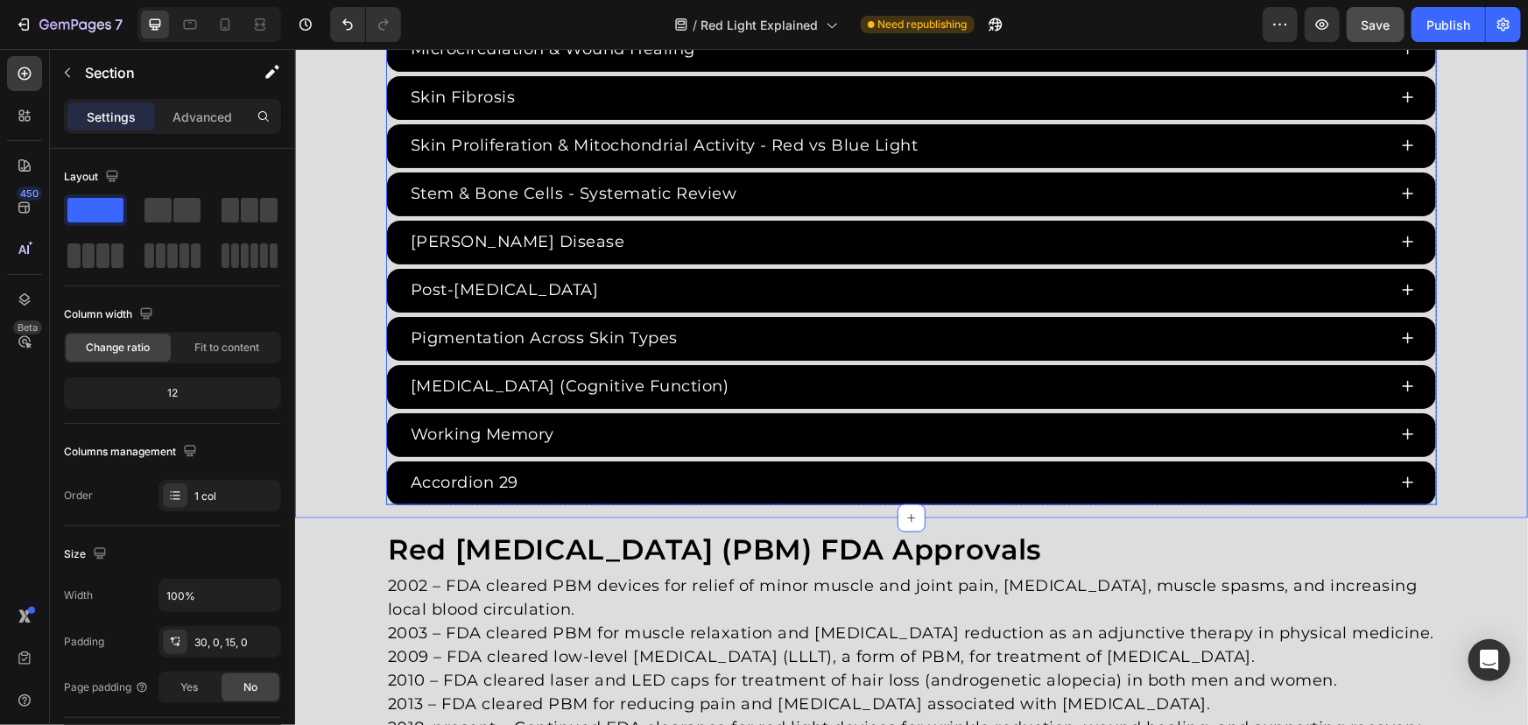
click at [502, 481] on div "Accordion 29" at bounding box center [463, 482] width 113 height 29
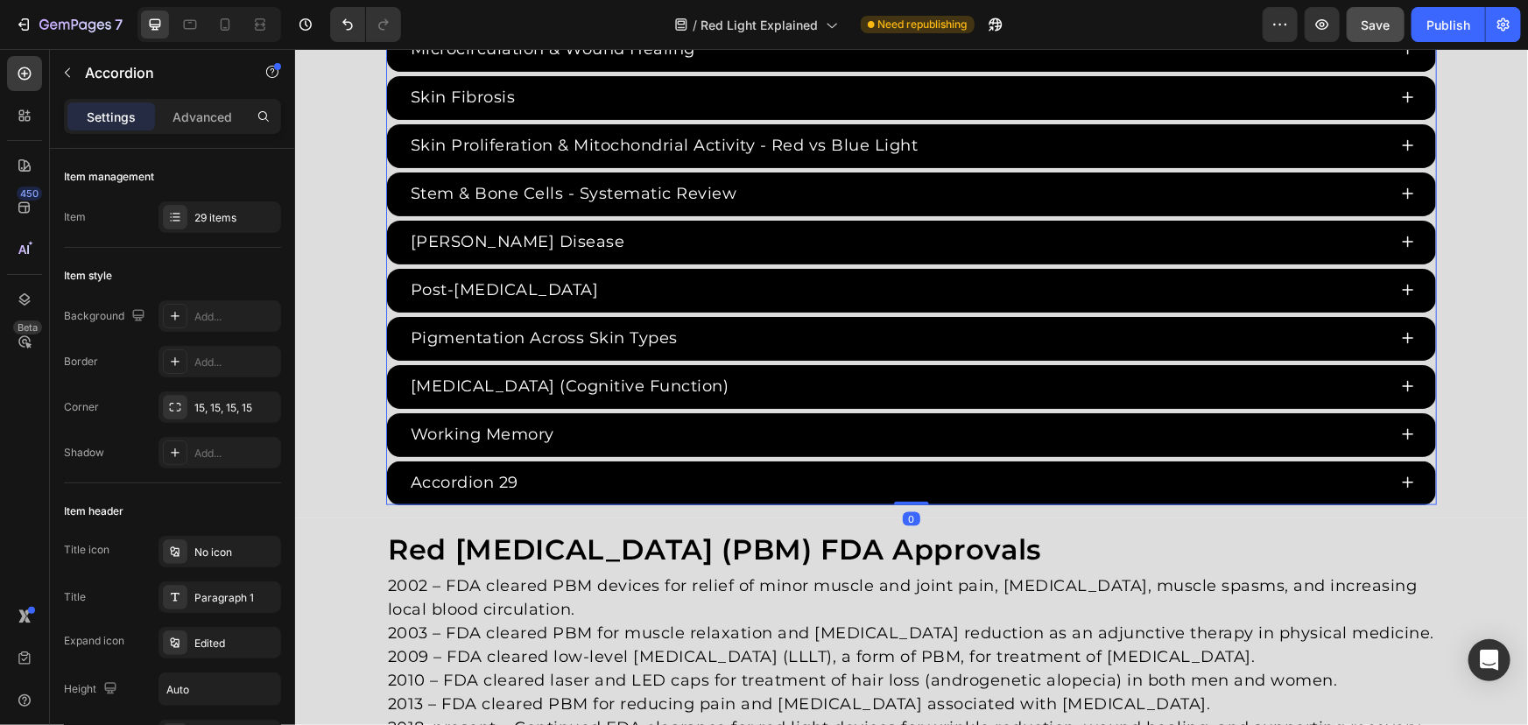
click at [506, 476] on div "Accordion 29" at bounding box center [463, 482] width 113 height 29
click at [512, 472] on div "Accordion 29" at bounding box center [463, 482] width 113 height 29
drag, startPoint x: 512, startPoint y: 472, endPoint x: 282, endPoint y: 450, distance: 231.3
click at [294, 450] on html "Header Red Light Therapy Studies Heading Since the 1960s, 8,000+ studies have i…" at bounding box center [910, 119] width 1233 height 8559
drag, startPoint x: 596, startPoint y: 472, endPoint x: 1389, endPoint y: 81, distance: 883.5
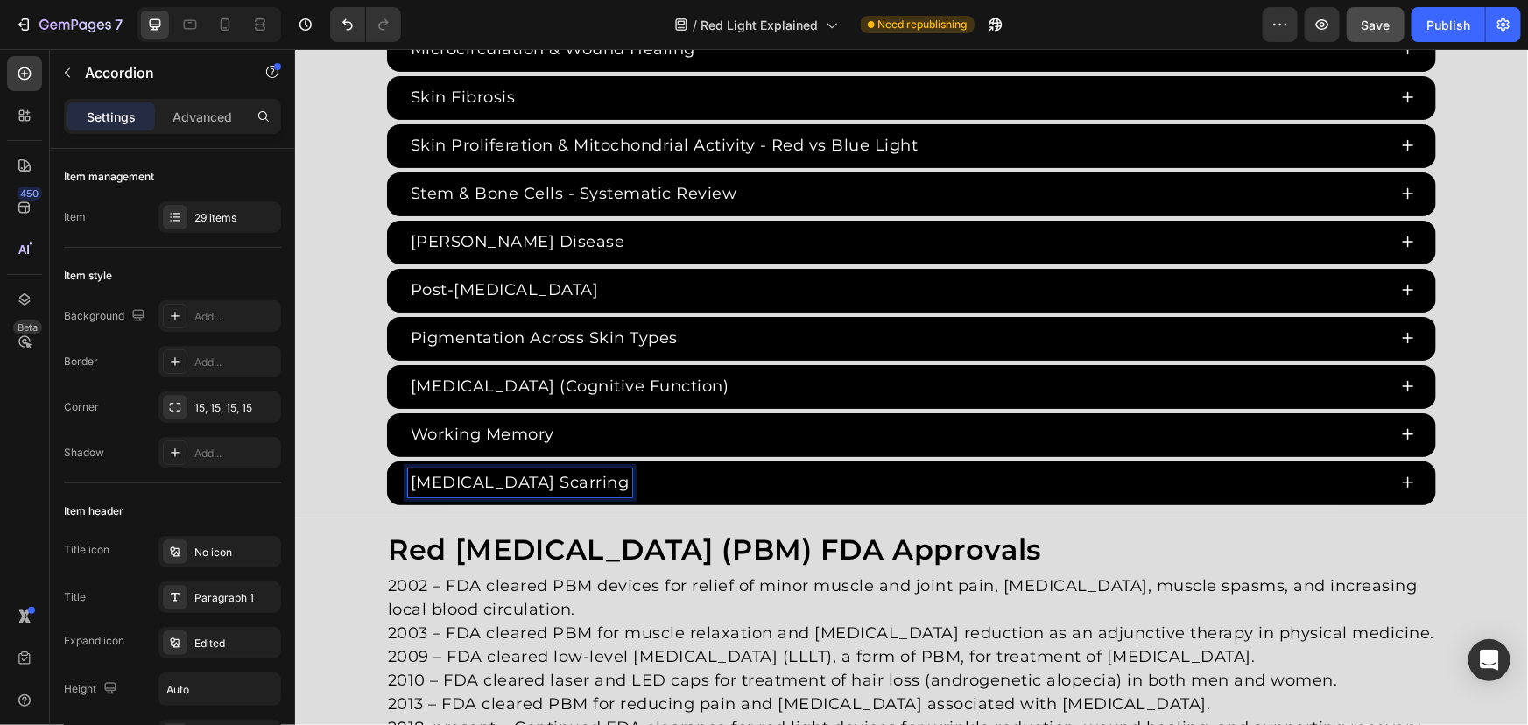
click at [596, 472] on div "Keloid Scarring" at bounding box center [896, 482] width 979 height 29
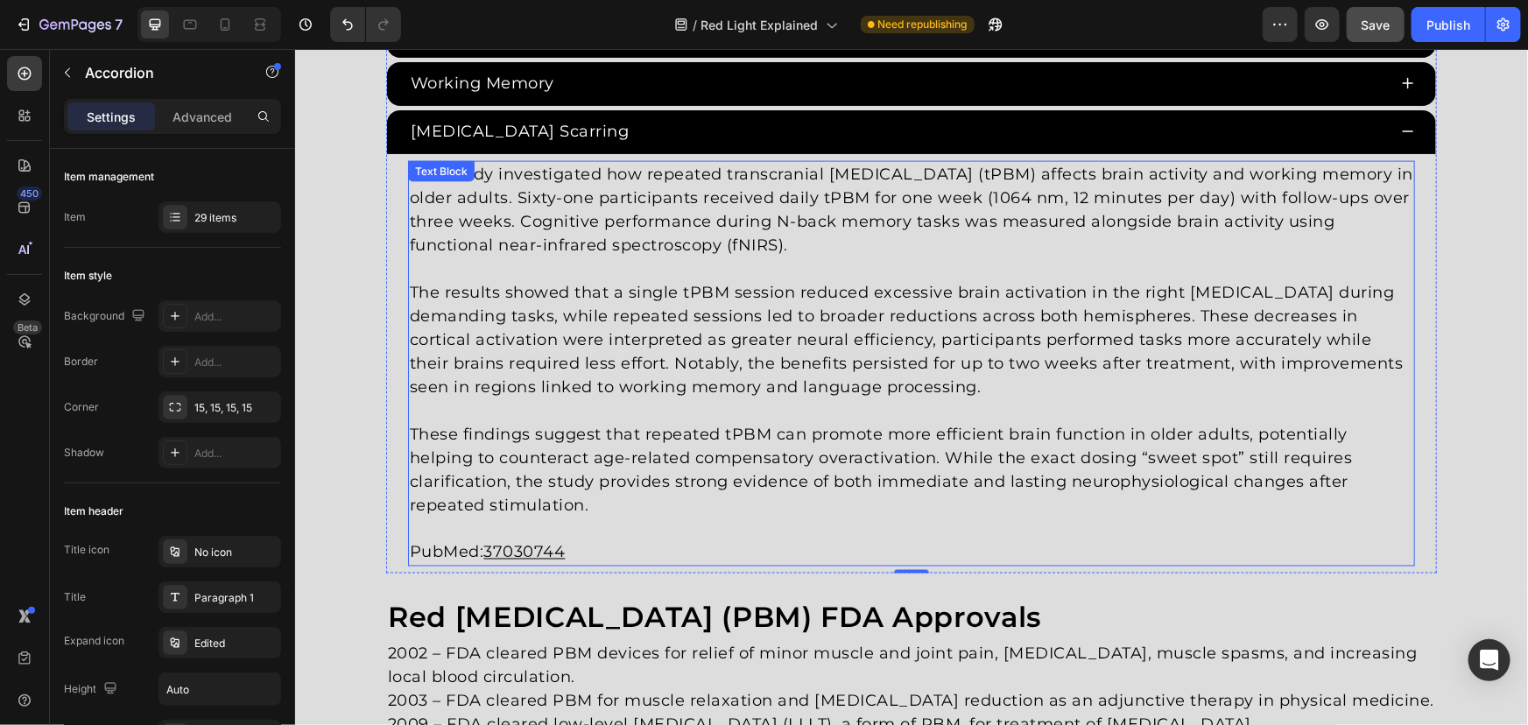
scroll to position [4527, 0]
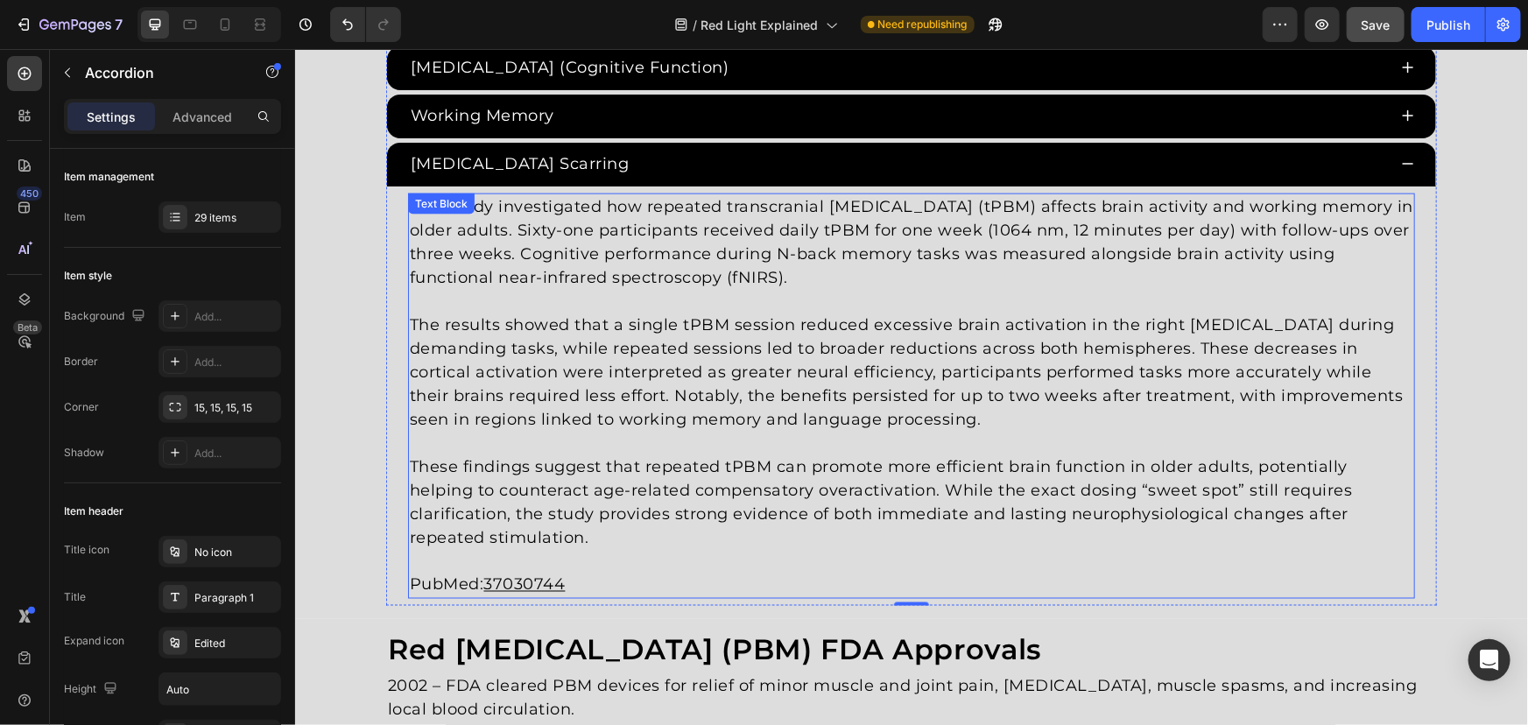
click at [553, 552] on p at bounding box center [910, 561] width 1003 height 24
click at [636, 537] on p "These findings suggest that repeated tPBM can promote more efficient brain func…" at bounding box center [910, 501] width 1003 height 95
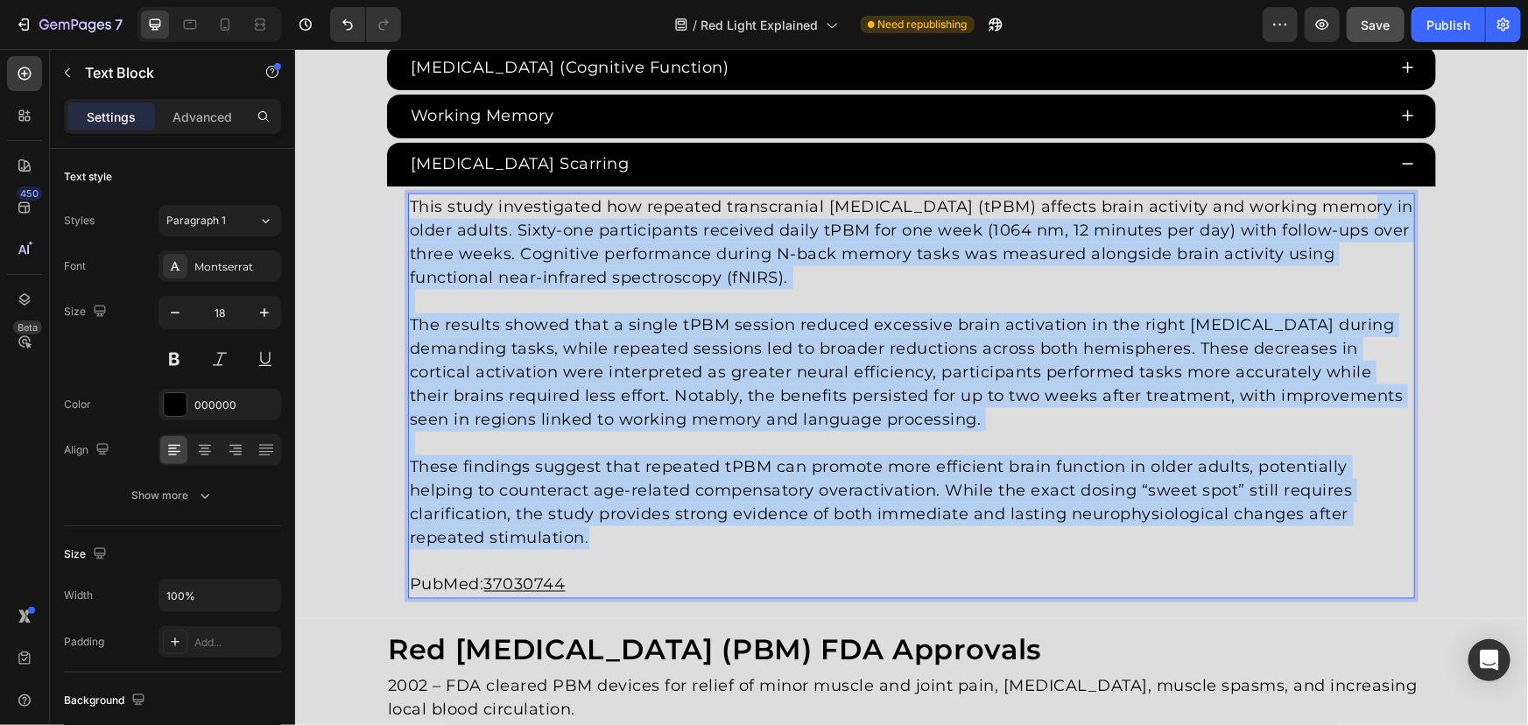
drag, startPoint x: 639, startPoint y: 526, endPoint x: 201, endPoint y: 146, distance: 579.8
click at [294, 146] on html "Header Red Light Therapy Studies Heading Since the 1960s, 8,000+ studies have i…" at bounding box center [910, 10] width 1233 height 8978
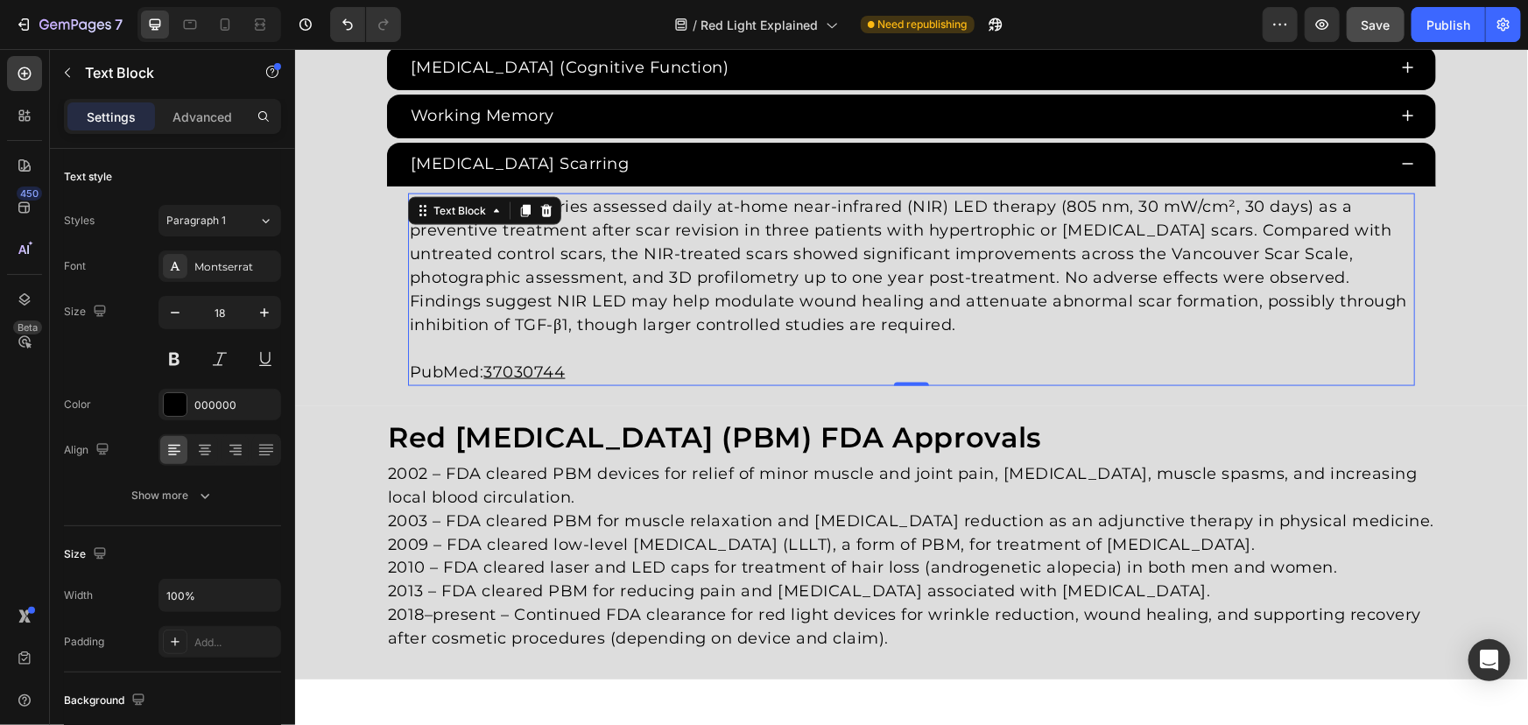
drag, startPoint x: 575, startPoint y: 356, endPoint x: 591, endPoint y: 361, distance: 16.4
click at [576, 360] on p "PubMed: 37030744" at bounding box center [910, 372] width 1003 height 24
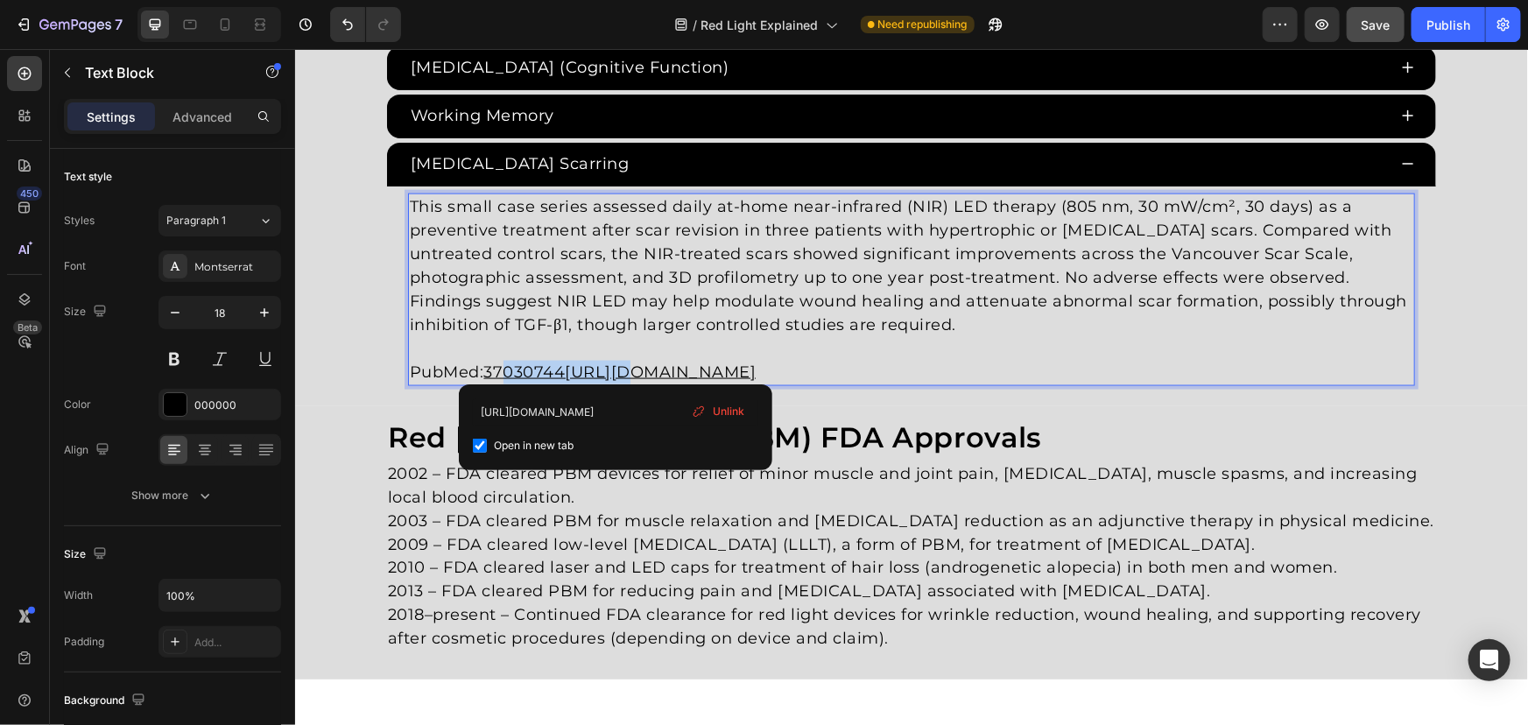
drag, startPoint x: 566, startPoint y: 362, endPoint x: 492, endPoint y: 363, distance: 73.6
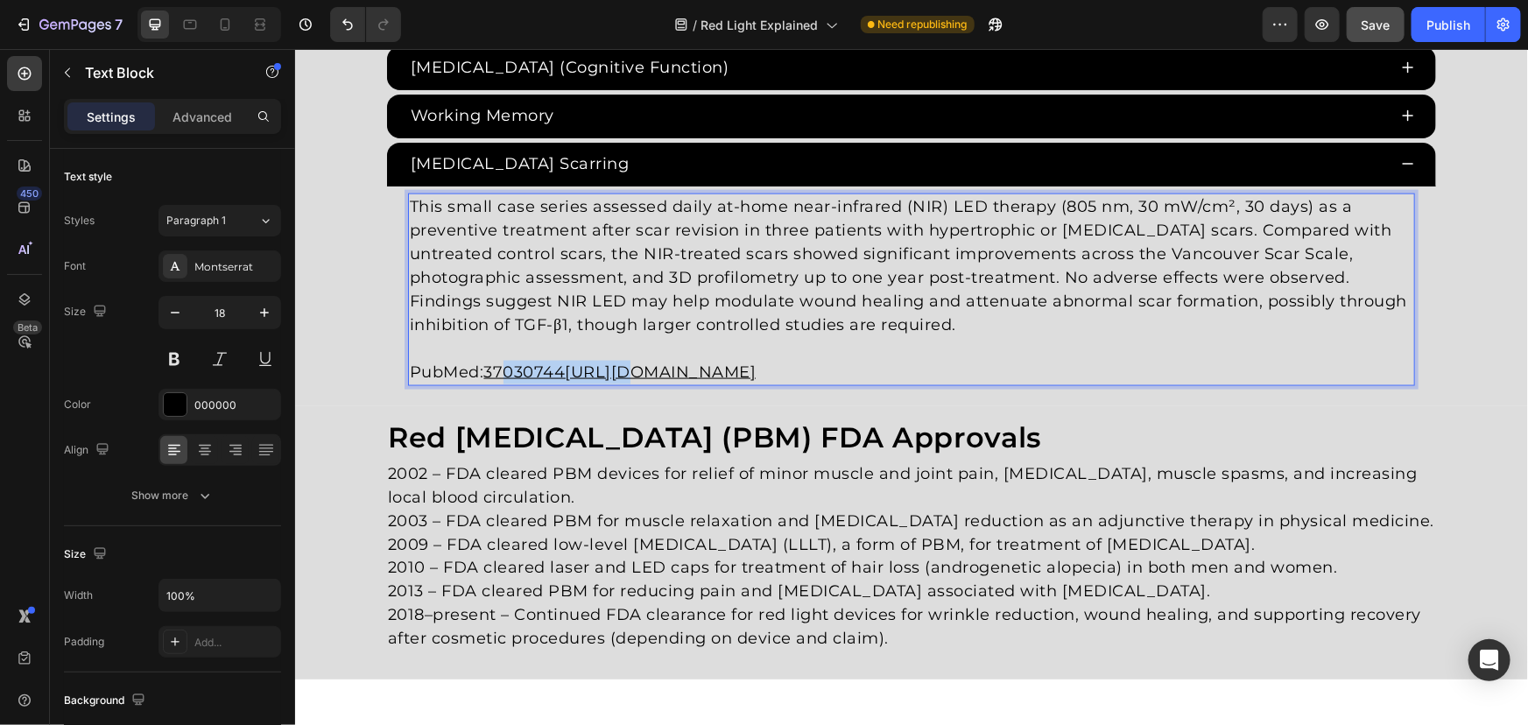
drag, startPoint x: 485, startPoint y: 363, endPoint x: 1215, endPoint y: 356, distance: 729.4
click at [1200, 360] on p "PubMed: 37030744https://pubmed.ncbi.nlm.nih.gov/37030744/" at bounding box center [910, 372] width 1003 height 24
click at [545, 360] on p "PubMed: 20662038" at bounding box center [910, 372] width 1003 height 24
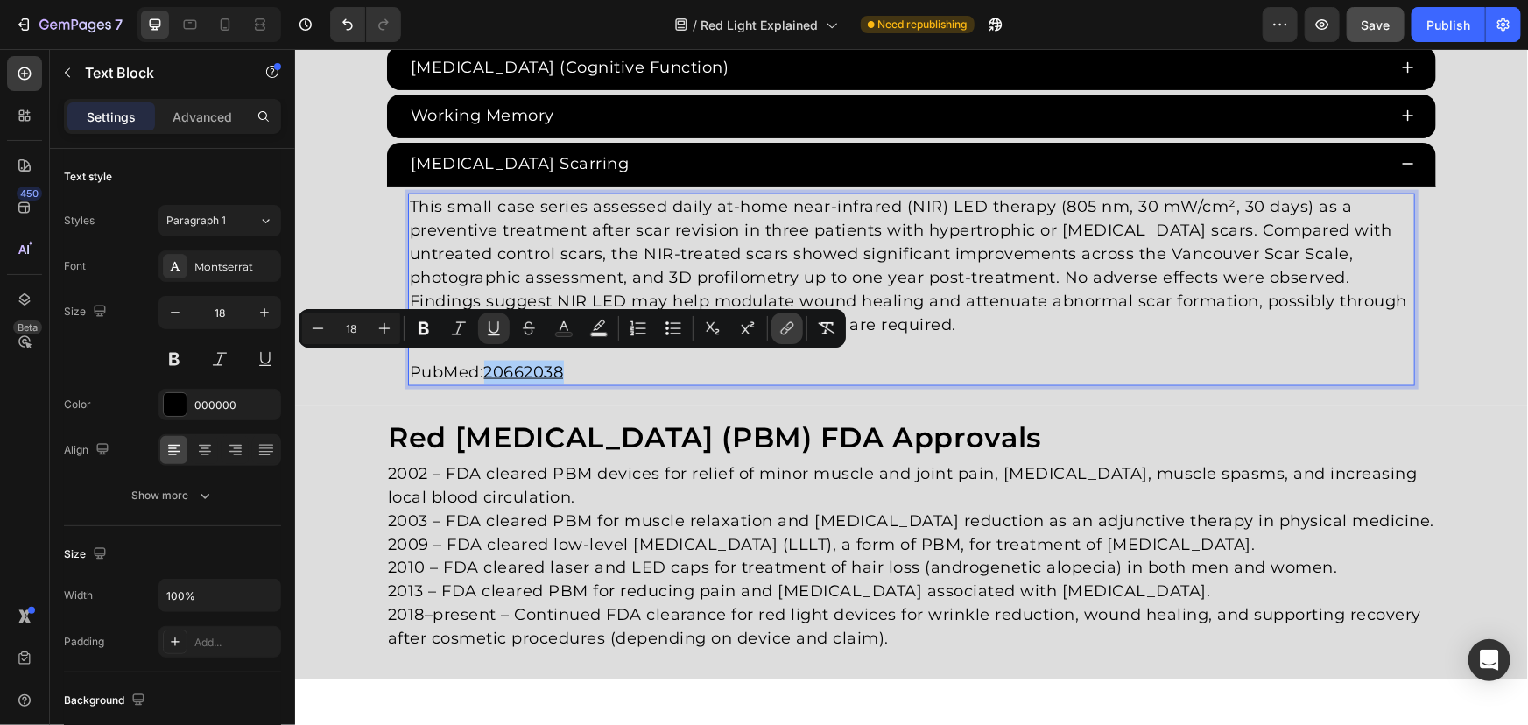
click at [776, 328] on button "link" at bounding box center [787, 329] width 32 height 32
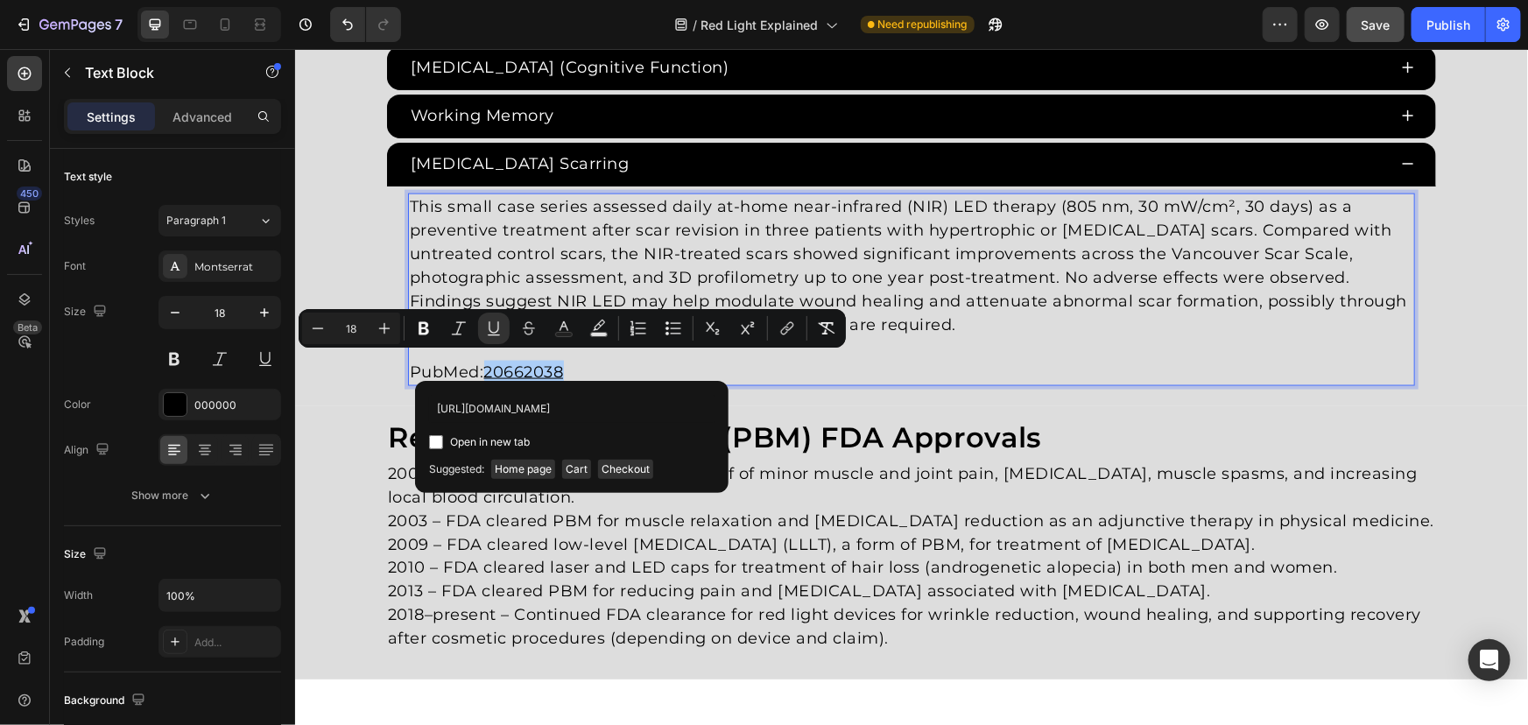
scroll to position [0, 24]
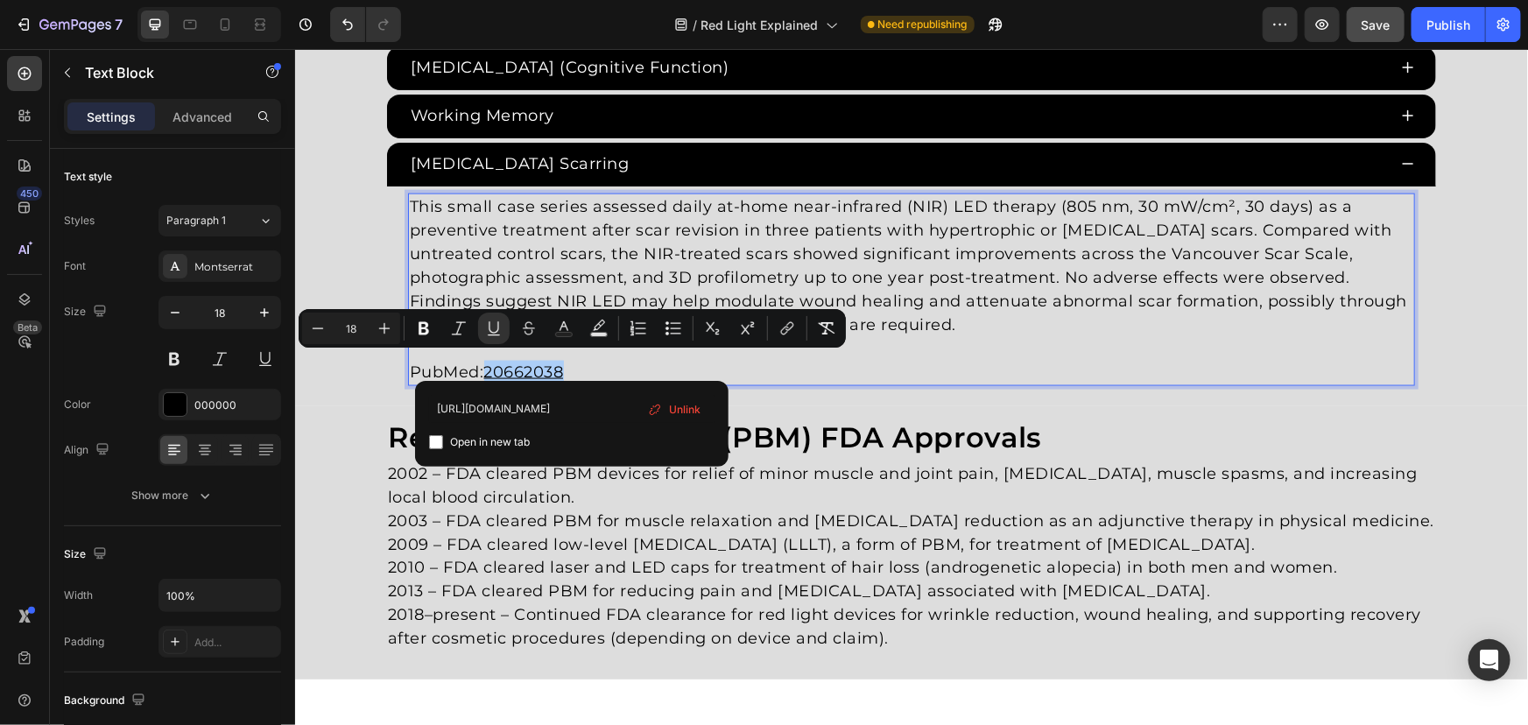
type input "https://pubmed.ncbi.nlm.nih.gov/20662038/"
click at [522, 445] on span "Open in new tab" at bounding box center [490, 442] width 80 height 21
checkbox input "true"
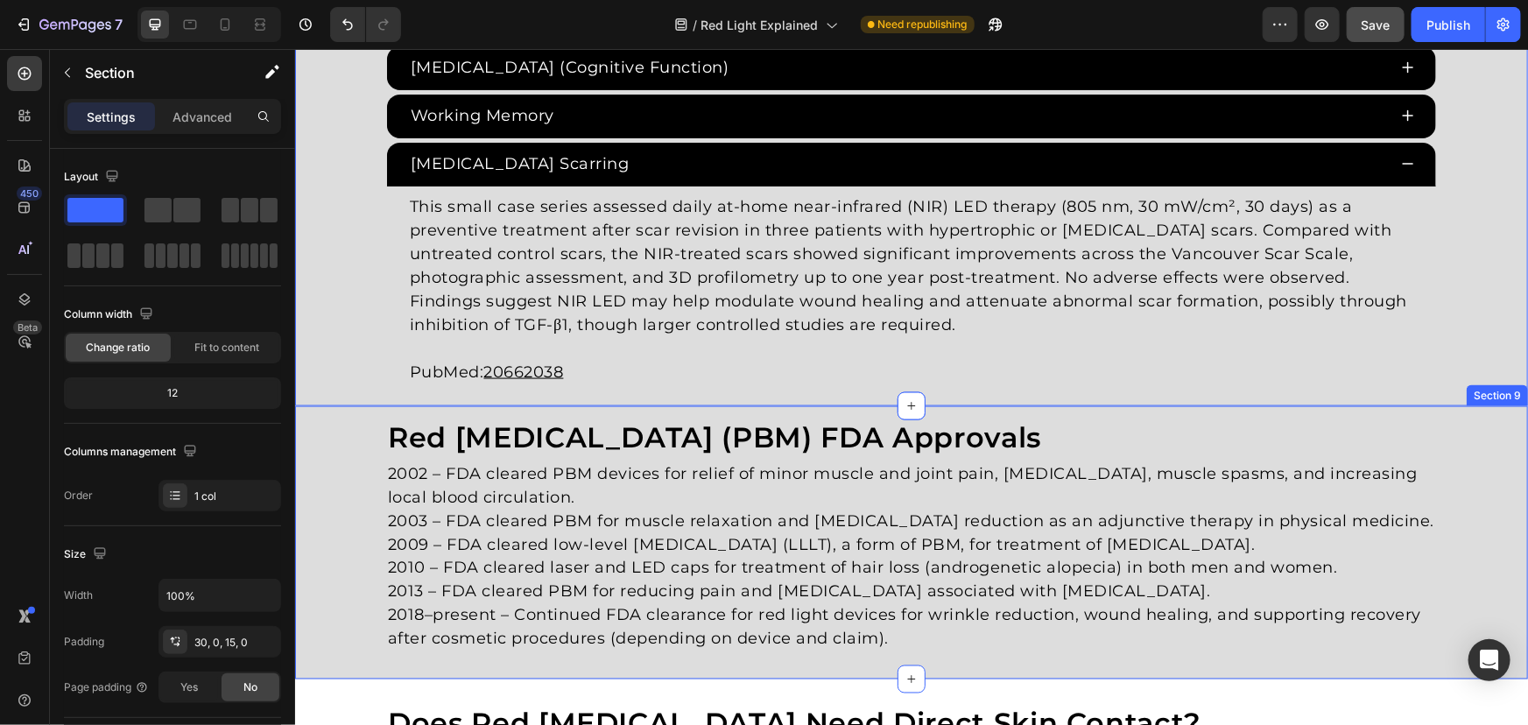
scroll to position [4208, 0]
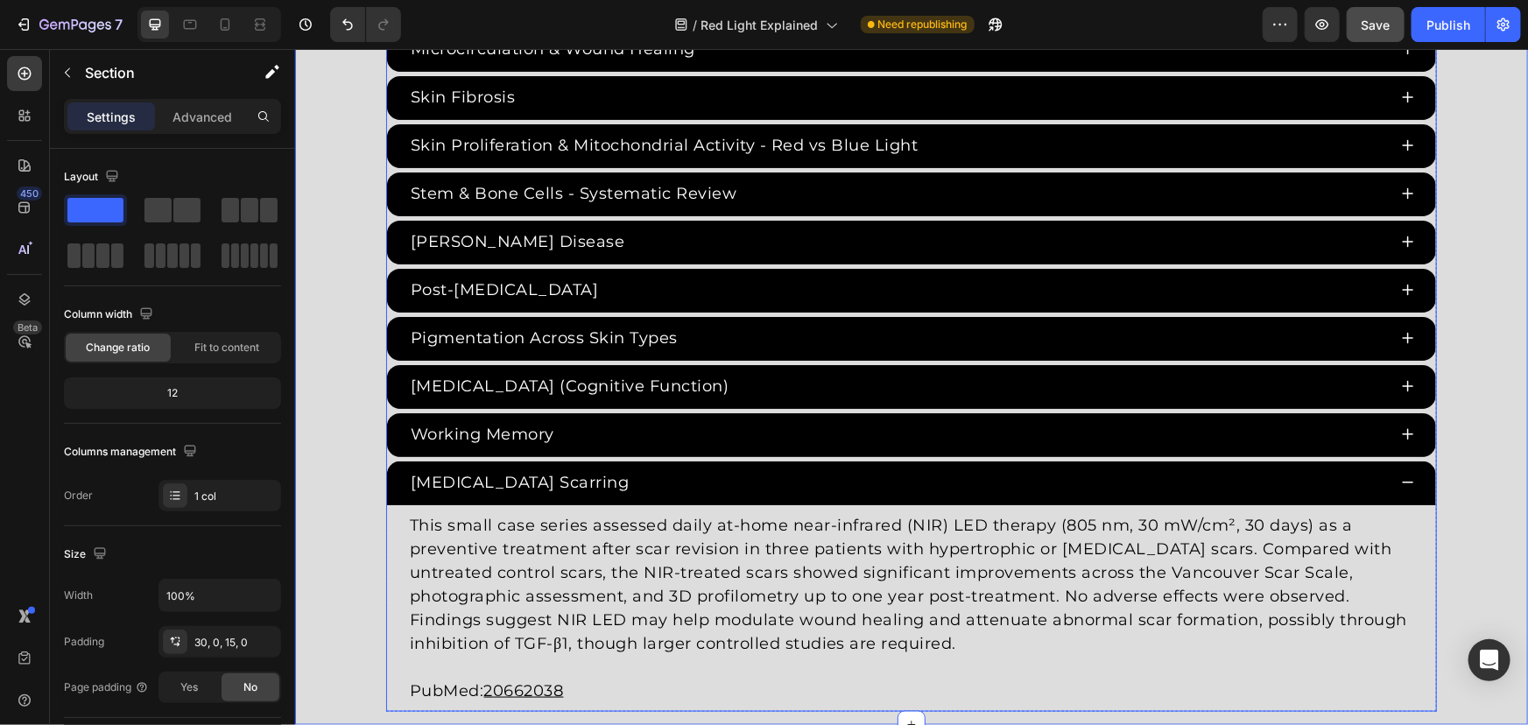
click at [386, 203] on div "Stem & Bone Cells - Systematic Review" at bounding box center [910, 194] width 1049 height 44
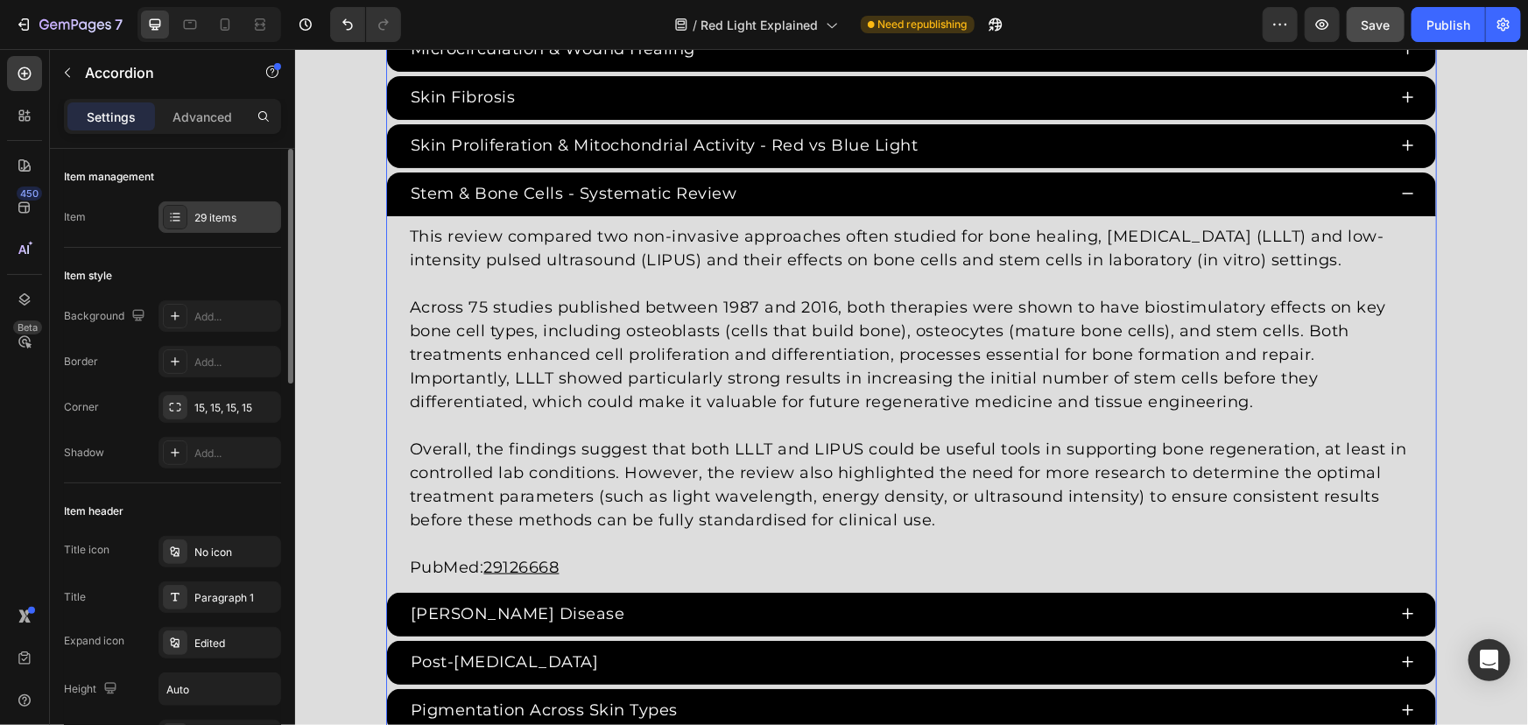
click at [204, 216] on div "29 items" at bounding box center [235, 218] width 82 height 16
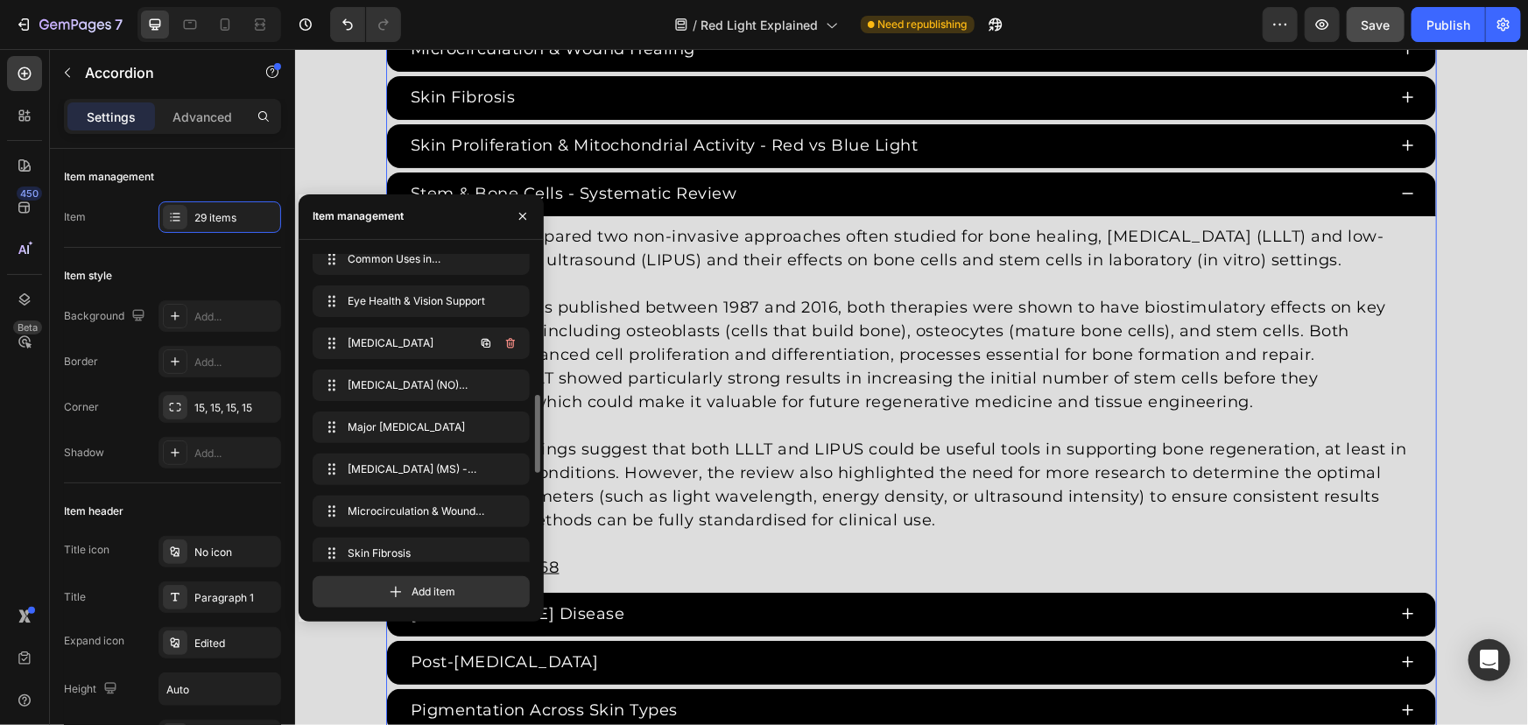
scroll to position [906, 0]
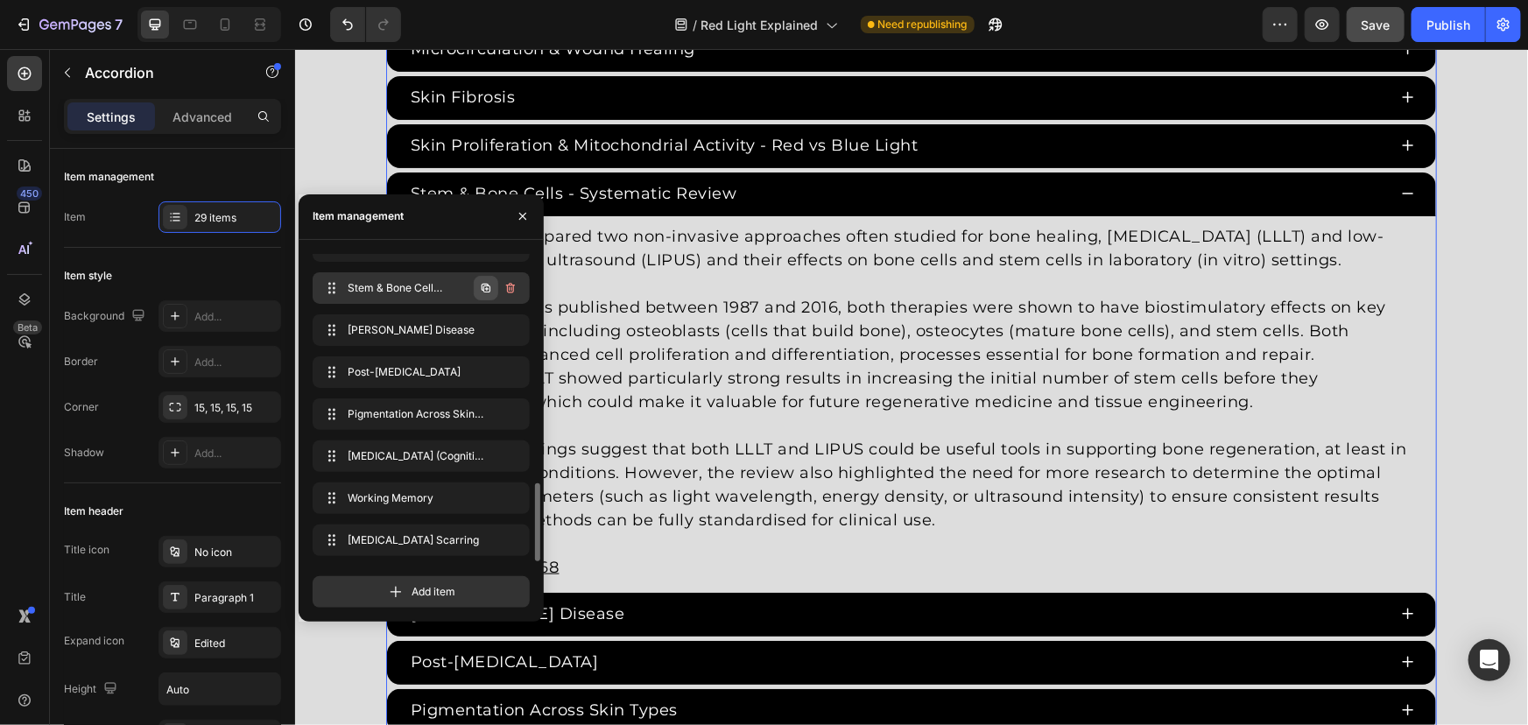
click at [482, 278] on button "button" at bounding box center [486, 288] width 25 height 25
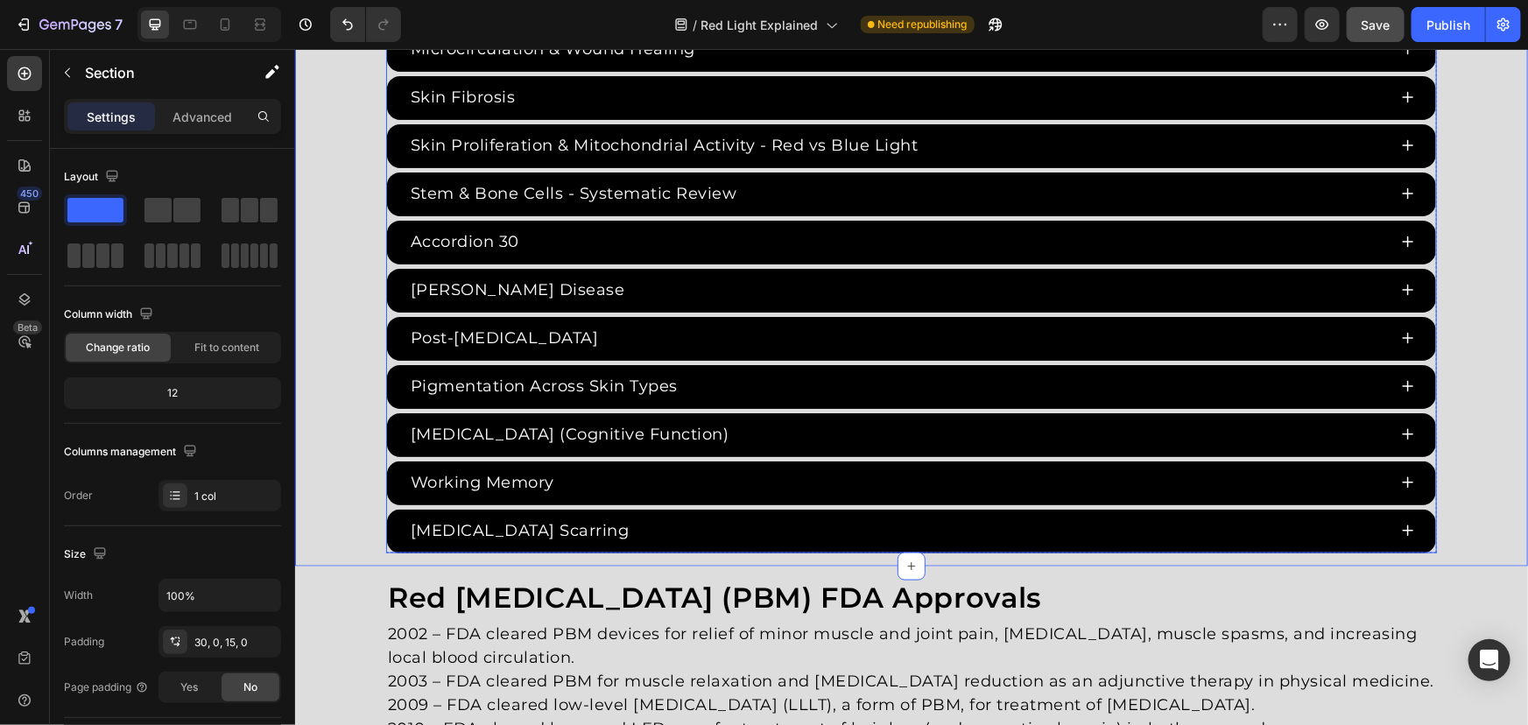
click at [495, 236] on div "Accordion 30" at bounding box center [464, 241] width 114 height 29
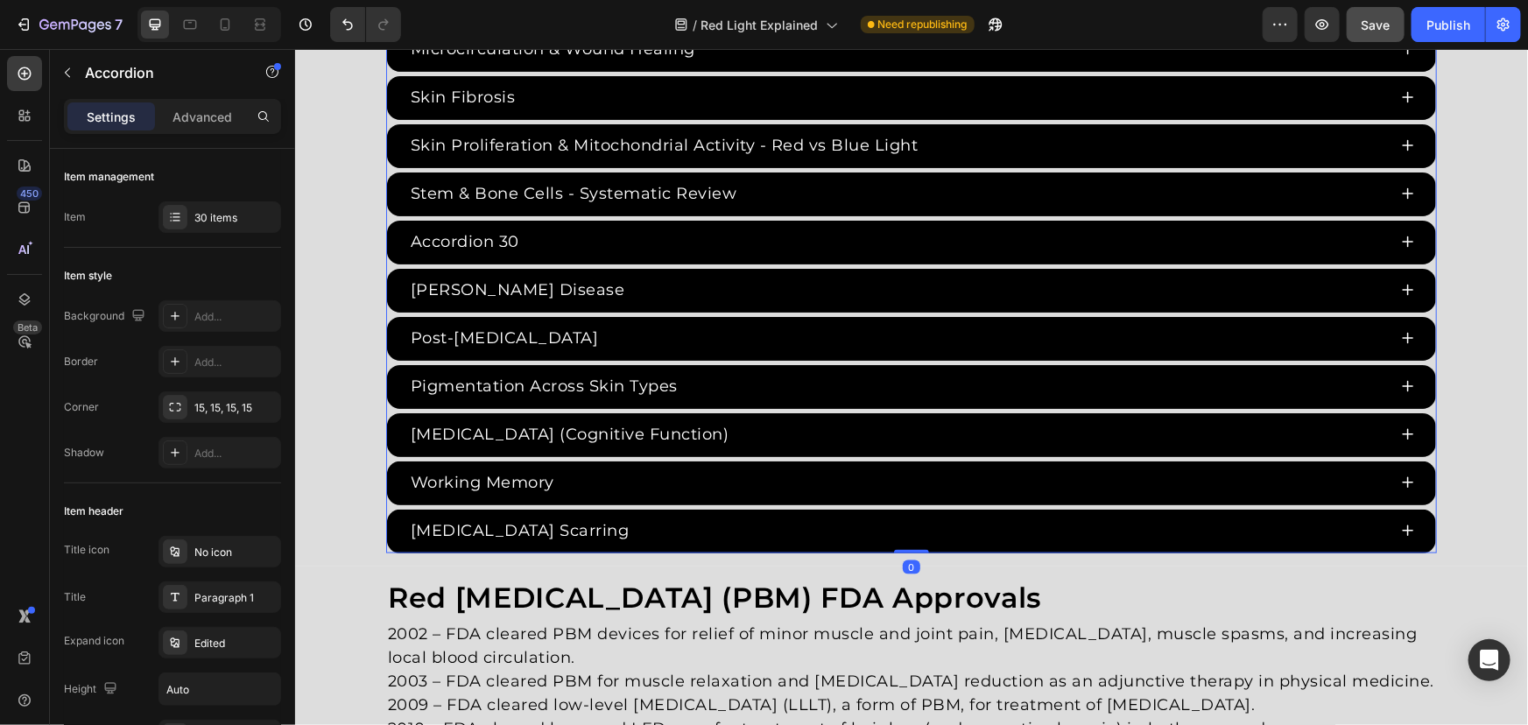
click at [504, 235] on div "Accordion 30" at bounding box center [464, 241] width 114 height 29
drag, startPoint x: 513, startPoint y: 232, endPoint x: 278, endPoint y: 213, distance: 236.3
click at [294, 213] on html "Header Red Light Therapy Studies Heading Since the 1960s, 8,000+ studies have i…" at bounding box center [910, 143] width 1233 height 8607
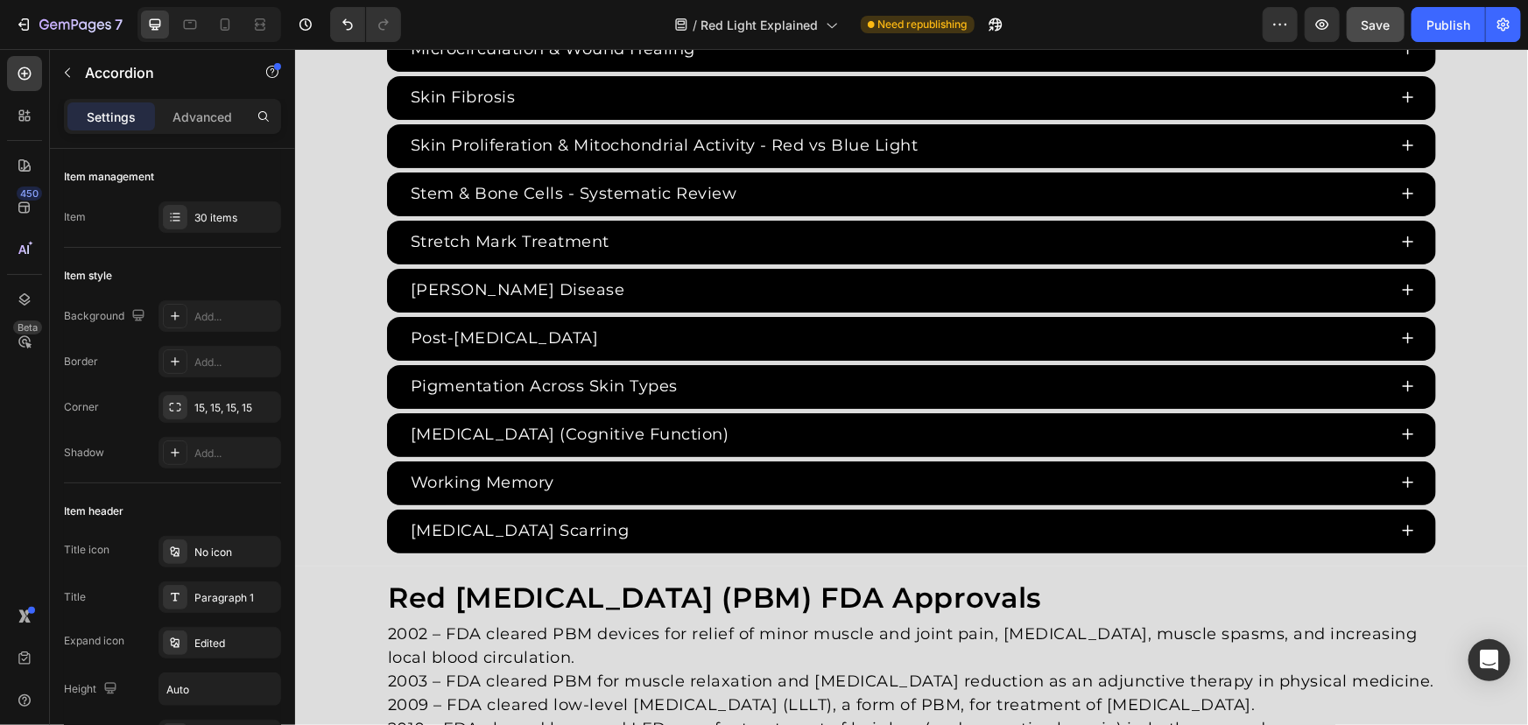
click at [661, 241] on div "Stretch Mark Treatment" at bounding box center [896, 241] width 979 height 29
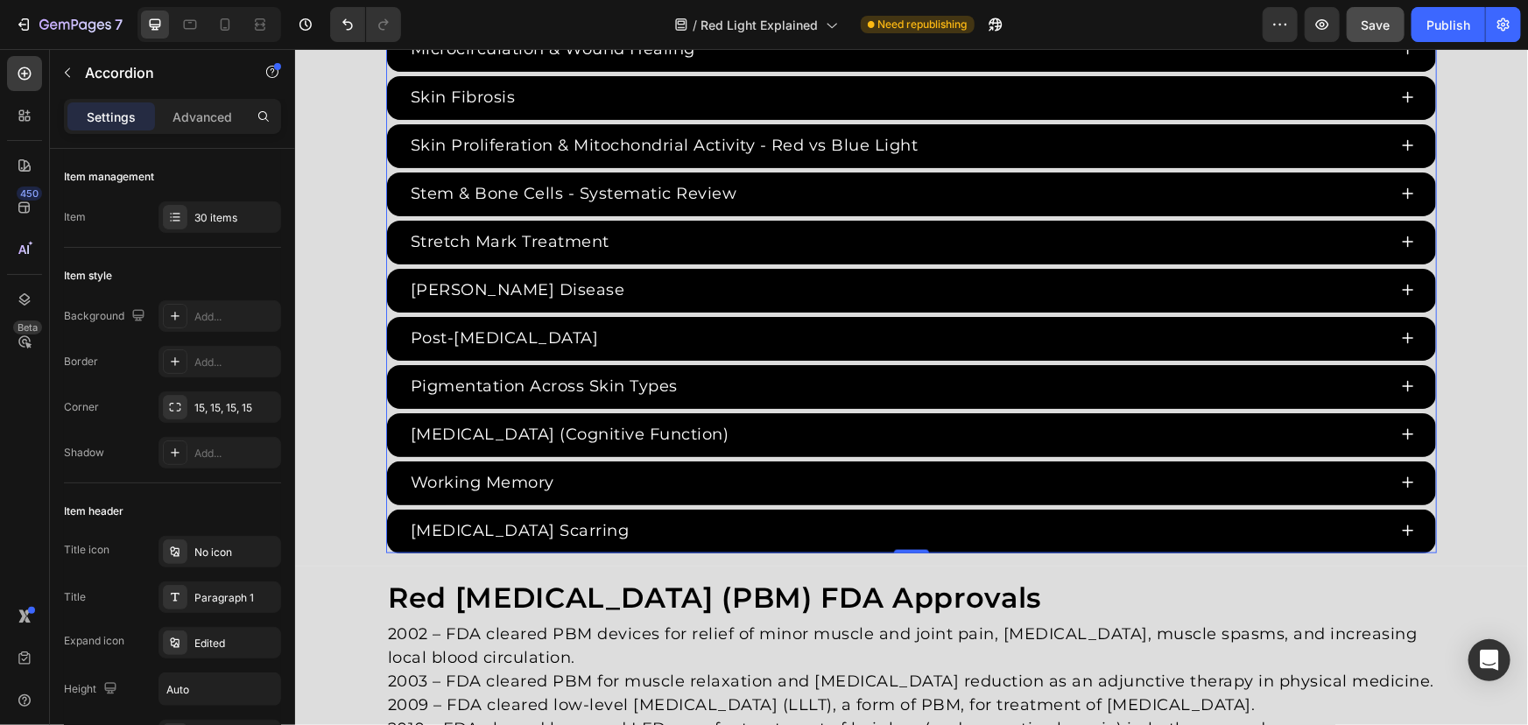
click at [920, 228] on div "Stretch Mark Treatment" at bounding box center [896, 241] width 979 height 29
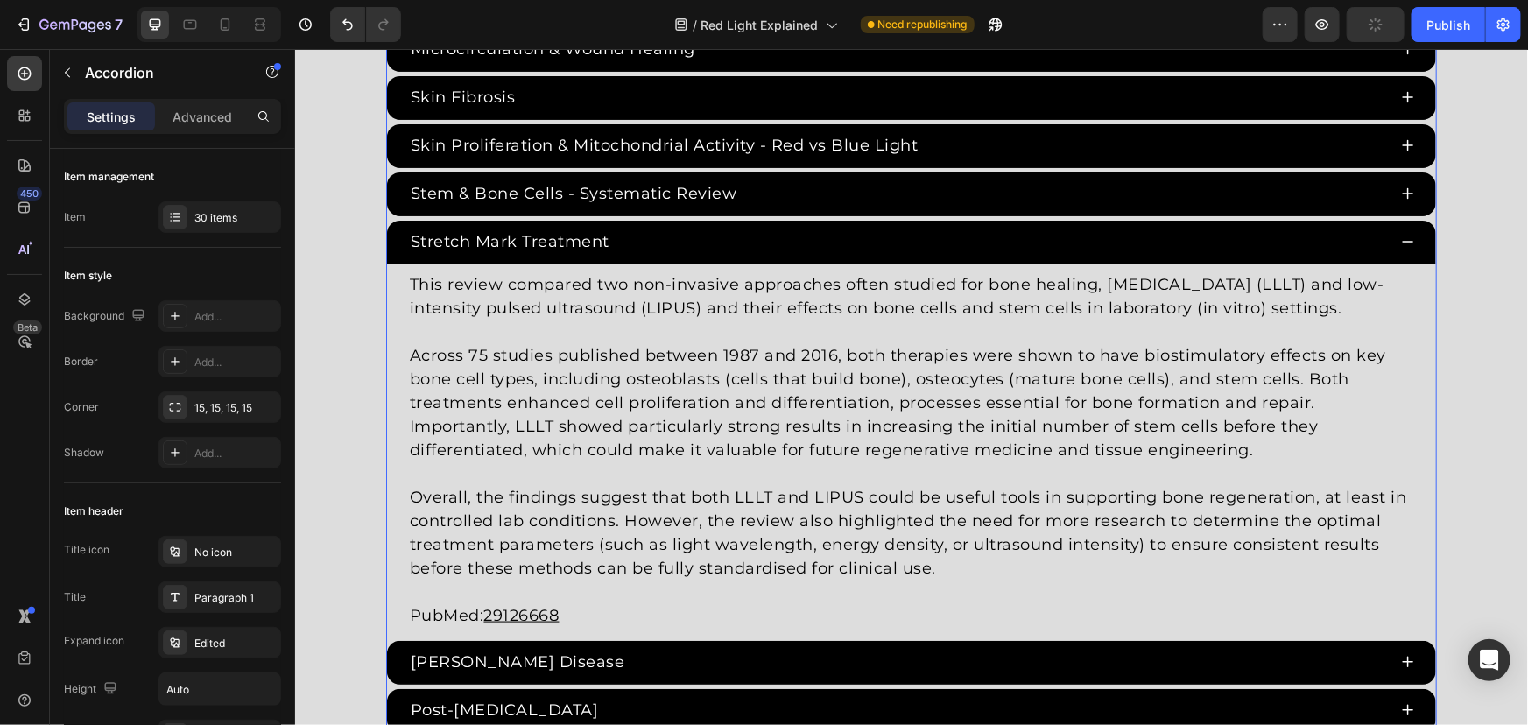
click at [691, 366] on p "Across 75 studies published between 1987 and 2016, both therapies were shown to…" at bounding box center [910, 402] width 1003 height 118
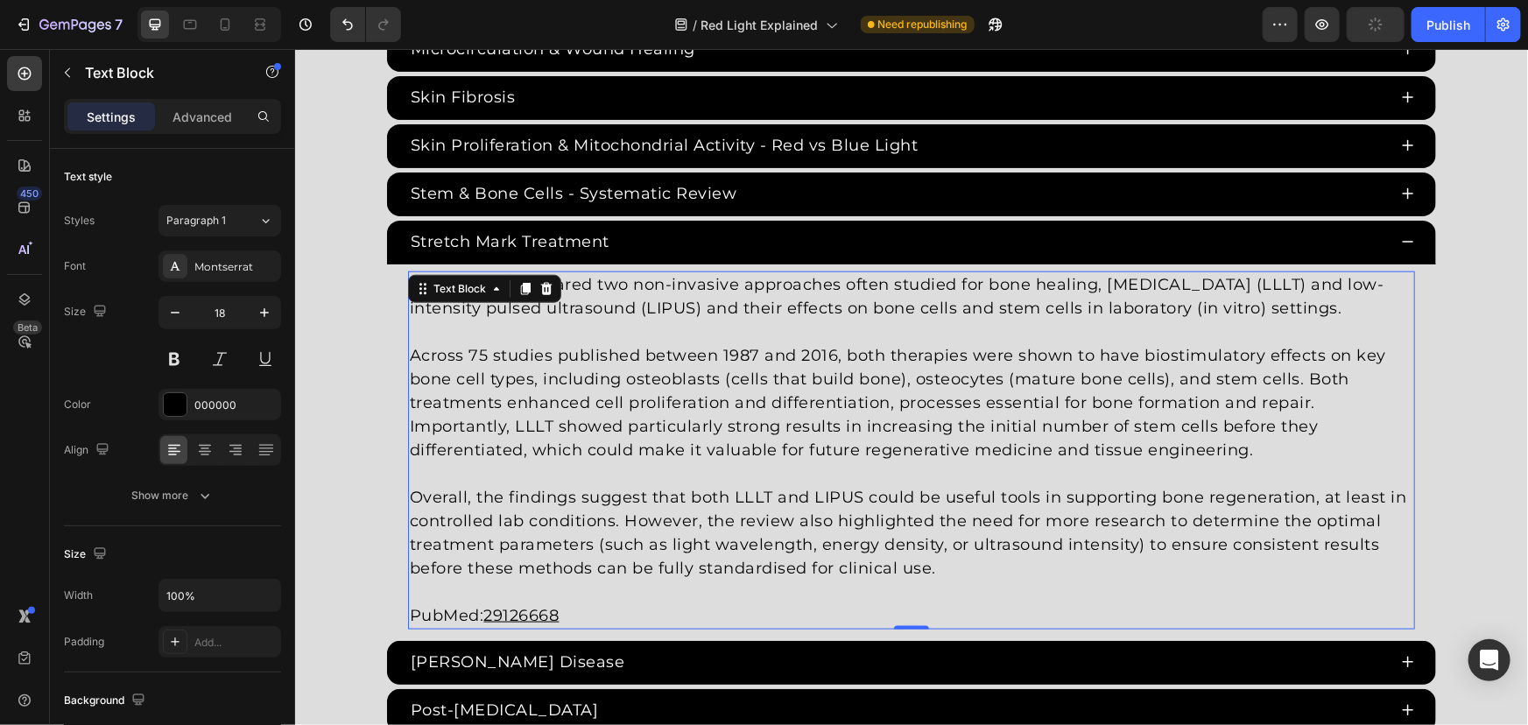
click at [949, 494] on p "Overall, the findings suggest that both LLLT and LIPUS could be useful tools in…" at bounding box center [910, 532] width 1003 height 95
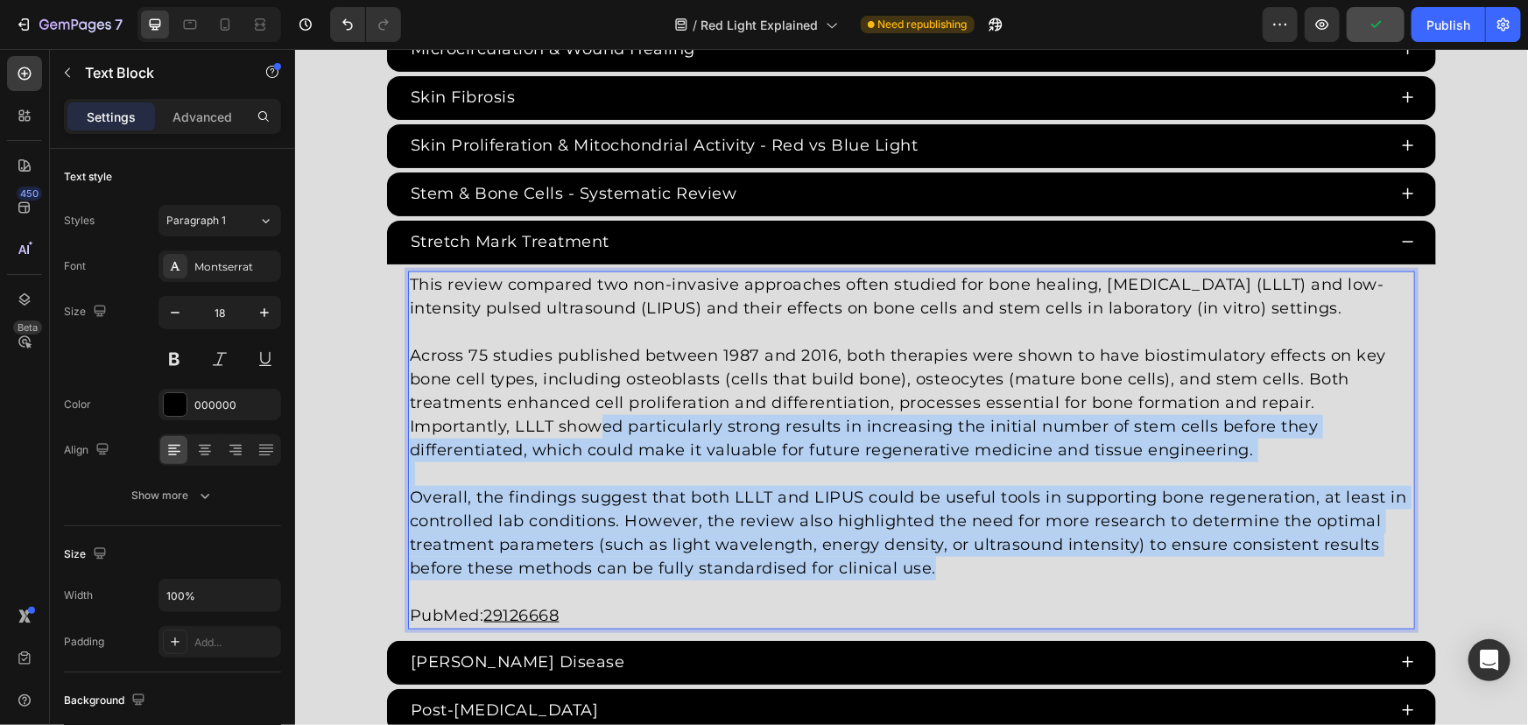
drag, startPoint x: 935, startPoint y: 550, endPoint x: 301, endPoint y: 229, distance: 710.4
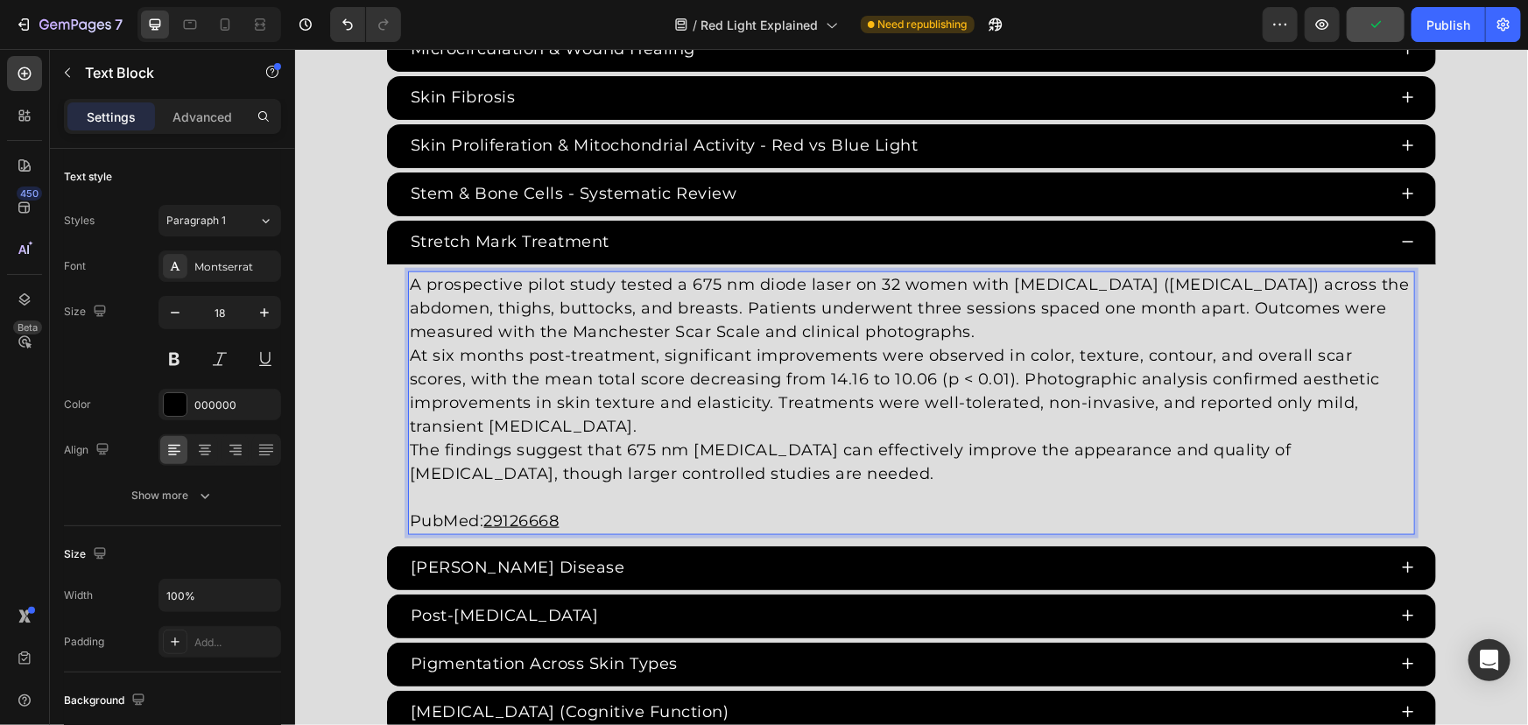
click at [946, 419] on p "At six months post-treatment, significant improvements were observed in color, …" at bounding box center [910, 390] width 1003 height 95
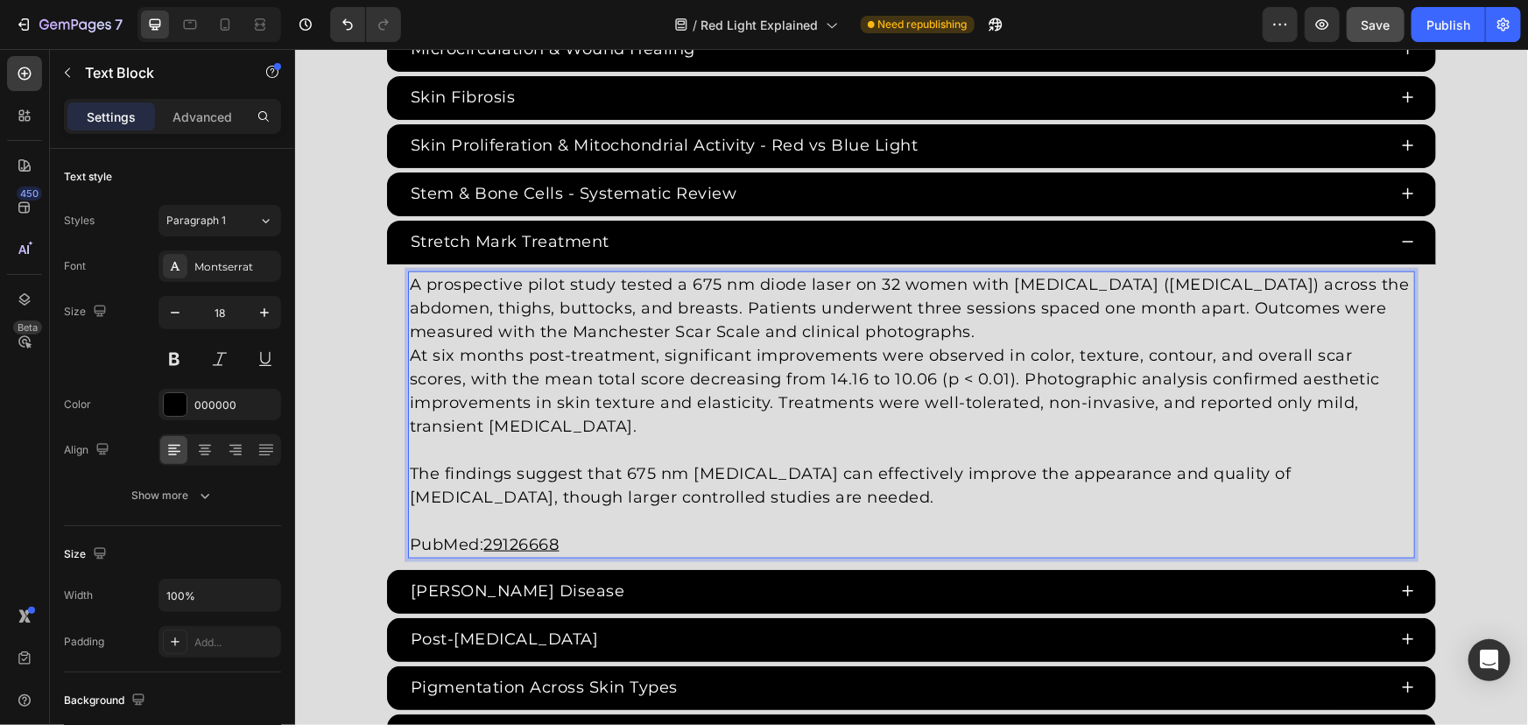
click at [969, 323] on p "A prospective pilot study tested a 675 nm diode laser on 32 women with striae d…" at bounding box center [910, 307] width 1003 height 71
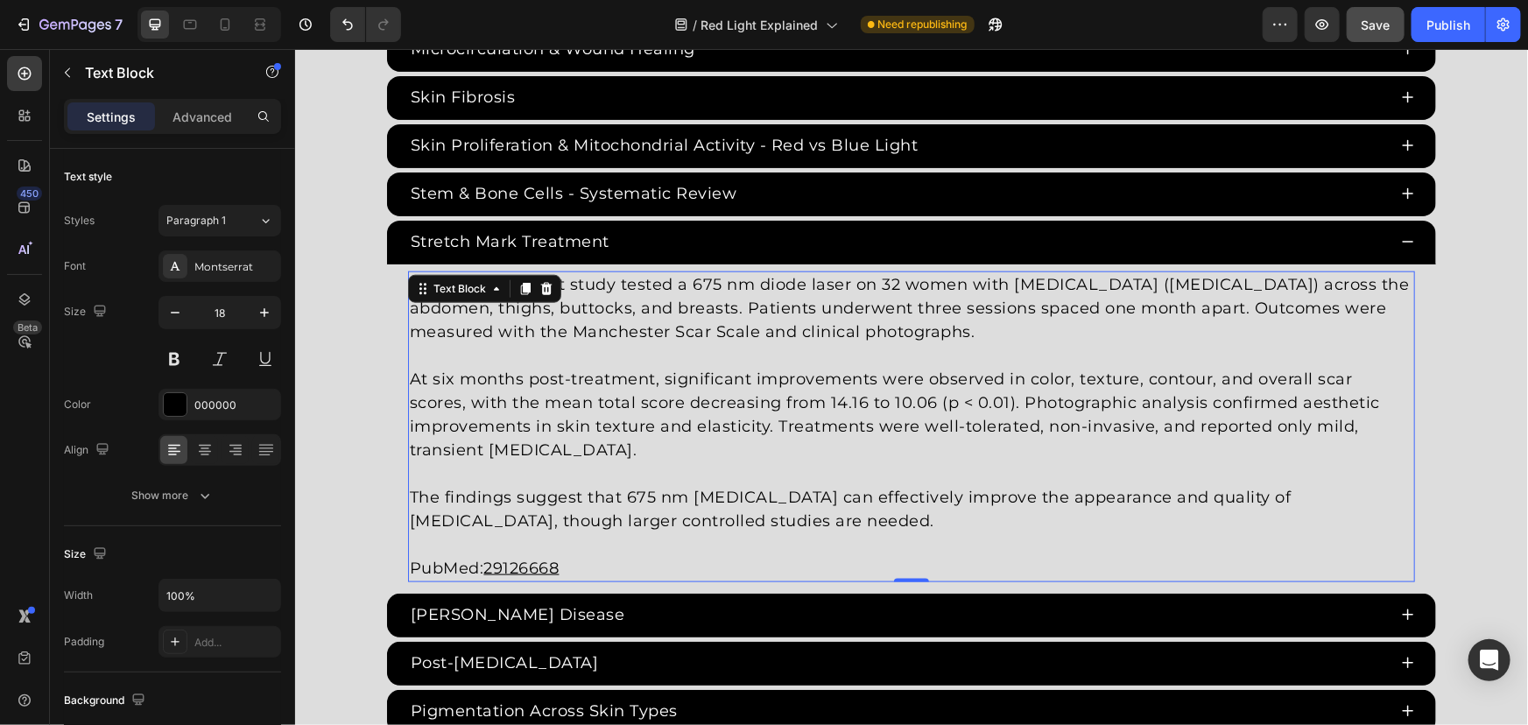
drag, startPoint x: 502, startPoint y: 567, endPoint x: 485, endPoint y: 562, distance: 17.4
click at [501, 567] on u "29126668" at bounding box center [520, 567] width 75 height 19
drag, startPoint x: 482, startPoint y: 560, endPoint x: 626, endPoint y: 557, distance: 144.5
click at [623, 557] on p "PubMed: 29126668" at bounding box center [910, 568] width 1003 height 24
click at [538, 567] on u "37241073" at bounding box center [521, 567] width 76 height 19
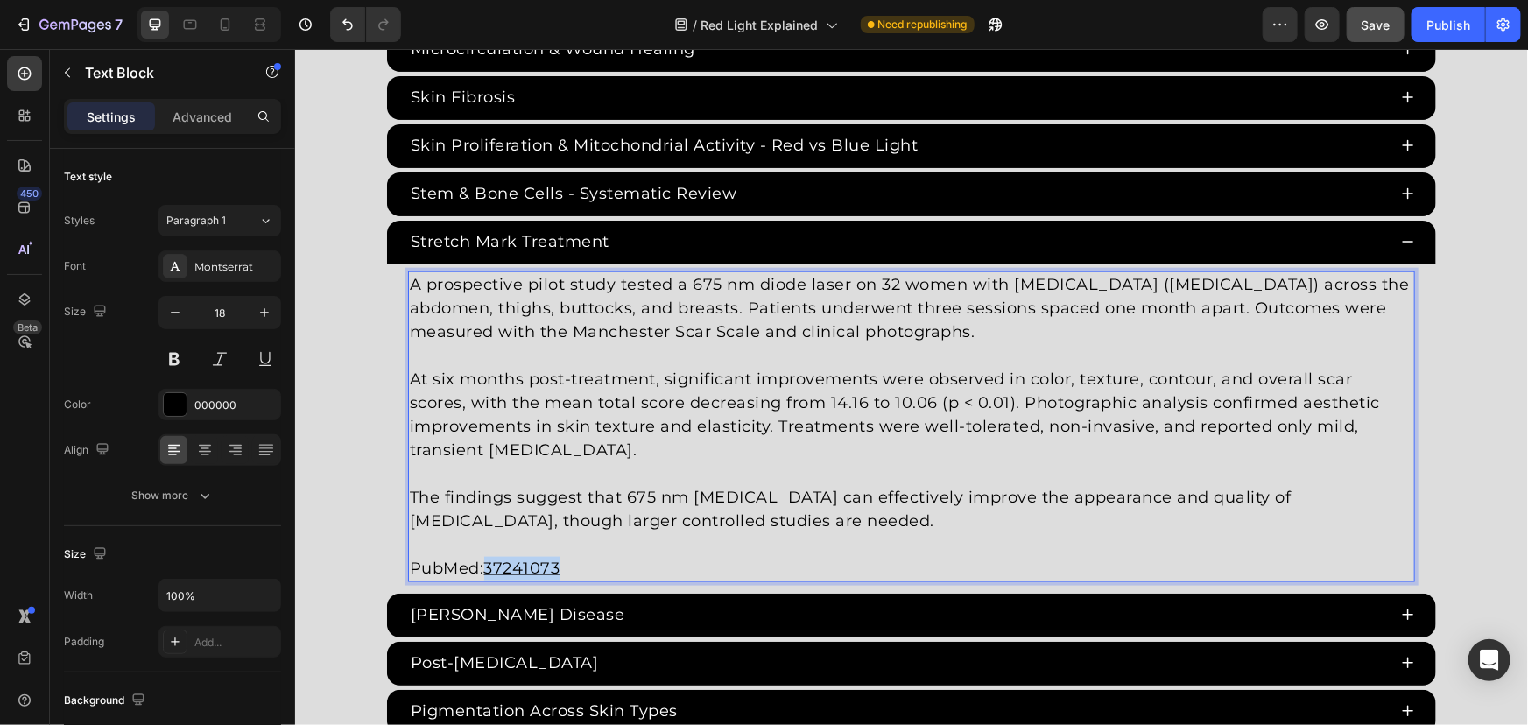
click at [538, 567] on u "37241073" at bounding box center [521, 567] width 76 height 19
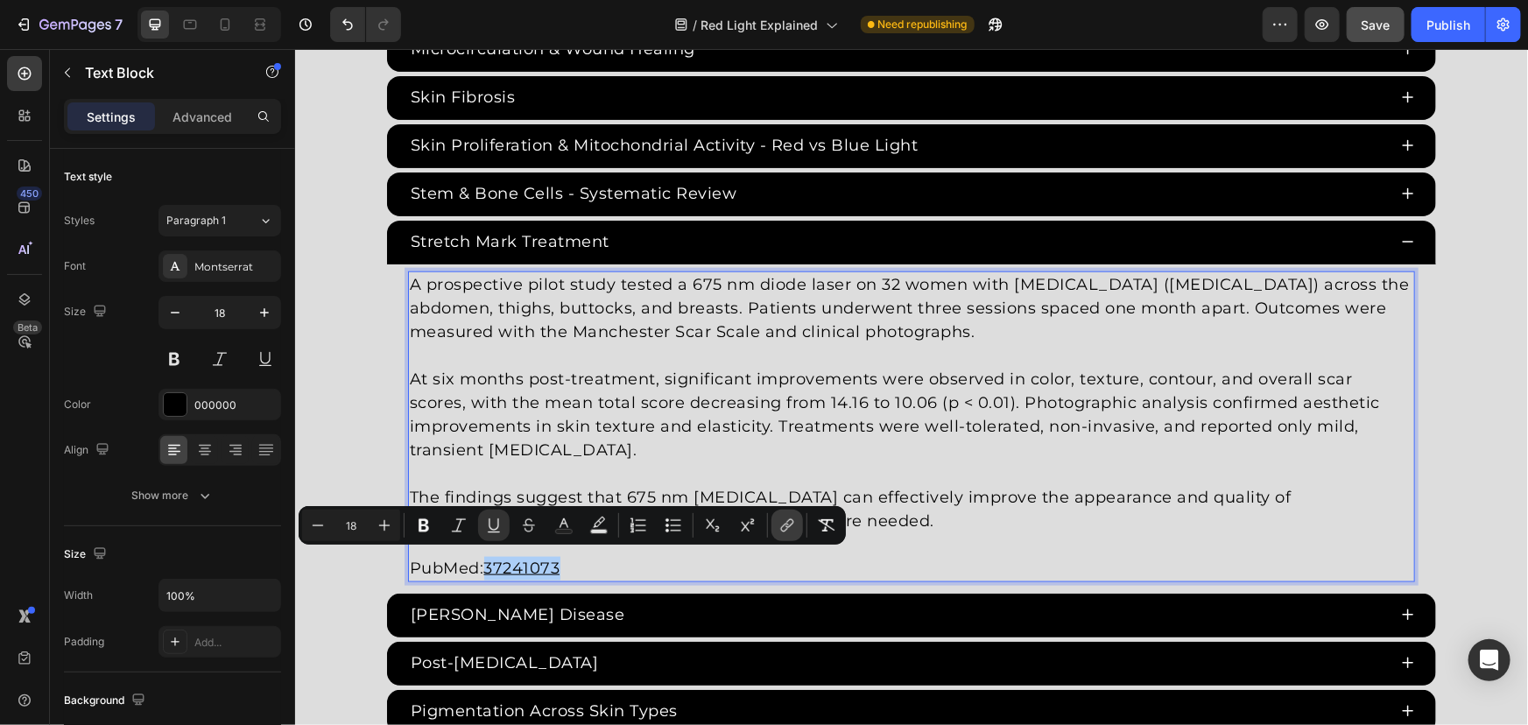
click at [788, 525] on icon "Editor contextual toolbar" at bounding box center [787, 526] width 18 height 18
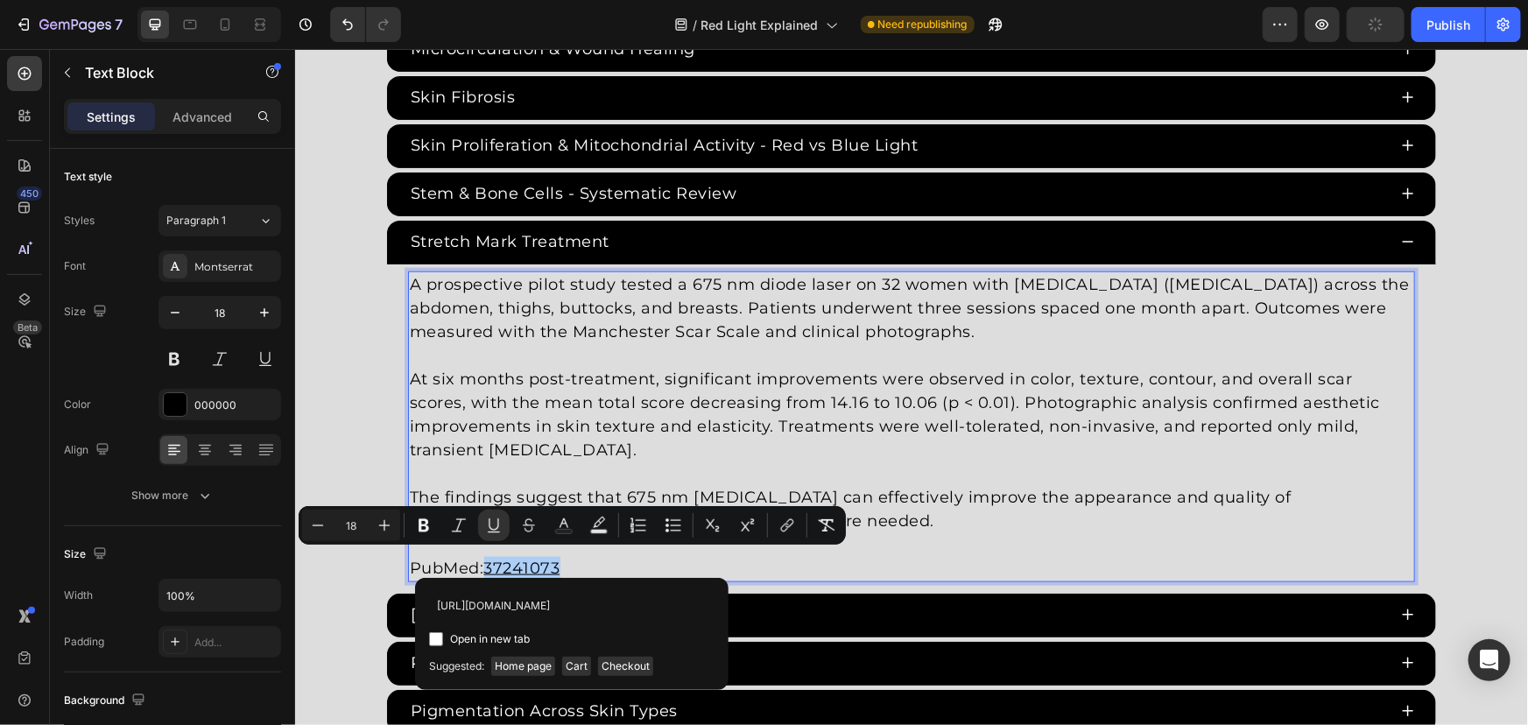
scroll to position [0, 19]
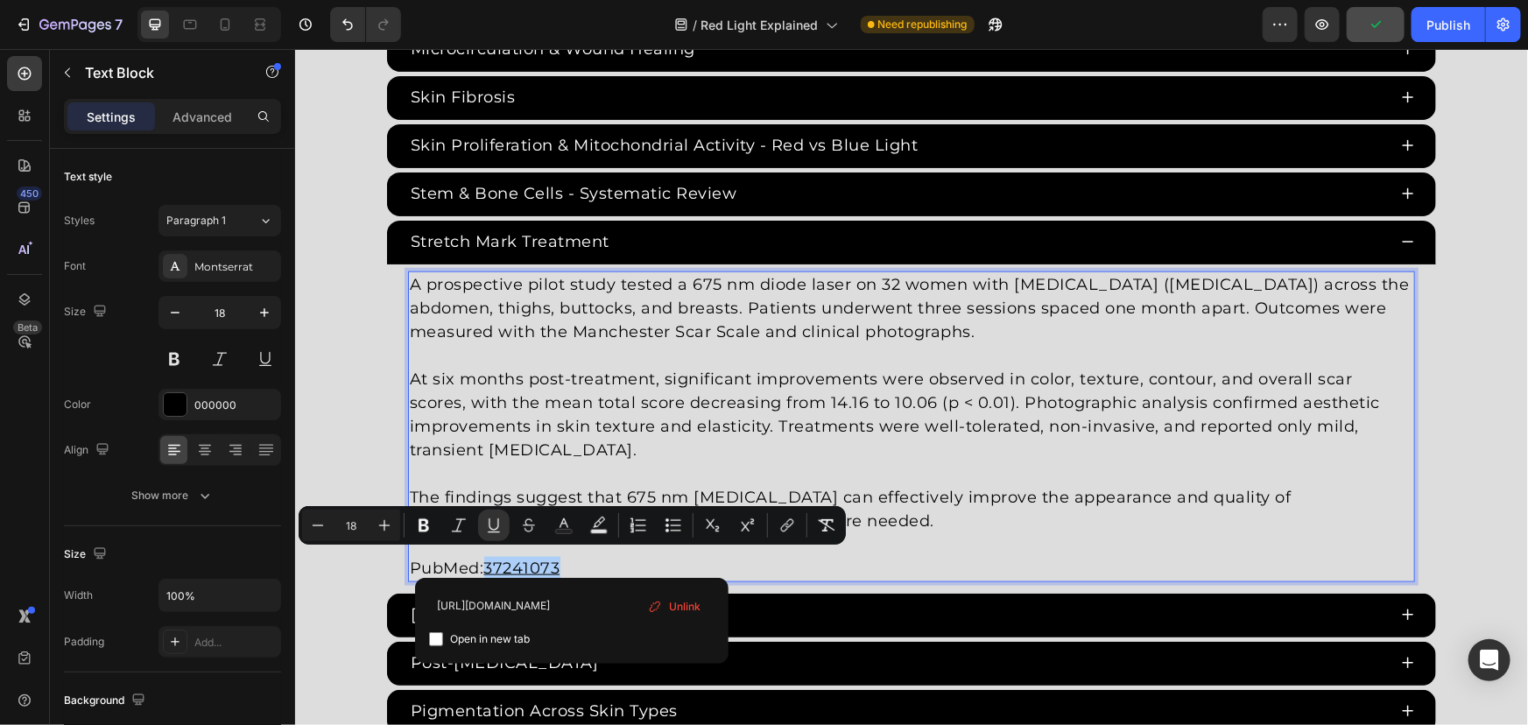
type input "https://pubmed.ncbi.nlm.nih.gov/37241073/"
click at [438, 640] on input "Editor contextual toolbar" at bounding box center [436, 639] width 14 height 14
checkbox input "true"
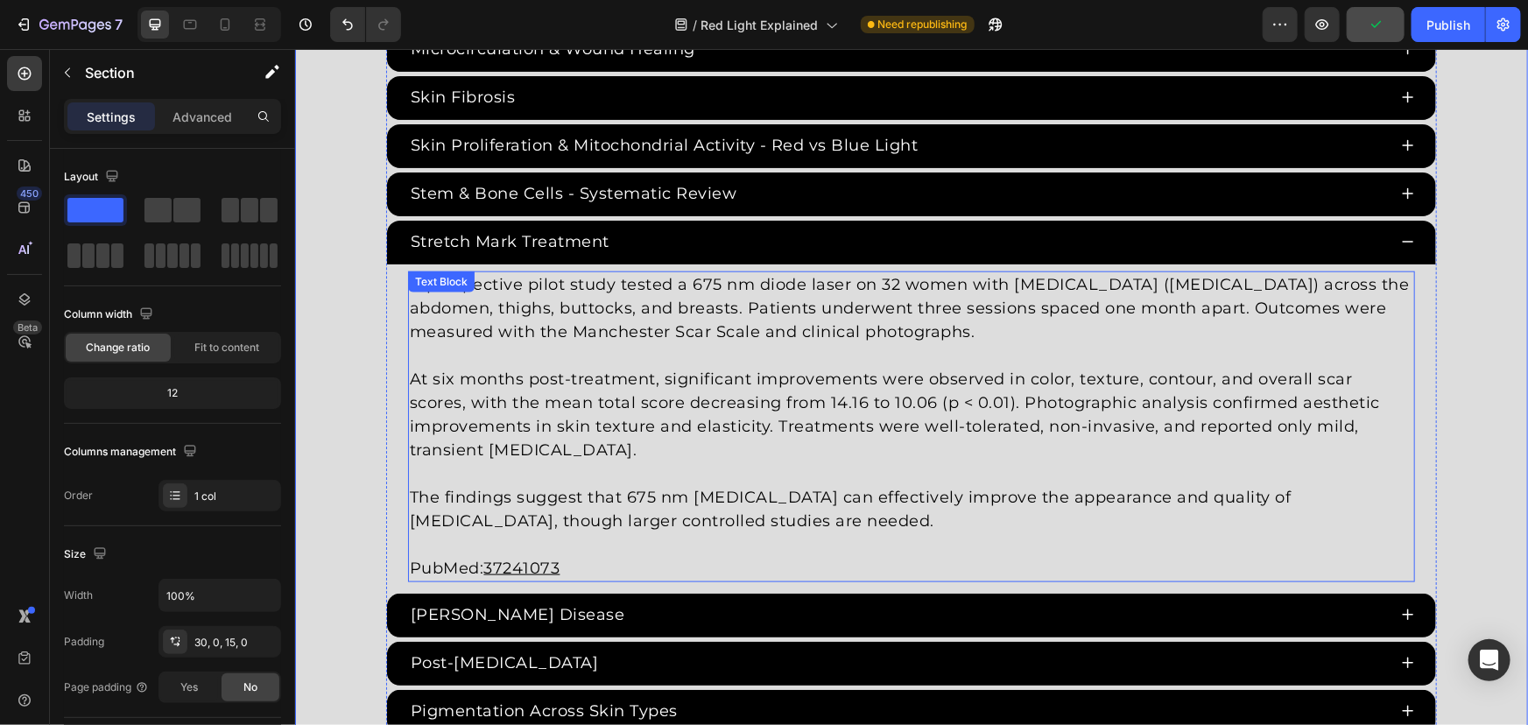
click at [772, 229] on div "Stretch Mark Treatment" at bounding box center [896, 241] width 979 height 29
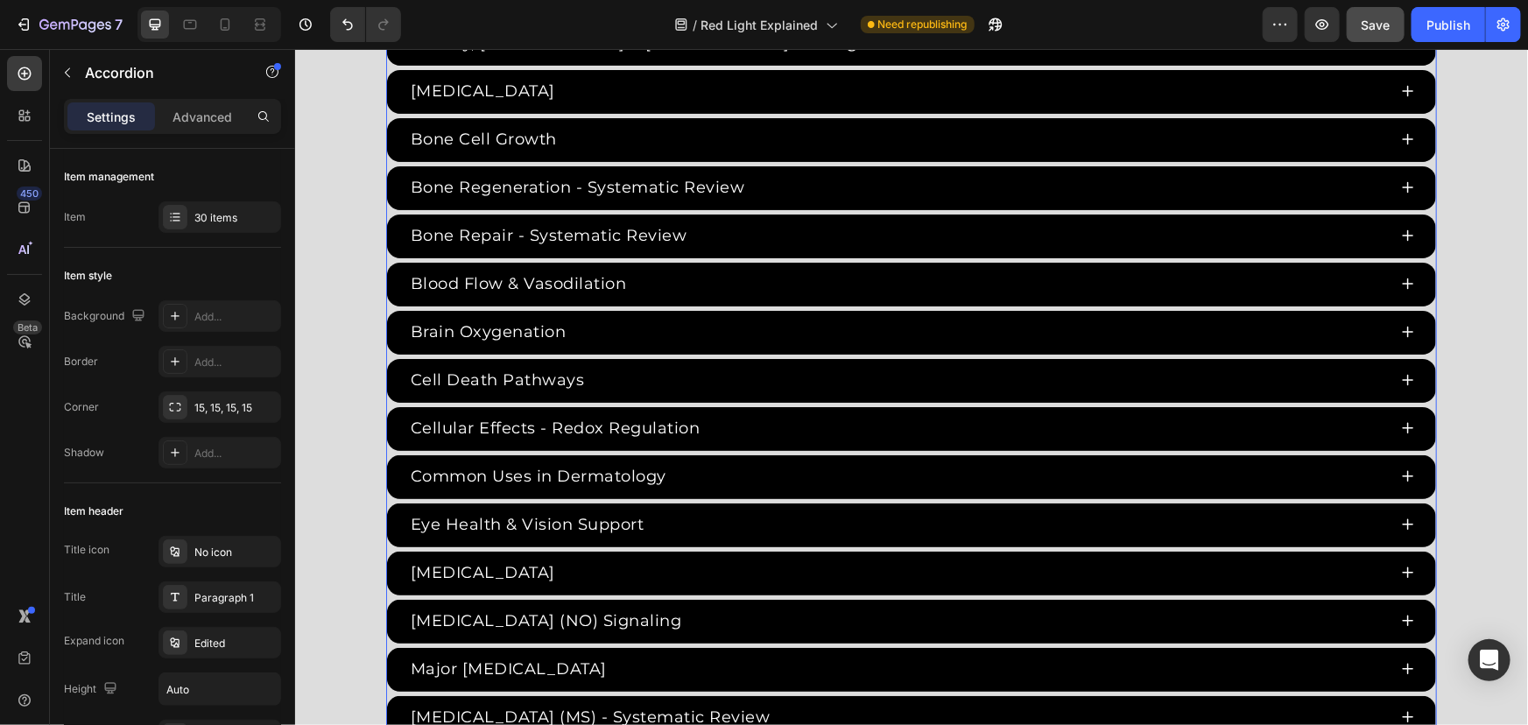
scroll to position [3253, 0]
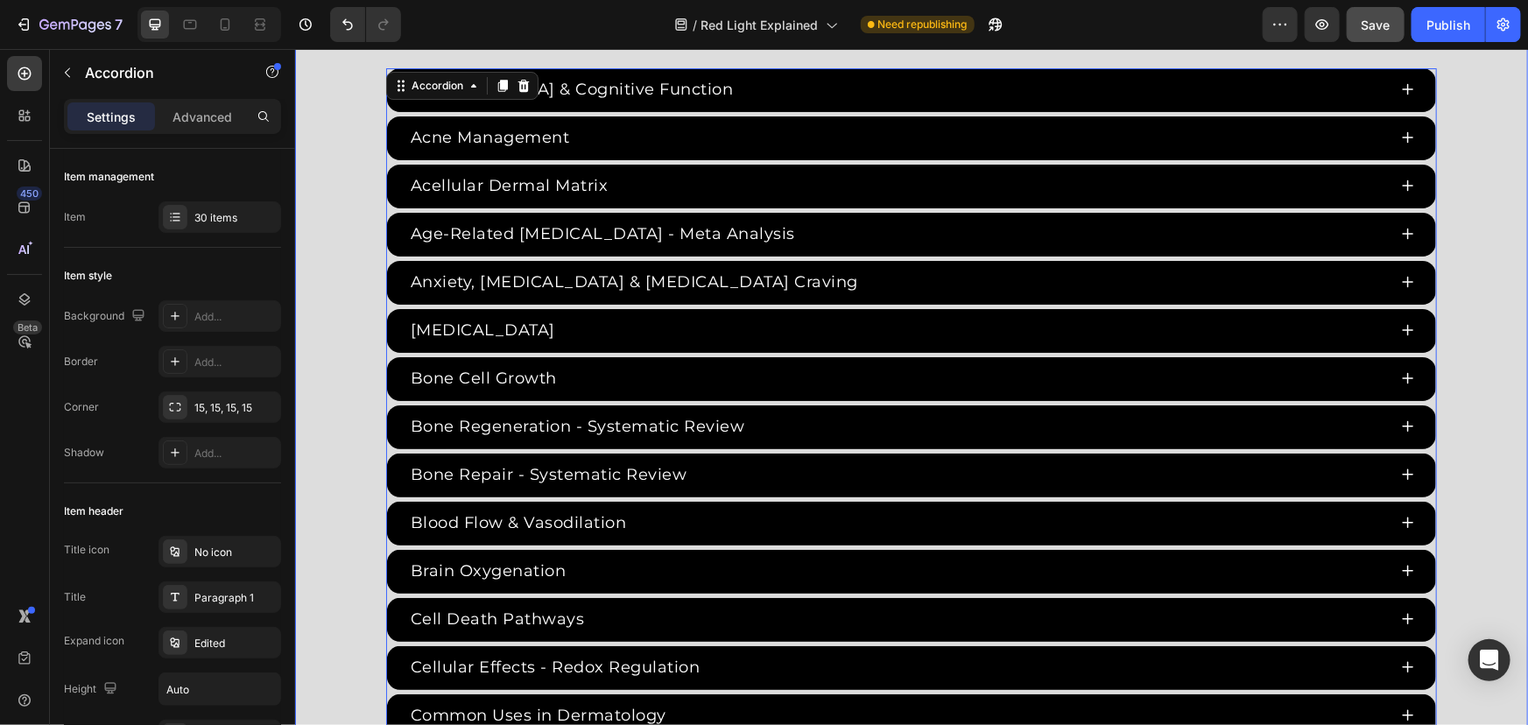
click at [1459, 240] on div "Red Light Therapy Studies Heading Since the 1960s, 8,000+ studies have investig…" at bounding box center [910, 675] width 1233 height 1664
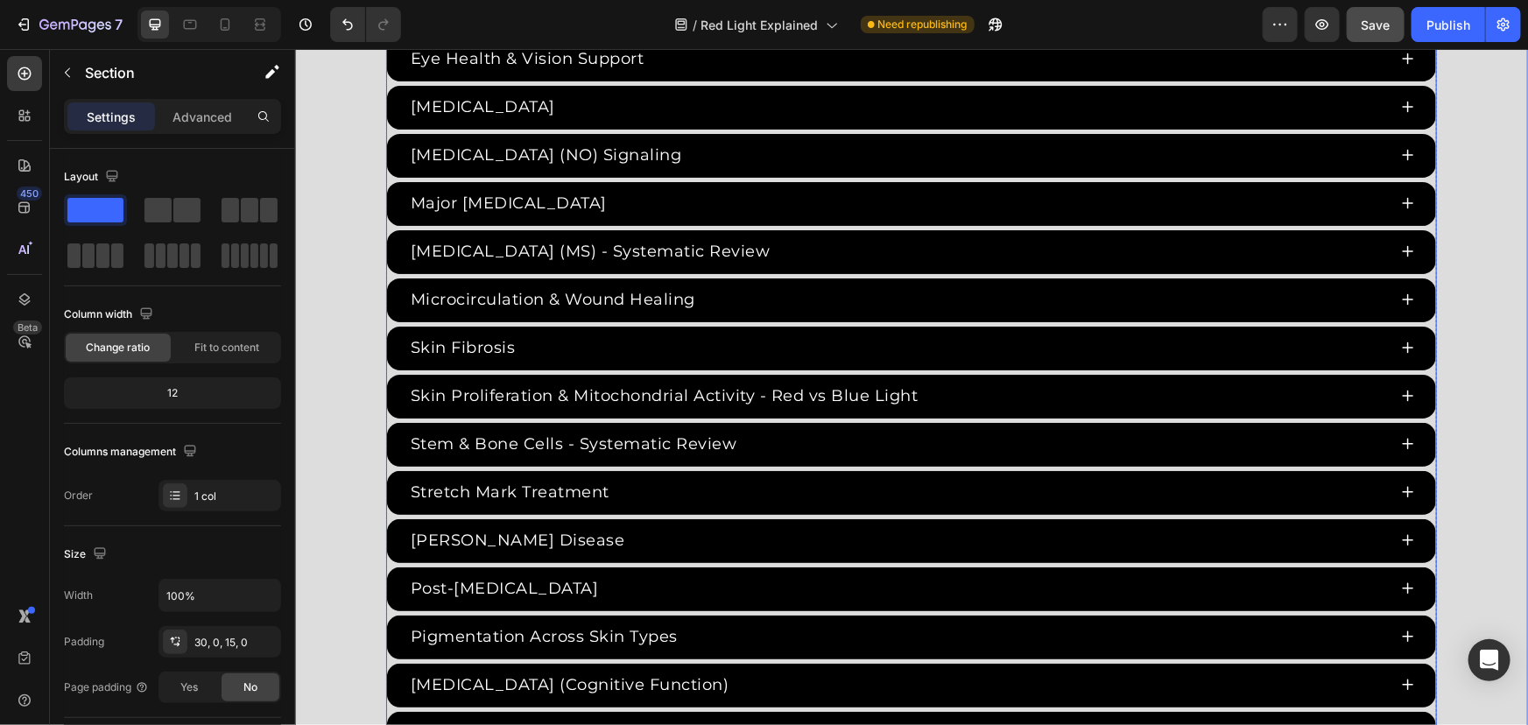
scroll to position [4288, 0]
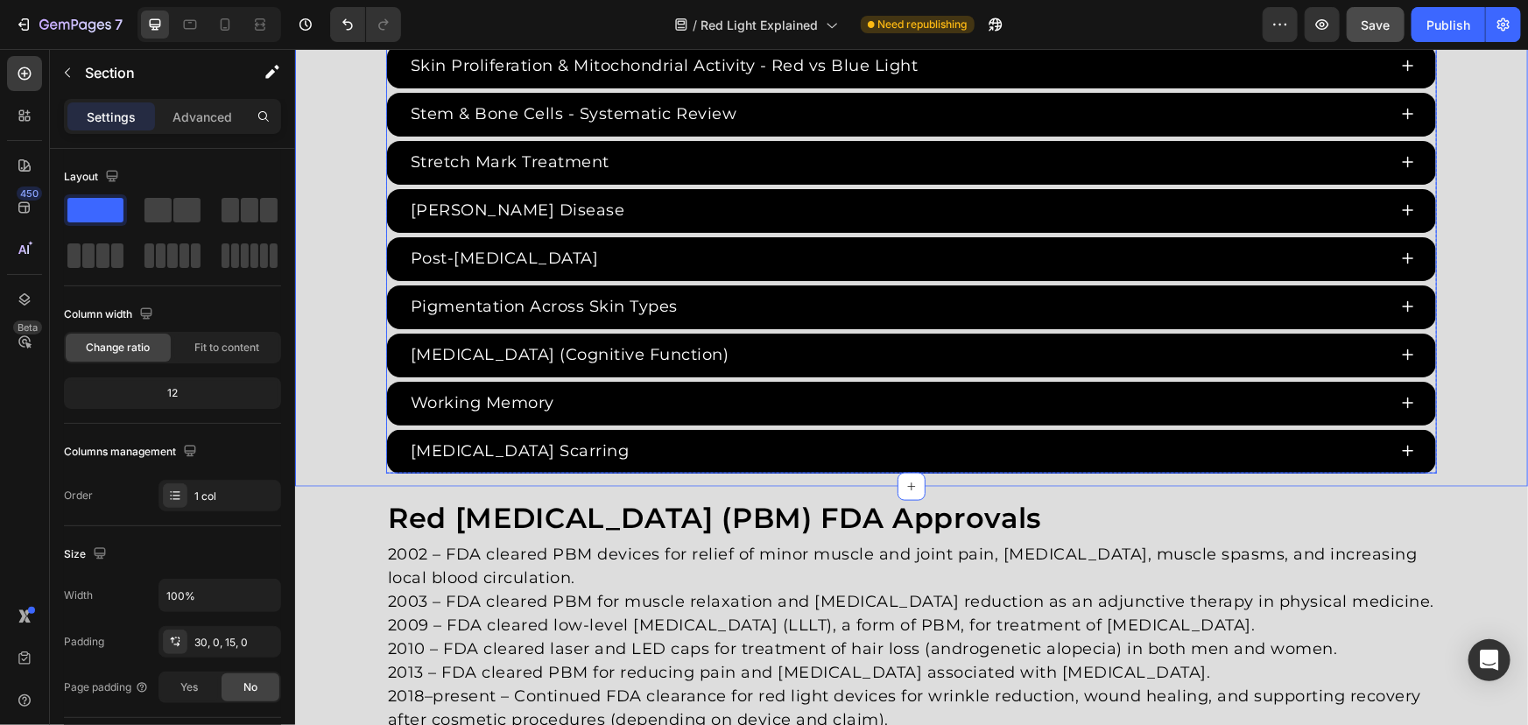
click at [386, 429] on div "Keloid Scarring" at bounding box center [910, 451] width 1049 height 44
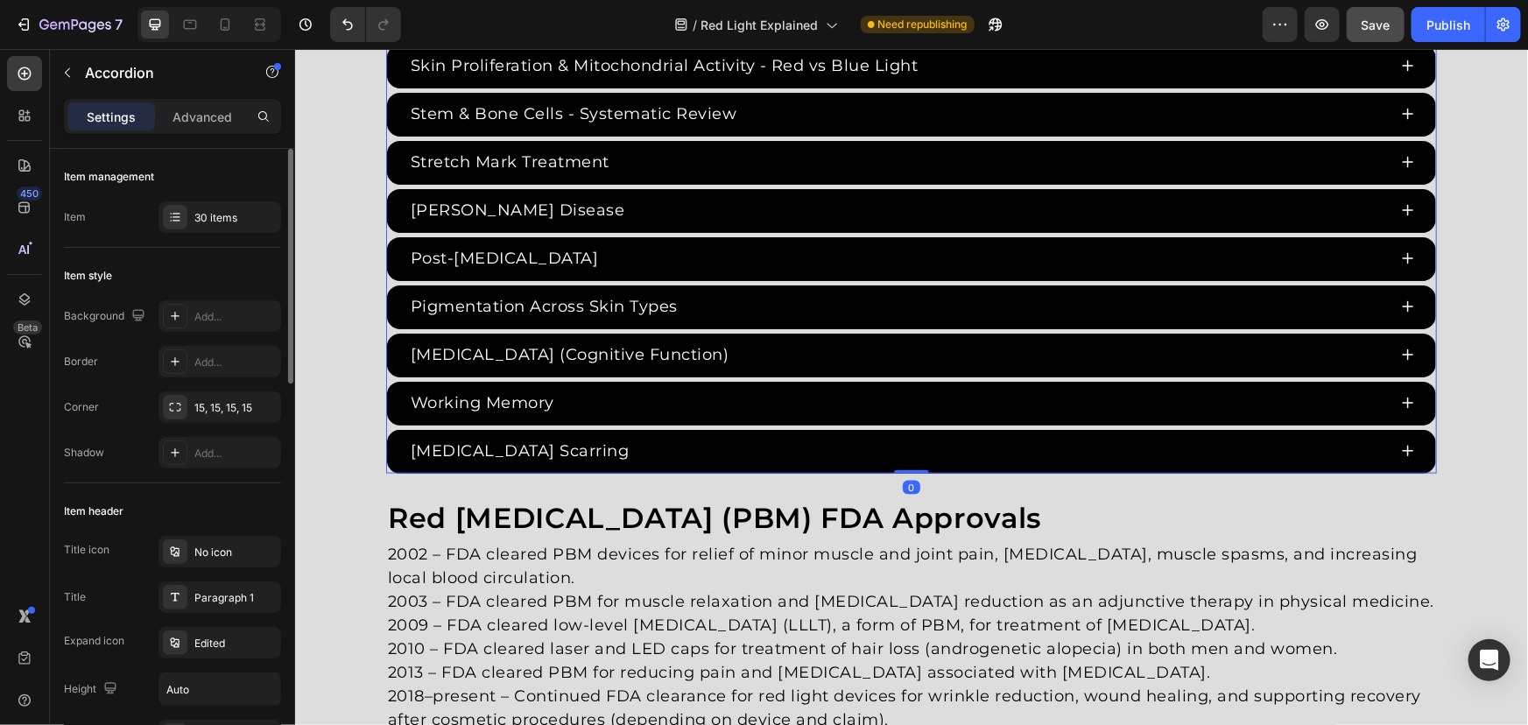
click at [218, 483] on div "Item management Item 30 items" at bounding box center [172, 670] width 217 height 374
click at [218, 229] on div "30 items" at bounding box center [219, 217] width 123 height 32
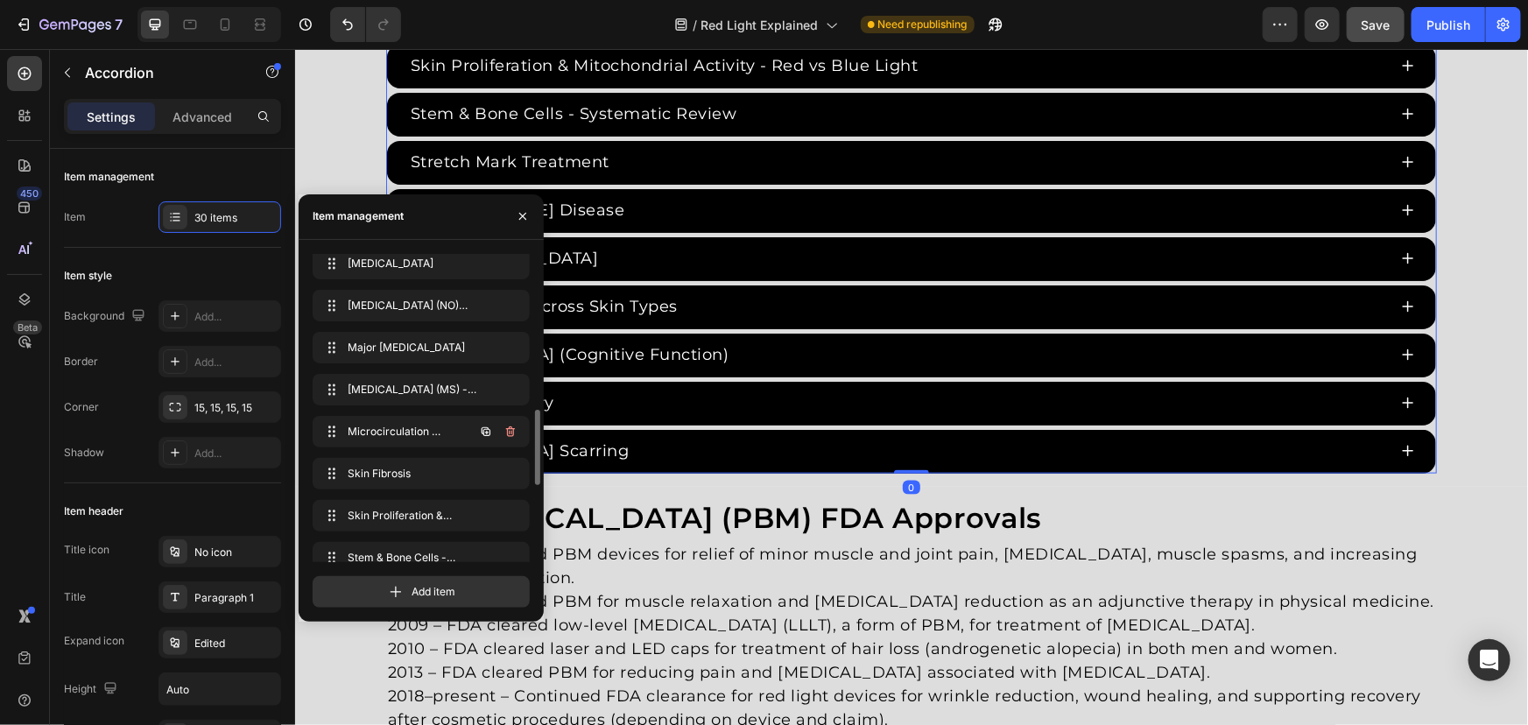
scroll to position [948, 0]
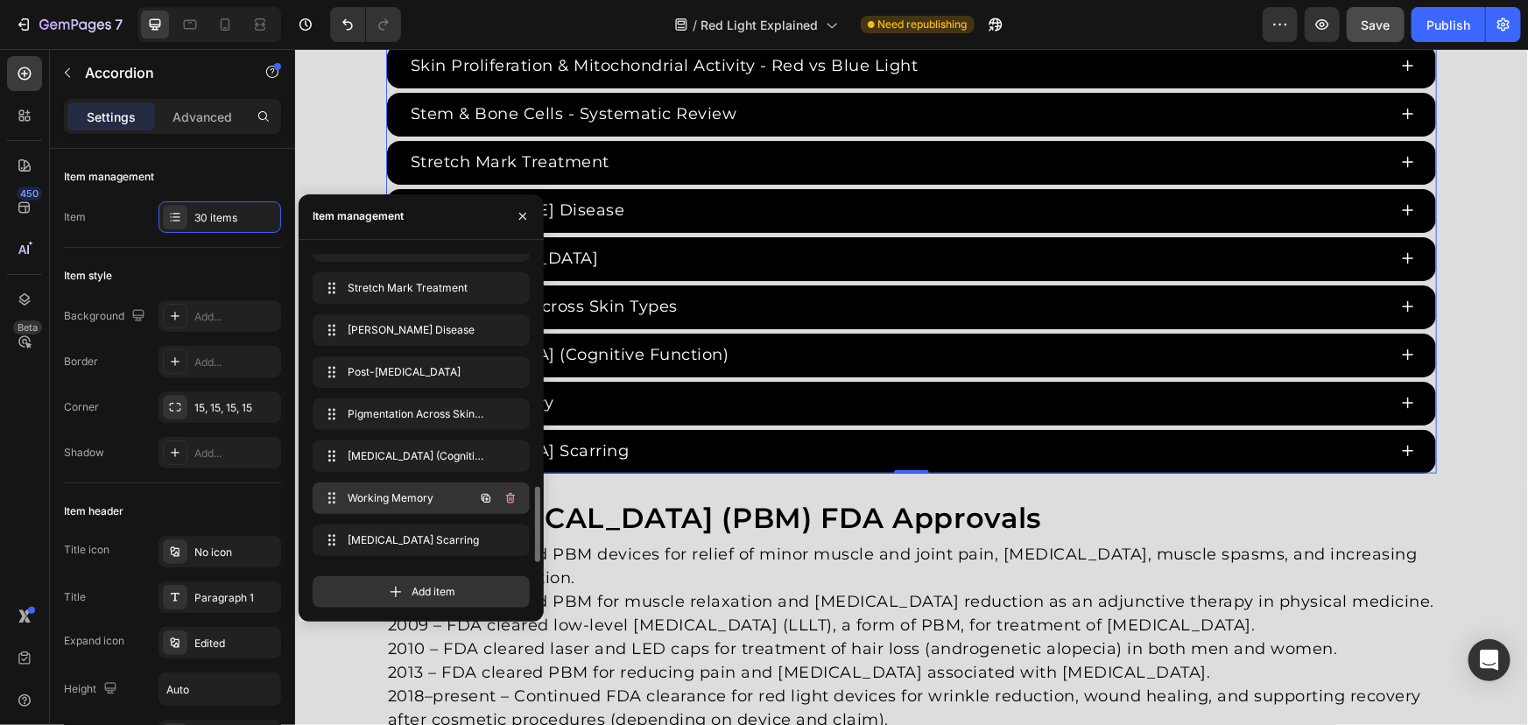
click at [479, 499] on icon "button" at bounding box center [486, 498] width 14 height 14
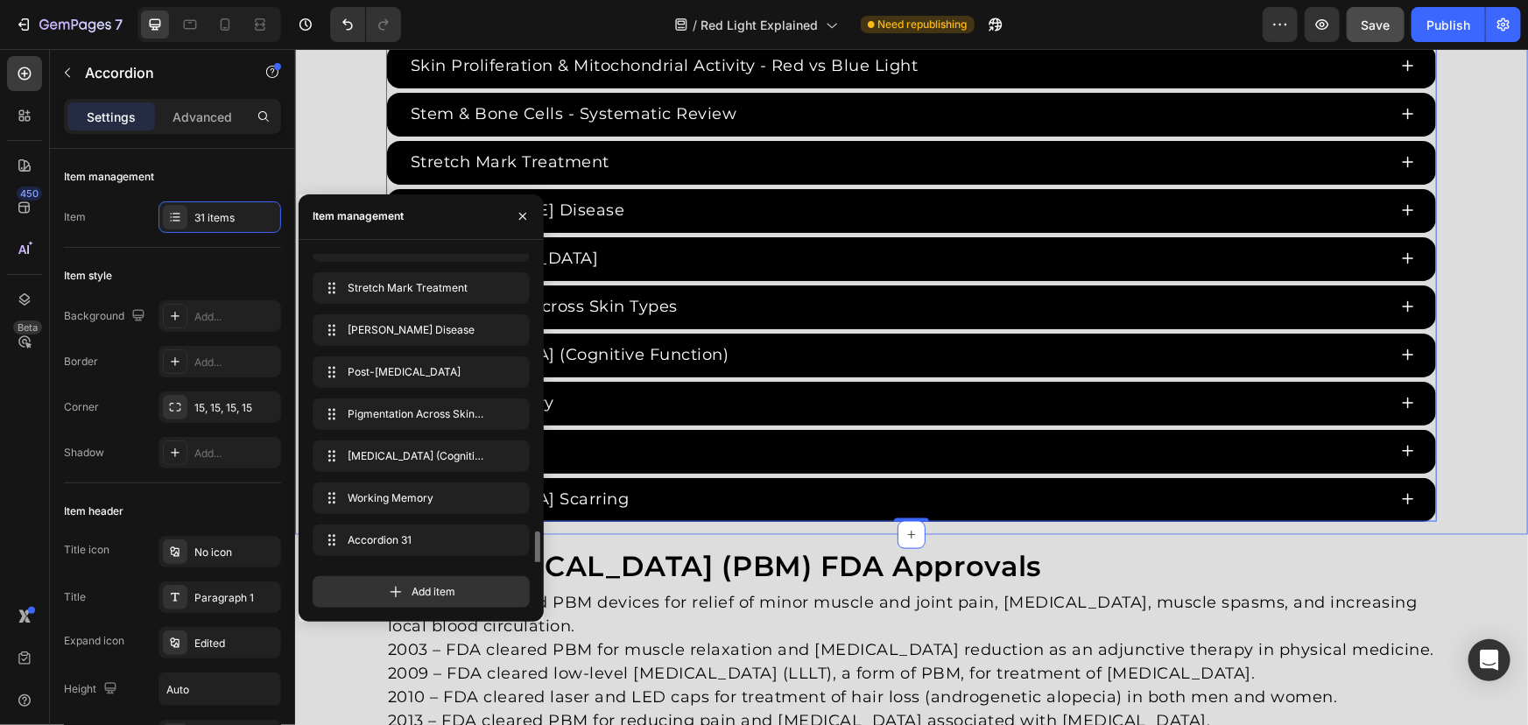
scroll to position [990, 0]
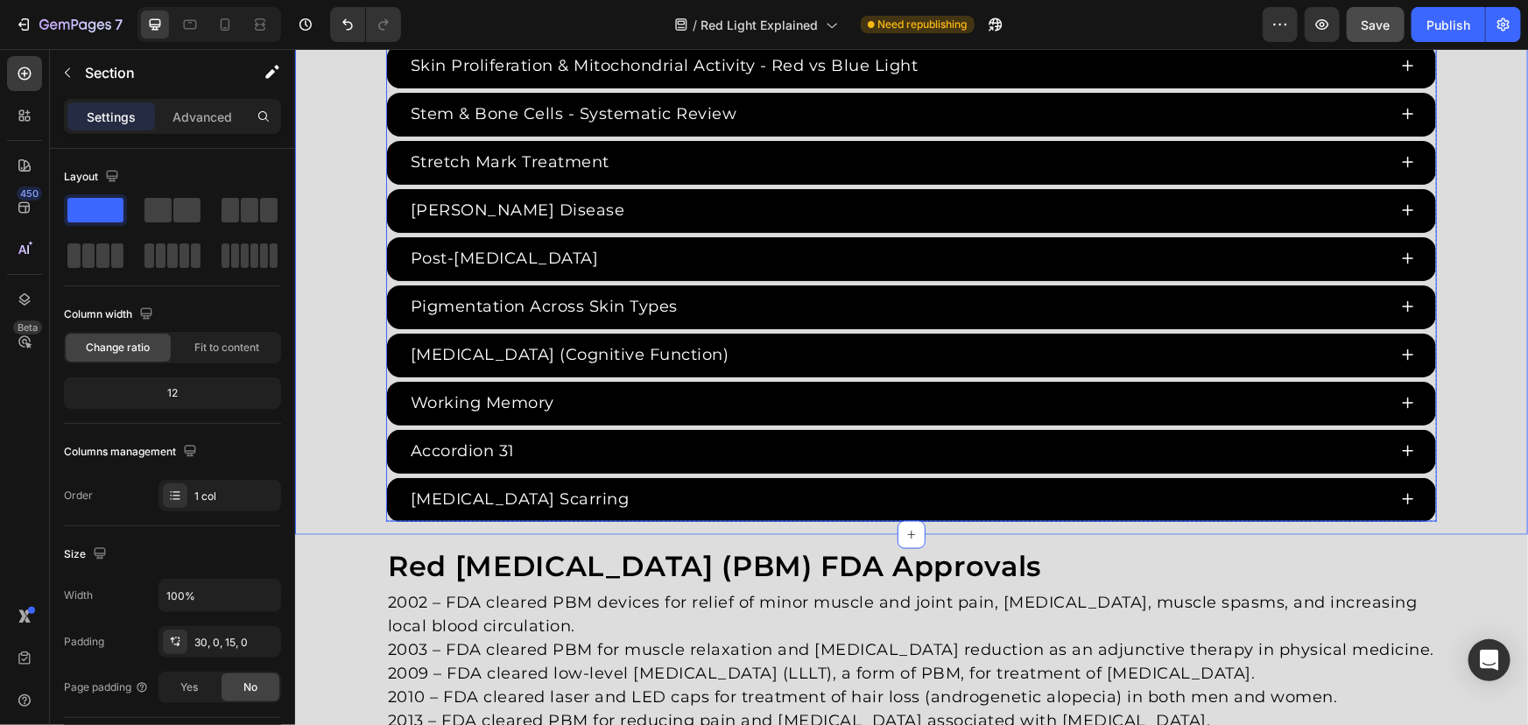
click at [492, 436] on div "Accordion 31" at bounding box center [461, 450] width 109 height 29
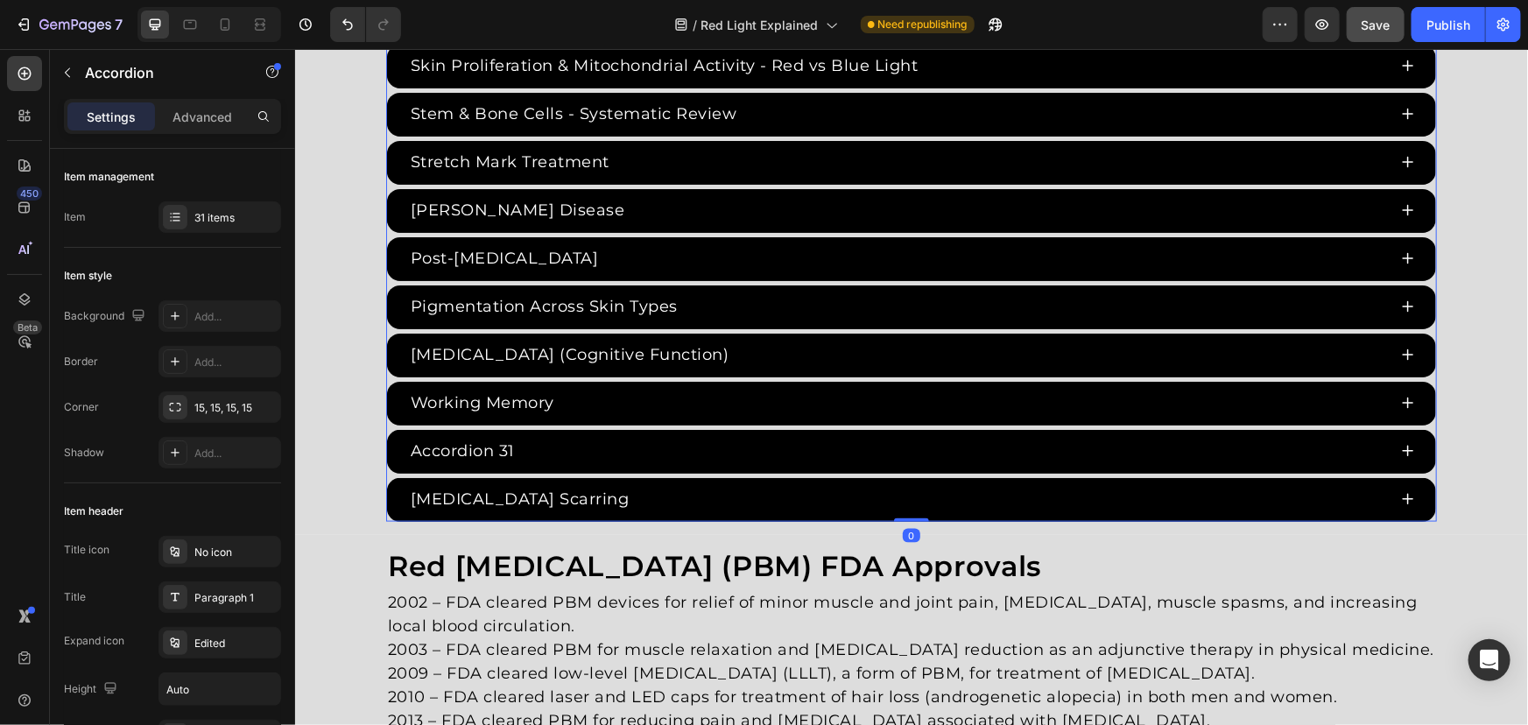
click at [503, 439] on div "Accordion 31" at bounding box center [461, 450] width 109 height 29
drag, startPoint x: 503, startPoint y: 439, endPoint x: 332, endPoint y: 427, distance: 171.1
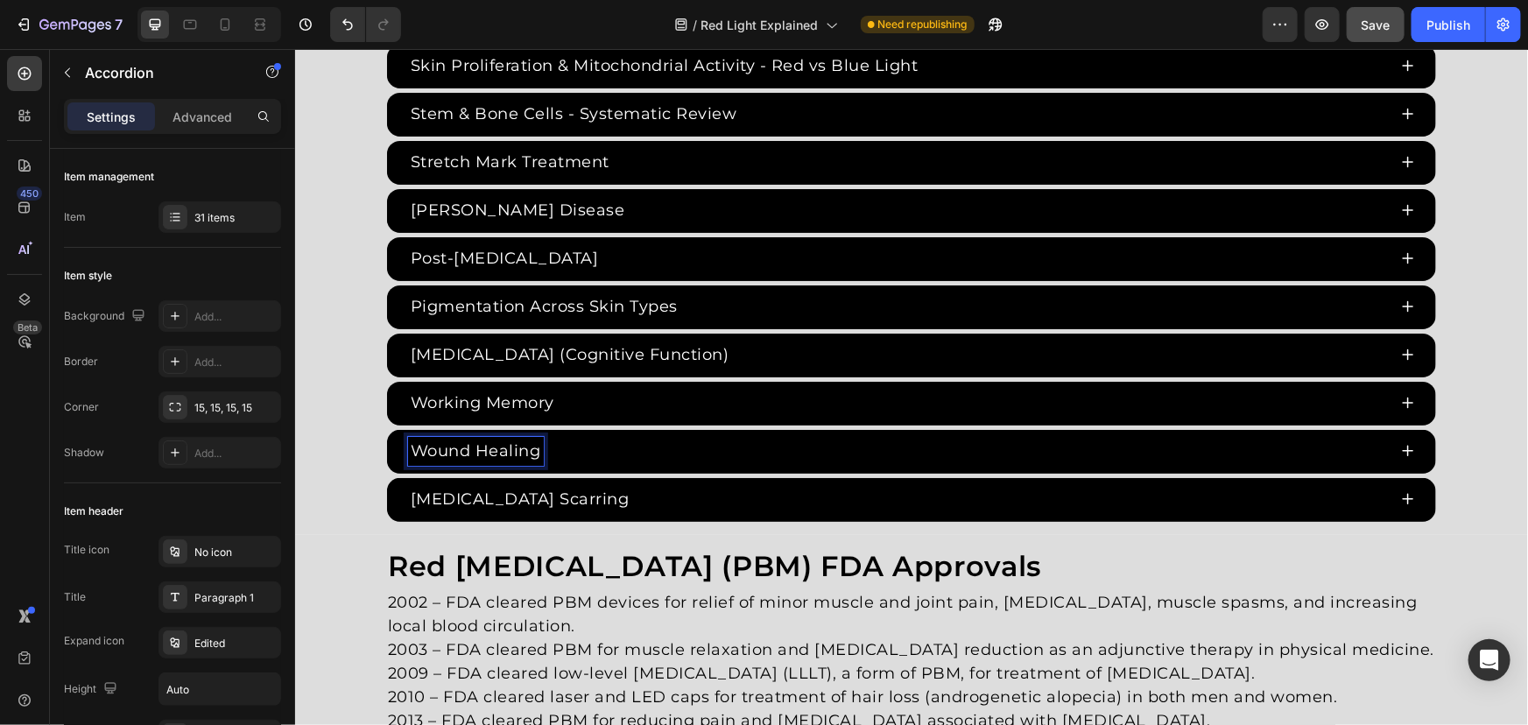
click at [618, 102] on p "Stem & Bone Cells - Systematic Review" at bounding box center [573, 114] width 327 height 24
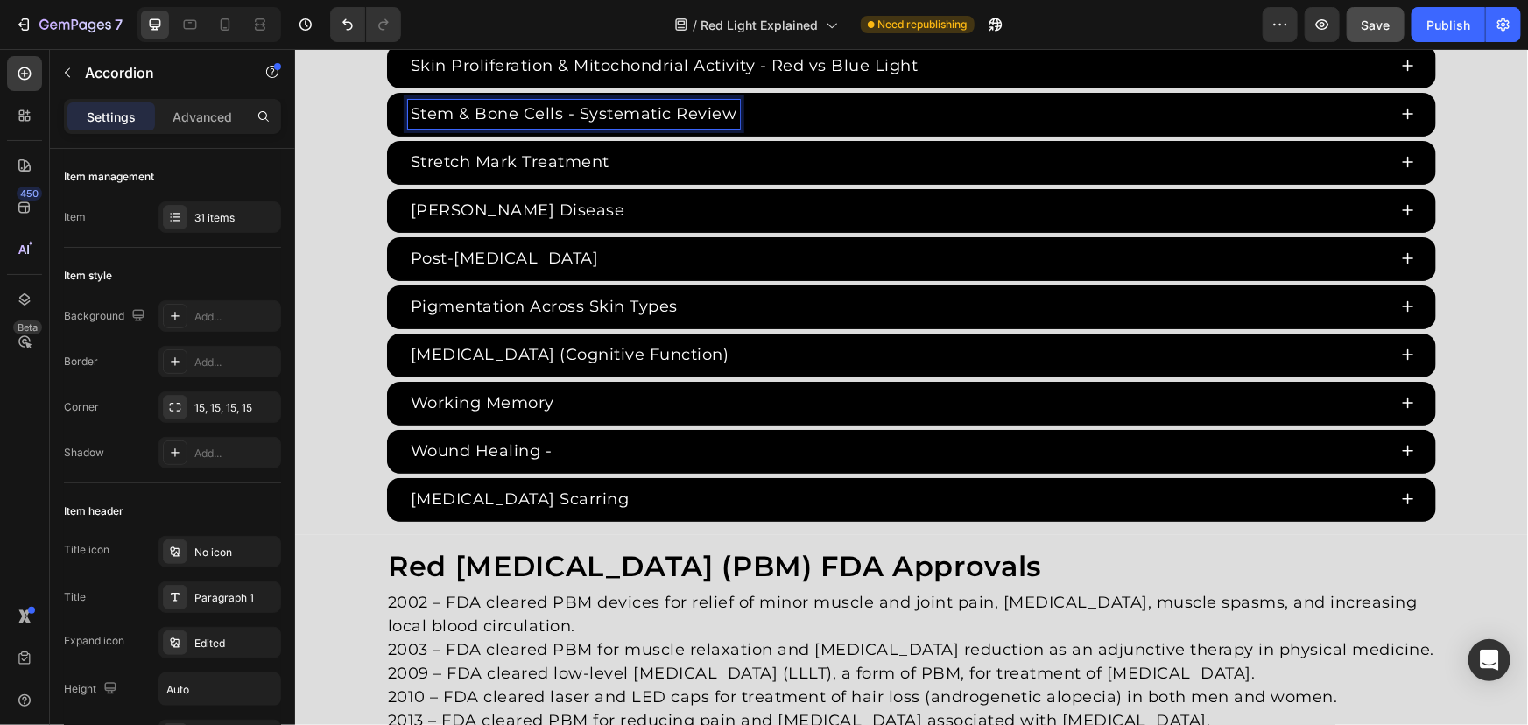
click at [576, 107] on p "Stem & Bone Cells - Systematic Review" at bounding box center [573, 114] width 327 height 24
click at [857, 109] on div "Stem & Bone Cells - Systematic Review" at bounding box center [896, 113] width 979 height 29
click at [574, 106] on p "Stem & Bone Cells - Systematic Review" at bounding box center [573, 114] width 327 height 24
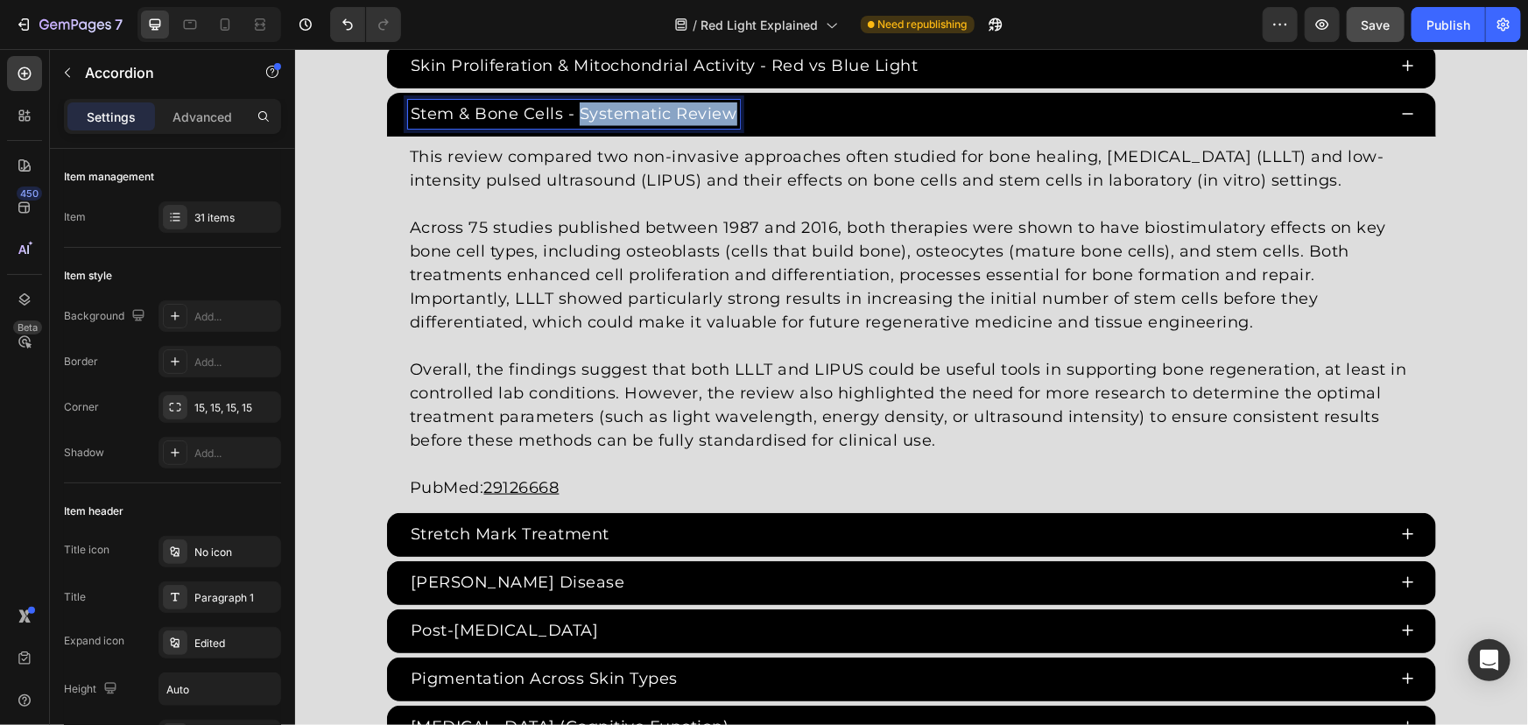
drag, startPoint x: 571, startPoint y: 105, endPoint x: 753, endPoint y: 104, distance: 182.1
click at [750, 104] on div "Stem & Bone Cells - Systematic Review" at bounding box center [896, 113] width 979 height 29
copy p "Systematic Review"
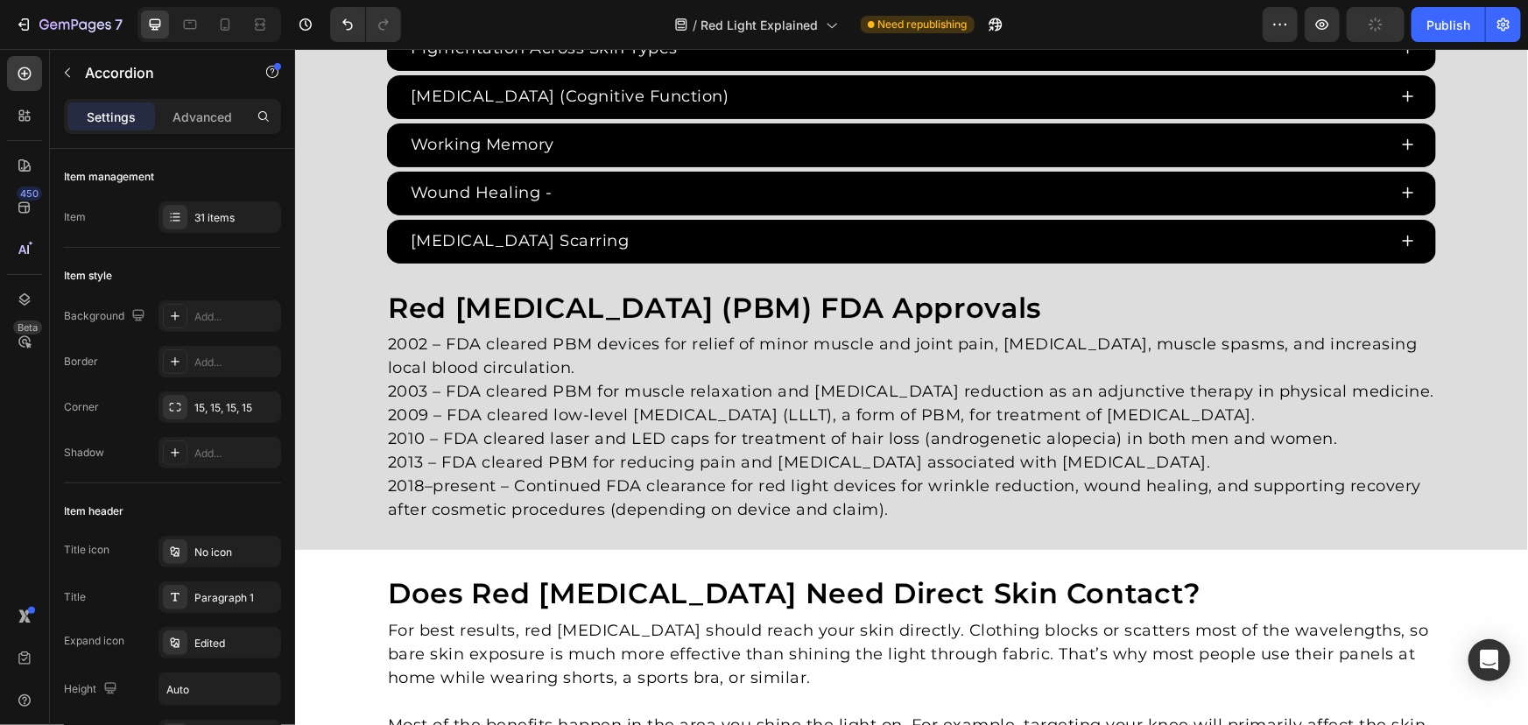
scroll to position [4518, 0]
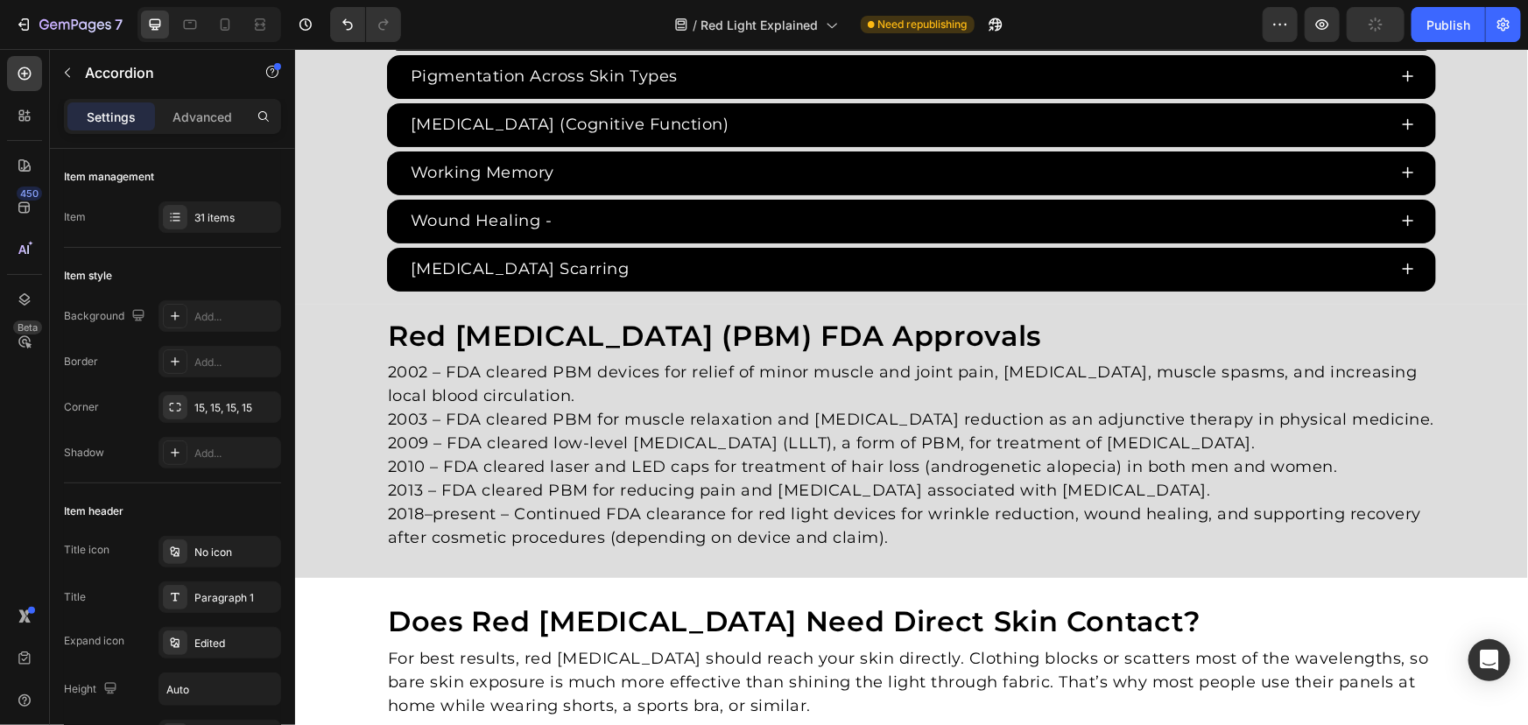
click at [537, 215] on p "Wound Healing -" at bounding box center [481, 220] width 142 height 24
click at [544, 215] on p "Wound Healing -" at bounding box center [481, 220] width 142 height 24
click at [547, 213] on p "Wound Healing -" at bounding box center [481, 220] width 142 height 24
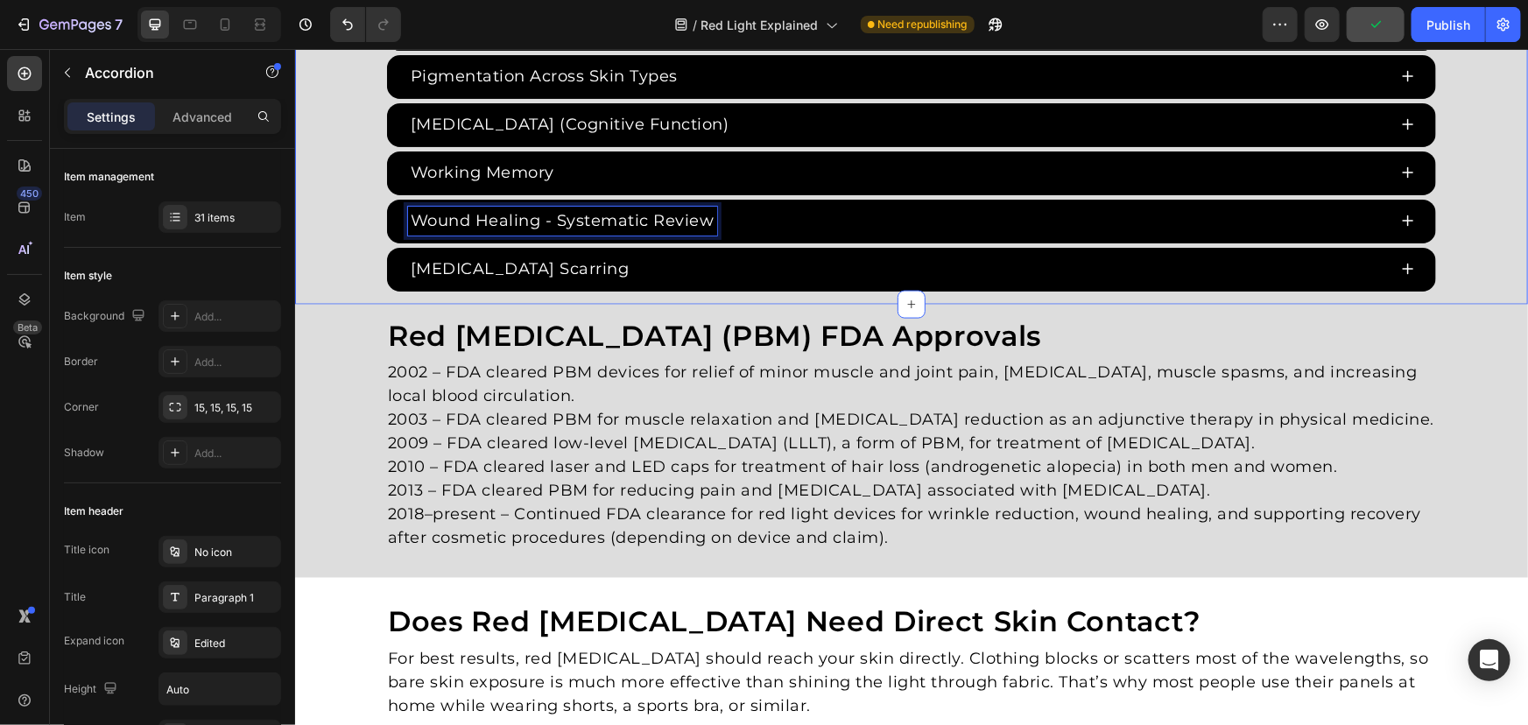
click at [898, 232] on div "Wound Healing - Systematic Review" at bounding box center [910, 221] width 1049 height 44
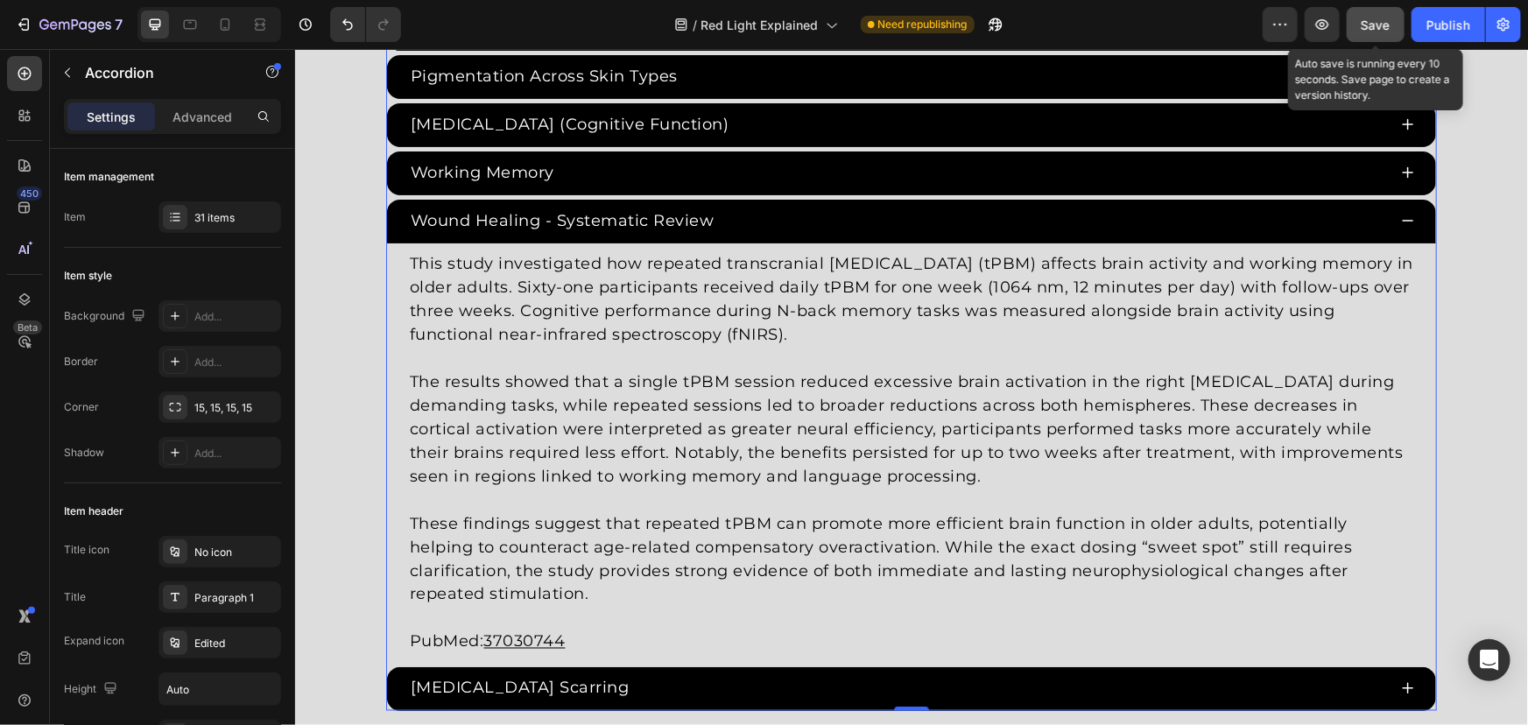
click at [1370, 25] on span "Save" at bounding box center [1376, 25] width 29 height 15
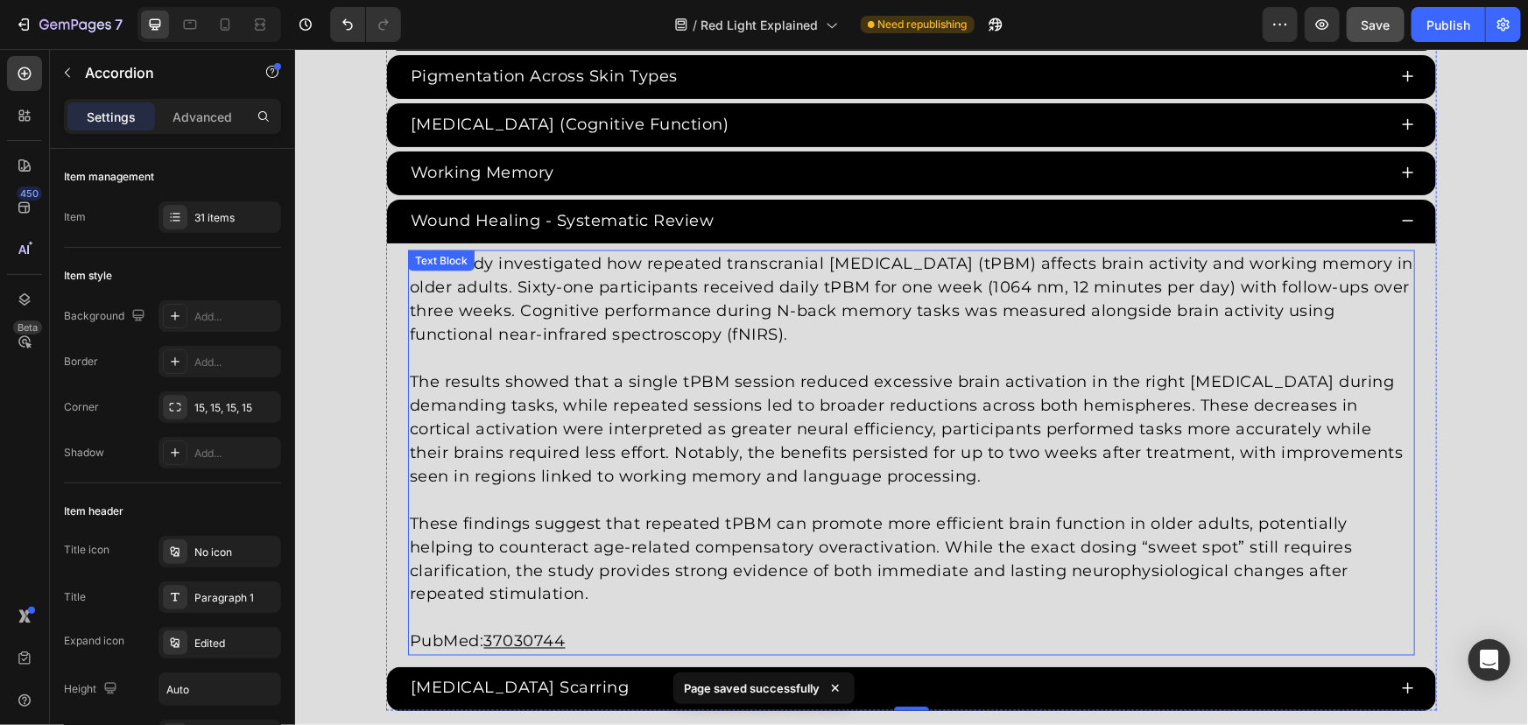
click at [731, 496] on p at bounding box center [910, 500] width 1003 height 24
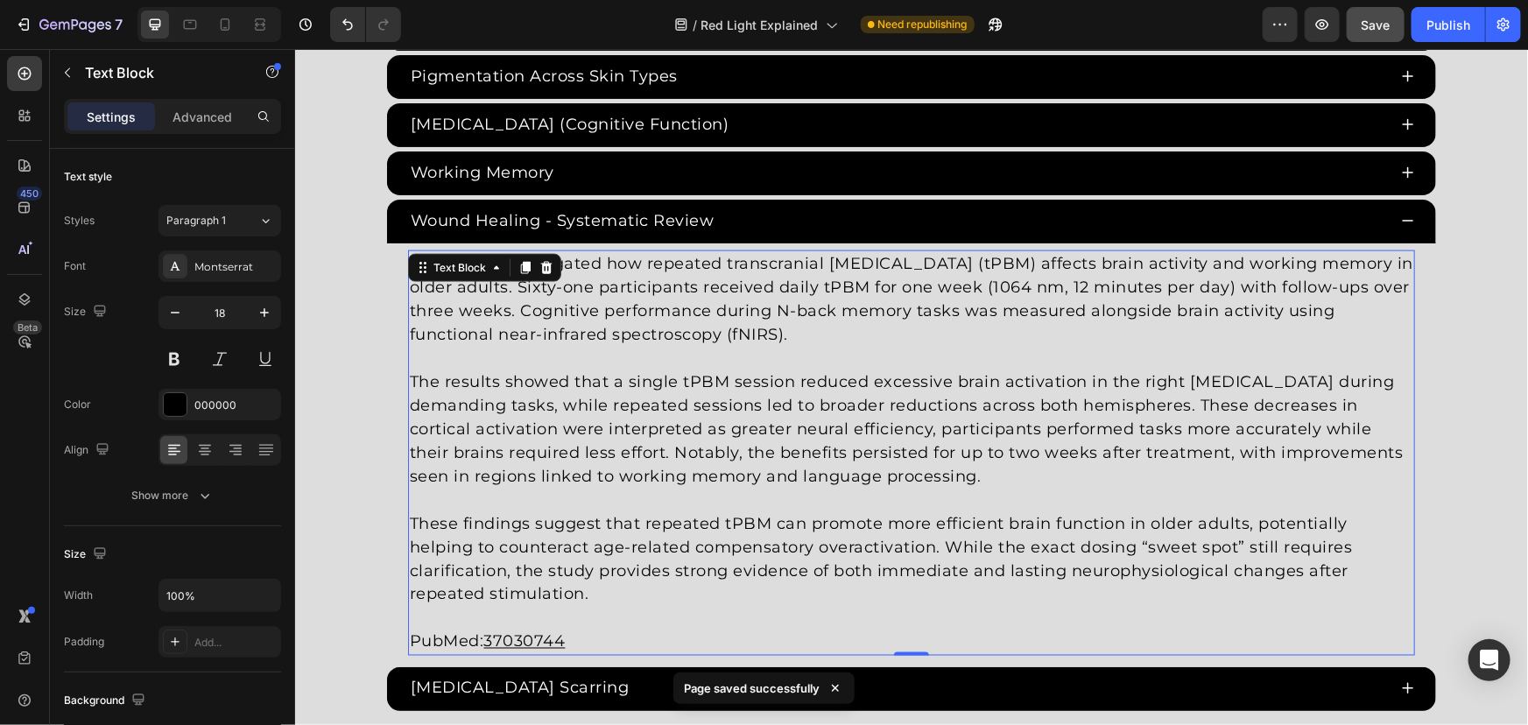
drag, startPoint x: 570, startPoint y: 612, endPoint x: 589, endPoint y: 604, distance: 20.8
click at [573, 612] on p at bounding box center [910, 618] width 1003 height 24
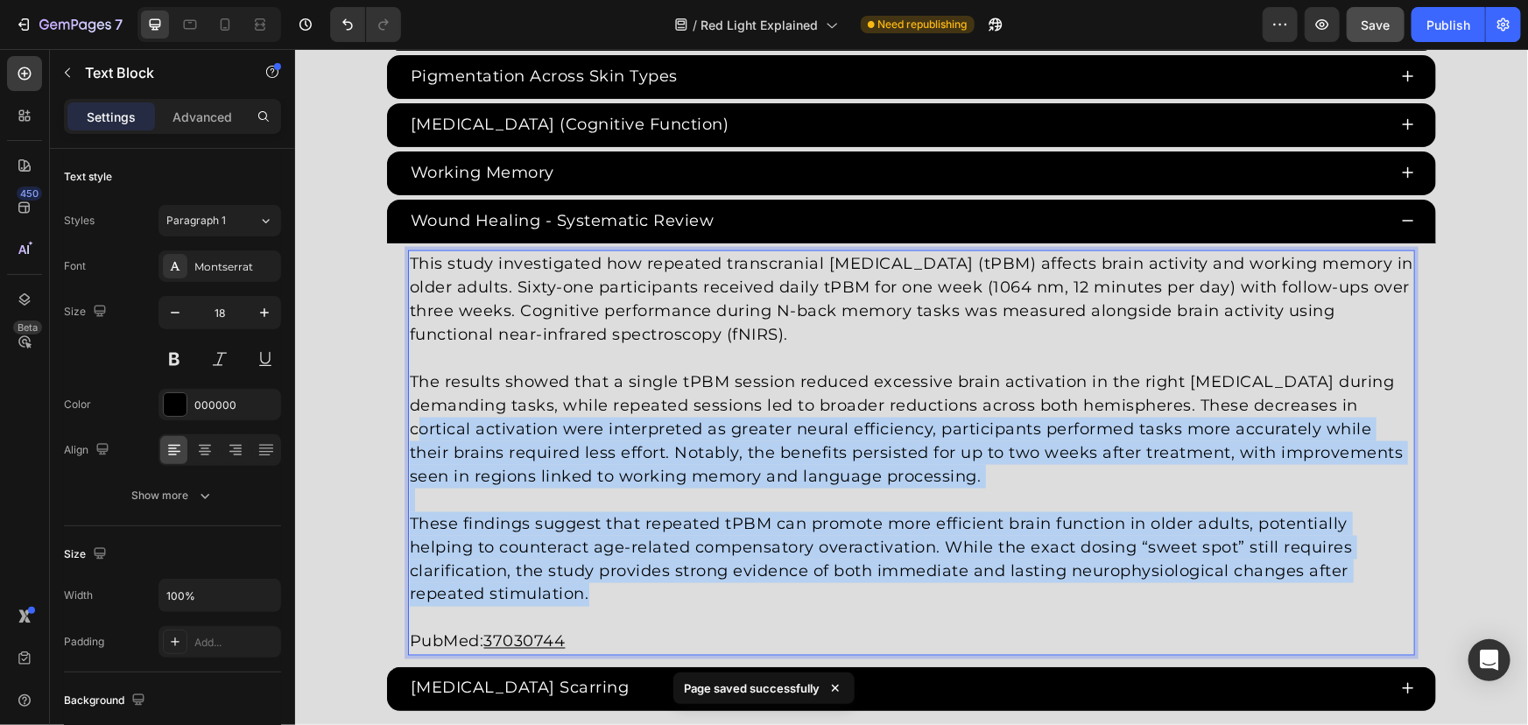
drag, startPoint x: 628, startPoint y: 587, endPoint x: 297, endPoint y: 240, distance: 479.4
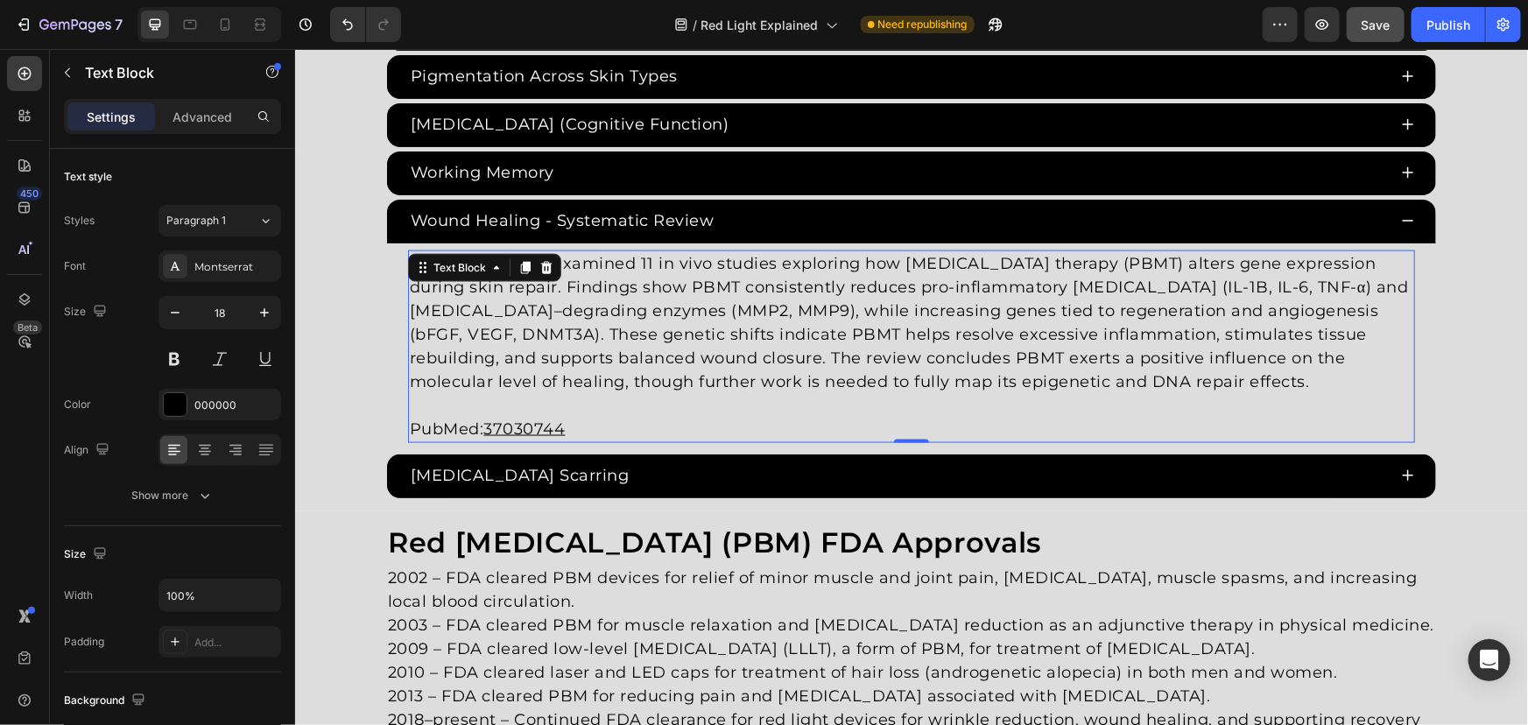
click at [727, 417] on p "PubMed: 37030744" at bounding box center [910, 429] width 1003 height 24
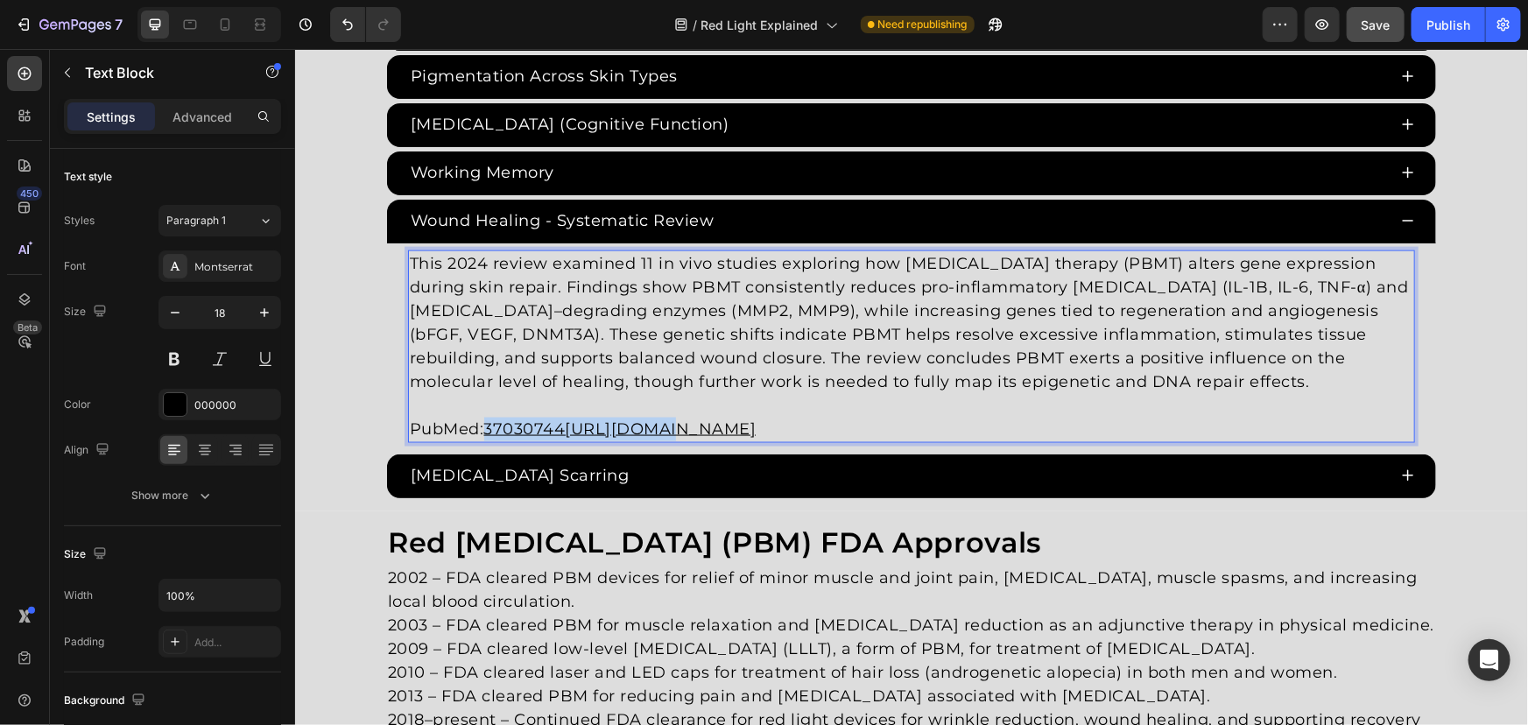
drag, startPoint x: 495, startPoint y: 419, endPoint x: 700, endPoint y: 418, distance: 204.9
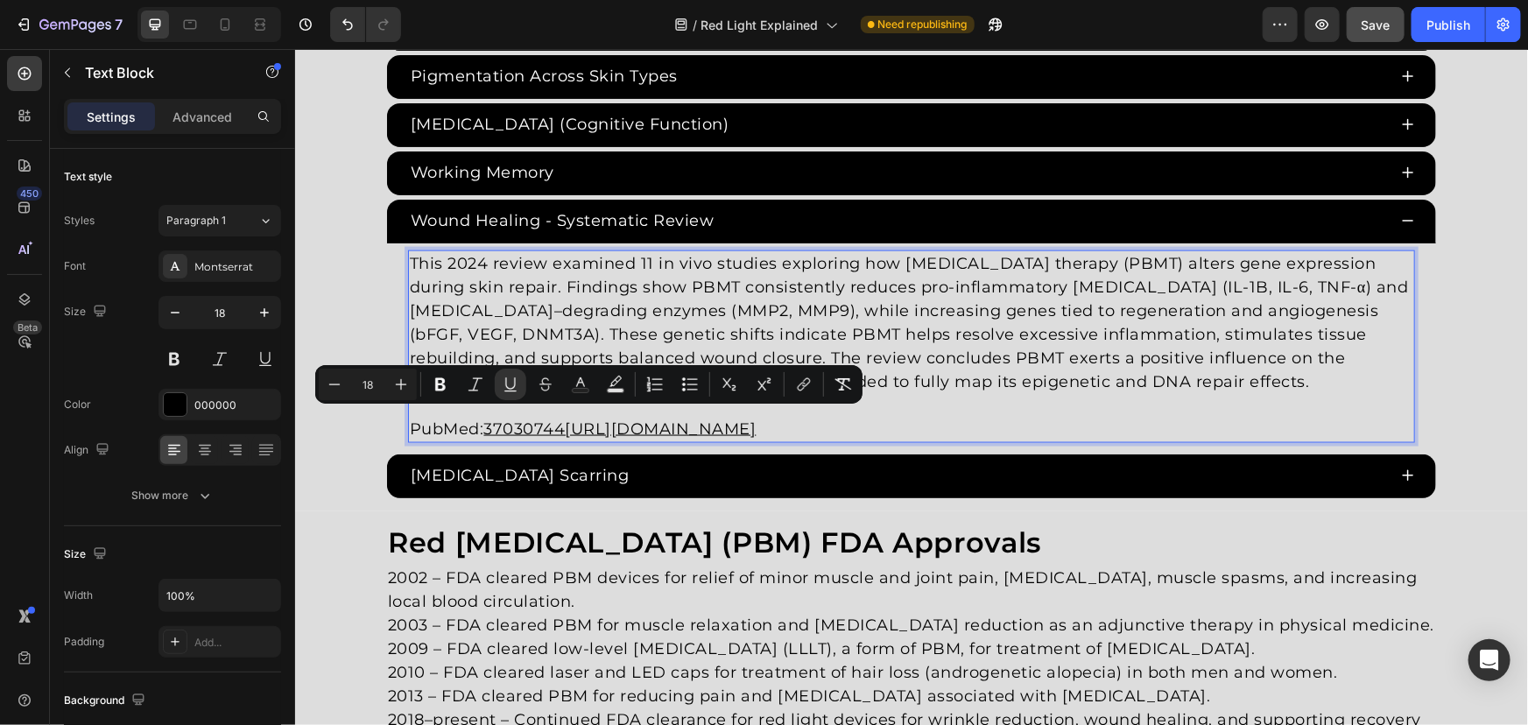
click at [468, 419] on p "PubMed: 37030744https://pubmed.ncbi.nlm.nih.gov/37030744/" at bounding box center [910, 429] width 1003 height 24
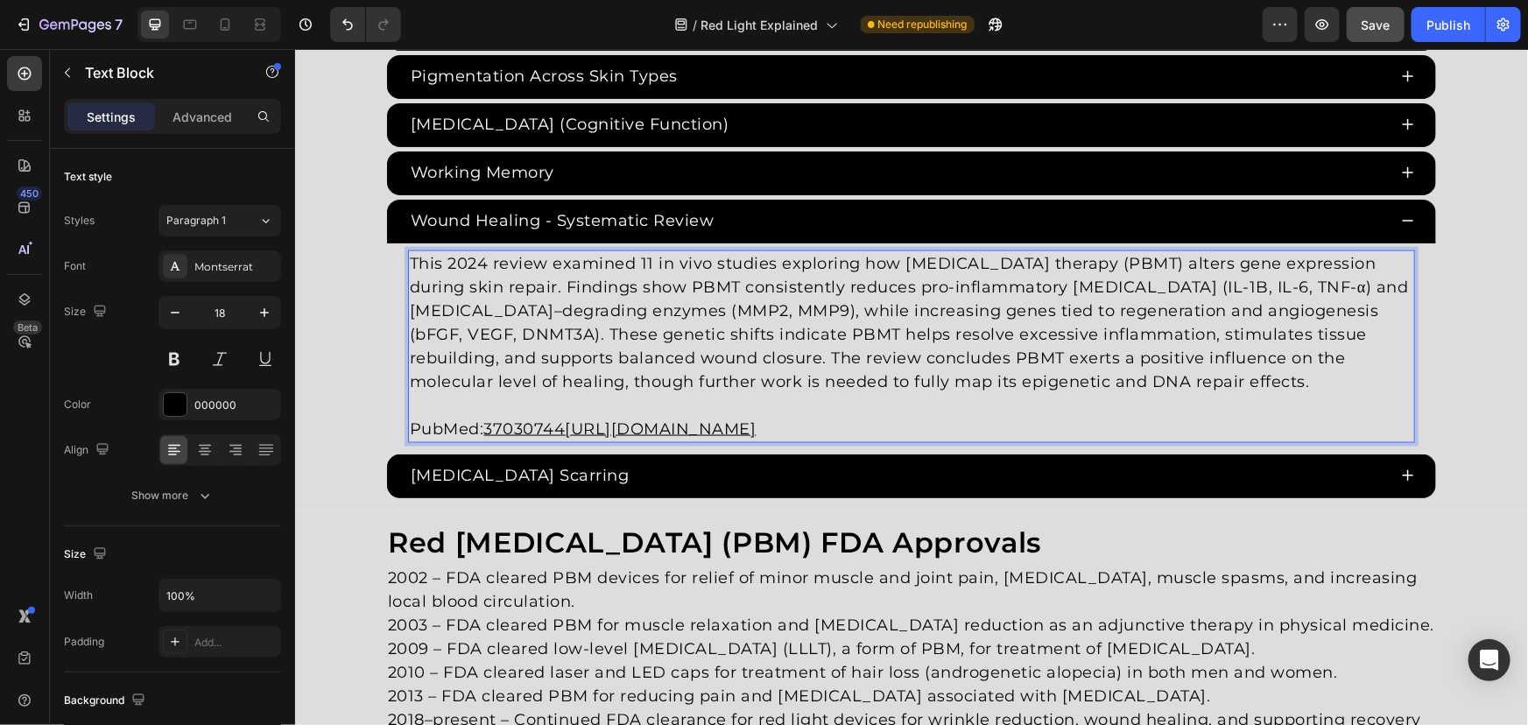
drag, startPoint x: 485, startPoint y: 419, endPoint x: 1251, endPoint y: 414, distance: 766.2
click at [1251, 417] on p "PubMed: 37030744https://pubmed.ncbi.nlm.nih.gov/37030744/" at bounding box center [910, 429] width 1003 height 24
click at [531, 419] on u "39031566" at bounding box center [520, 428] width 75 height 19
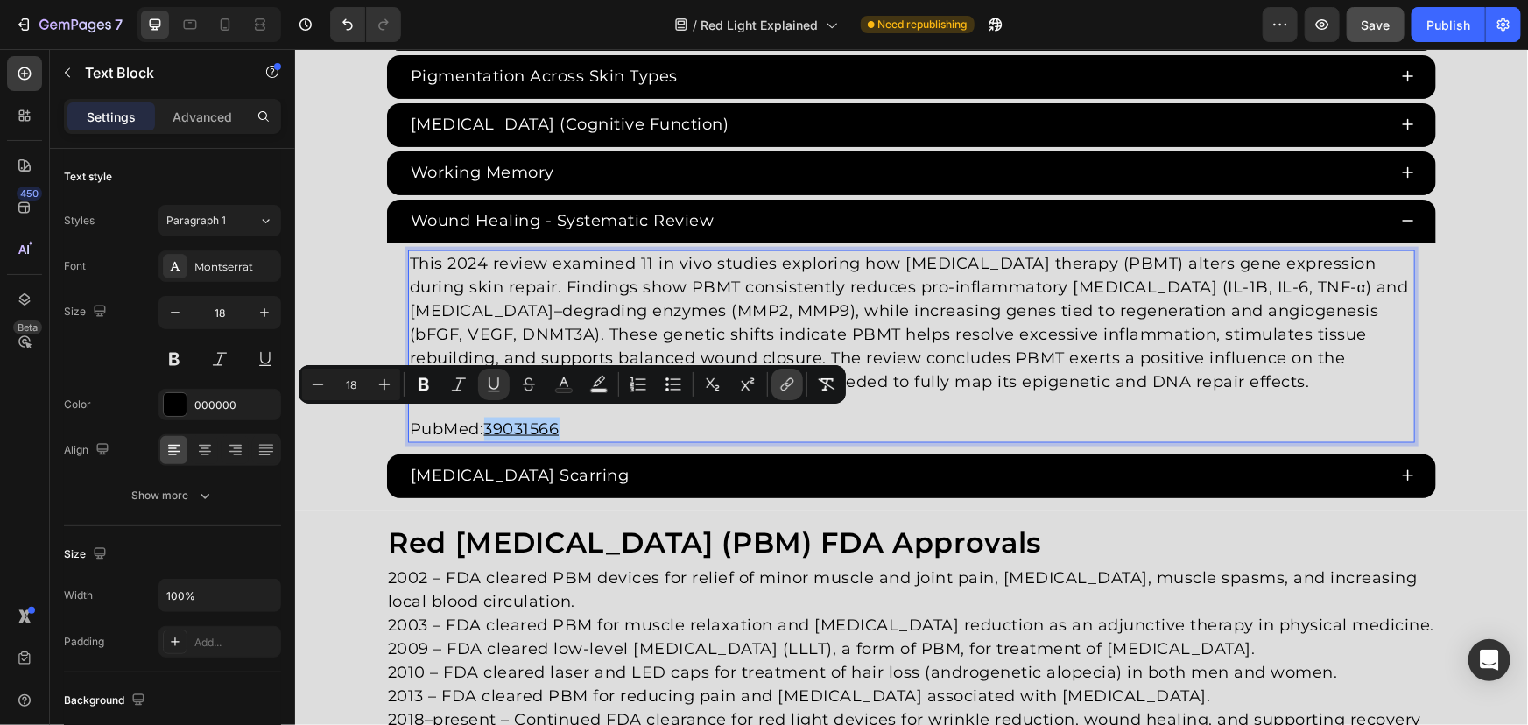
click at [782, 378] on icon "Editor contextual toolbar" at bounding box center [787, 385] width 18 height 18
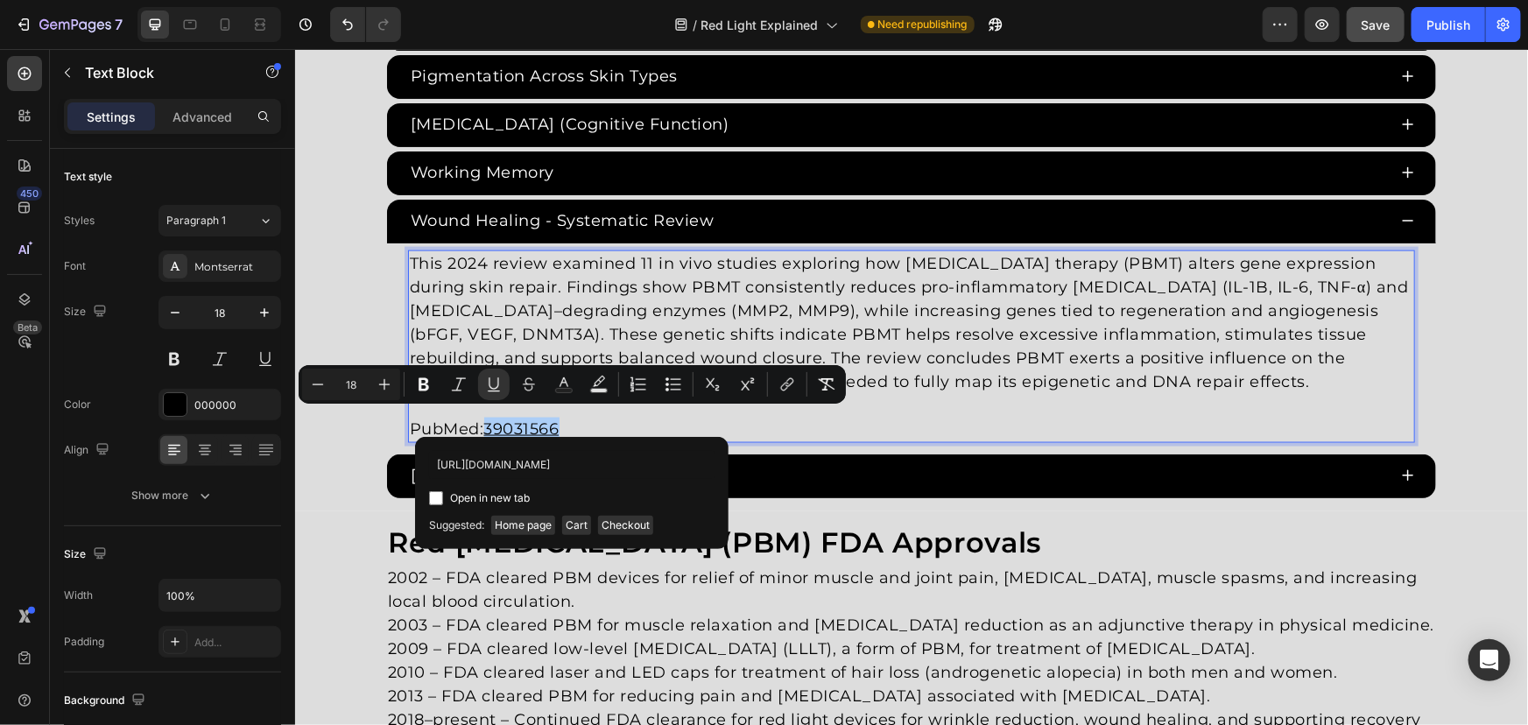
scroll to position [0, 21]
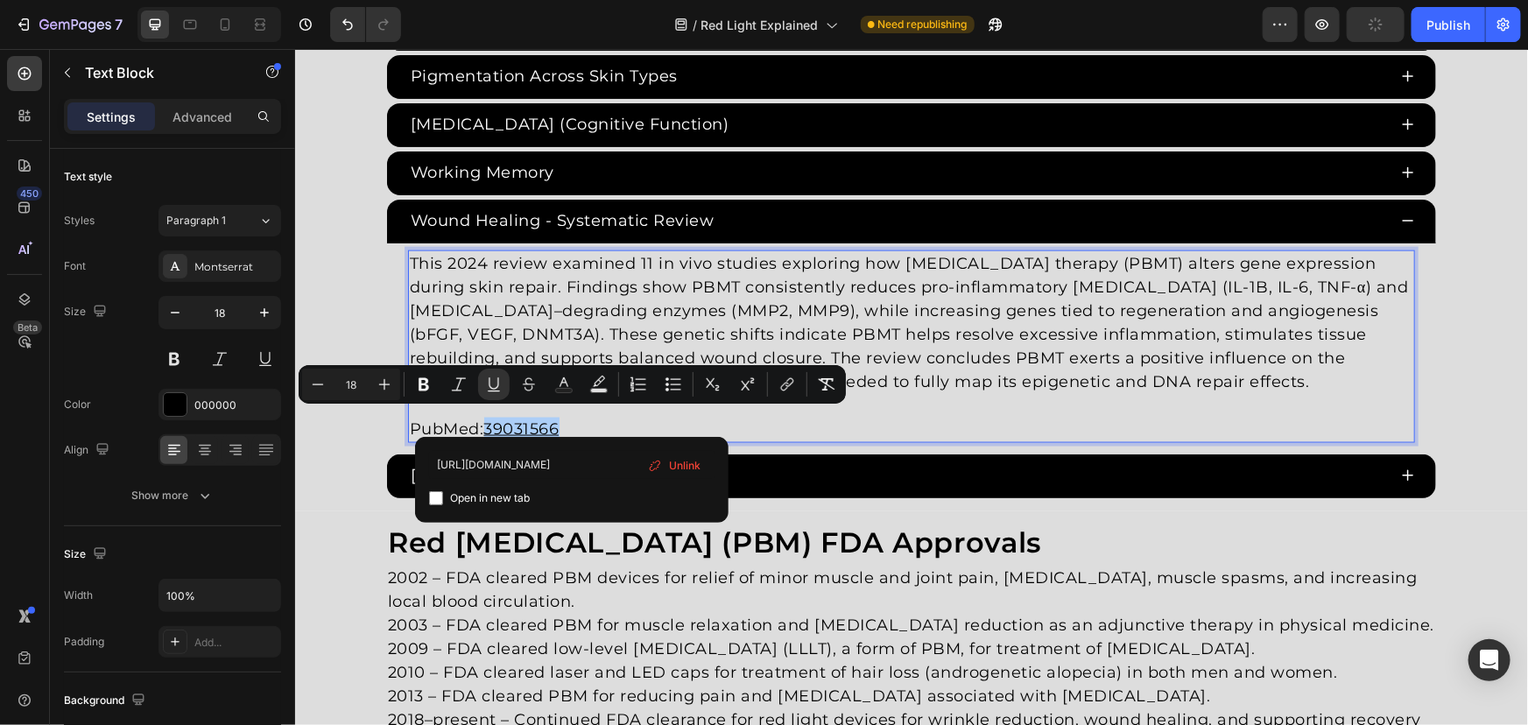
type input "https://pubmed.ncbi.nlm.nih.gov/39031566/"
click at [506, 492] on span "Open in new tab" at bounding box center [490, 498] width 80 height 21
checkbox input "true"
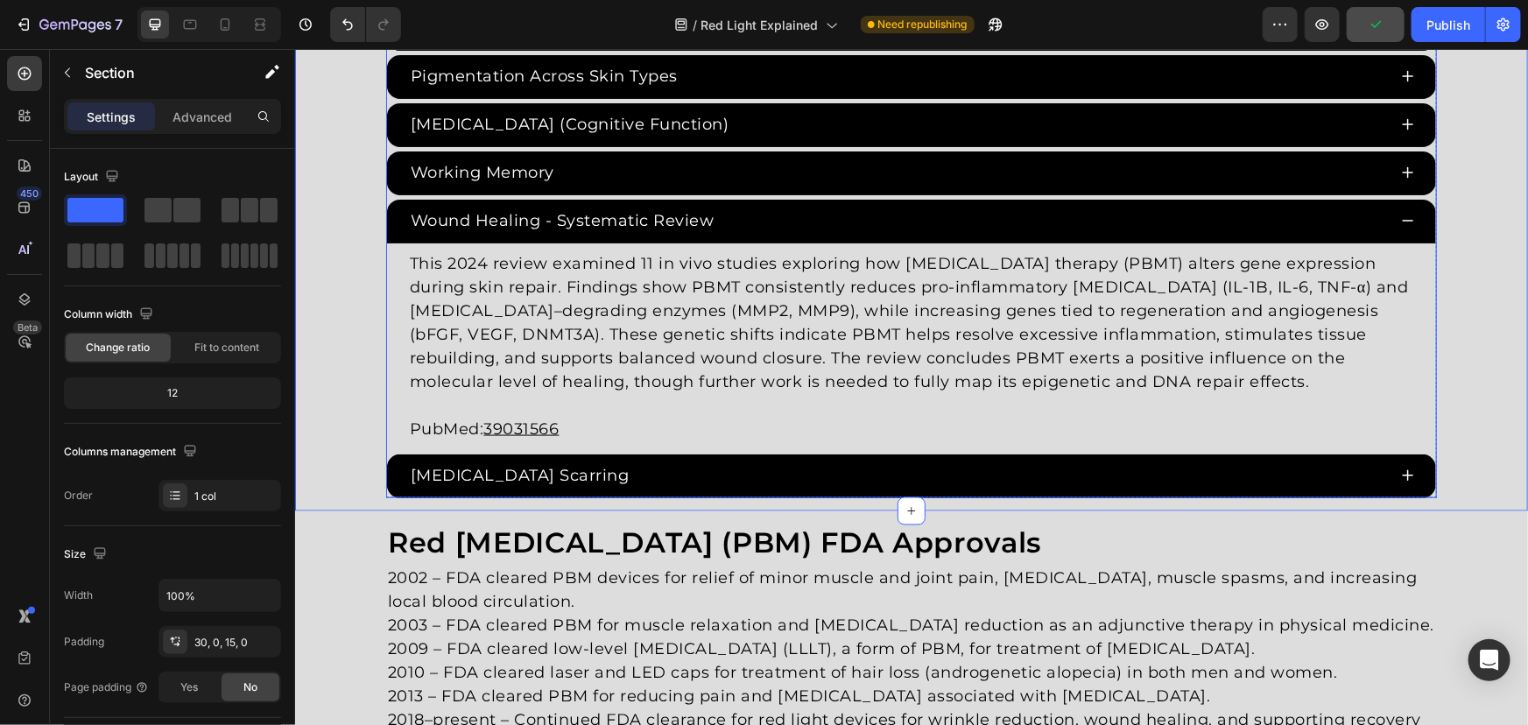
click at [818, 225] on div "Wound Healing - Systematic Review" at bounding box center [896, 220] width 979 height 29
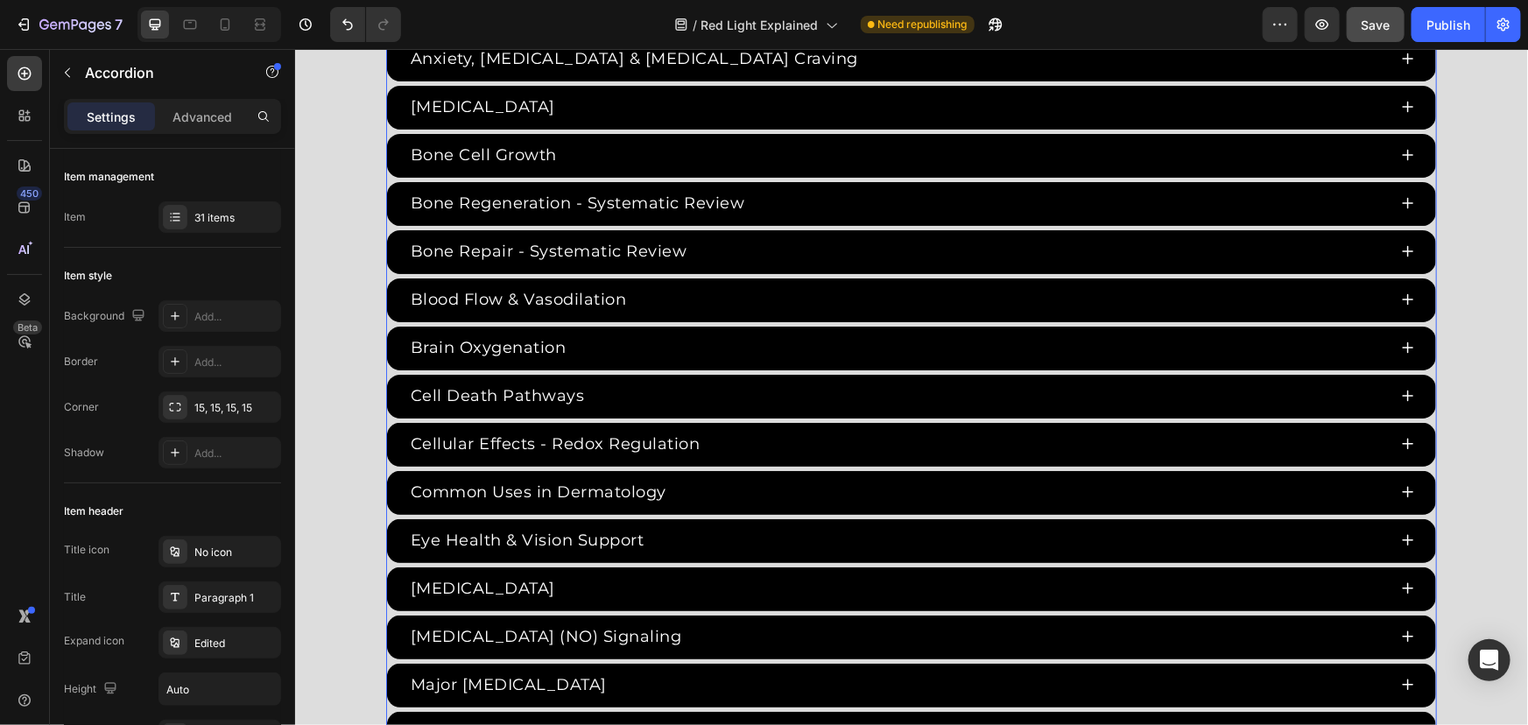
scroll to position [3483, 0]
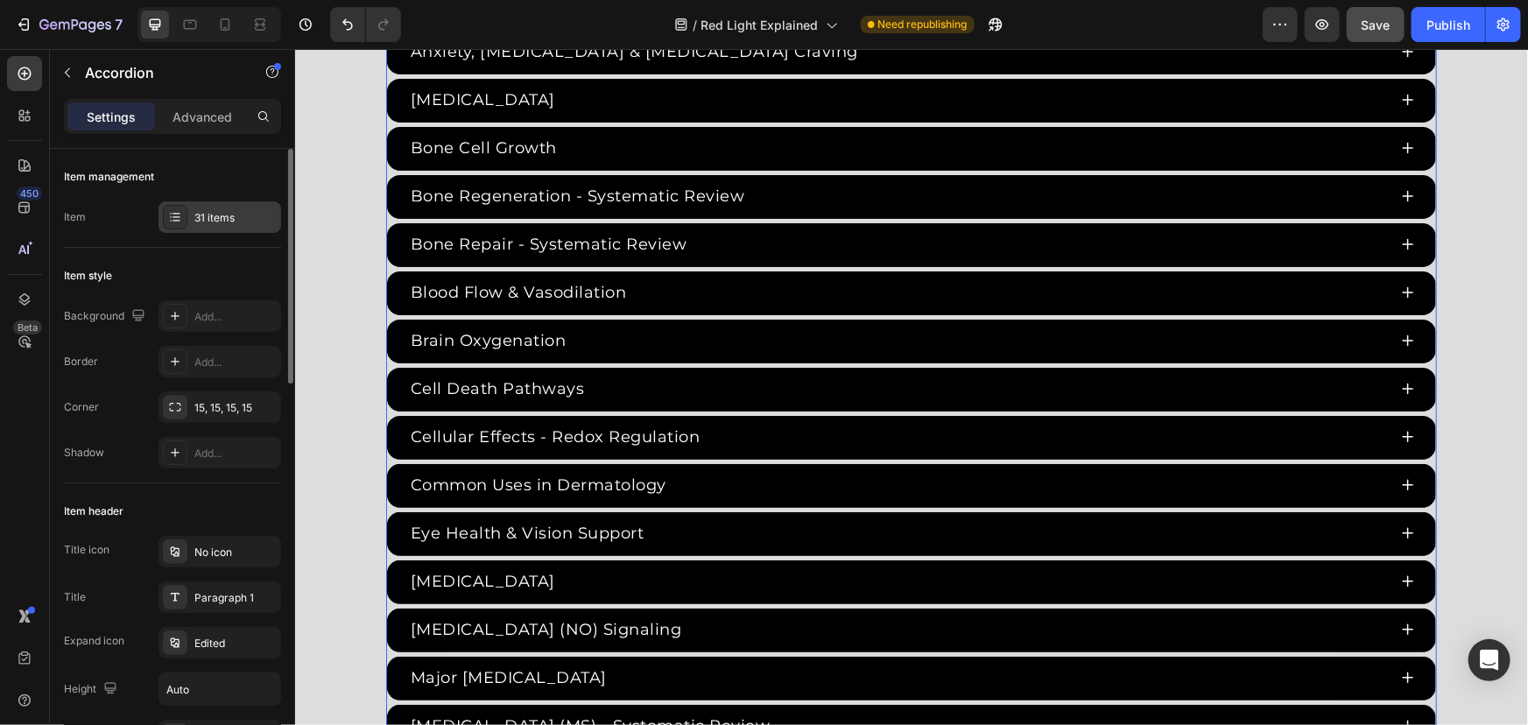
click at [221, 223] on div "31 items" at bounding box center [235, 218] width 82 height 16
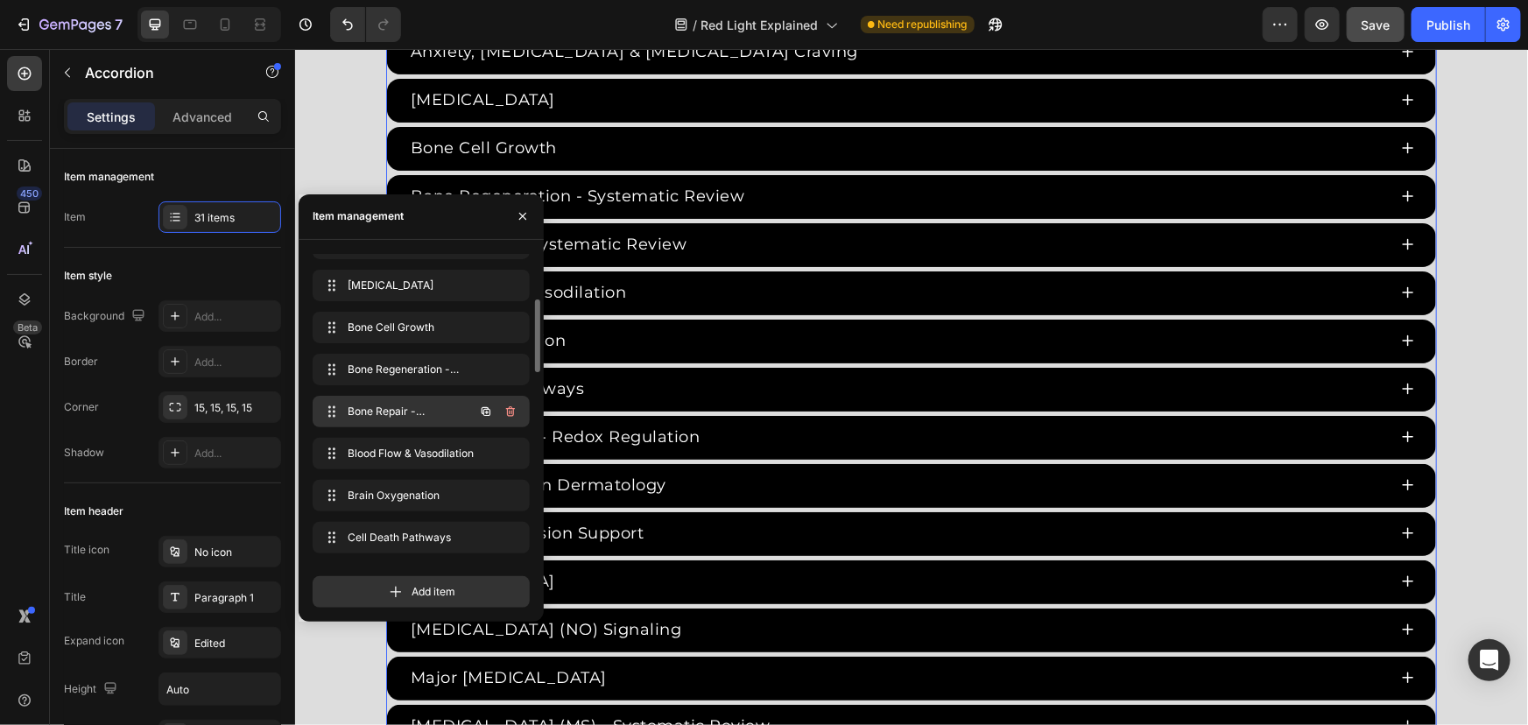
scroll to position [274, 0]
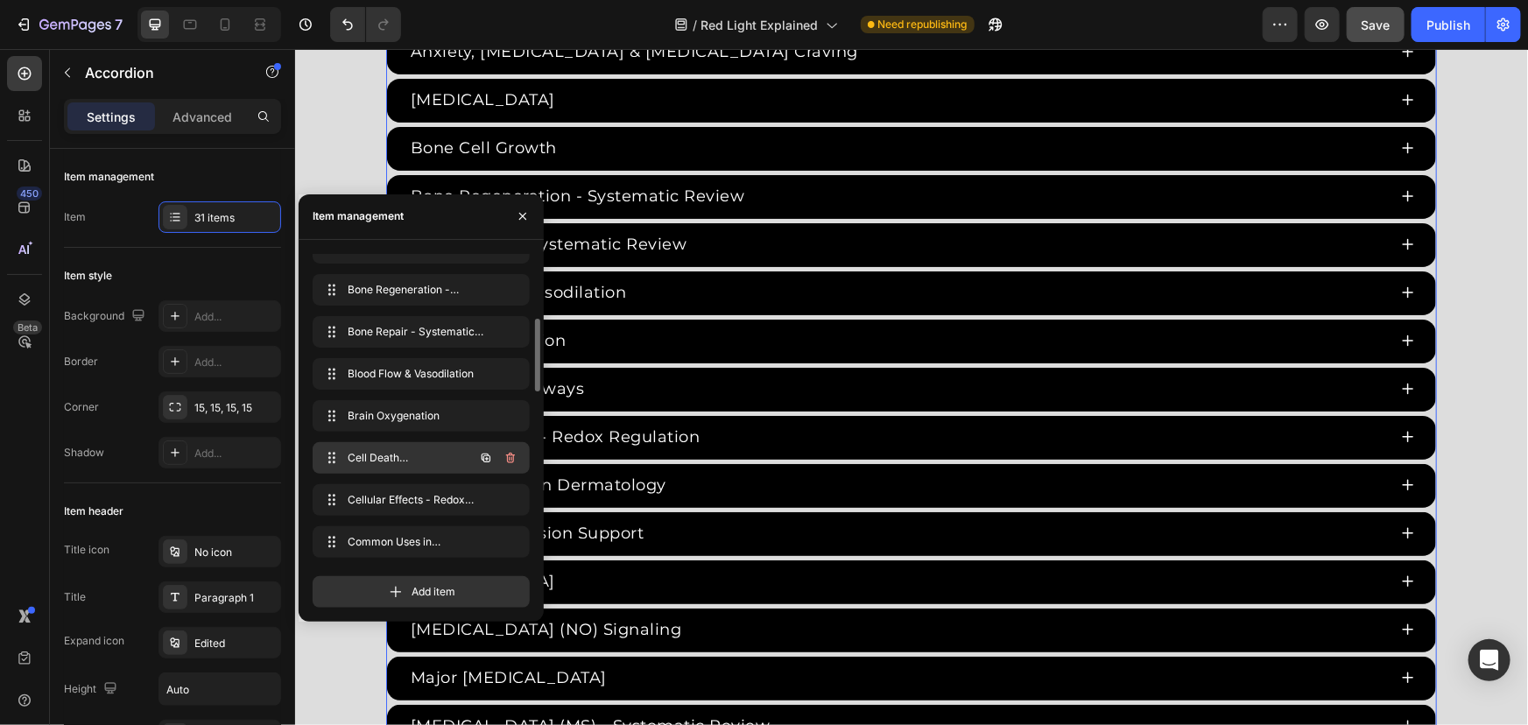
click at [477, 454] on button "button" at bounding box center [486, 458] width 25 height 25
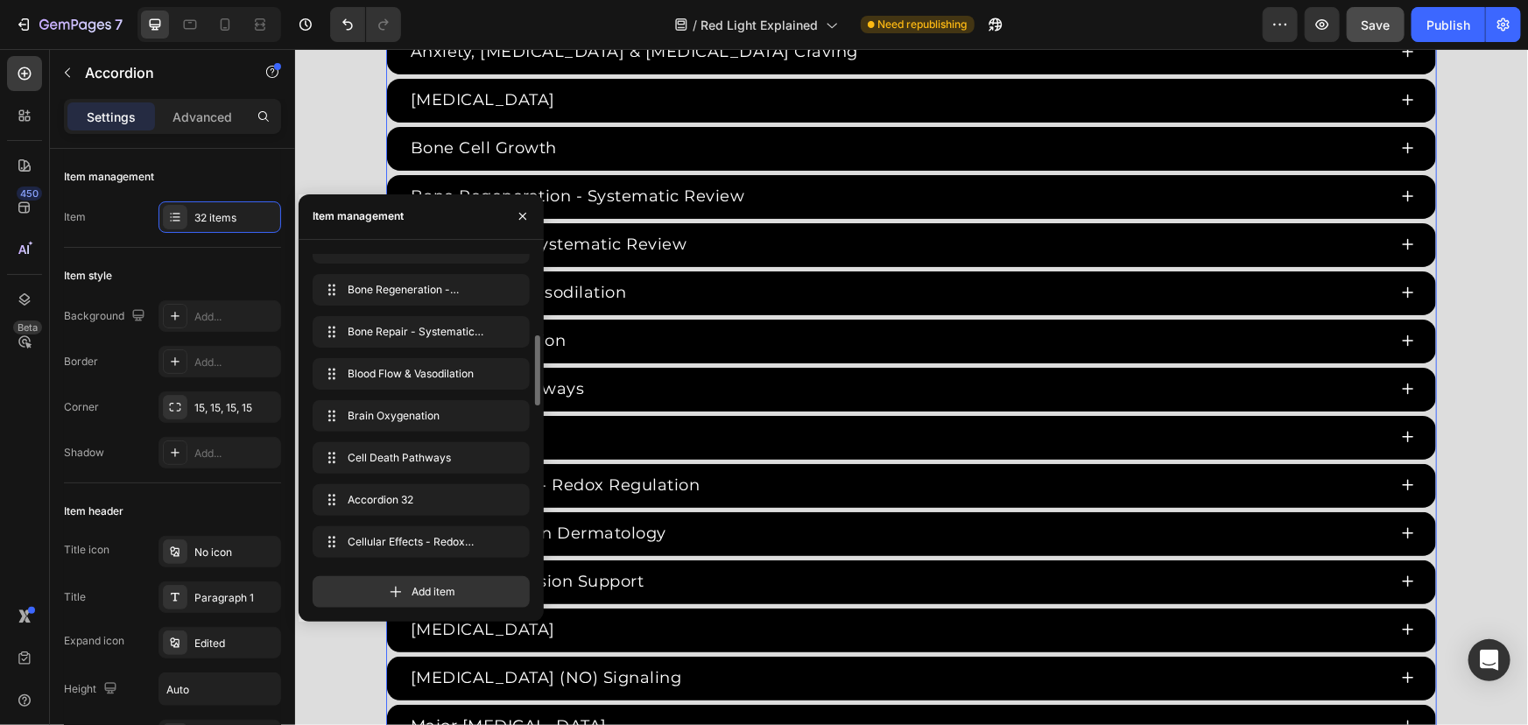
scroll to position [289, 0]
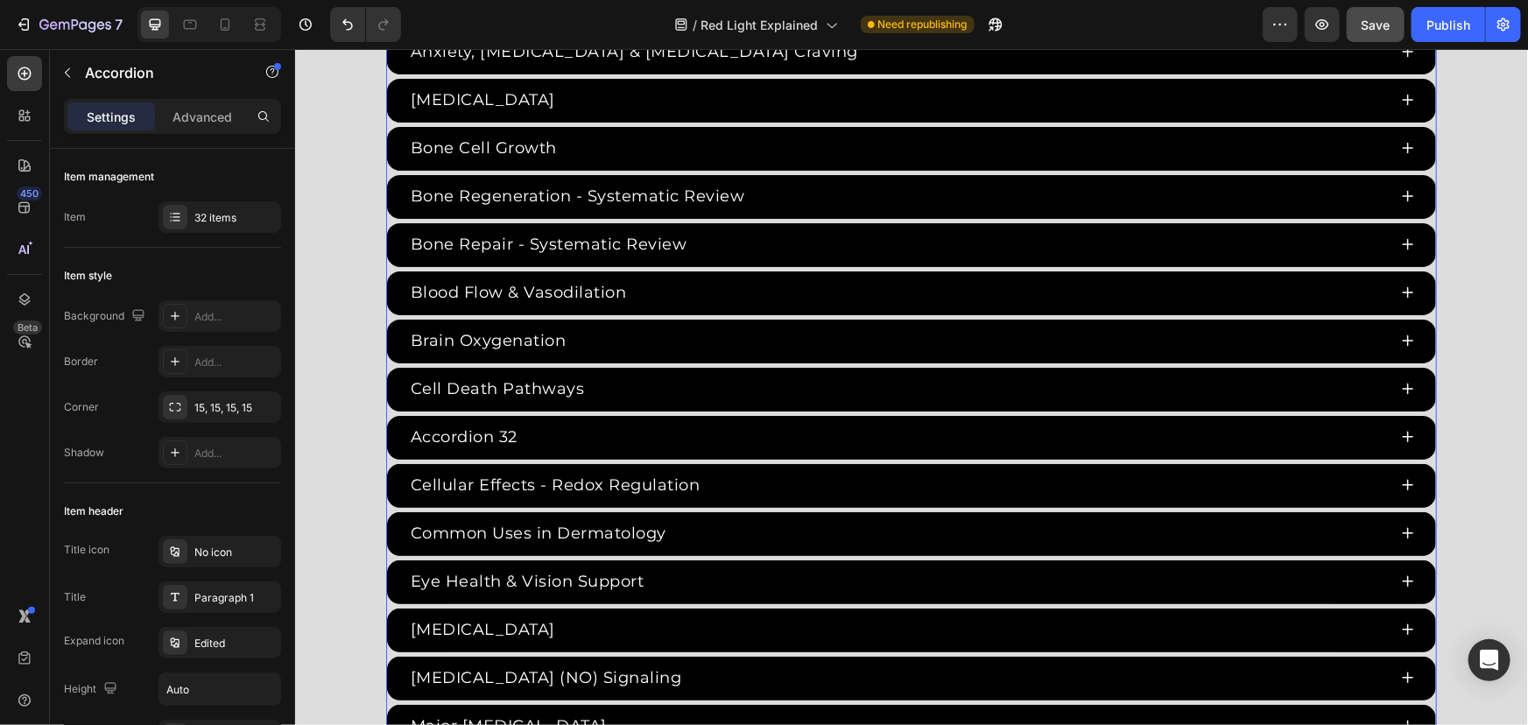
click at [217, 140] on div "Settings Advanced" at bounding box center [172, 124] width 245 height 50
click at [482, 437] on div "Accordion 32" at bounding box center [463, 436] width 112 height 29
drag, startPoint x: 505, startPoint y: 432, endPoint x: 257, endPoint y: 405, distance: 249.2
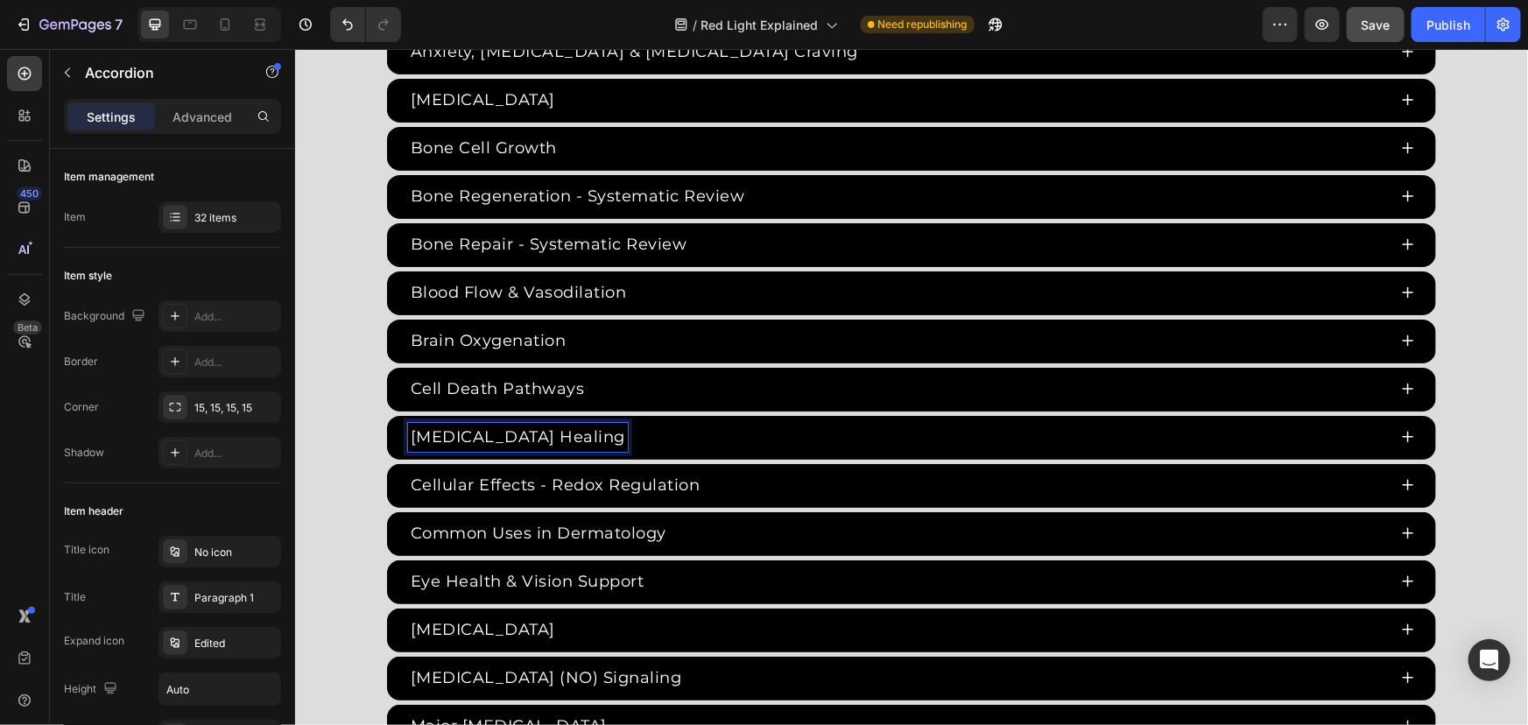
click at [786, 432] on div "Chronic Wound Healing" at bounding box center [896, 436] width 979 height 29
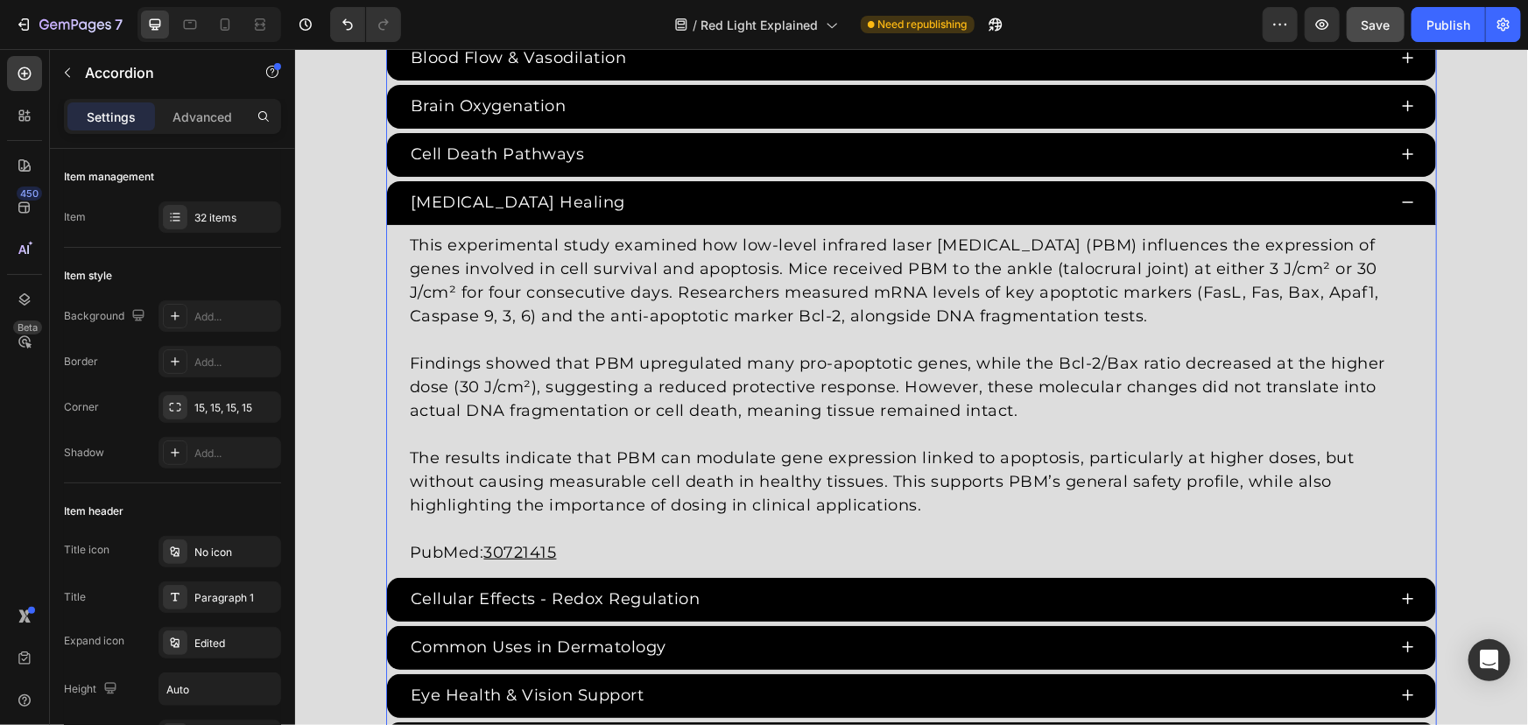
scroll to position [3722, 0]
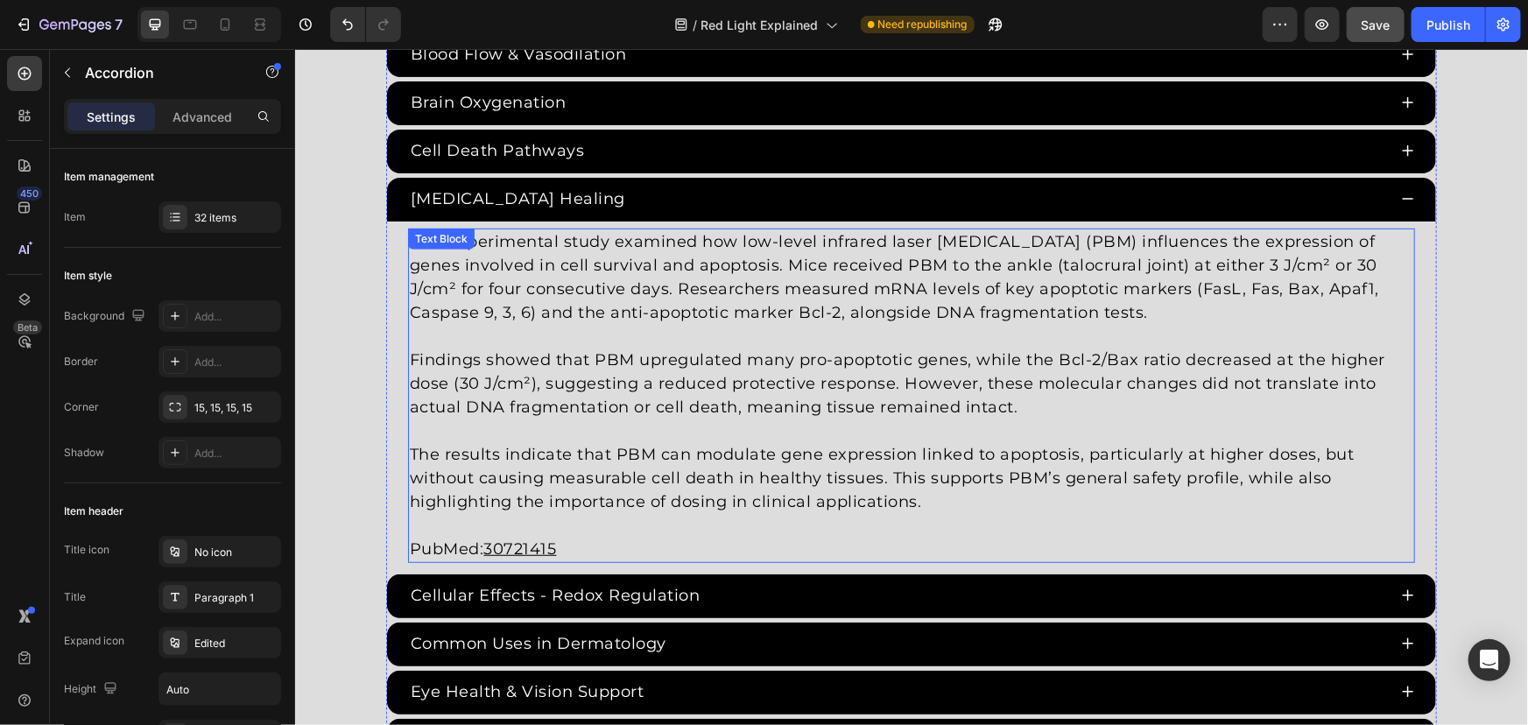
drag, startPoint x: 574, startPoint y: 398, endPoint x: 602, endPoint y: 437, distance: 47.6
click at [575, 399] on p "Findings showed that PBM upregulated many pro-apoptotic genes, while the Bcl-2/…" at bounding box center [910, 383] width 1003 height 71
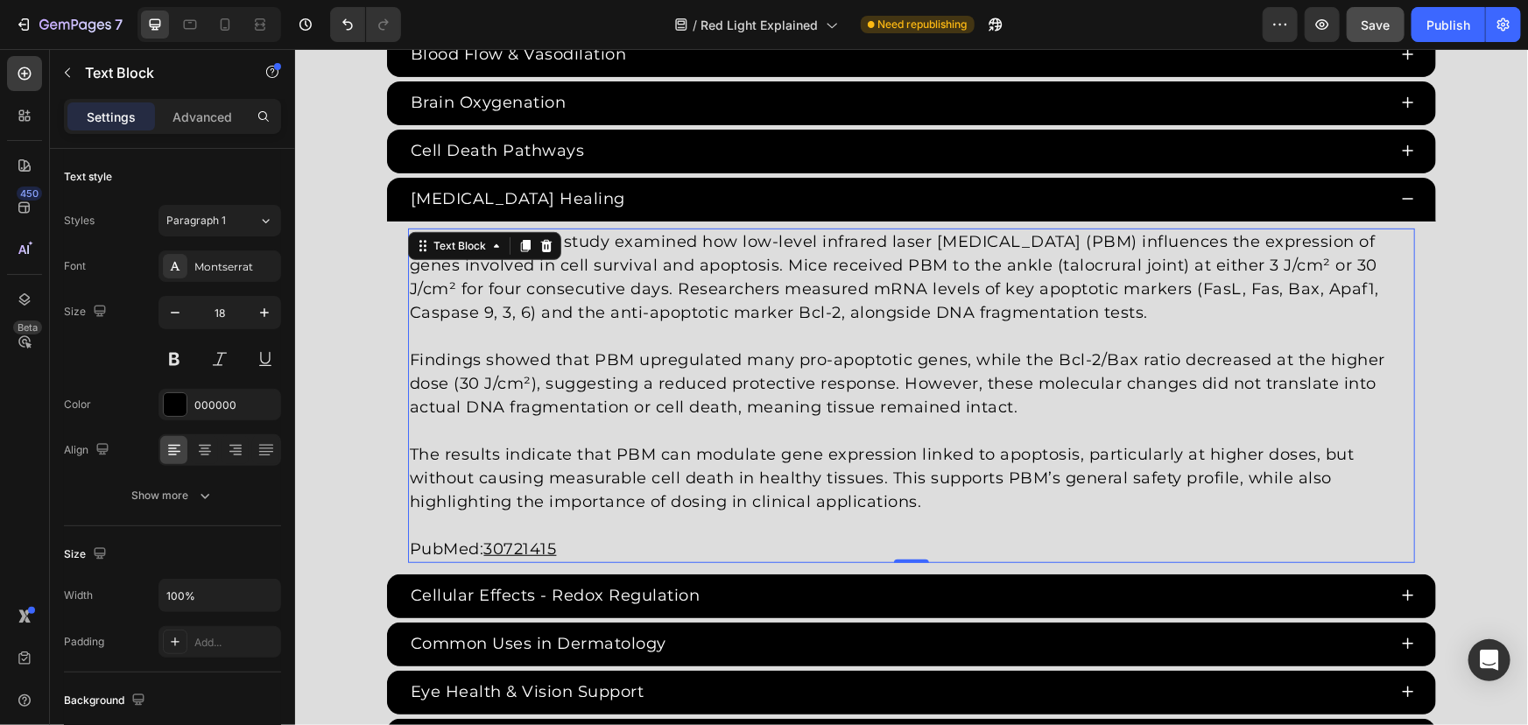
click at [818, 496] on p "The results indicate that PBM can modulate gene expression linked to apoptosis,…" at bounding box center [910, 477] width 1003 height 71
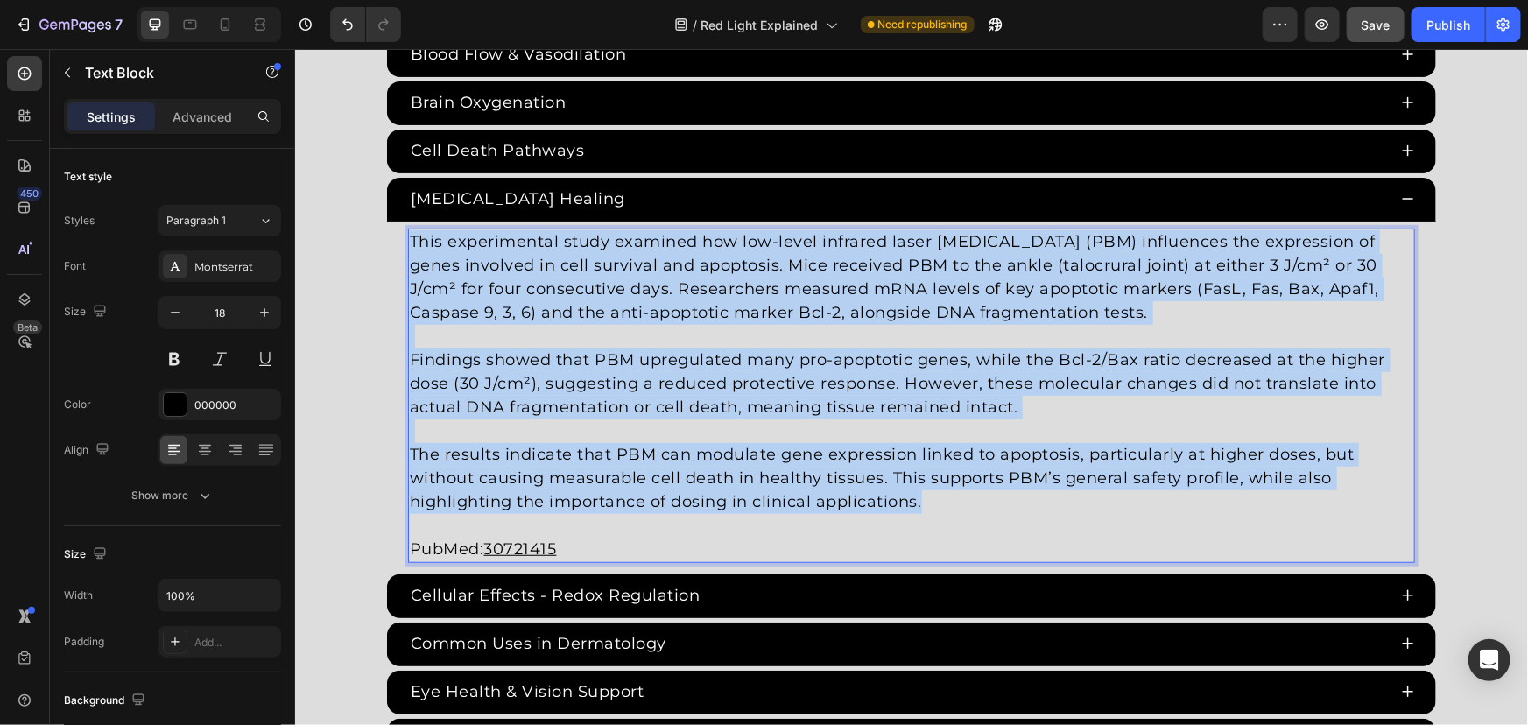
drag, startPoint x: 944, startPoint y: 496, endPoint x: 204, endPoint y: 157, distance: 813.8
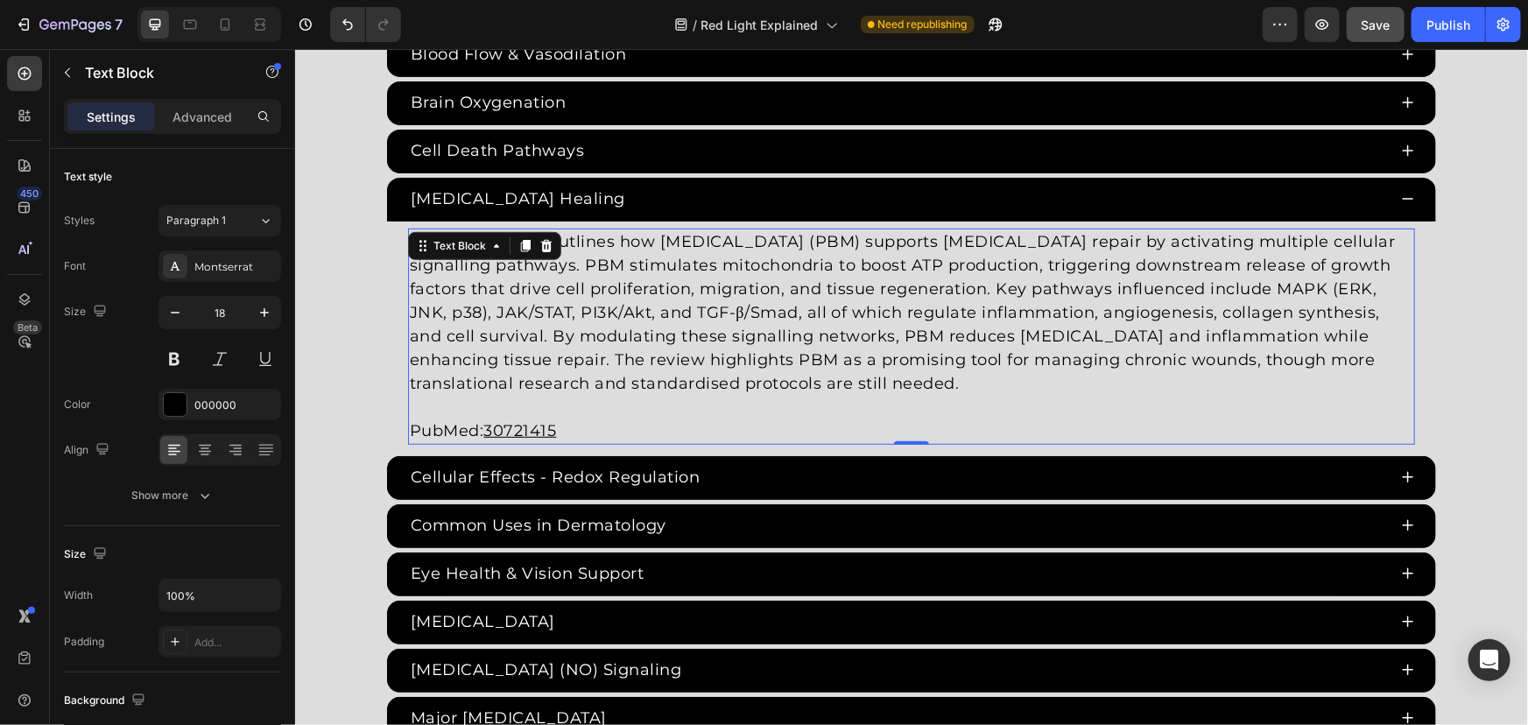
click at [630, 429] on p "PubMed: 30721415" at bounding box center [910, 418] width 1003 height 47
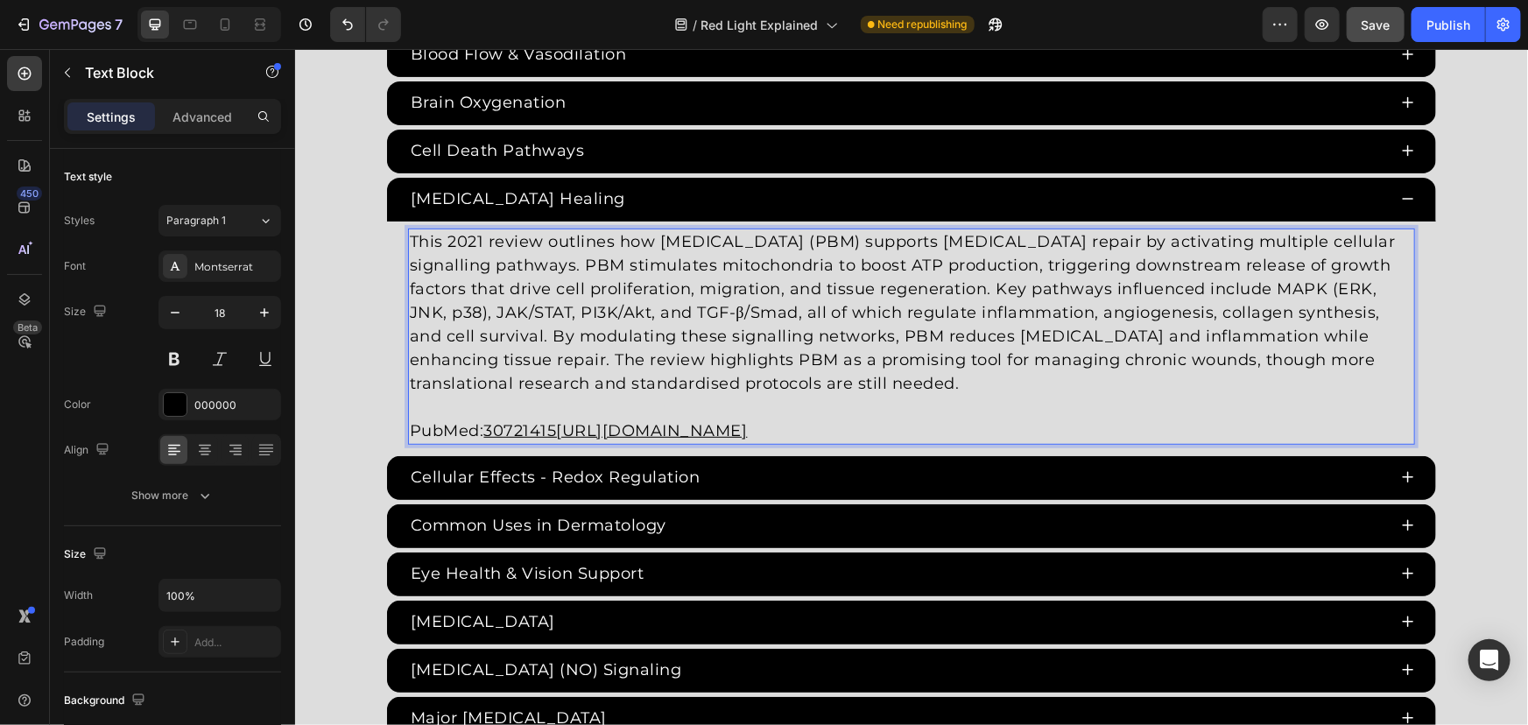
drag, startPoint x: 700, startPoint y: 417, endPoint x: 1137, endPoint y: 413, distance: 437.0
click at [1137, 413] on p "PubMed: 30721415https://pubmed.ncbi.nlm.nih.gov/30721415/" at bounding box center [910, 418] width 1003 height 47
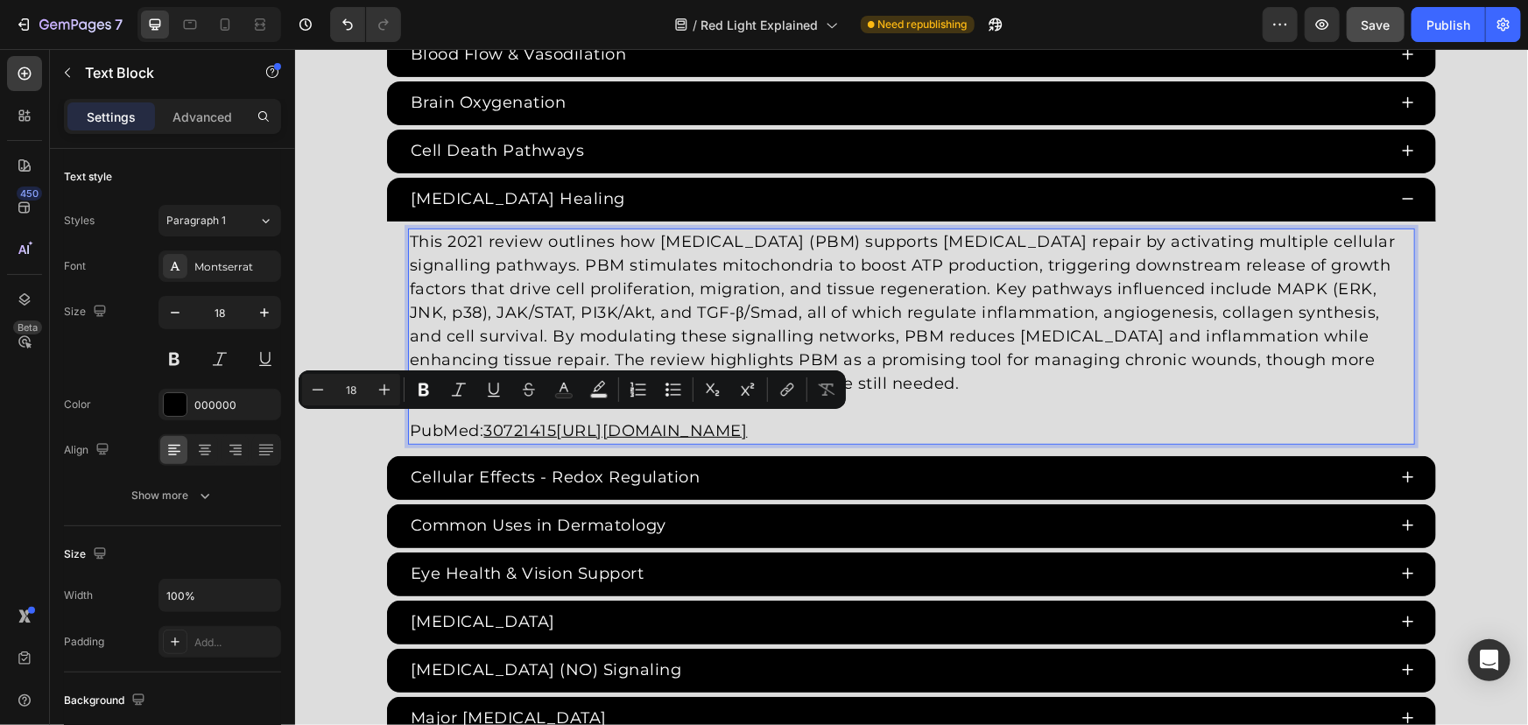
click at [1007, 413] on p "PubMed: 30721415https://pubmed.ncbi.nlm.nih.gov/30721415/" at bounding box center [910, 418] width 1003 height 47
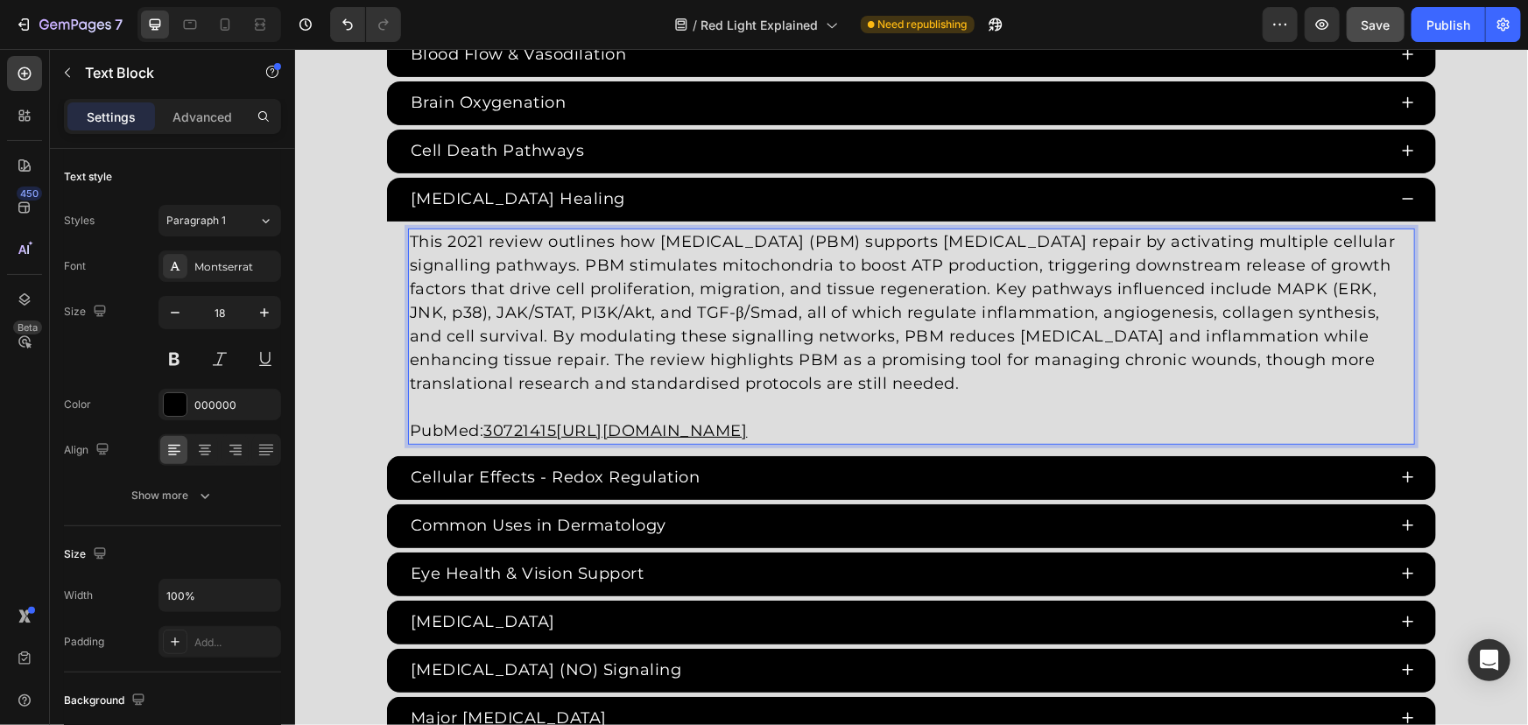
drag, startPoint x: 480, startPoint y: 425, endPoint x: 1301, endPoint y: 415, distance: 821.4
click at [1301, 415] on p "⁠⁠⁠⁠⁠⁠⁠ PubMed: 30721415https://pubmed.ncbi.nlm.nih.gov/30721415/" at bounding box center [910, 418] width 1003 height 47
click at [536, 424] on u "34681882" at bounding box center [521, 429] width 76 height 19
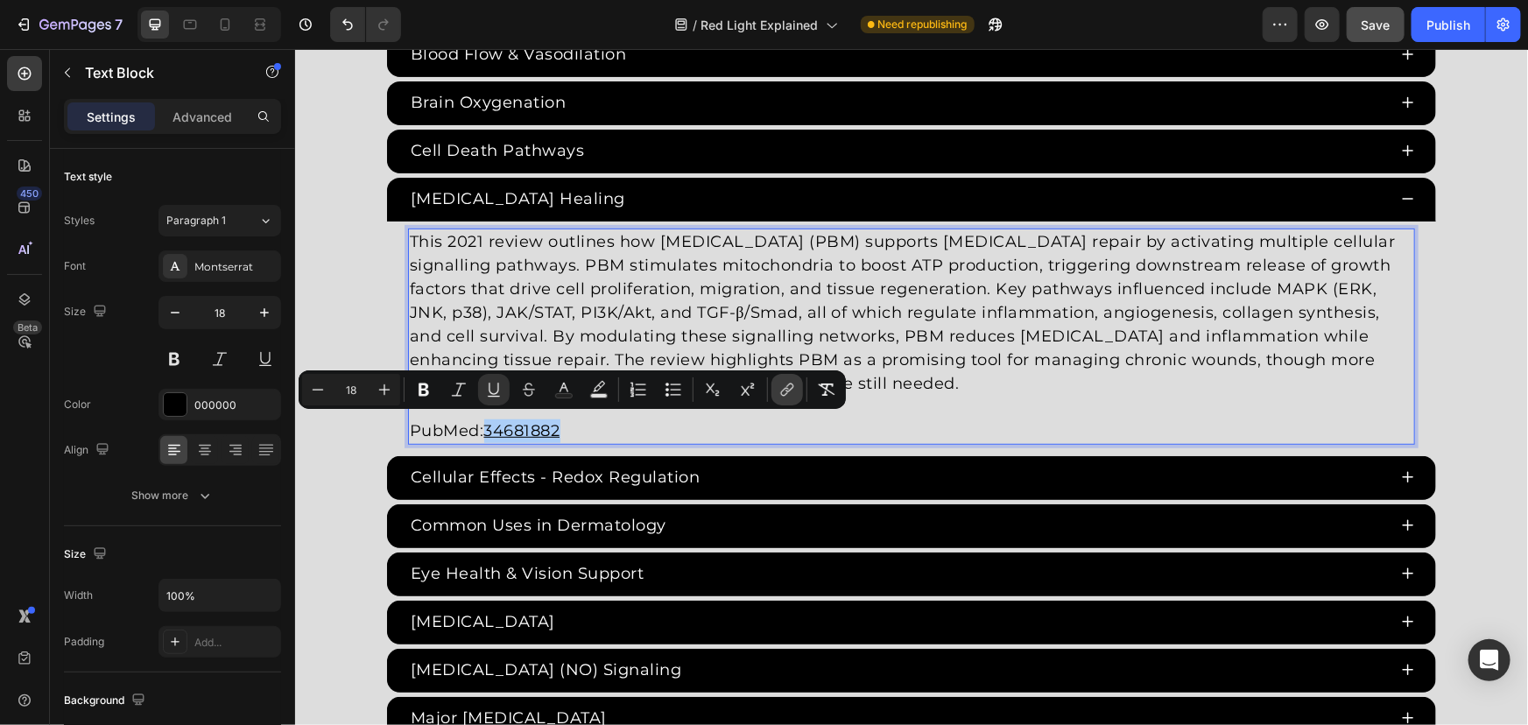
click at [796, 390] on button "link" at bounding box center [787, 390] width 32 height 32
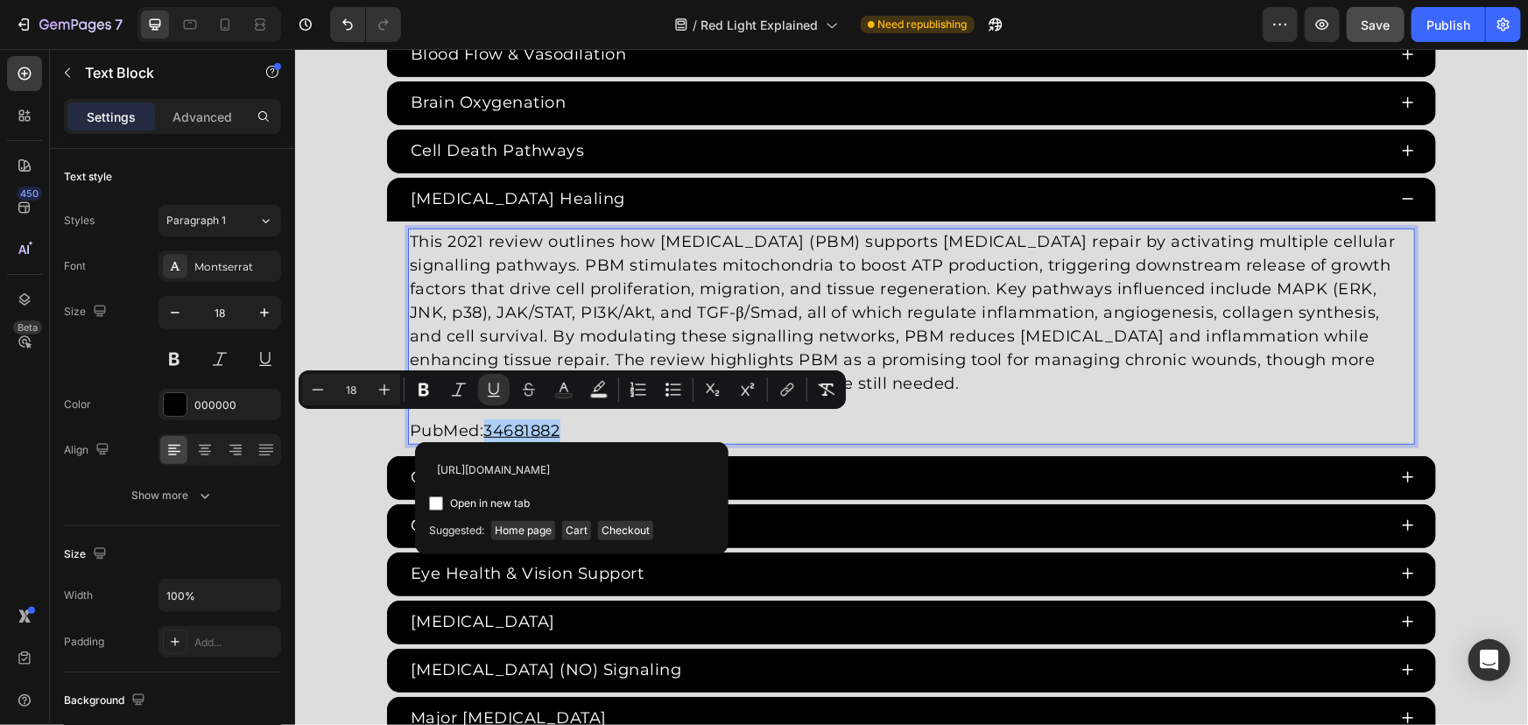
scroll to position [0, 21]
type input "https://pubmed.ncbi.nlm.nih.gov/34681882/"
click at [521, 501] on span "Open in new tab" at bounding box center [490, 503] width 80 height 21
checkbox input "true"
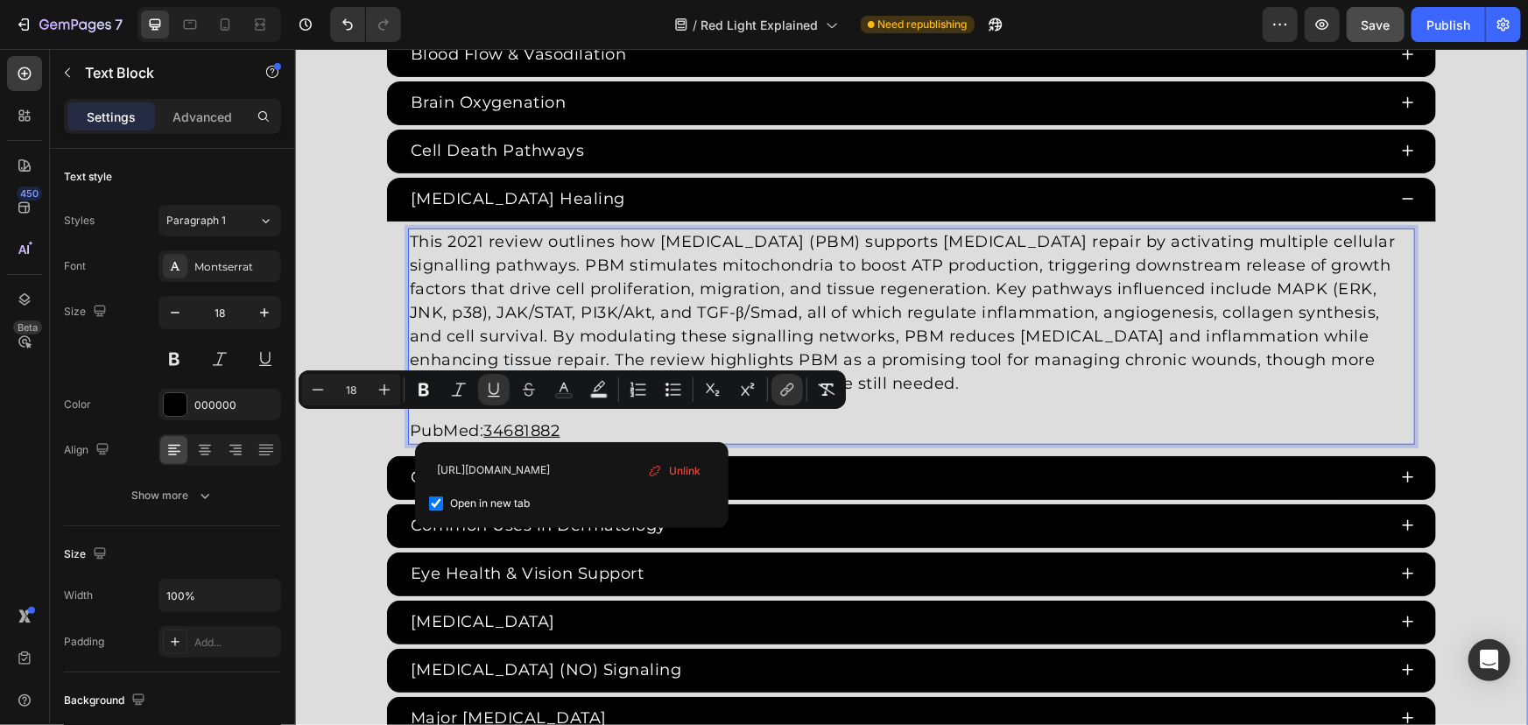
click at [327, 274] on div "Red Light Therapy Studies Heading Since the 1960s, 8,000+ studies have investig…" at bounding box center [910, 370] width 1233 height 1990
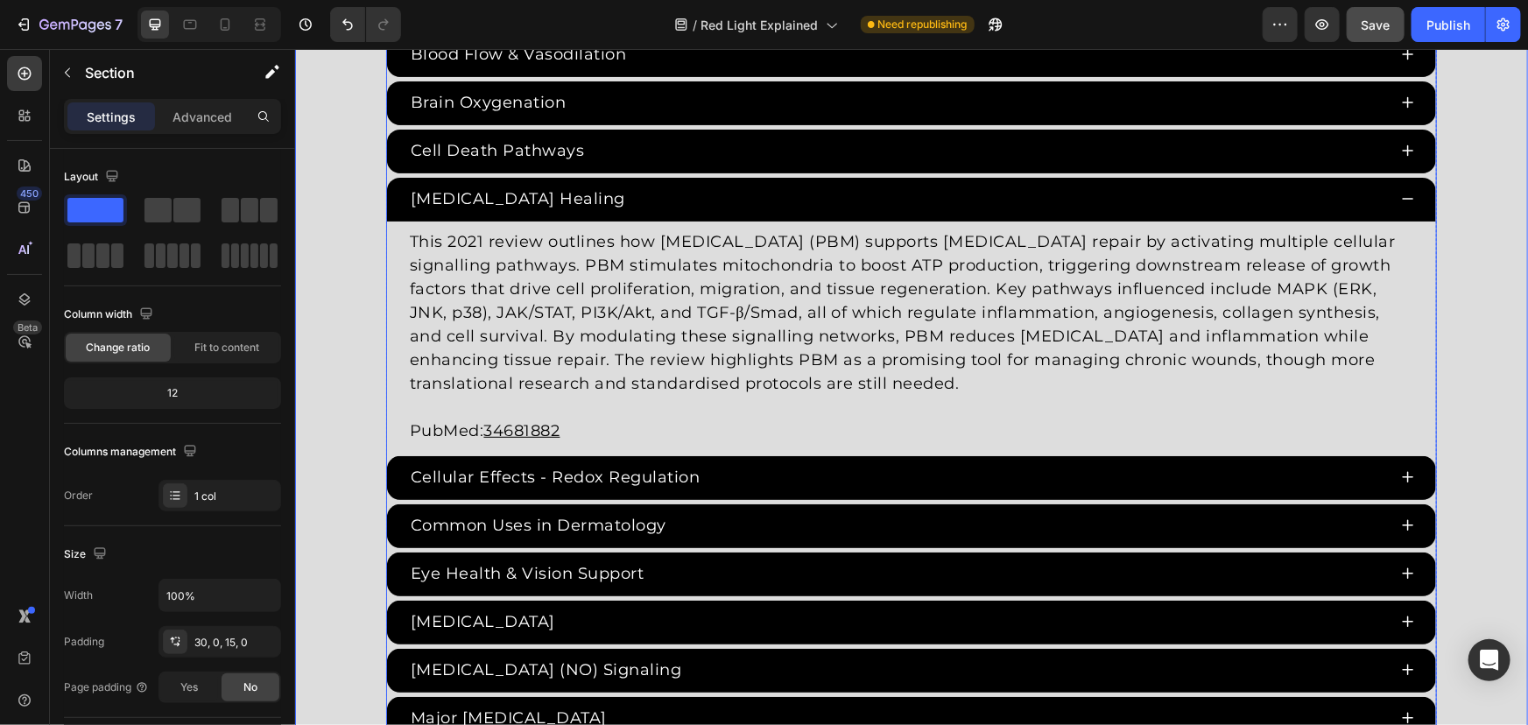
click at [685, 192] on div "Chronic Wound Healing" at bounding box center [896, 198] width 979 height 29
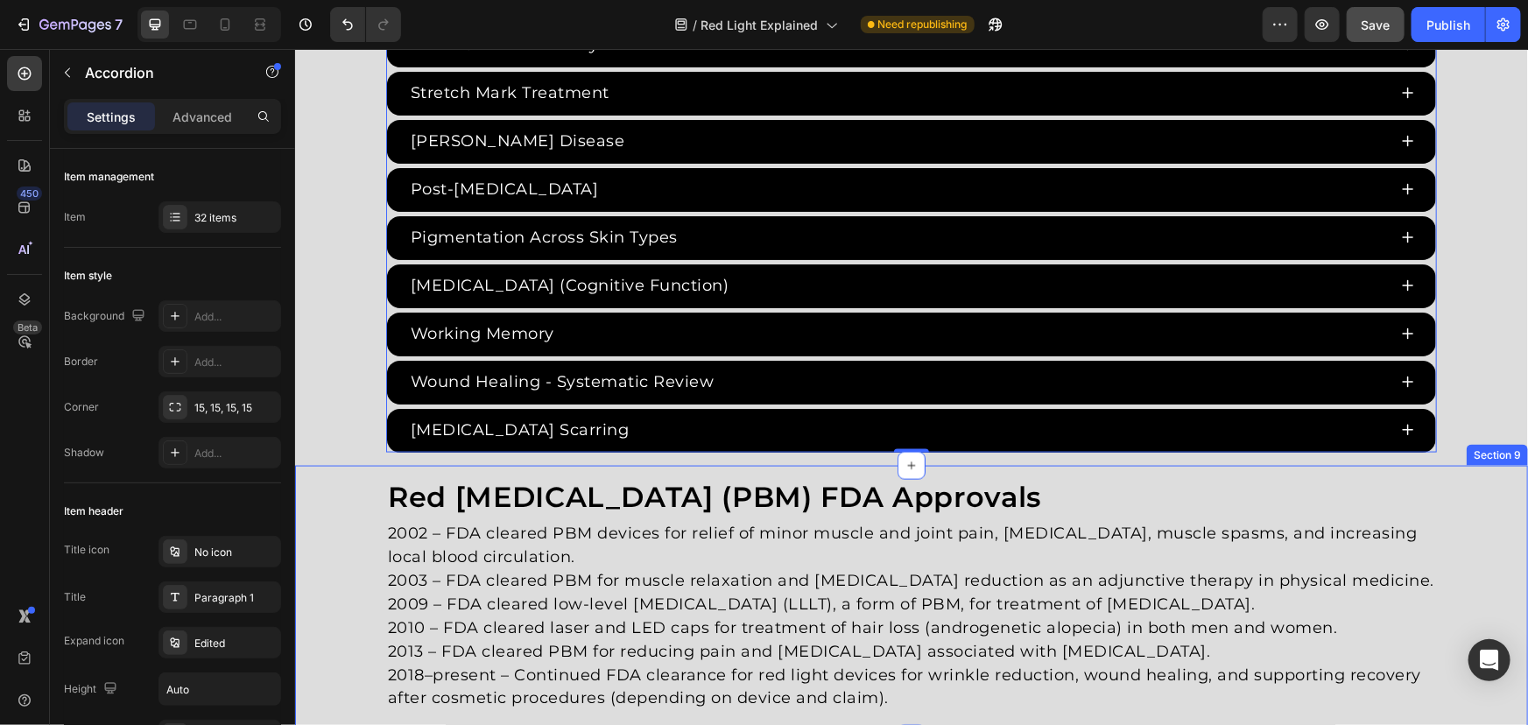
scroll to position [4279, 0]
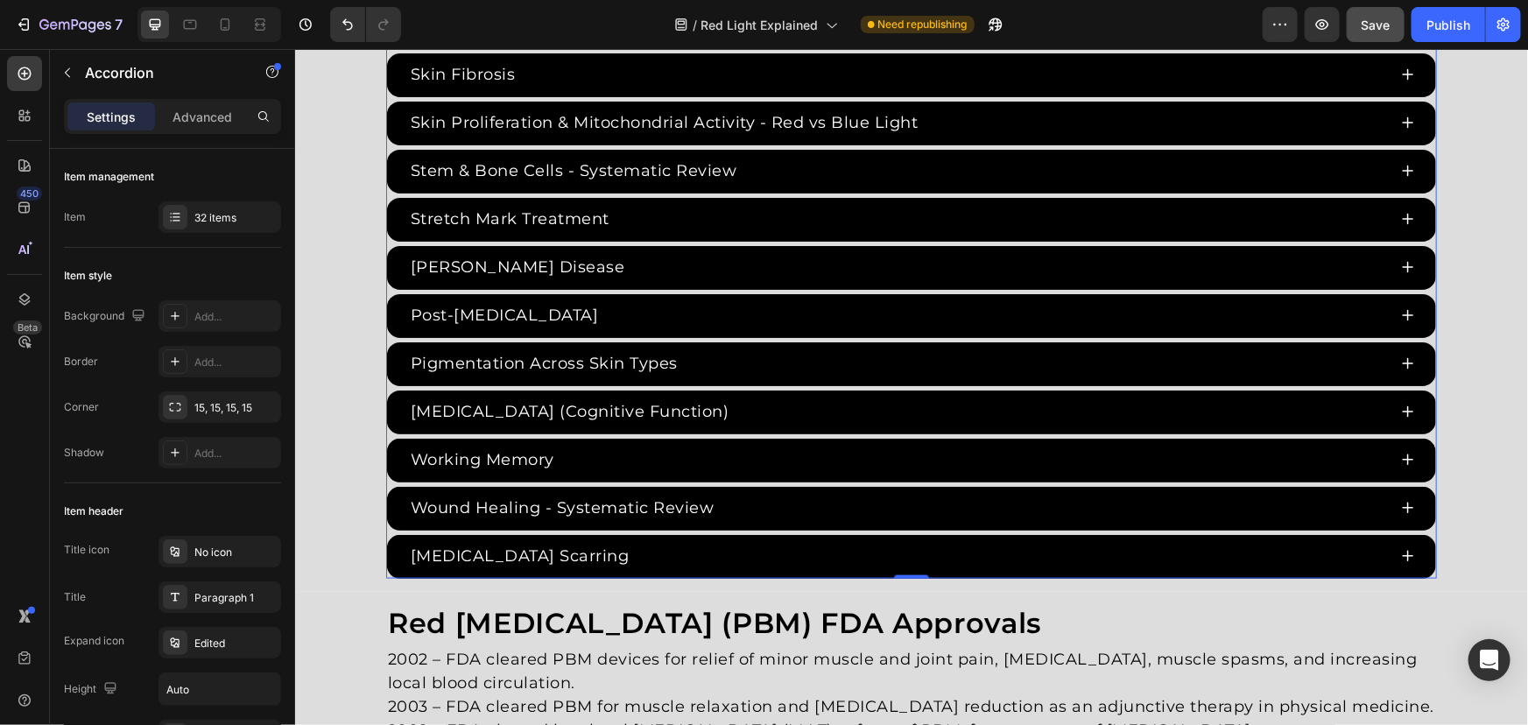
click at [386, 486] on div "Wound Healing - Systematic Review" at bounding box center [910, 508] width 1049 height 44
click at [245, 229] on div "32 items" at bounding box center [219, 217] width 123 height 32
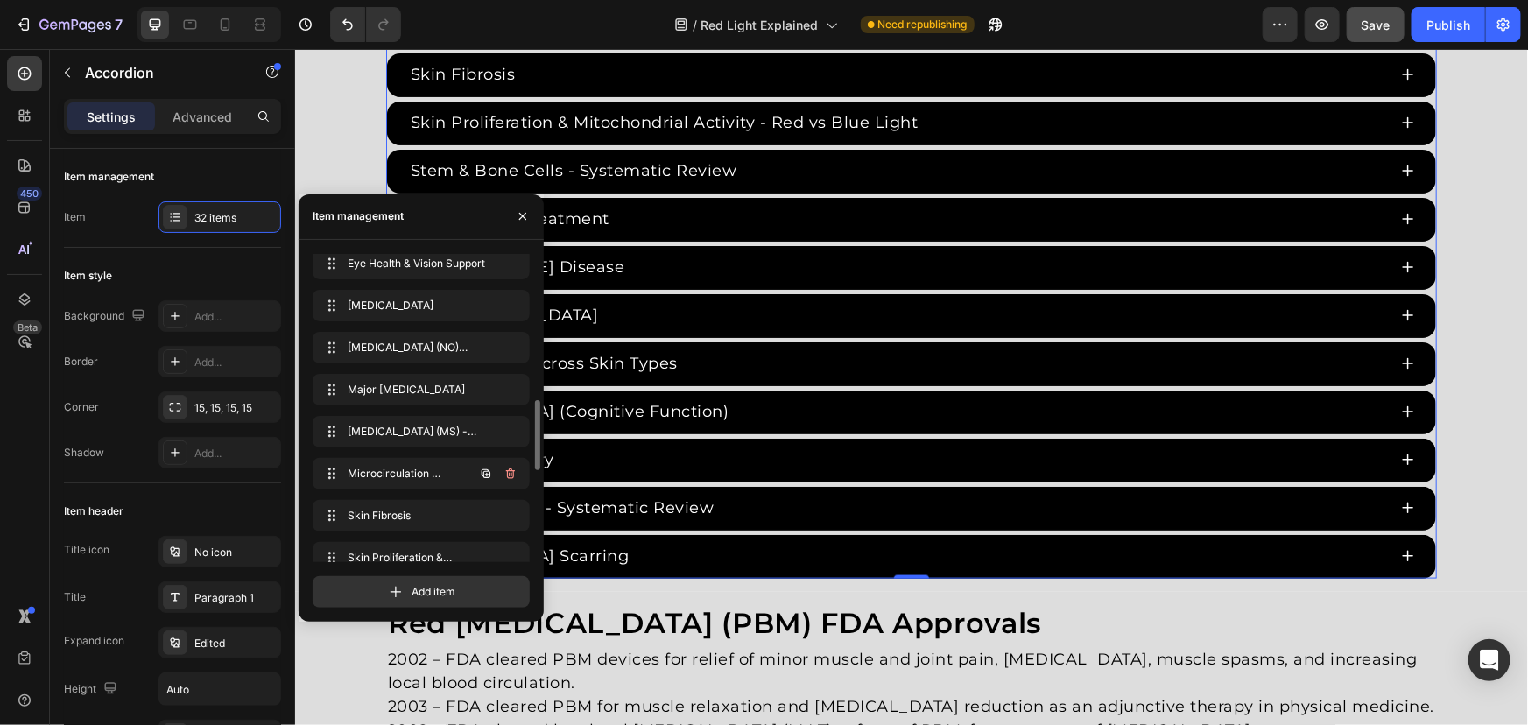
scroll to position [1033, 0]
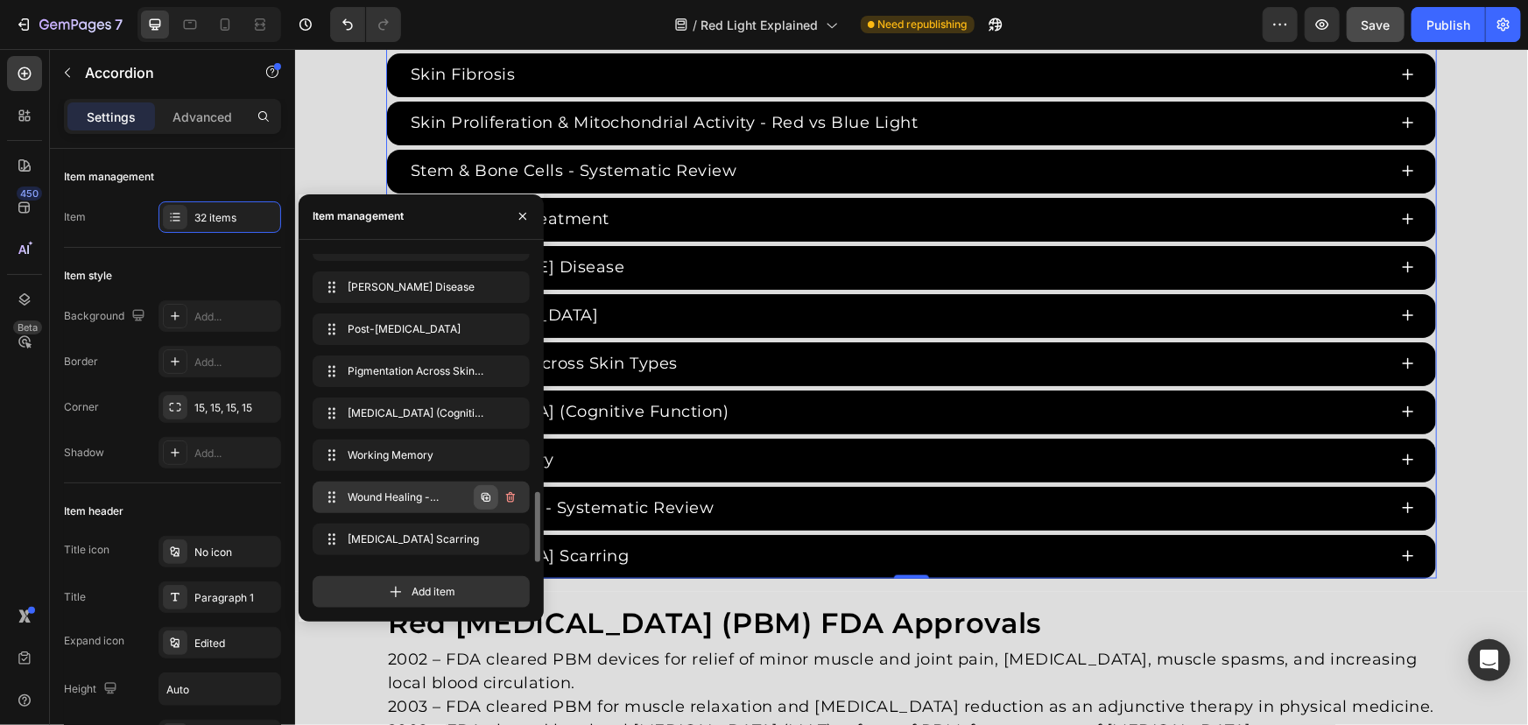
click at [479, 494] on icon "button" at bounding box center [486, 497] width 14 height 14
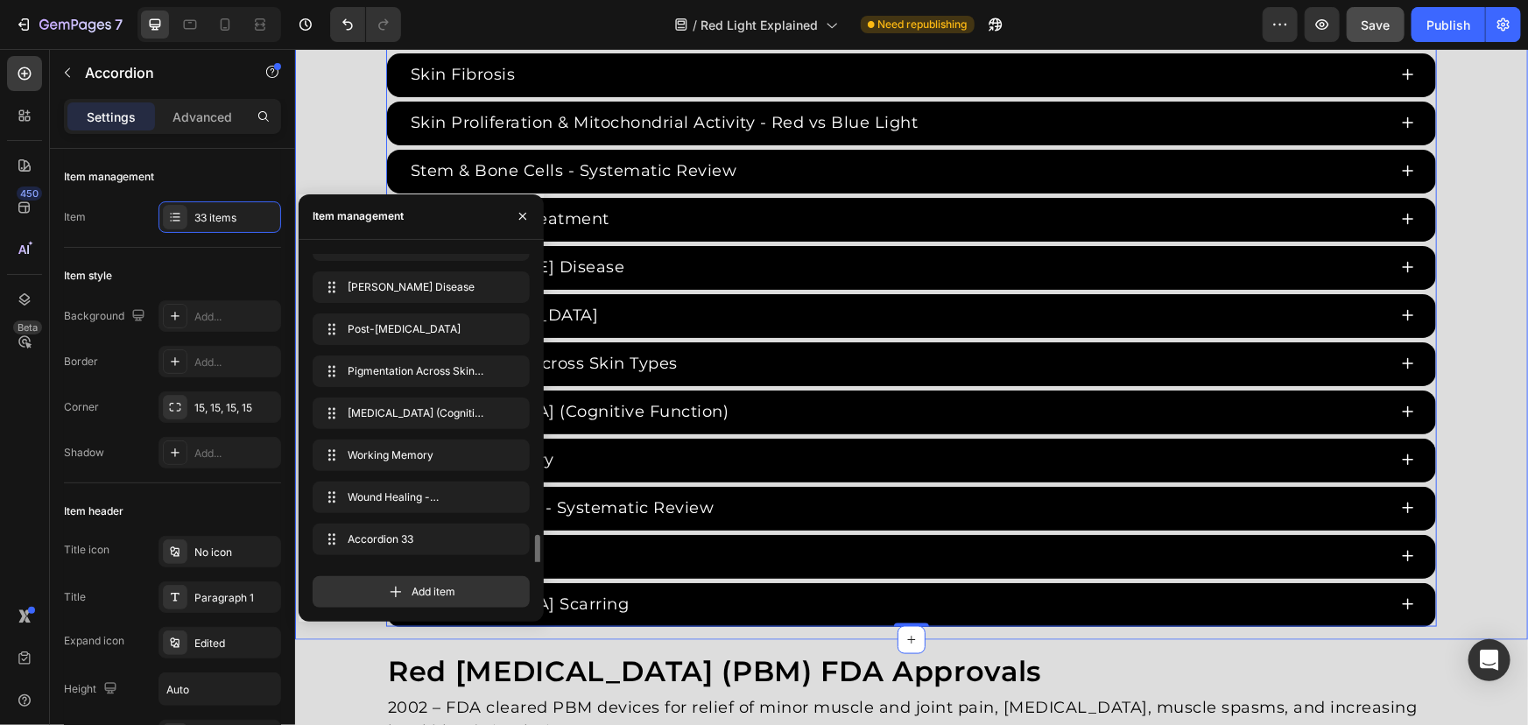
scroll to position [1074, 0]
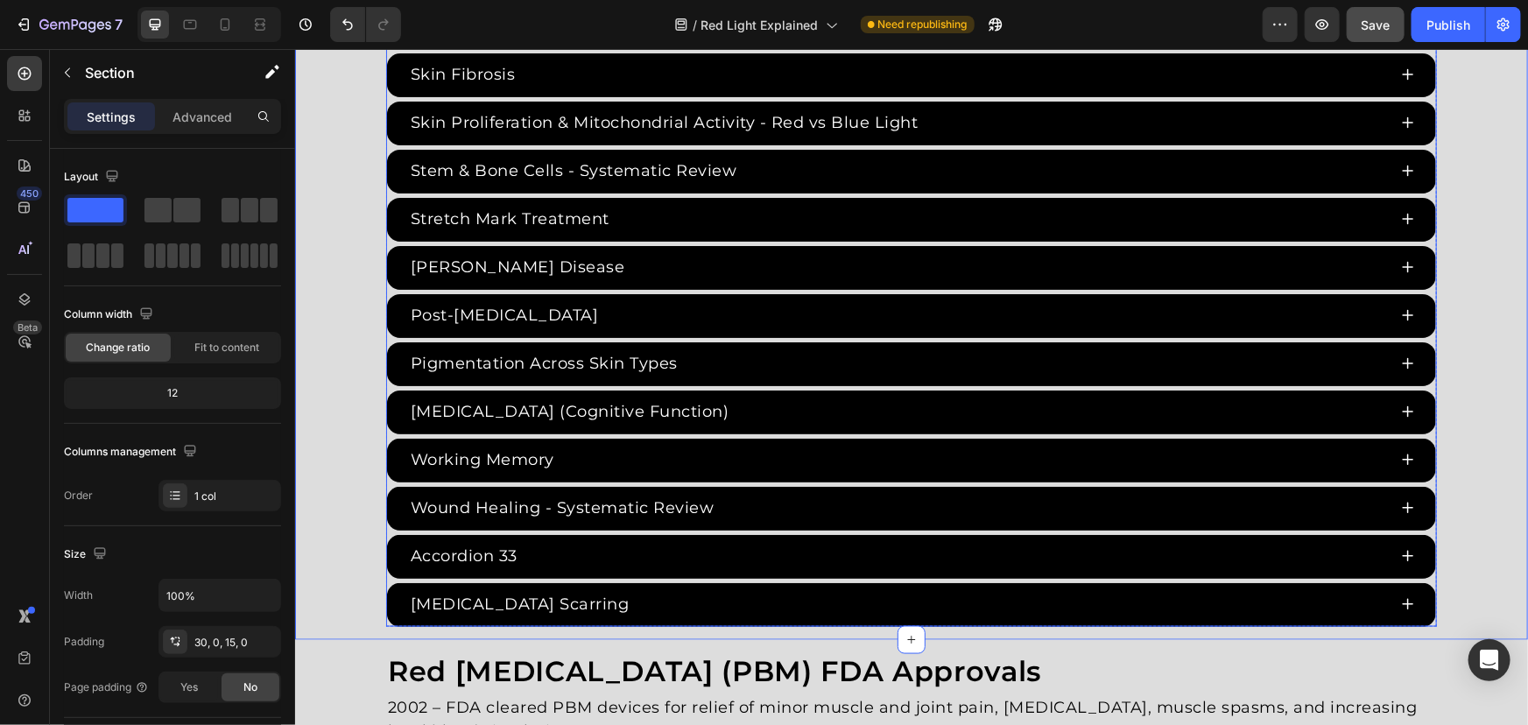
click at [478, 541] on div "Accordion 33" at bounding box center [463, 555] width 112 height 29
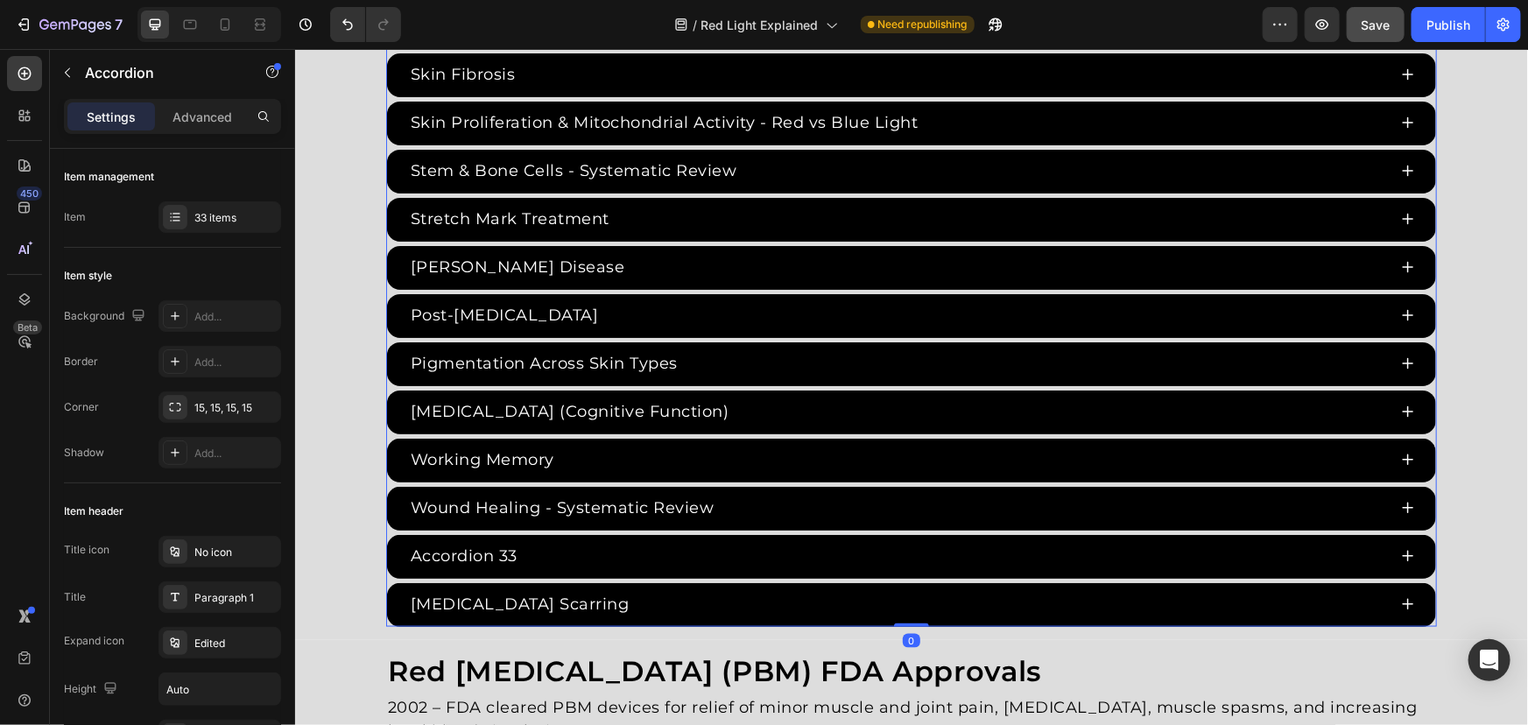
click at [495, 544] on div "Accordion 33" at bounding box center [463, 555] width 112 height 29
click at [507, 547] on p "Accordion 33" at bounding box center [463, 556] width 107 height 24
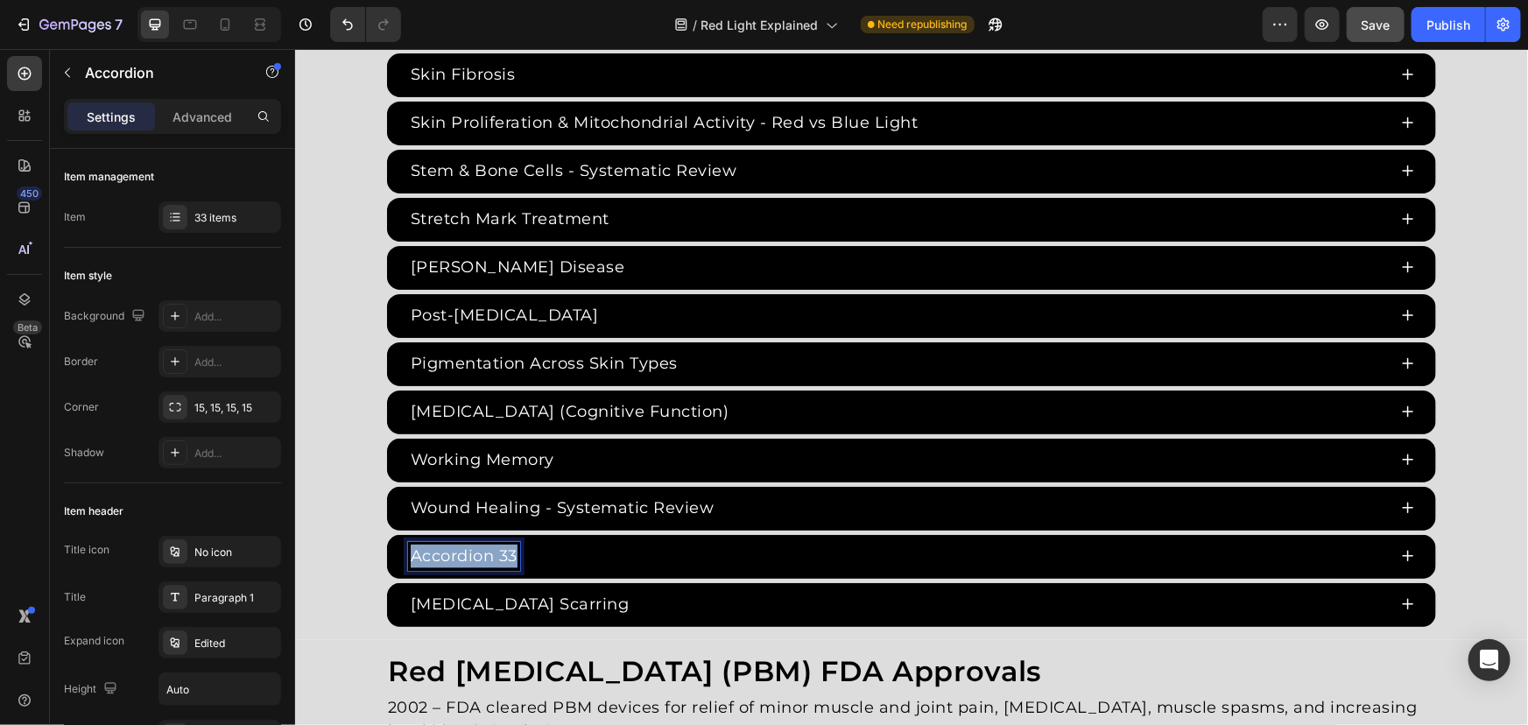
drag, startPoint x: 396, startPoint y: 545, endPoint x: 258, endPoint y: 532, distance: 138.1
click at [294, 532] on html "Header Red Light Therapy Studies Heading Since the 1960s, 8,000+ studies have i…" at bounding box center [910, 144] width 1233 height 8751
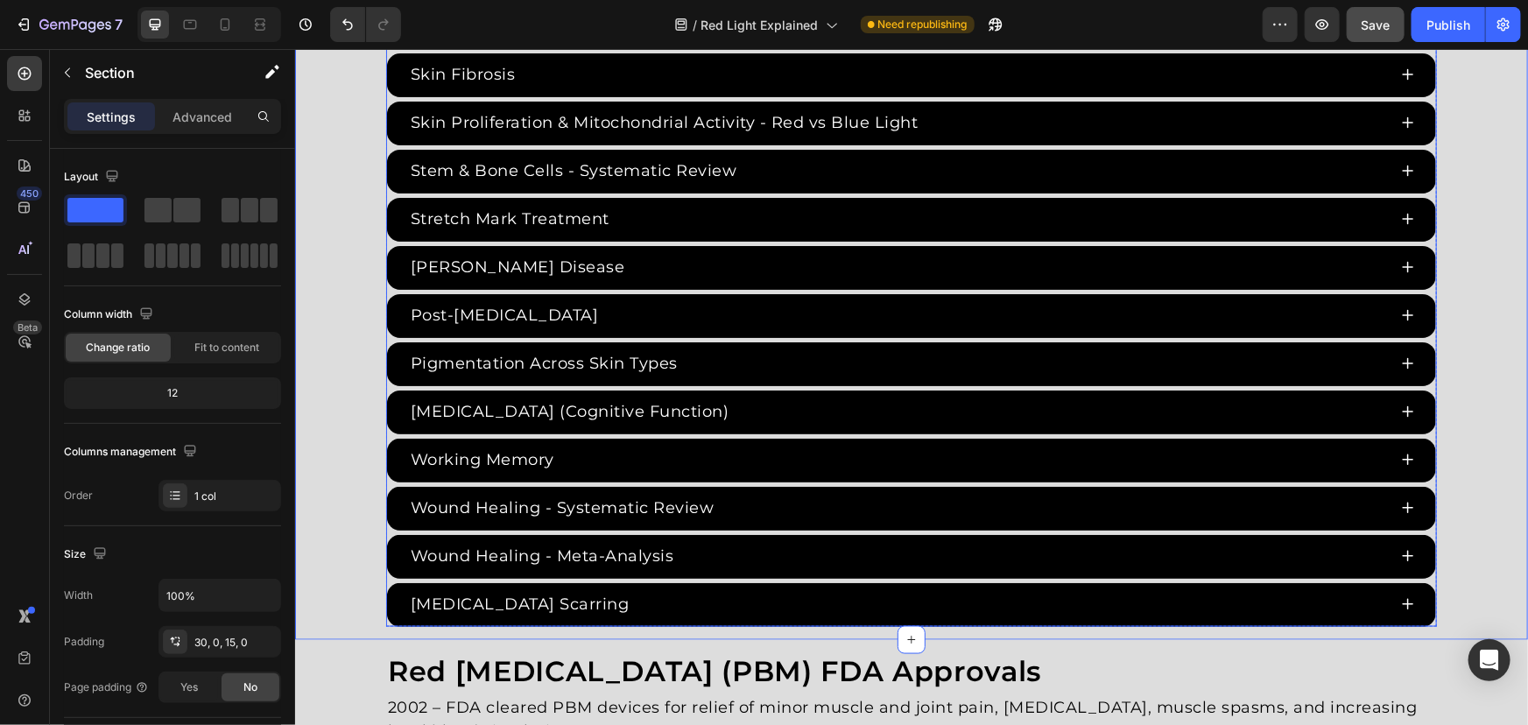
click at [760, 548] on div "Wound Healing - Meta-Analysis" at bounding box center [896, 555] width 979 height 29
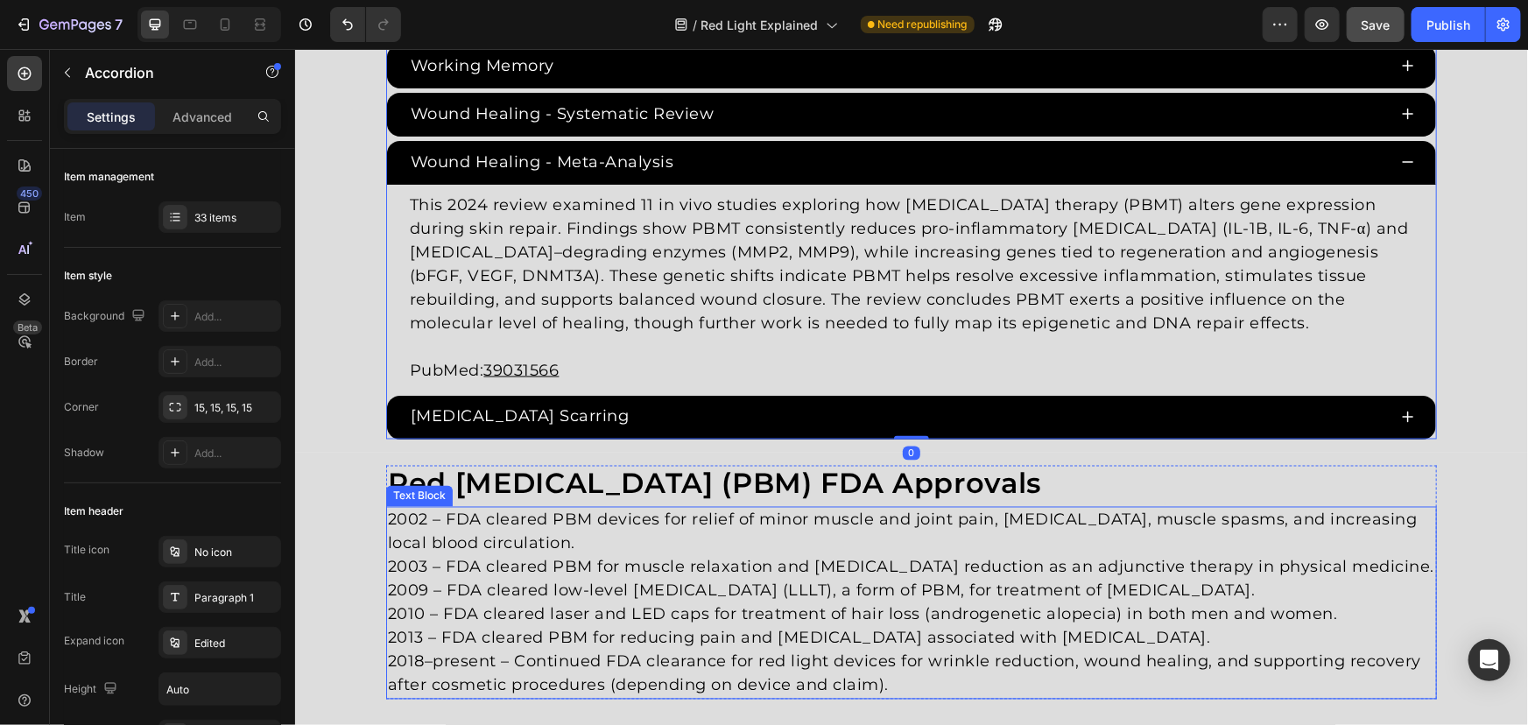
scroll to position [4677, 0]
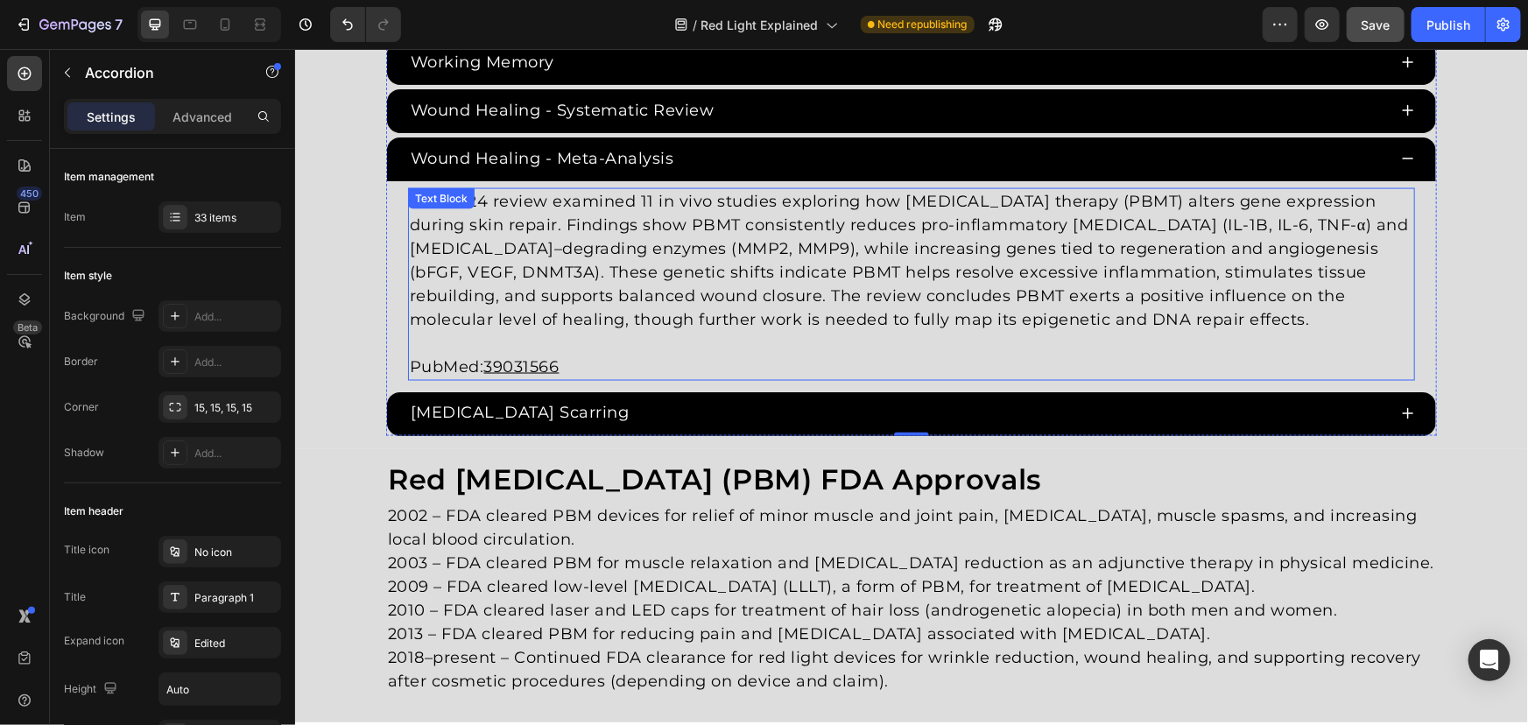
click at [703, 304] on p "This 2024 review examined 11 in vivo studies exploring how photobiomodulation t…" at bounding box center [910, 260] width 1003 height 142
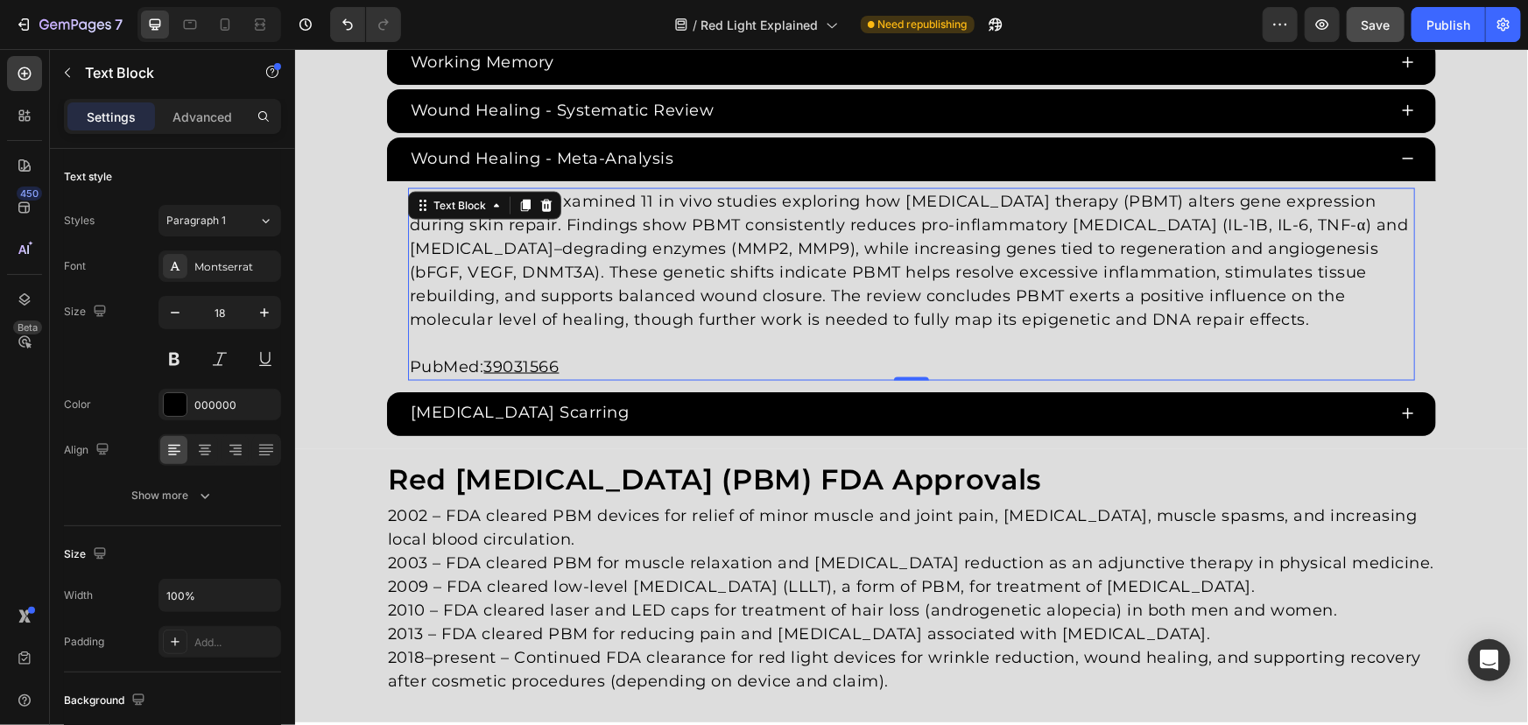
click at [1354, 308] on p "This 2024 review examined 11 in vivo studies exploring how photobiomodulation t…" at bounding box center [910, 260] width 1003 height 142
drag, startPoint x: 939, startPoint y: 285, endPoint x: 262, endPoint y: 98, distance: 702.1
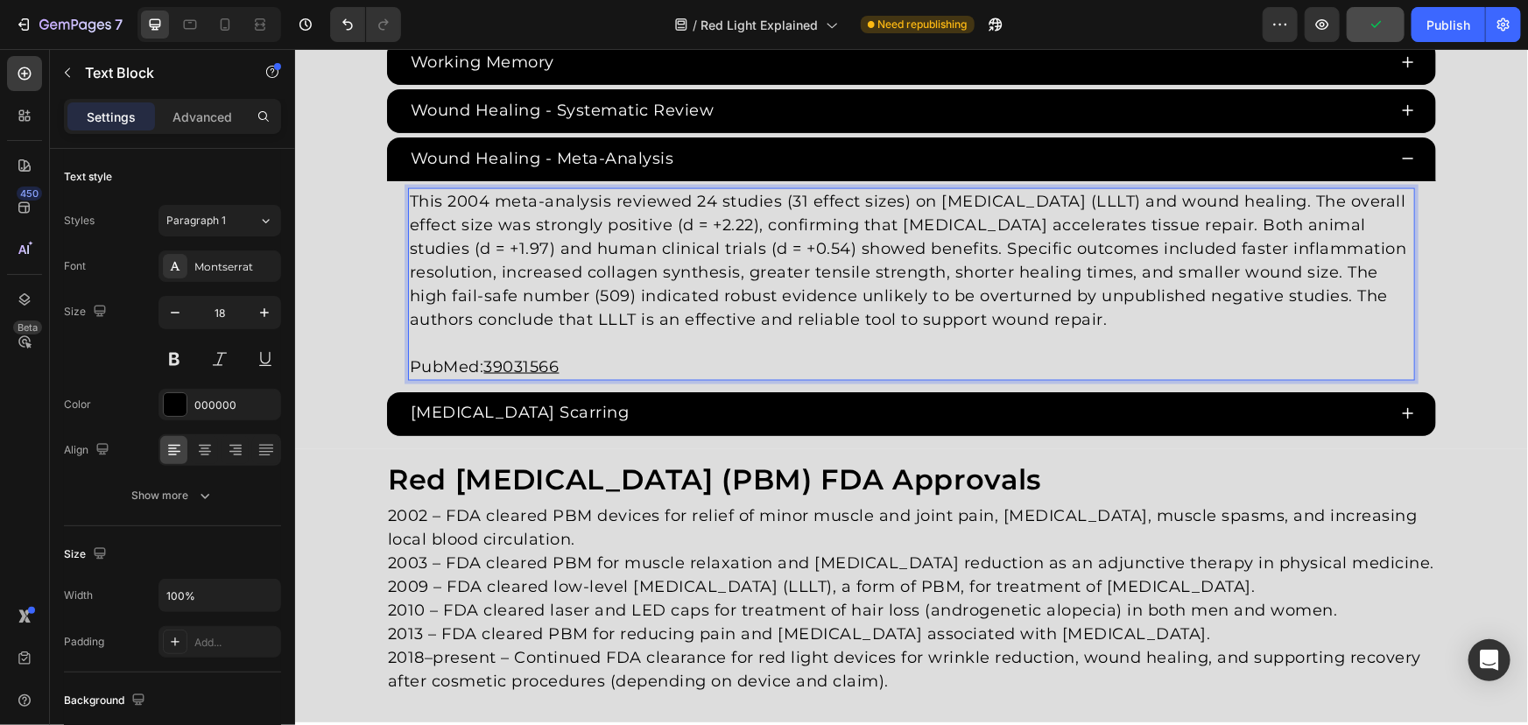
click at [571, 331] on p "Rich Text Editor. Editing area: main" at bounding box center [910, 343] width 1003 height 24
drag, startPoint x: 482, startPoint y: 355, endPoint x: 757, endPoint y: 359, distance: 275.0
click at [757, 358] on p "PubMed: 39031566" at bounding box center [910, 367] width 1003 height 24
click at [512, 356] on u "15315732" at bounding box center [517, 365] width 69 height 19
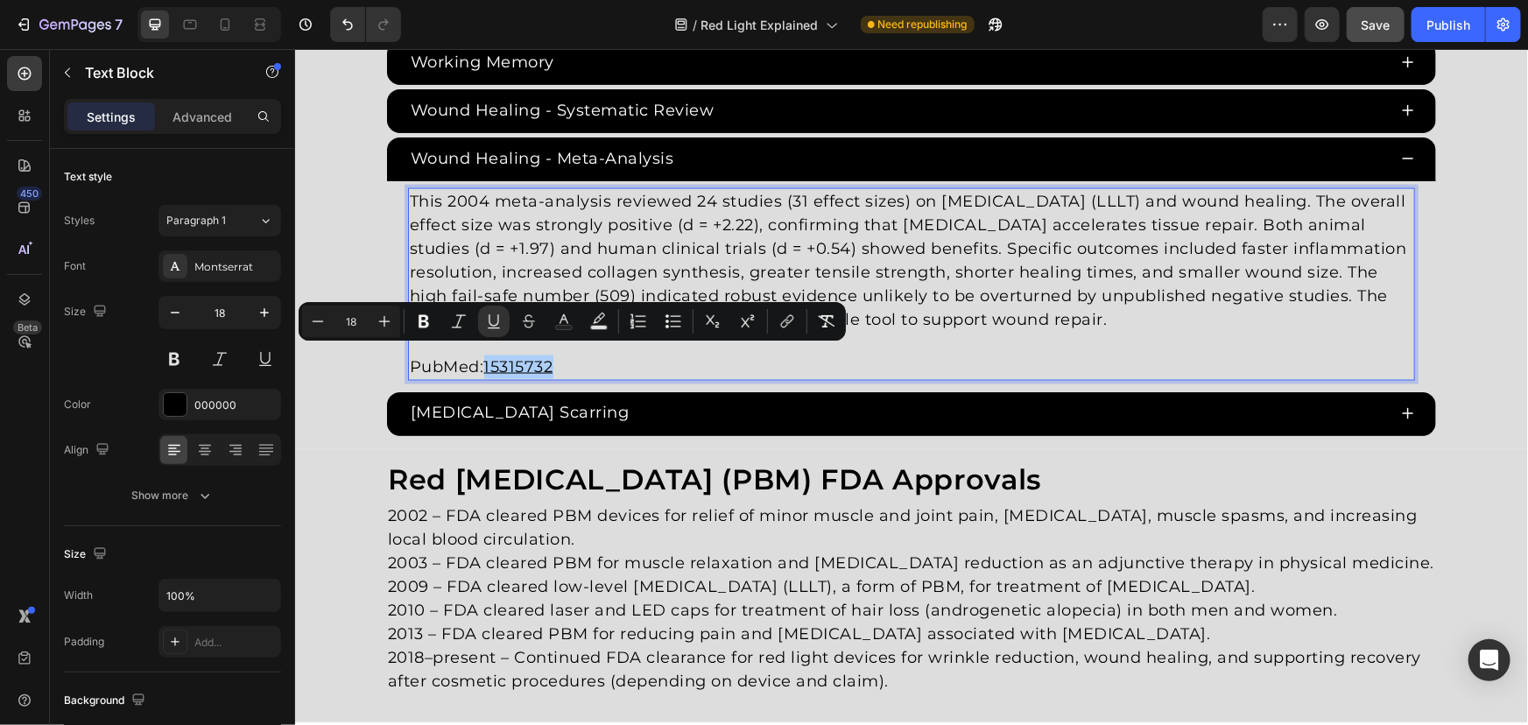
click at [802, 328] on div "link" at bounding box center [787, 322] width 32 height 32
click at [796, 327] on button "link" at bounding box center [787, 322] width 32 height 32
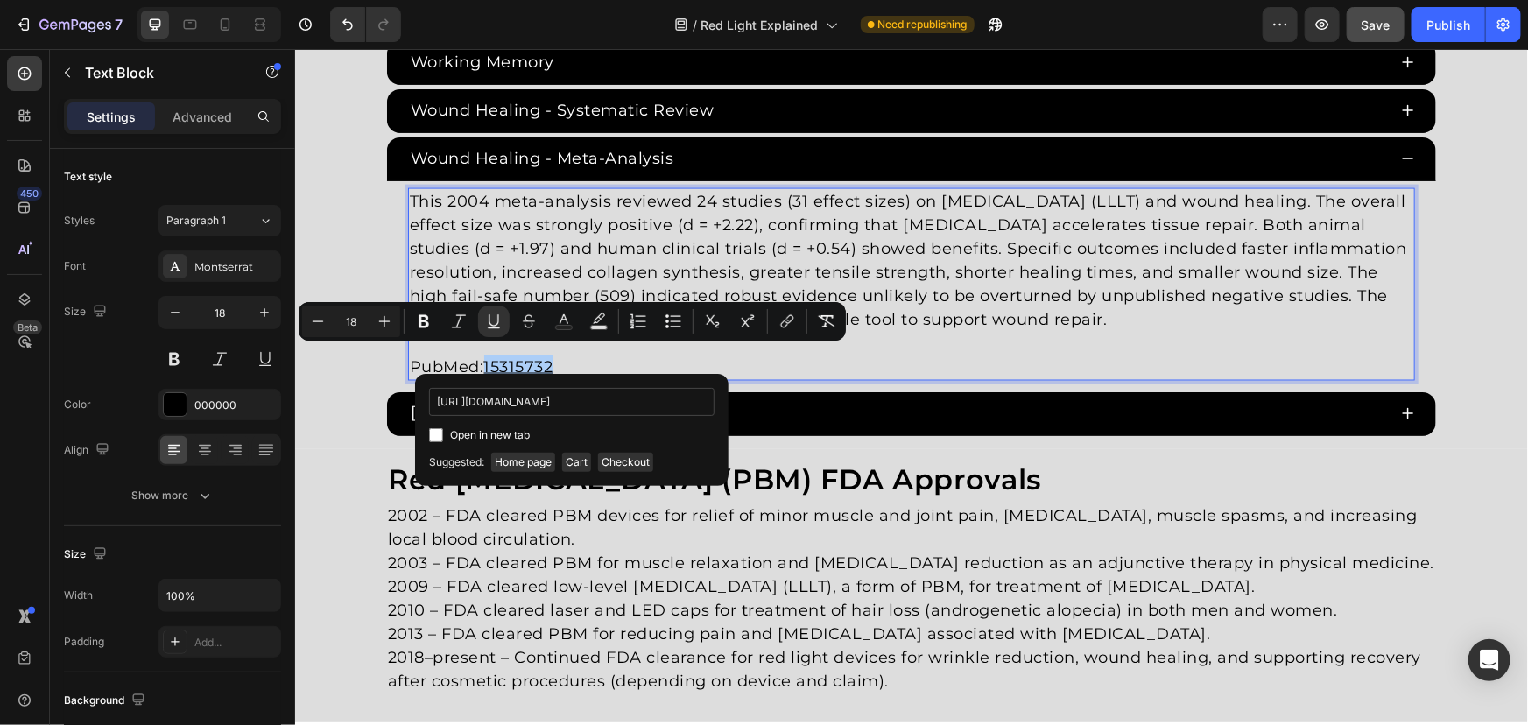
scroll to position [0, 18]
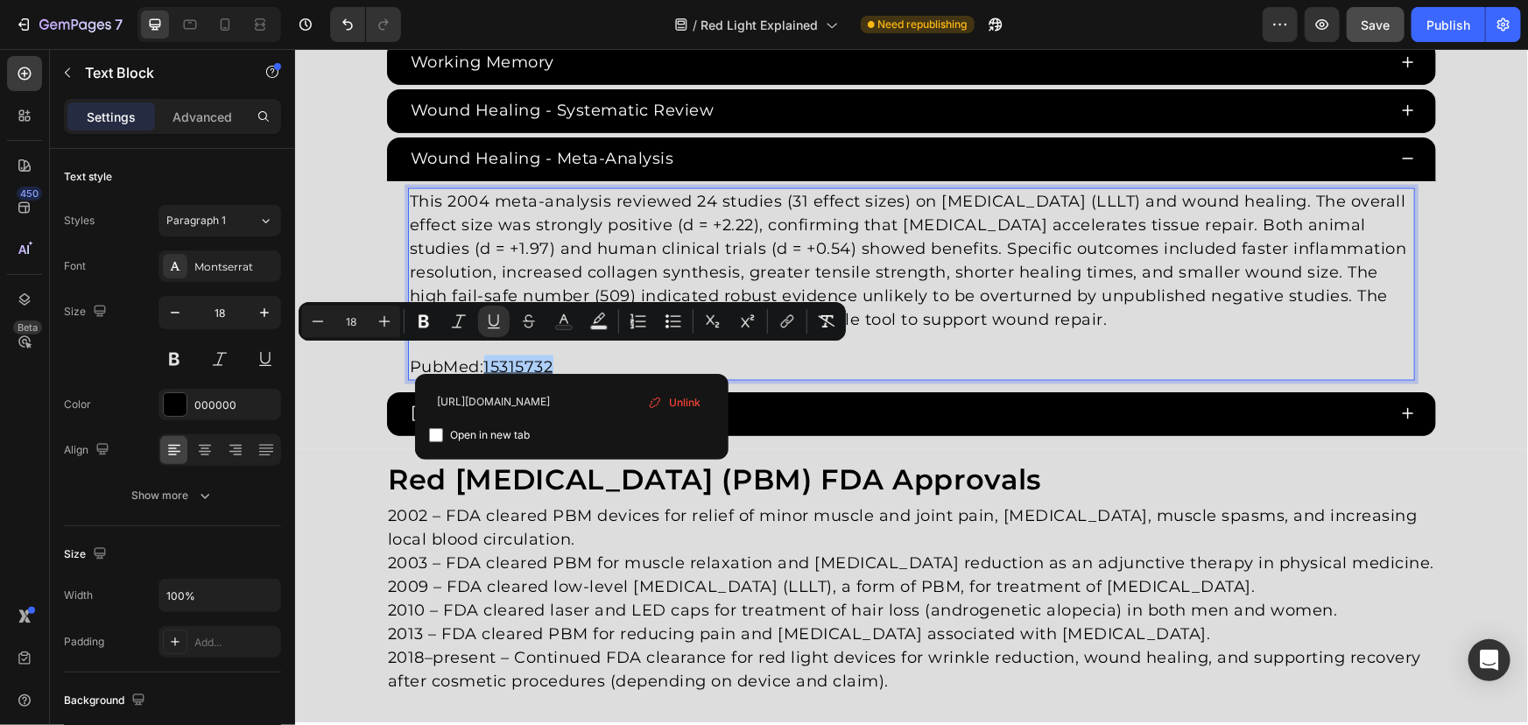
type input "https://pubmed.ncbi.nlm.nih.gov/15315732/"
click at [477, 428] on span "Open in new tab" at bounding box center [490, 435] width 80 height 21
checkbox input "true"
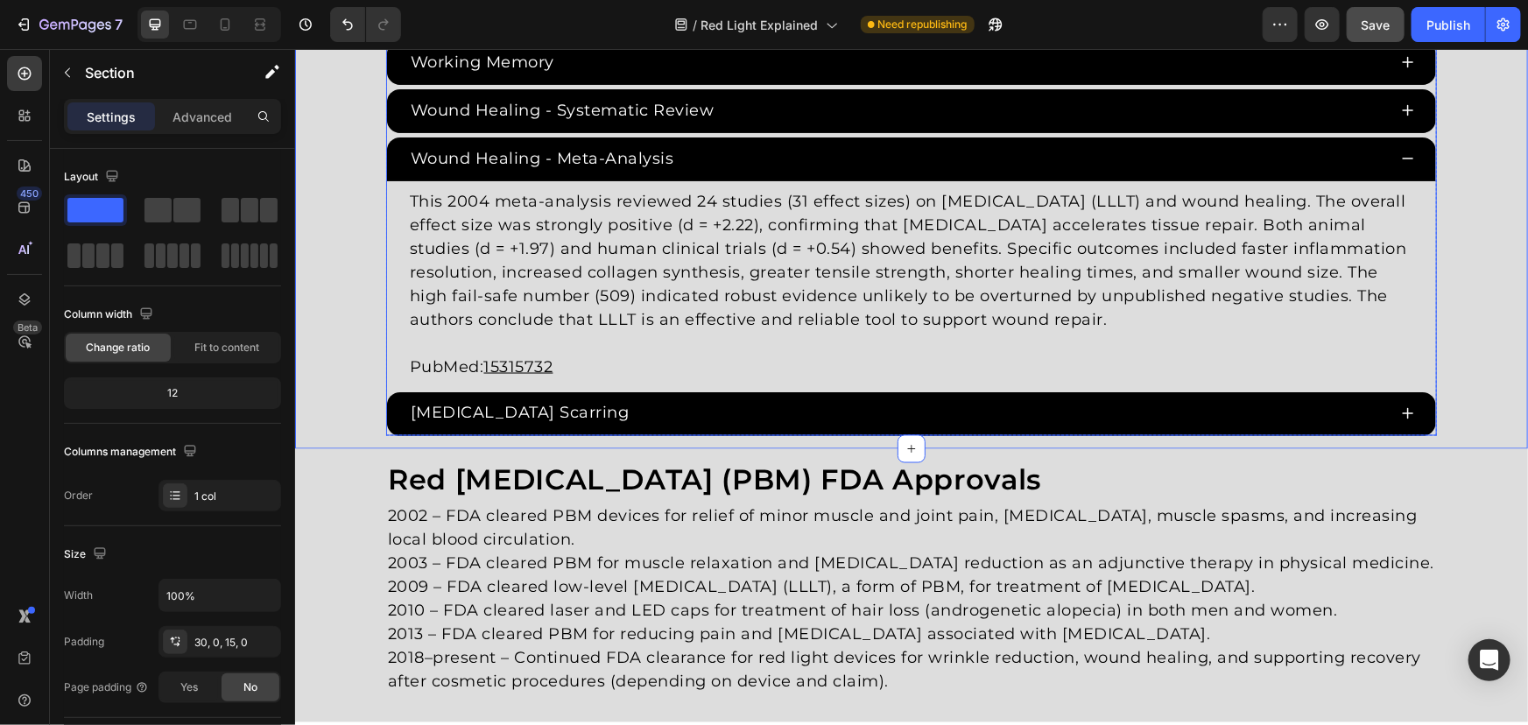
click at [745, 144] on div "Wound Healing - Meta-Analysis" at bounding box center [896, 158] width 979 height 29
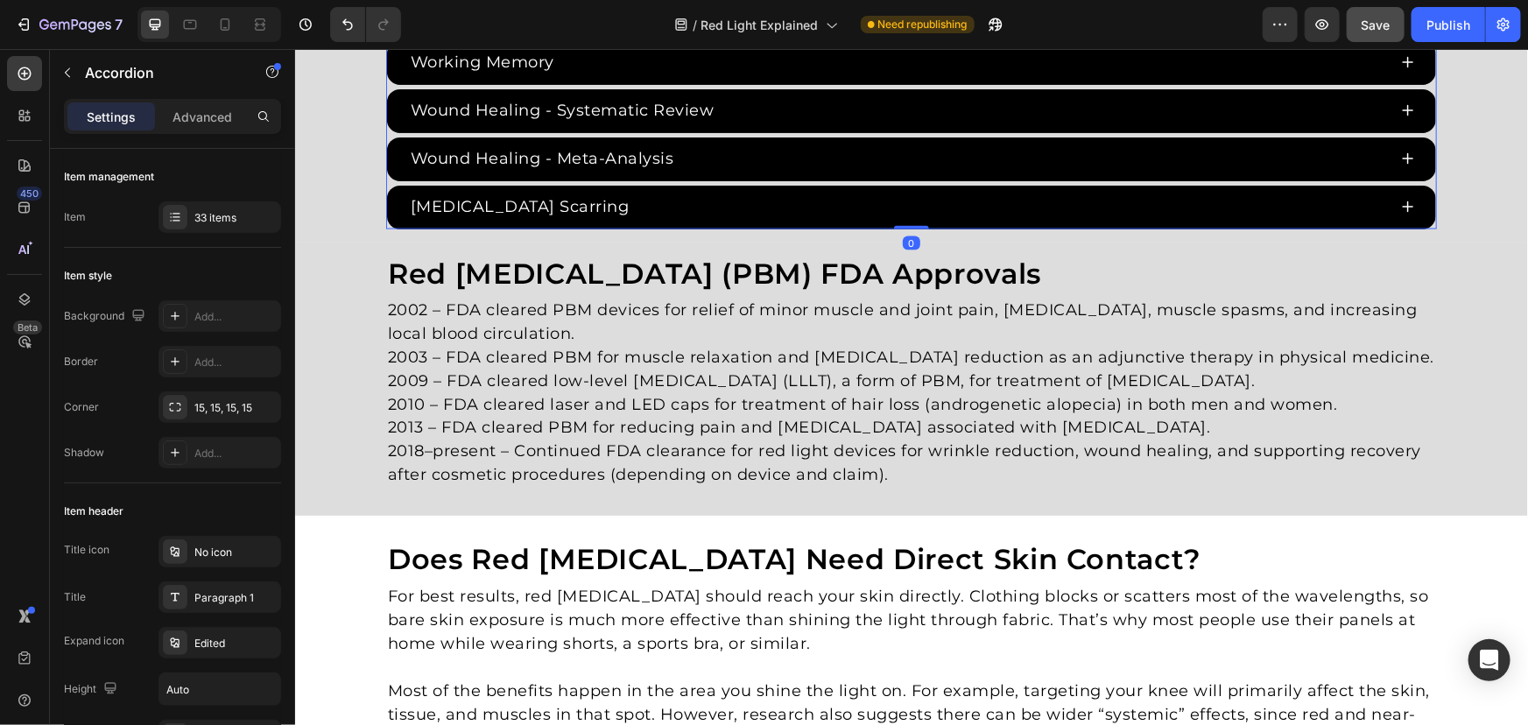
click at [1375, 37] on button "Save" at bounding box center [1376, 24] width 58 height 35
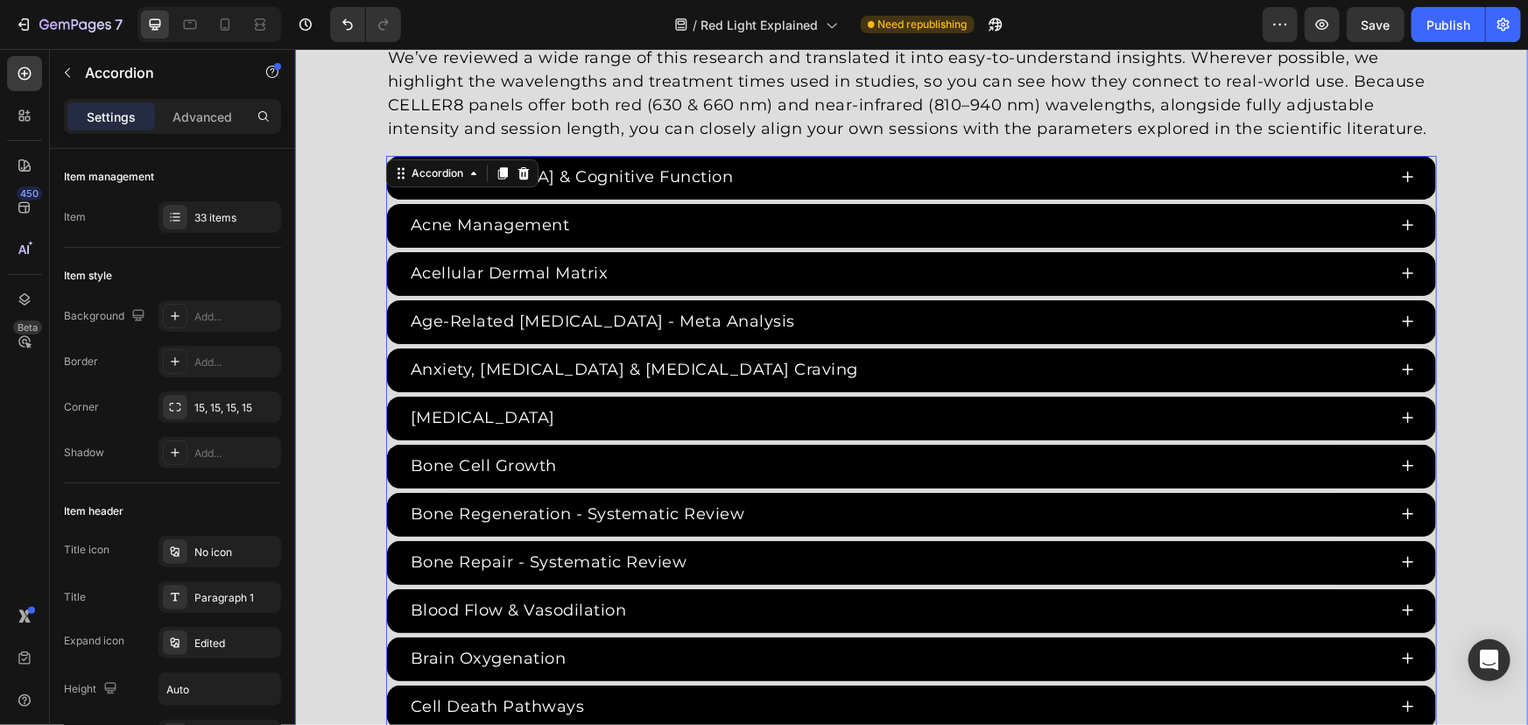
scroll to position [3165, 0]
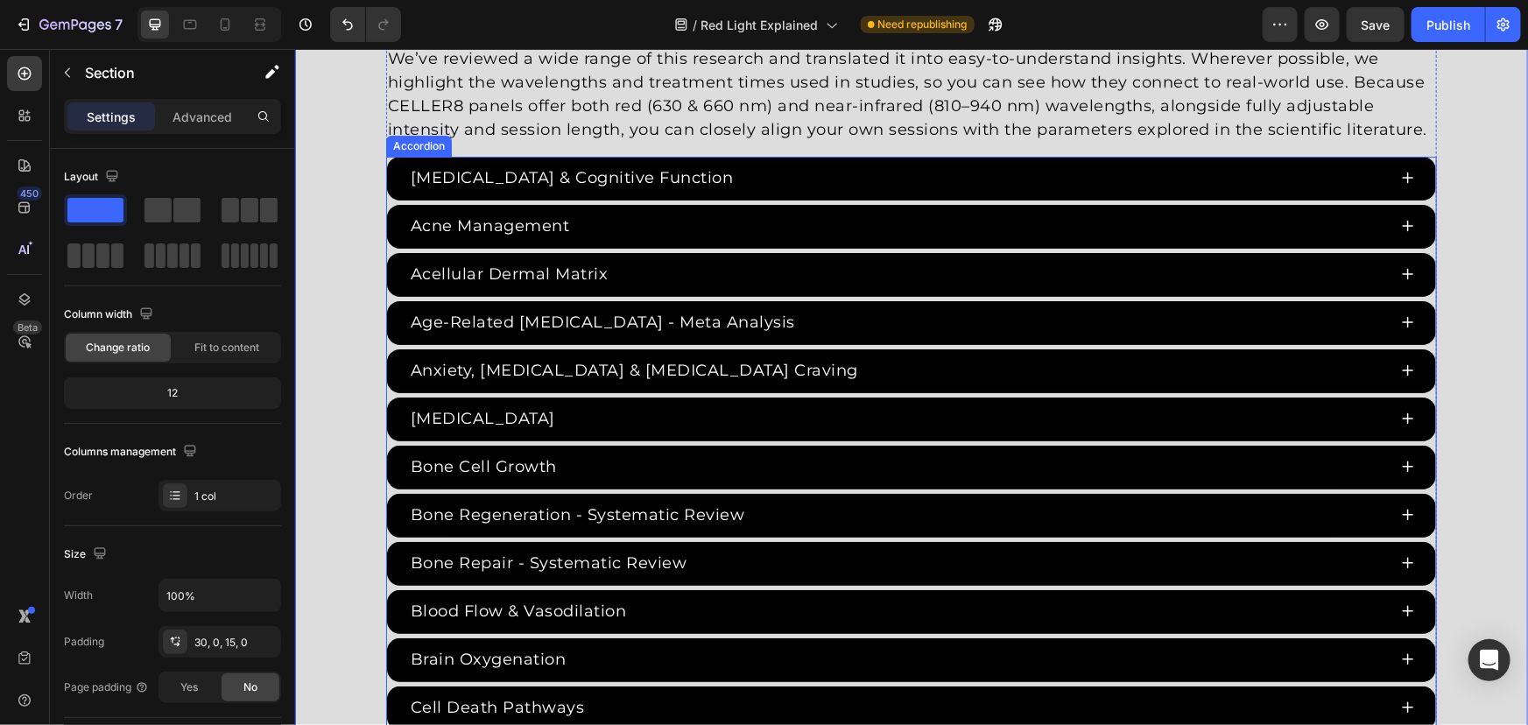
click at [386, 194] on div "ADHD & Cognitive Function" at bounding box center [910, 178] width 1049 height 44
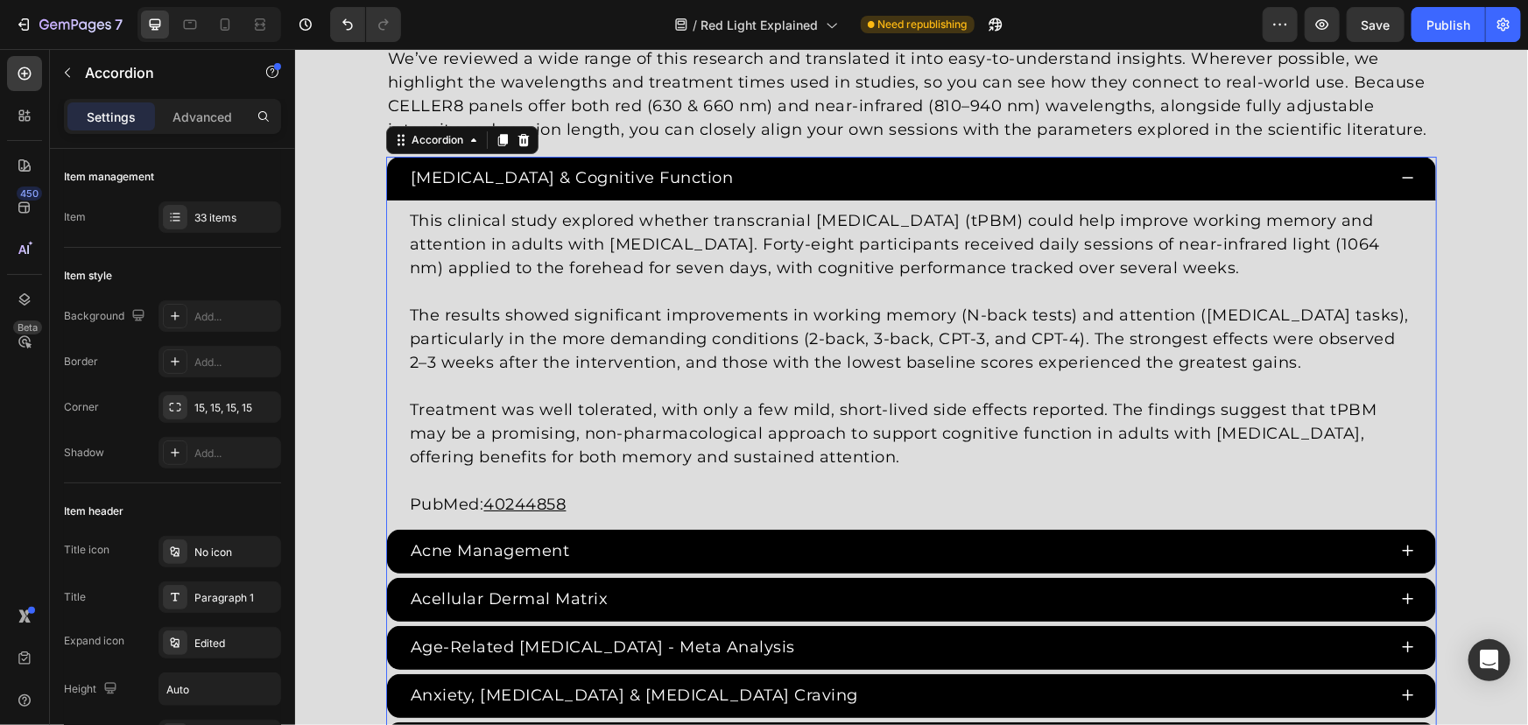
click at [386, 194] on div "ADHD & Cognitive Function" at bounding box center [910, 178] width 1049 height 44
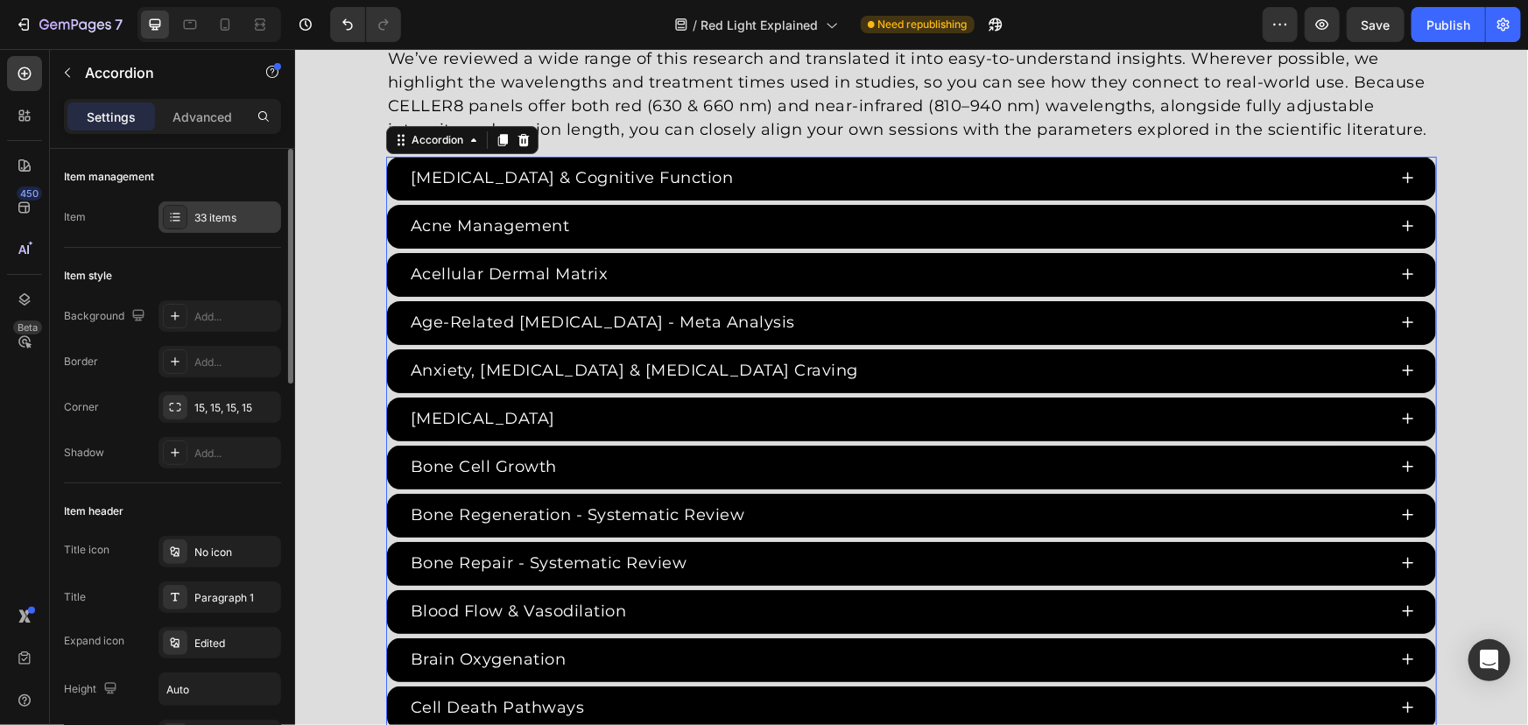
click at [187, 207] on div "33 items" at bounding box center [219, 217] width 123 height 32
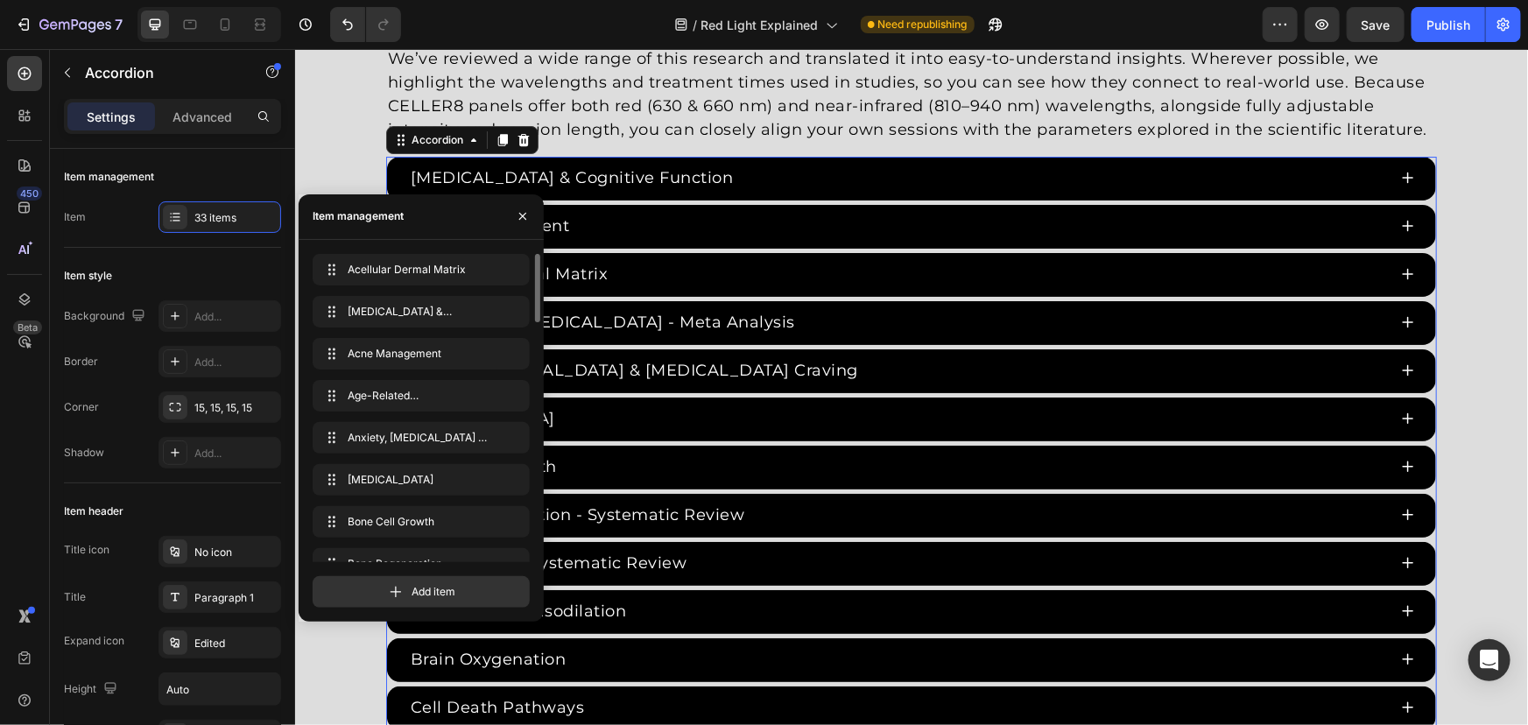
drag, startPoint x: 415, startPoint y: 358, endPoint x: 421, endPoint y: 350, distance: 10.0
drag, startPoint x: 421, startPoint y: 350, endPoint x: 421, endPoint y: 306, distance: 44.7
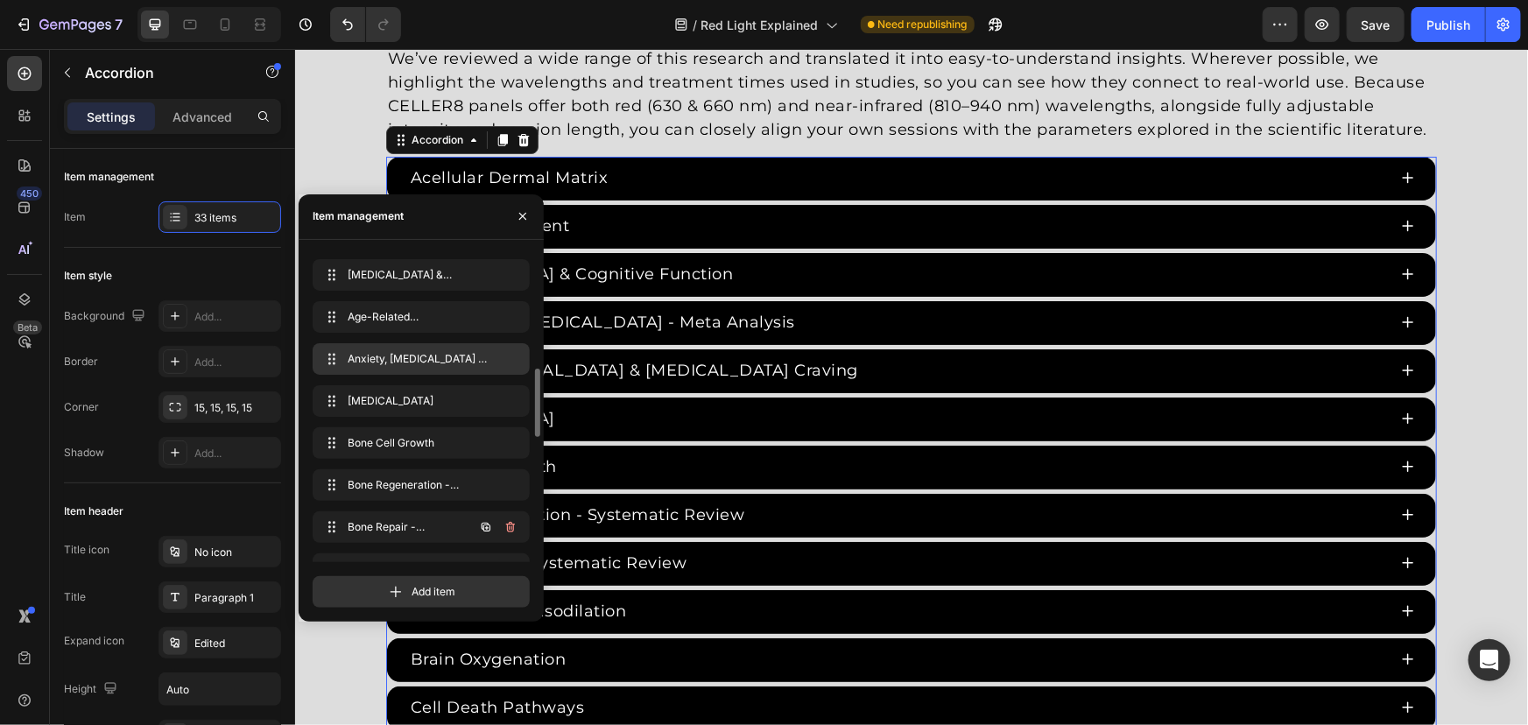
scroll to position [158, 0]
drag, startPoint x: 419, startPoint y: 480, endPoint x: 414, endPoint y: 357, distance: 122.7
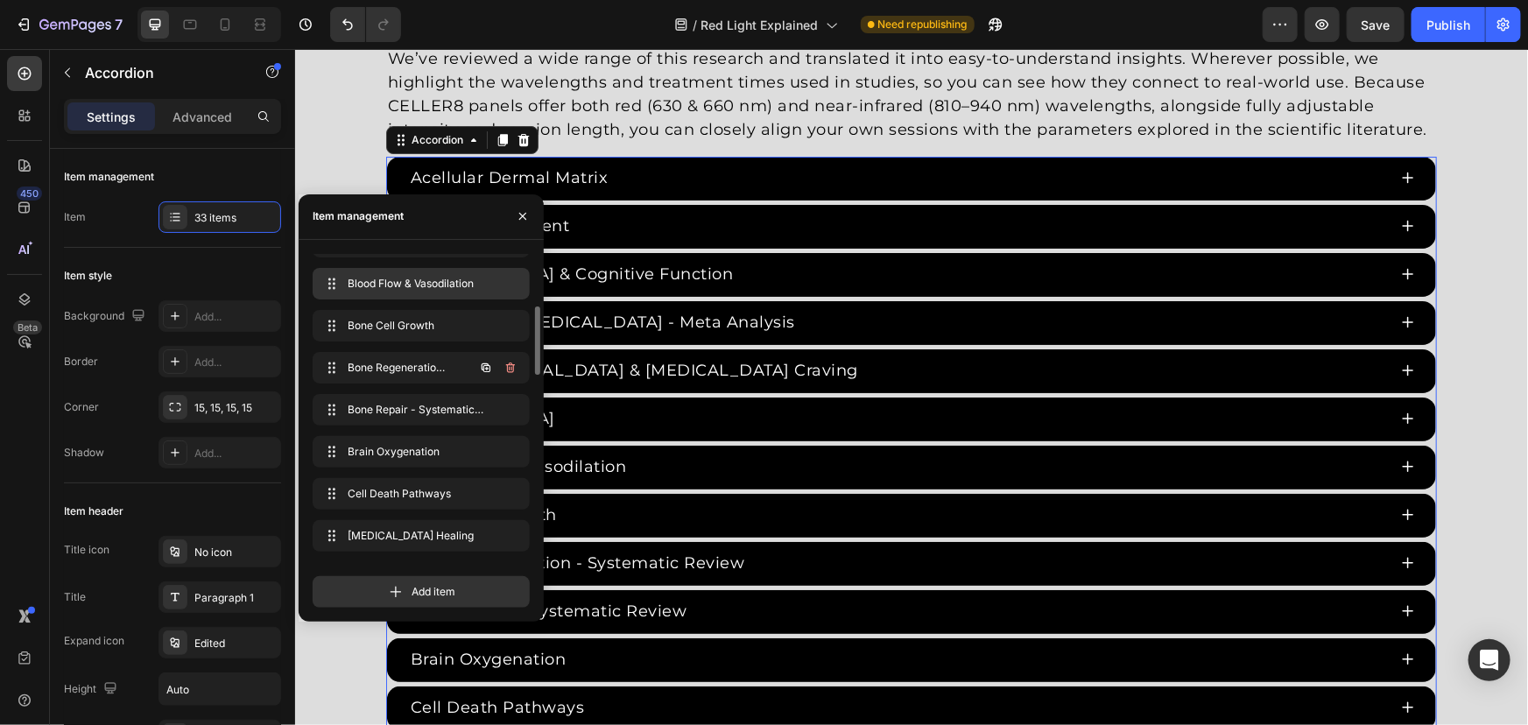
scroll to position [318, 0]
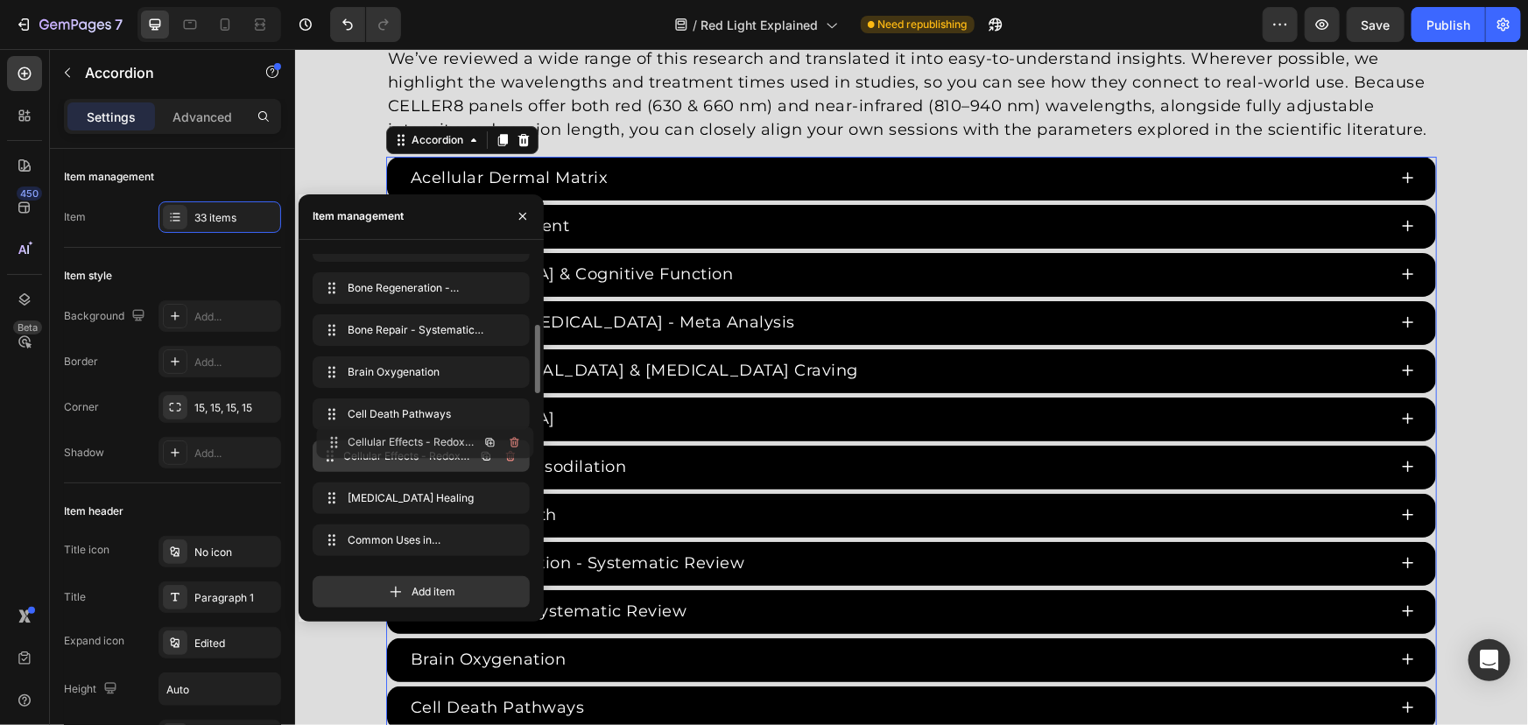
drag, startPoint x: 435, startPoint y: 499, endPoint x: 439, endPoint y: 445, distance: 54.4
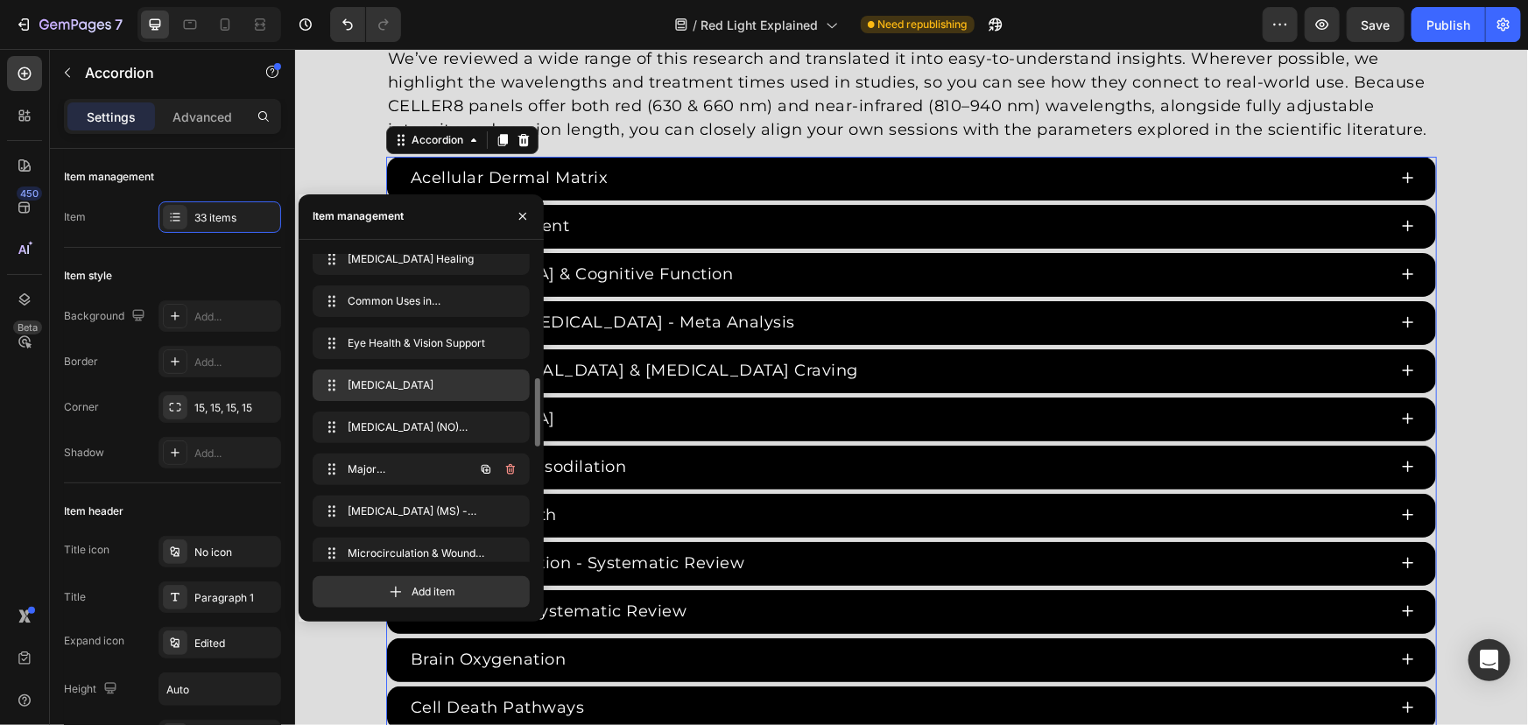
scroll to position [637, 0]
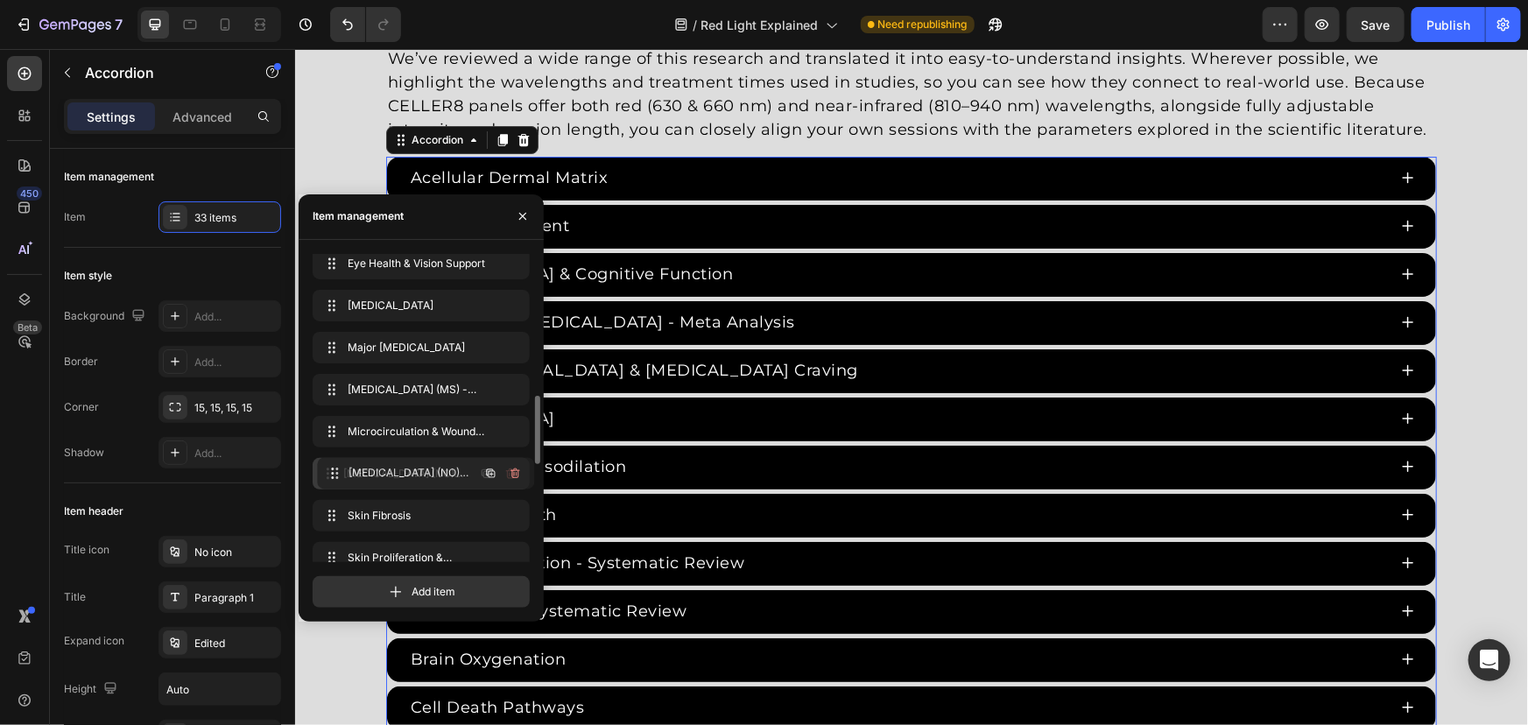
drag, startPoint x: 437, startPoint y: 346, endPoint x: 441, endPoint y: 473, distance: 127.0
drag, startPoint x: 415, startPoint y: 423, endPoint x: 418, endPoint y: 382, distance: 41.2
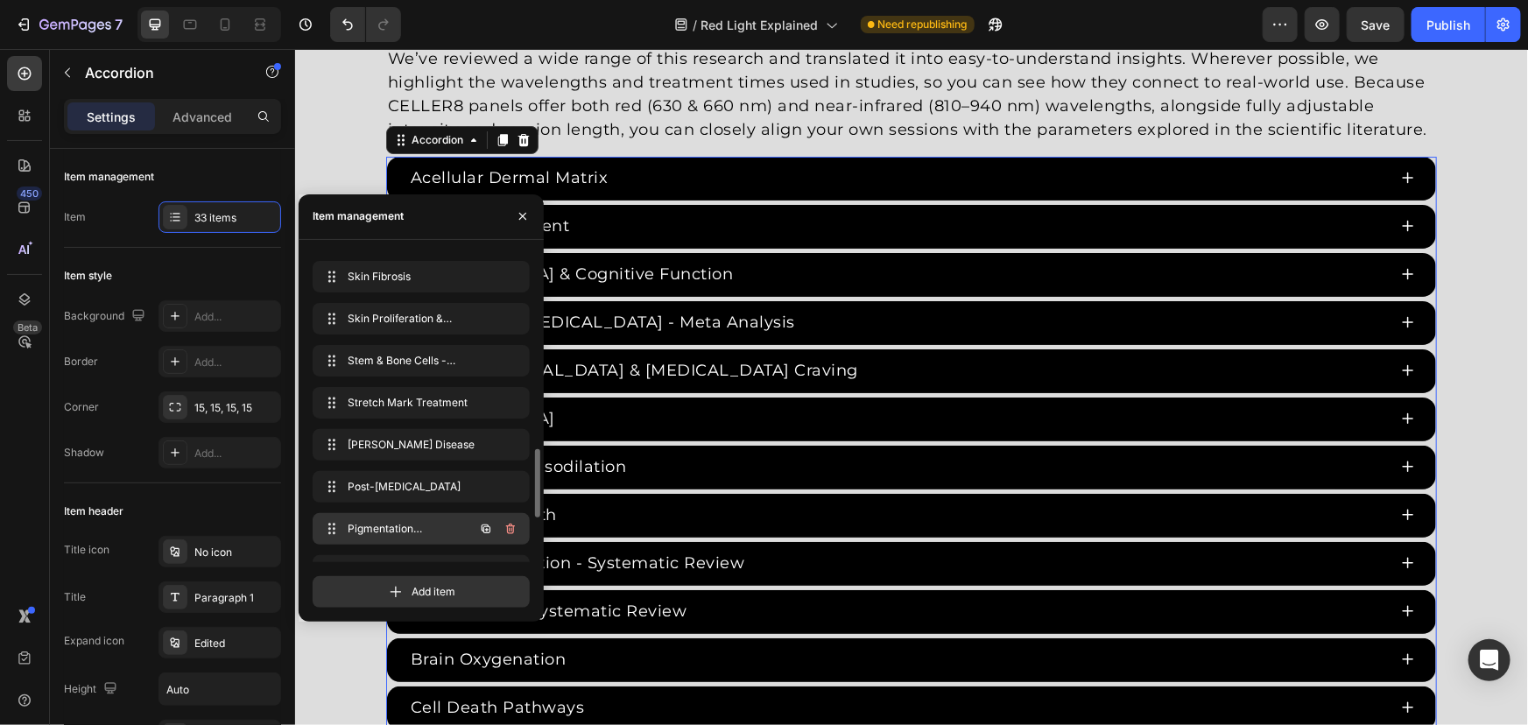
scroll to position [899, 0]
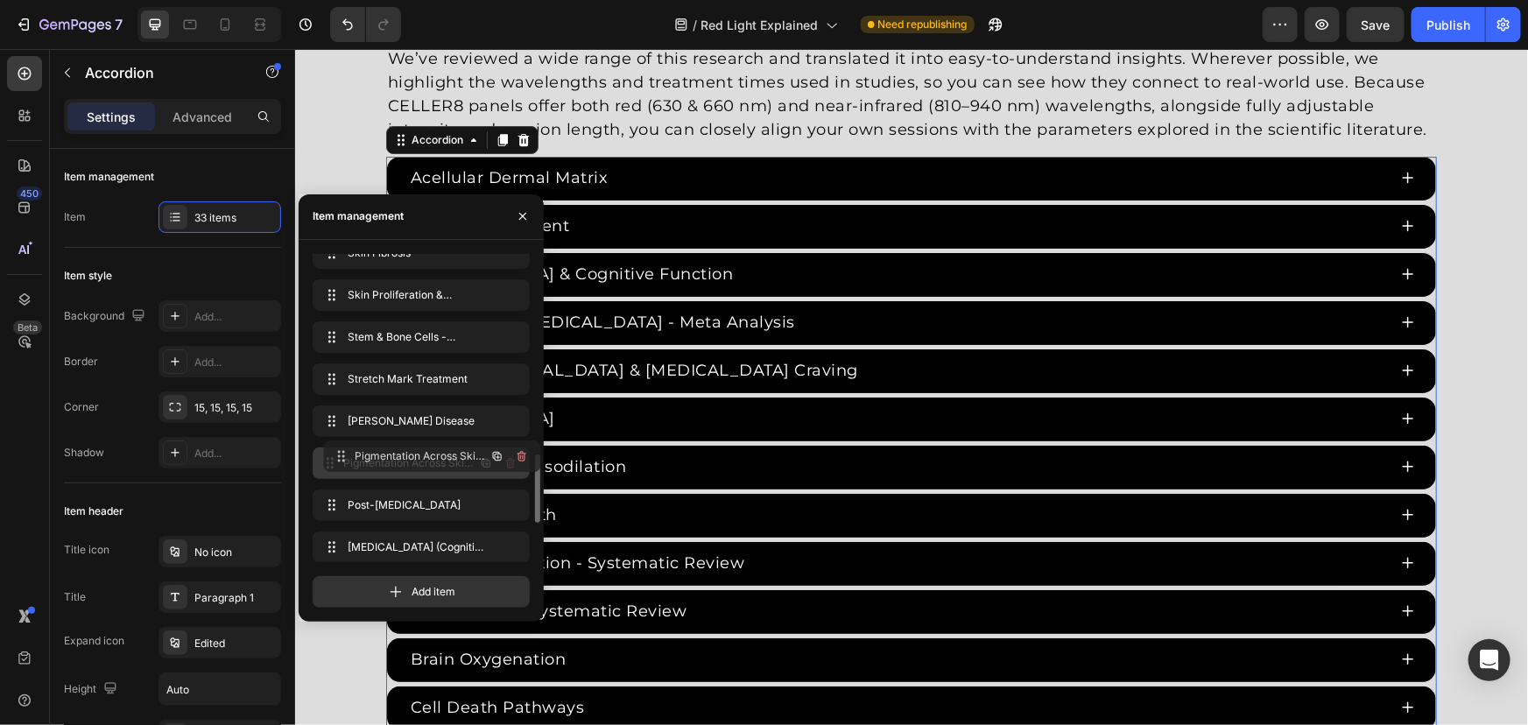
drag, startPoint x: 411, startPoint y: 524, endPoint x: 422, endPoint y: 452, distance: 72.7
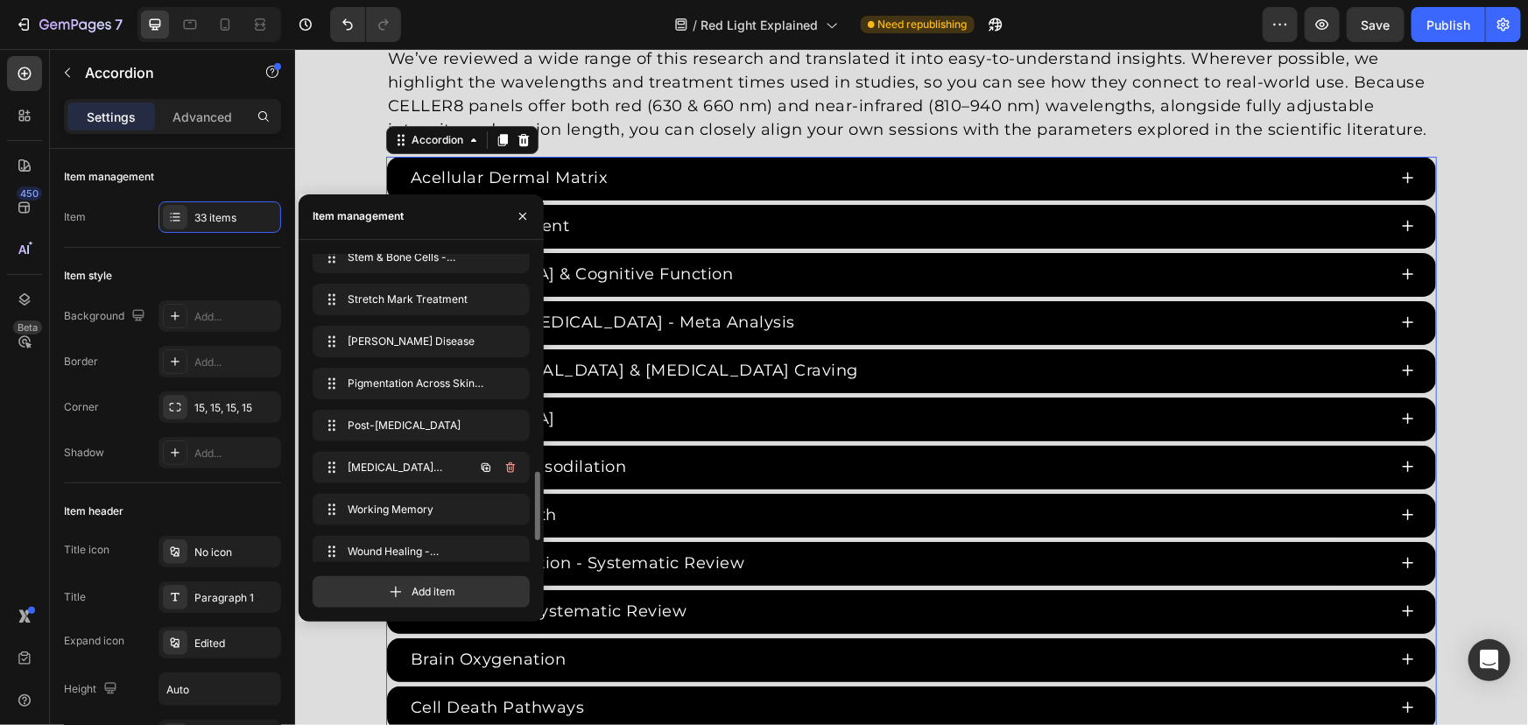
scroll to position [1059, 0]
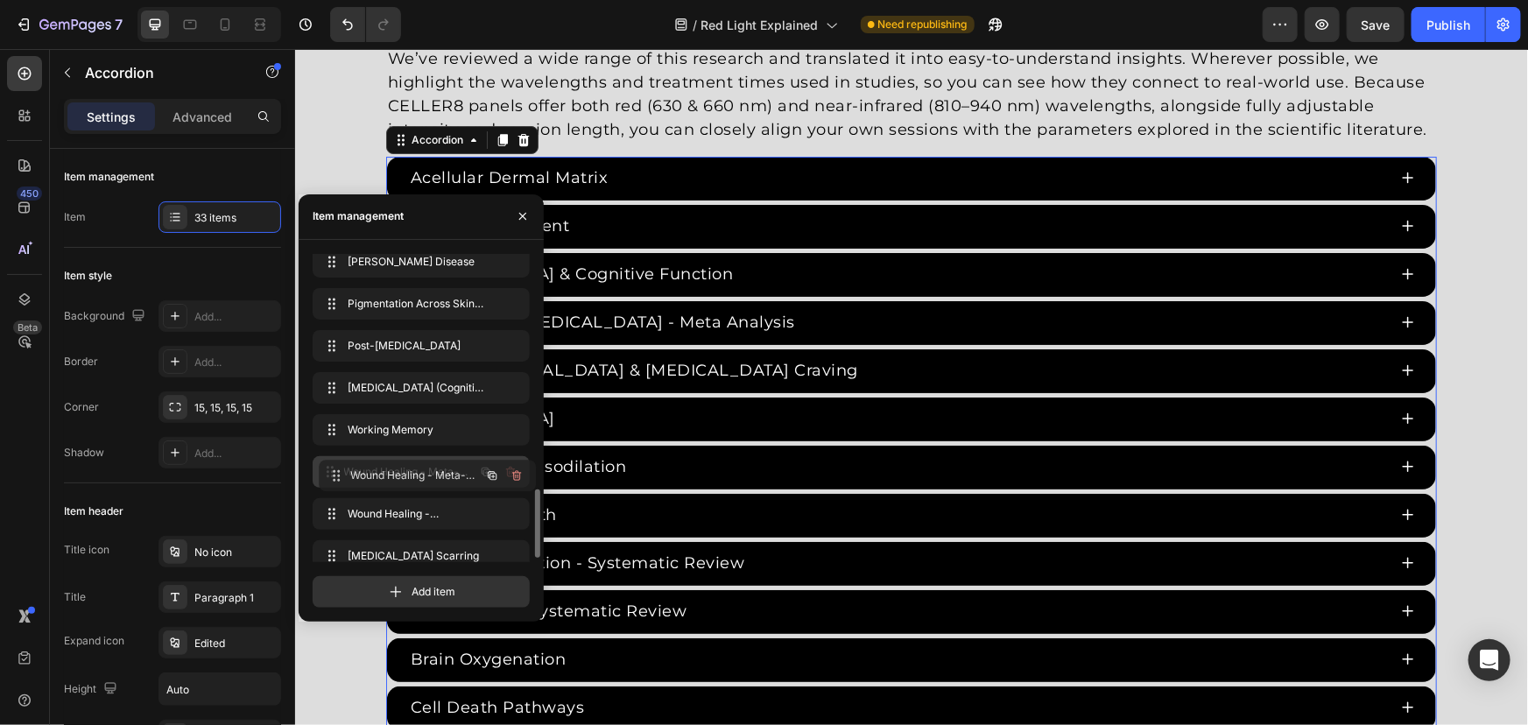
drag, startPoint x: 439, startPoint y: 503, endPoint x: 446, endPoint y: 468, distance: 35.7
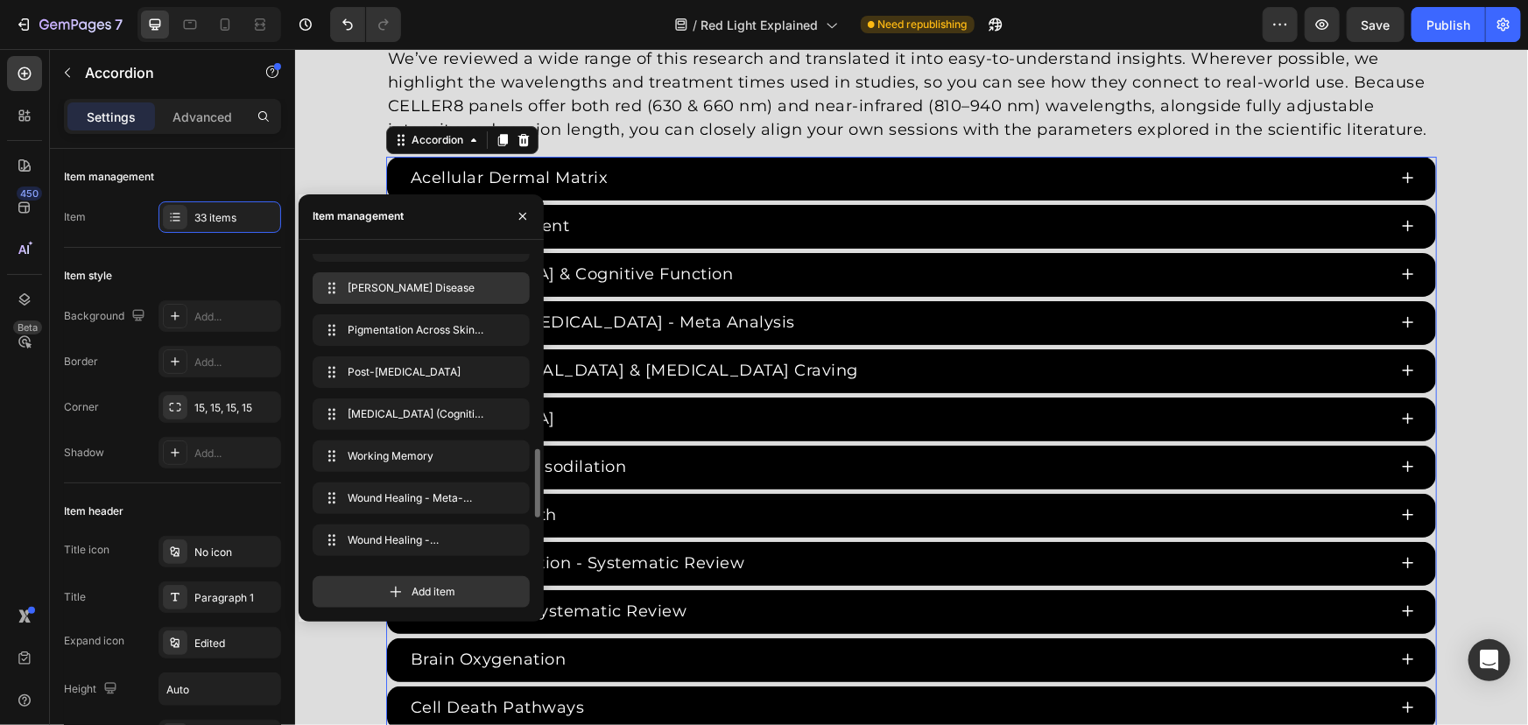
scroll to position [1039, 0]
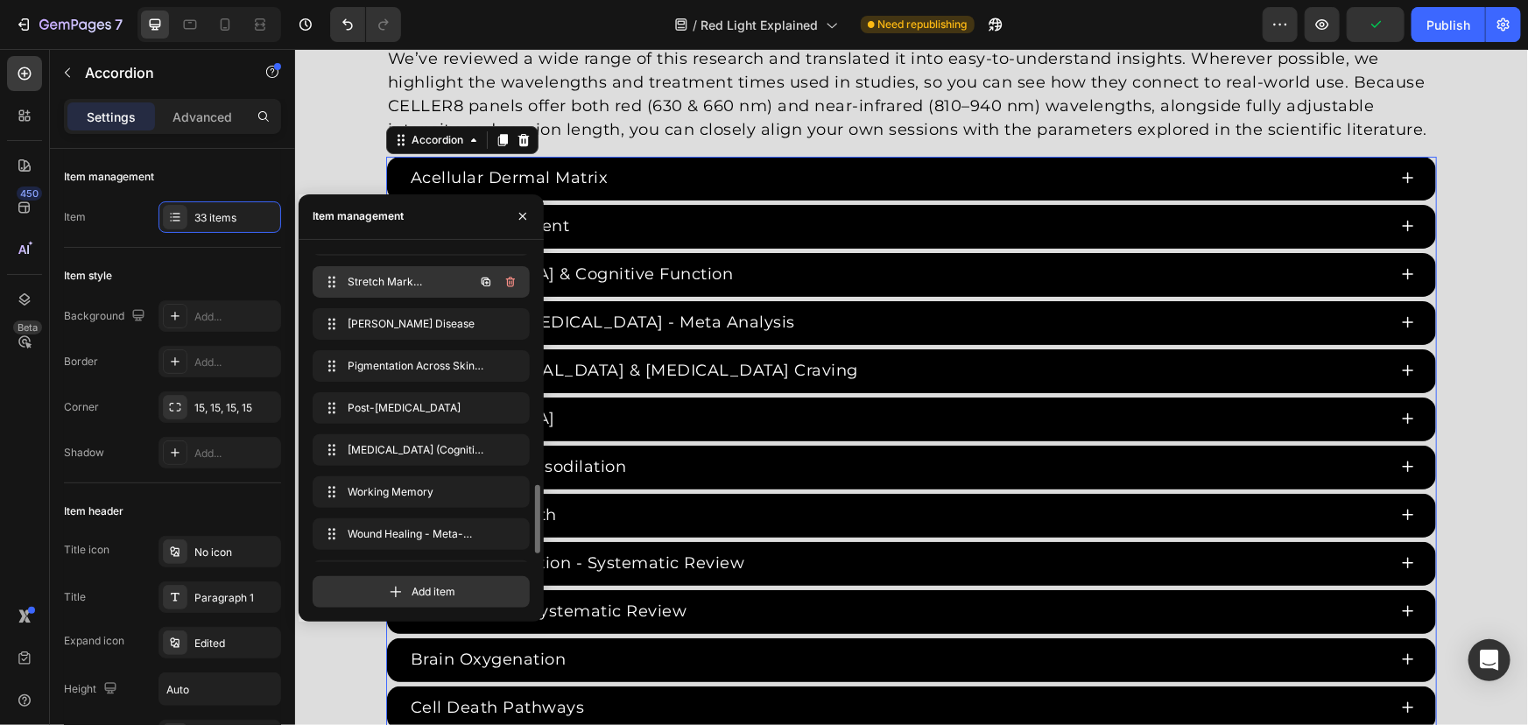
drag, startPoint x: 403, startPoint y: 558, endPoint x: 404, endPoint y: 283, distance: 275.0
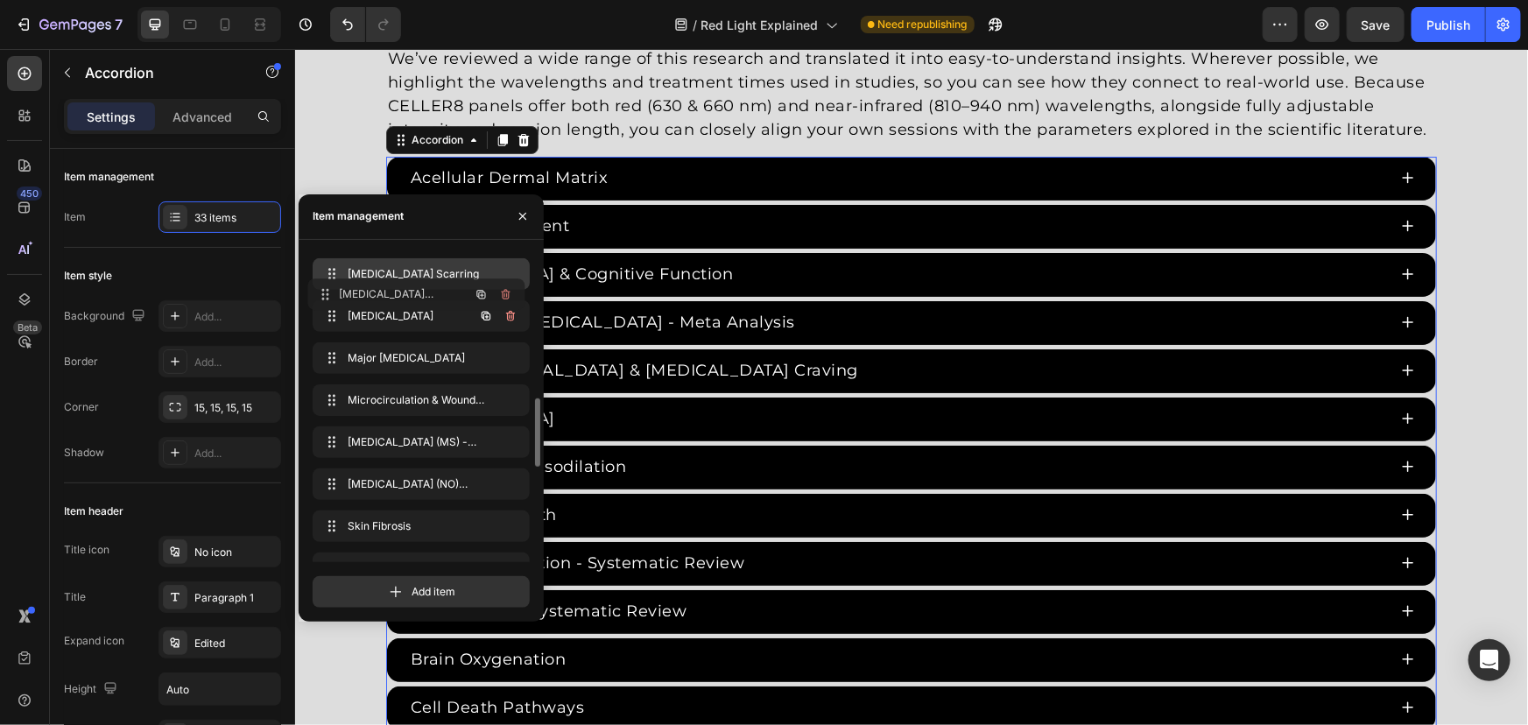
scroll to position [647, 0]
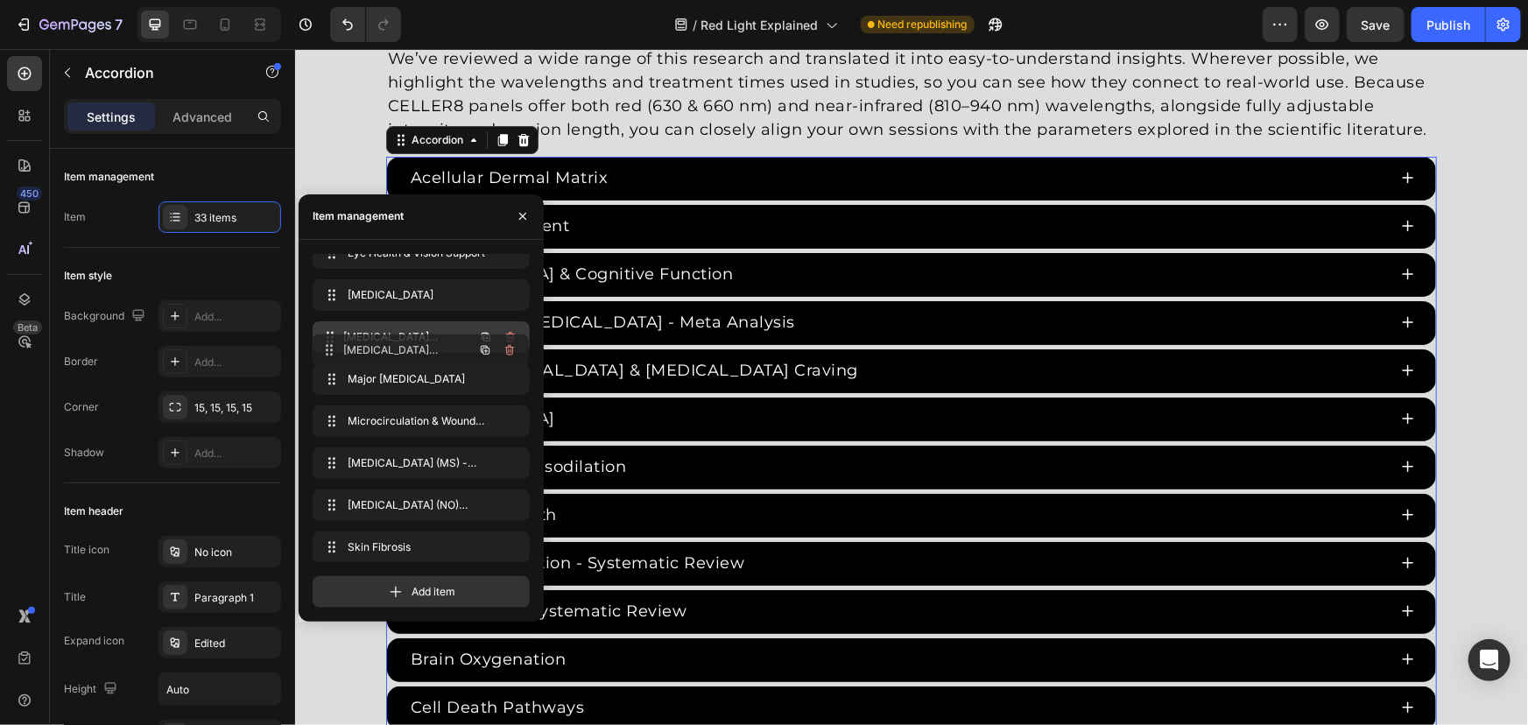
drag, startPoint x: 428, startPoint y: 391, endPoint x: 427, endPoint y: 339, distance: 51.7
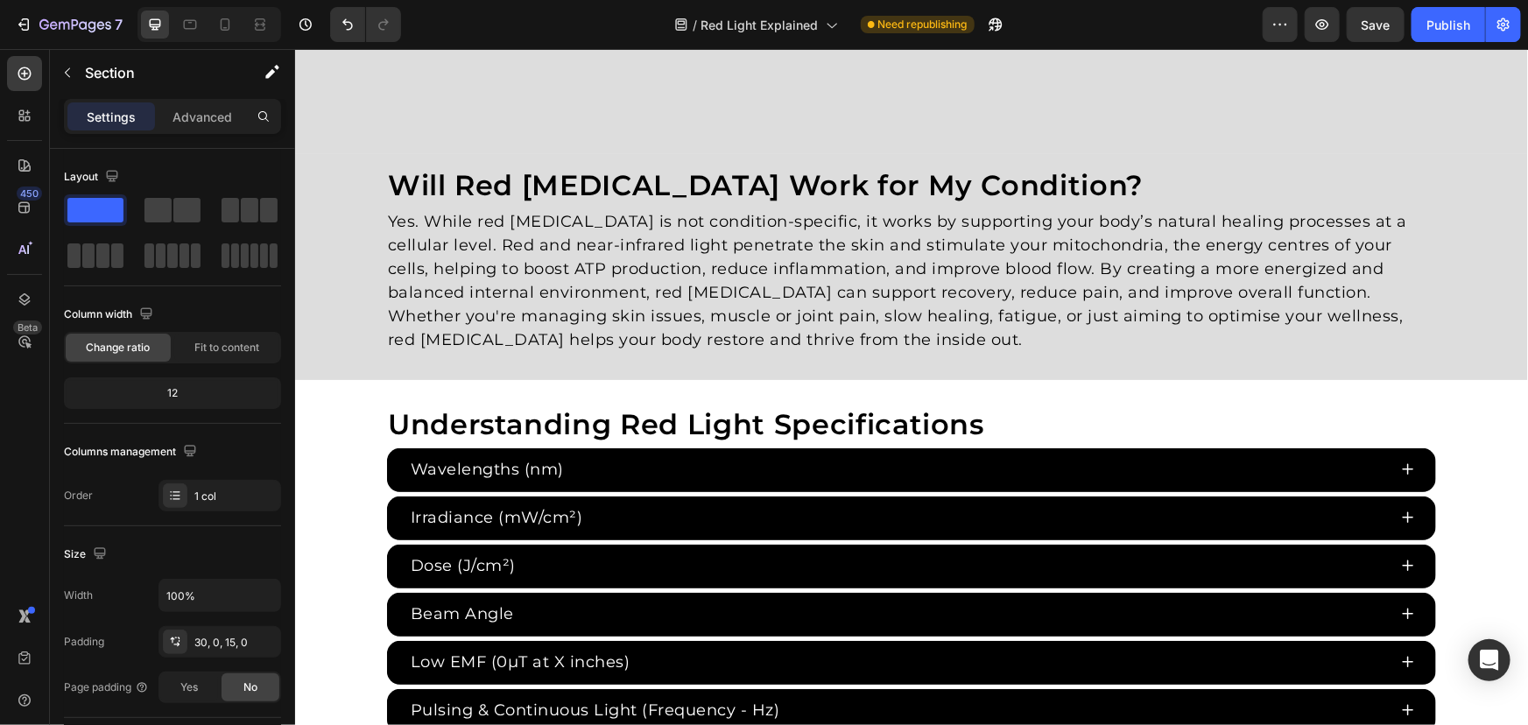
scroll to position [2776, 0]
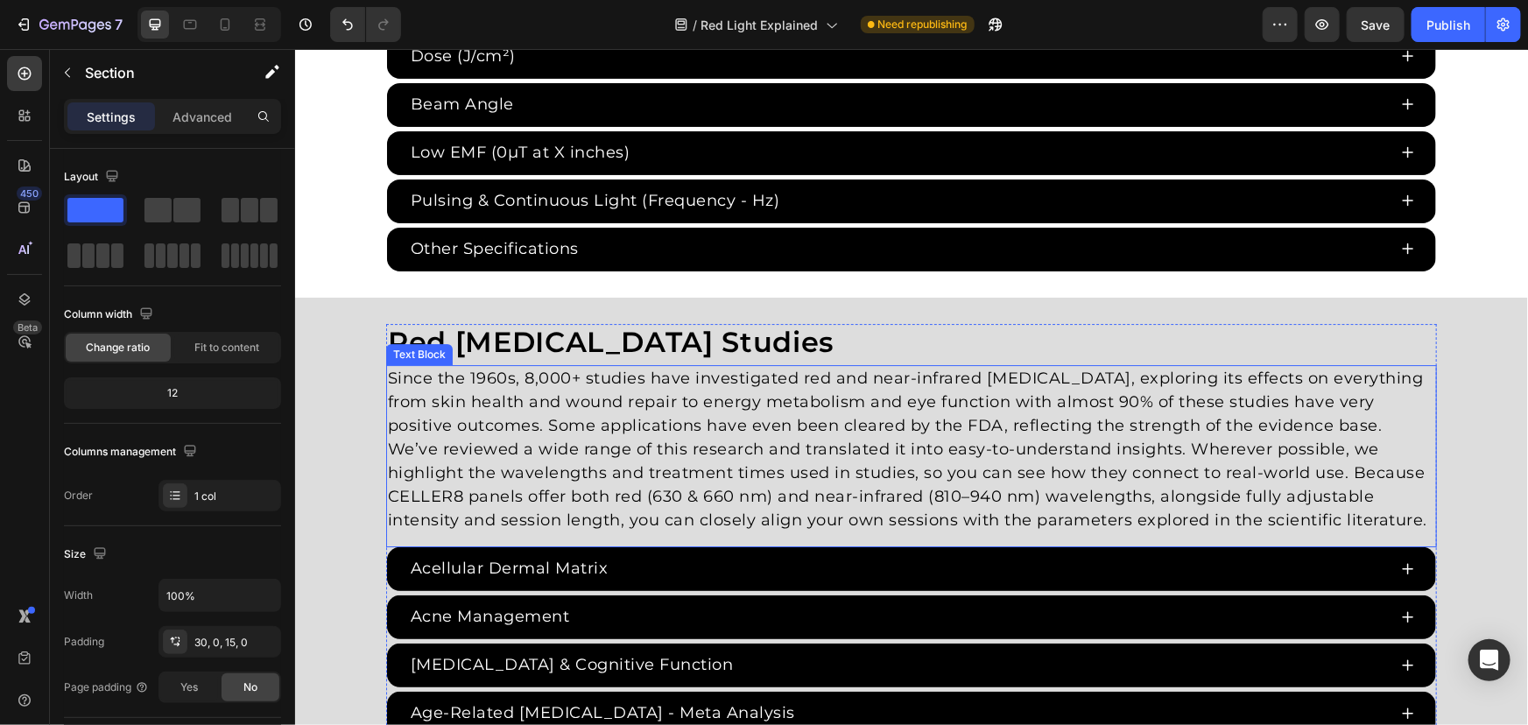
click at [1053, 473] on p "Since the 1960s, 8,000+ studies have investigated red and near-infrared light t…" at bounding box center [910, 448] width 1047 height 165
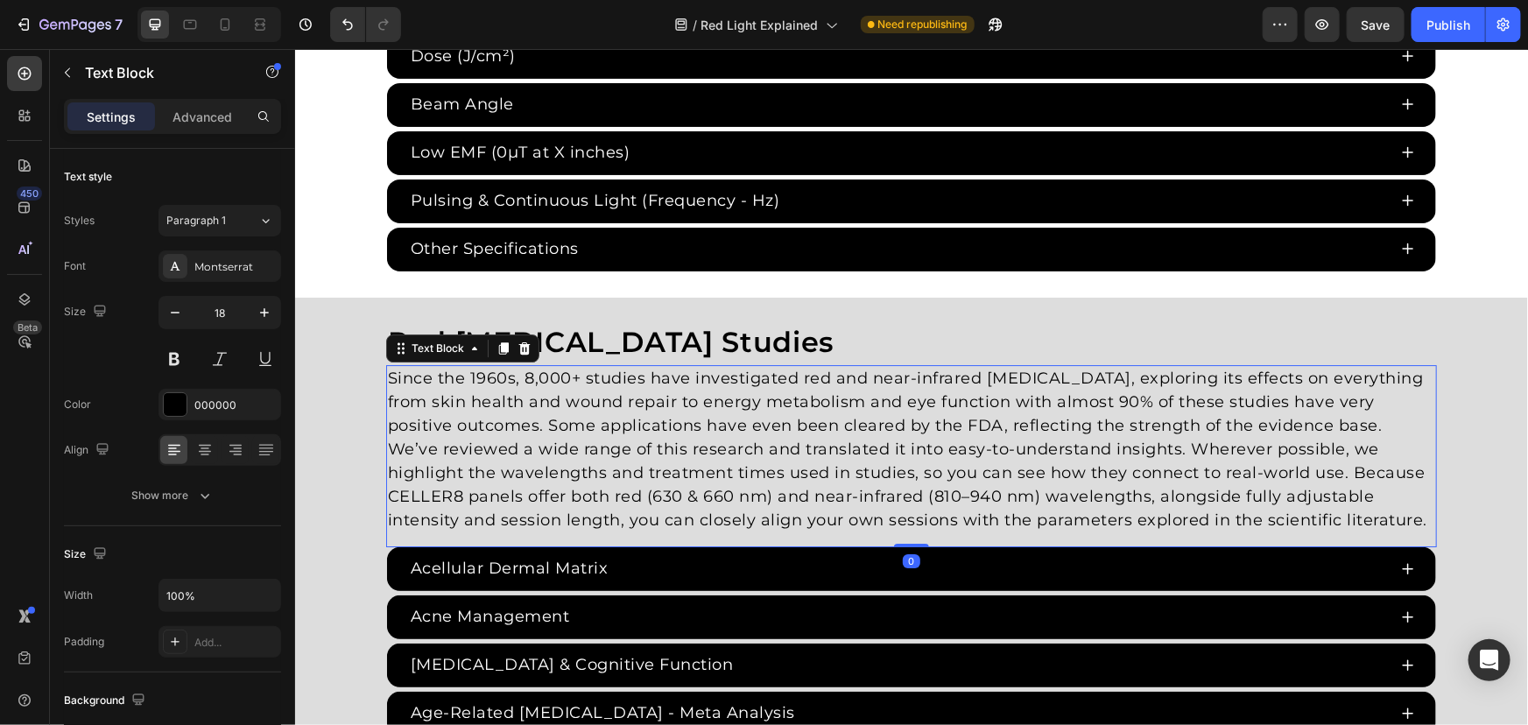
click at [1402, 507] on p "Since the 1960s, 8,000+ studies have investigated red and near-infrared light t…" at bounding box center [910, 448] width 1047 height 165
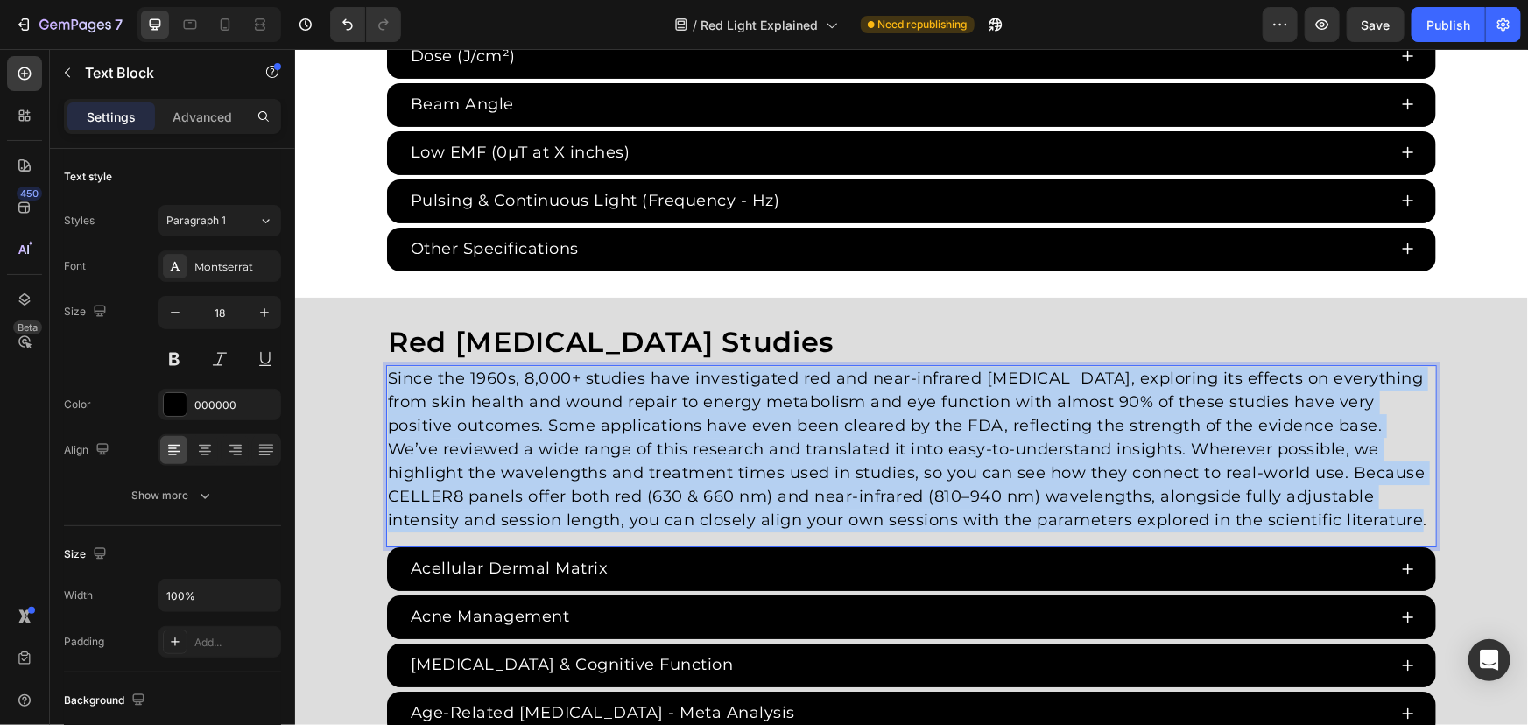
drag, startPoint x: 1374, startPoint y: 512, endPoint x: 264, endPoint y: 349, distance: 1122.2
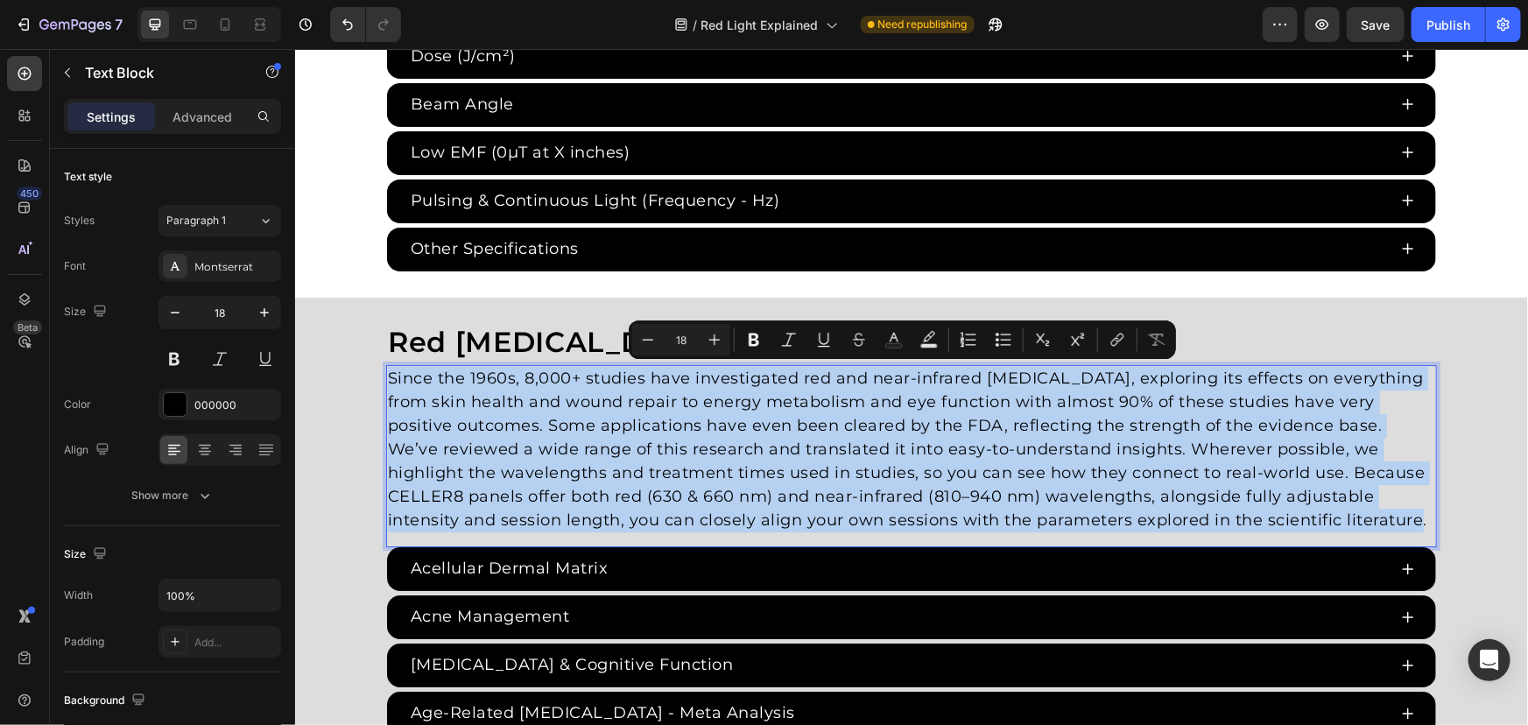
copy p "Since the 1960s, 8,000+ studies have investigated red and near-infrared light t…"
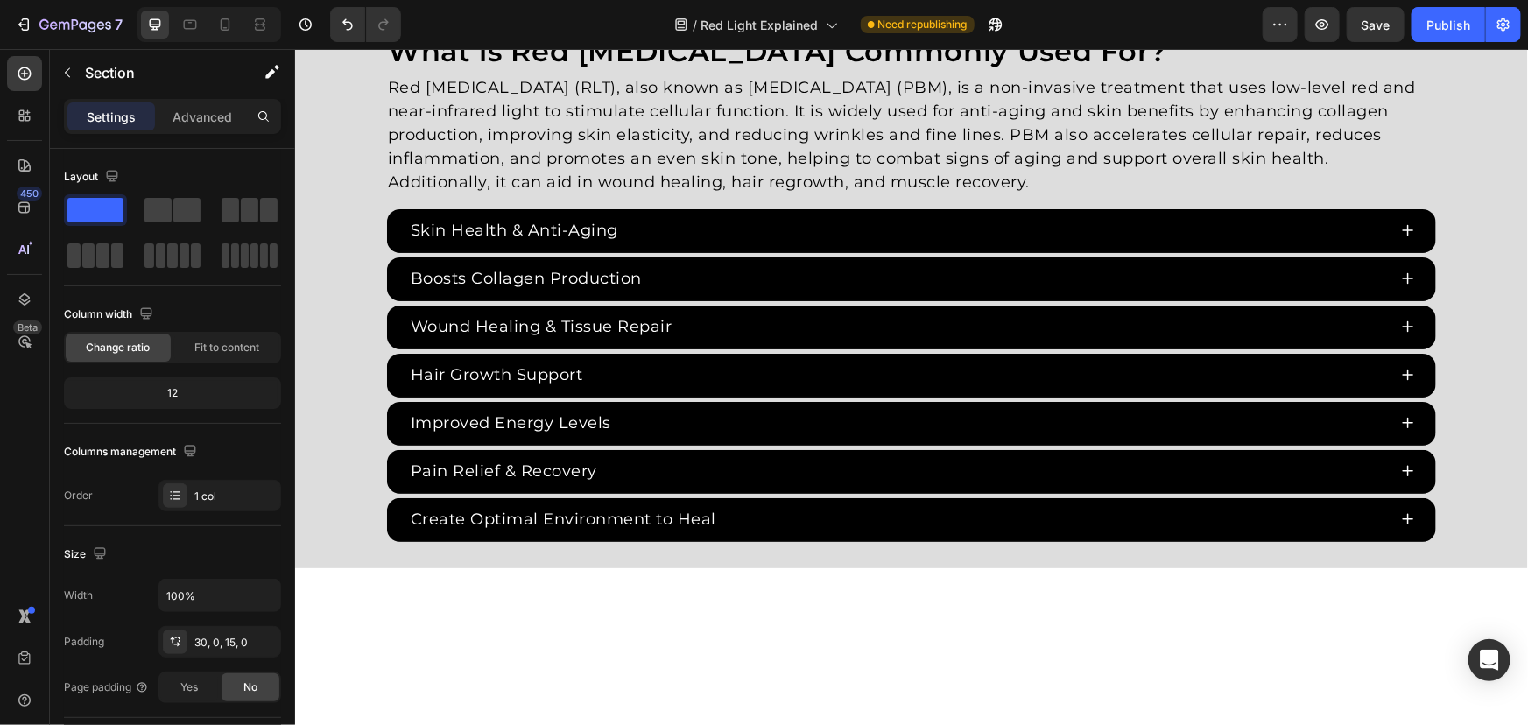
scroll to position [228, 0]
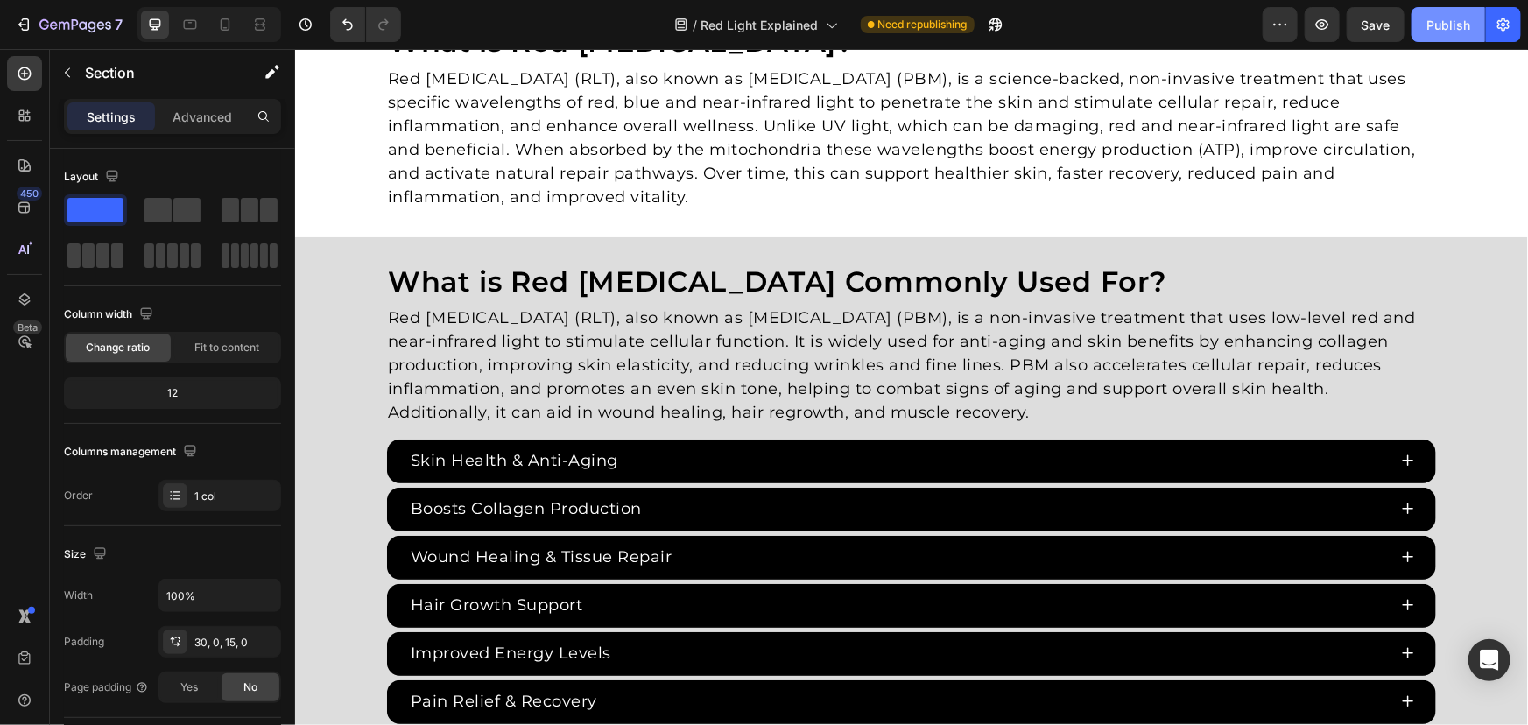
click at [1443, 34] on button "Publish" at bounding box center [1449, 24] width 74 height 35
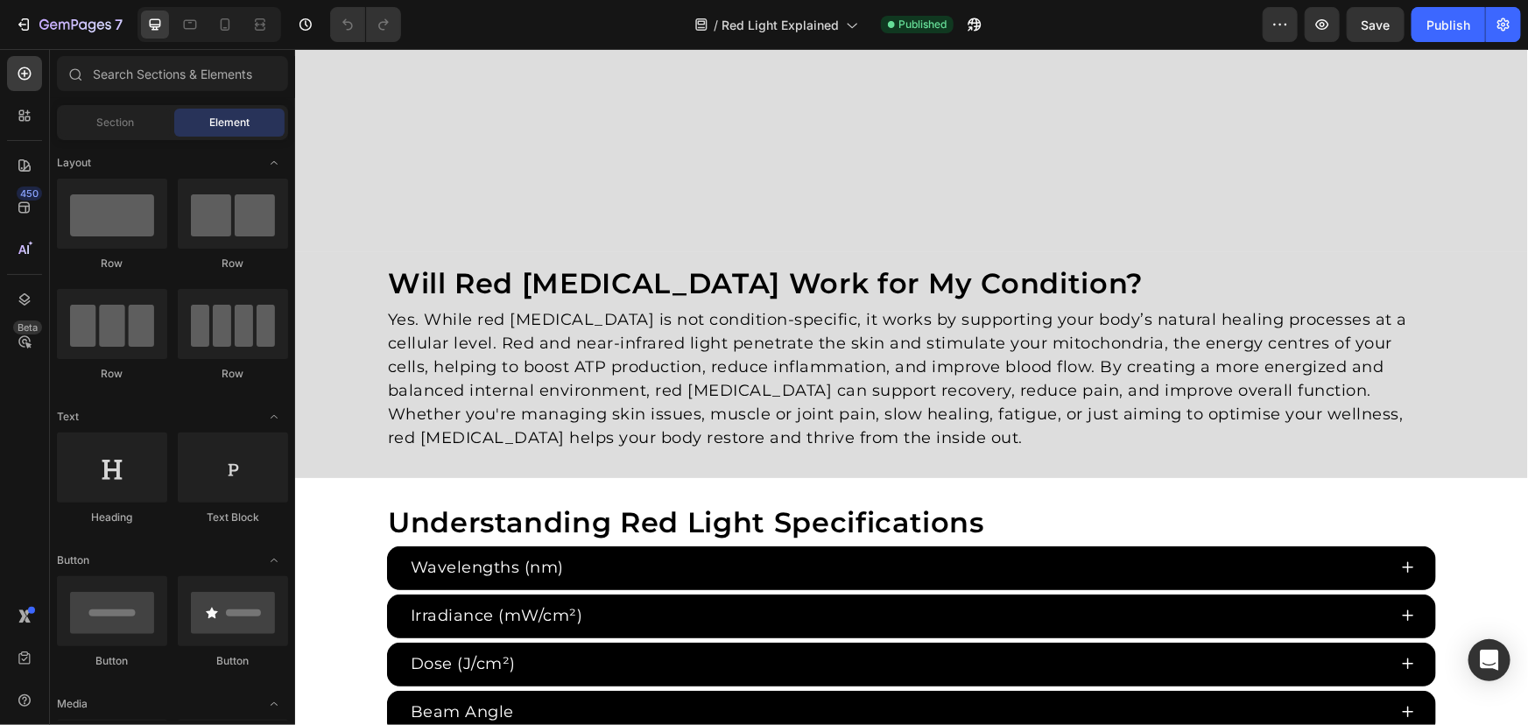
scroll to position [2547, 0]
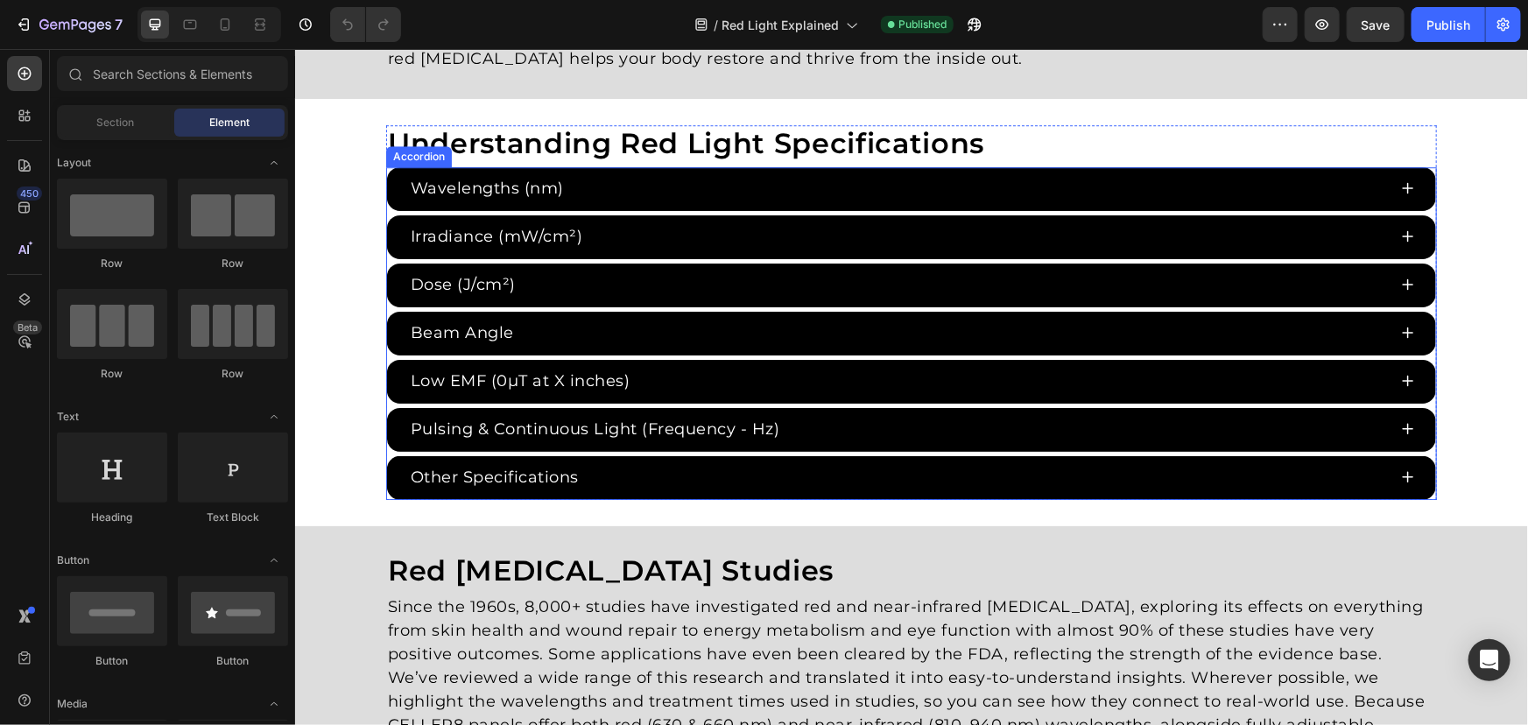
click at [678, 236] on div "Irradiance (mW/cm²)" at bounding box center [896, 236] width 979 height 29
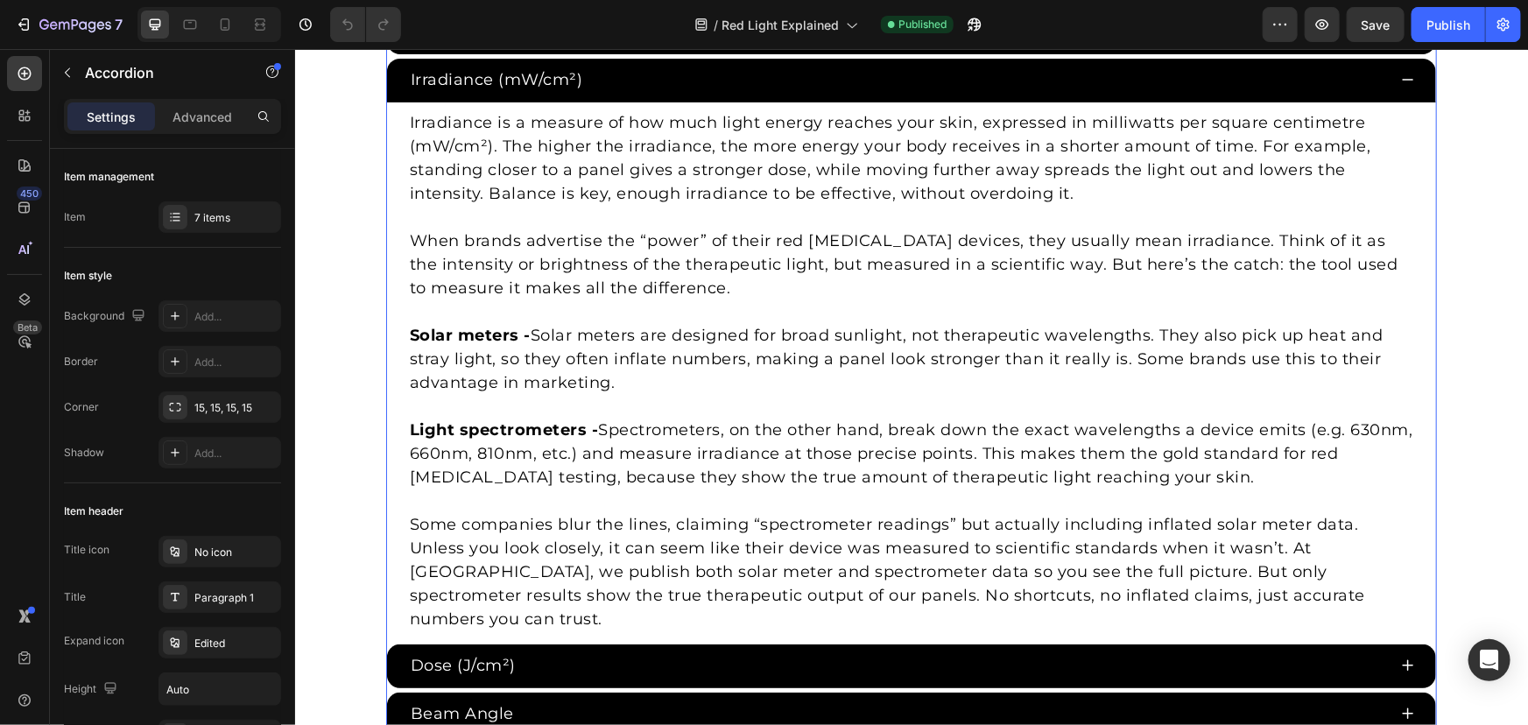
scroll to position [2706, 0]
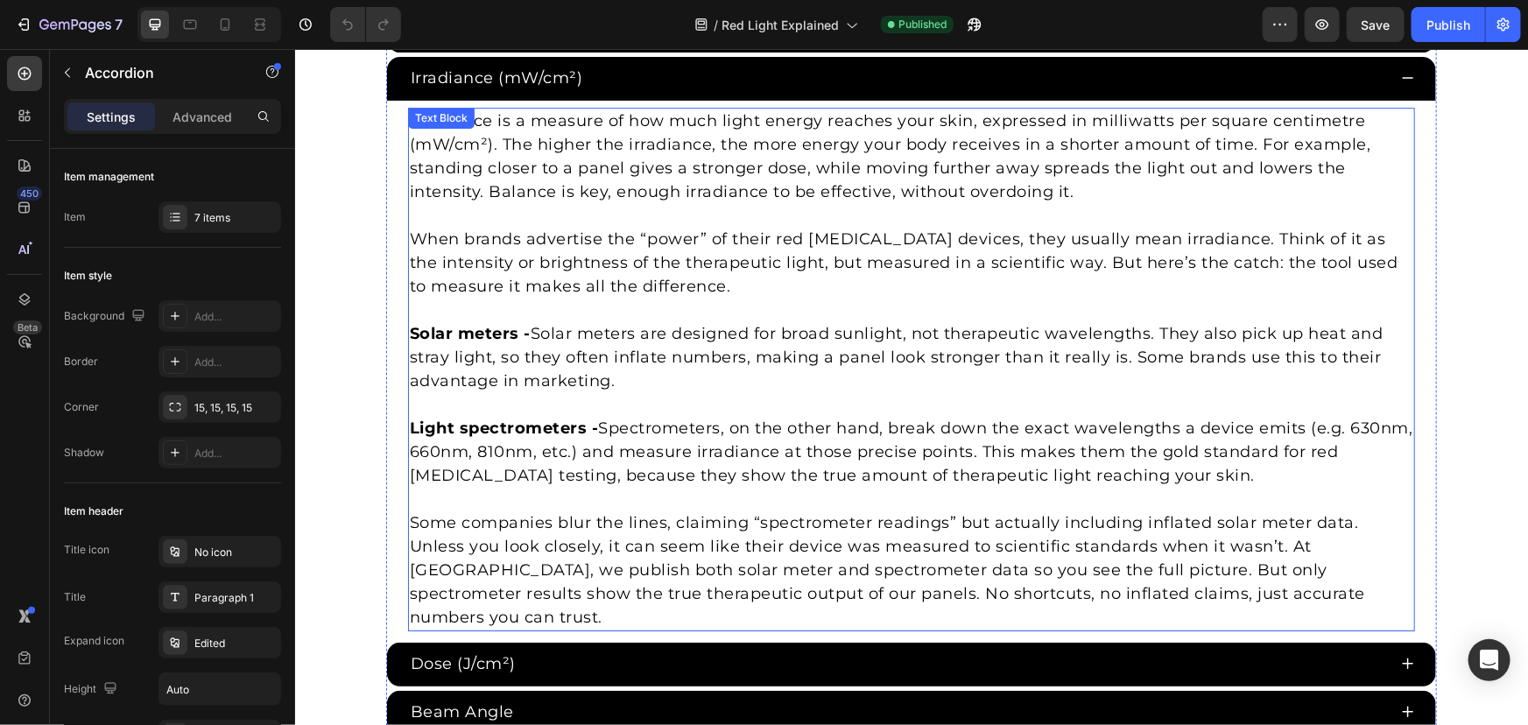
click at [677, 419] on p "Light spectrometers - Spectrometers, on the other hand, break down the exact wa…" at bounding box center [910, 451] width 1003 height 71
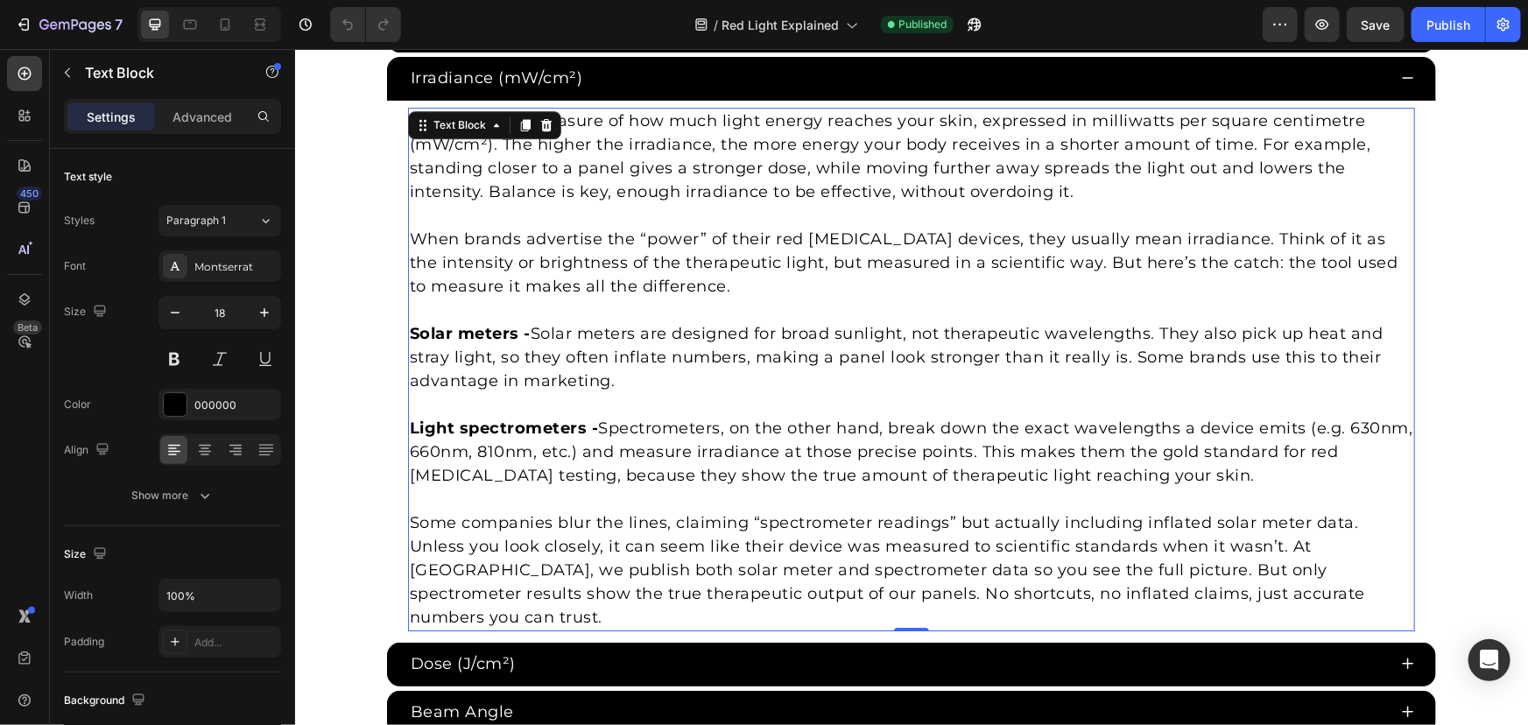
click at [1037, 544] on p "Some companies blur the lines, claiming “spectrometer readings” but actually in…" at bounding box center [910, 558] width 1003 height 142
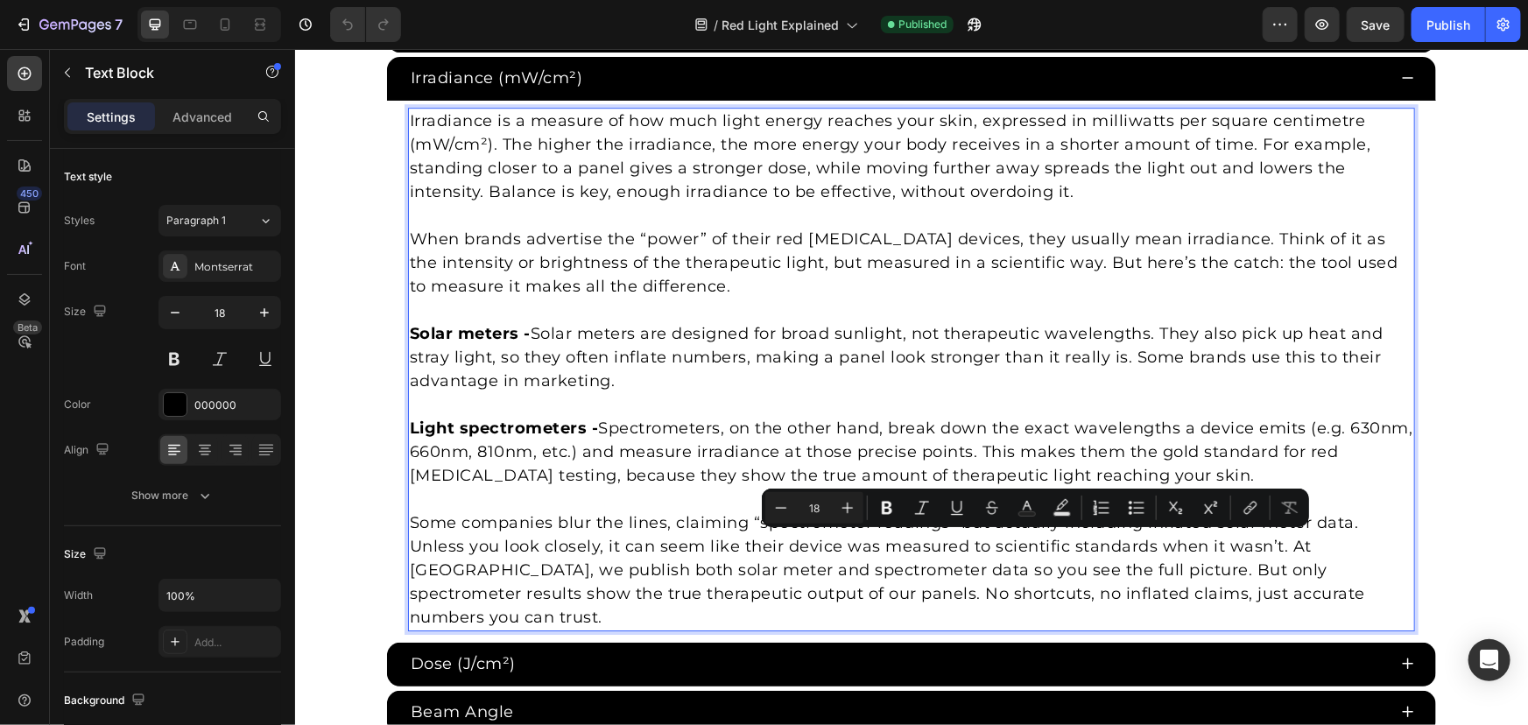
click at [1338, 592] on p "Some companies blur the lines, claiming “spectrometer readings” but actually in…" at bounding box center [910, 558] width 1003 height 142
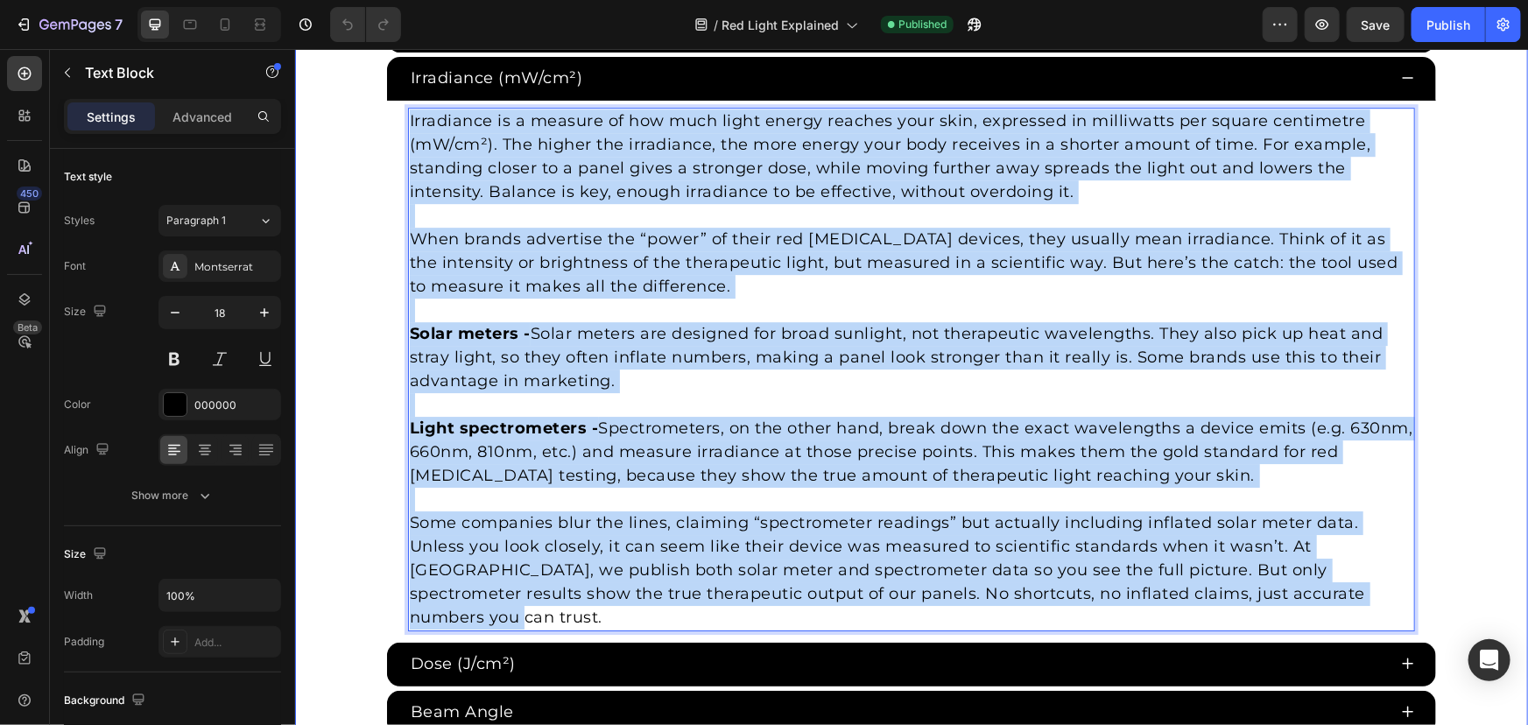
drag, startPoint x: 497, startPoint y: 185, endPoint x: 297, endPoint y: 57, distance: 237.8
click at [294, 59] on div "Understanding Red Light Specifications Heading Wavelengths (nm) Irradiance (mW/…" at bounding box center [910, 422] width 1233 height 912
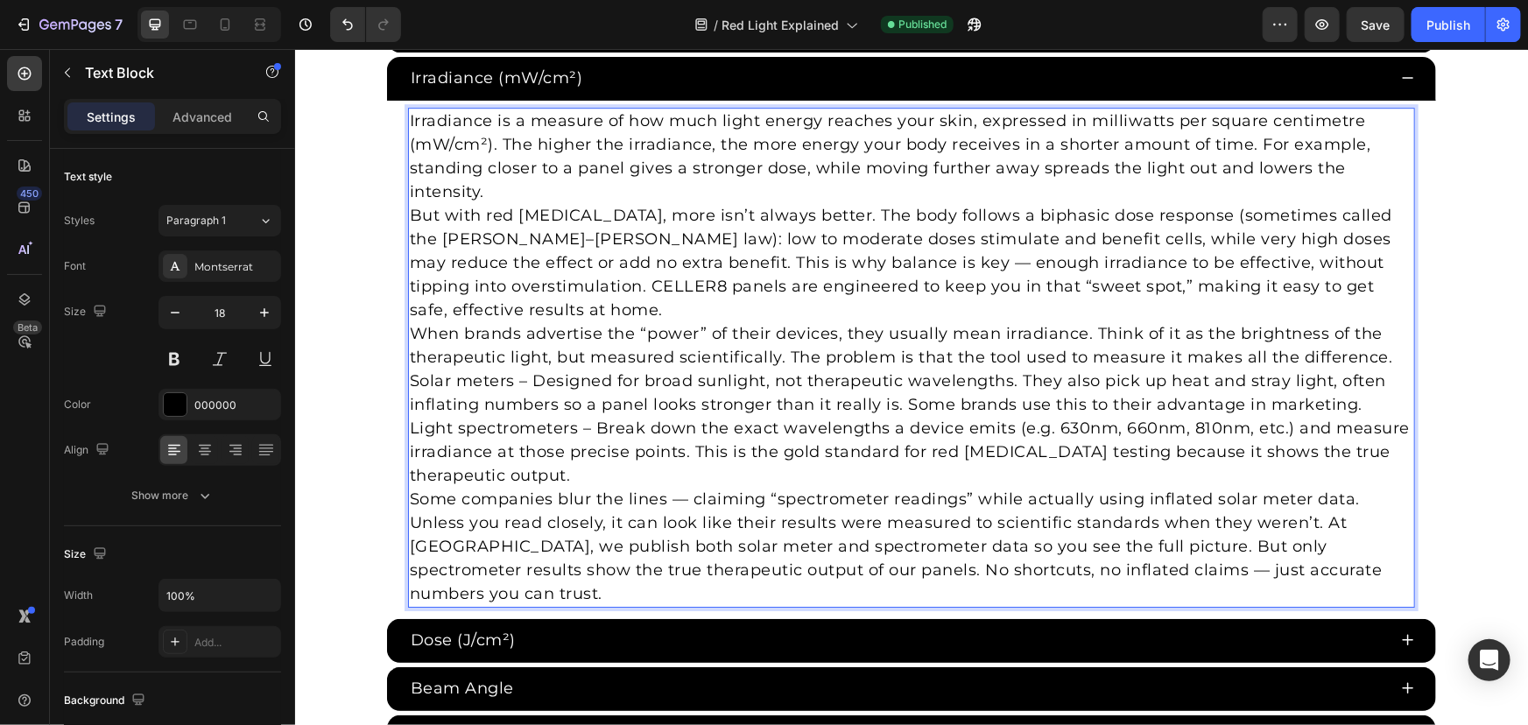
click at [901, 198] on p "Irradiance is a measure of how much light energy reaches your skin, expressed i…" at bounding box center [910, 156] width 1003 height 95
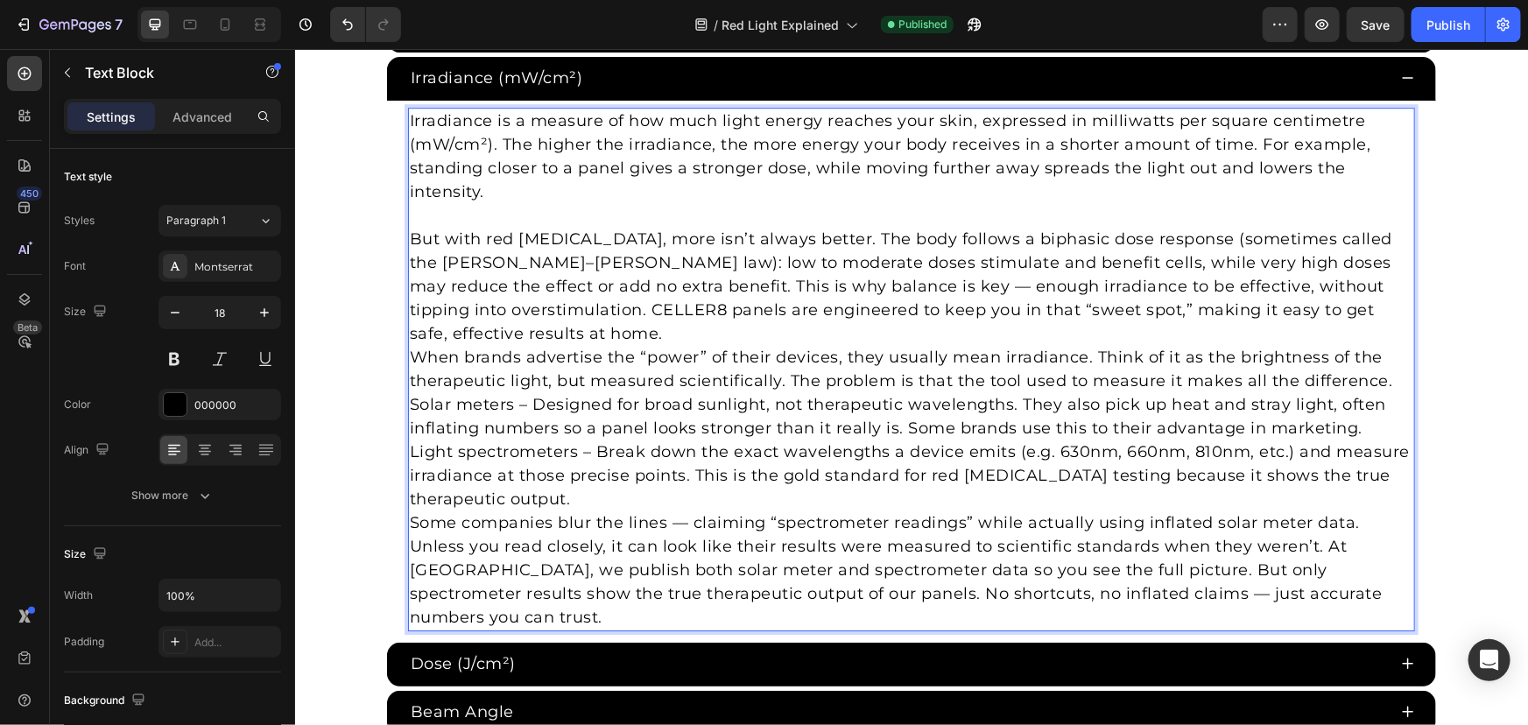
click at [1373, 279] on p "But with red light therapy, more isn’t always better. The body follows a biphas…" at bounding box center [910, 286] width 1003 height 118
click at [1386, 280] on p "But with red light therapy, more isn’t always better. The body follows a biphas…" at bounding box center [910, 286] width 1003 height 118
click at [409, 307] on p "But with red light therapy, more isn’t always better. The body follows a biphas…" at bounding box center [910, 286] width 1003 height 118
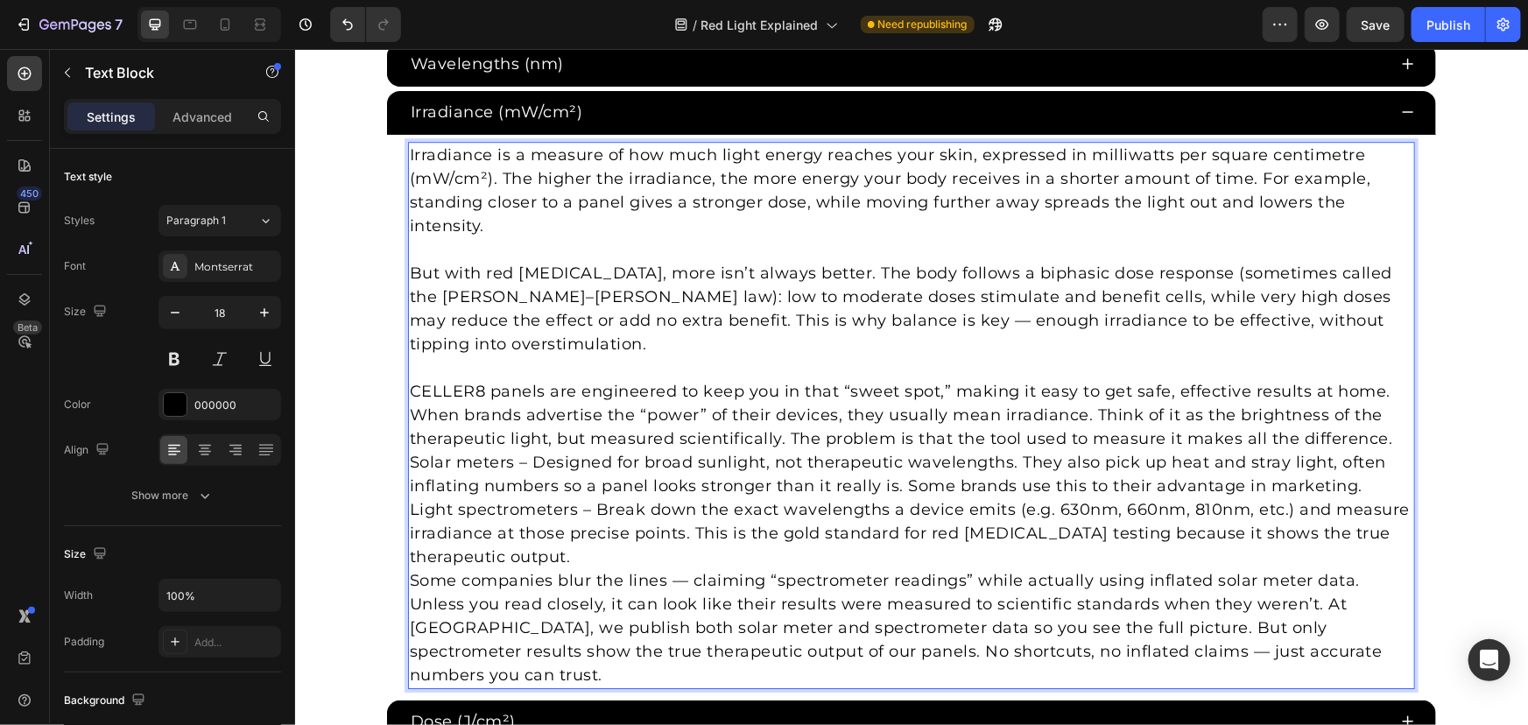
scroll to position [2627, 0]
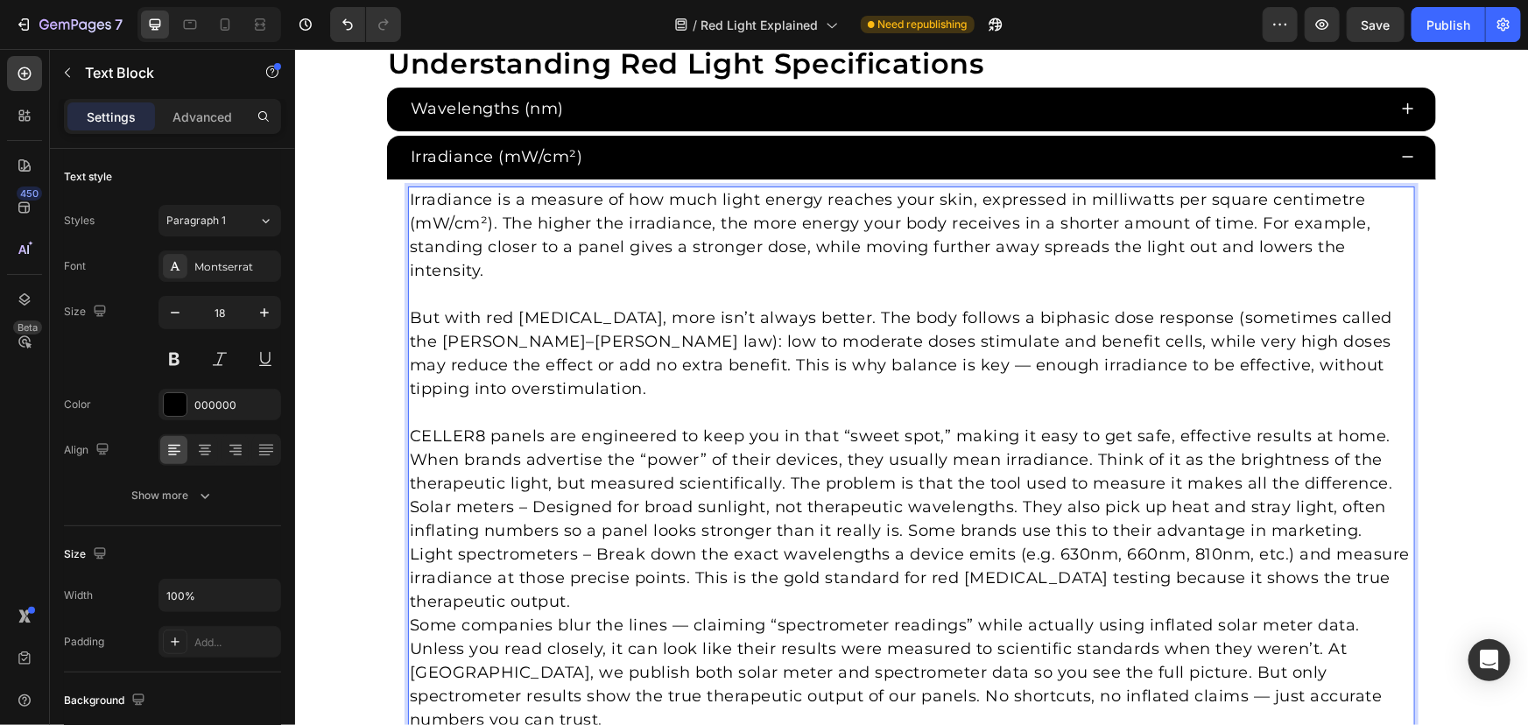
click at [482, 400] on p "Rich Text Editor. Editing area: main" at bounding box center [910, 412] width 1003 height 24
click at [409, 424] on p "CELLER8 panels are engineered to keep you in that “sweet spot,” making it easy …" at bounding box center [910, 436] width 1003 height 24
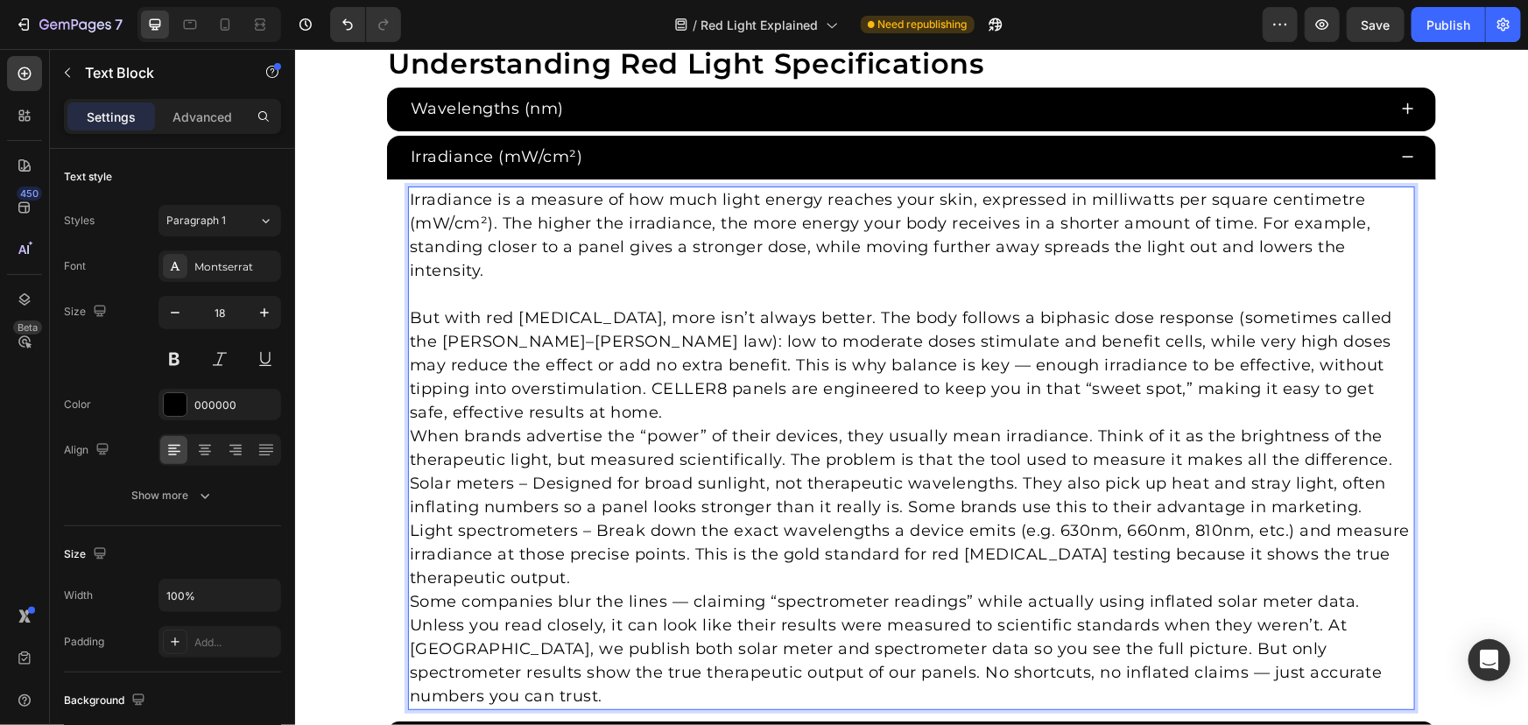
click at [604, 589] on p "Some companies blur the lines — claiming “spectrometer readings” while actually…" at bounding box center [910, 648] width 1003 height 118
click at [620, 539] on p "Light spectrometers – Break down the exact wavelengths a device emits (e.g. 630…" at bounding box center [910, 553] width 1003 height 71
click at [631, 562] on p "Light spectrometers – Break down the exact wavelengths a device emits (e.g. 630…" at bounding box center [910, 553] width 1003 height 71
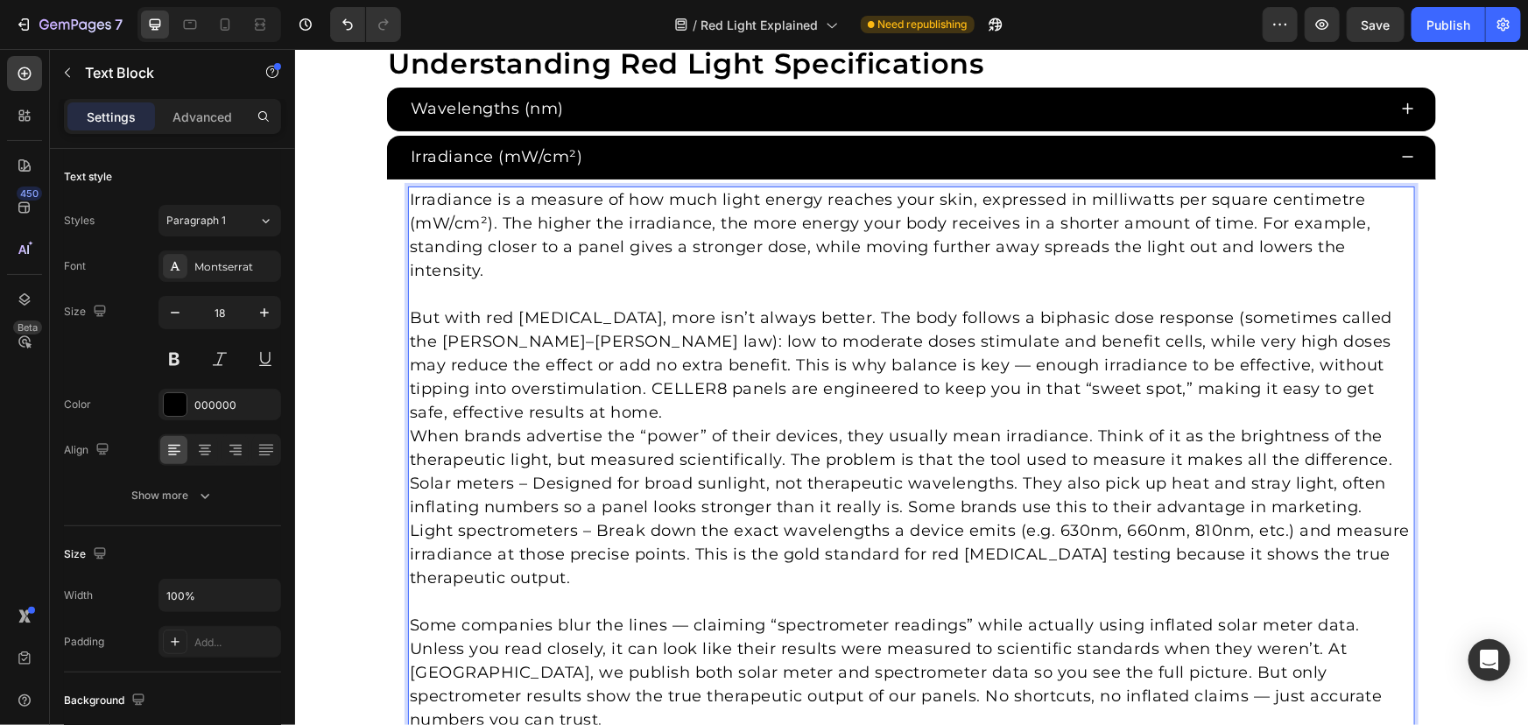
drag, startPoint x: 671, startPoint y: 602, endPoint x: 689, endPoint y: 620, distance: 26.0
click at [672, 613] on p "Some companies blur the lines — claiming “spectrometer readings” while actually…" at bounding box center [910, 672] width 1003 height 118
click at [951, 671] on p "Some companies blur the lines claiming “spectrometer readings” while actually u…" at bounding box center [910, 672] width 1003 height 118
click at [965, 674] on p "Some companies blur the lines claiming “spectrometer readings” while actually u…" at bounding box center [910, 672] width 1003 height 118
click at [409, 471] on p "Solar meters – Designed for broad sunlight, not therapeutic wavelengths. They a…" at bounding box center [910, 494] width 1003 height 47
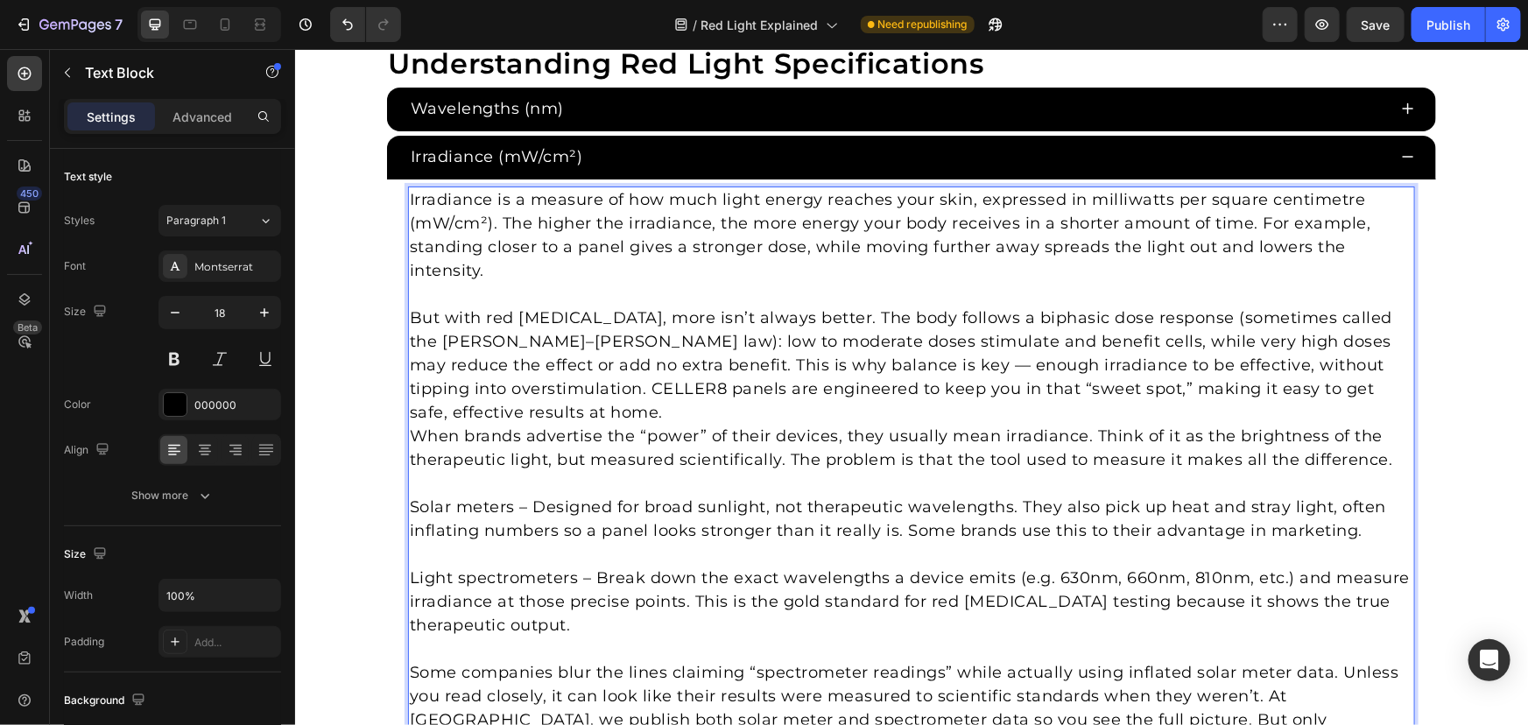
click at [417, 424] on p "When brands advertise the “power” of their devices, they usually mean irradianc…" at bounding box center [910, 447] width 1003 height 47
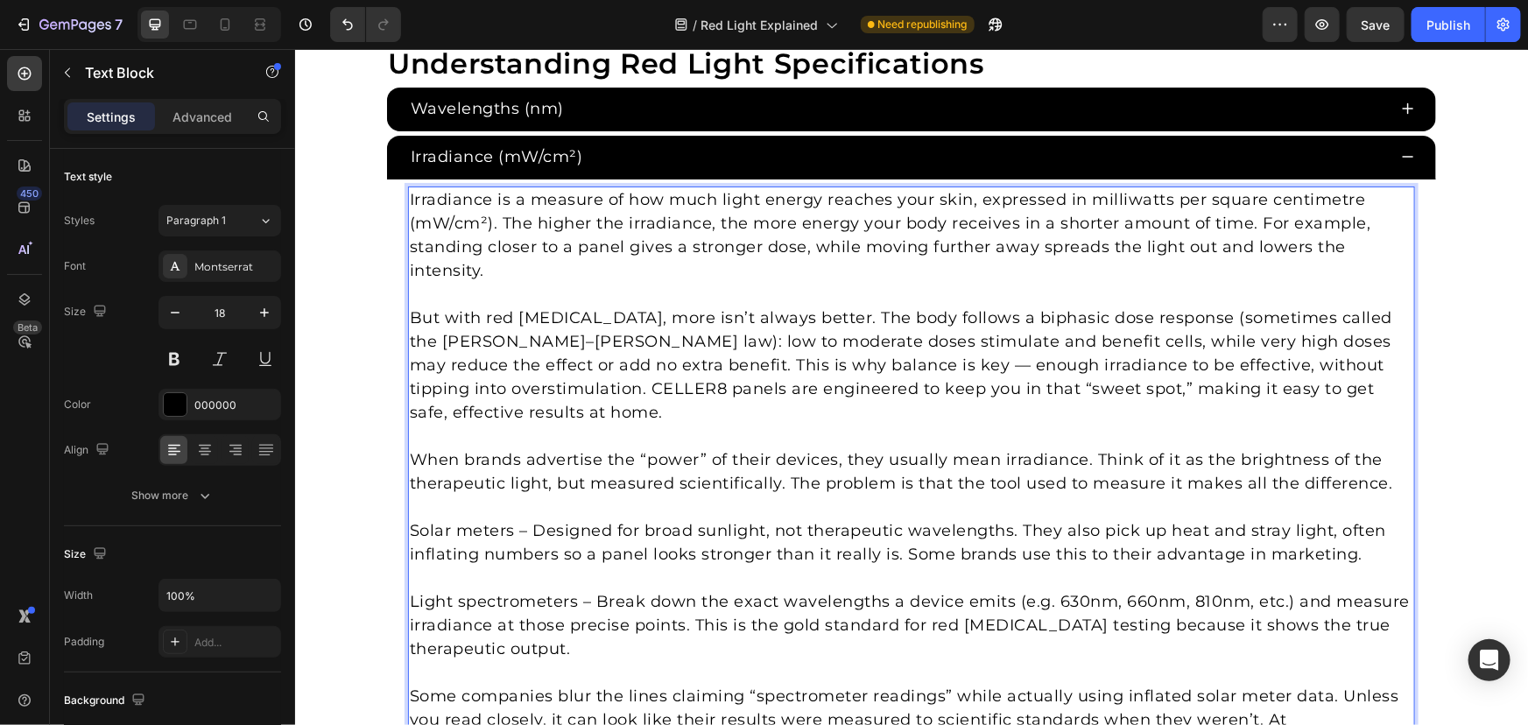
click at [772, 363] on p "But with red light therapy, more isn’t always better. The body follows a biphas…" at bounding box center [910, 365] width 1003 height 118
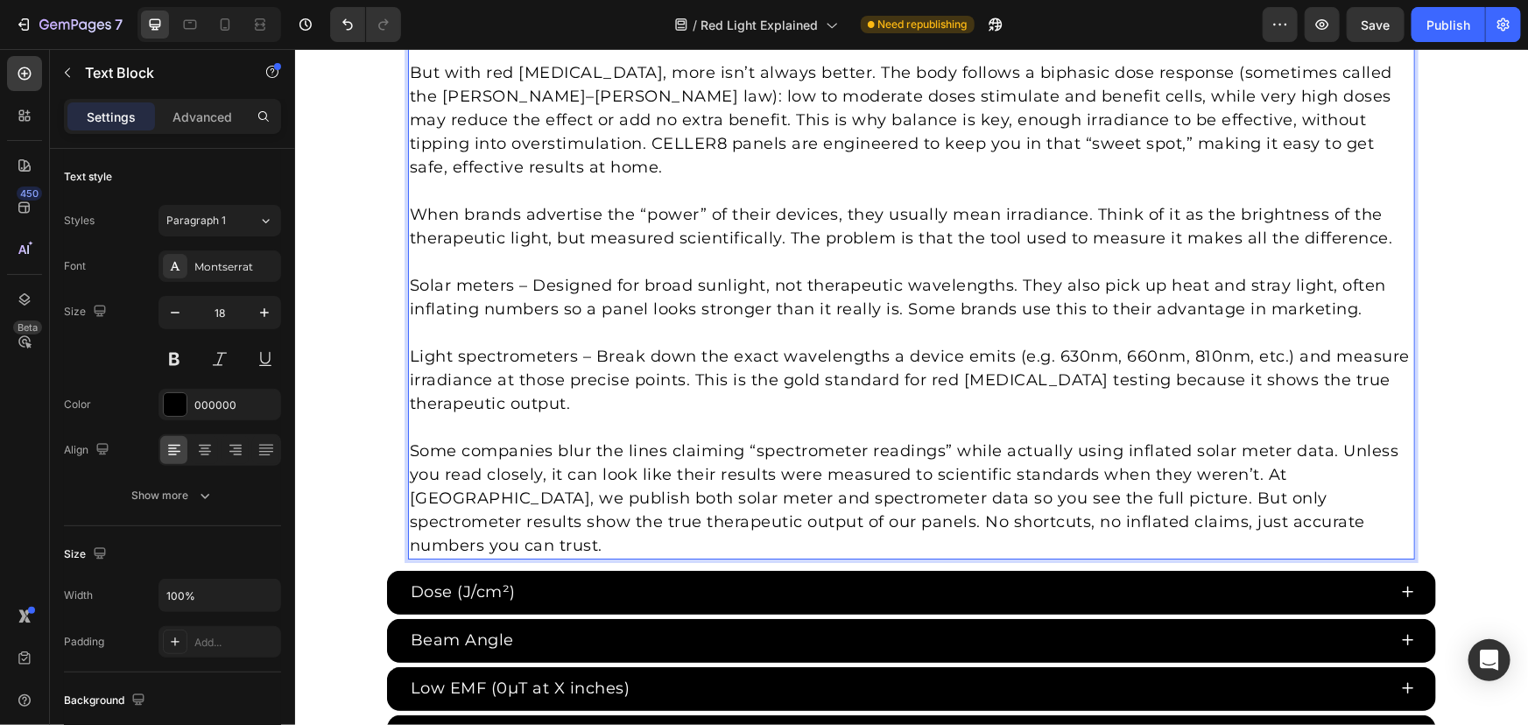
scroll to position [2865, 0]
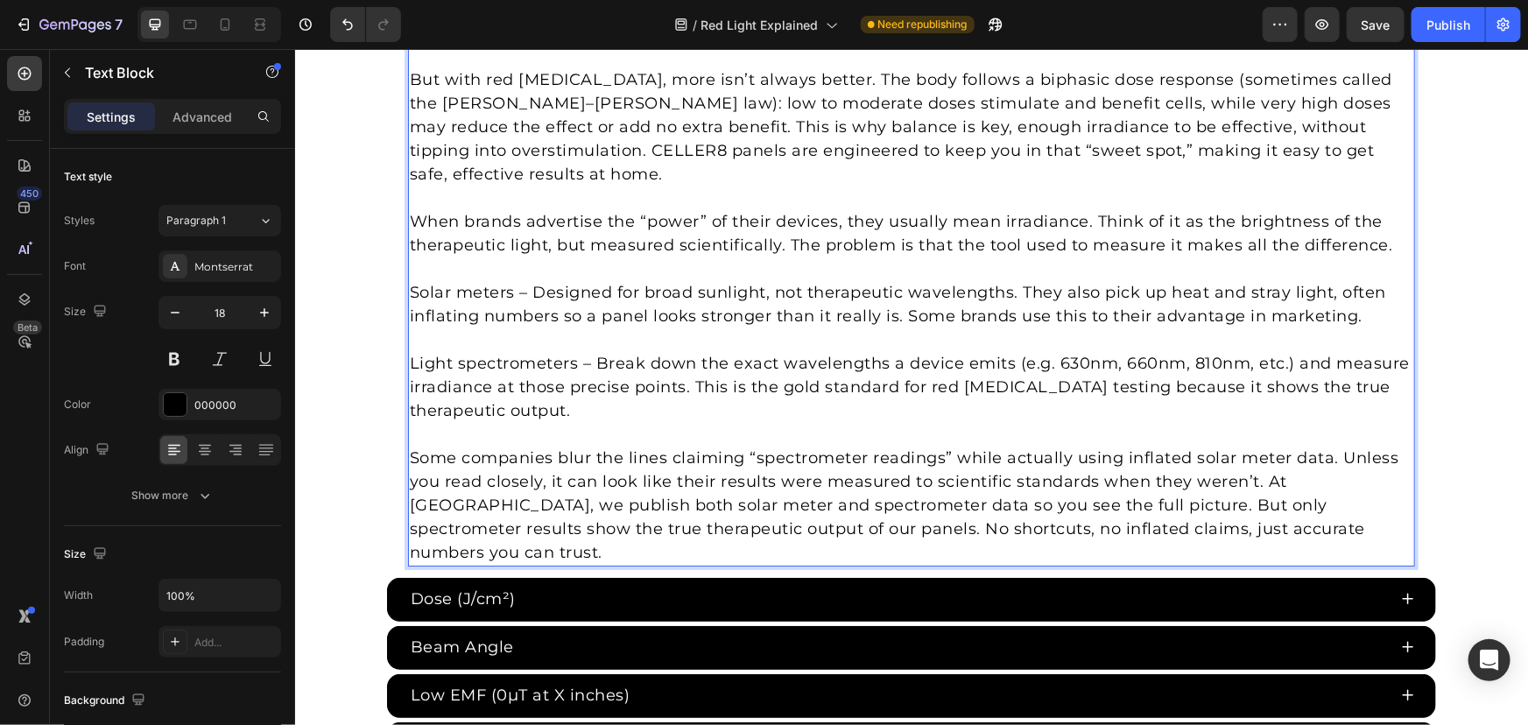
click at [511, 299] on p "Solar meters – Designed for broad sunlight, not therapeutic wavelengths. They a…" at bounding box center [910, 303] width 1003 height 47
drag, startPoint x: 522, startPoint y: 264, endPoint x: 387, endPoint y: 262, distance: 134.9
click at [387, 262] on div "Irradiance is a measure of how much light energy reaches your skin, expressed i…" at bounding box center [910, 256] width 1049 height 632
click at [558, 422] on p "Rich Text Editor. Editing area: main" at bounding box center [910, 434] width 1003 height 24
drag, startPoint x: 583, startPoint y: 337, endPoint x: 302, endPoint y: 320, distance: 281.6
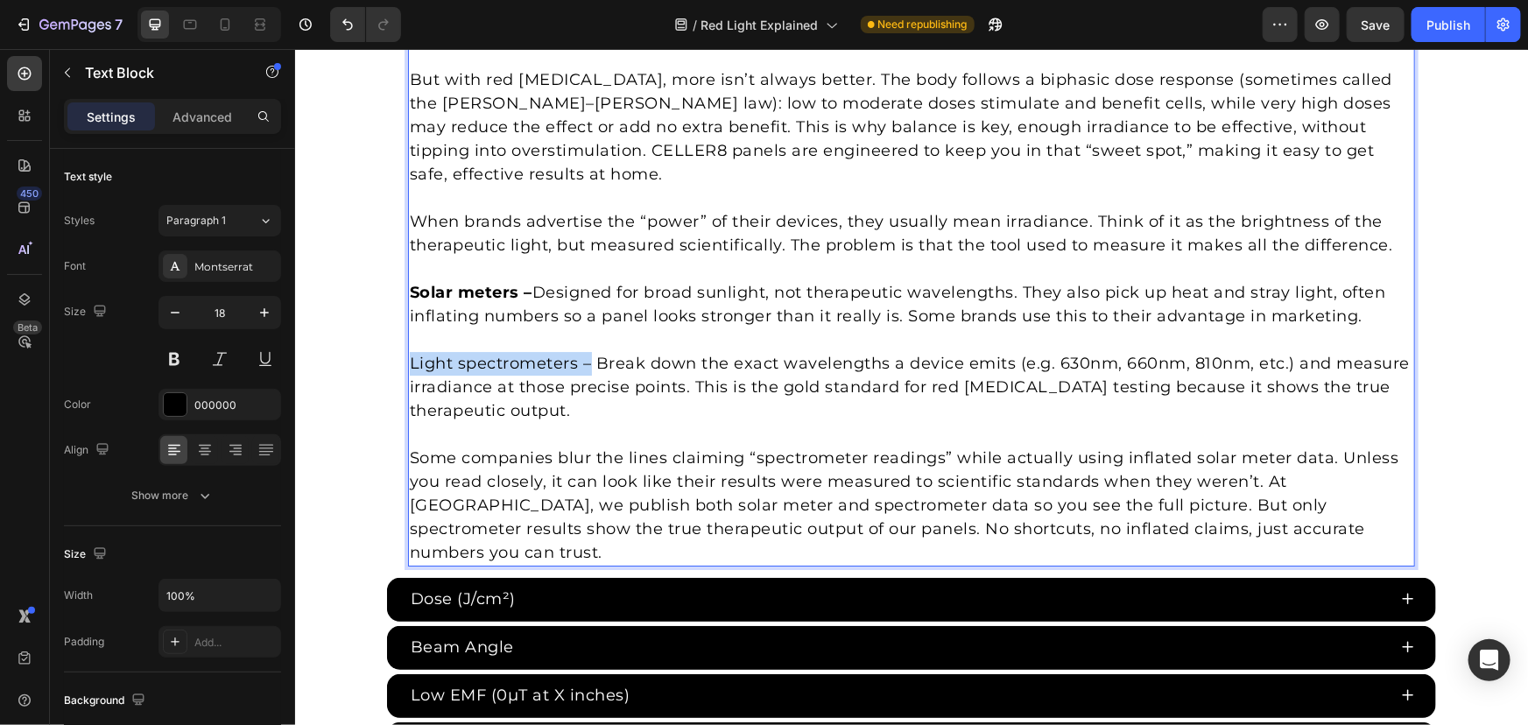
click at [302, 320] on div "Understanding Red Light Specifications Heading Wavelengths (nm) Irradiance (mW/…" at bounding box center [910, 309] width 1233 height 1006
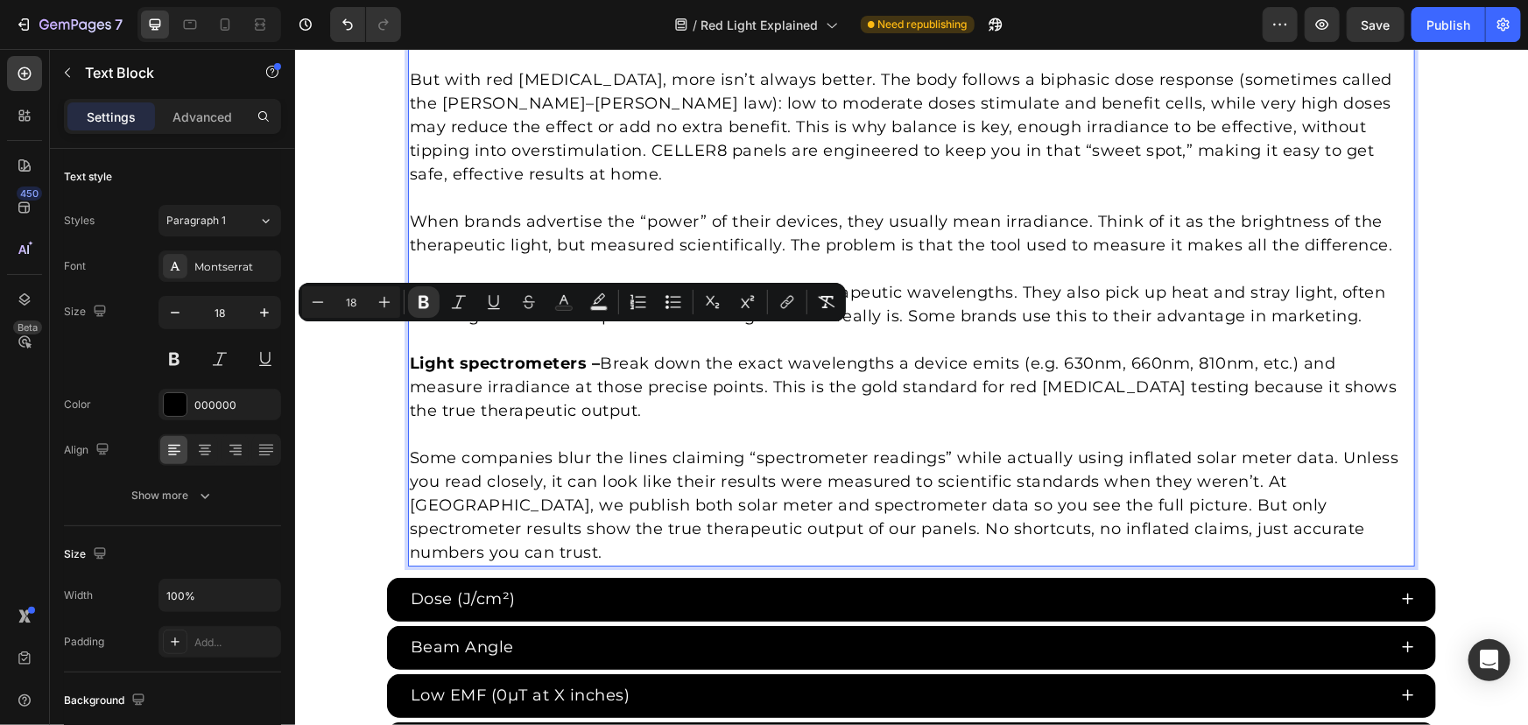
click at [581, 363] on p "Light spectrometers – Break down the exact wavelengths a device emits (e.g. 630…" at bounding box center [910, 386] width 1003 height 71
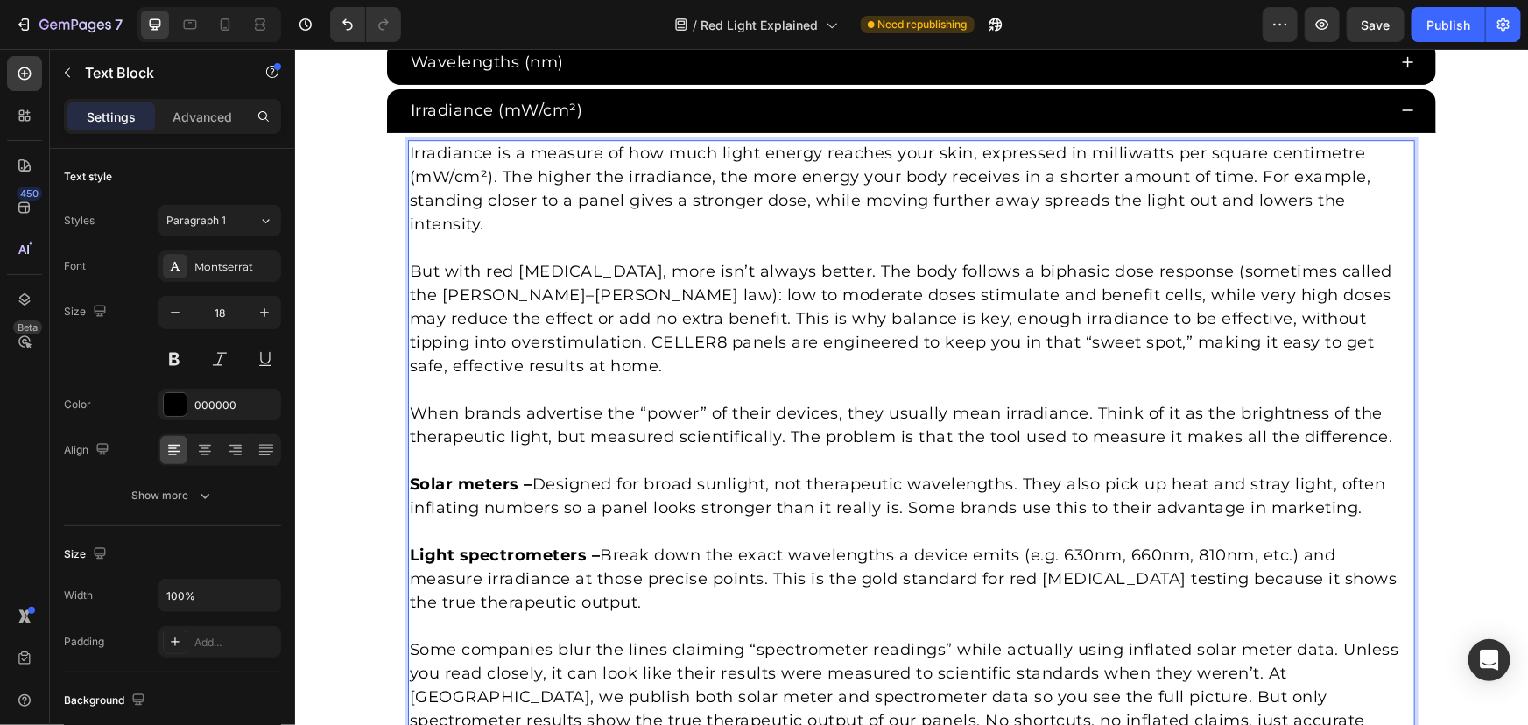
scroll to position [2627, 0]
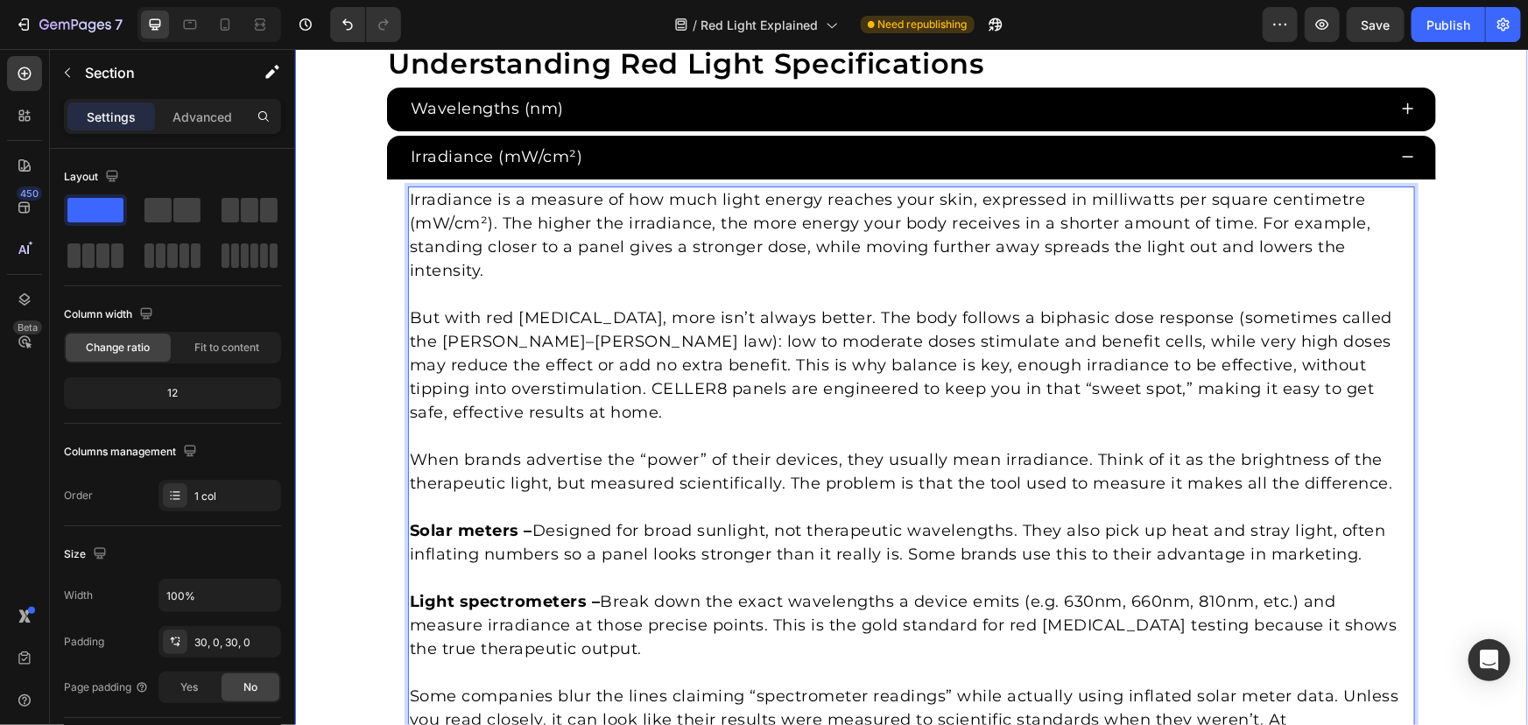
click at [333, 259] on div "Understanding Red Light Specifications Heading Wavelengths (nm) Irradiance (mW/…" at bounding box center [910, 548] width 1233 height 1006
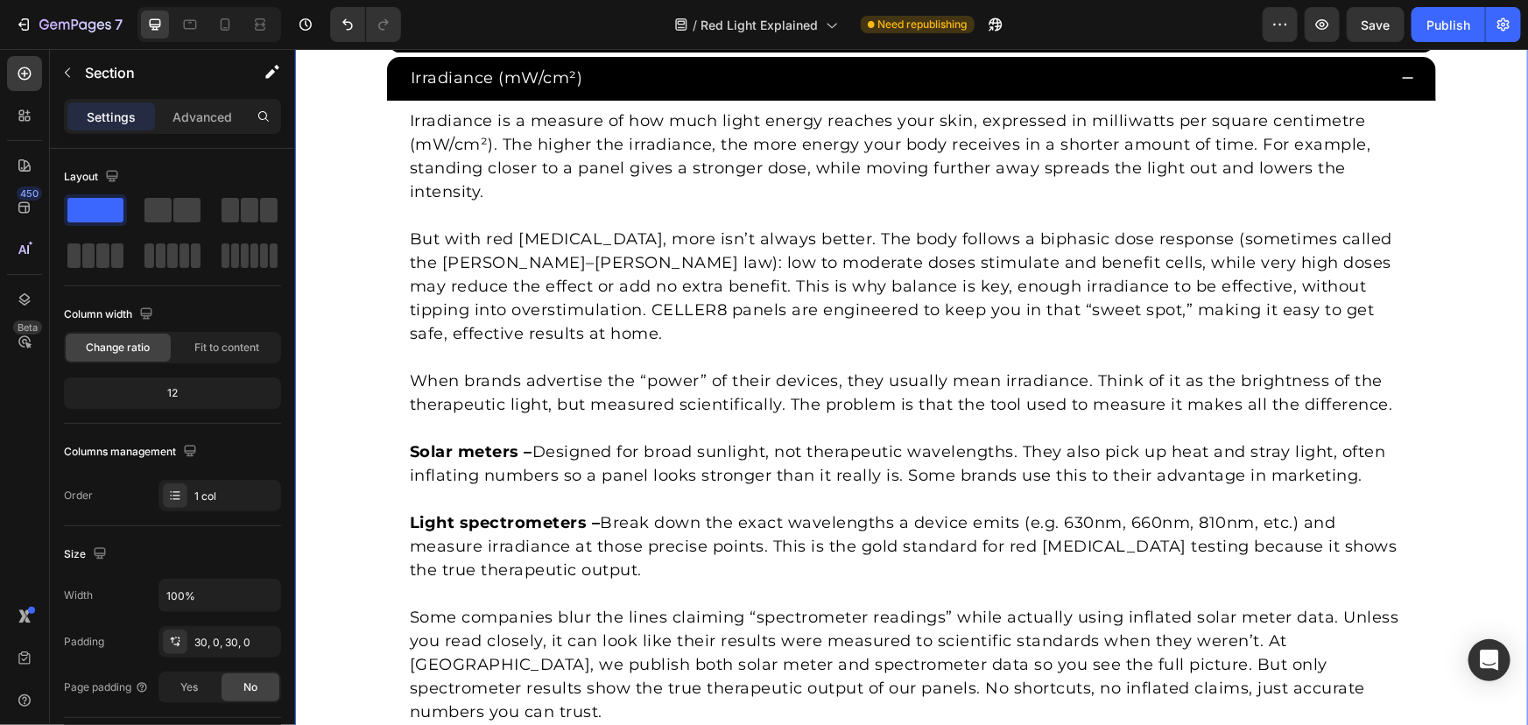
scroll to position [2706, 0]
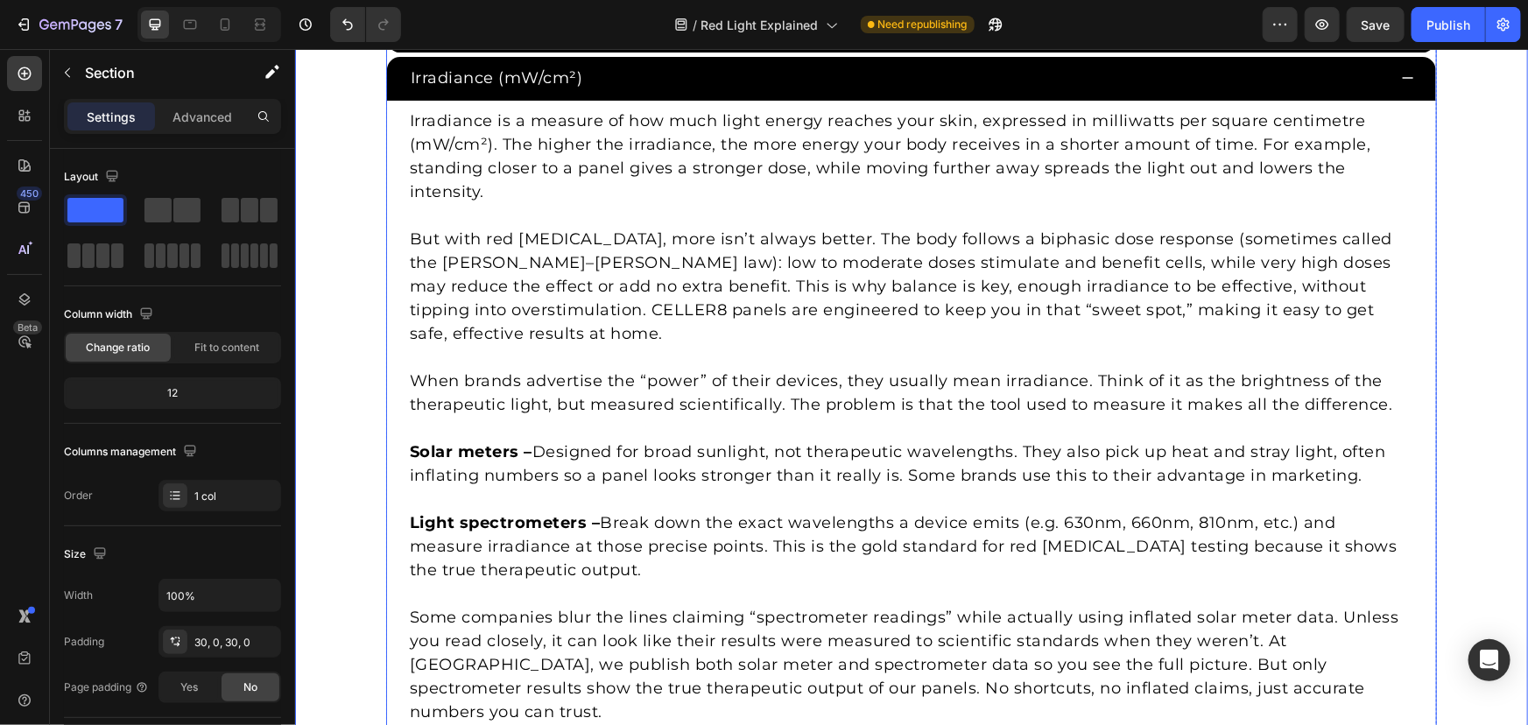
click at [996, 91] on div "Irradiance (mW/cm²)" at bounding box center [910, 78] width 1049 height 44
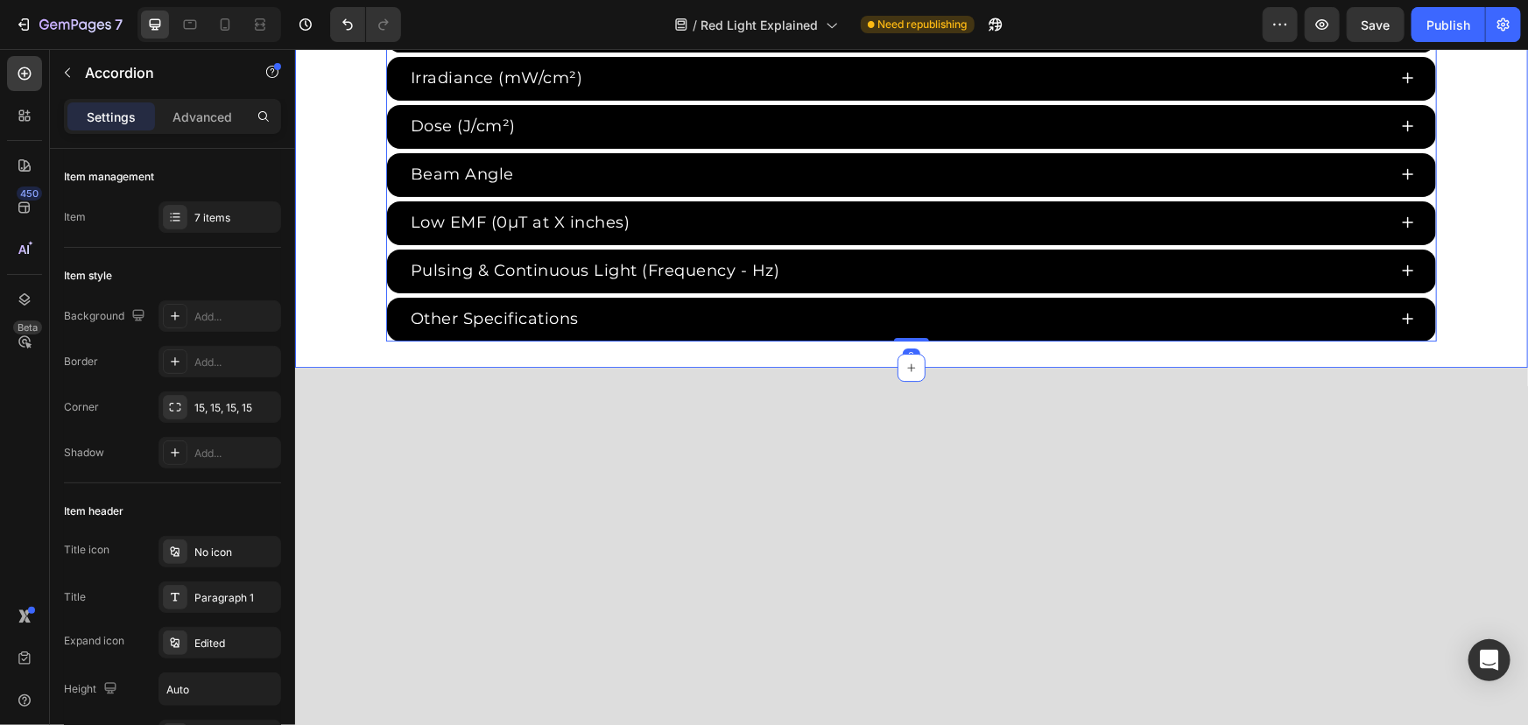
scroll to position [2627, 0]
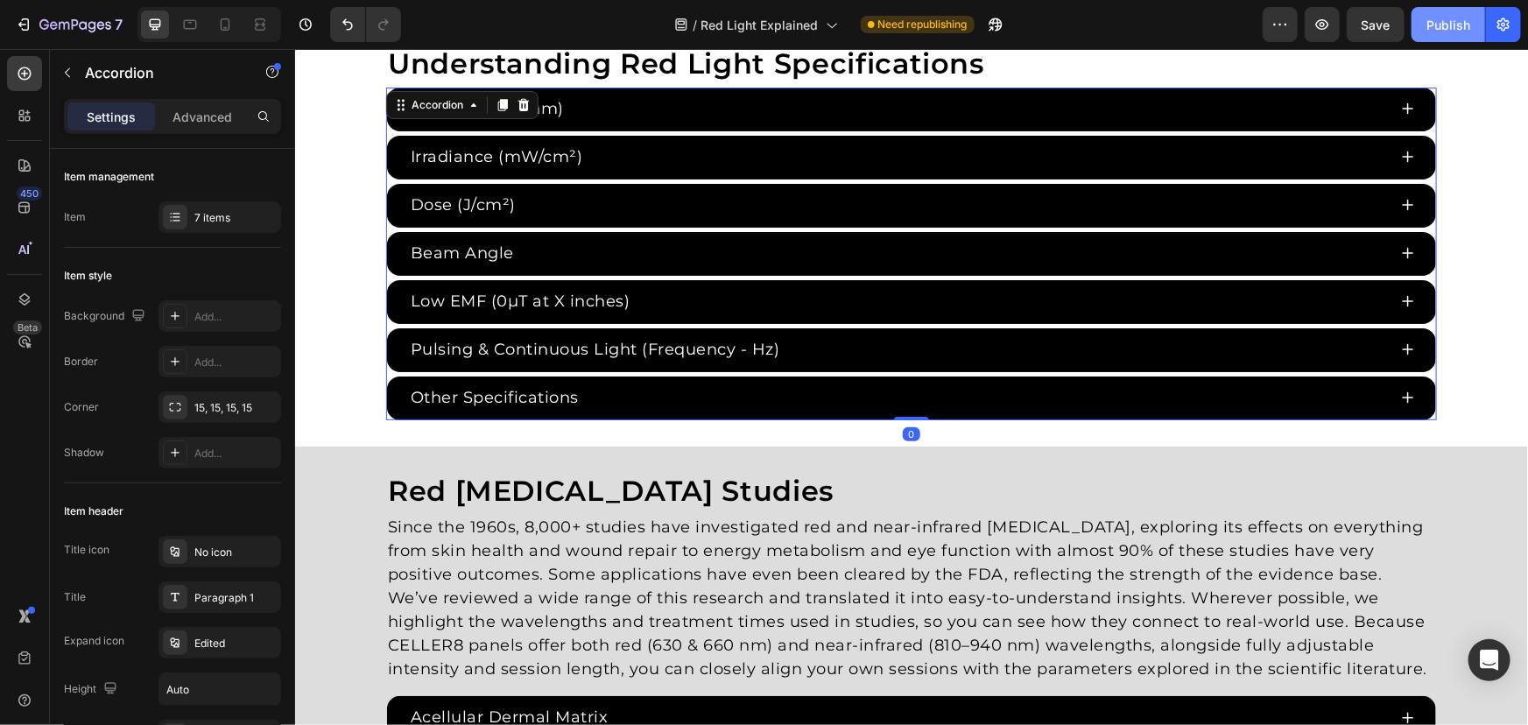
click at [1454, 11] on button "Publish" at bounding box center [1449, 24] width 74 height 35
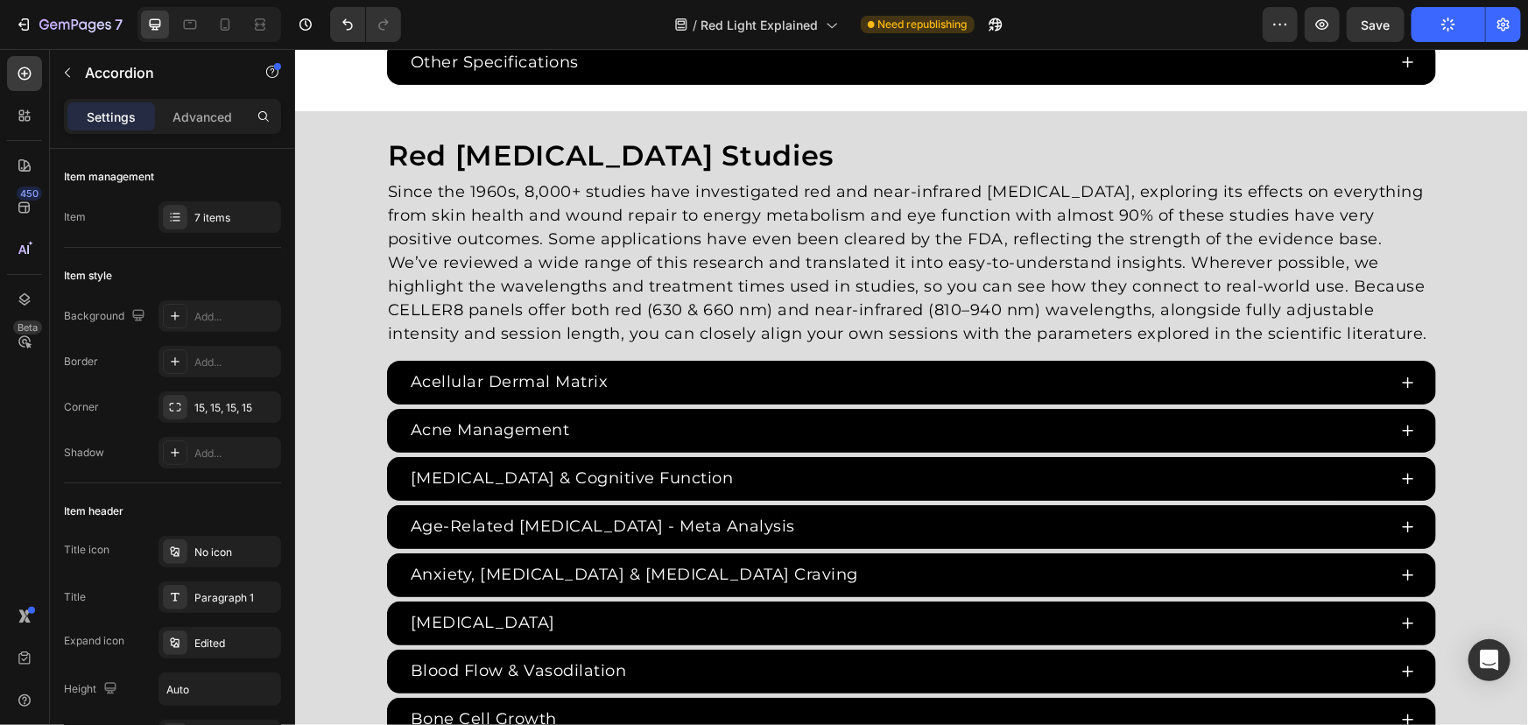
scroll to position [2706, 0]
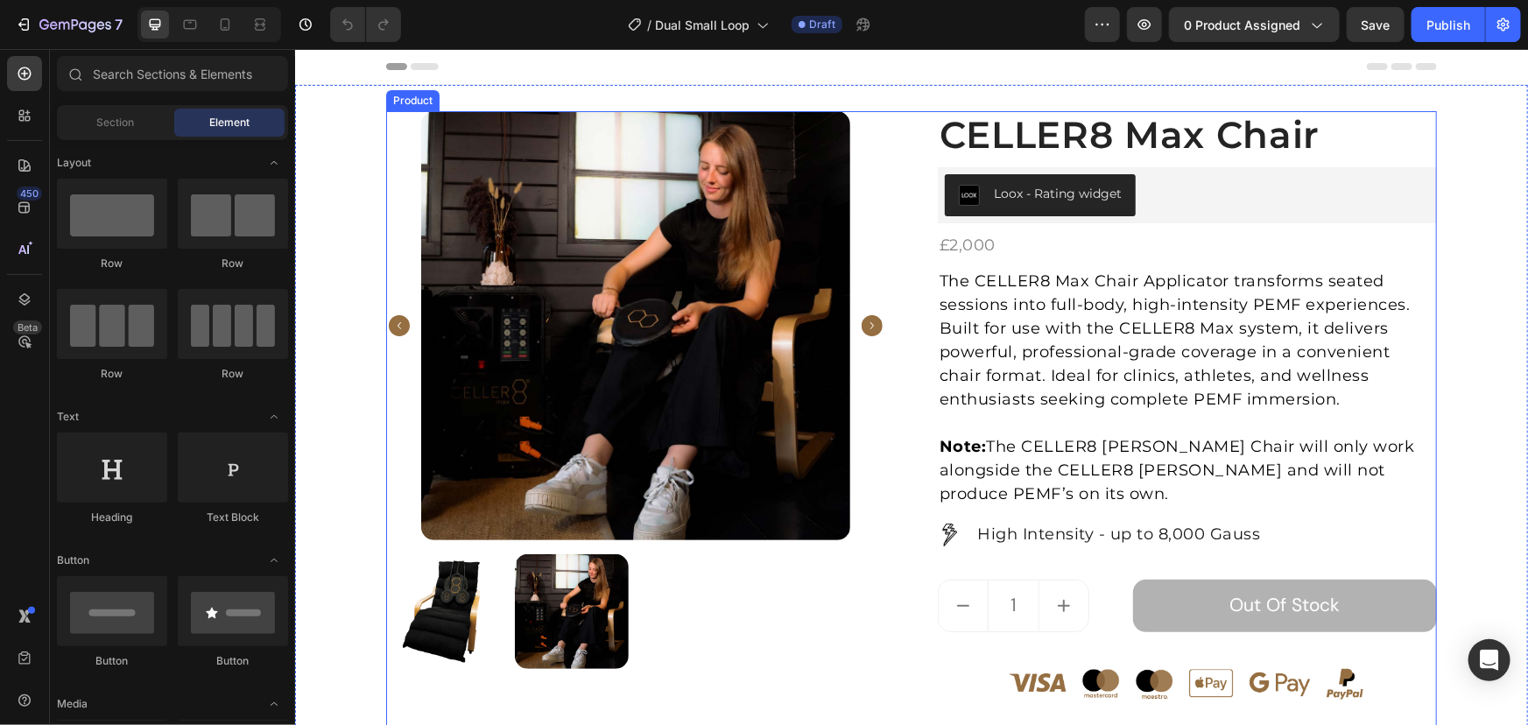
click at [912, 294] on div "Product Images CELLER8 Max Chair (P) Title Loox - Rating widget Loox £2,000 Pro…" at bounding box center [910, 553] width 1051 height 886
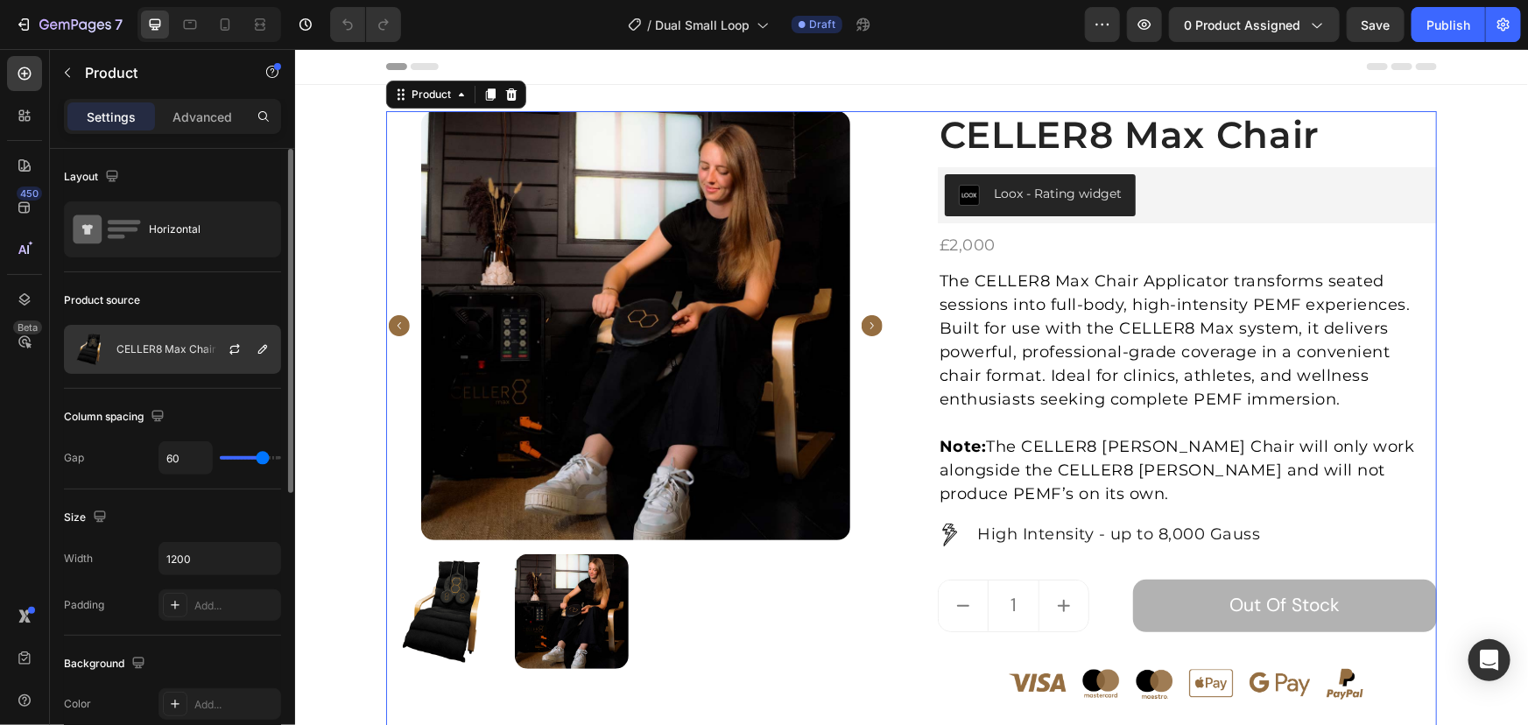
click at [176, 356] on div "CELLER8 Max Chair" at bounding box center [172, 349] width 217 height 49
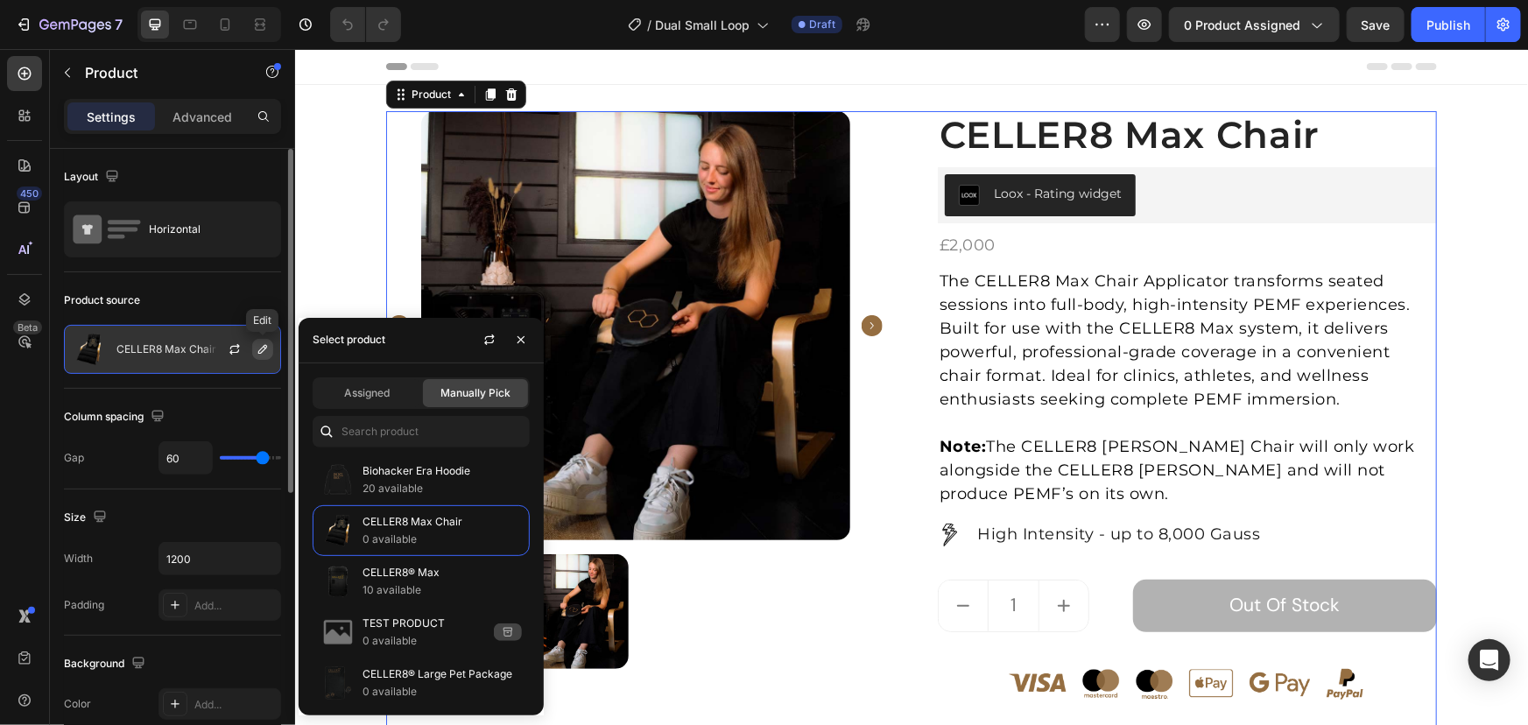
click at [261, 345] on icon "button" at bounding box center [263, 349] width 14 height 14
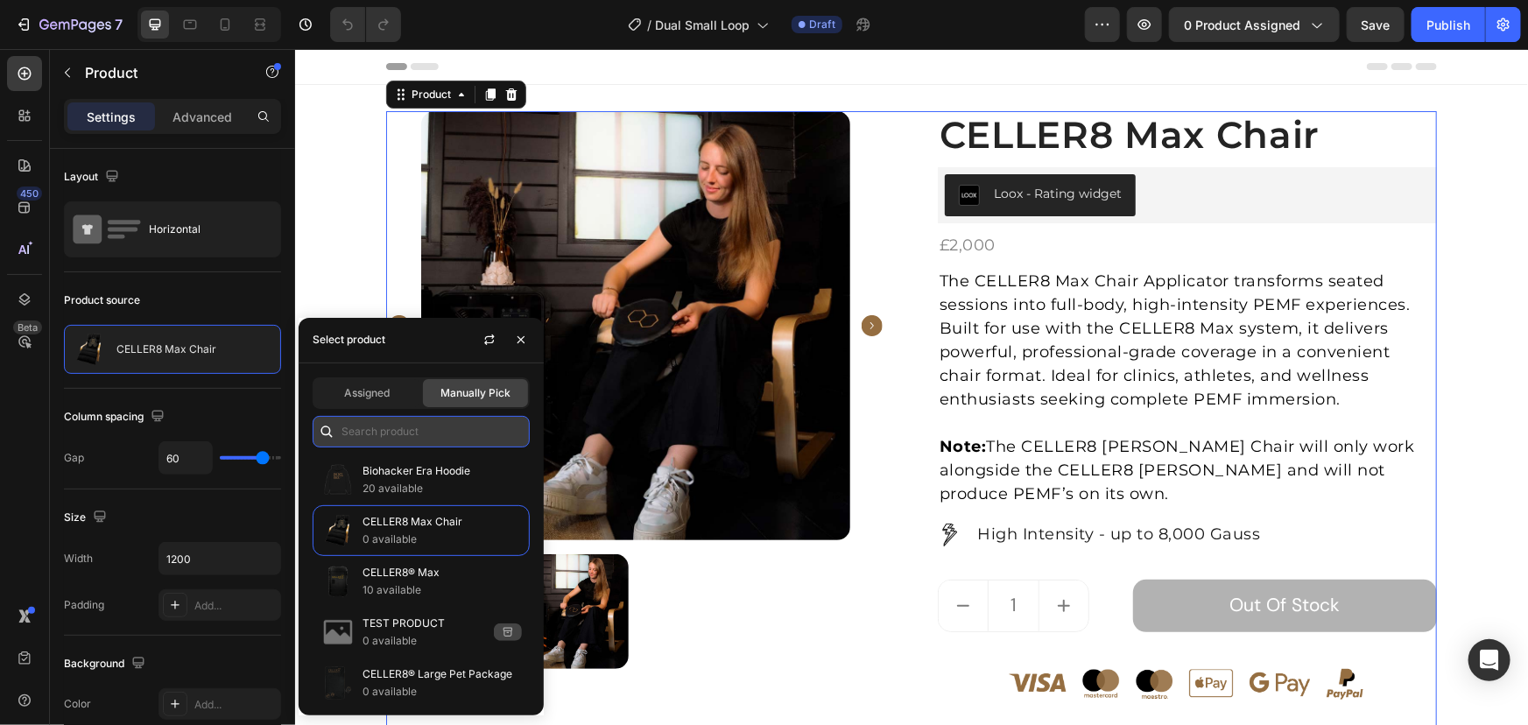
click at [384, 425] on input "text" at bounding box center [421, 432] width 217 height 32
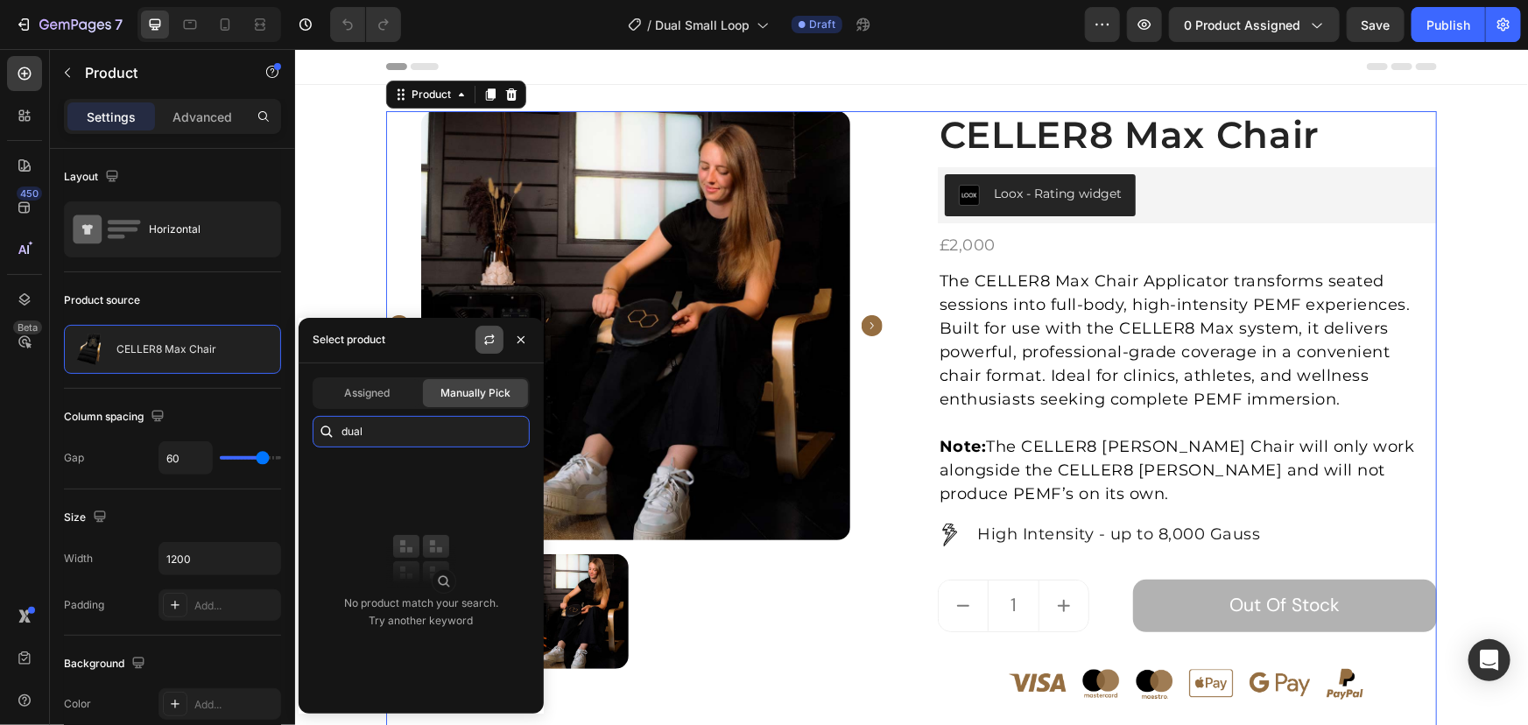
type input "dual"
click at [488, 344] on icon "button" at bounding box center [489, 340] width 14 height 14
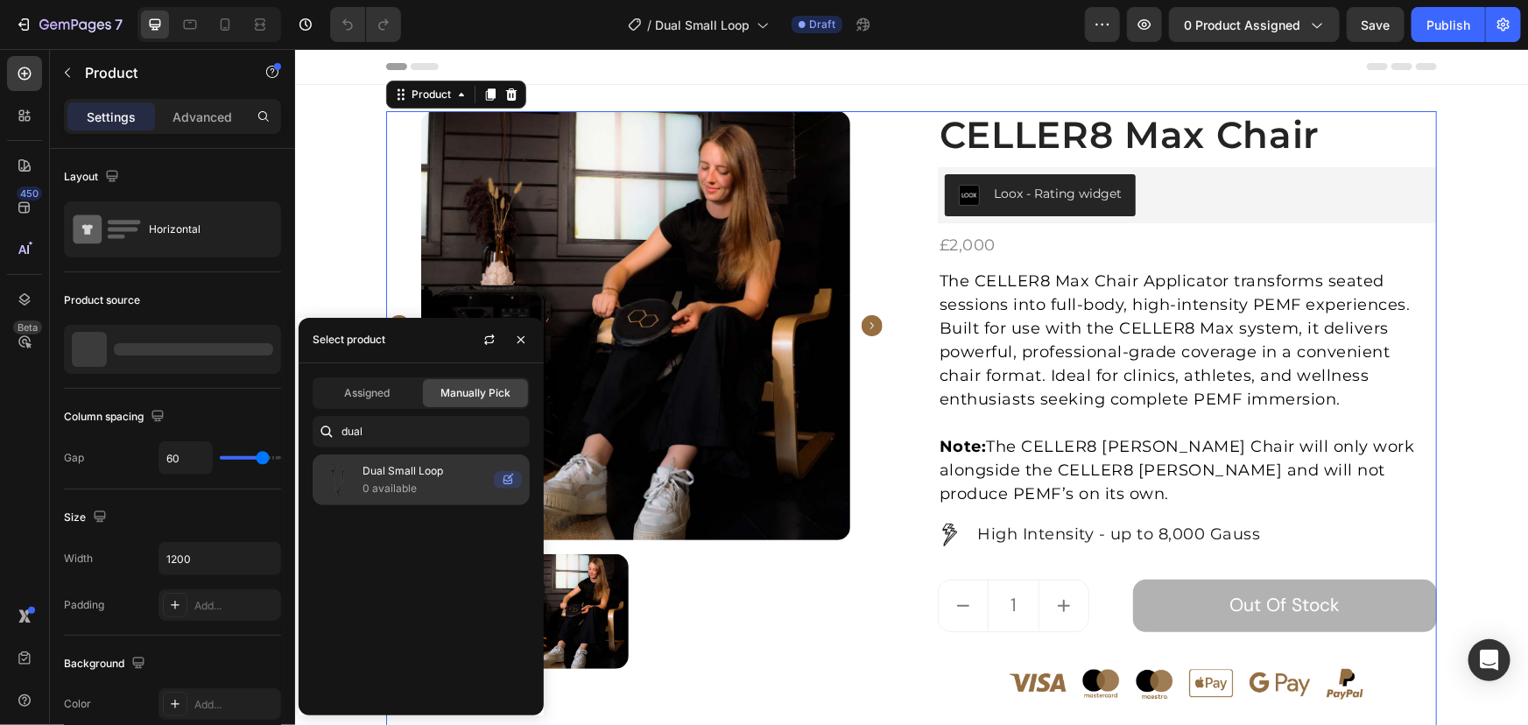
click at [412, 484] on p "0 available" at bounding box center [425, 489] width 124 height 18
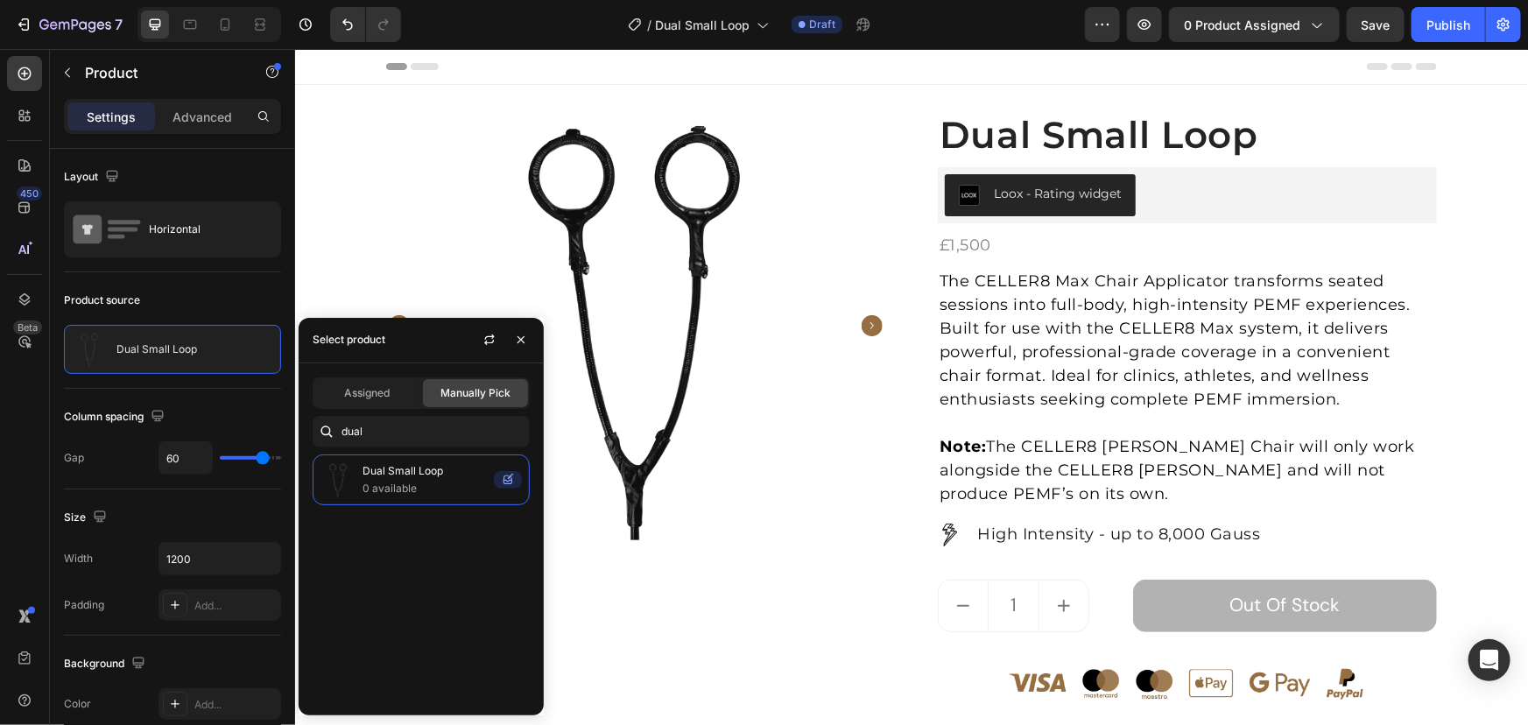
click at [904, 341] on div "Product Images Dual Small Loop (P) Title Loox - Rating widget Loox £1,500 Produ…" at bounding box center [910, 553] width 1051 height 886
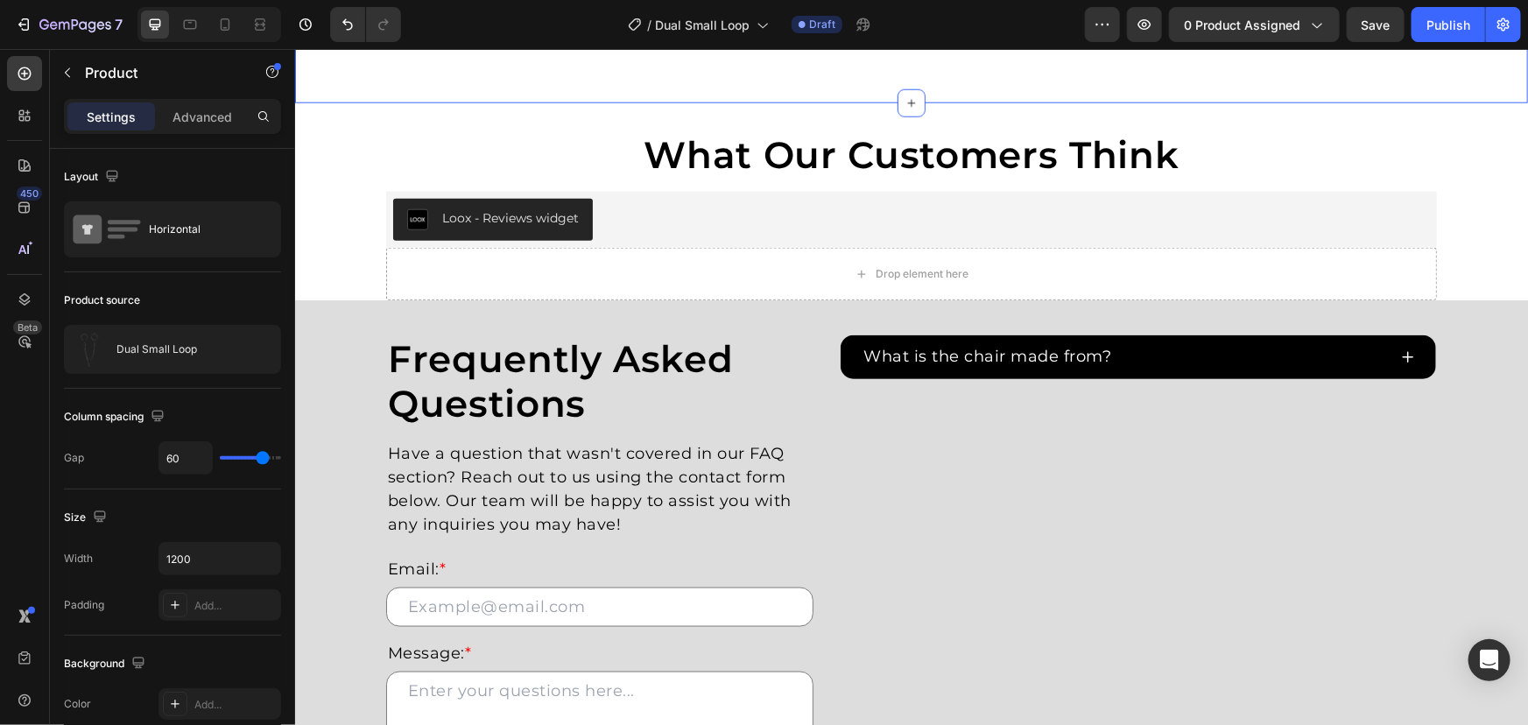
scroll to position [637, 0]
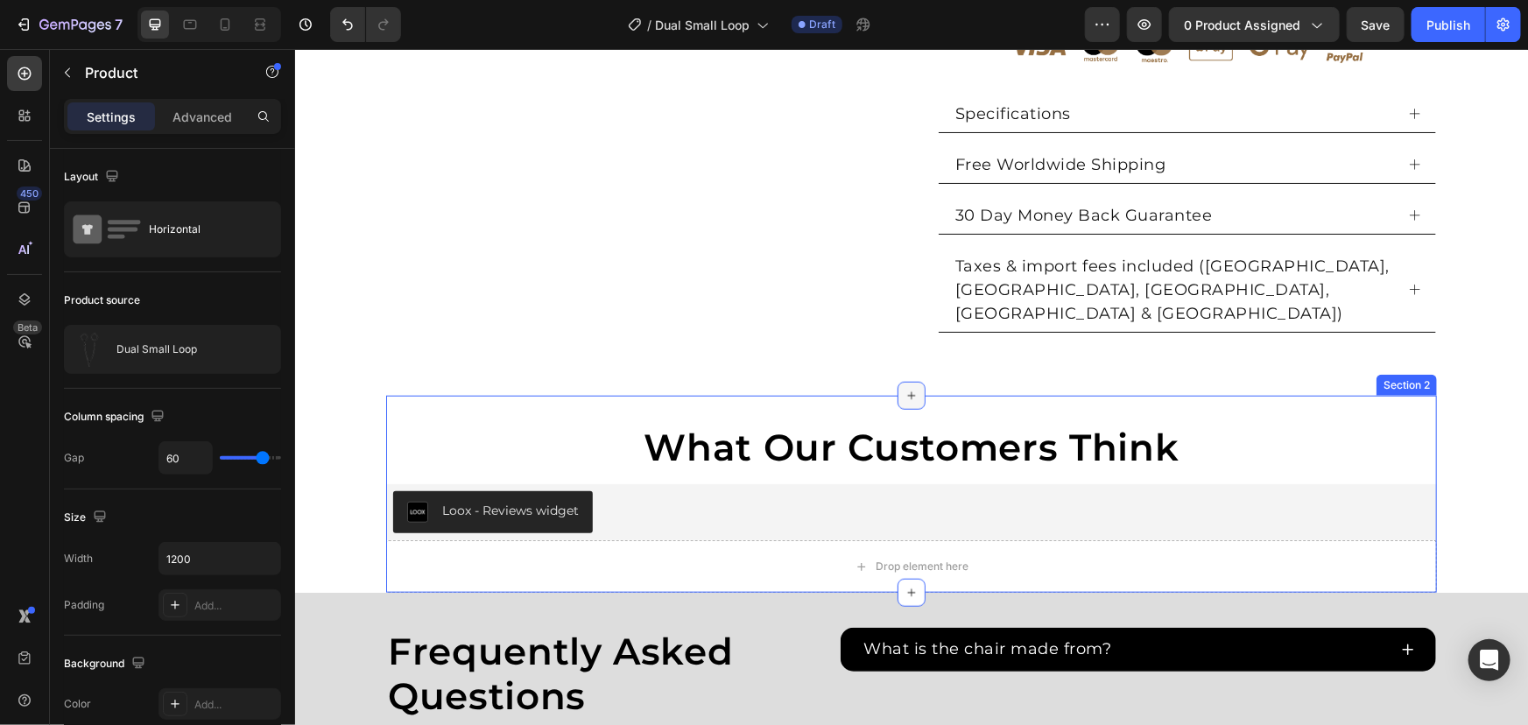
click at [909, 388] on icon at bounding box center [911, 395] width 14 height 14
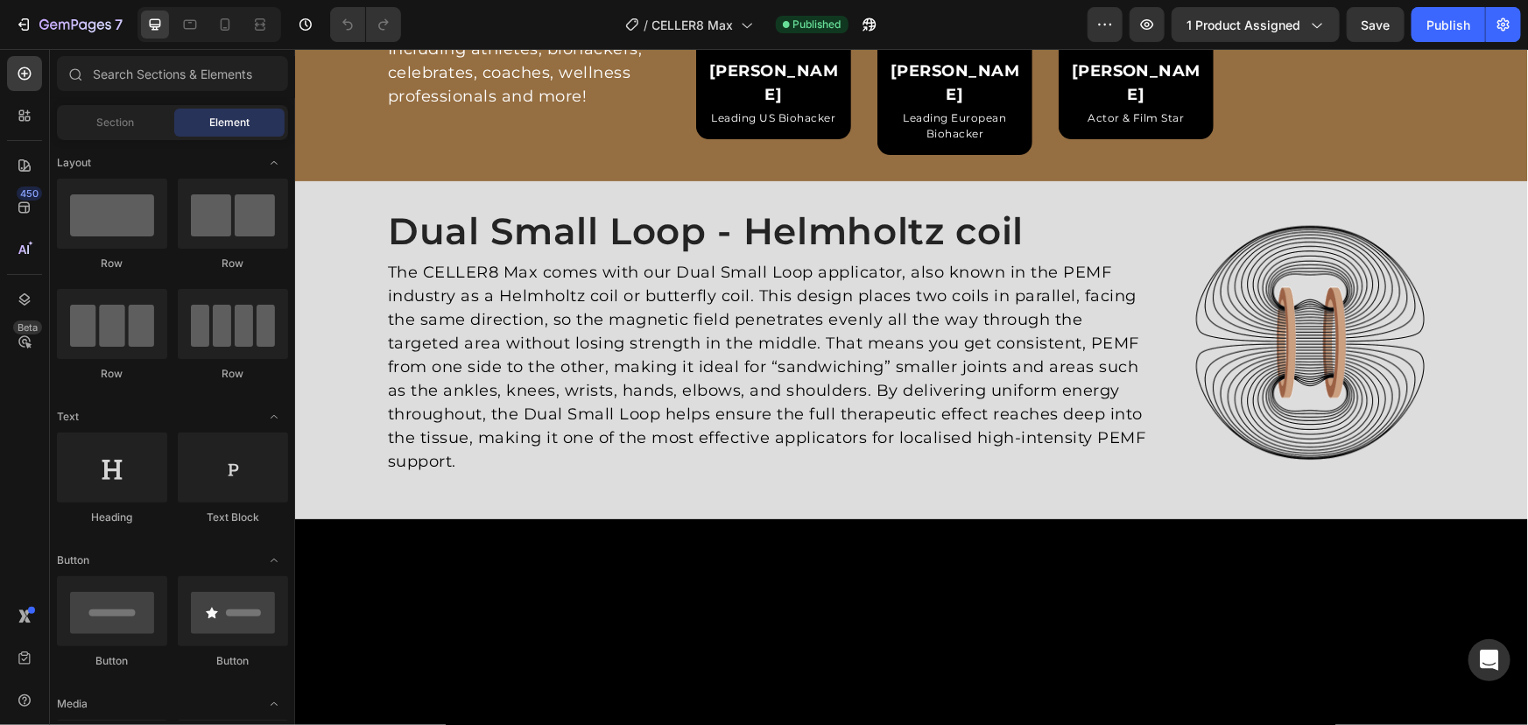
scroll to position [3502, 0]
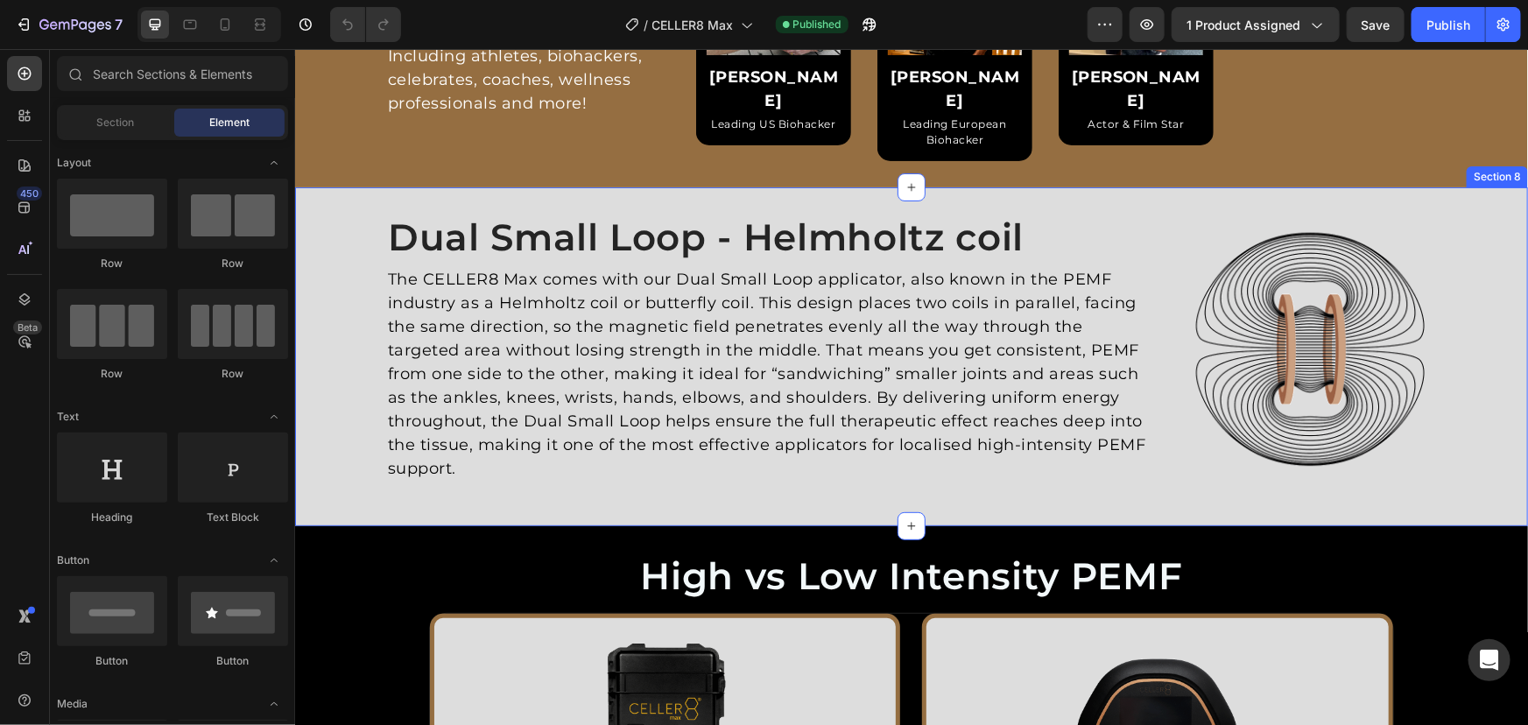
click at [1490, 194] on div "Image Dual Small Loop - Helmholtz coil Heading The CELLER8 Max comes with our D…" at bounding box center [910, 356] width 1233 height 338
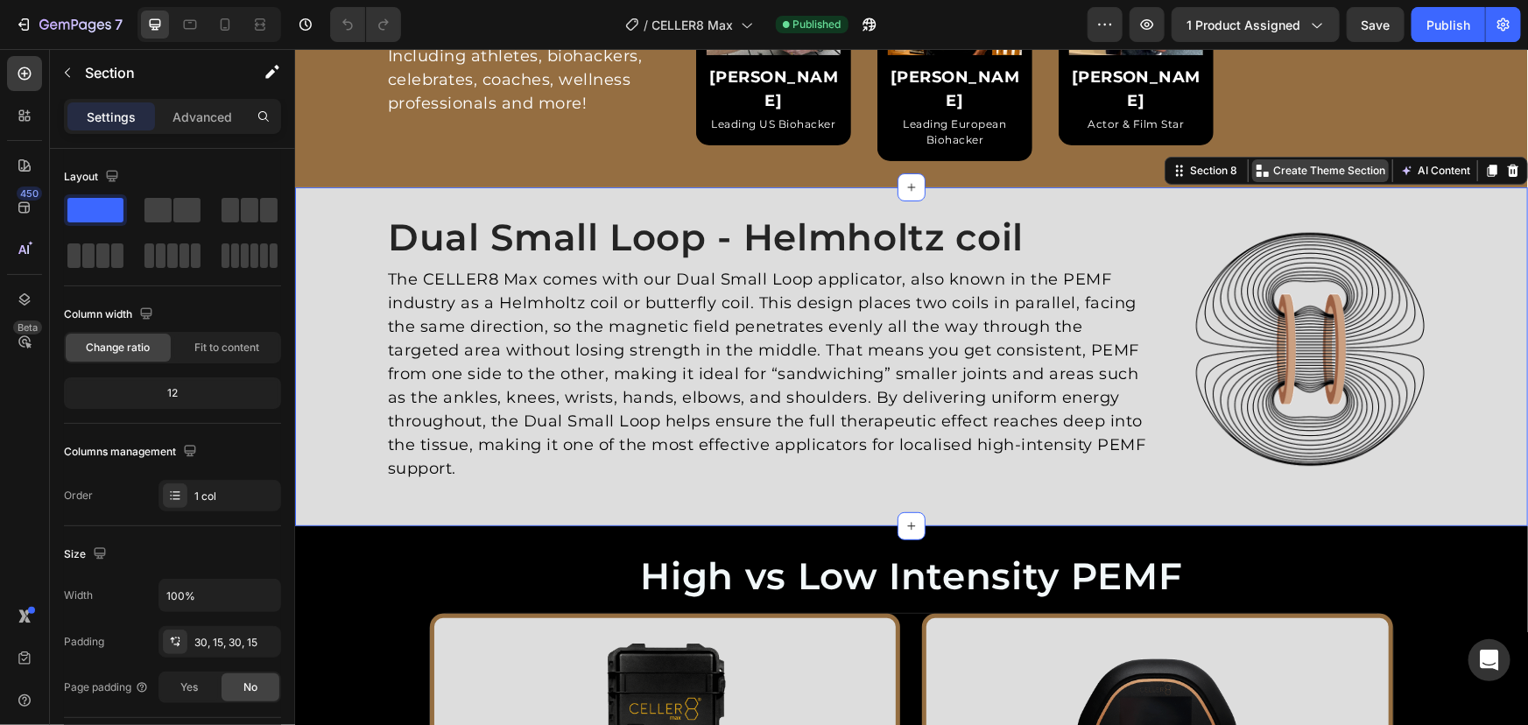
click at [1357, 162] on p "Create Theme Section" at bounding box center [1328, 170] width 112 height 16
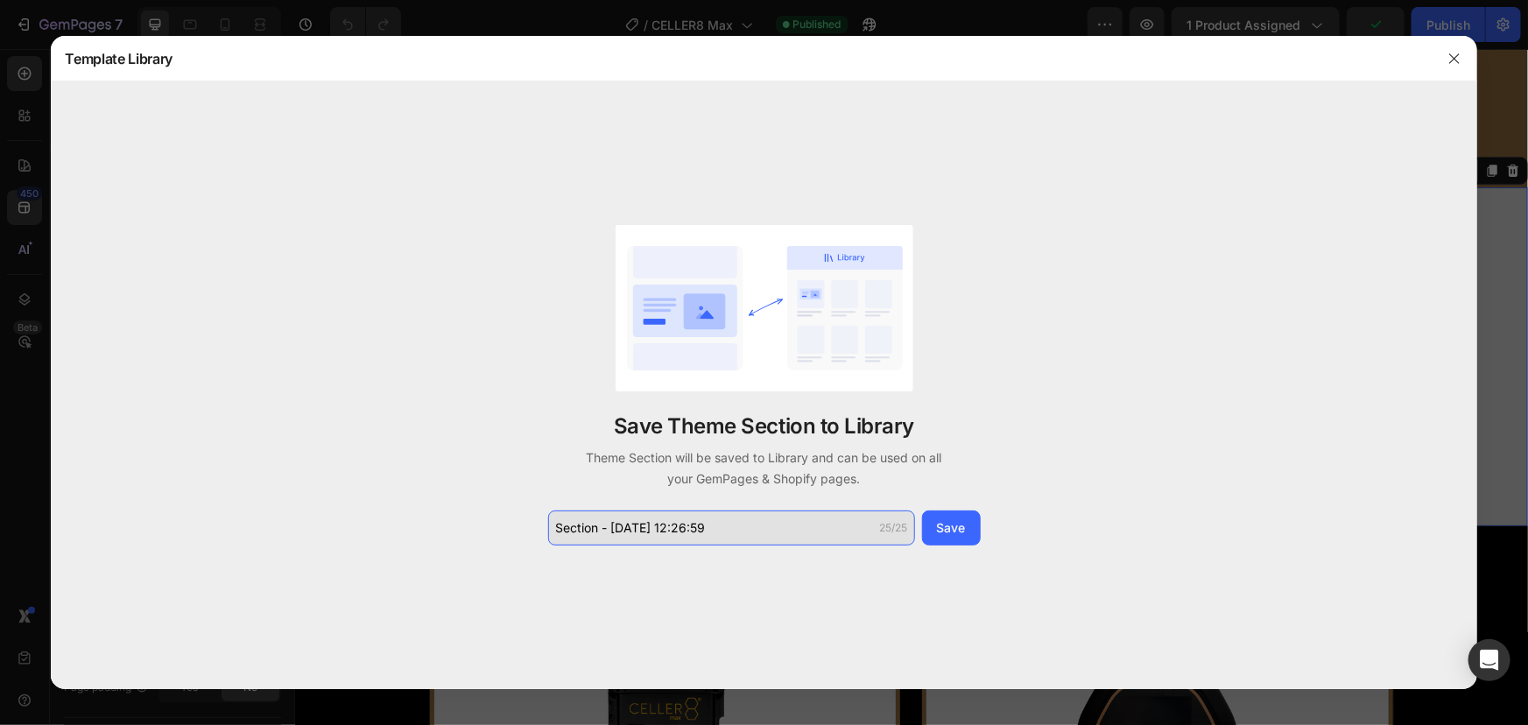
click at [764, 519] on input "Section - [DATE] 12:26:59" at bounding box center [731, 528] width 367 height 35
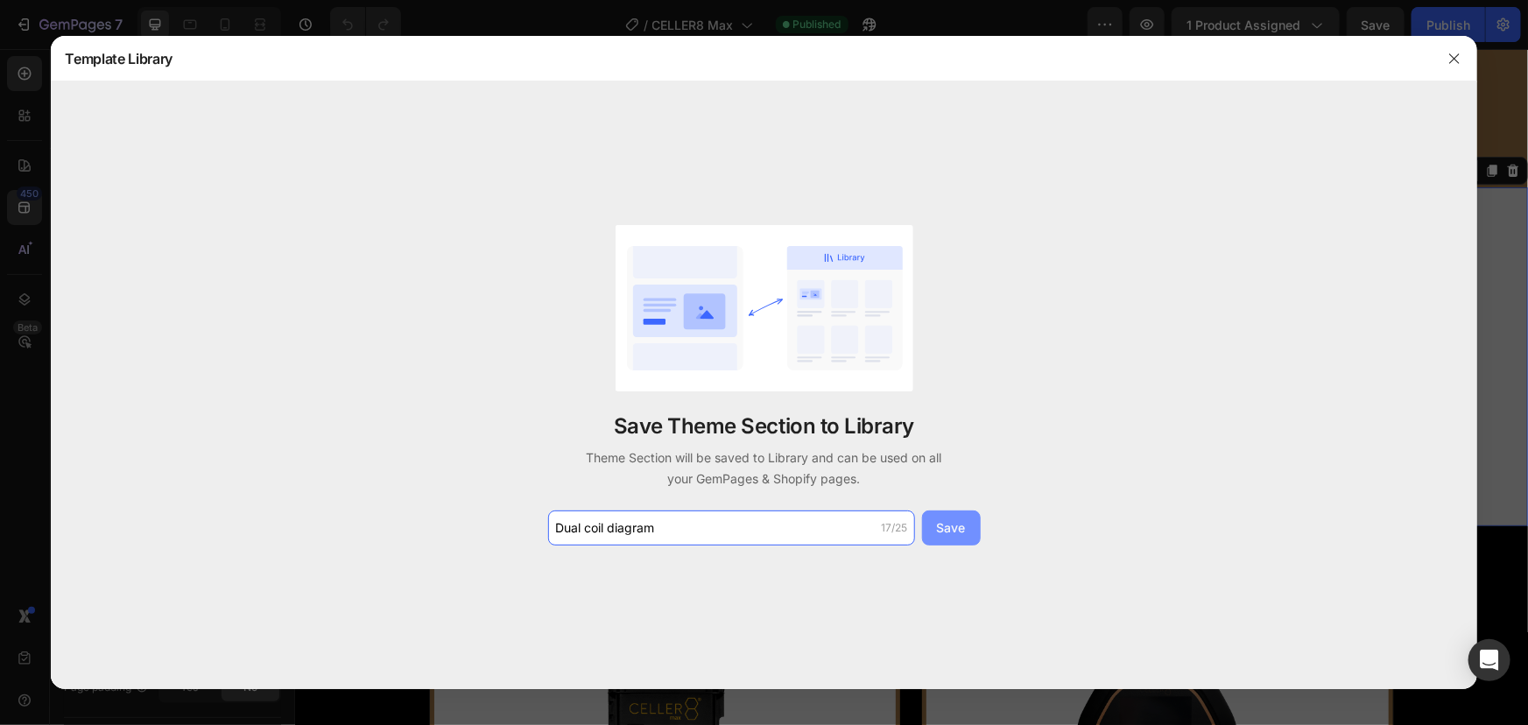
type input "Dual coil diagram"
click at [944, 532] on div "Save" at bounding box center [951, 527] width 29 height 18
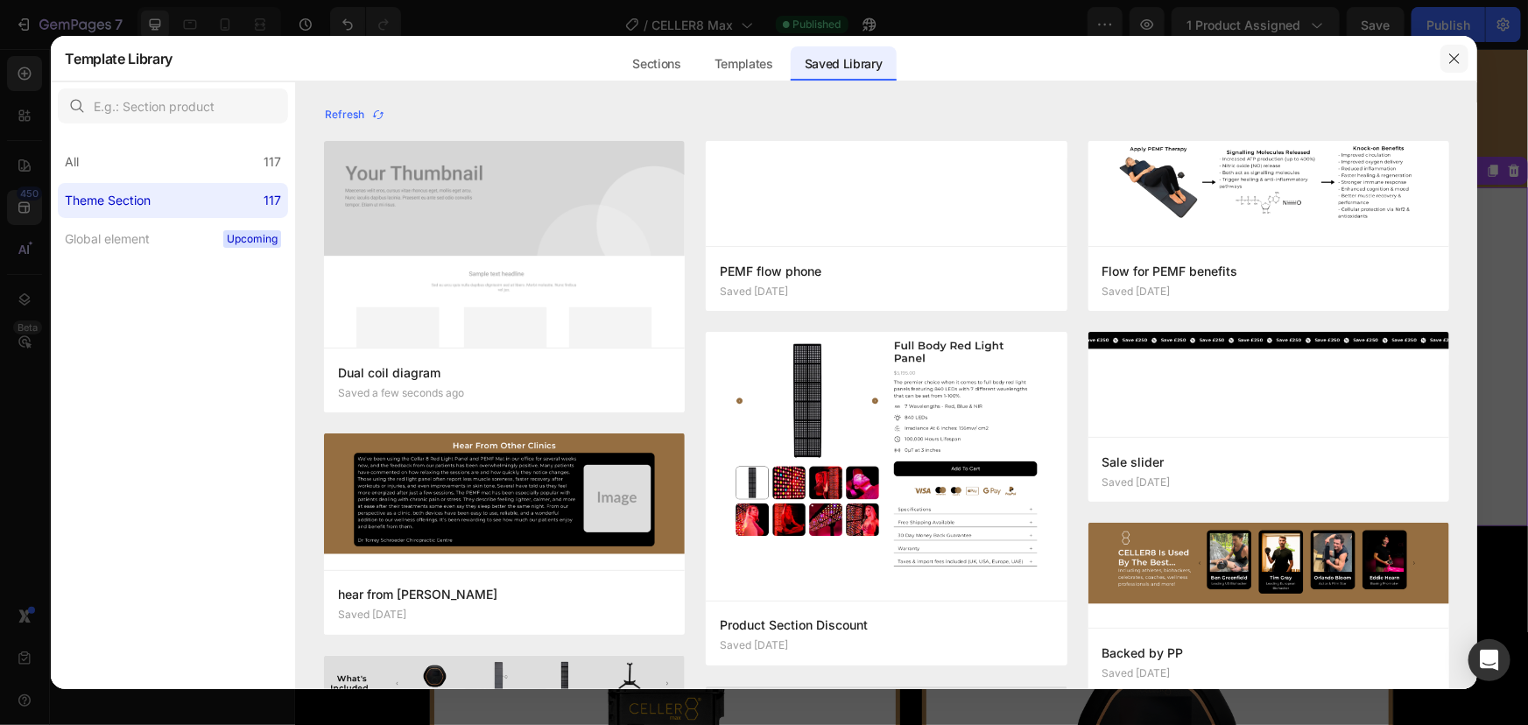
click at [1449, 61] on icon "button" at bounding box center [1454, 59] width 14 height 14
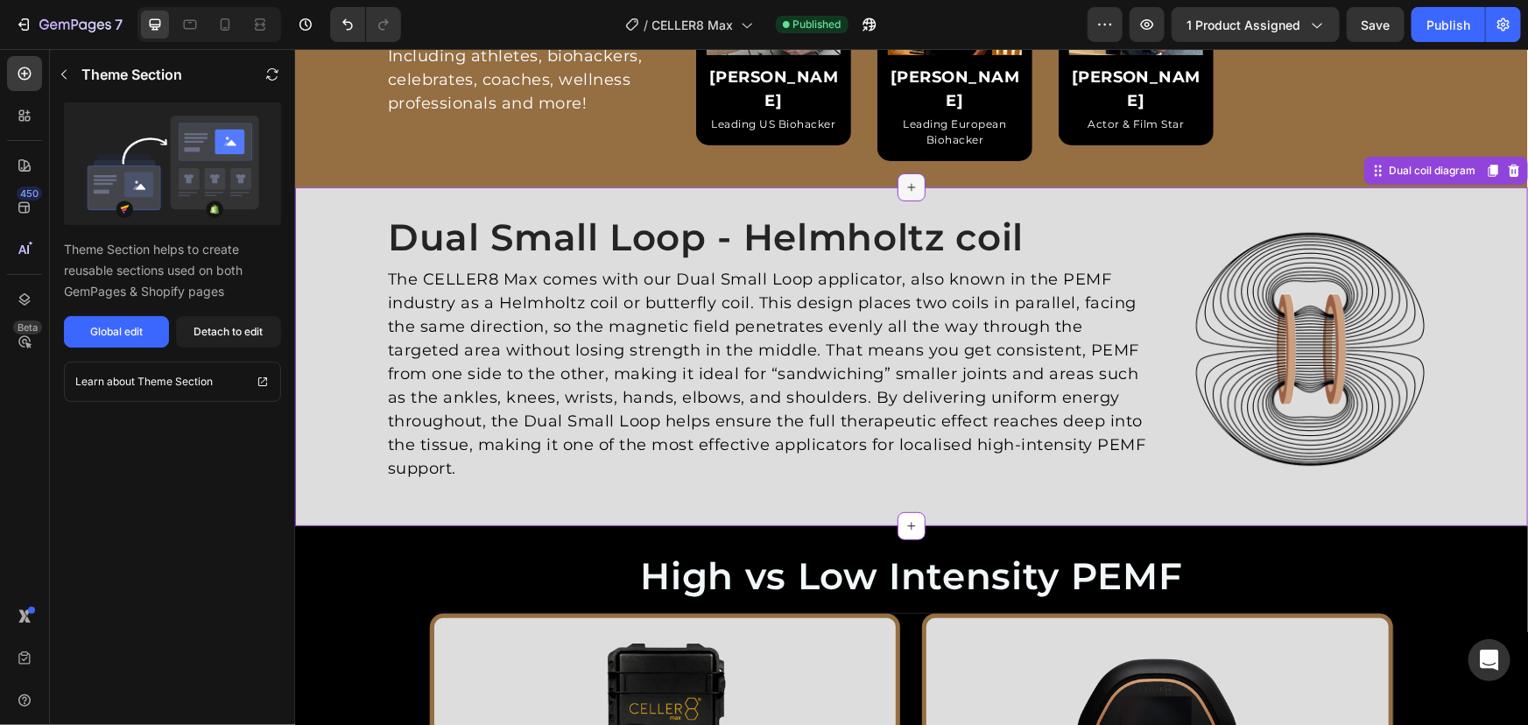
click at [904, 180] on icon at bounding box center [911, 187] width 14 height 14
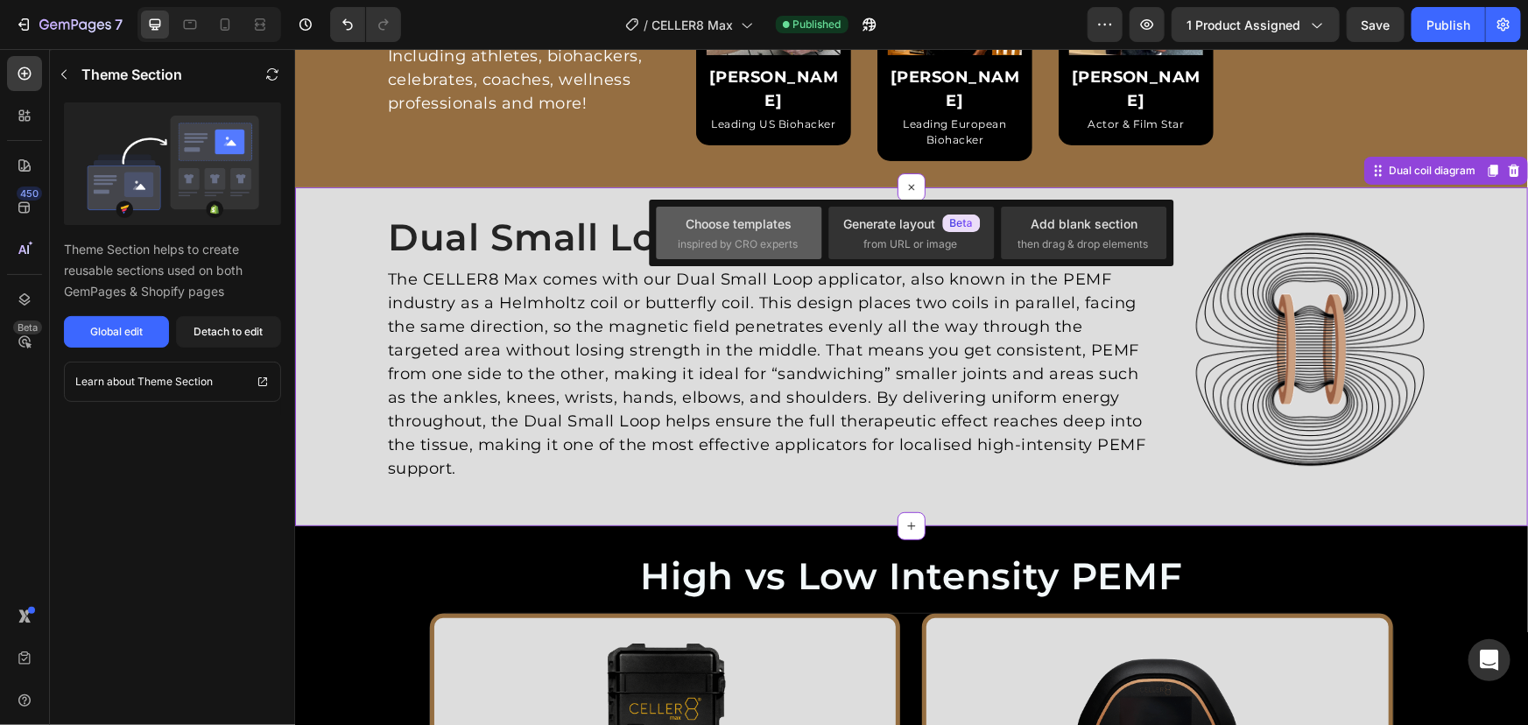
click at [724, 232] on div "Choose templates" at bounding box center [740, 224] width 106 height 18
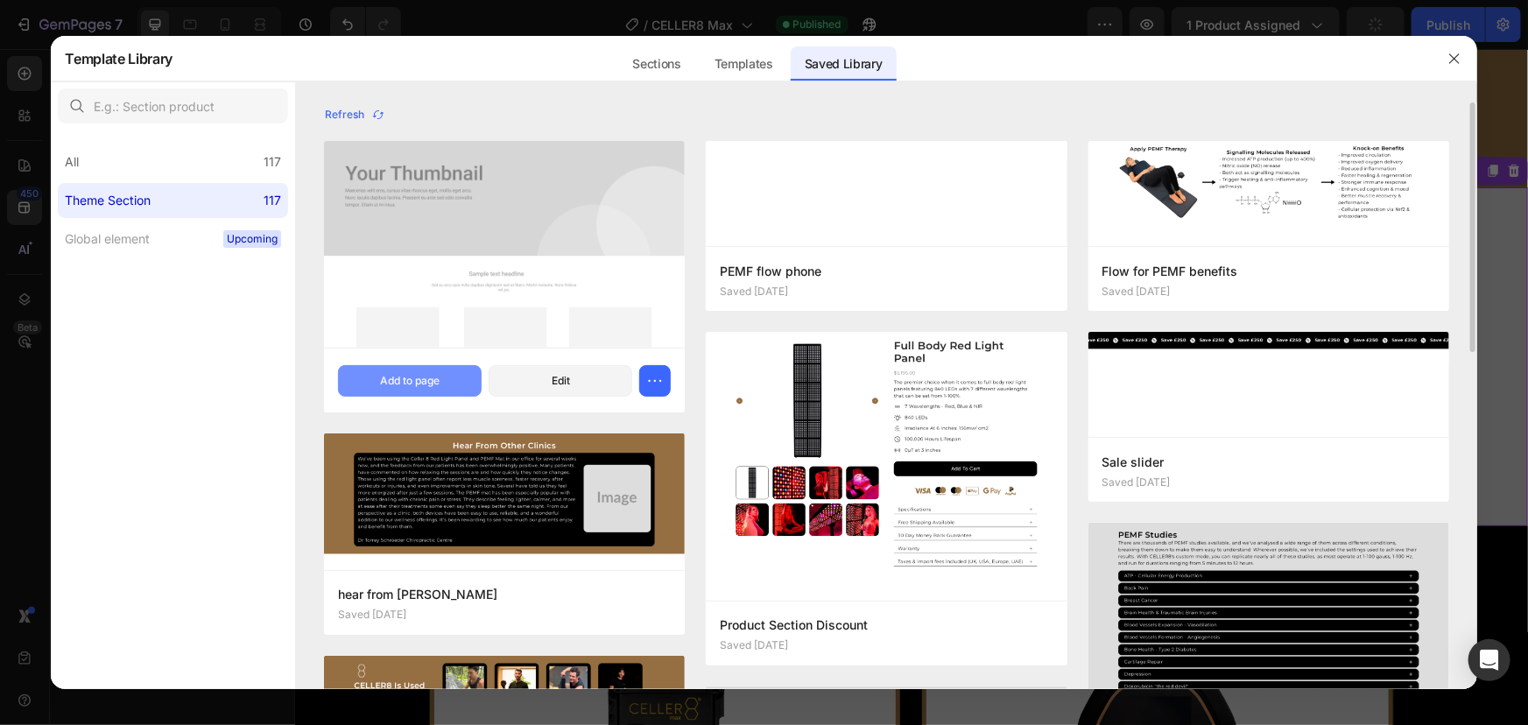
click at [398, 370] on button "Add to page" at bounding box center [410, 381] width 144 height 32
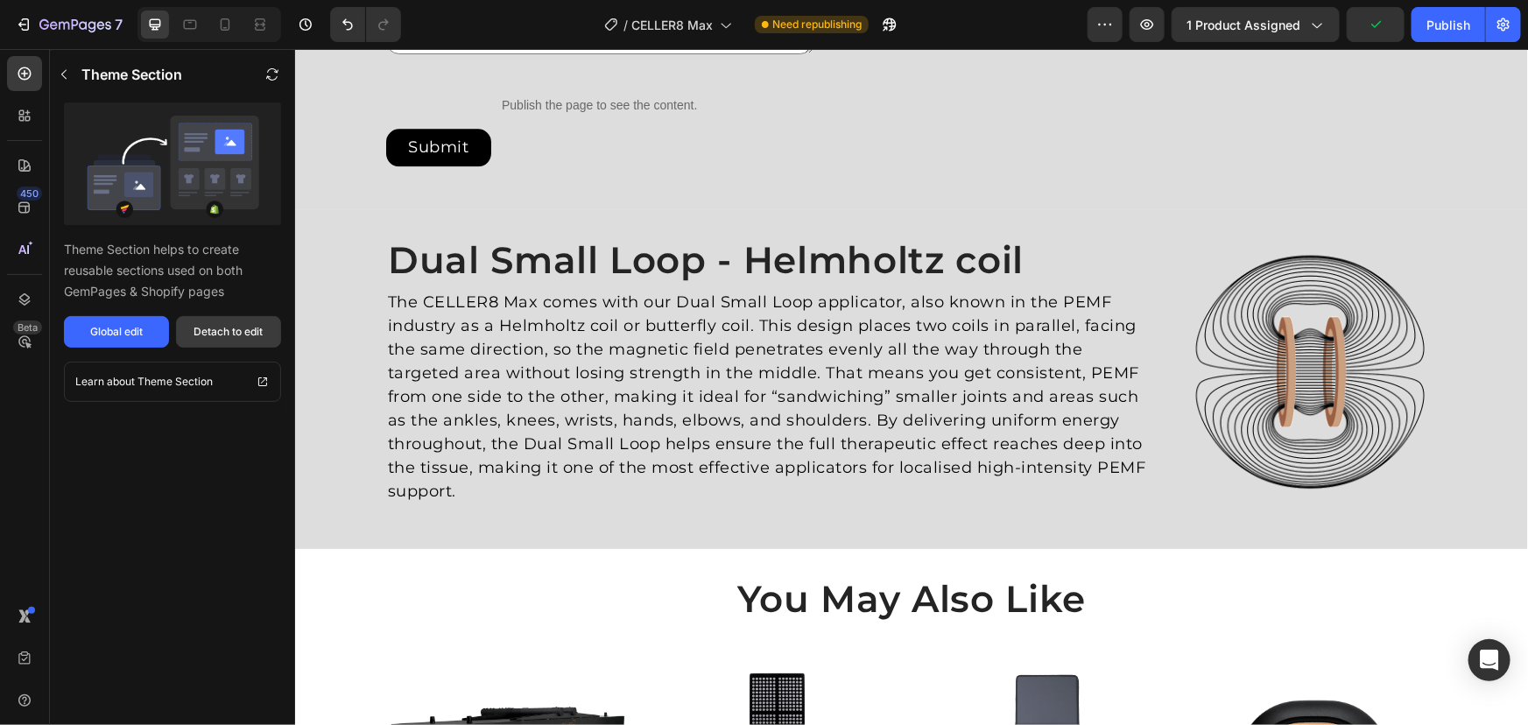
scroll to position [5420, 0]
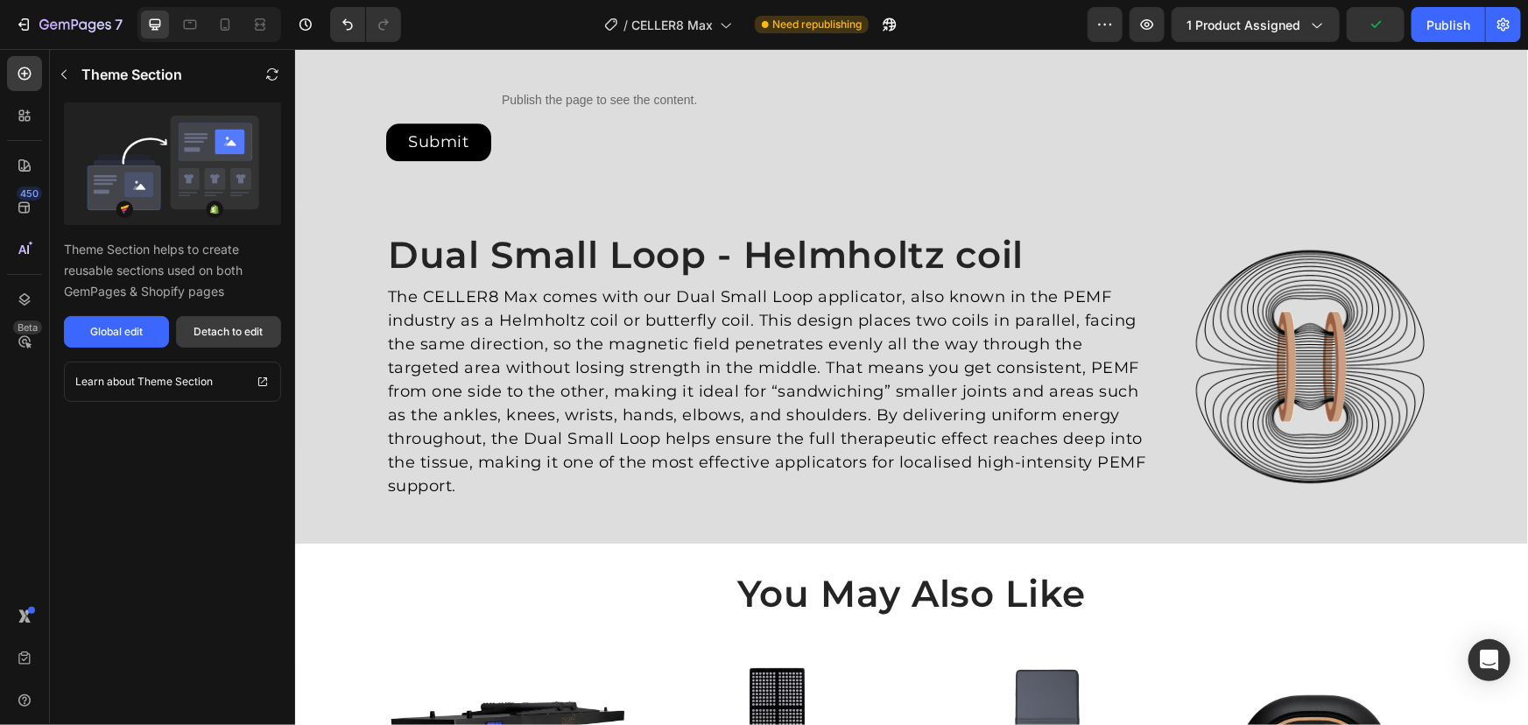
click at [241, 331] on div "Detach to edit" at bounding box center [228, 332] width 69 height 16
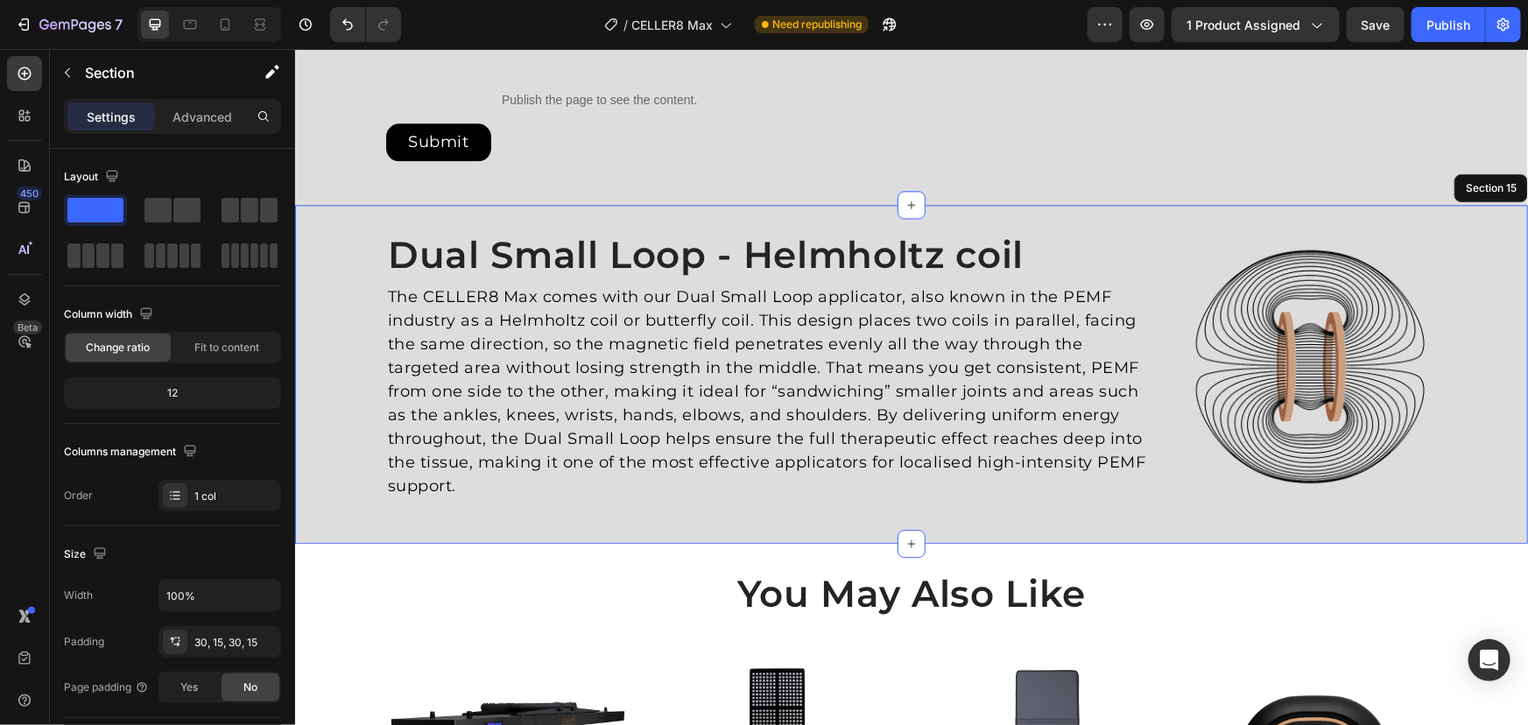
click at [1449, 208] on div "Image Dual Small Loop - Helmholtz coil Heading The CELLER8 Max comes with our D…" at bounding box center [910, 373] width 1233 height 338
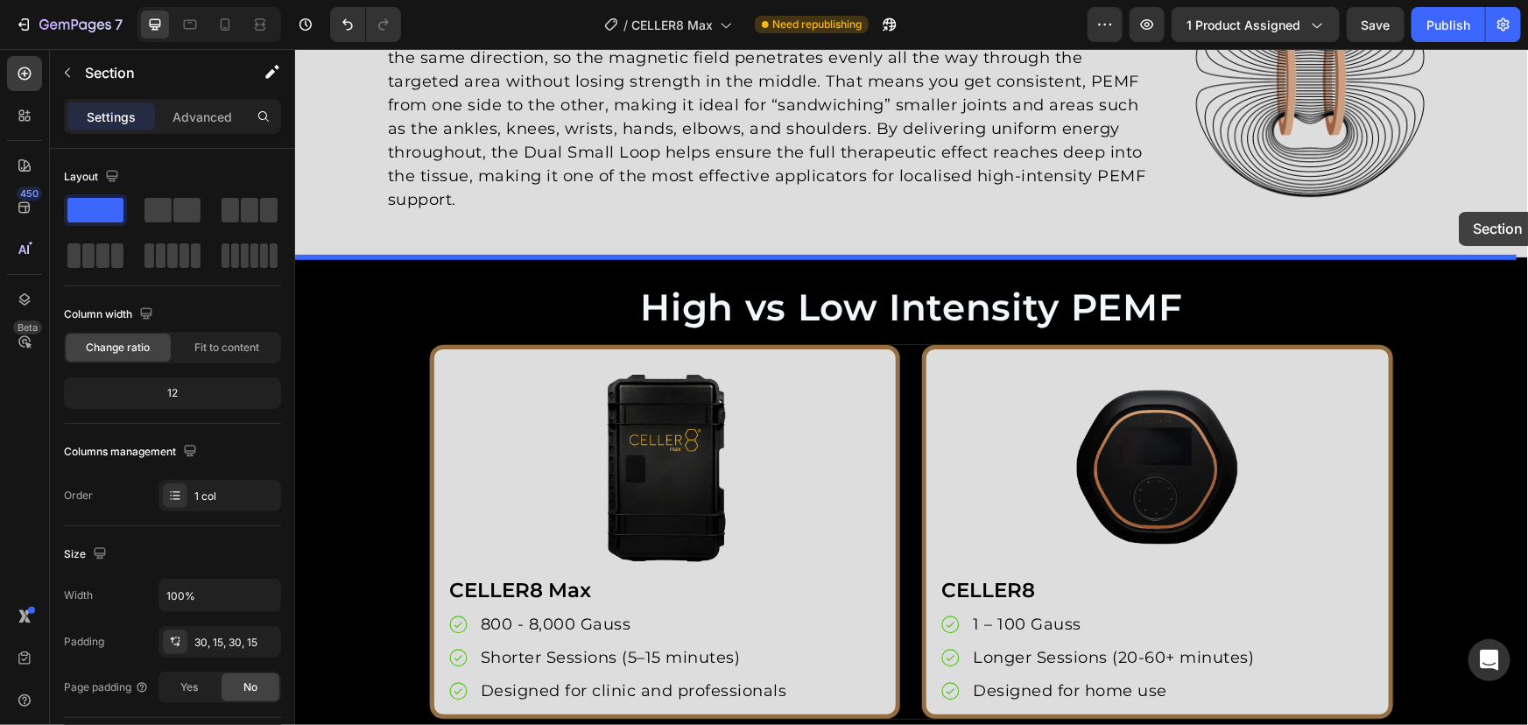
scroll to position [3589, 0]
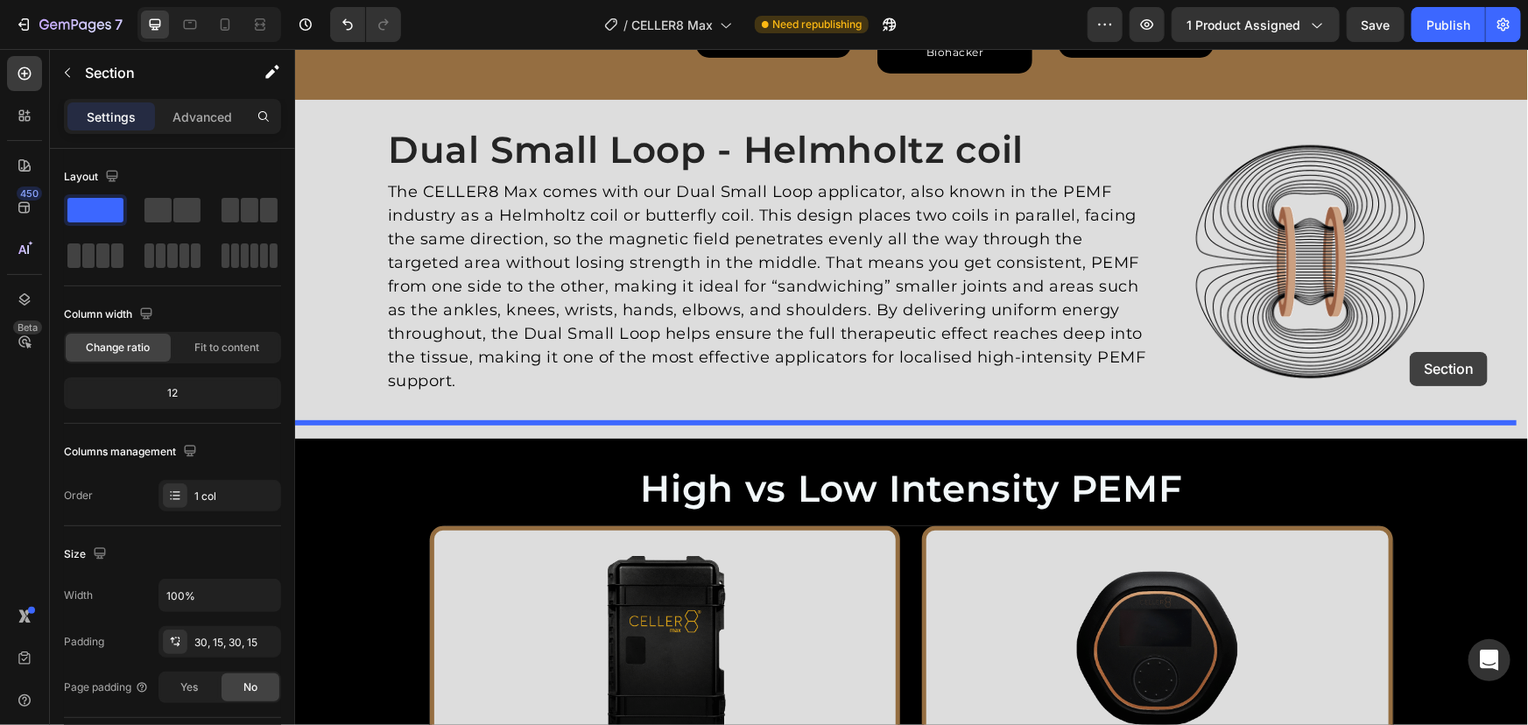
drag, startPoint x: 1478, startPoint y: 187, endPoint x: 1409, endPoint y: 351, distance: 177.8
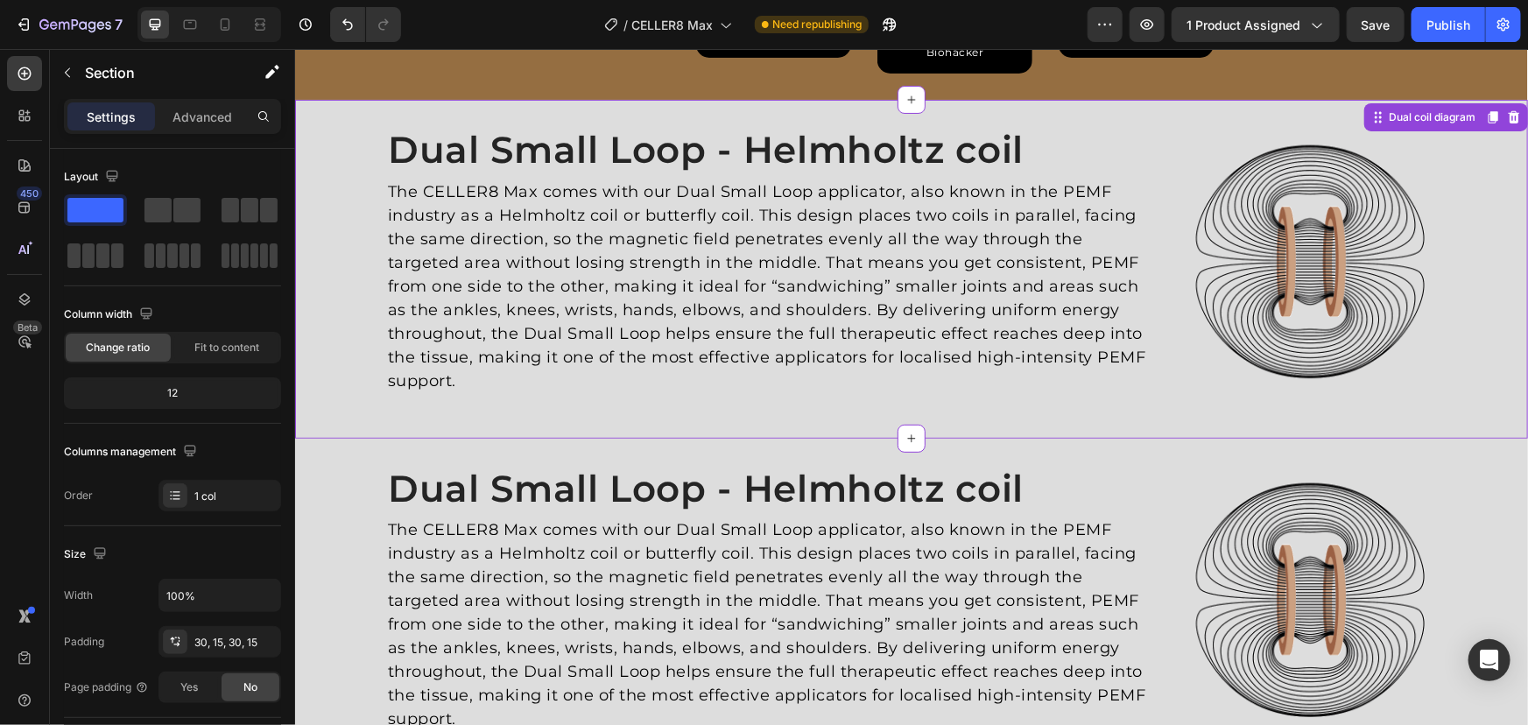
click at [1463, 180] on div "Image Dual Small Loop - Helmholtz coil Heading The CELLER8 Max comes with our D…" at bounding box center [910, 267] width 1207 height 285
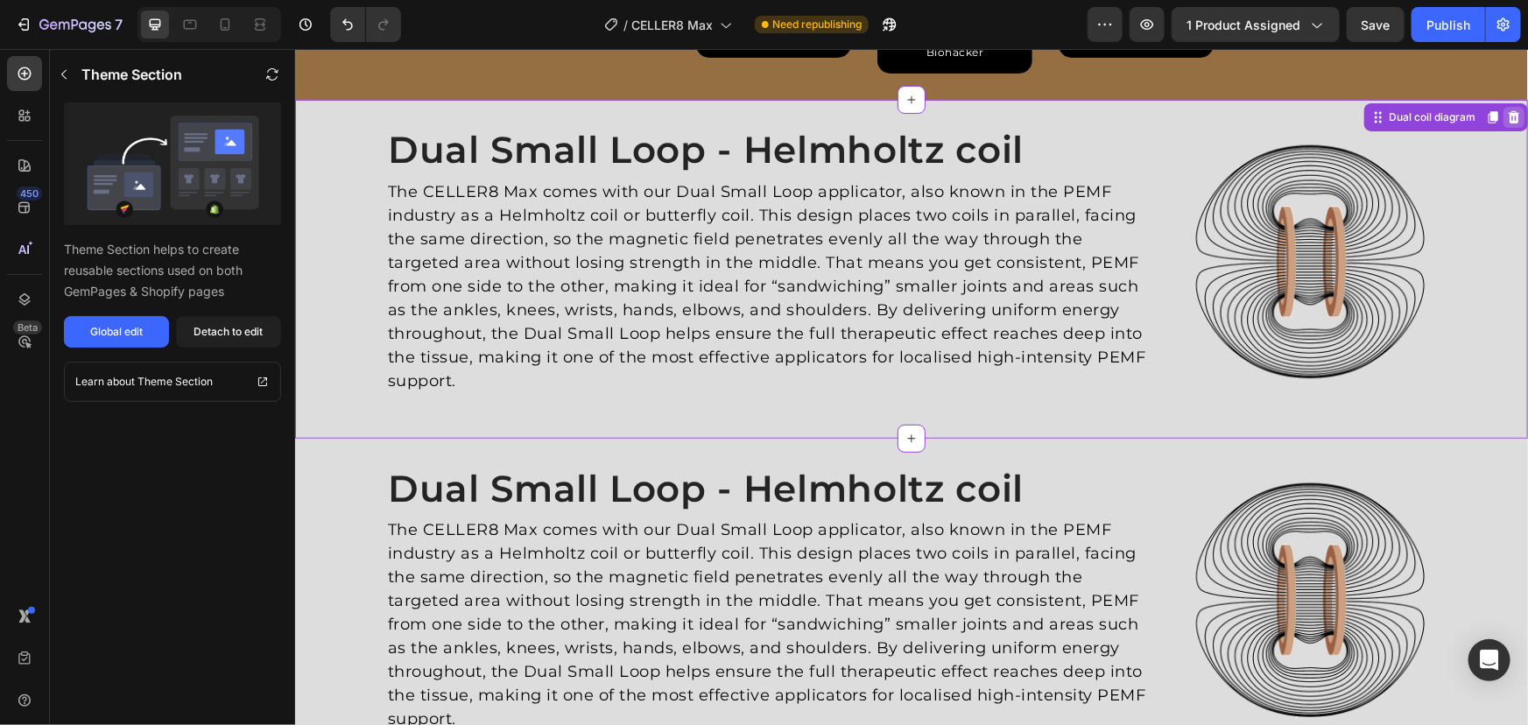
click at [1508, 110] on icon at bounding box center [1513, 116] width 11 height 12
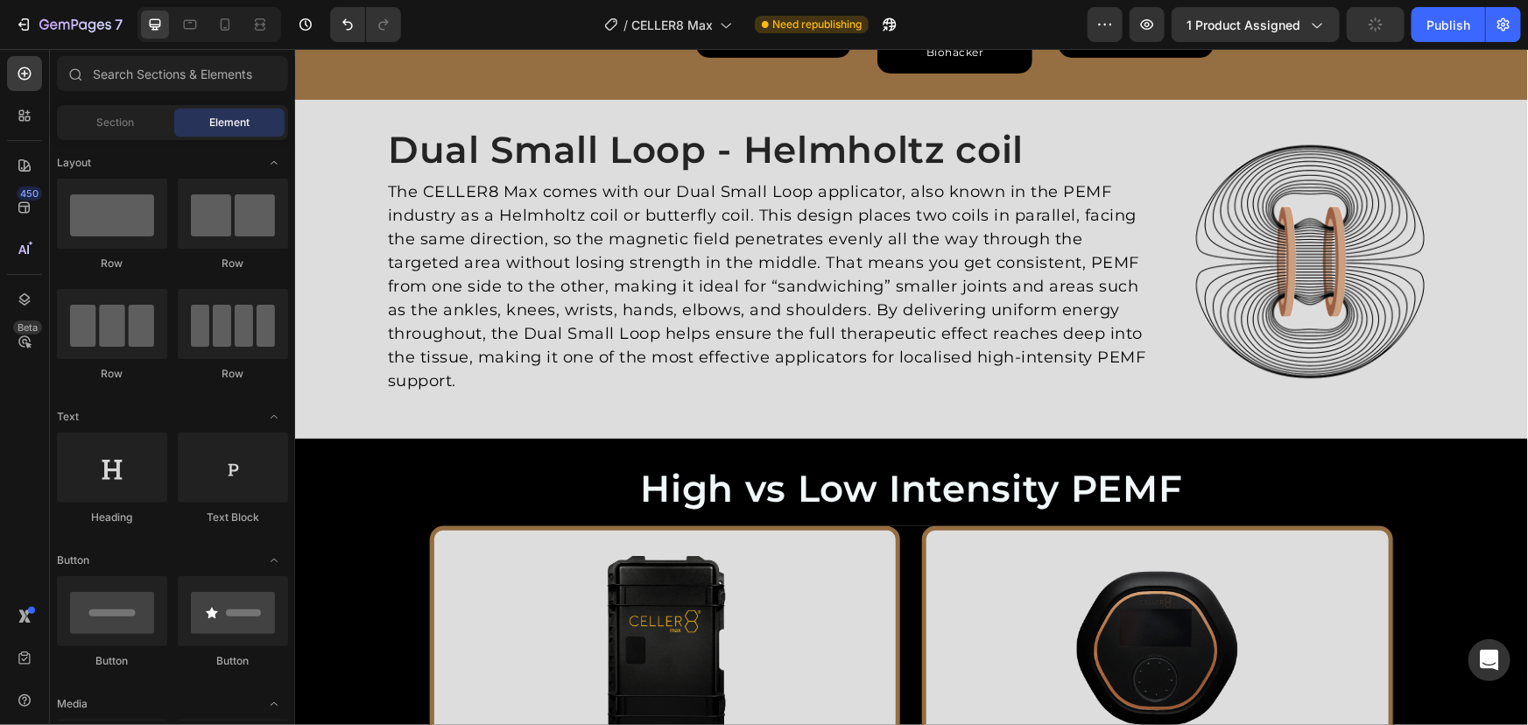
click at [1475, 44] on div "7 Version history / CELLER8 Max Need republishing Preview 1 product assigned Pu…" at bounding box center [764, 25] width 1528 height 50
click at [1471, 34] on button "Publish" at bounding box center [1449, 24] width 74 height 35
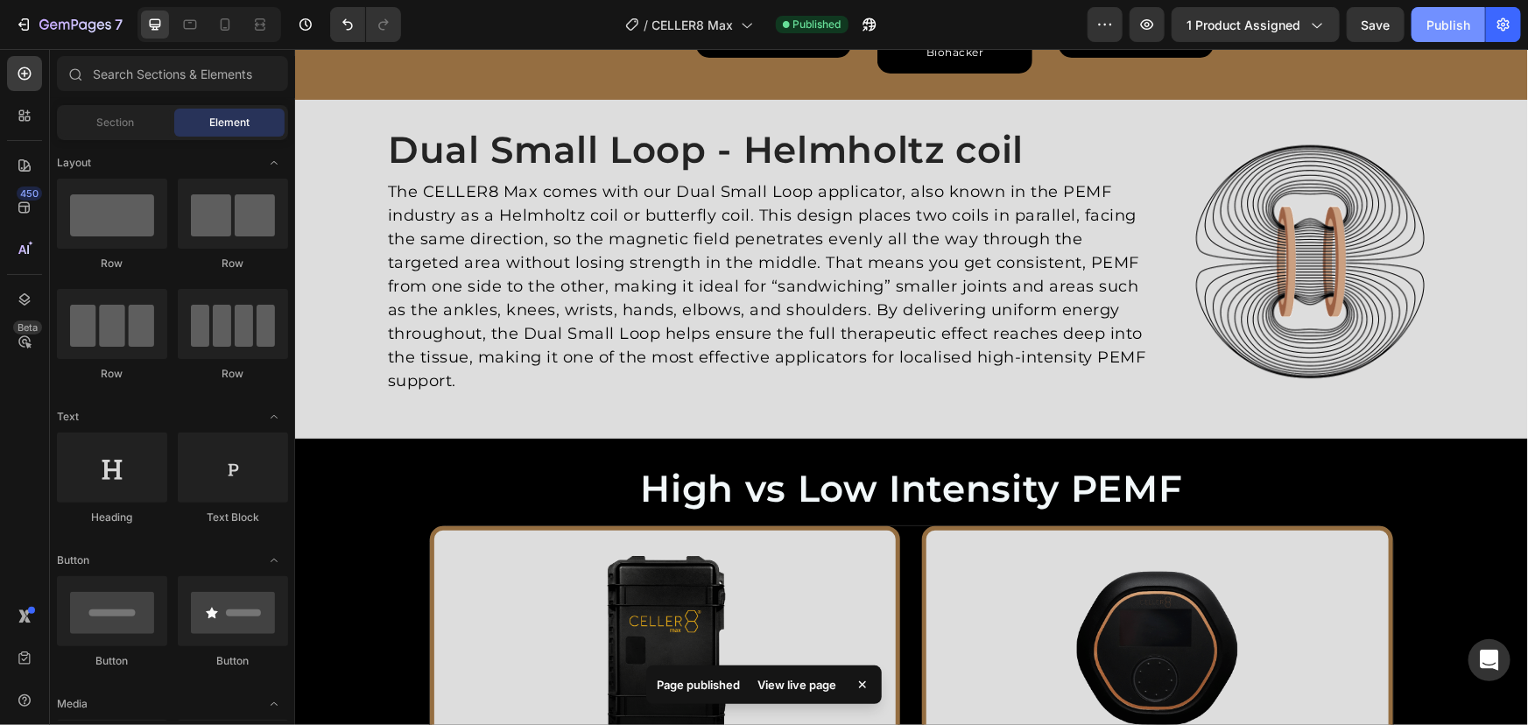
click at [1426, 25] on button "Publish" at bounding box center [1449, 24] width 74 height 35
click at [44, 20] on icon "button" at bounding box center [44, 24] width 10 height 11
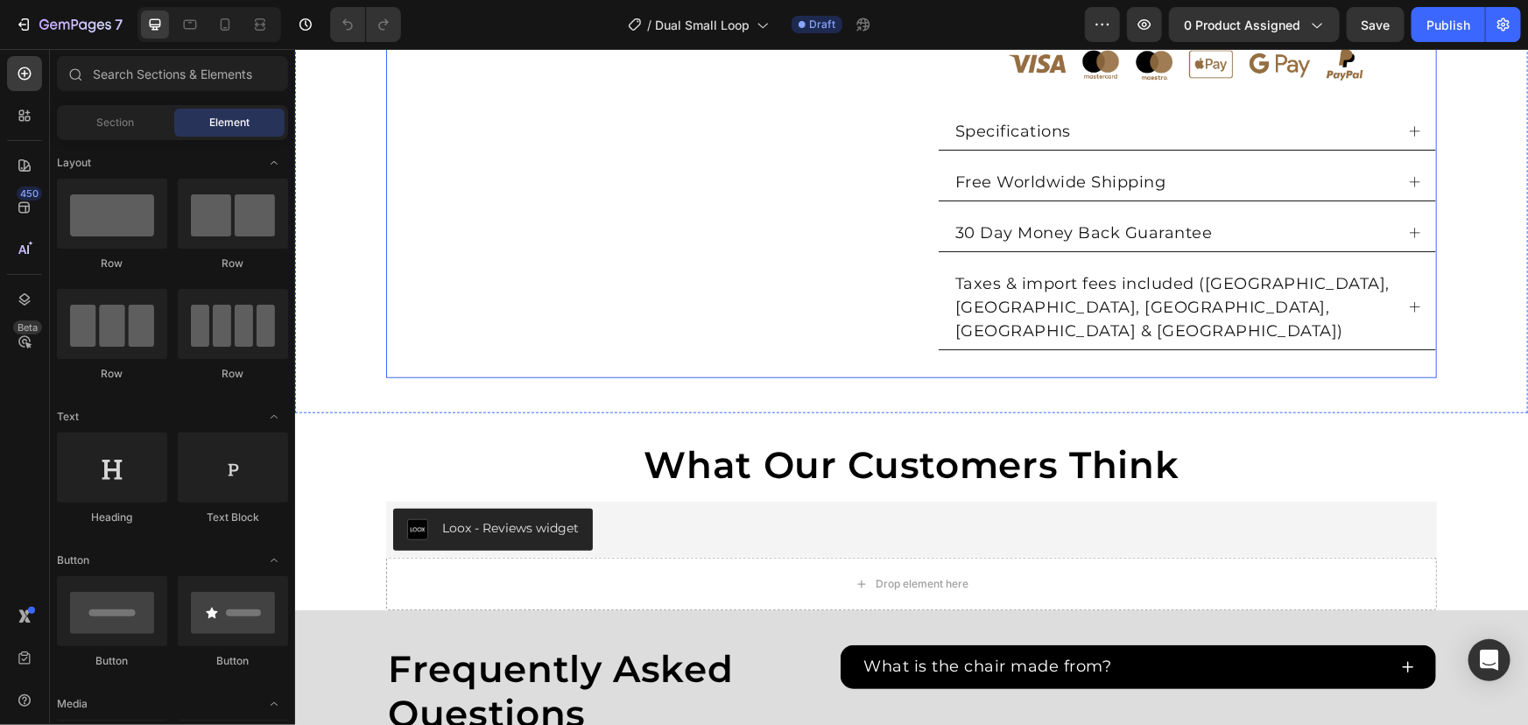
scroll to position [876, 0]
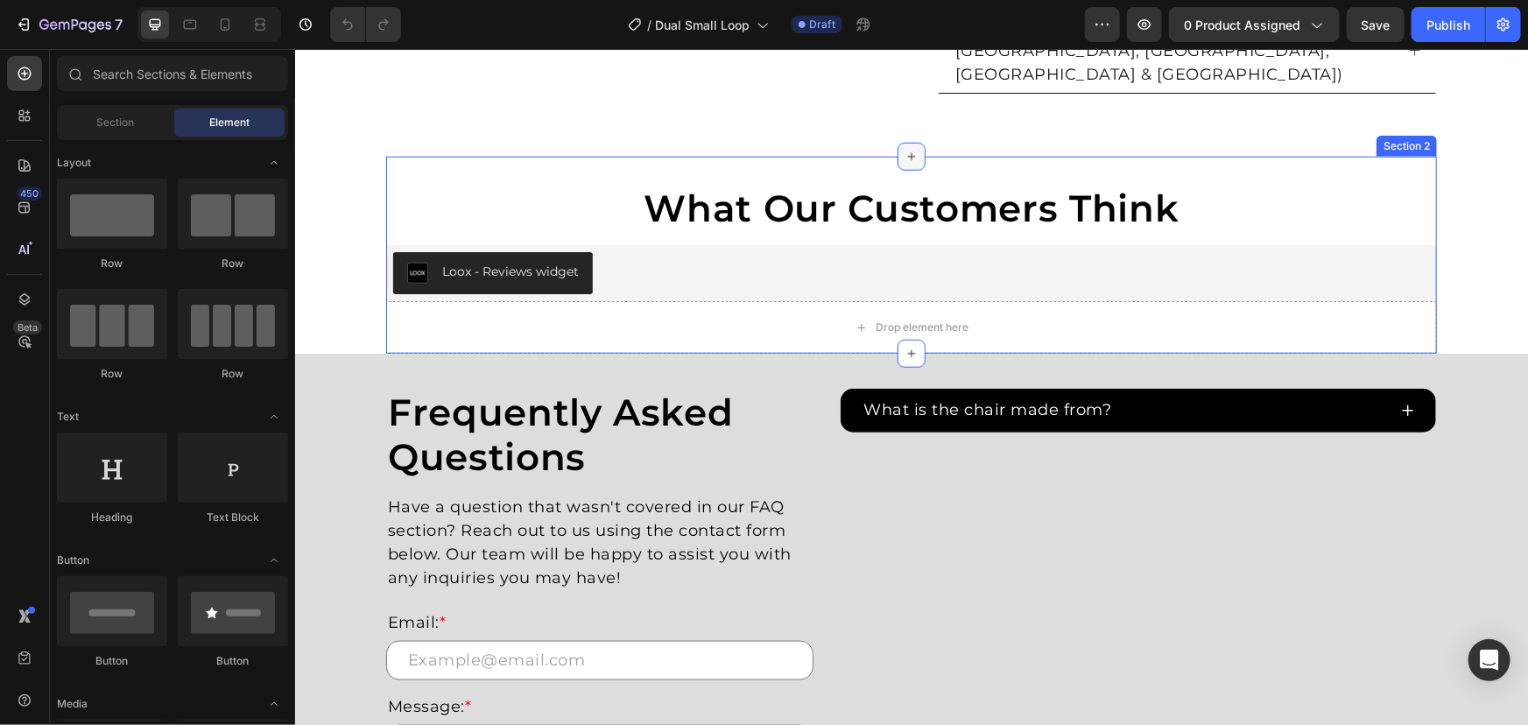
click at [904, 149] on icon at bounding box center [911, 156] width 14 height 14
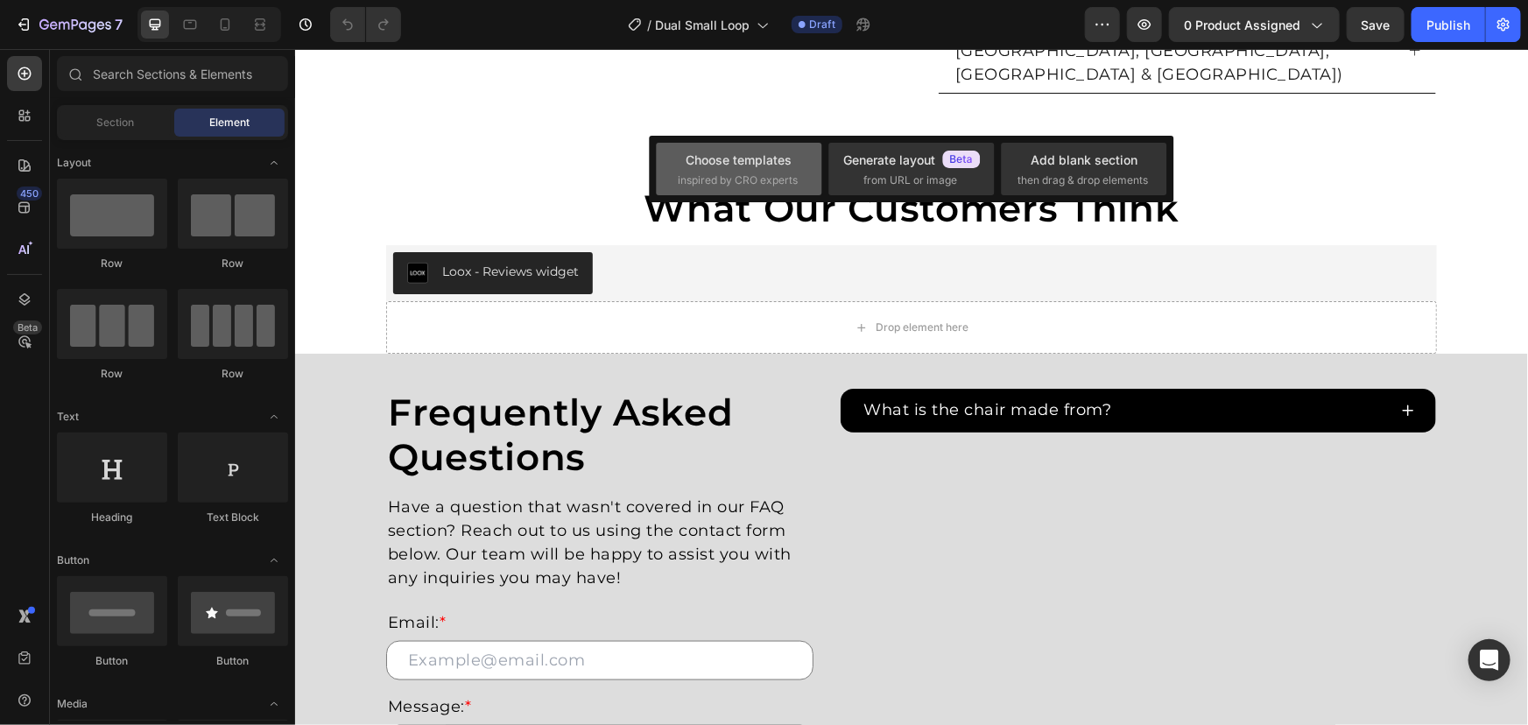
click at [712, 177] on span "inspired by CRO experts" at bounding box center [738, 181] width 120 height 16
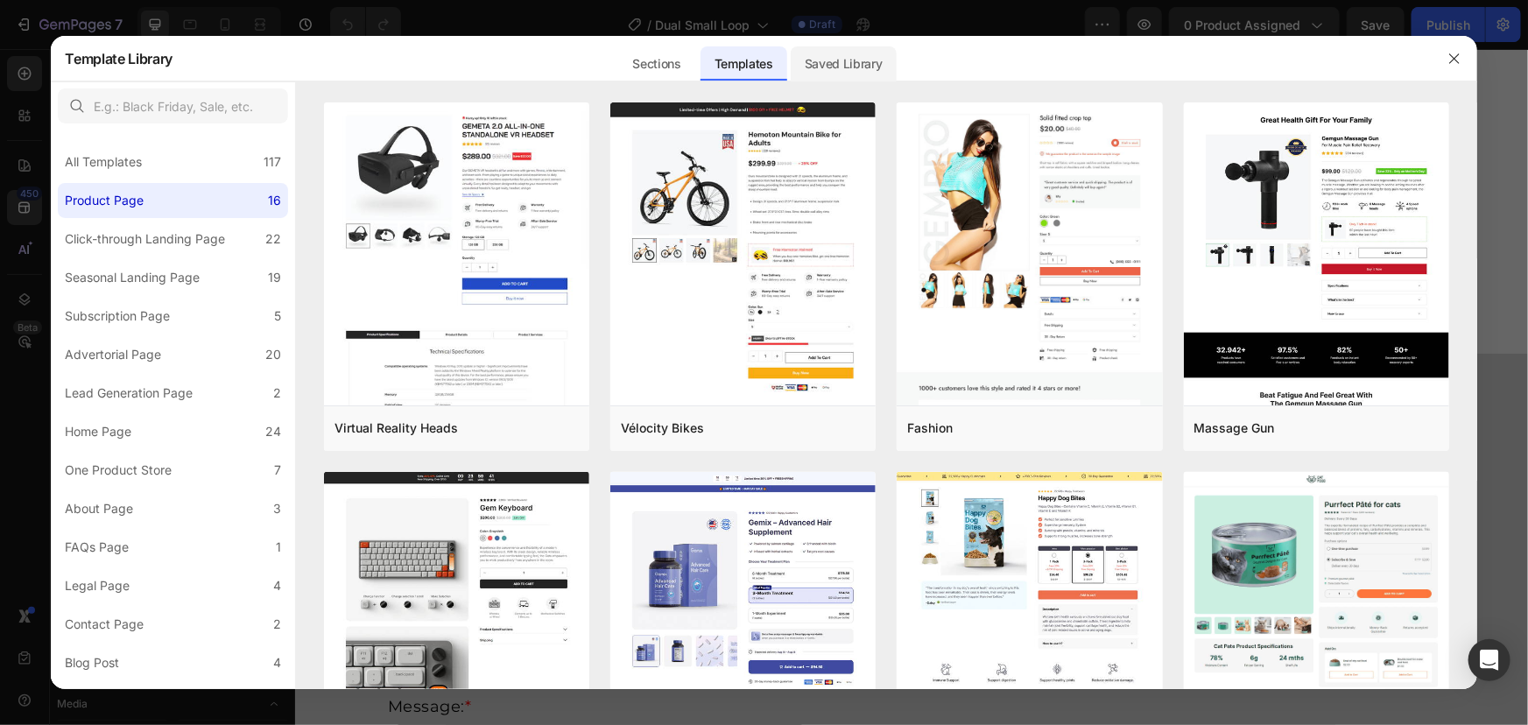
click at [0, 0] on div "Saved Library" at bounding box center [0, 0] width 0 height 0
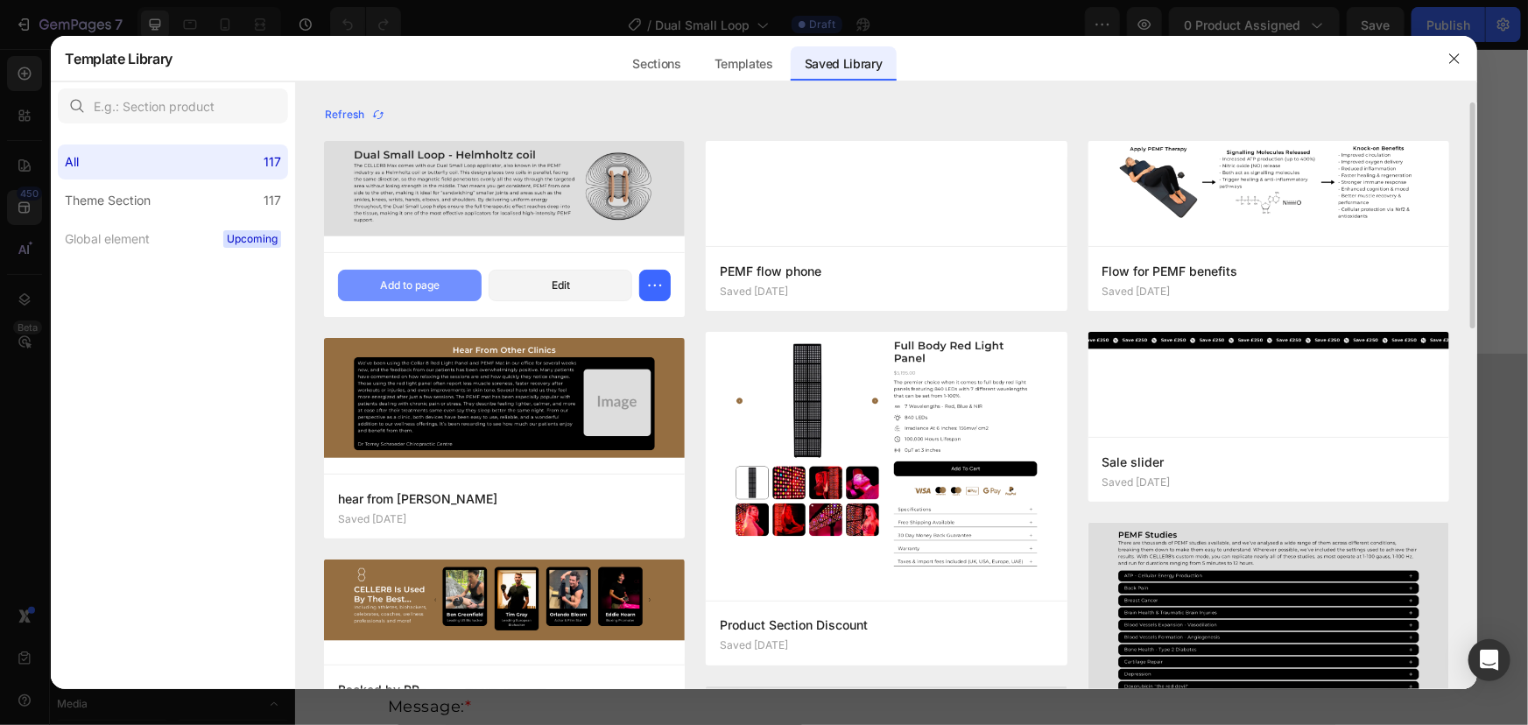
click at [411, 280] on div "Add to page" at bounding box center [410, 286] width 60 height 16
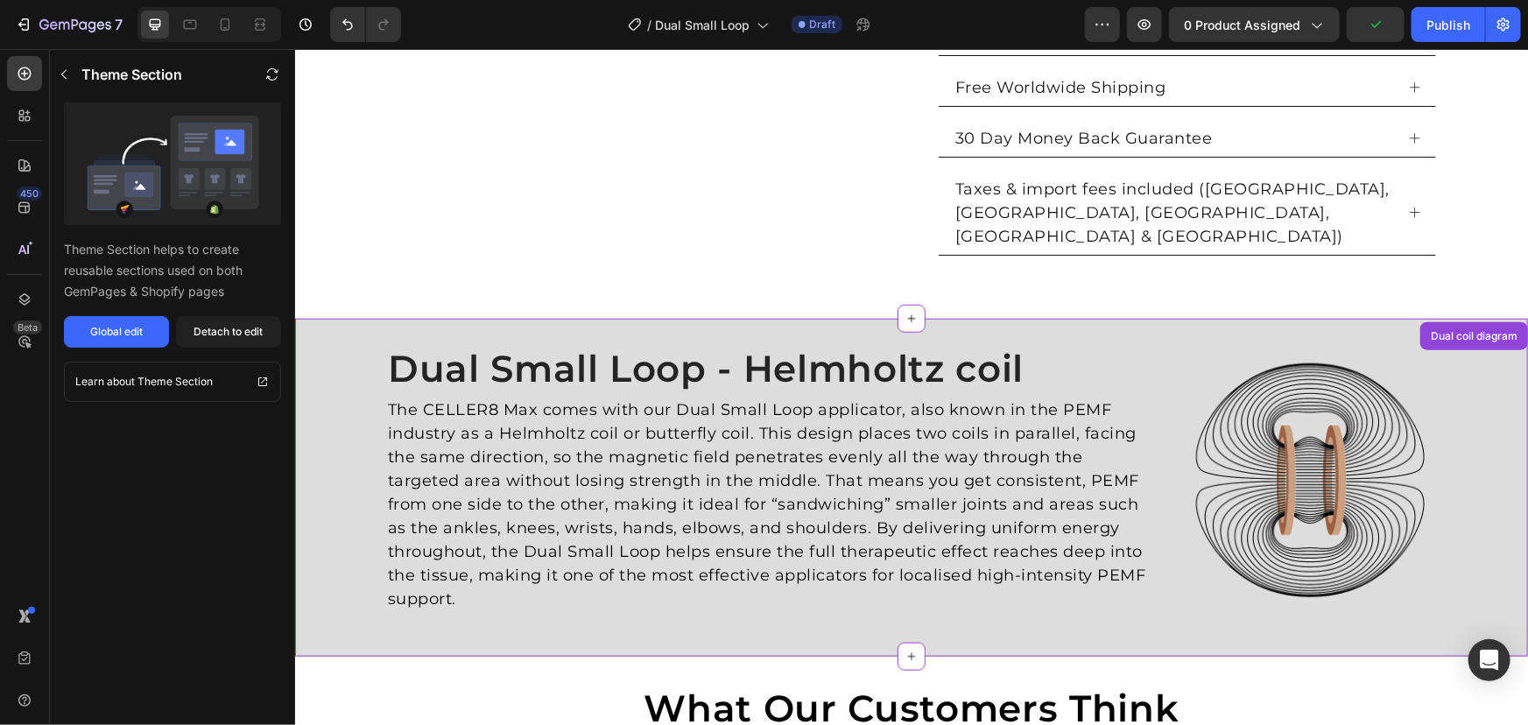
scroll to position [695, 0]
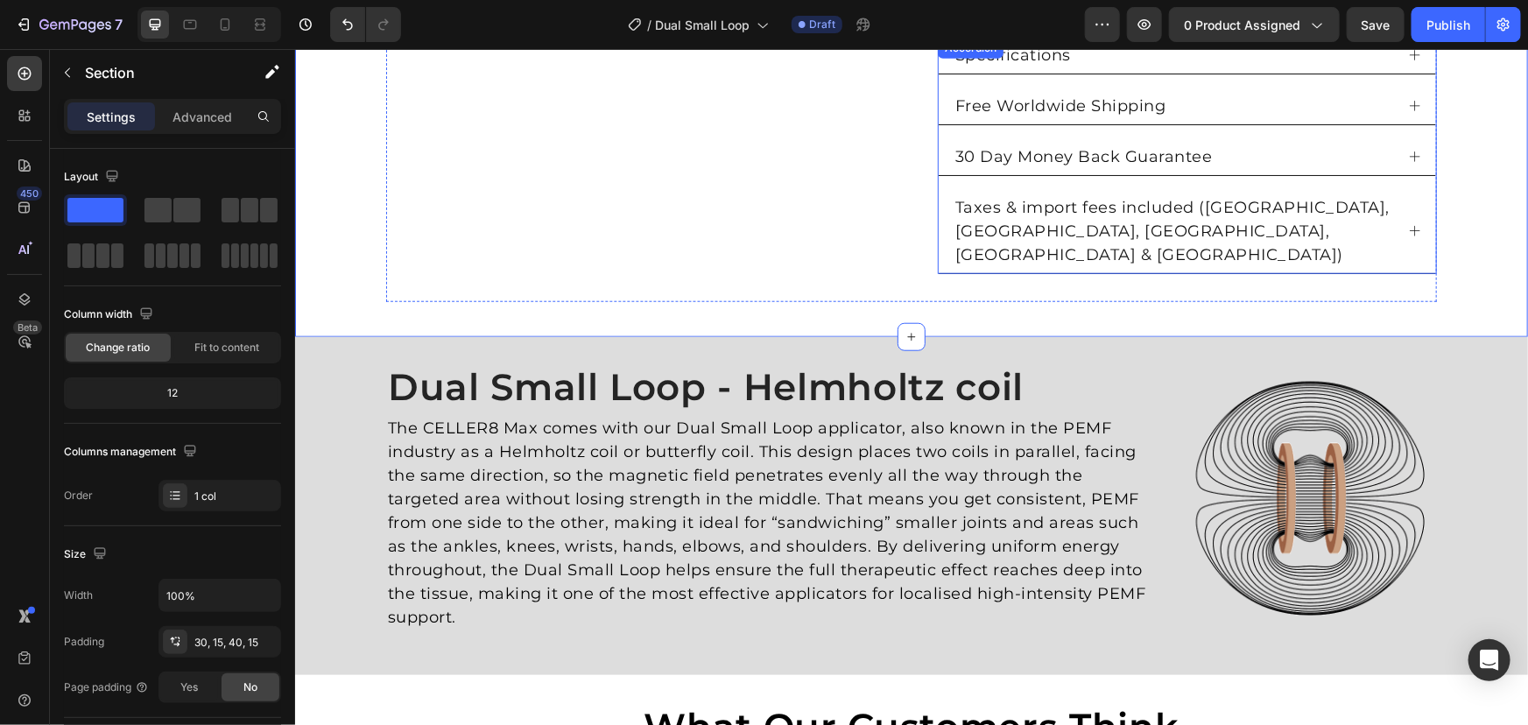
click at [1066, 219] on div "Taxes & import fees included ([GEOGRAPHIC_DATA], [GEOGRAPHIC_DATA], [GEOGRAPHIC…" at bounding box center [1186, 231] width 497 height 84
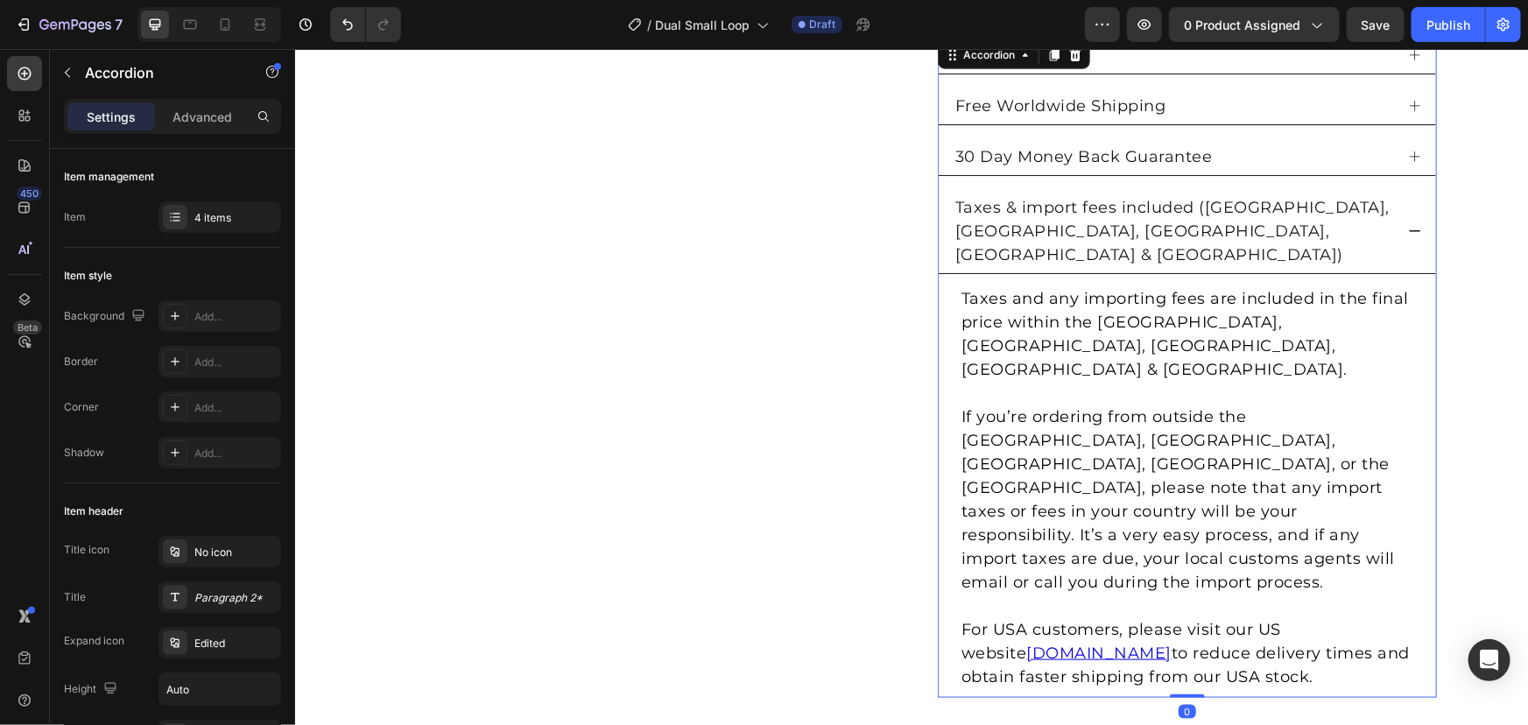
drag, startPoint x: 1193, startPoint y: 577, endPoint x: 1192, endPoint y: 533, distance: 43.8
click at [1192, 533] on div "Specifications Free Worldwide Shipping 30 Day Money Back Guarantee Taxes & impo…" at bounding box center [1186, 367] width 499 height 660
type input "100%"
type input "100"
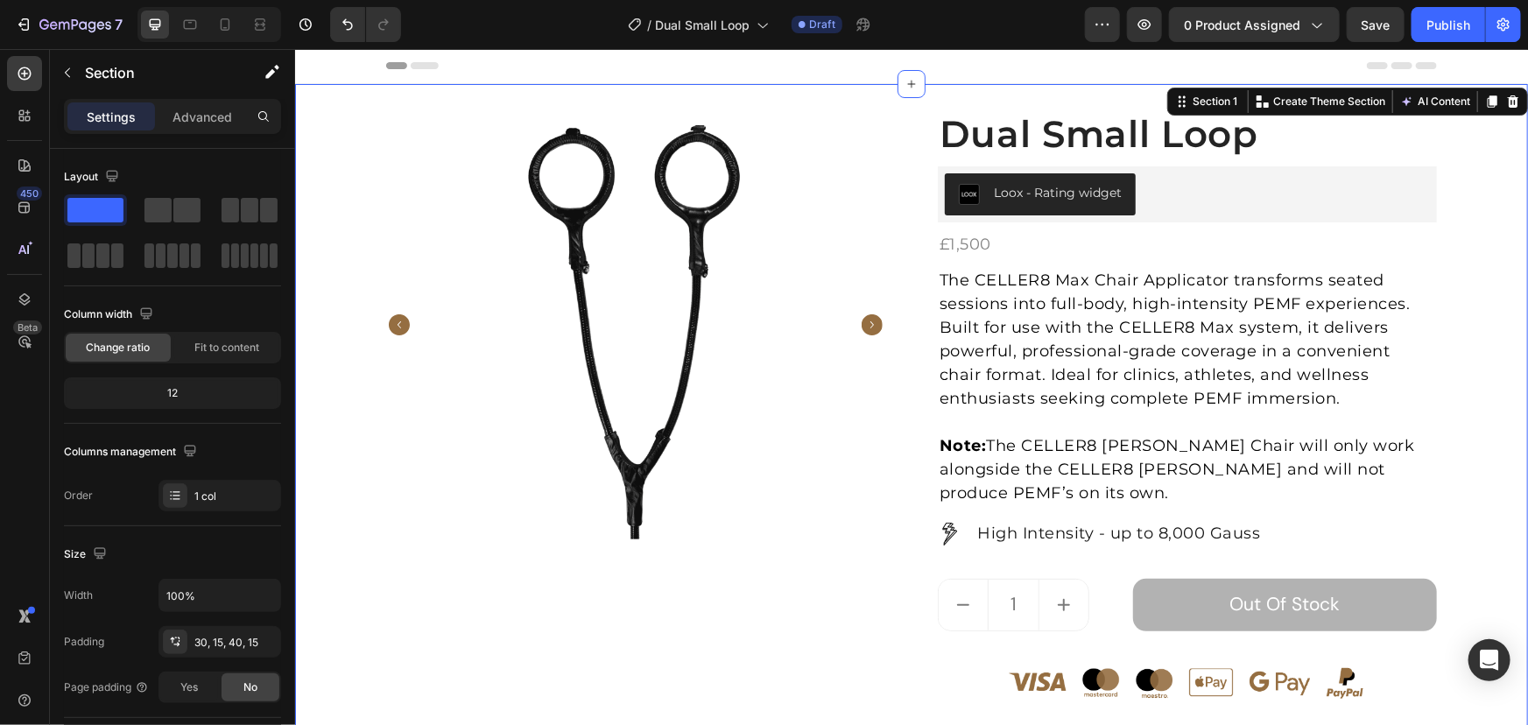
scroll to position [0, 0]
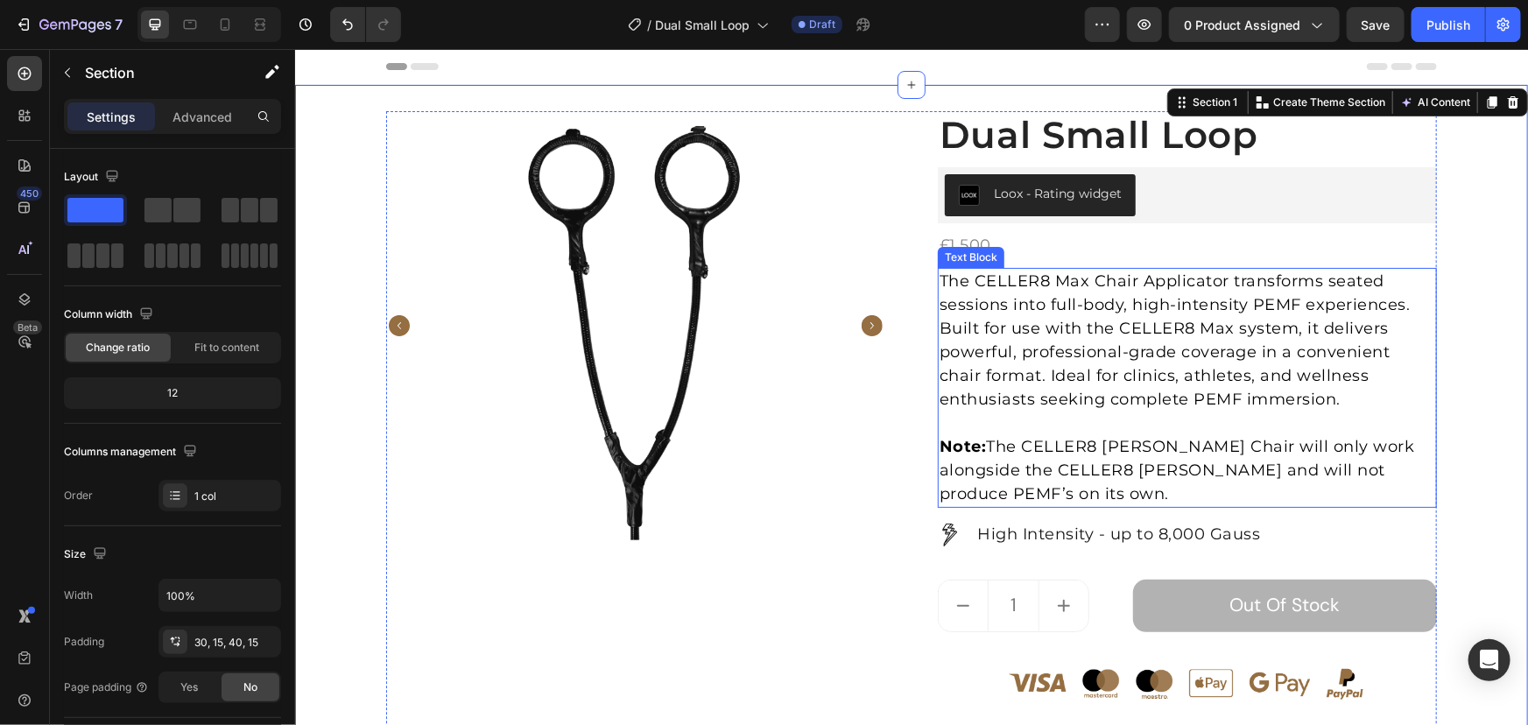
click at [1111, 446] on p "Note: The CELLER8 Max Chair will only work alongside the CELLER8 [PERSON_NAME] …" at bounding box center [1187, 469] width 496 height 71
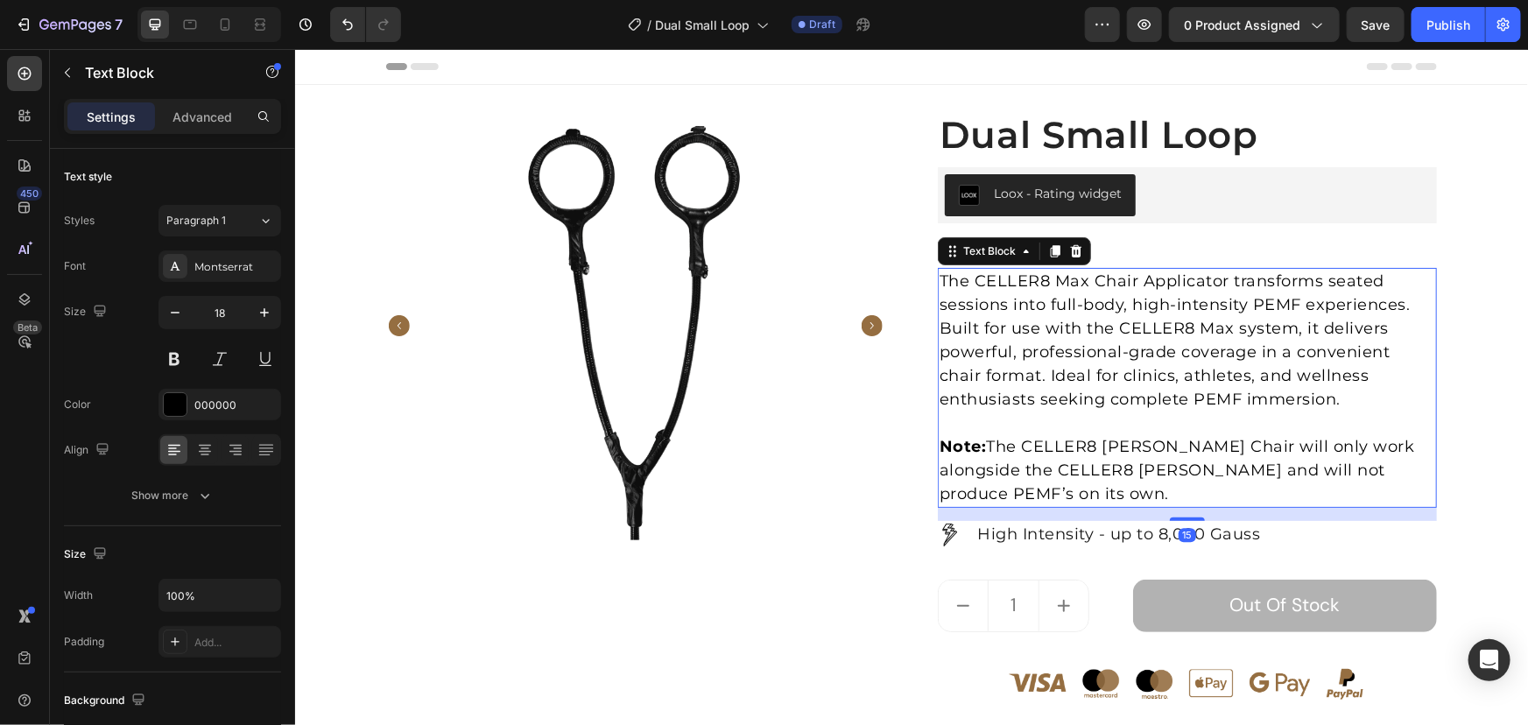
click at [1100, 446] on p "Note: The CELLER8 Max Chair will only work alongside the CELLER8 [PERSON_NAME] …" at bounding box center [1187, 469] width 496 height 71
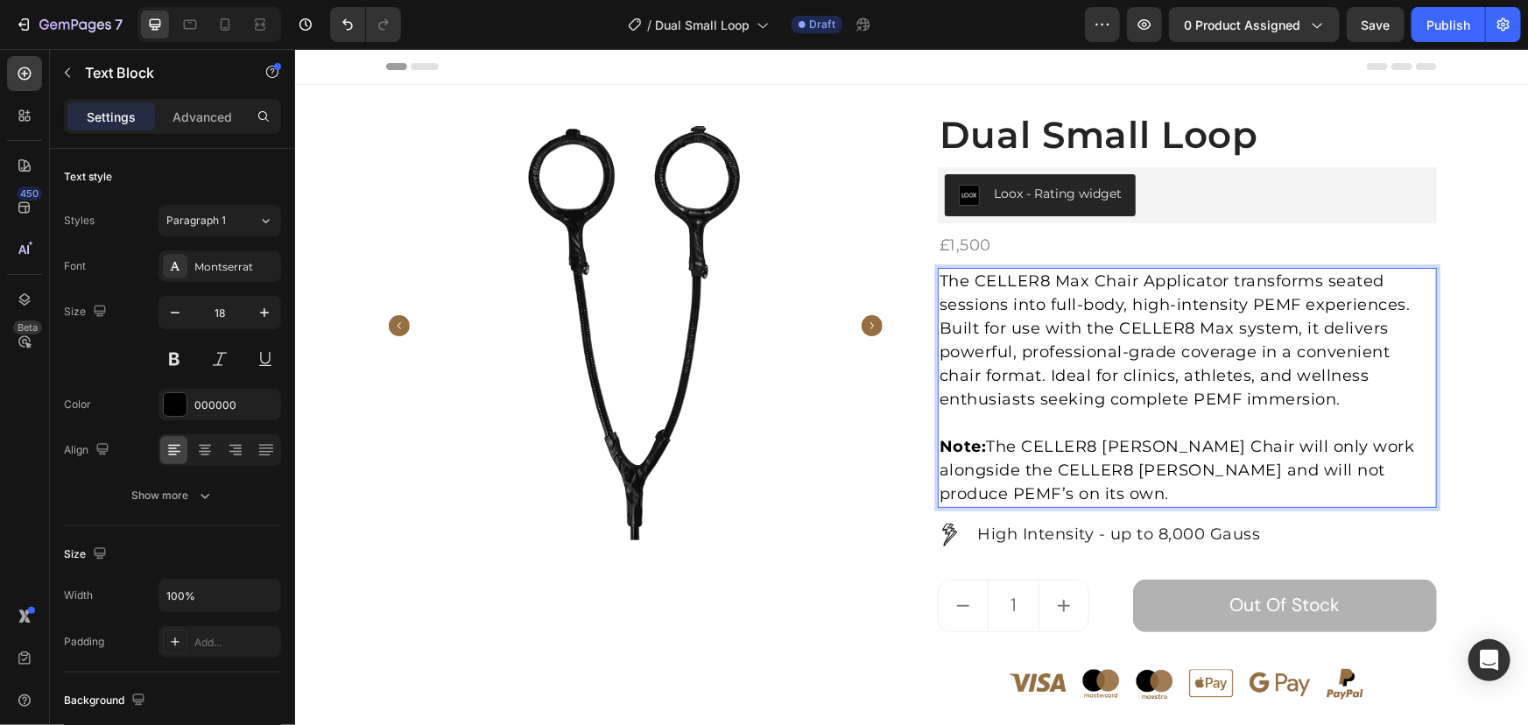
click at [1140, 445] on p "Note: The CELLER8 Max Chair will only work alongside the CELLER8 [PERSON_NAME] …" at bounding box center [1187, 469] width 496 height 71
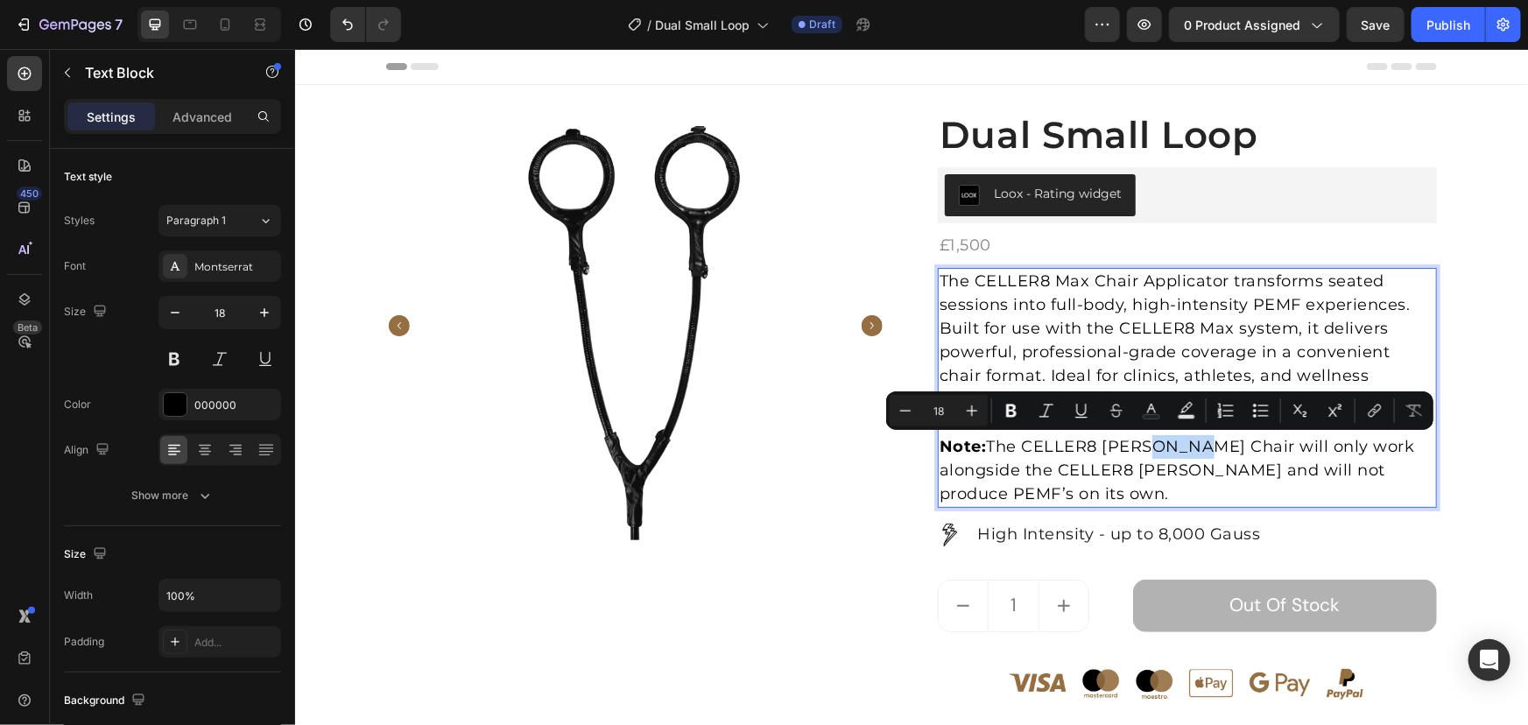
drag, startPoint x: 1137, startPoint y: 447, endPoint x: 1181, endPoint y: 445, distance: 44.7
click at [1181, 445] on p "Note: The CELLER8 Max Chair will only work alongside the CELLER8 [PERSON_NAME] …" at bounding box center [1187, 469] width 496 height 71
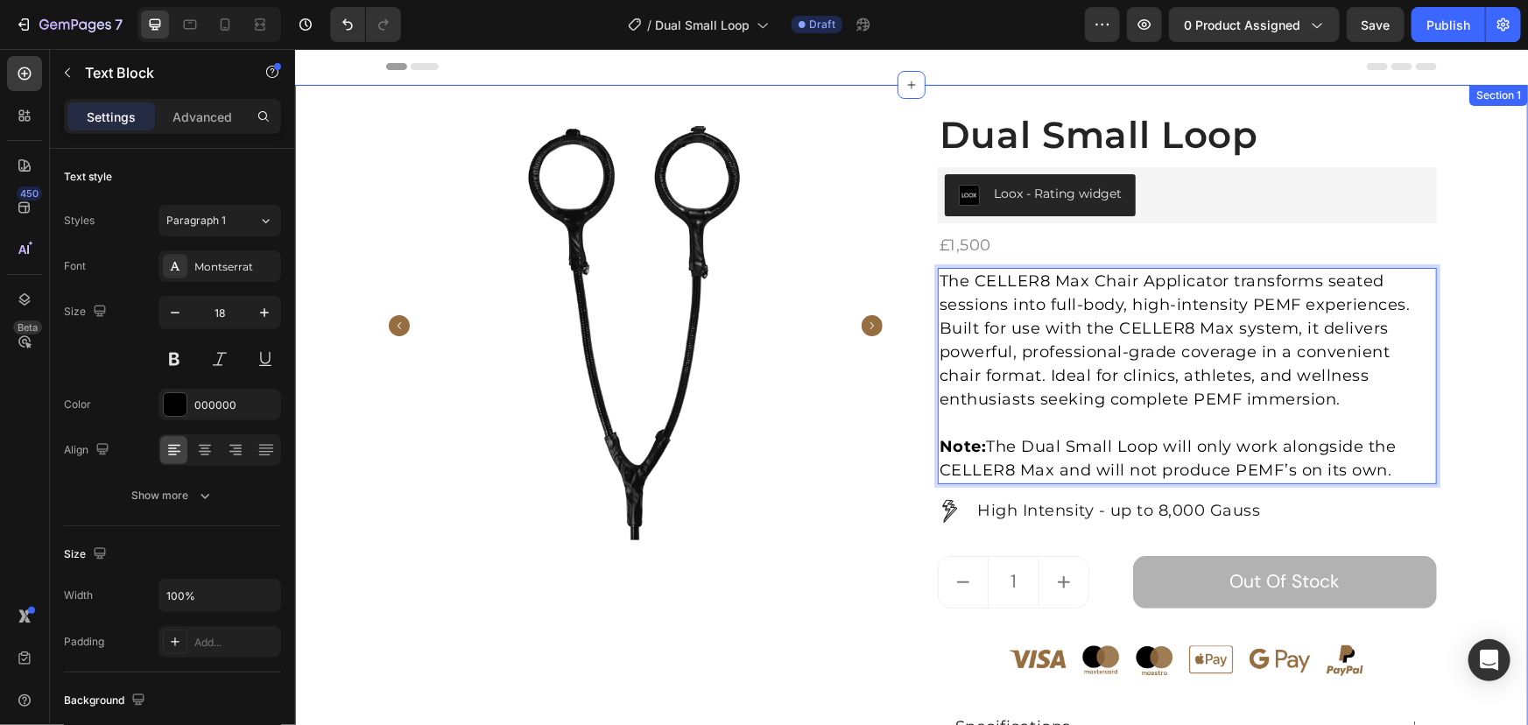
click at [1478, 423] on div "Product Images Dual Small Loop (P) Title Loox - Rating widget Loox £1,500 Produ…" at bounding box center [910, 527] width 1207 height 834
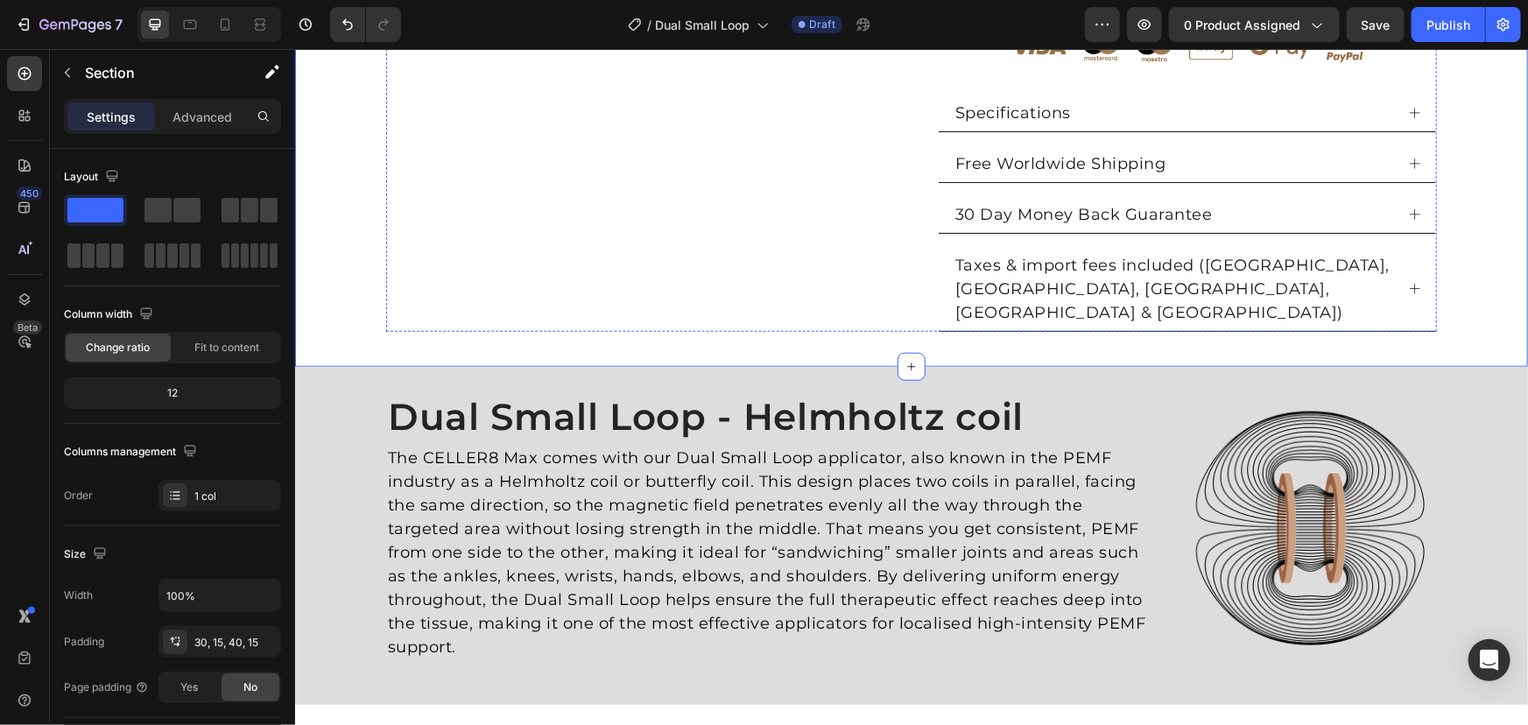
scroll to position [796, 0]
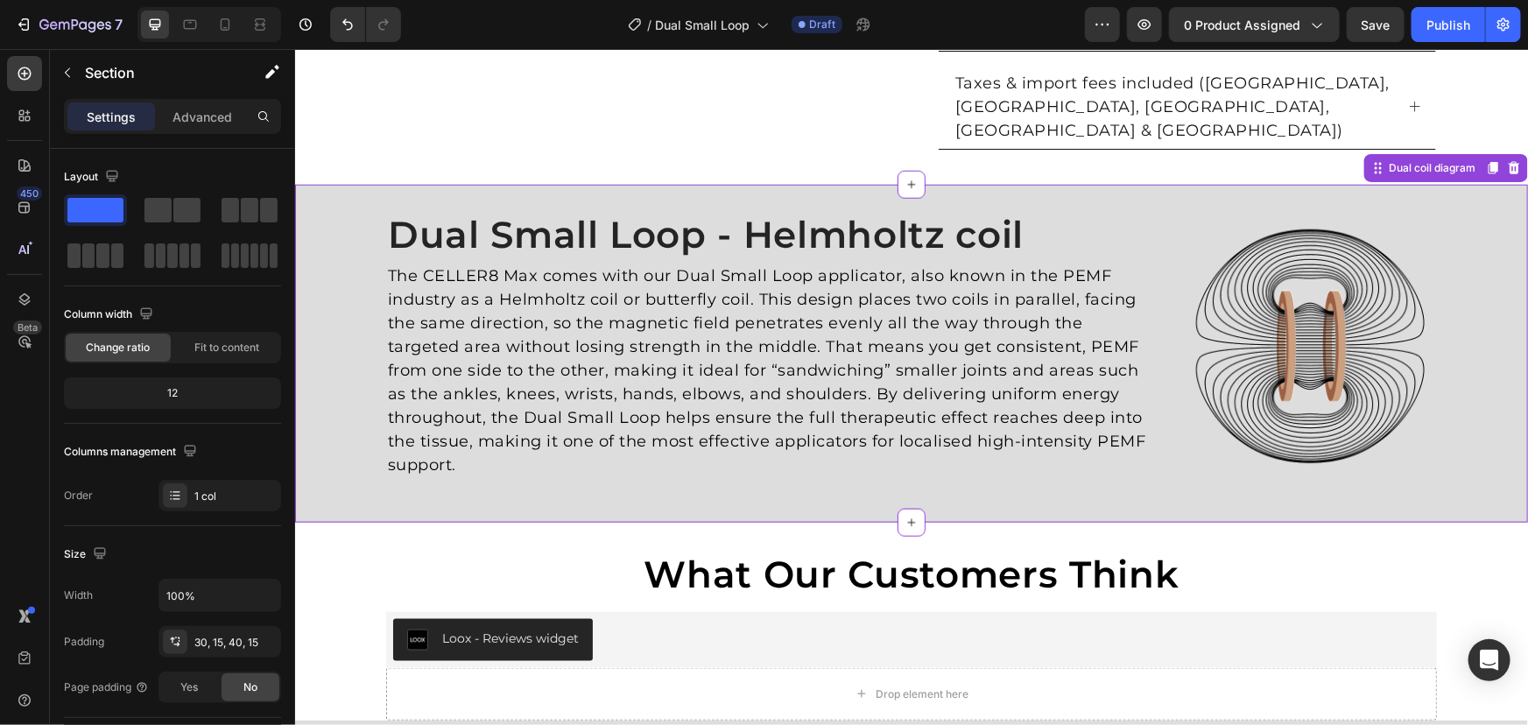
click at [1485, 257] on div "Image Dual Small Loop - Helmholtz coil Heading The CELLER8 Max comes with our D…" at bounding box center [910, 352] width 1207 height 285
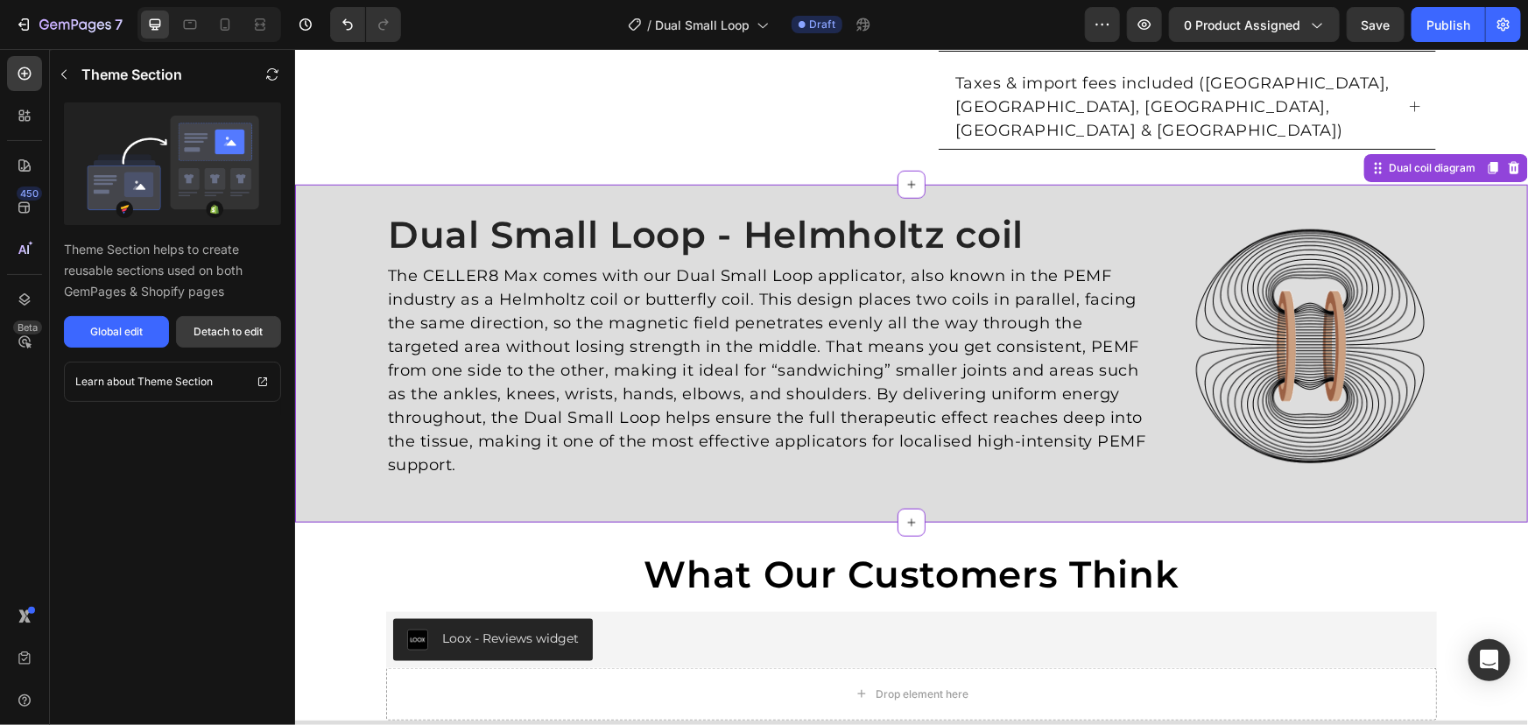
click at [215, 320] on button "Detach to edit" at bounding box center [228, 332] width 105 height 32
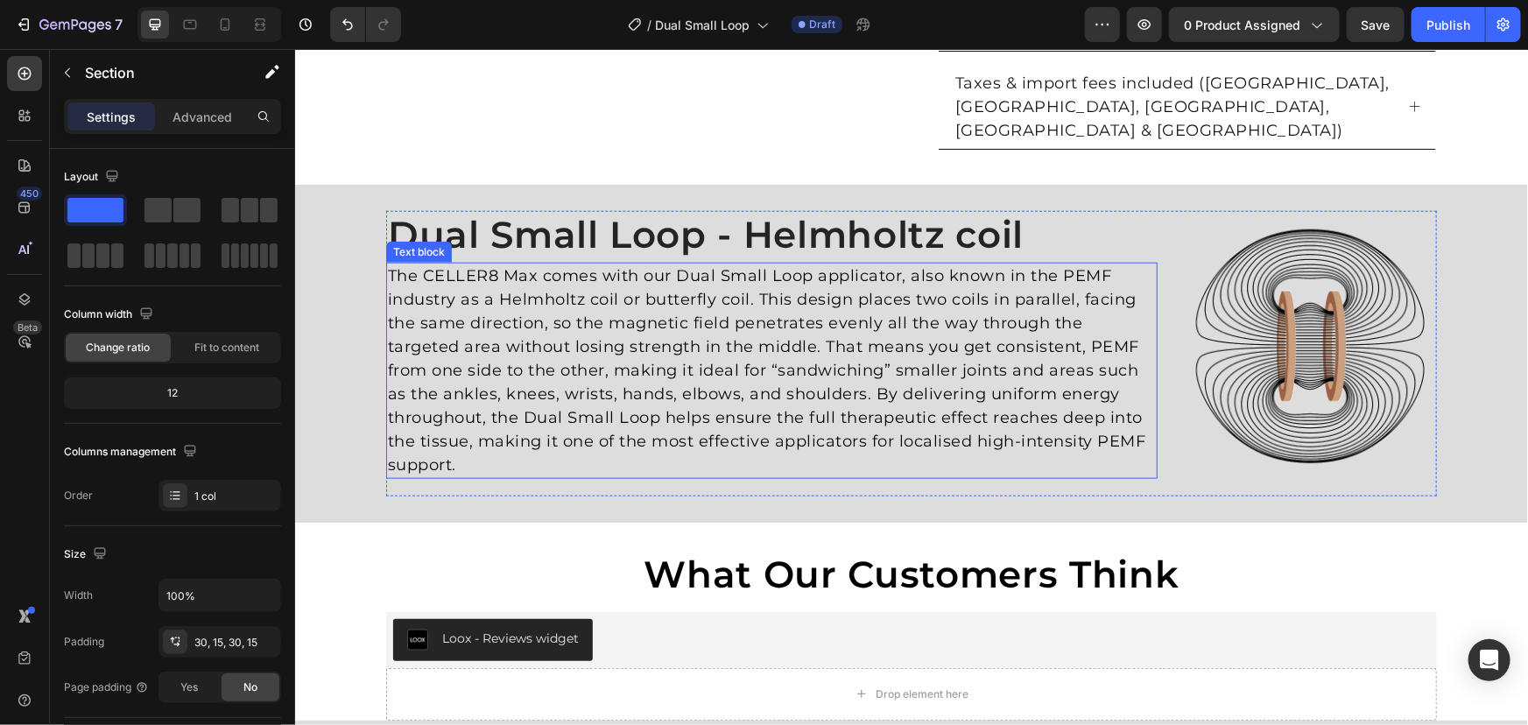
scroll to position [557, 0]
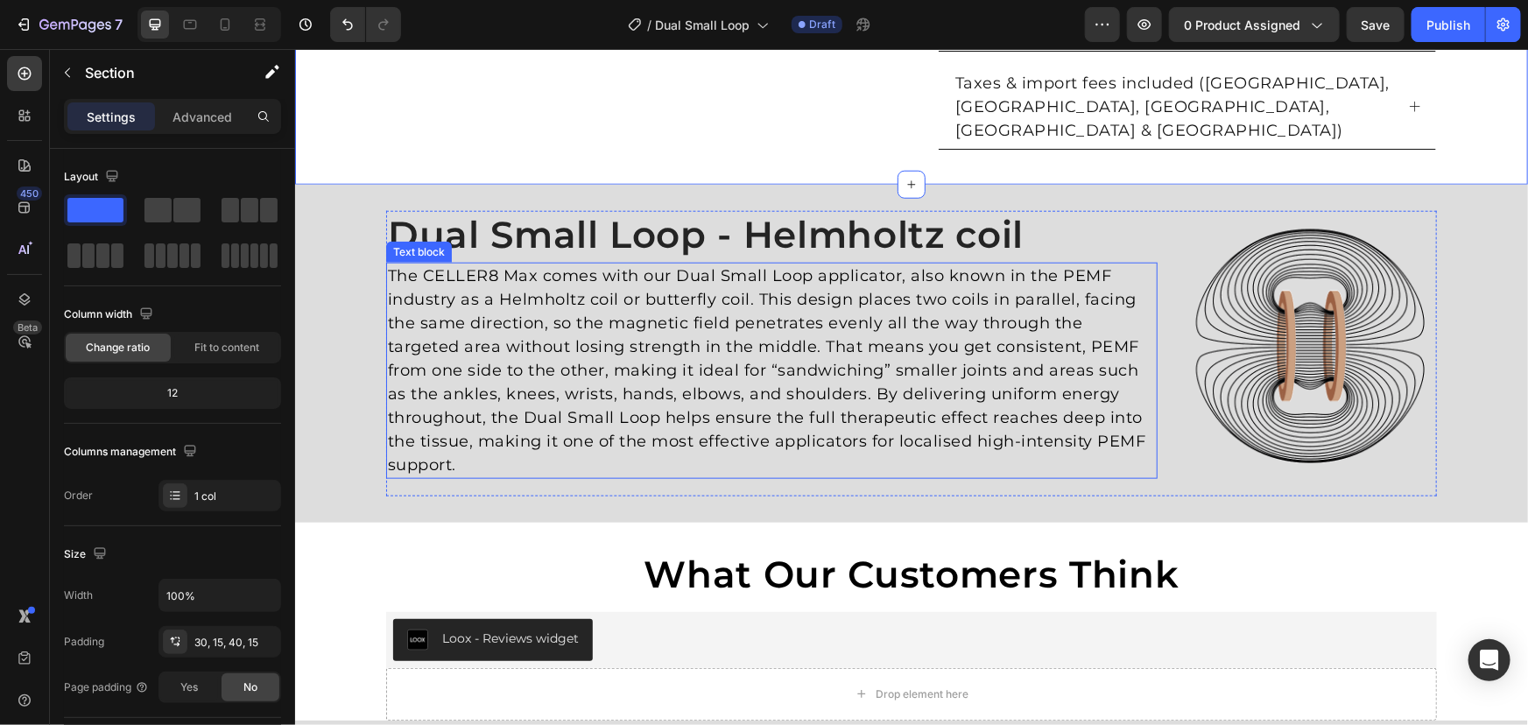
scroll to position [1034, 0]
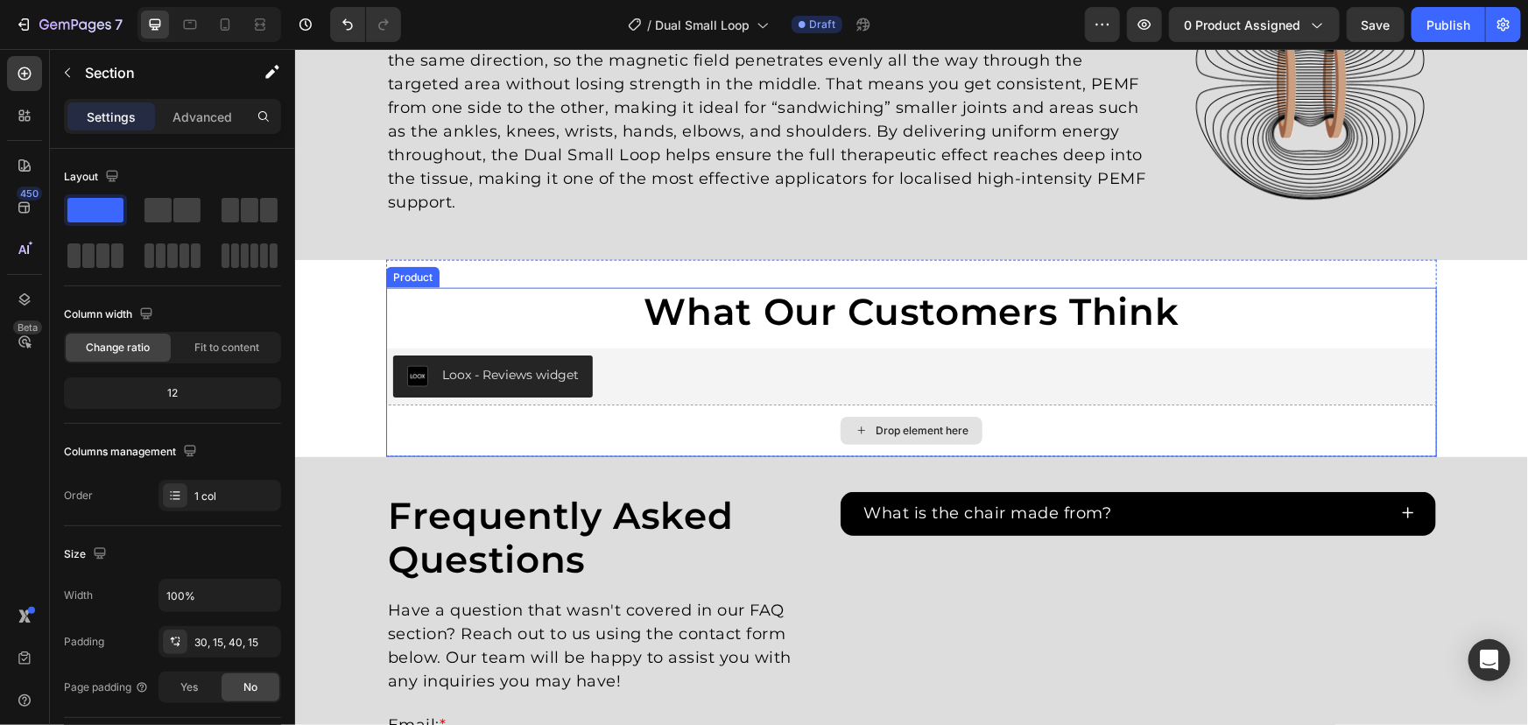
click at [545, 441] on div "Drop element here" at bounding box center [910, 430] width 1051 height 53
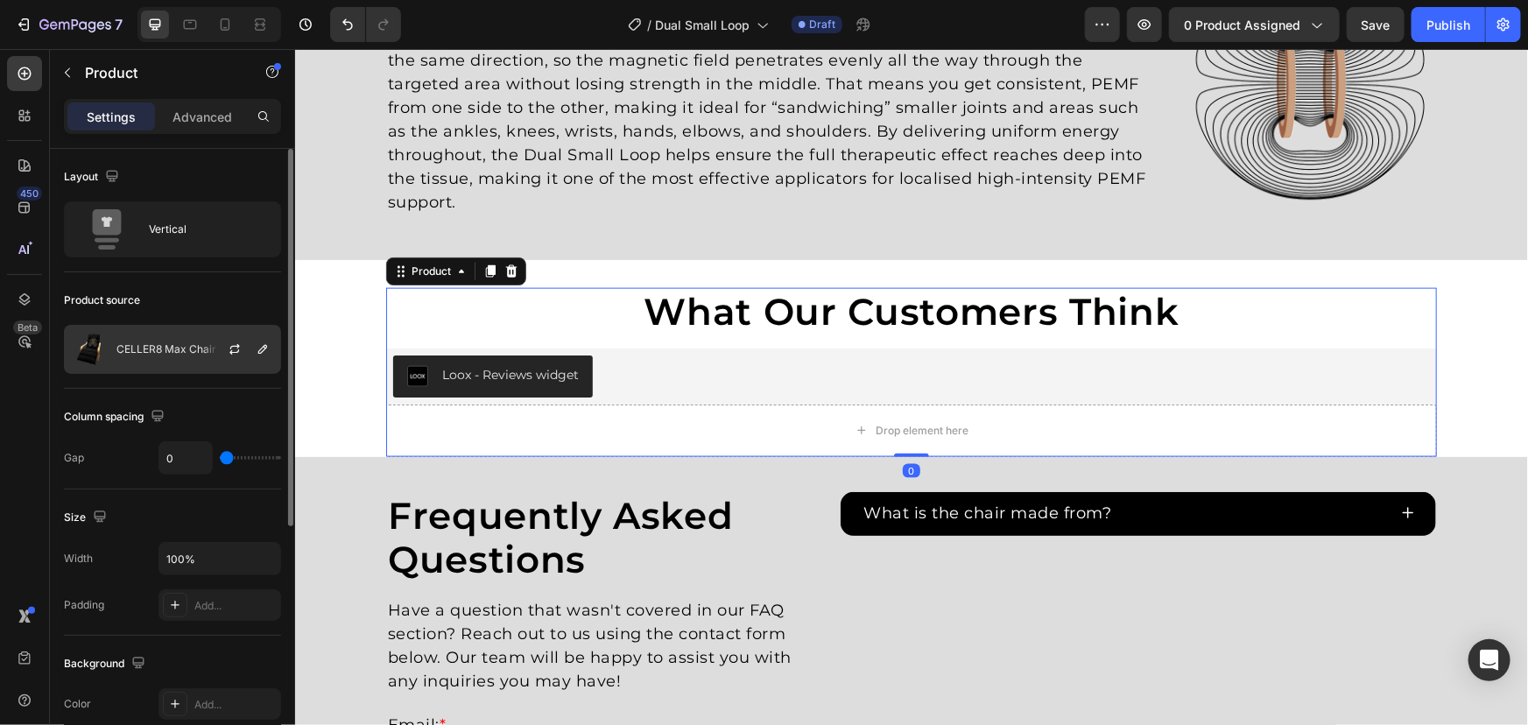
click at [194, 352] on p "CELLER8 Max Chair" at bounding box center [166, 349] width 100 height 12
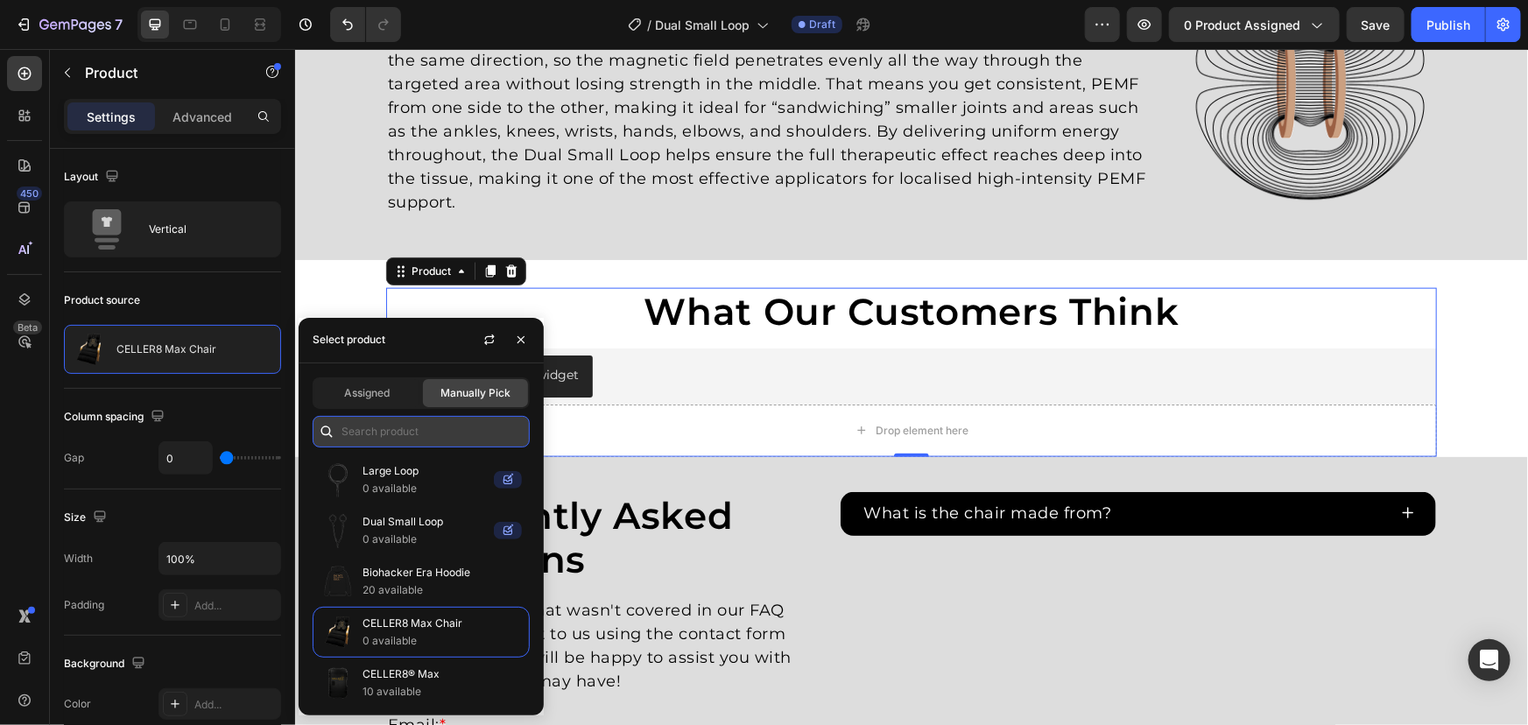
click at [377, 423] on input "text" at bounding box center [421, 432] width 217 height 32
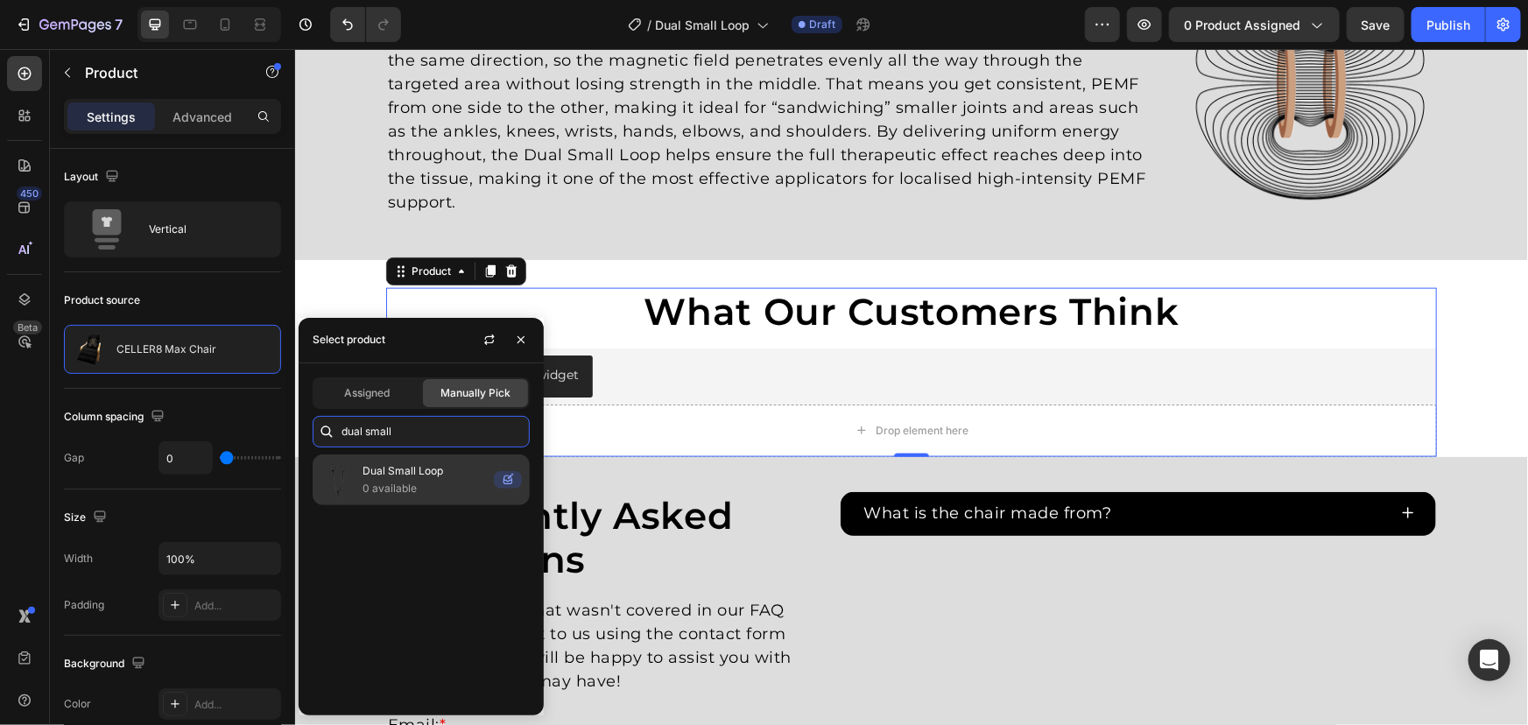
type input "dual small"
click at [406, 468] on p "Dual Small Loop" at bounding box center [425, 471] width 124 height 18
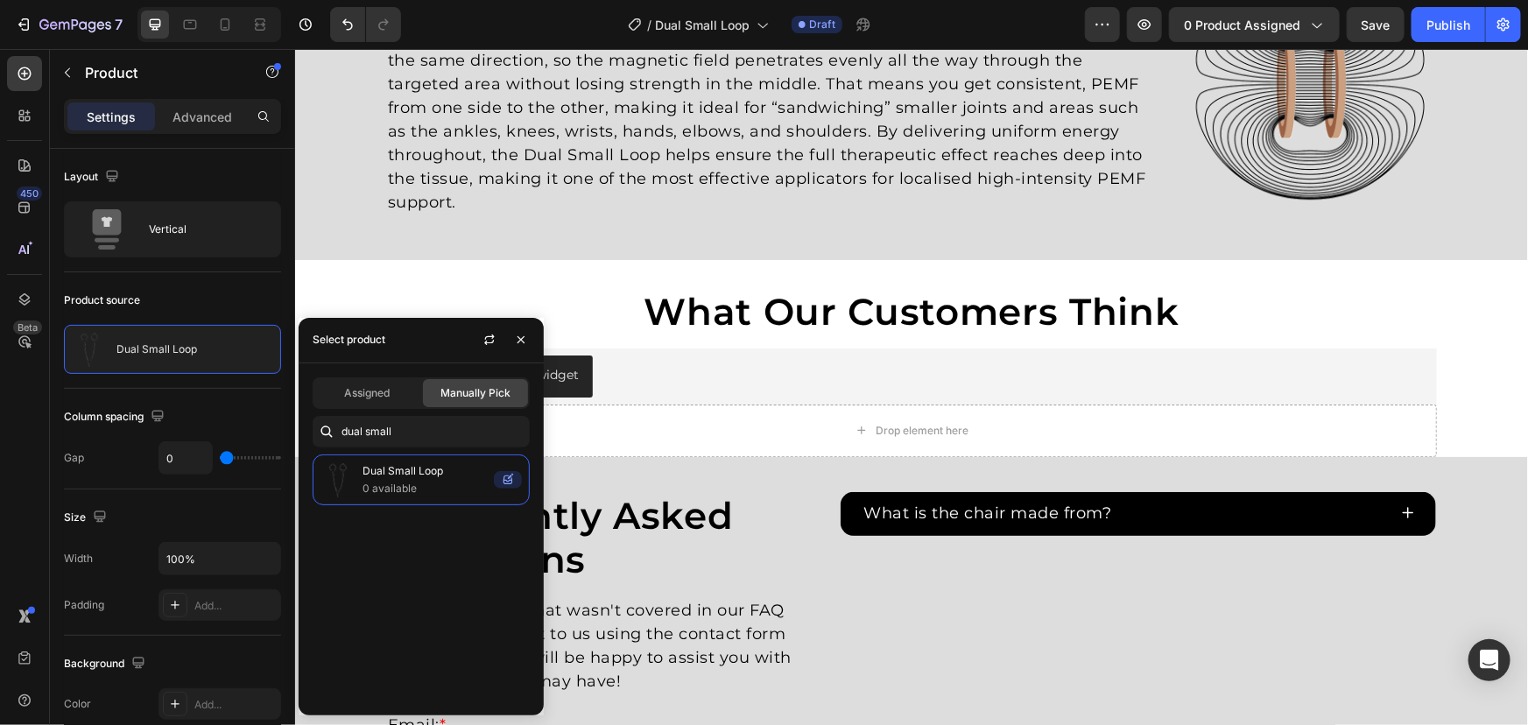
click at [1459, 302] on div "Image Dual Small Loop - Helmholtz coil Heading The CELLER8 Max comes with our D…" at bounding box center [910, 165] width 1233 height 2231
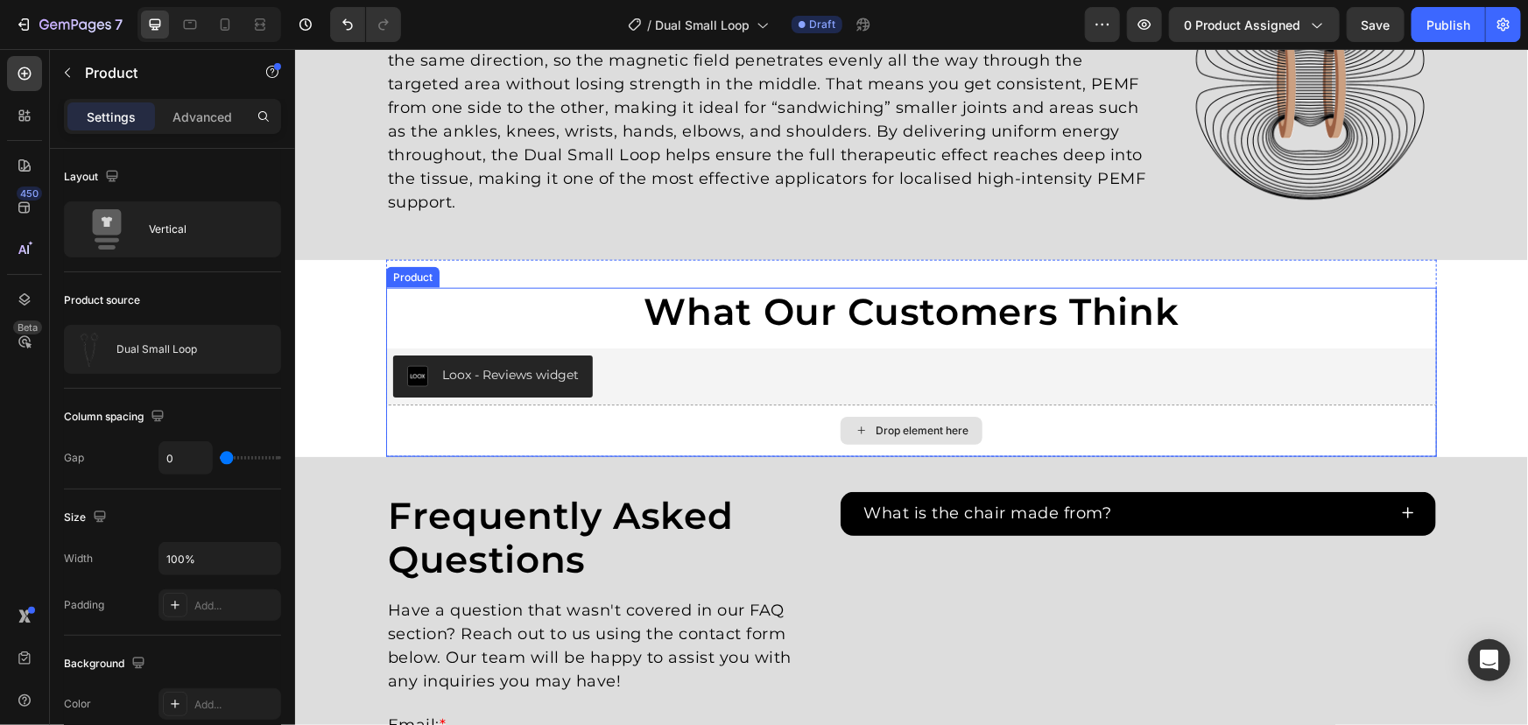
click at [675, 432] on div "Drop element here" at bounding box center [910, 430] width 1051 height 53
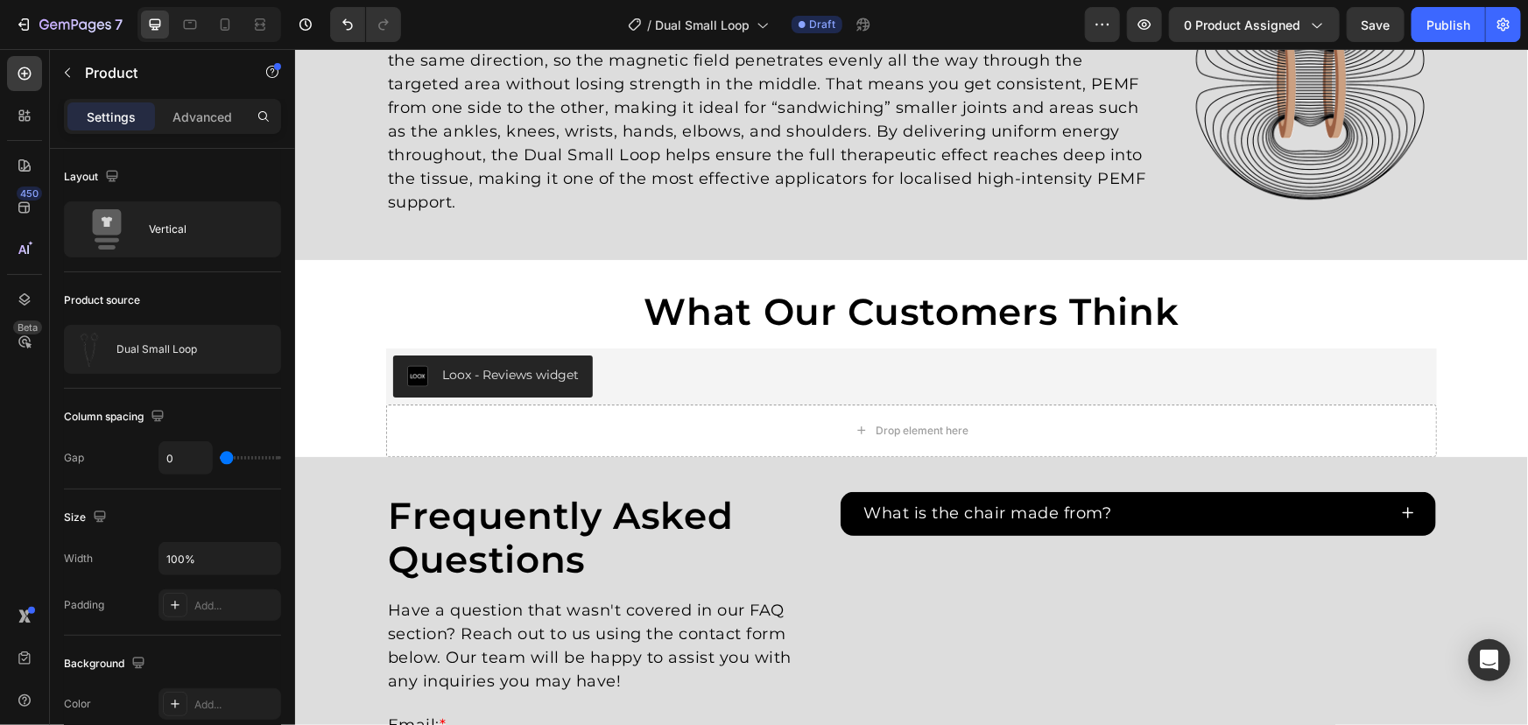
click at [347, 301] on div "Image Dual Small Loop - Helmholtz coil Heading The CELLER8 Max comes with our D…" at bounding box center [910, 165] width 1233 height 2231
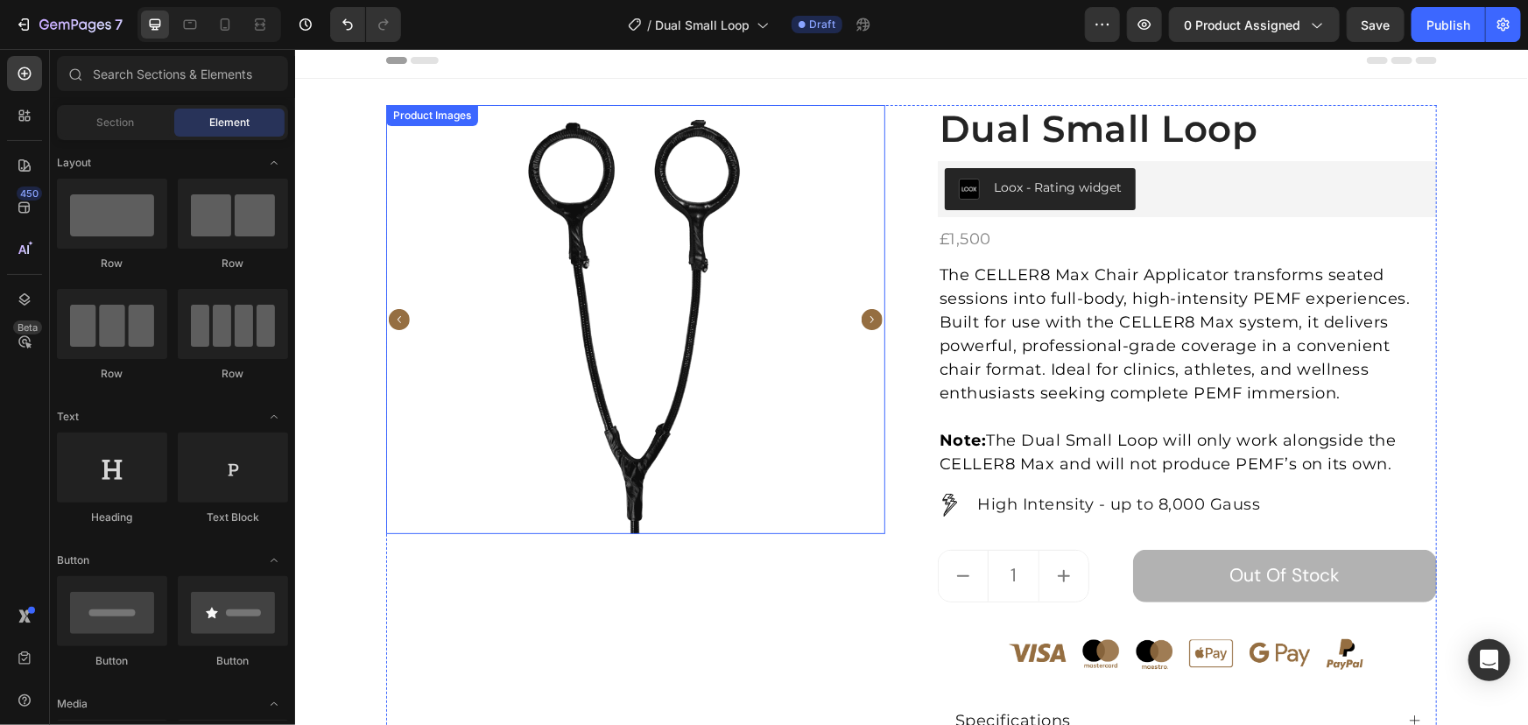
scroll to position [0, 0]
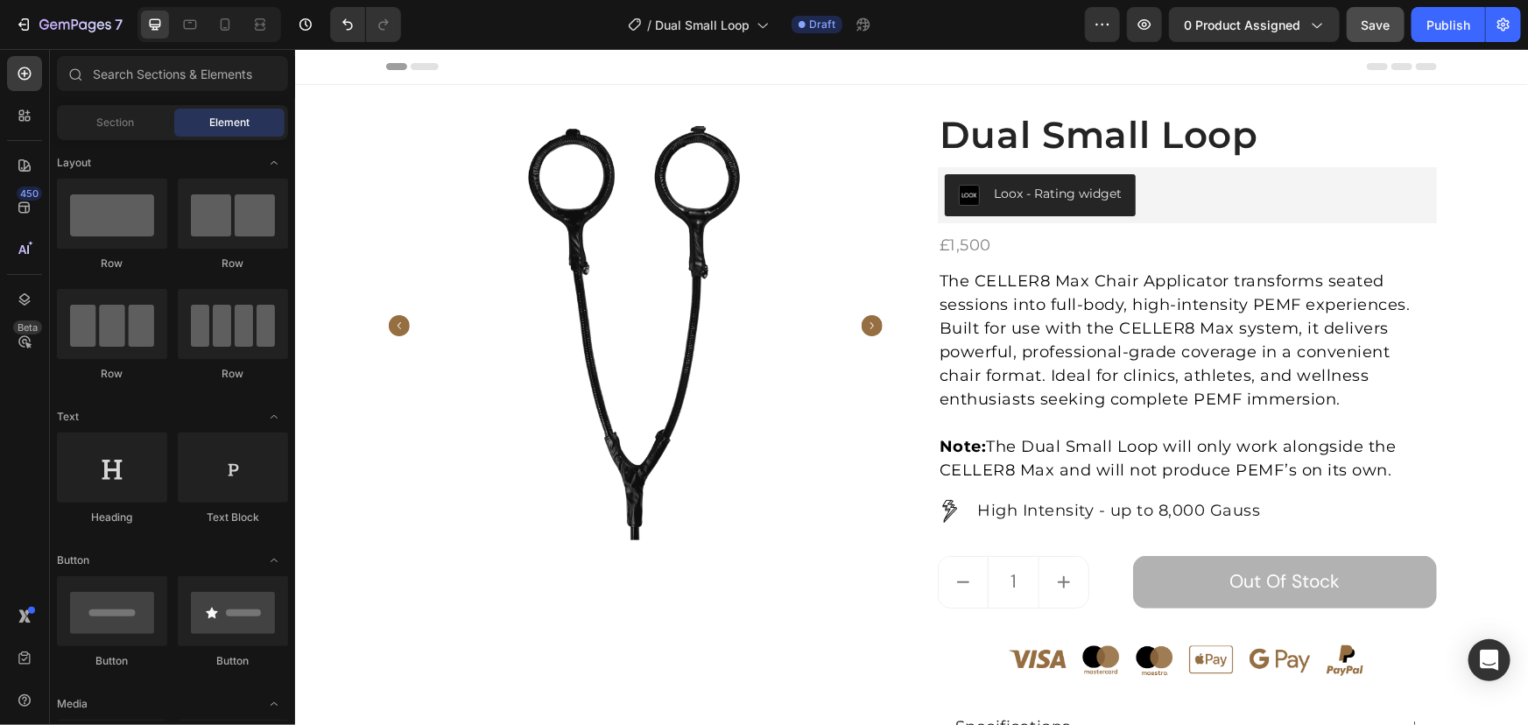
click at [1381, 26] on span "Save" at bounding box center [1376, 25] width 29 height 15
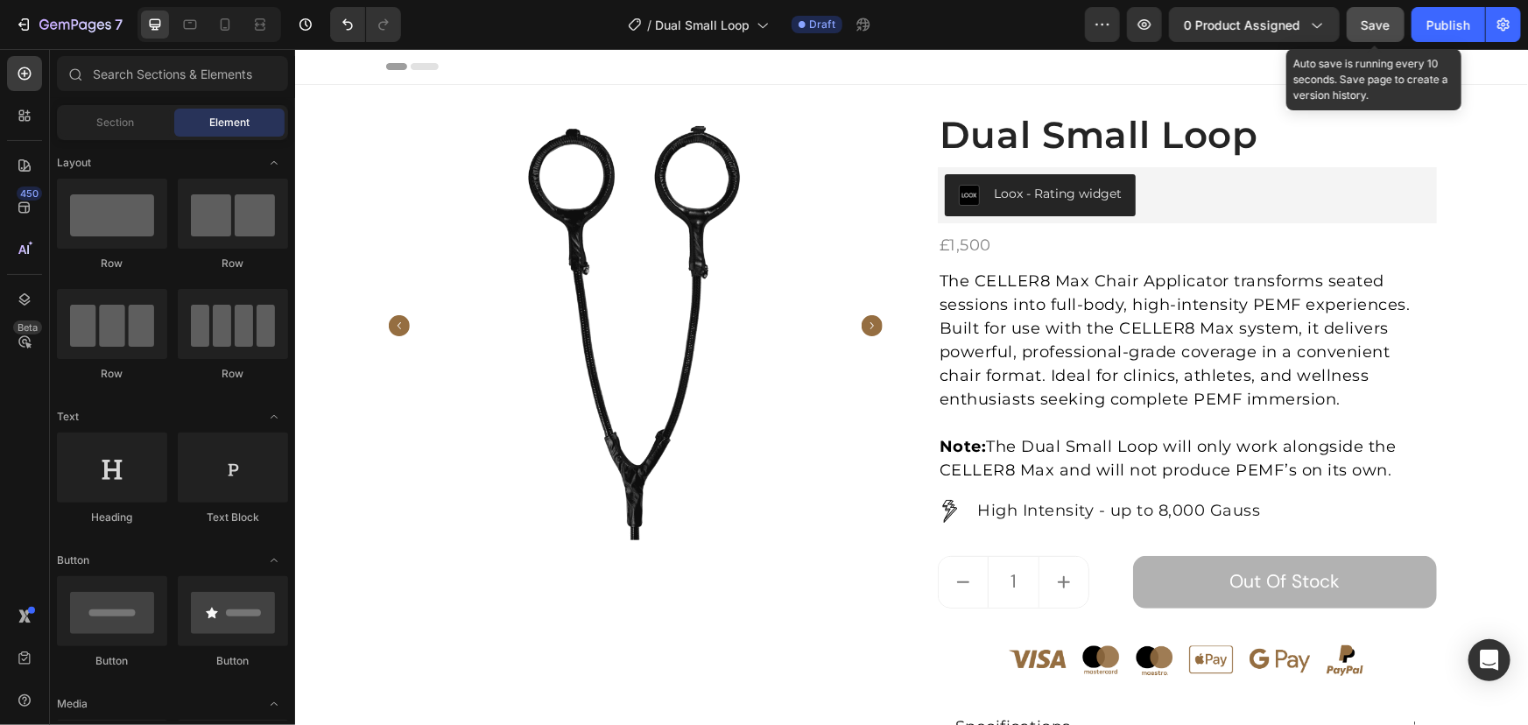
click at [1375, 20] on span "Save" at bounding box center [1376, 25] width 29 height 15
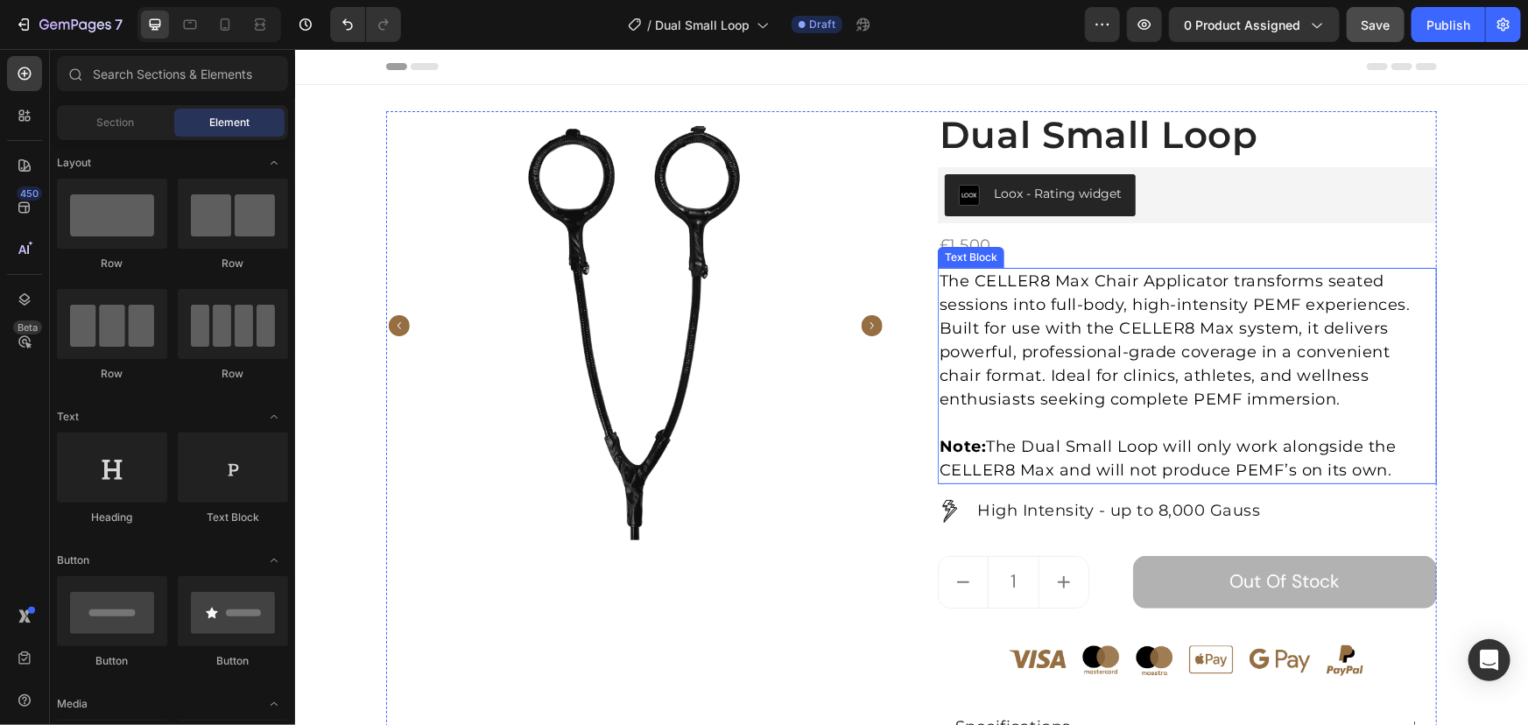
click at [1090, 356] on p "The CELLER8 Max Chair Applicator transforms seated sessions into full-body, hig…" at bounding box center [1187, 340] width 496 height 142
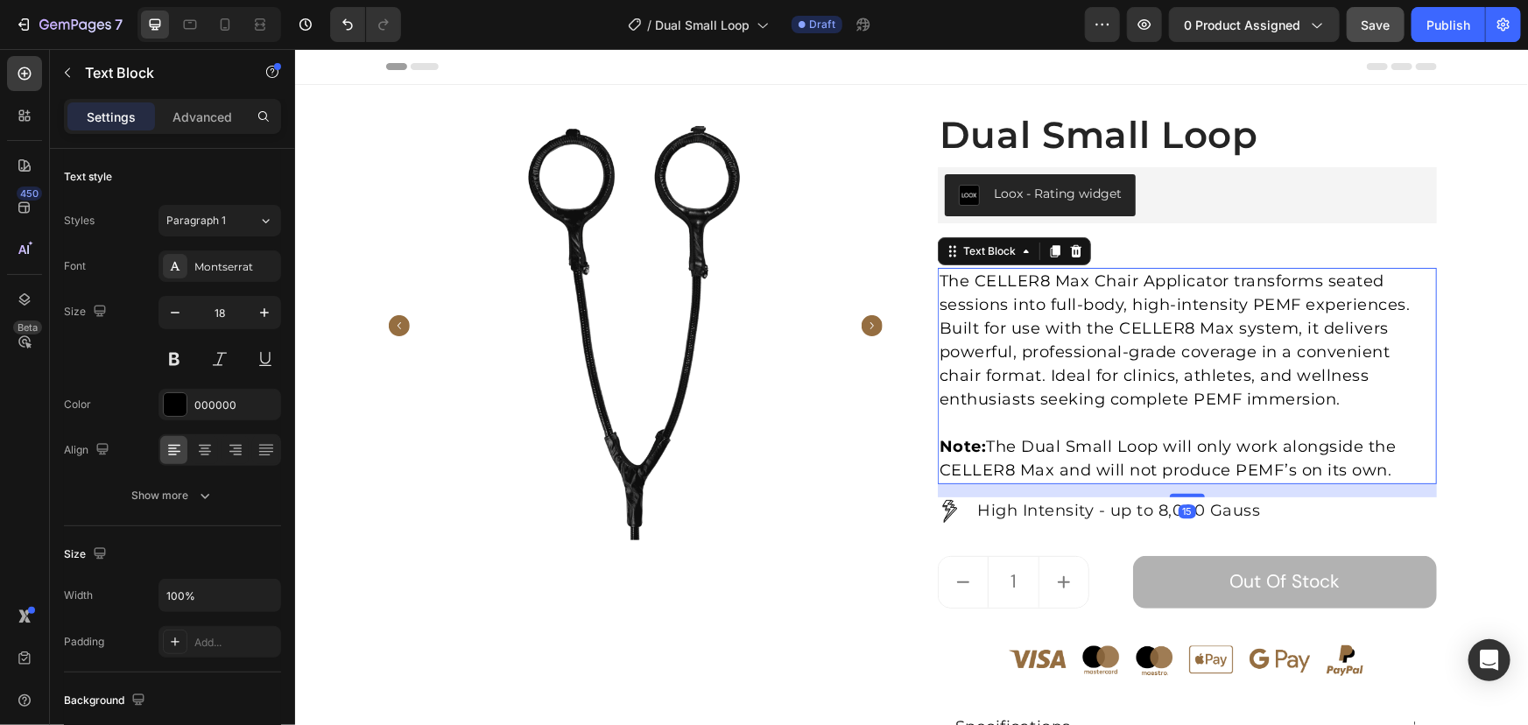
click at [1292, 373] on p "The CELLER8 Max Chair Applicator transforms seated sessions into full-body, hig…" at bounding box center [1187, 340] width 496 height 142
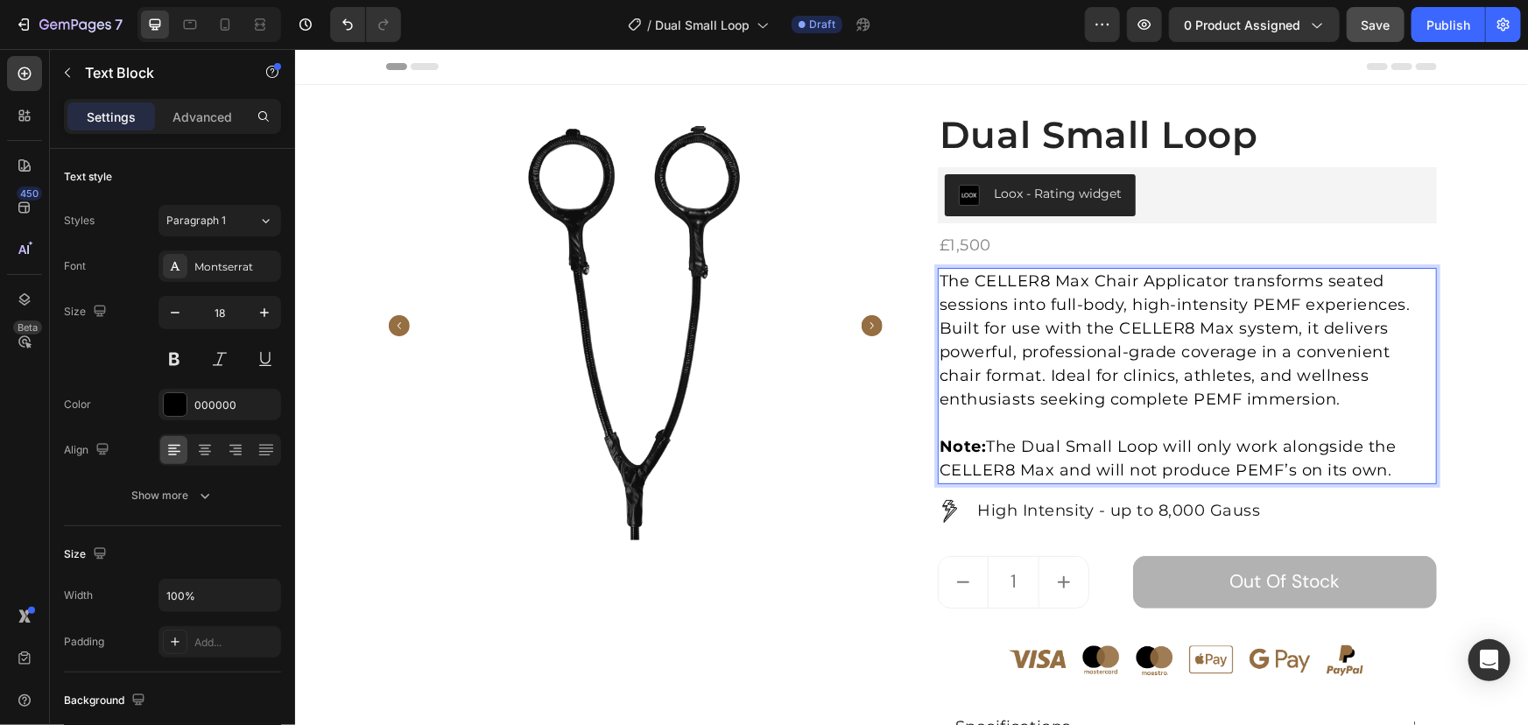
click at [1270, 398] on p "The CELLER8 Max Chair Applicator transforms seated sessions into full-body, hig…" at bounding box center [1187, 340] width 496 height 142
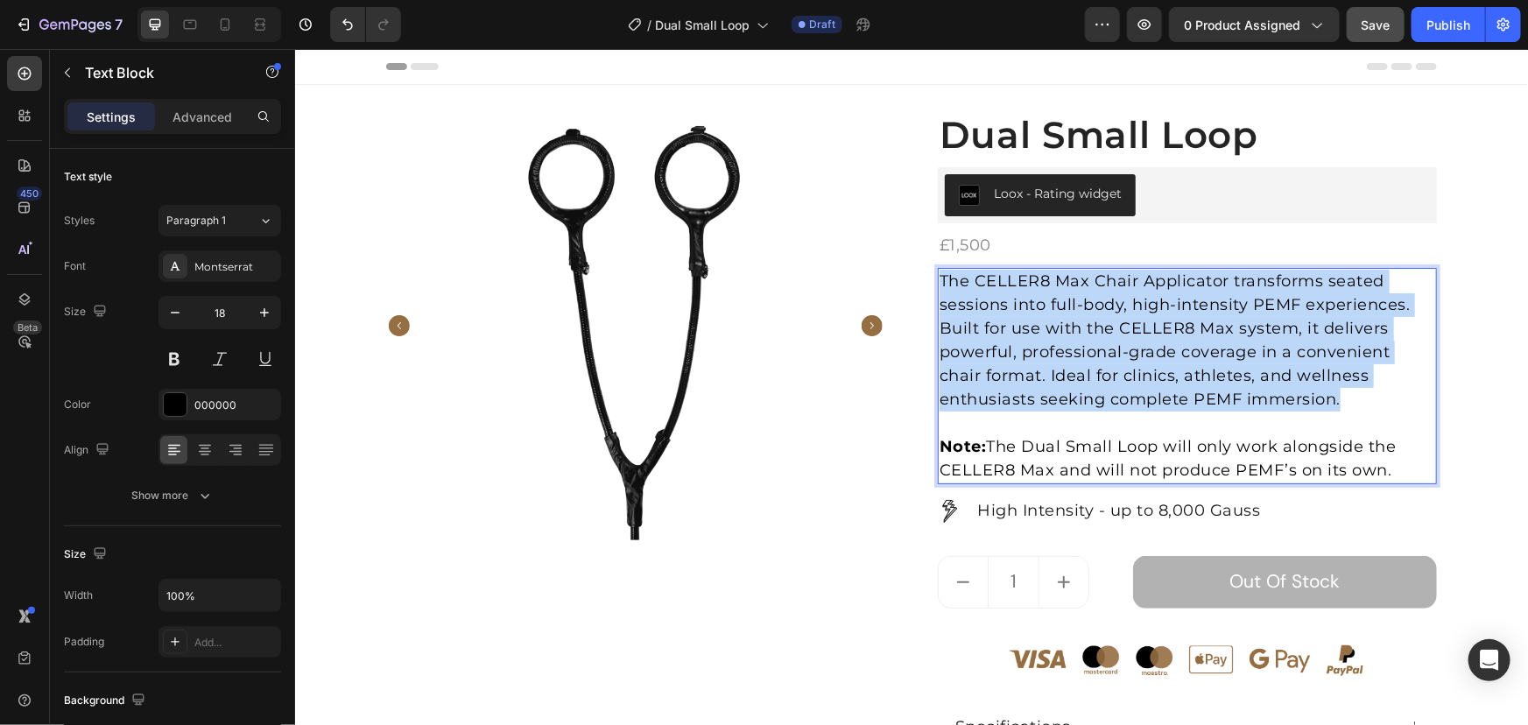
drag, startPoint x: 1288, startPoint y: 398, endPoint x: 743, endPoint y: 167, distance: 592.5
click at [766, 186] on div "Product Images Dual Small Loop (P) Title Loox - Rating widget Loox £1,500 Produ…" at bounding box center [910, 527] width 1051 height 834
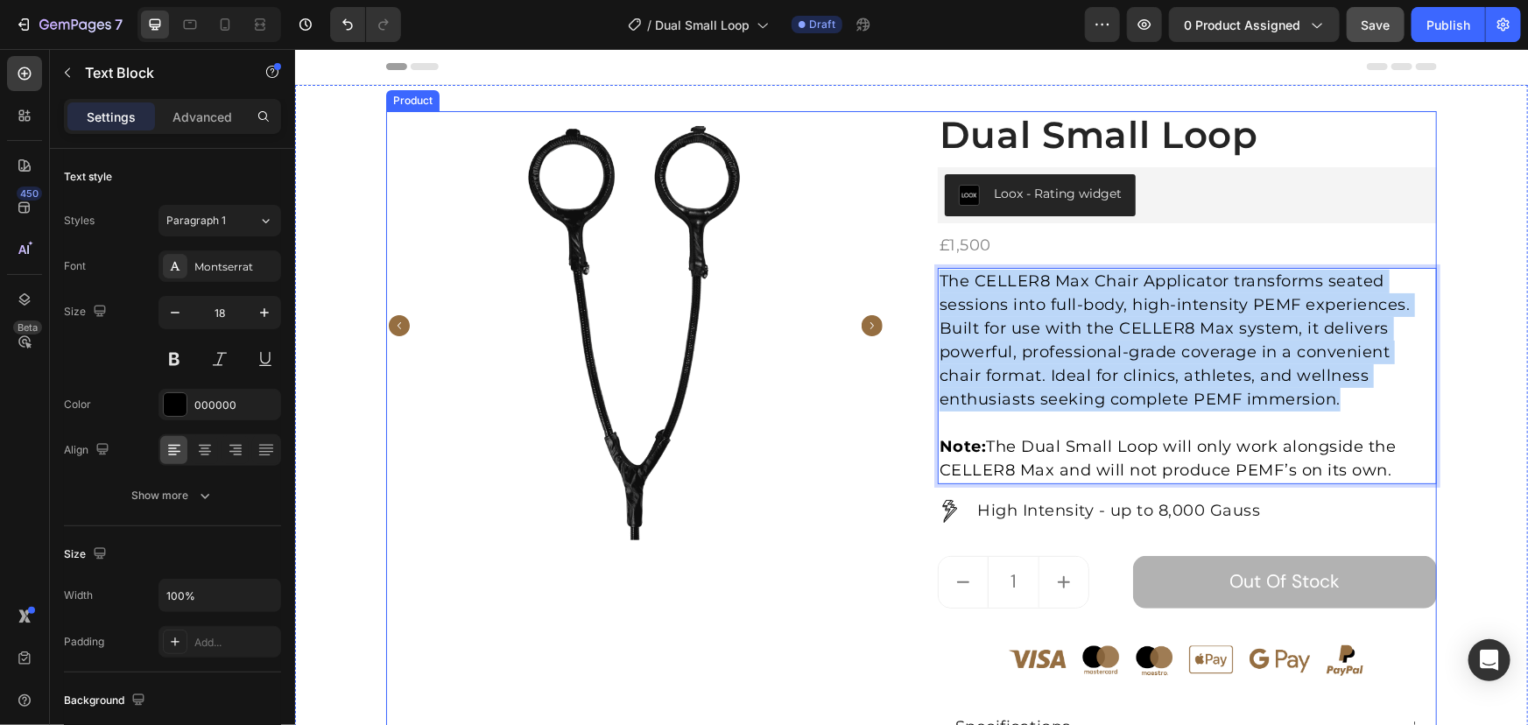
copy p "The CELLER8 Max Chair Applicator transforms seated sessions into full-body, hig…"
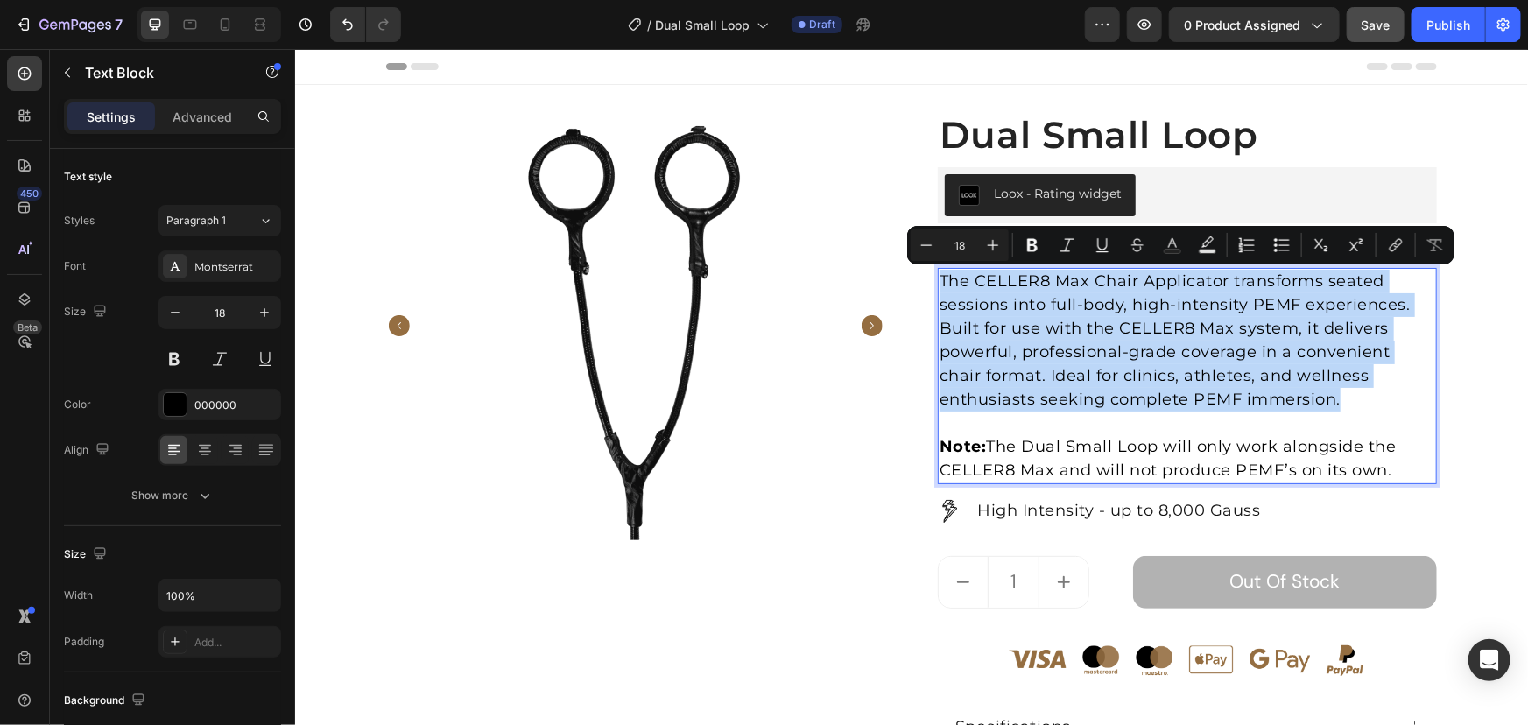
click at [1151, 374] on p "The CELLER8 Max Chair Applicator transforms seated sessions into full-body, hig…" at bounding box center [1187, 340] width 496 height 142
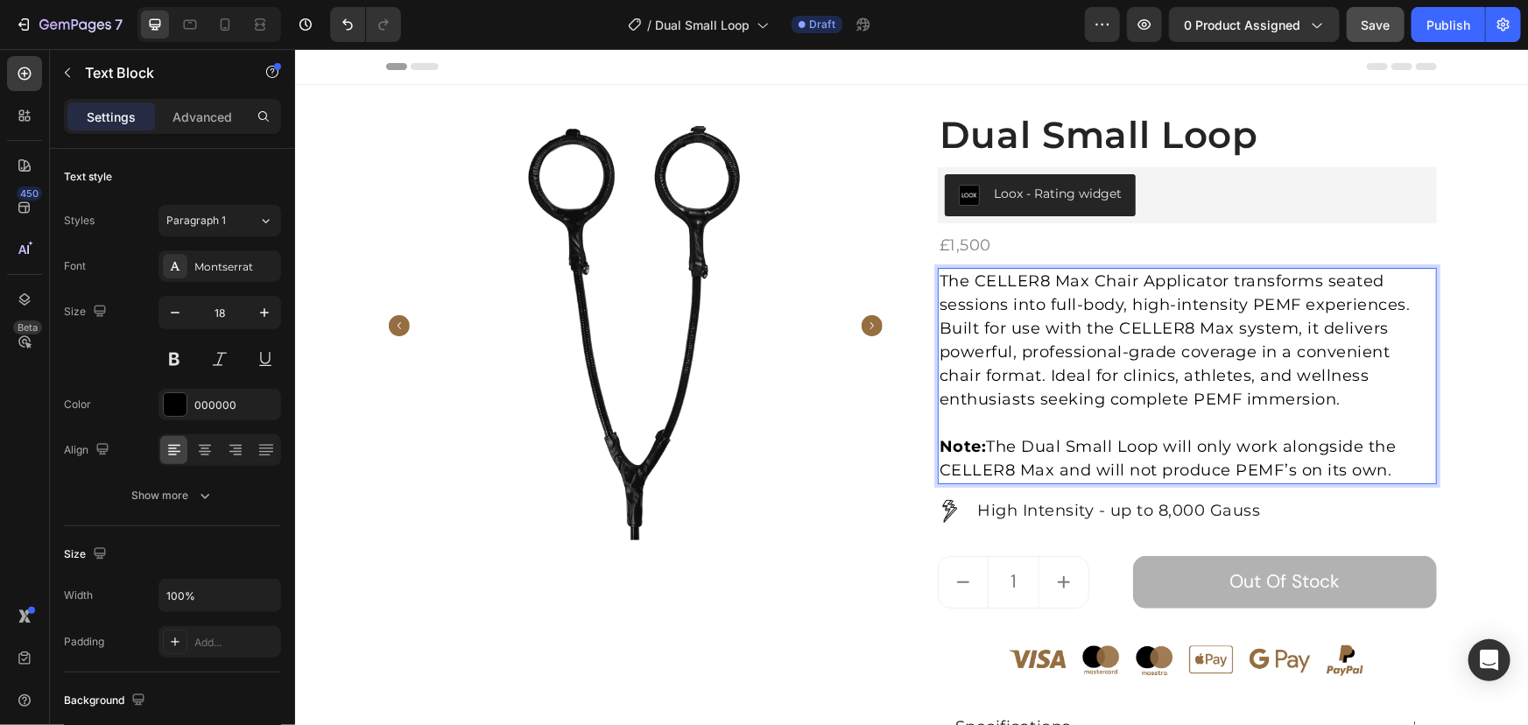
click at [1249, 399] on p "The CELLER8 Max Chair Applicator transforms seated sessions into full-body, hig…" at bounding box center [1187, 340] width 496 height 142
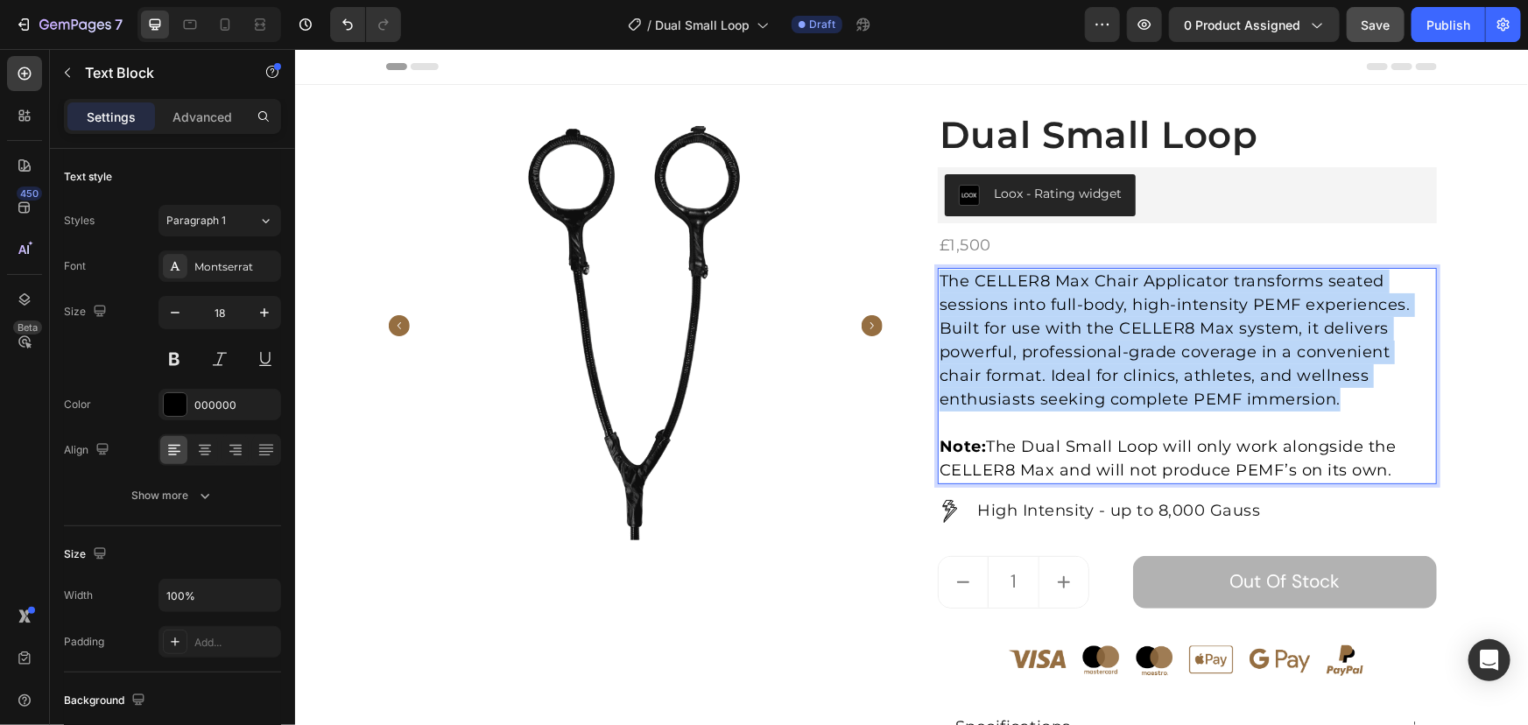
drag, startPoint x: 1283, startPoint y: 398, endPoint x: 718, endPoint y: 198, distance: 599.3
click at [718, 198] on div "Product Images Dual Small Loop (P) Title Loox - Rating widget Loox £1,500 Produ…" at bounding box center [910, 527] width 1051 height 834
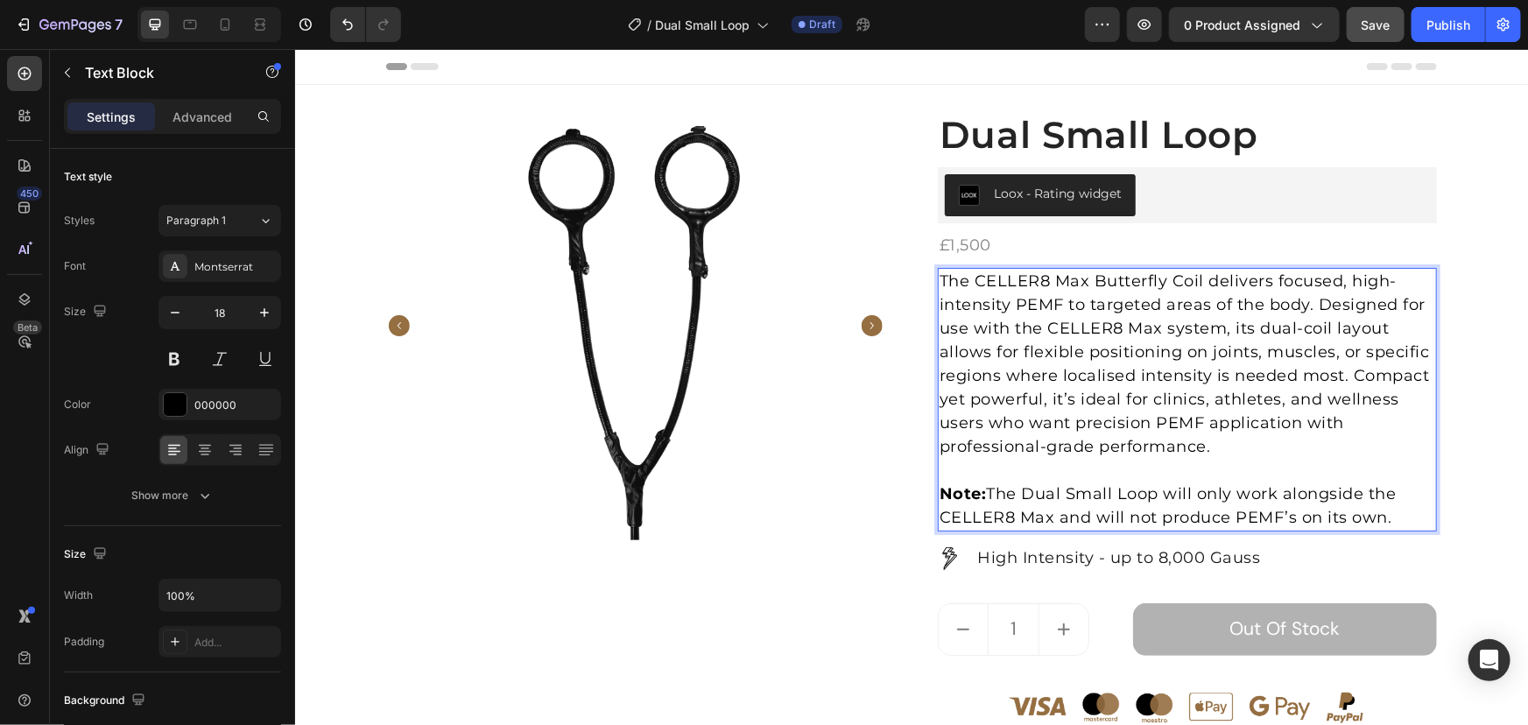
click at [1073, 281] on p "The CELLER8 Max Butterfly Coil delivers focused, high-intensity PEMF to targete…" at bounding box center [1187, 363] width 496 height 189
drag, startPoint x: 1050, startPoint y: 279, endPoint x: 1194, endPoint y: 279, distance: 143.6
click at [1194, 279] on p "The CELLER8 Max Butterfly Coil delivers focused, high-intensity PEMF to targete…" at bounding box center [1187, 363] width 496 height 189
click at [1192, 454] on p "The Dual Small Loop delivers focused, high-intensity PEMF to targeted areas of …" at bounding box center [1187, 363] width 496 height 189
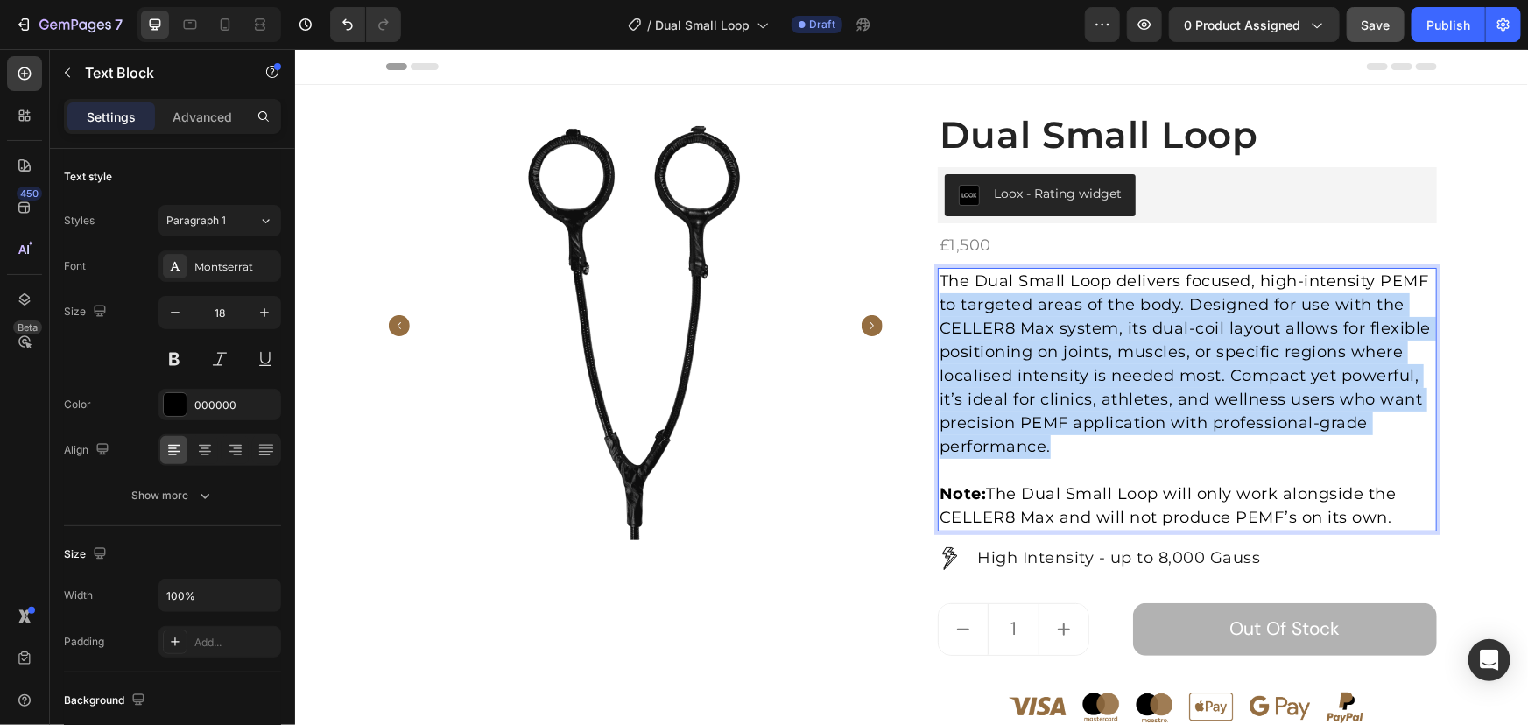
drag, startPoint x: 1135, startPoint y: 448, endPoint x: 922, endPoint y: 279, distance: 271.7
click at [922, 285] on div "Product Images Dual Small Loop (P) Title Loox - Rating widget Loox £1,500 Produ…" at bounding box center [910, 551] width 1051 height 882
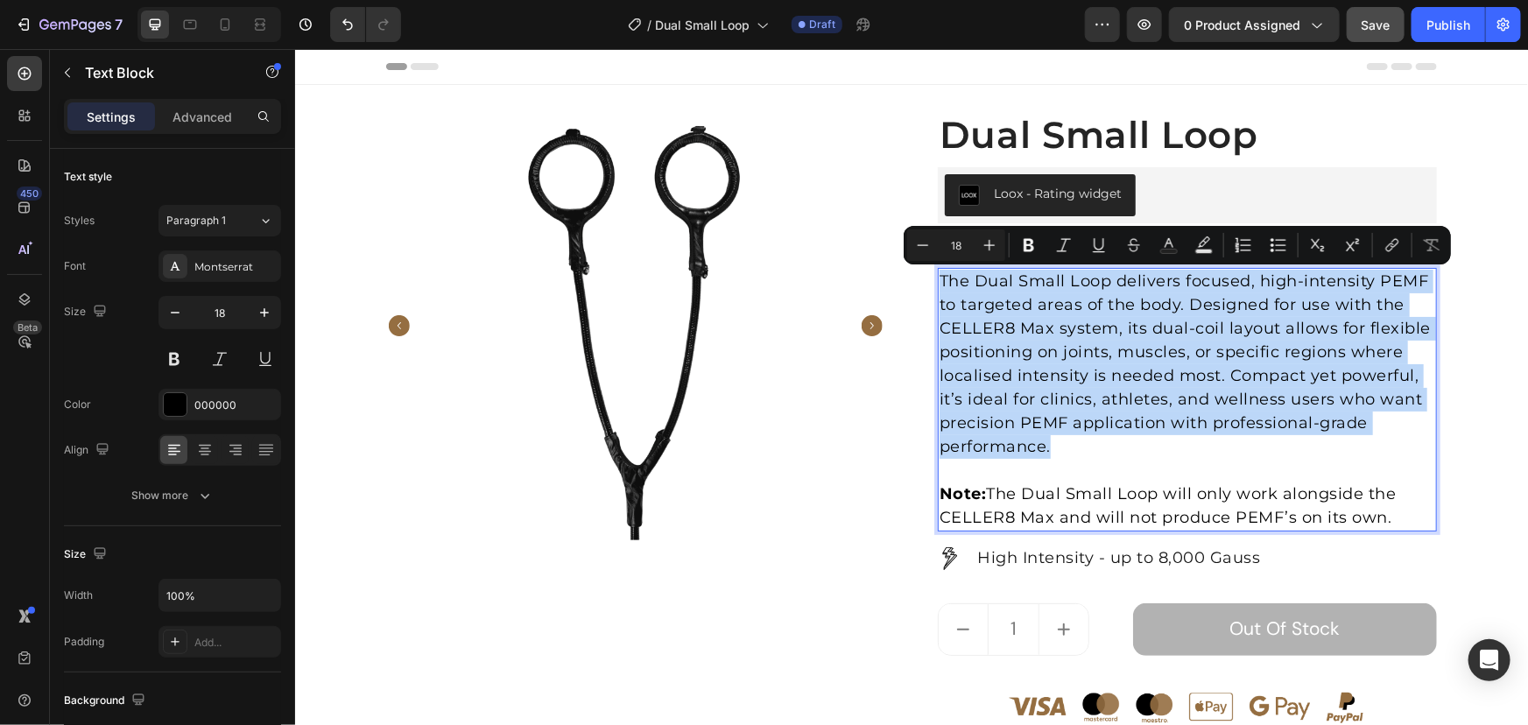
copy p "The Dual Small Loop delivers focused, high-intensity PEMF to targeted areas of …"
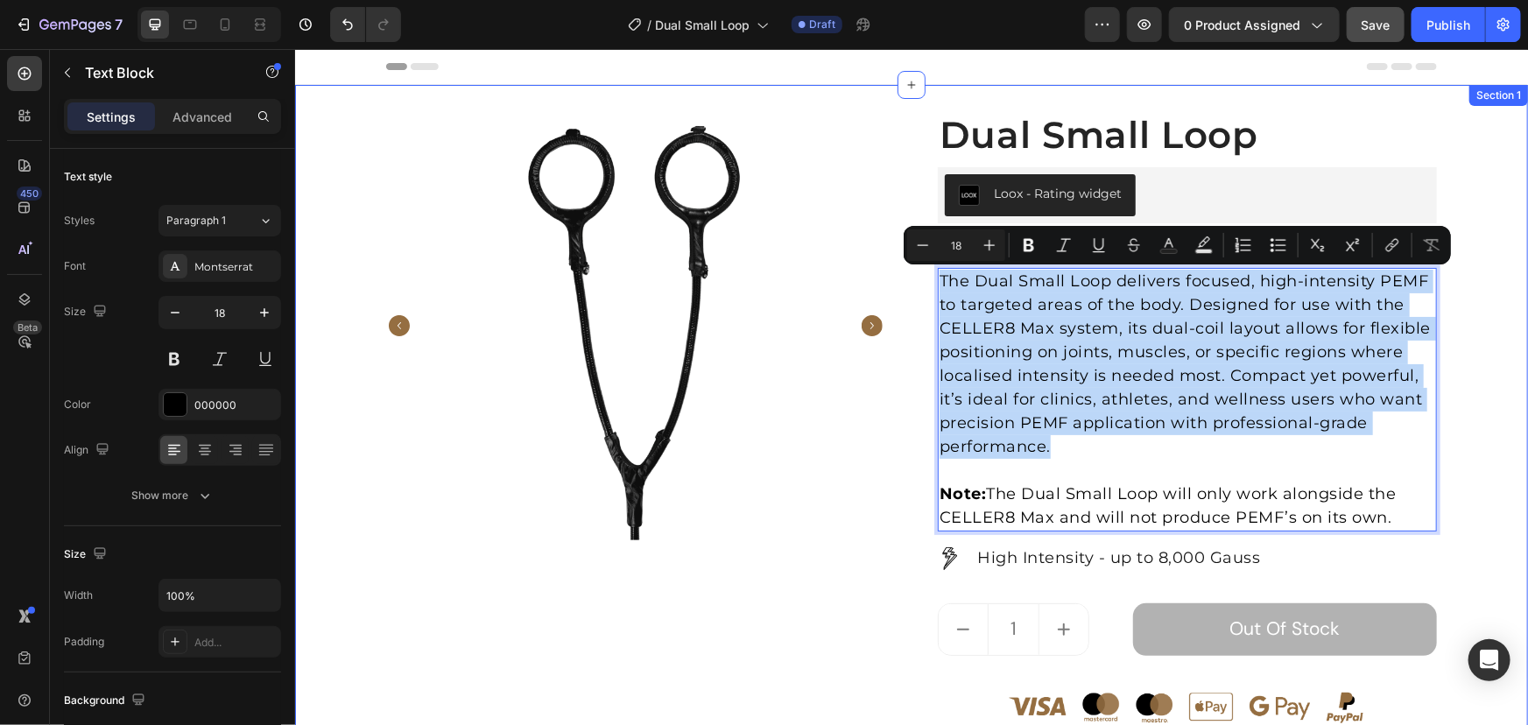
click at [1459, 276] on div "Product Images Dual Small Loop (P) Title Loox - Rating widget Loox £1,500 Produ…" at bounding box center [910, 551] width 1207 height 882
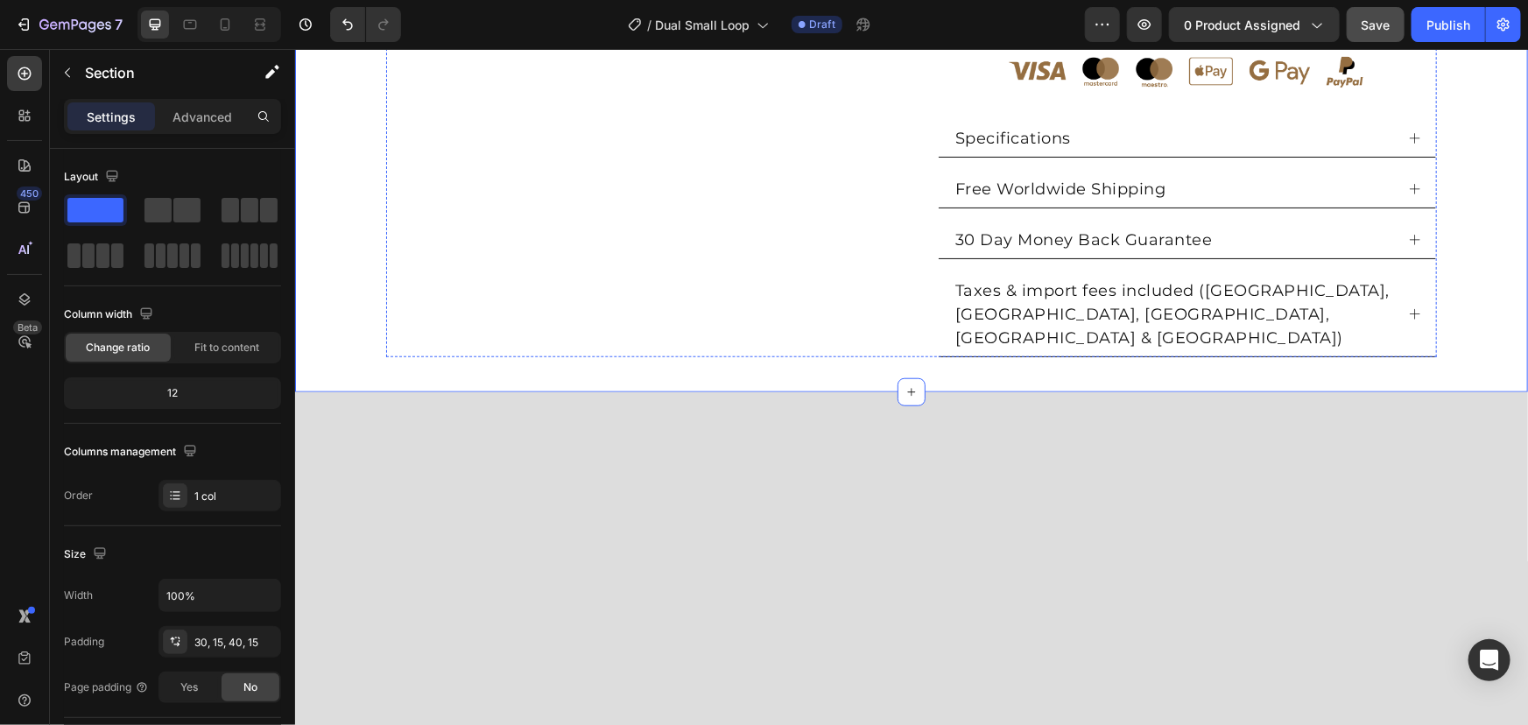
scroll to position [637, 0]
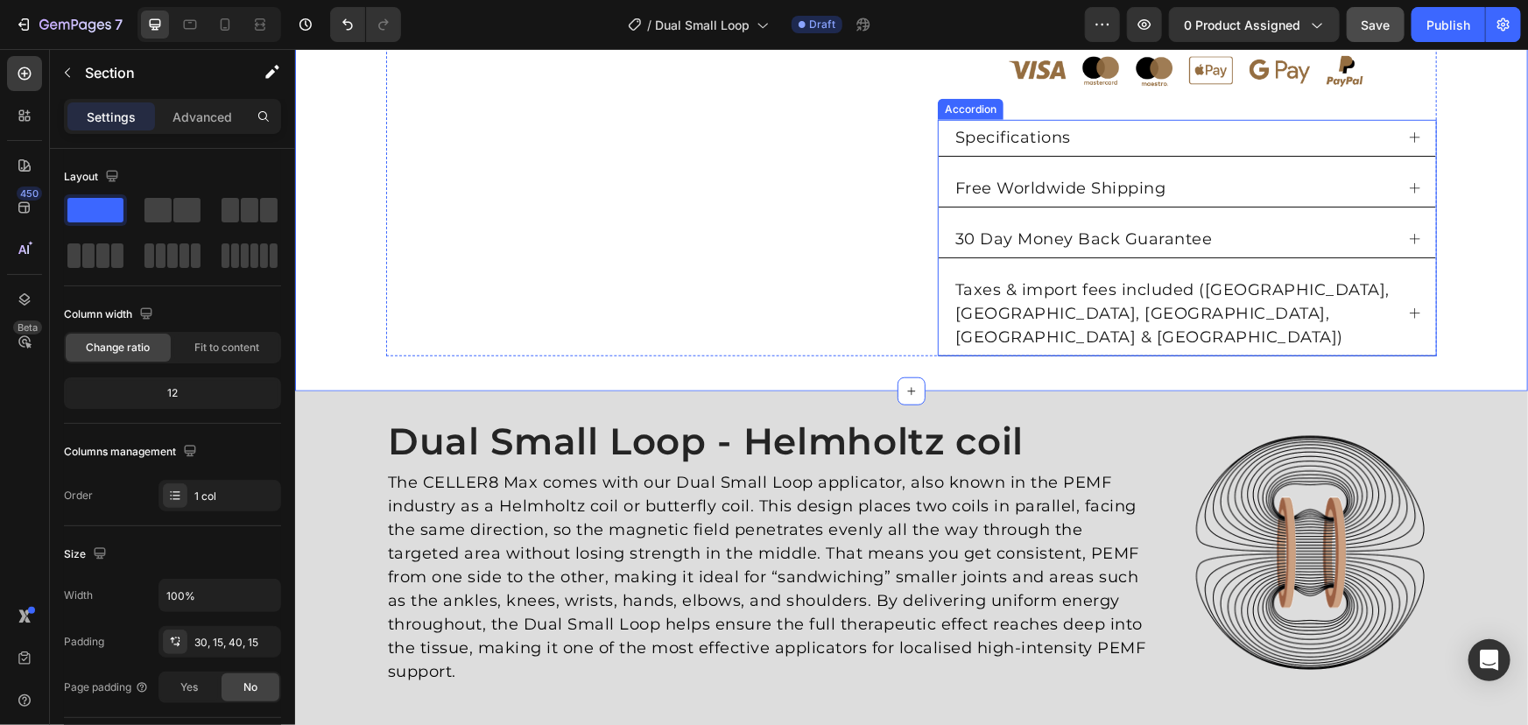
click at [1196, 143] on div "Specifications" at bounding box center [1172, 137] width 441 height 29
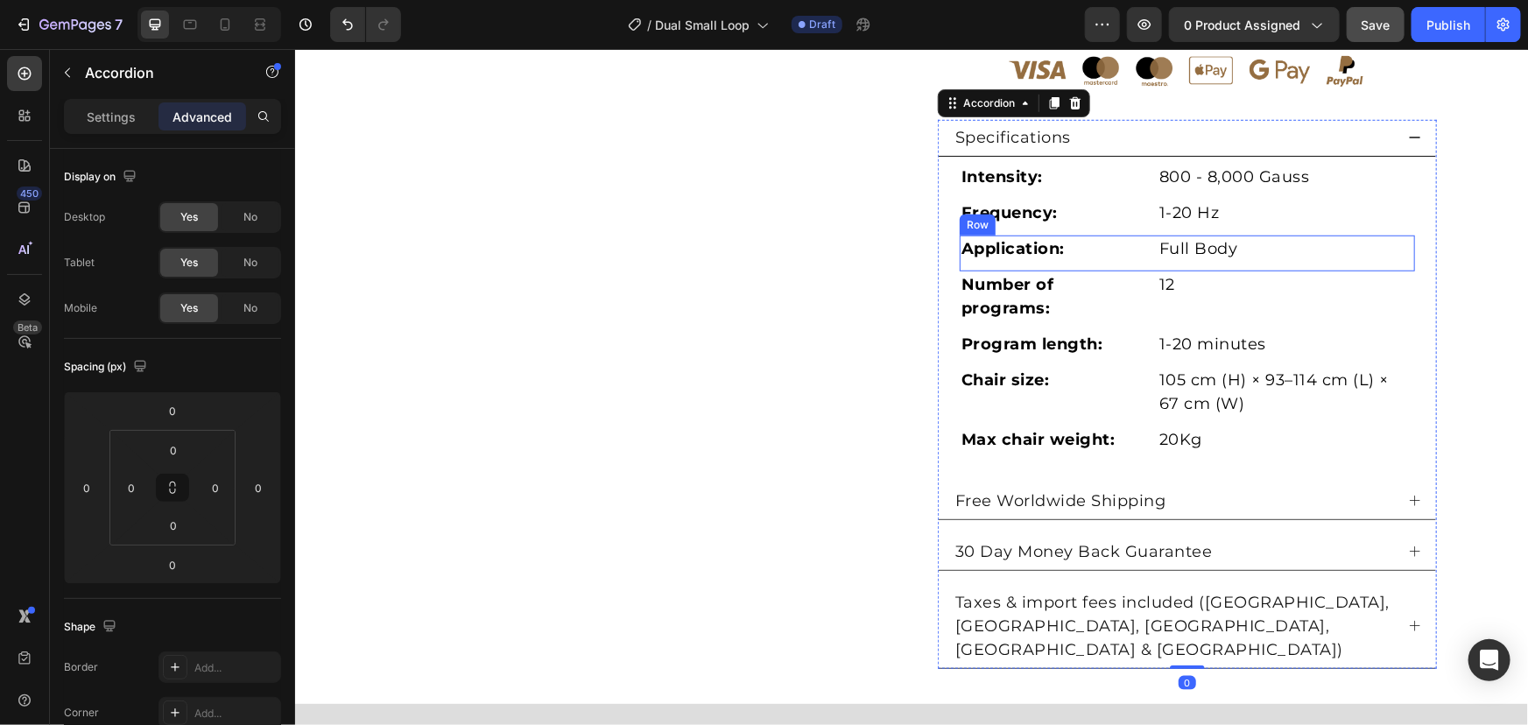
click at [1261, 250] on p "Full Body" at bounding box center [1285, 248] width 254 height 24
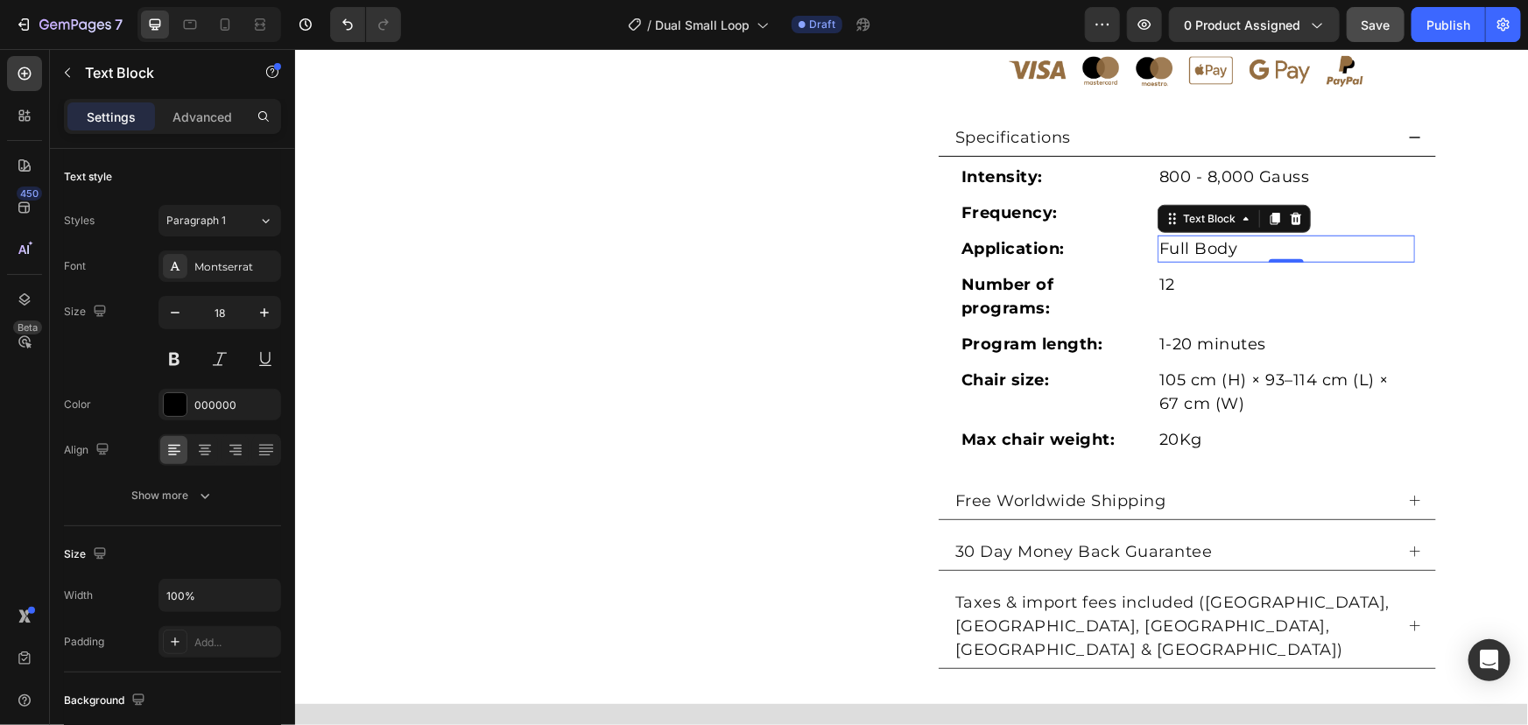
click at [1236, 243] on p "Full Body" at bounding box center [1285, 248] width 254 height 24
drag, startPoint x: 1285, startPoint y: 243, endPoint x: 990, endPoint y: 241, distance: 294.2
click at [990, 241] on div "Application: Text Block Full Body Text Block 0 Row" at bounding box center [1186, 253] width 455 height 36
click at [1485, 259] on div "Product Images Dual Small Loop (P) Title Loox - Rating widget Loox £1,500 Produ…" at bounding box center [910, 71] width 1207 height 1194
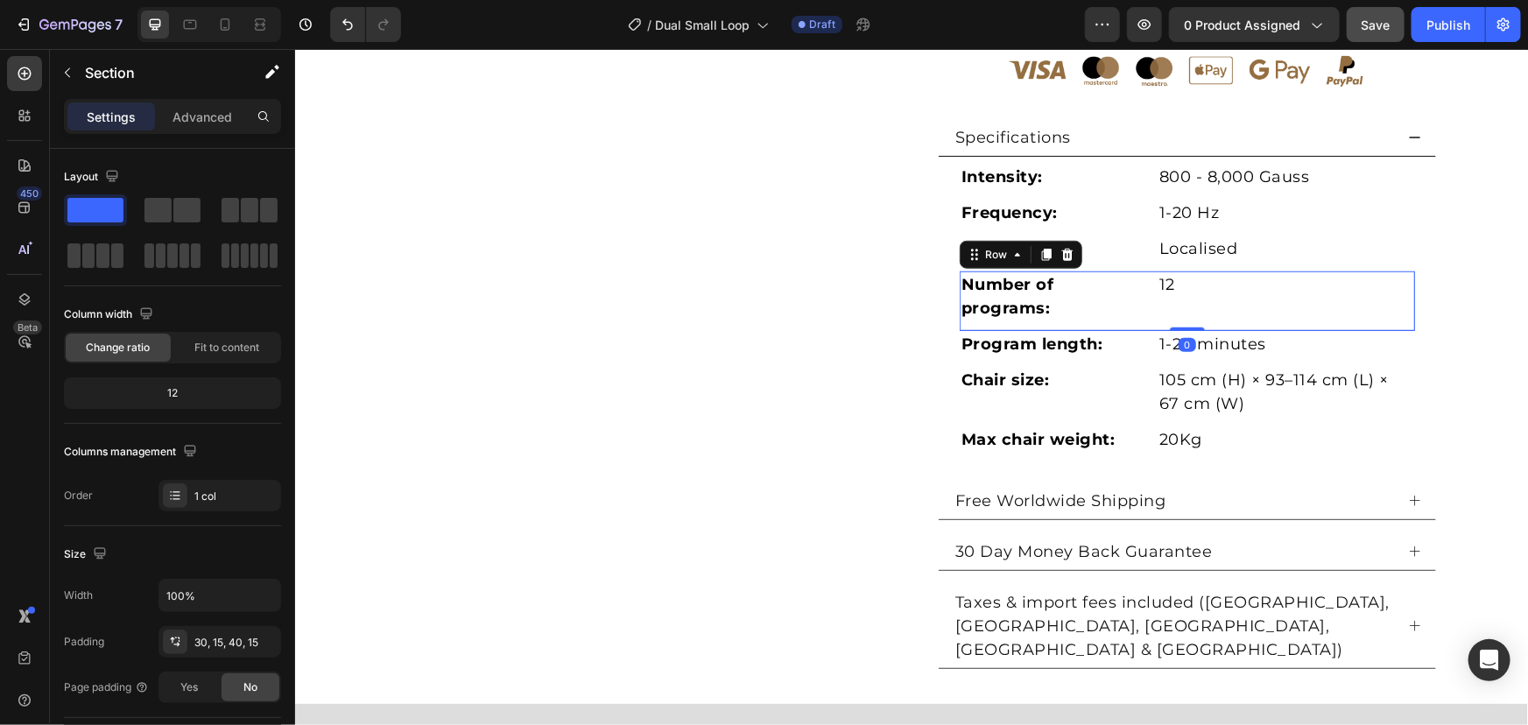
click at [1054, 327] on div "Number of programs: Text Block 12 Text Block Row 0" at bounding box center [1186, 301] width 455 height 60
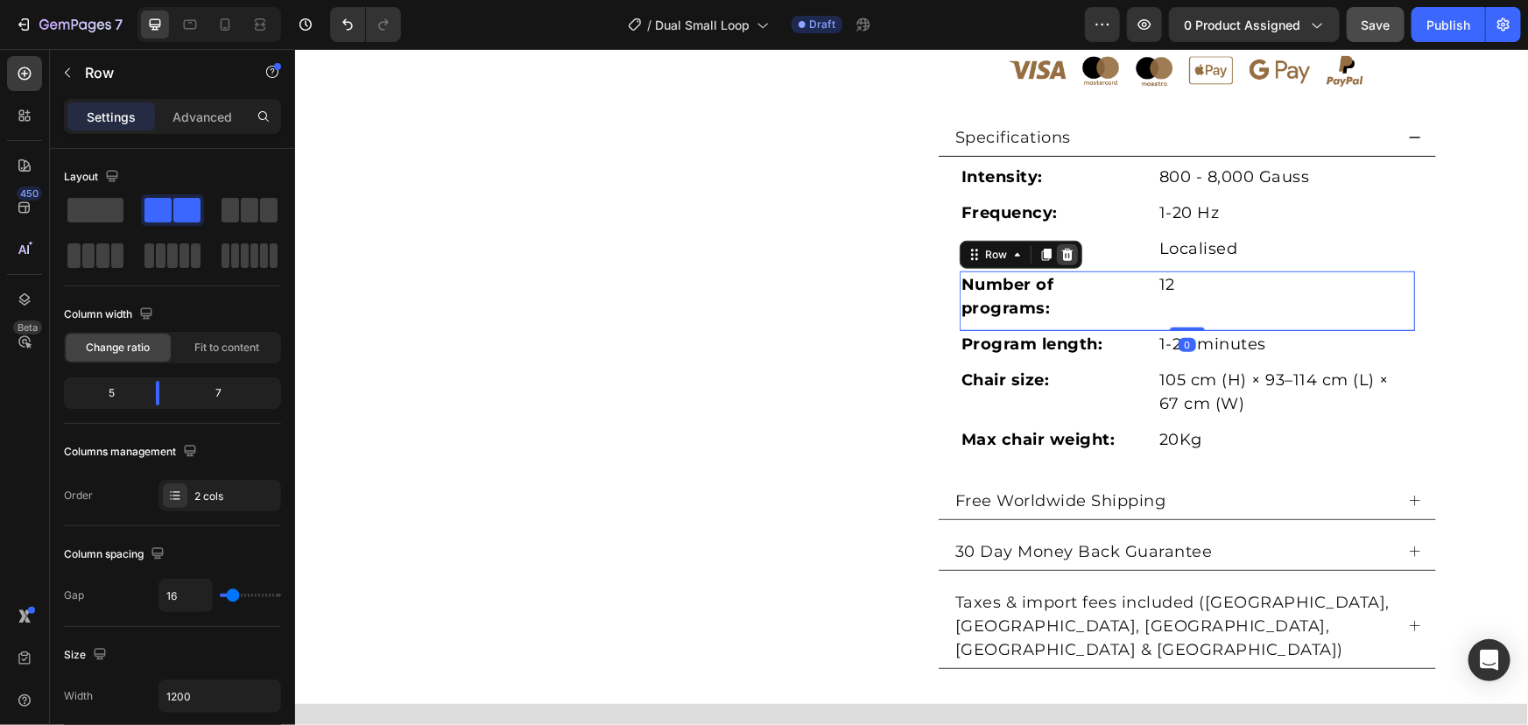
click at [1060, 258] on icon at bounding box center [1067, 254] width 14 height 14
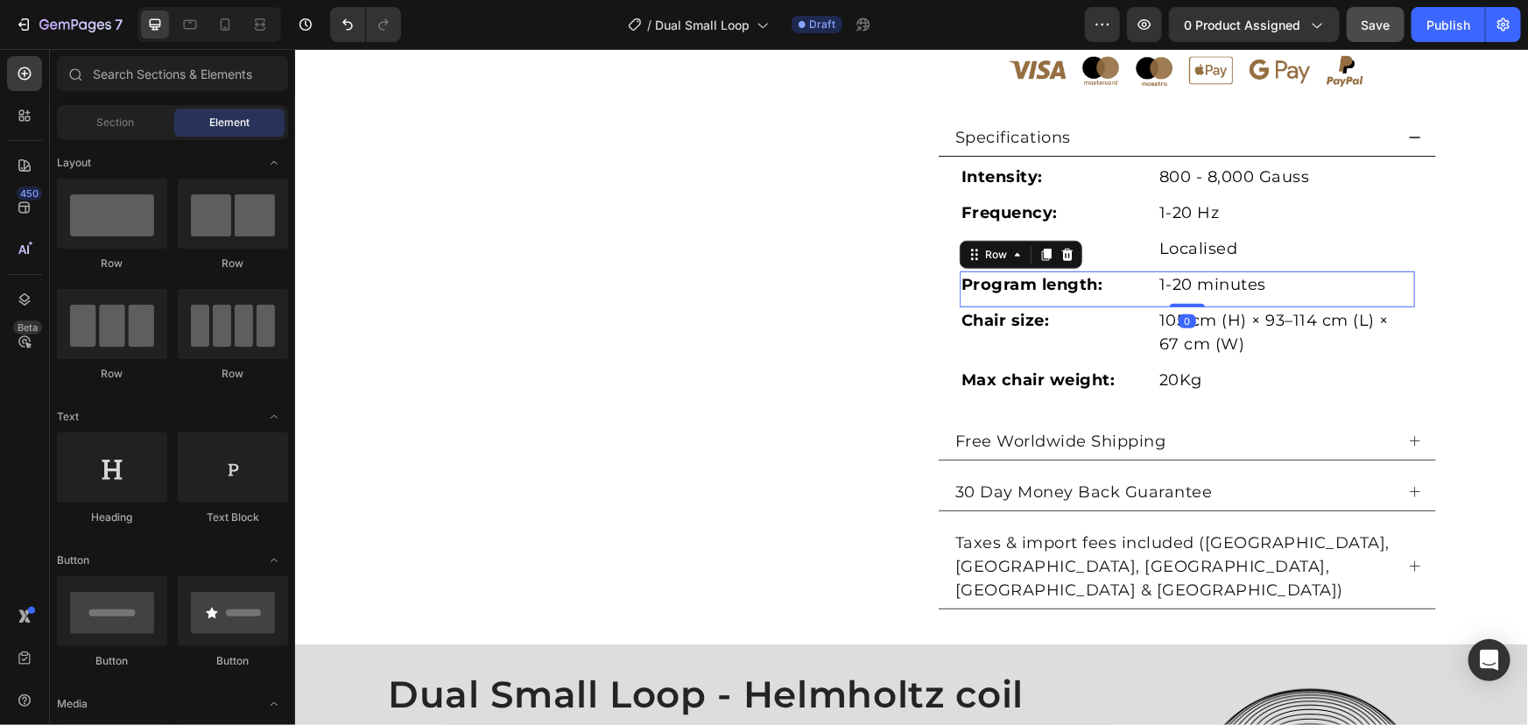
click at [1040, 301] on div "Program length: Text Block 1-20 minutes Text Block Row 0" at bounding box center [1186, 289] width 455 height 36
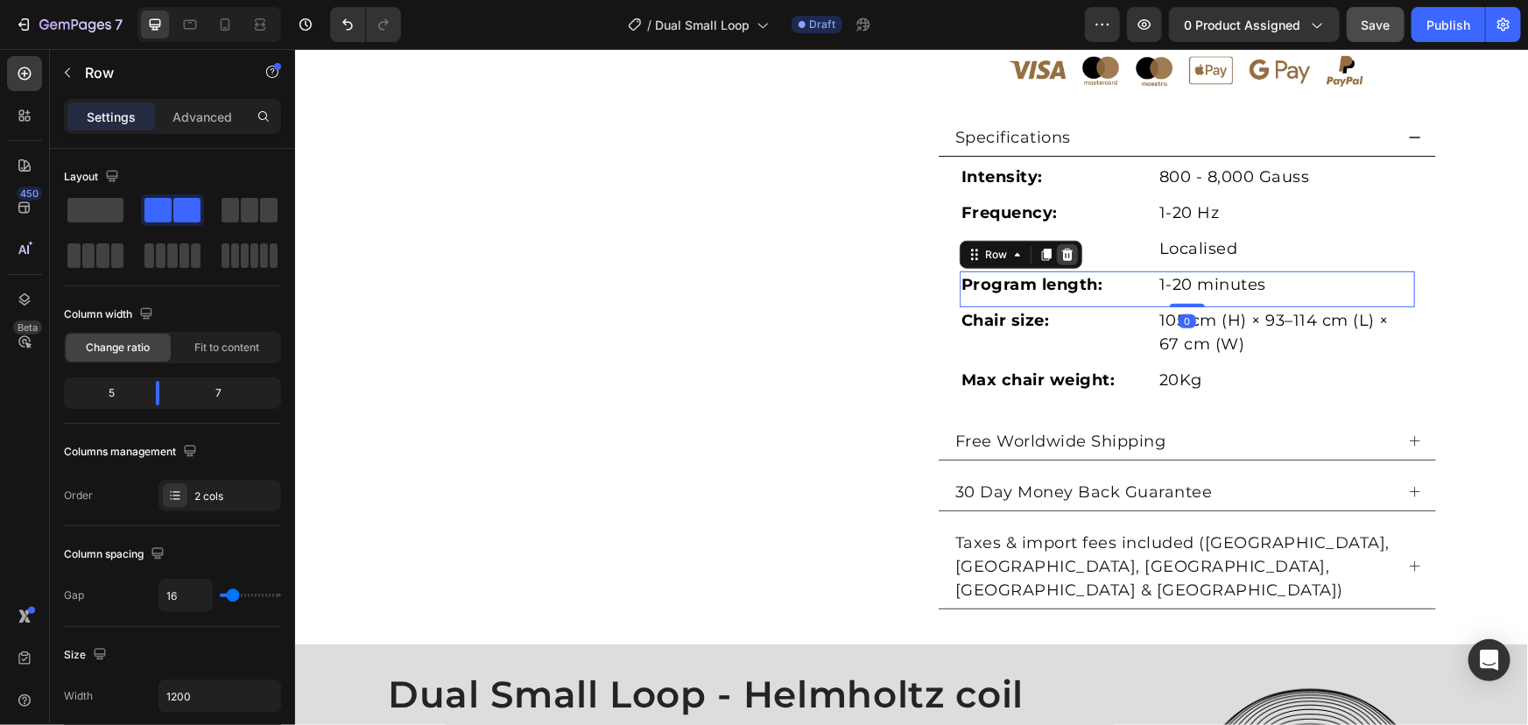
click at [1065, 248] on icon at bounding box center [1067, 254] width 14 height 14
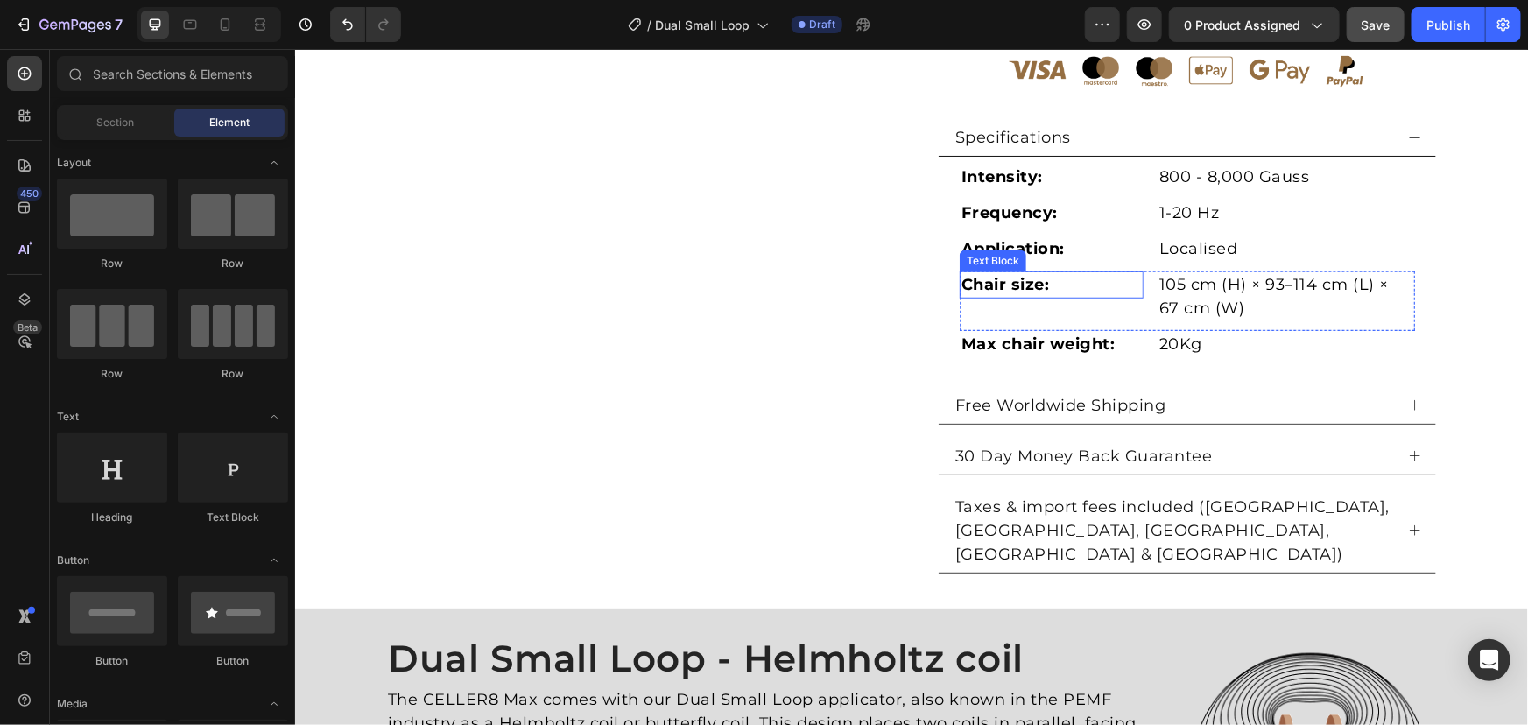
click at [994, 280] on strong "Chair size:" at bounding box center [1005, 283] width 88 height 19
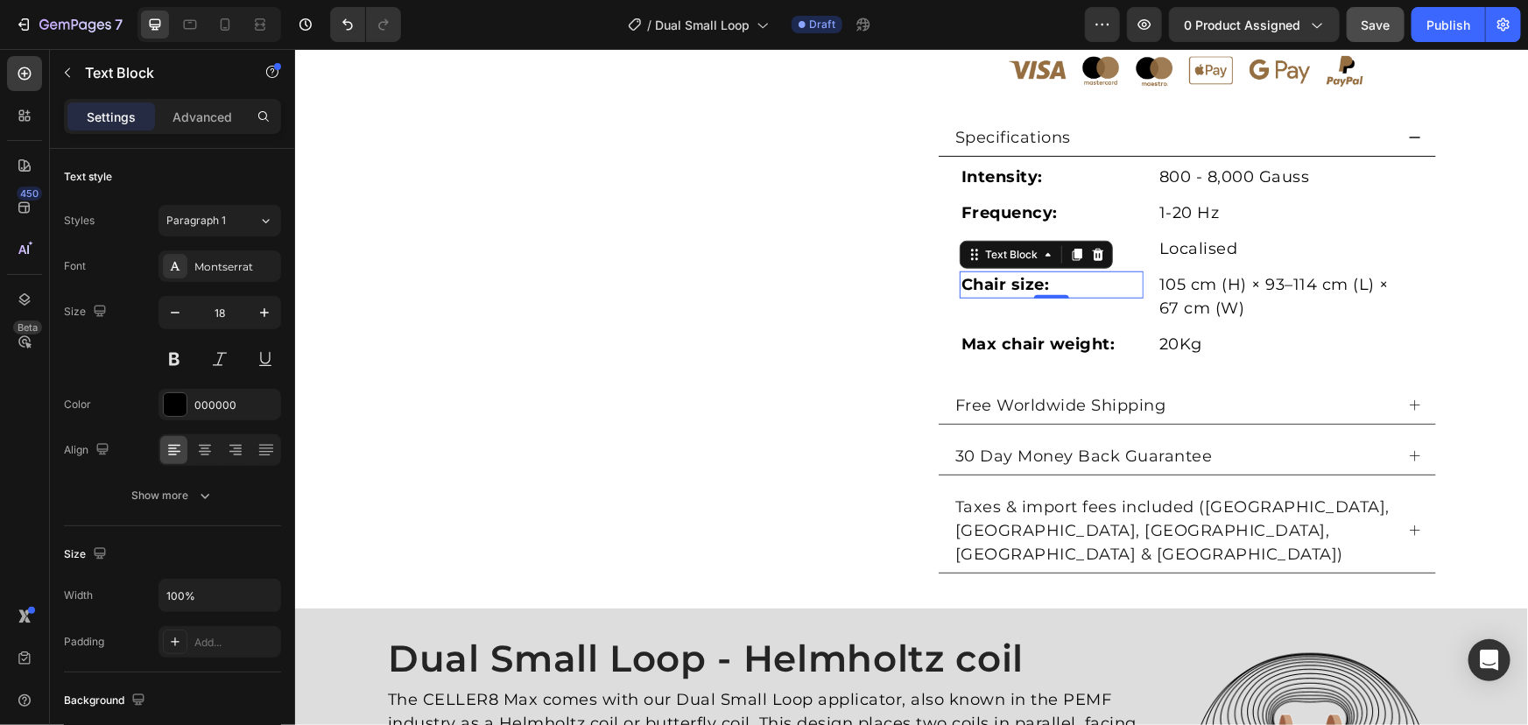
click at [977, 277] on strong "Chair size:" at bounding box center [1005, 283] width 88 height 19
click at [975, 277] on strong "Chair size:" at bounding box center [1005, 283] width 88 height 19
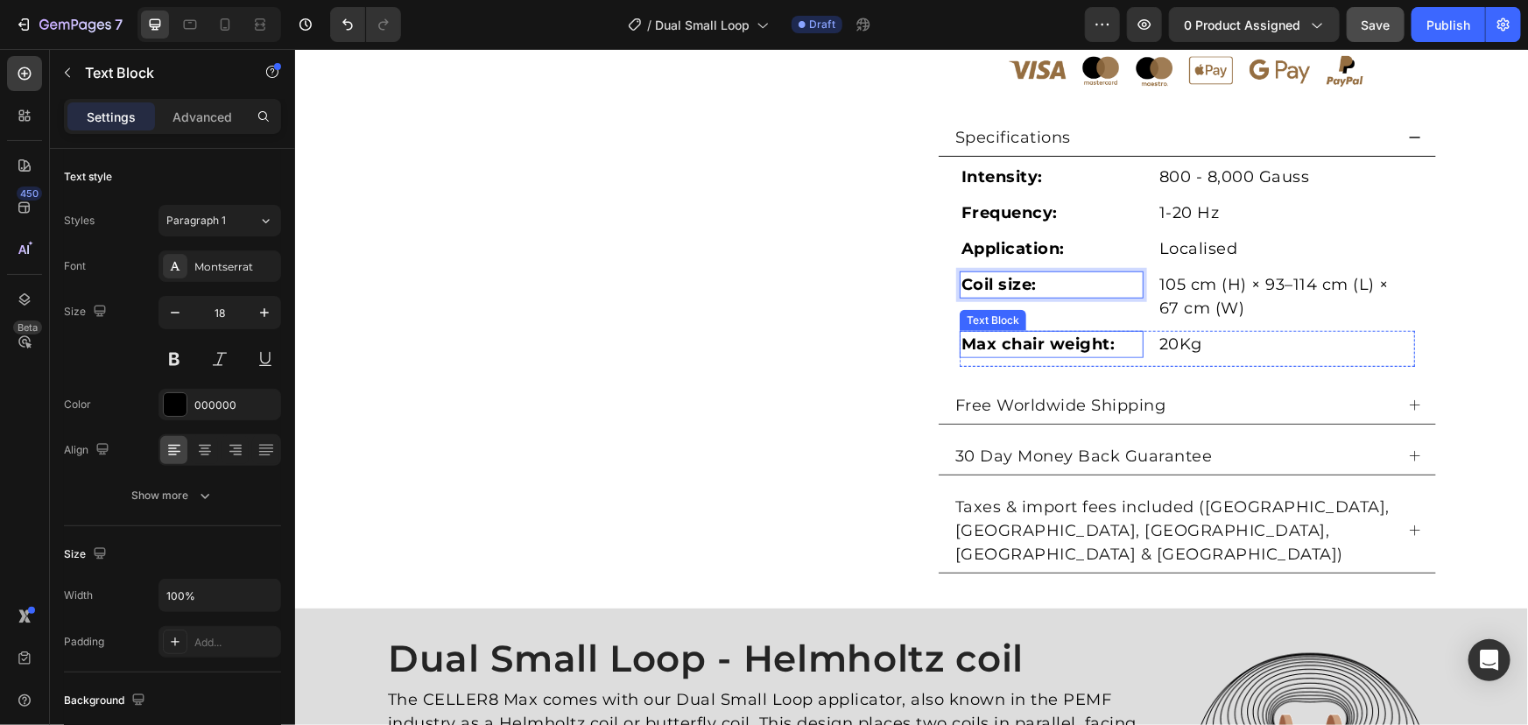
click at [1018, 343] on strong "Max chair weight:" at bounding box center [1038, 343] width 154 height 19
click at [1045, 341] on strong "Max chair weight:" at bounding box center [1038, 343] width 154 height 19
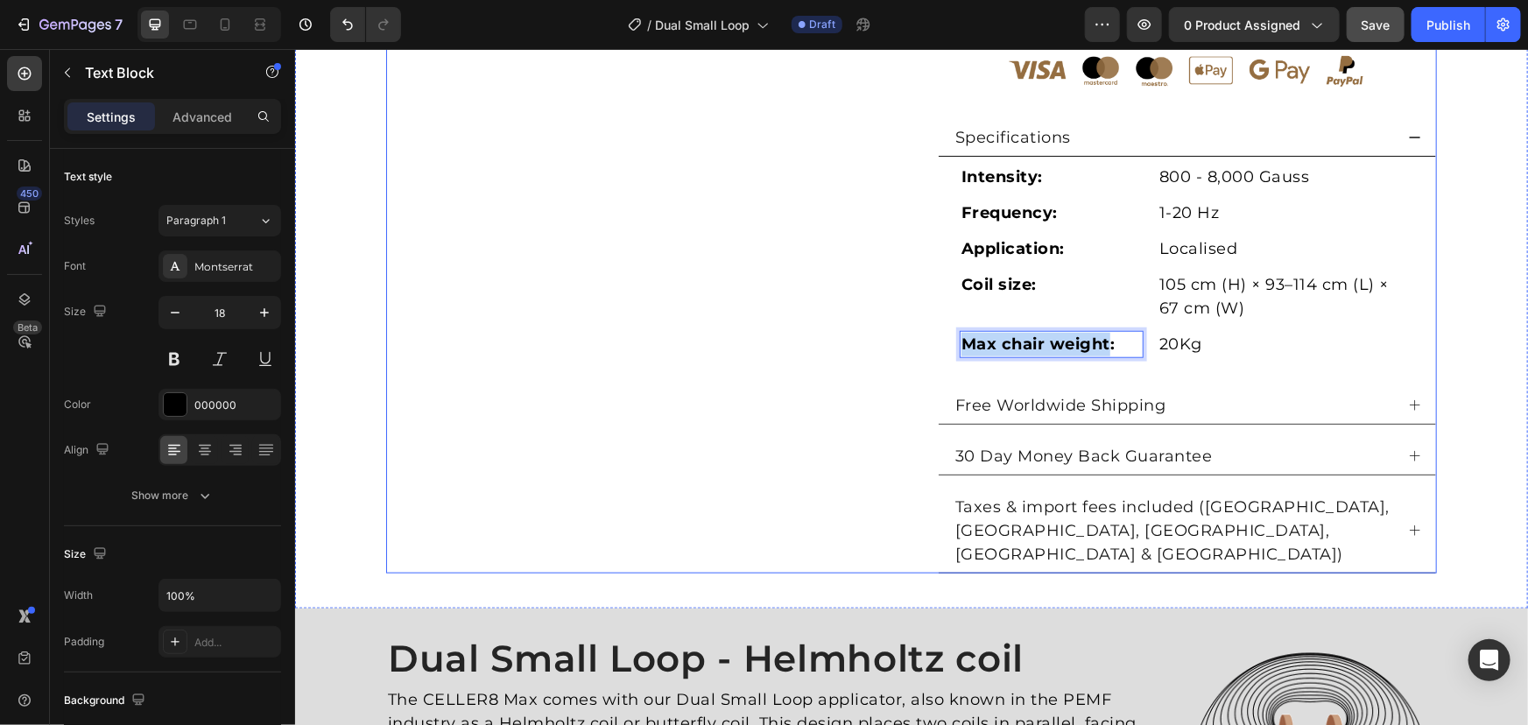
drag, startPoint x: 1046, startPoint y: 341, endPoint x: 828, endPoint y: 334, distance: 217.3
click at [828, 334] on div "Product Images Dual Small Loop (P) Title Loox - Rating widget Loox £1,500 Produ…" at bounding box center [910, 23] width 1051 height 1099
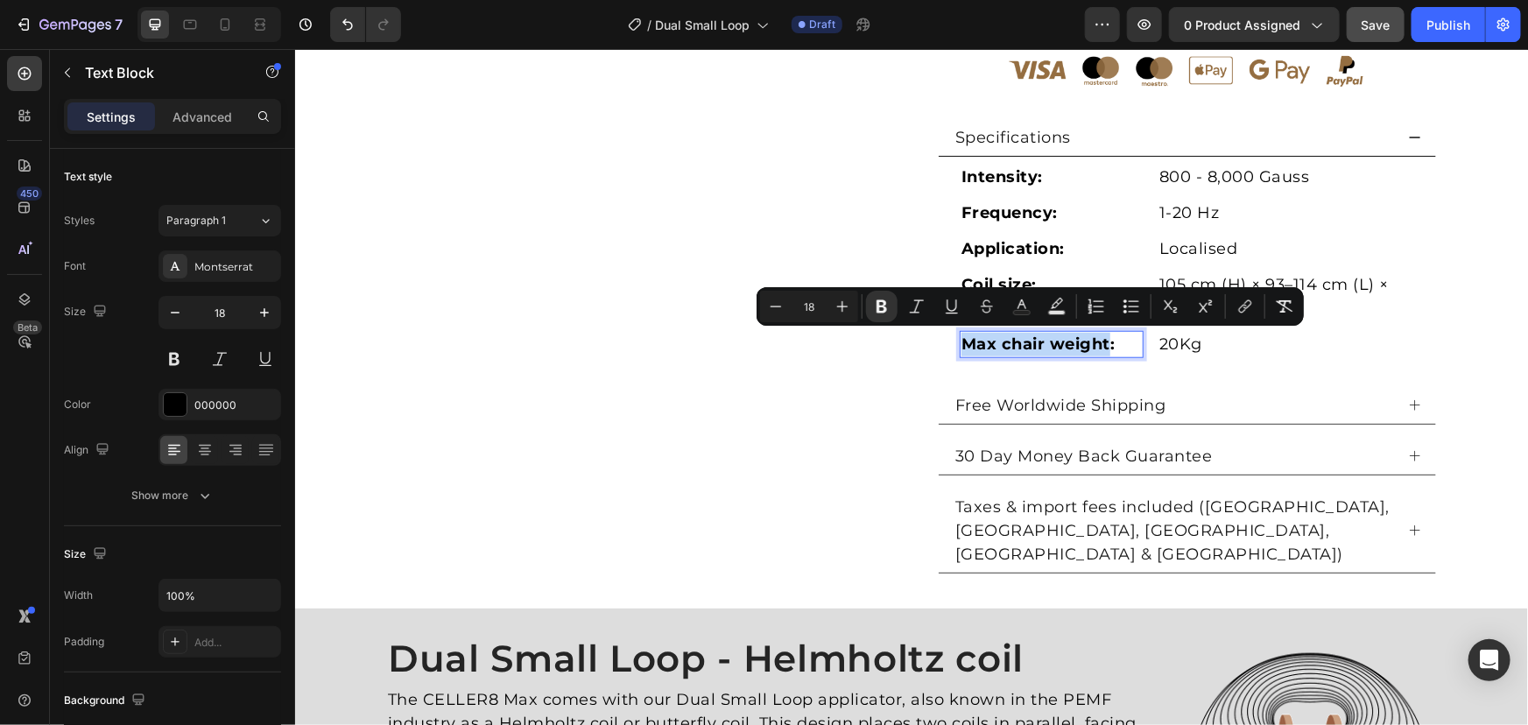
click at [1056, 339] on strong "Max chair weight:" at bounding box center [1038, 343] width 154 height 19
click at [1053, 340] on strong "Max chair weight:" at bounding box center [1038, 343] width 154 height 19
click at [1044, 342] on strong "Max chair weight:" at bounding box center [1038, 343] width 154 height 19
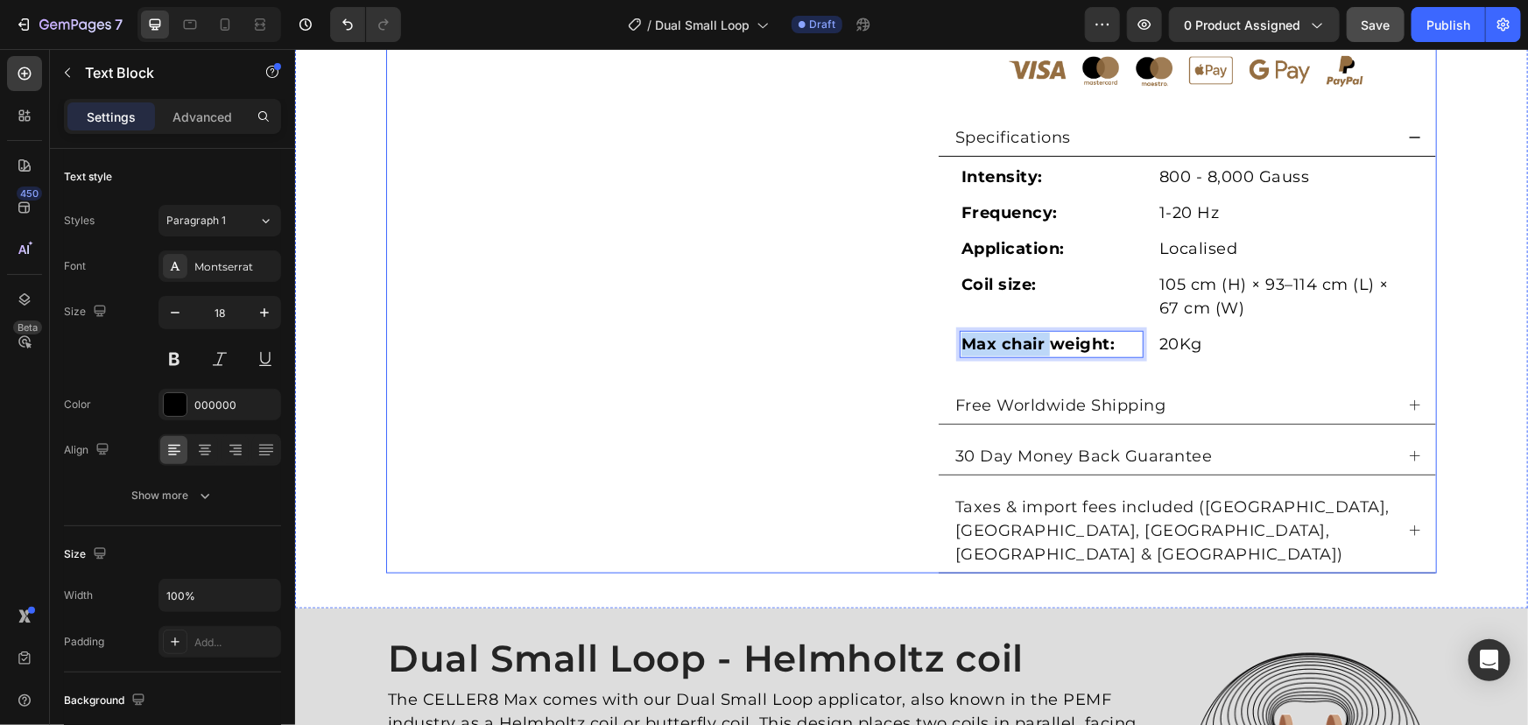
drag, startPoint x: 869, startPoint y: 333, endPoint x: 856, endPoint y: 330, distance: 12.5
click at [856, 330] on div "Product Images Dual Small Loop (P) Title Loox - Rating widget Loox £1,500 Produ…" at bounding box center [910, 23] width 1051 height 1099
click at [1443, 286] on div "Product Images Dual Small Loop (P) Title Loox - Rating widget Loox £1,500 Produ…" at bounding box center [910, 23] width 1207 height 1099
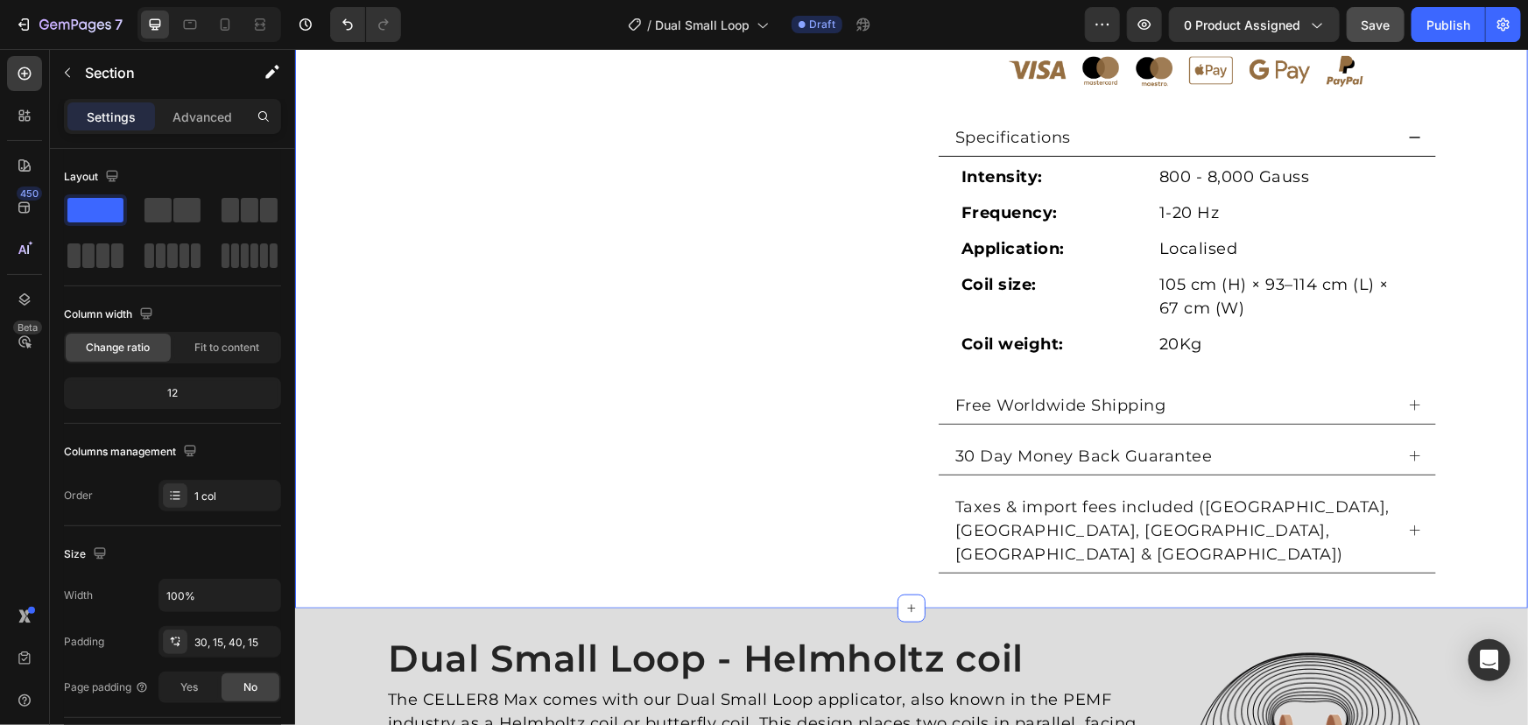
click at [1384, 16] on div "Save" at bounding box center [1376, 25] width 29 height 18
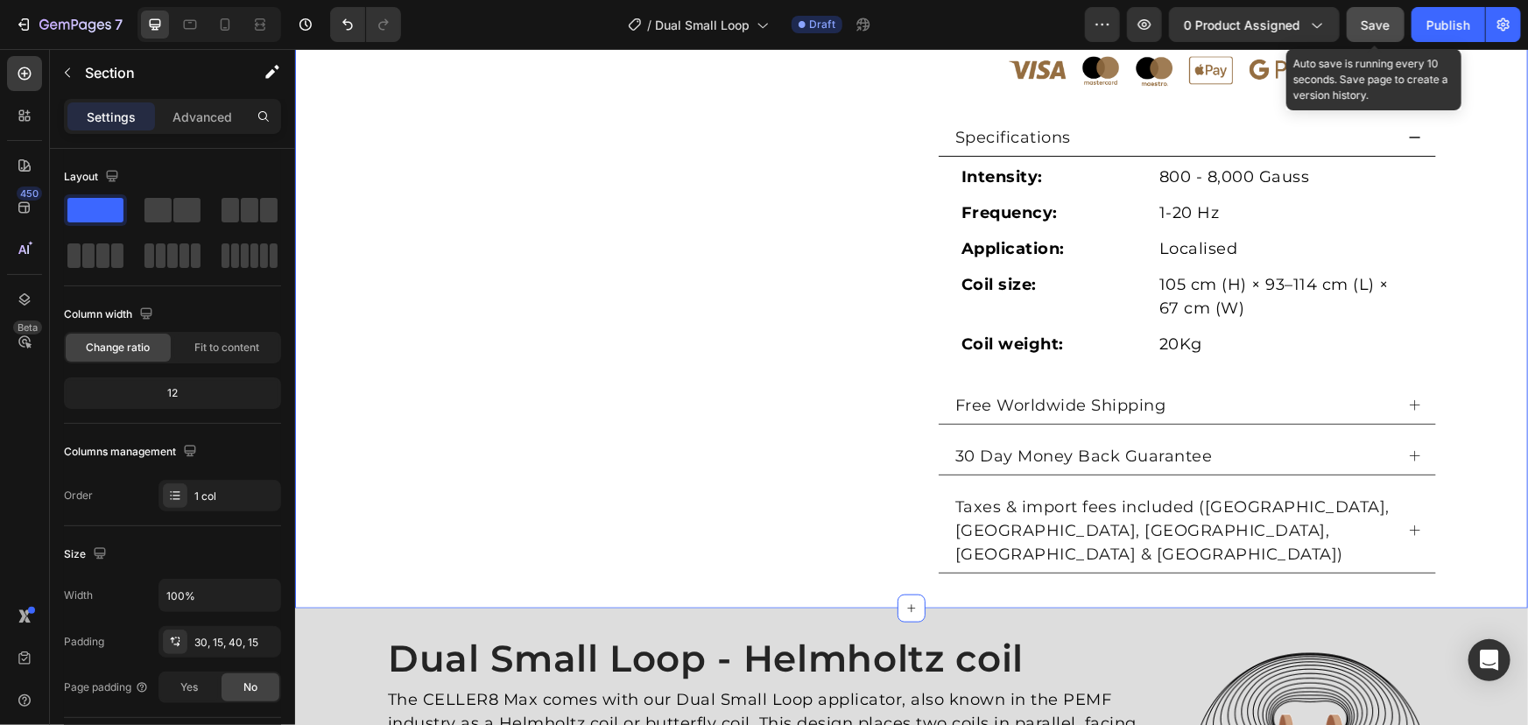
click at [1388, 24] on span "Save" at bounding box center [1376, 25] width 29 height 15
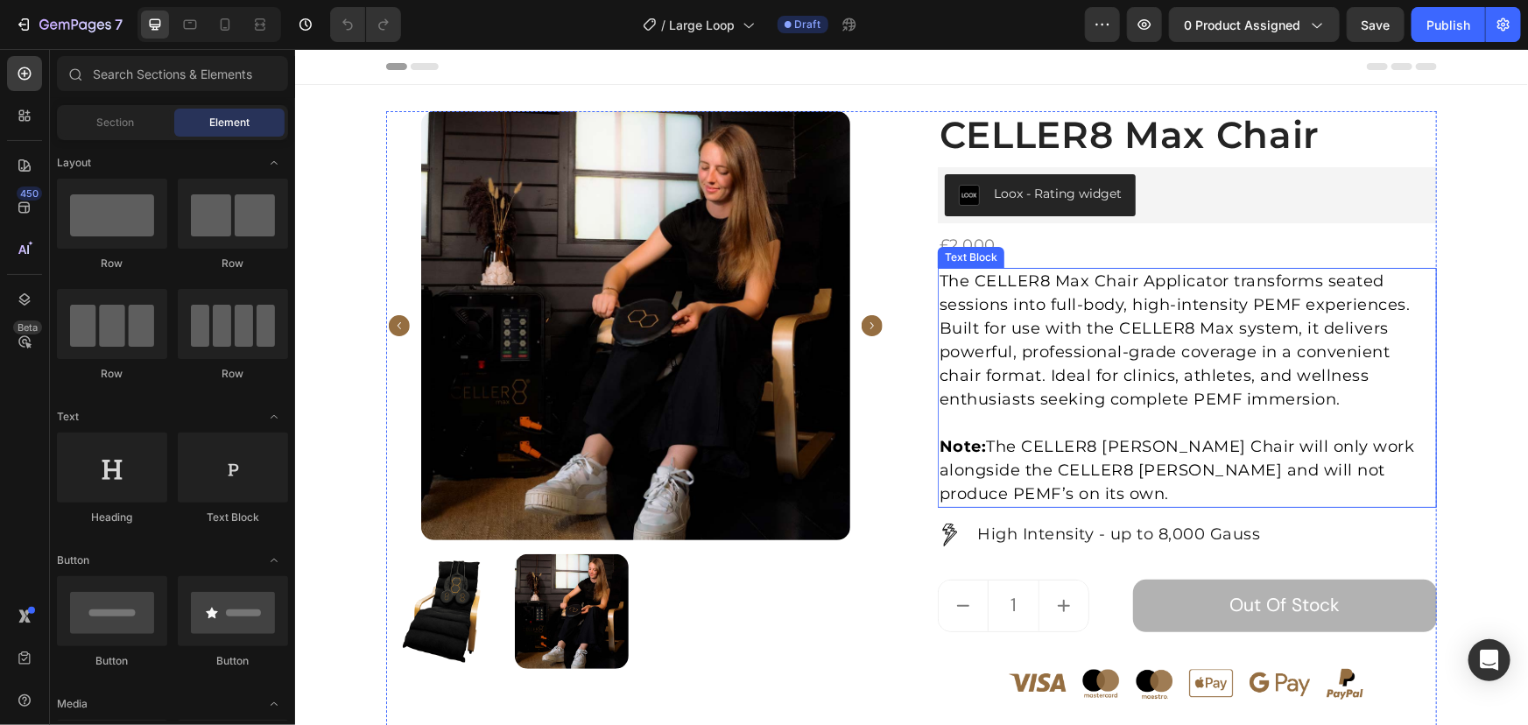
click at [1021, 454] on p "Note: The CELLER8 Max Chair will only work alongside the CELLER8 [PERSON_NAME] …" at bounding box center [1187, 469] width 496 height 71
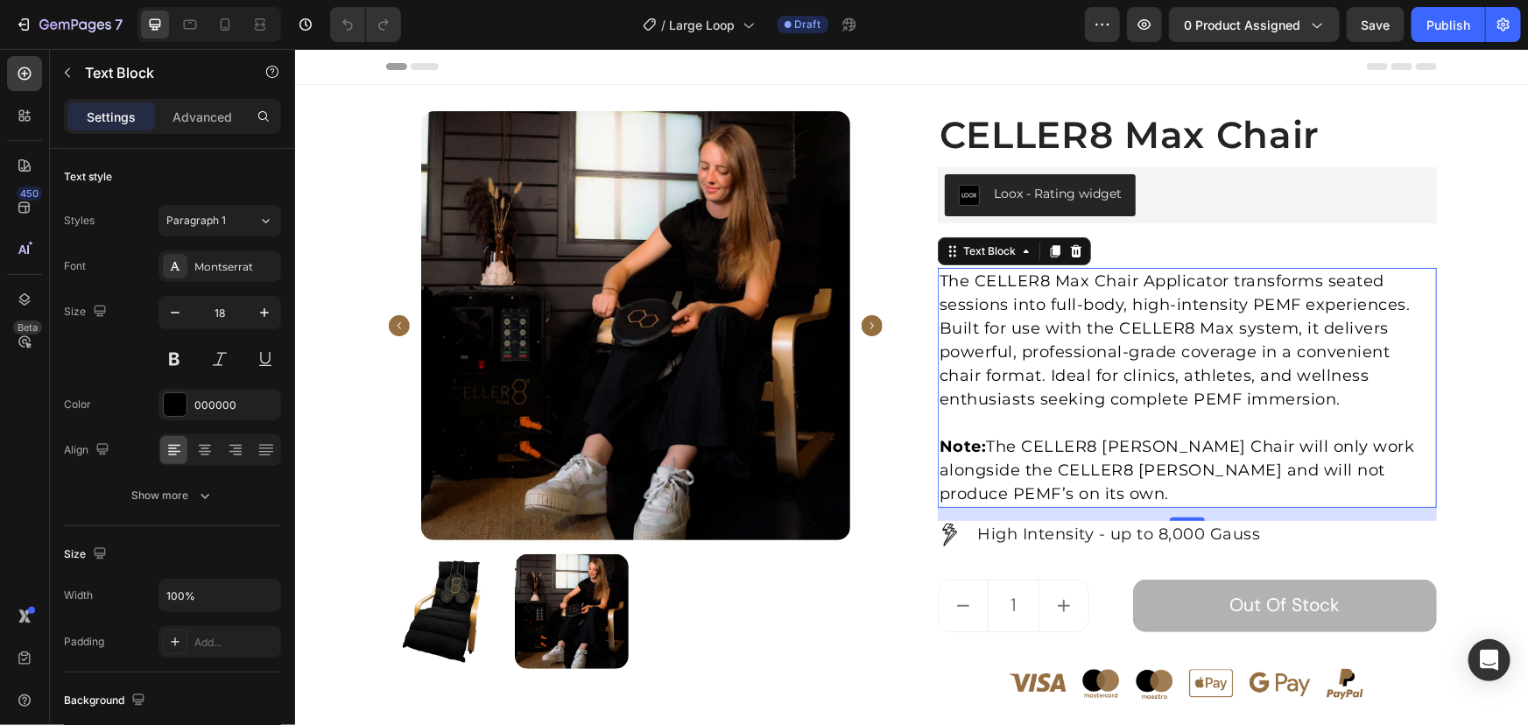
click at [1030, 447] on p "Note: The CELLER8 Max Chair will only work alongside the CELLER8 [PERSON_NAME] …" at bounding box center [1187, 469] width 496 height 71
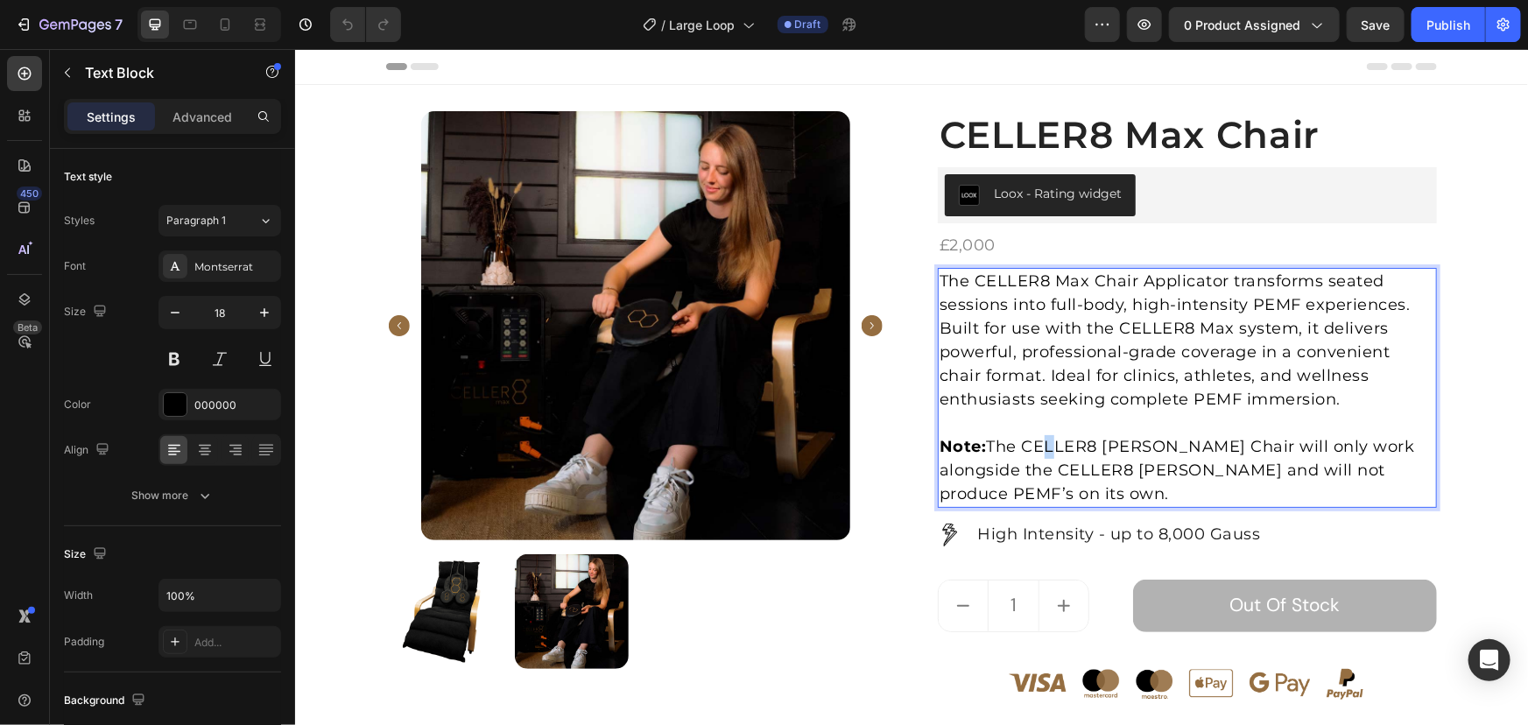
drag, startPoint x: 1025, startPoint y: 448, endPoint x: 1042, endPoint y: 448, distance: 17.5
click at [1042, 448] on p "Note: The CELLER8 Max Chair will only work alongside the CELLER8 [PERSON_NAME] …" at bounding box center [1187, 469] width 496 height 71
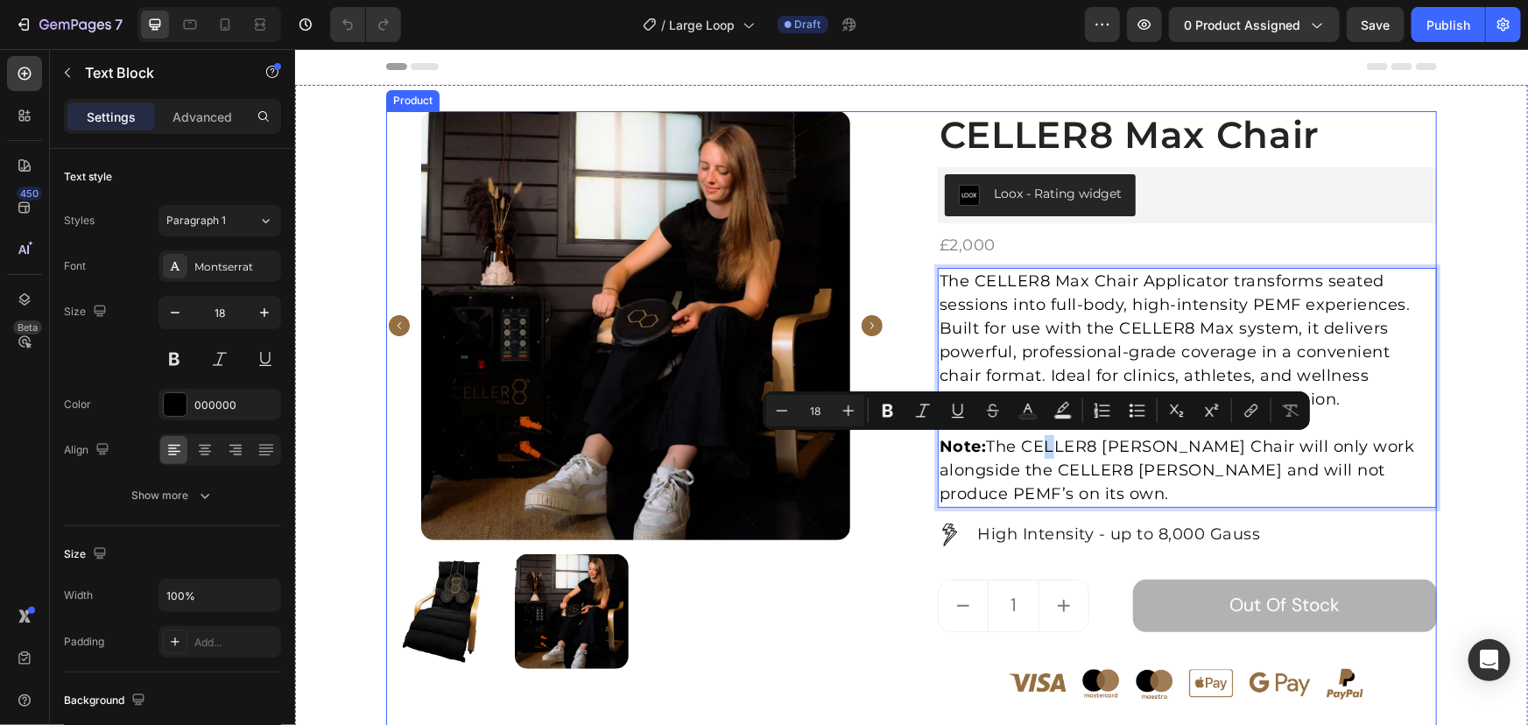
click at [901, 280] on div "Product Images CELLER8 Max Chair (P) Title Loox - Rating widget Loox £2,000 Pro…" at bounding box center [910, 553] width 1051 height 886
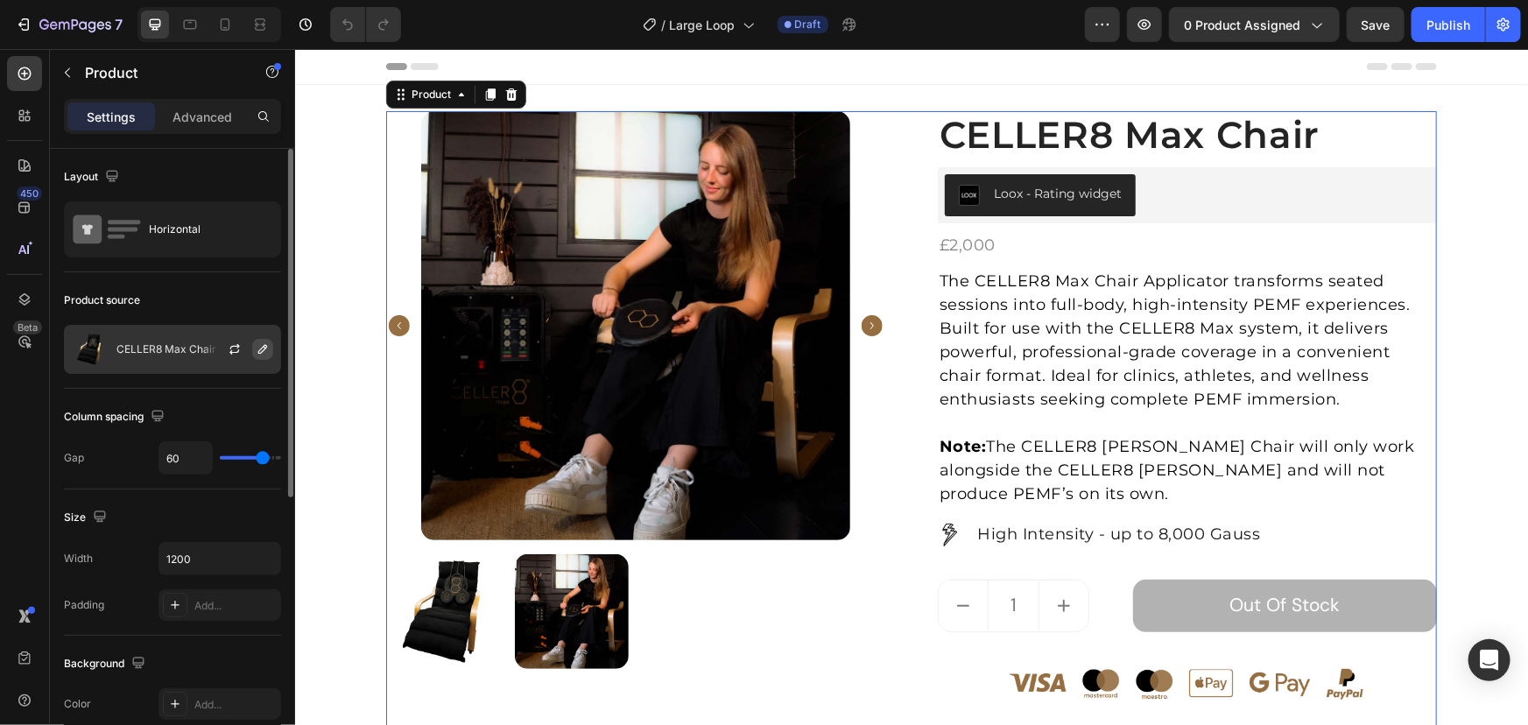
drag, startPoint x: 182, startPoint y: 344, endPoint x: 269, endPoint y: 342, distance: 86.7
click at [182, 345] on p "CELLER8 Max Chair" at bounding box center [166, 349] width 100 height 12
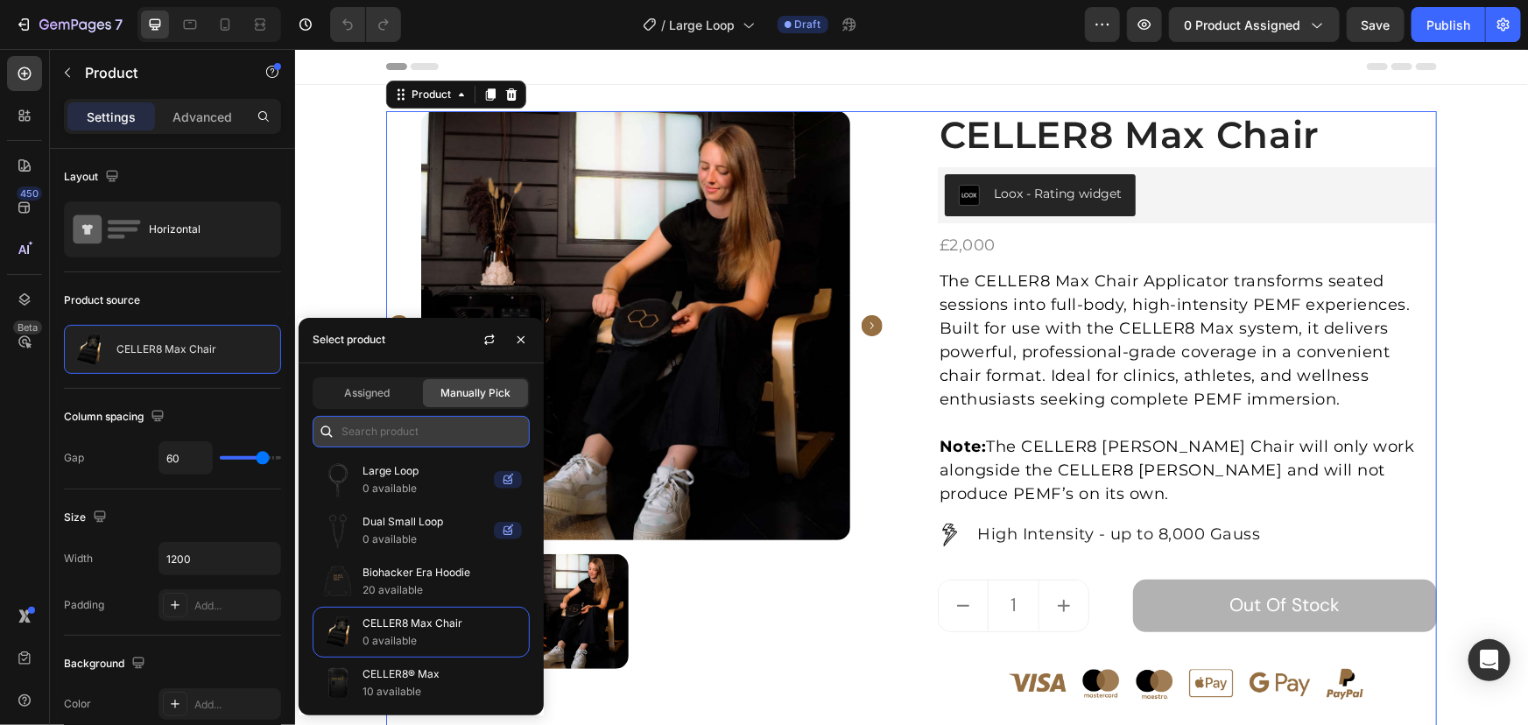
click at [388, 429] on input "text" at bounding box center [421, 432] width 217 height 32
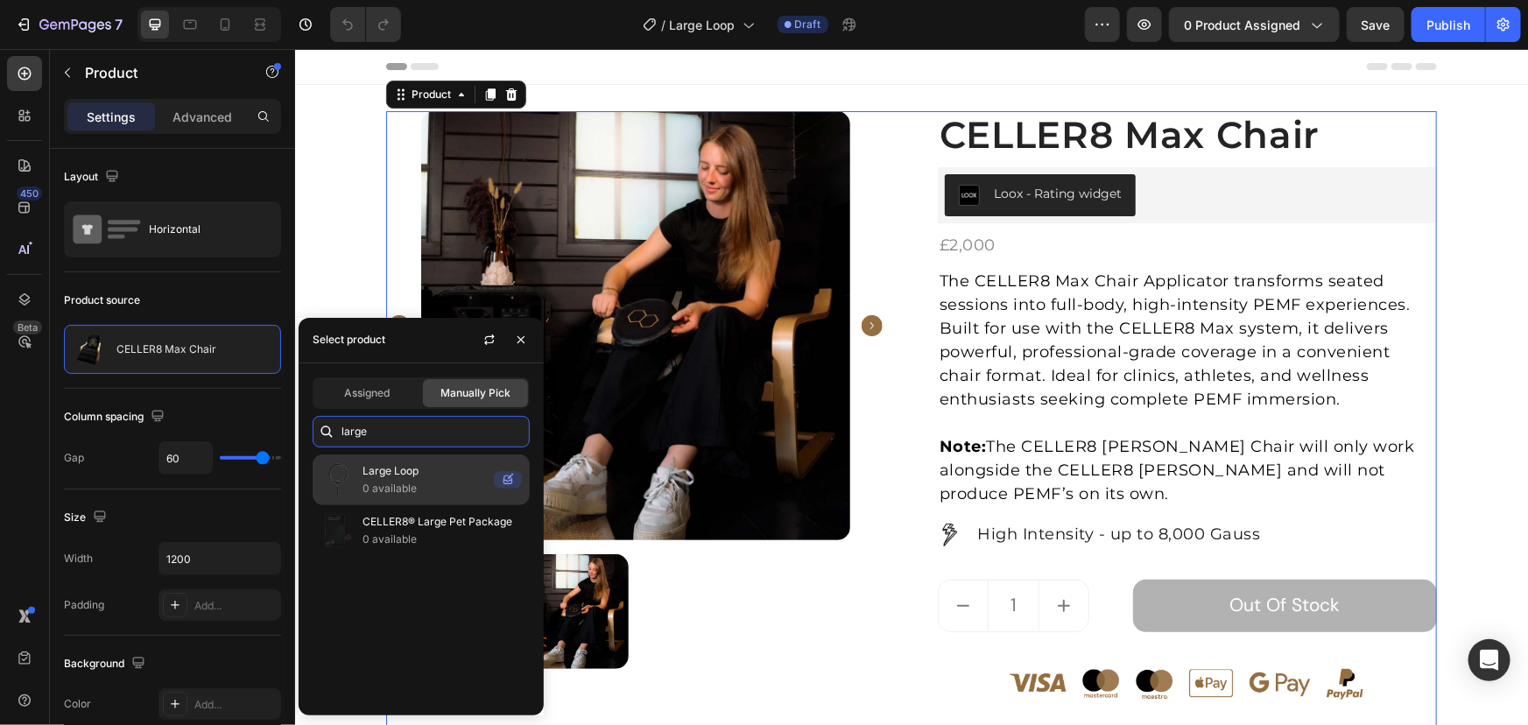
type input "large"
click at [413, 478] on p "Large Loop" at bounding box center [425, 471] width 124 height 18
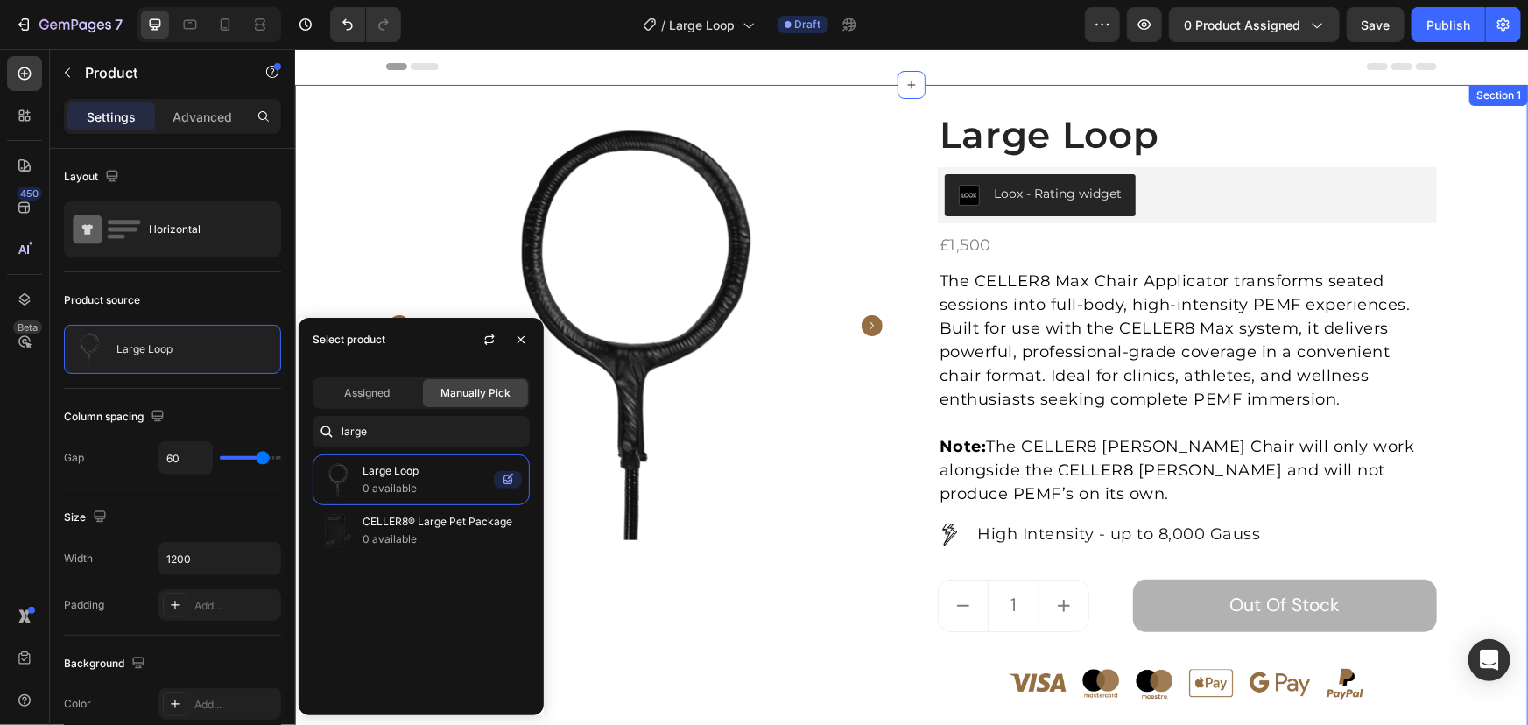
click at [1440, 293] on div "Product Images Large Loop (P) Title Loox - Rating widget Loox £1,500 Product Pr…" at bounding box center [910, 553] width 1207 height 886
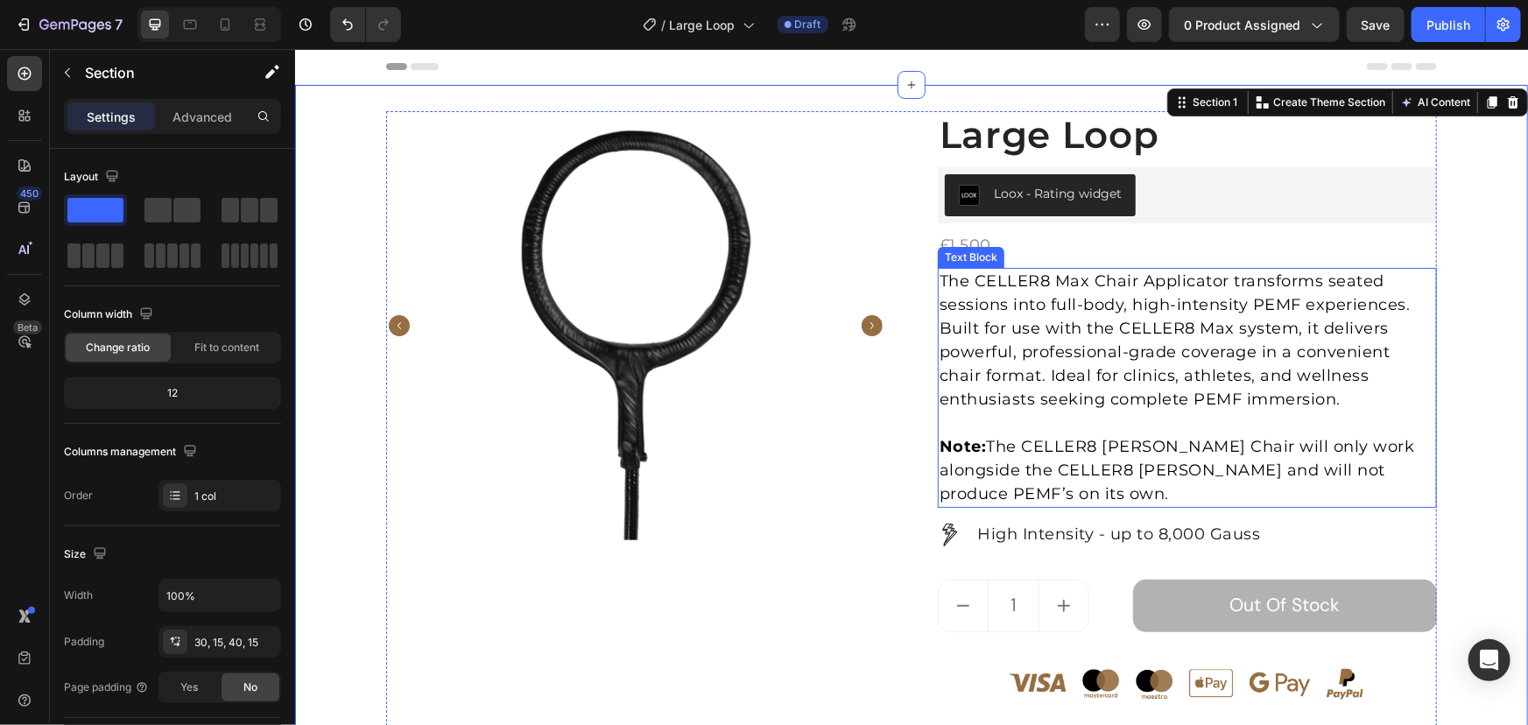
click at [1000, 444] on p "Note: The CELLER8 Max Chair will only work alongside the CELLER8 [PERSON_NAME] …" at bounding box center [1187, 469] width 496 height 71
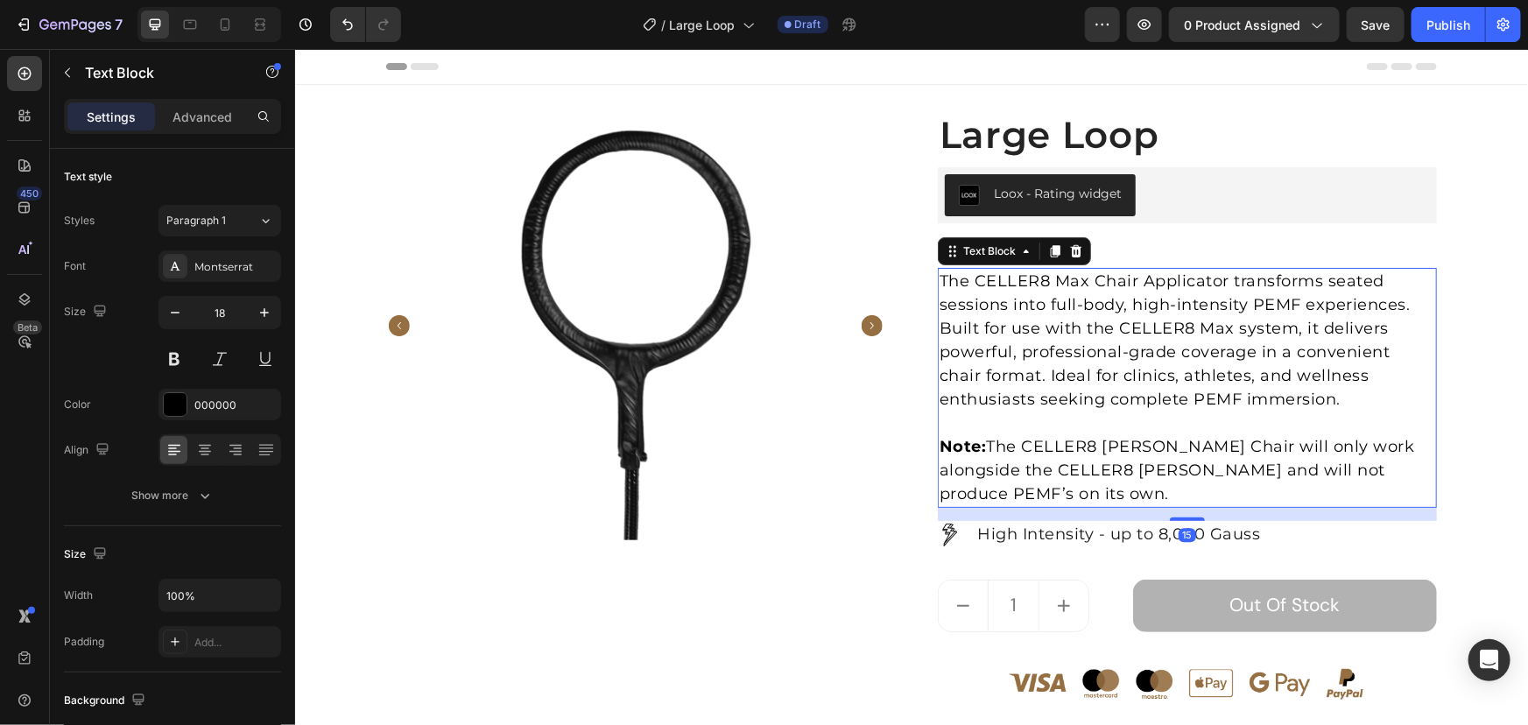
click at [998, 444] on p "Note: The CELLER8 Max Chair will only work alongside the CELLER8 [PERSON_NAME] …" at bounding box center [1187, 469] width 496 height 71
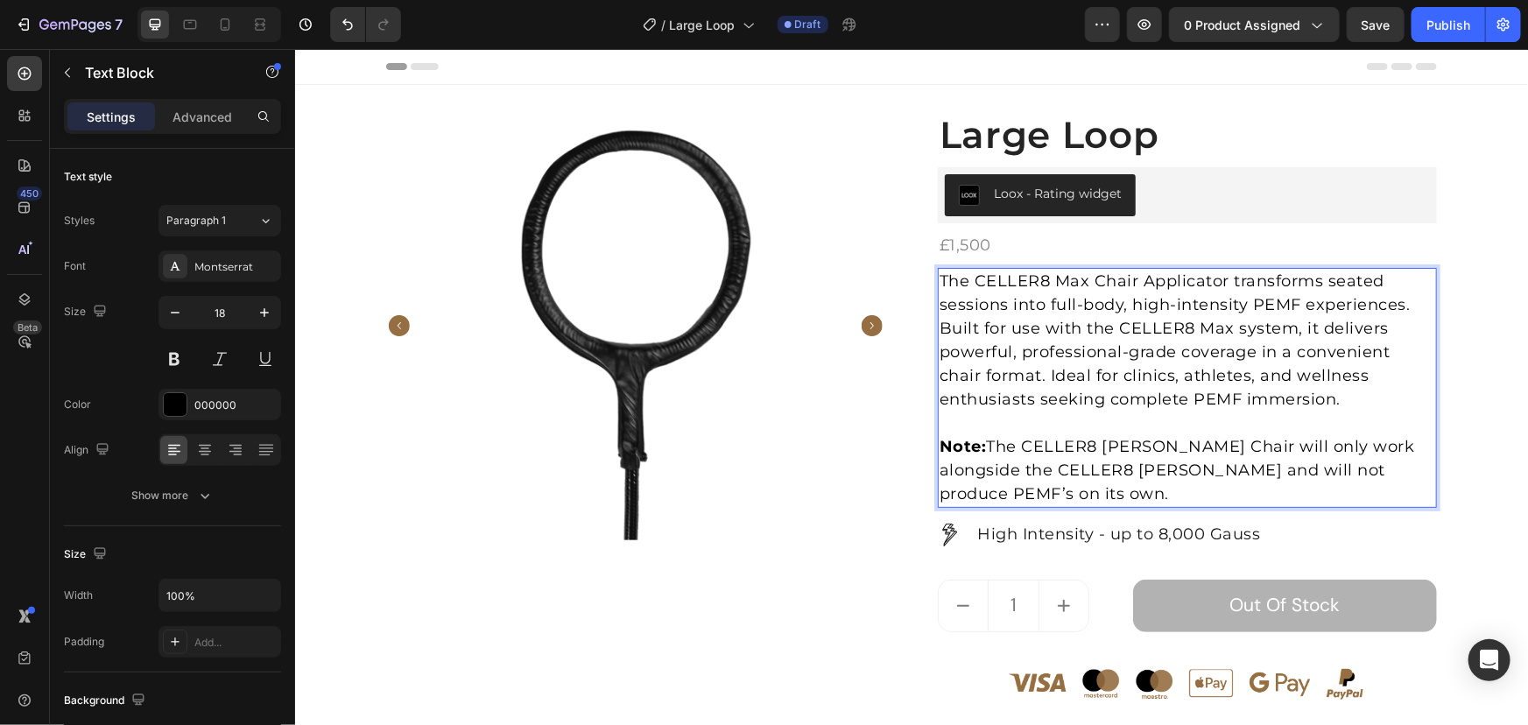
click at [1029, 444] on p "Note: The CELLER8 Max Chair will only work alongside the CELLER8 [PERSON_NAME] …" at bounding box center [1187, 469] width 496 height 71
drag, startPoint x: 1025, startPoint y: 445, endPoint x: 1104, endPoint y: 445, distance: 78.8
click at [1104, 445] on p "Note: The CELLER8 Max Chair will only work alongside the CELLER8 [PERSON_NAME] …" at bounding box center [1187, 469] width 496 height 71
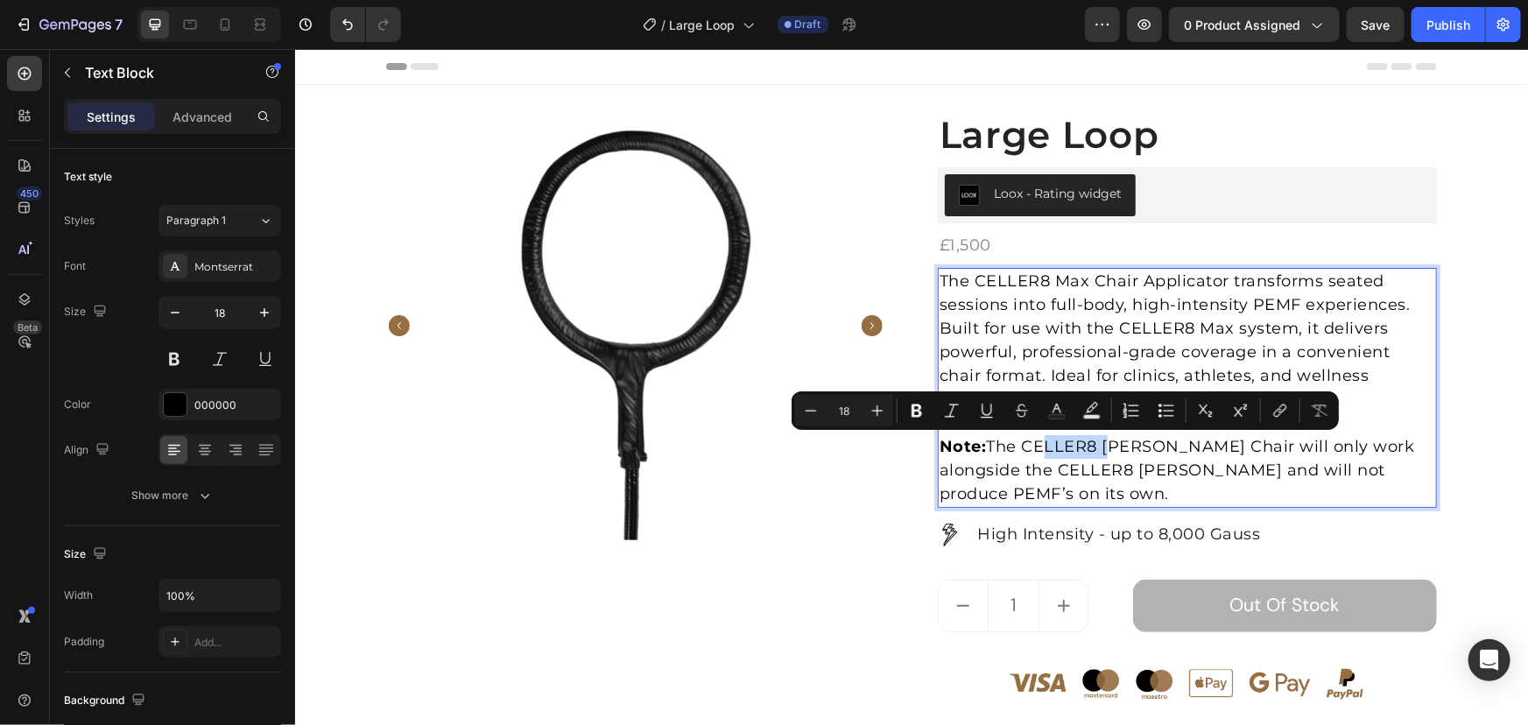
click at [1056, 449] on p "Note: The CELLER8 Max Chair will only work alongside the CELLER8 [PERSON_NAME] …" at bounding box center [1187, 469] width 496 height 71
drag, startPoint x: 1018, startPoint y: 445, endPoint x: 1180, endPoint y: 445, distance: 161.1
click at [1180, 445] on p "Note: The CELLER8 Max Chair will only work alongside the CELLER8 [PERSON_NAME] …" at bounding box center [1187, 469] width 496 height 71
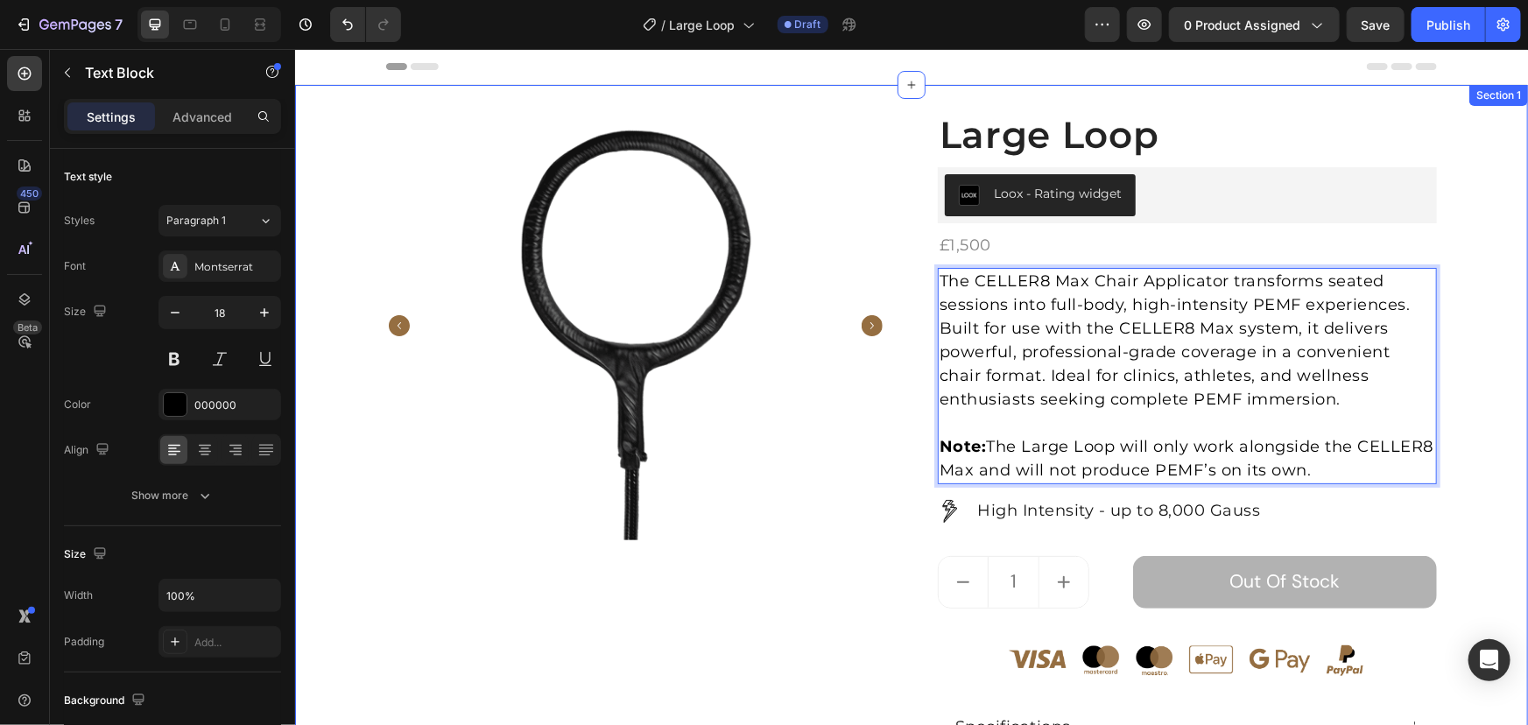
click at [1500, 331] on div "Product Images Large Loop (P) Title Loox - Rating widget Loox £1,500 Product Pr…" at bounding box center [910, 541] width 1207 height 863
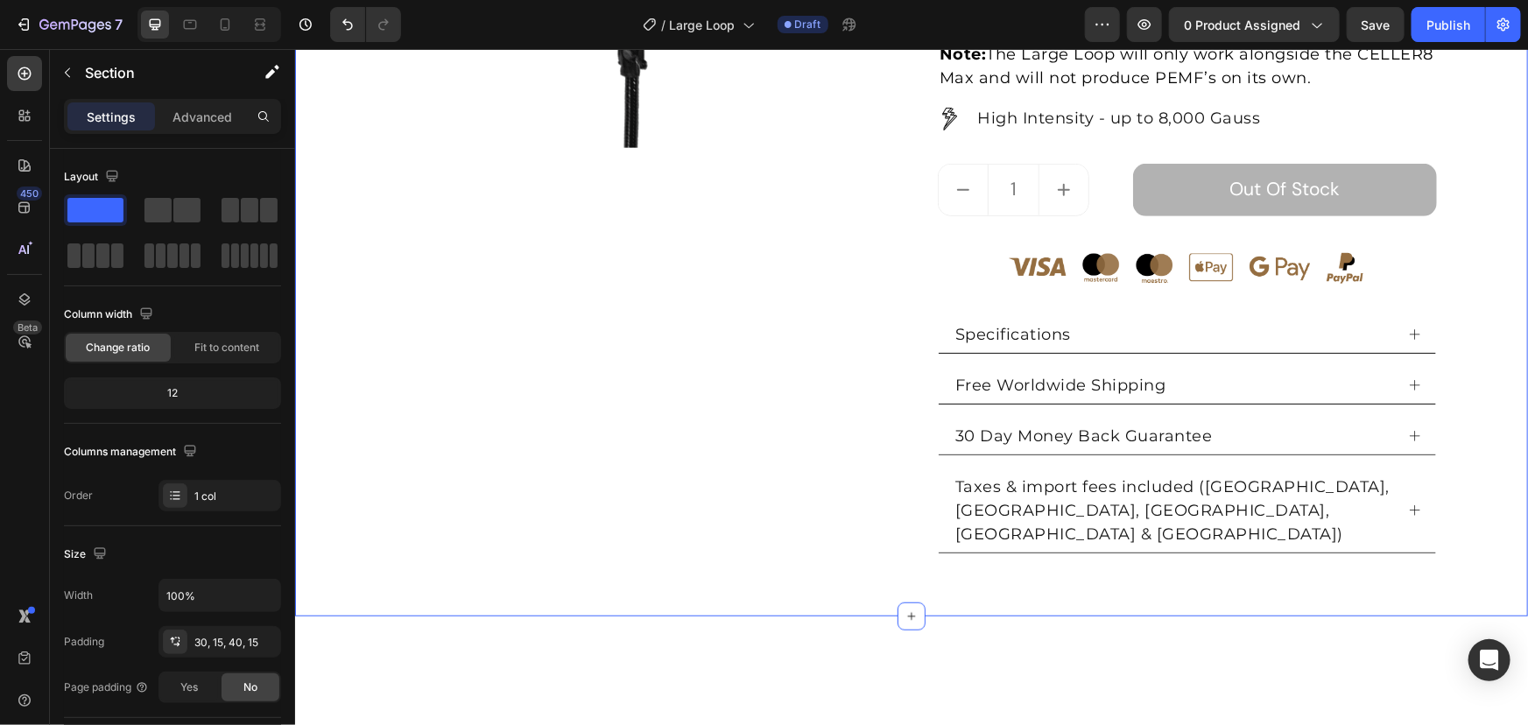
scroll to position [398, 0]
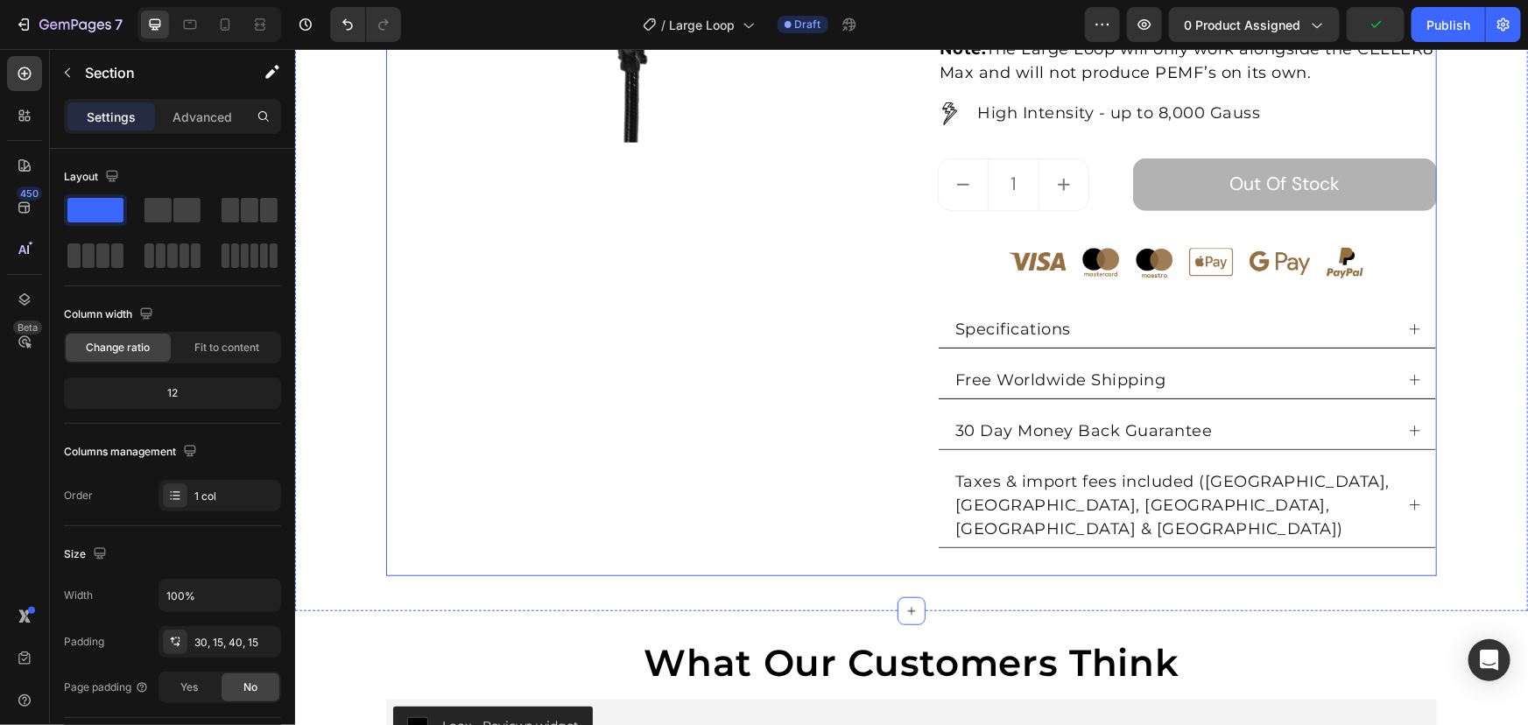
click at [1153, 523] on div "Large Loop (P) Title Loox - Rating widget Loox £1,500 Product Price Product Pri…" at bounding box center [1186, 144] width 499 height 863
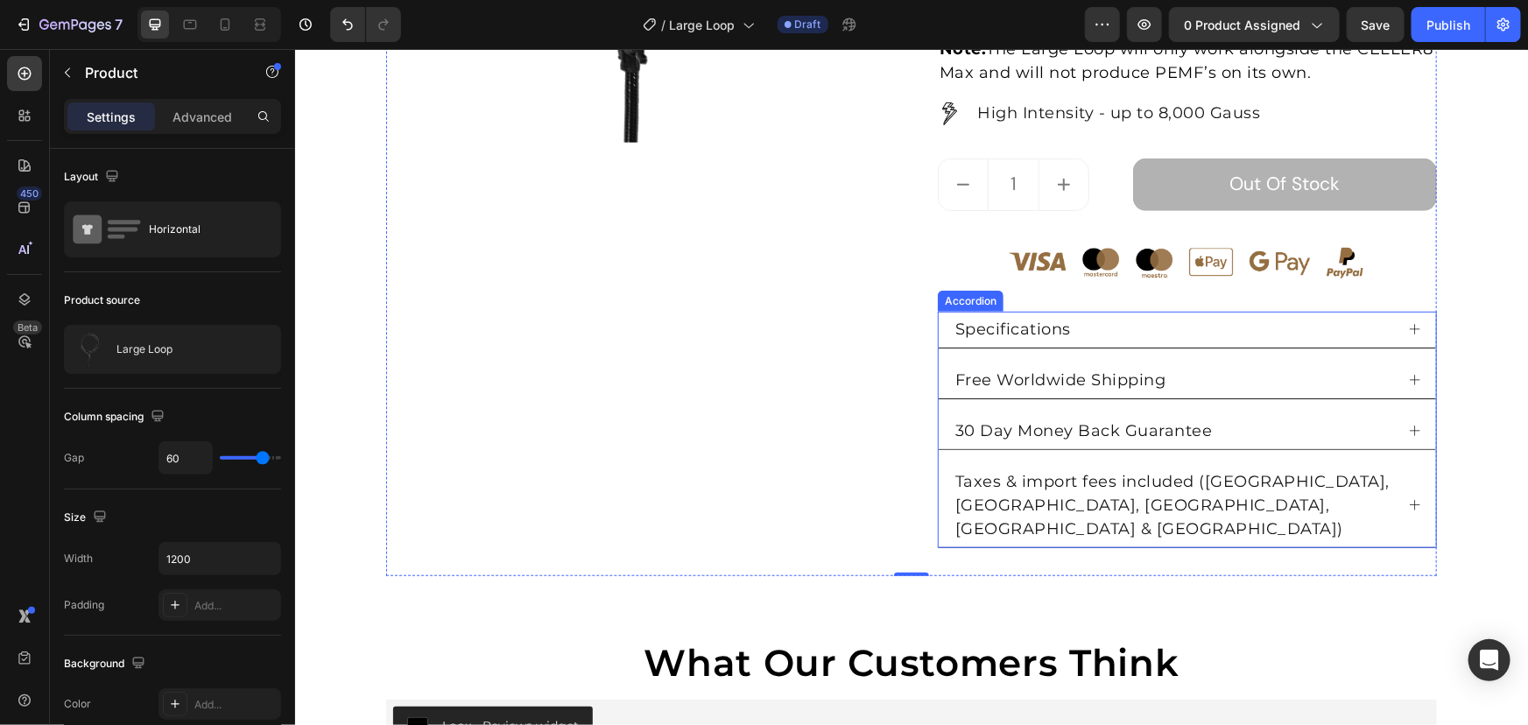
click at [1156, 518] on div "Taxes & import fees included ([GEOGRAPHIC_DATA], [GEOGRAPHIC_DATA], [GEOGRAPHIC…" at bounding box center [1186, 505] width 497 height 84
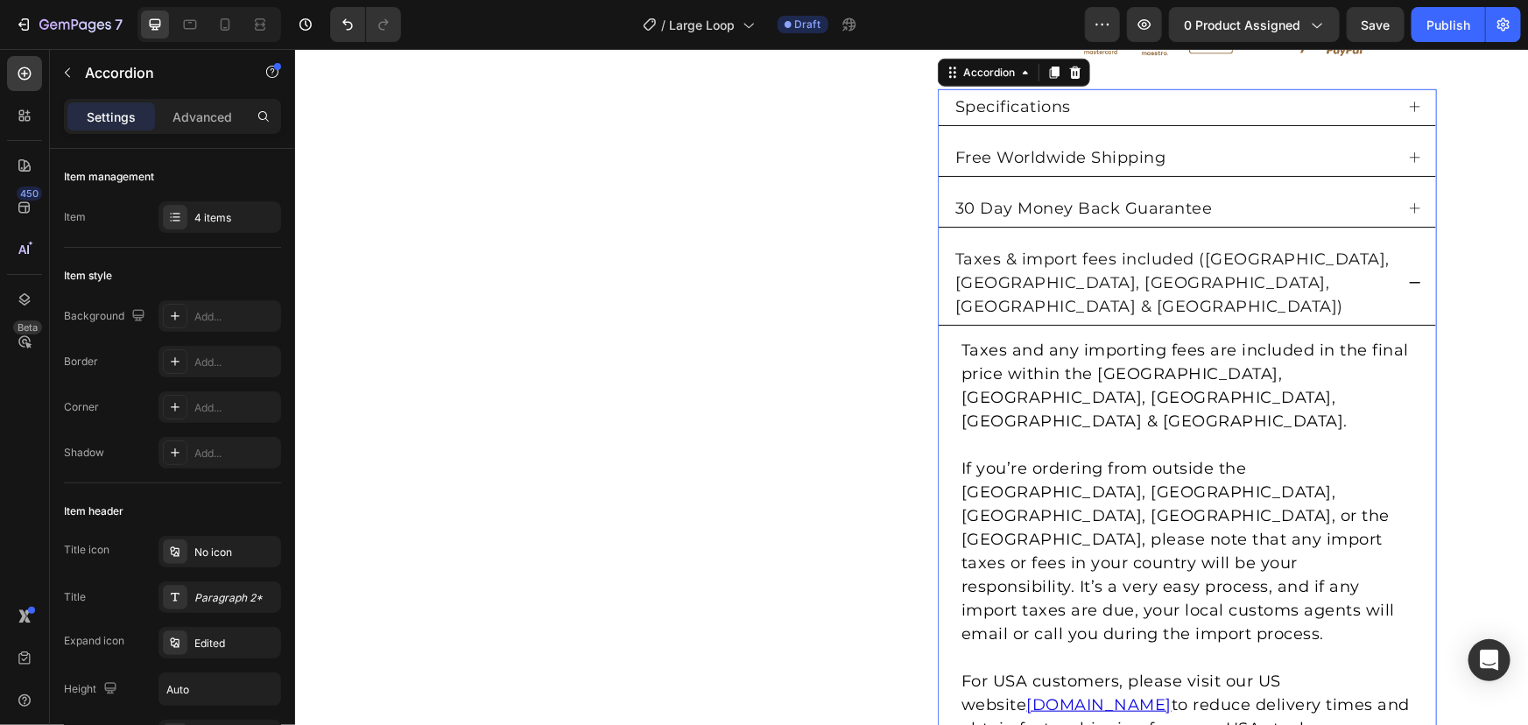
scroll to position [954, 0]
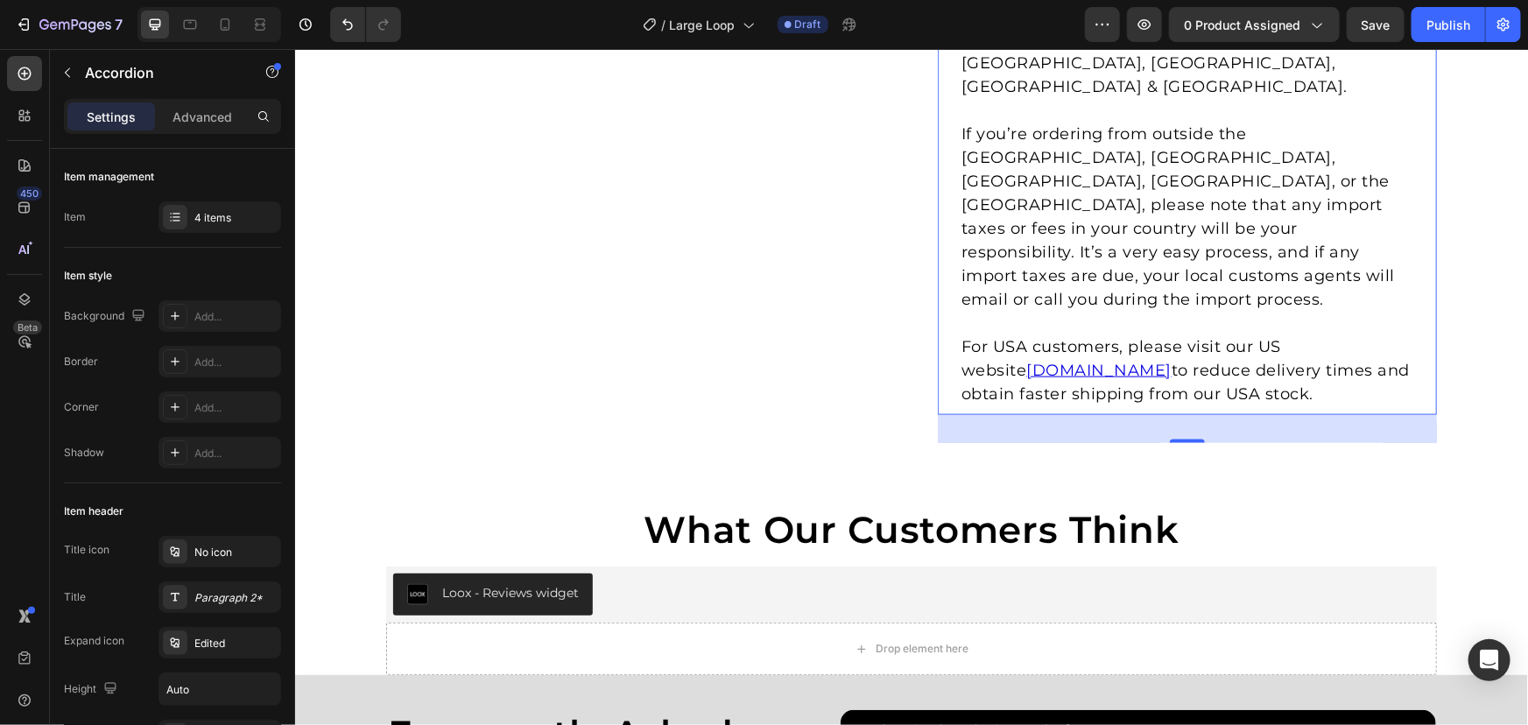
drag, startPoint x: 1194, startPoint y: 319, endPoint x: 1231, endPoint y: 283, distance: 52.0
click at [1203, 287] on div "Specifications Free Worldwide Shipping 30 Day Money Back Guarantee Taxes & impo…" at bounding box center [1186, 84] width 499 height 660
type input "100%"
type input "100"
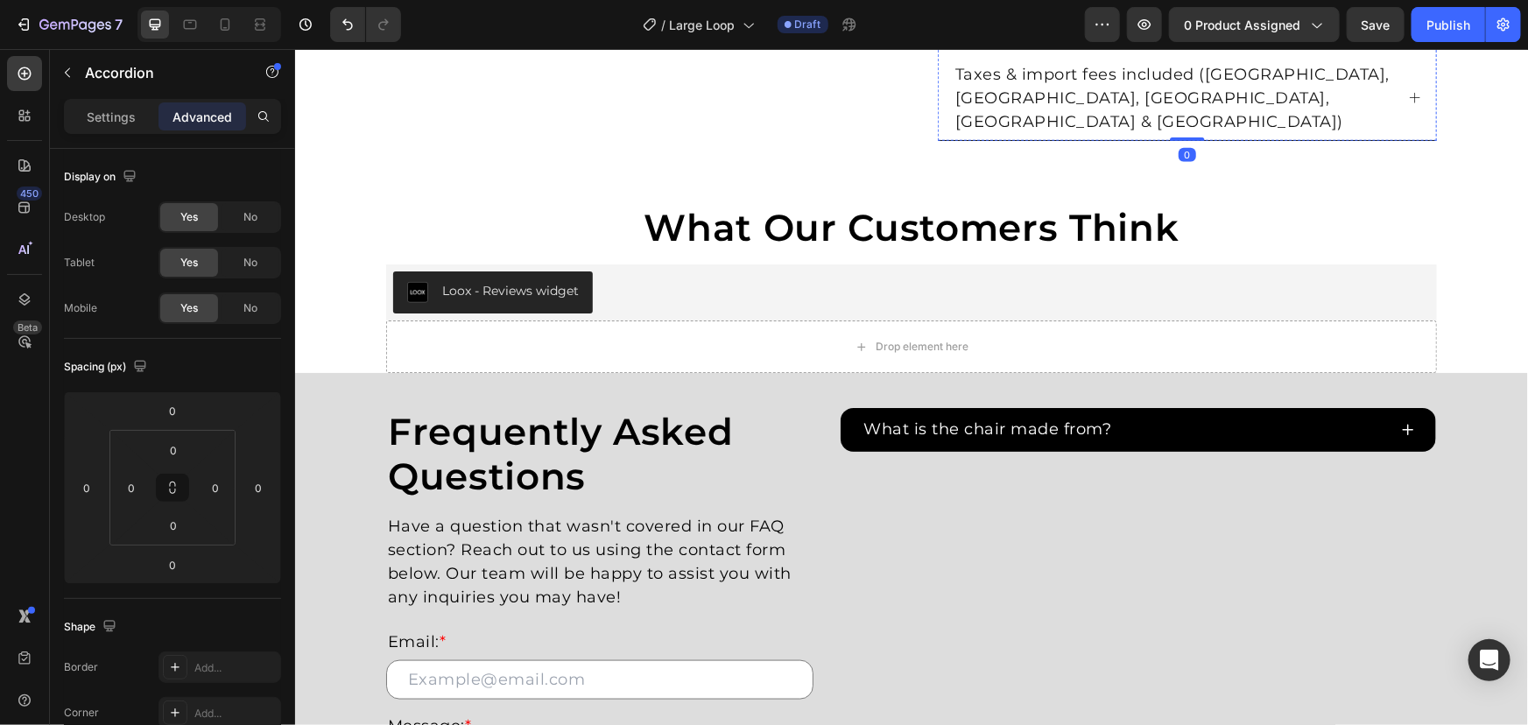
scroll to position [557, 0]
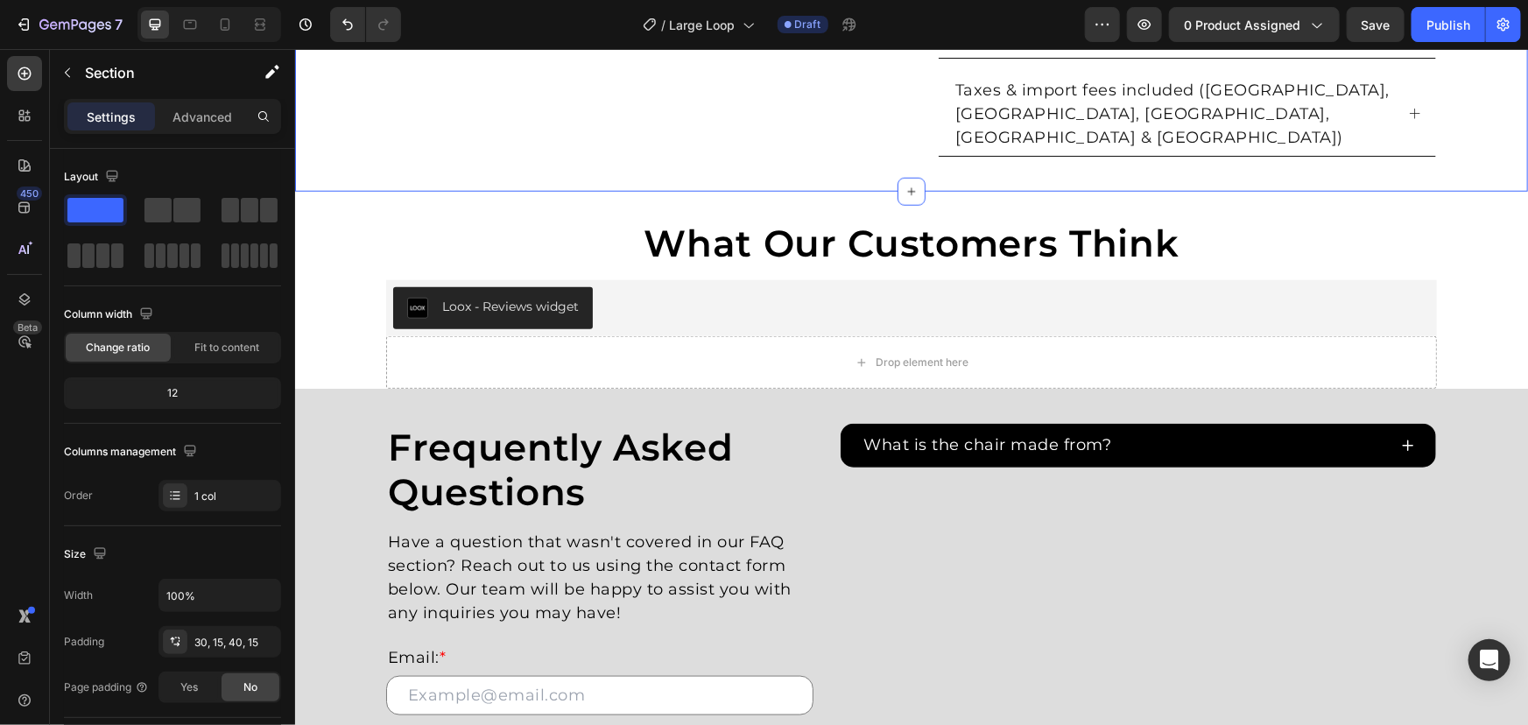
scroll to position [796, 0]
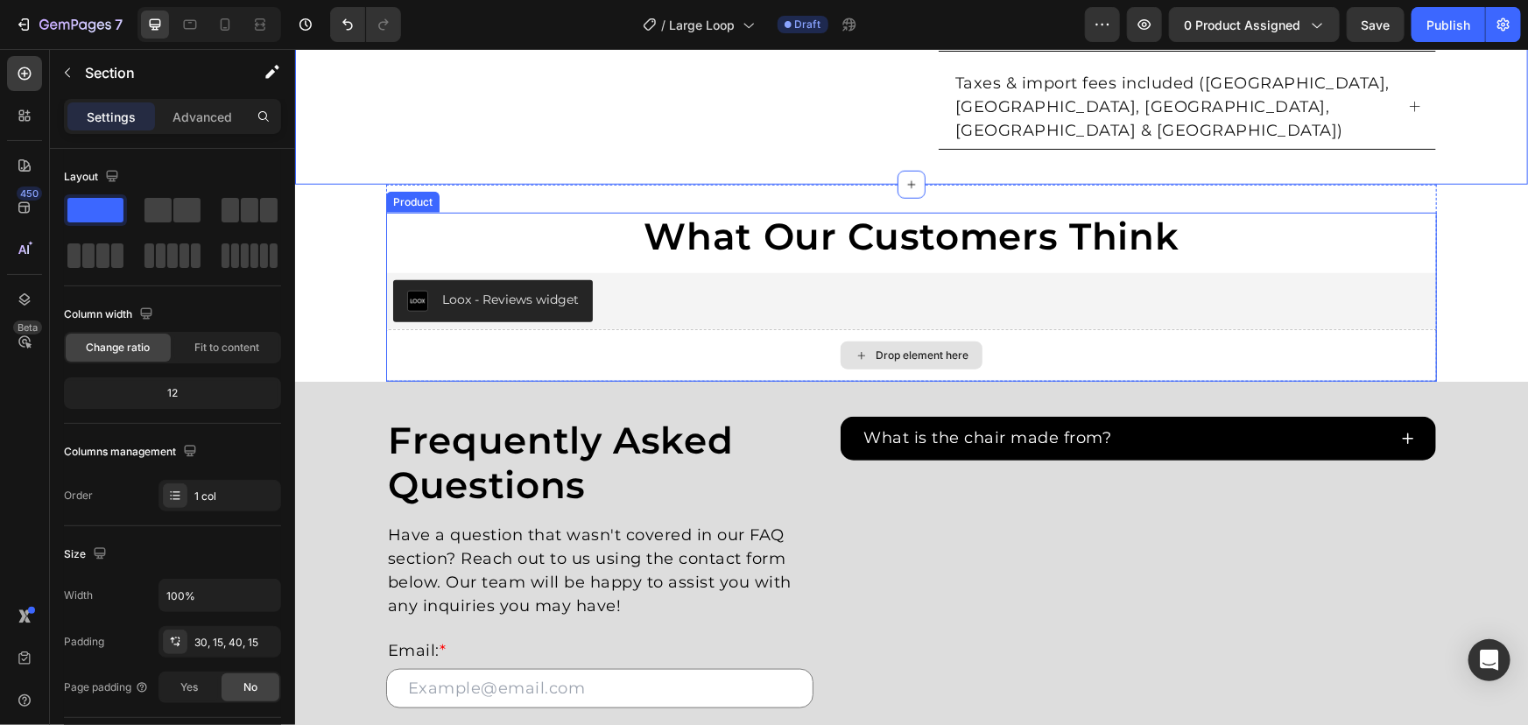
click at [679, 328] on div "Drop element here" at bounding box center [910, 354] width 1051 height 53
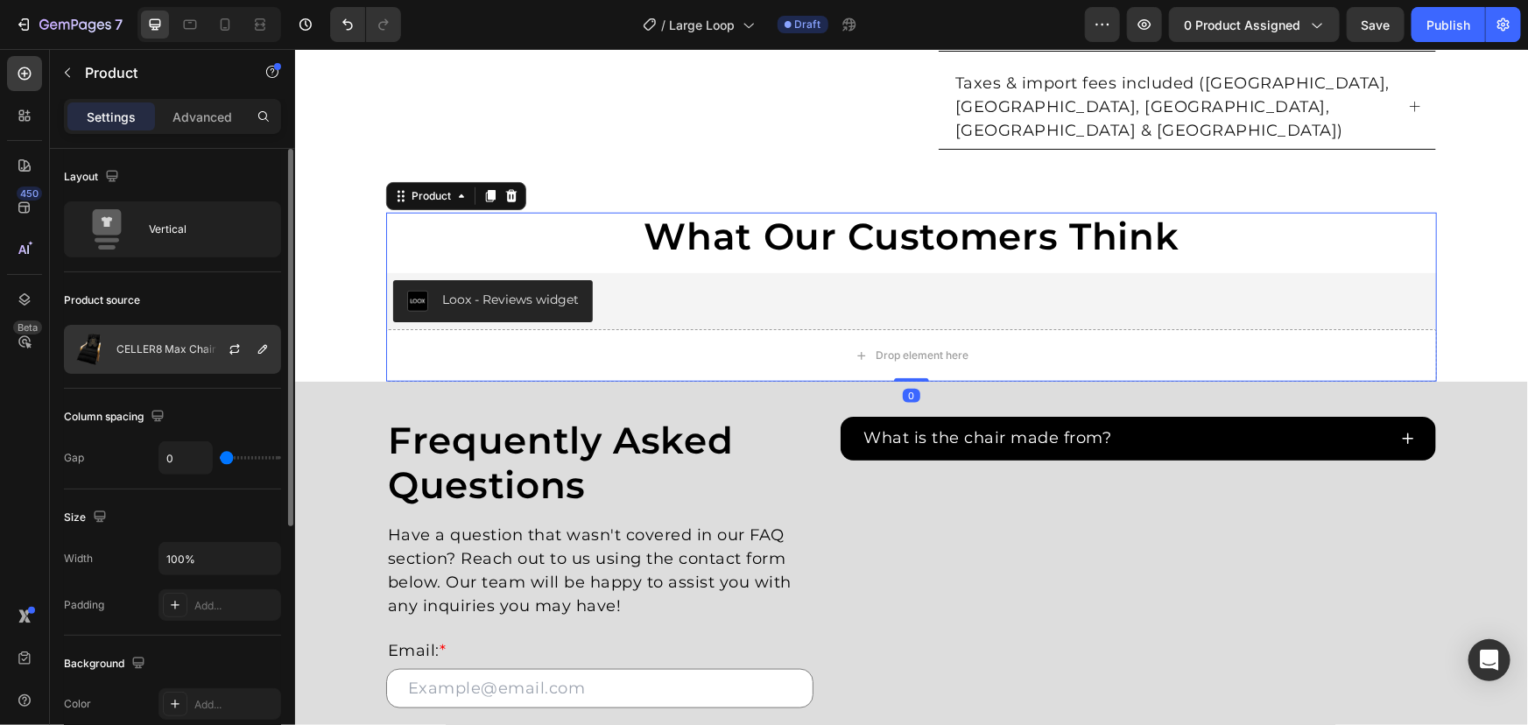
click at [151, 356] on div "CELLER8 Max Chair" at bounding box center [172, 349] width 217 height 49
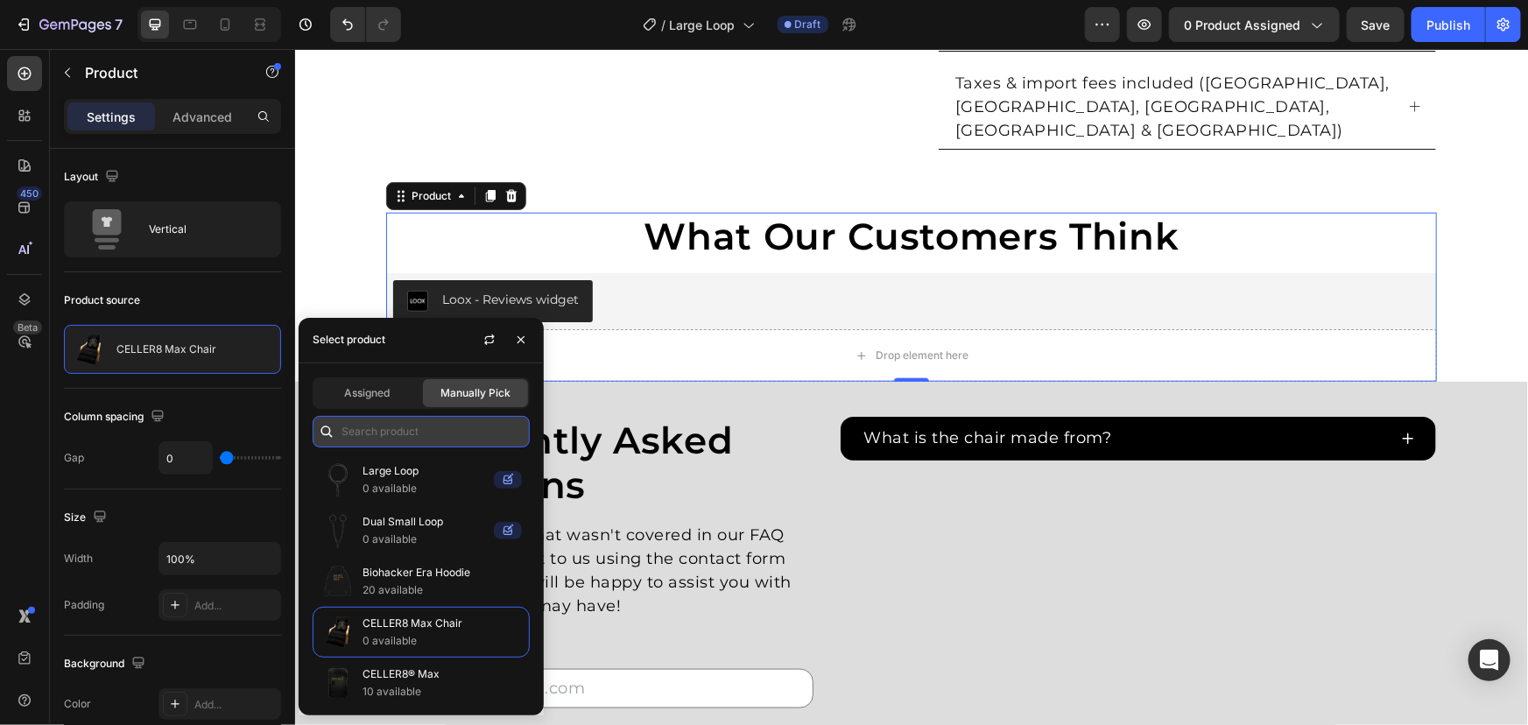
click at [384, 425] on input "text" at bounding box center [421, 432] width 217 height 32
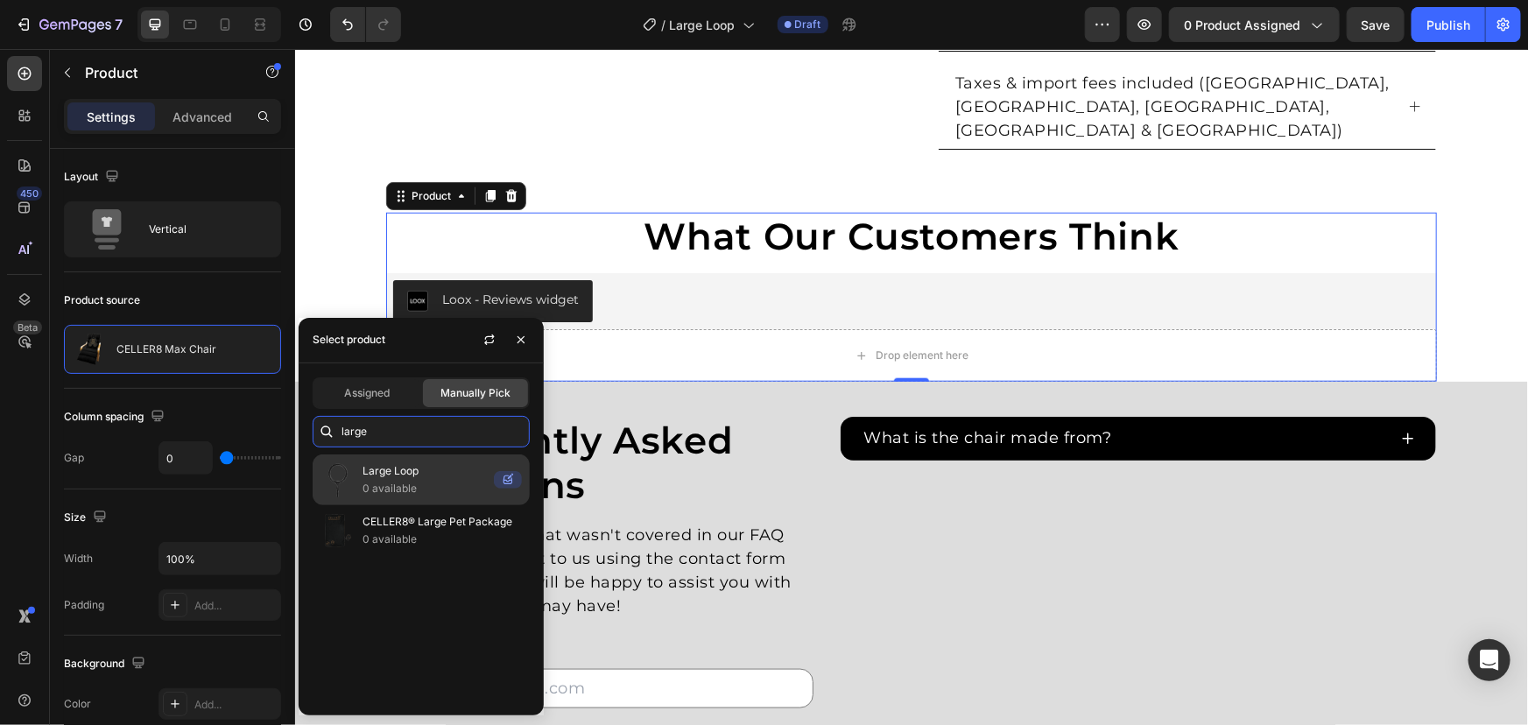
type input "large"
click at [396, 473] on p "Large Loop" at bounding box center [425, 471] width 124 height 18
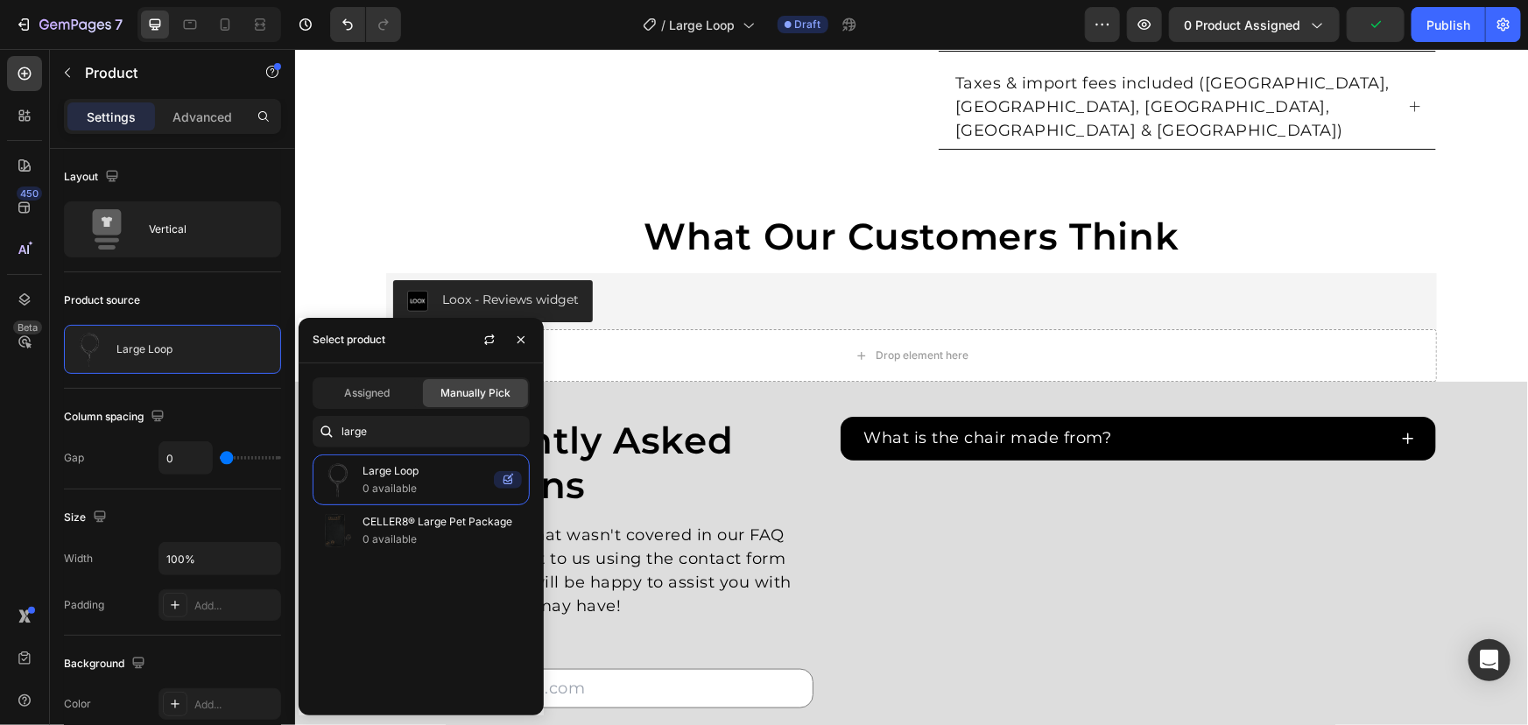
click at [356, 199] on div "Product Images Large Loop (P) Title Loox - Rating widget Loox £1,500 Product Pr…" at bounding box center [910, 455] width 1233 height 2334
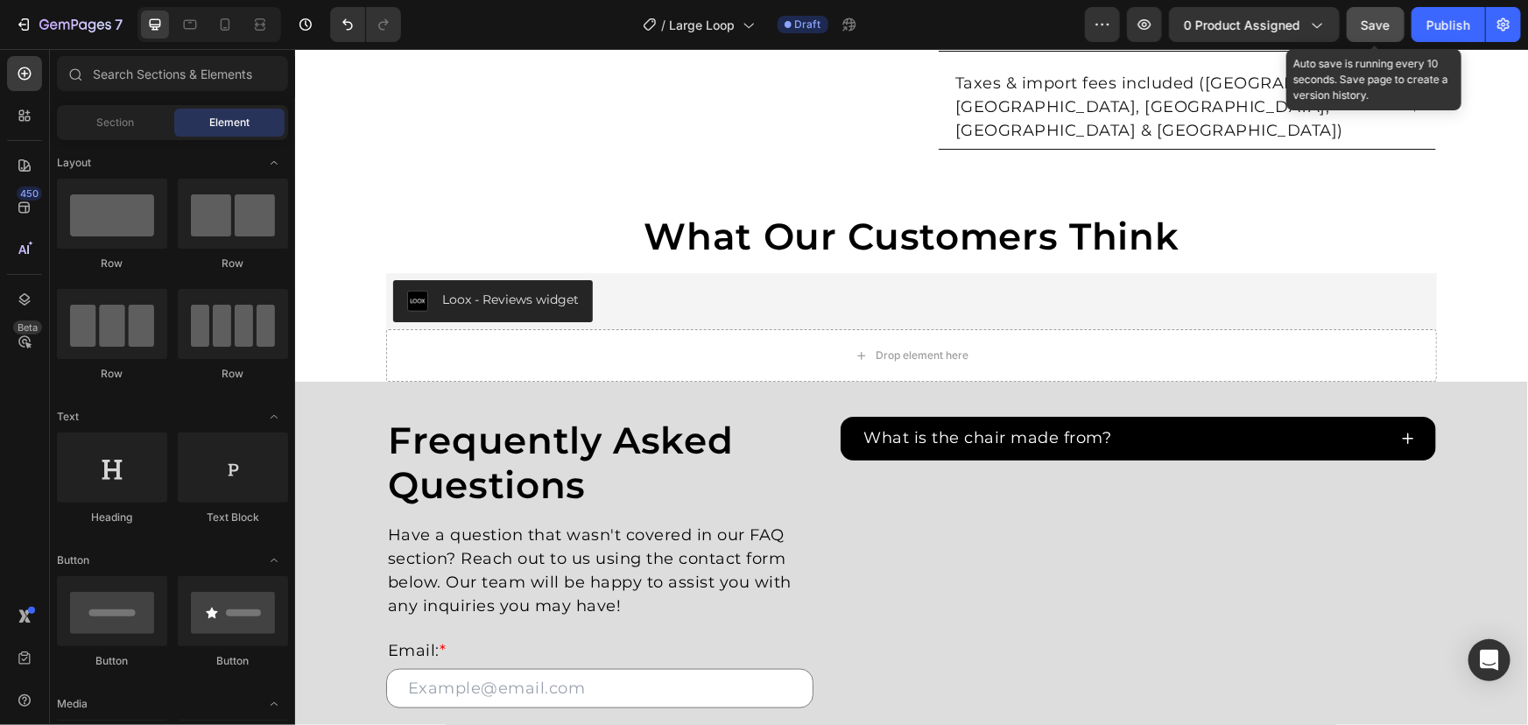
click at [1375, 34] on button "Save" at bounding box center [1376, 24] width 58 height 35
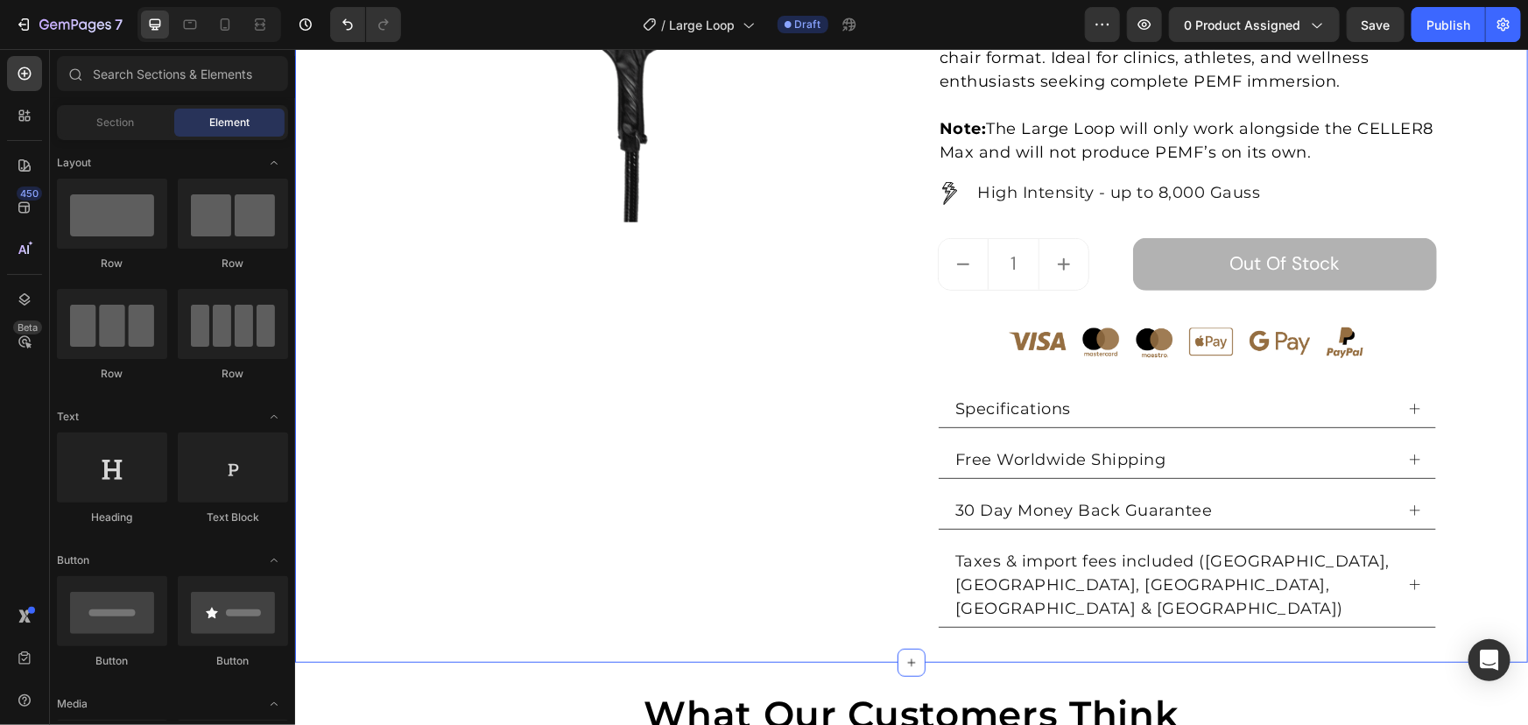
scroll to position [0, 0]
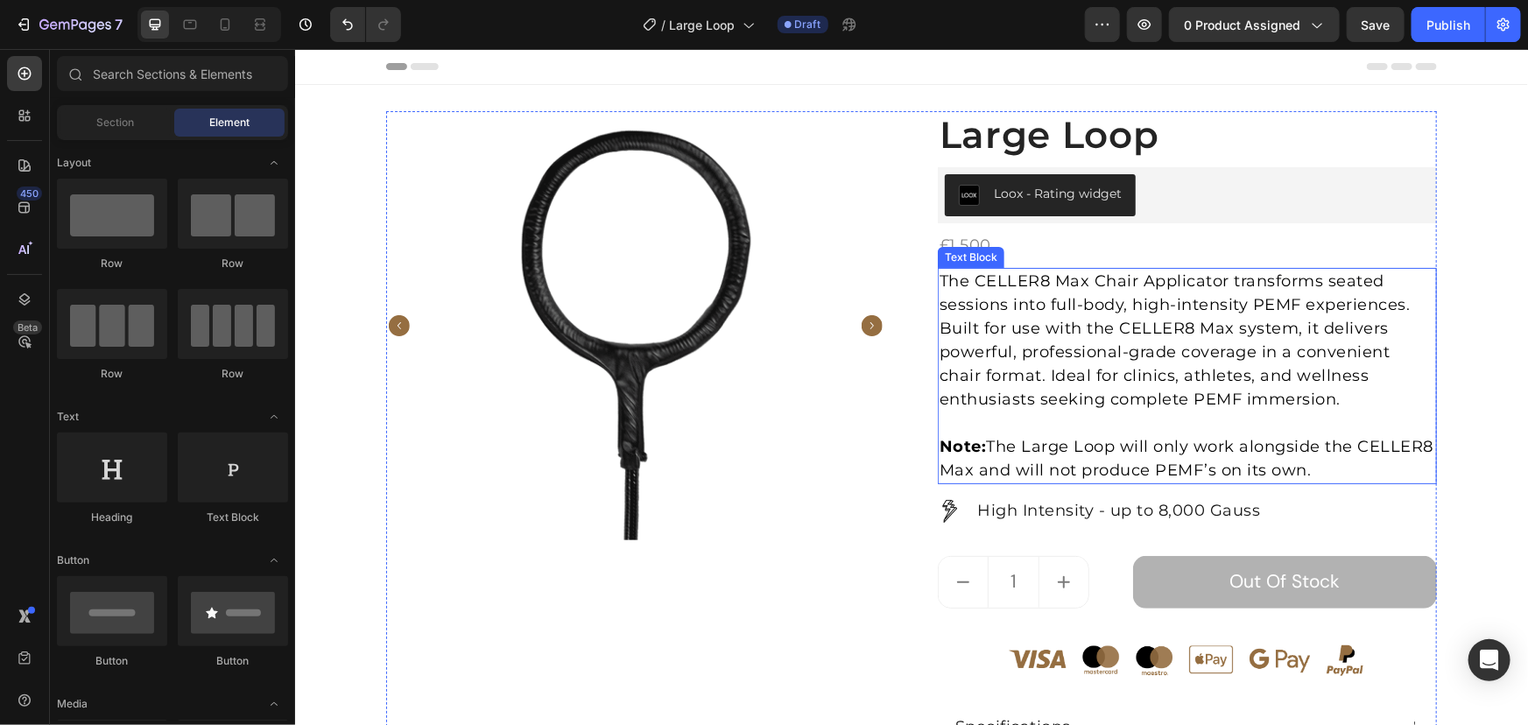
click at [1162, 459] on p "Note: The Large Loop will only work alongside the CELLER8 [PERSON_NAME] and wil…" at bounding box center [1187, 457] width 496 height 47
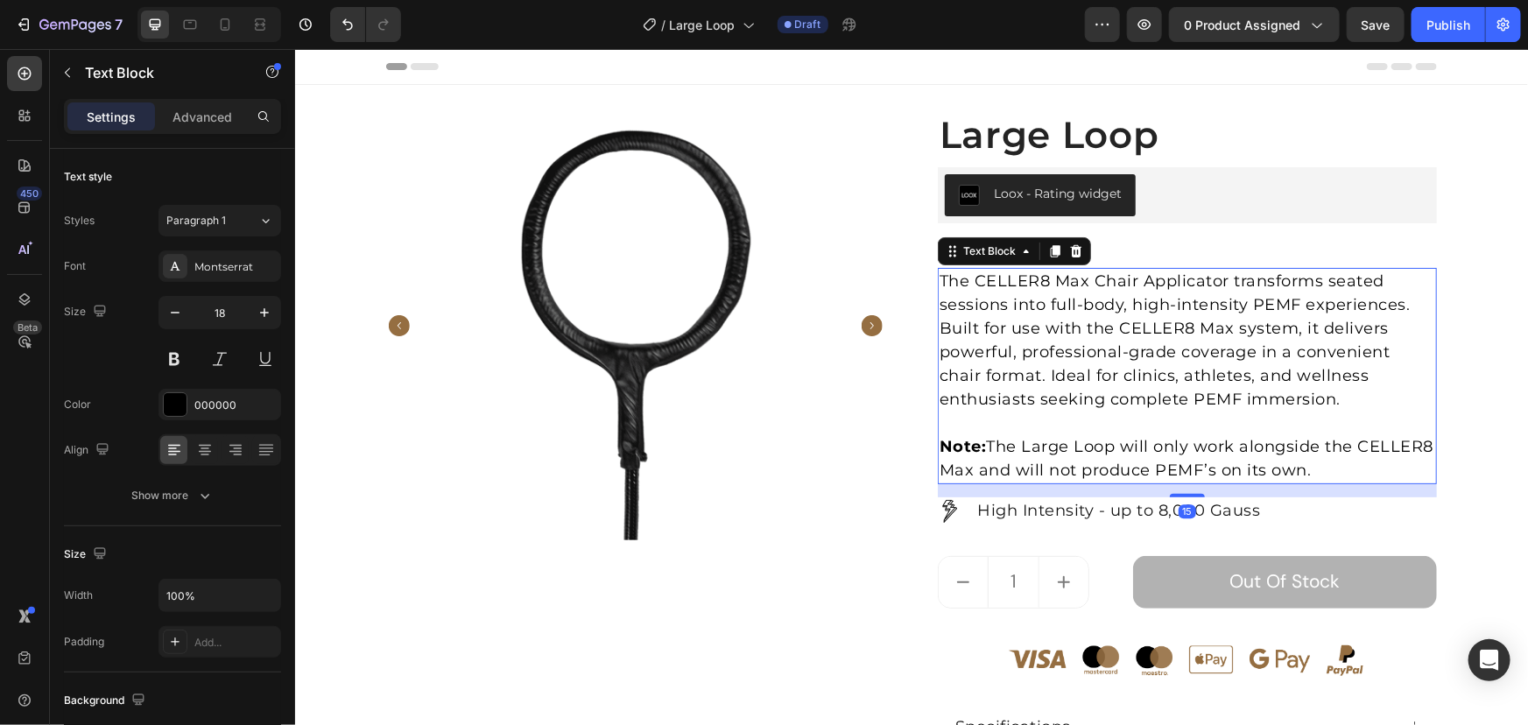
click at [1264, 396] on p "The CELLER8 Max Chair Applicator transforms seated sessions into full-body, hig…" at bounding box center [1187, 340] width 496 height 142
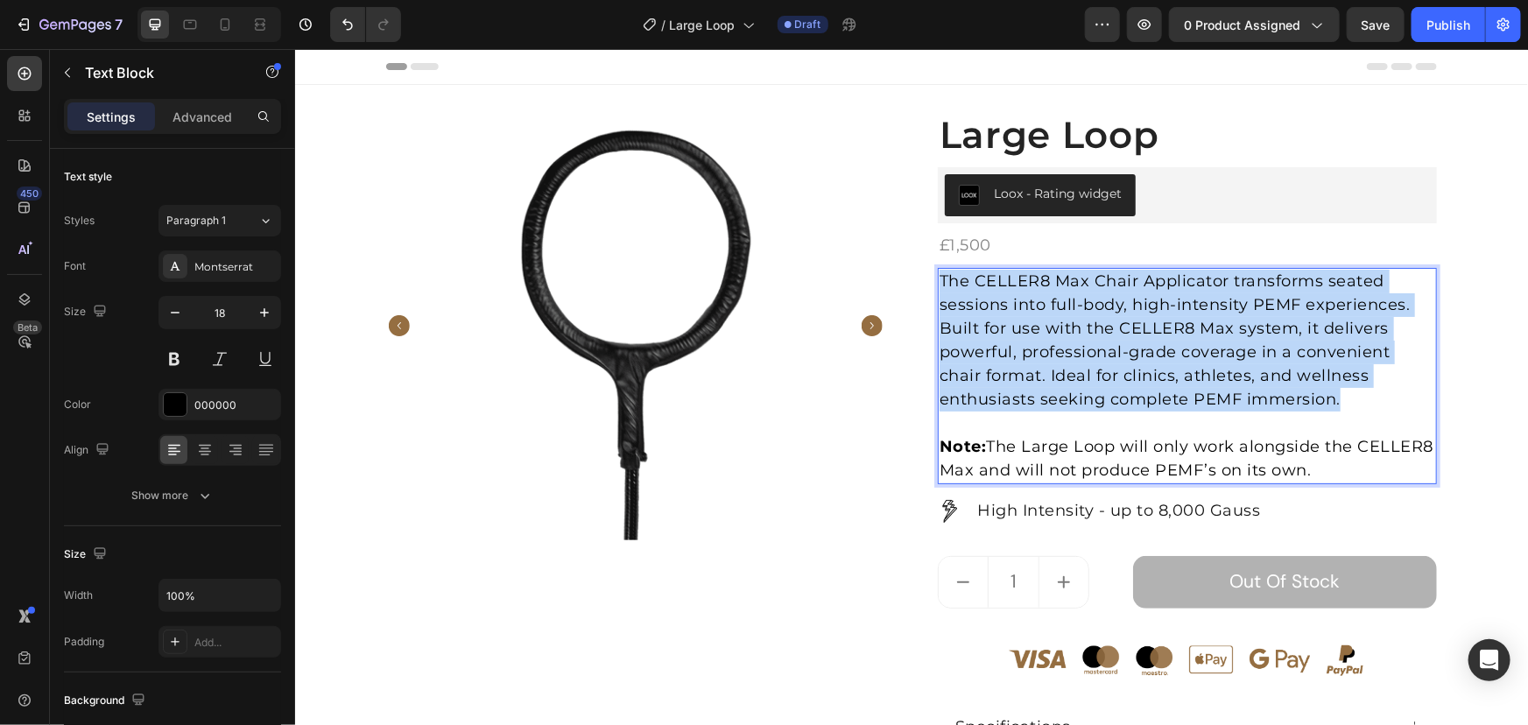
drag, startPoint x: 1292, startPoint y: 396, endPoint x: 610, endPoint y: 115, distance: 737.8
click at [645, 149] on div "Product Images Large Loop (P) Title Loox - Rating widget Loox £1,500 Product Pr…" at bounding box center [910, 527] width 1051 height 834
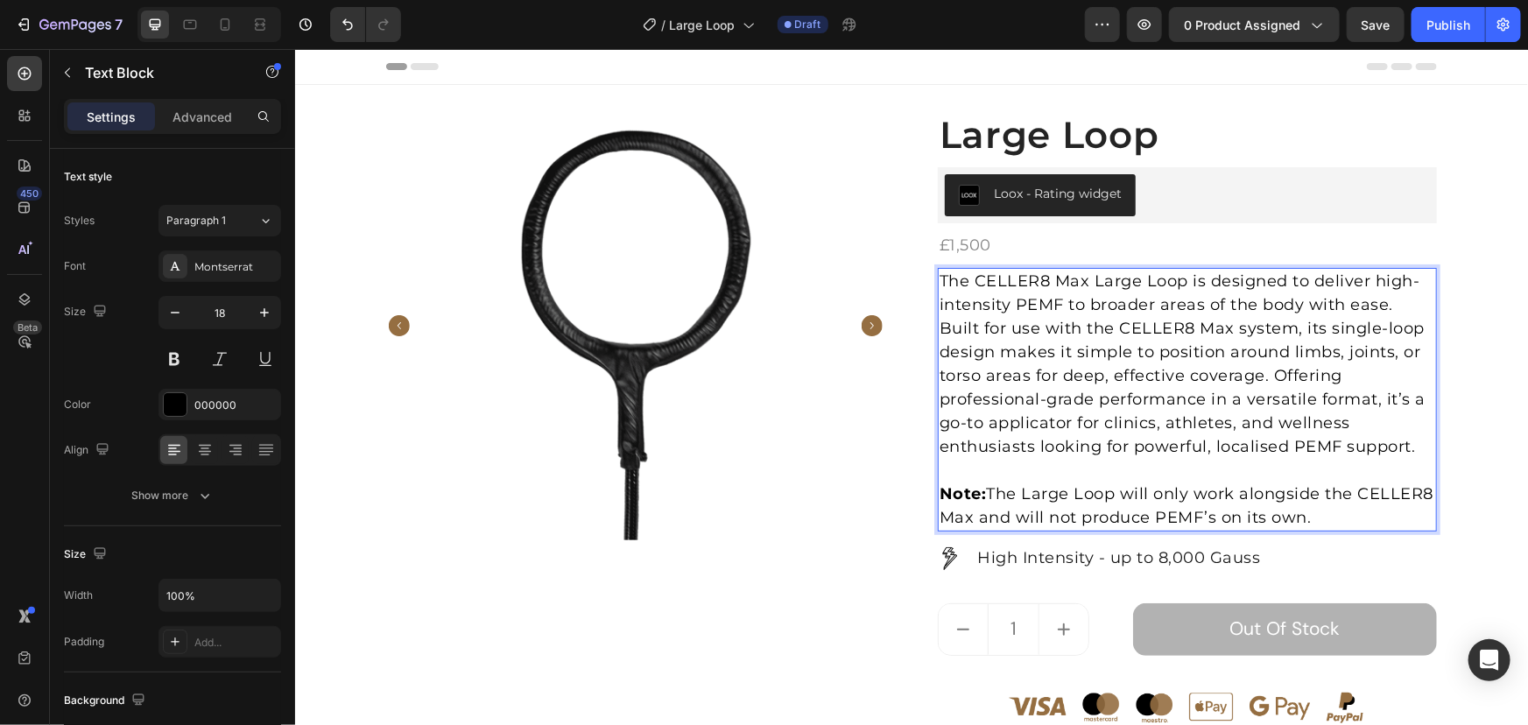
click at [1080, 279] on p "The CELLER8 Max Large Loop is designed to deliver high-intensity PEMF to broade…" at bounding box center [1187, 363] width 496 height 189
drag, startPoint x: 1088, startPoint y: 278, endPoint x: 971, endPoint y: 282, distance: 117.4
click at [971, 282] on p "The CELLER8 Max Large Loop is designed to deliver high-intensity PEMF to broade…" at bounding box center [1187, 363] width 496 height 189
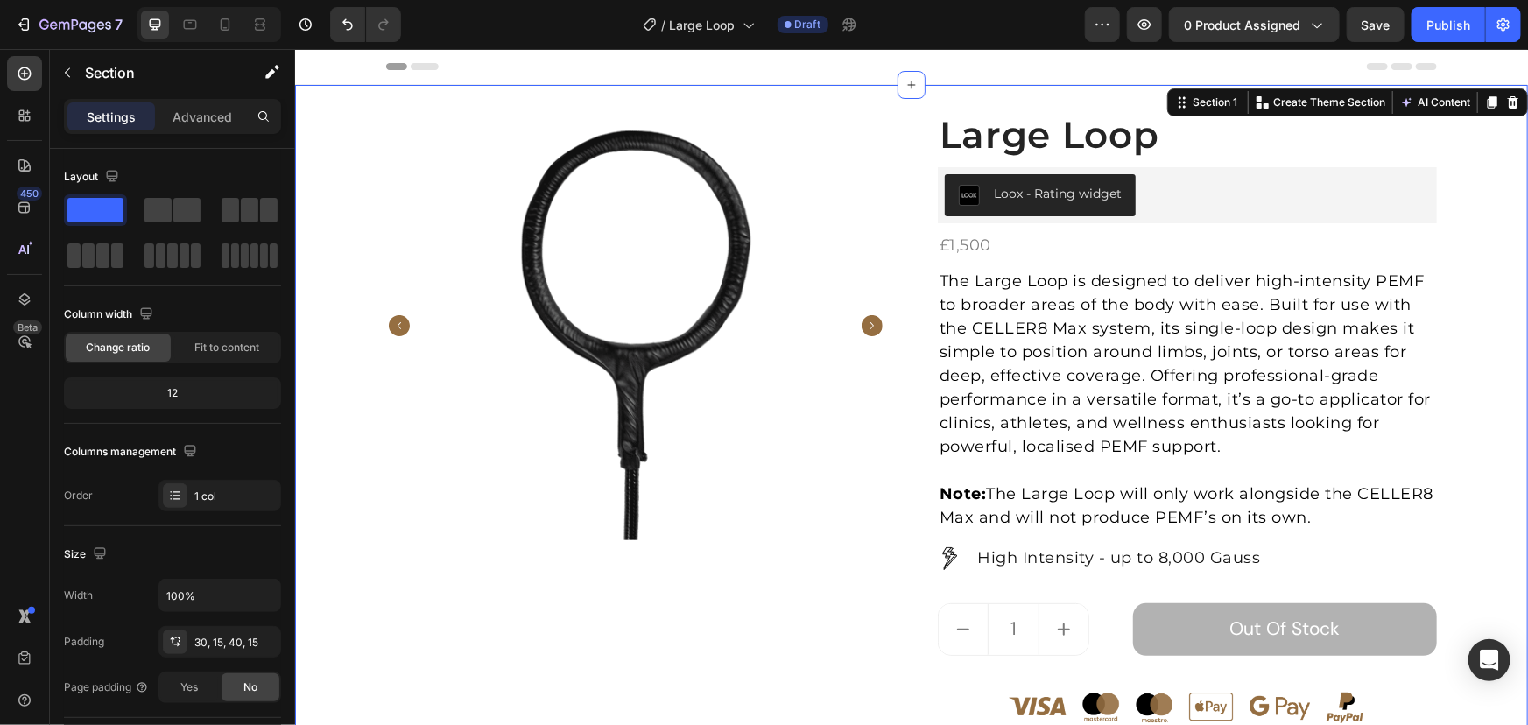
click at [1447, 267] on div "Product Images Large Loop (P) Title Loox - Rating widget Loox £1,500 Product Pr…" at bounding box center [910, 551] width 1207 height 882
click at [1454, 358] on div "Product Images Large Loop (P) Title Loox - Rating widget Loox £1,500 Product Pr…" at bounding box center [910, 551] width 1207 height 882
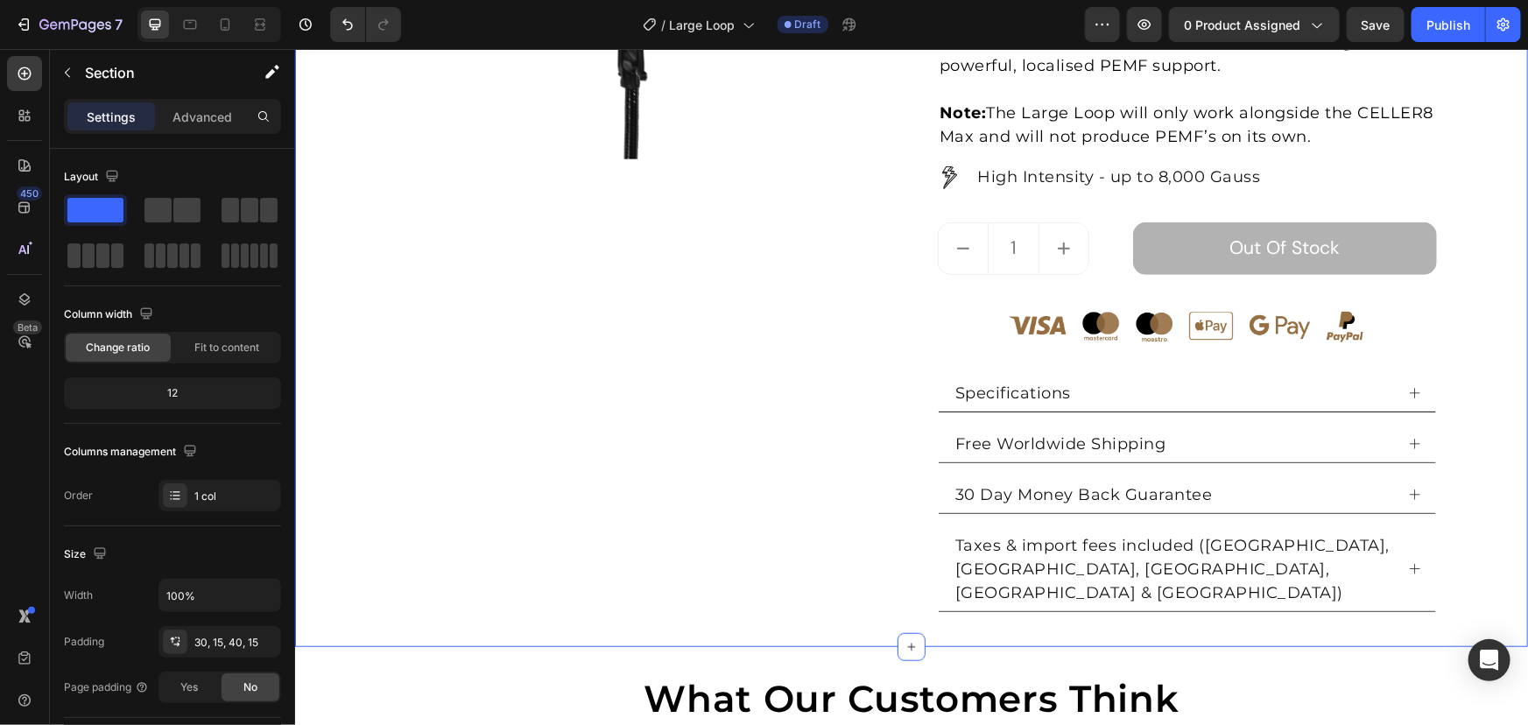
scroll to position [398, 0]
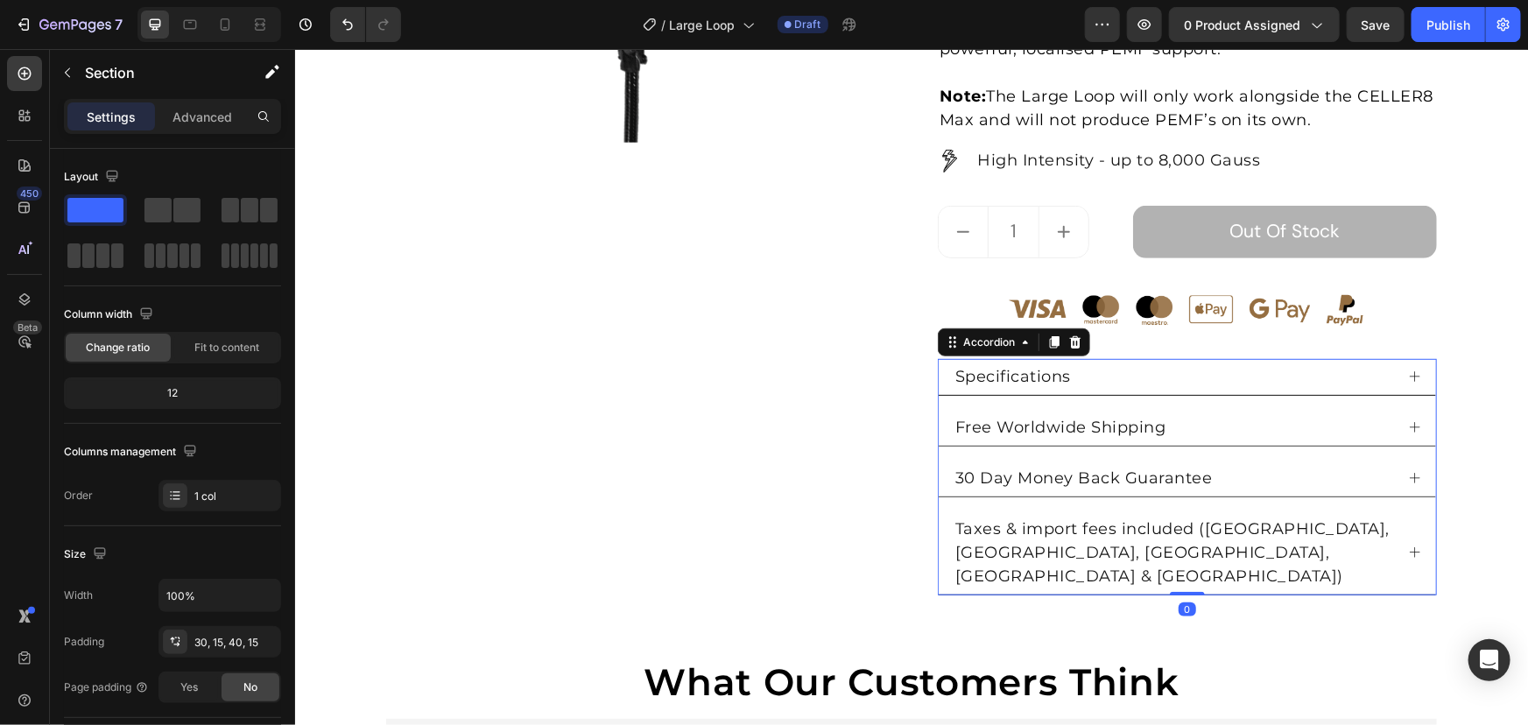
click at [1393, 382] on div "Specifications" at bounding box center [1186, 376] width 497 height 37
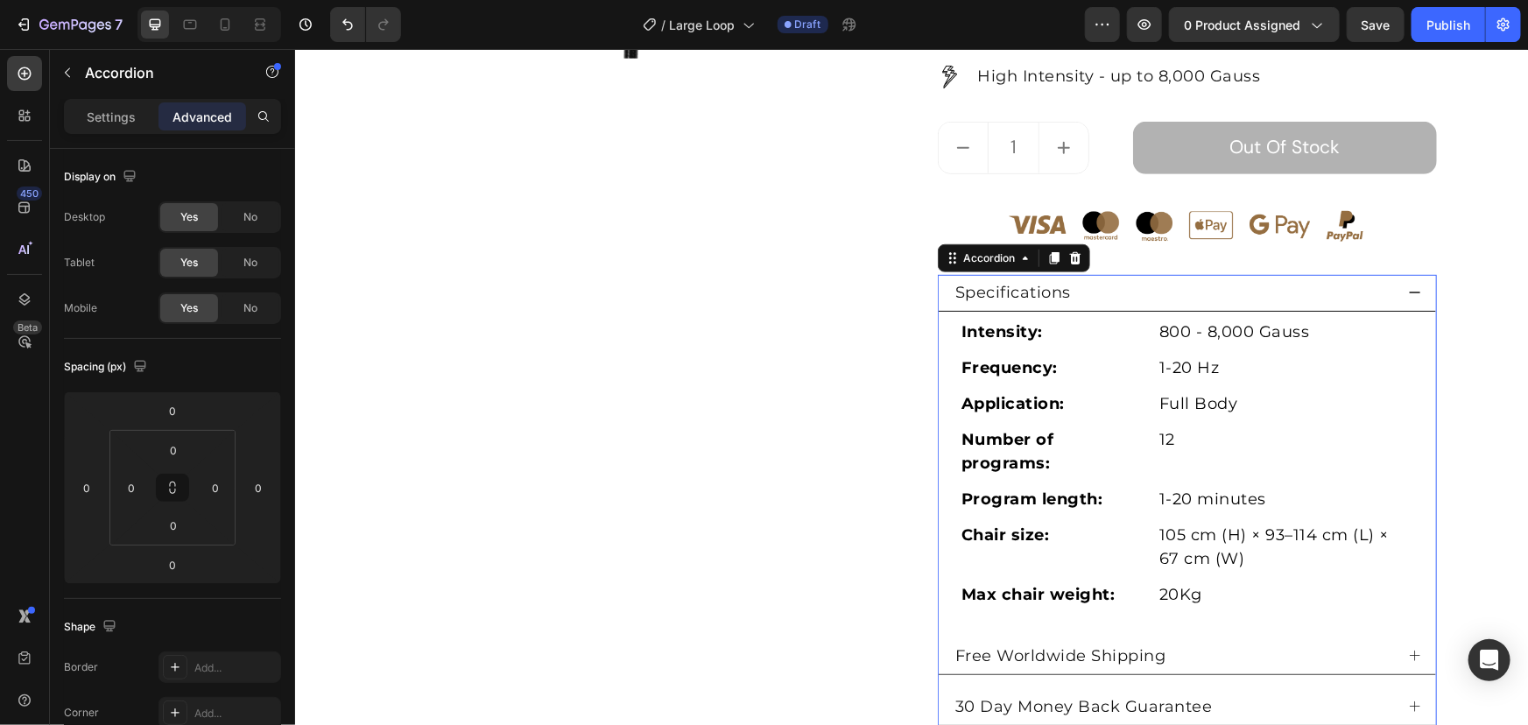
scroll to position [477, 0]
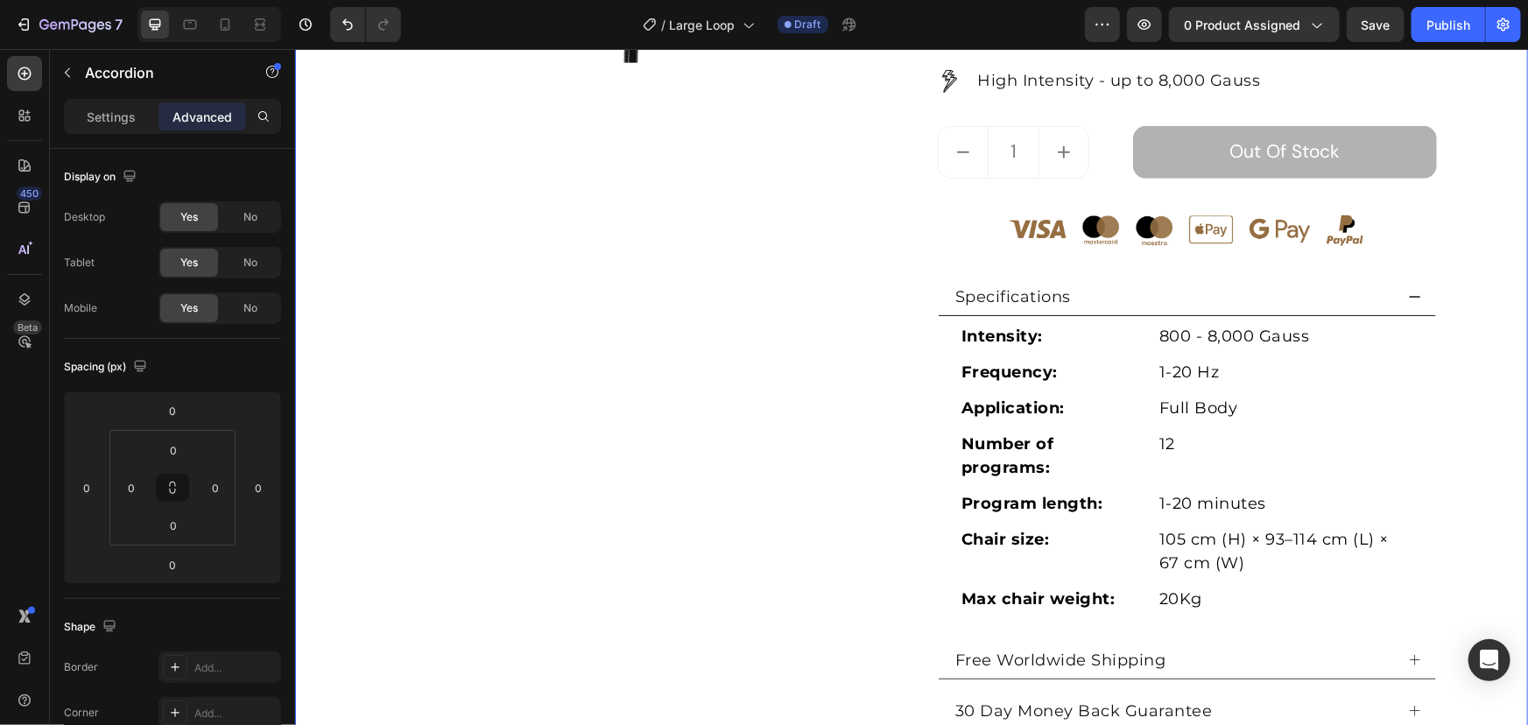
click at [1463, 362] on div "Product Images Large Loop (P) Title Loox - Rating widget Loox £1,500 Product Pr…" at bounding box center [910, 230] width 1207 height 1194
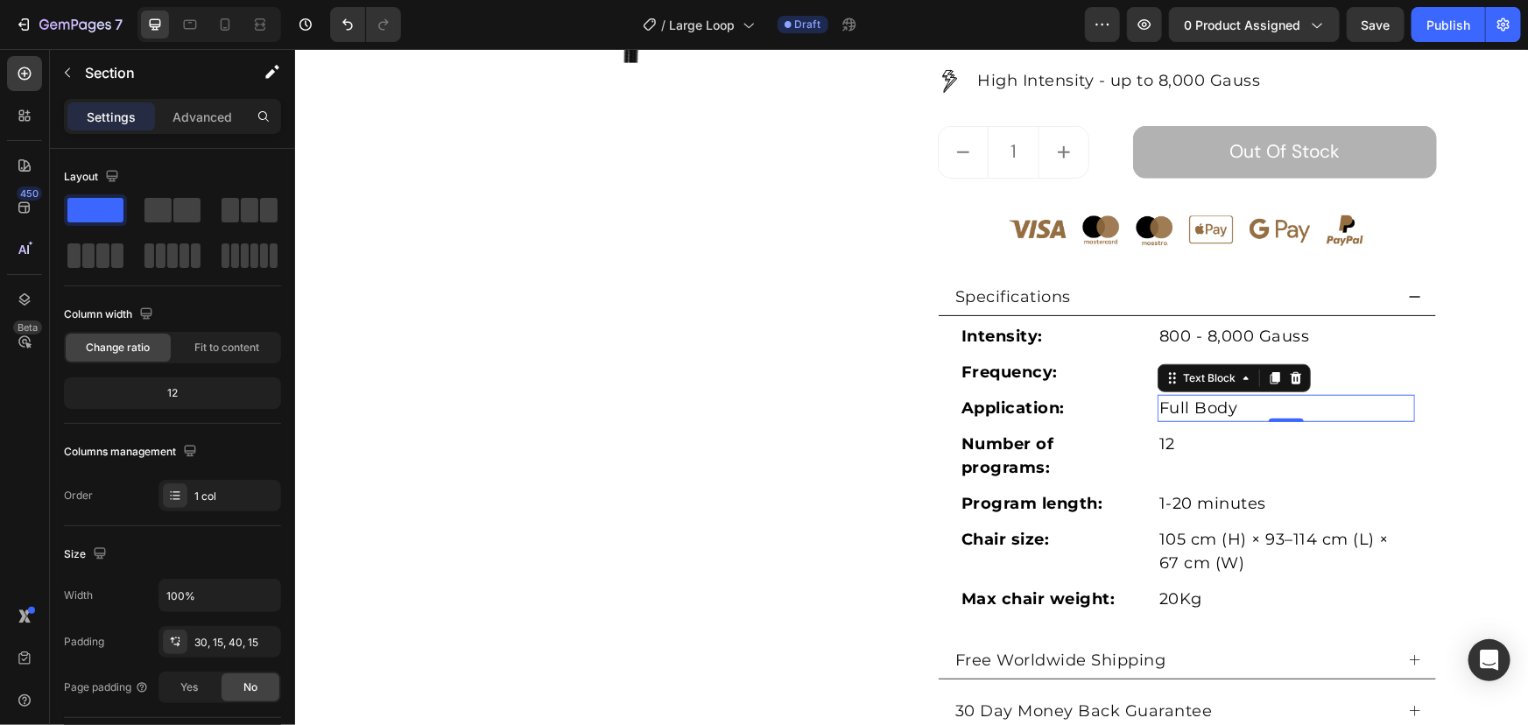
click at [1297, 396] on p "Full Body" at bounding box center [1285, 408] width 254 height 24
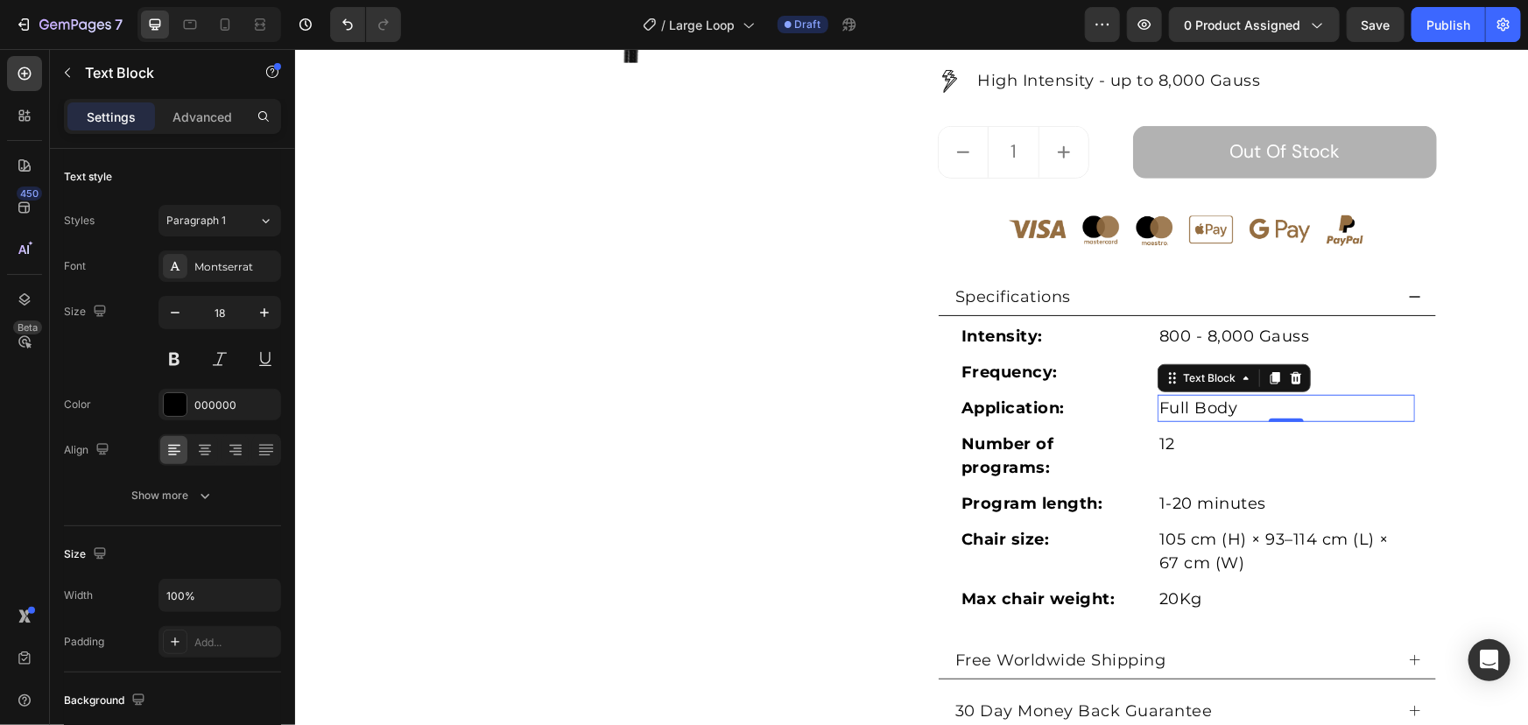
click at [1245, 403] on p "Full Body" at bounding box center [1285, 408] width 254 height 24
drag, startPoint x: 1286, startPoint y: 401, endPoint x: 1104, endPoint y: 406, distance: 182.2
click at [1105, 407] on div "Application: Text Block Full Body Text Block 0 Row" at bounding box center [1186, 412] width 455 height 36
click at [1176, 402] on p "Localised" at bounding box center [1285, 408] width 254 height 24
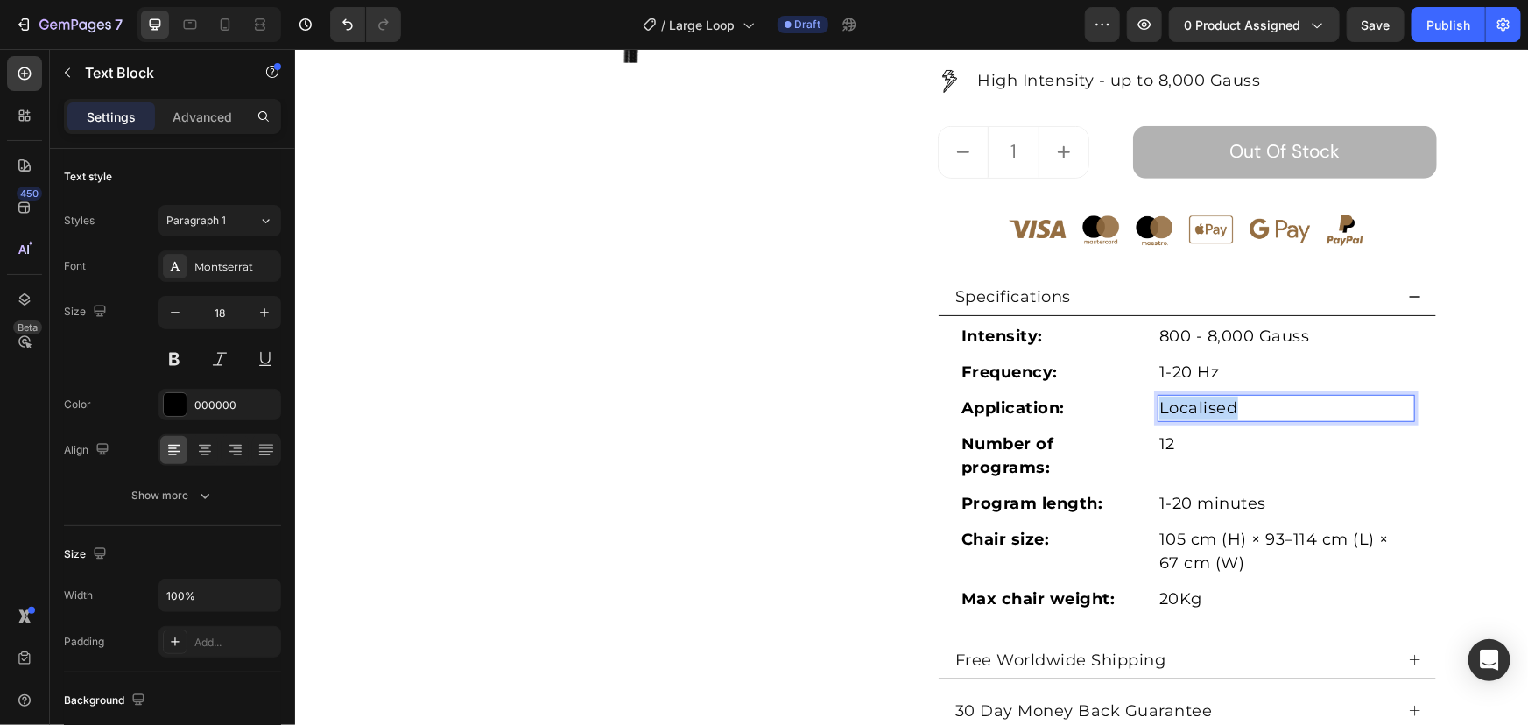
copy p "Localised"
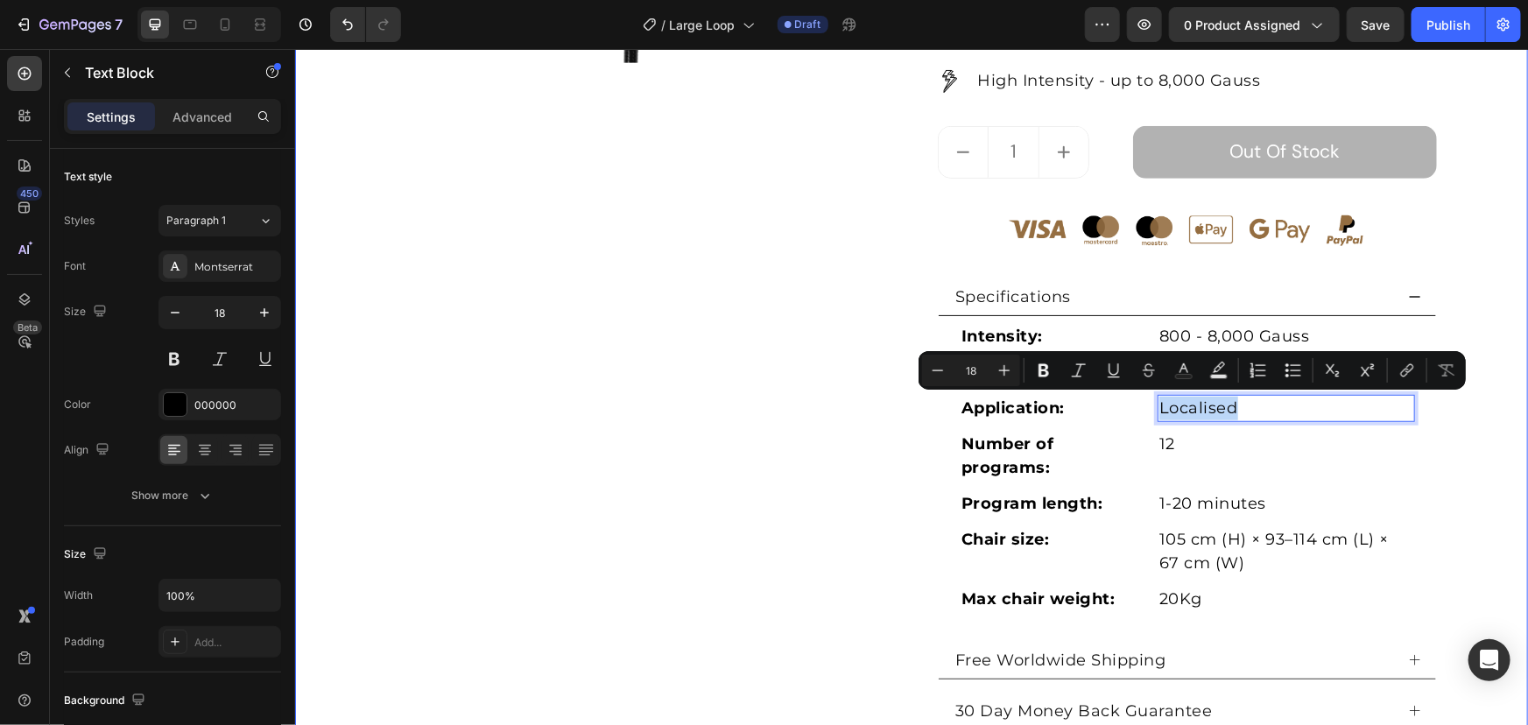
click at [1496, 402] on div "Product Images Large Loop (P) Title Loox - Rating widget Loox £1,500 Product Pr…" at bounding box center [910, 230] width 1207 height 1194
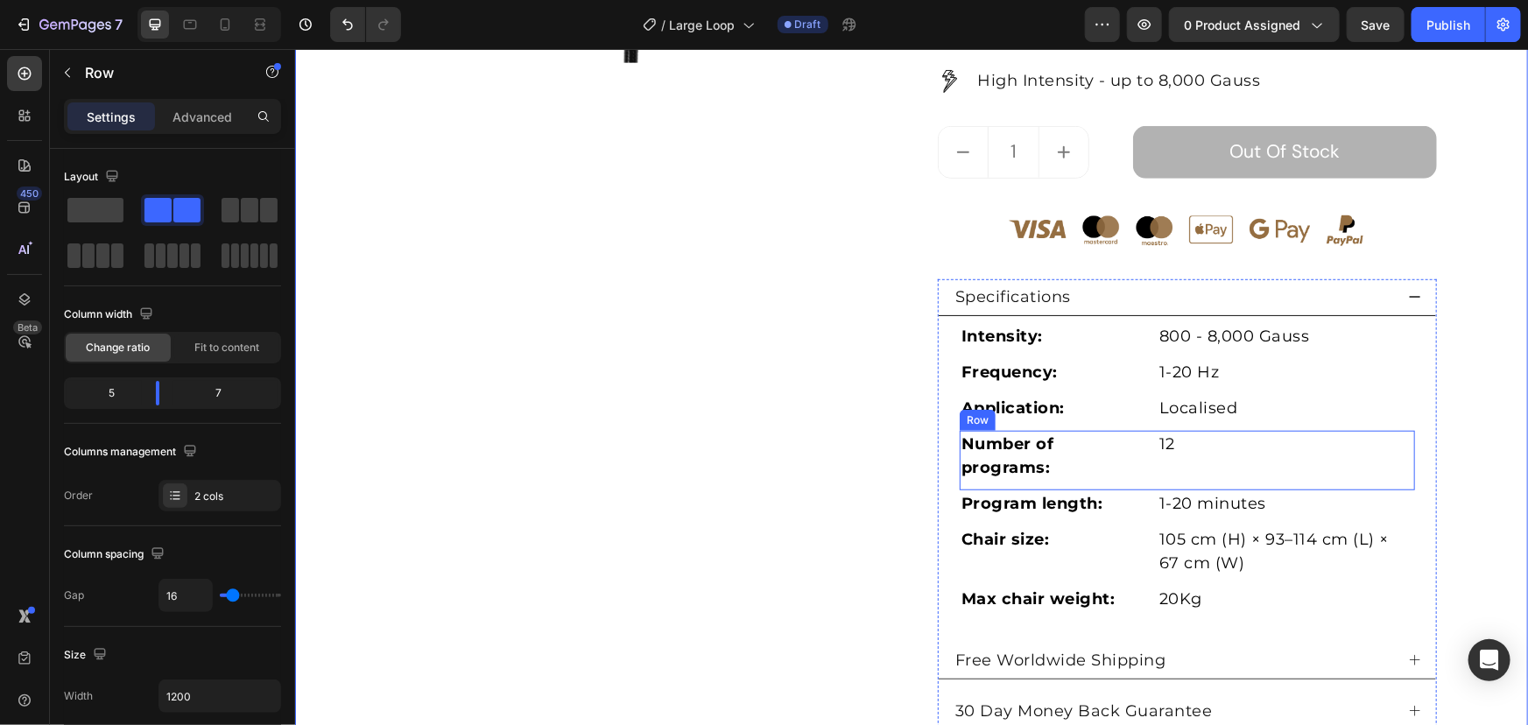
click at [1078, 484] on div "Number of programs: Text Block 12 Text Block Row" at bounding box center [1186, 460] width 455 height 60
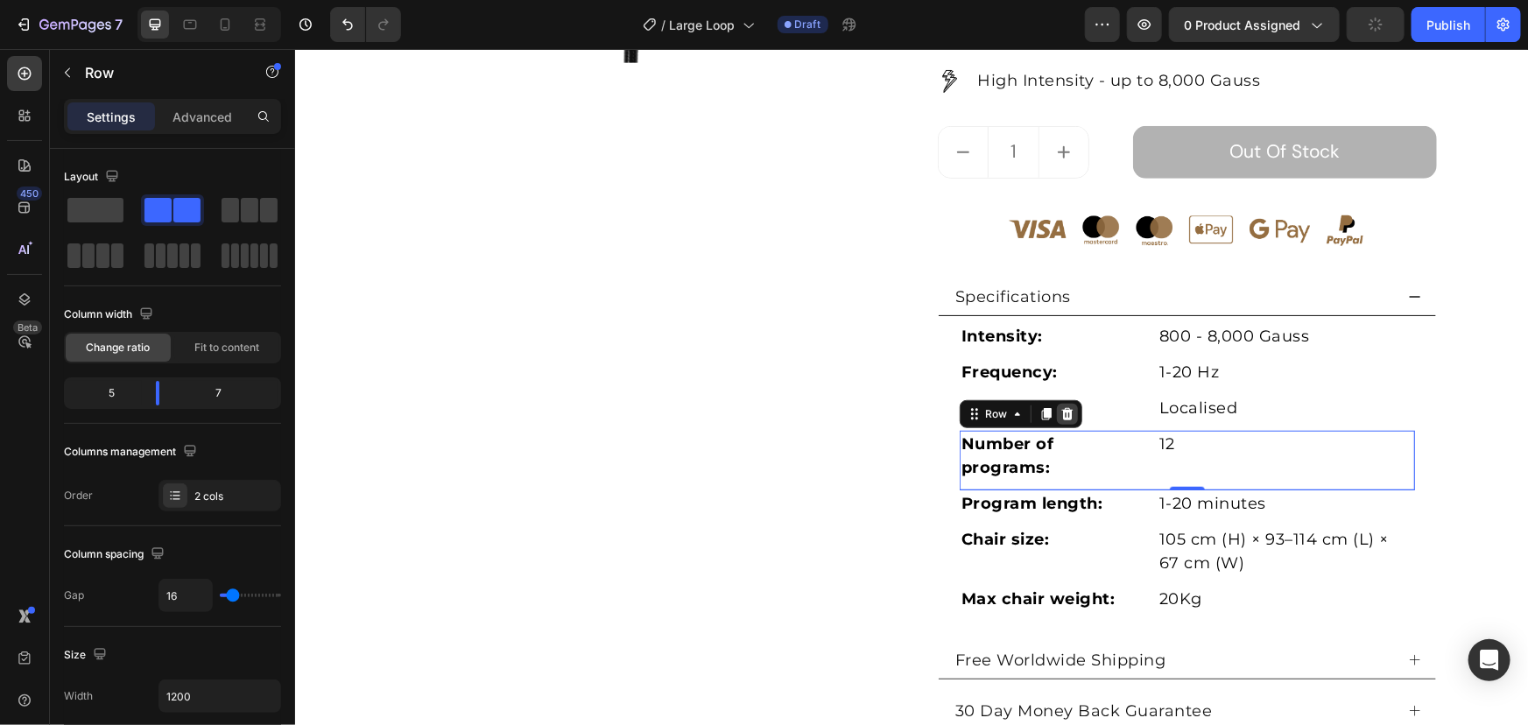
click at [1065, 411] on icon at bounding box center [1067, 413] width 14 height 14
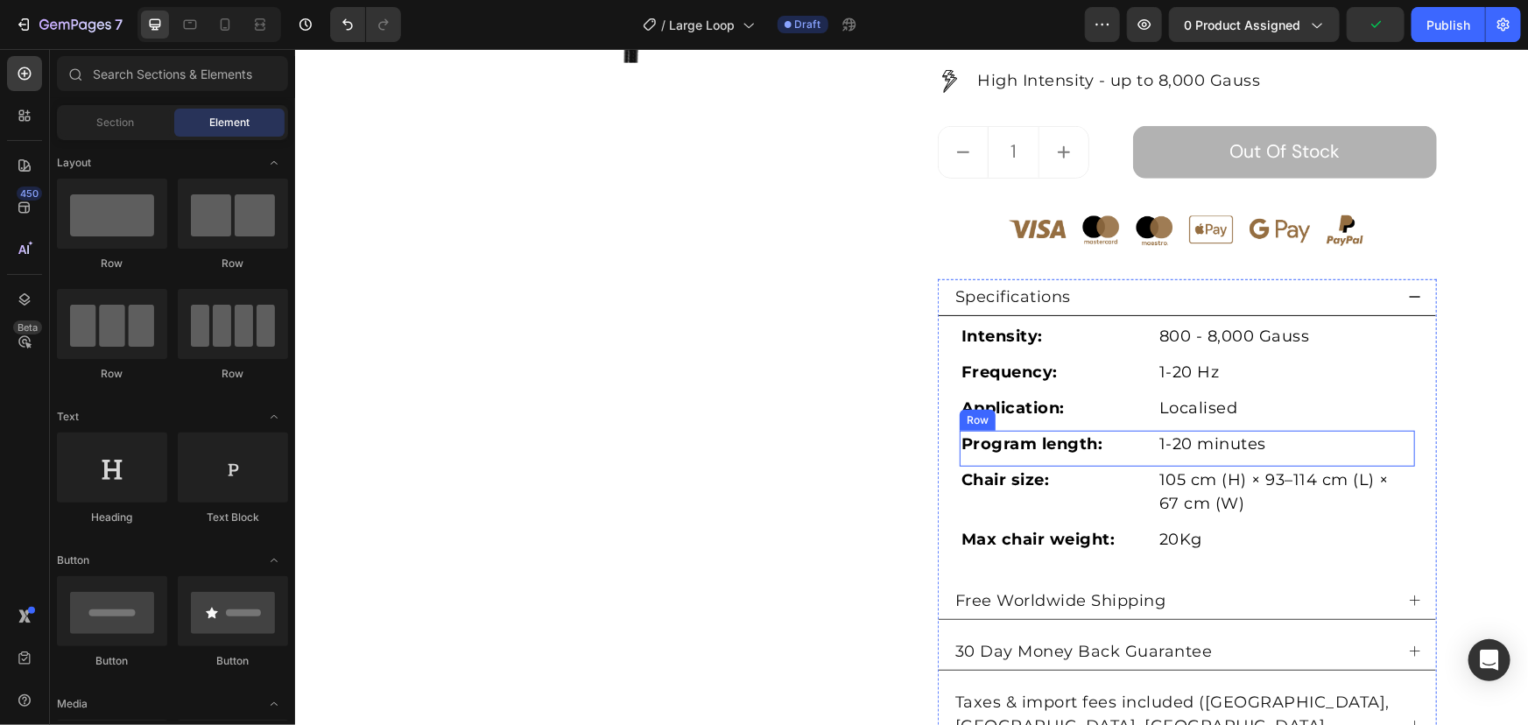
click at [1067, 460] on div "Program length: Text Block 1-20 minutes Text Block Row" at bounding box center [1186, 448] width 455 height 36
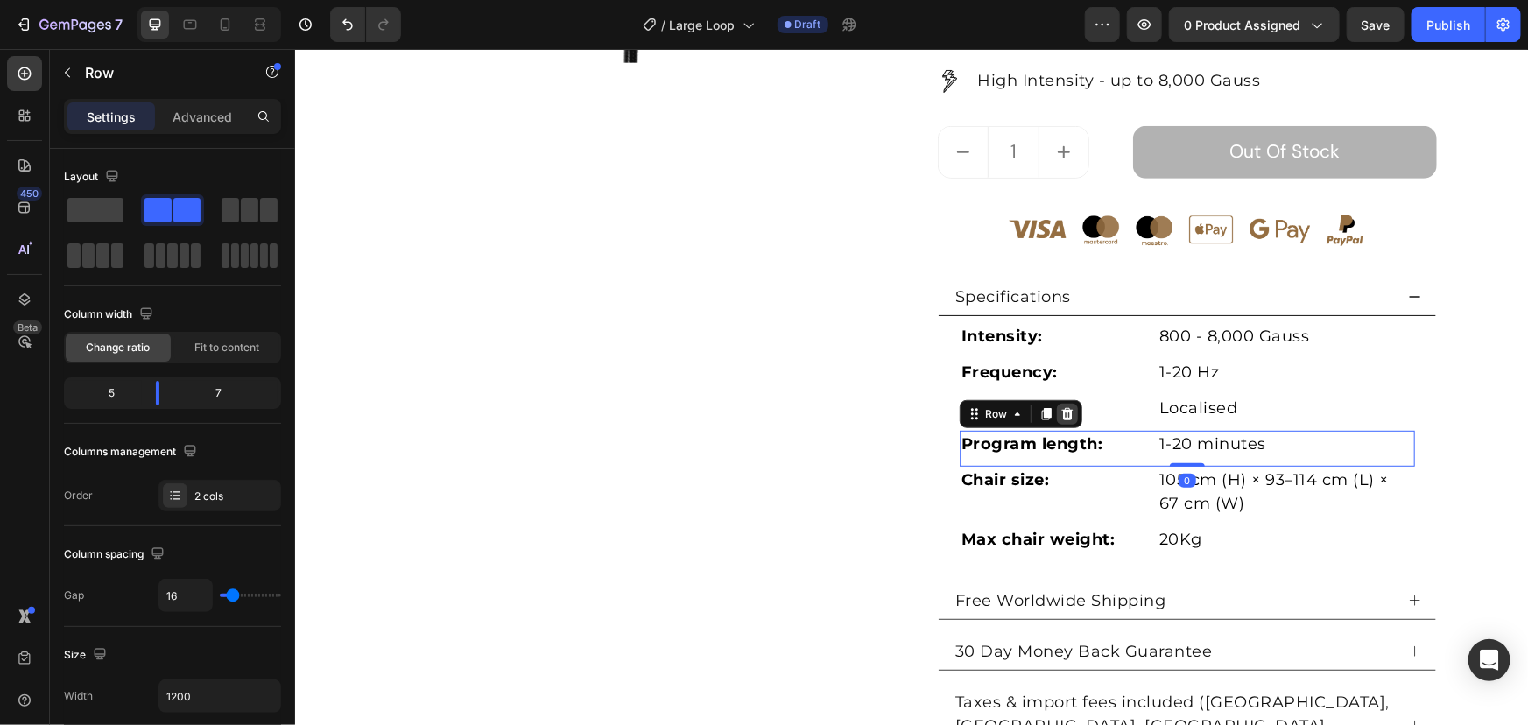
click at [1066, 407] on icon at bounding box center [1067, 413] width 14 height 14
